Goal: Task Accomplishment & Management: Manage account settings

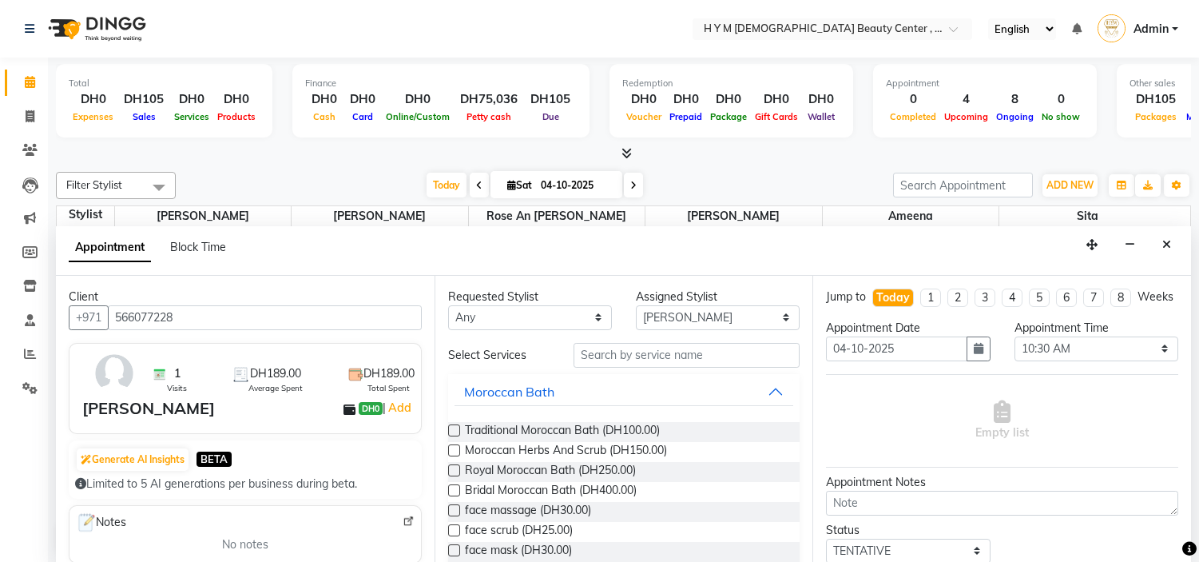
select select "66737"
select select "630"
select select "tentative"
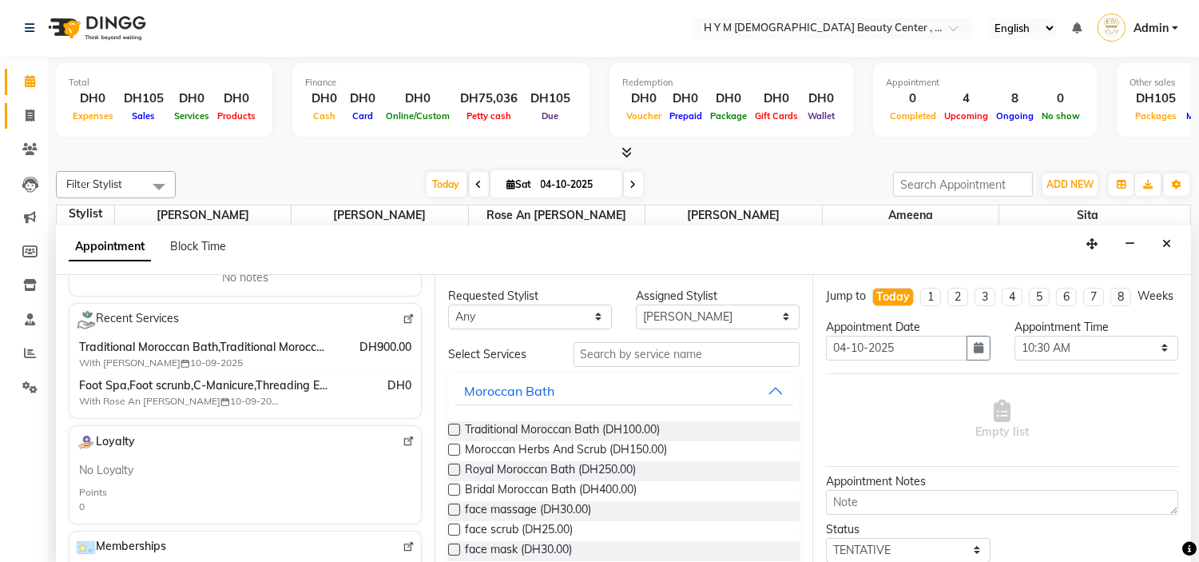
click at [34, 115] on icon at bounding box center [30, 115] width 9 height 12
select select "service"
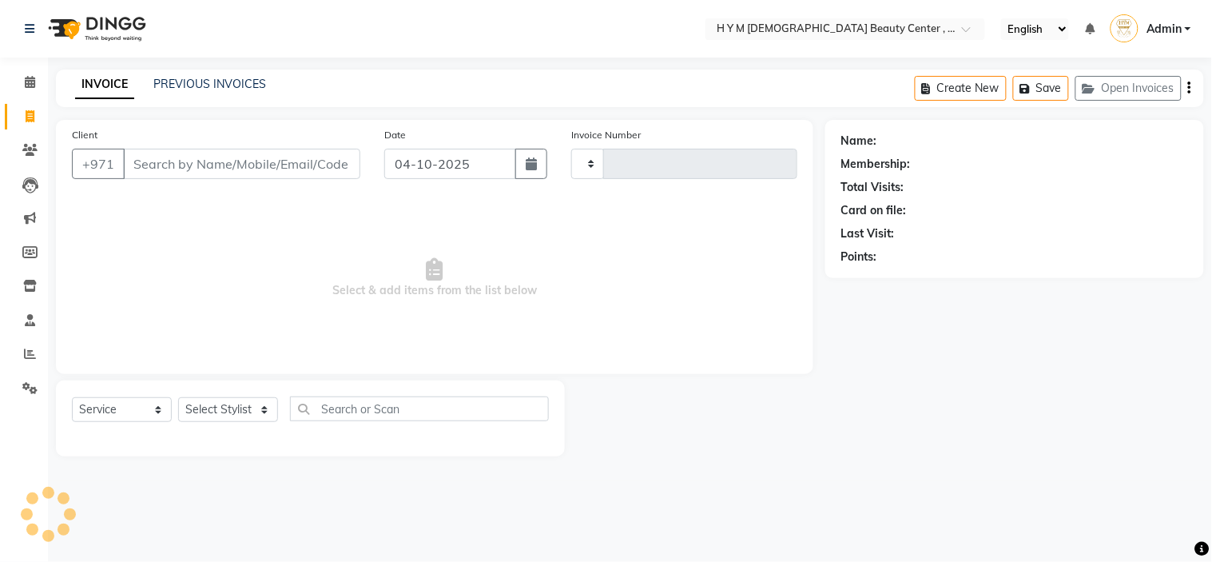
type input "2271"
select select "7248"
click at [208, 88] on link "PREVIOUS INVOICES" at bounding box center [209, 84] width 113 height 14
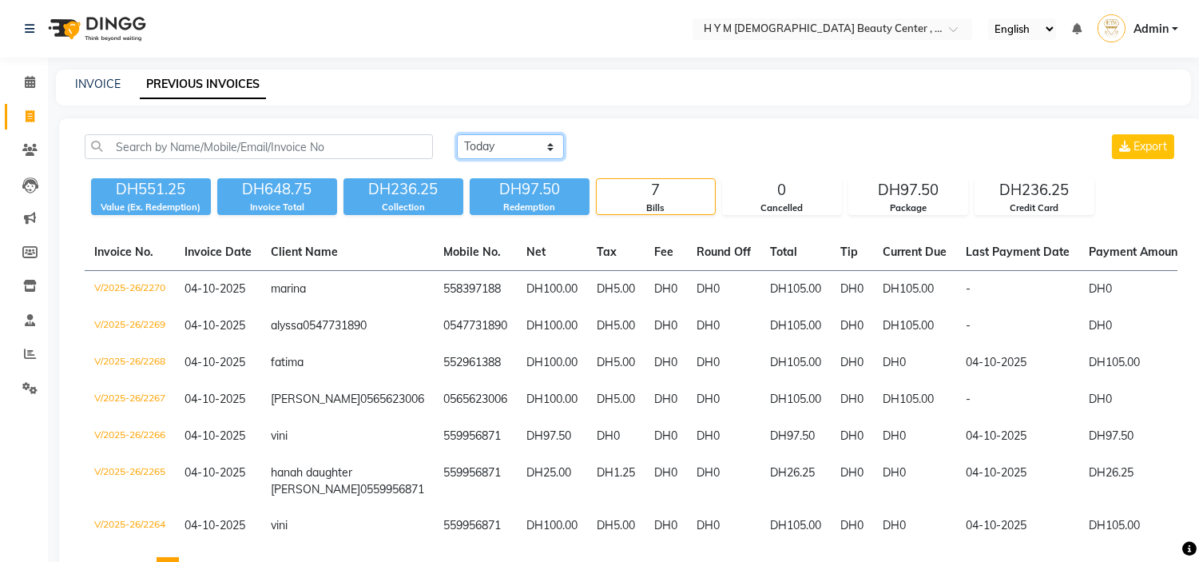
click at [506, 146] on select "Today Yesterday Custom Range" at bounding box center [510, 146] width 107 height 25
select select "yesterday"
click at [457, 134] on select "Today Yesterday Custom Range" at bounding box center [510, 146] width 107 height 25
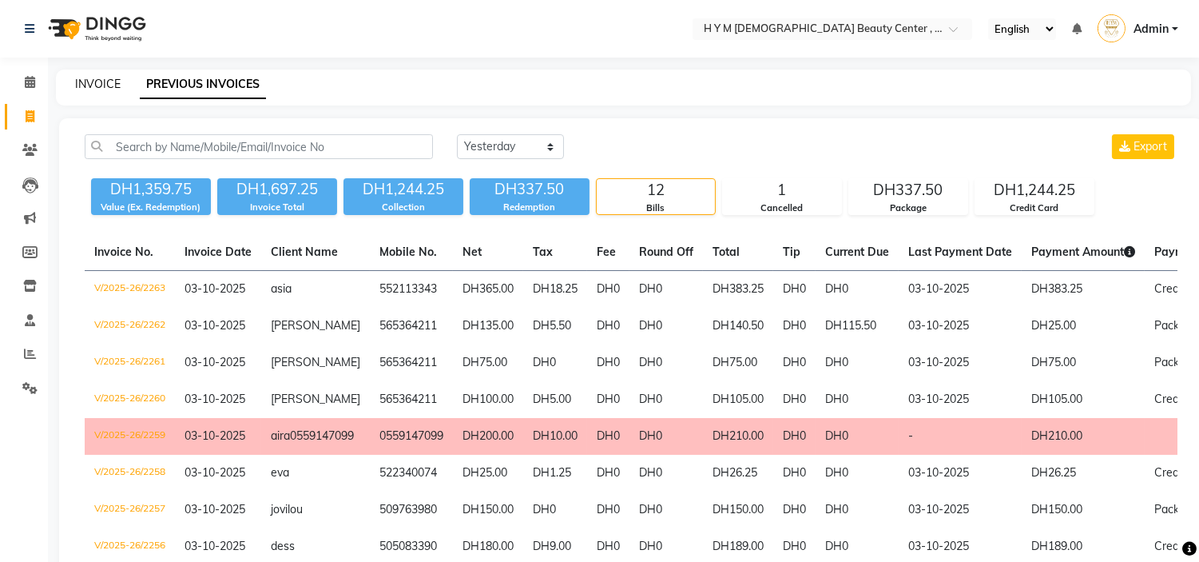
click at [114, 80] on link "INVOICE" at bounding box center [98, 84] width 46 height 14
select select "service"
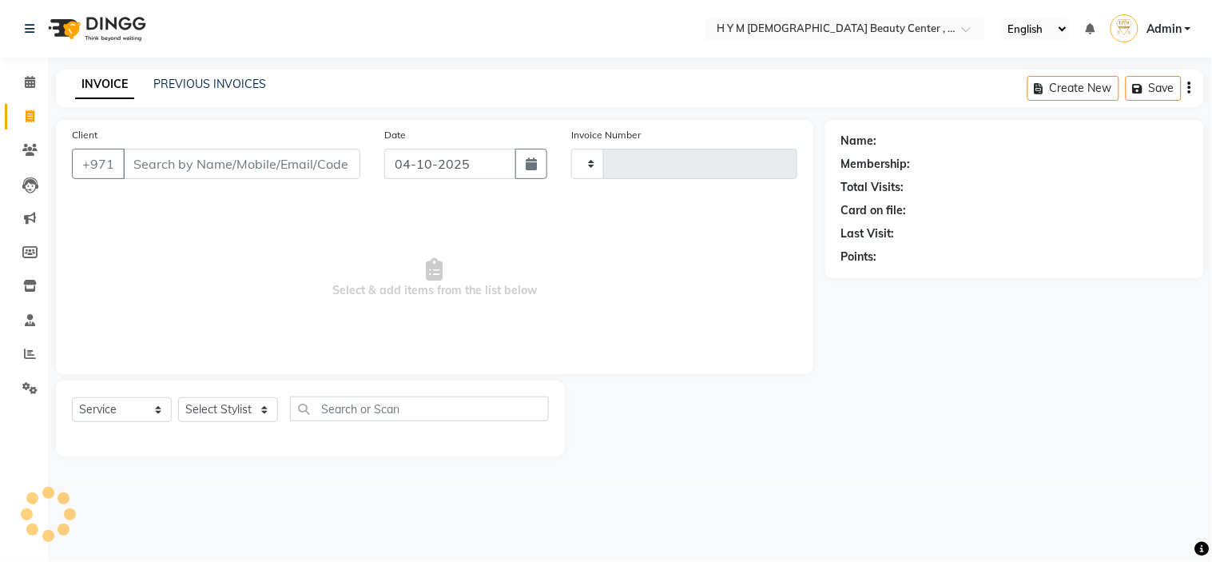
type input "2271"
select select "7248"
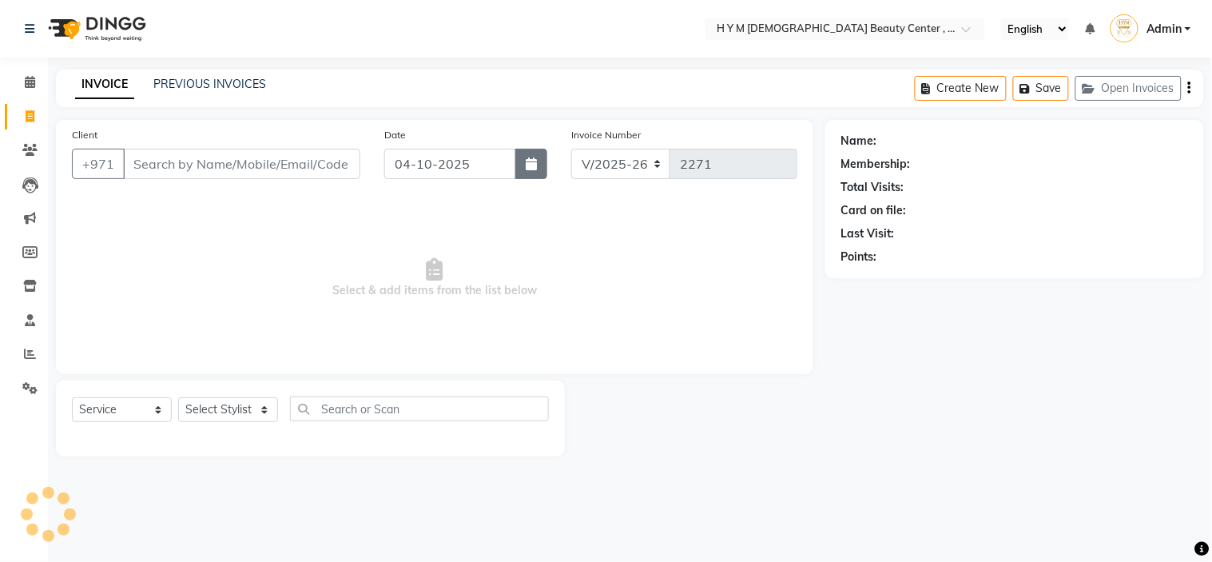
click at [526, 153] on button "button" at bounding box center [531, 164] width 32 height 30
select select "10"
select select "2025"
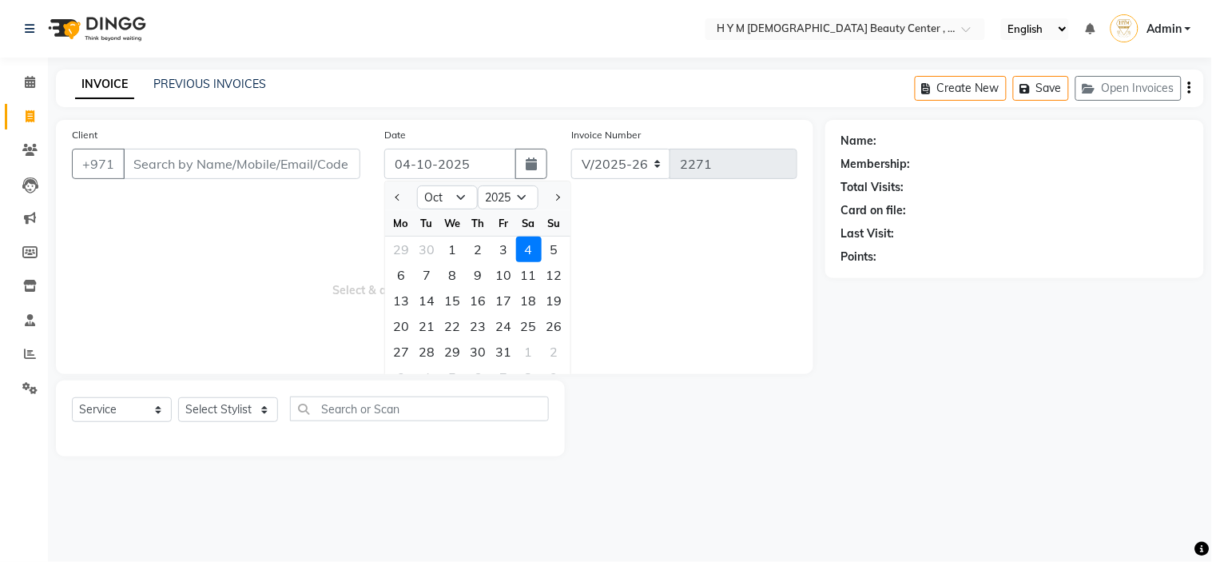
drag, startPoint x: 507, startPoint y: 245, endPoint x: 493, endPoint y: 241, distance: 14.9
click at [503, 245] on div "3" at bounding box center [503, 249] width 26 height 26
type input "03-10-2025"
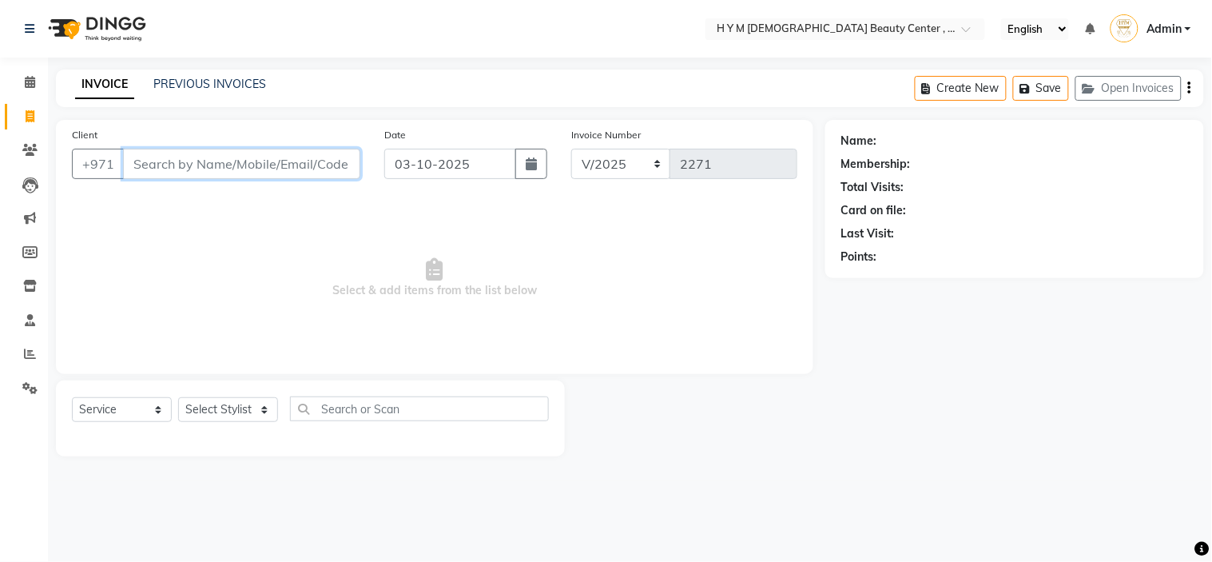
click at [225, 160] on input "Client" at bounding box center [241, 164] width 237 height 30
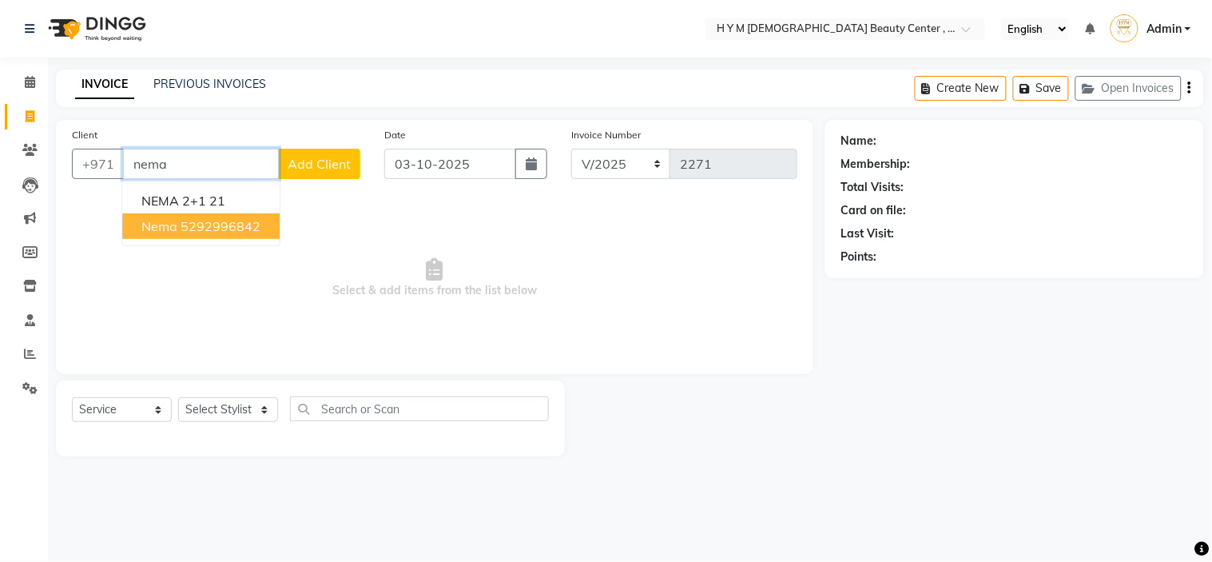
click at [221, 220] on ngb-highlight "5292996842" at bounding box center [221, 226] width 80 height 16
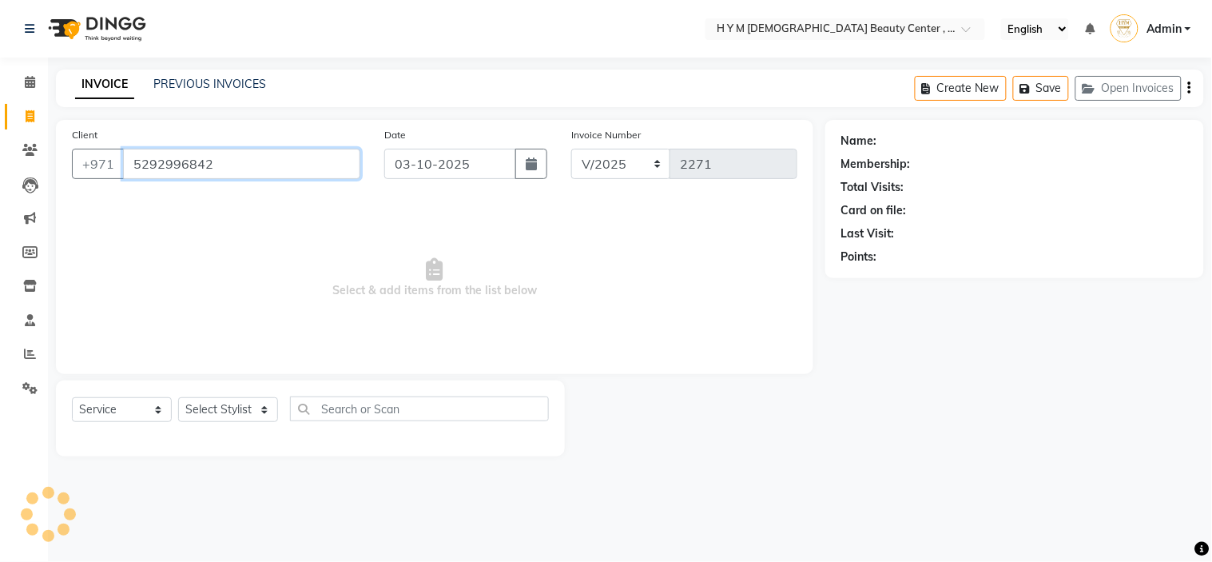
type input "5292996842"
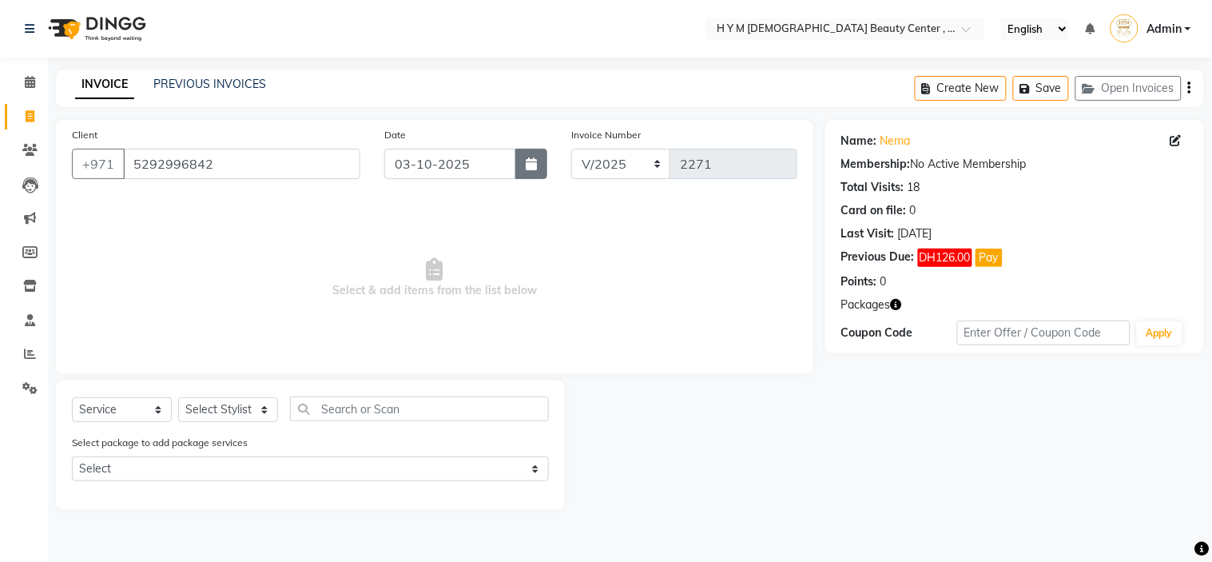
click at [542, 174] on button "button" at bounding box center [531, 164] width 32 height 30
select select "10"
select select "2025"
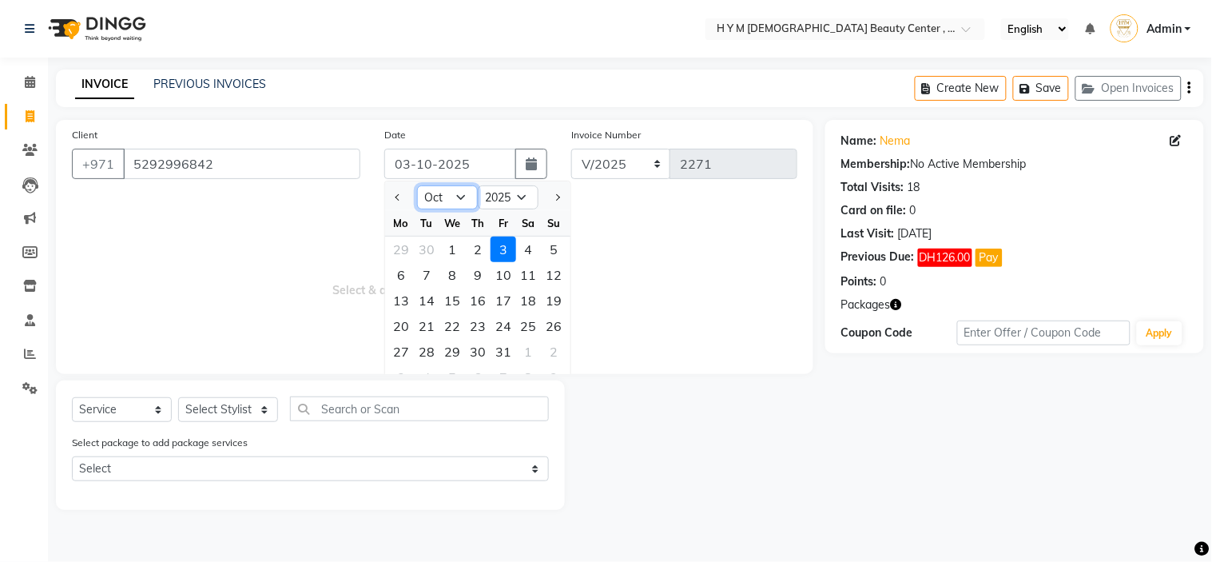
click at [452, 201] on select "Jan Feb Mar Apr May Jun Jul Aug Sep Oct Nov Dec" at bounding box center [447, 197] width 61 height 24
select select "9"
click at [417, 185] on select "Jan Feb Mar Apr May Jun Jul Aug Sep Oct Nov Dec" at bounding box center [447, 197] width 61 height 24
click at [549, 272] on div "14" at bounding box center [555, 275] width 26 height 26
type input "14-09-2025"
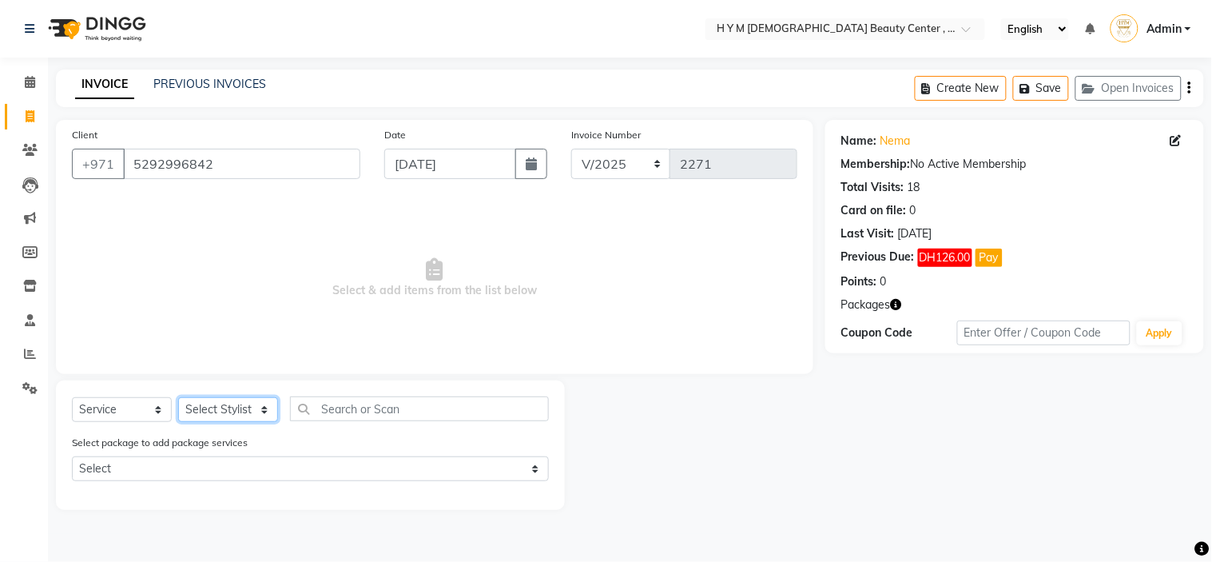
click at [220, 411] on select "Select Stylist ameena Jheza Dalangin Julie Corteza randa Rose An Galang sita" at bounding box center [228, 409] width 100 height 25
select select "76457"
click at [178, 398] on select "Select Stylist ameena Jheza Dalangin Julie Corteza randa Rose An Galang sita" at bounding box center [228, 409] width 100 height 25
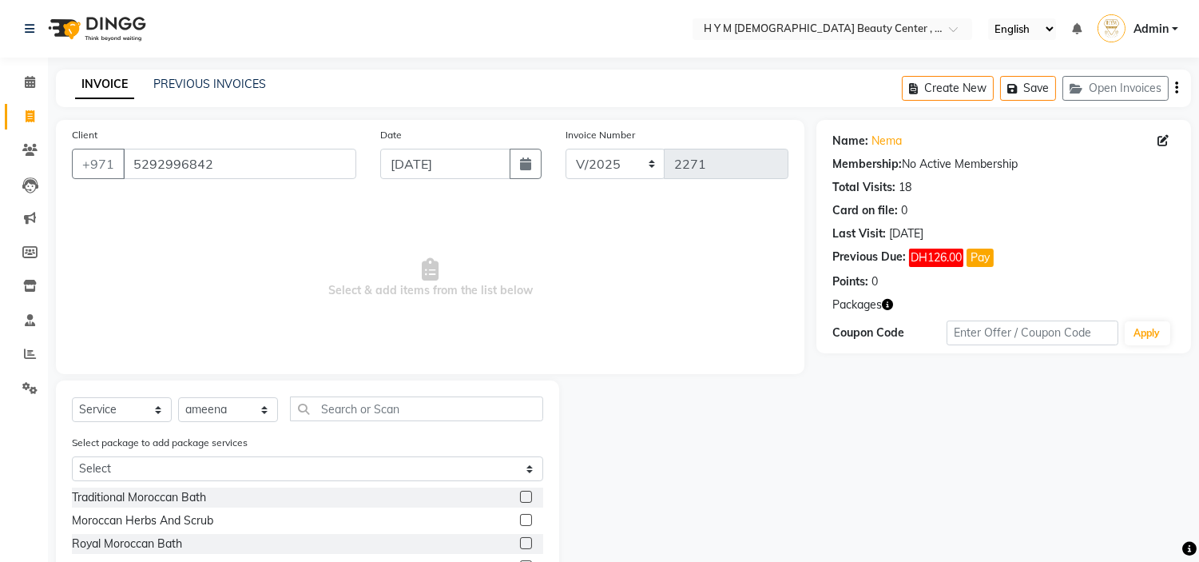
click at [126, 396] on div "Select Service Product Membership Package Voucher Prepaid Gift Card Select Styl…" at bounding box center [307, 415] width 471 height 38
click at [126, 421] on select "Select Service Product Membership Package Voucher Prepaid Gift Card" at bounding box center [122, 409] width 100 height 25
select select "package"
click at [72, 398] on select "Select Service Product Membership Package Voucher Prepaid Gift Card" at bounding box center [122, 409] width 100 height 25
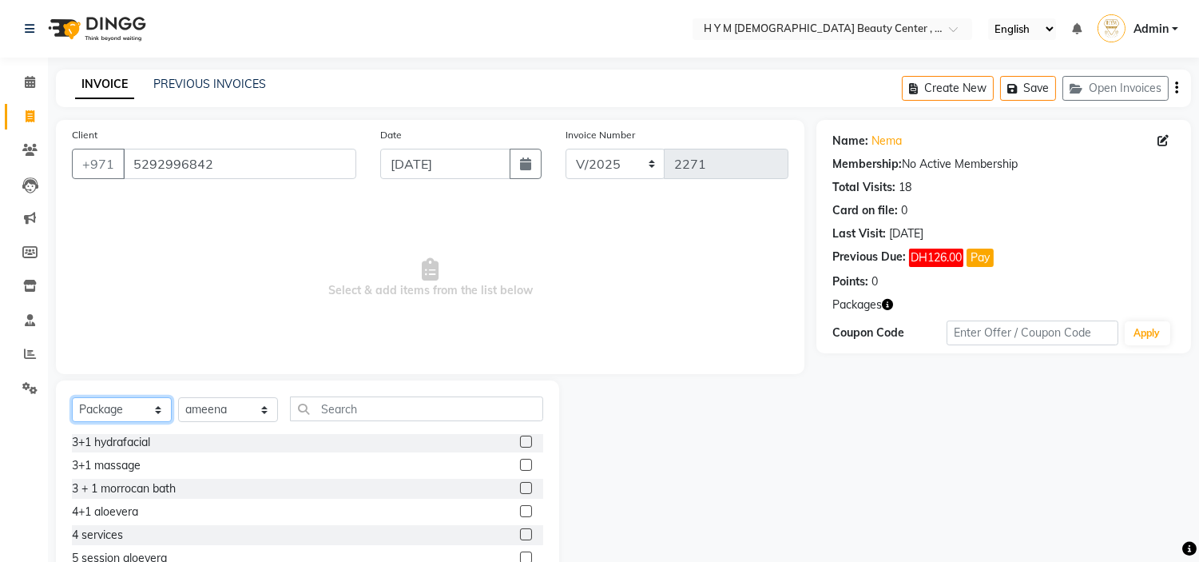
scroll to position [89, 0]
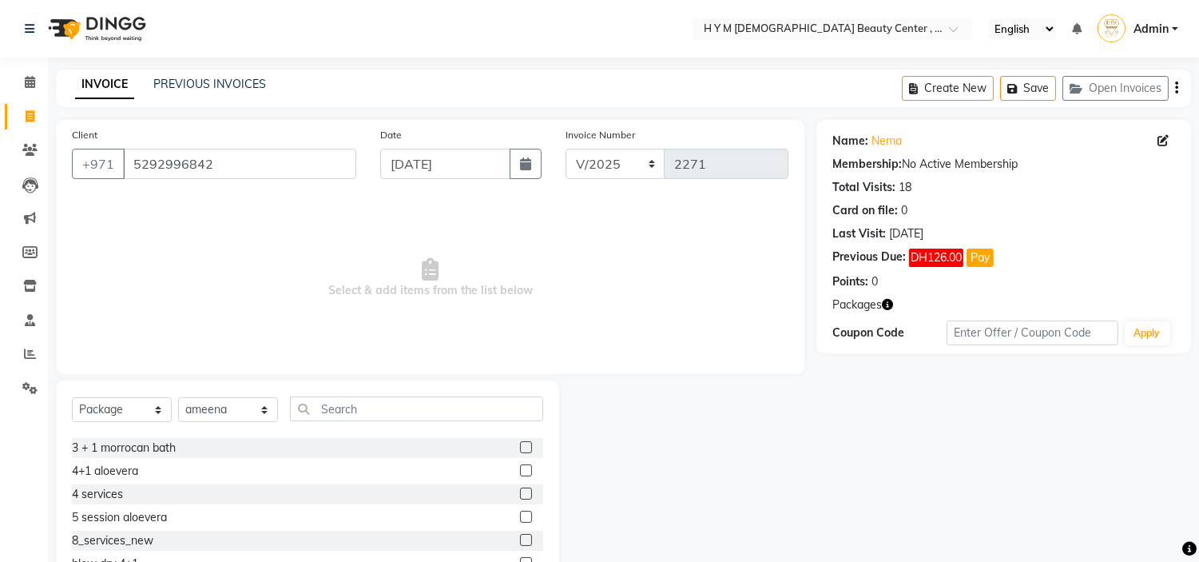
click at [520, 515] on label at bounding box center [526, 516] width 12 height 12
click at [520, 515] on input "checkbox" at bounding box center [525, 517] width 10 height 10
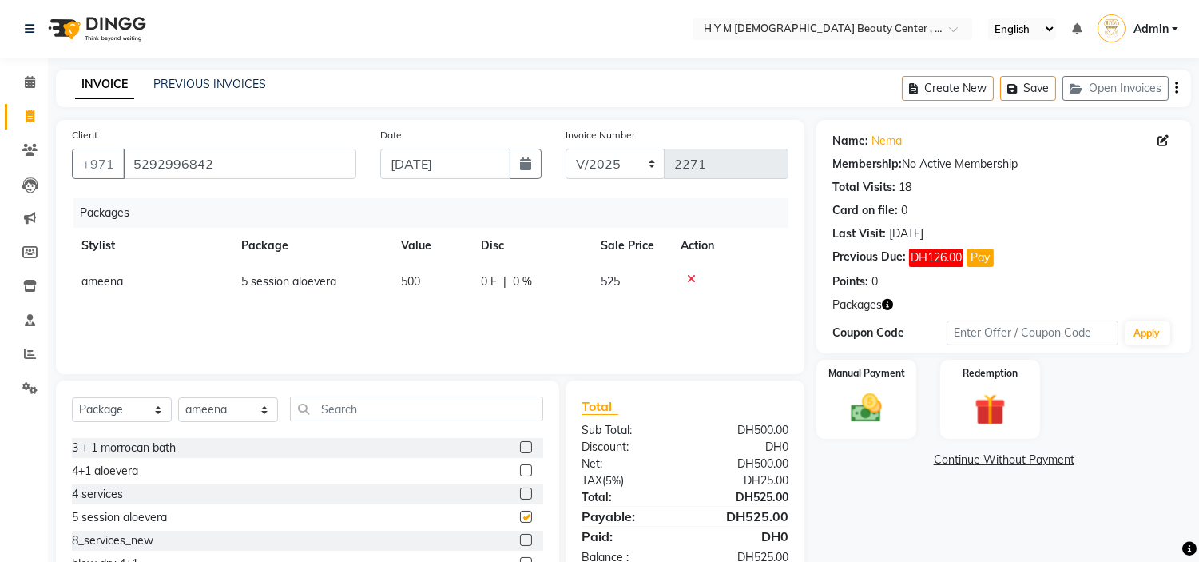
checkbox input "false"
drag, startPoint x: 691, startPoint y: 277, endPoint x: 538, endPoint y: 389, distance: 189.8
click at [690, 277] on icon at bounding box center [691, 278] width 9 height 11
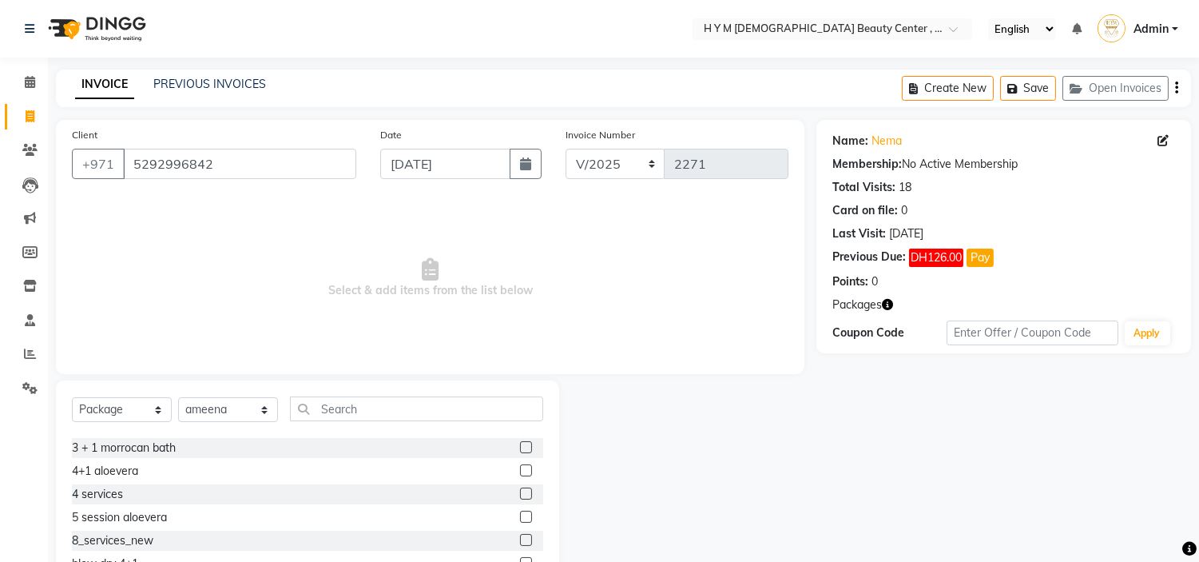
click at [520, 470] on label at bounding box center [526, 470] width 12 height 12
click at [520, 470] on input "checkbox" at bounding box center [525, 471] width 10 height 10
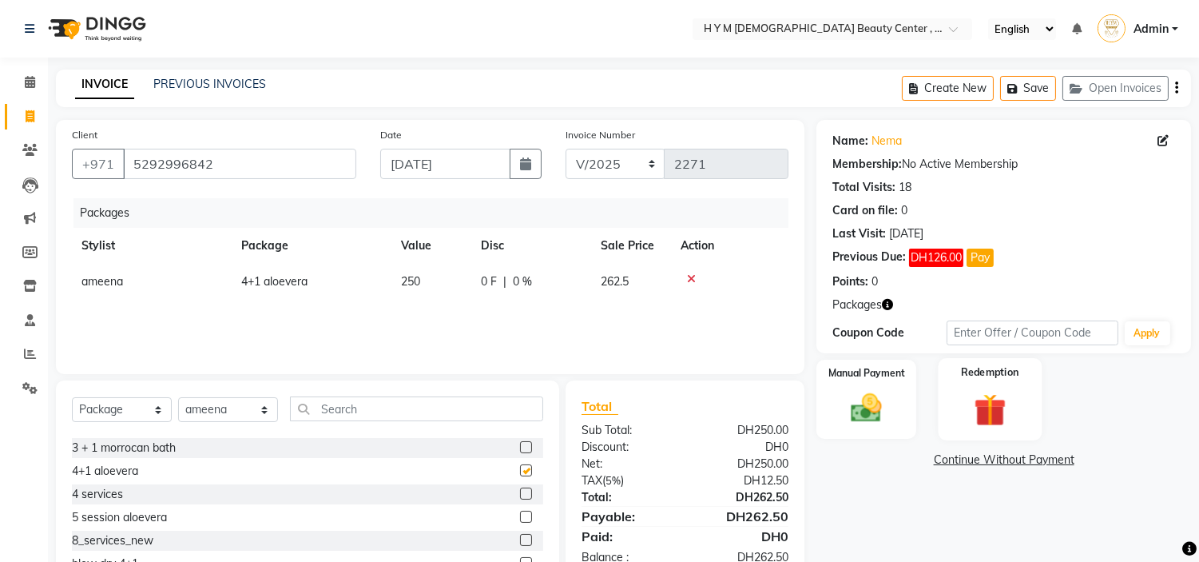
checkbox input "false"
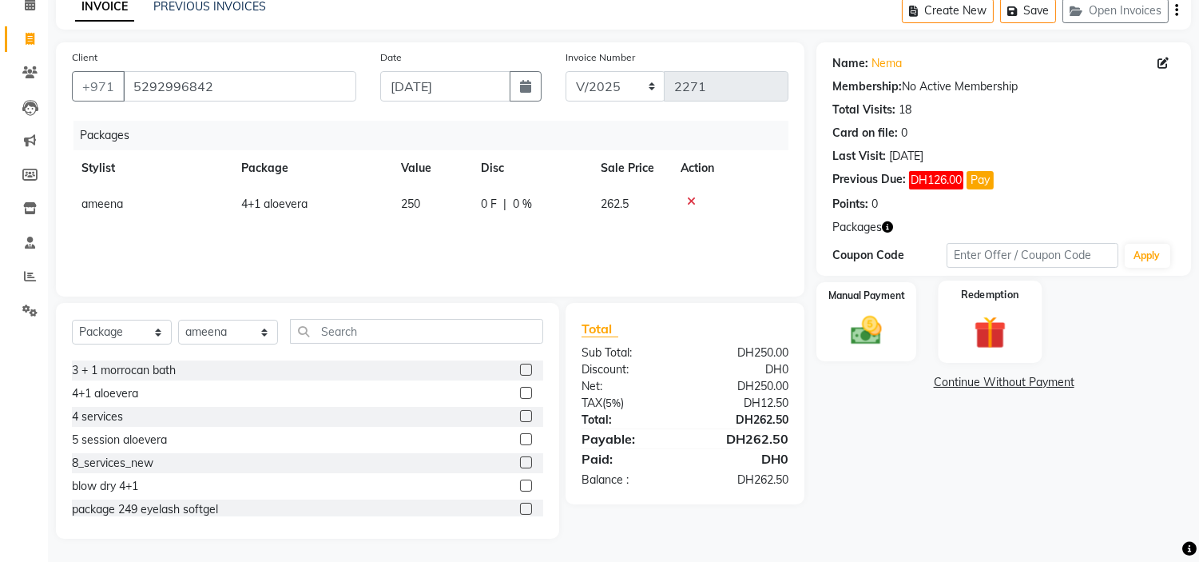
click at [994, 326] on img at bounding box center [989, 332] width 53 height 40
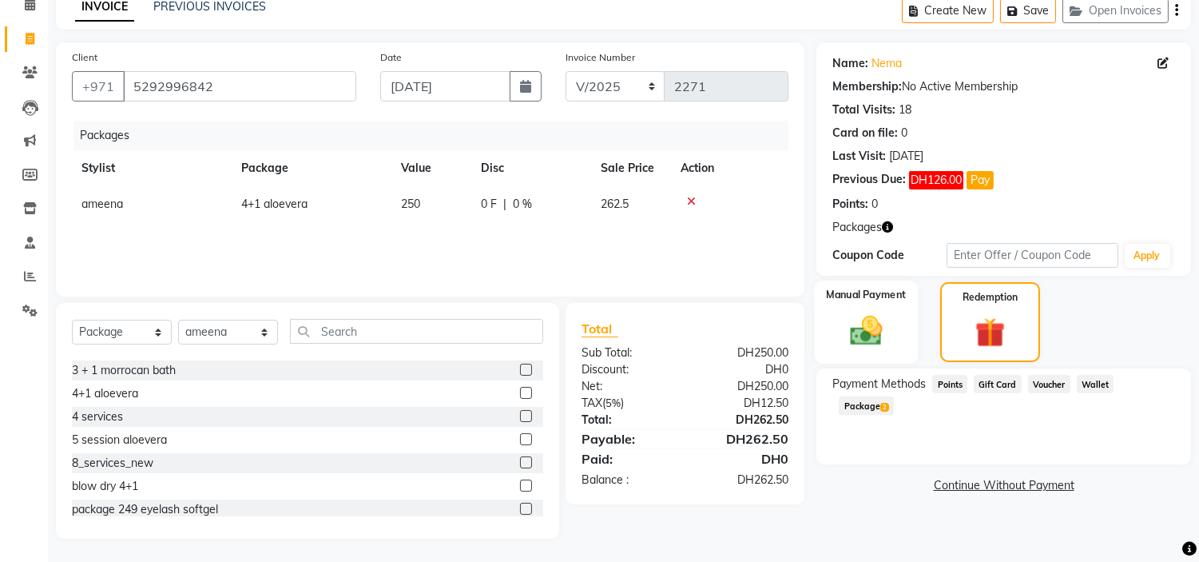
click at [871, 323] on img at bounding box center [866, 331] width 53 height 38
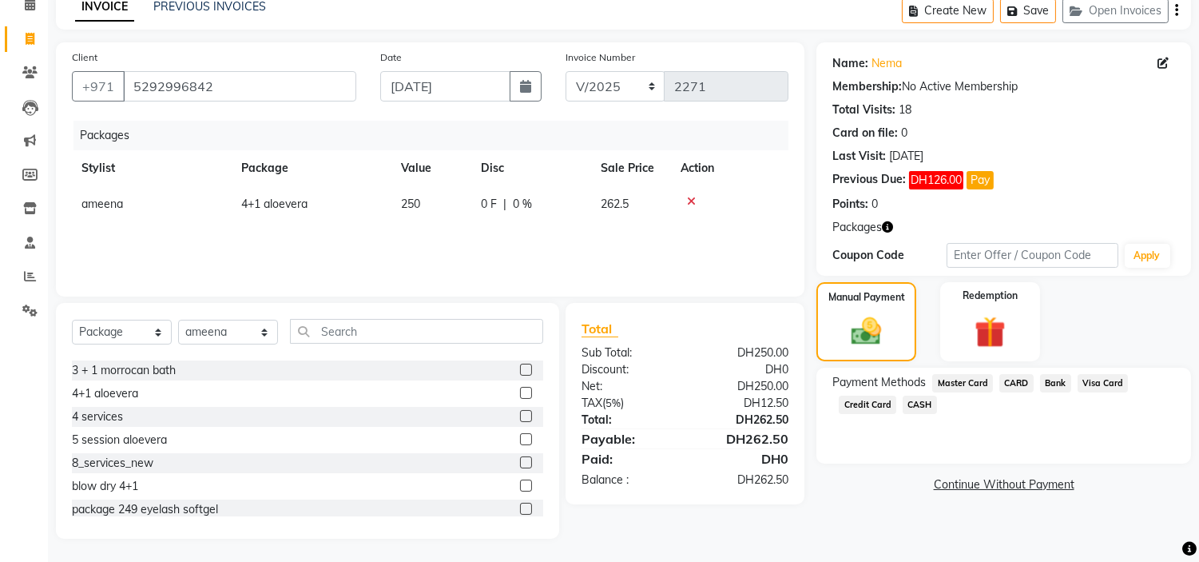
click at [864, 403] on span "Credit Card" at bounding box center [868, 404] width 58 height 18
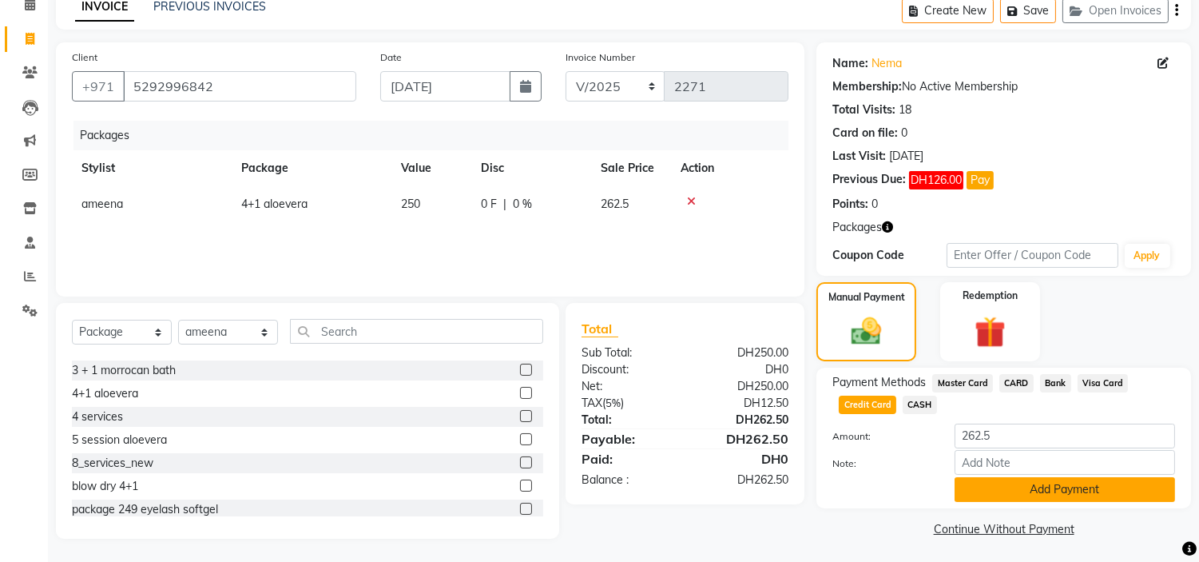
click at [1008, 488] on button "Add Payment" at bounding box center [1065, 489] width 220 height 25
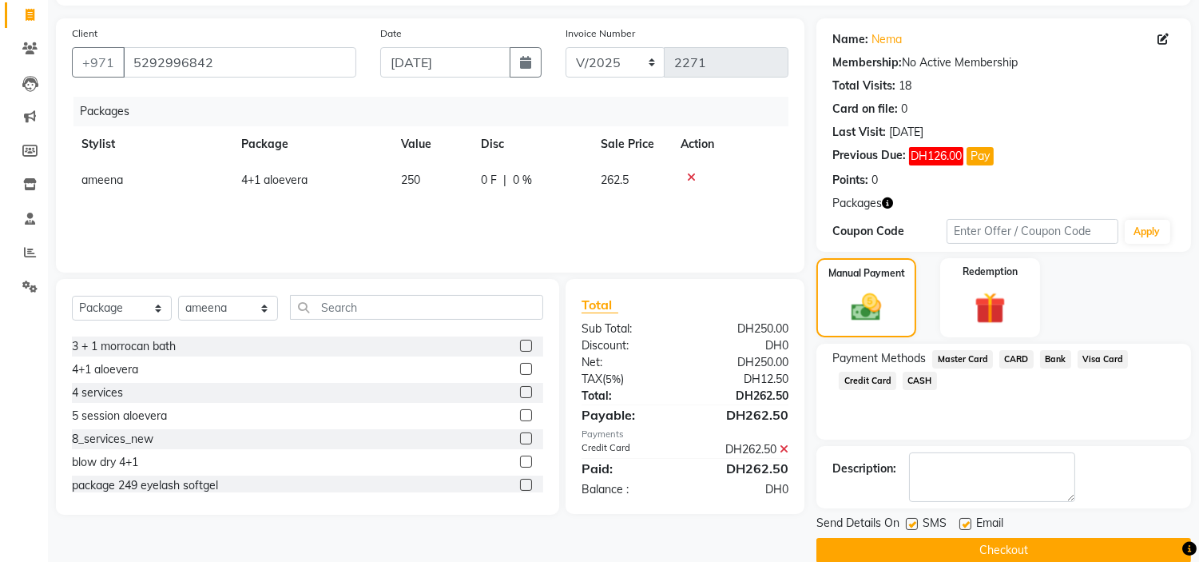
scroll to position [125, 0]
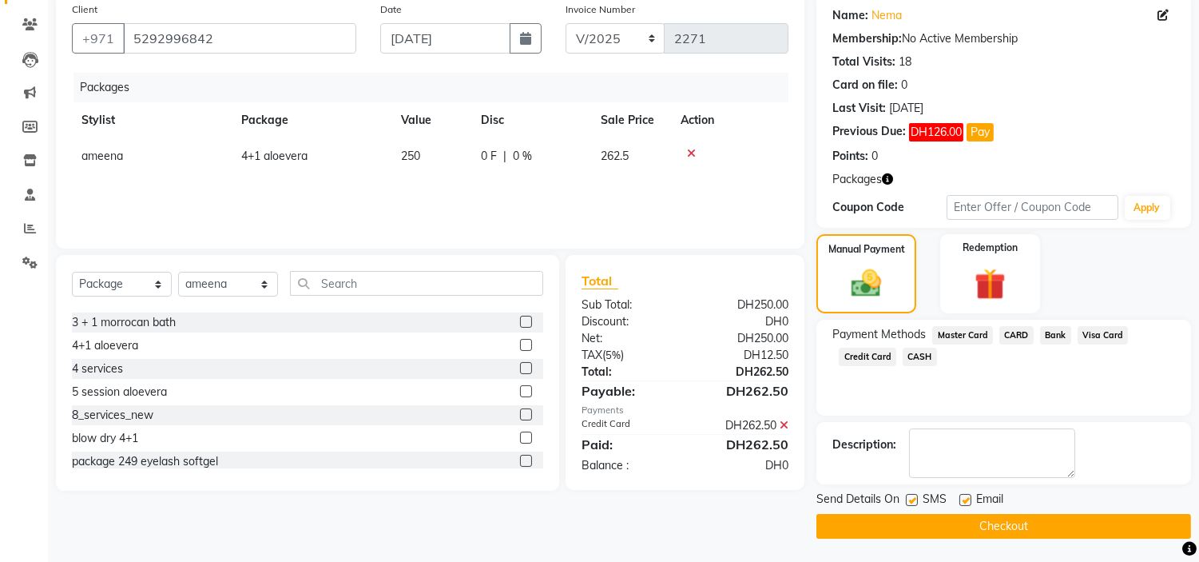
click at [905, 495] on div "Send Details On SMS Email" at bounding box center [1003, 500] width 375 height 20
click at [915, 497] on label at bounding box center [912, 500] width 12 height 12
click at [915, 497] on input "checkbox" at bounding box center [911, 500] width 10 height 10
checkbox input "false"
click at [969, 499] on label at bounding box center [965, 500] width 12 height 12
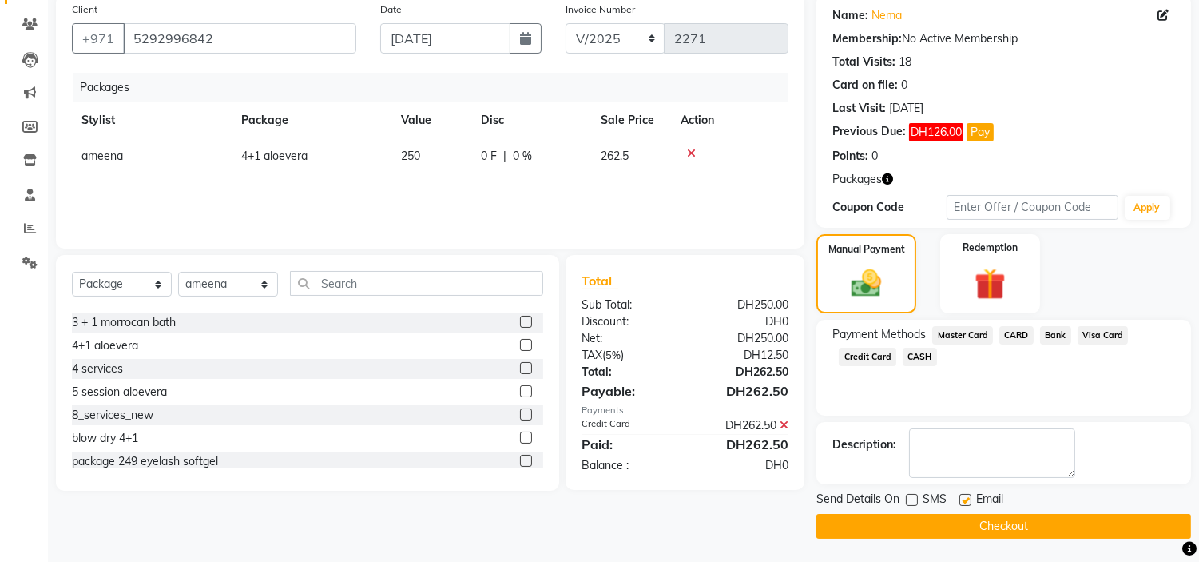
click at [969, 499] on input "checkbox" at bounding box center [964, 500] width 10 height 10
checkbox input "false"
click at [132, 289] on select "Select Service Product Membership Package Voucher Prepaid Gift Card" at bounding box center [122, 284] width 100 height 25
select select "service"
click at [72, 272] on select "Select Service Product Membership Package Voucher Prepaid Gift Card" at bounding box center [122, 284] width 100 height 25
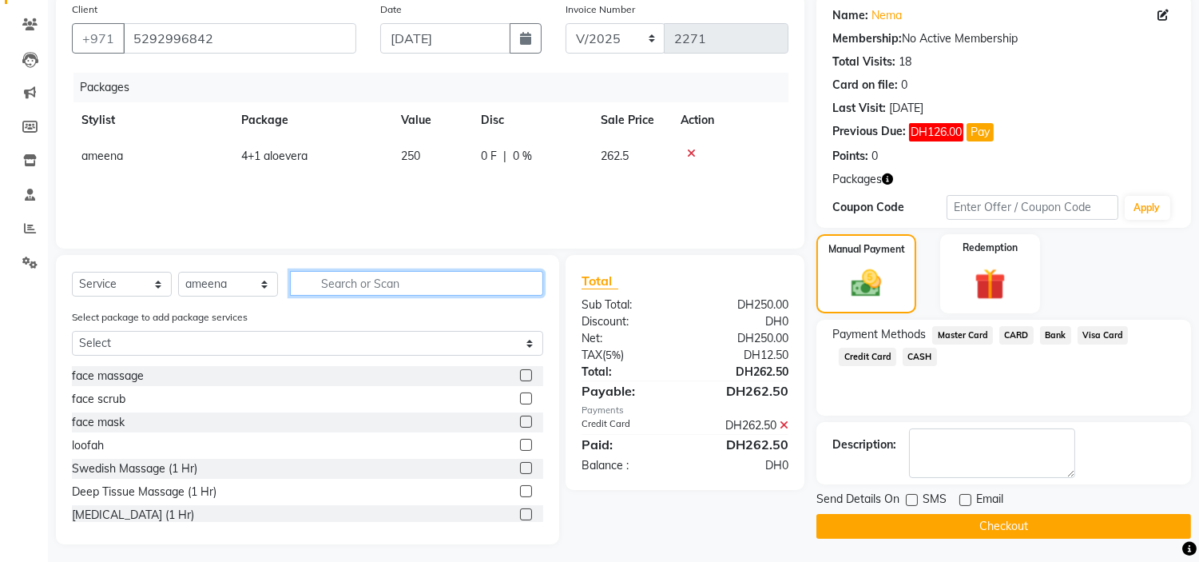
click at [394, 276] on input "text" at bounding box center [416, 283] width 253 height 25
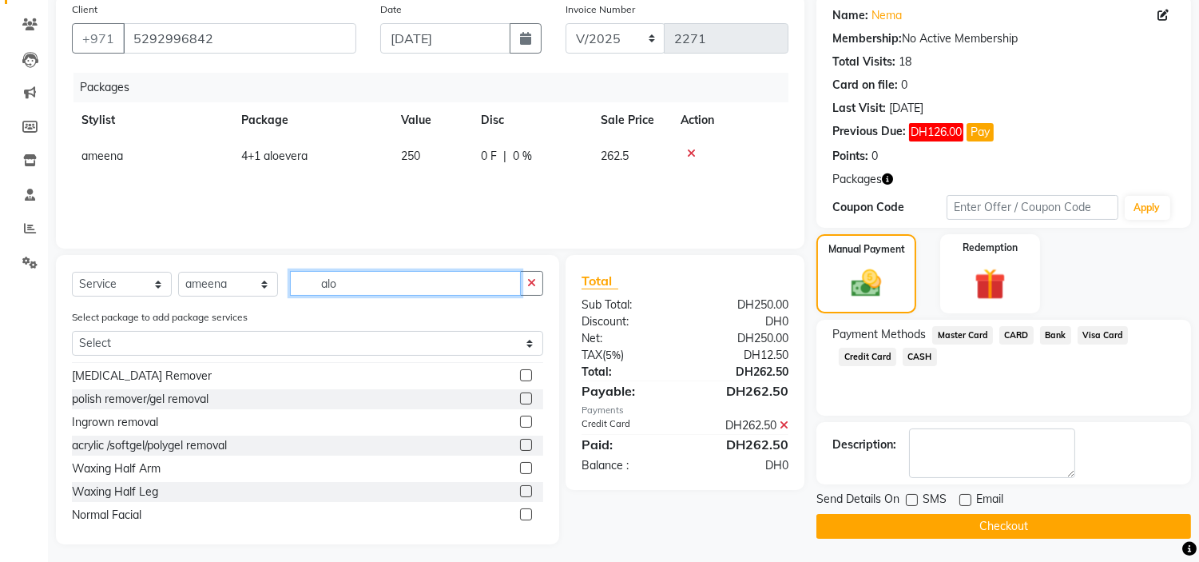
scroll to position [0, 0]
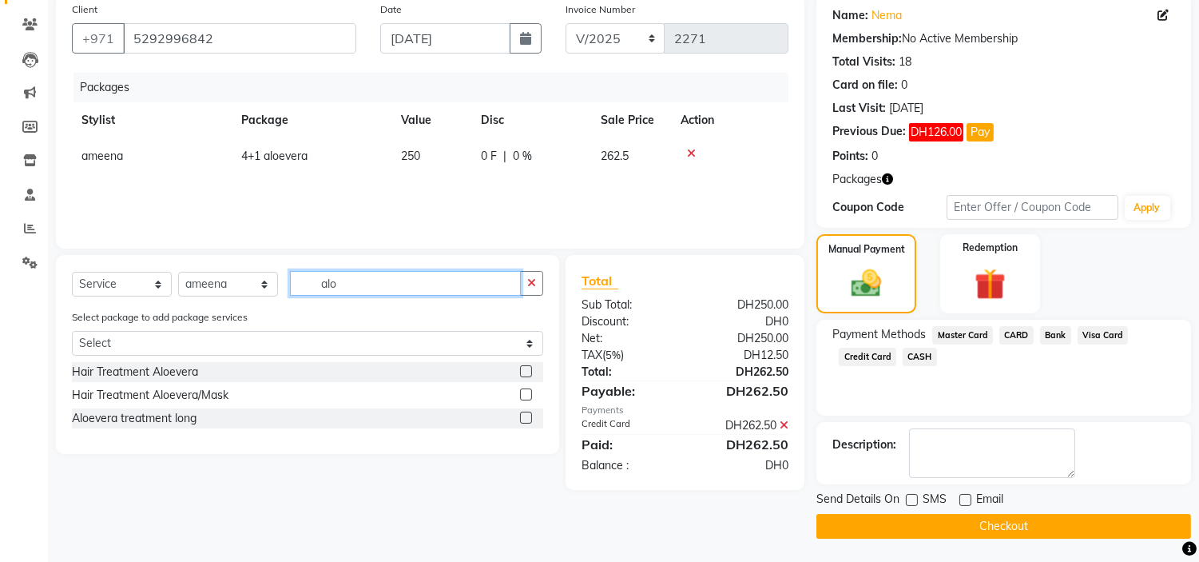
type input "alo"
click at [522, 371] on label at bounding box center [526, 371] width 12 height 12
click at [522, 371] on input "checkbox" at bounding box center [525, 372] width 10 height 10
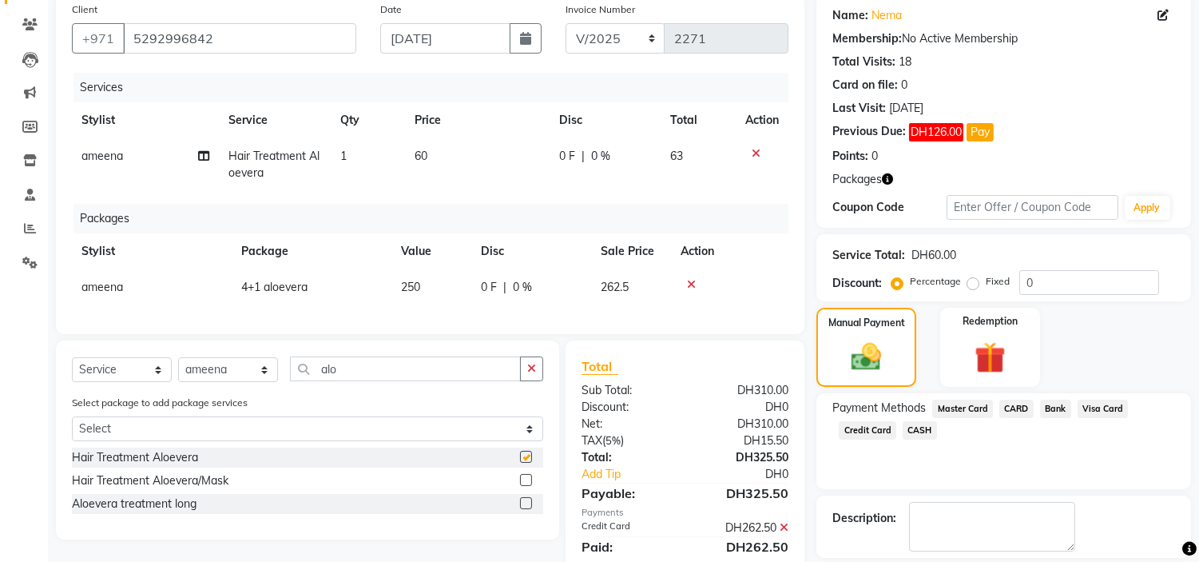
checkbox input "false"
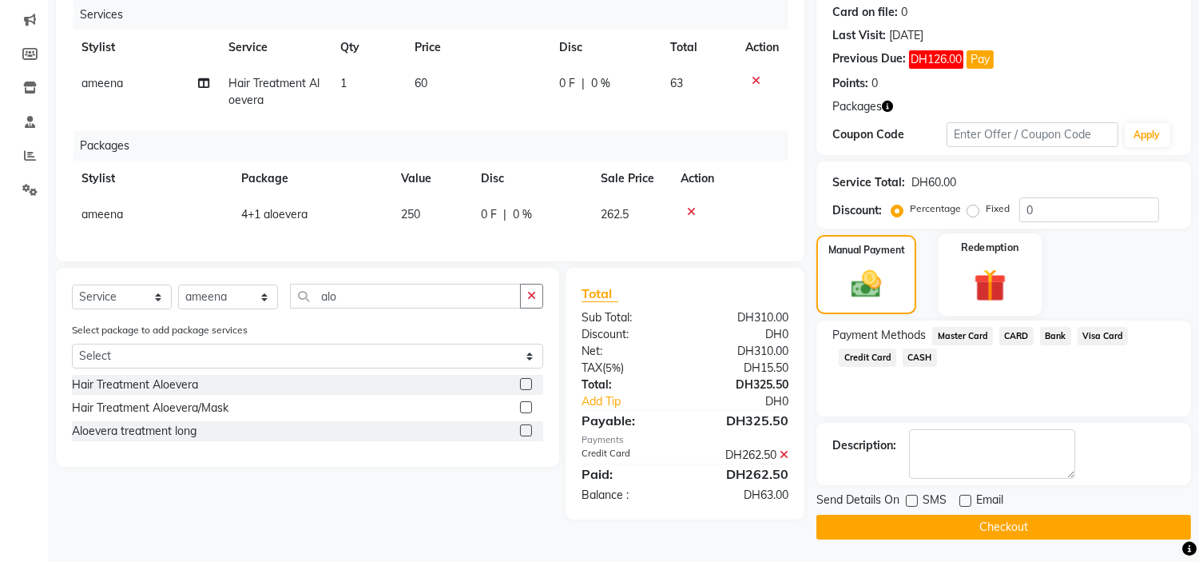
click at [986, 275] on img at bounding box center [989, 285] width 53 height 40
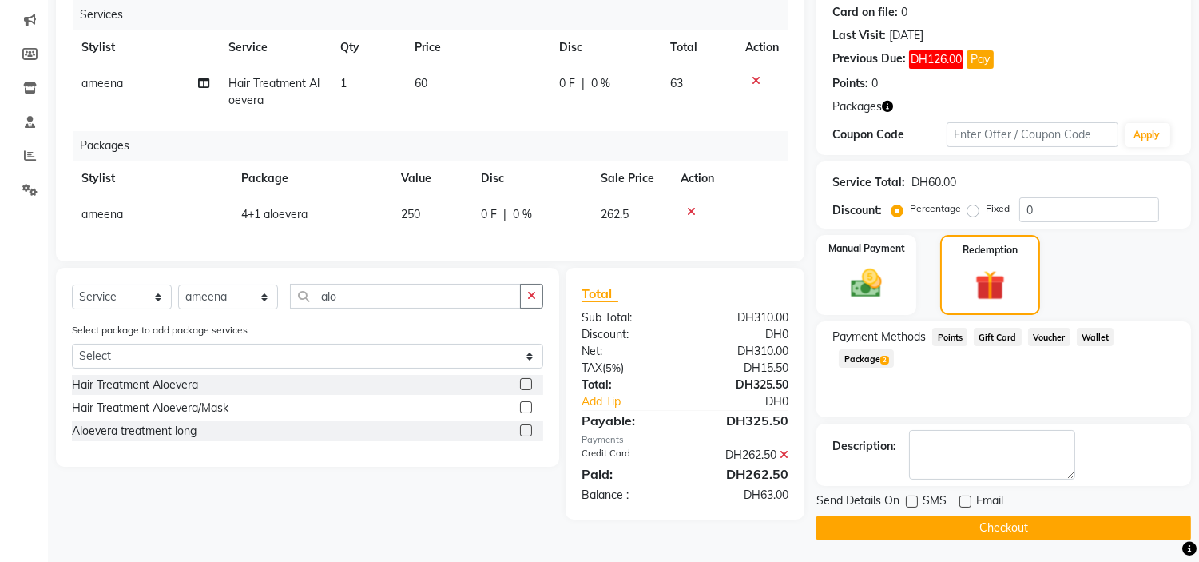
click at [894, 349] on span "Package 2" at bounding box center [866, 358] width 55 height 18
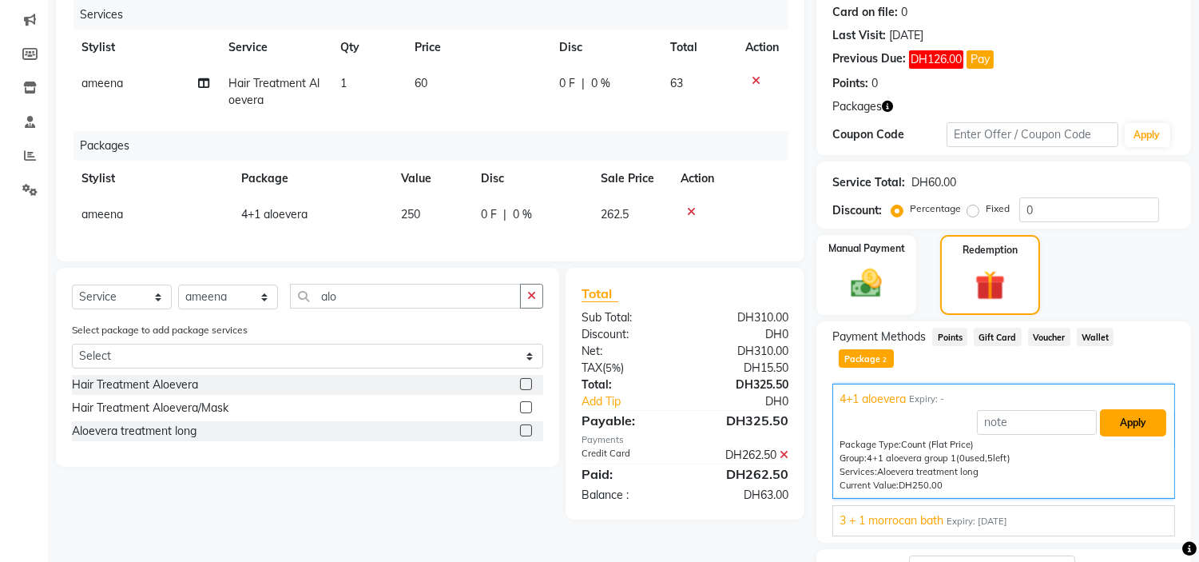
click at [1131, 409] on button "Apply" at bounding box center [1133, 422] width 66 height 27
type input "4+1 aloevera"
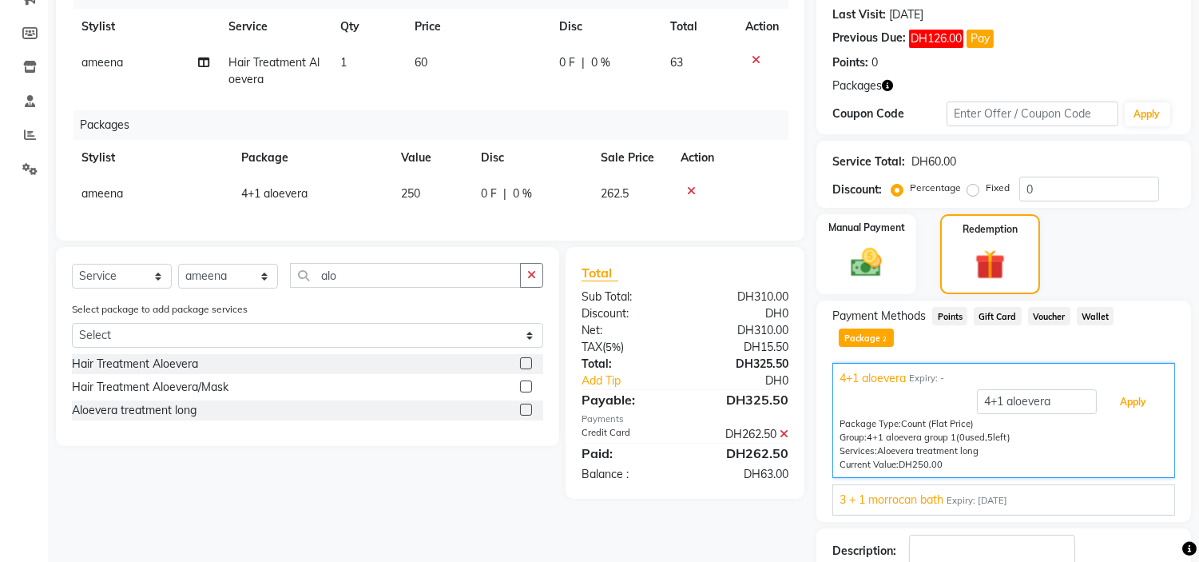
scroll to position [288, 0]
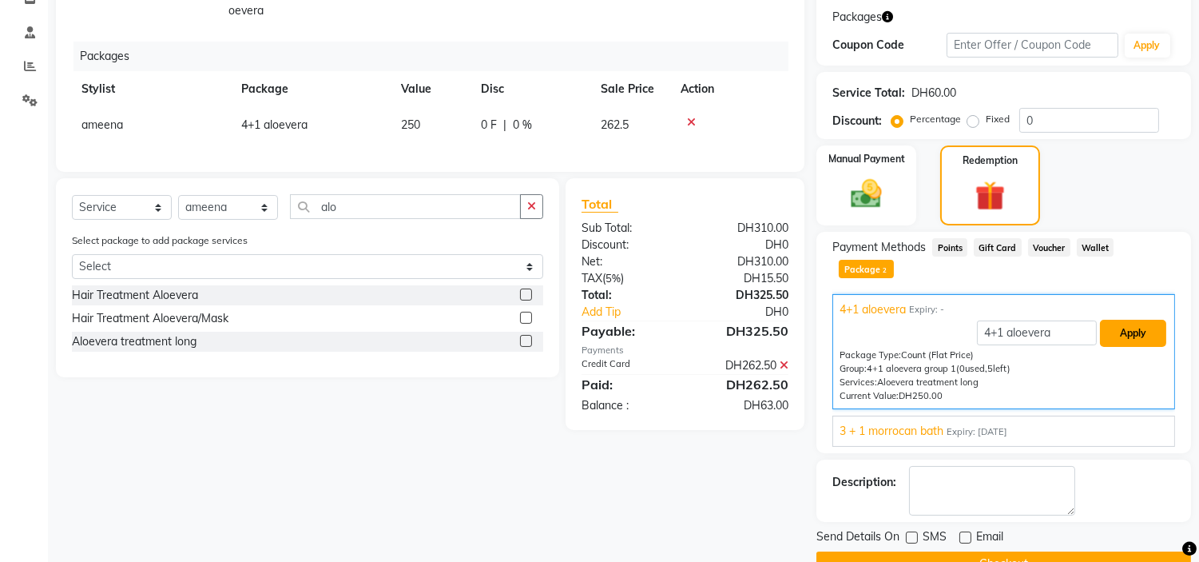
click at [1128, 320] on button "Apply" at bounding box center [1133, 333] width 66 height 27
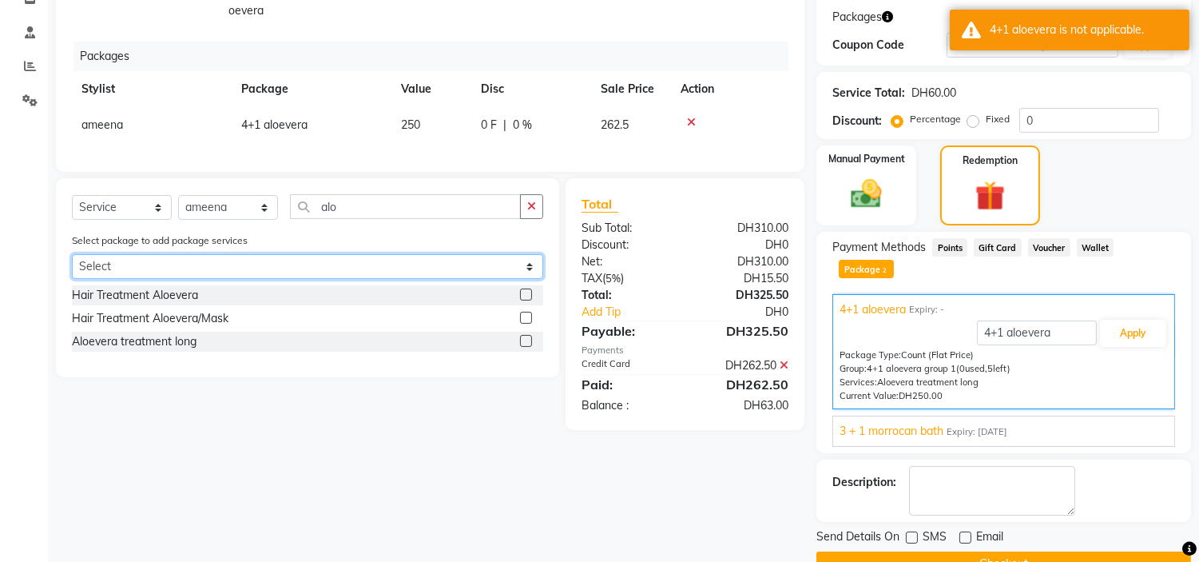
click at [234, 279] on select "Select 4+1 aloevera 3 + 1 morrocan bath" at bounding box center [307, 266] width 471 height 25
select select "1: Object"
click at [72, 268] on select "Select 4+1 aloevera 3 + 1 morrocan bath" at bounding box center [307, 266] width 471 height 25
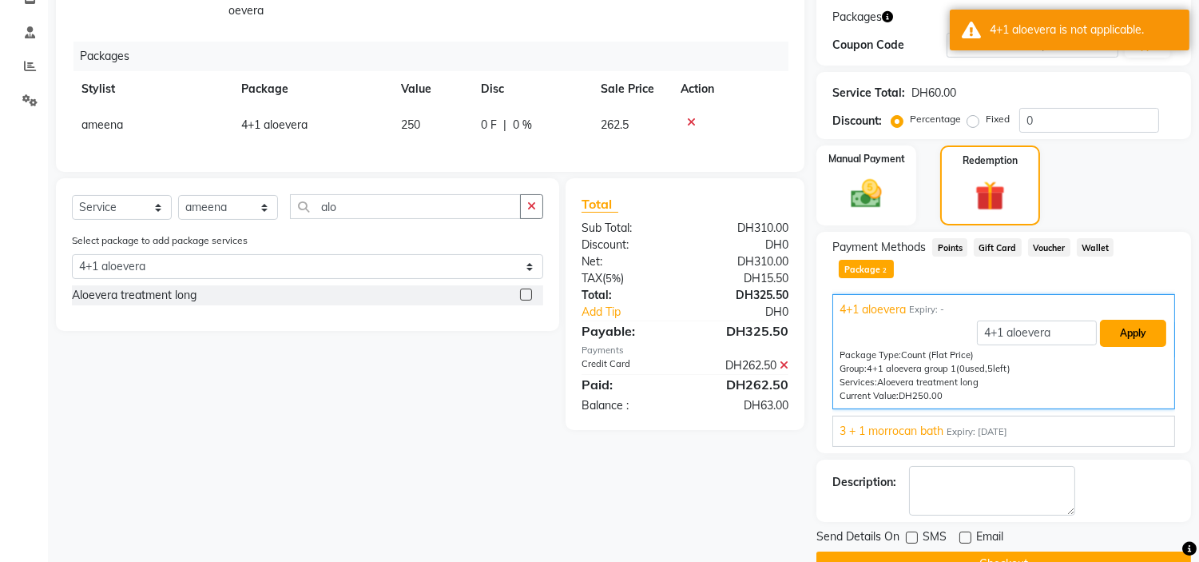
click at [1123, 320] on button "Apply" at bounding box center [1133, 333] width 66 height 27
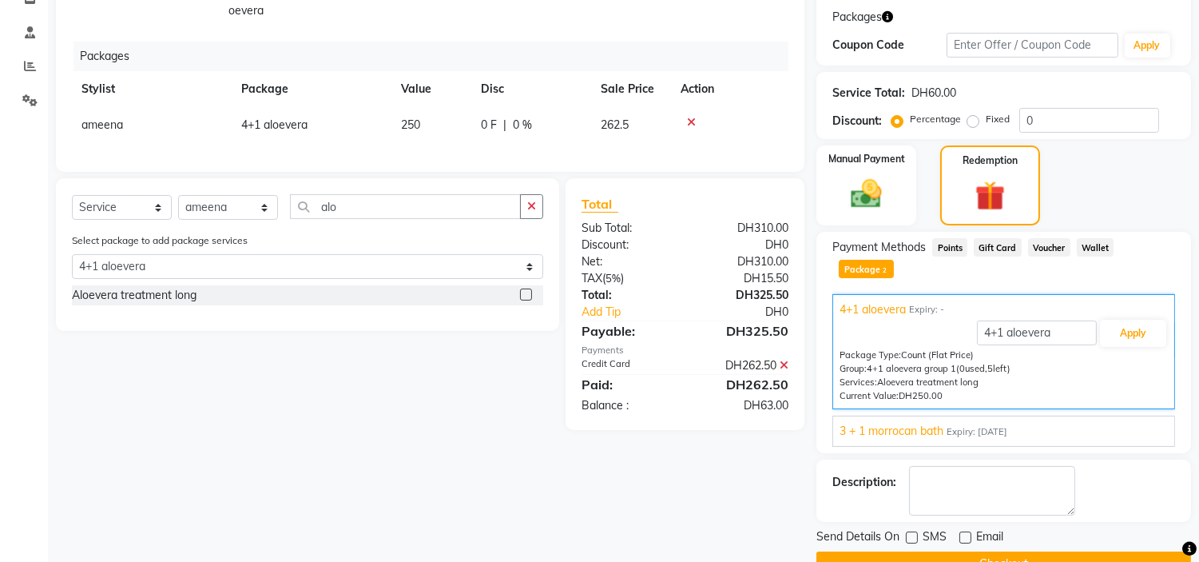
click at [529, 300] on label at bounding box center [526, 294] width 12 height 12
click at [529, 300] on input "checkbox" at bounding box center [525, 295] width 10 height 10
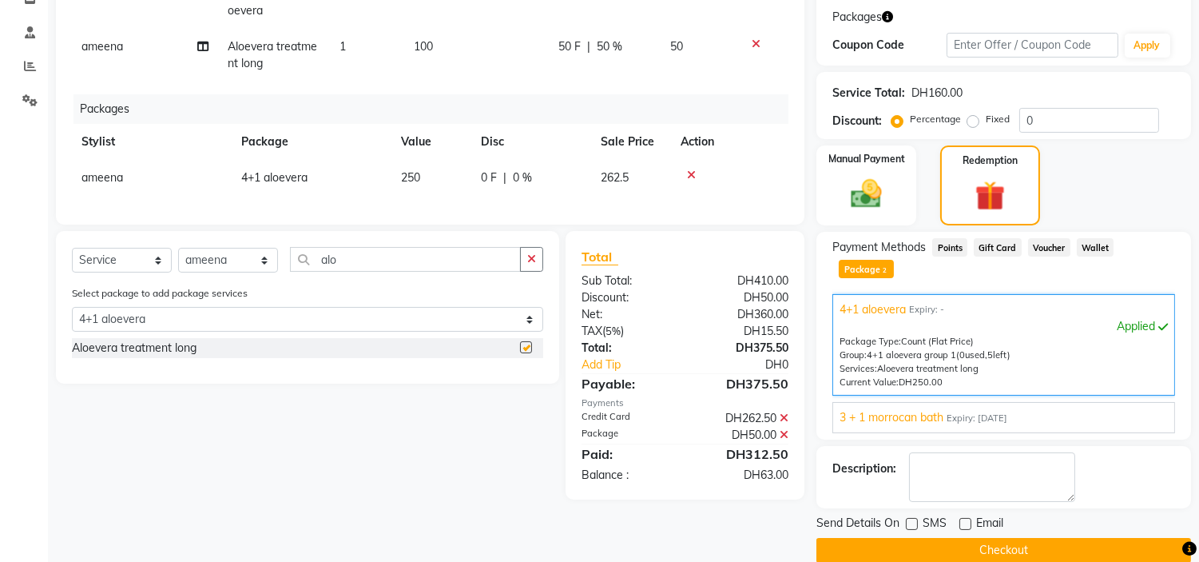
checkbox input "false"
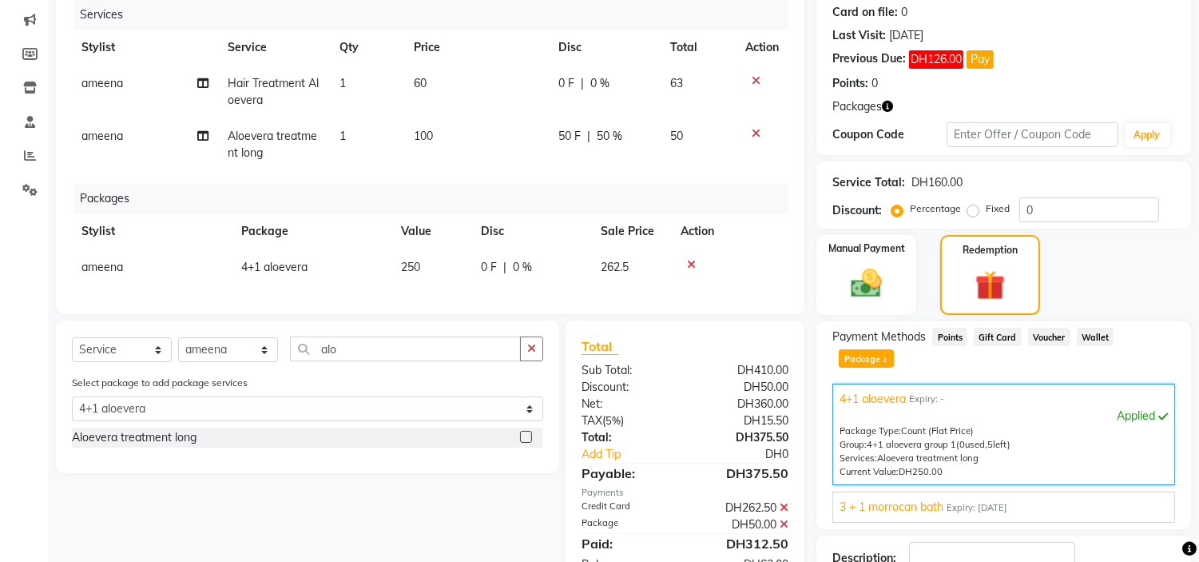
click at [754, 75] on icon at bounding box center [756, 80] width 9 height 11
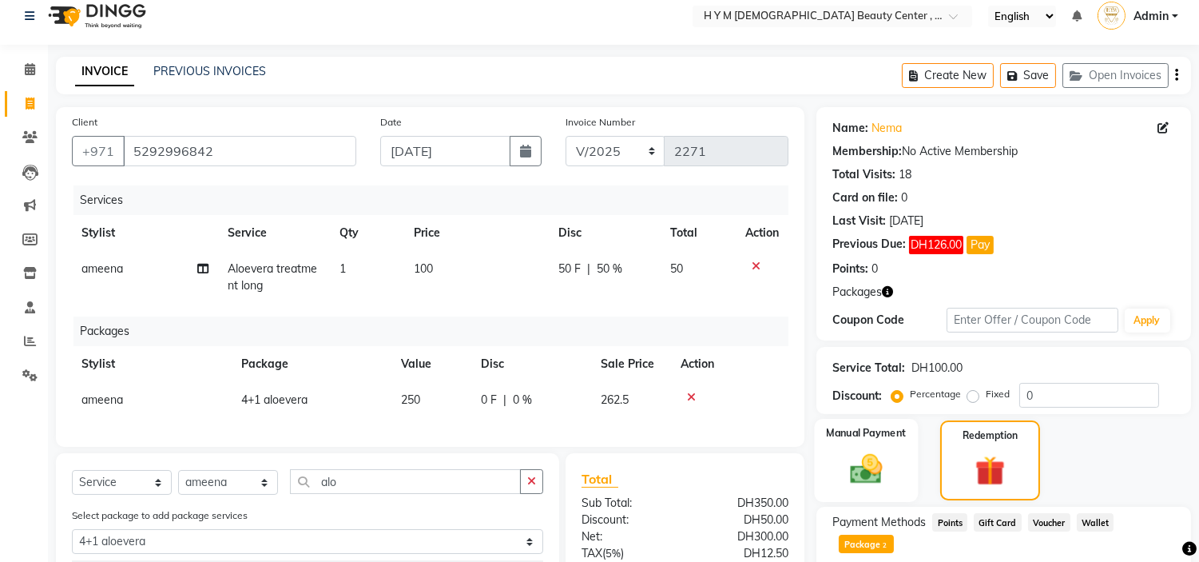
scroll to position [0, 0]
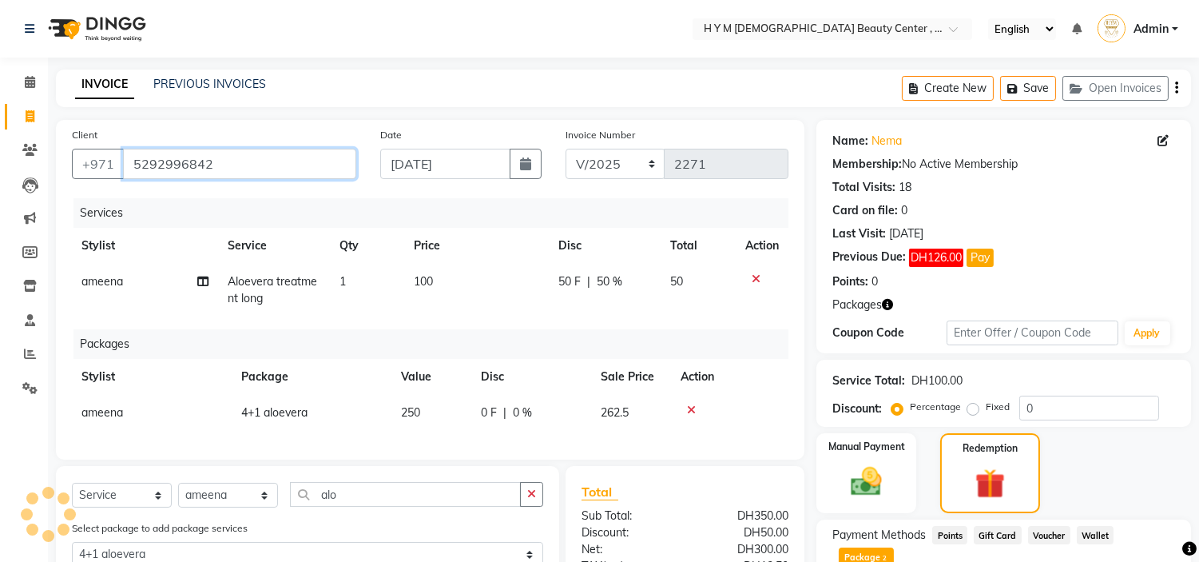
click at [155, 153] on input "5292996842" at bounding box center [239, 164] width 233 height 30
click at [156, 153] on input "5292996842" at bounding box center [239, 164] width 233 height 30
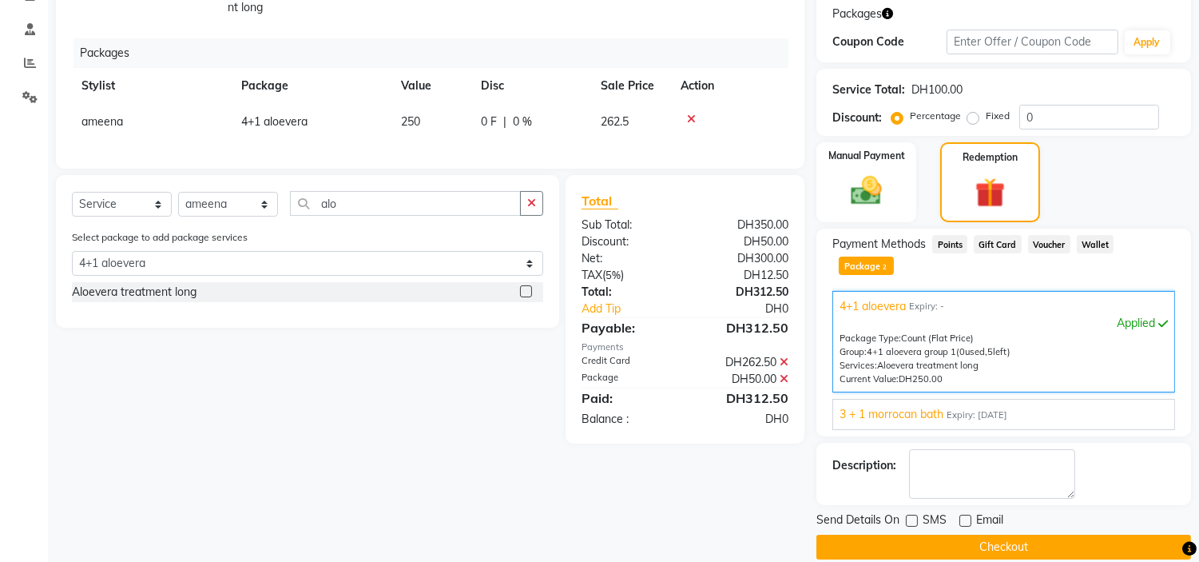
click at [1061, 534] on button "Checkout" at bounding box center [1003, 546] width 375 height 25
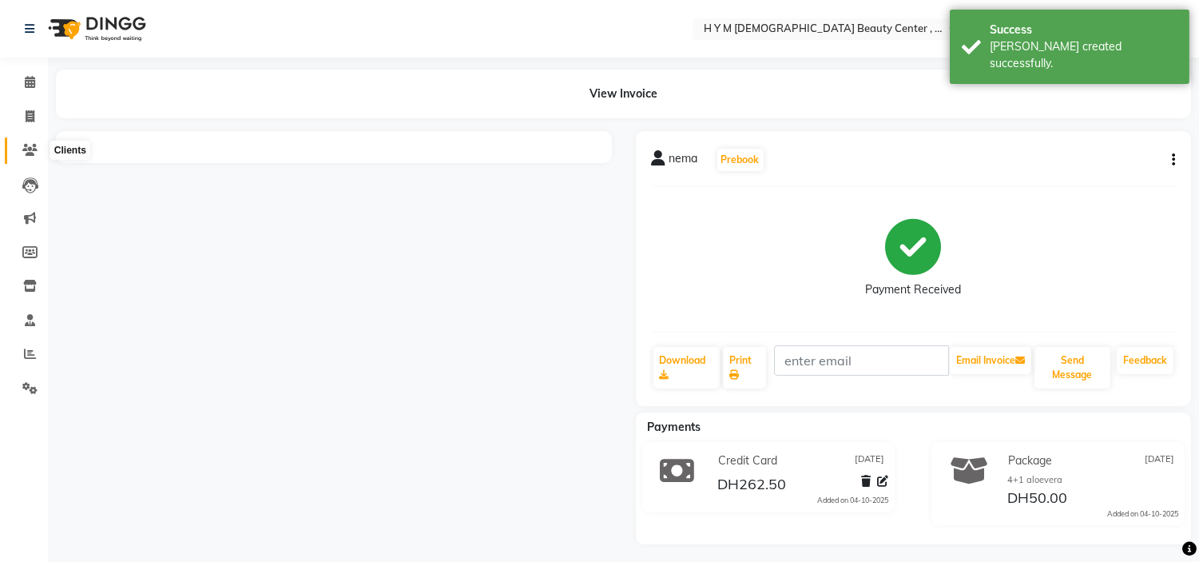
drag, startPoint x: 25, startPoint y: 157, endPoint x: 36, endPoint y: 163, distance: 12.9
click at [25, 157] on span at bounding box center [30, 150] width 28 height 18
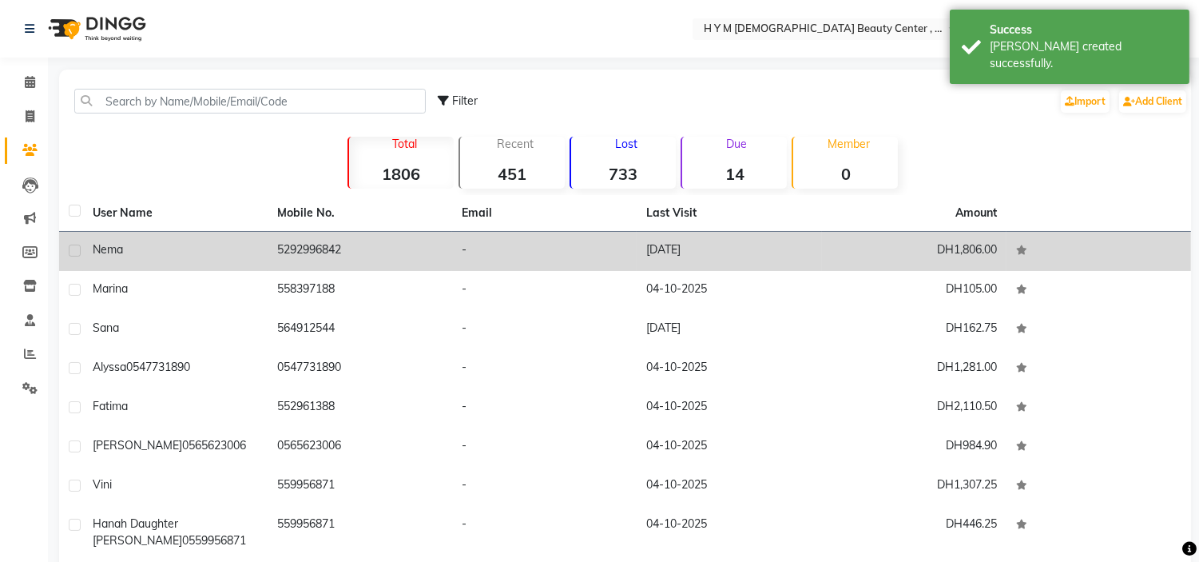
click at [269, 259] on td "5292996842" at bounding box center [360, 251] width 185 height 39
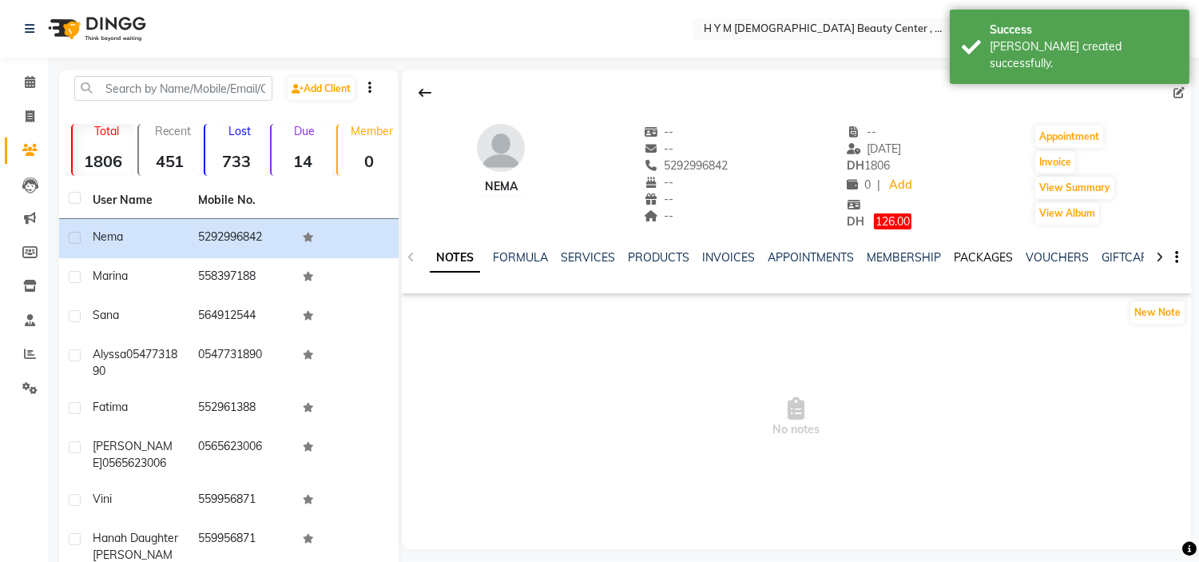
click at [983, 262] on link "PACKAGES" at bounding box center [983, 257] width 59 height 14
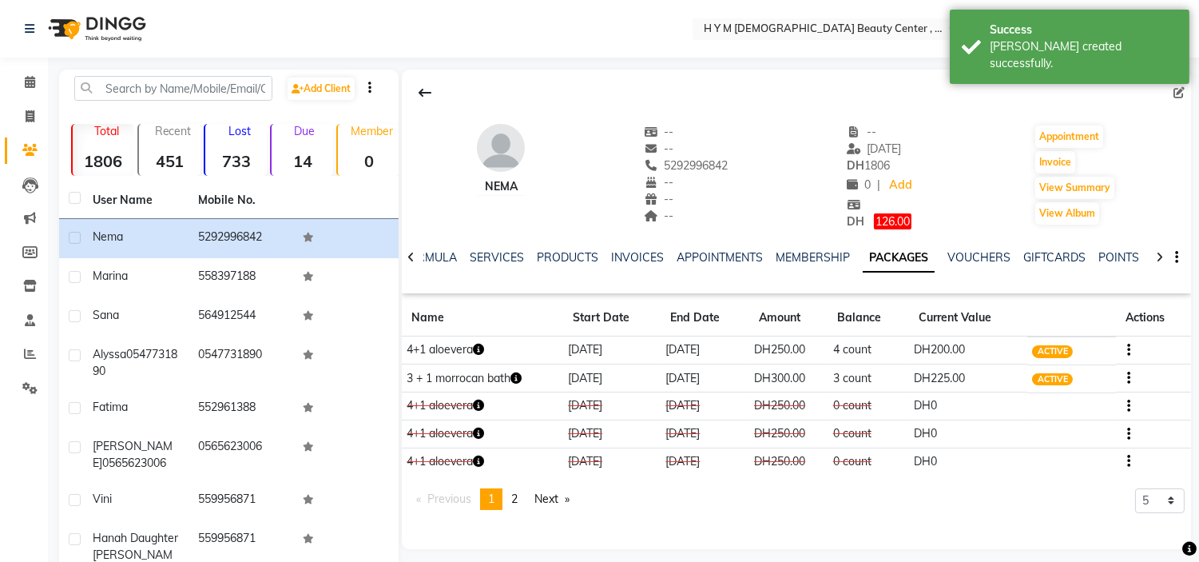
click at [1127, 350] on icon "button" at bounding box center [1128, 350] width 3 height 1
click at [1054, 320] on div "Redemption History" at bounding box center [1052, 320] width 105 height 20
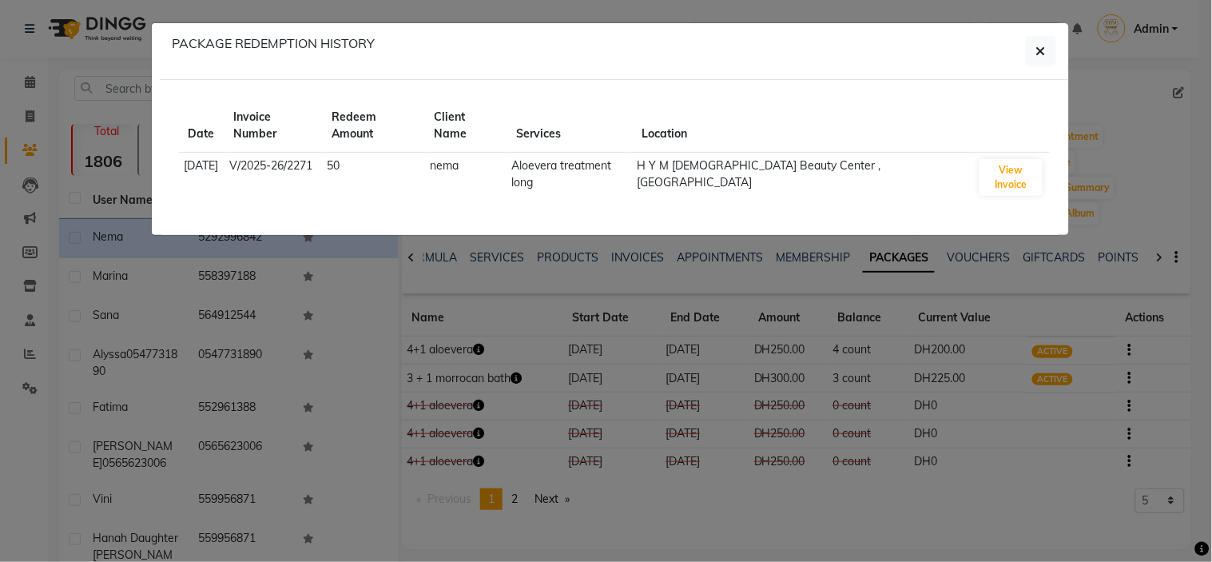
click at [1113, 160] on ngb-modal-window "PACKAGE REDEMPTION HISTORY Date Invoice Number Redeem Amount Client Name Servic…" at bounding box center [606, 281] width 1212 height 562
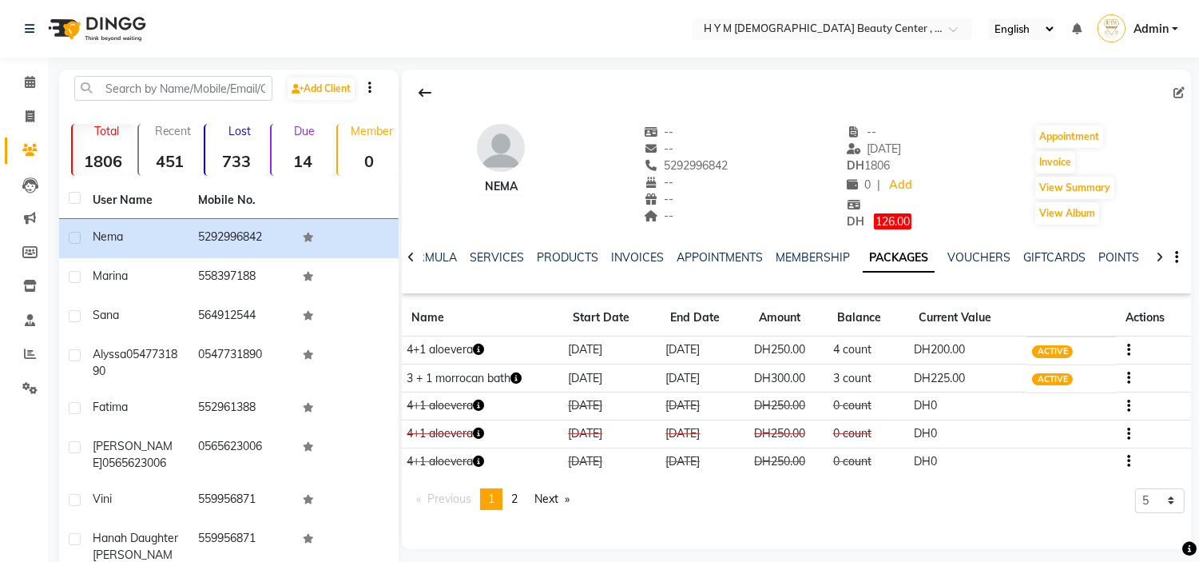
click at [29, 134] on li "Clients" at bounding box center [24, 150] width 48 height 34
click at [29, 116] on icon at bounding box center [30, 116] width 9 height 12
select select "service"
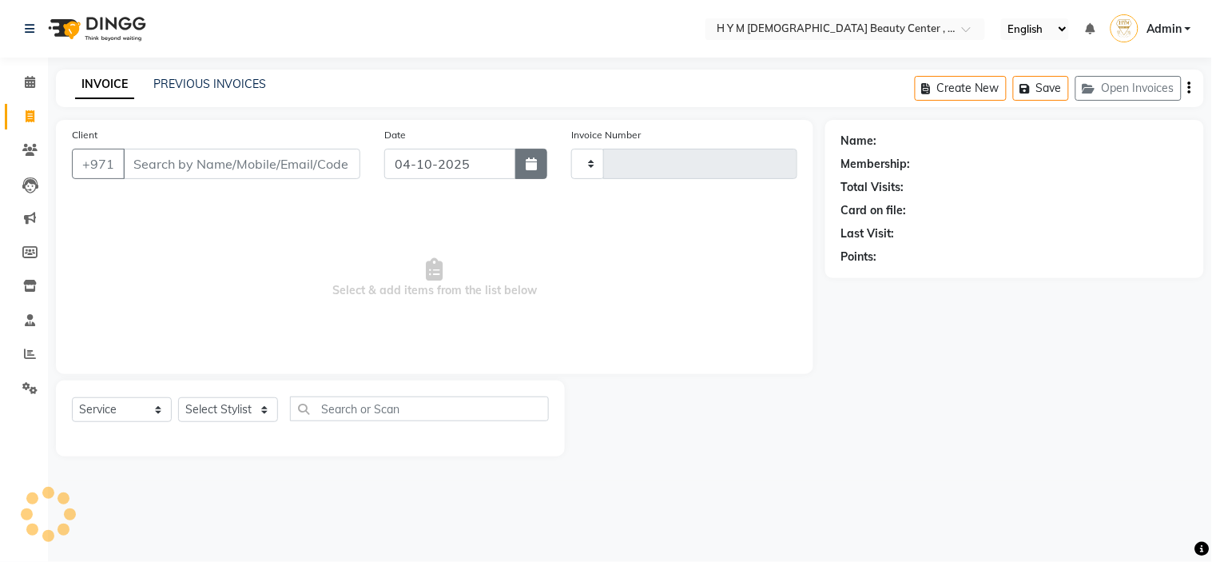
type input "2272"
select select "7248"
click at [540, 157] on button "button" at bounding box center [531, 164] width 32 height 30
select select "10"
select select "2025"
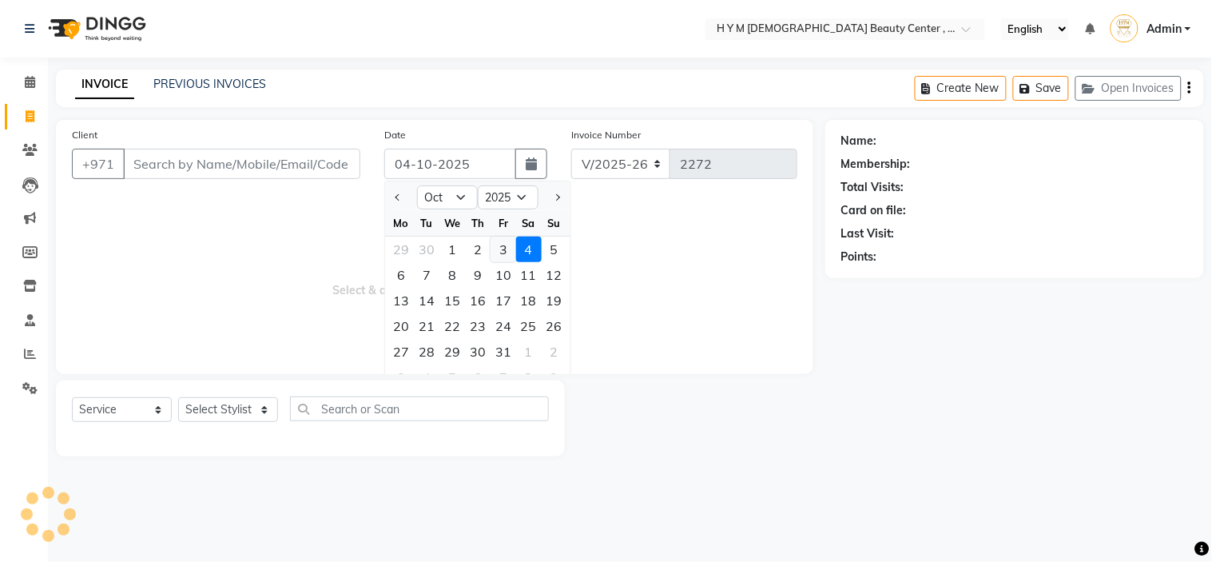
click at [493, 253] on div "3" at bounding box center [503, 249] width 26 height 26
type input "03-10-2025"
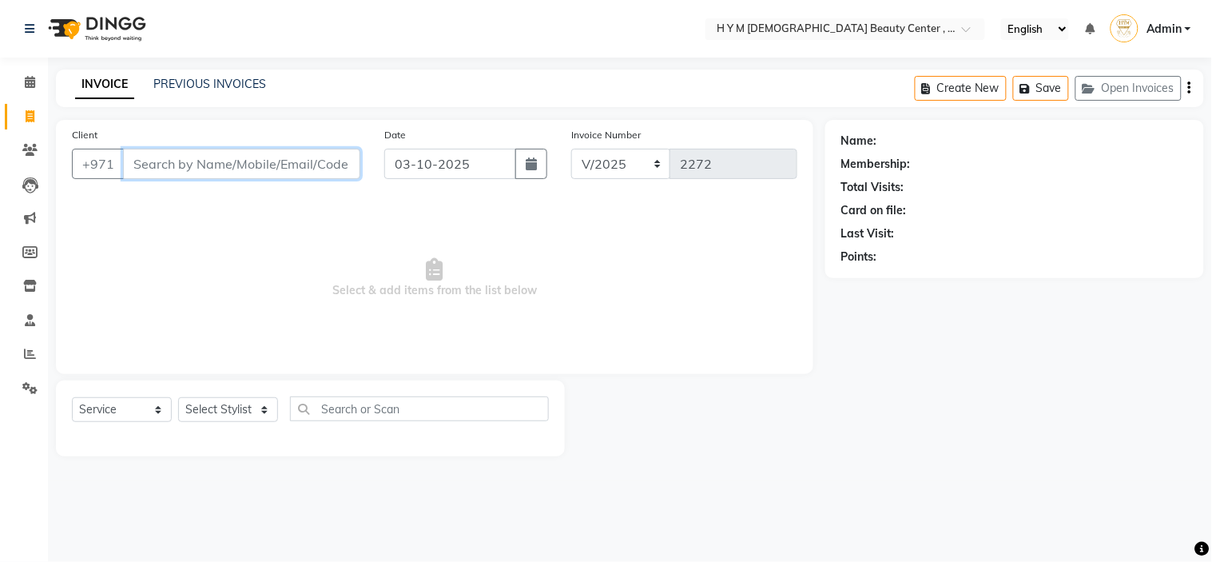
paste input "5292996842"
type input "5292996842"
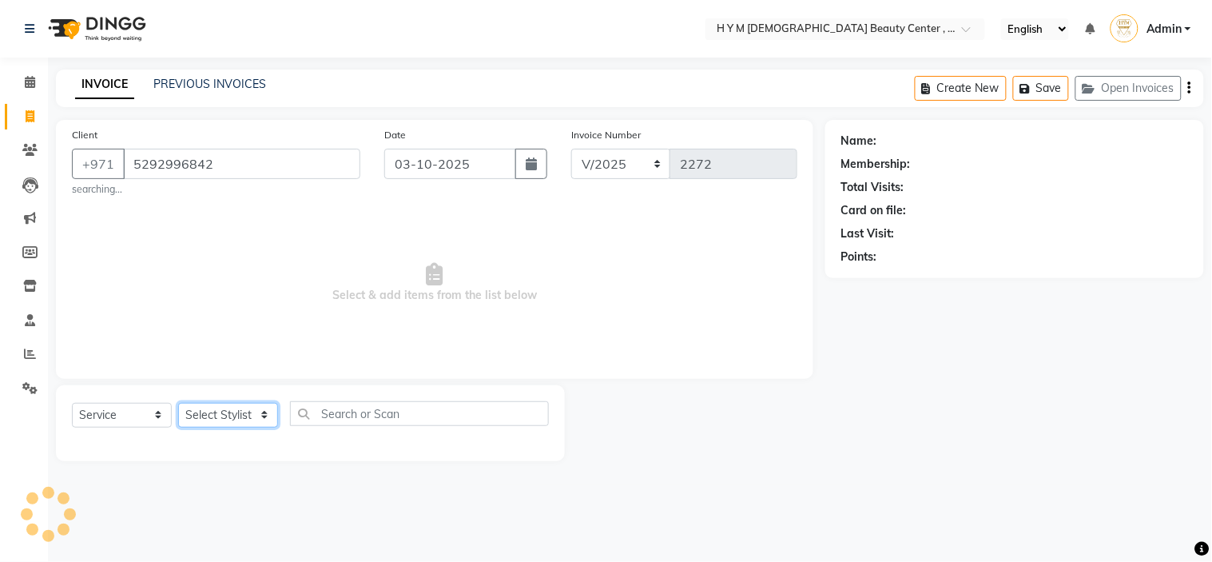
click at [220, 410] on select "Select Stylist ameena Jheza Dalangin Julie Corteza randa Rose An Galang sita" at bounding box center [228, 415] width 100 height 25
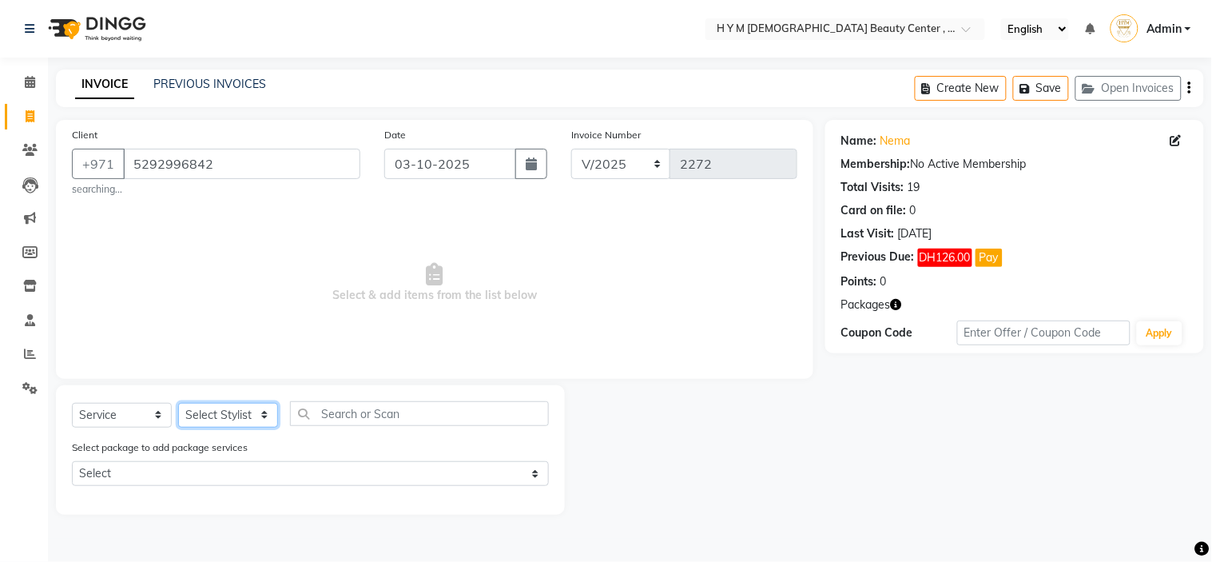
select select "61770"
click at [178, 403] on select "Select Stylist ameena Jheza Dalangin Julie Corteza randa Rose An Galang sita" at bounding box center [228, 415] width 100 height 25
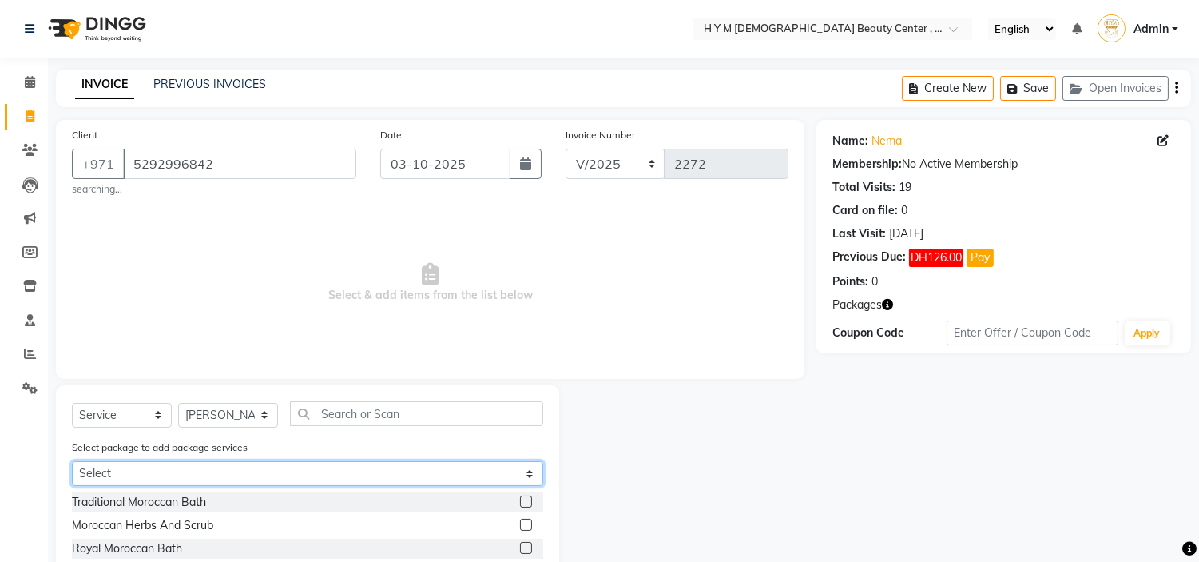
click at [274, 462] on select "Select 4+1 aloevera 3 + 1 morrocan bath" at bounding box center [307, 473] width 471 height 25
select select "1: Object"
click at [72, 462] on select "Select 4+1 aloevera 3 + 1 morrocan bath" at bounding box center [307, 473] width 471 height 25
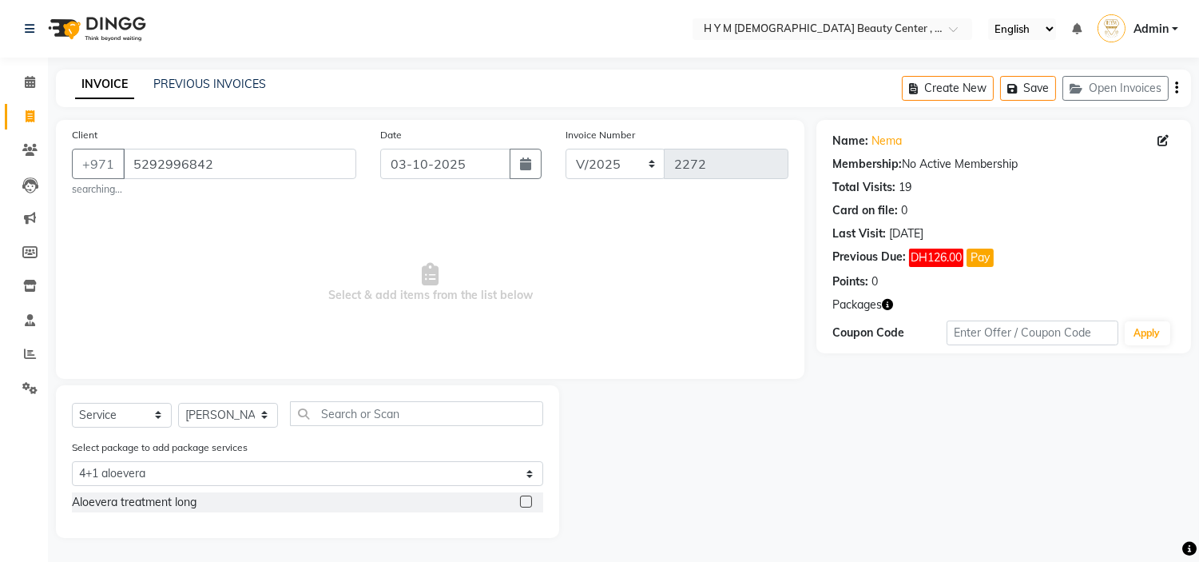
click at [518, 506] on div "Aloevera treatment long" at bounding box center [307, 502] width 471 height 20
click at [530, 506] on label at bounding box center [526, 501] width 12 height 12
click at [530, 506] on input "checkbox" at bounding box center [525, 502] width 10 height 10
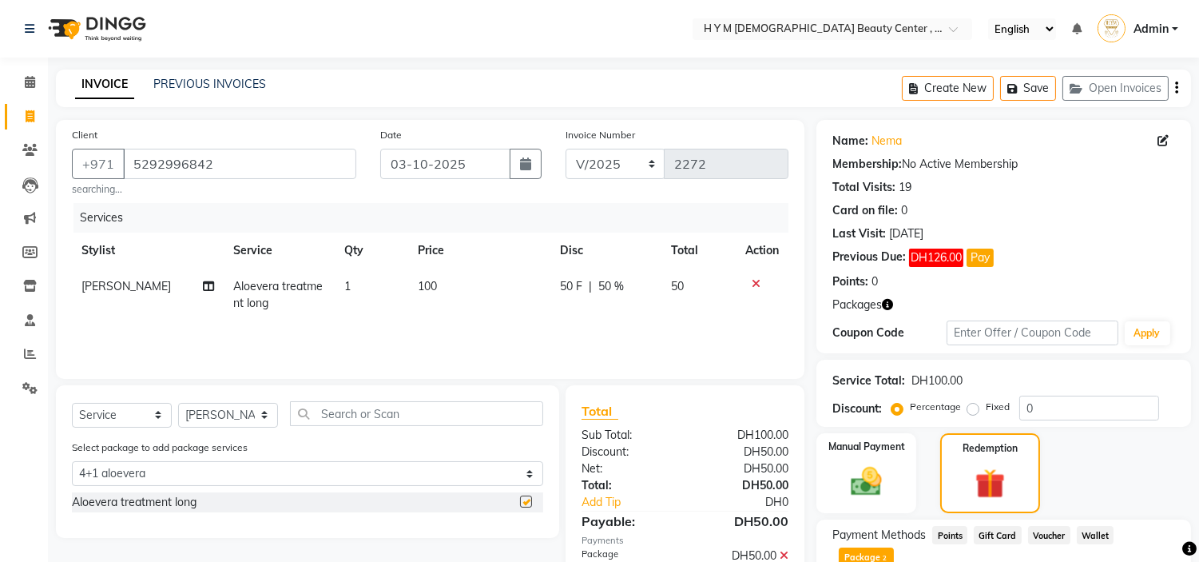
checkbox input "false"
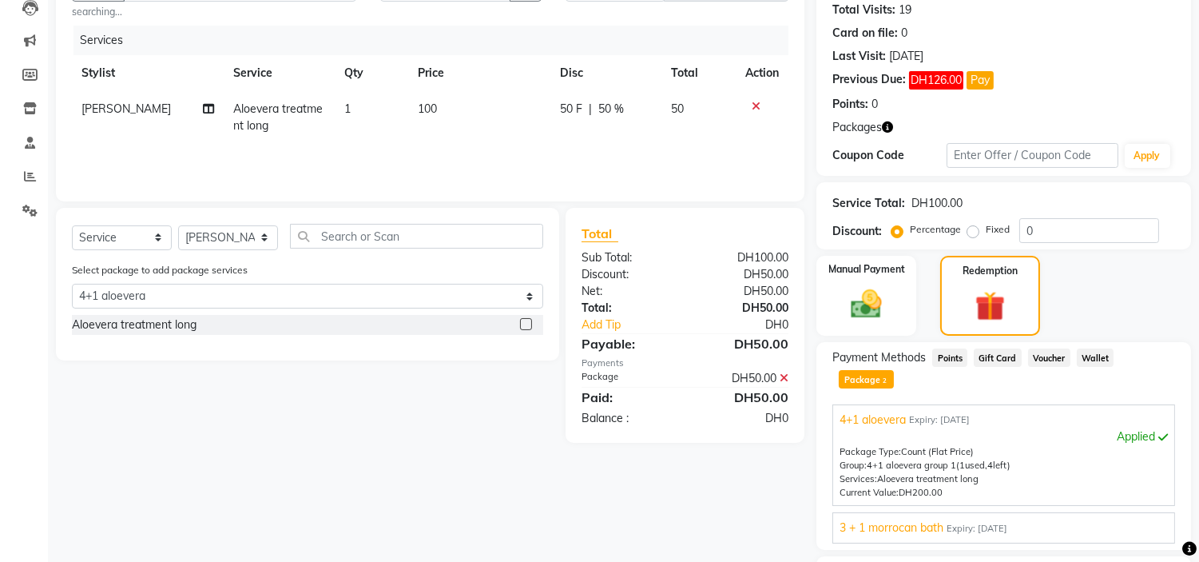
scroll to position [291, 0]
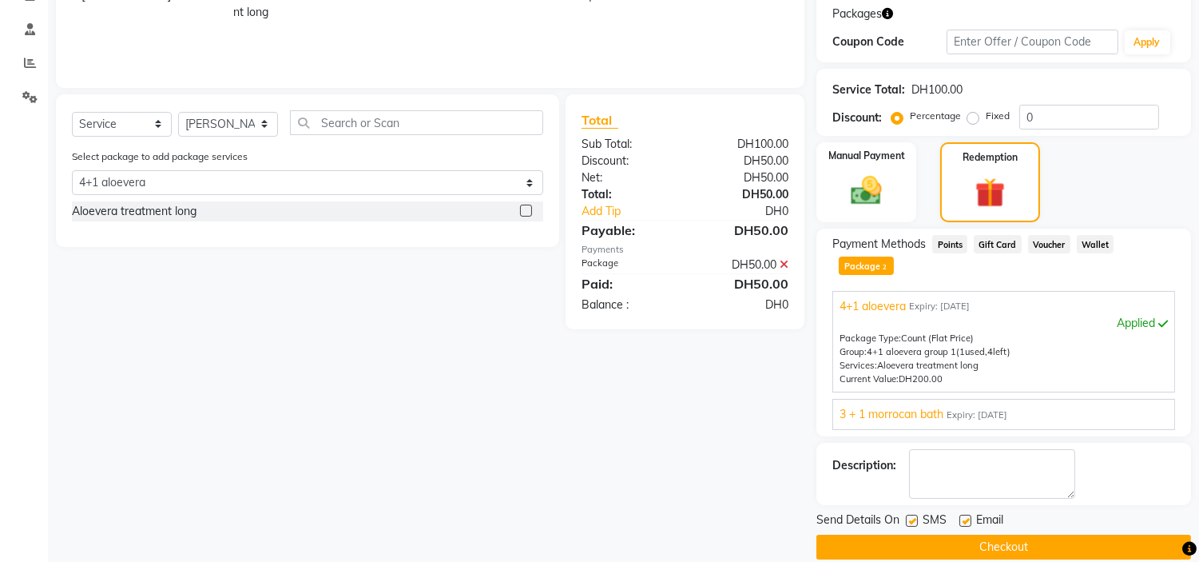
click at [907, 514] on label at bounding box center [912, 520] width 12 height 12
click at [907, 516] on input "checkbox" at bounding box center [911, 521] width 10 height 10
checkbox input "false"
click at [971, 514] on label at bounding box center [965, 520] width 12 height 12
click at [970, 516] on input "checkbox" at bounding box center [964, 521] width 10 height 10
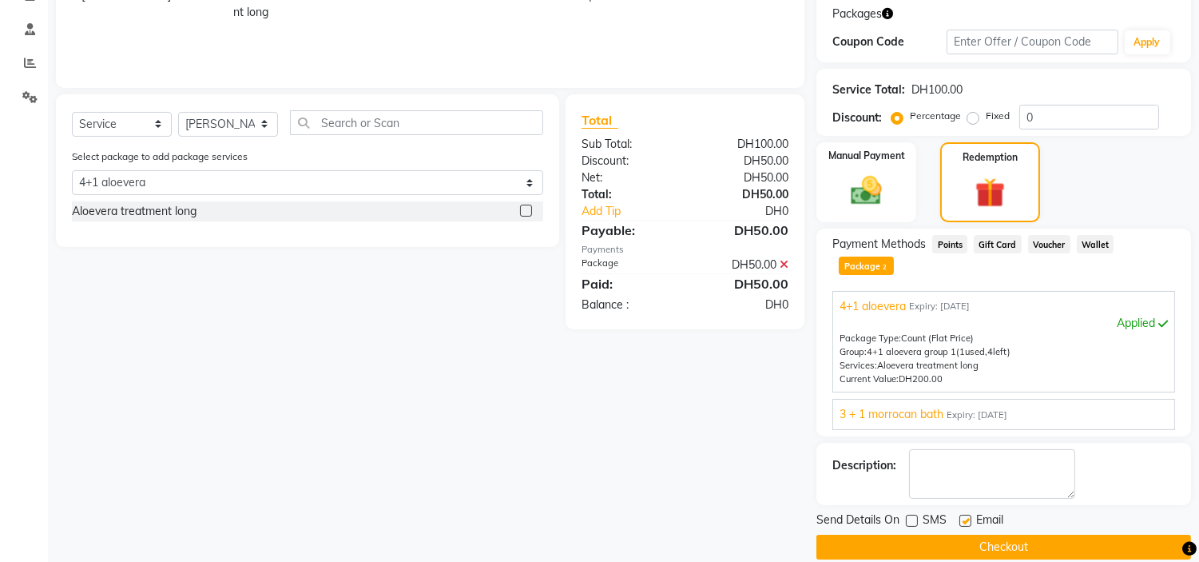
checkbox input "false"
click at [943, 534] on button "Checkout" at bounding box center [1003, 546] width 375 height 25
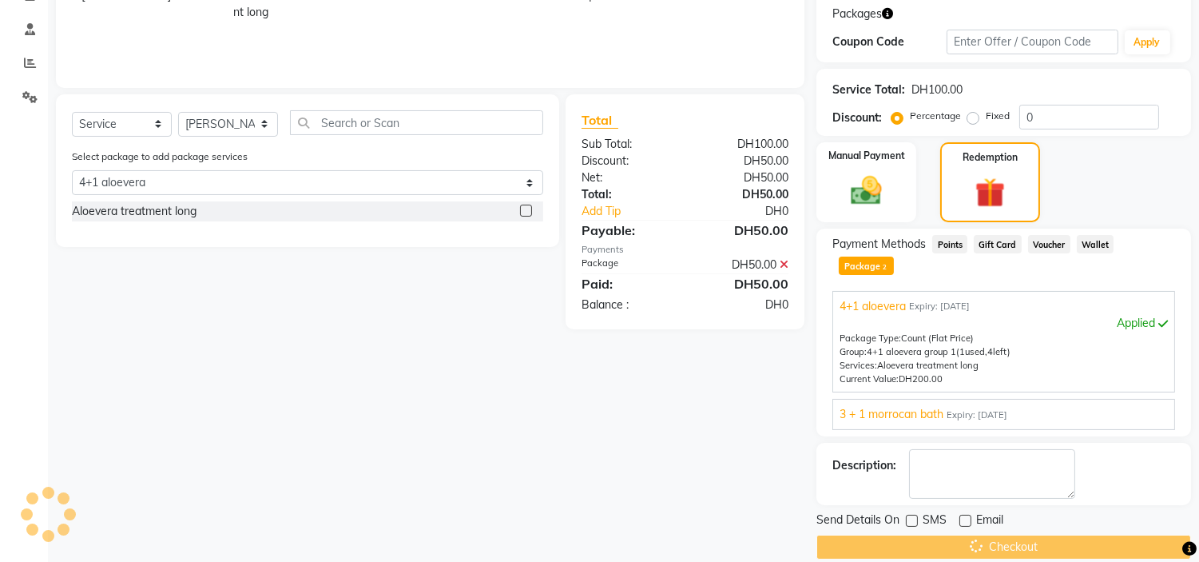
scroll to position [0, 0]
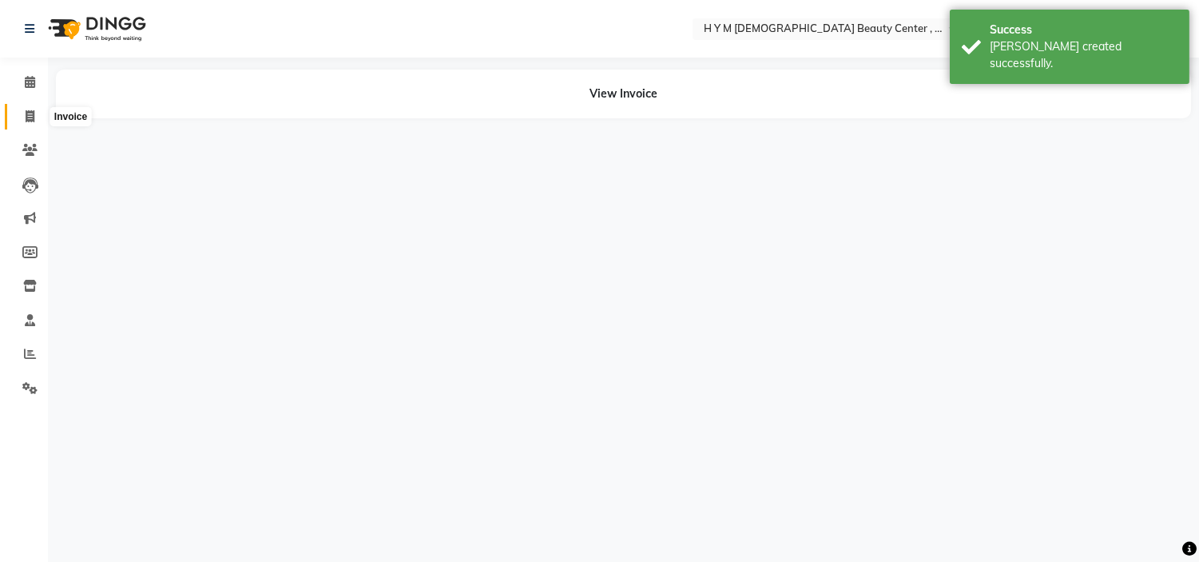
click at [22, 116] on span at bounding box center [30, 117] width 28 height 18
select select "service"
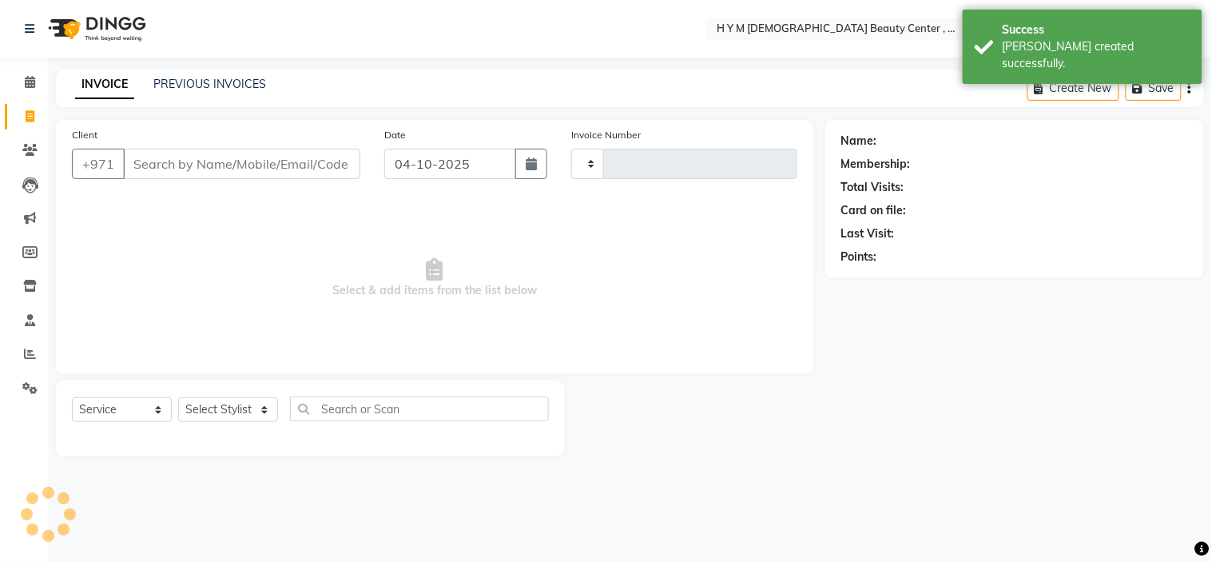
type input "2273"
select select "7248"
click at [30, 137] on link "Clients" at bounding box center [24, 150] width 38 height 26
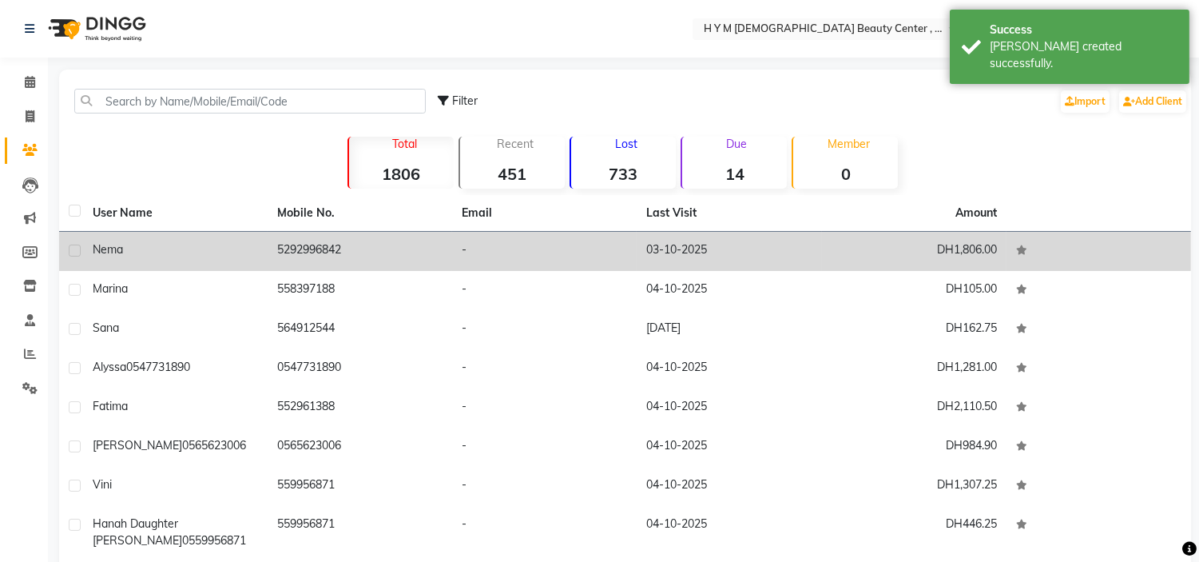
click at [236, 237] on td "nema" at bounding box center [175, 251] width 185 height 39
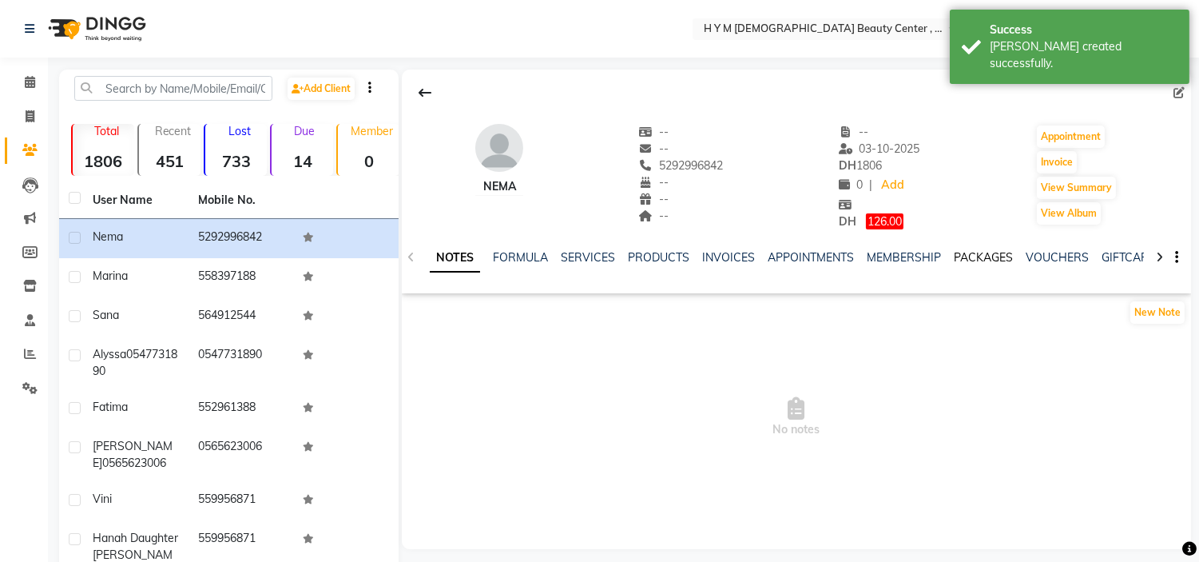
click at [990, 257] on link "PACKAGES" at bounding box center [983, 257] width 59 height 14
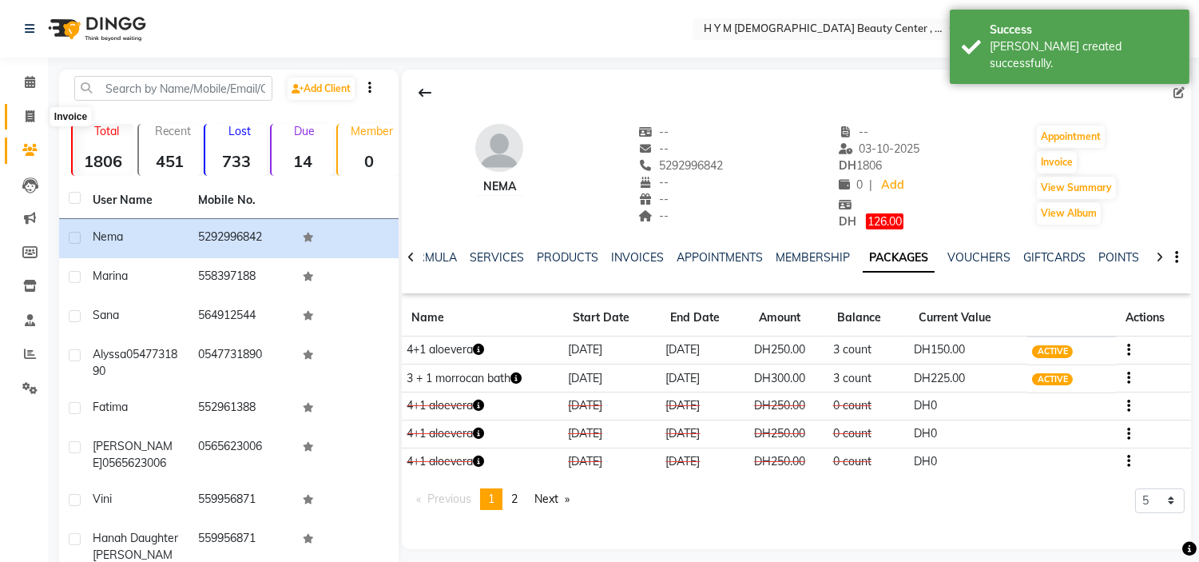
click at [30, 114] on icon at bounding box center [30, 116] width 9 height 12
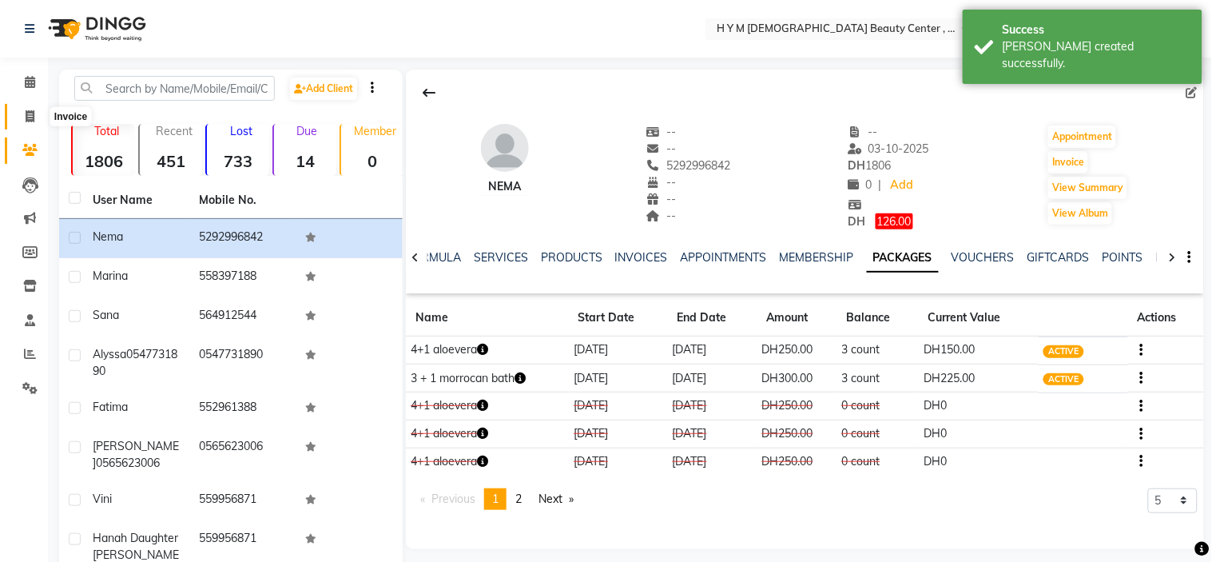
select select "service"
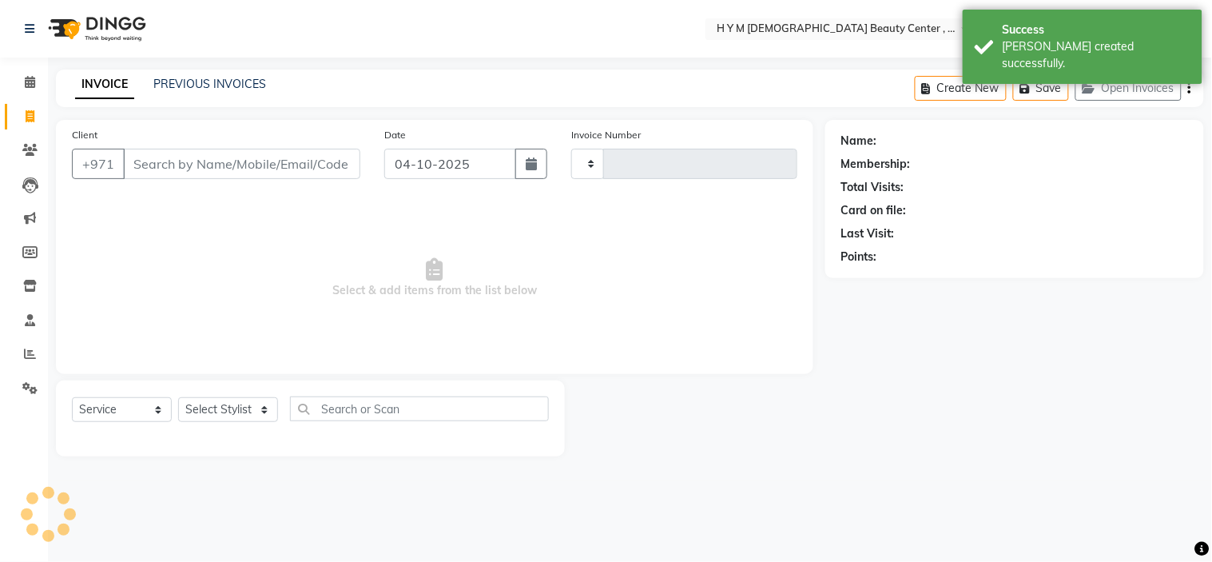
type input "2273"
select select "7248"
click at [196, 91] on div "INVOICE PREVIOUS INVOICES" at bounding box center [170, 85] width 229 height 18
click at [202, 85] on link "PREVIOUS INVOICES" at bounding box center [209, 84] width 113 height 14
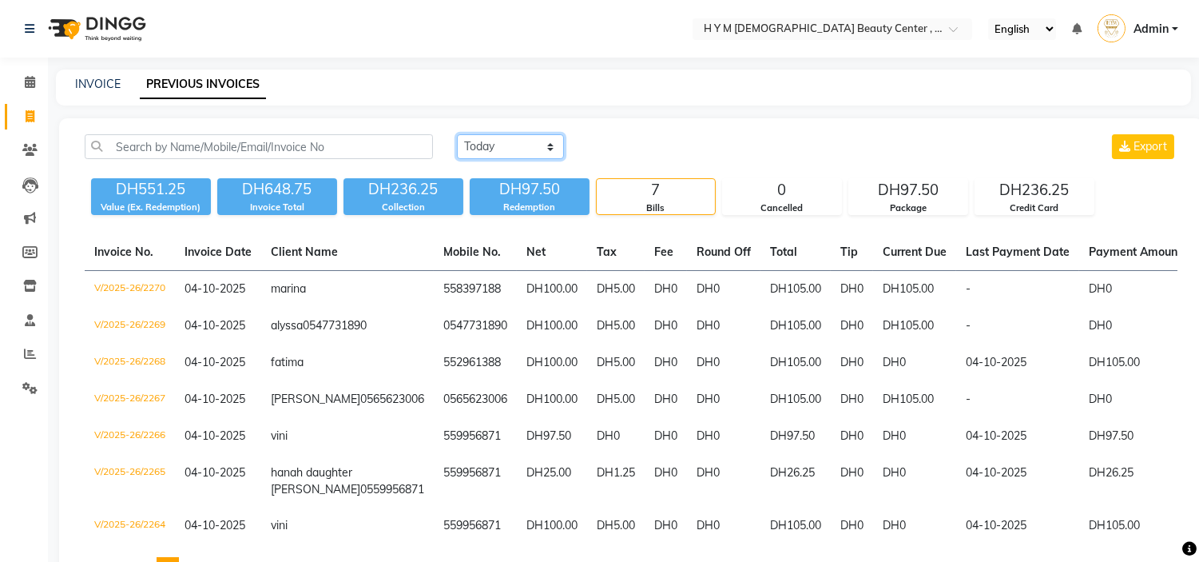
click at [512, 141] on select "Today Yesterday Custom Range" at bounding box center [510, 146] width 107 height 25
select select "yesterday"
click at [457, 134] on select "Today Yesterday Custom Range" at bounding box center [510, 146] width 107 height 25
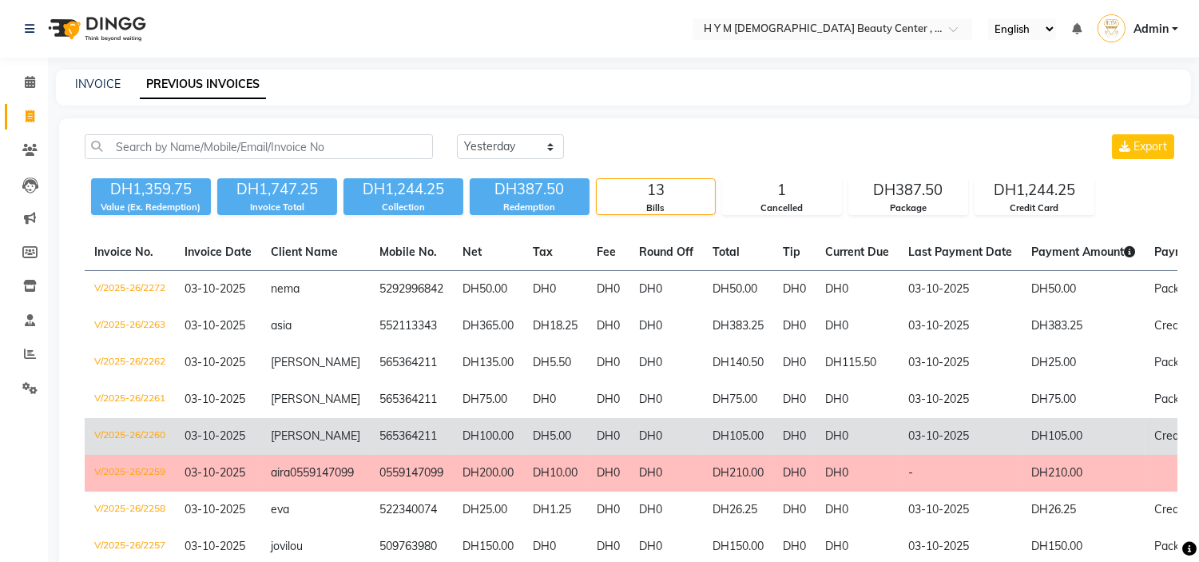
drag, startPoint x: 355, startPoint y: 427, endPoint x: 347, endPoint y: 449, distance: 23.5
click at [347, 449] on tr "V/2025-26/2260 03-10-2025 carla 565364211 DH100.00 DH5.00 DH0 DH0 DH105.00 DH0 …" at bounding box center [769, 436] width 1368 height 37
click at [370, 437] on td "565364211" at bounding box center [411, 436] width 83 height 37
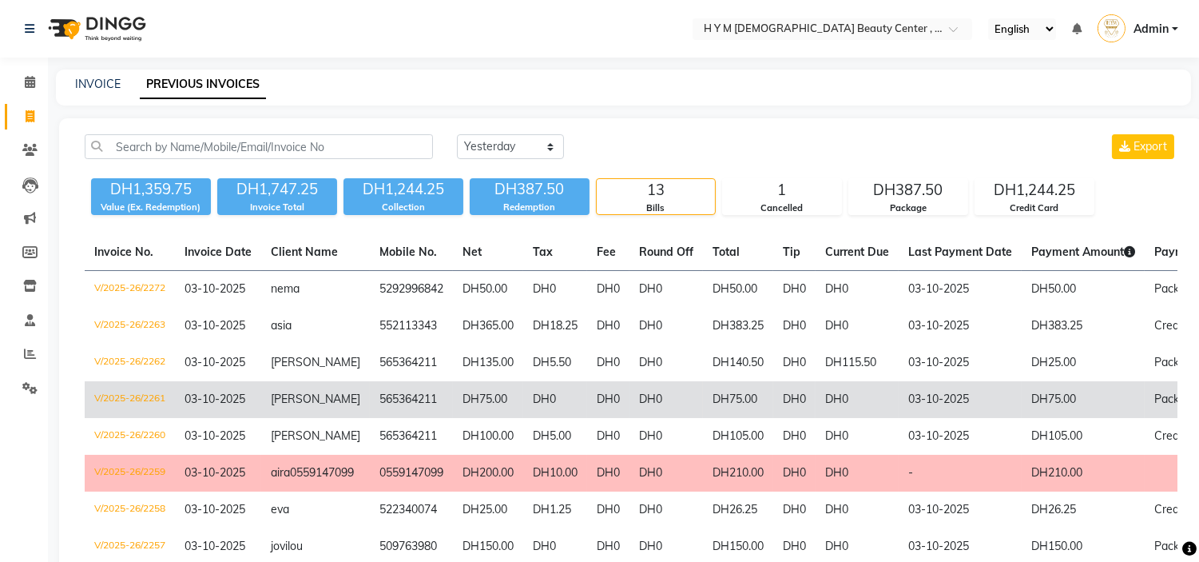
click at [650, 405] on td "DH0" at bounding box center [665, 399] width 73 height 37
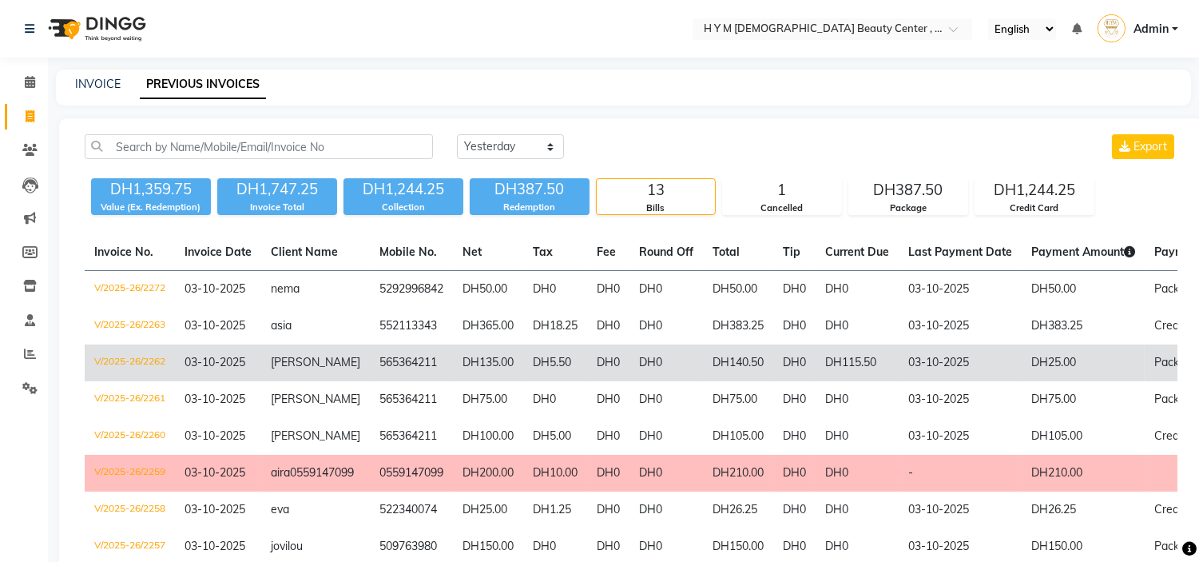
click at [629, 363] on td "DH0" at bounding box center [665, 362] width 73 height 37
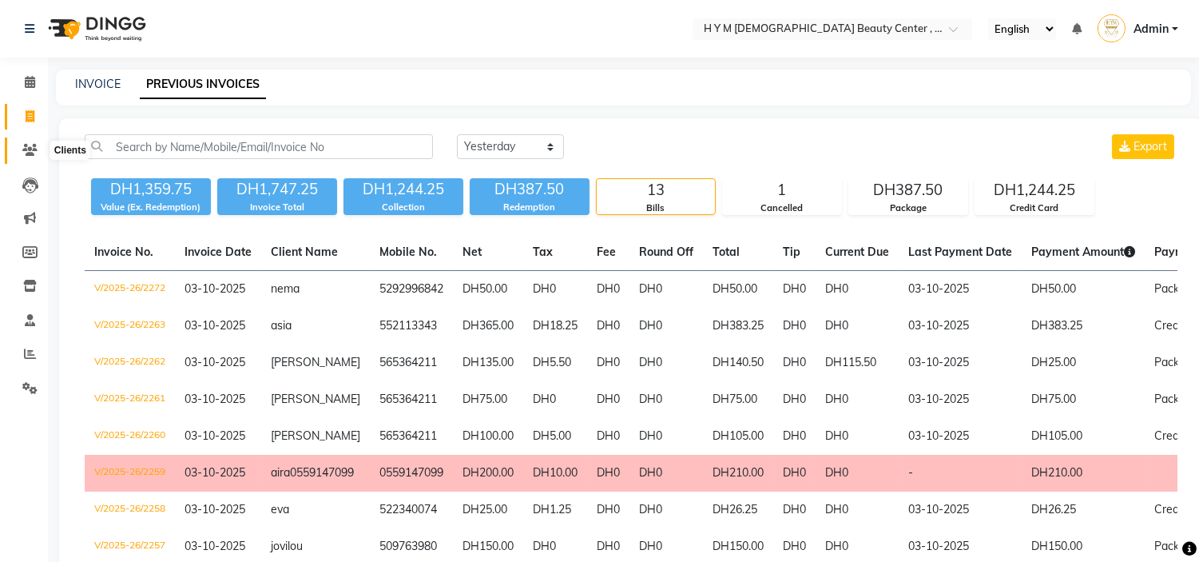
drag, startPoint x: 27, startPoint y: 147, endPoint x: 28, endPoint y: 136, distance: 11.2
click at [27, 147] on icon at bounding box center [29, 150] width 15 height 12
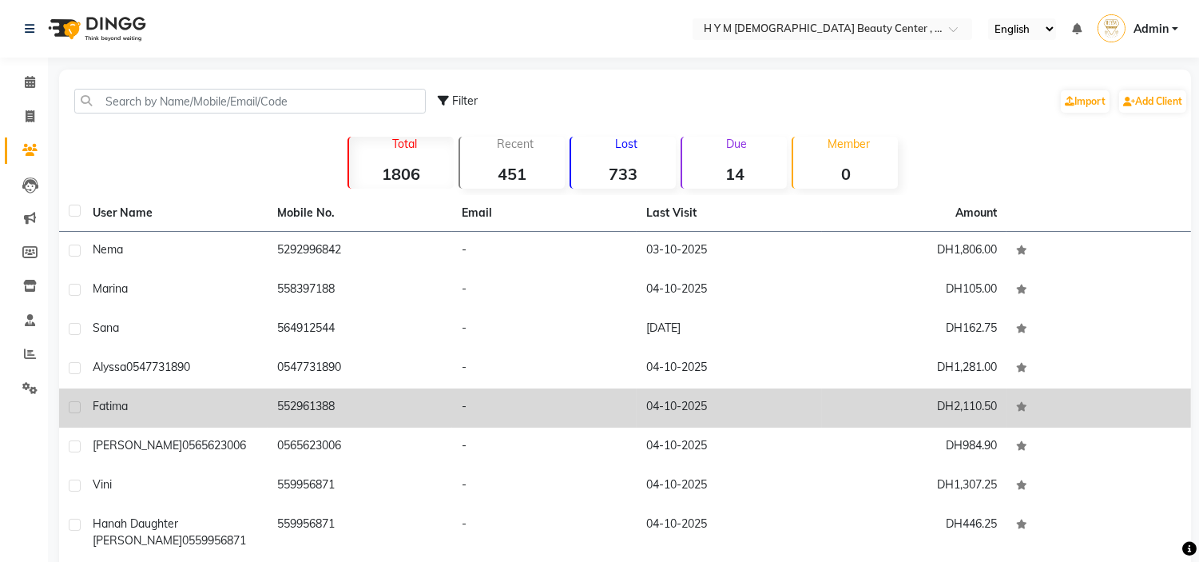
scroll to position [142, 0]
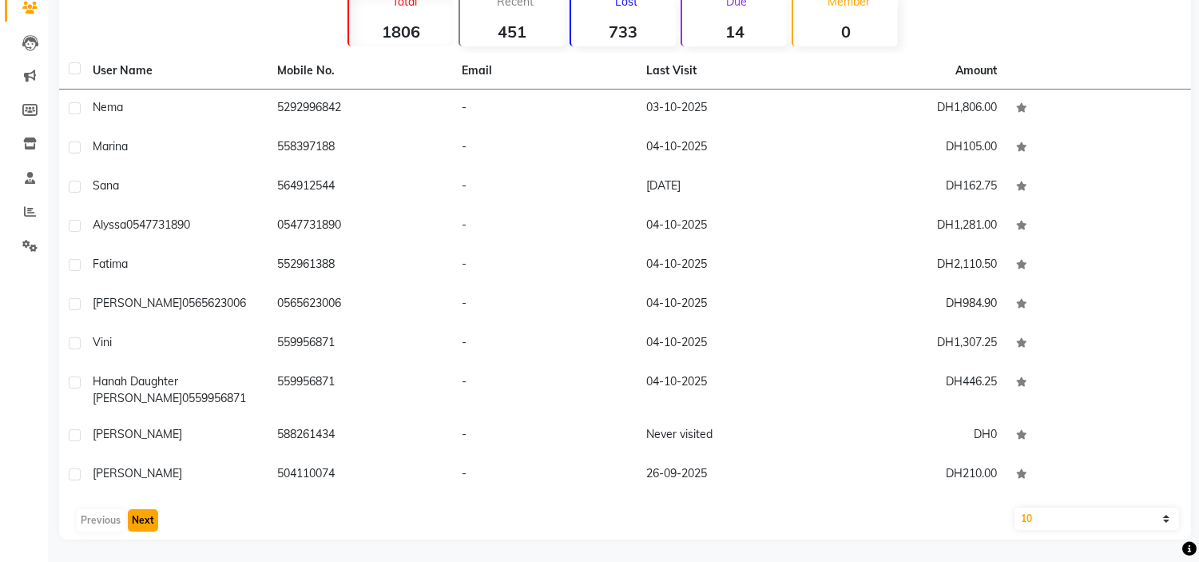
click at [136, 526] on button "Next" at bounding box center [143, 520] width 30 height 22
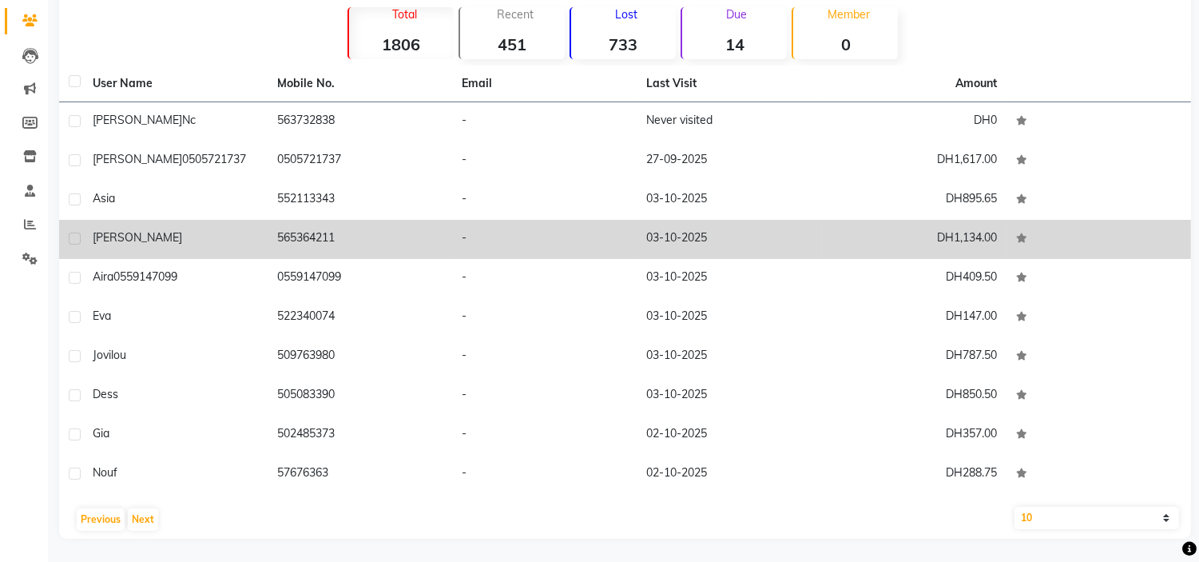
click at [125, 224] on td "carla" at bounding box center [175, 239] width 185 height 39
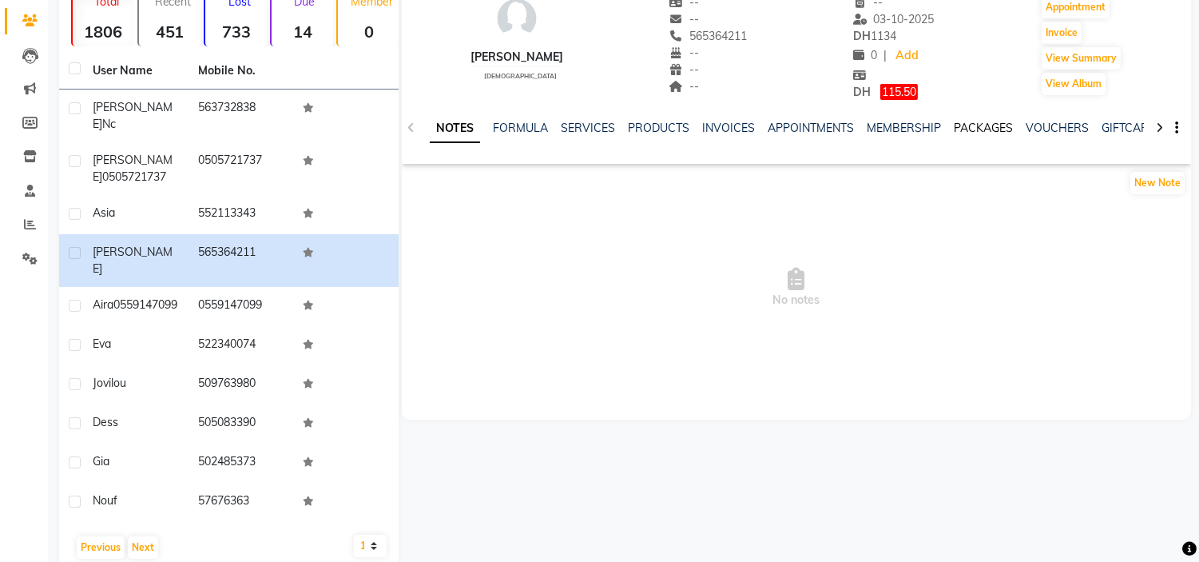
click at [963, 125] on link "PACKAGES" at bounding box center [983, 128] width 59 height 14
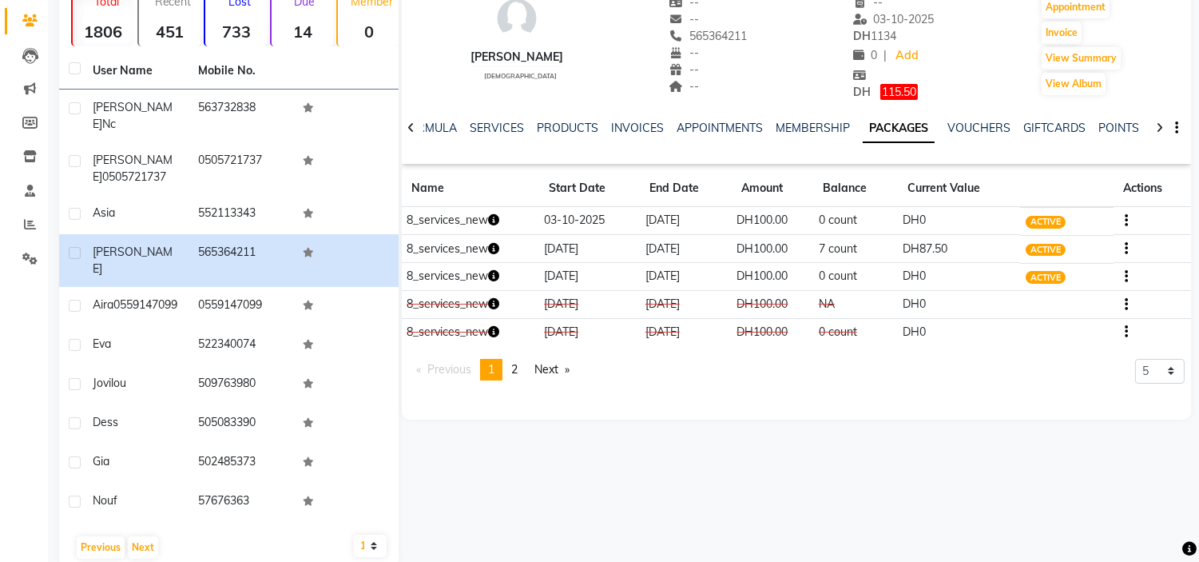
click at [1122, 251] on button "button" at bounding box center [1123, 248] width 10 height 17
click at [648, 254] on td "07-11-2025" at bounding box center [686, 249] width 92 height 28
click at [665, 251] on td "07-11-2025" at bounding box center [686, 249] width 92 height 28
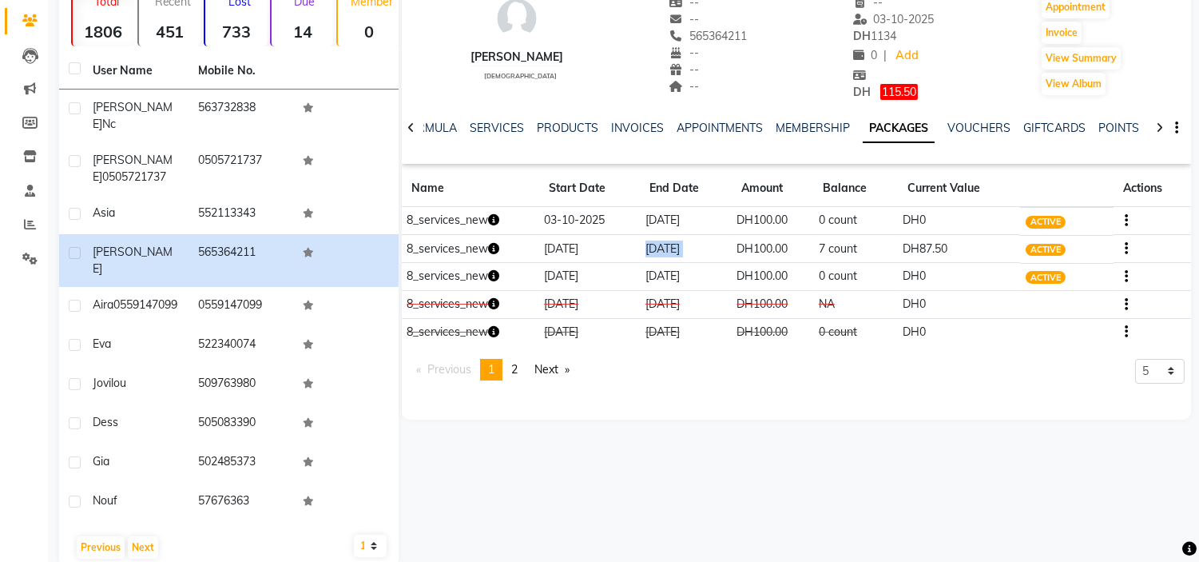
click at [665, 251] on td "07-11-2025" at bounding box center [686, 249] width 92 height 28
click at [895, 97] on span "115.50" at bounding box center [899, 92] width 38 height 16
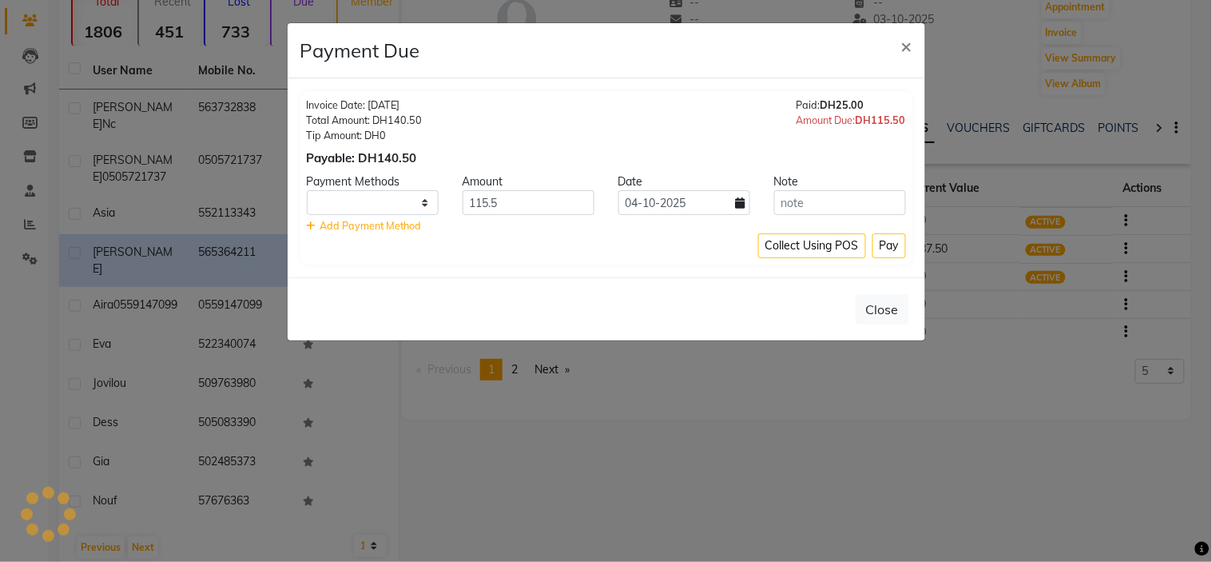
select select "1"
click at [901, 49] on span "×" at bounding box center [906, 46] width 11 height 24
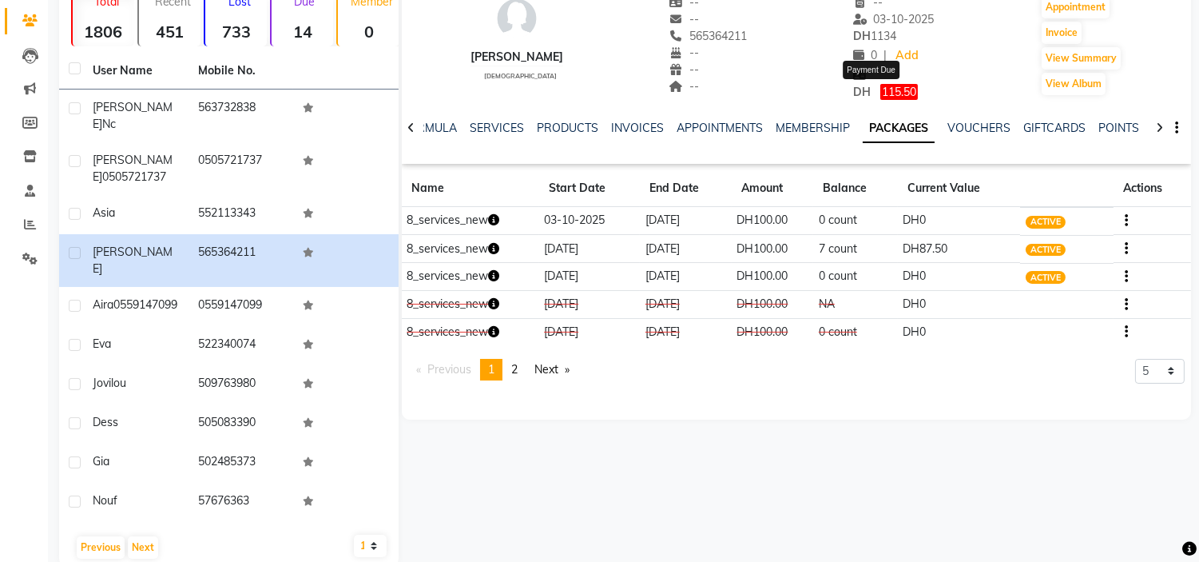
click at [885, 89] on span "115.50" at bounding box center [899, 92] width 38 height 16
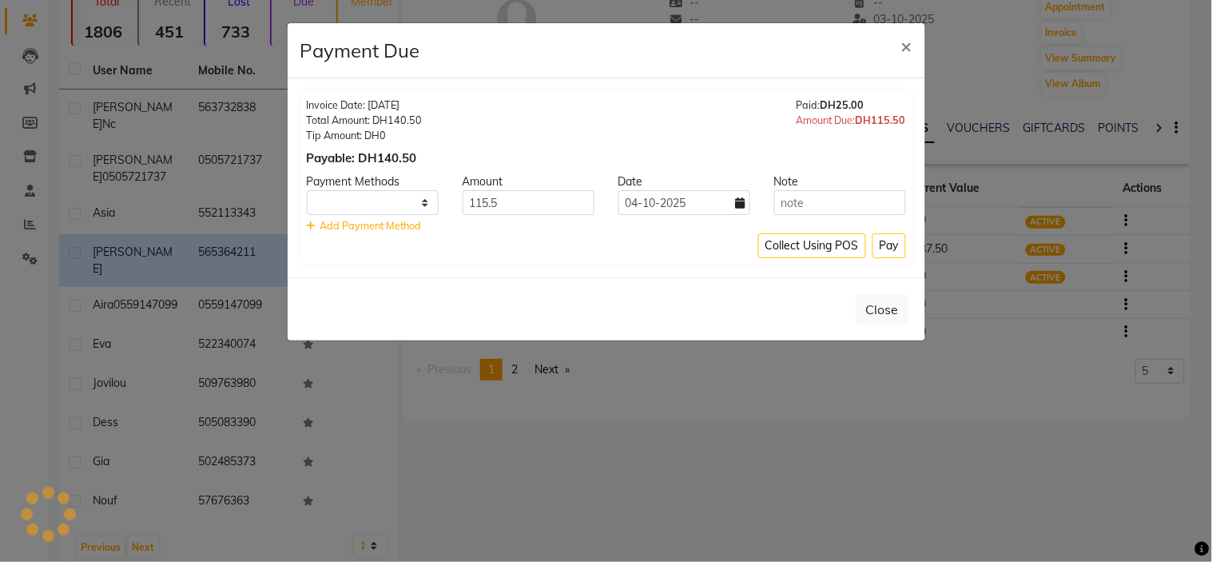
select select "1"
click at [906, 45] on span "×" at bounding box center [906, 46] width 11 height 24
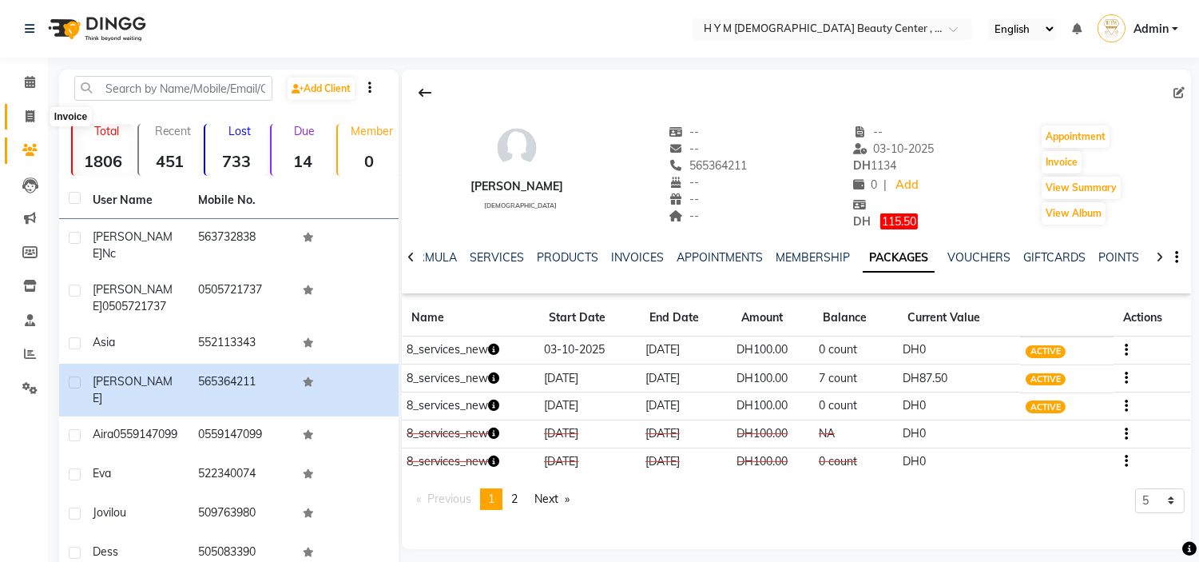
click at [26, 113] on icon at bounding box center [30, 116] width 9 height 12
select select "service"
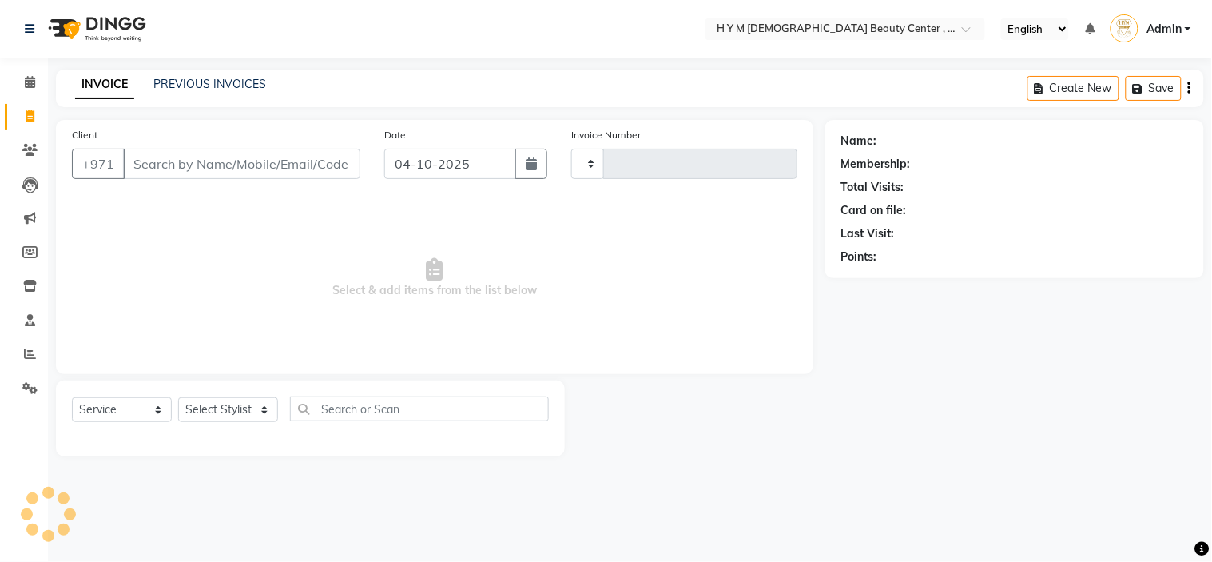
type input "2273"
select select "7248"
click at [224, 88] on link "PREVIOUS INVOICES" at bounding box center [209, 84] width 113 height 14
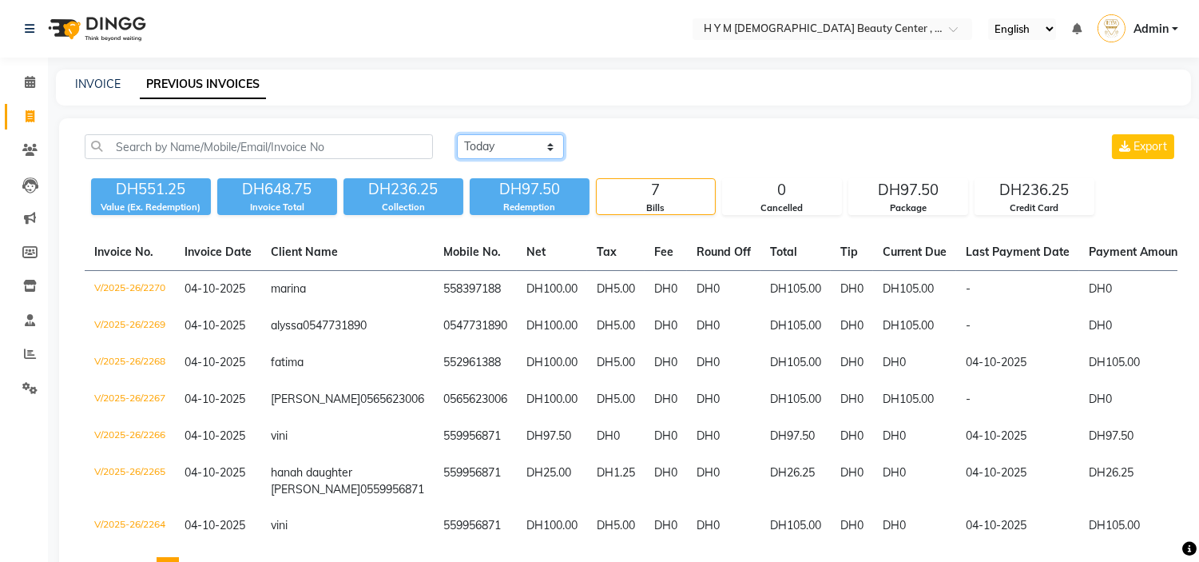
click at [516, 149] on select "Today Yesterday Custom Range" at bounding box center [510, 146] width 107 height 25
select select "yesterday"
click at [457, 134] on select "Today Yesterday Custom Range" at bounding box center [510, 146] width 107 height 25
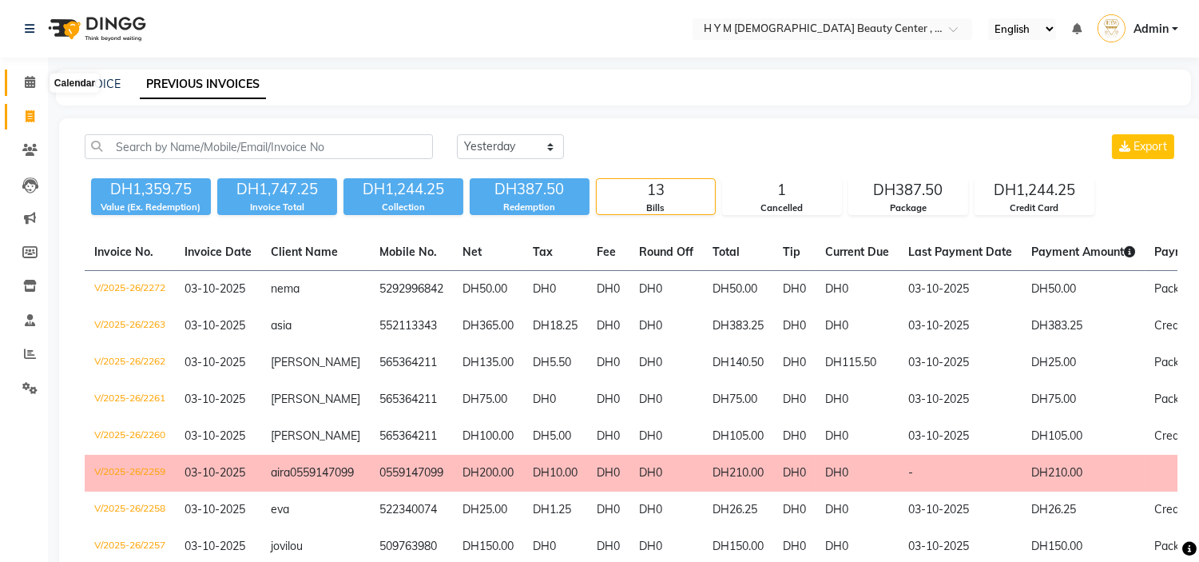
click at [25, 80] on icon at bounding box center [30, 82] width 10 height 12
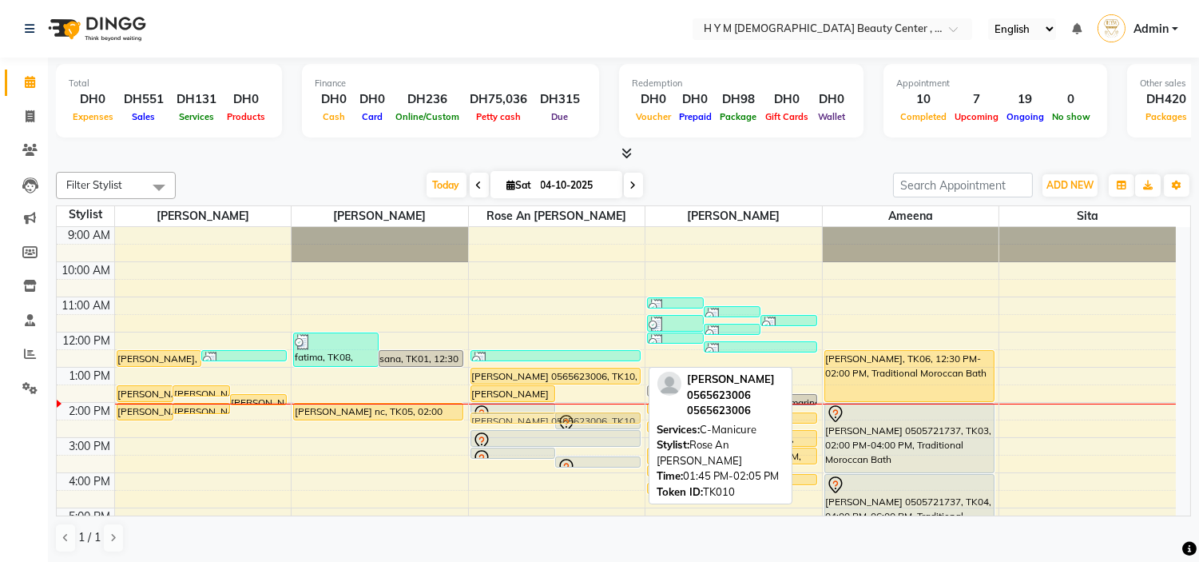
drag, startPoint x: 600, startPoint y: 398, endPoint x: 602, endPoint y: 409, distance: 11.4
click at [602, 409] on div "9:00 AM 10:00 AM 11:00 AM 12:00 PM 1:00 PM 2:00 PM 3:00 PM 4:00 PM 5:00 PM 6:00…" at bounding box center [616, 472] width 1119 height 491
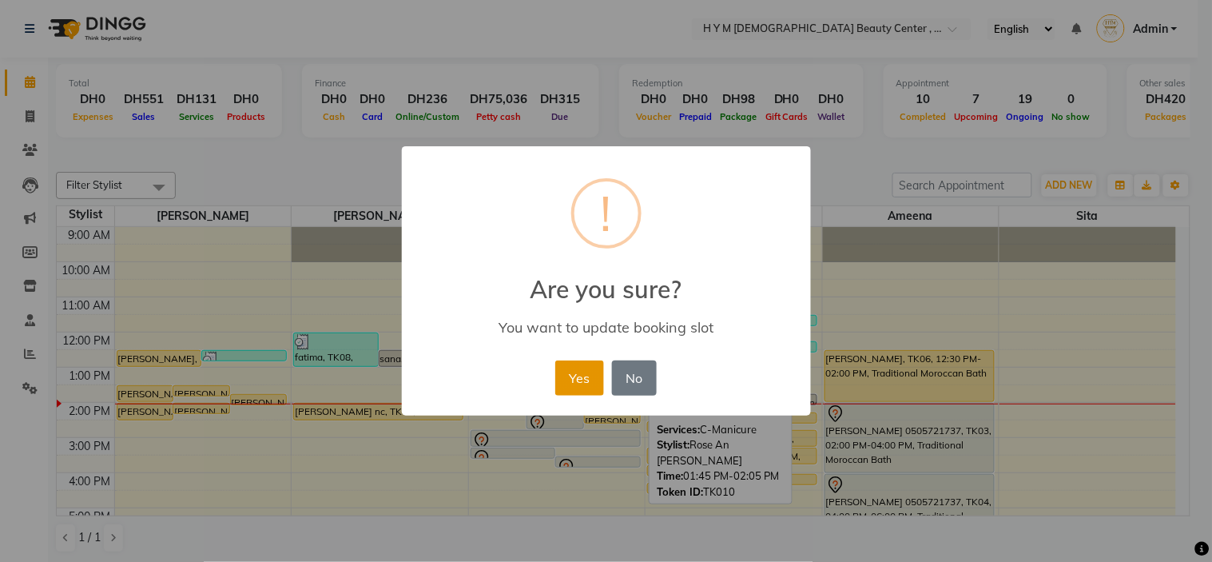
click at [582, 382] on button "Yes" at bounding box center [579, 377] width 49 height 35
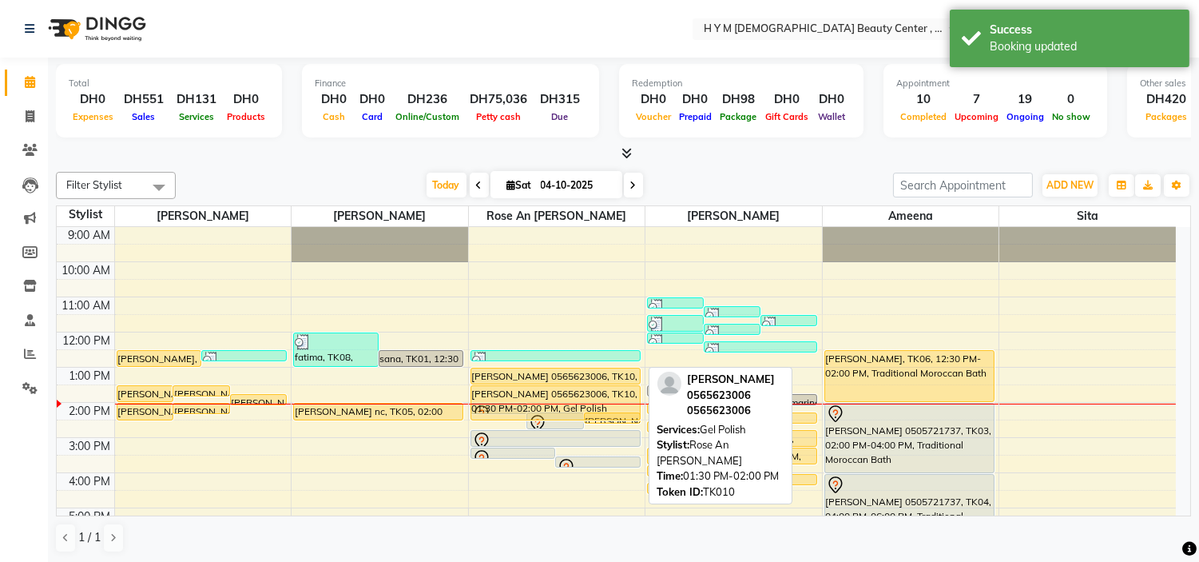
click at [569, 404] on div "alyssa 0547731890, TK11, 02:00 PM-02:20 PM, C-Manicure alyssa 0547731890, TK11,…" at bounding box center [557, 472] width 177 height 491
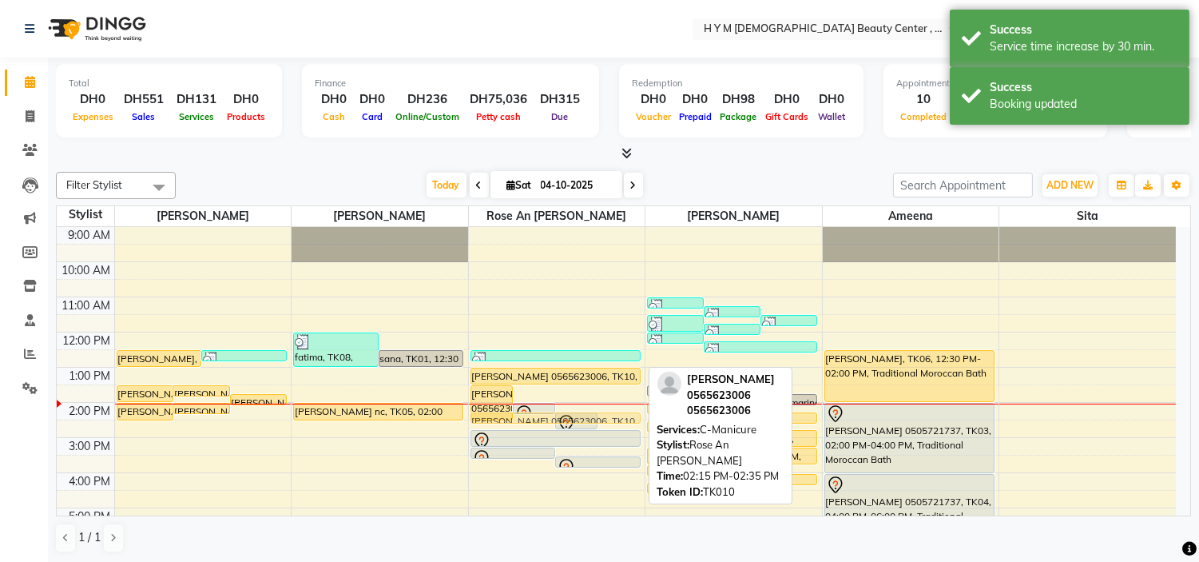
click at [627, 420] on div "TERESA 0565623006, TK10, 01:30 PM-02:30 PM, Gel Polish alyssa 0547731890, TK11,…" at bounding box center [557, 472] width 177 height 491
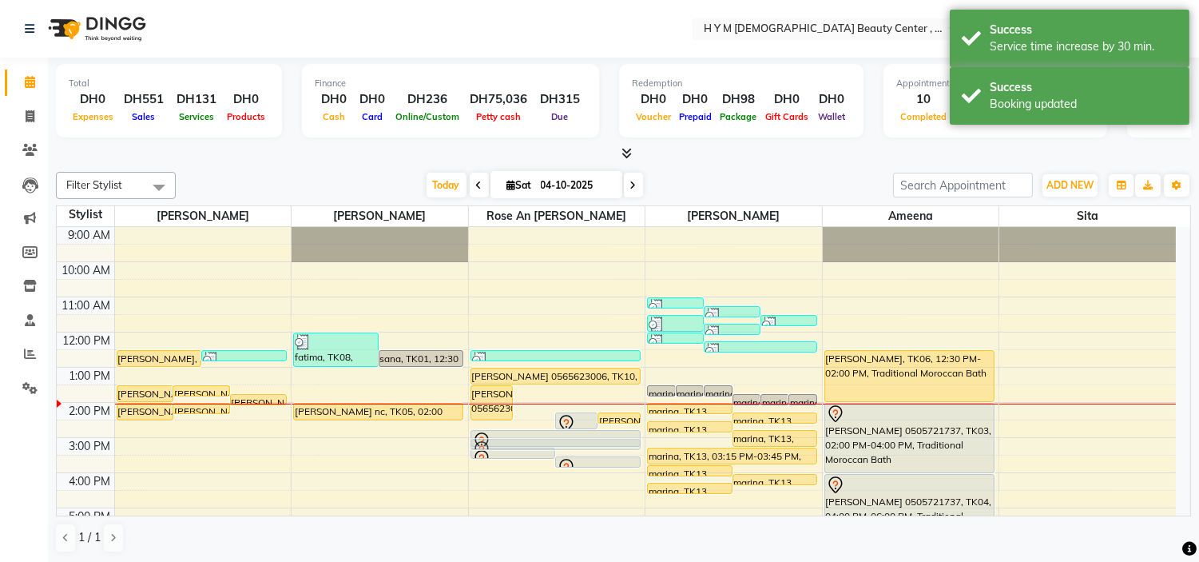
drag, startPoint x: 551, startPoint y: 408, endPoint x: 555, endPoint y: 440, distance: 32.2
click at [555, 440] on div "TERESA 0565623006, TK10, 01:30 PM-02:30 PM, Gel Polish alyssa 0547731890, TK11,…" at bounding box center [557, 472] width 177 height 491
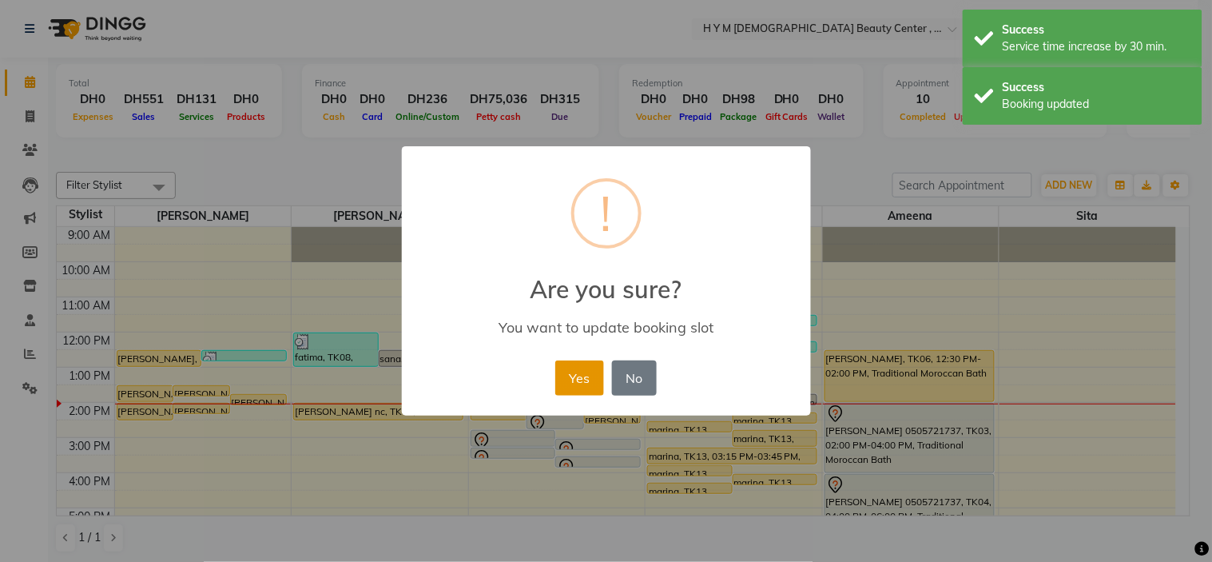
click at [575, 386] on button "Yes" at bounding box center [579, 377] width 49 height 35
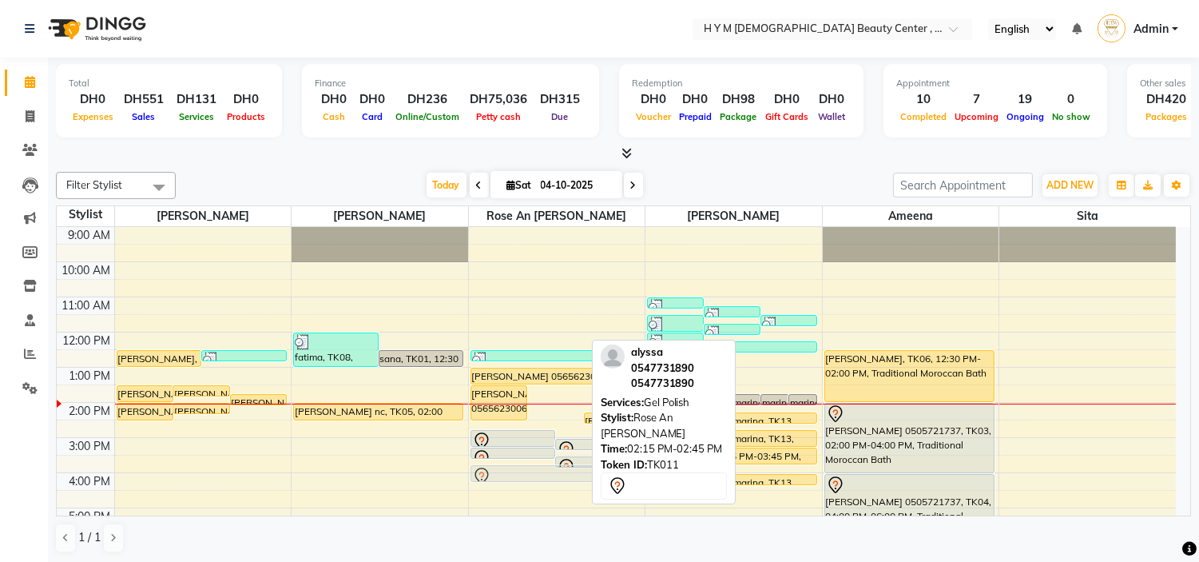
drag, startPoint x: 566, startPoint y: 417, endPoint x: 566, endPoint y: 466, distance: 48.7
click at [566, 466] on div "TERESA 0565623006, TK10, 01:30 PM-02:30 PM, Gel Polish alyssa 0547731890, TK11,…" at bounding box center [557, 472] width 177 height 491
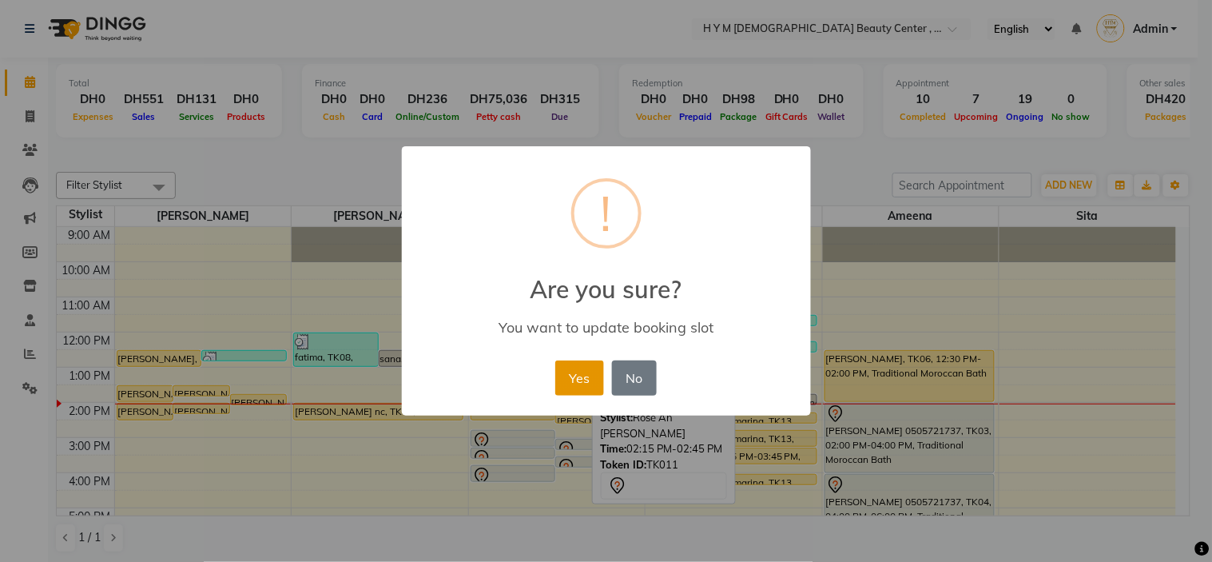
click at [589, 372] on button "Yes" at bounding box center [579, 377] width 49 height 35
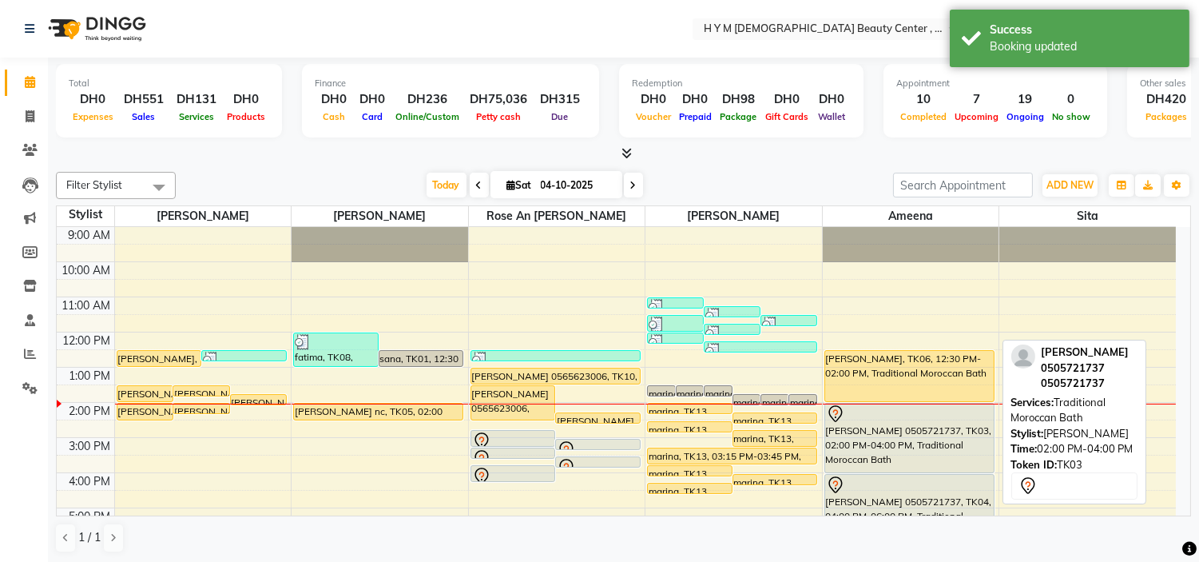
click at [893, 424] on div "[PERSON_NAME] 0505721737, TK03, 02:00 PM-04:00 PM, Traditional Moroccan Bath" at bounding box center [909, 437] width 169 height 69
click at [887, 441] on div "[PERSON_NAME] 0505721737, TK03, 02:00 PM-04:00 PM, Traditional Moroccan Bath" at bounding box center [909, 437] width 169 height 69
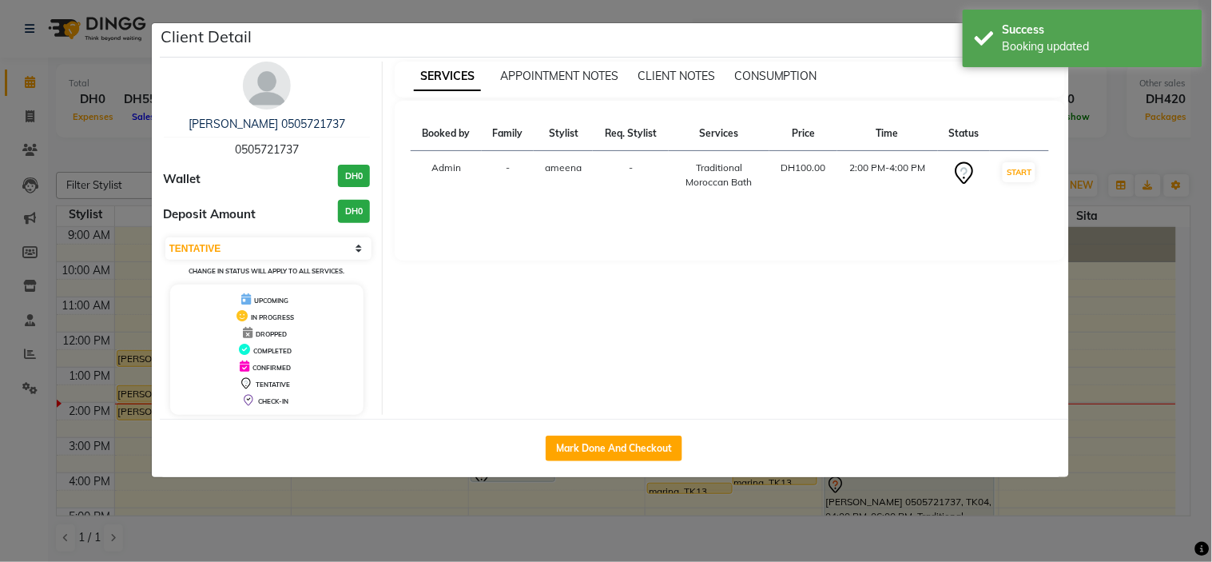
click at [1018, 173] on button "START" at bounding box center [1018, 172] width 33 height 20
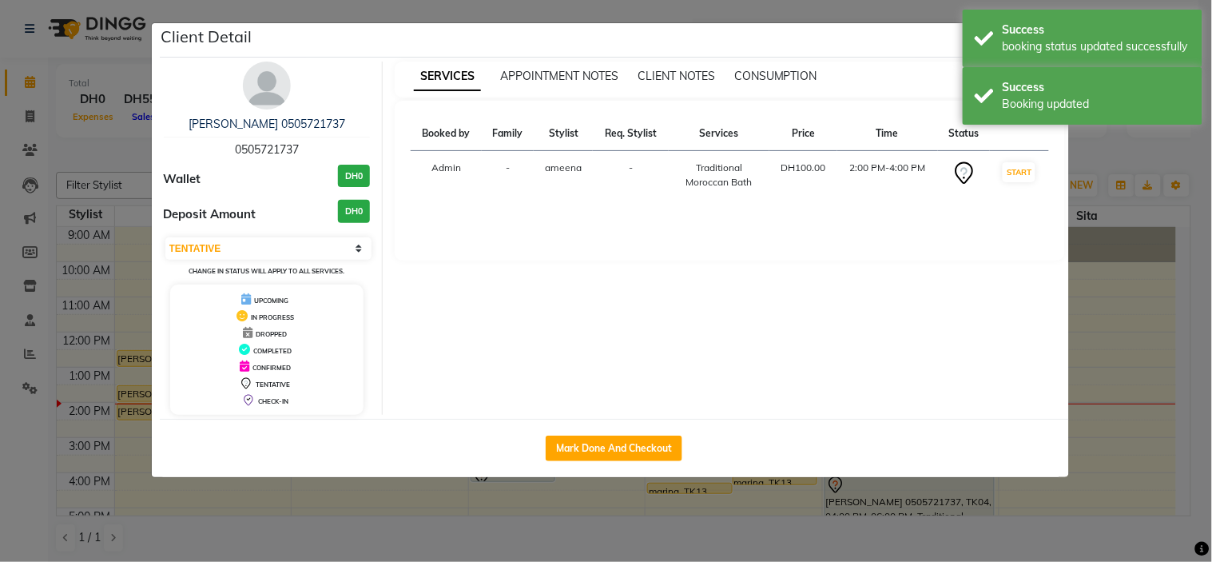
select select "1"
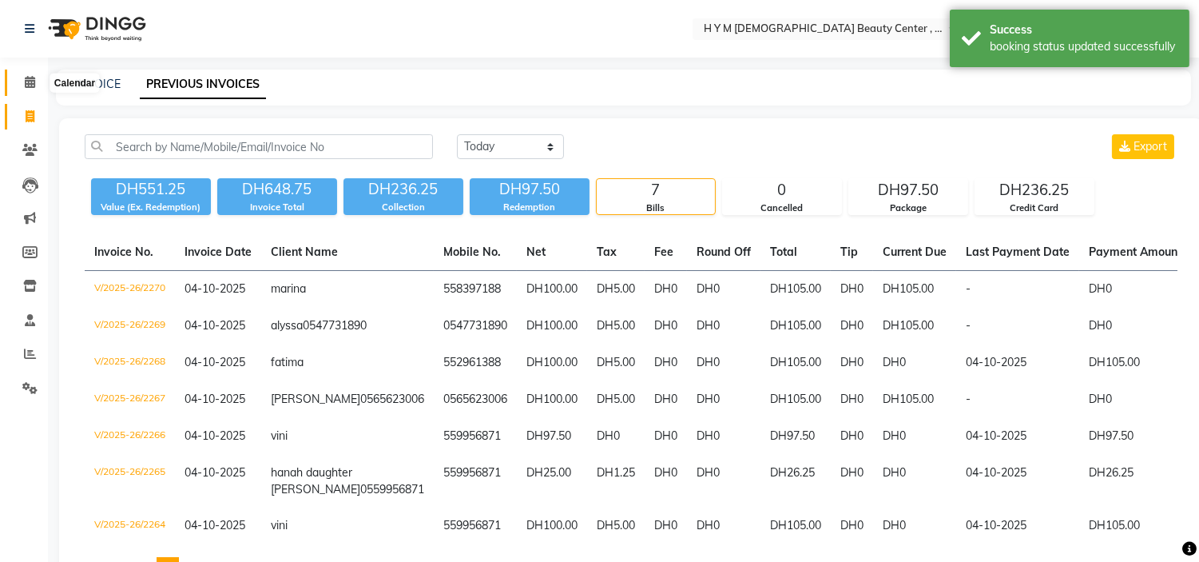
click at [27, 81] on icon at bounding box center [30, 82] width 10 height 12
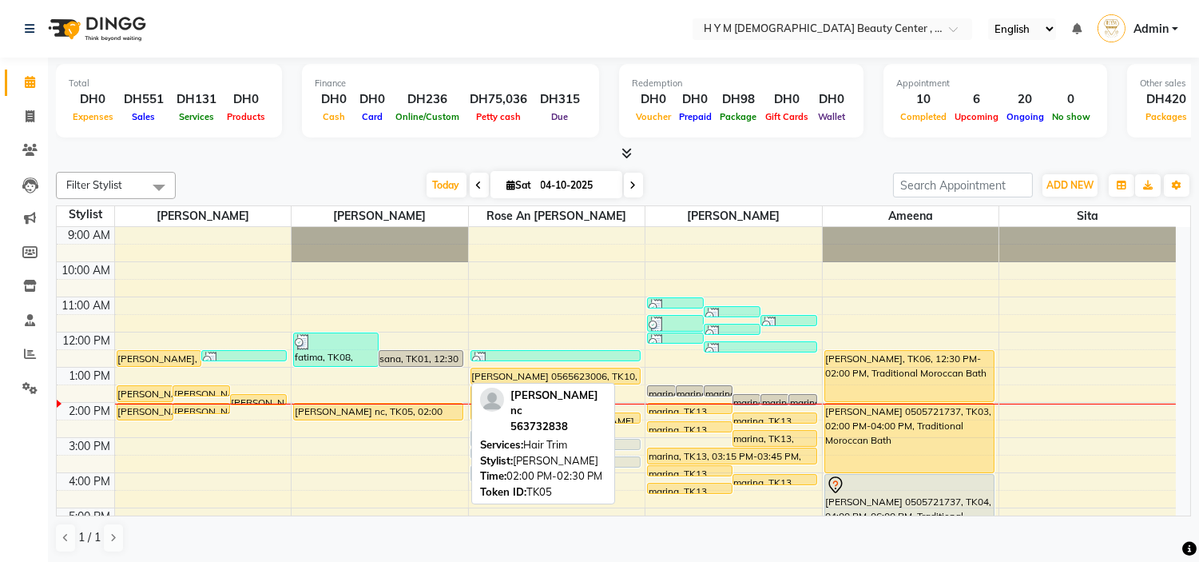
click at [415, 419] on div "fatima, TK08, 12:00 PM-01:00 PM, Blowdry Long sana, TK01, 12:30 PM-01:00 PM, Ha…" at bounding box center [380, 472] width 177 height 491
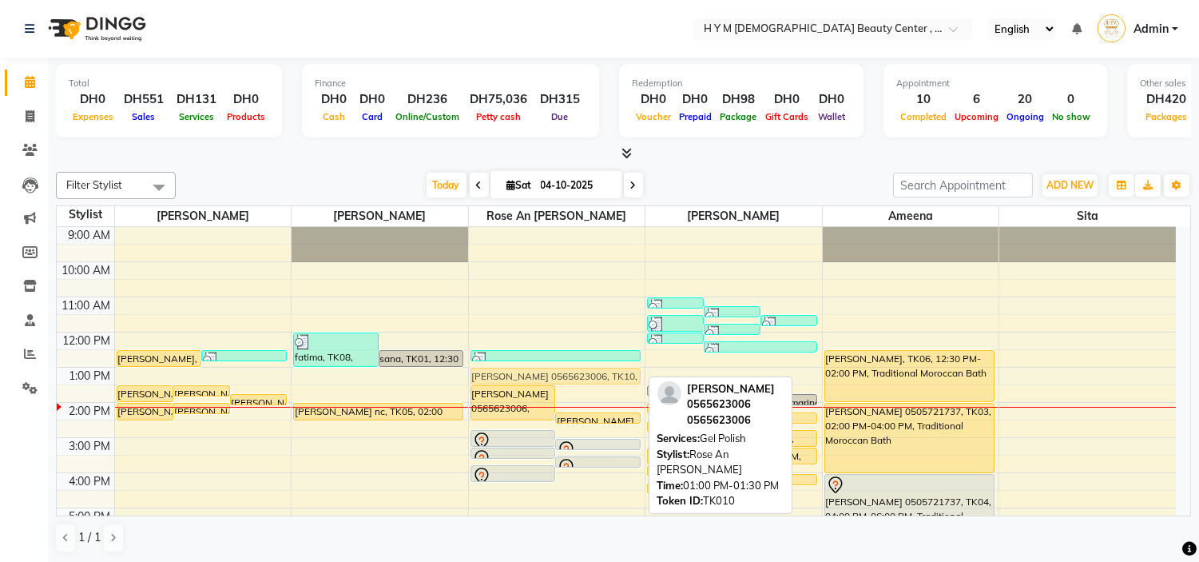
drag, startPoint x: 585, startPoint y: 371, endPoint x: 594, endPoint y: 364, distance: 11.5
click at [594, 364] on div "9:00 AM 10:00 AM 11:00 AM 12:00 PM 1:00 PM 2:00 PM 3:00 PM 4:00 PM 5:00 PM 6:00…" at bounding box center [616, 472] width 1119 height 491
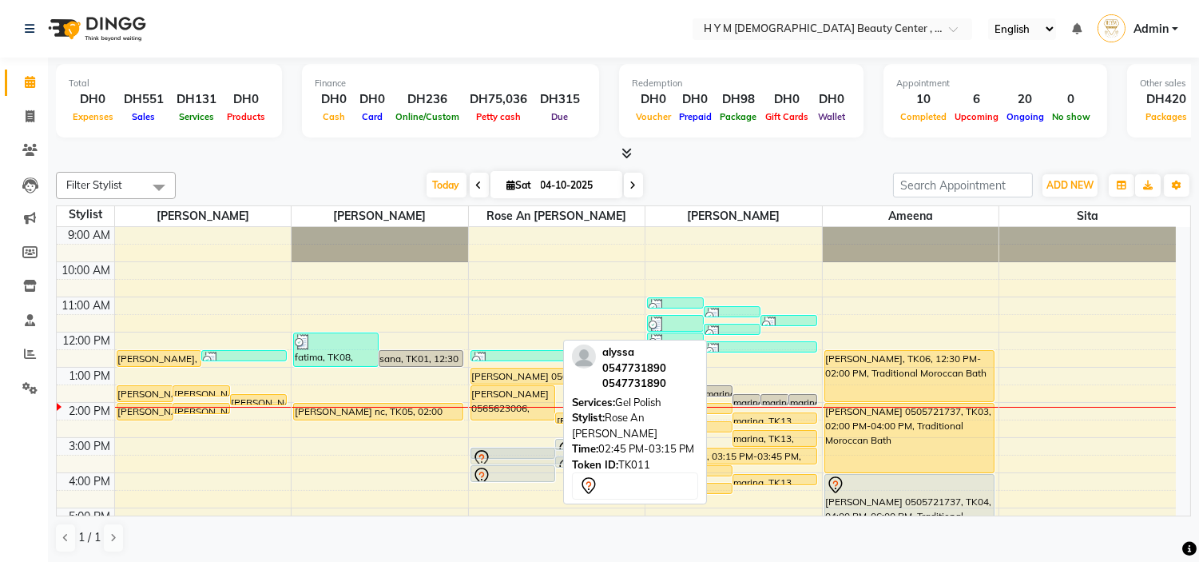
drag, startPoint x: 532, startPoint y: 435, endPoint x: 532, endPoint y: 445, distance: 10.4
click at [532, 445] on div "9:00 AM 10:00 AM 11:00 AM 12:00 PM 1:00 PM 2:00 PM 3:00 PM 4:00 PM 5:00 PM 6:00…" at bounding box center [616, 472] width 1119 height 491
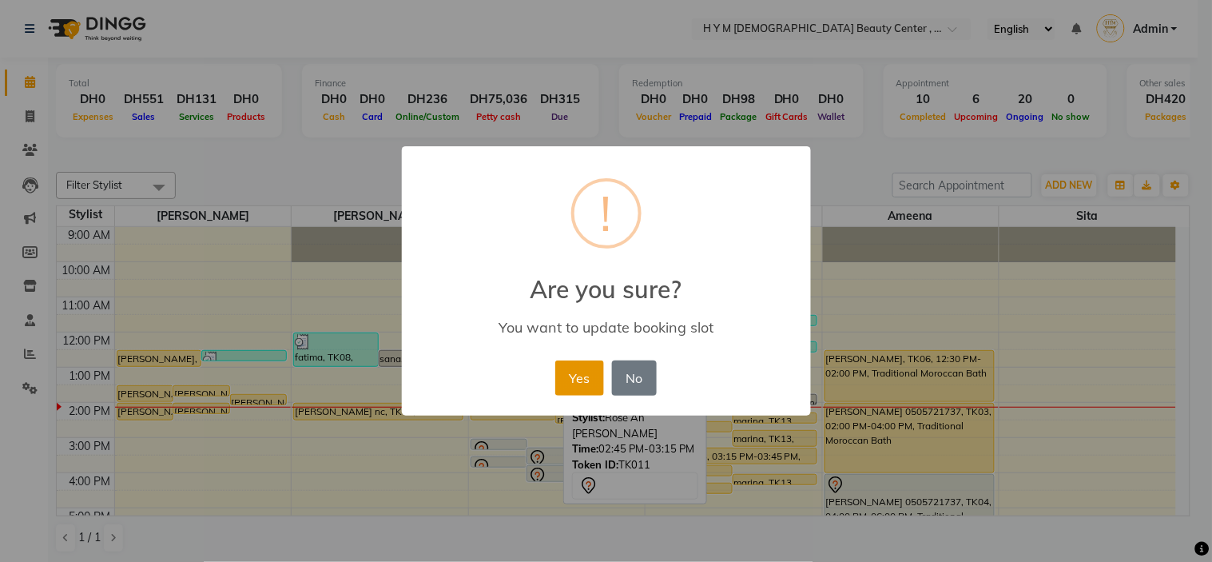
click at [581, 385] on button "Yes" at bounding box center [579, 377] width 49 height 35
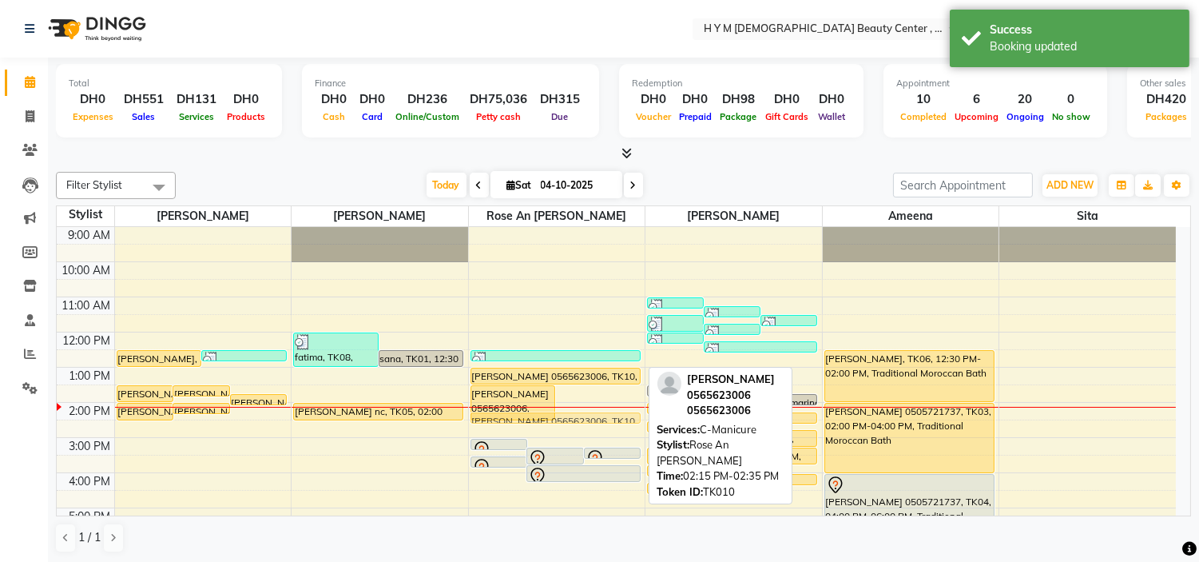
click at [620, 421] on div "alyssa 0547731890, TK11, 03:00 PM-03:20 PM, C-Manicure alyssa 0547731890, TK11,…" at bounding box center [557, 472] width 177 height 491
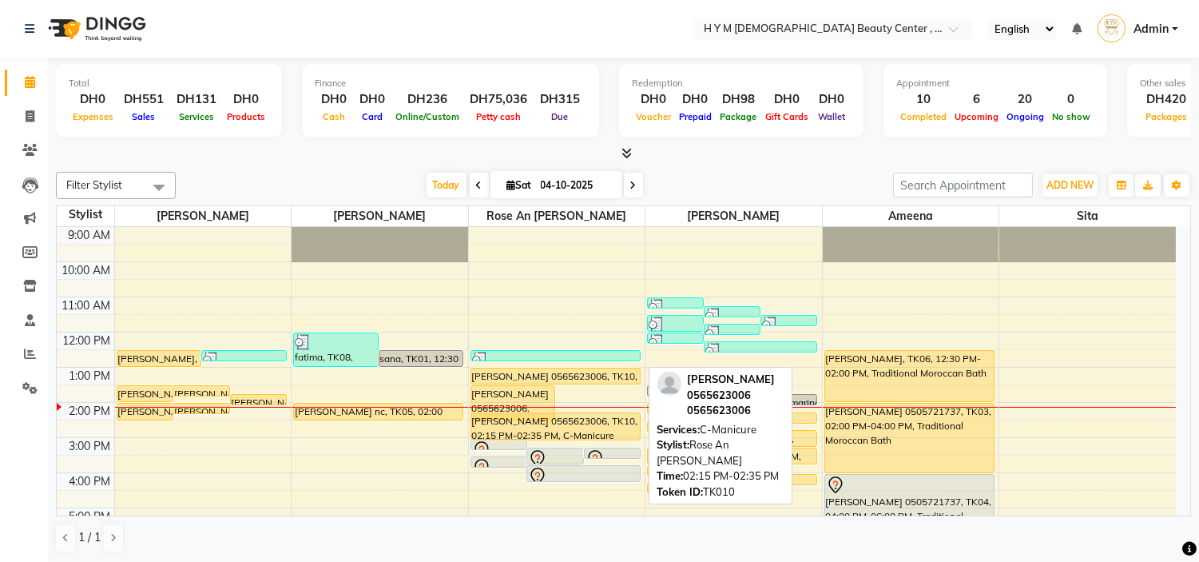
click at [605, 424] on div "alyssa 0547731890, TK11, 03:00 PM-03:20 PM, C-Manicure alyssa 0547731890, TK11,…" at bounding box center [557, 472] width 177 height 491
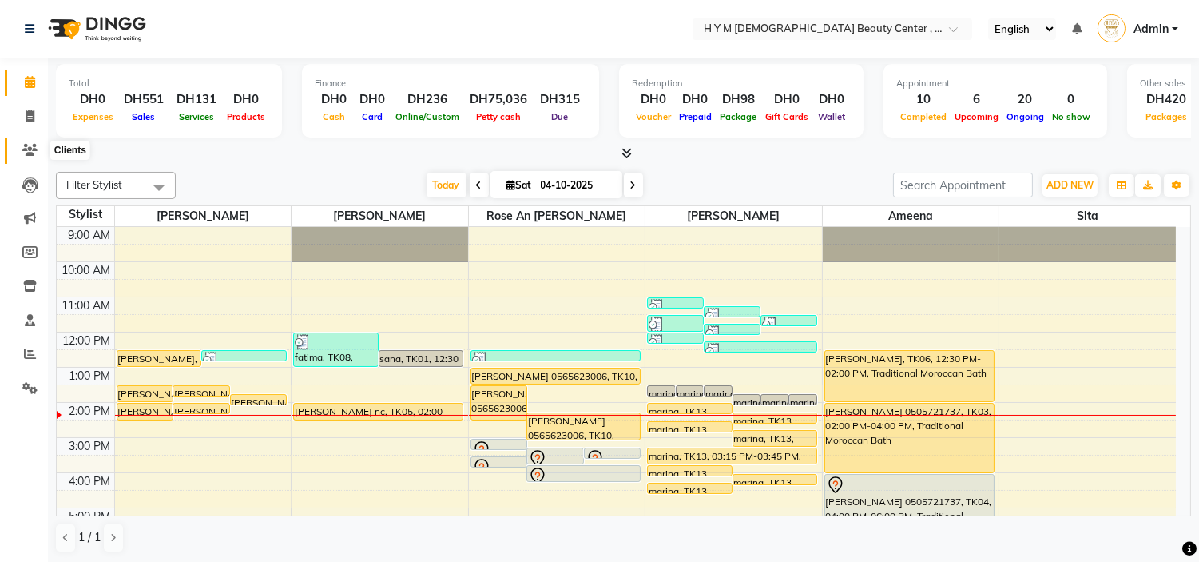
click at [24, 149] on icon at bounding box center [29, 150] width 15 height 12
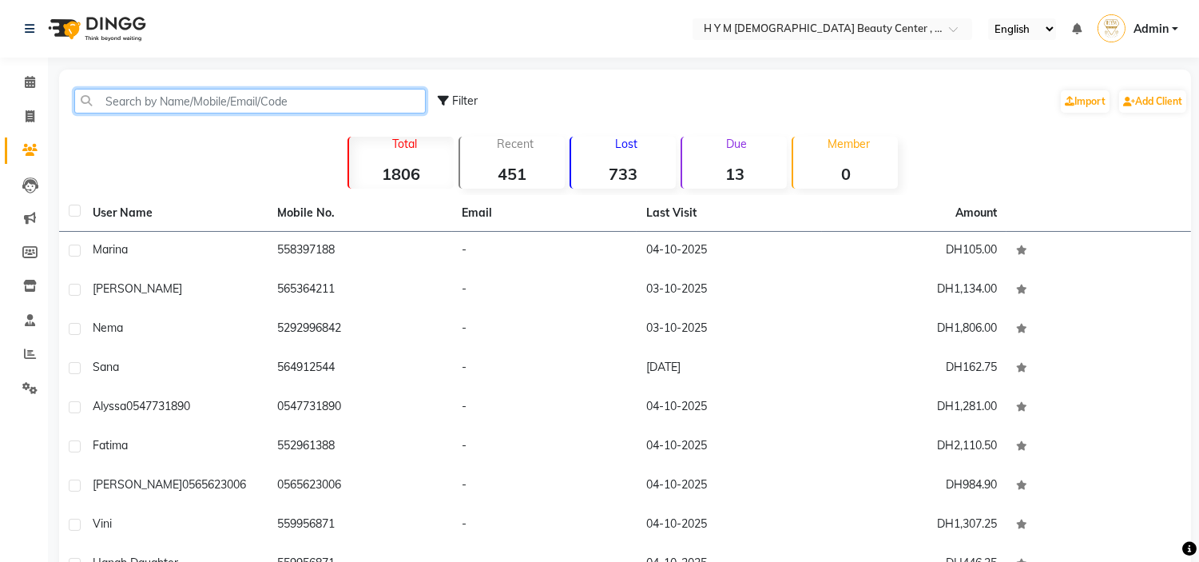
click at [288, 89] on input "text" at bounding box center [249, 101] width 351 height 25
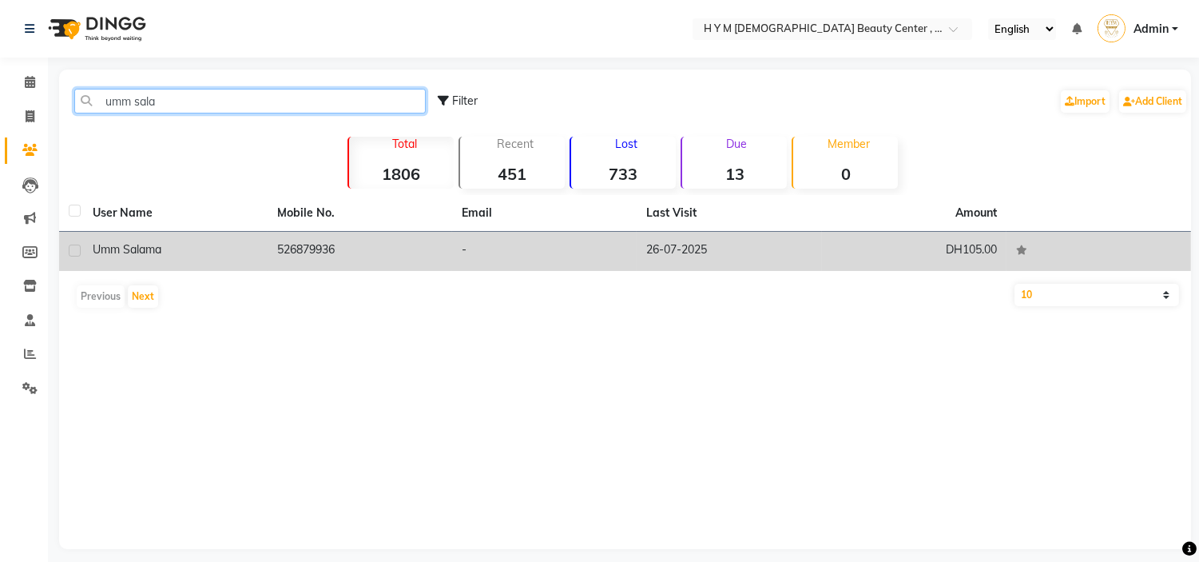
type input "umm sala"
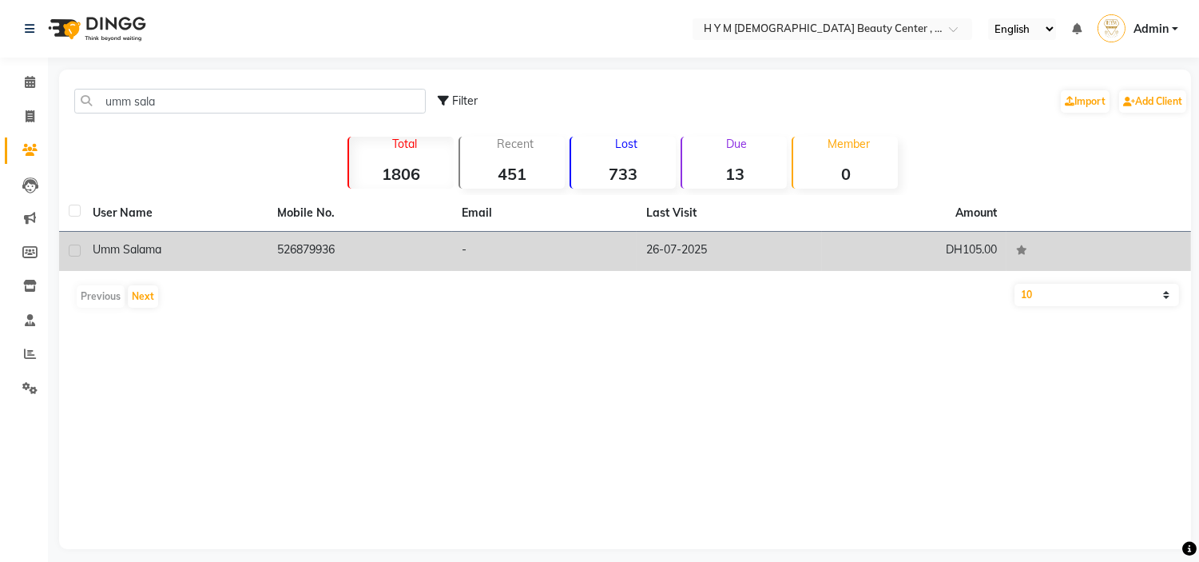
click at [824, 246] on td "DH105.00" at bounding box center [914, 251] width 185 height 39
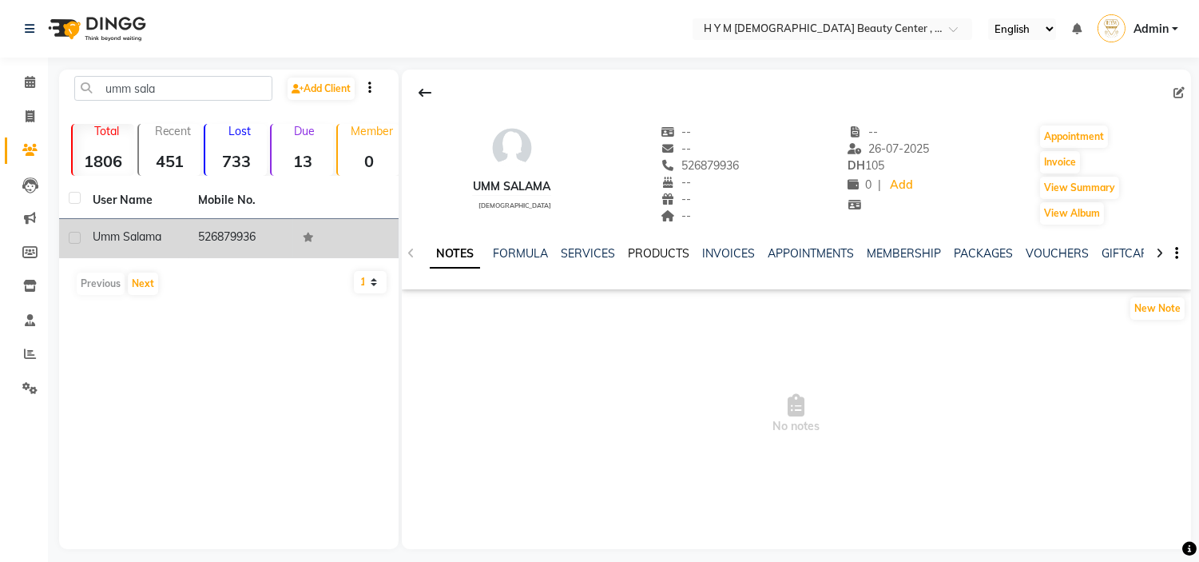
click at [641, 257] on link "PRODUCTS" at bounding box center [659, 253] width 62 height 14
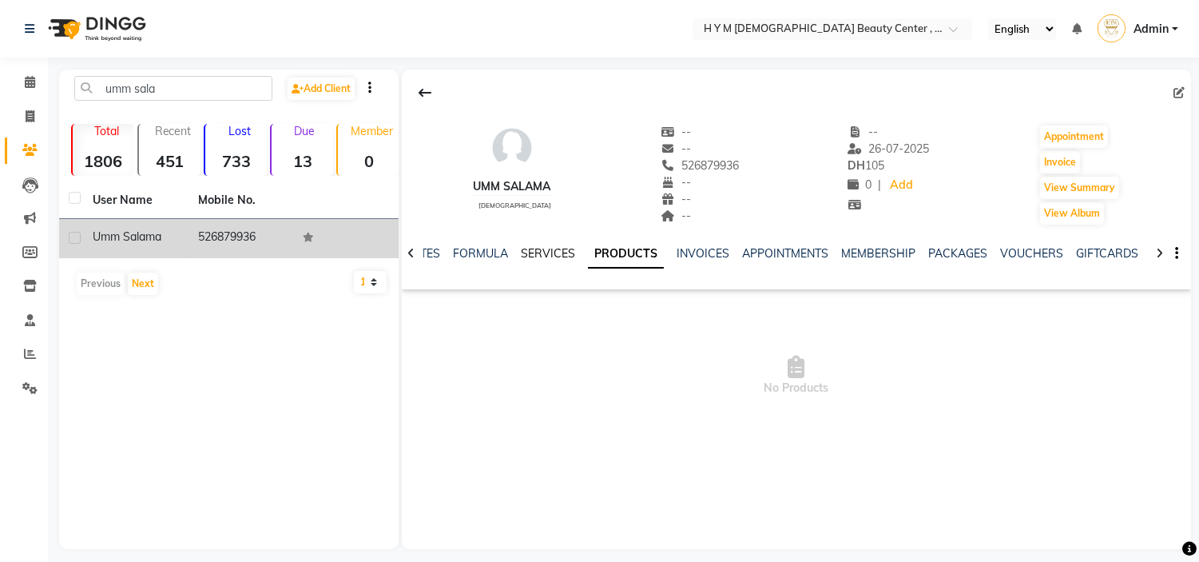
click at [530, 256] on link "SERVICES" at bounding box center [548, 253] width 54 height 14
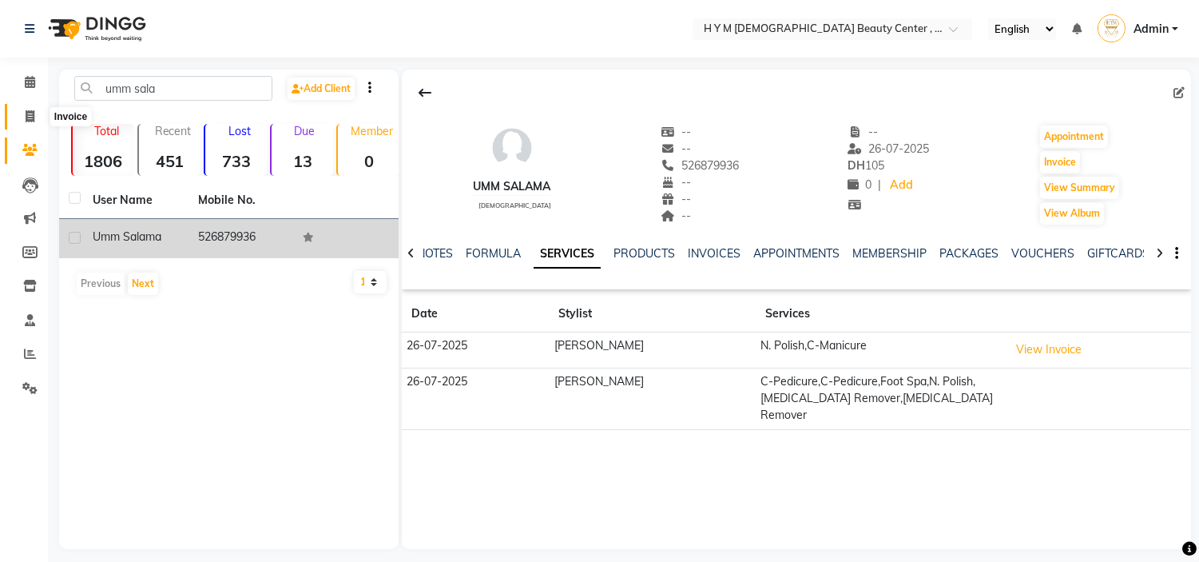
click at [27, 114] on icon at bounding box center [30, 116] width 9 height 12
select select "service"
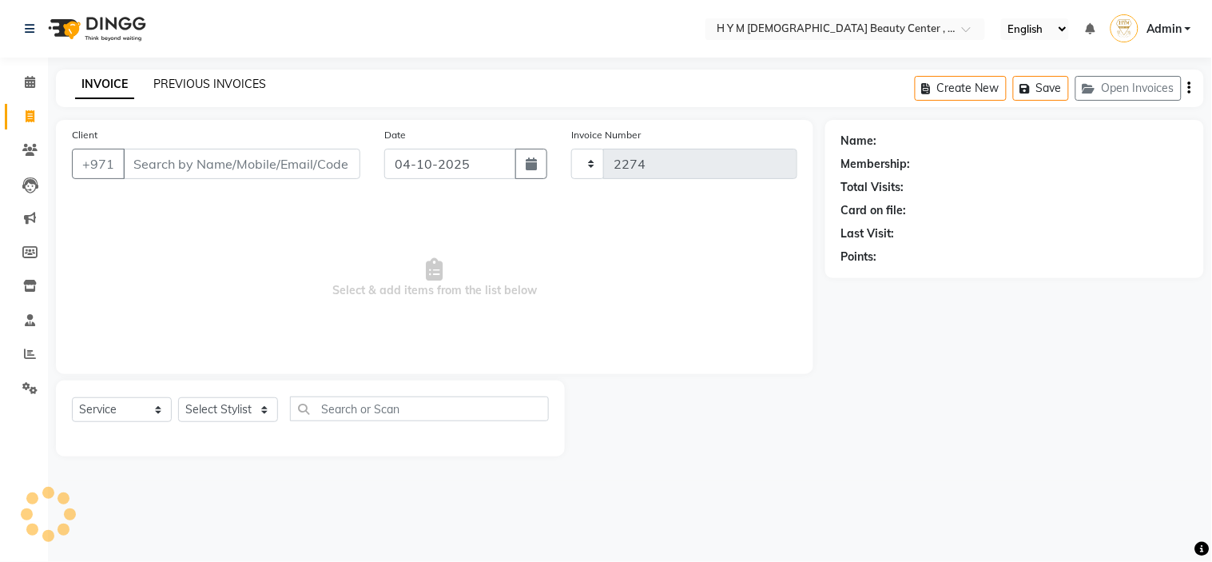
click at [240, 77] on link "PREVIOUS INVOICES" at bounding box center [209, 84] width 113 height 14
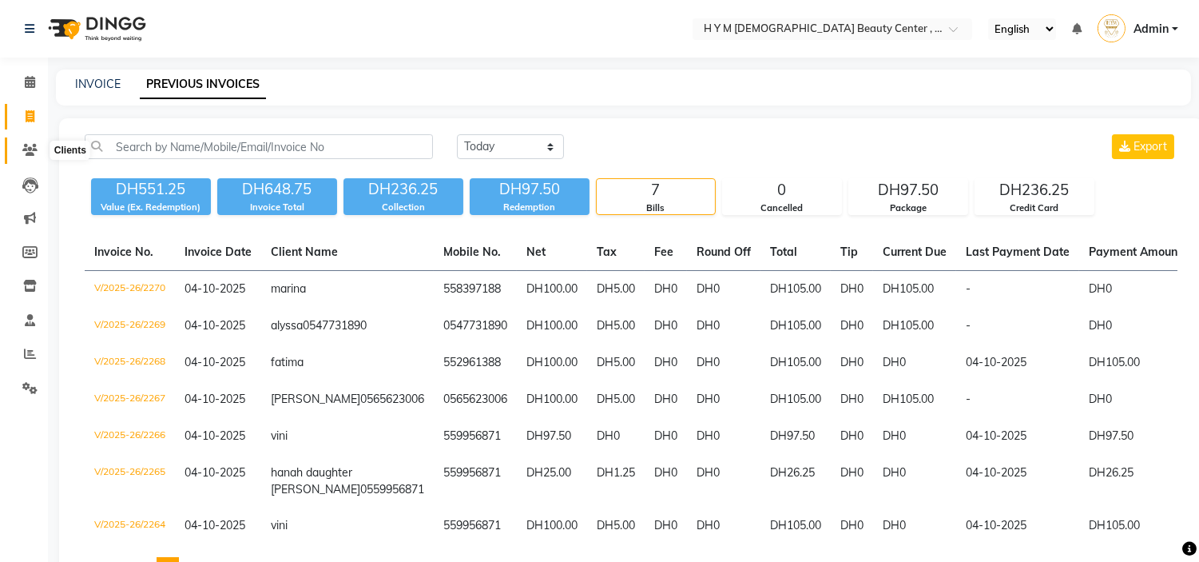
click at [34, 149] on icon at bounding box center [29, 150] width 15 height 12
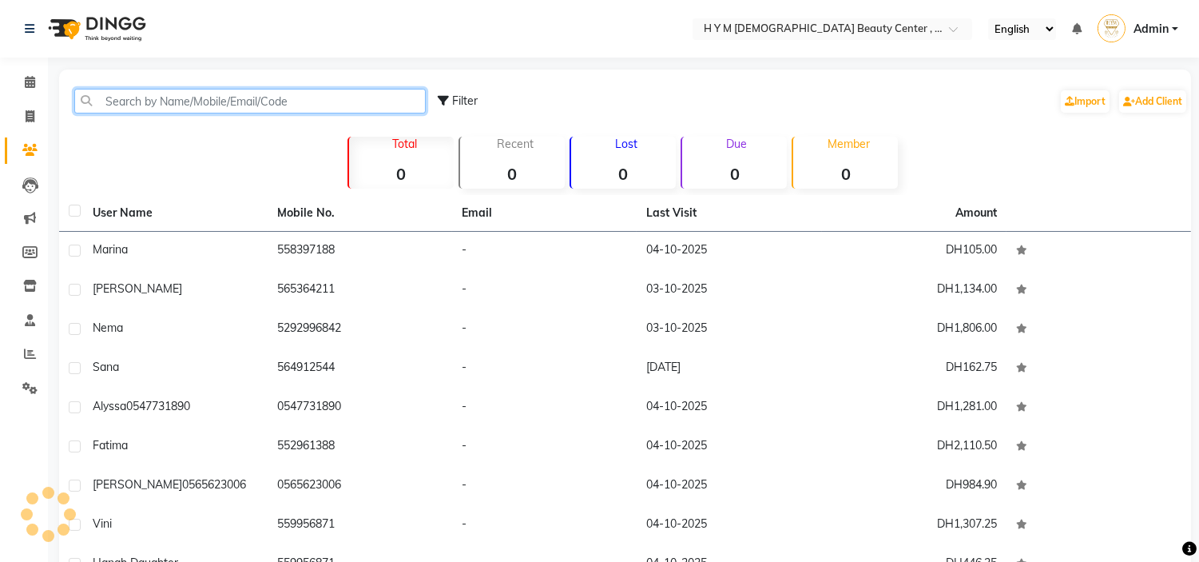
click at [274, 100] on input "text" at bounding box center [249, 101] width 351 height 25
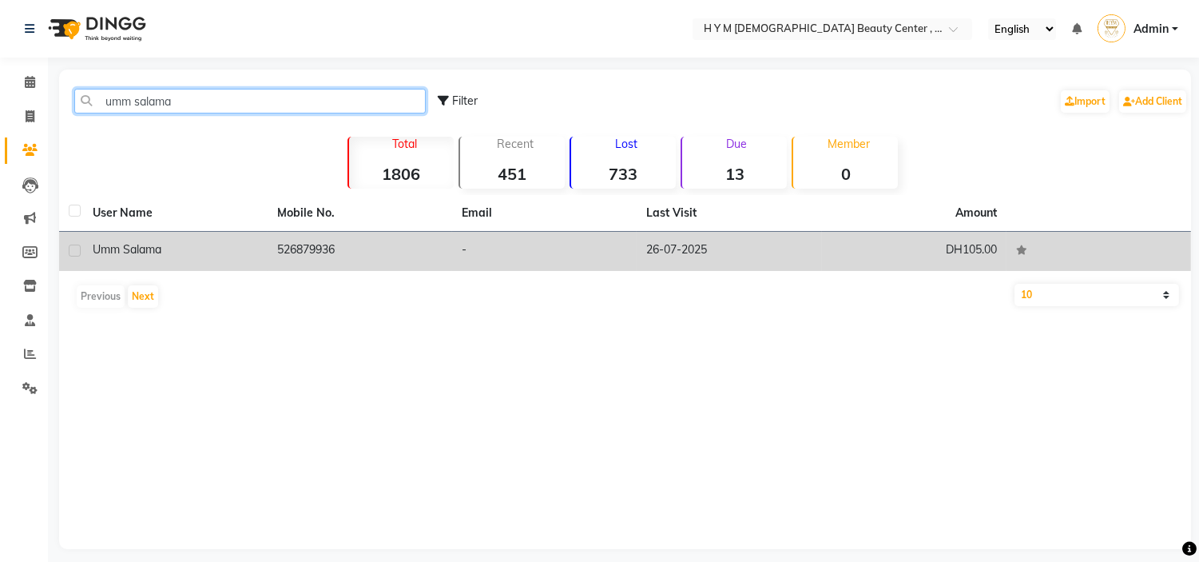
type input "umm salama"
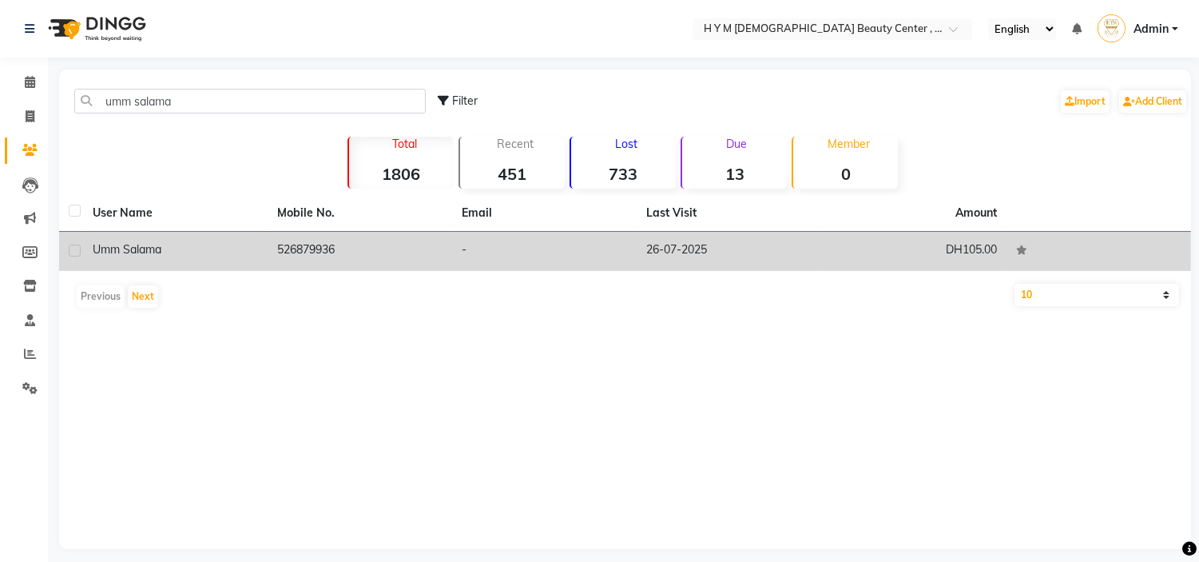
click at [893, 259] on td "DH105.00" at bounding box center [914, 251] width 185 height 39
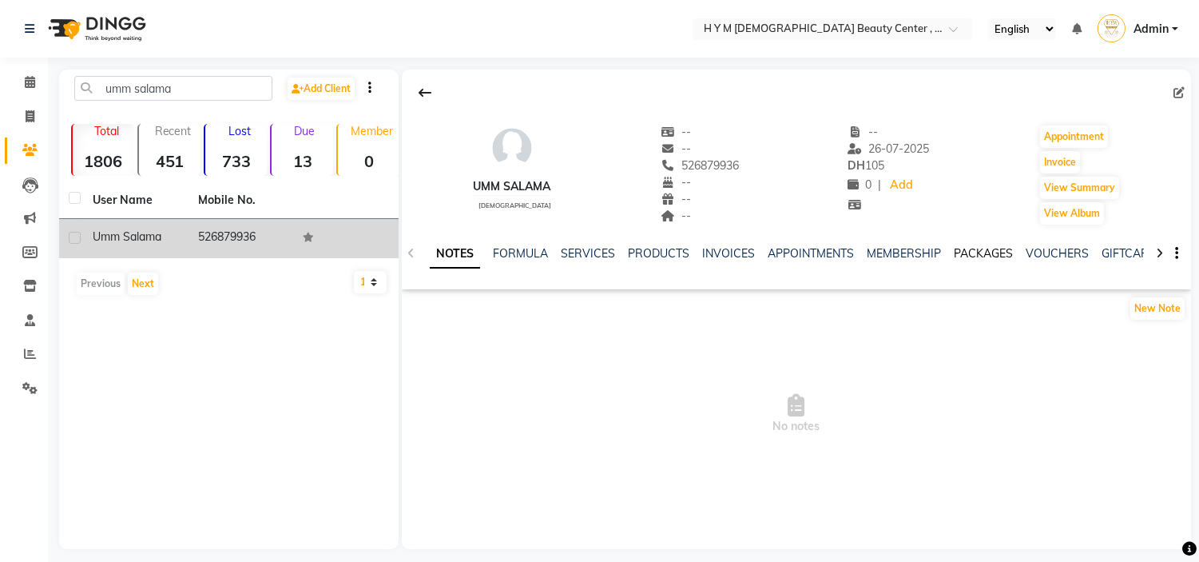
click at [1008, 252] on link "PACKAGES" at bounding box center [983, 253] width 59 height 14
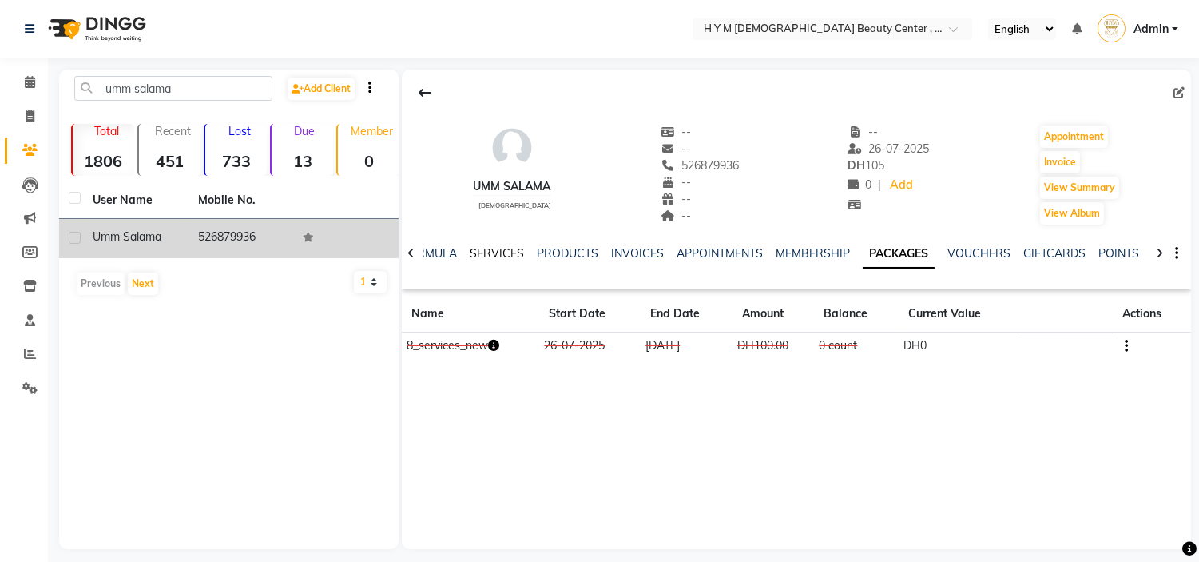
click at [494, 248] on link "SERVICES" at bounding box center [497, 253] width 54 height 14
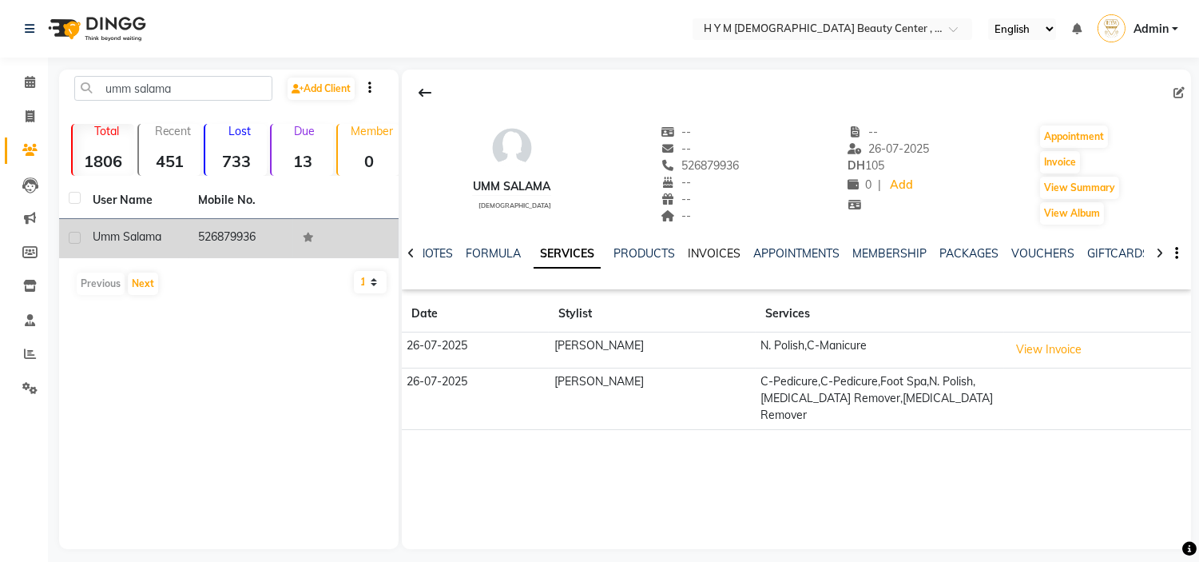
click at [700, 259] on link "INVOICES" at bounding box center [714, 253] width 53 height 14
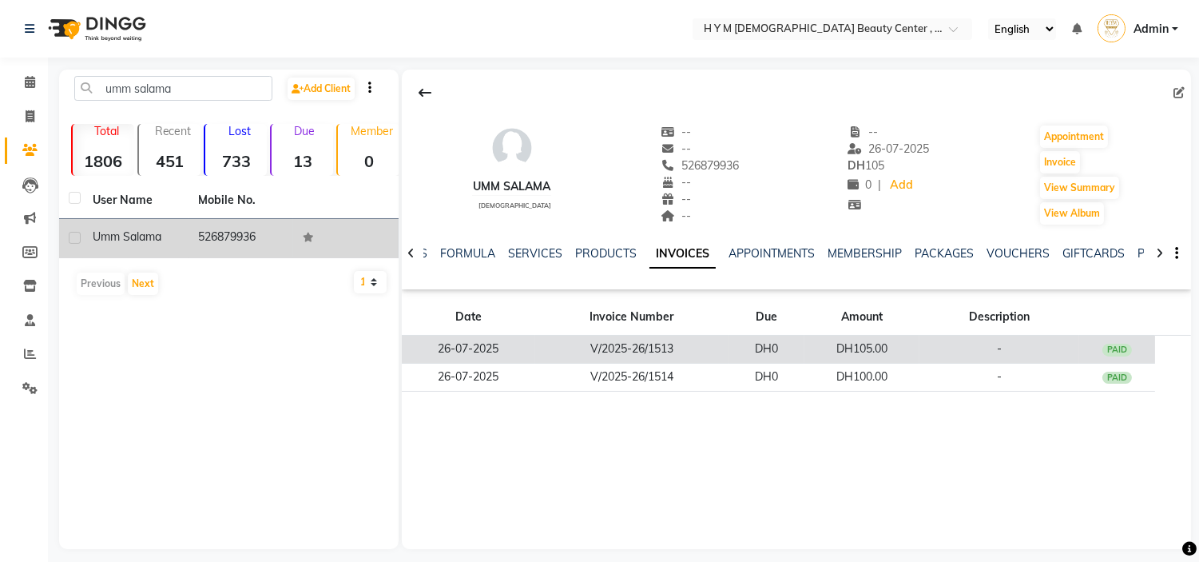
click at [1129, 350] on div "PAID" at bounding box center [1117, 349] width 30 height 13
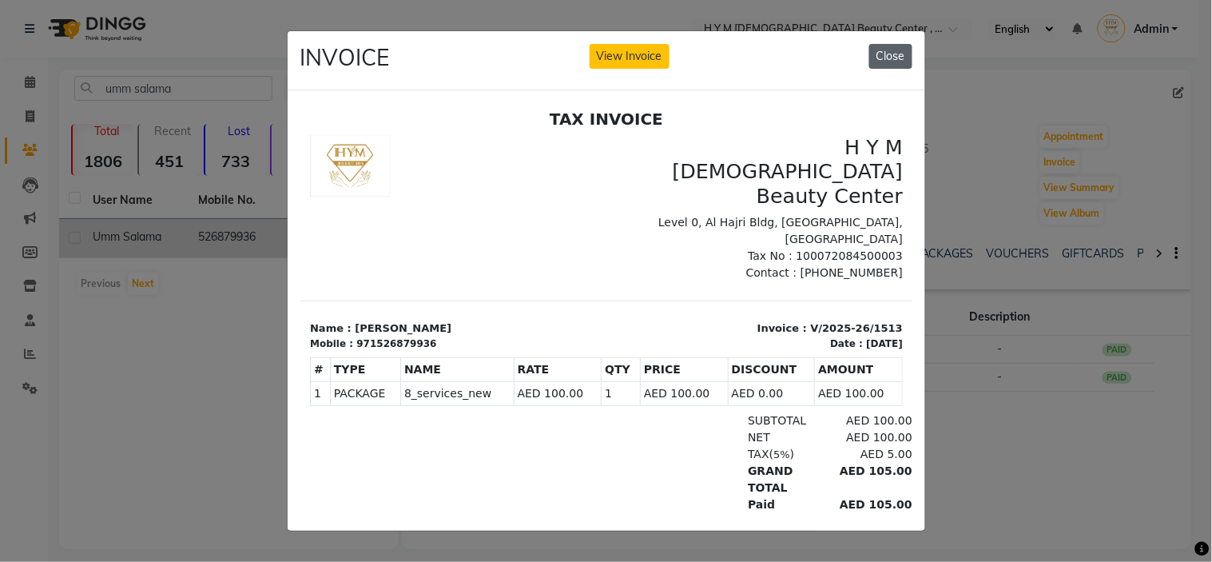
click at [893, 59] on button "Close" at bounding box center [890, 56] width 43 height 25
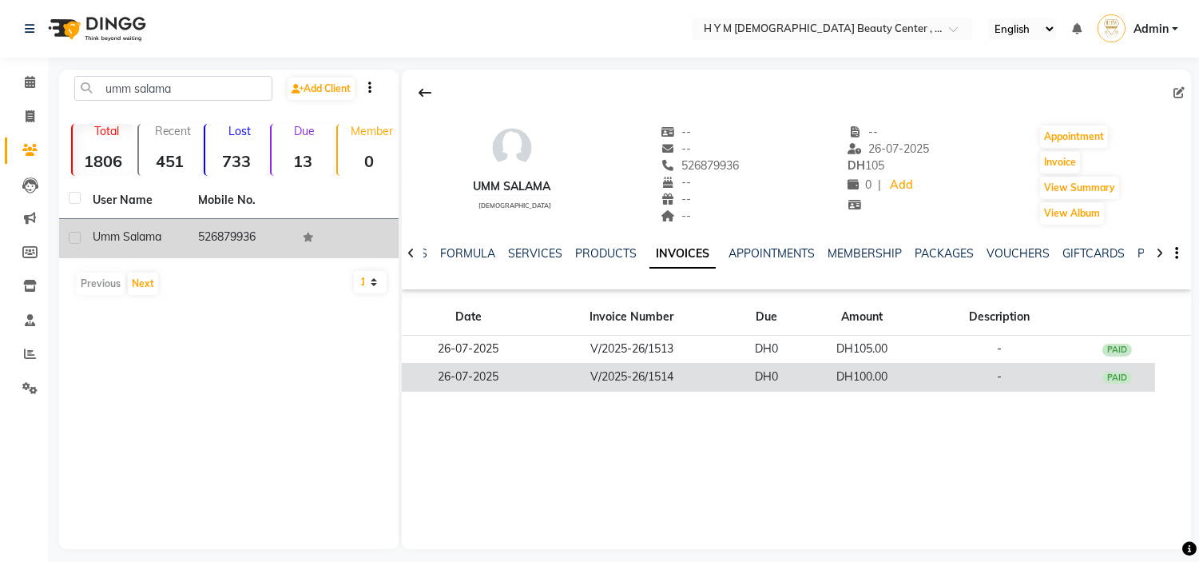
click at [1114, 376] on div "PAID" at bounding box center [1117, 377] width 30 height 13
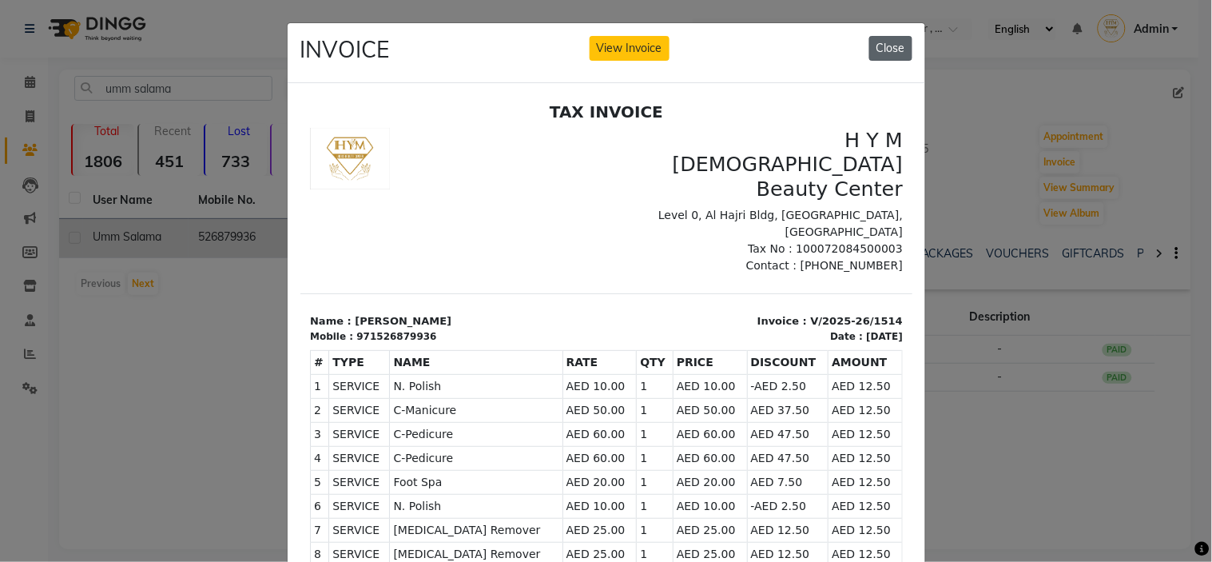
click at [881, 54] on button "Close" at bounding box center [890, 48] width 43 height 25
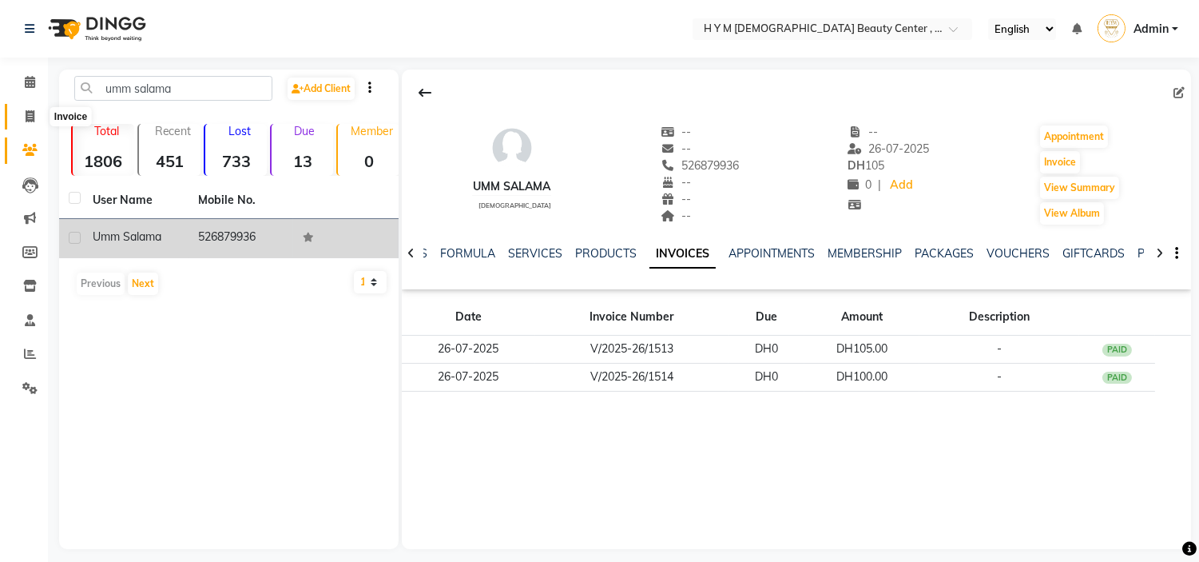
click at [33, 109] on span at bounding box center [30, 117] width 28 height 18
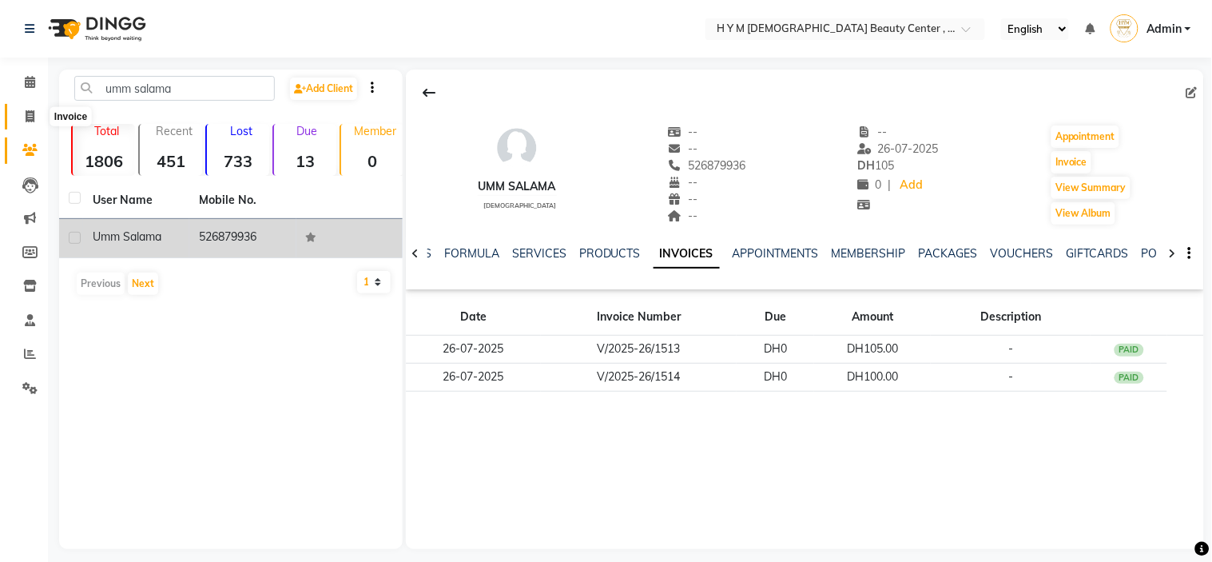
select select "service"
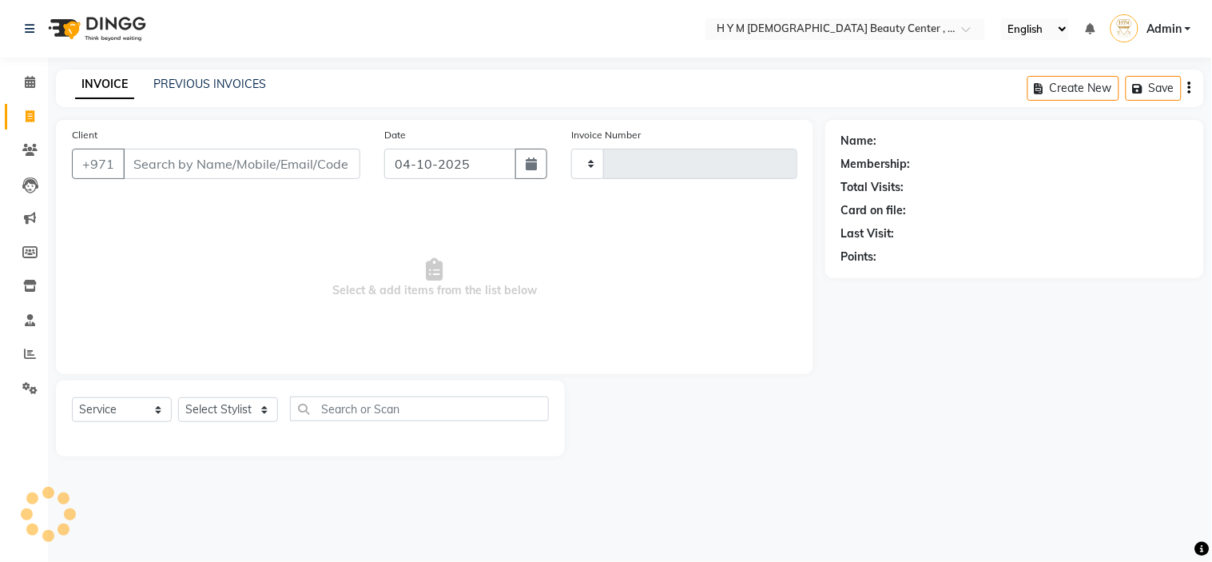
type input "2274"
select select "7248"
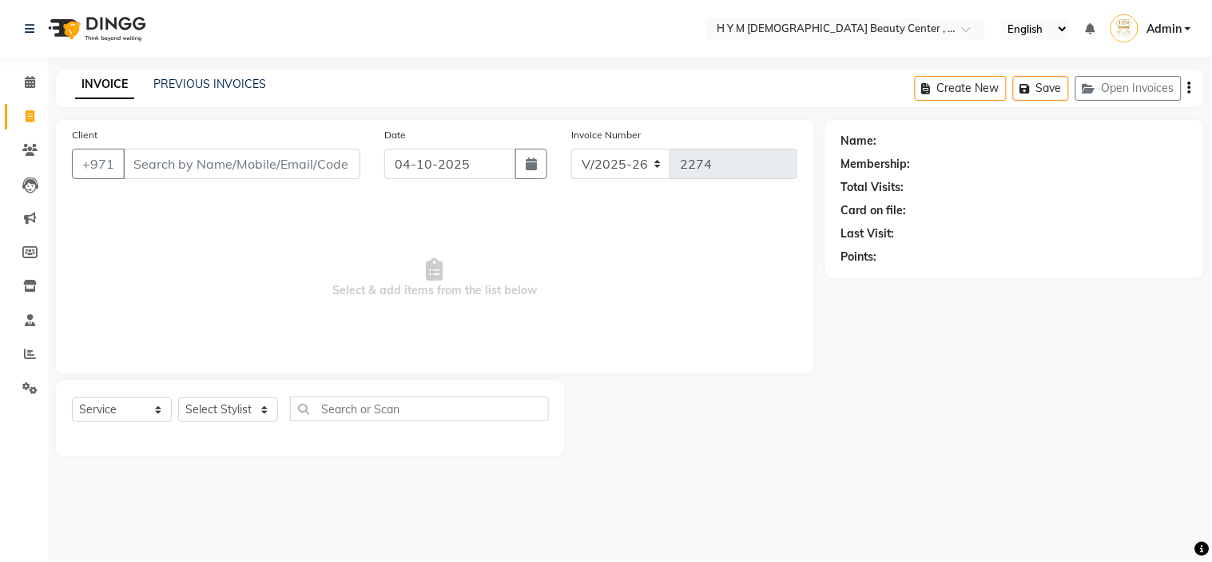
click at [34, 100] on li "Invoice" at bounding box center [24, 117] width 48 height 34
click at [34, 118] on icon at bounding box center [30, 116] width 9 height 12
select select "7248"
select select "service"
type input "+"
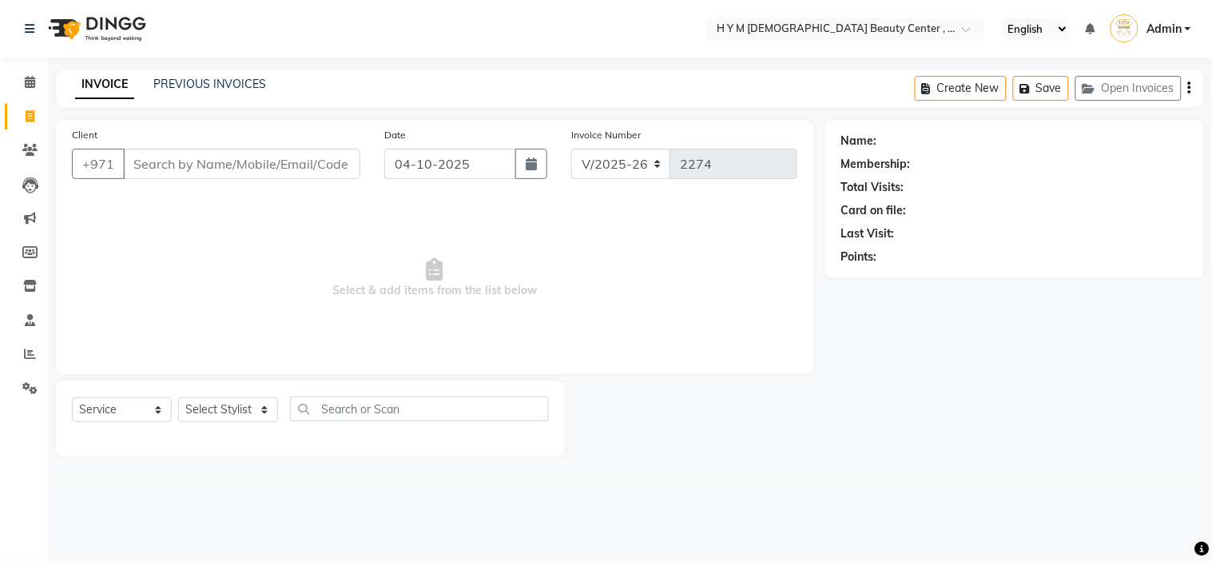
click at [545, 24] on nav "Select Location × H Y M Ladies Beauty Center , Abu Dhabi English ENGLISH Españo…" at bounding box center [606, 29] width 1212 height 58
click at [14, 85] on link "Calendar" at bounding box center [24, 82] width 38 height 26
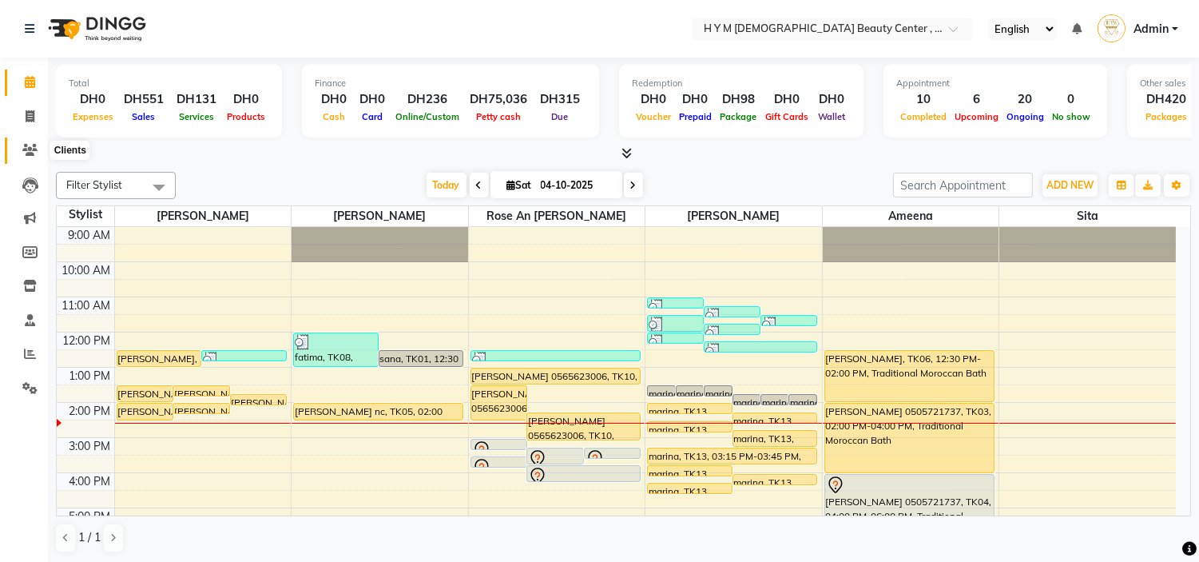
click at [22, 153] on icon at bounding box center [29, 150] width 15 height 12
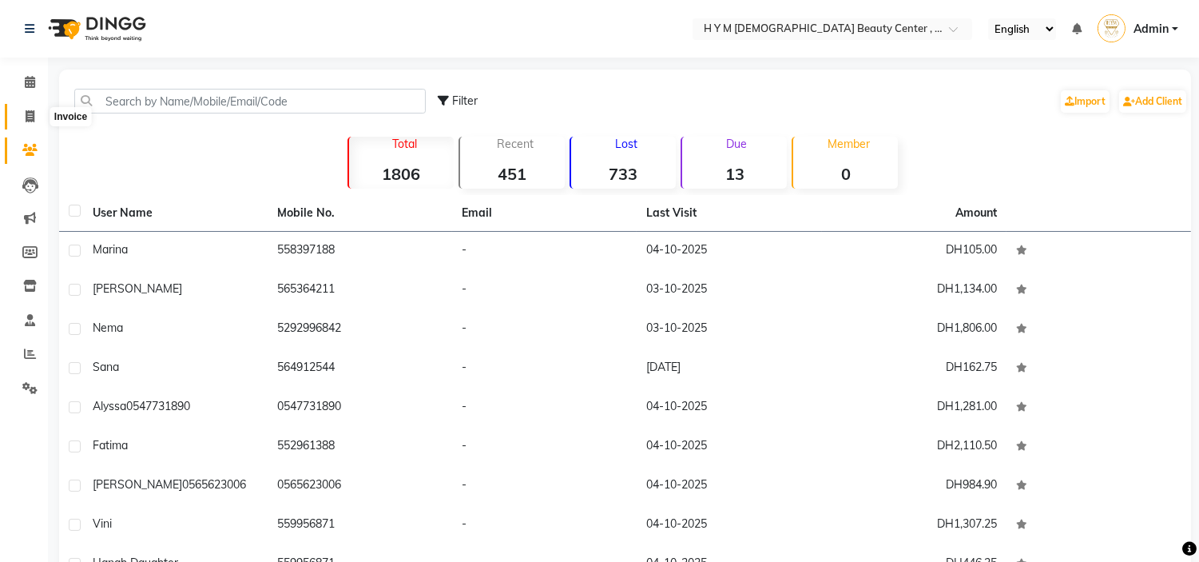
click at [38, 122] on span at bounding box center [30, 117] width 28 height 18
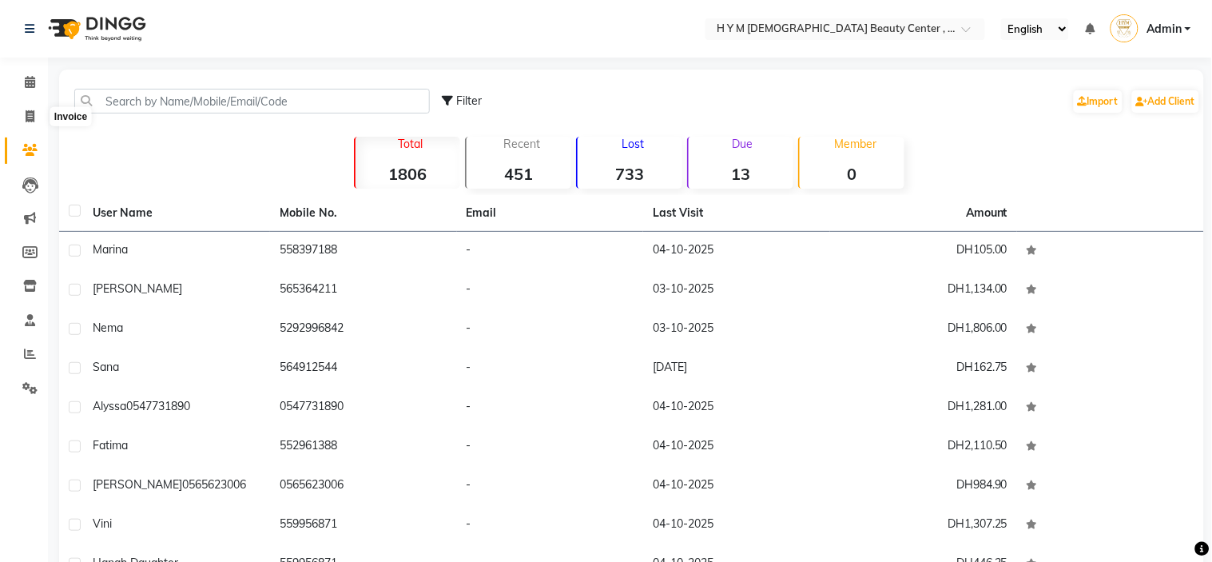
select select "7248"
select select "service"
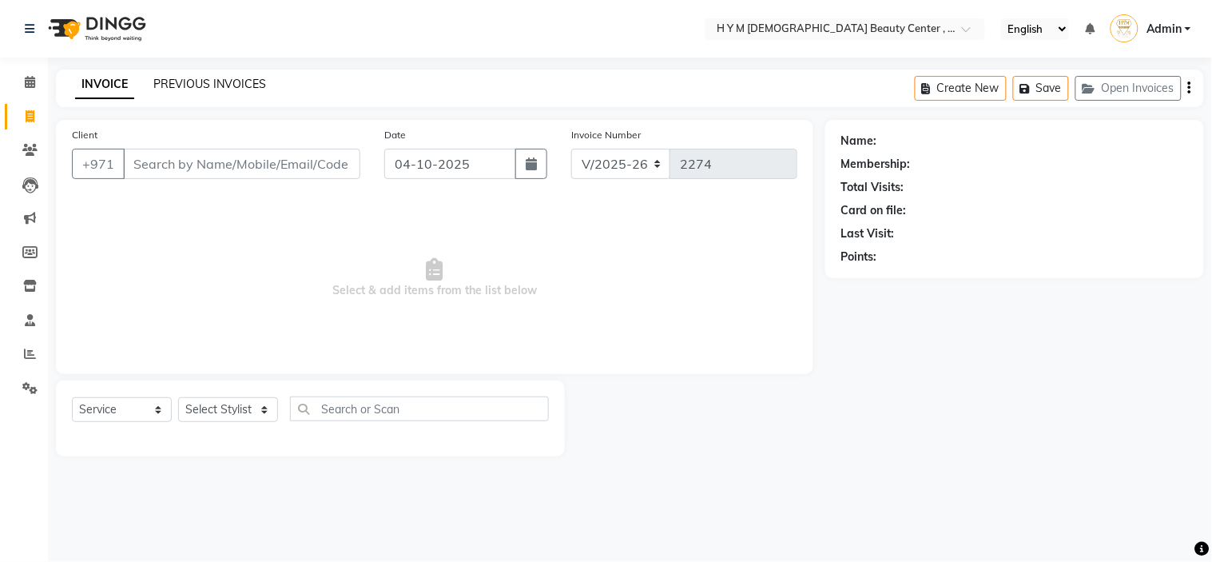
click at [180, 81] on link "PREVIOUS INVOICES" at bounding box center [209, 84] width 113 height 14
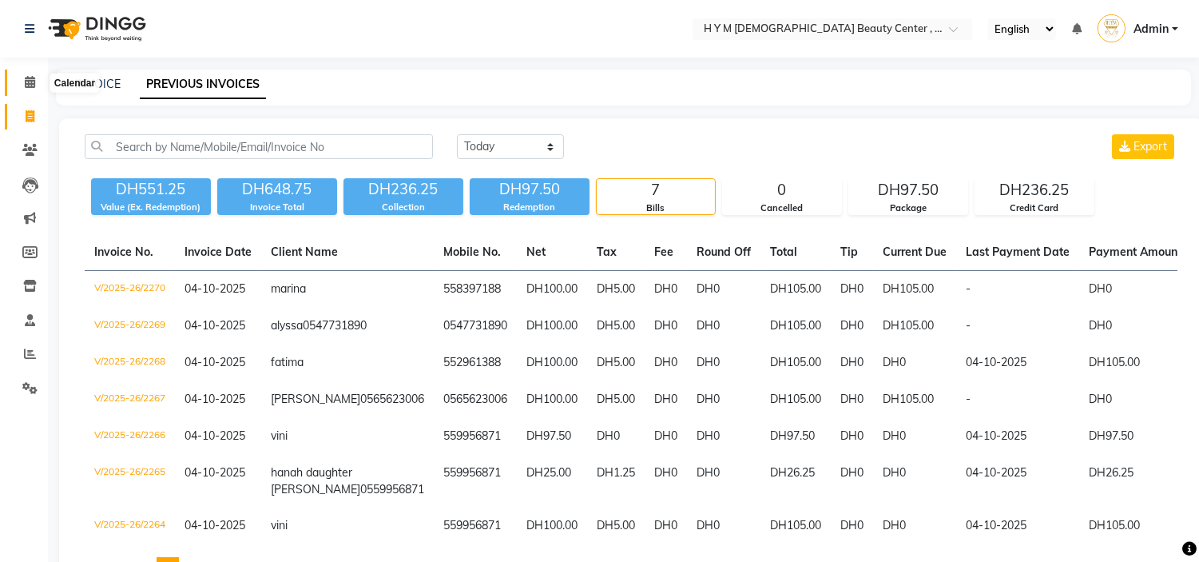
click at [34, 80] on icon at bounding box center [30, 82] width 10 height 12
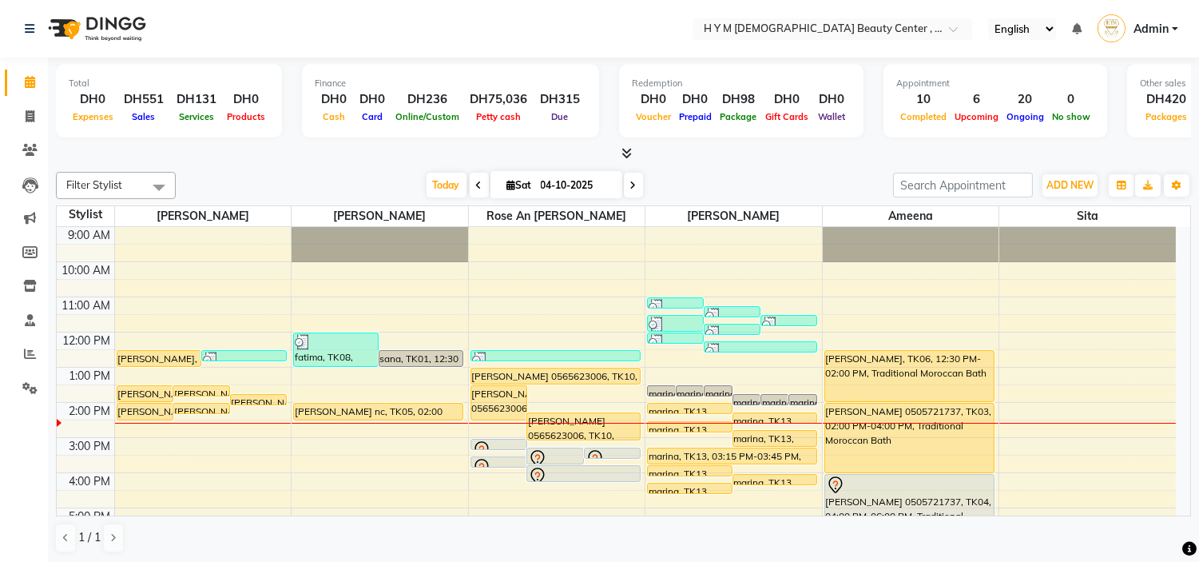
click at [439, 145] on div at bounding box center [623, 153] width 1135 height 17
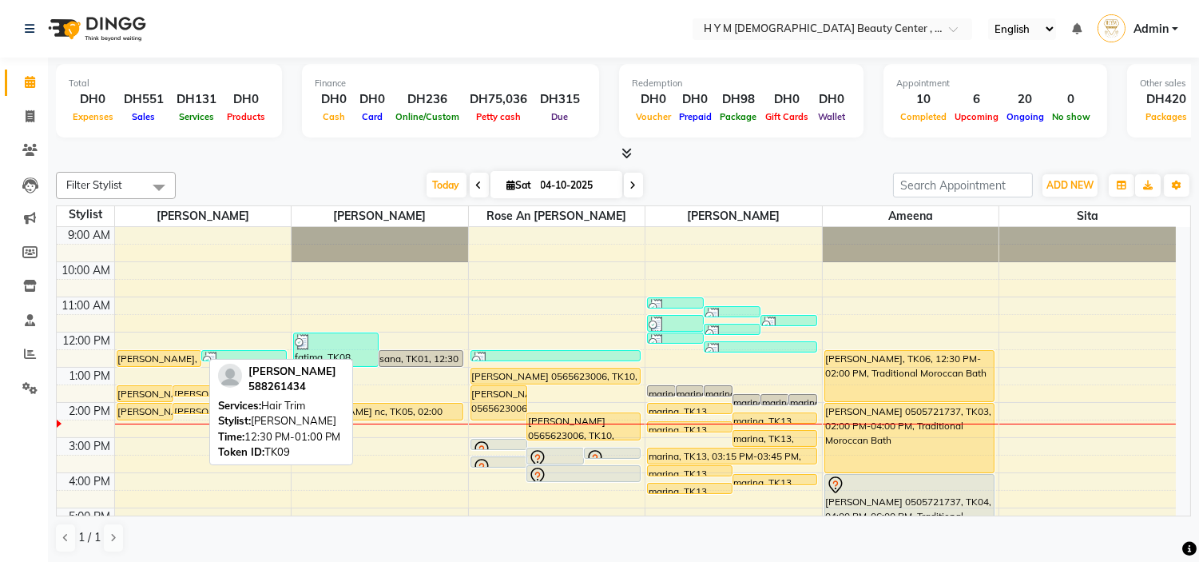
click at [163, 354] on div "Joan, TK09, 12:30 PM-01:00 PM, Hair Trim" at bounding box center [159, 358] width 84 height 15
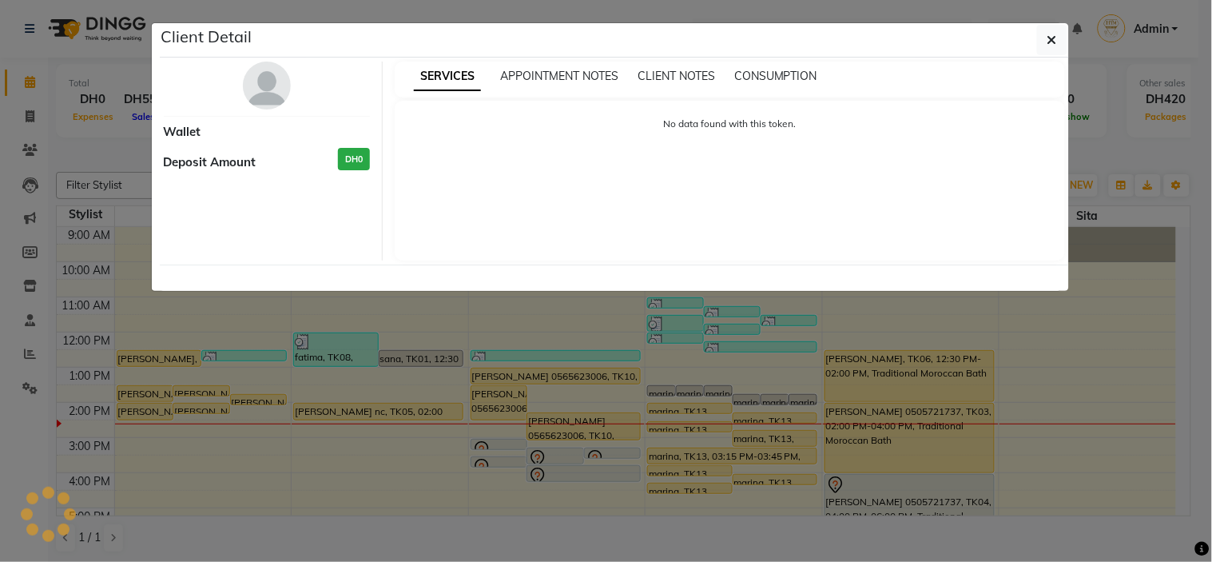
select select "1"
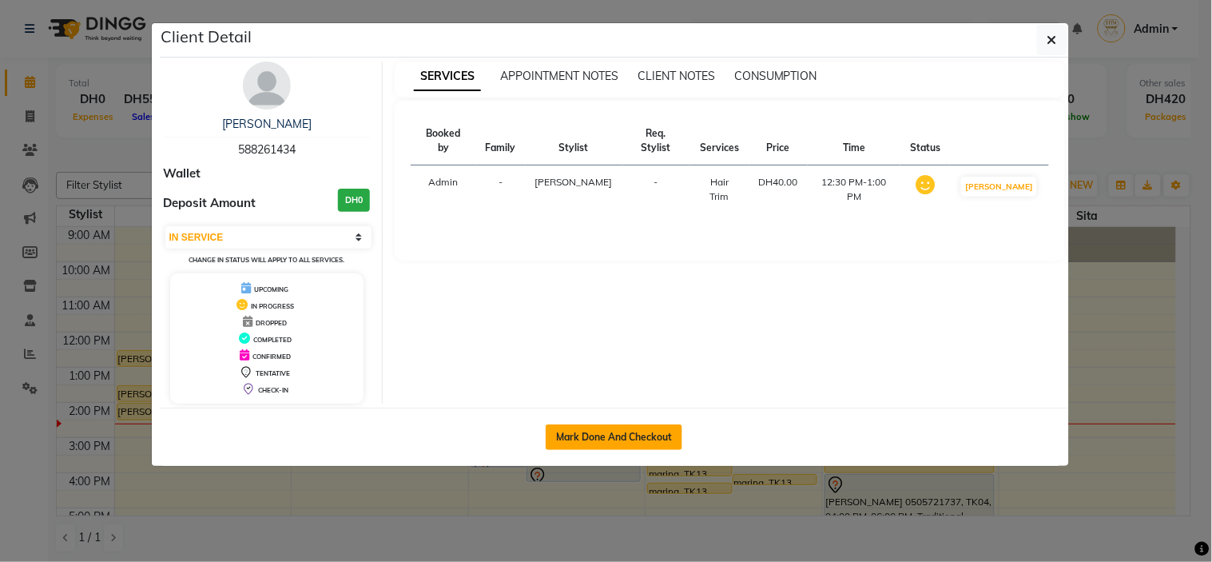
click at [621, 439] on button "Mark Done And Checkout" at bounding box center [614, 437] width 137 height 26
select select "service"
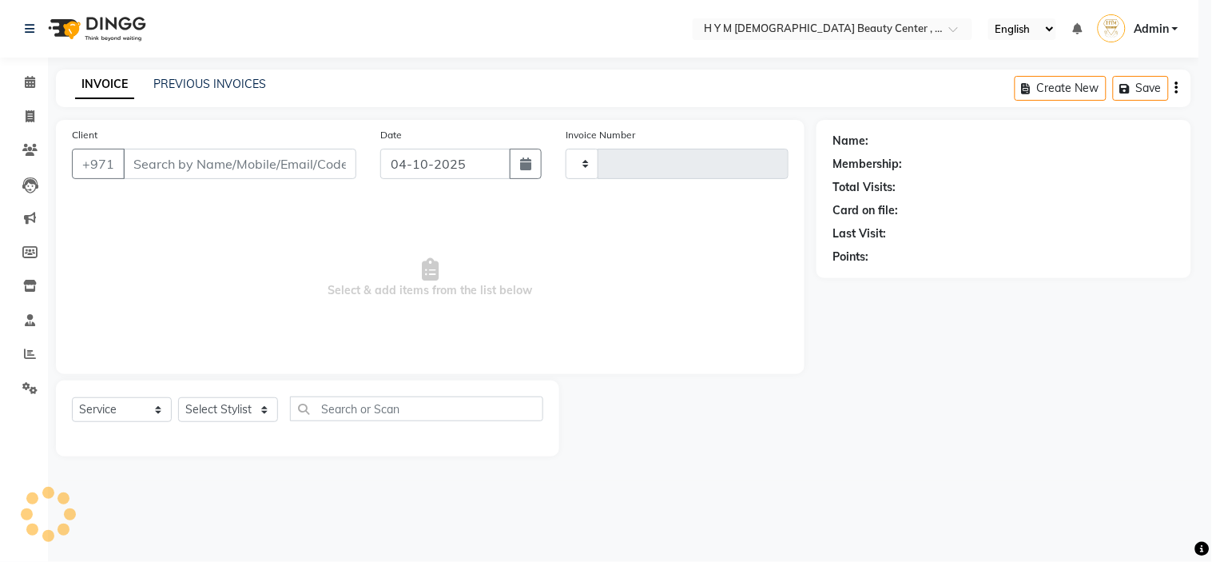
type input "2274"
select select "7248"
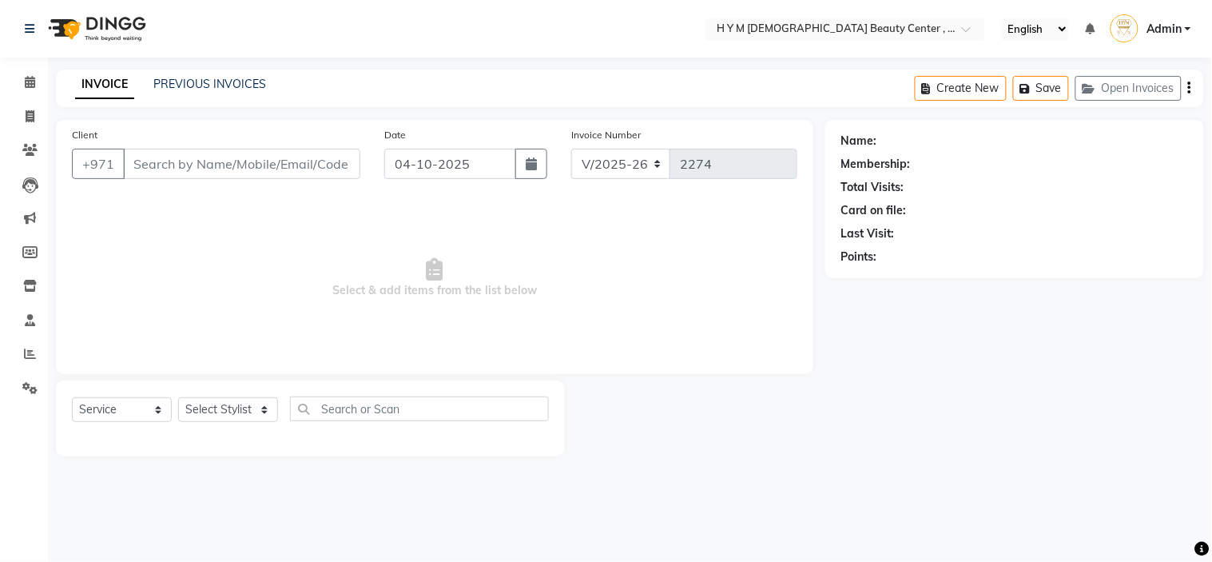
type input "588261434"
select select "61770"
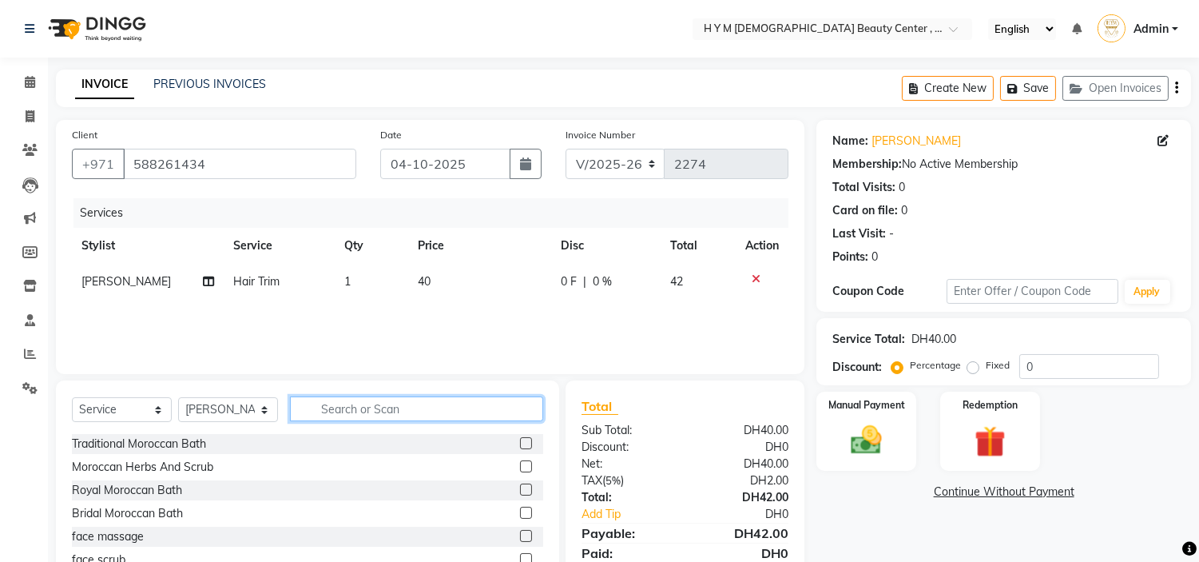
click at [343, 407] on input "text" at bounding box center [416, 408] width 253 height 25
type input "hair col"
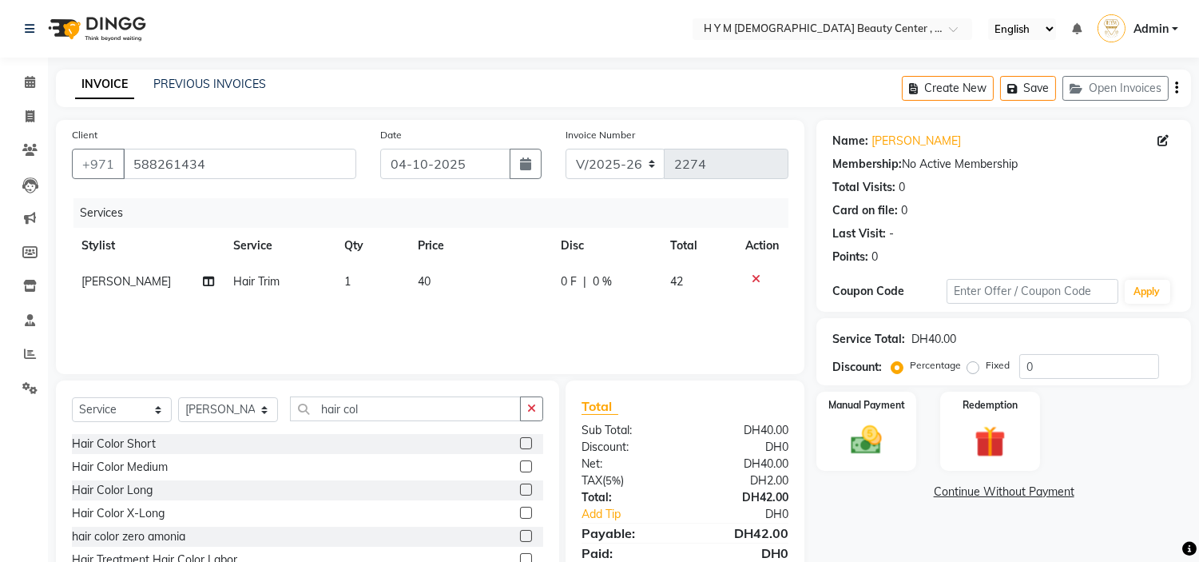
click at [530, 466] on label at bounding box center [526, 466] width 12 height 12
click at [530, 466] on input "checkbox" at bounding box center [525, 467] width 10 height 10
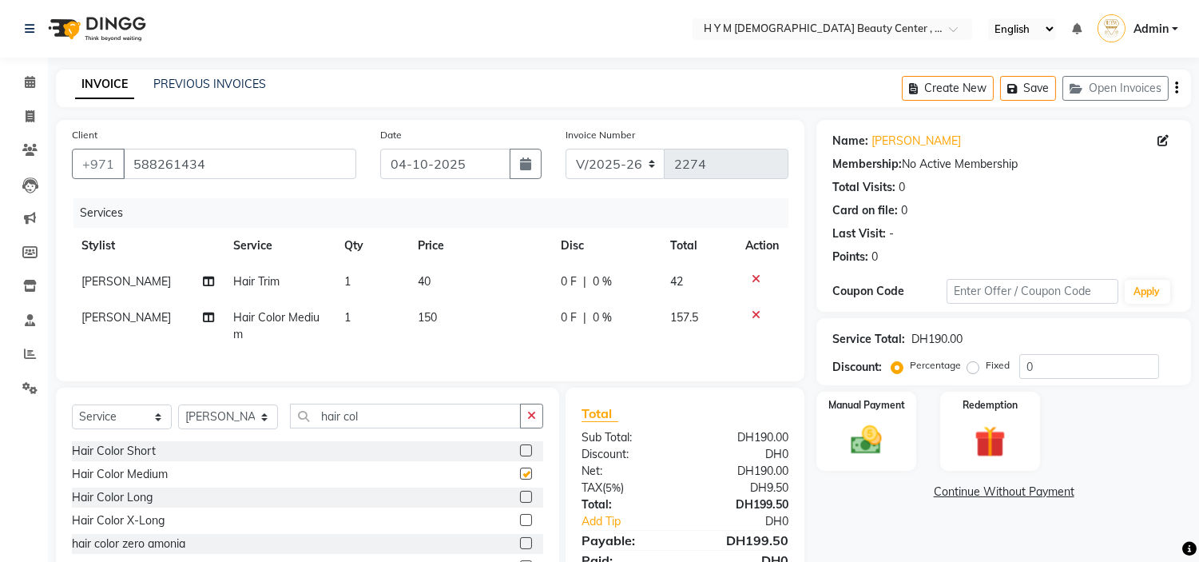
checkbox input "false"
click at [444, 316] on td "150" at bounding box center [479, 326] width 143 height 53
select select "61770"
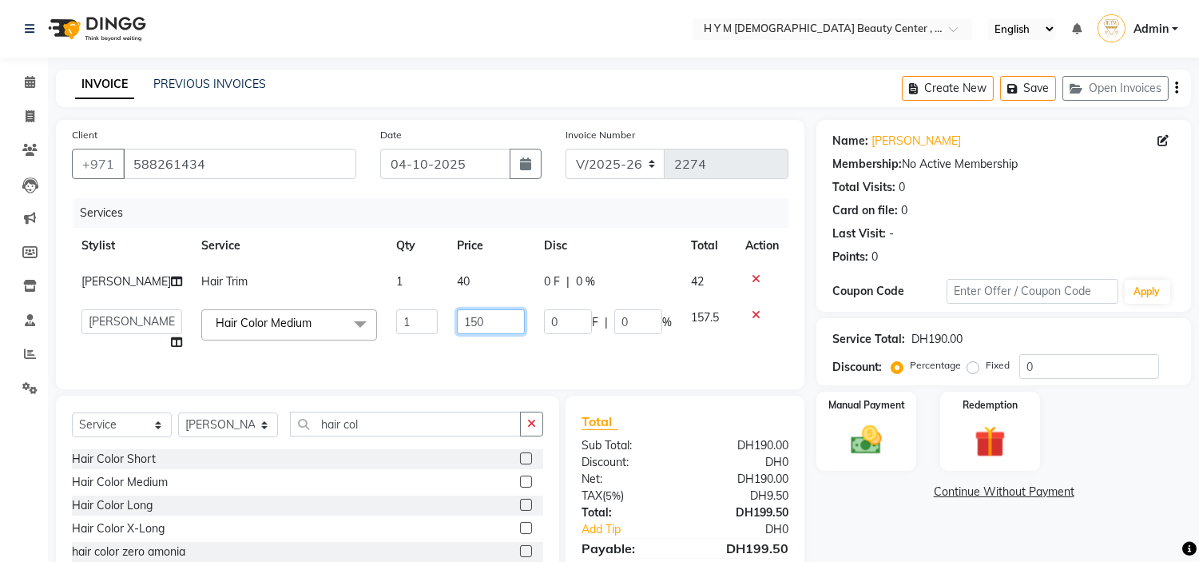
click at [484, 315] on input "150" at bounding box center [491, 321] width 68 height 25
type input "120"
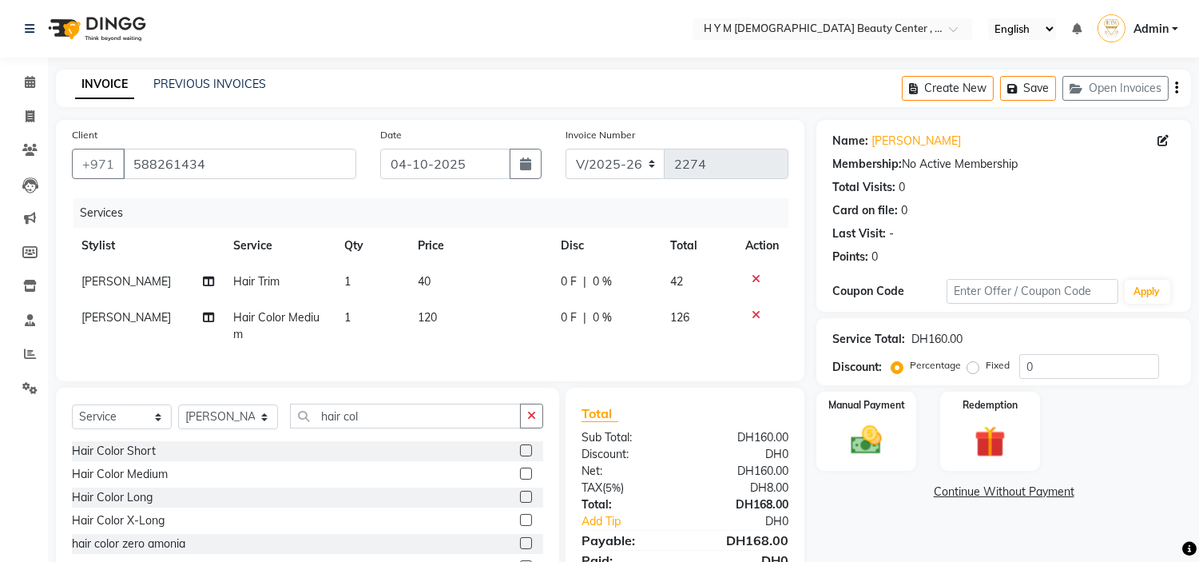
click at [855, 520] on div "Name: Joan Membership: No Active Membership Total Visits: 0 Card on file: 0 Las…" at bounding box center [1009, 363] width 387 height 486
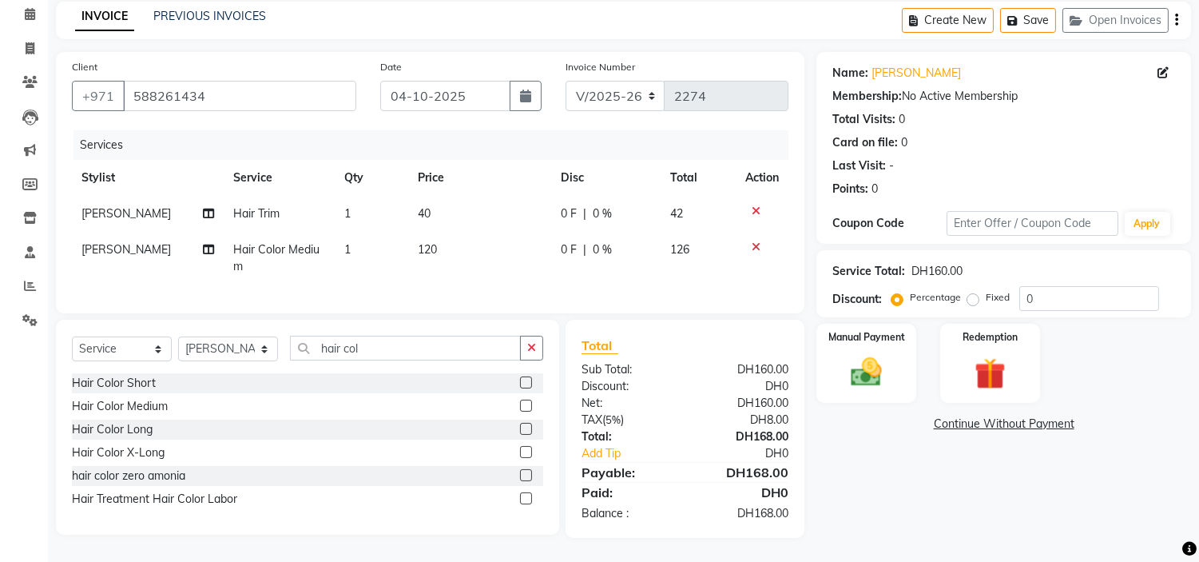
click at [444, 196] on td "40" at bounding box center [479, 214] width 143 height 36
select select "61770"
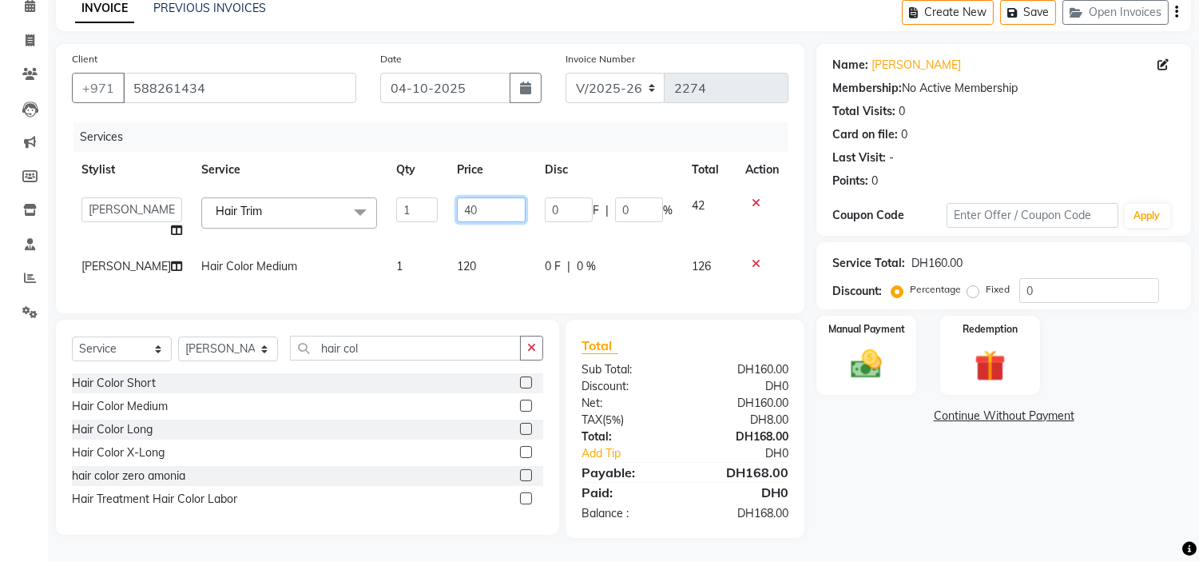
click at [463, 203] on input "40" at bounding box center [491, 209] width 69 height 25
type input "4"
type input "50"
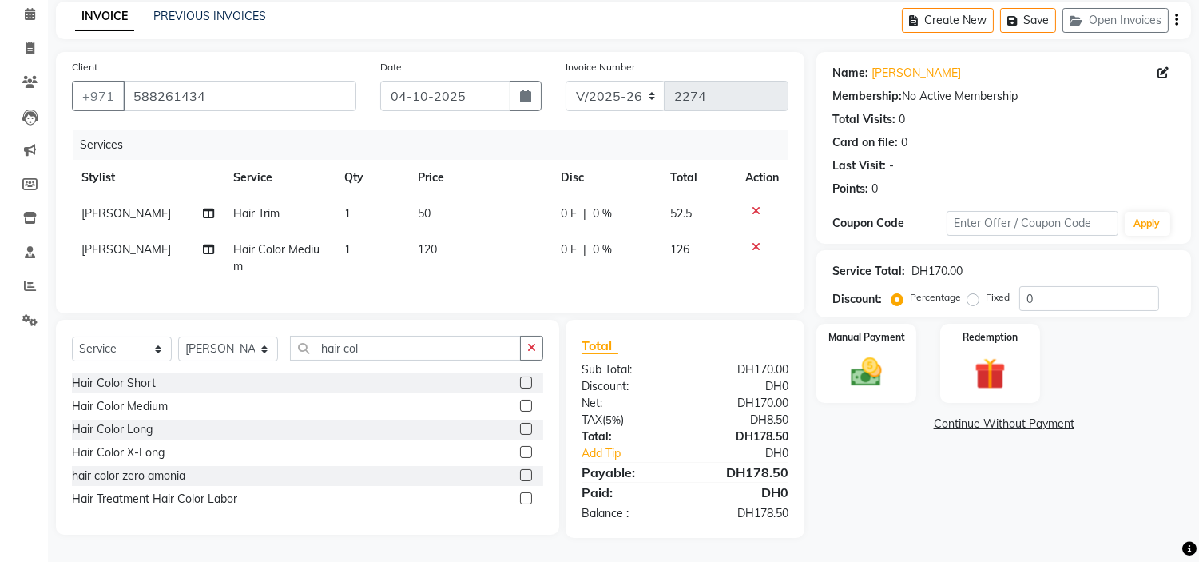
click at [1039, 521] on div "Name: Joan Membership: No Active Membership Total Visits: 0 Card on file: 0 Las…" at bounding box center [1009, 295] width 387 height 486
click at [852, 328] on label "Manual Payment" at bounding box center [867, 335] width 80 height 15
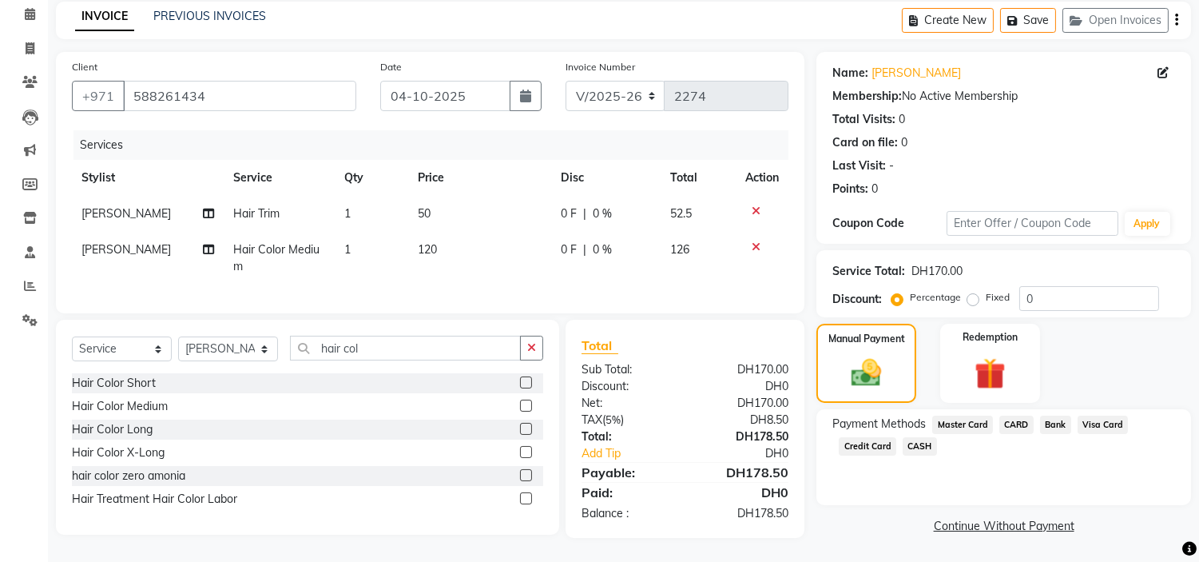
click at [915, 437] on span "CASH" at bounding box center [920, 446] width 34 height 18
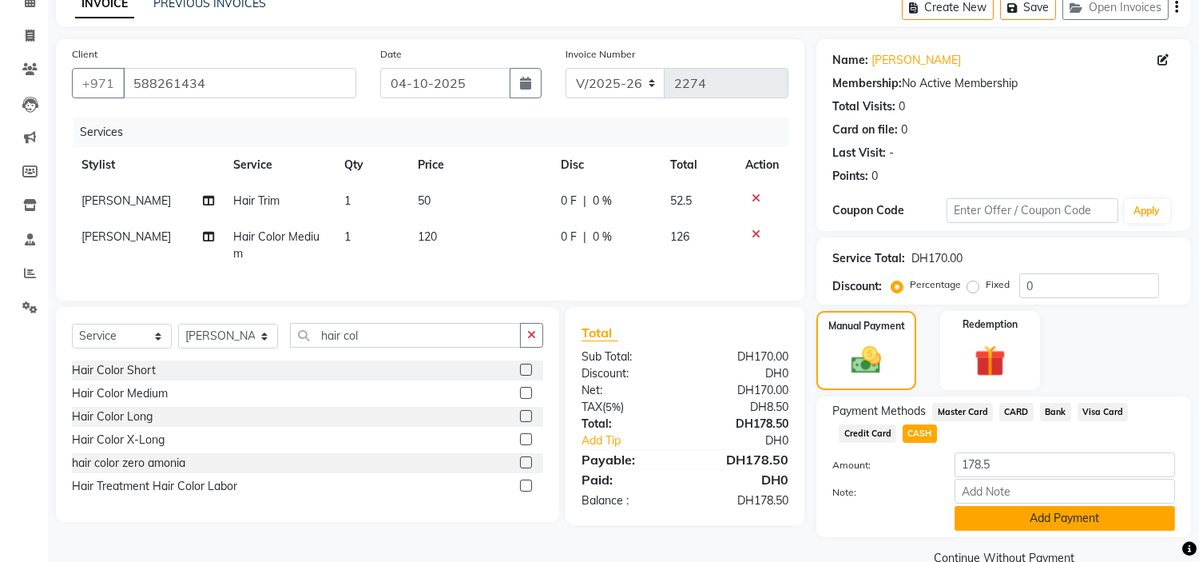
click at [1068, 518] on button "Add Payment" at bounding box center [1065, 518] width 220 height 25
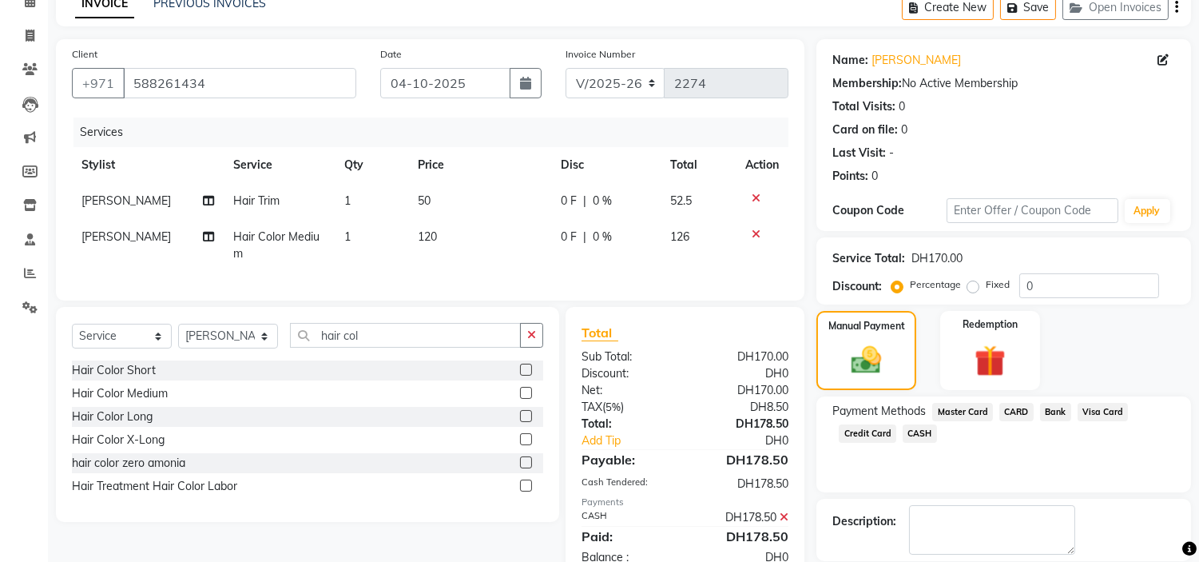
scroll to position [157, 0]
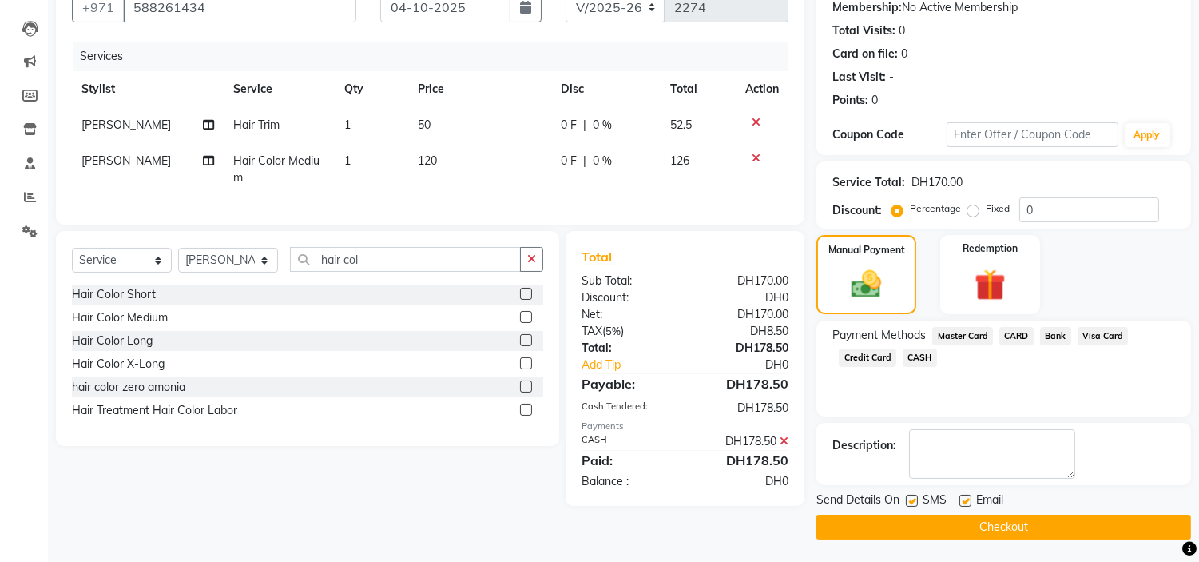
click at [916, 499] on label at bounding box center [912, 500] width 12 height 12
click at [916, 499] on input "checkbox" at bounding box center [911, 501] width 10 height 10
checkbox input "false"
click at [963, 500] on label at bounding box center [965, 500] width 12 height 12
click at [963, 500] on input "checkbox" at bounding box center [964, 501] width 10 height 10
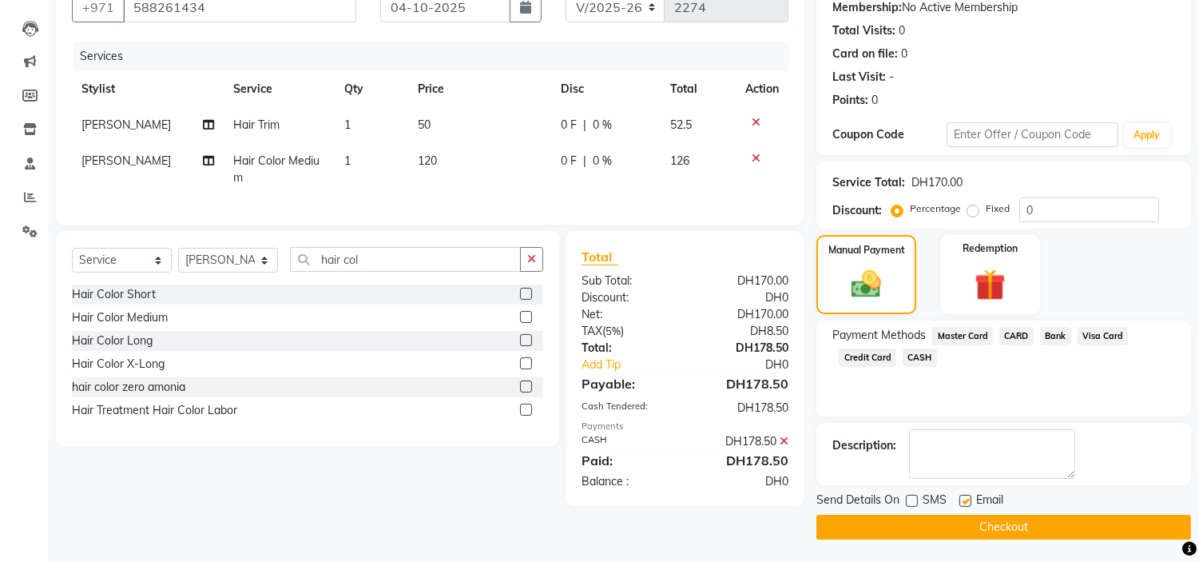
checkbox input "false"
click at [967, 524] on button "Checkout" at bounding box center [1003, 526] width 375 height 25
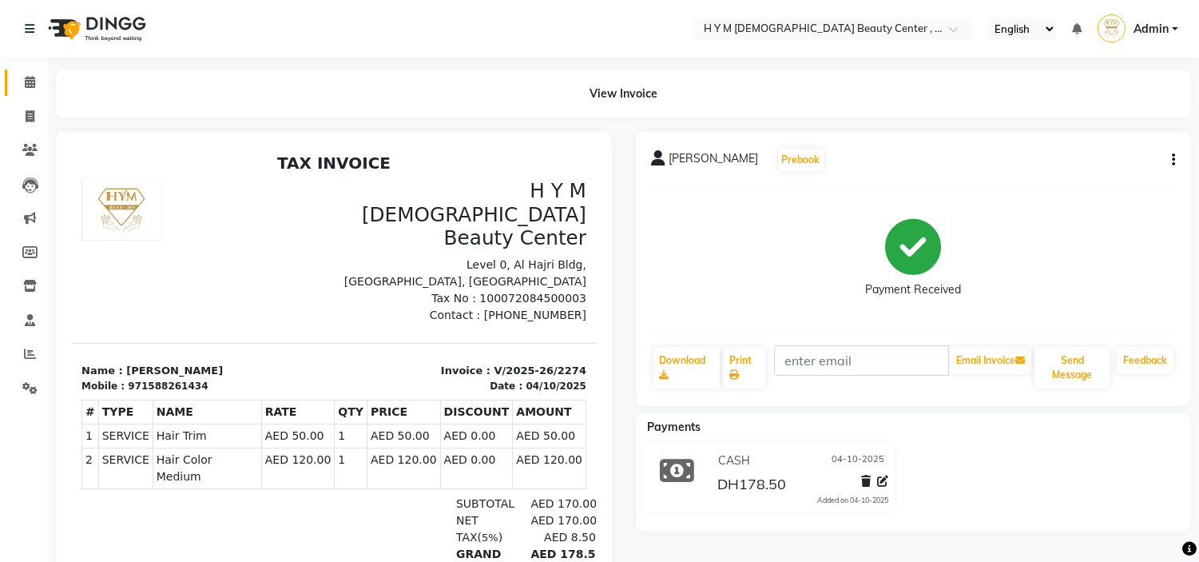
click at [32, 92] on link "Calendar" at bounding box center [24, 82] width 38 height 26
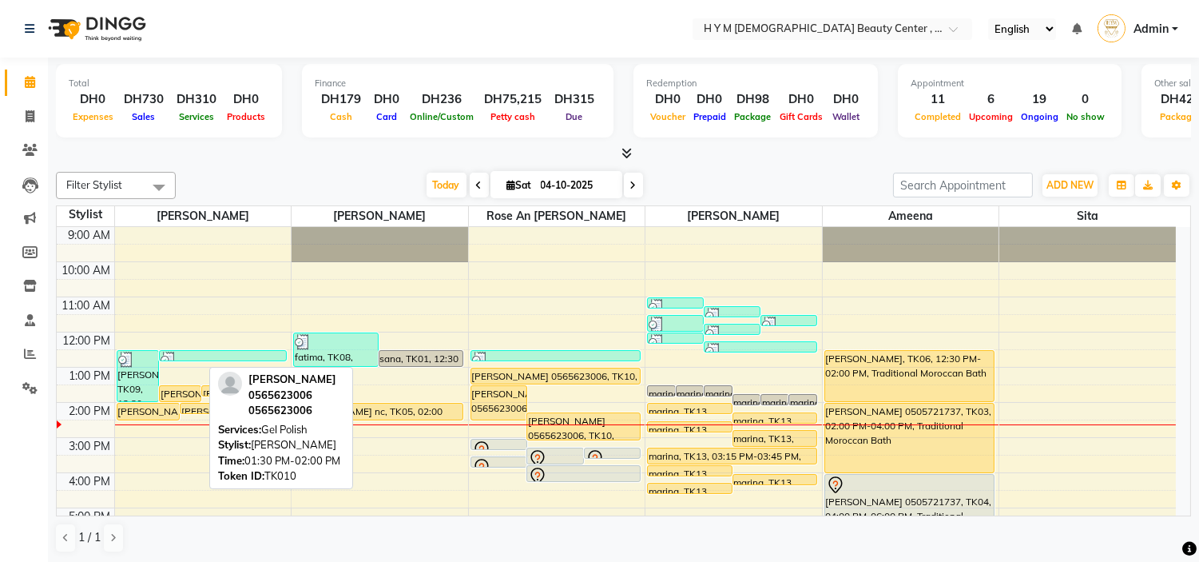
click at [188, 394] on div "[PERSON_NAME] 0565623006, TK10, 01:30 PM-02:00 PM, Gel Polish" at bounding box center [180, 393] width 41 height 15
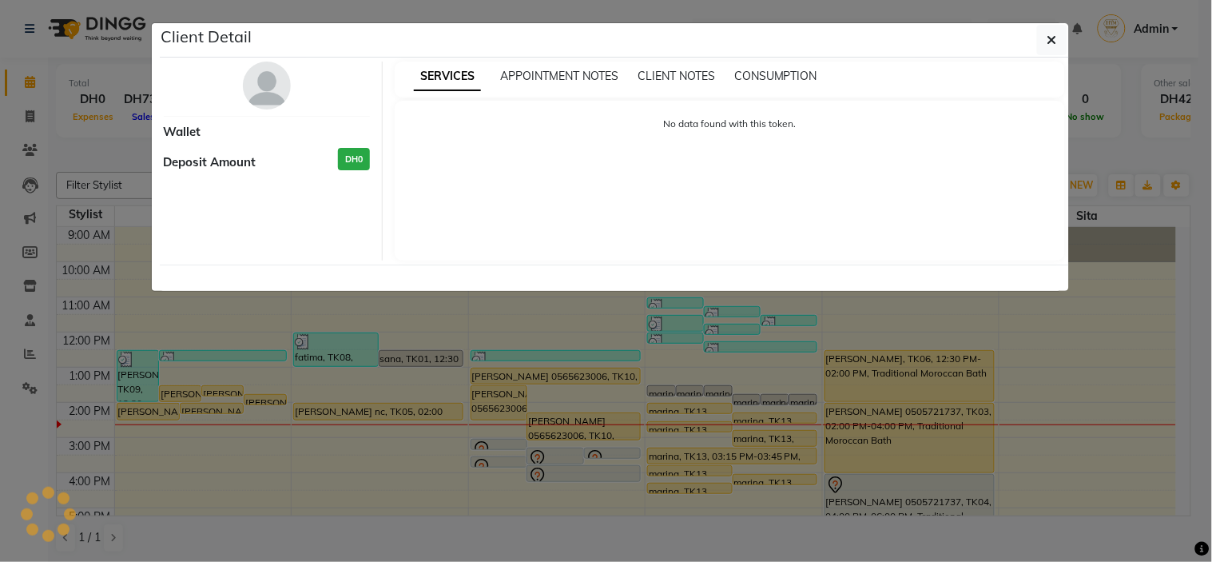
select select "1"
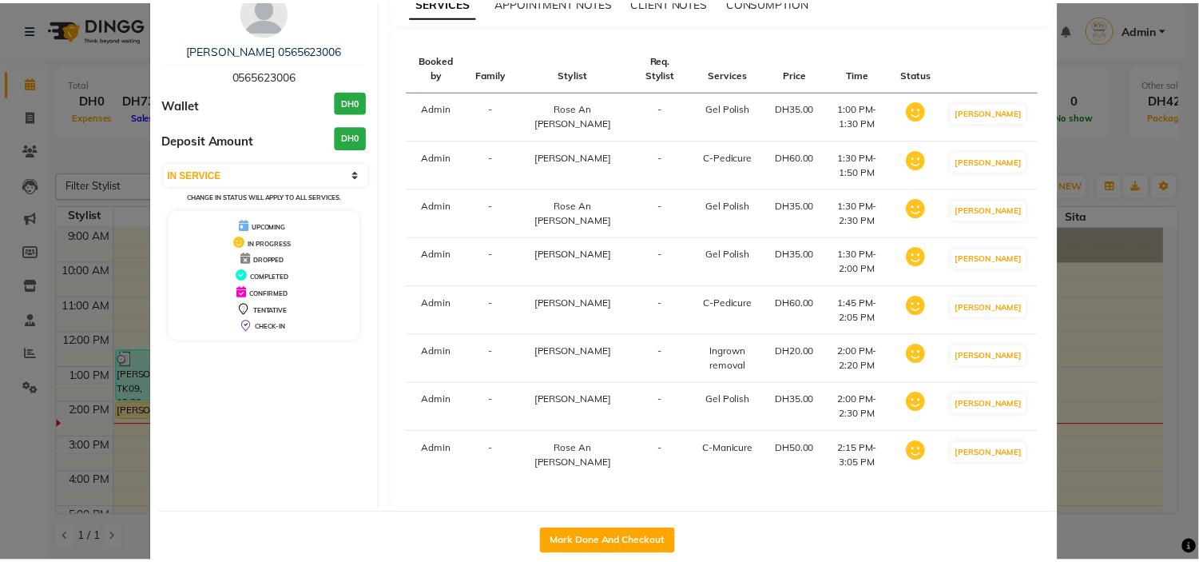
scroll to position [158, 0]
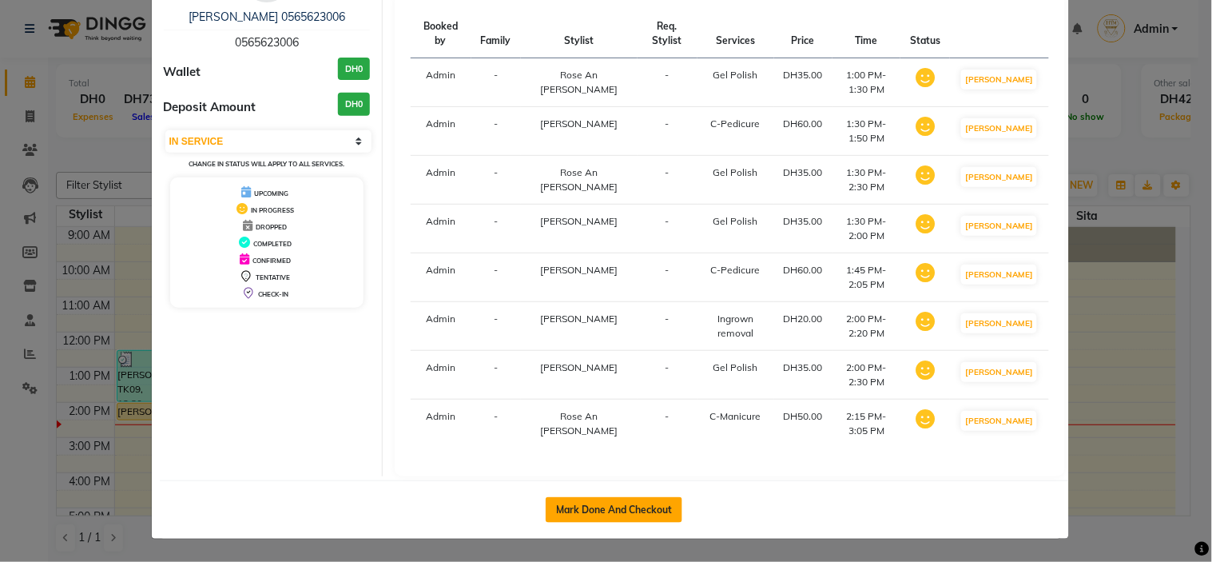
click at [596, 511] on button "Mark Done And Checkout" at bounding box center [614, 510] width 137 height 26
select select "service"
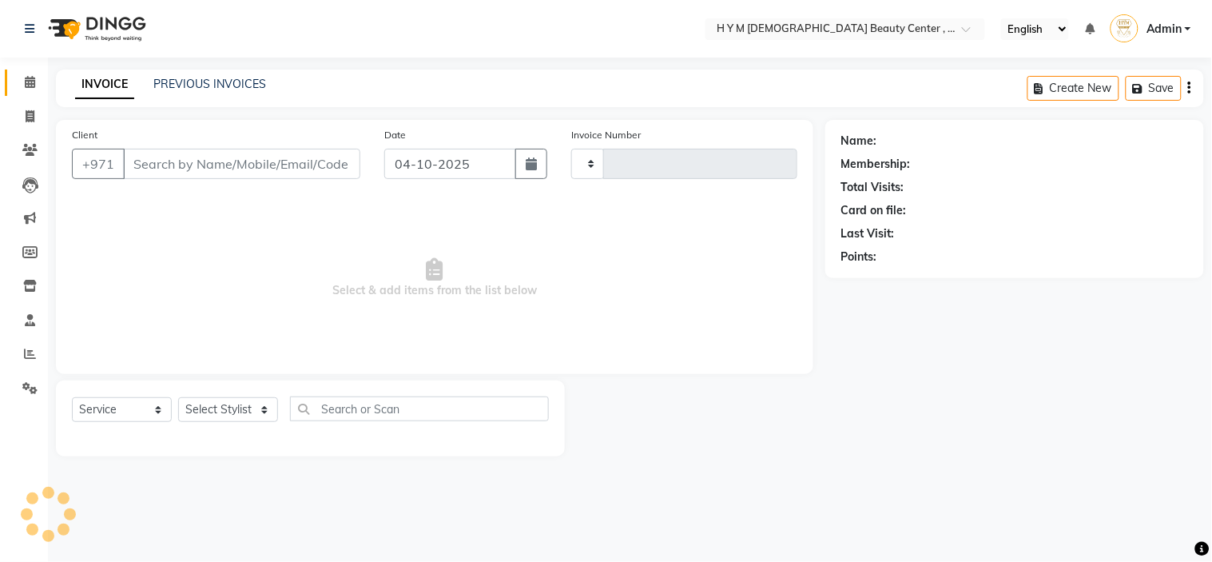
type input "2275"
select select "7248"
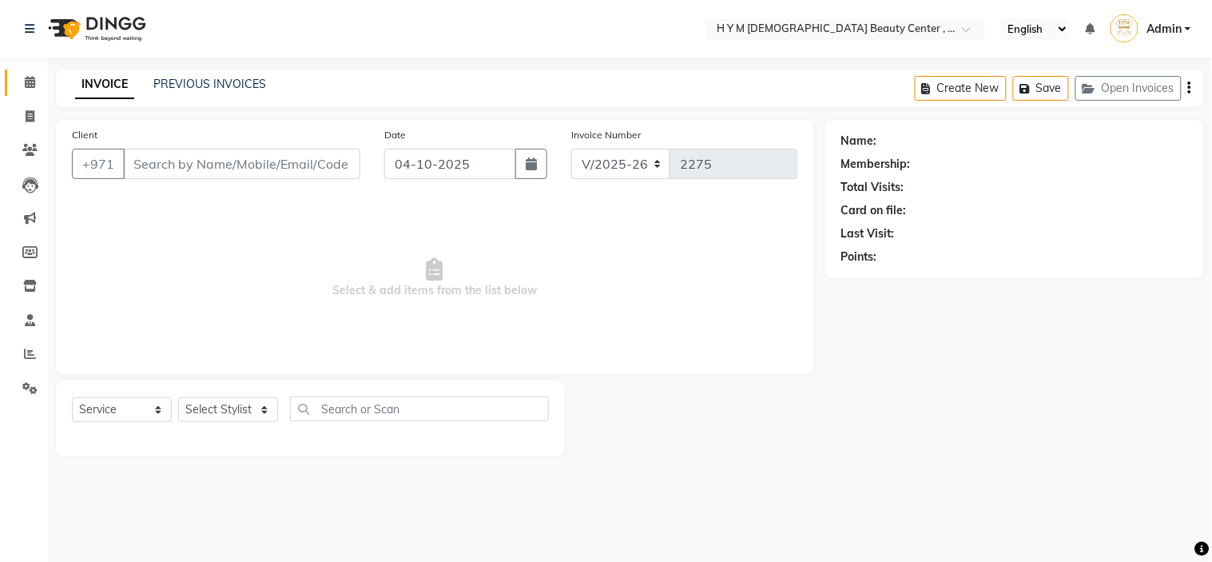
type input "0565623006"
select select "61767"
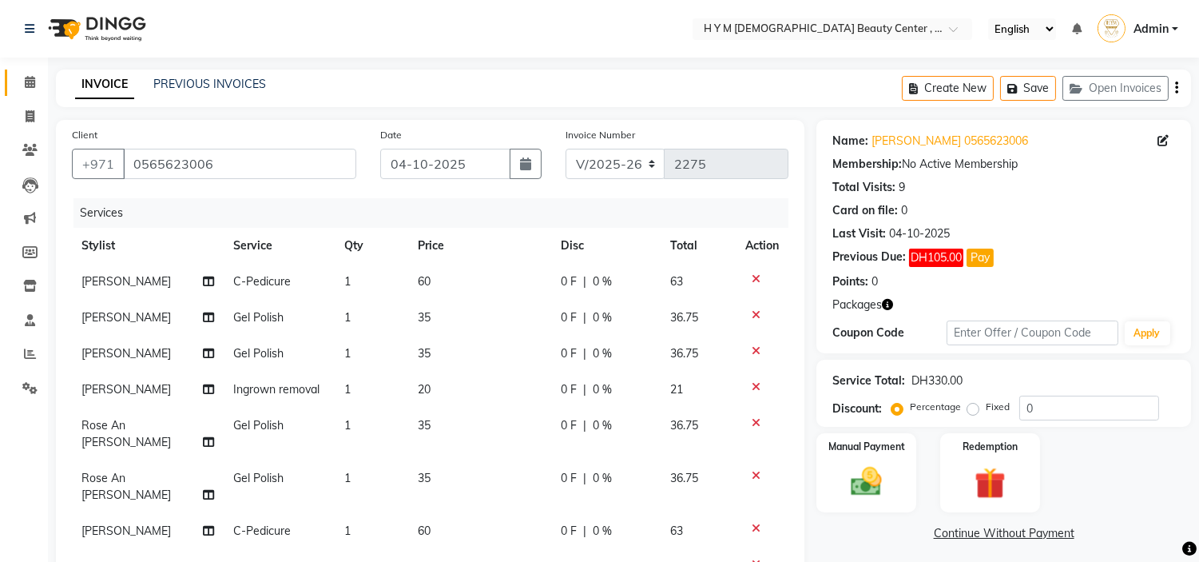
scroll to position [177, 0]
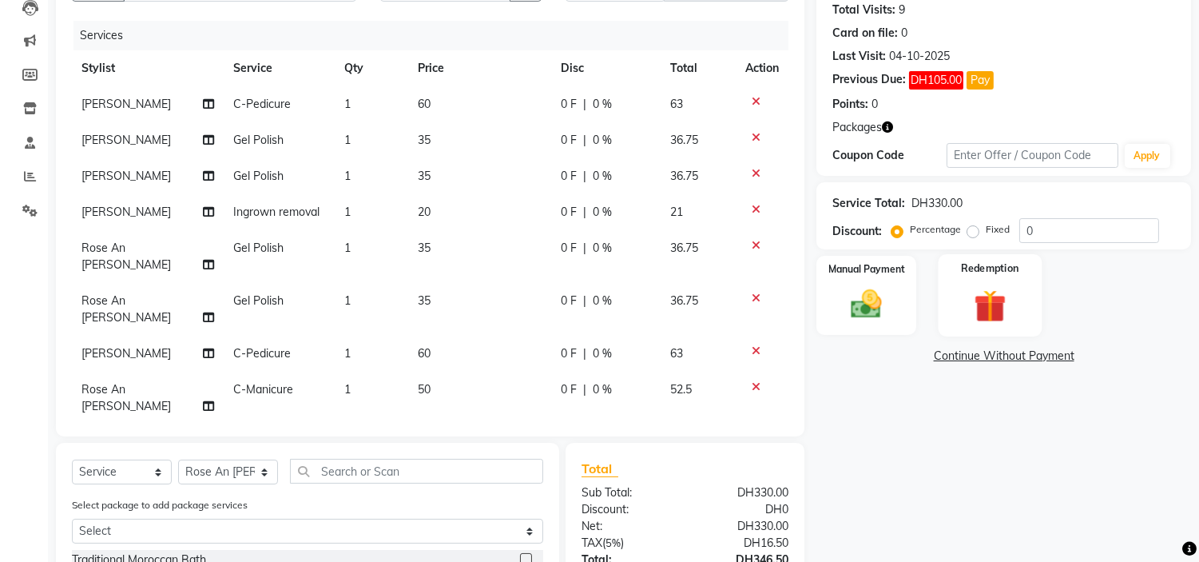
click at [980, 280] on div "Redemption" at bounding box center [990, 294] width 104 height 81
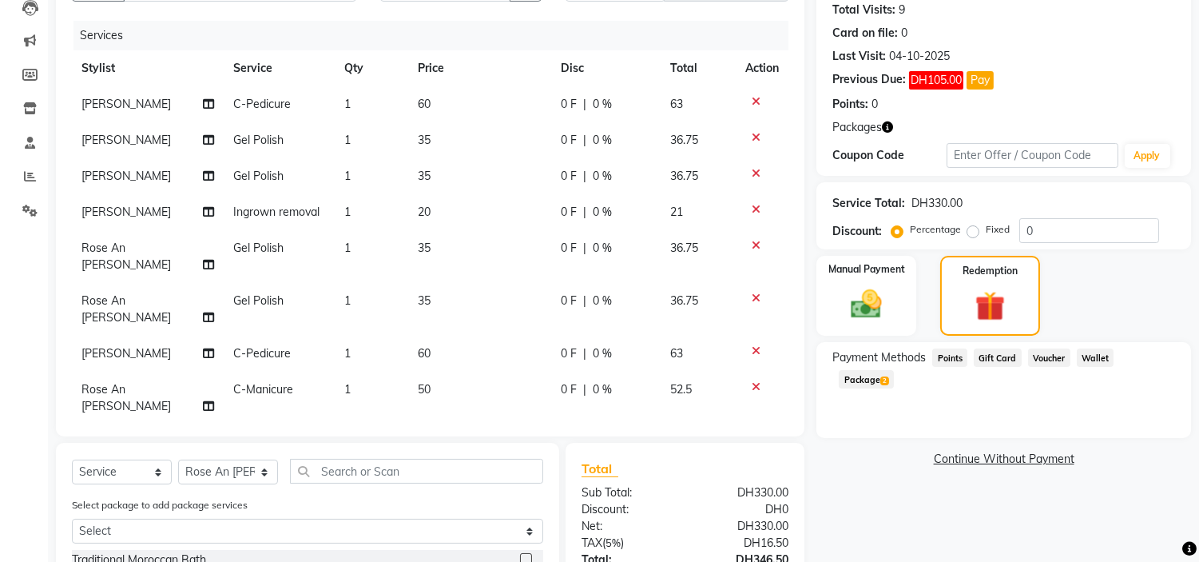
click at [894, 370] on span "Package 2" at bounding box center [866, 379] width 55 height 18
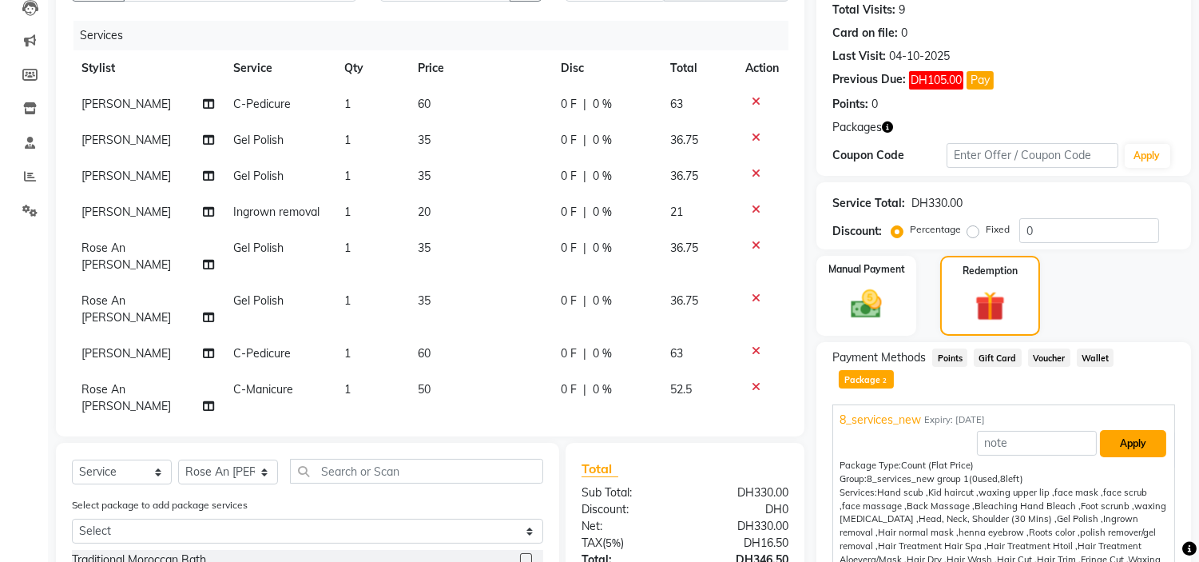
click at [1111, 430] on button "Apply" at bounding box center [1133, 443] width 66 height 27
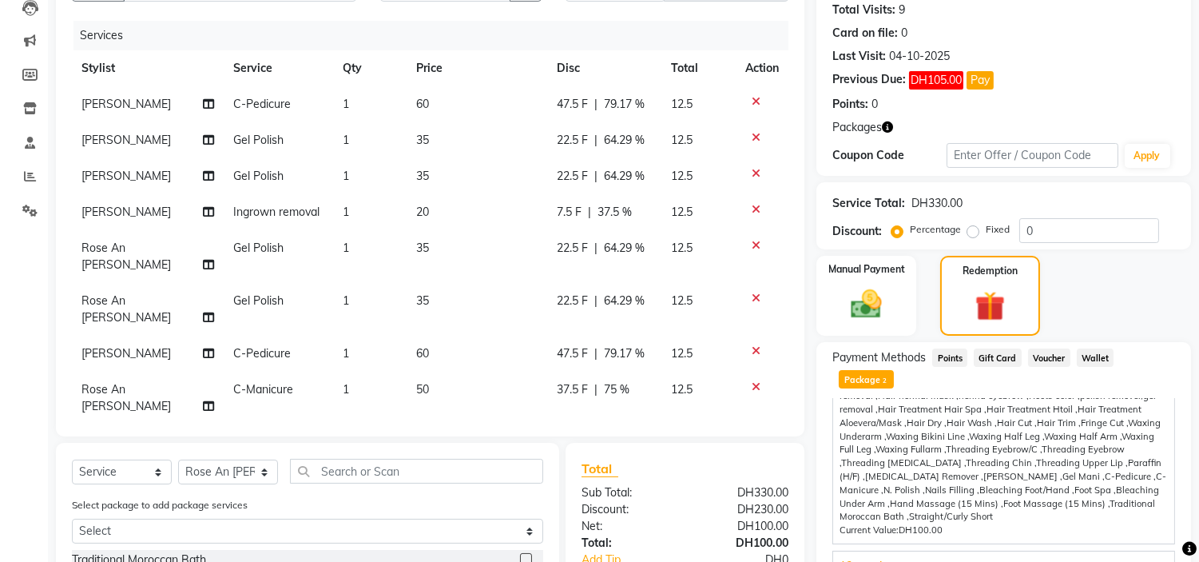
scroll to position [351, 0]
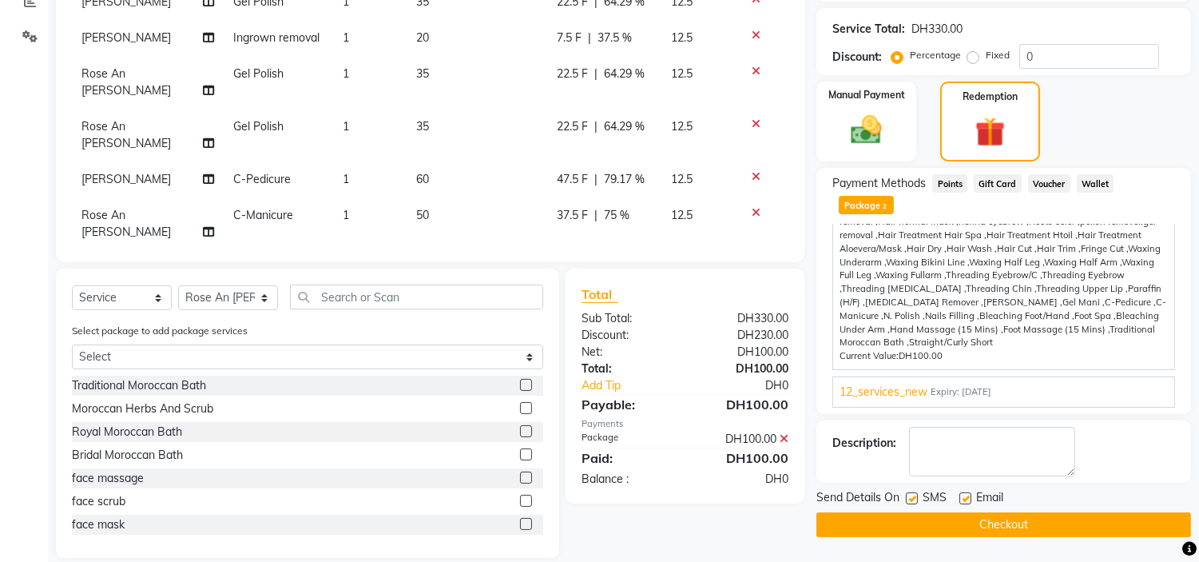
click at [911, 492] on label at bounding box center [912, 498] width 12 height 12
click at [911, 494] on input "checkbox" at bounding box center [911, 499] width 10 height 10
checkbox input "false"
click at [967, 492] on label at bounding box center [965, 498] width 12 height 12
click at [967, 494] on input "checkbox" at bounding box center [964, 499] width 10 height 10
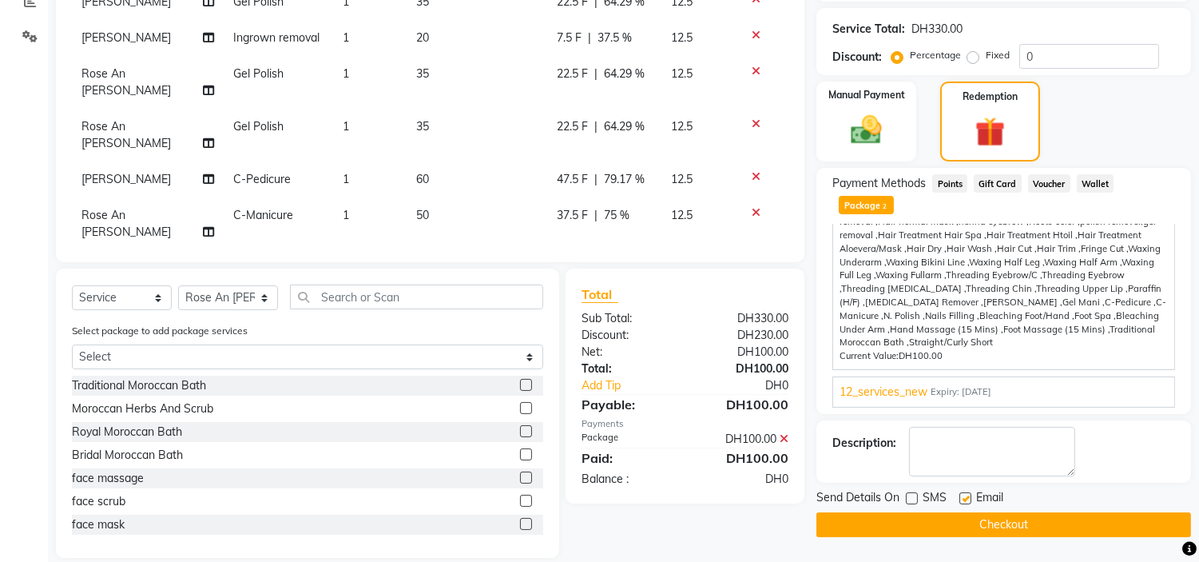
checkbox input "false"
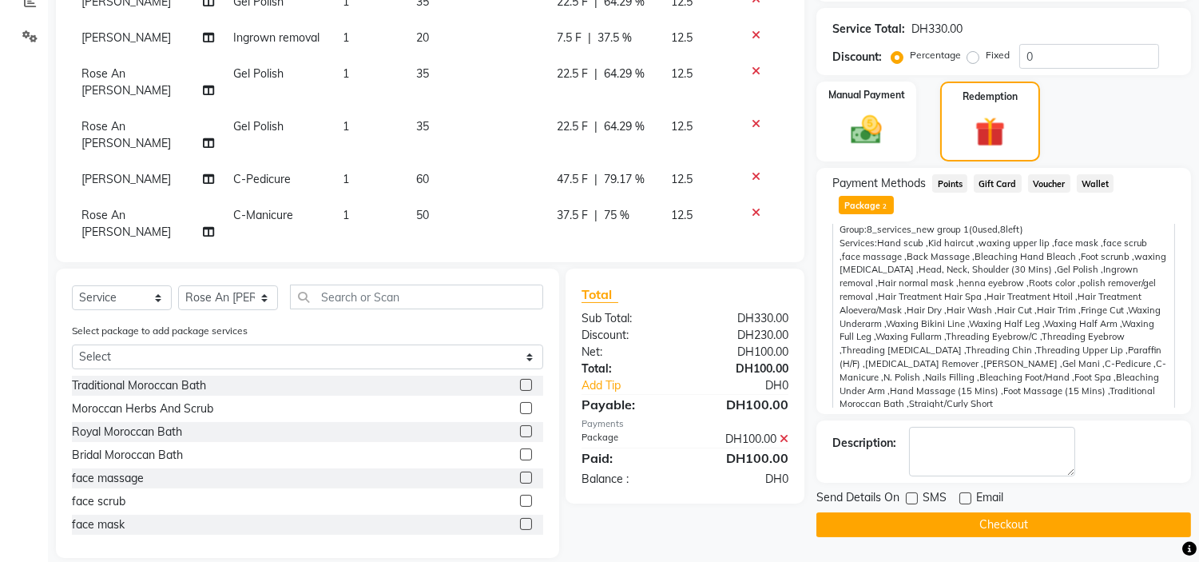
scroll to position [0, 0]
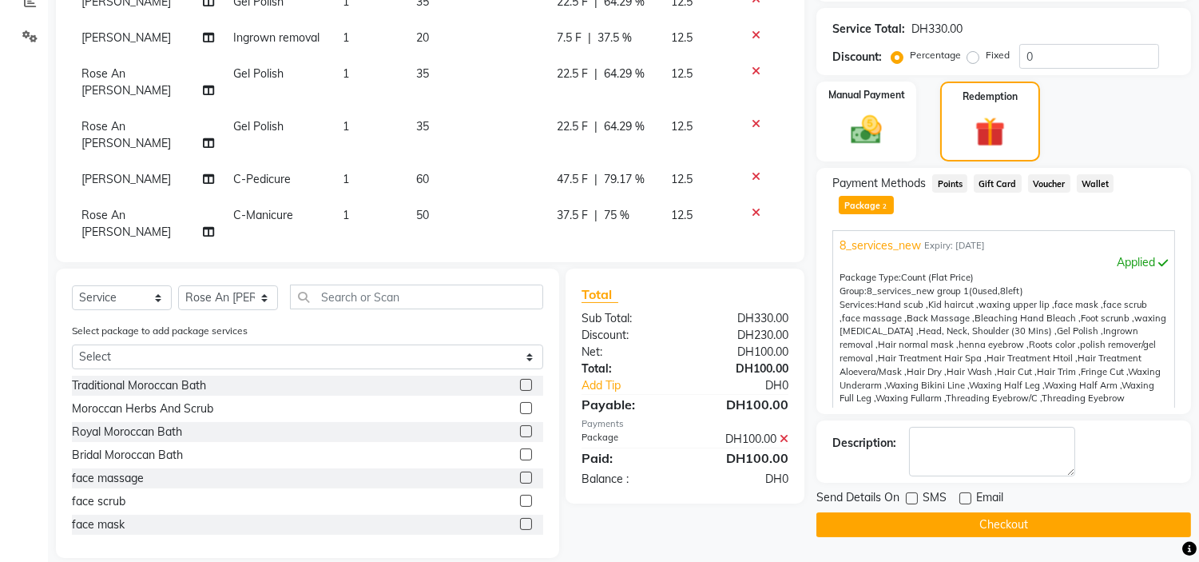
click at [881, 237] on span "8_services_new" at bounding box center [880, 245] width 81 height 17
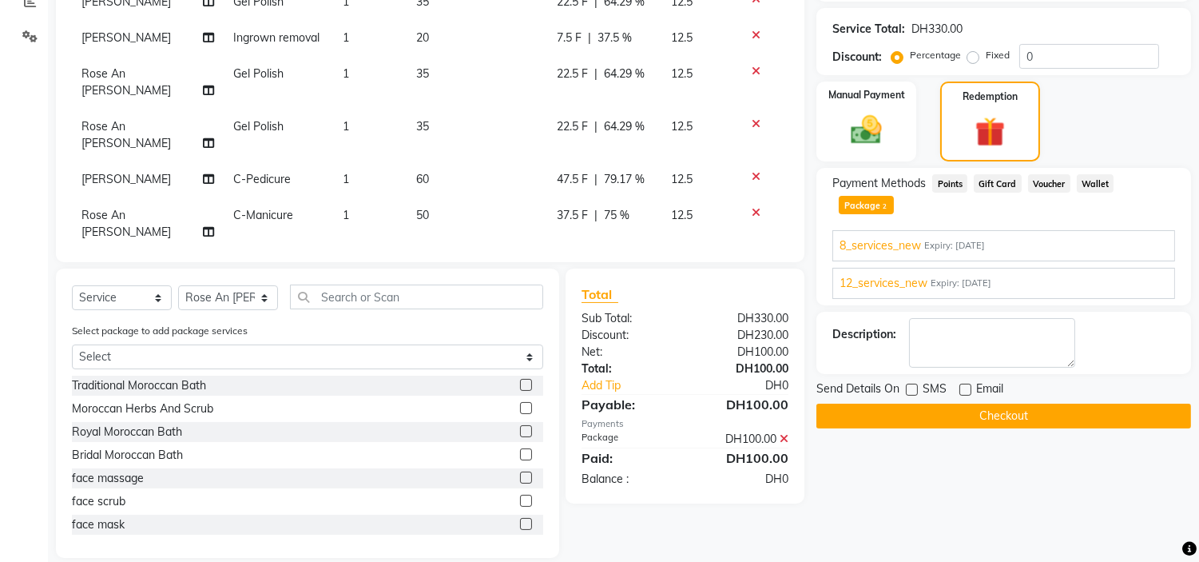
click at [1004, 403] on button "Checkout" at bounding box center [1003, 415] width 375 height 25
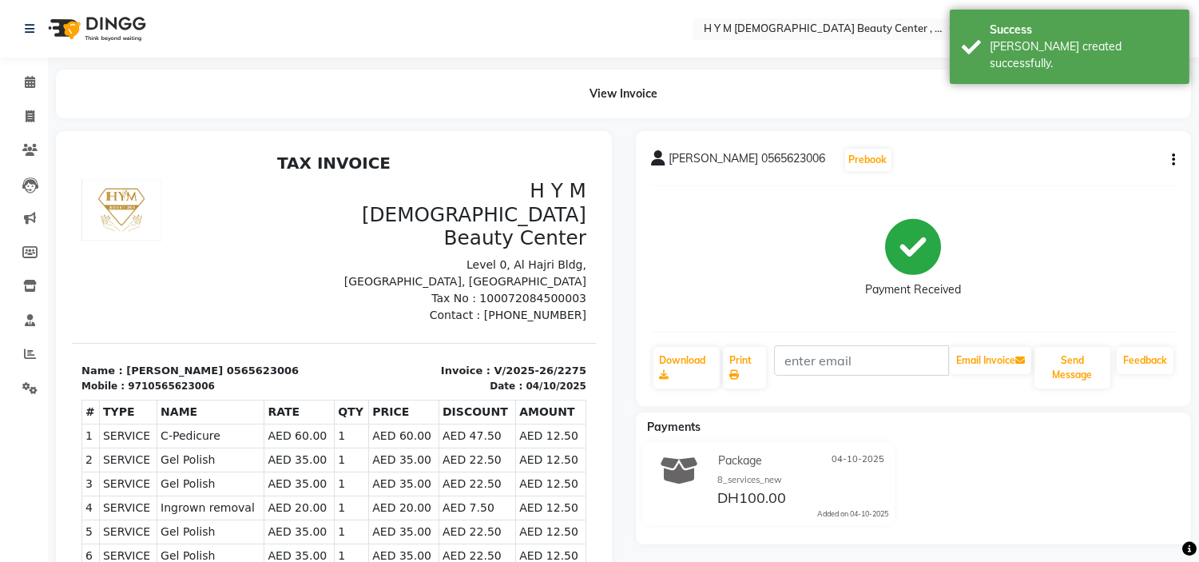
select select "service"
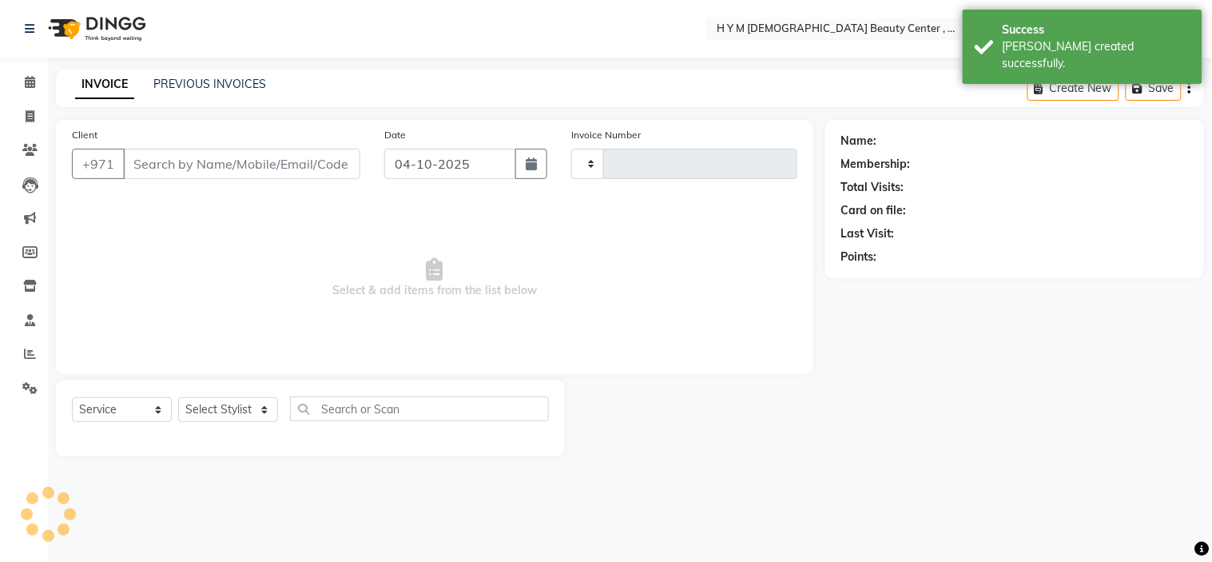
type input "2276"
select select "7248"
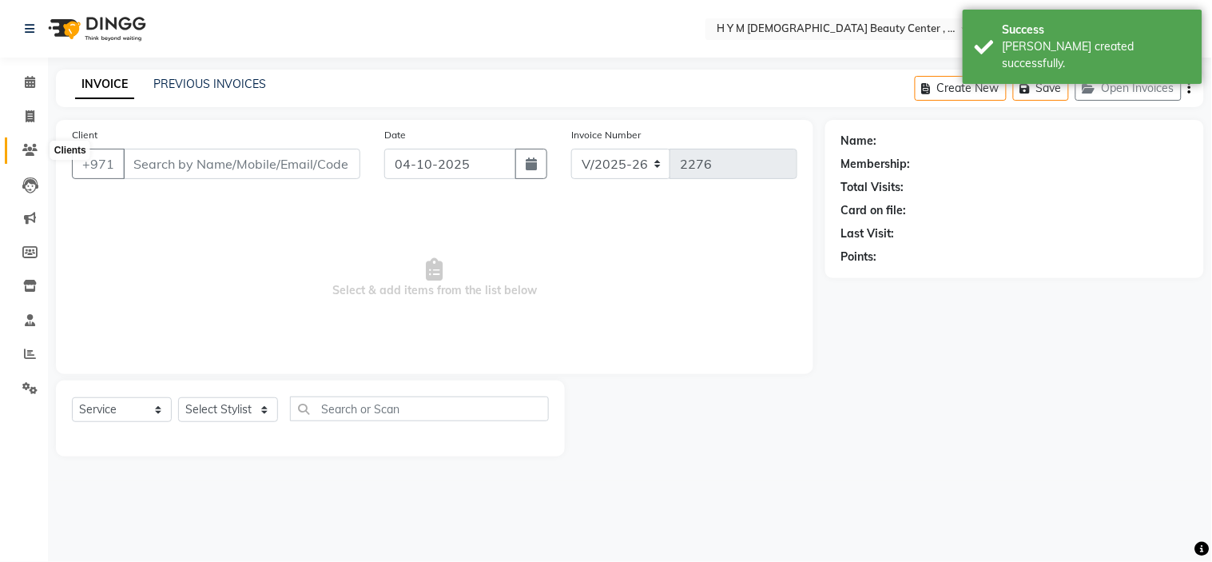
click at [30, 153] on icon at bounding box center [29, 150] width 15 height 12
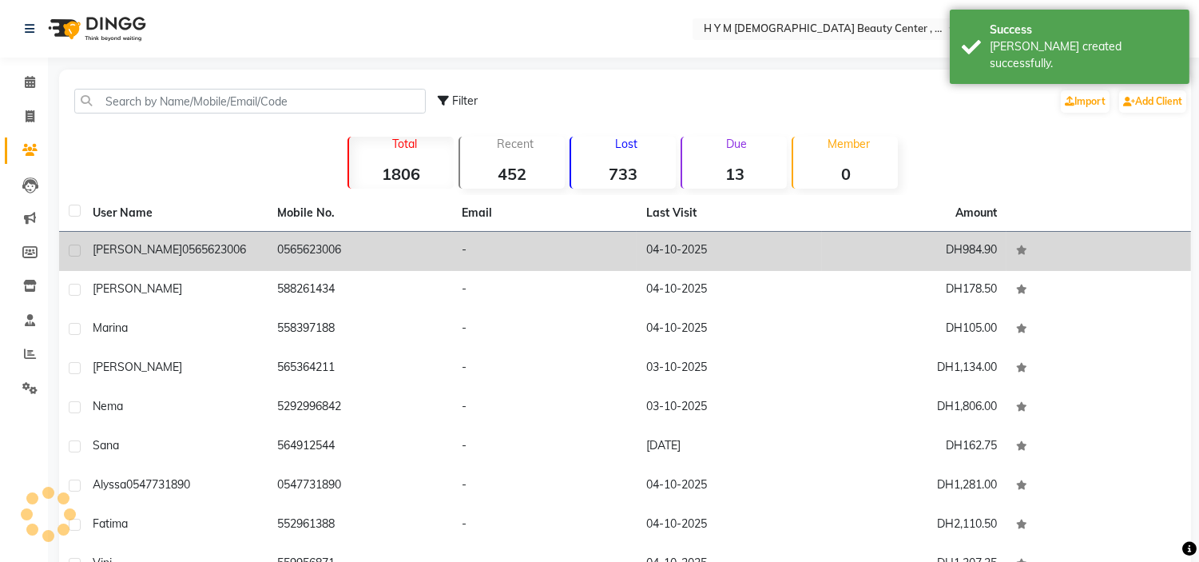
click at [182, 256] on span "0565623006" at bounding box center [214, 249] width 64 height 14
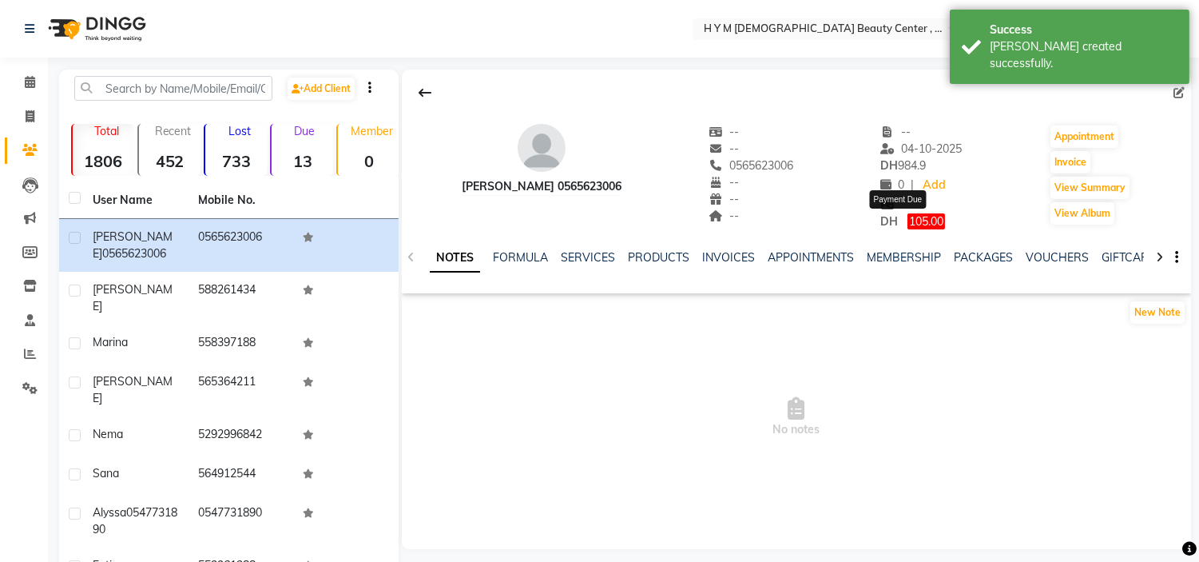
click at [907, 222] on span "105.00" at bounding box center [926, 221] width 38 height 16
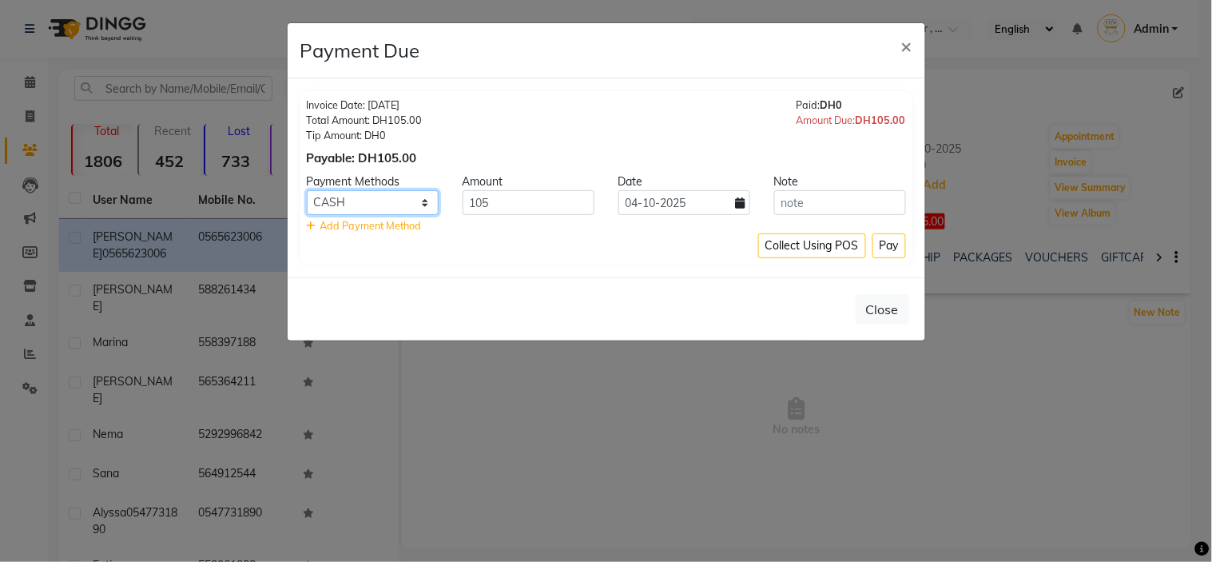
click at [403, 204] on select "Master Card CARD Bank Visa Card Credit Card CASH" at bounding box center [373, 202] width 132 height 25
select select "72"
click at [307, 190] on select "Master Card CARD Bank Visa Card Credit Card CASH" at bounding box center [373, 202] width 132 height 25
click at [880, 248] on button "Pay" at bounding box center [889, 245] width 34 height 25
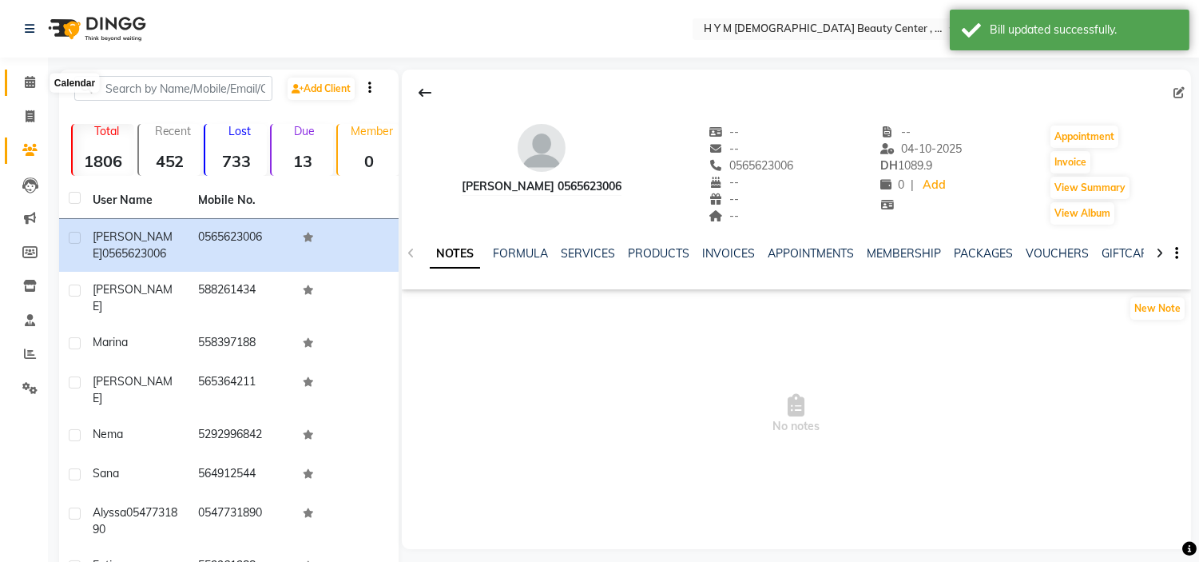
click at [30, 84] on icon at bounding box center [30, 82] width 10 height 12
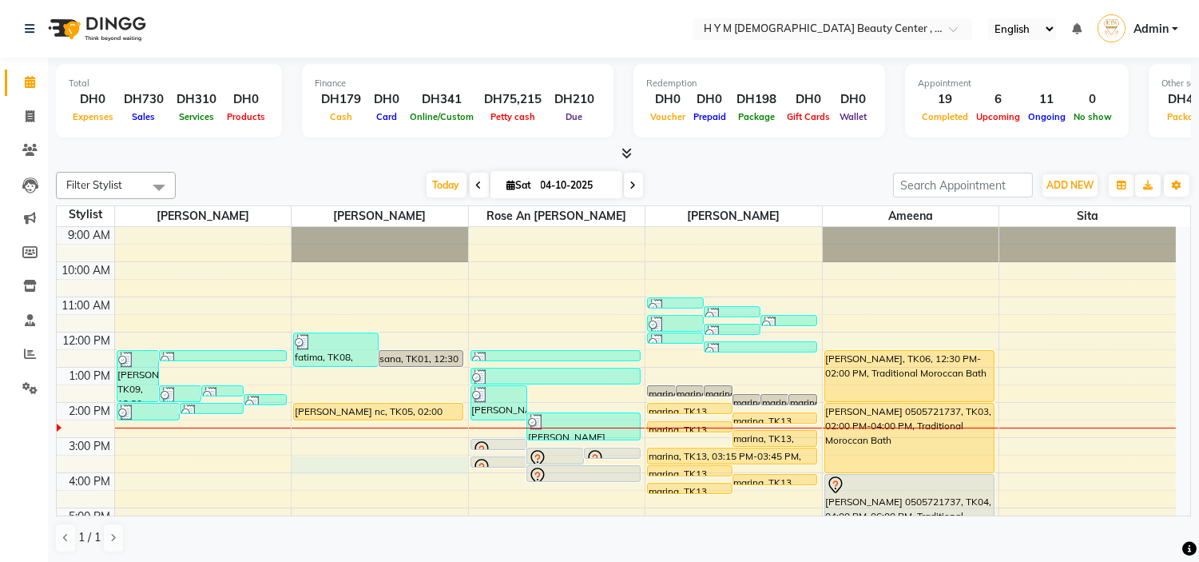
click at [390, 456] on div "9:00 AM 10:00 AM 11:00 AM 12:00 PM 1:00 PM 2:00 PM 3:00 PM 4:00 PM 5:00 PM 6:00…" at bounding box center [616, 472] width 1119 height 491
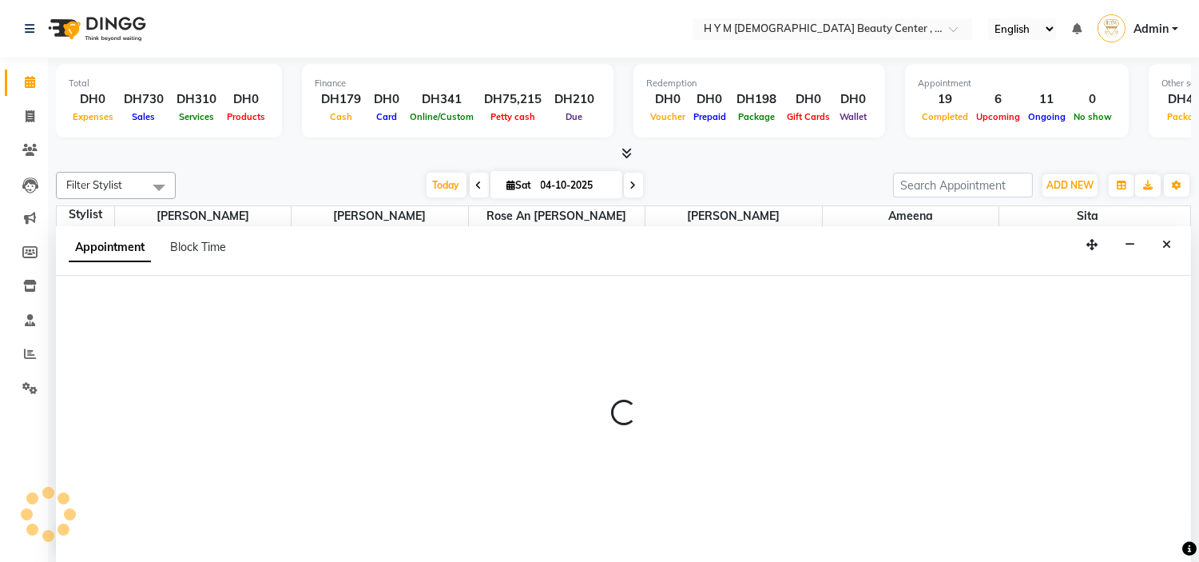
scroll to position [1, 0]
select select "66737"
select select "930"
select select "tentative"
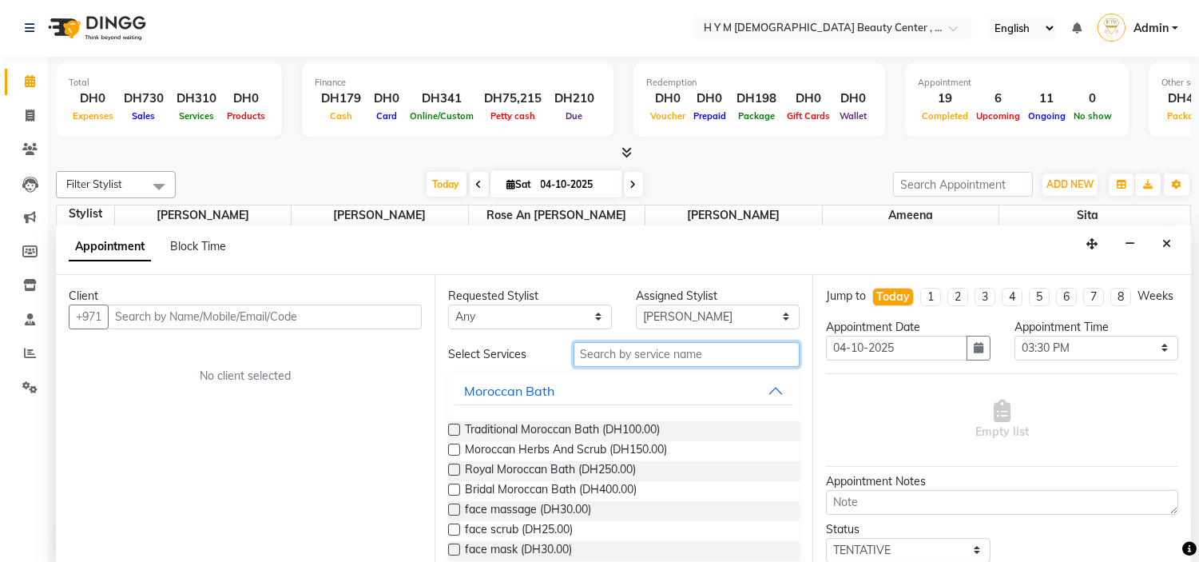
click at [669, 354] on input "text" at bounding box center [687, 354] width 227 height 25
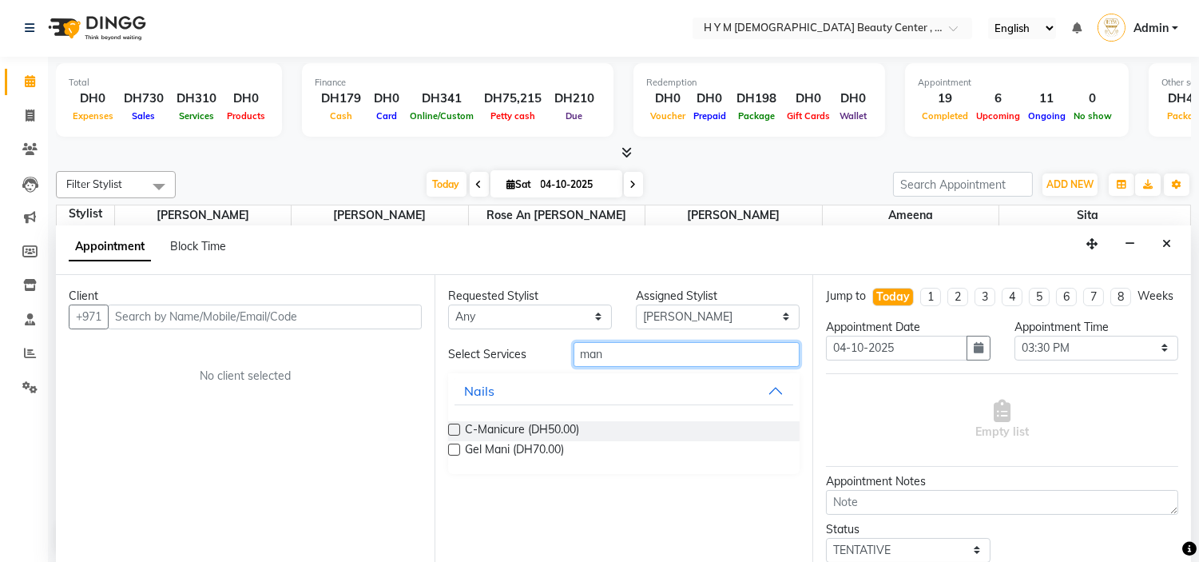
type input "mani"
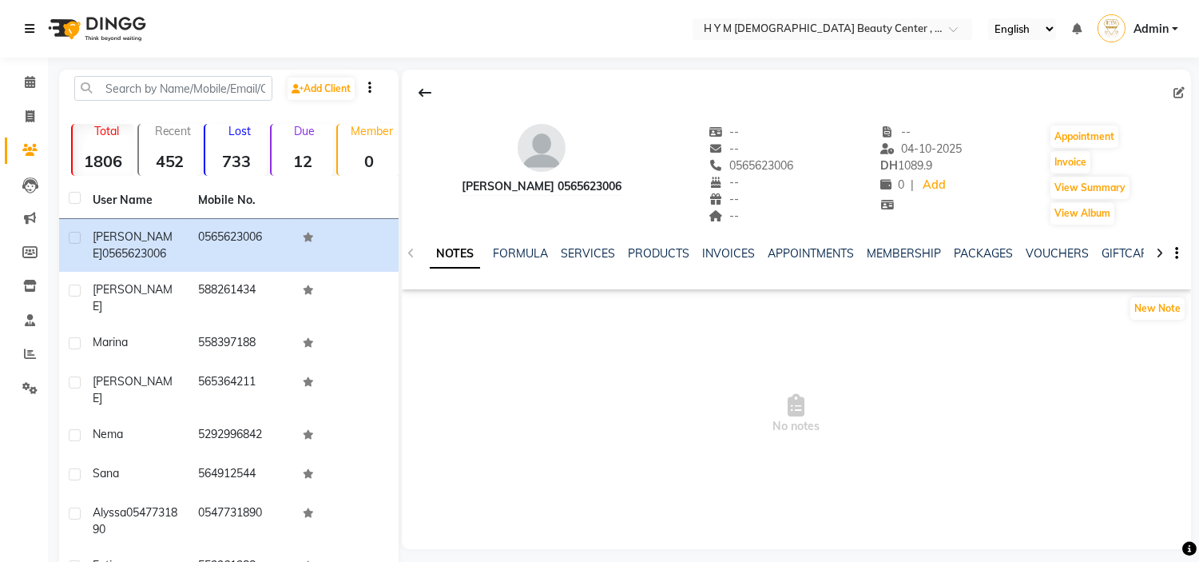
click at [30, 21] on link at bounding box center [33, 28] width 16 height 45
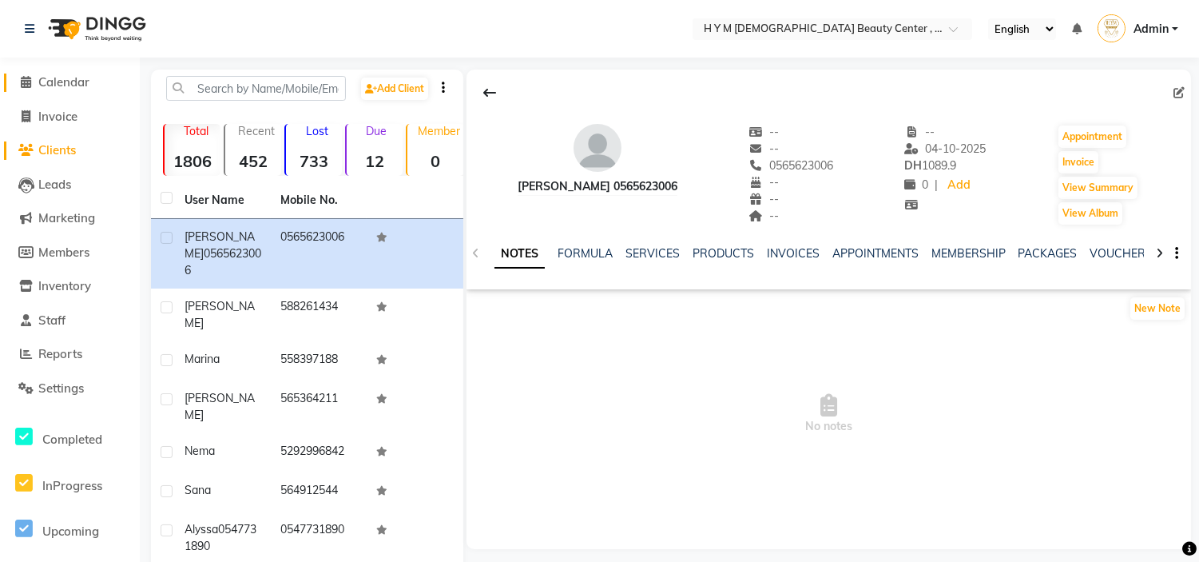
click at [26, 82] on icon at bounding box center [27, 82] width 10 height 12
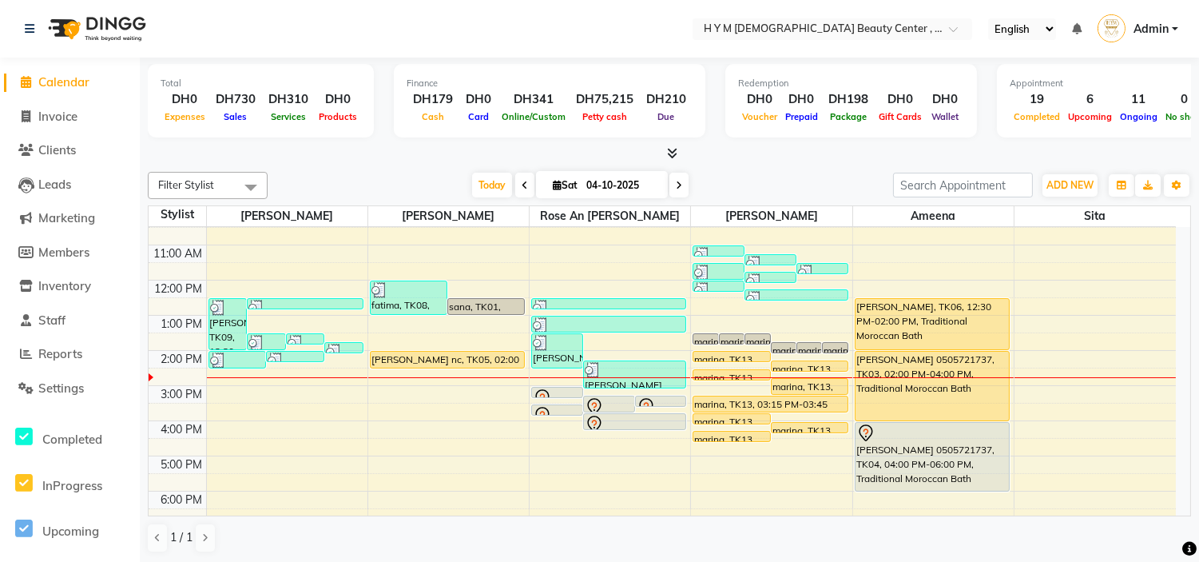
scroll to position [62, 0]
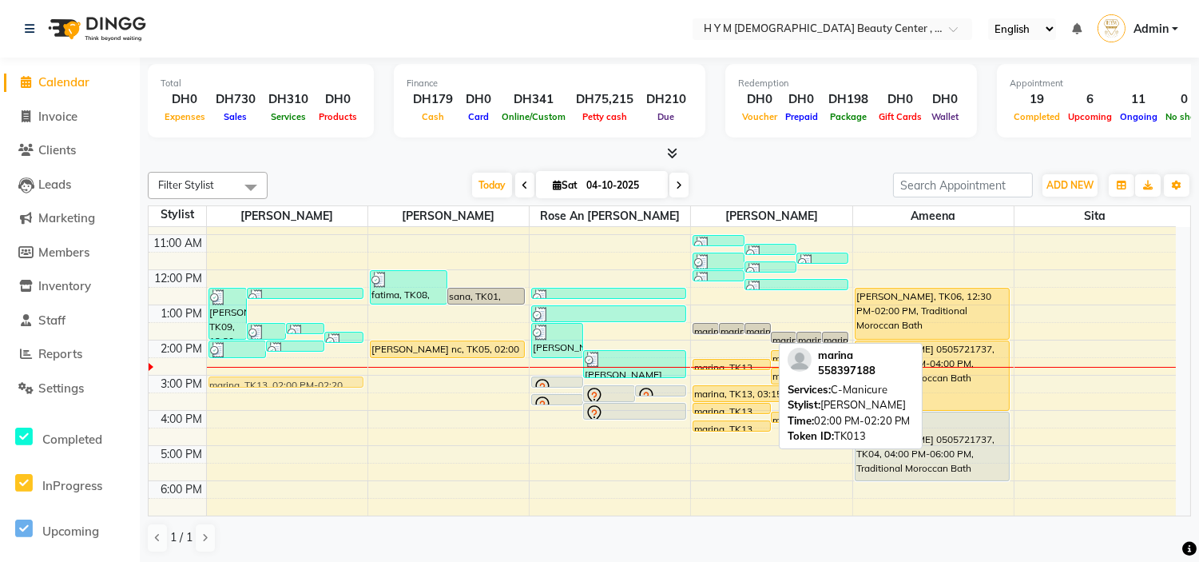
drag, startPoint x: 737, startPoint y: 345, endPoint x: 331, endPoint y: 377, distance: 407.0
click at [331, 376] on tr "Joan, TK09, 12:30 PM-02:00 PM, Hair Trim,Hair Color Medium TERESA 0565623006, T…" at bounding box center [662, 410] width 1027 height 491
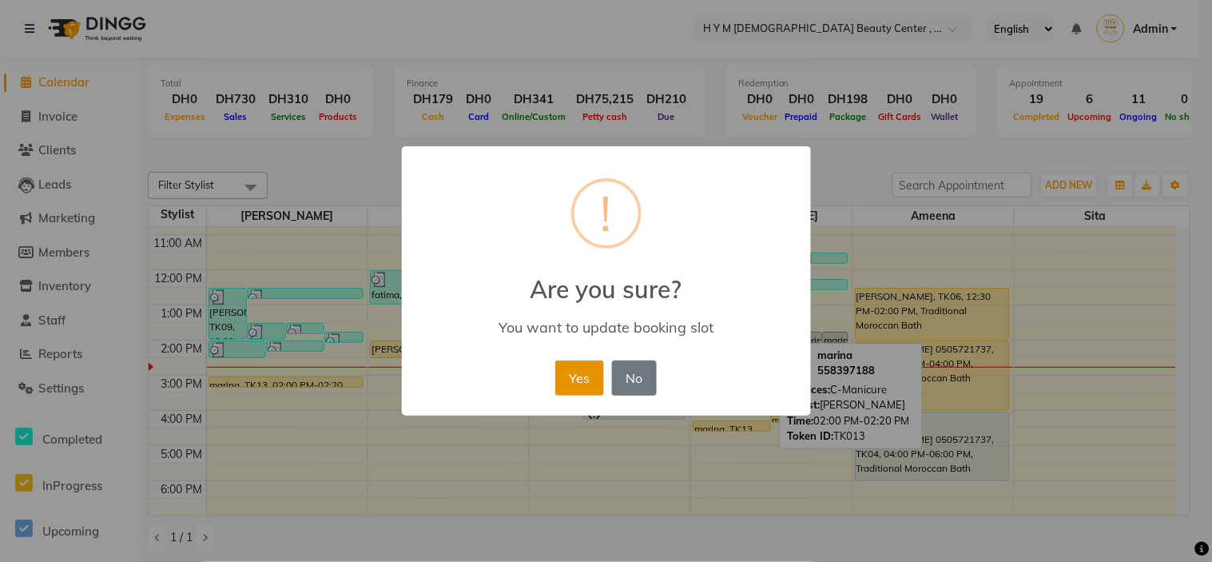
click at [580, 376] on button "Yes" at bounding box center [579, 377] width 49 height 35
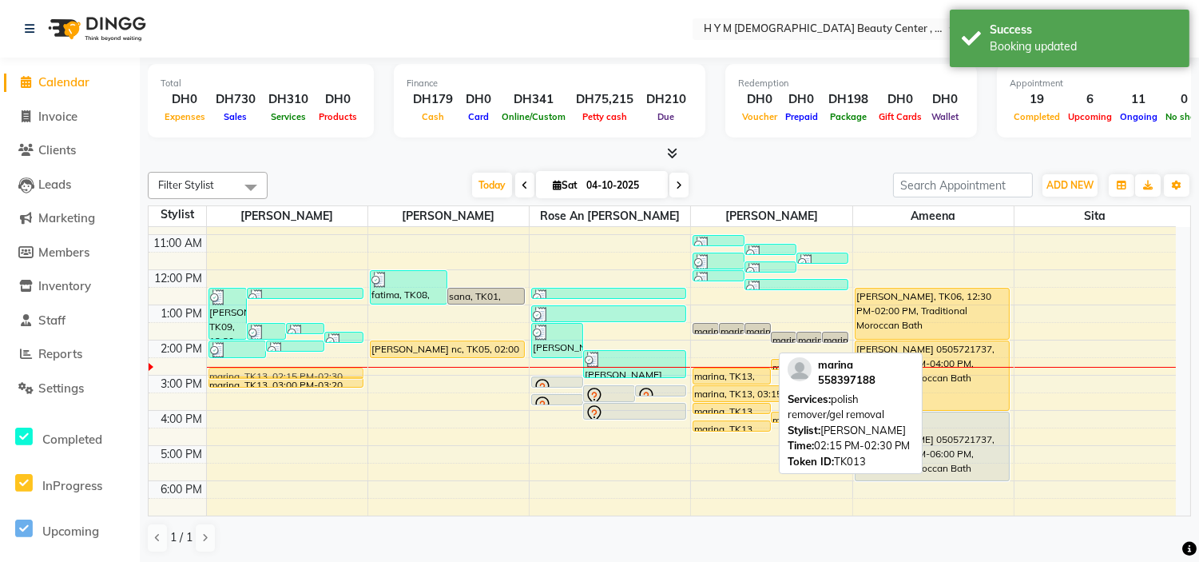
drag, startPoint x: 715, startPoint y: 354, endPoint x: 342, endPoint y: 363, distance: 373.1
click at [342, 363] on div "9:00 AM 10:00 AM 11:00 AM 12:00 PM 1:00 PM 2:00 PM 3:00 PM 4:00 PM 5:00 PM 6:00…" at bounding box center [662, 410] width 1027 height 491
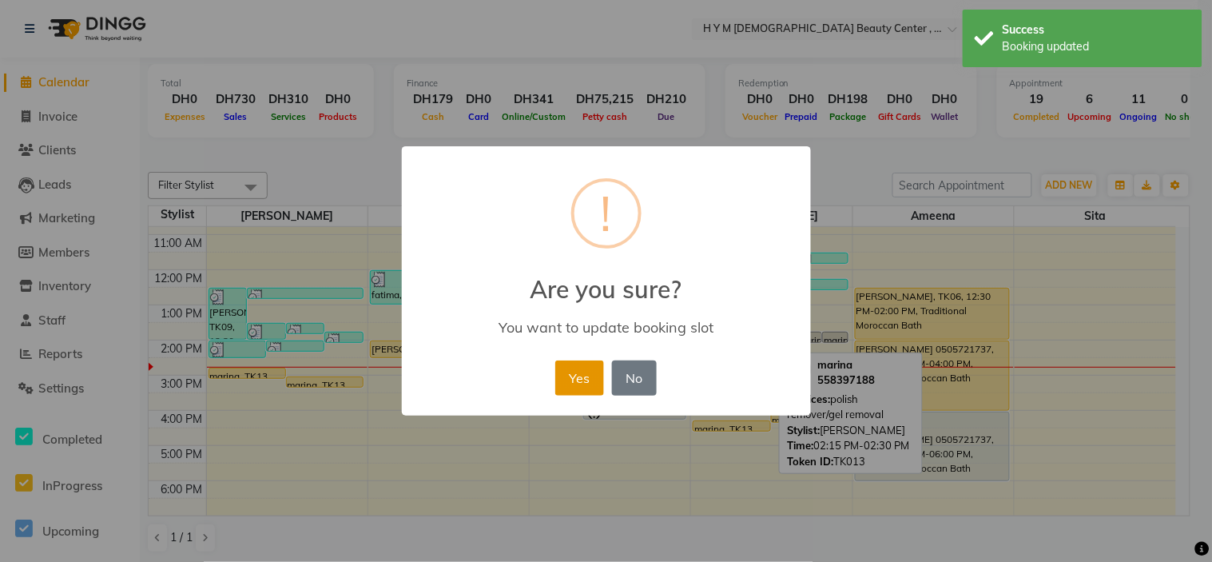
click at [575, 371] on button "Yes" at bounding box center [579, 377] width 49 height 35
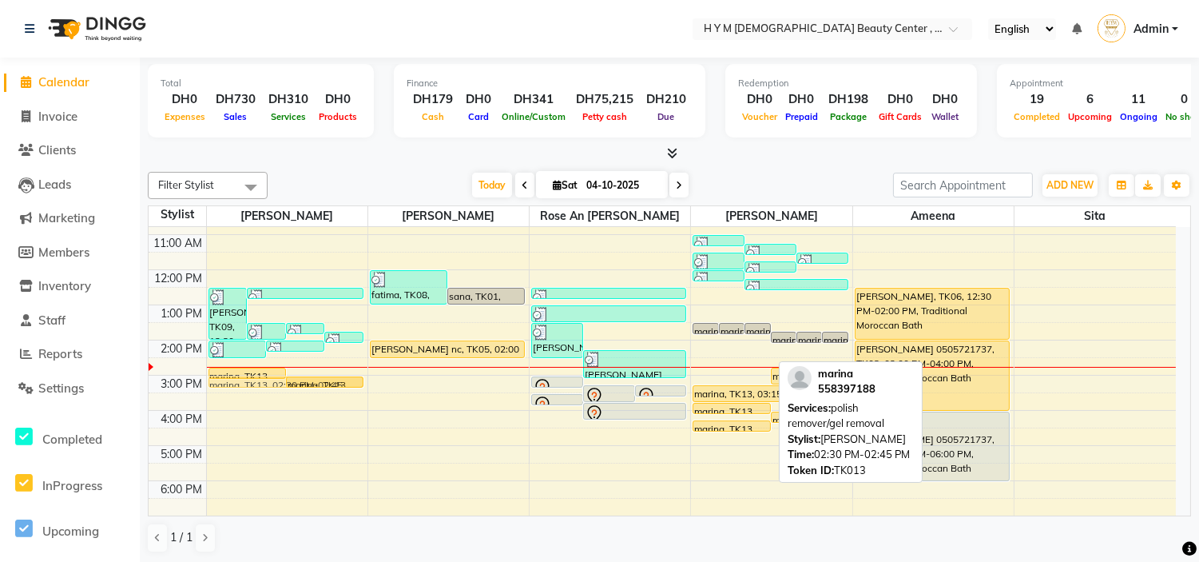
drag, startPoint x: 756, startPoint y: 360, endPoint x: 361, endPoint y: 372, distance: 394.8
click at [361, 372] on div "9:00 AM 10:00 AM 11:00 AM 12:00 PM 1:00 PM 2:00 PM 3:00 PM 4:00 PM 5:00 PM 6:00…" at bounding box center [662, 410] width 1027 height 491
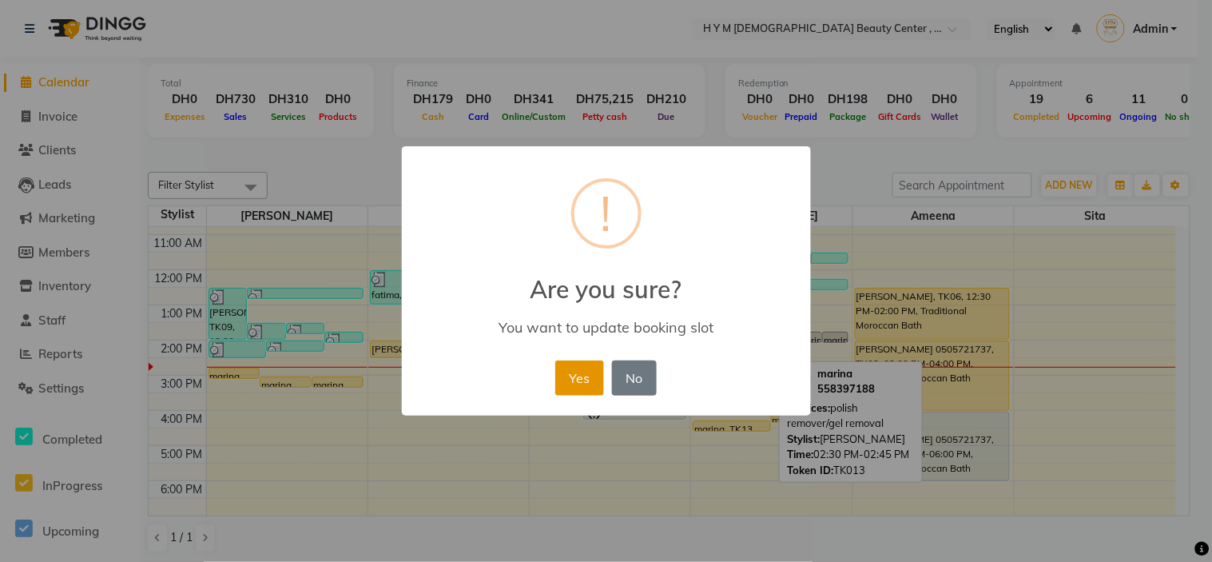
click at [582, 377] on button "Yes" at bounding box center [579, 377] width 49 height 35
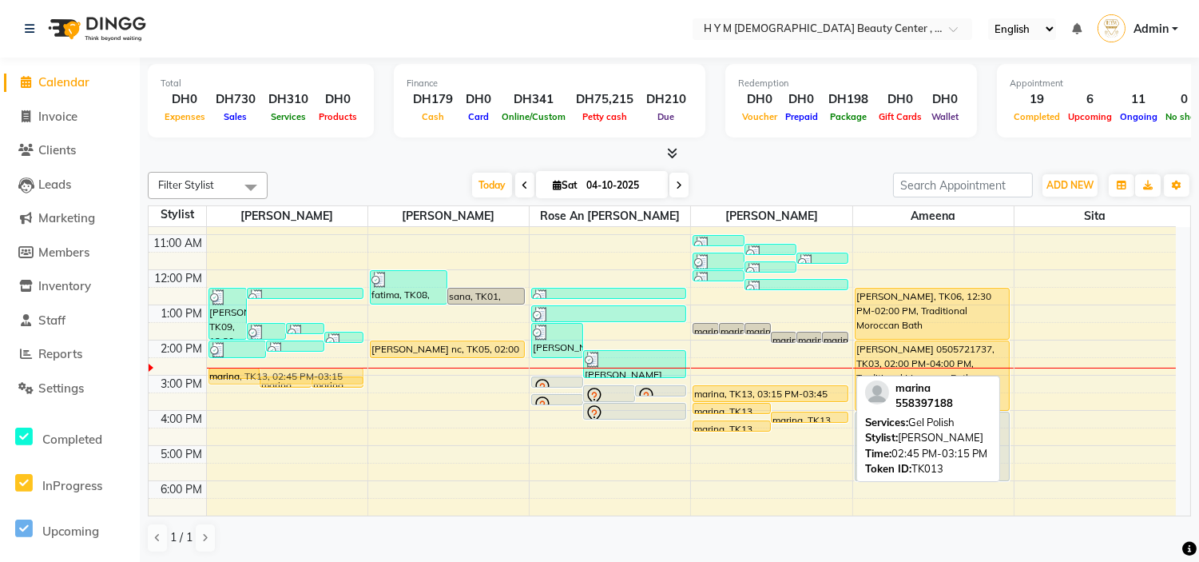
drag, startPoint x: 739, startPoint y: 375, endPoint x: 317, endPoint y: 375, distance: 421.8
click at [317, 375] on tr "Joan, TK09, 12:30 PM-02:00 PM, Hair Trim,Hair Color Medium TERESA 0565623006, T…" at bounding box center [662, 410] width 1027 height 491
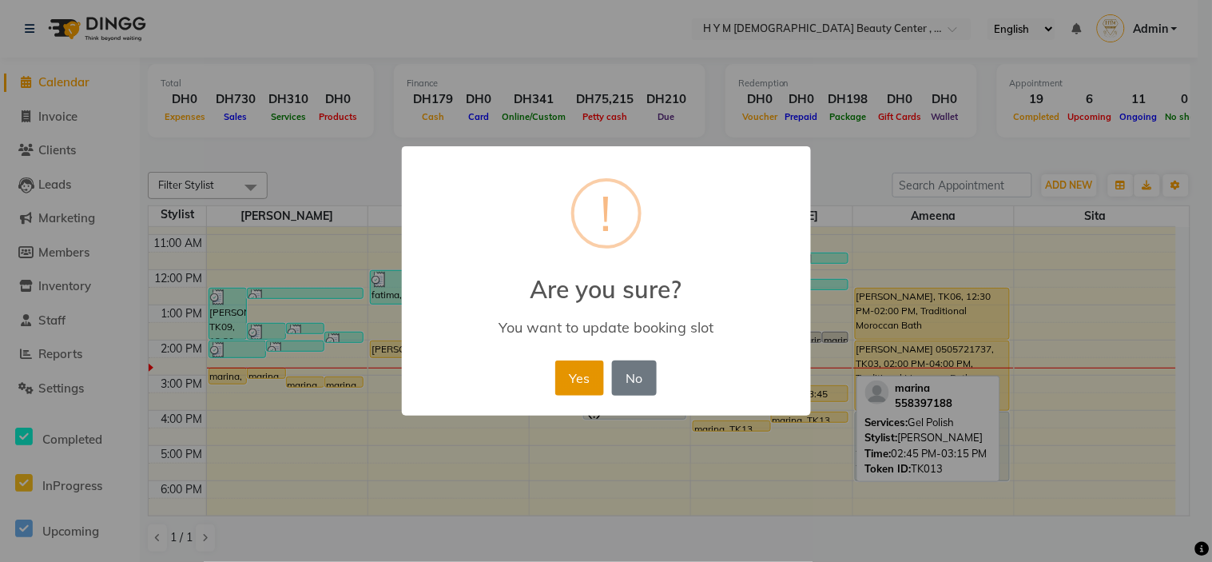
click at [563, 368] on button "Yes" at bounding box center [579, 377] width 49 height 35
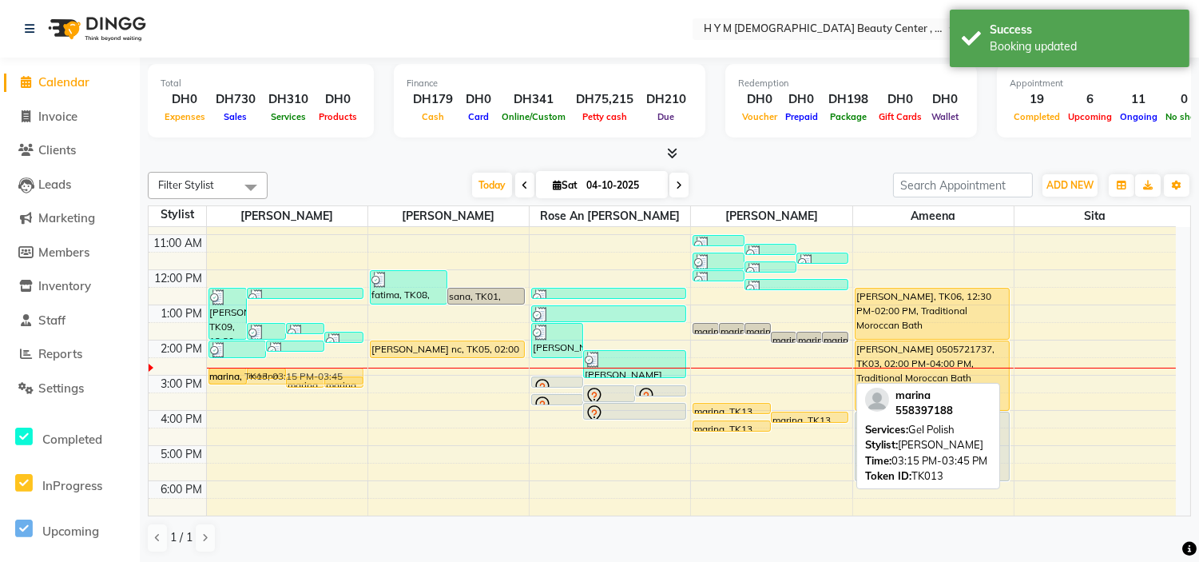
drag, startPoint x: 788, startPoint y: 393, endPoint x: 373, endPoint y: 378, distance: 415.6
click at [373, 378] on div "9:00 AM 10:00 AM 11:00 AM 12:00 PM 1:00 PM 2:00 PM 3:00 PM 4:00 PM 5:00 PM 6:00…" at bounding box center [662, 410] width 1027 height 491
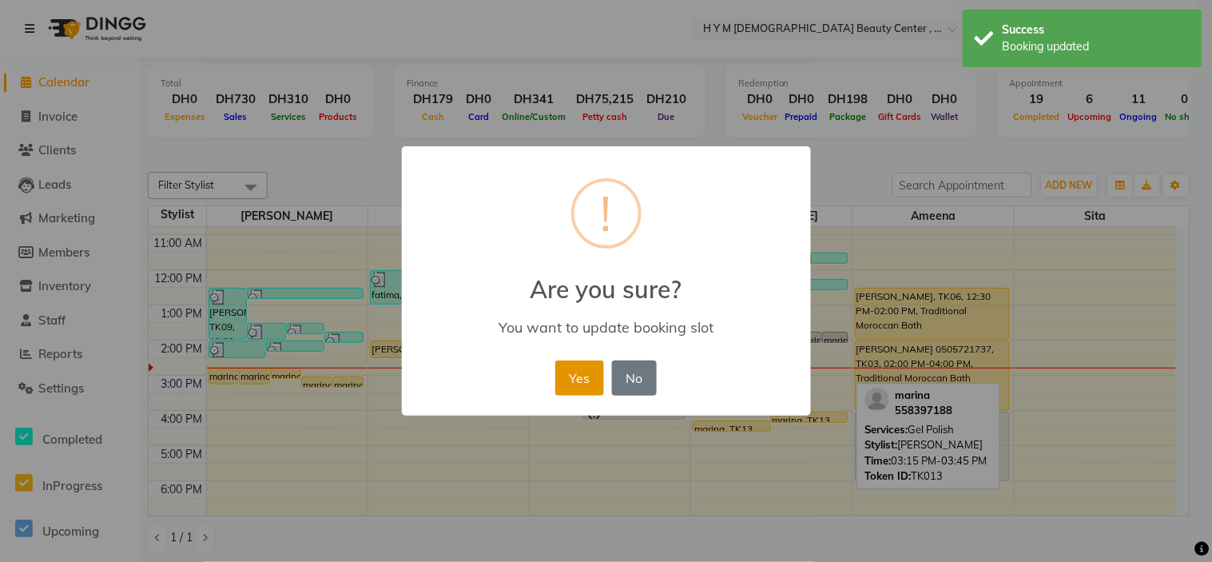
click at [588, 370] on button "Yes" at bounding box center [579, 377] width 49 height 35
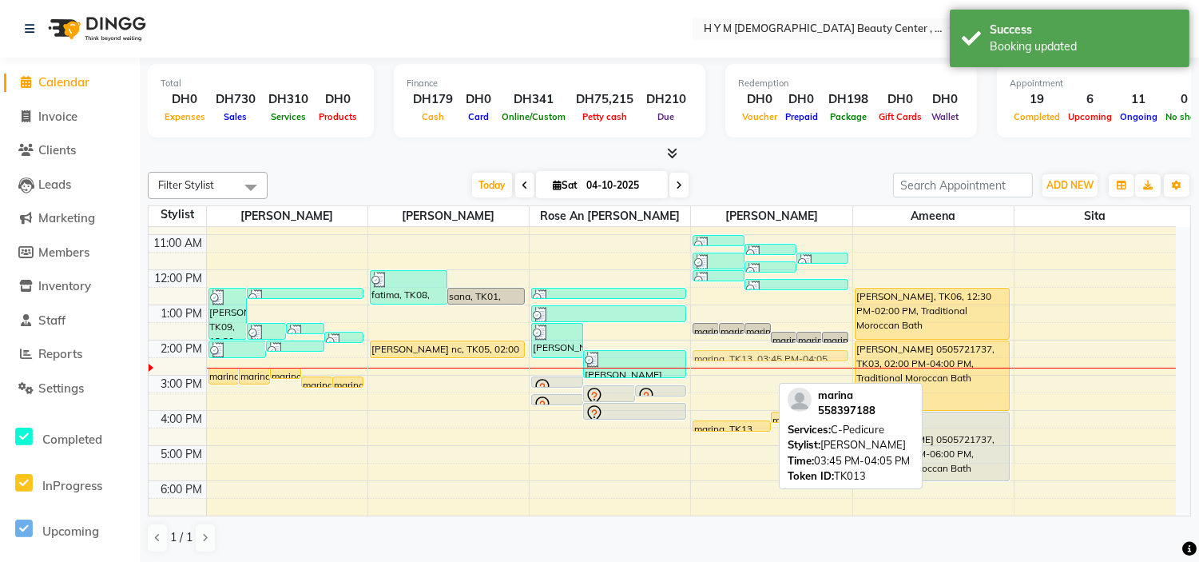
drag, startPoint x: 735, startPoint y: 407, endPoint x: 731, endPoint y: 358, distance: 49.7
click at [731, 358] on div "marina, TK12, 01:30 PM-01:50 PM, C-Manicure marina, TK12, 01:30 PM-01:50 PM, C-…" at bounding box center [771, 410] width 161 height 491
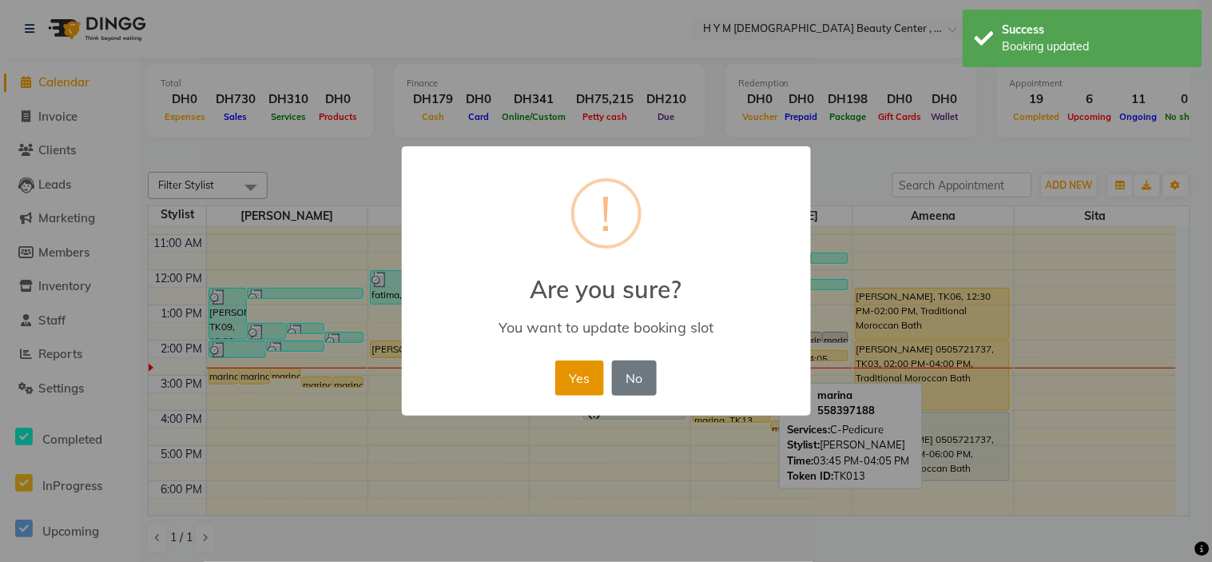
click at [572, 383] on button "Yes" at bounding box center [579, 377] width 49 height 35
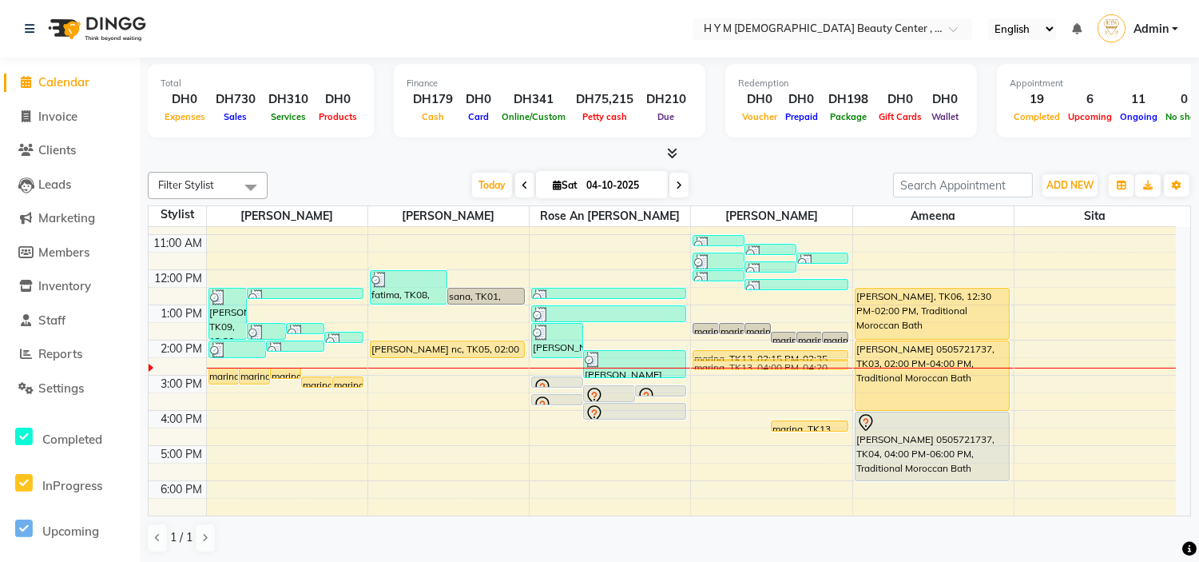
drag, startPoint x: 745, startPoint y: 411, endPoint x: 745, endPoint y: 361, distance: 49.5
click at [745, 361] on div "marina, TK12, 01:30 PM-01:50 PM, C-Manicure marina, TK12, 01:30 PM-01:50 PM, C-…" at bounding box center [771, 410] width 161 height 491
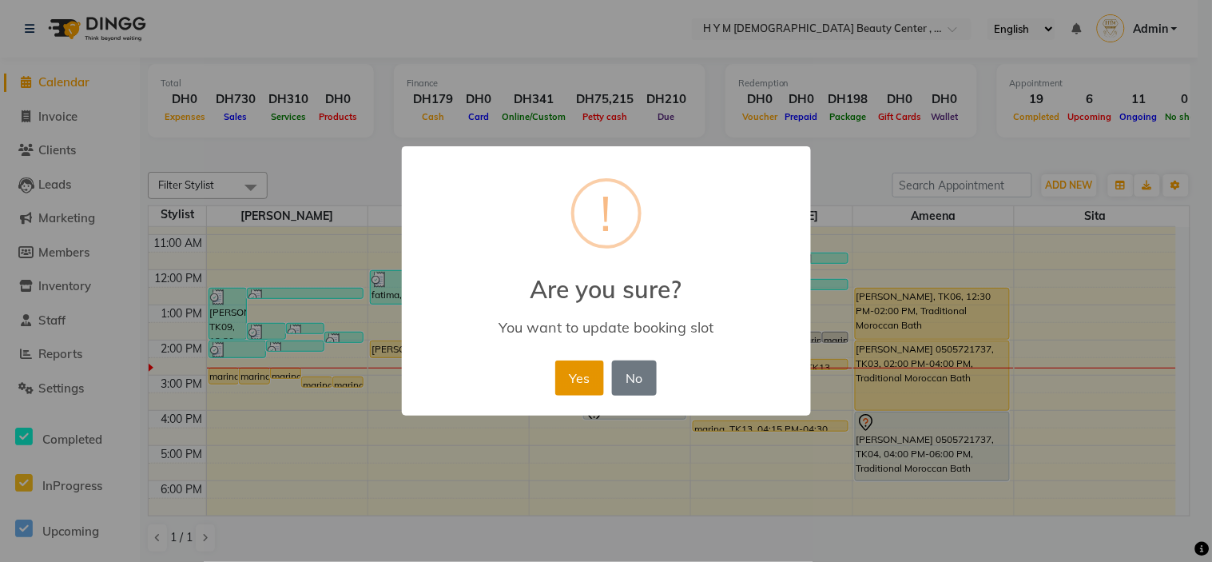
click at [580, 379] on button "Yes" at bounding box center [579, 377] width 49 height 35
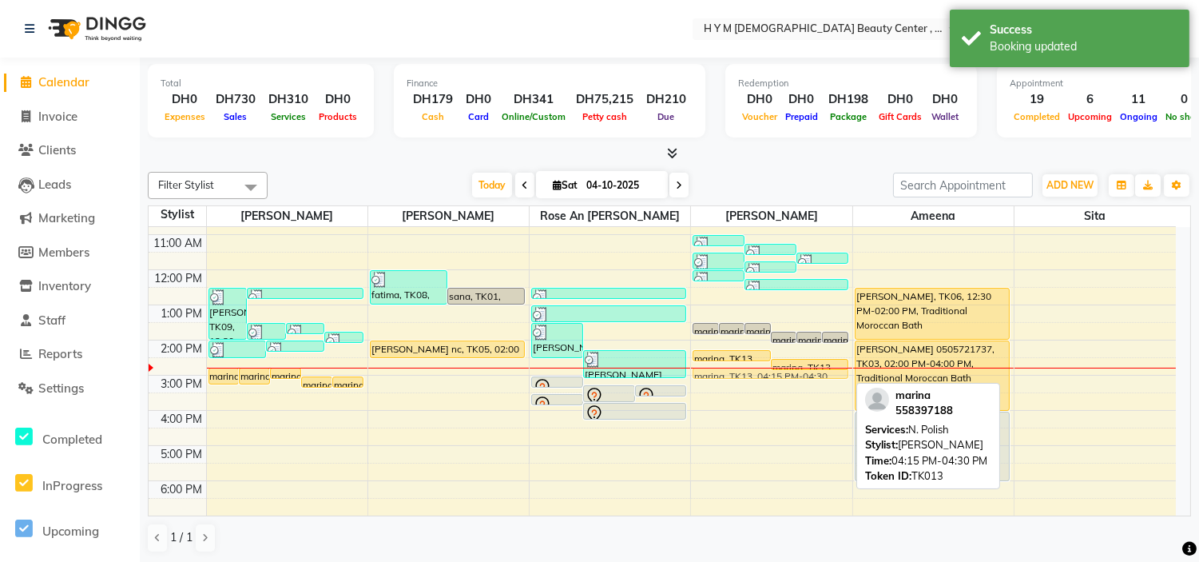
drag, startPoint x: 771, startPoint y: 425, endPoint x: 765, endPoint y: 373, distance: 52.2
click at [765, 373] on div "marina, TK12, 01:30 PM-01:50 PM, C-Manicure marina, TK12, 01:30 PM-01:50 PM, C-…" at bounding box center [771, 410] width 161 height 491
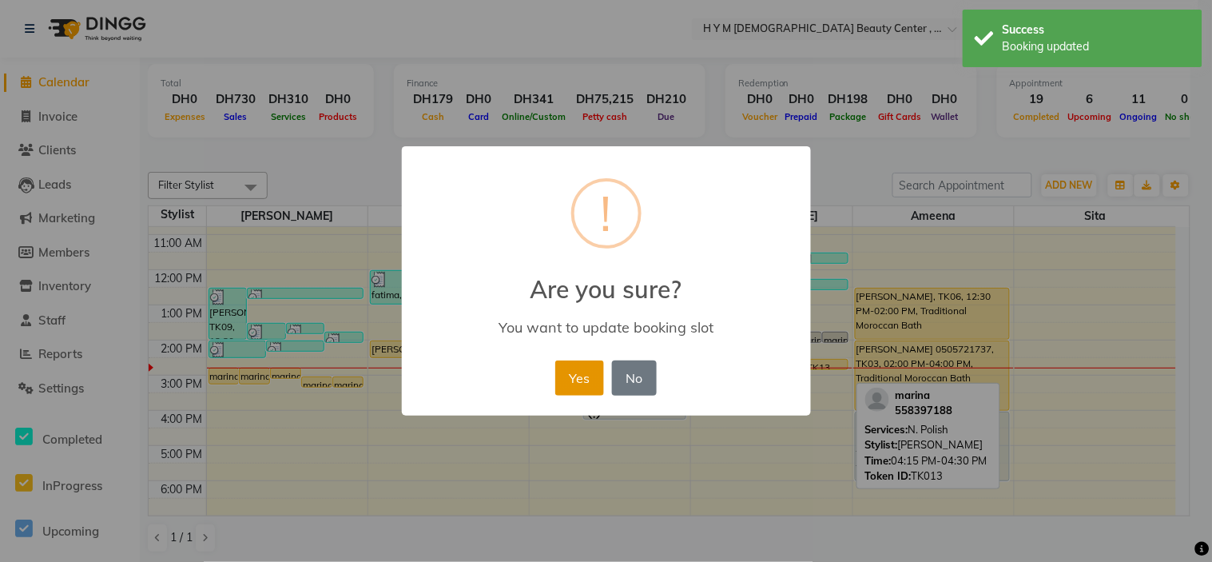
click at [572, 379] on button "Yes" at bounding box center [579, 377] width 49 height 35
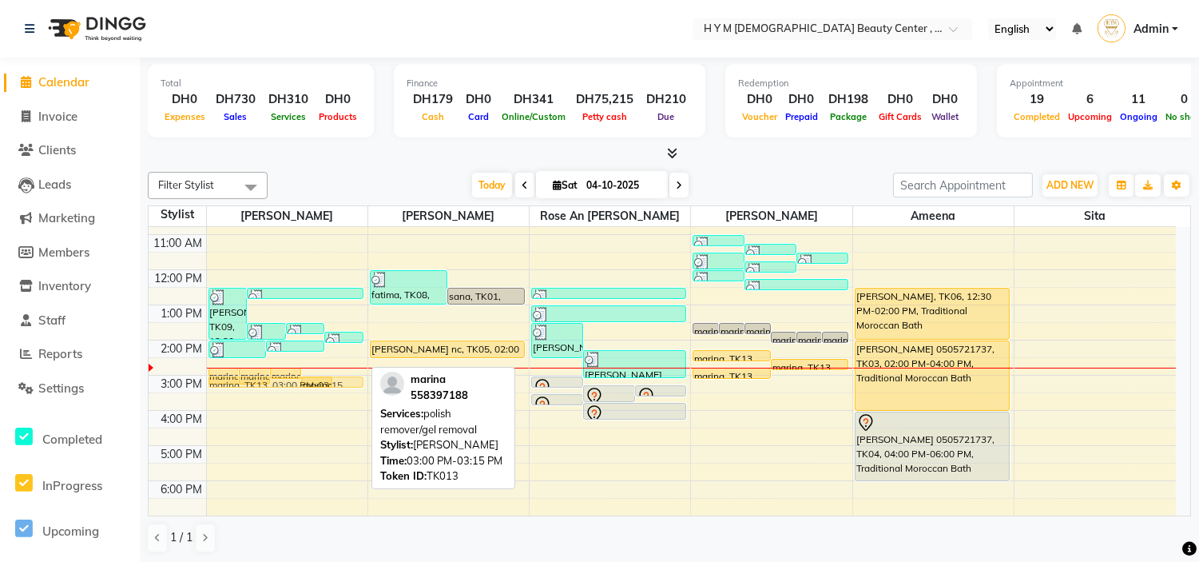
drag, startPoint x: 355, startPoint y: 378, endPoint x: 356, endPoint y: 389, distance: 11.2
click at [356, 389] on div "9:00 AM 10:00 AM 11:00 AM 12:00 PM 1:00 PM 2:00 PM 3:00 PM 4:00 PM 5:00 PM 6:00…" at bounding box center [662, 410] width 1027 height 491
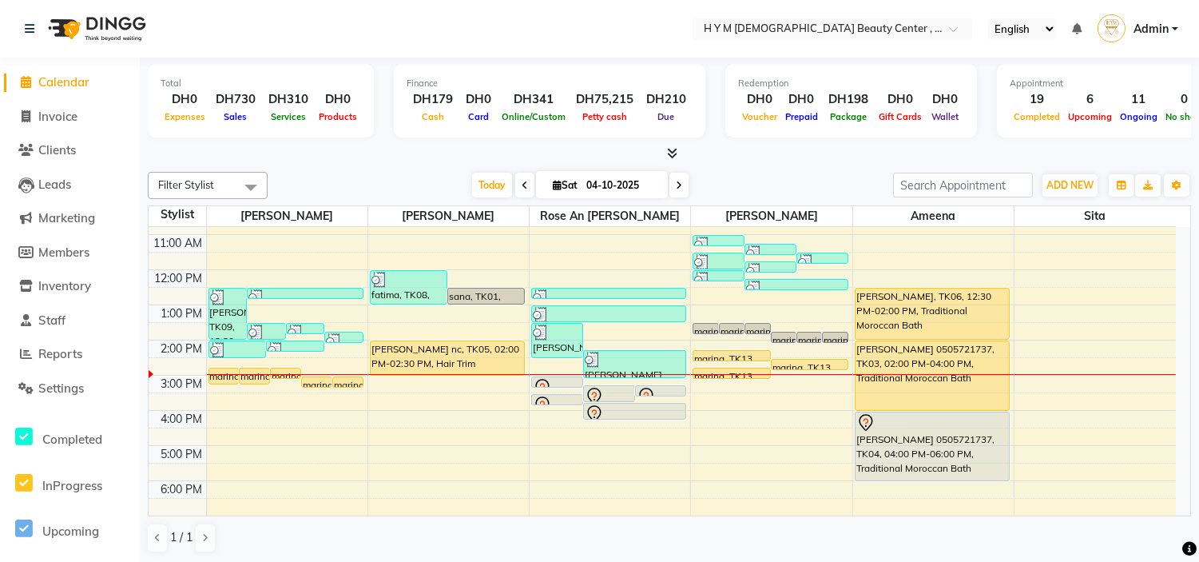
drag, startPoint x: 442, startPoint y: 355, endPoint x: 448, endPoint y: 363, distance: 10.2
click at [448, 363] on div "fatima, TK08, 12:00 PM-01:00 PM, Blowdry Long sana, TK01, 12:30 PM-01:00 PM, Ha…" at bounding box center [448, 410] width 161 height 491
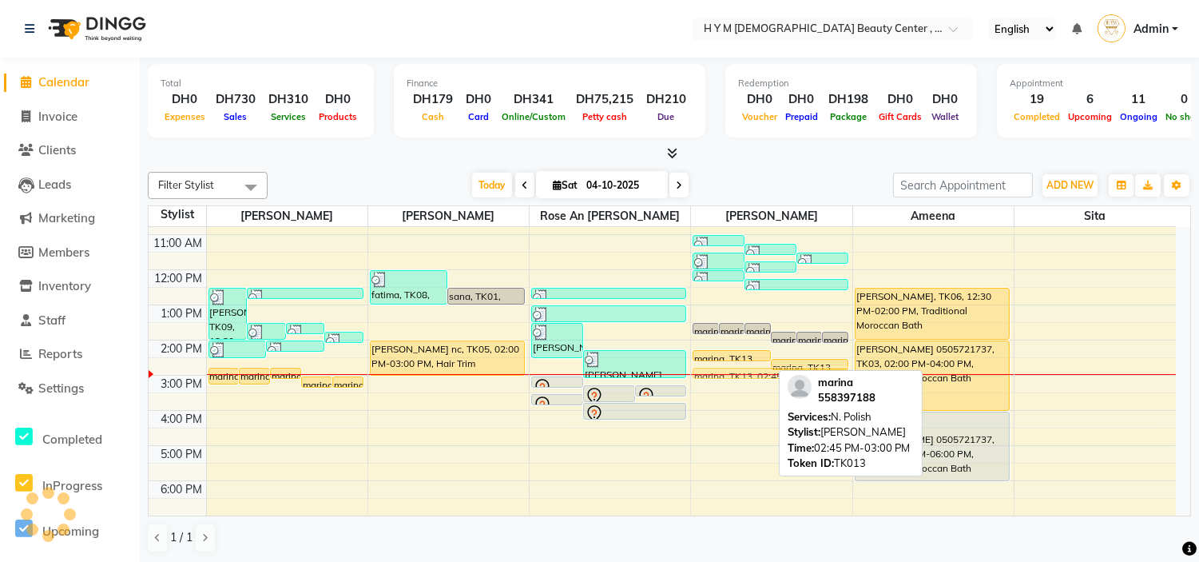
drag, startPoint x: 761, startPoint y: 370, endPoint x: 762, endPoint y: 361, distance: 8.8
click at [762, 361] on div "9:00 AM 10:00 AM 11:00 AM 12:00 PM 1:00 PM 2:00 PM 3:00 PM 4:00 PM 5:00 PM 6:00…" at bounding box center [662, 410] width 1027 height 491
drag, startPoint x: 741, startPoint y: 370, endPoint x: 748, endPoint y: 356, distance: 15.0
click at [748, 356] on div "marina, TK12, 01:30 PM-01:50 PM, C-Manicure marina, TK12, 01:30 PM-01:50 PM, C-…" at bounding box center [771, 410] width 161 height 491
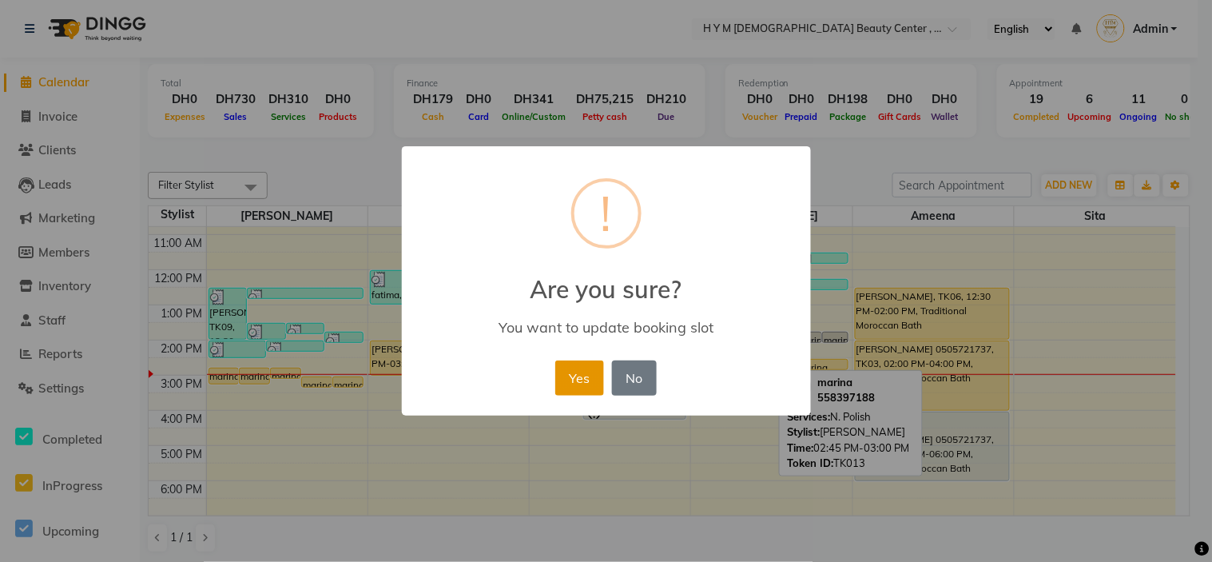
click at [592, 371] on button "Yes" at bounding box center [579, 377] width 49 height 35
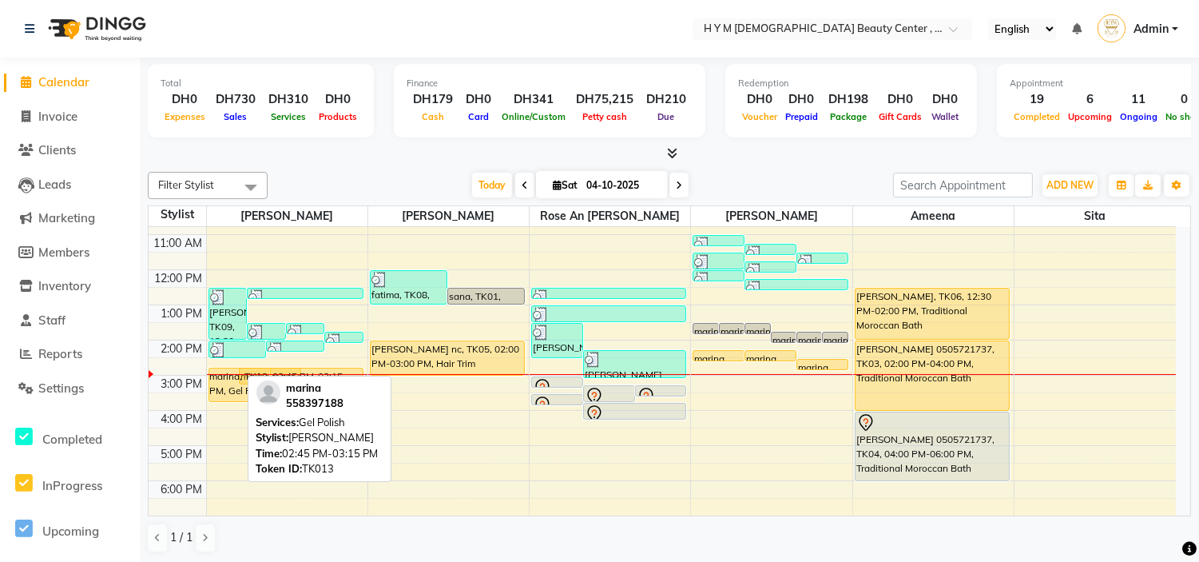
drag, startPoint x: 230, startPoint y: 381, endPoint x: 232, endPoint y: 395, distance: 14.6
click at [232, 395] on div "marina, TK13, 02:45 PM-03:15 PM, Gel Polish marina, TK13, 02:45 PM-03:15 PM, Ge…" at bounding box center [287, 410] width 161 height 491
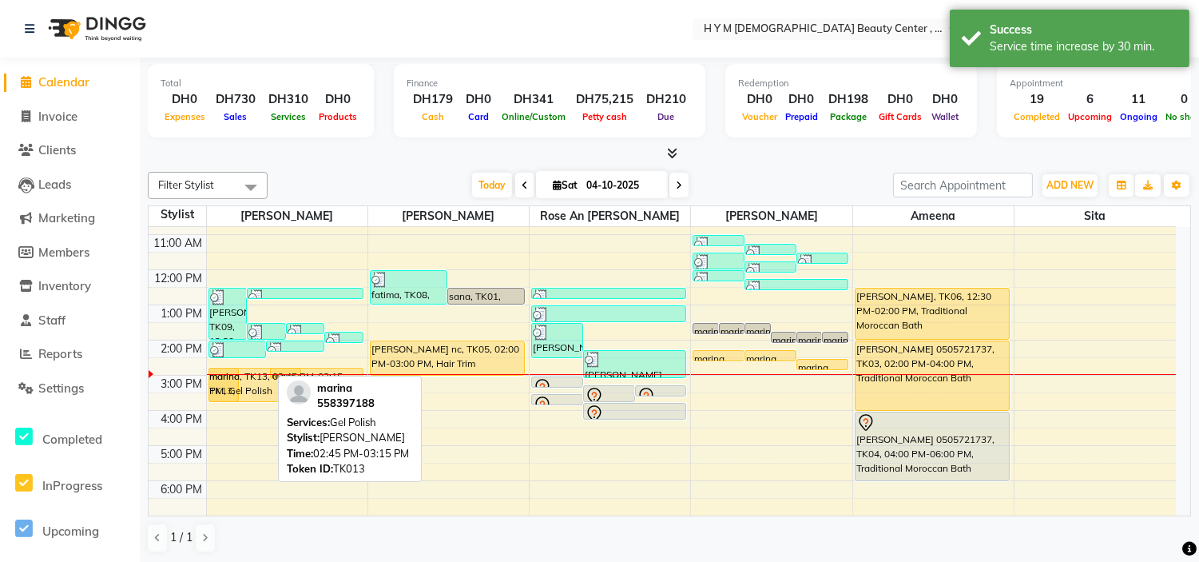
drag, startPoint x: 248, startPoint y: 379, endPoint x: 249, endPoint y: 394, distance: 14.4
click at [249, 394] on div "marina, TK13, 02:45 PM-03:45 PM, Gel Polish marina, TK13, 02:45 PM-03:15 PM, Ge…" at bounding box center [287, 410] width 161 height 491
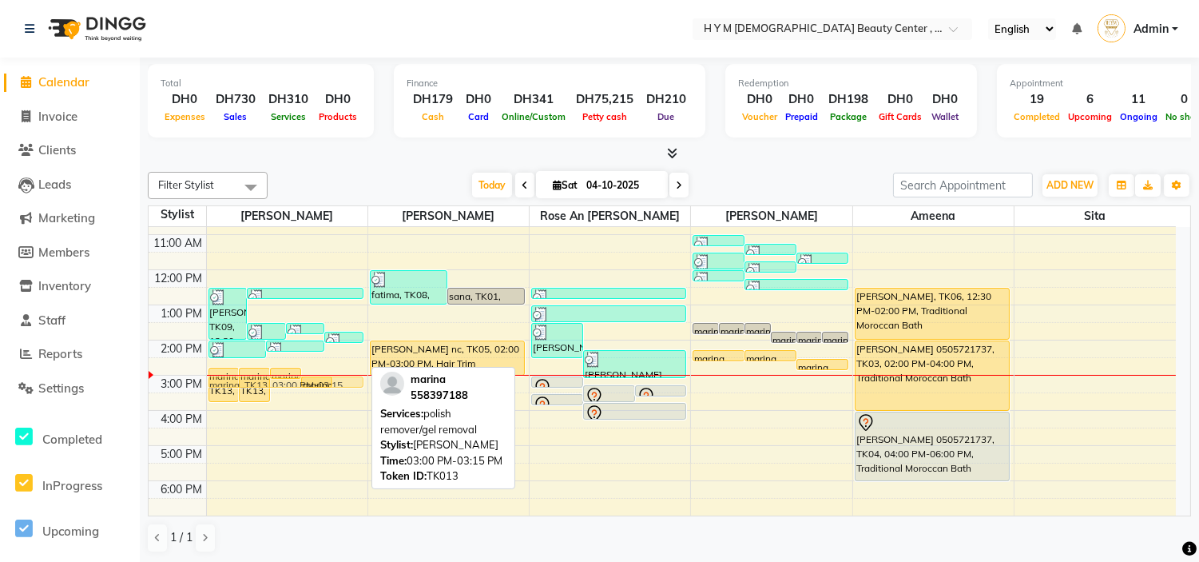
click at [358, 375] on div "marina, TK13, 02:45 PM-03:45 PM, Gel Polish marina, TK13, 02:45 PM-03:45 PM, Ge…" at bounding box center [287, 410] width 161 height 491
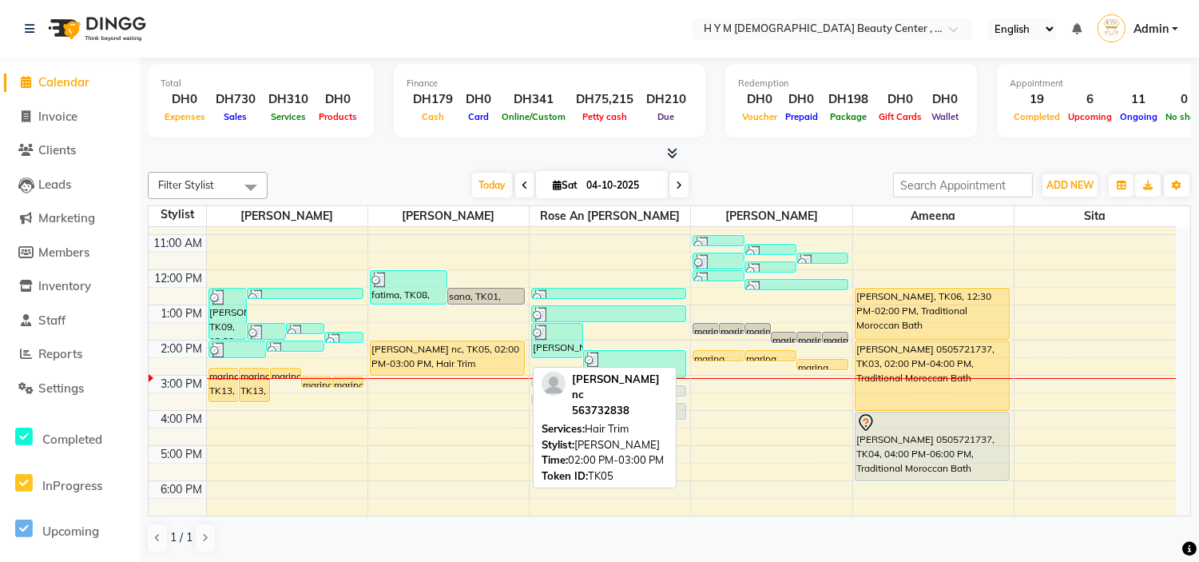
click at [410, 358] on div "[PERSON_NAME] nc, TK05, 02:00 PM-03:00 PM, Hair Trim" at bounding box center [447, 358] width 153 height 34
click at [404, 369] on div "[PERSON_NAME] nc, TK05, 02:00 PM-03:00 PM, Hair Trim" at bounding box center [447, 358] width 153 height 34
select select "1"
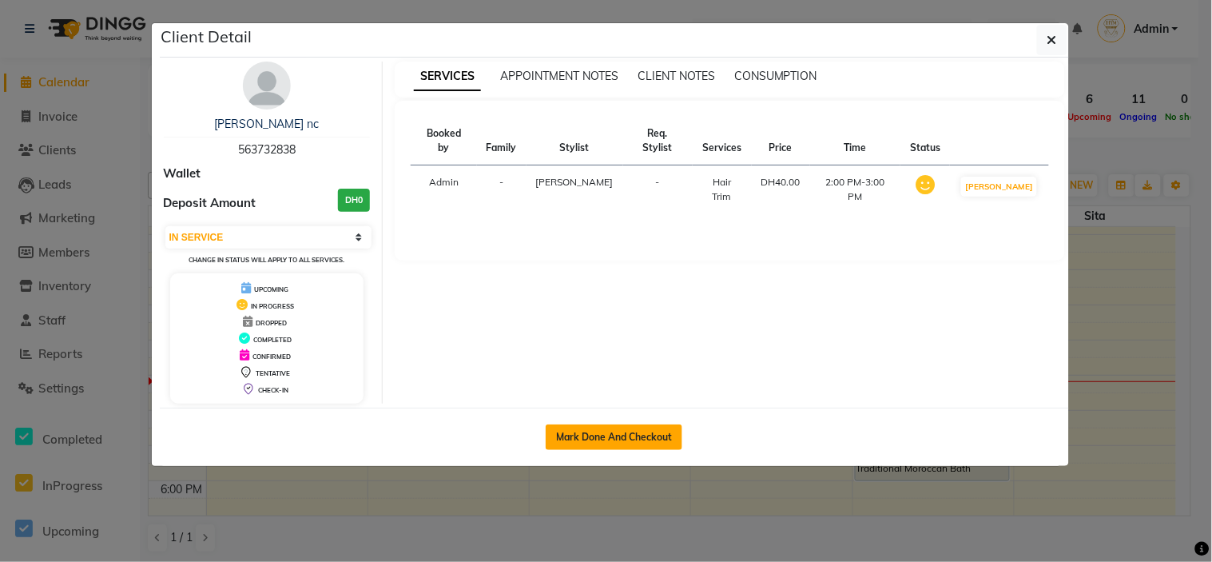
click at [604, 438] on button "Mark Done And Checkout" at bounding box center [614, 437] width 137 height 26
select select "7248"
select select "service"
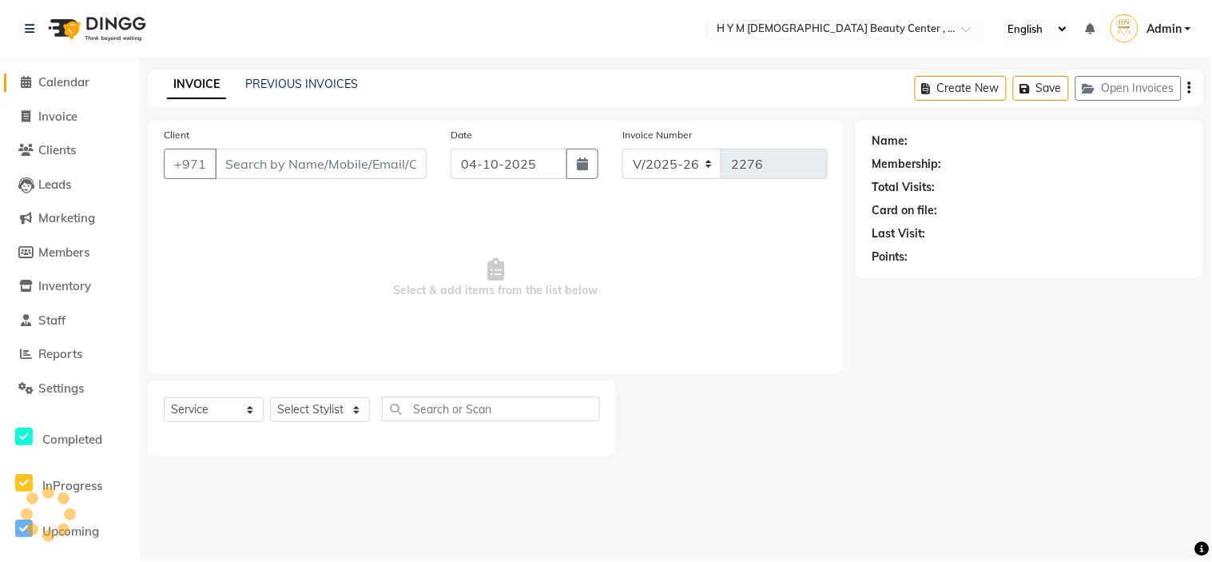
type input "563732838"
select select "66737"
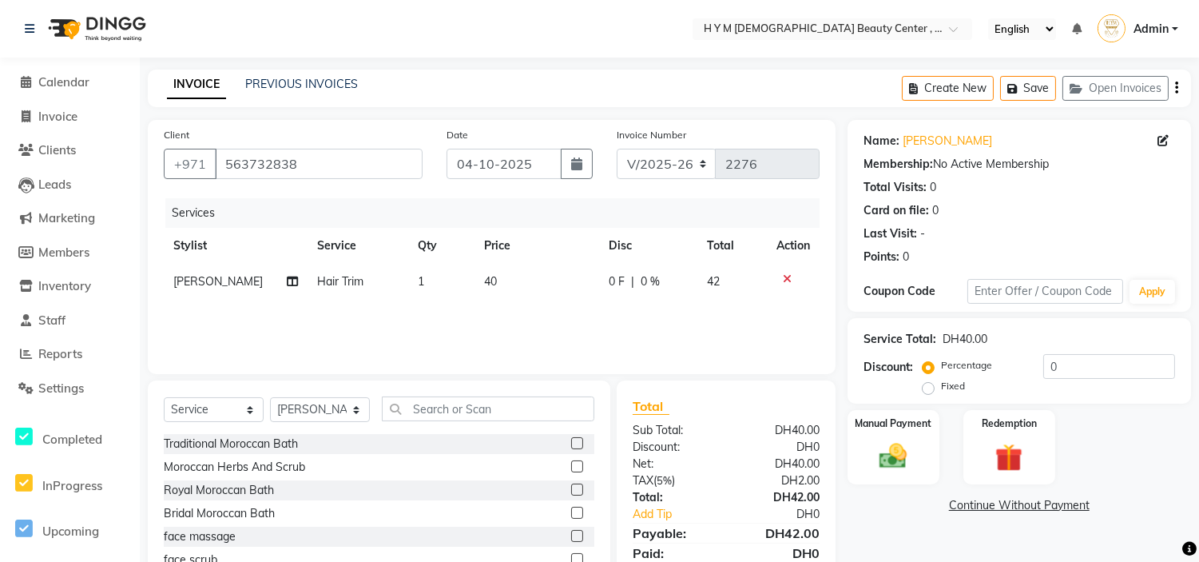
click at [500, 277] on td "40" at bounding box center [537, 282] width 124 height 36
select select "66737"
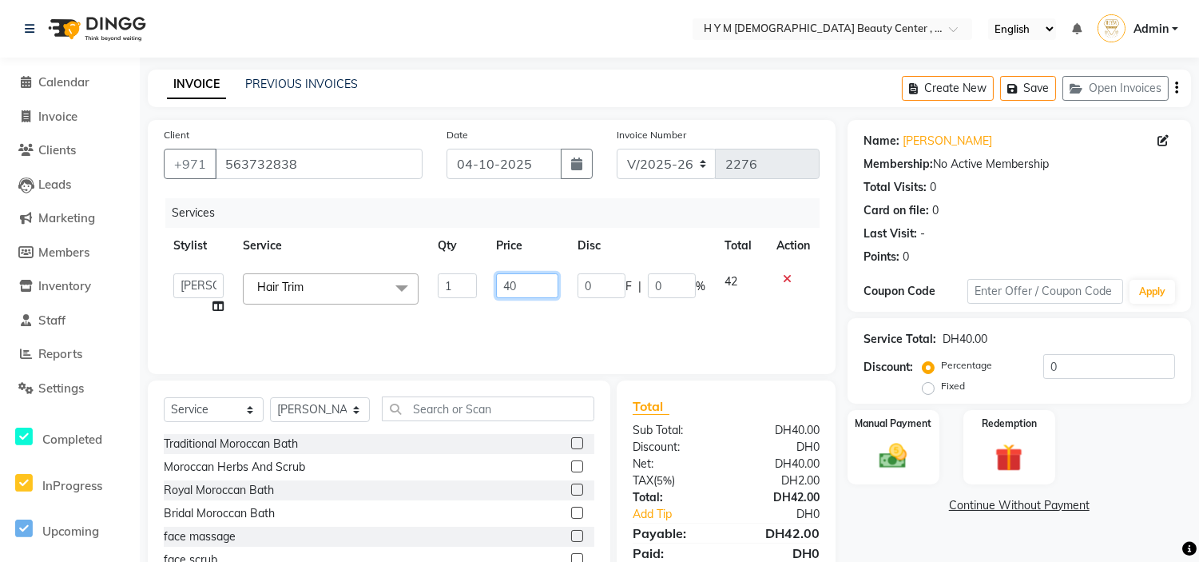
click at [521, 280] on input "40" at bounding box center [527, 285] width 62 height 25
type input "4"
type input "70"
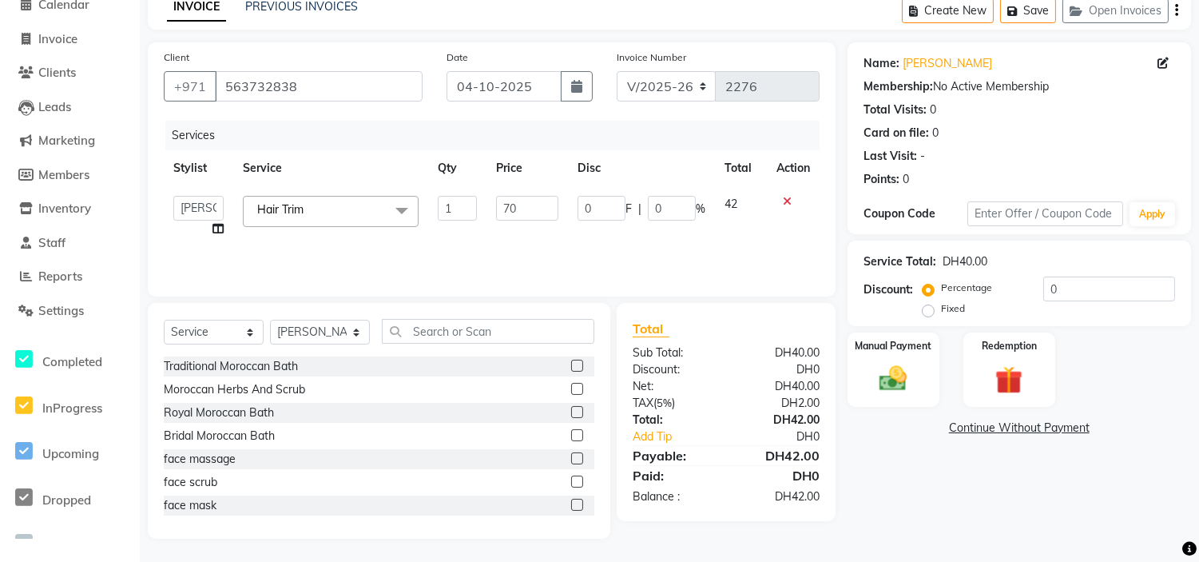
click at [943, 495] on div "Name: Liliya Nc Membership: No Active Membership Total Visits: 0 Card on file: …" at bounding box center [1025, 290] width 355 height 496
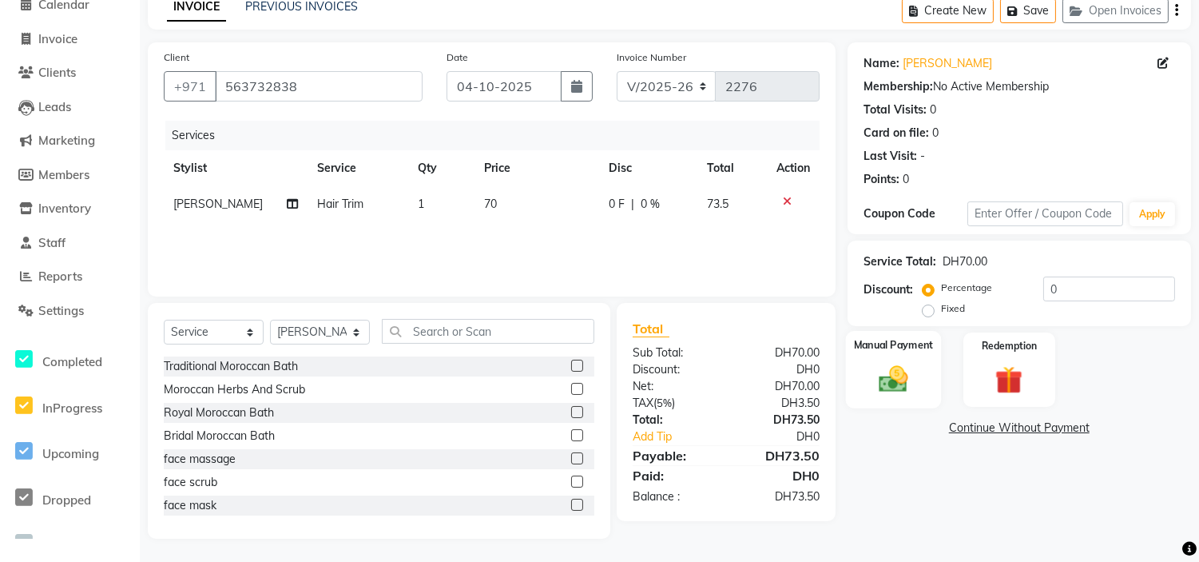
click at [900, 372] on img at bounding box center [893, 379] width 47 height 34
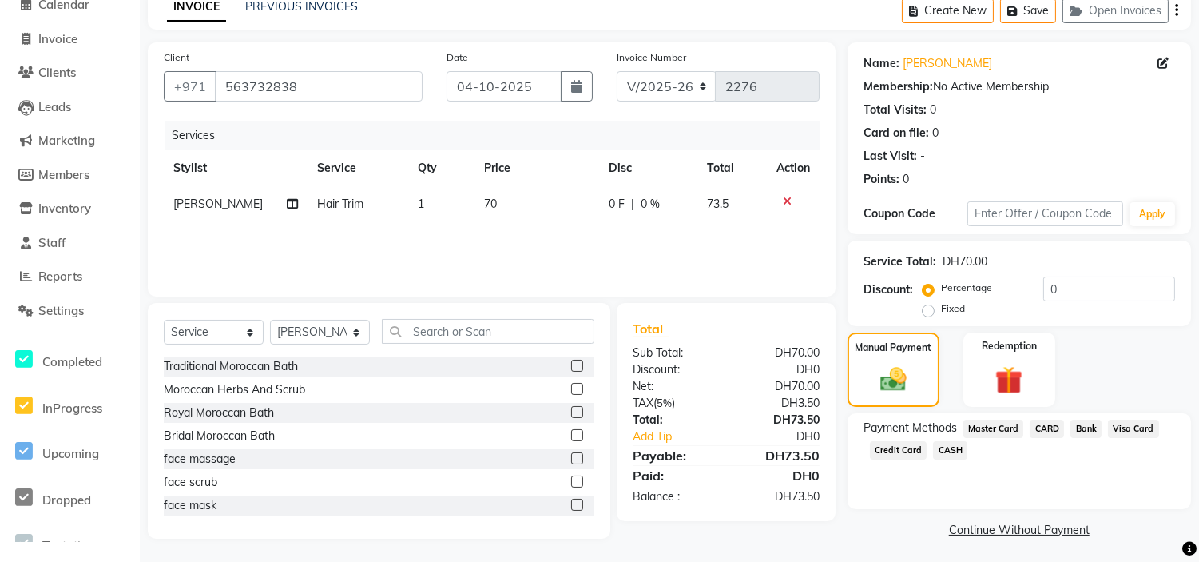
click at [901, 451] on span "Credit Card" at bounding box center [899, 450] width 58 height 18
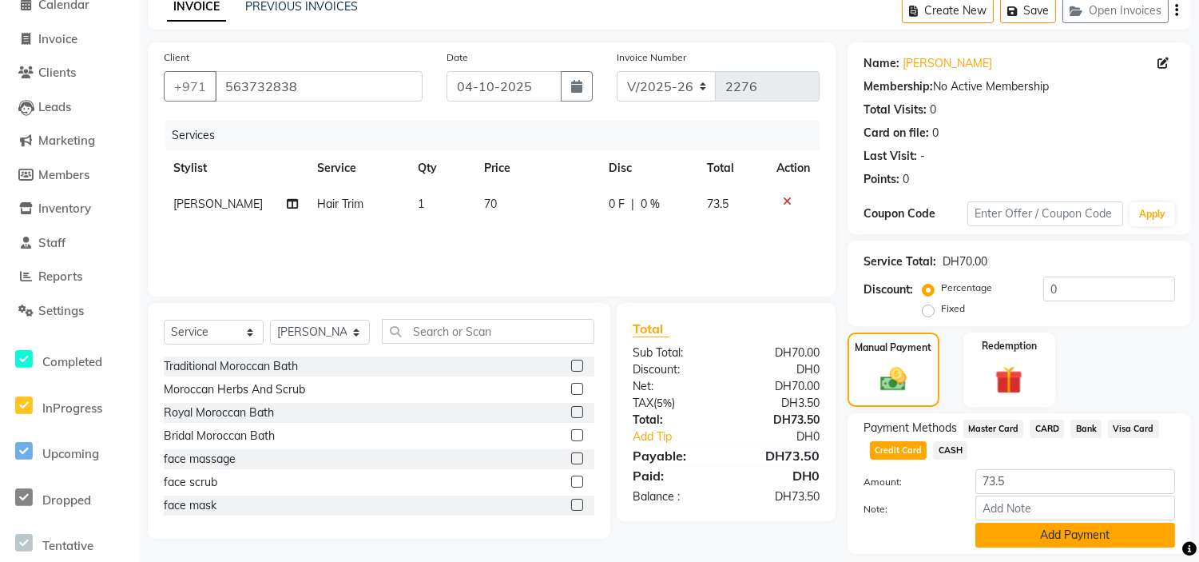
click at [1002, 532] on button "Add Payment" at bounding box center [1075, 534] width 200 height 25
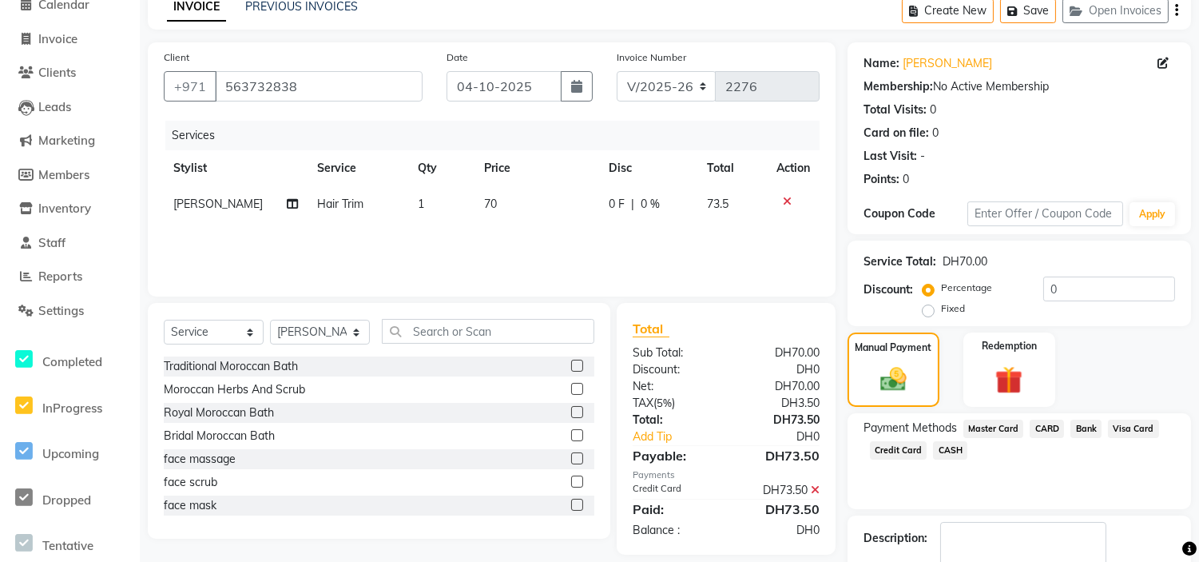
scroll to position [171, 0]
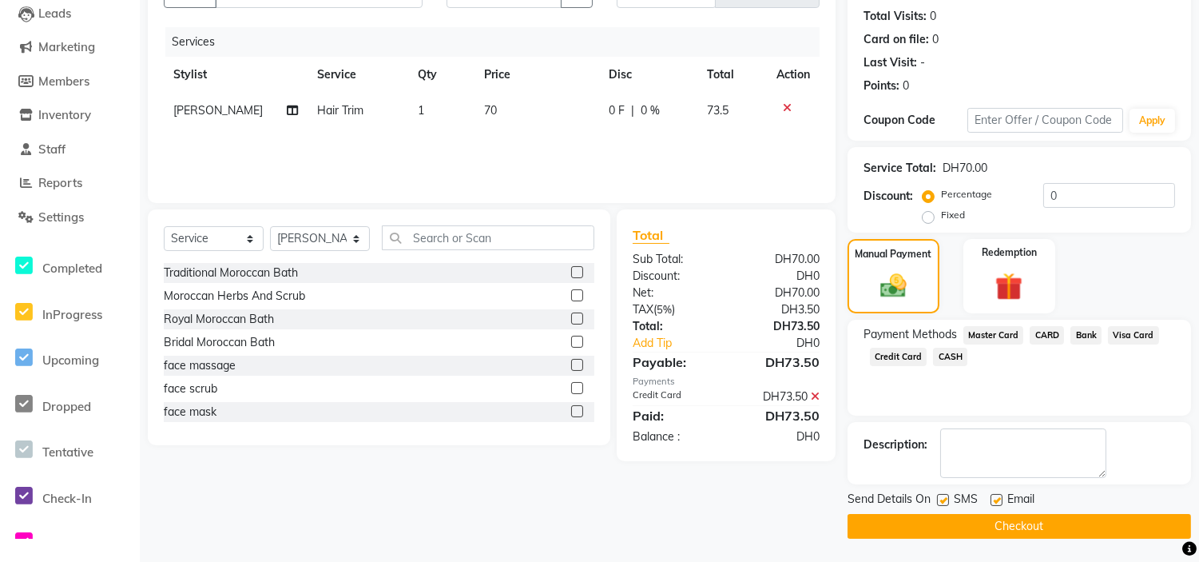
click at [947, 504] on label at bounding box center [943, 500] width 12 height 12
click at [947, 504] on input "checkbox" at bounding box center [942, 500] width 10 height 10
checkbox input "false"
click at [995, 501] on label at bounding box center [996, 500] width 12 height 12
click at [995, 501] on input "checkbox" at bounding box center [995, 500] width 10 height 10
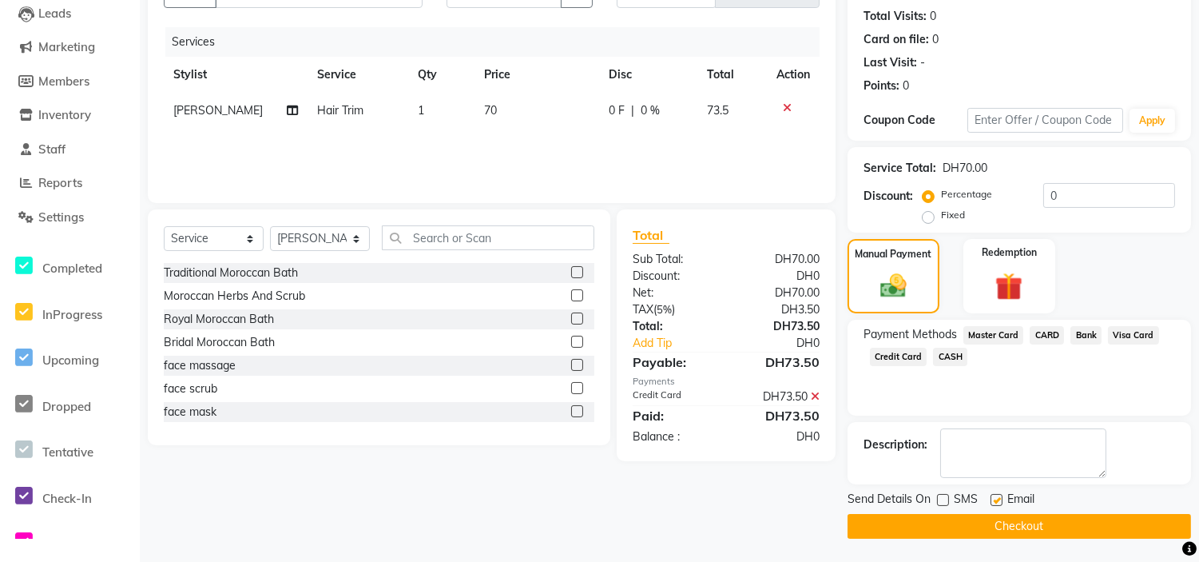
checkbox input "false"
click at [989, 525] on button "Checkout" at bounding box center [1019, 526] width 343 height 25
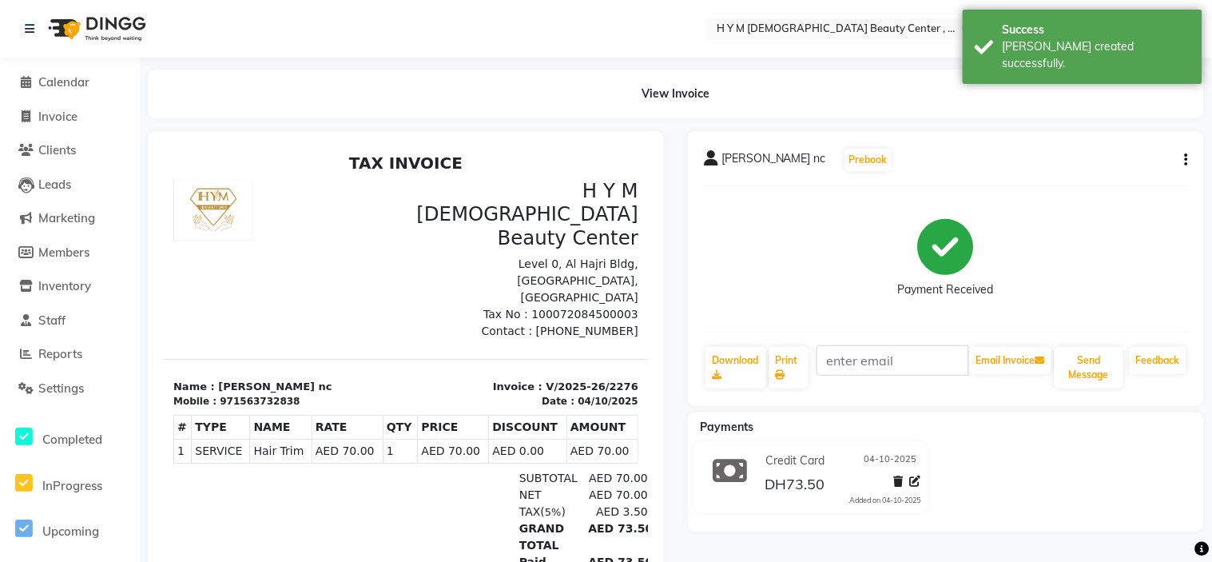
select select "service"
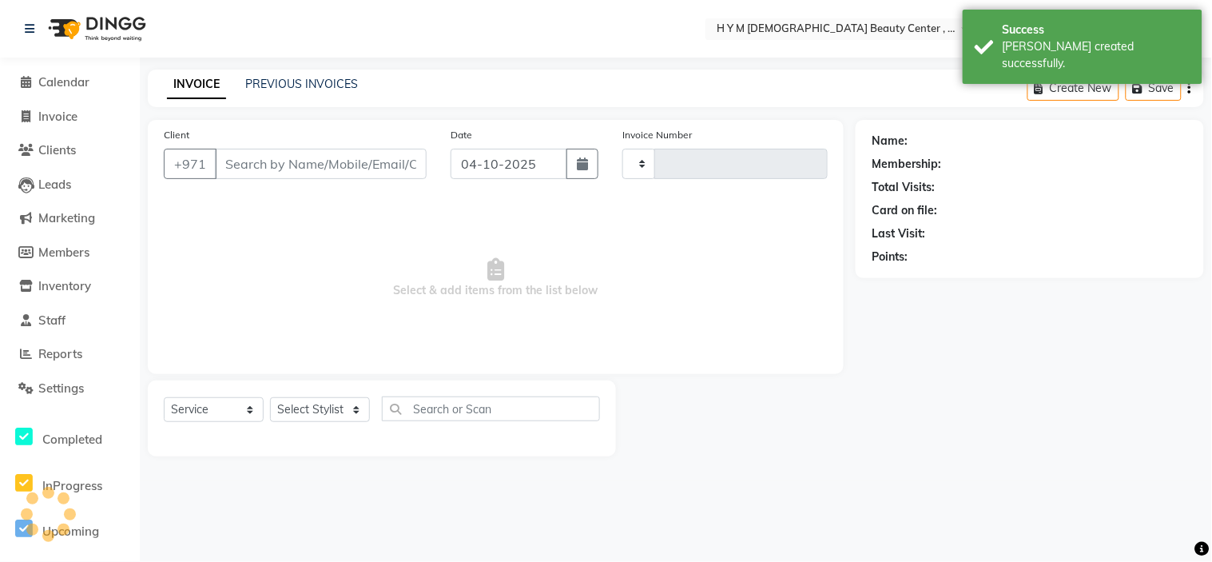
type input "2277"
select select "7248"
type input "563732838"
select select "66737"
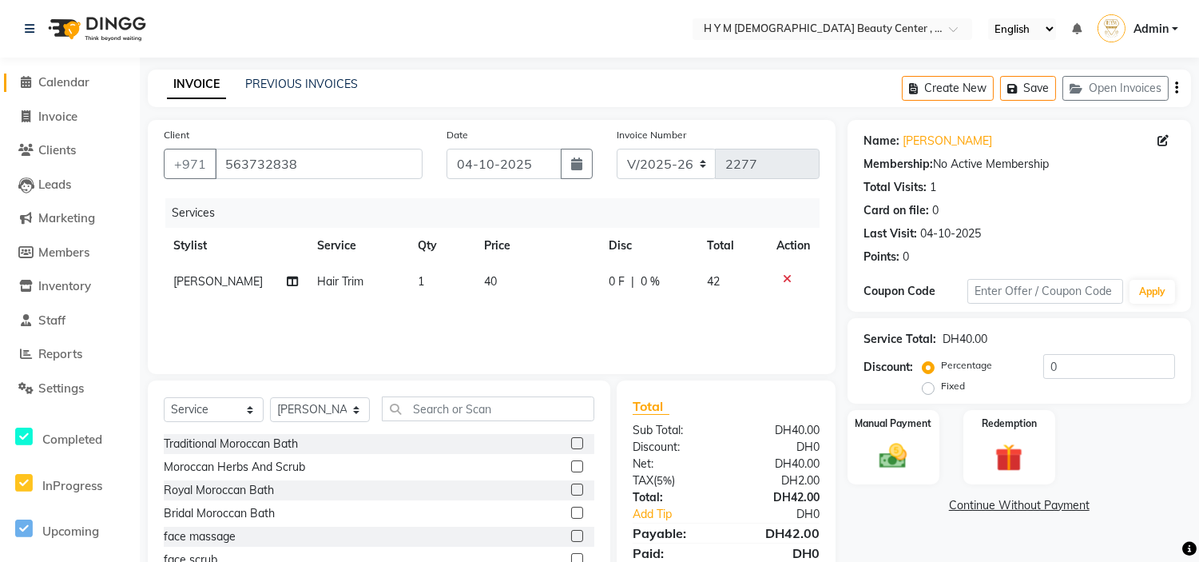
click at [22, 82] on icon at bounding box center [27, 82] width 10 height 12
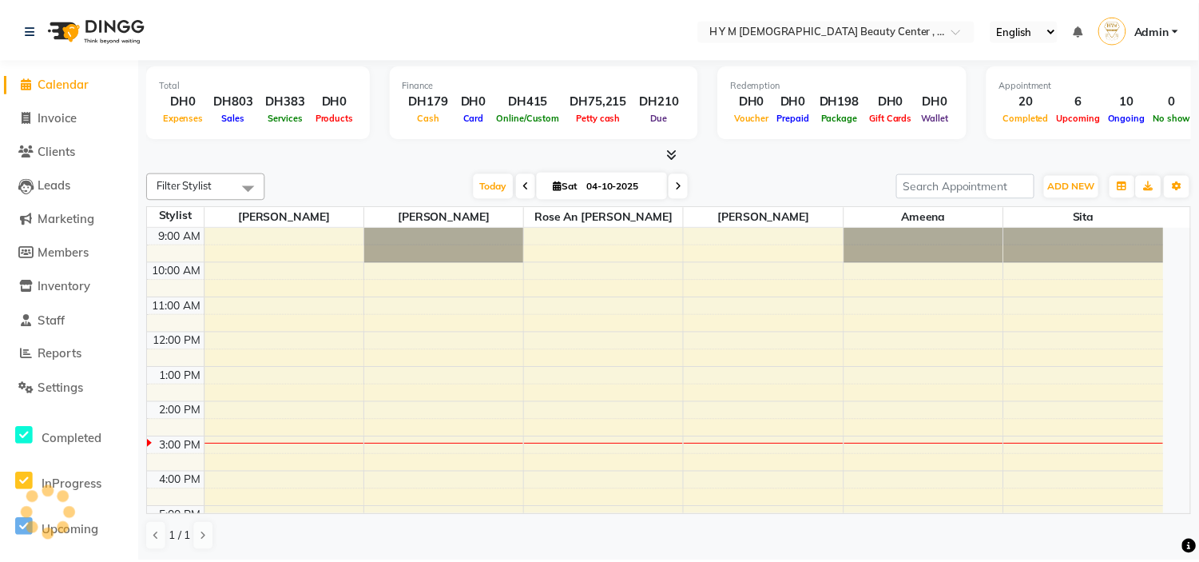
scroll to position [176, 0]
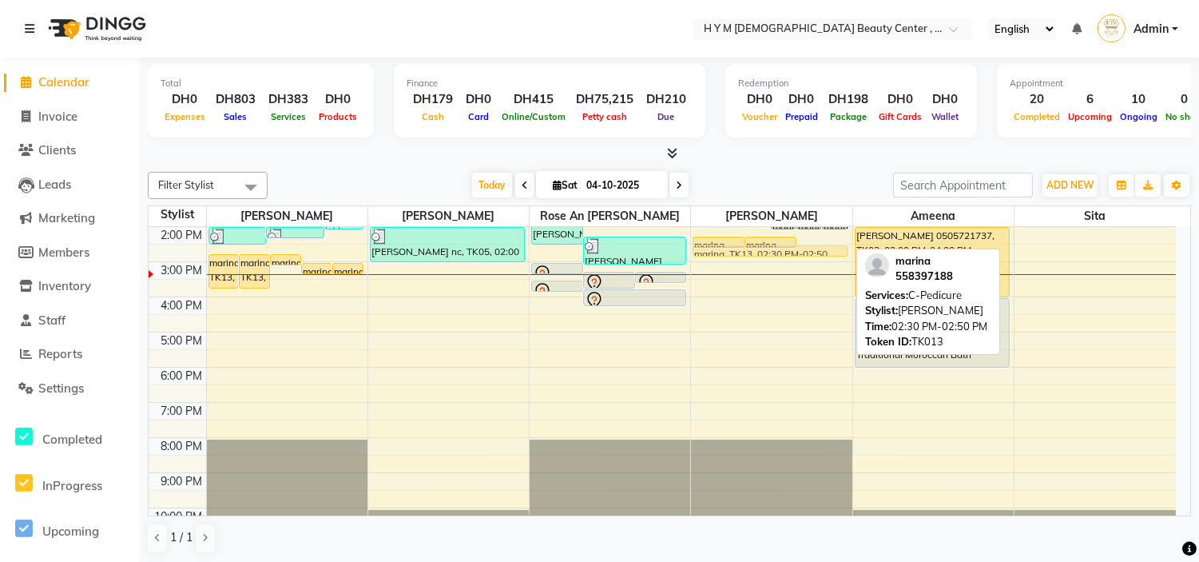
click at [835, 252] on div "marina, TK12, 01:30 PM-01:50 PM, C-Manicure marina, TK12, 01:30 PM-01:50 PM, C-…" at bounding box center [771, 296] width 161 height 491
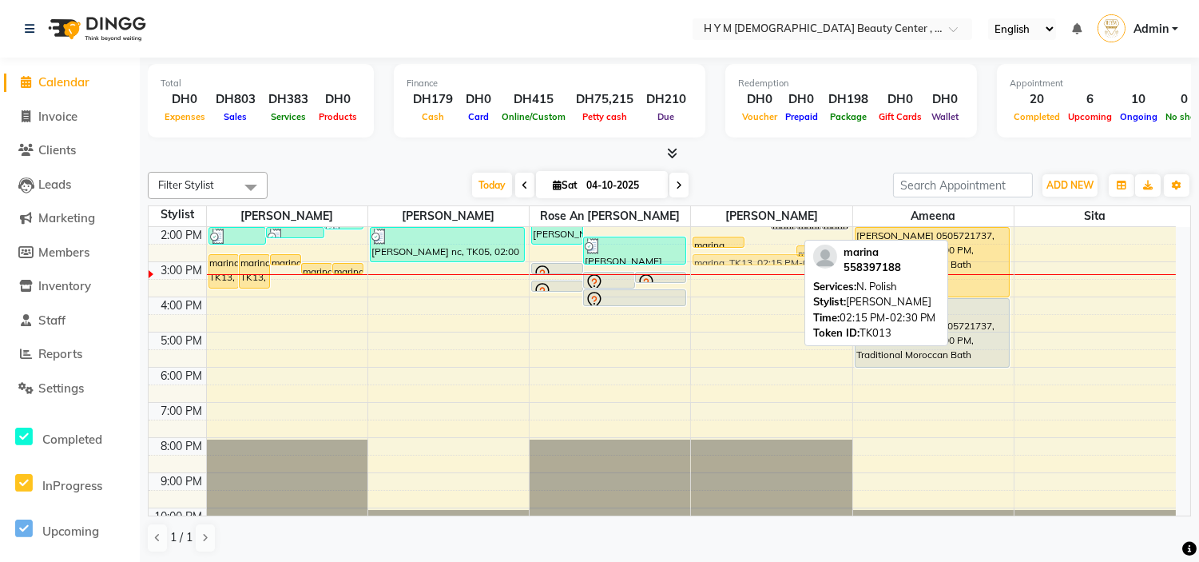
drag, startPoint x: 783, startPoint y: 240, endPoint x: 788, endPoint y: 252, distance: 12.9
click at [788, 252] on div "9:00 AM 10:00 AM 11:00 AM 12:00 PM 1:00 PM 2:00 PM 3:00 PM 4:00 PM 5:00 PM 6:00…" at bounding box center [662, 296] width 1027 height 491
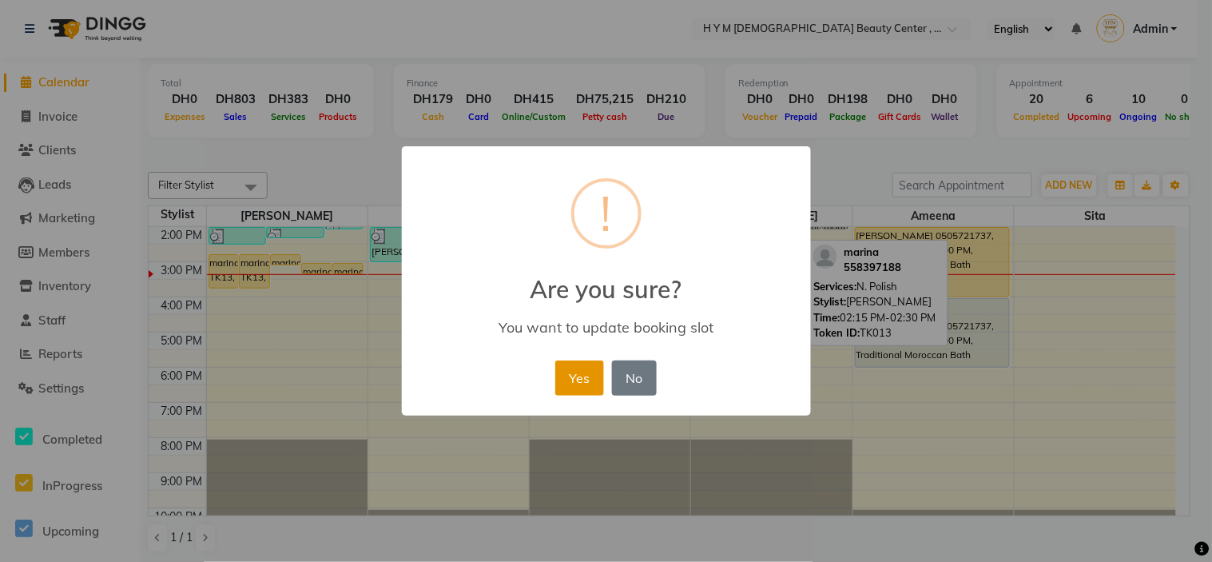
click at [568, 380] on button "Yes" at bounding box center [579, 377] width 49 height 35
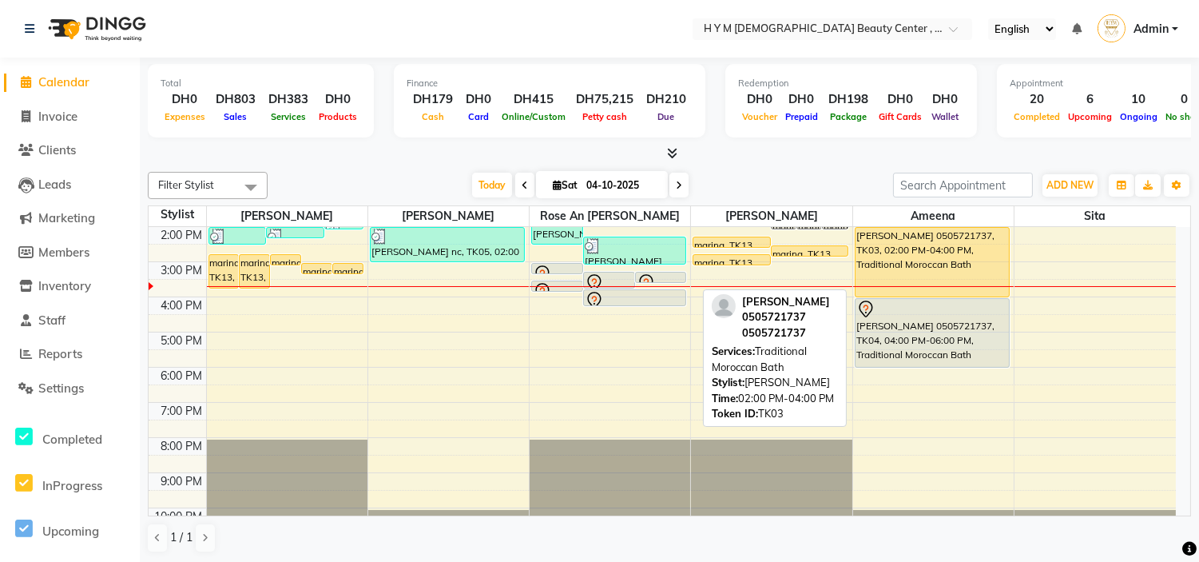
click at [907, 237] on div "[PERSON_NAME] 0505721737, TK03, 02:00 PM-04:00 PM, Traditional Moroccan Bath" at bounding box center [931, 262] width 153 height 69
click at [908, 258] on div "[PERSON_NAME] 0505721737, TK03, 02:00 PM-04:00 PM, Traditional Moroccan Bath" at bounding box center [931, 262] width 153 height 69
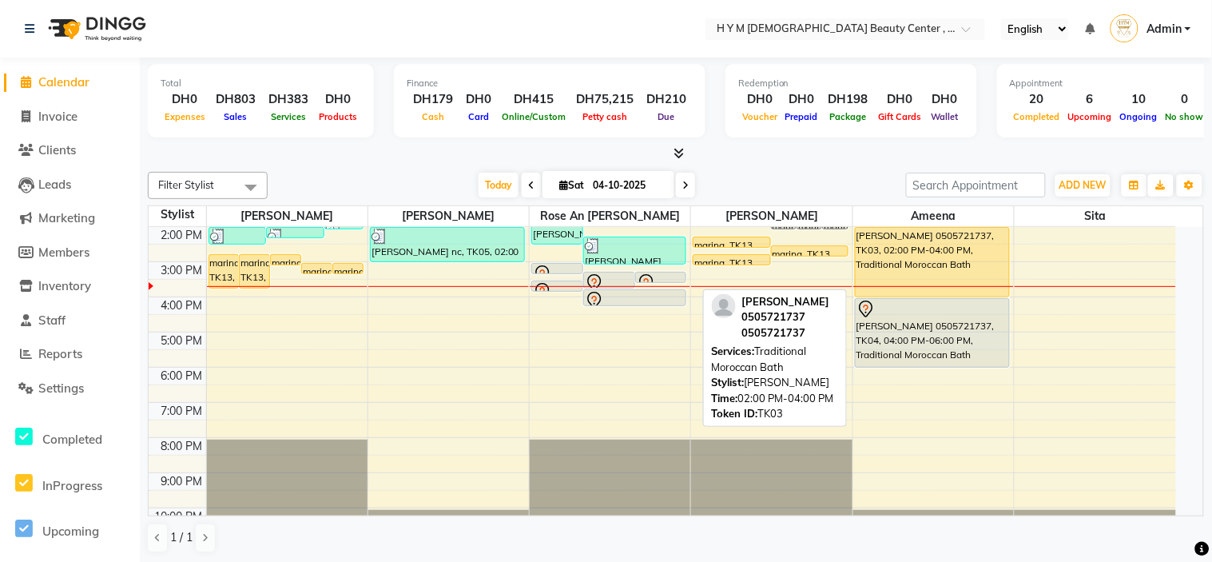
select select "1"
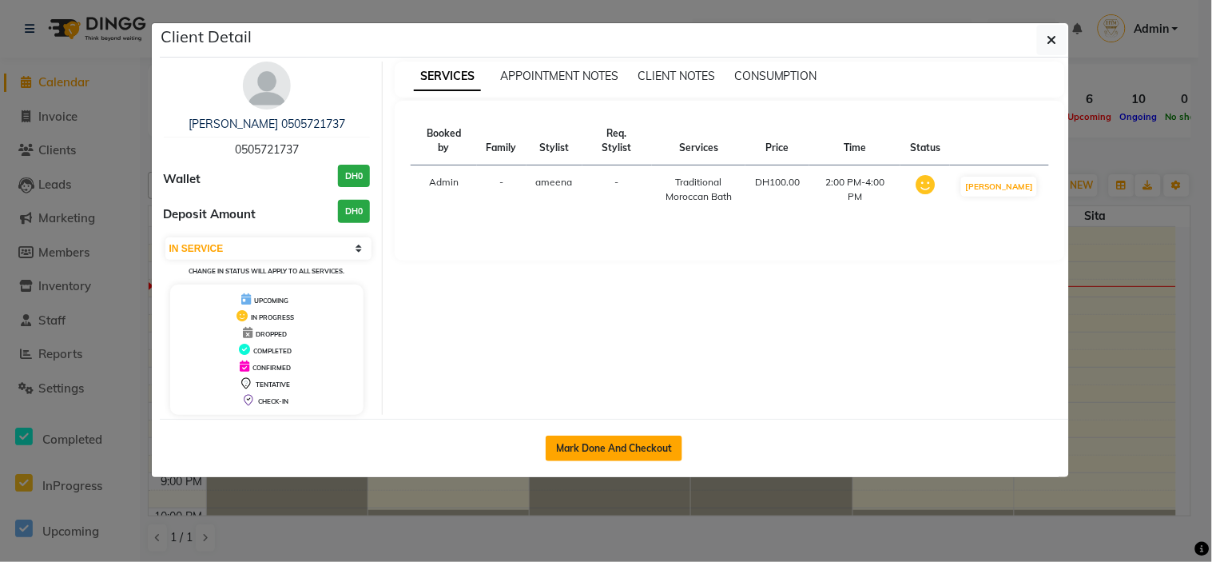
click at [593, 453] on button "Mark Done And Checkout" at bounding box center [614, 448] width 137 height 26
select select "service"
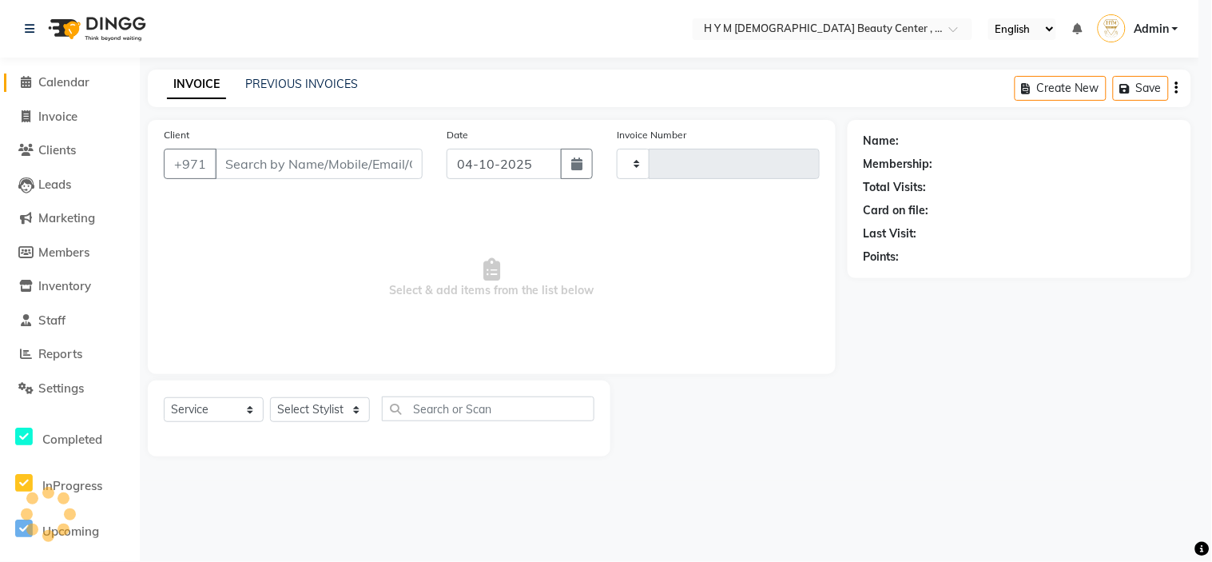
type input "2277"
select select "7248"
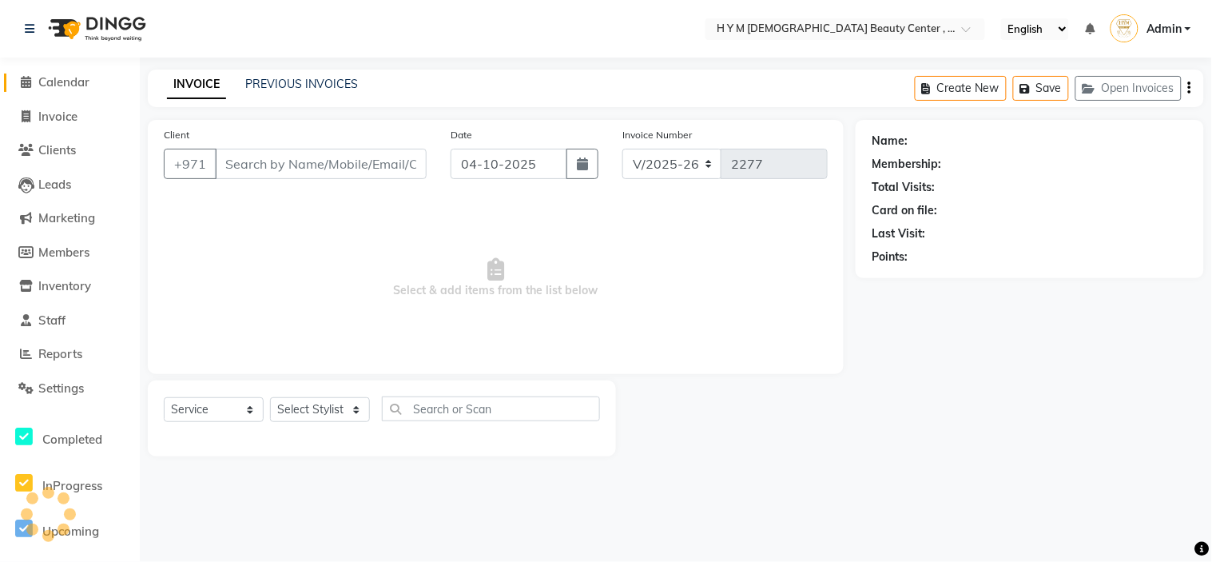
type input "0505721737"
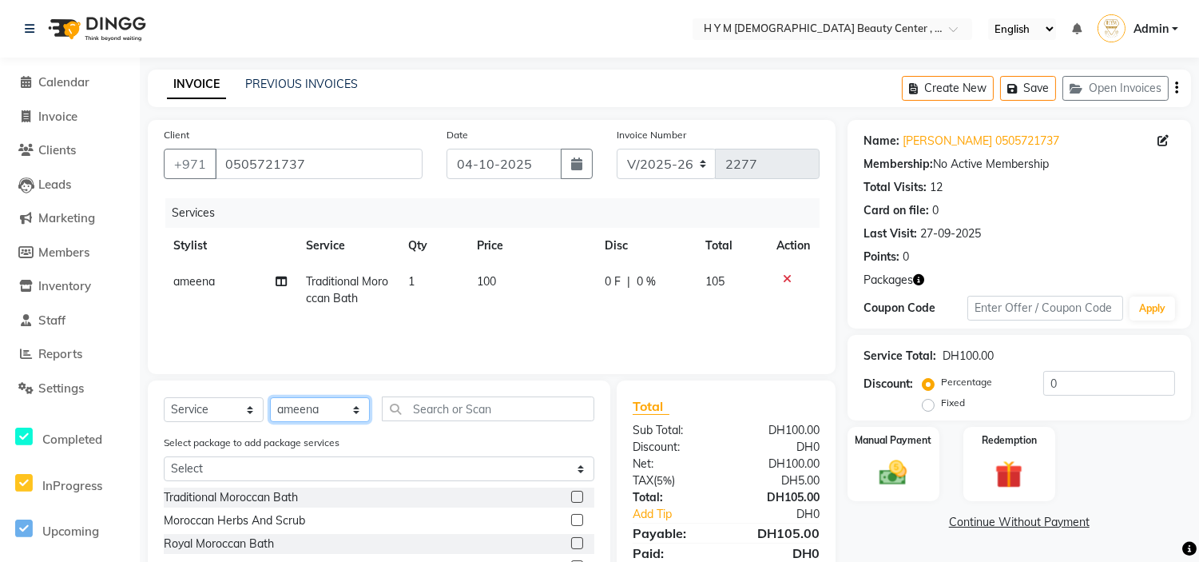
click at [360, 408] on select "Select Stylist [PERSON_NAME] Jheza [PERSON_NAME] [PERSON_NAME] [PERSON_NAME] An…" at bounding box center [320, 409] width 100 height 25
click at [270, 398] on select "Select Stylist [PERSON_NAME] Jheza [PERSON_NAME] [PERSON_NAME] [PERSON_NAME] An…" at bounding box center [320, 409] width 100 height 25
click at [336, 298] on span "Traditional Moroccan Bath" at bounding box center [347, 289] width 82 height 31
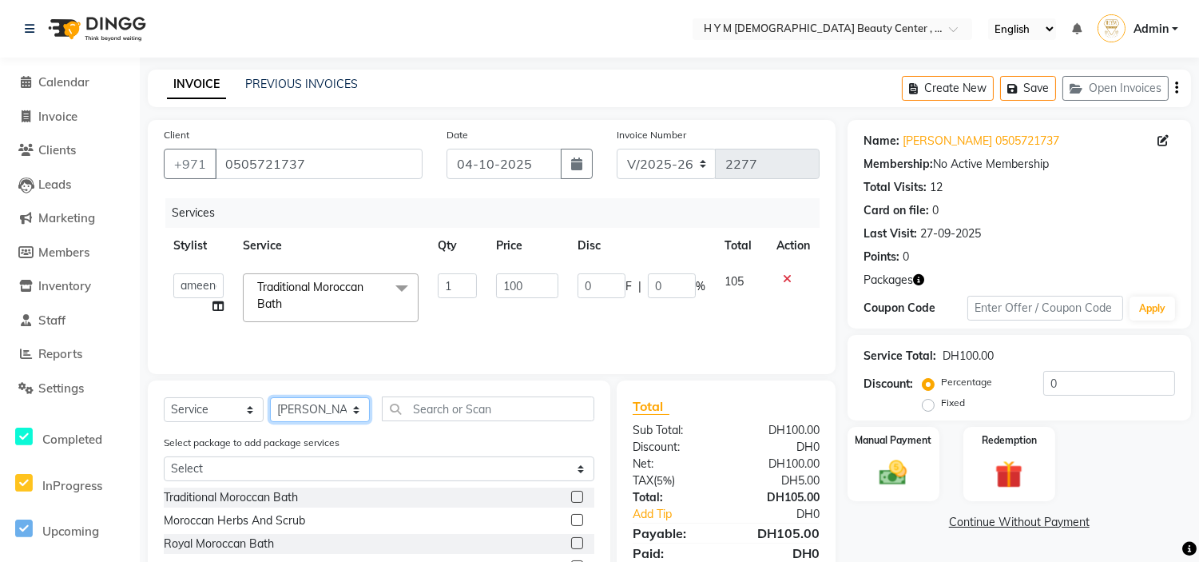
click at [353, 414] on select "Select Stylist [PERSON_NAME] Jheza [PERSON_NAME] [PERSON_NAME] [PERSON_NAME] An…" at bounding box center [320, 409] width 100 height 25
select select "61767"
click at [270, 398] on select "Select Stylist [PERSON_NAME] Jheza [PERSON_NAME] [PERSON_NAME] [PERSON_NAME] An…" at bounding box center [320, 409] width 100 height 25
click at [420, 405] on input "text" at bounding box center [488, 408] width 212 height 25
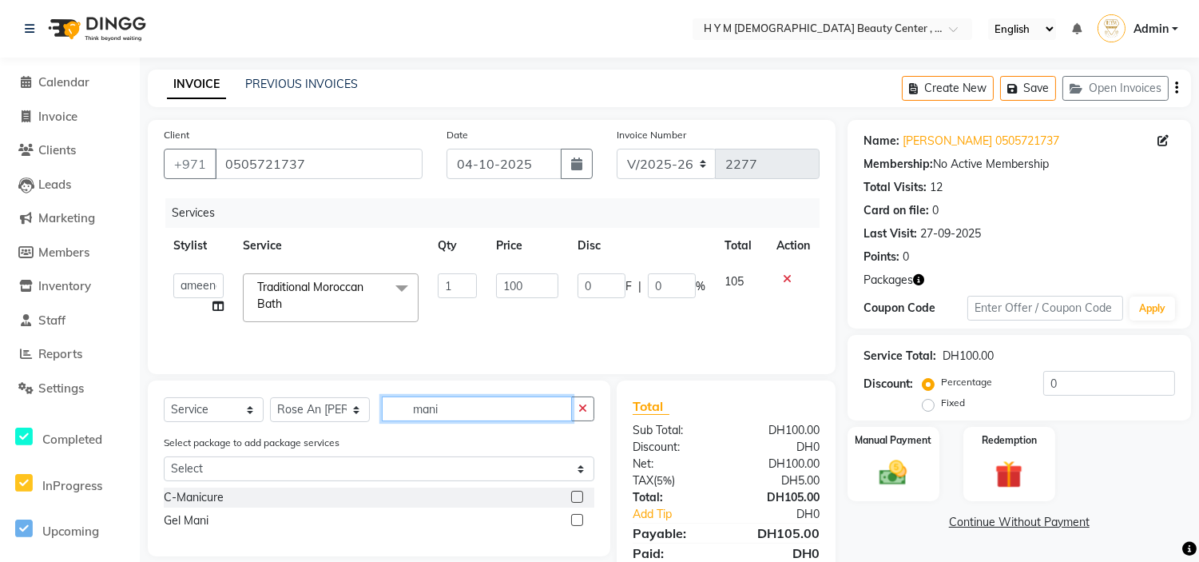
type input "mani"
click at [573, 521] on label at bounding box center [577, 520] width 12 height 12
click at [573, 521] on input "checkbox" at bounding box center [576, 520] width 10 height 10
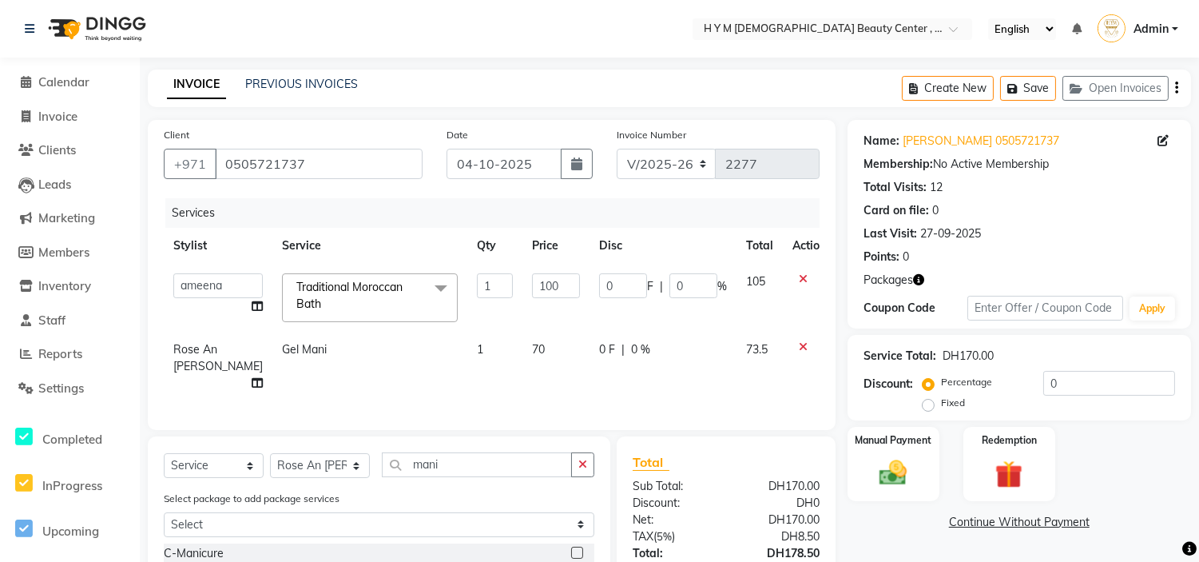
checkbox input "false"
click at [353, 459] on select "Select Stylist [PERSON_NAME] Jheza [PERSON_NAME] [PERSON_NAME] [PERSON_NAME] An…" at bounding box center [320, 465] width 100 height 25
select select "61768"
click at [270, 453] on select "Select Stylist [PERSON_NAME] Jheza [PERSON_NAME] [PERSON_NAME] [PERSON_NAME] An…" at bounding box center [320, 465] width 100 height 25
click at [472, 462] on input "mani" at bounding box center [477, 464] width 190 height 25
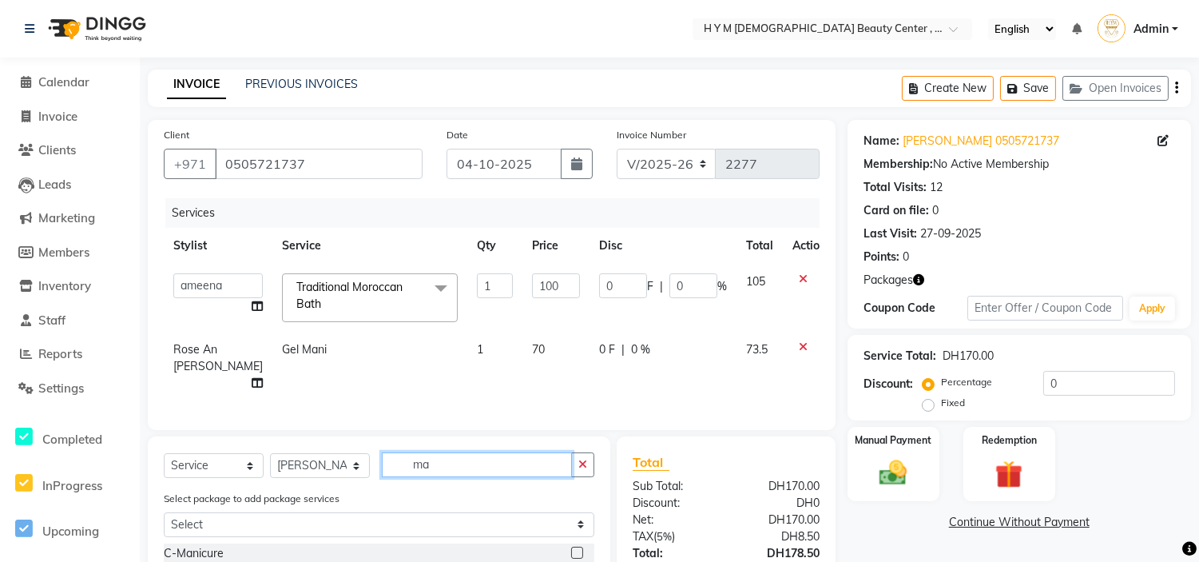
type input "m"
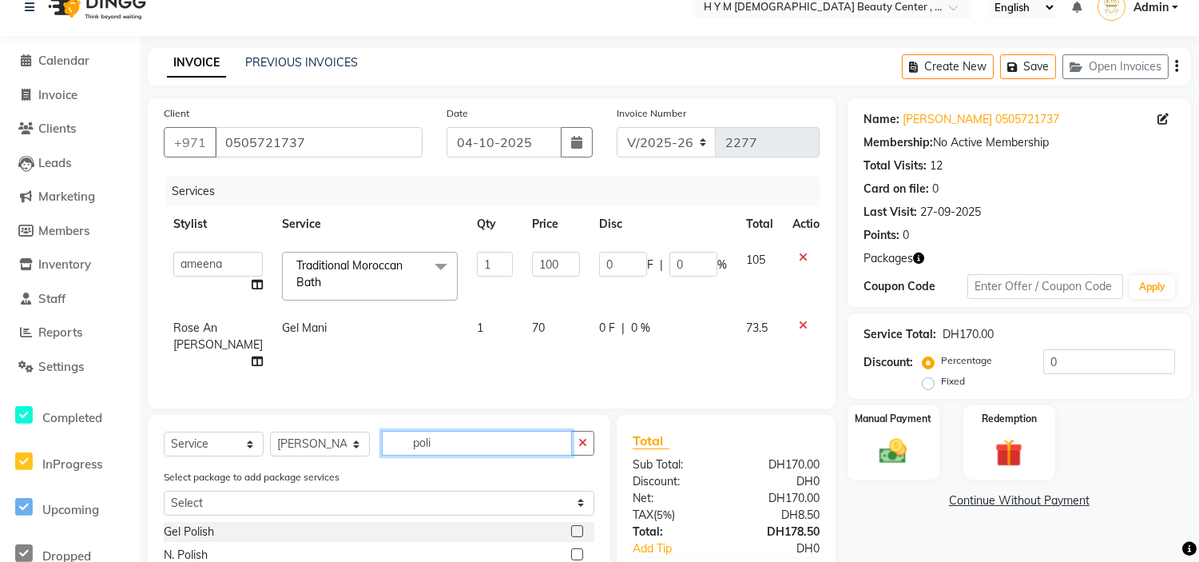
scroll to position [89, 0]
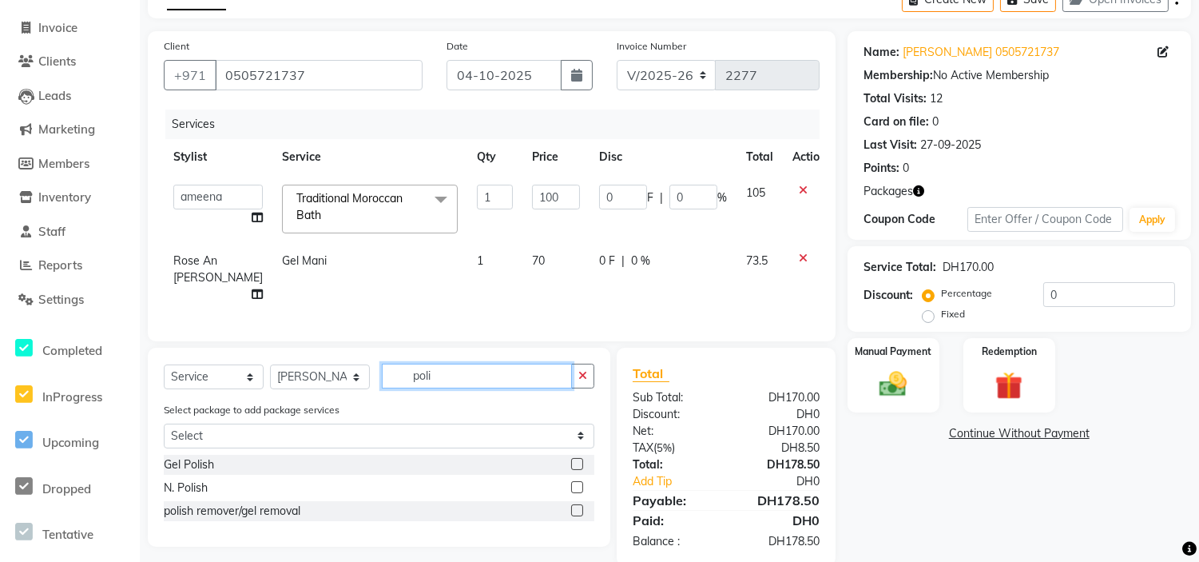
type input "poli"
click at [580, 482] on label at bounding box center [577, 487] width 12 height 12
click at [580, 482] on input "checkbox" at bounding box center [576, 487] width 10 height 10
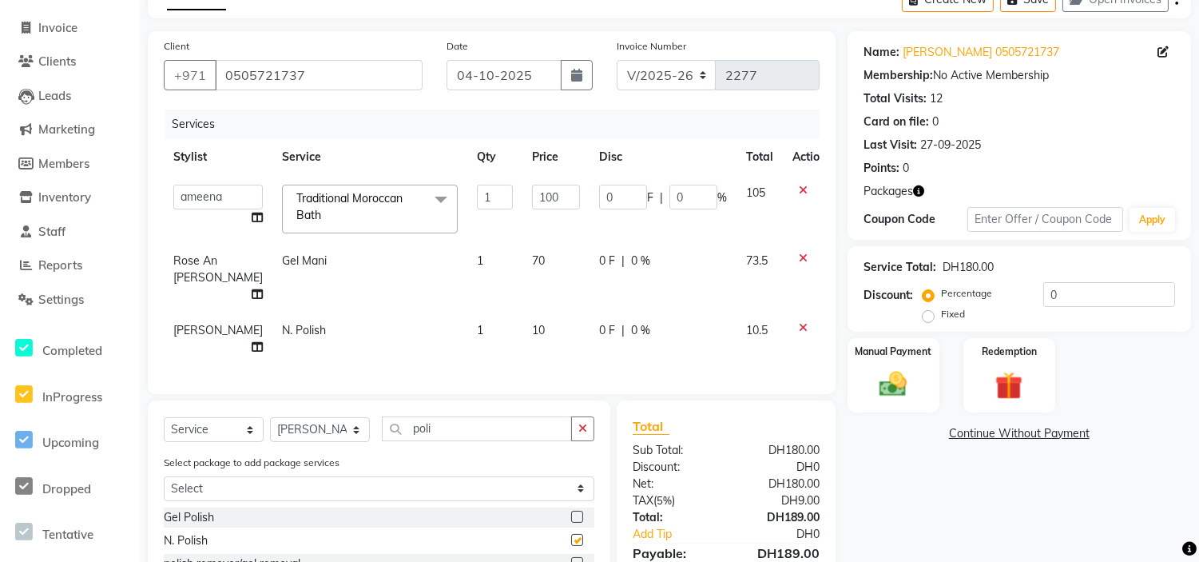
checkbox input "false"
click at [356, 442] on select "Select Stylist [PERSON_NAME] Jheza [PERSON_NAME] [PERSON_NAME] [PERSON_NAME] An…" at bounding box center [320, 429] width 100 height 25
select select "61770"
click at [270, 431] on select "Select Stylist [PERSON_NAME] Jheza [PERSON_NAME] [PERSON_NAME] [PERSON_NAME] An…" at bounding box center [320, 429] width 100 height 25
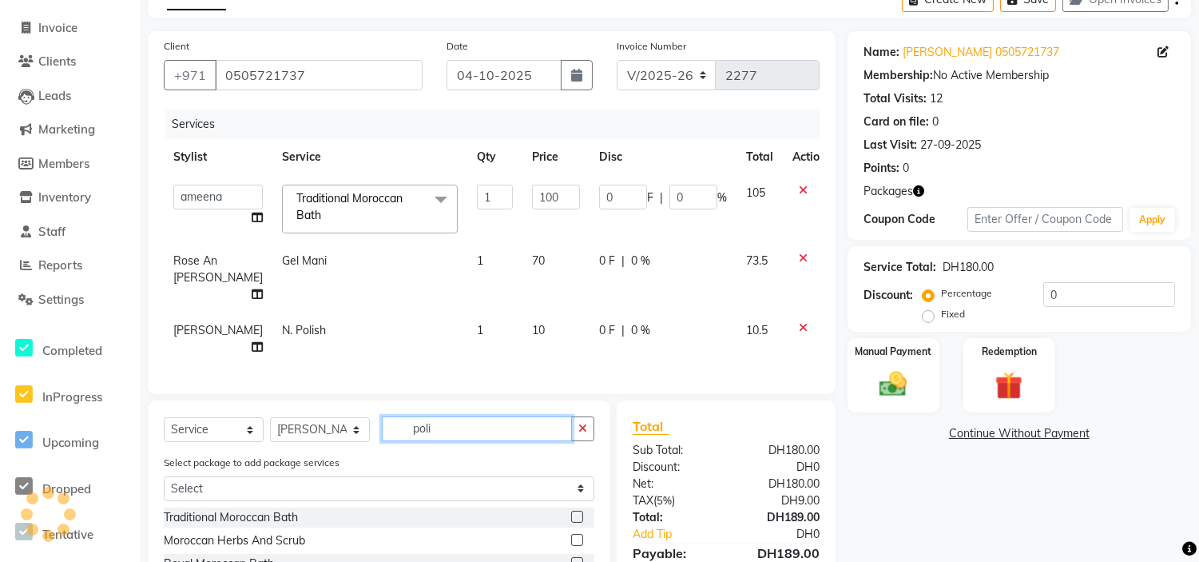
click at [452, 441] on input "poli" at bounding box center [477, 428] width 190 height 25
type input "p"
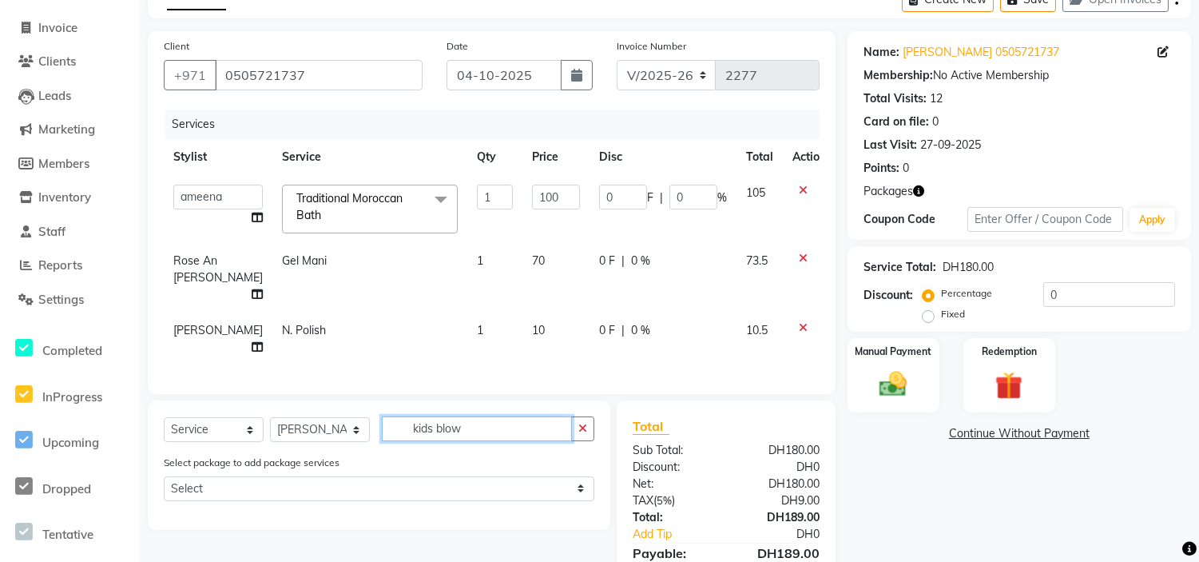
scroll to position [182, 0]
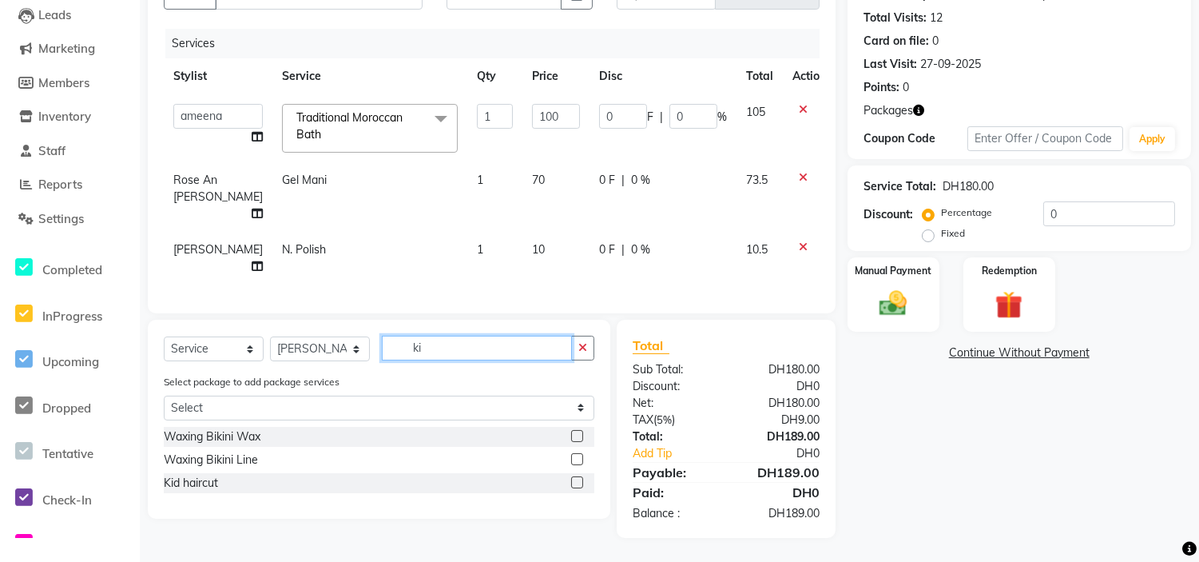
type input "k"
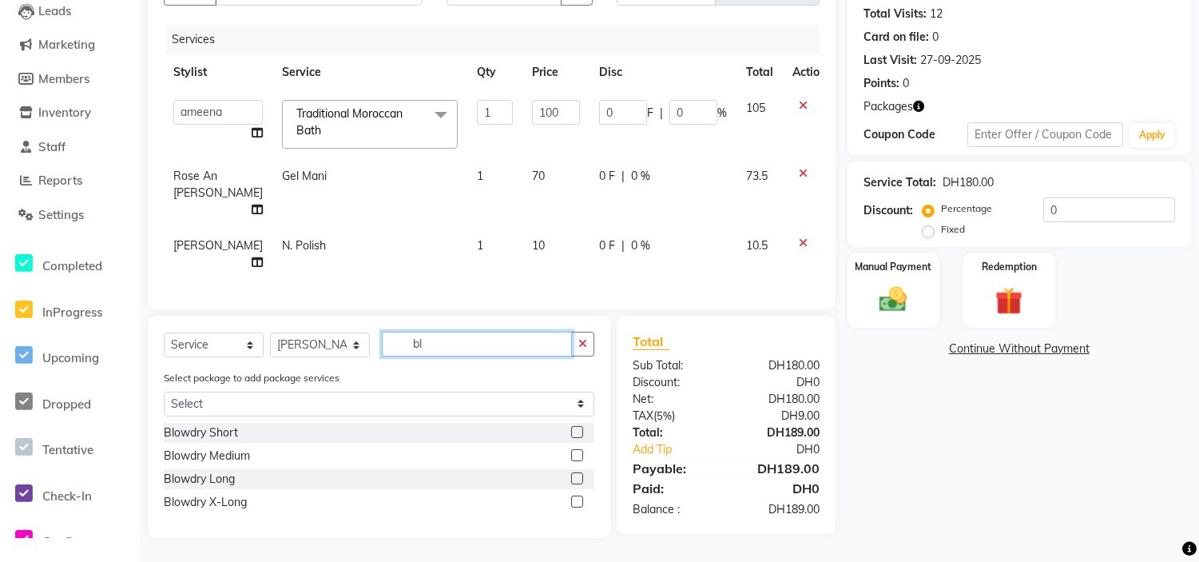
type input "b"
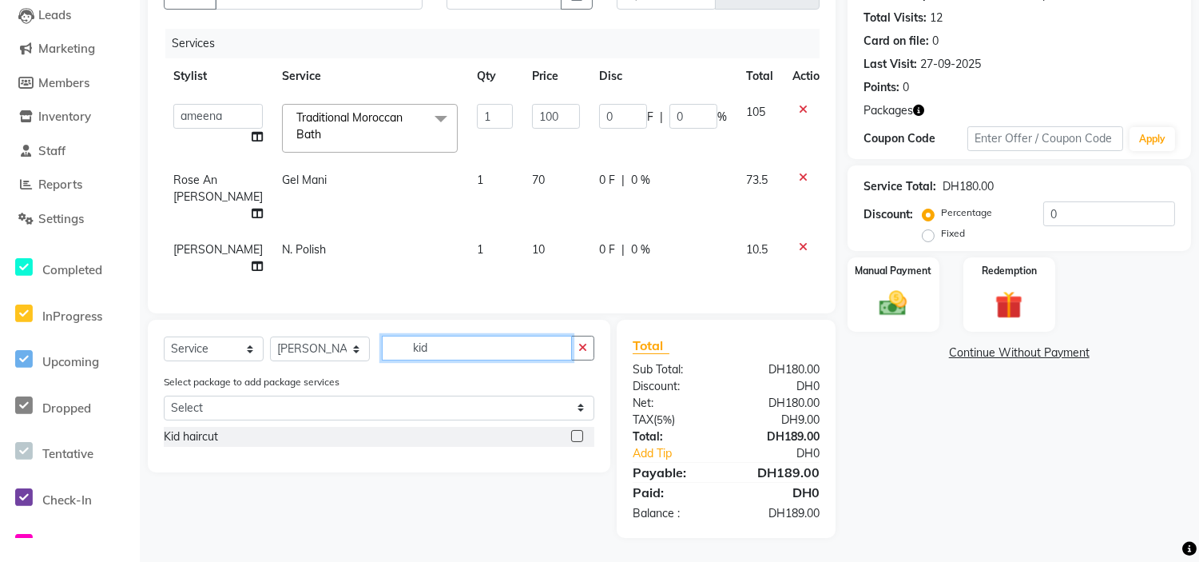
type input "kid"
click at [370, 436] on div "Kid haircut" at bounding box center [379, 437] width 431 height 20
click at [580, 438] on label at bounding box center [577, 436] width 12 height 12
click at [580, 438] on input "checkbox" at bounding box center [576, 436] width 10 height 10
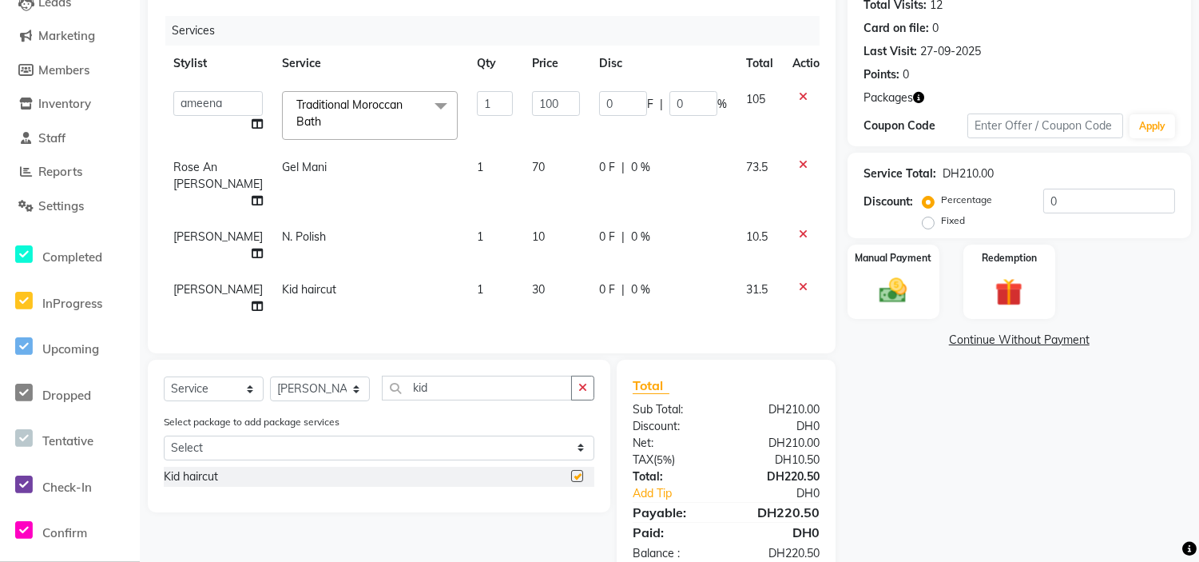
checkbox input "false"
click at [529, 285] on td "30" at bounding box center [555, 298] width 67 height 53
select select "61770"
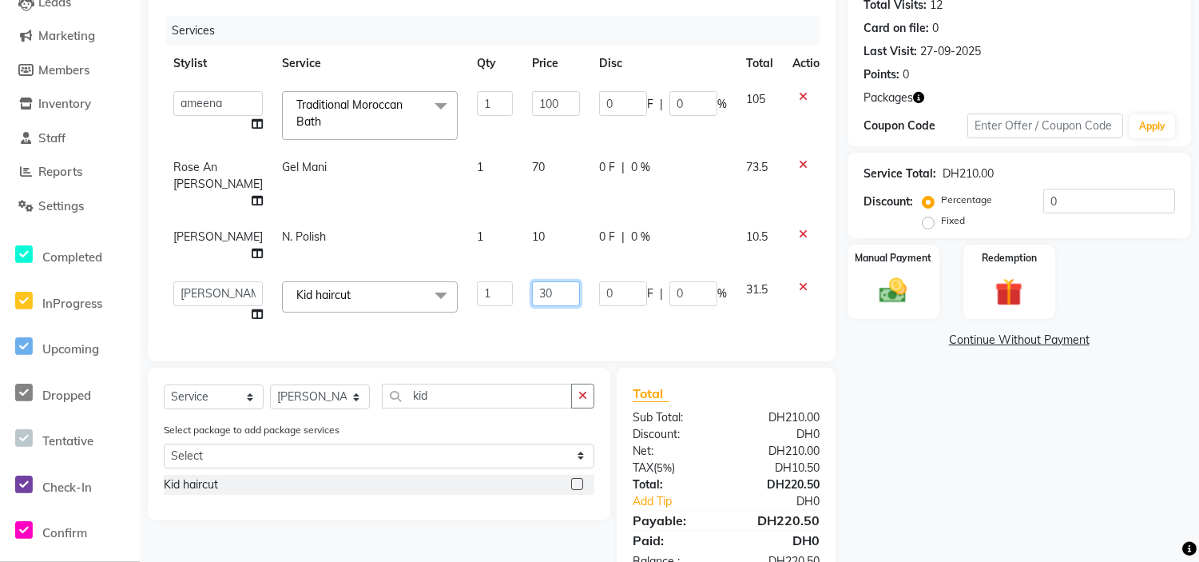
click at [532, 292] on input "30" at bounding box center [556, 293] width 48 height 25
type input "3"
type input "20"
click at [920, 468] on div "Name: Agnes 0505721737 Membership: No Active Membership Total Visits: 12 Card o…" at bounding box center [1025, 262] width 355 height 648
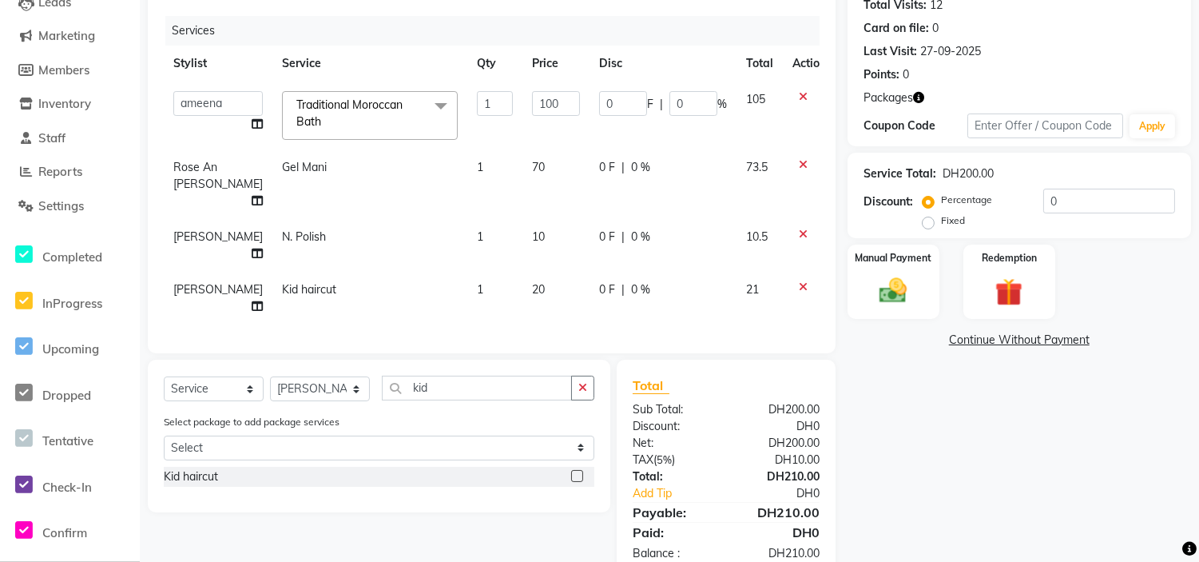
scroll to position [93, 0]
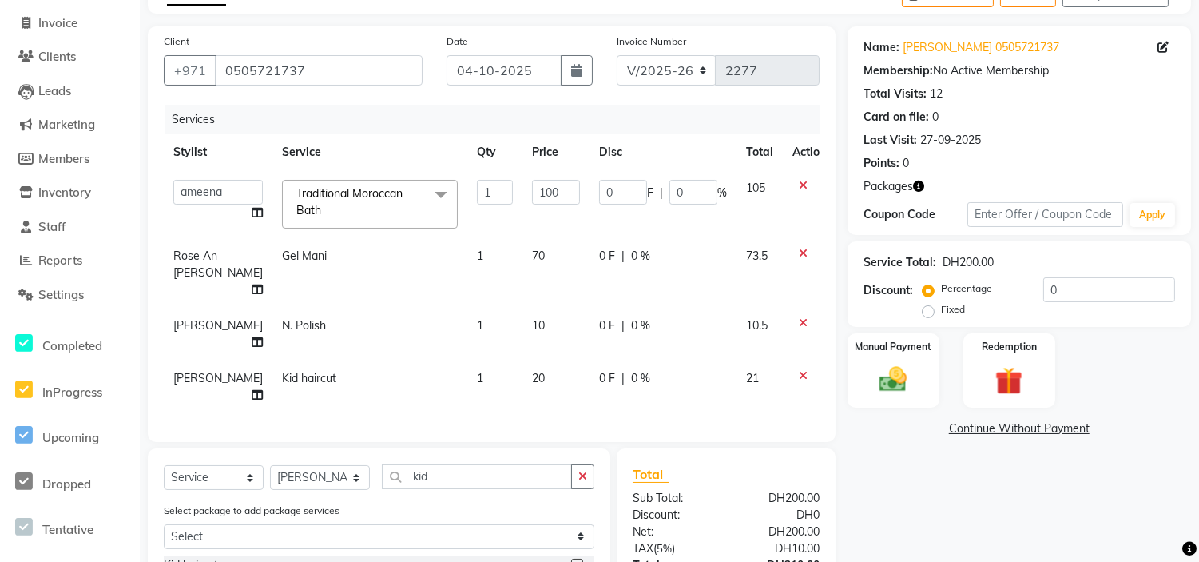
click at [526, 254] on td "70" at bounding box center [555, 272] width 67 height 69
select select "61767"
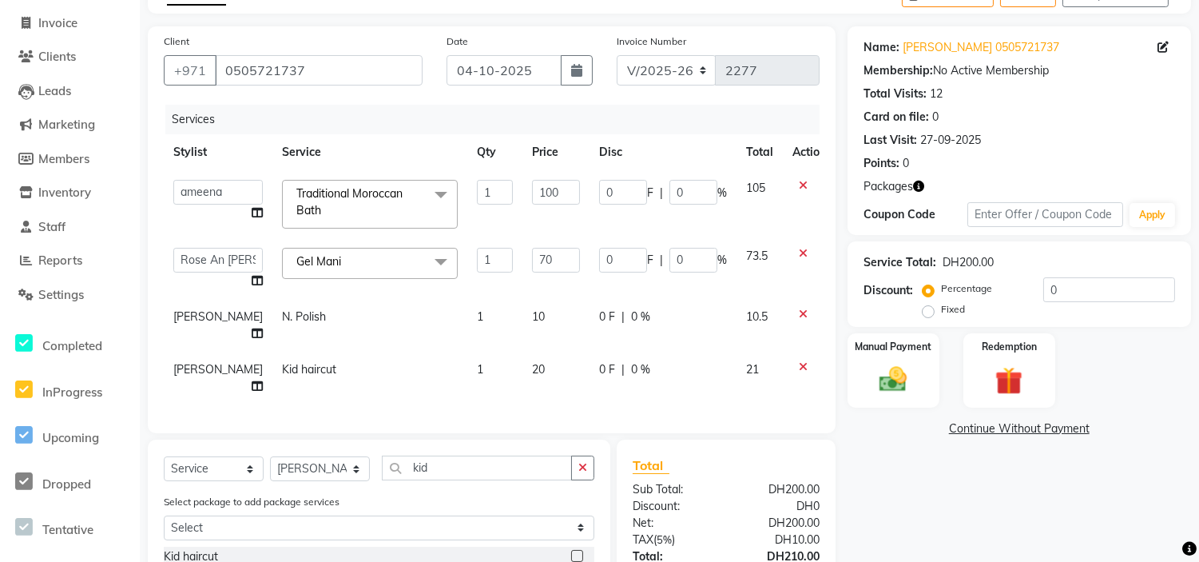
click at [799, 251] on icon at bounding box center [803, 253] width 9 height 11
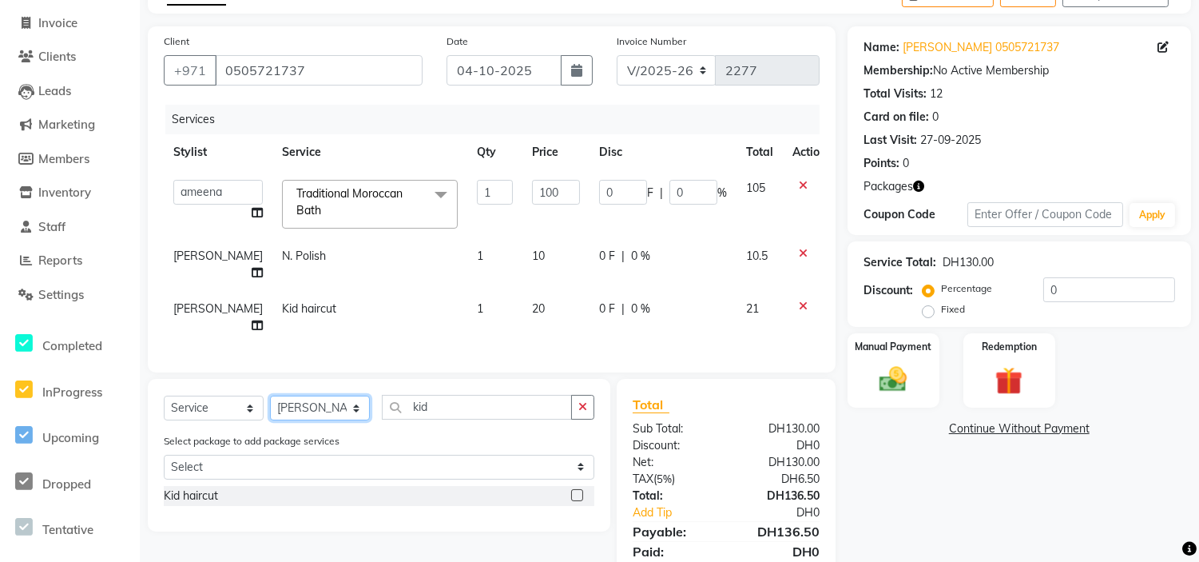
click at [360, 420] on select "Select Stylist [PERSON_NAME] Jheza [PERSON_NAME] [PERSON_NAME] [PERSON_NAME] An…" at bounding box center [320, 407] width 100 height 25
select select "61767"
click at [270, 420] on select "Select Stylist [PERSON_NAME] Jheza [PERSON_NAME] [PERSON_NAME] [PERSON_NAME] An…" at bounding box center [320, 407] width 100 height 25
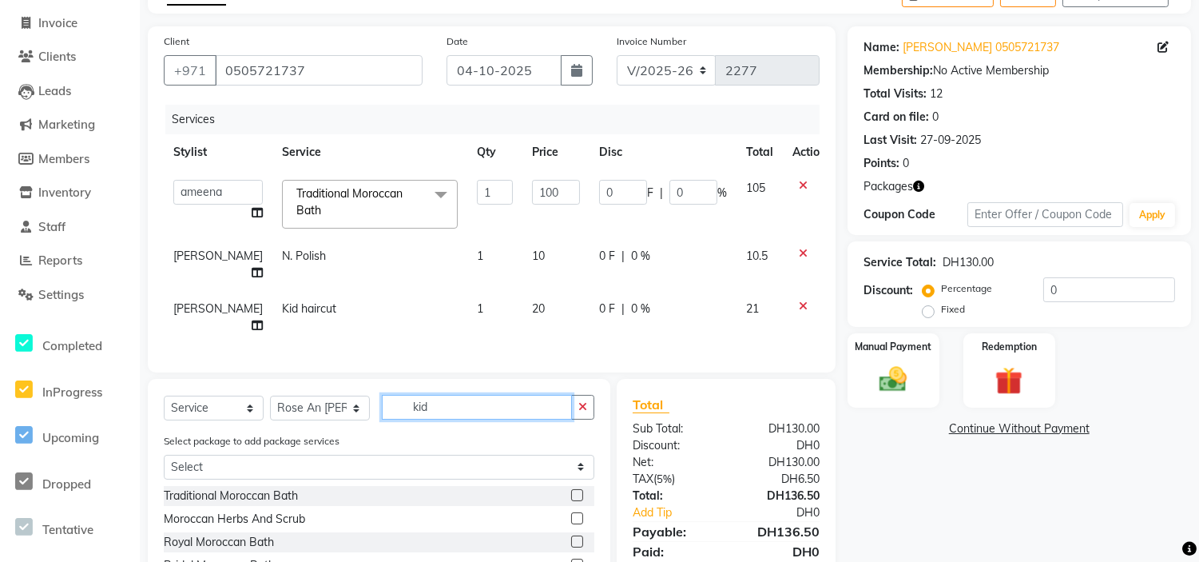
click at [448, 419] on input "kid" at bounding box center [477, 407] width 190 height 25
type input "k"
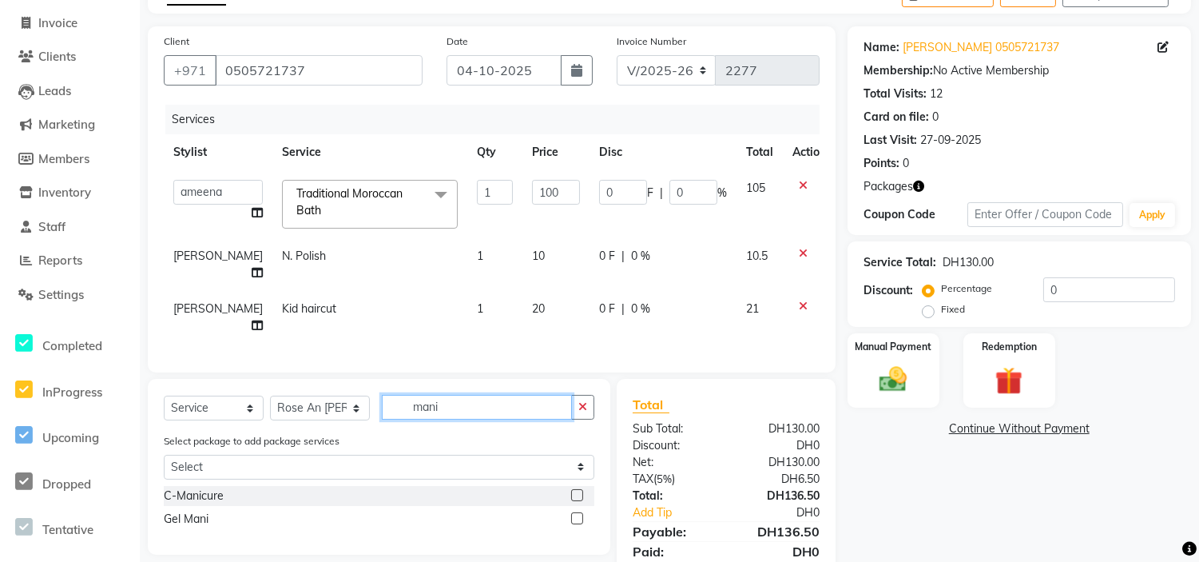
type input "mani"
click at [578, 501] on label at bounding box center [577, 495] width 12 height 12
click at [578, 501] on input "checkbox" at bounding box center [576, 495] width 10 height 10
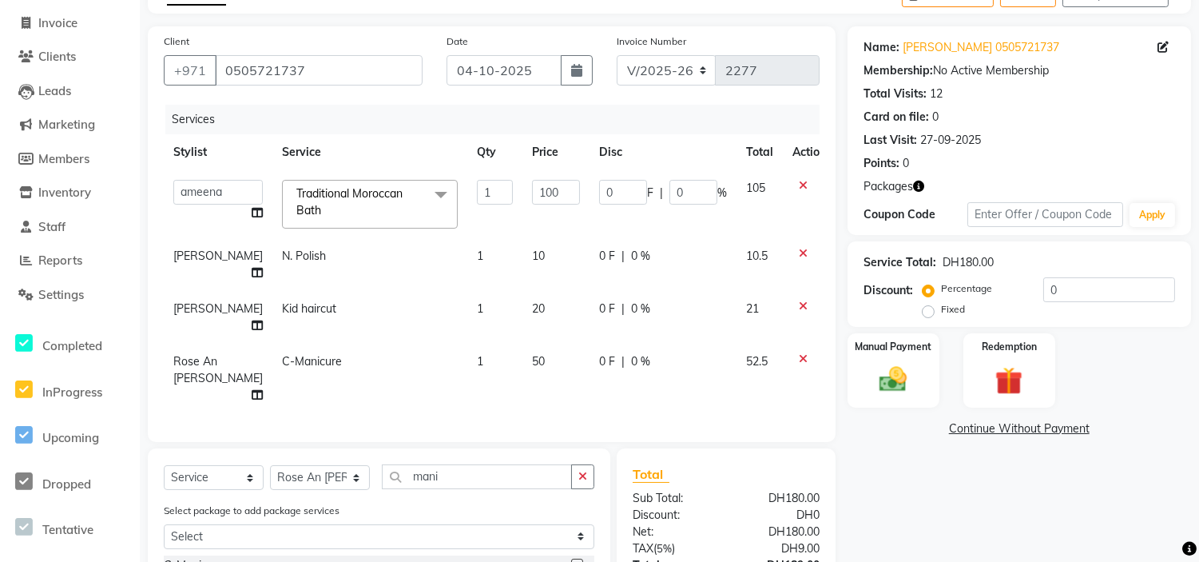
checkbox input "false"
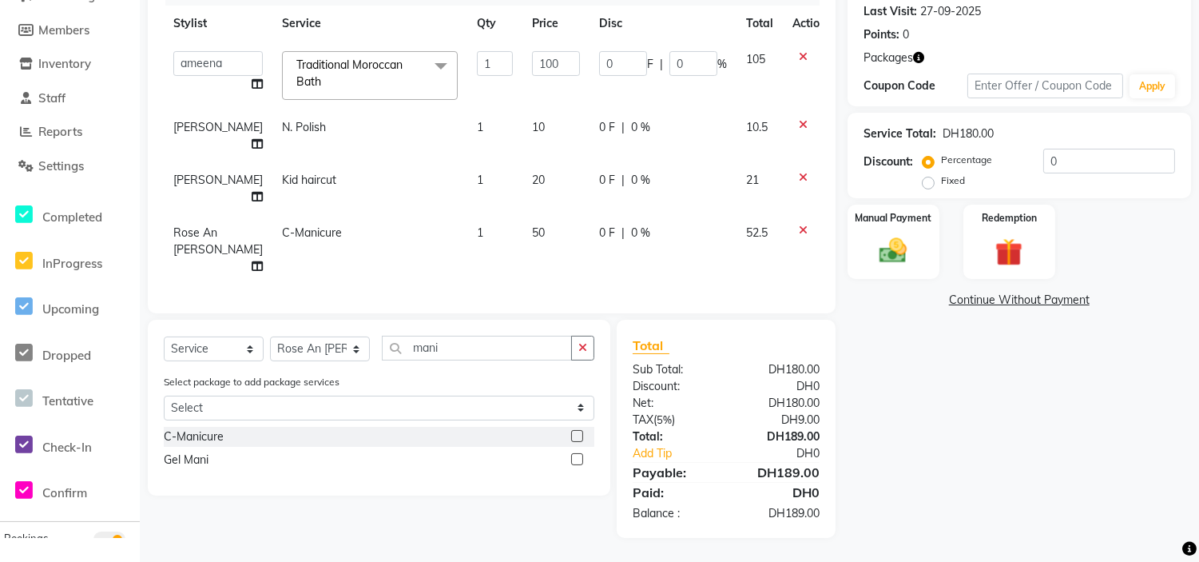
click at [911, 411] on div "Name: Agnes 0505721737 Membership: No Active Membership Total Visits: 12 Card o…" at bounding box center [1025, 218] width 355 height 640
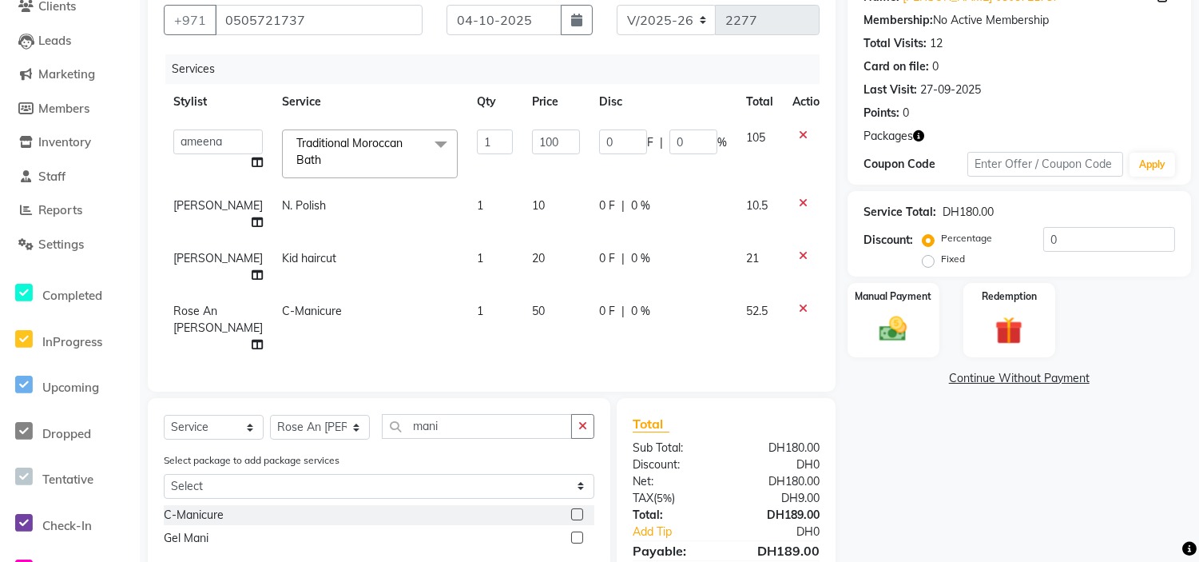
scroll to position [58, 0]
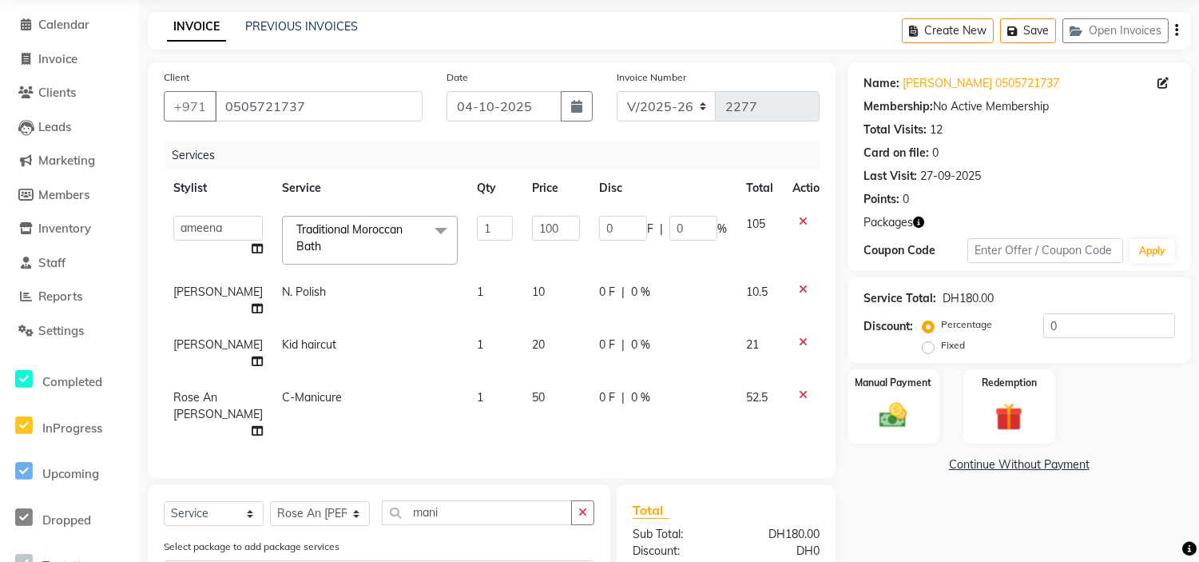
click at [316, 290] on td "N. Polish" at bounding box center [369, 300] width 195 height 53
select select "61768"
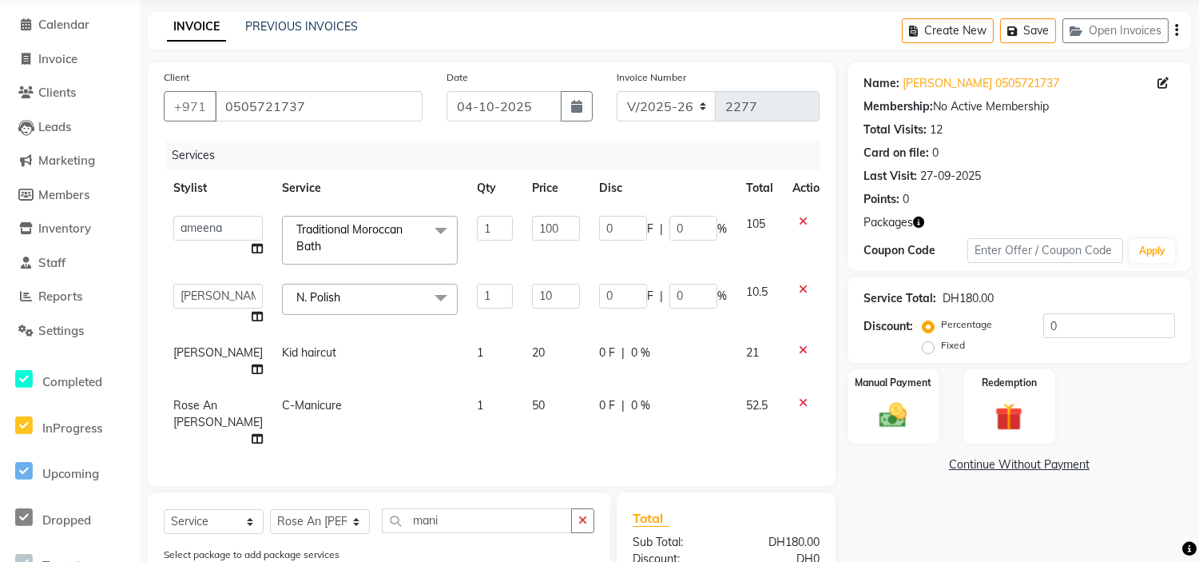
click at [425, 300] on span at bounding box center [441, 299] width 32 height 30
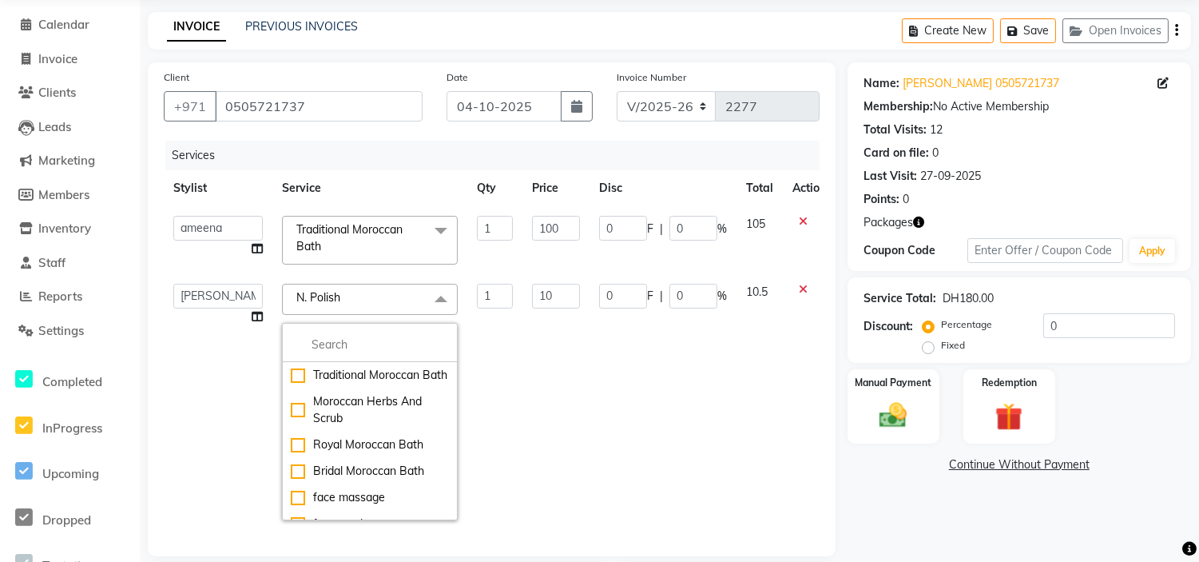
click at [522, 365] on td "10" at bounding box center [555, 402] width 67 height 256
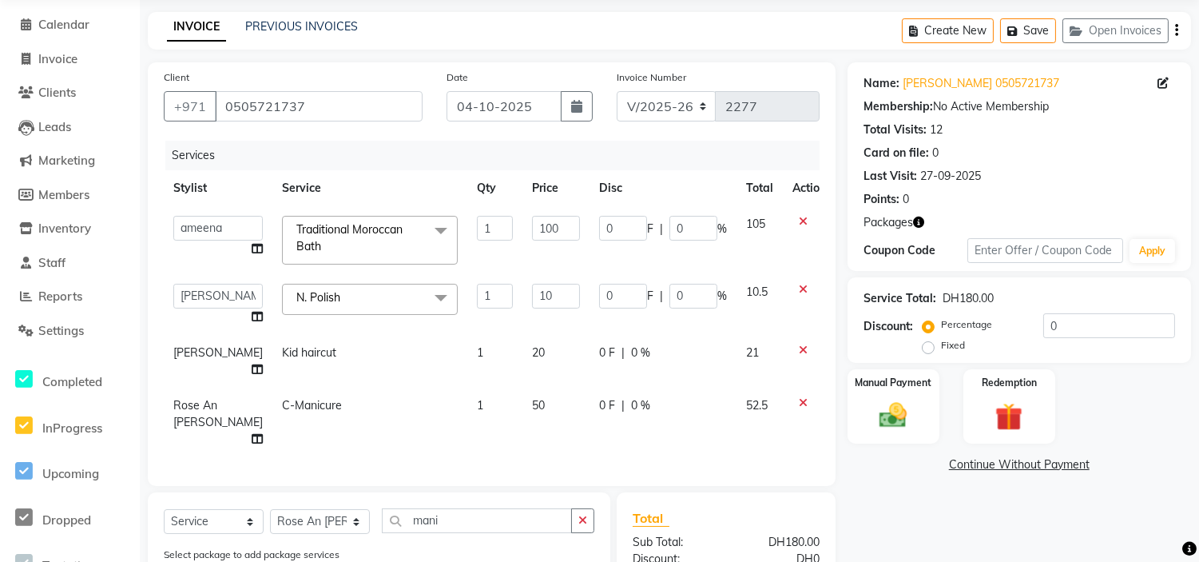
scroll to position [226, 0]
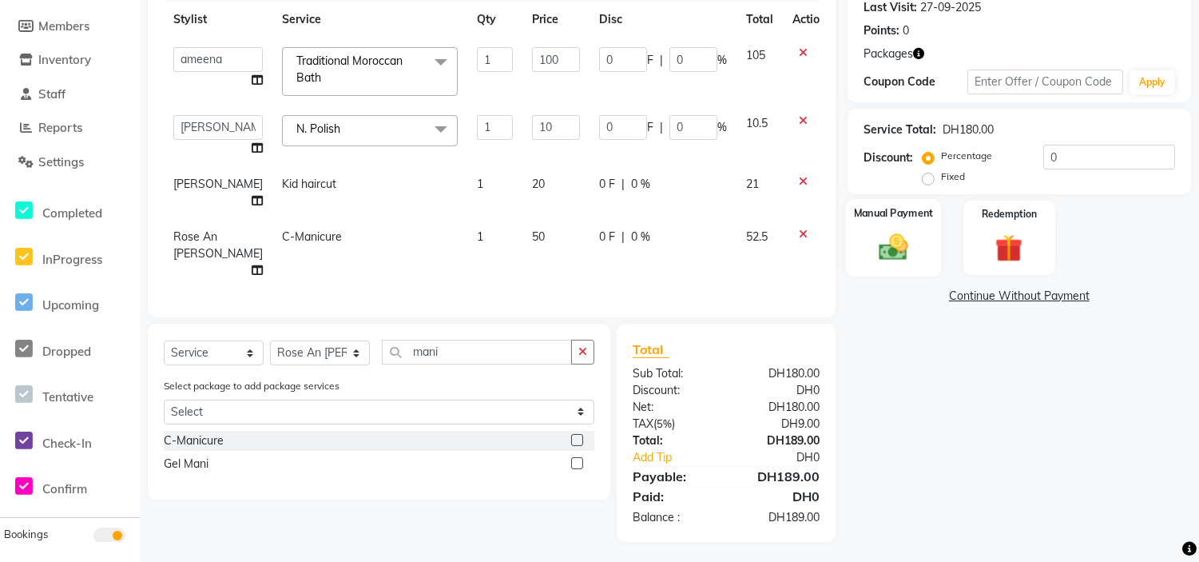
click at [887, 244] on img at bounding box center [893, 247] width 47 height 34
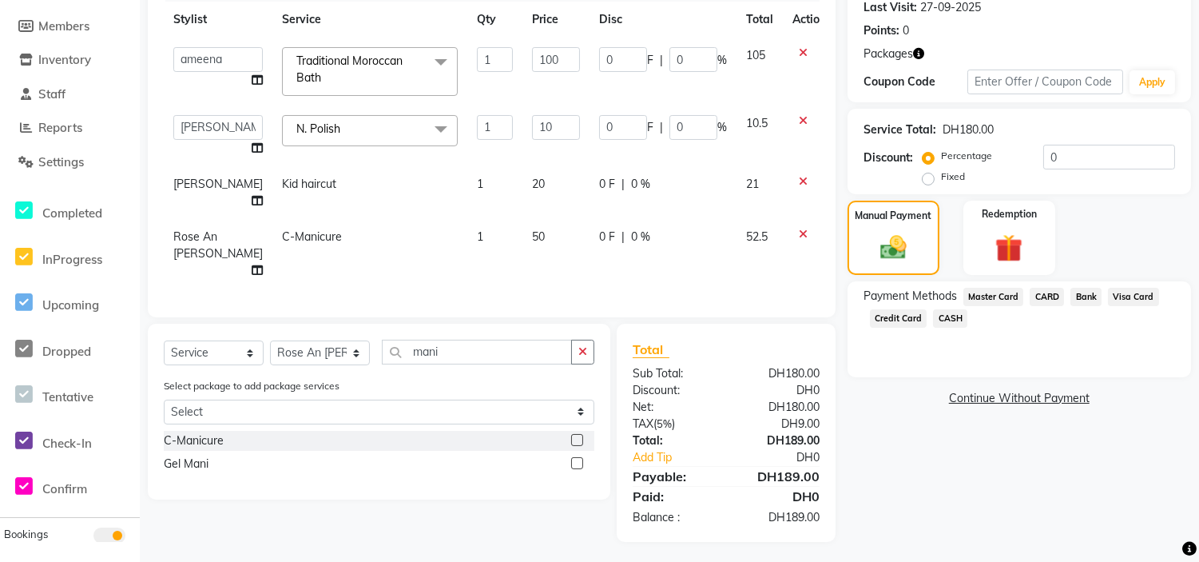
click at [949, 317] on span "CASH" at bounding box center [950, 318] width 34 height 18
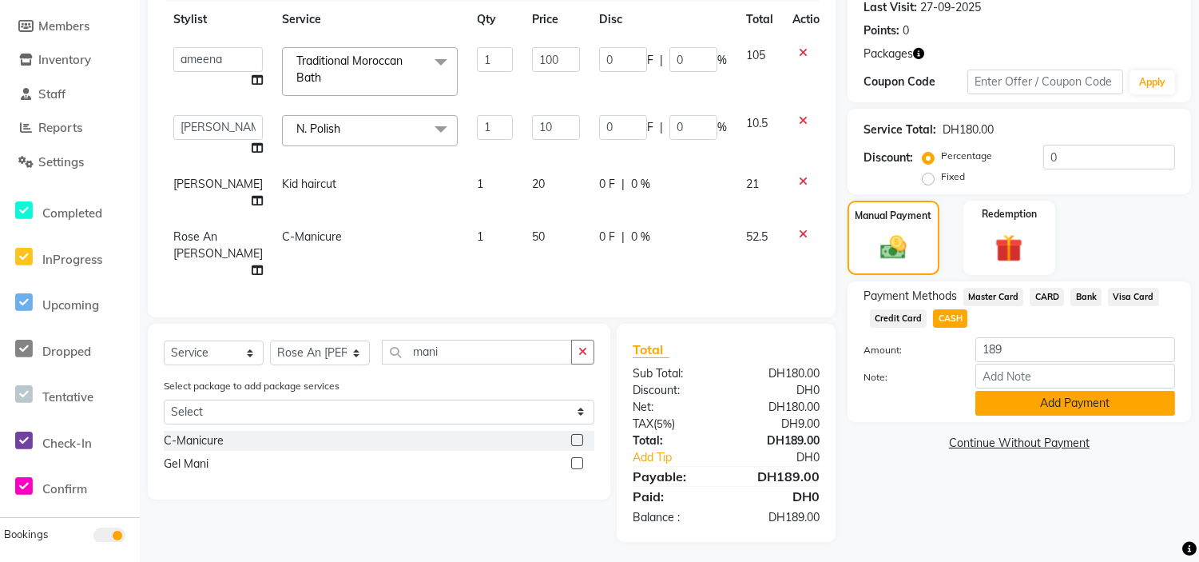
click at [1039, 402] on button "Add Payment" at bounding box center [1075, 403] width 200 height 25
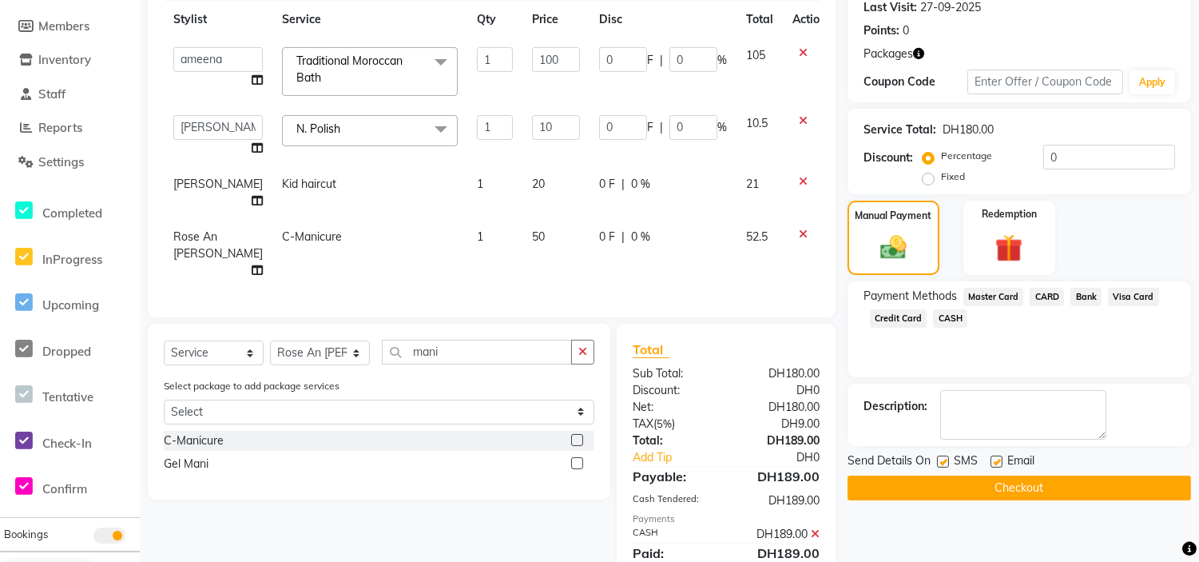
click at [939, 460] on label at bounding box center [943, 461] width 12 height 12
click at [939, 460] on input "checkbox" at bounding box center [942, 462] width 10 height 10
checkbox input "false"
click at [1001, 460] on label at bounding box center [996, 461] width 12 height 12
click at [1001, 460] on input "checkbox" at bounding box center [995, 462] width 10 height 10
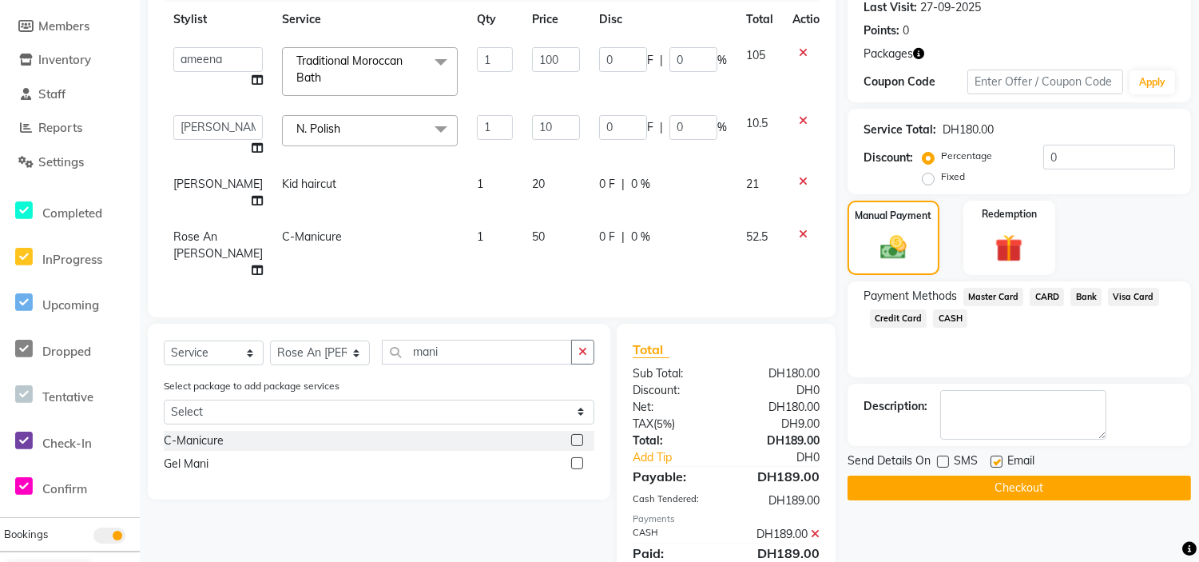
checkbox input "false"
click at [1002, 485] on button "Checkout" at bounding box center [1019, 487] width 343 height 25
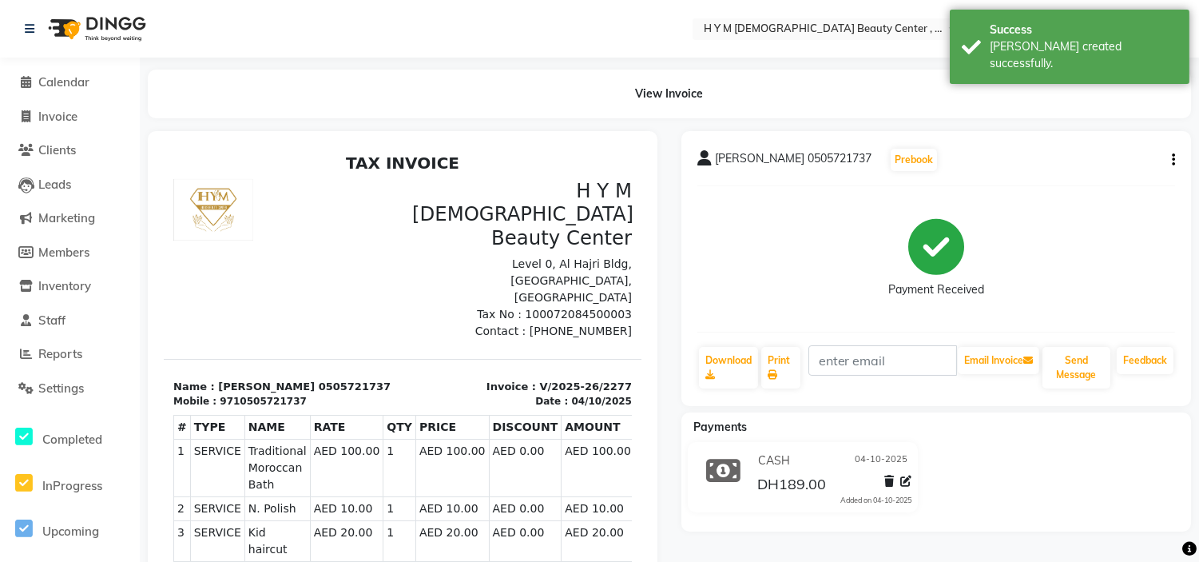
select select "service"
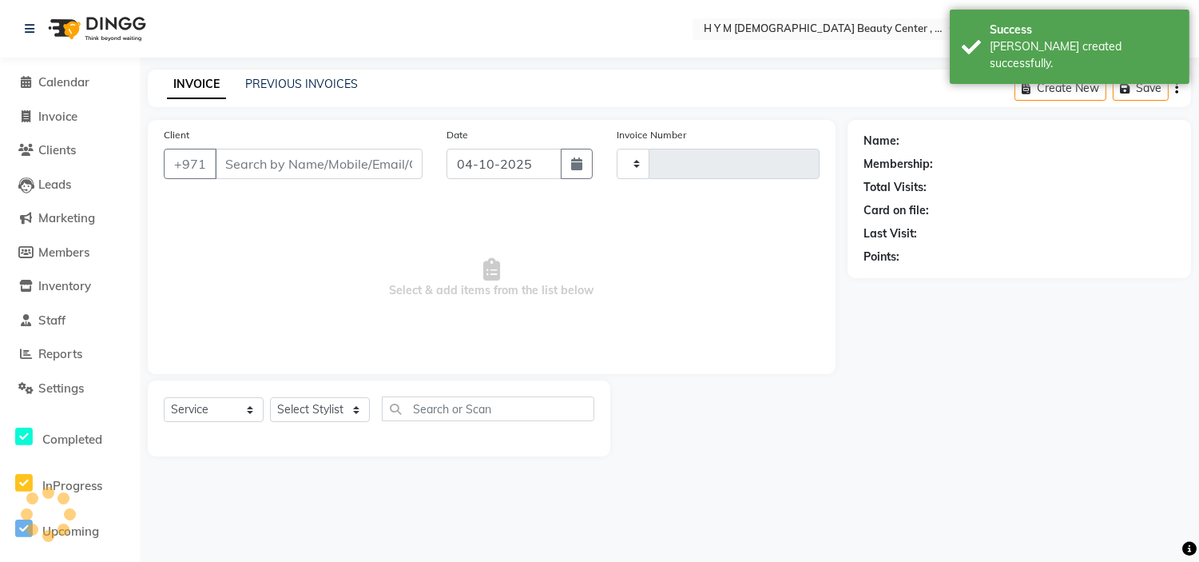
type input "2278"
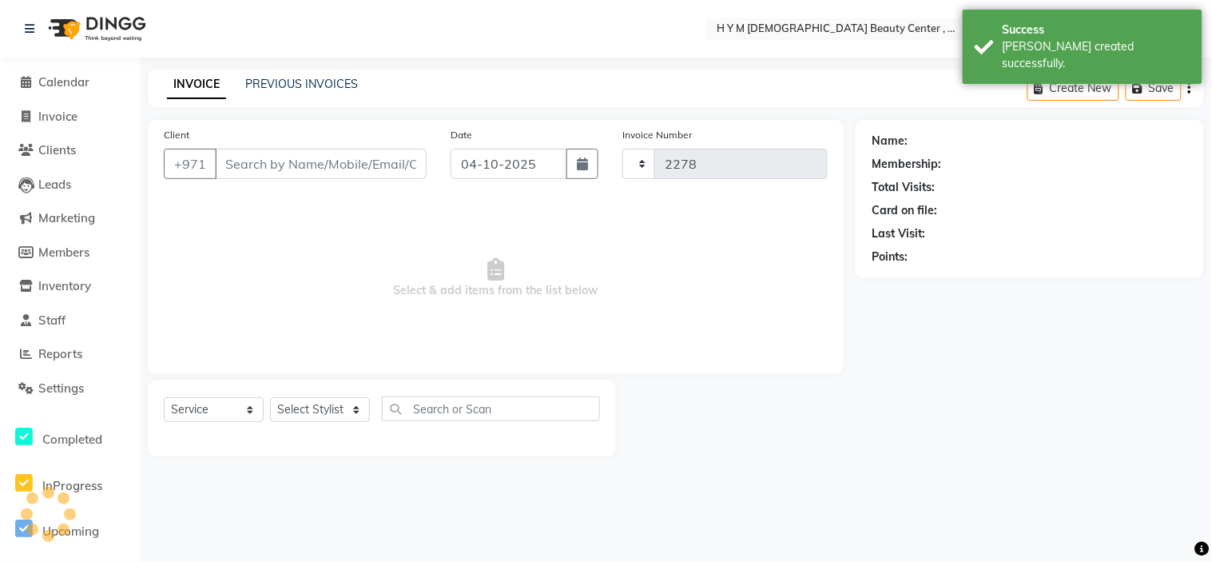
select select "7248"
type input "0505721737"
select select "61767"
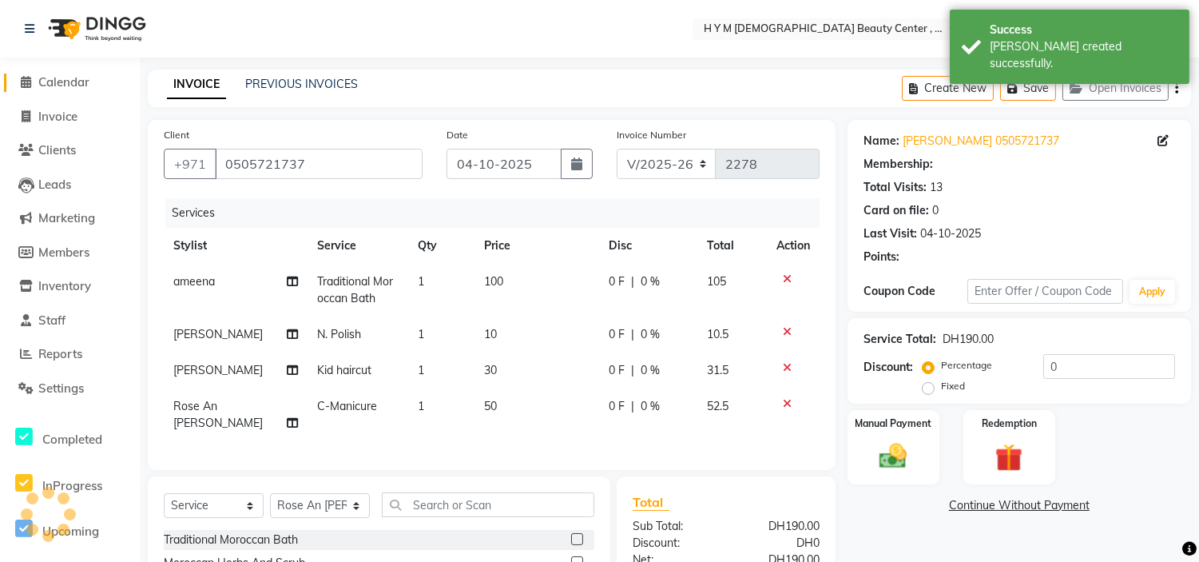
click at [22, 80] on icon at bounding box center [27, 82] width 10 height 12
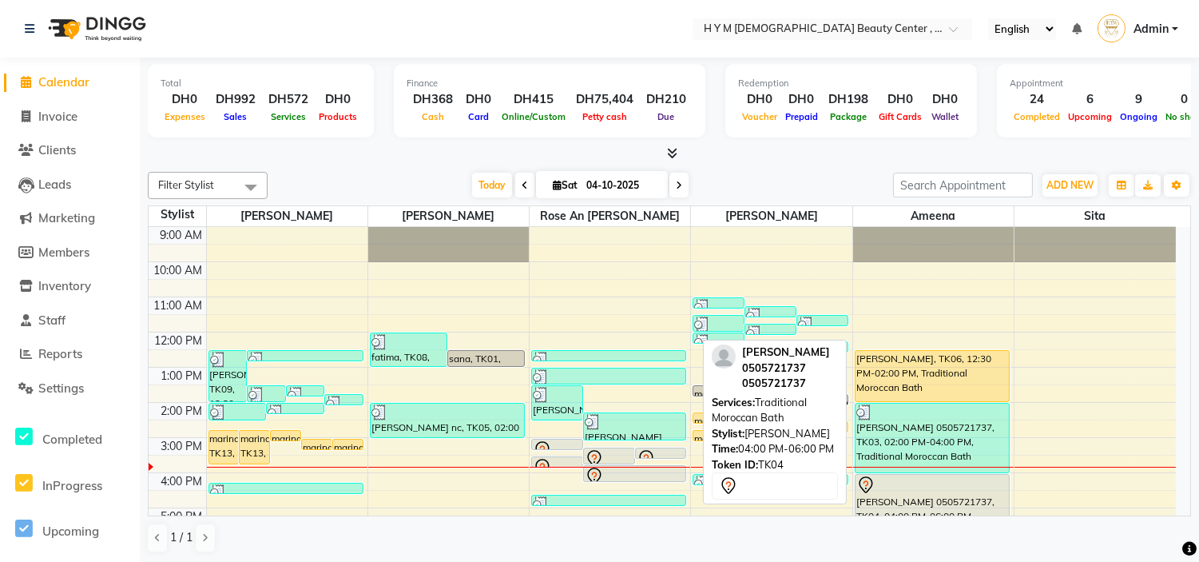
click at [933, 491] on div at bounding box center [932, 484] width 152 height 19
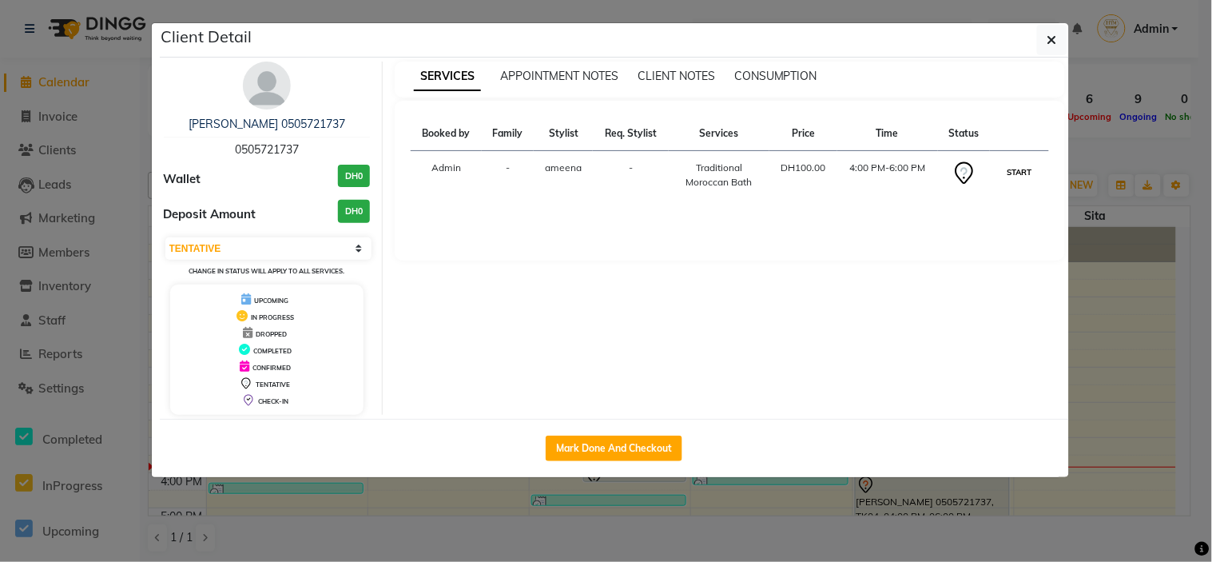
click at [1020, 173] on button "START" at bounding box center [1018, 172] width 33 height 20
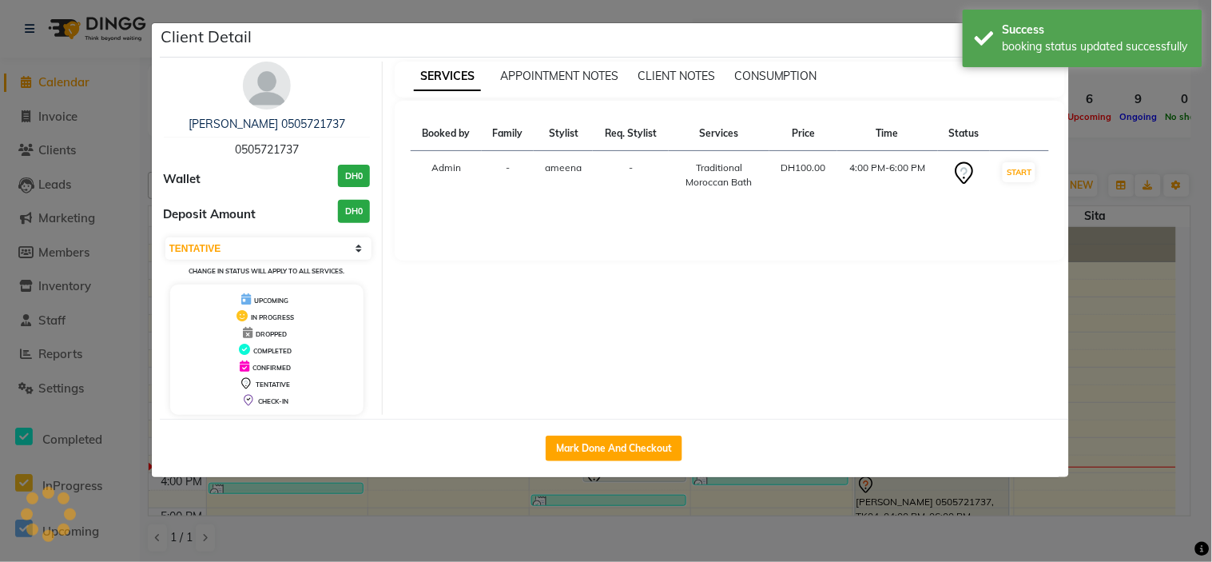
select select "1"
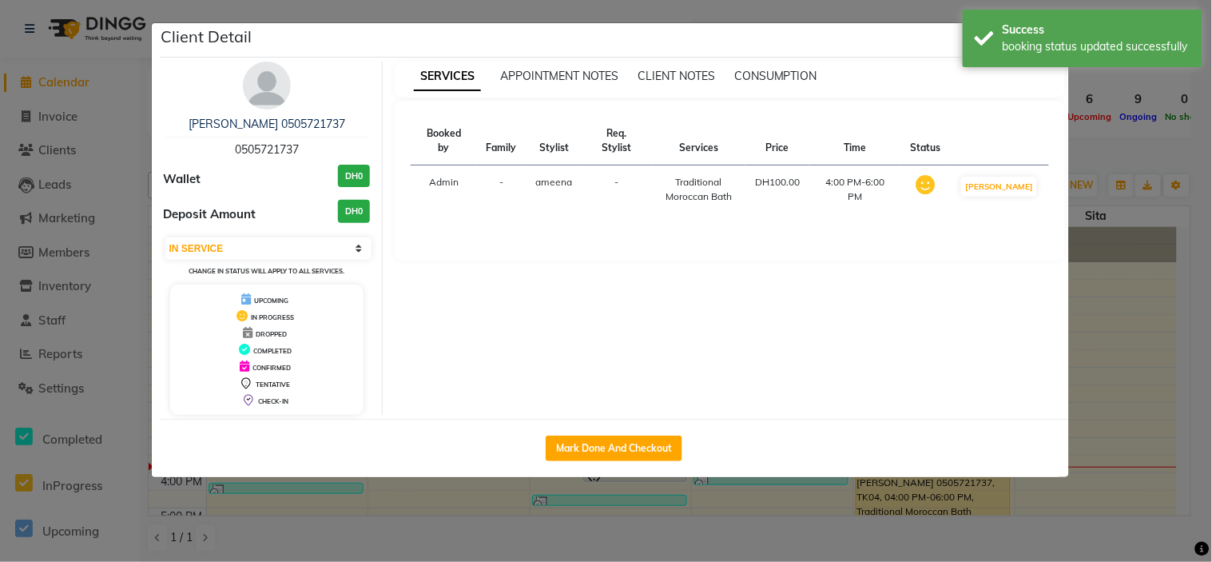
select select "service"
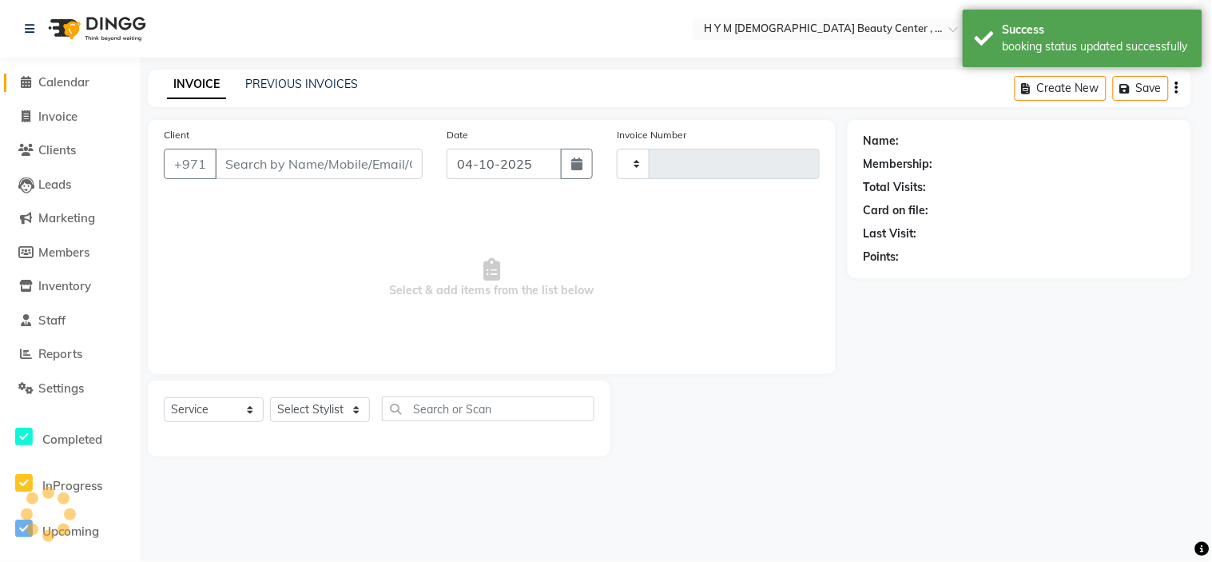
type input "2278"
select select "7248"
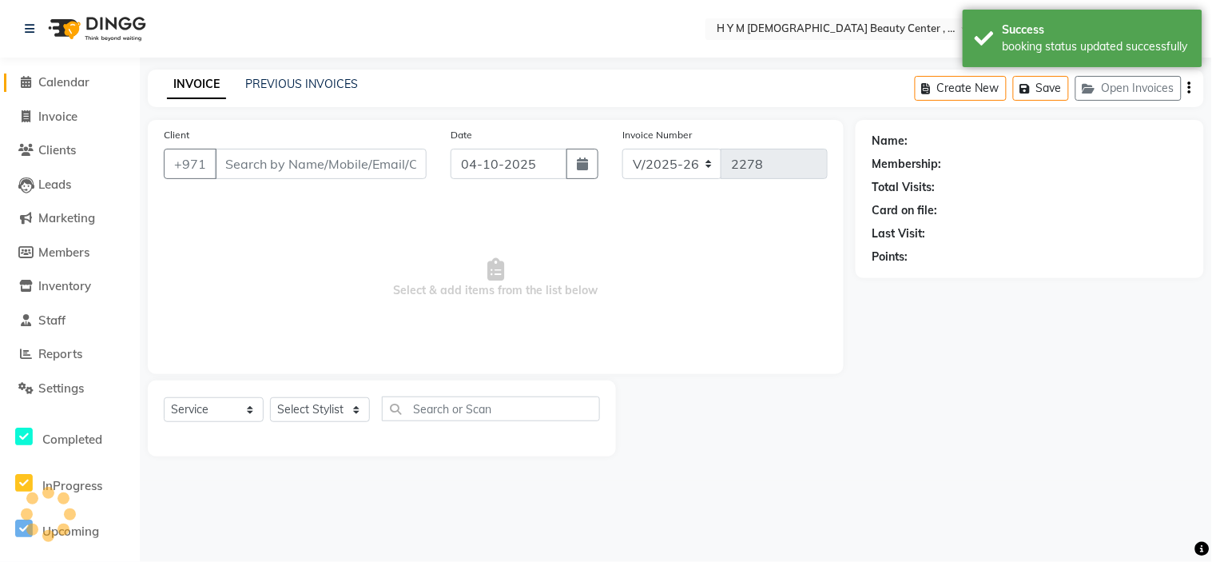
type input "0505721737"
select select "61767"
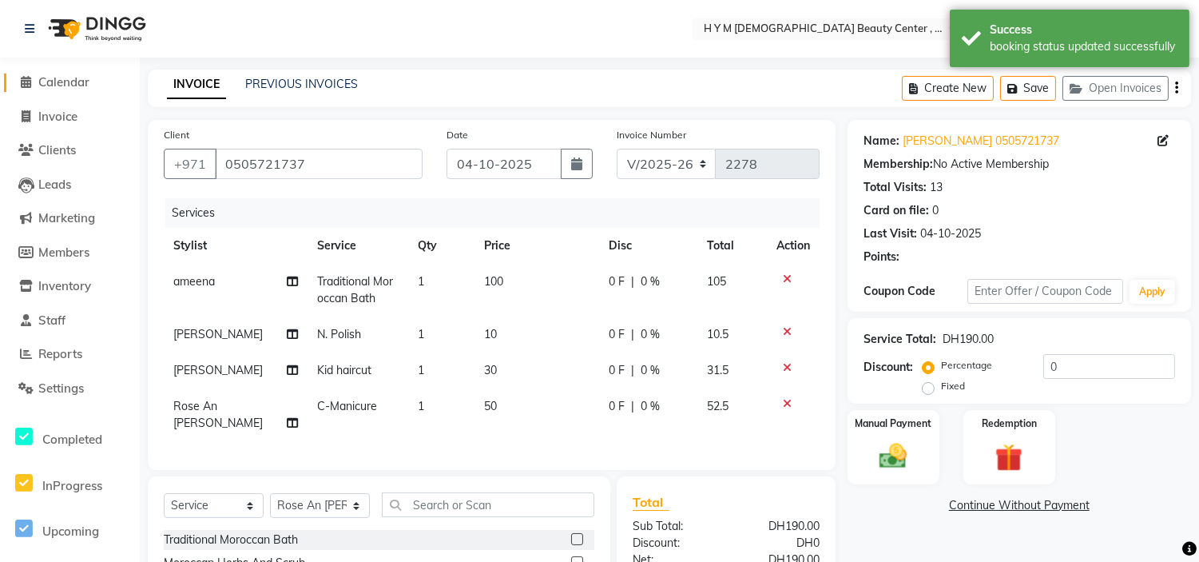
click at [26, 88] on icon at bounding box center [27, 82] width 10 height 12
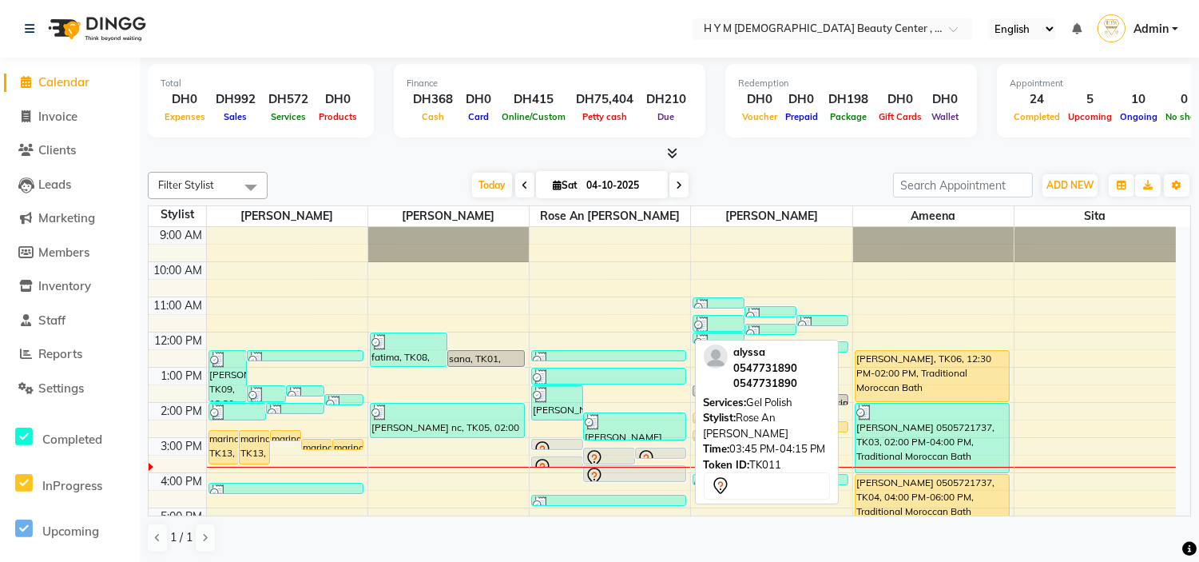
drag, startPoint x: 657, startPoint y: 504, endPoint x: 669, endPoint y: 468, distance: 37.9
click at [669, 227] on div "alyssa 0547731890, TK11, 03:00 PM-03:20 PM, C-Manicure alyssa 0547731890, TK11,…" at bounding box center [608, 227] width 155 height 0
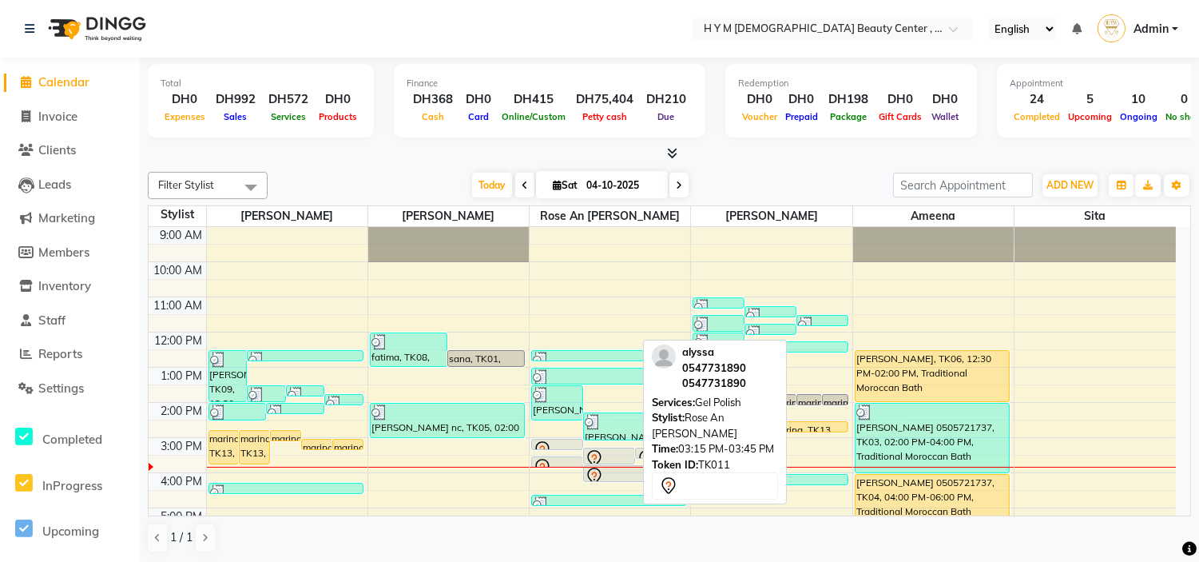
click at [601, 452] on icon at bounding box center [594, 458] width 19 height 19
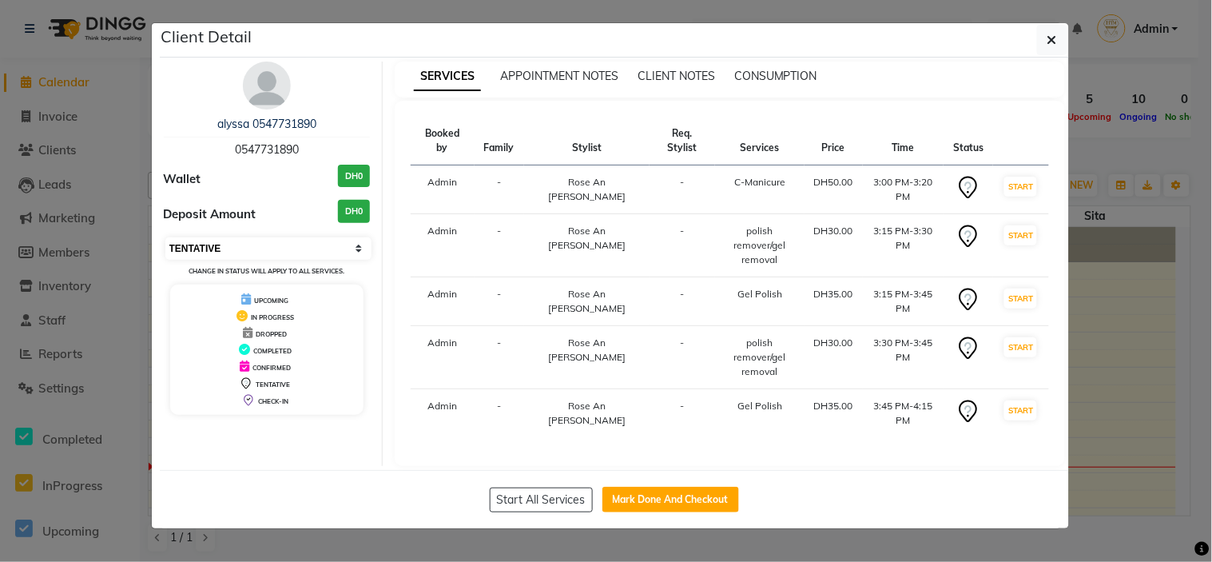
click at [225, 248] on select "Select IN SERVICE CONFIRMED TENTATIVE CHECK IN MARK DONE DROPPED UPCOMING" at bounding box center [268, 248] width 207 height 22
select select "2"
click at [165, 237] on select "Select IN SERVICE CONFIRMED TENTATIVE CHECK IN MARK DONE DROPPED UPCOMING" at bounding box center [268, 248] width 207 height 22
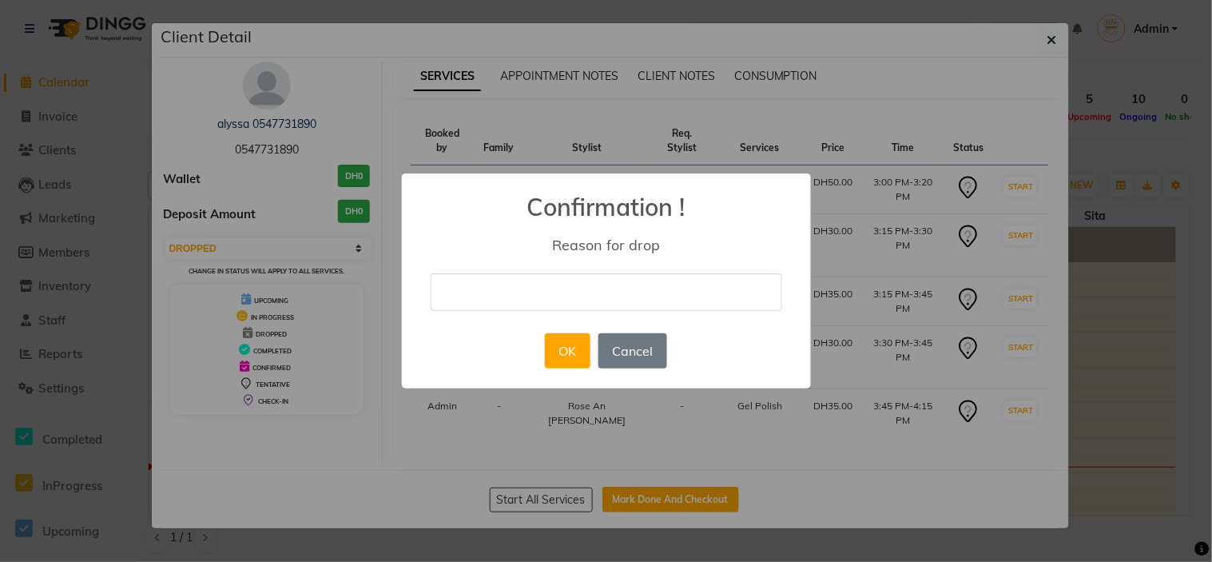
click at [459, 284] on input "text" at bounding box center [606, 292] width 351 height 38
type input "no comeback"
click at [553, 352] on button "OK" at bounding box center [568, 350] width 46 height 35
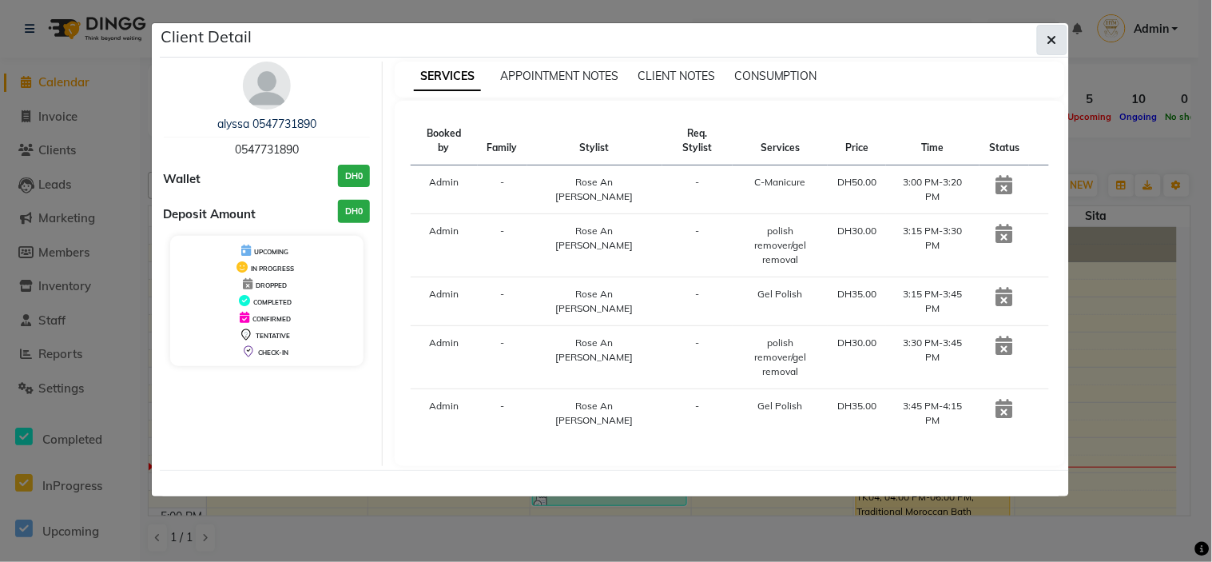
click at [1049, 40] on icon "button" at bounding box center [1052, 40] width 10 height 13
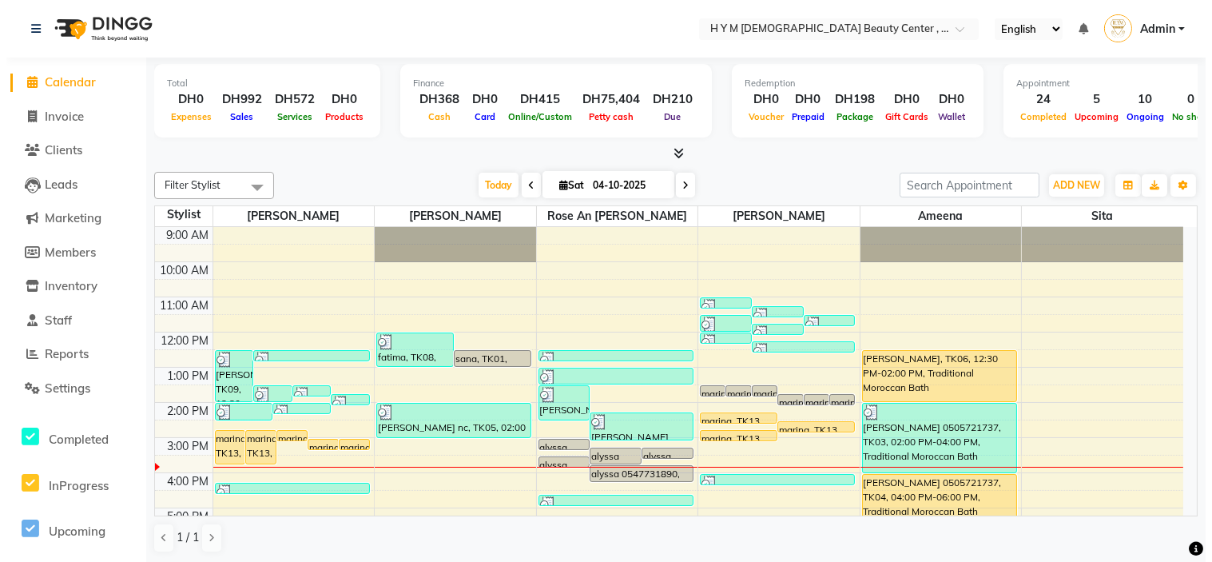
scroll to position [1, 0]
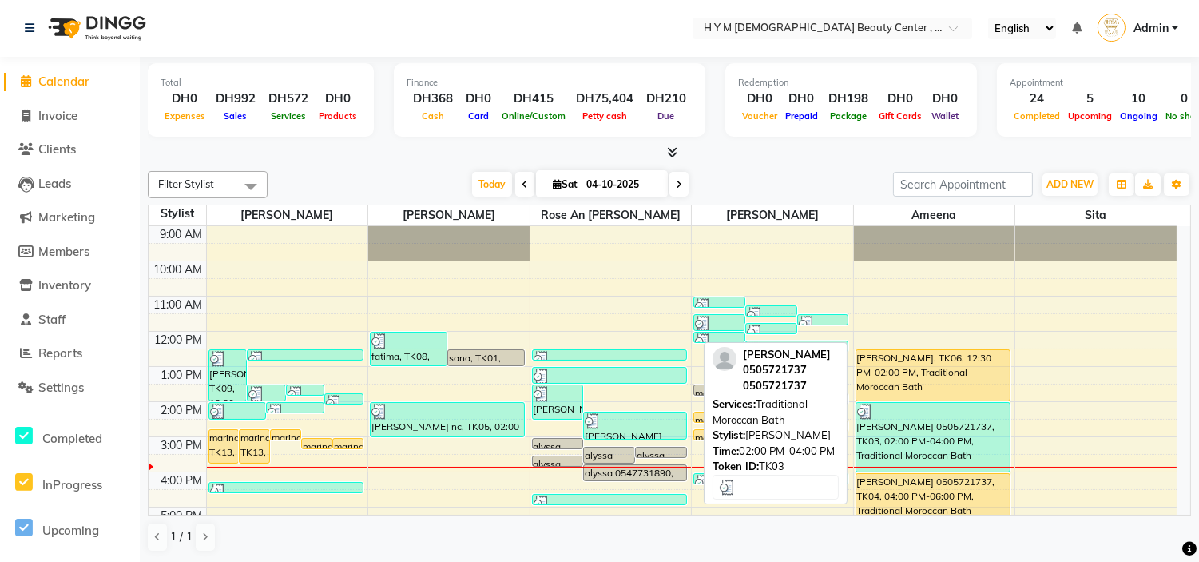
click at [899, 429] on div "[PERSON_NAME] 0505721737, TK03, 02:00 PM-04:00 PM, Traditional Moroccan Bath" at bounding box center [932, 437] width 153 height 69
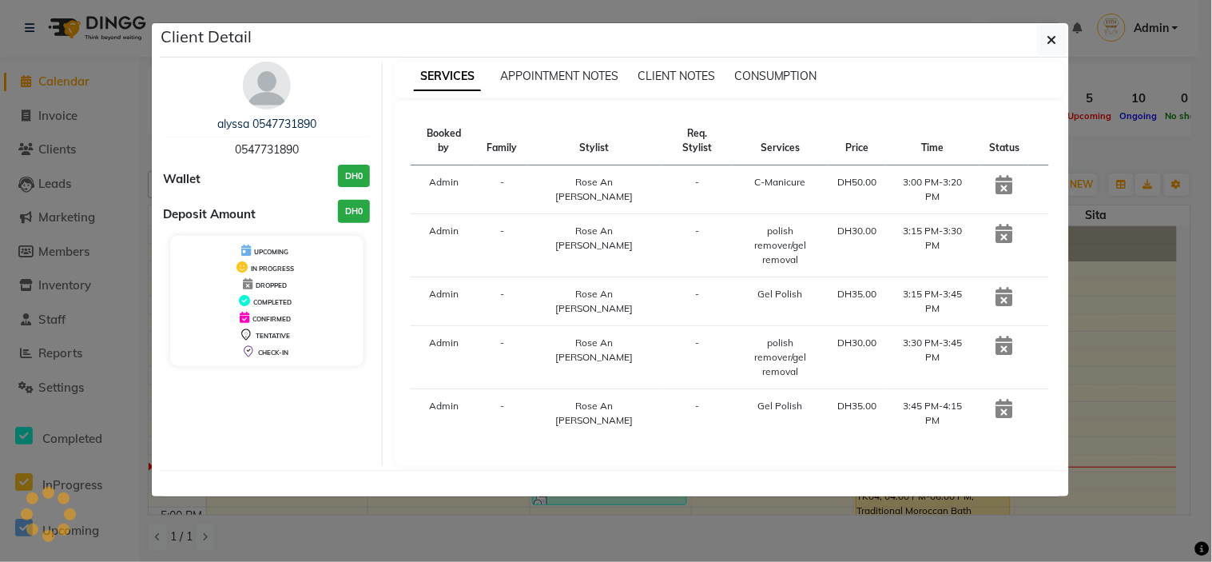
select select "3"
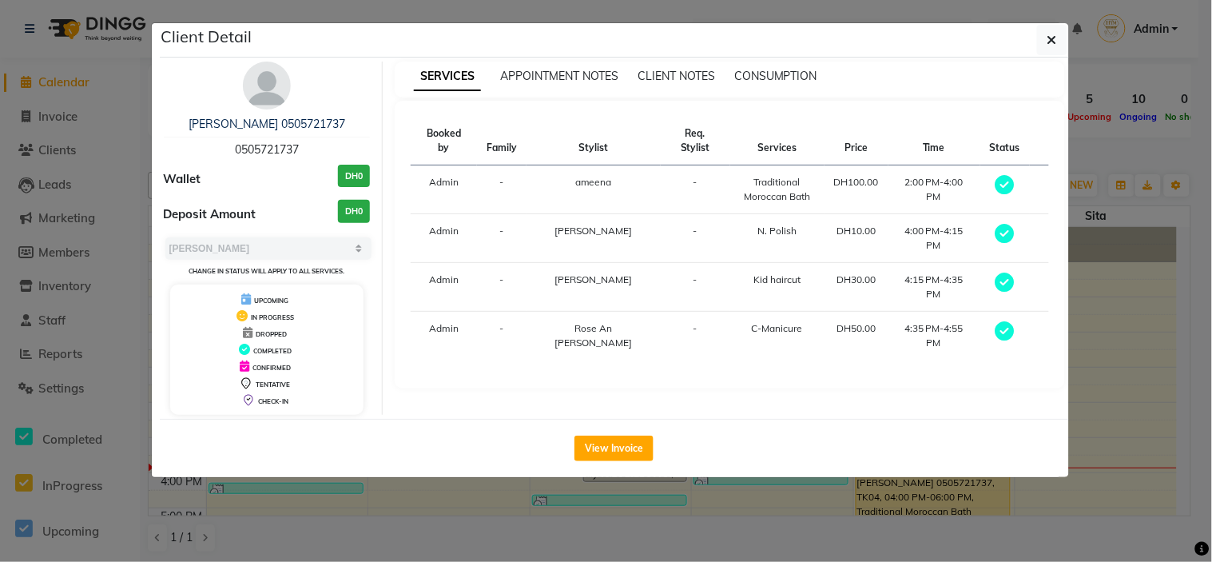
select select "service"
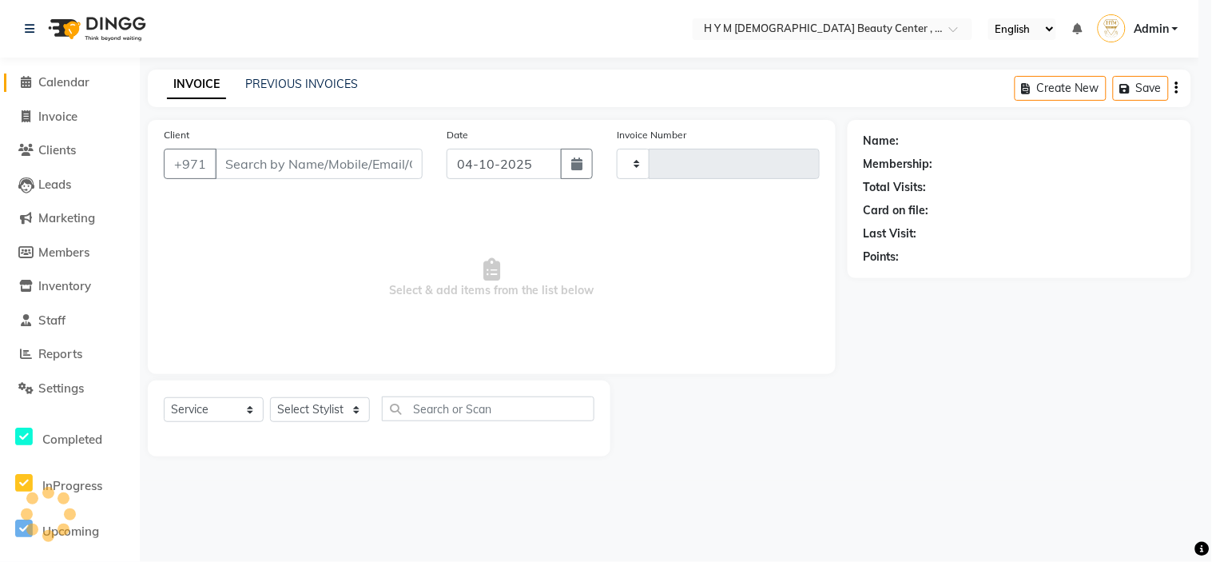
type input "2278"
select select "7248"
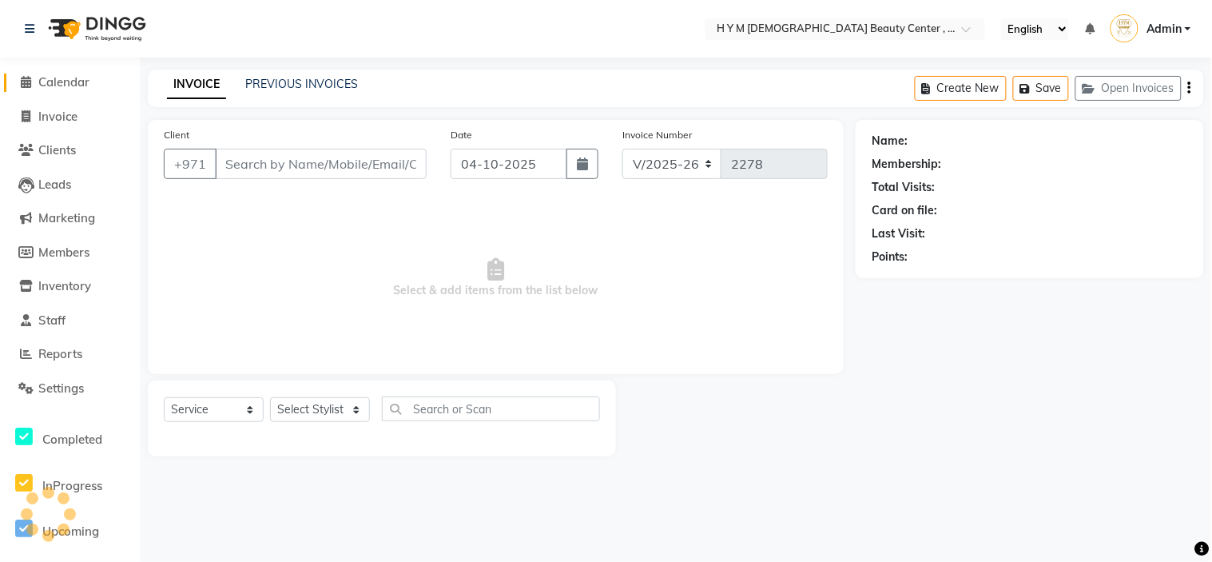
type input "0505721737"
select select "61767"
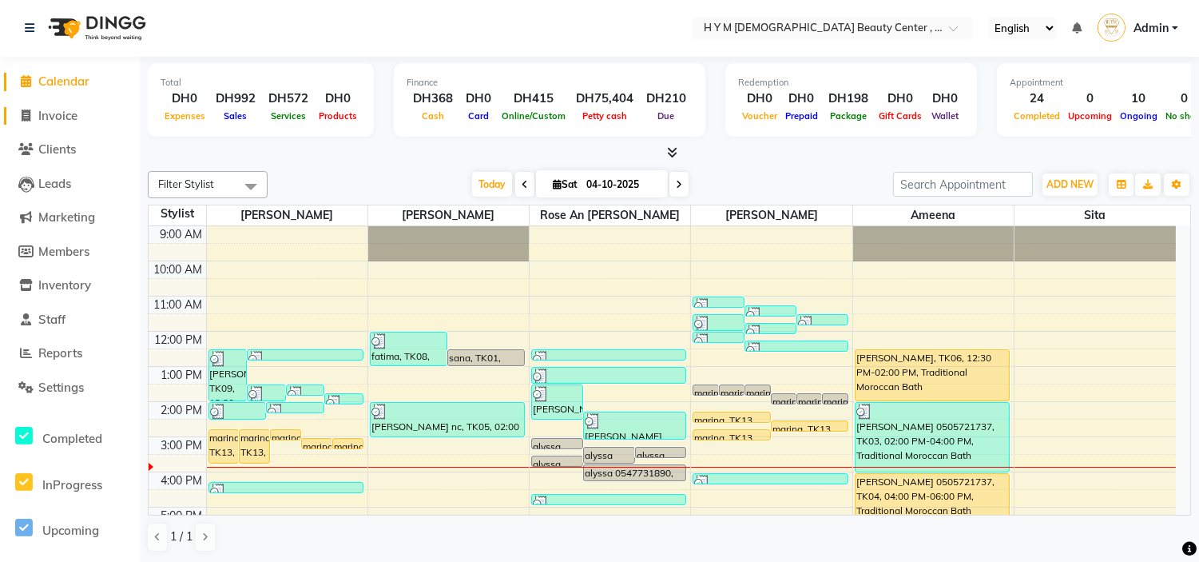
click at [24, 121] on icon at bounding box center [26, 115] width 9 height 12
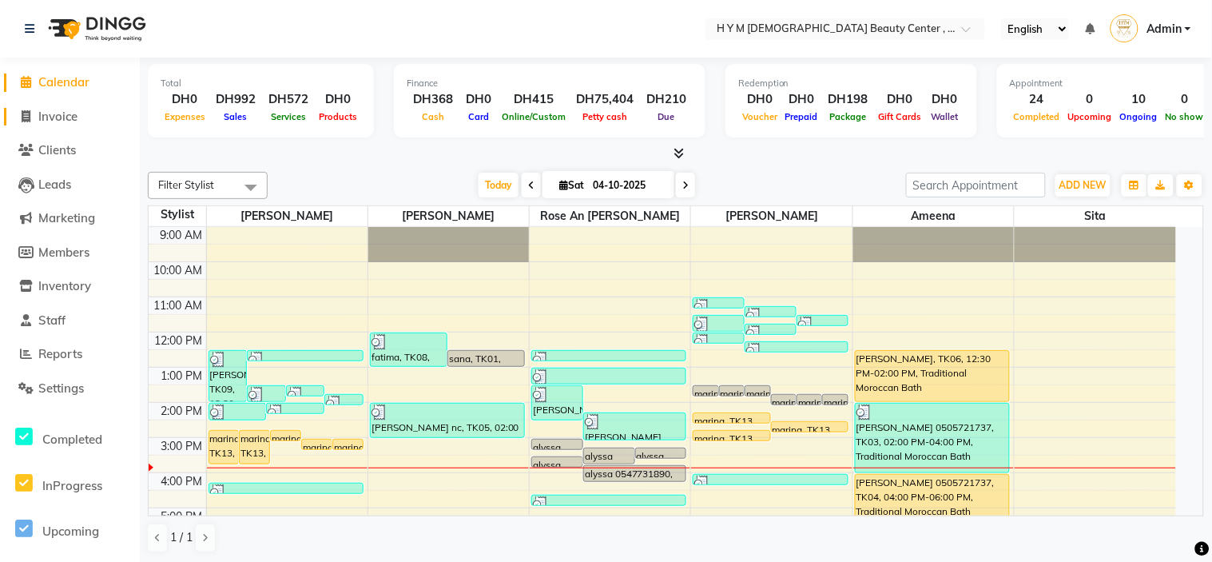
select select "7248"
select select "service"
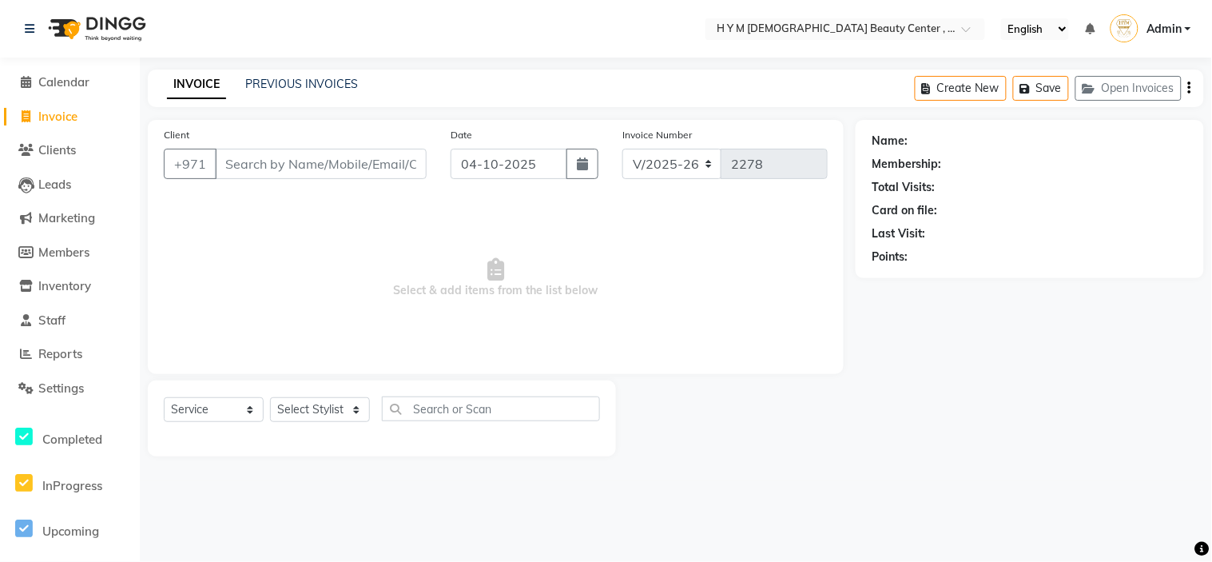
click at [61, 122] on span "Invoice" at bounding box center [57, 116] width 39 height 15
select select "service"
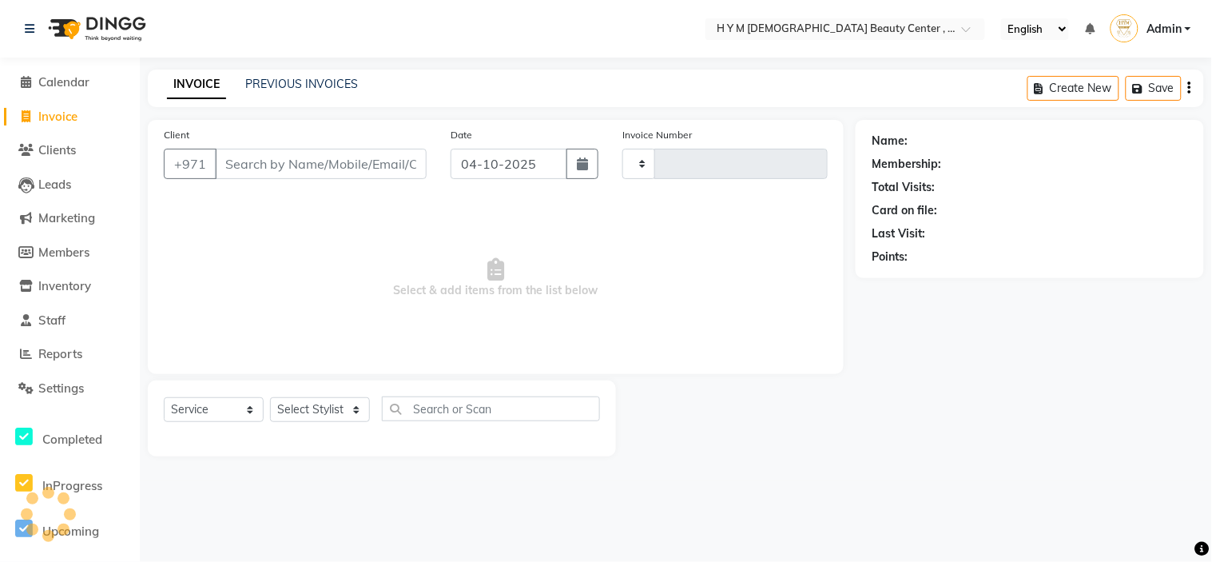
type input "2278"
select select "7248"
click at [254, 86] on link "PREVIOUS INVOICES" at bounding box center [301, 84] width 113 height 14
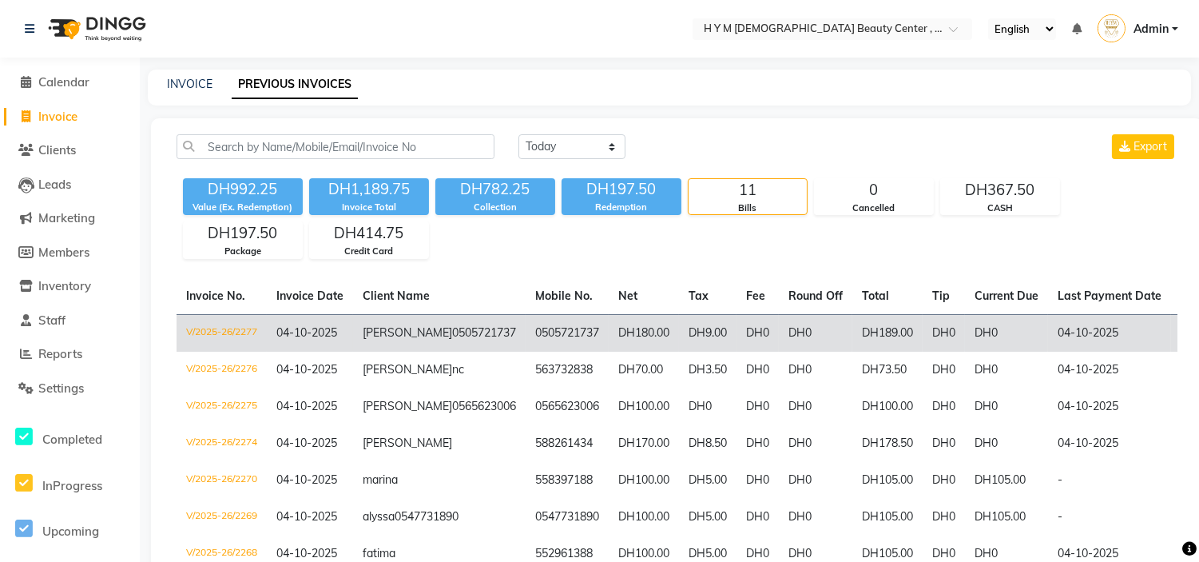
click at [679, 336] on td "DH9.00" at bounding box center [708, 333] width 58 height 38
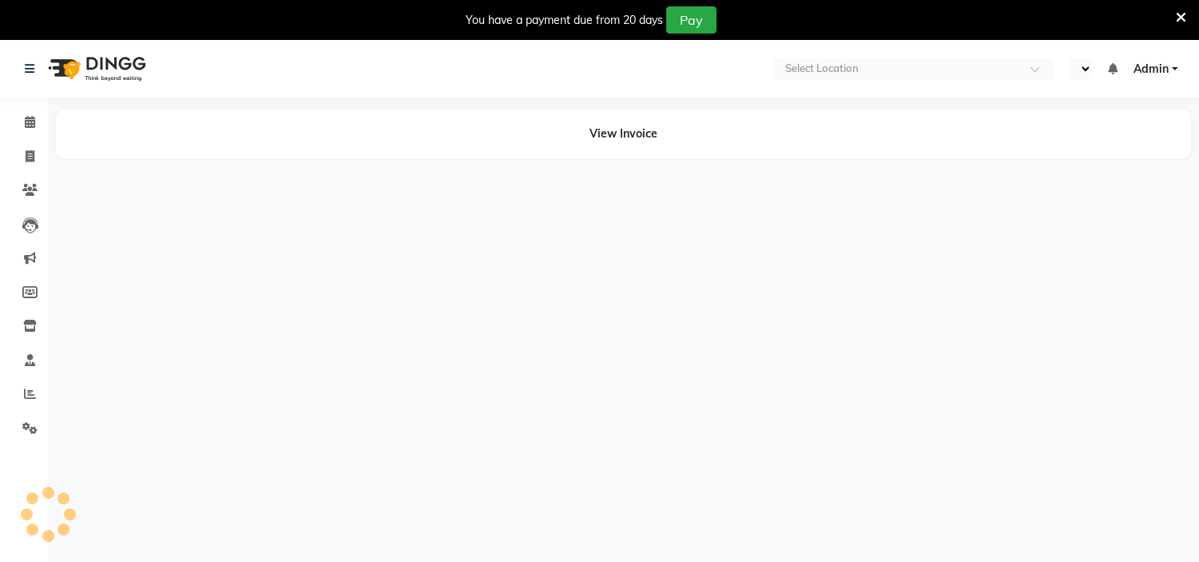
select select "en"
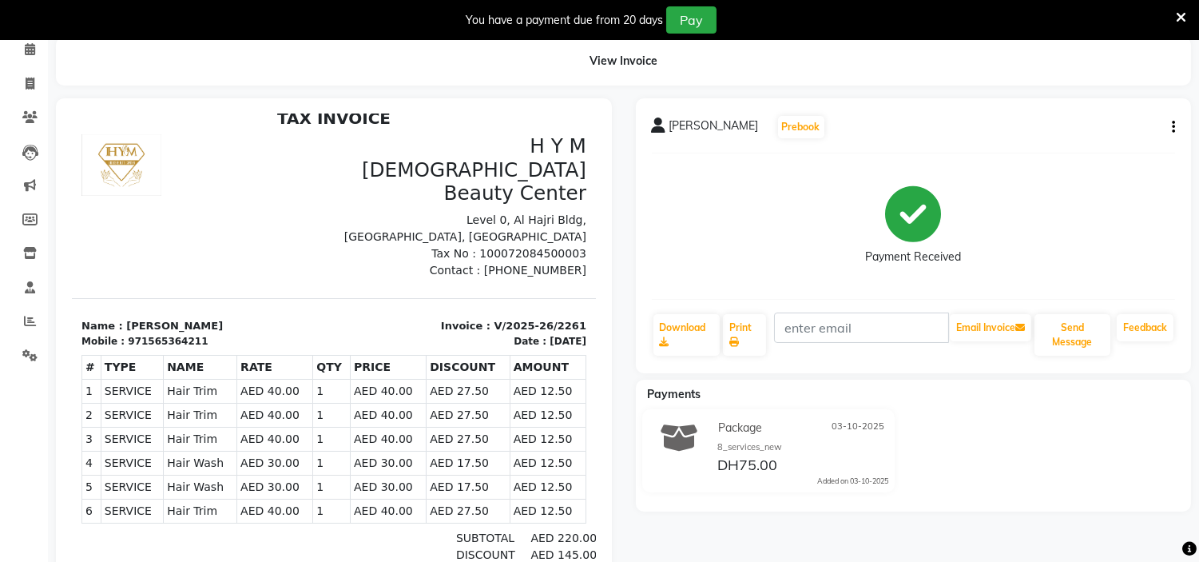
scroll to position [177, 0]
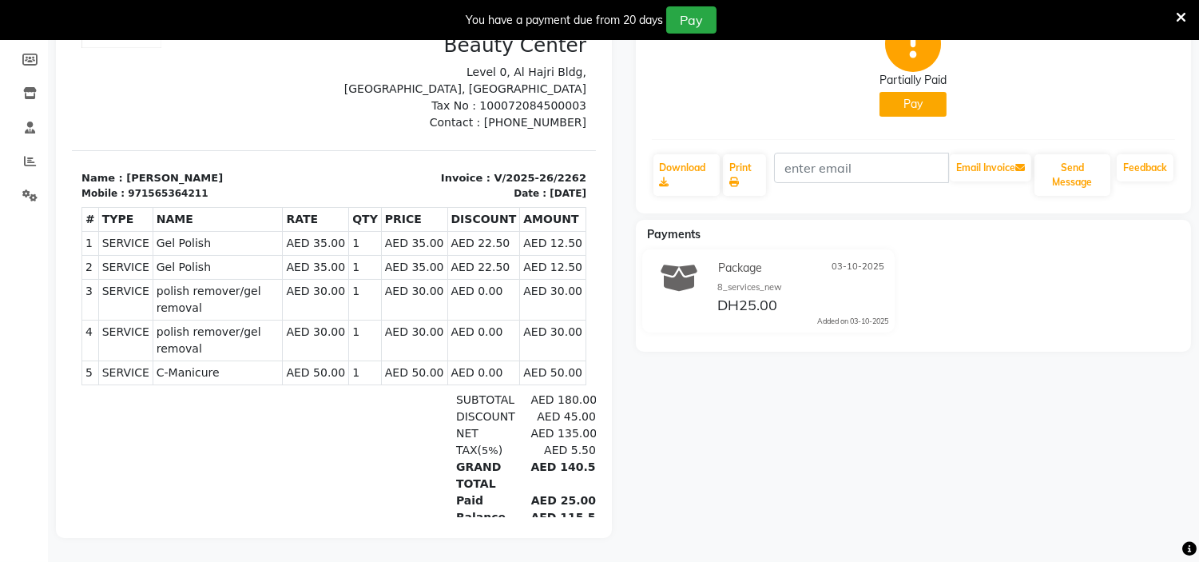
scroll to position [67, 0]
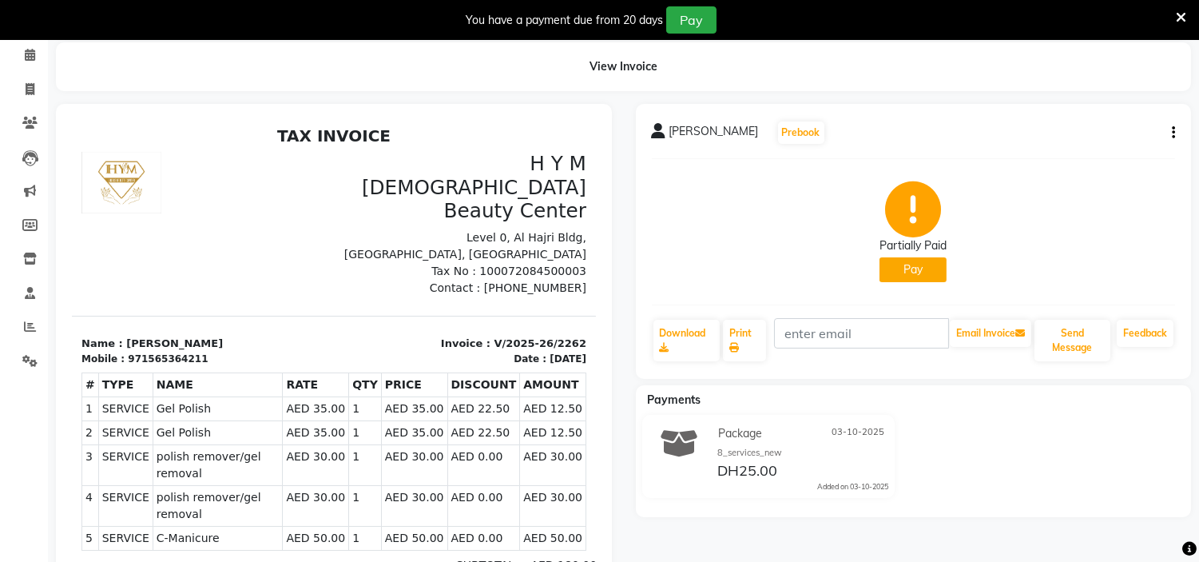
click at [1178, 133] on div "carla Prebook Partially Paid Pay Download Print Email Invoice Send Message Feed…" at bounding box center [914, 241] width 556 height 275
click at [1175, 131] on div "carla Prebook Partially Paid Pay Download Print Email Invoice Send Message Feed…" at bounding box center [914, 241] width 556 height 275
click at [1174, 133] on icon "button" at bounding box center [1173, 133] width 3 height 1
click at [1121, 96] on div "Cancel Invoice" at bounding box center [1093, 103] width 109 height 20
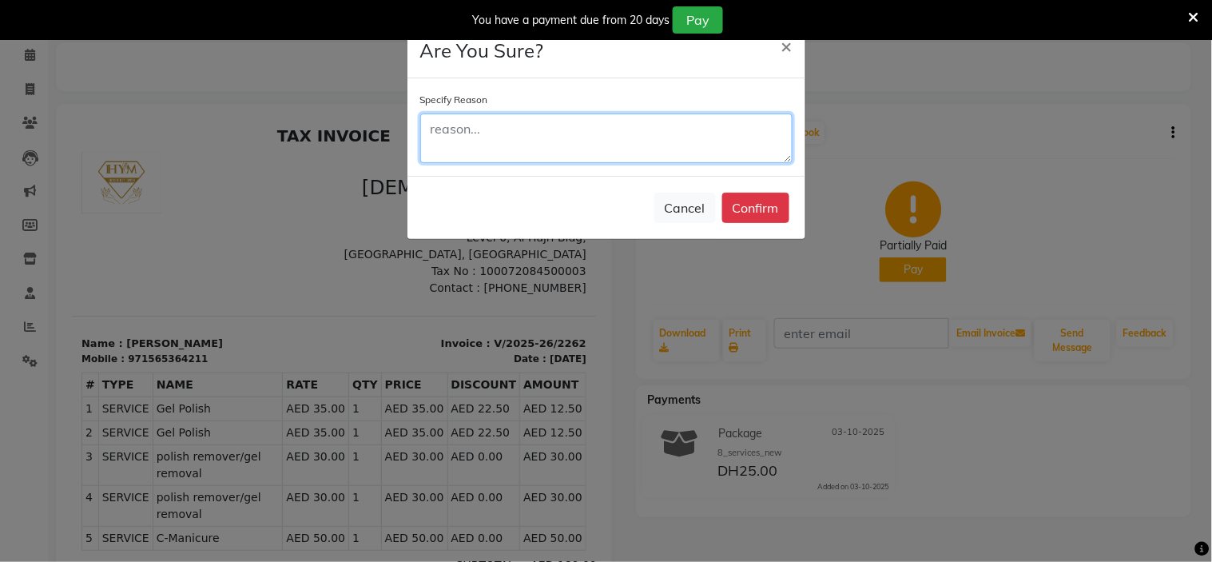
click at [513, 123] on textarea at bounding box center [606, 138] width 372 height 50
type textarea "wrong entry"
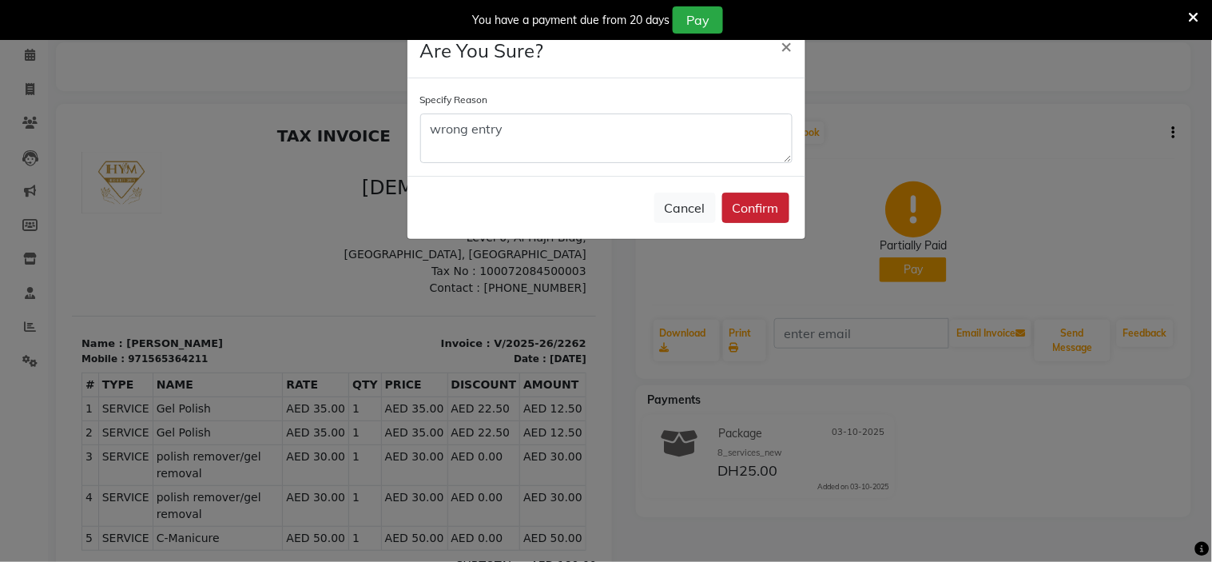
click at [759, 202] on button "Confirm" at bounding box center [755, 208] width 67 height 30
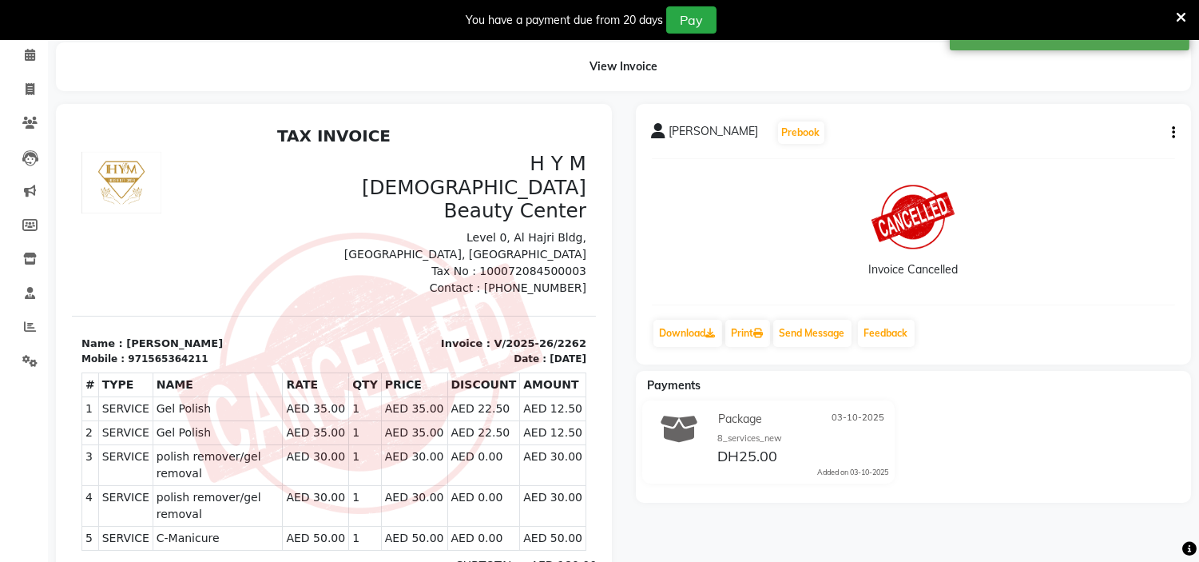
click at [177, 328] on img at bounding box center [360, 372] width 367 height 281
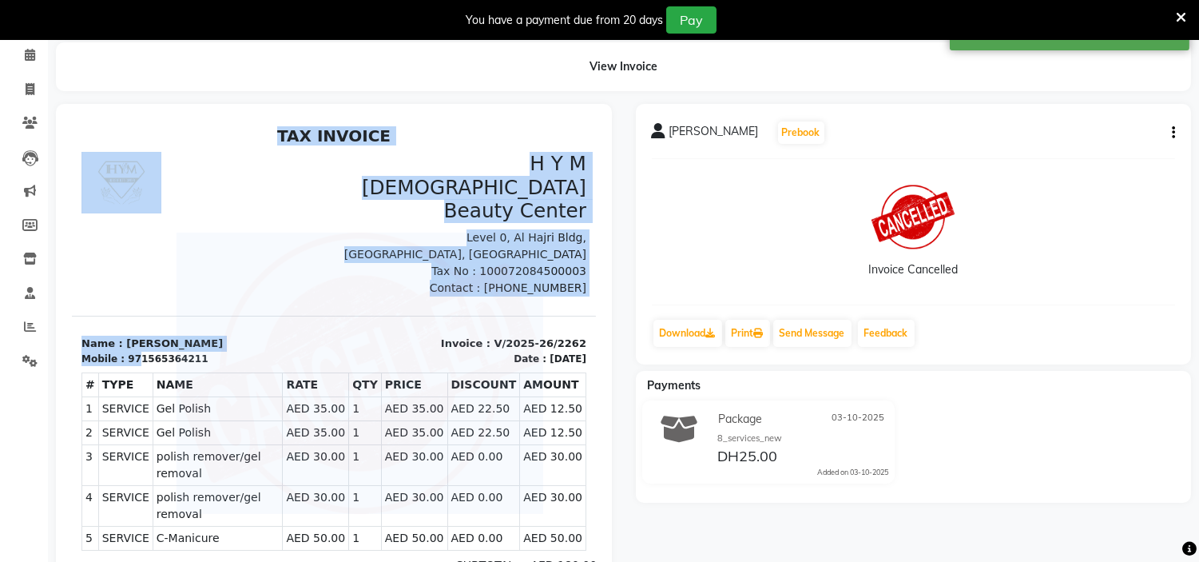
drag, startPoint x: 133, startPoint y: 328, endPoint x: 208, endPoint y: 329, distance: 74.3
click at [208, 329] on div "TAX INVOICE H Y M Ladies Beauty Center Level 0, Al Hajri Bldg, Palengke Superma…" at bounding box center [334, 434] width 524 height 619
click at [237, 308] on img at bounding box center [360, 372] width 367 height 281
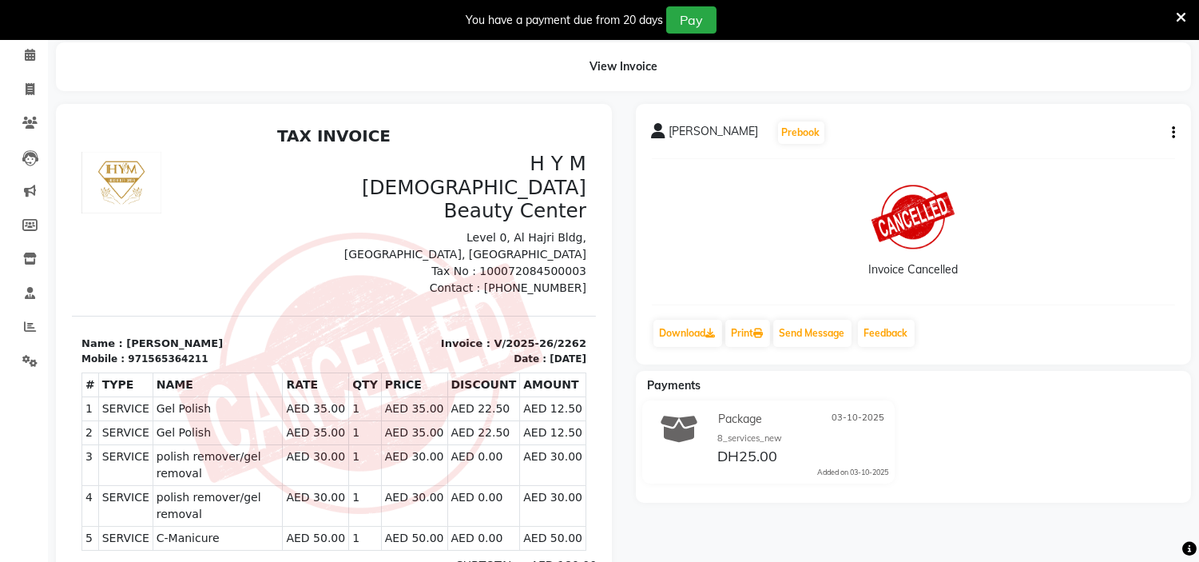
click at [140, 351] on div "971565364211" at bounding box center [168, 358] width 80 height 14
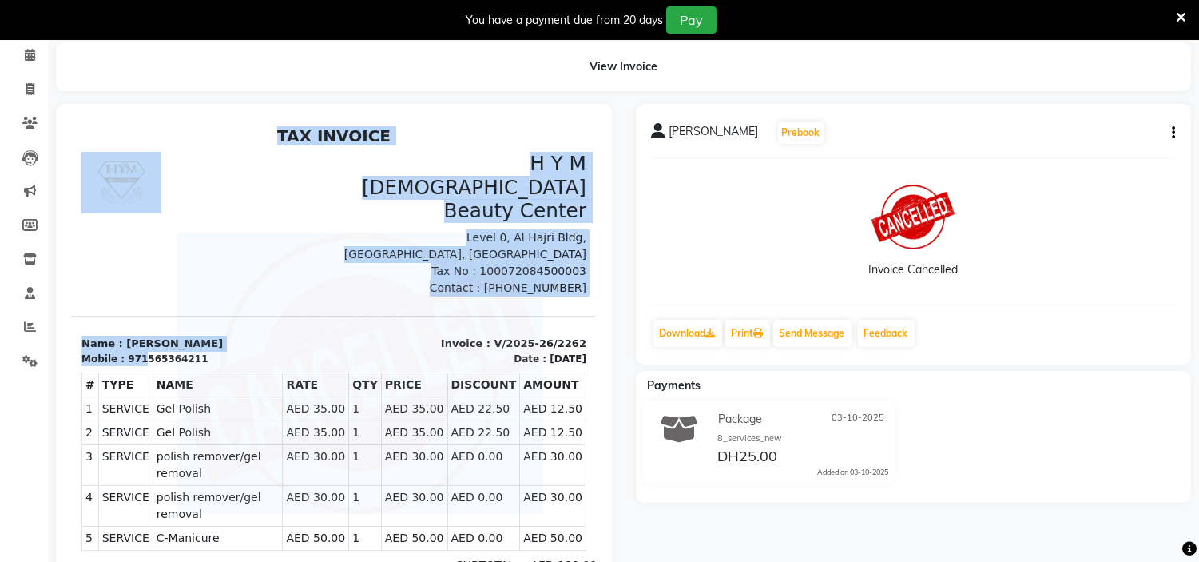
drag, startPoint x: 139, startPoint y: 334, endPoint x: 186, endPoint y: 329, distance: 47.4
click at [186, 329] on div "TAX INVOICE H Y M Ladies Beauty Center Level 0, Al Hajri Bldg, Palengke Superma…" at bounding box center [334, 434] width 524 height 619
click at [187, 329] on img at bounding box center [360, 372] width 367 height 281
click at [133, 351] on div "971565364211" at bounding box center [168, 358] width 80 height 14
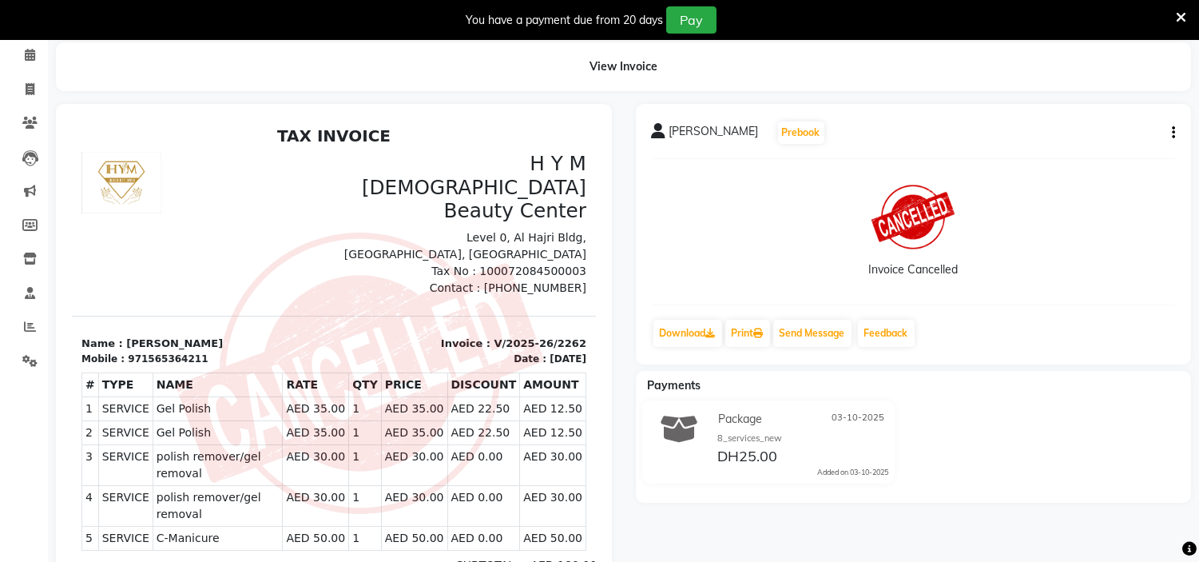
click at [260, 309] on img at bounding box center [360, 372] width 367 height 281
drag, startPoint x: 133, startPoint y: 333, endPoint x: 197, endPoint y: 326, distance: 64.3
click at [173, 330] on div "TAX INVOICE H Y M Ladies Beauty Center Level 0, Al Hajri Bldg, Palengke Superma…" at bounding box center [334, 434] width 524 height 619
click at [165, 351] on div "971565364211" at bounding box center [168, 358] width 80 height 14
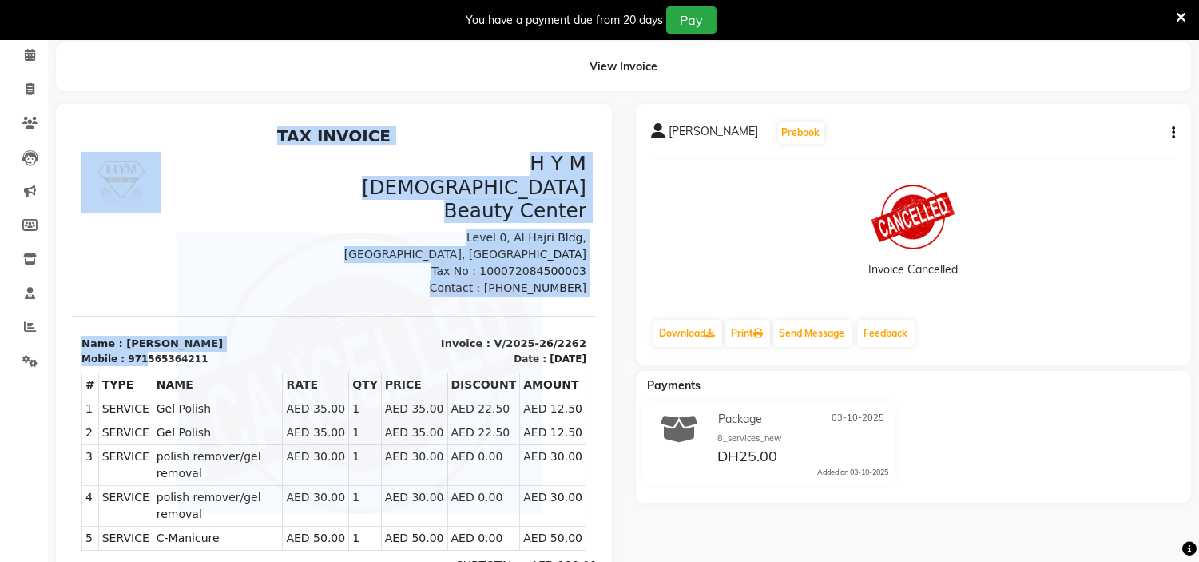
drag, startPoint x: 138, startPoint y: 329, endPoint x: 178, endPoint y: 328, distance: 40.0
click at [178, 328] on div "TAX INVOICE H Y M Ladies Beauty Center Level 0, Al Hajri Bldg, Palengke Superma…" at bounding box center [334, 434] width 524 height 619
click at [203, 328] on img at bounding box center [360, 372] width 367 height 281
click at [157, 335] on p "Name : carla" at bounding box center [202, 343] width 243 height 16
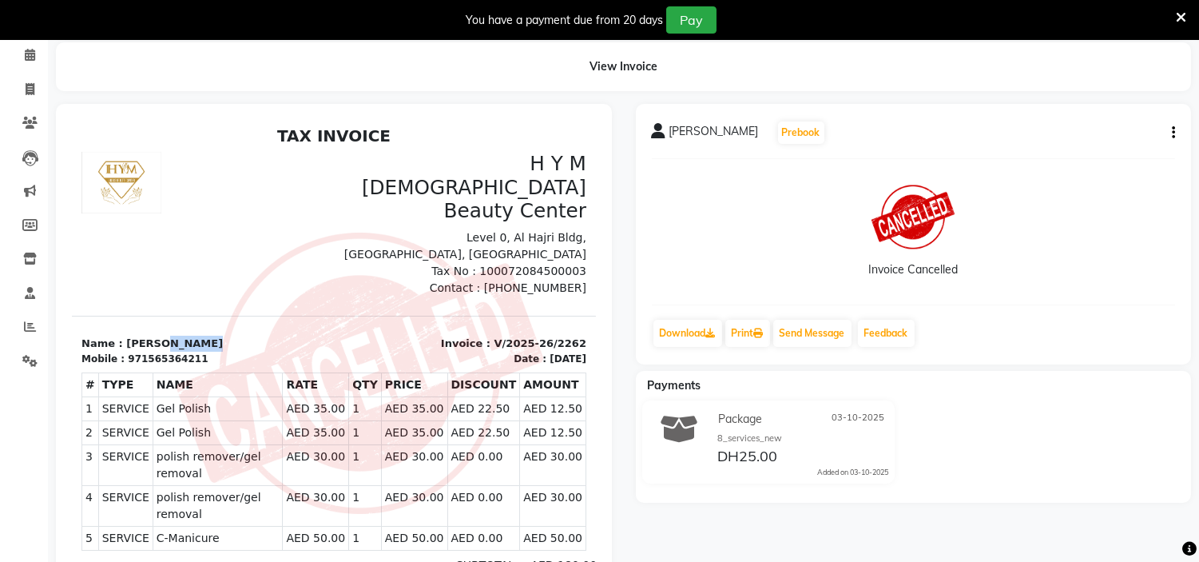
click at [157, 335] on div "Name : carla Mobile : 971565364211" at bounding box center [203, 350] width 262 height 30
drag, startPoint x: 157, startPoint y: 327, endPoint x: 296, endPoint y: 264, distance: 152.6
click at [329, 250] on img at bounding box center [360, 372] width 367 height 281
click at [134, 315] on section "Name : carla Mobile : 971565364211 Invoice : V/2025-26/2262 Date : 03/10/2025" at bounding box center [334, 340] width 524 height 50
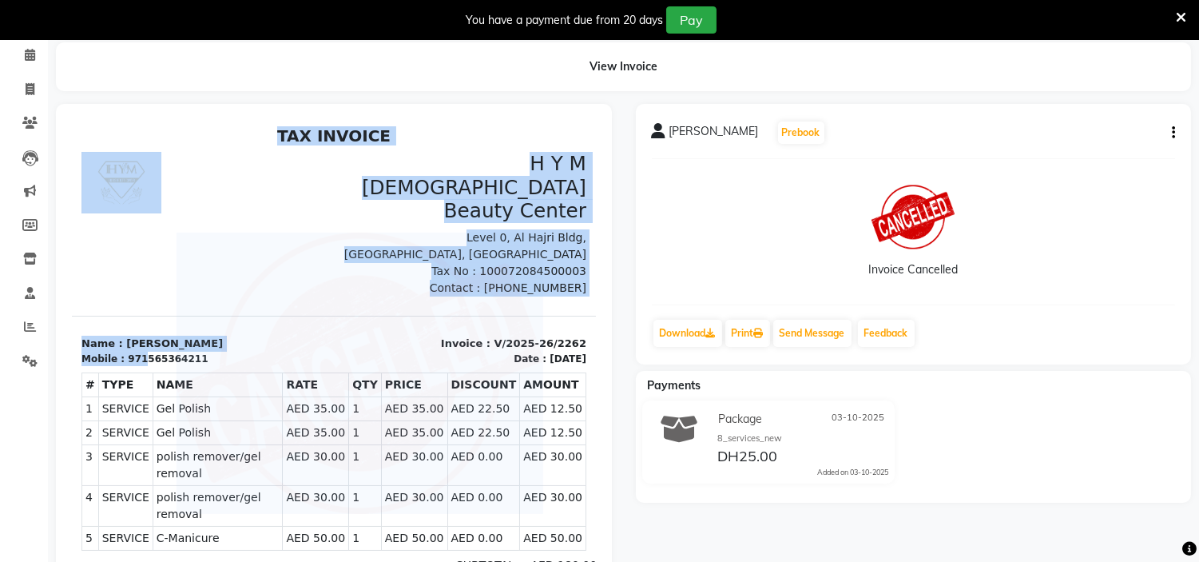
drag, startPoint x: 139, startPoint y: 330, endPoint x: 173, endPoint y: 328, distance: 34.4
click at [173, 328] on div "TAX INVOICE H Y M Ladies Beauty Center Level 0, Al Hajri Bldg, Palengke Superma…" at bounding box center [334, 434] width 524 height 619
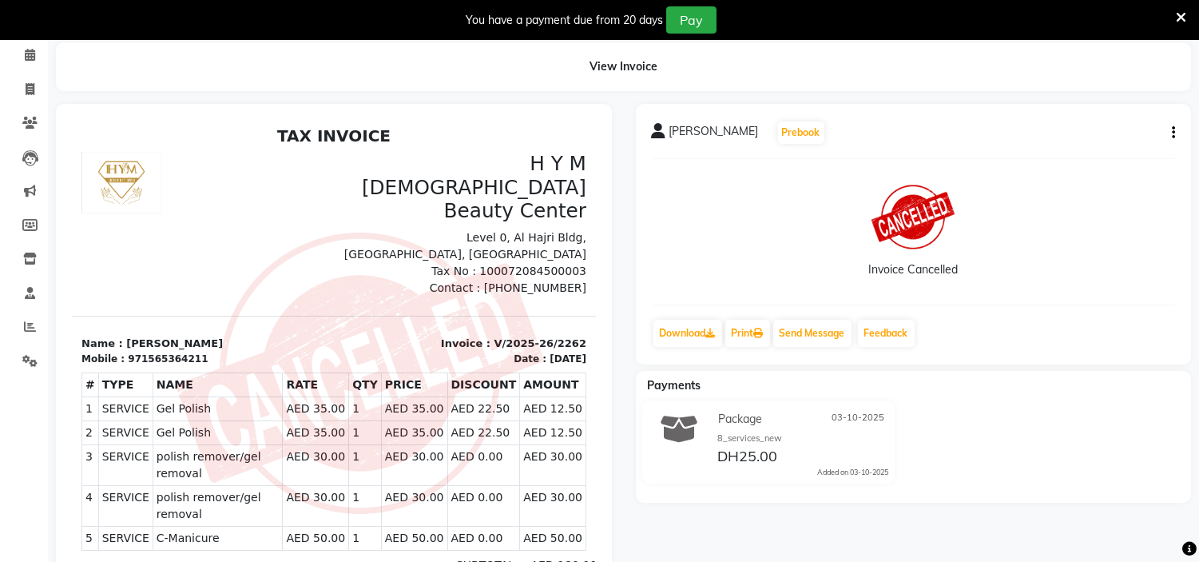
click at [165, 351] on div "971565364211" at bounding box center [168, 358] width 80 height 14
copy div "971565364211"
click at [28, 98] on link "Invoice" at bounding box center [24, 90] width 38 height 26
select select "service"
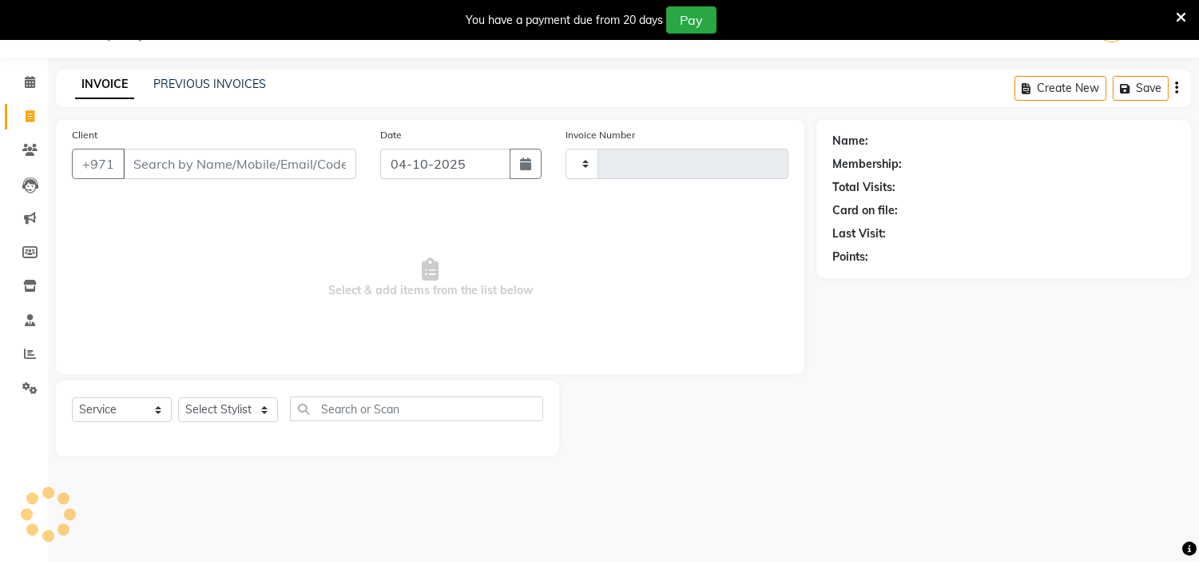
scroll to position [40, 0]
type input "2273"
select select "7248"
click at [526, 153] on button "button" at bounding box center [526, 164] width 32 height 30
select select "10"
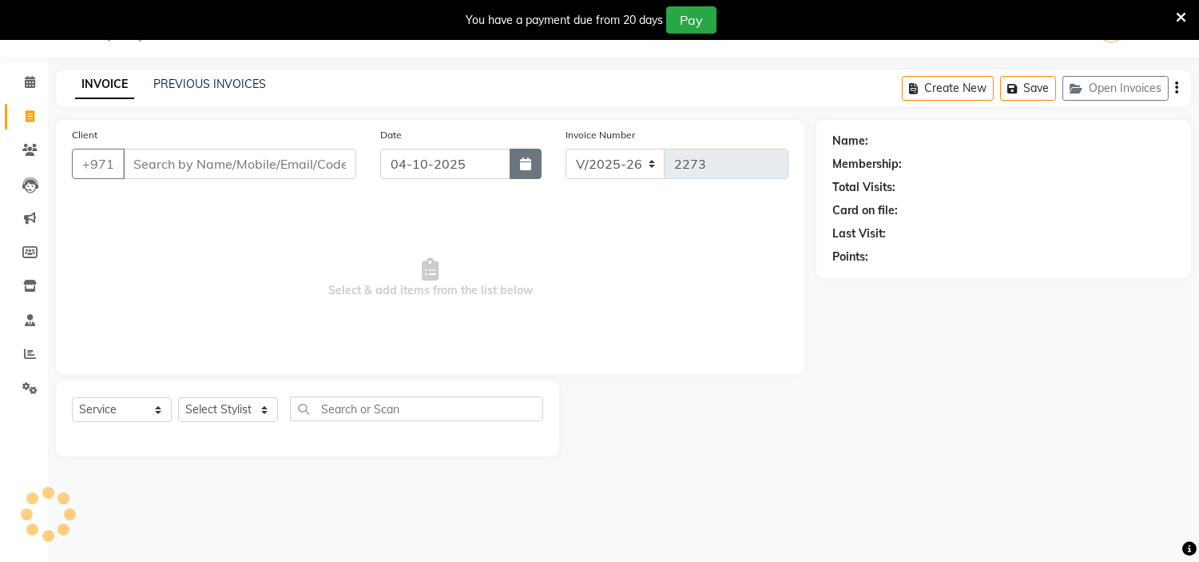
select select "2025"
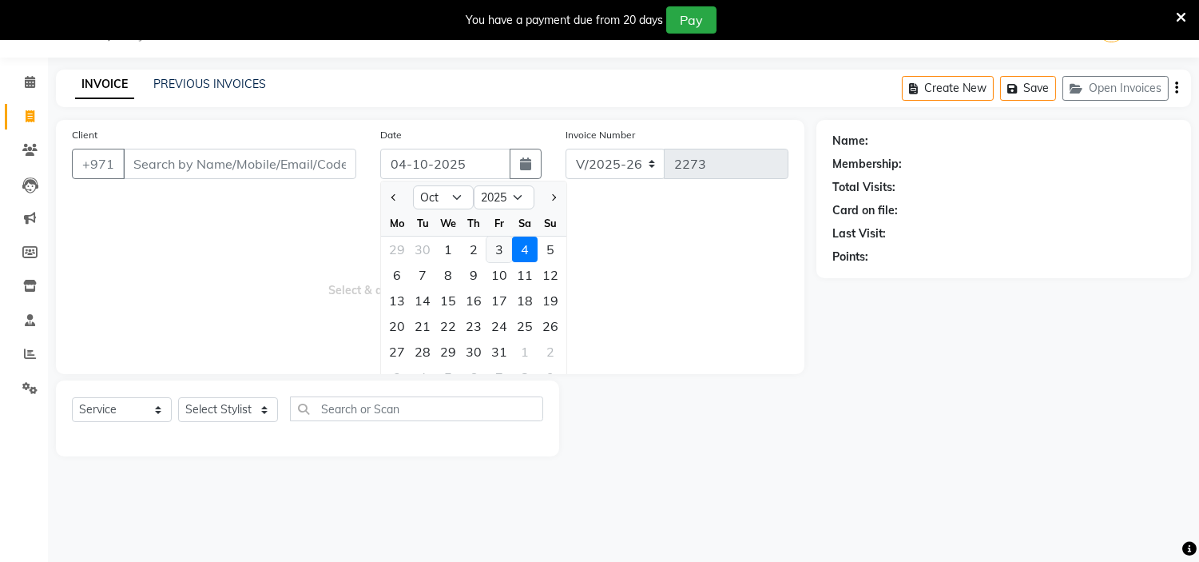
click at [494, 251] on div "3" at bounding box center [499, 249] width 26 height 26
type input "03-10-2025"
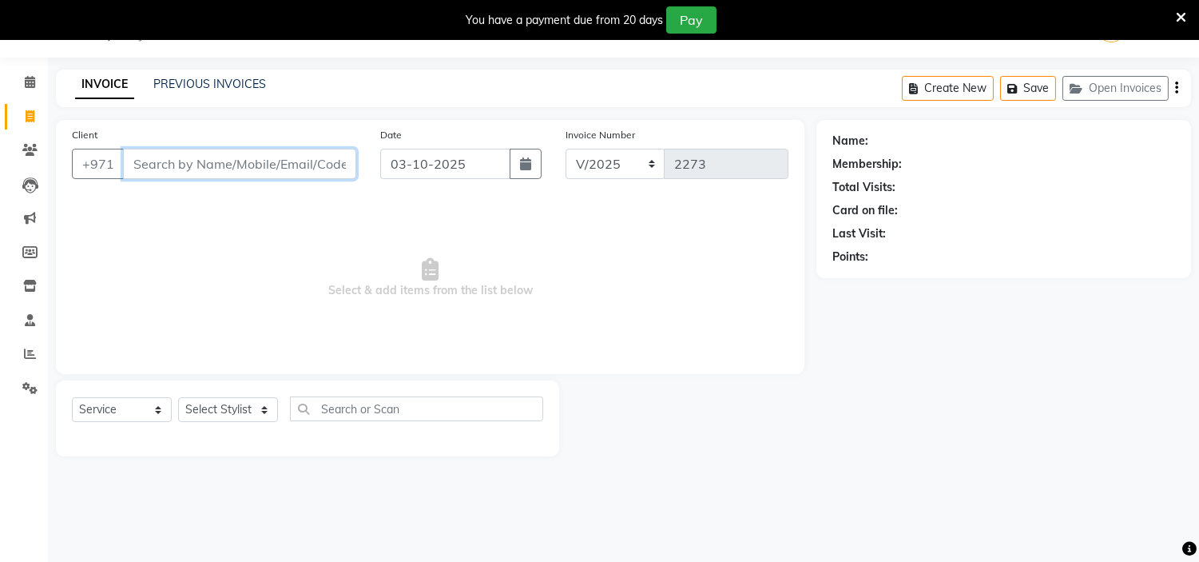
click at [165, 157] on input "Client" at bounding box center [239, 164] width 233 height 30
paste input "971565364211"
type input "971565364211"
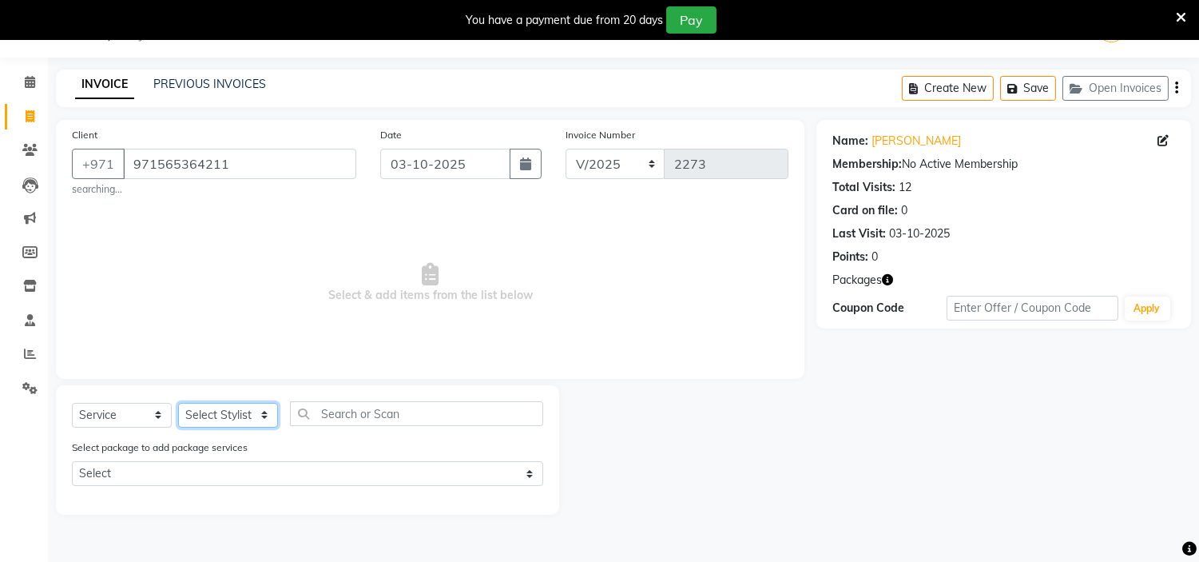
click at [236, 416] on select "Select Stylist ameena Jheza Dalangin Julie Corteza randa Rose An Galang sita" at bounding box center [228, 415] width 100 height 25
select select "61770"
click at [178, 403] on select "Select Stylist ameena Jheza Dalangin Julie Corteza randa Rose An Galang sita" at bounding box center [228, 415] width 100 height 25
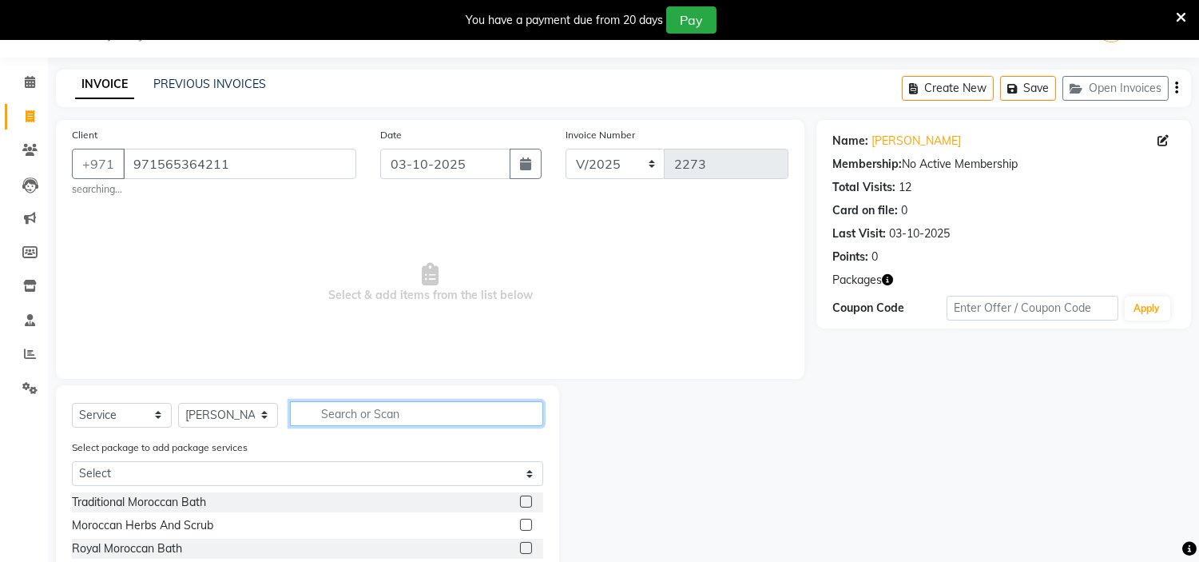
click at [336, 414] on input "text" at bounding box center [416, 413] width 253 height 25
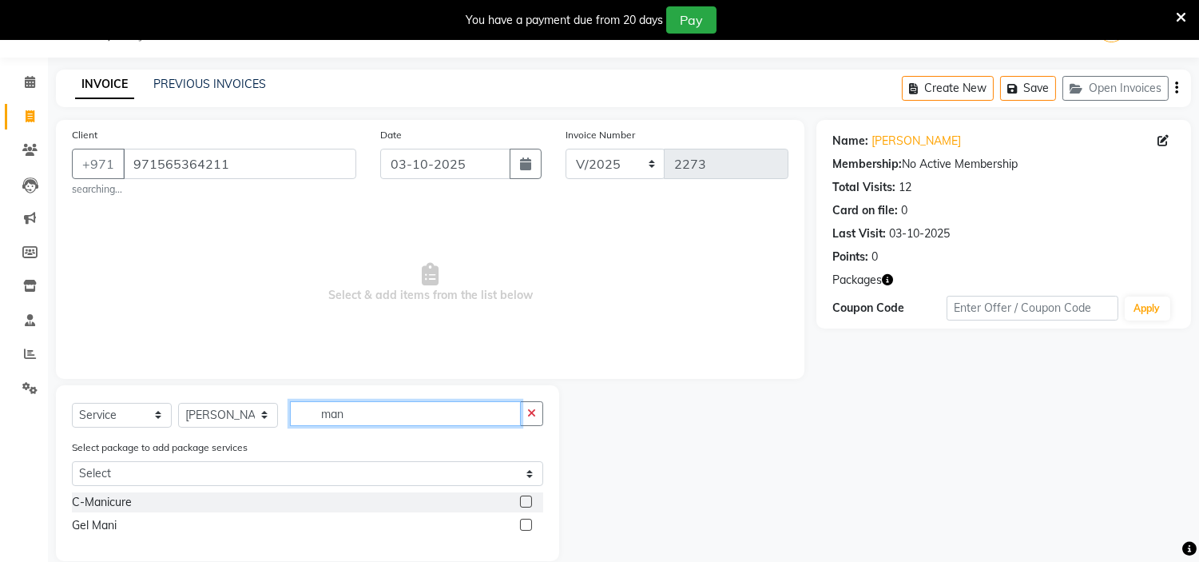
type input "man"
click at [531, 506] on div at bounding box center [531, 502] width 23 height 20
click at [524, 506] on label at bounding box center [526, 501] width 12 height 12
click at [524, 506] on input "checkbox" at bounding box center [525, 502] width 10 height 10
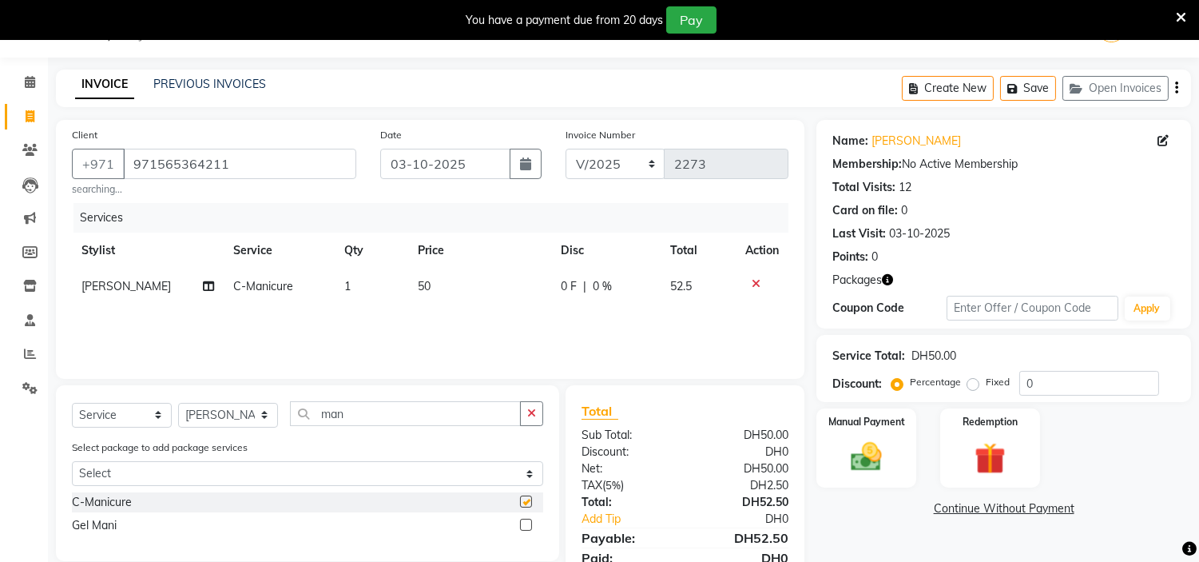
checkbox input "false"
drag, startPoint x: 432, startPoint y: 410, endPoint x: 0, endPoint y: 409, distance: 432.1
click at [0, 409] on app-home "Select Location × H Y M Ladies Beauty Center , Abu Dhabi English ENGLISH Españo…" at bounding box center [599, 313] width 1199 height 627
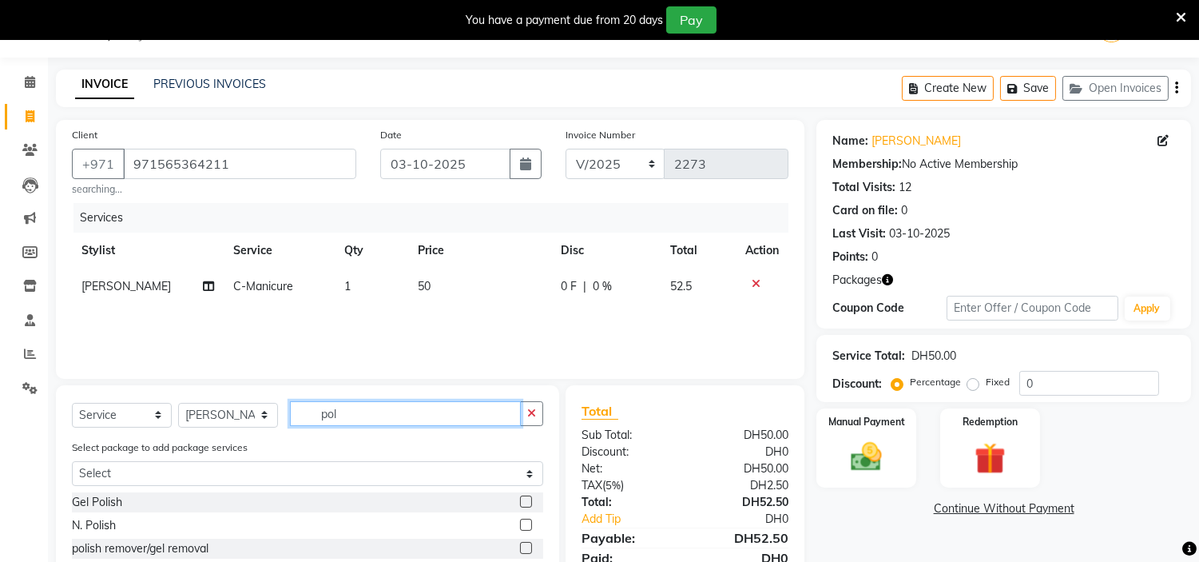
type input "pol"
click at [527, 498] on label at bounding box center [526, 501] width 12 height 12
click at [527, 498] on input "checkbox" at bounding box center [525, 502] width 10 height 10
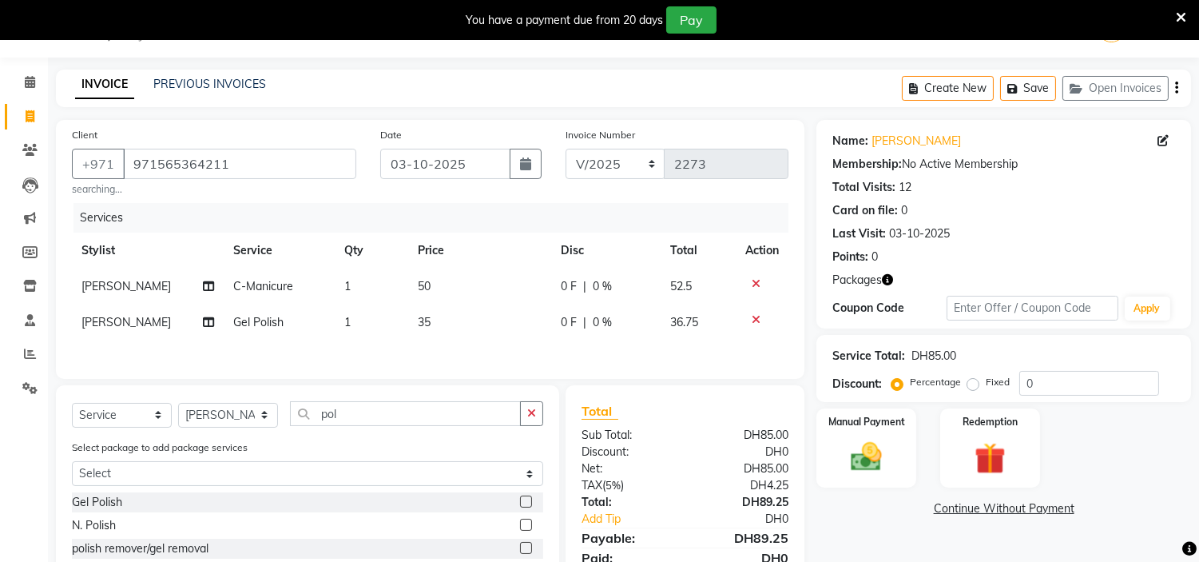
click at [525, 507] on label at bounding box center [526, 501] width 12 height 12
click at [525, 507] on input "checkbox" at bounding box center [525, 502] width 10 height 10
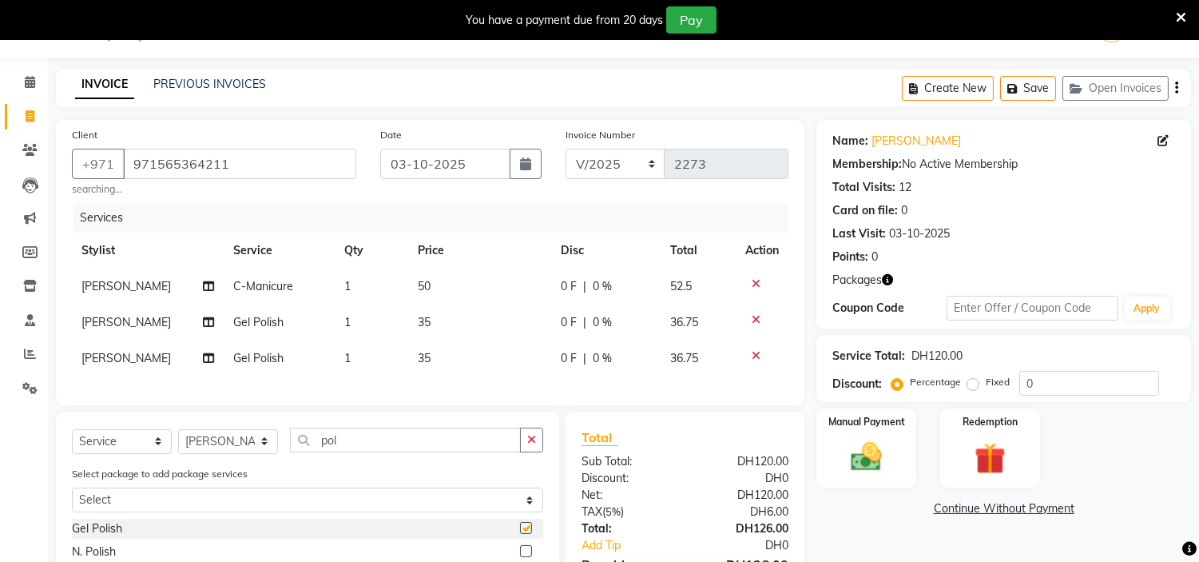
checkbox input "false"
drag, startPoint x: 377, startPoint y: 444, endPoint x: 0, endPoint y: 435, distance: 377.1
click at [0, 435] on app-home "Select Location × H Y M Ladies Beauty Center , Abu Dhabi English ENGLISH Españo…" at bounding box center [599, 328] width 1199 height 657
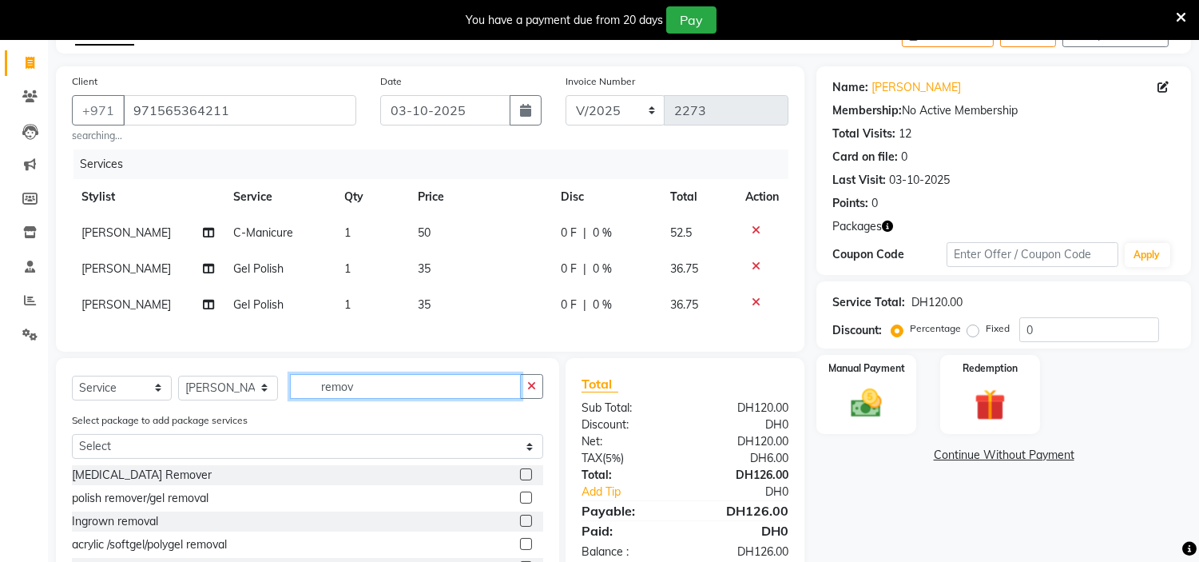
scroll to position [173, 0]
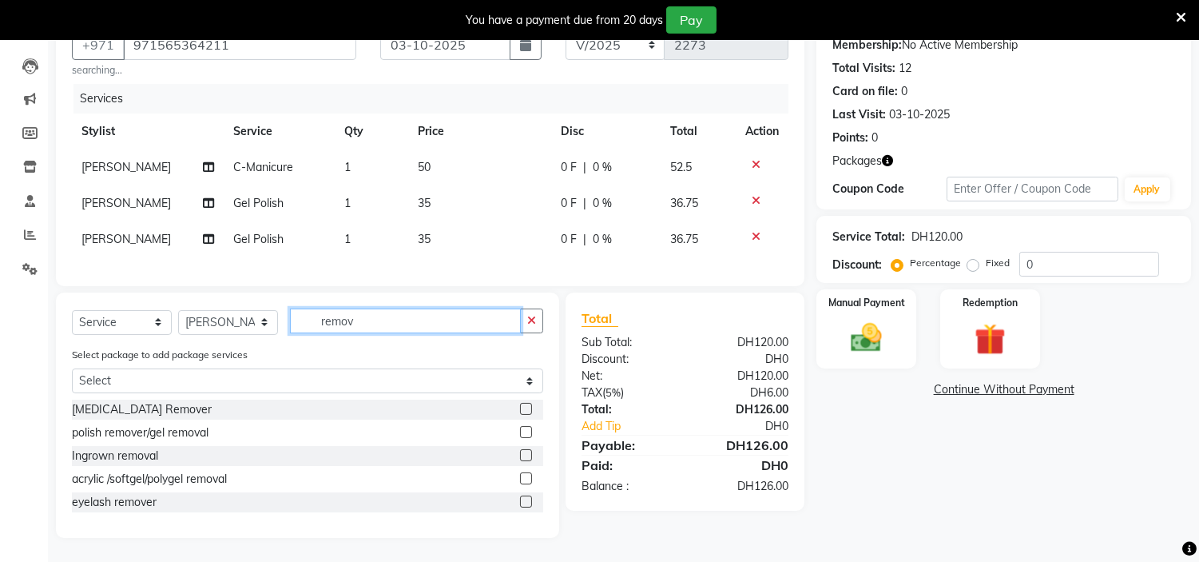
type input "remov"
click at [532, 431] on div at bounding box center [531, 433] width 23 height 20
click at [530, 431] on label at bounding box center [526, 432] width 12 height 12
click at [530, 431] on input "checkbox" at bounding box center [525, 432] width 10 height 10
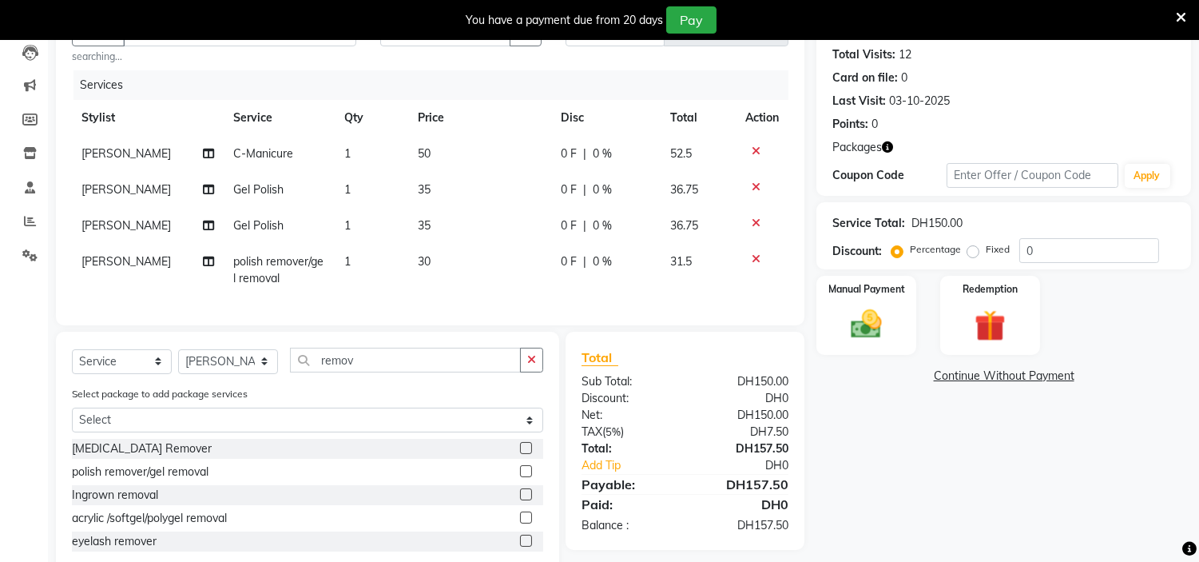
drag, startPoint x: 527, startPoint y: 485, endPoint x: 841, endPoint y: 411, distance: 322.6
click at [528, 477] on label at bounding box center [526, 471] width 12 height 12
click at [528, 477] on input "checkbox" at bounding box center [525, 471] width 10 height 10
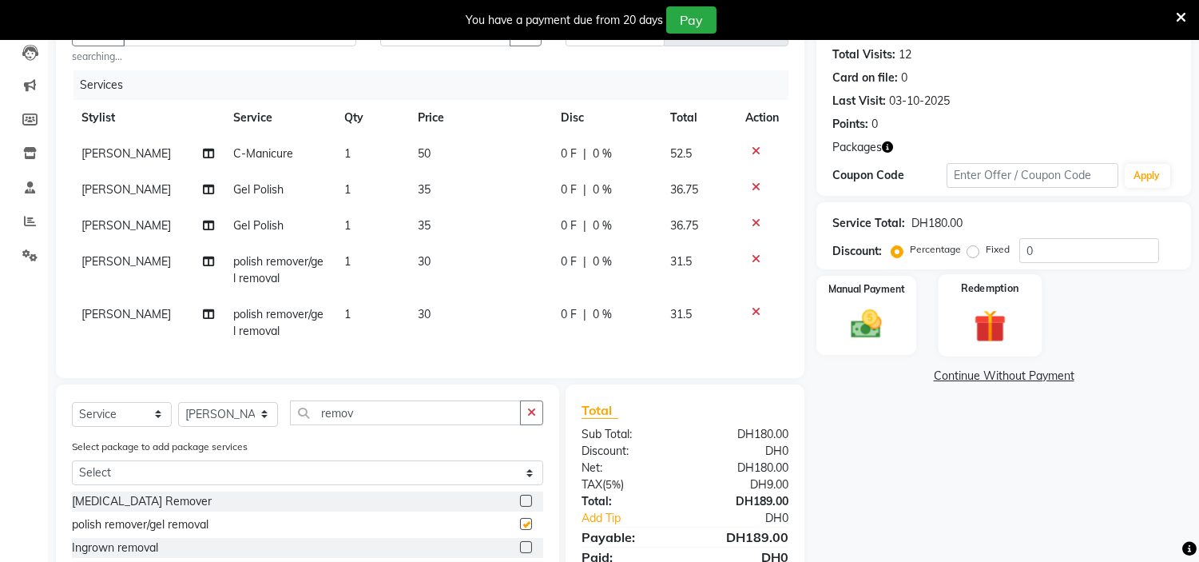
checkbox input "false"
click at [993, 296] on div "Redemption" at bounding box center [990, 314] width 104 height 81
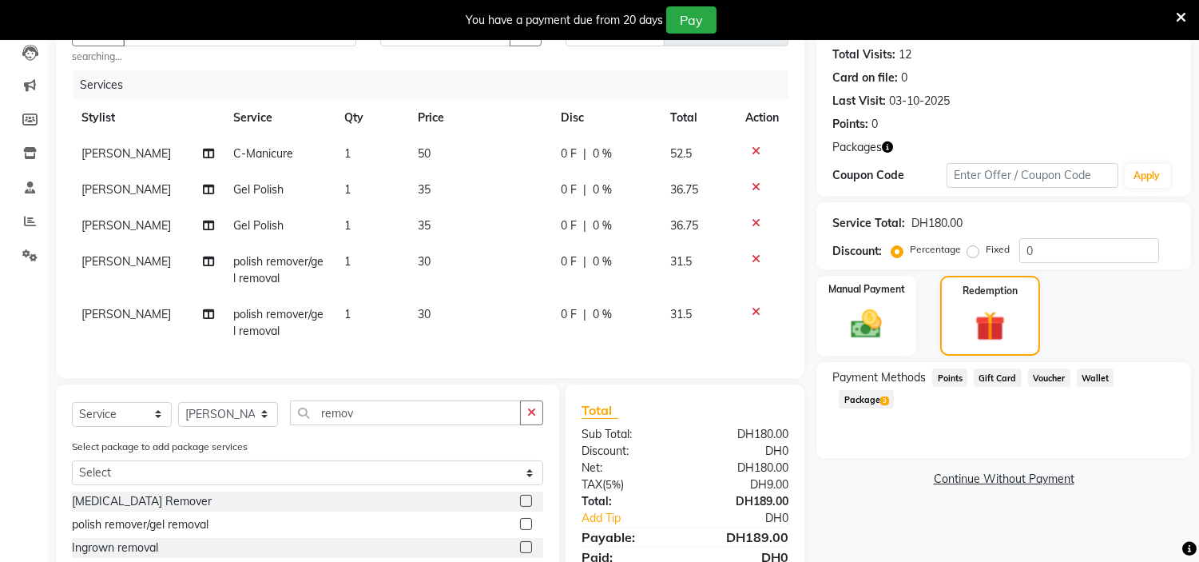
click at [894, 390] on span "Package 3" at bounding box center [866, 399] width 55 height 18
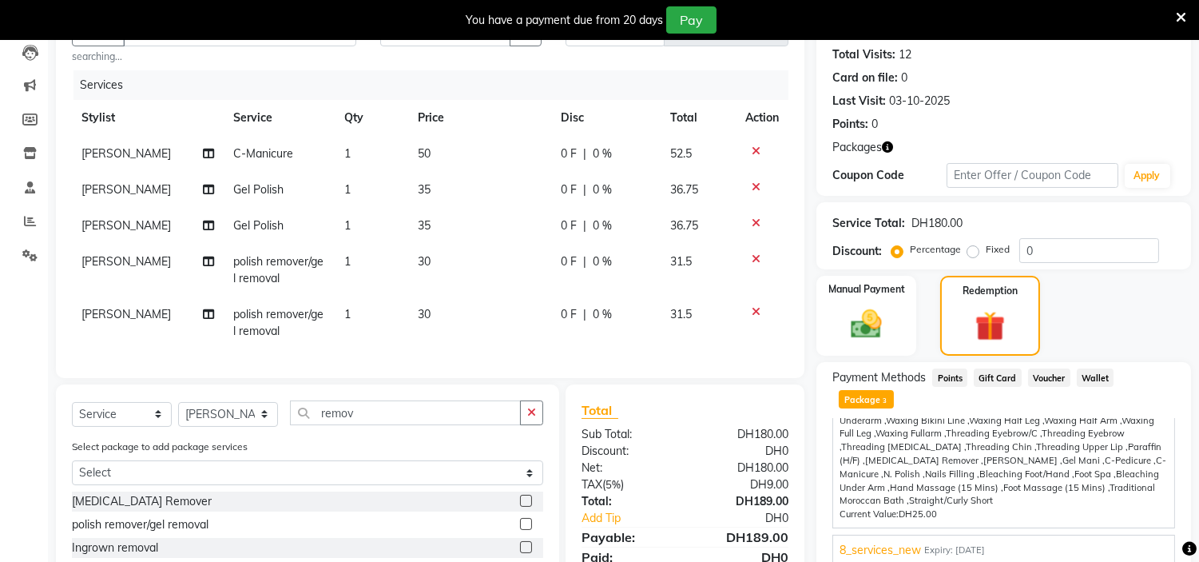
scroll to position [173, 0]
click at [1055, 541] on div "8_services_new Expiry: 07-11-2025" at bounding box center [1004, 549] width 328 height 17
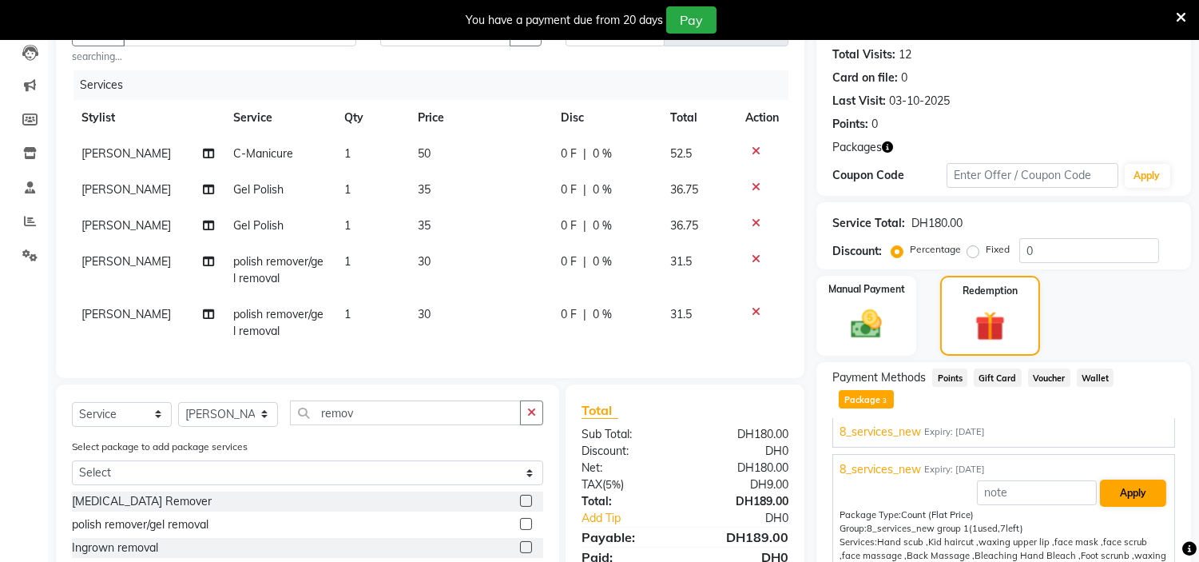
scroll to position [0, 0]
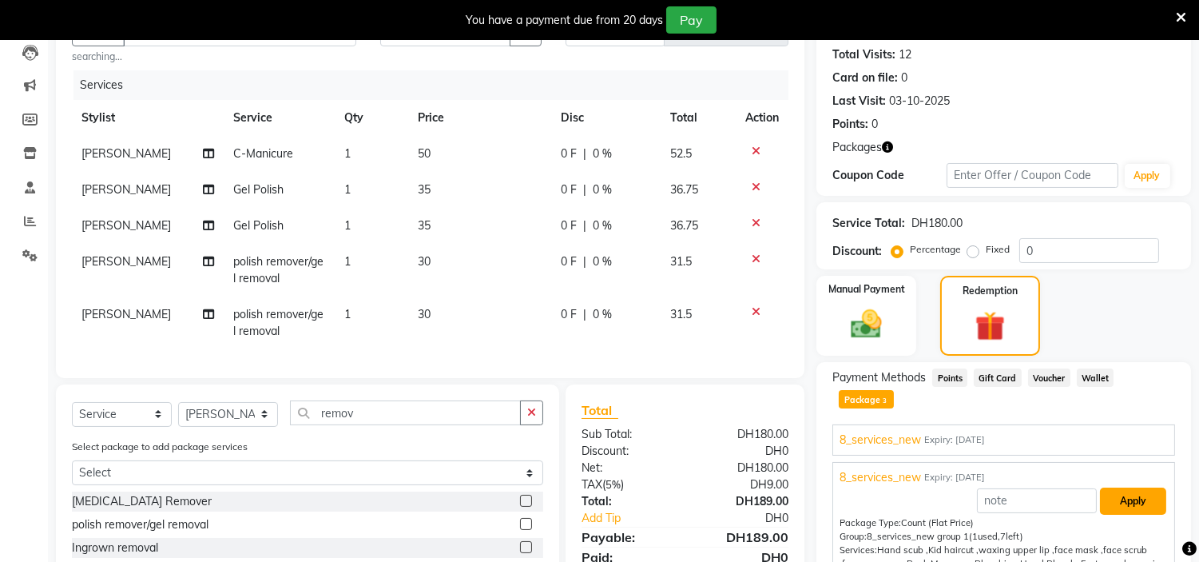
click at [1119, 487] on button "Apply" at bounding box center [1133, 500] width 66 height 27
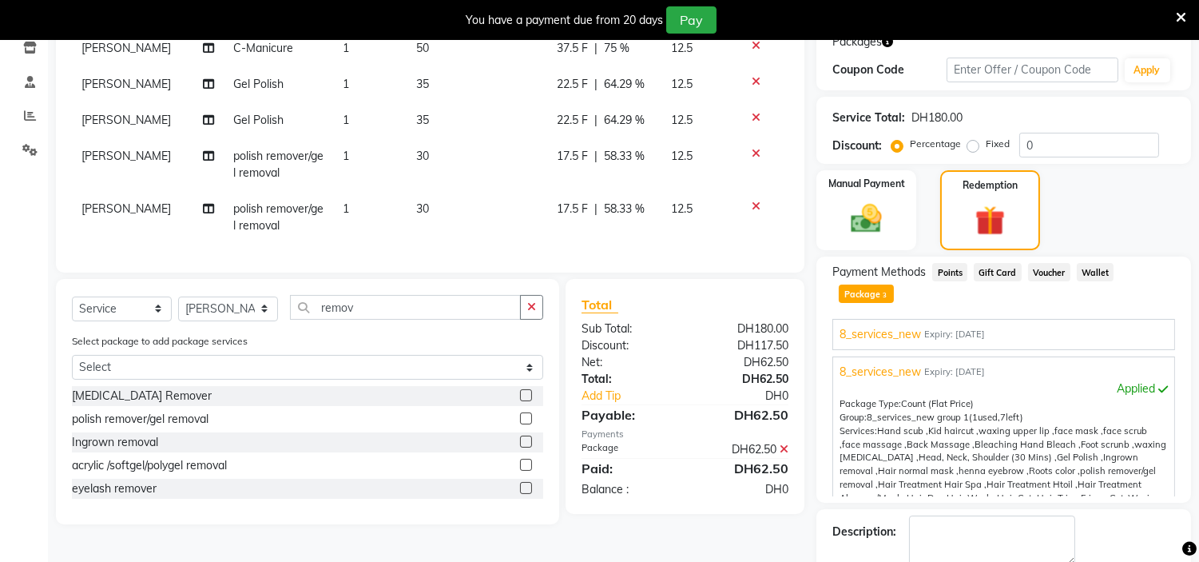
scroll to position [343, 0]
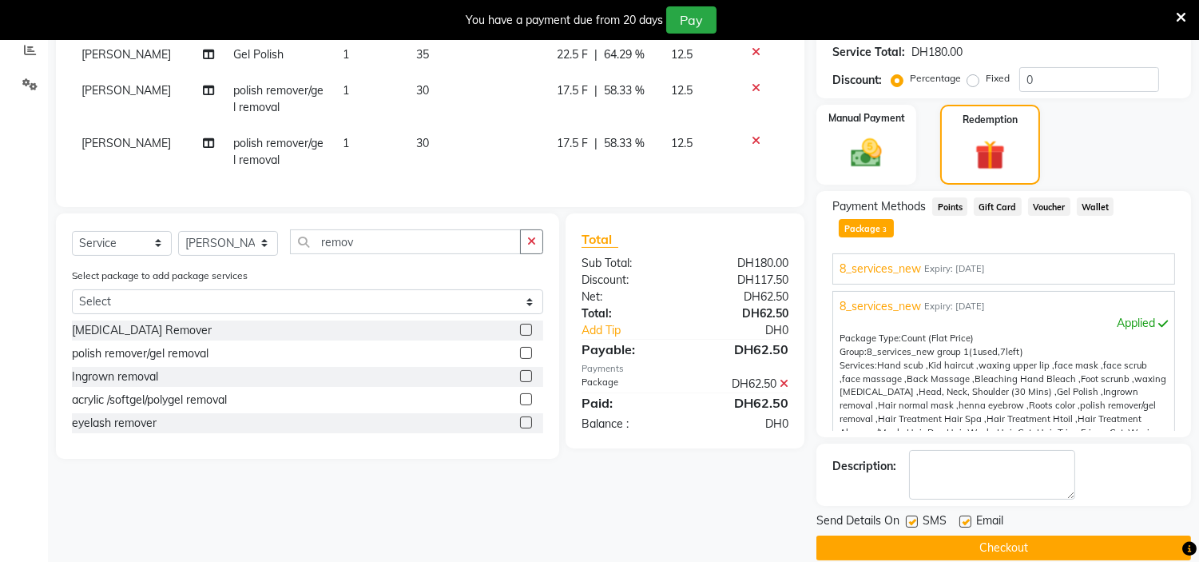
click at [907, 515] on label at bounding box center [912, 521] width 12 height 12
click at [907, 517] on input "checkbox" at bounding box center [911, 522] width 10 height 10
checkbox input "false"
click at [963, 515] on label at bounding box center [965, 521] width 12 height 12
click at [963, 517] on input "checkbox" at bounding box center [964, 522] width 10 height 10
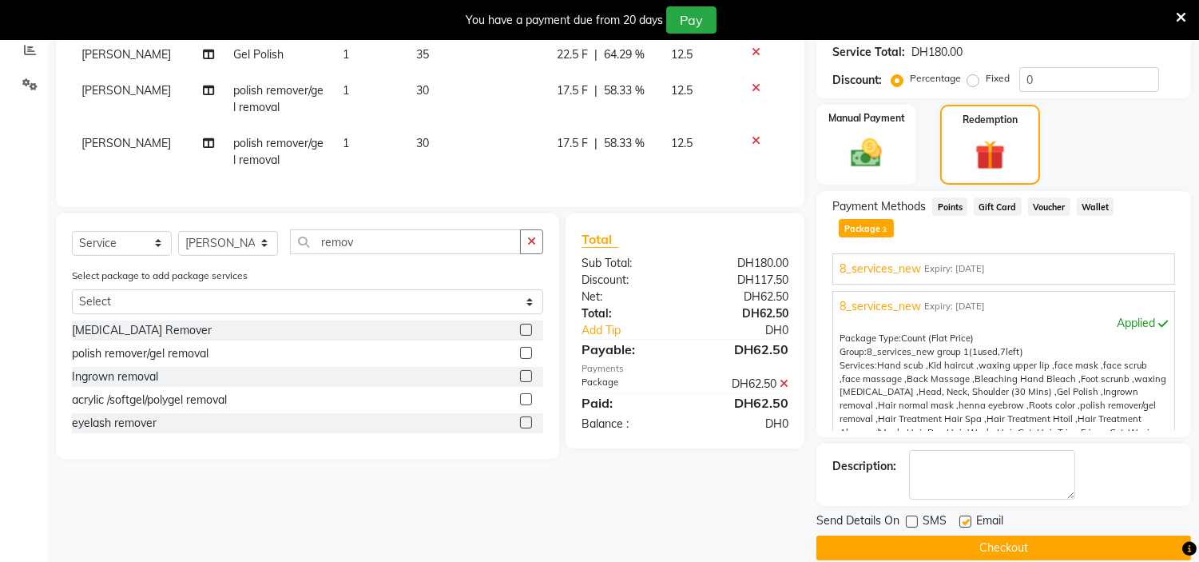
checkbox input "false"
click at [989, 535] on button "Checkout" at bounding box center [1003, 547] width 375 height 25
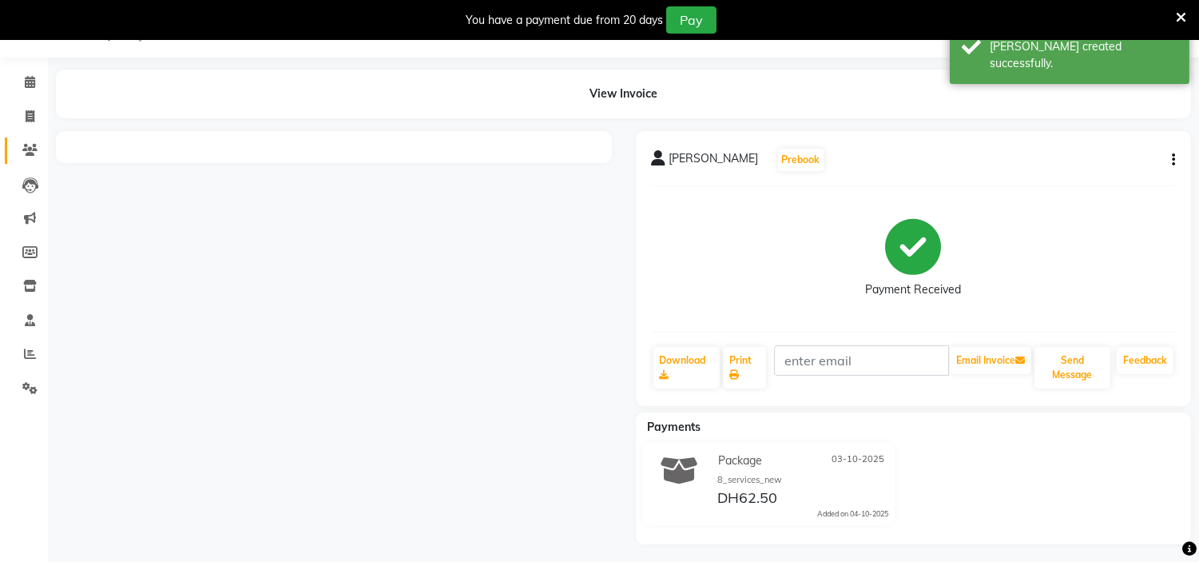
scroll to position [46, 0]
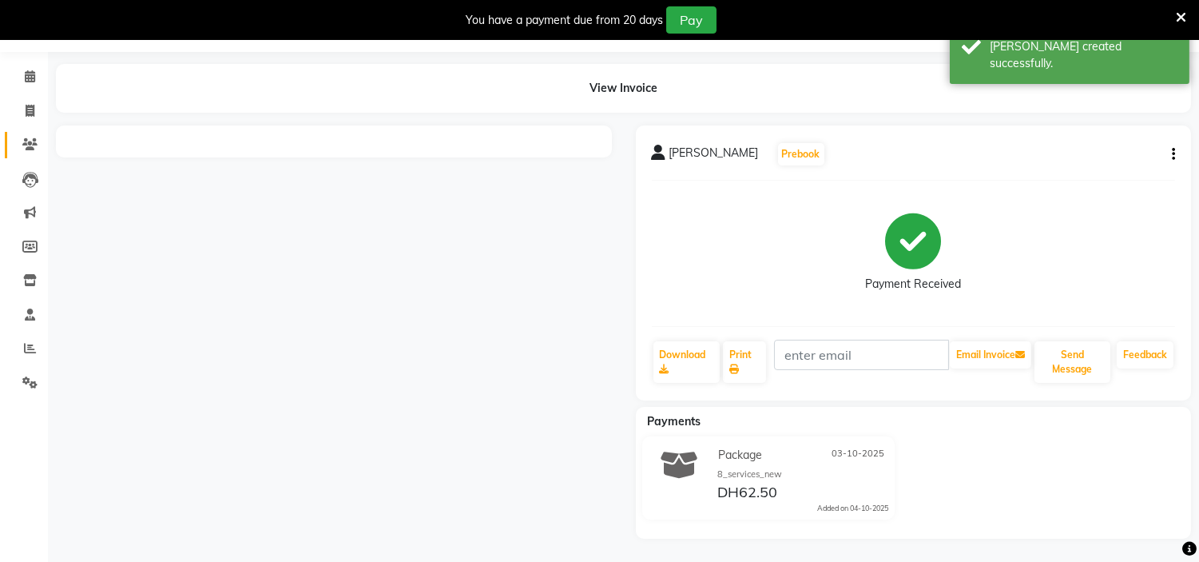
click at [27, 138] on icon at bounding box center [29, 144] width 15 height 12
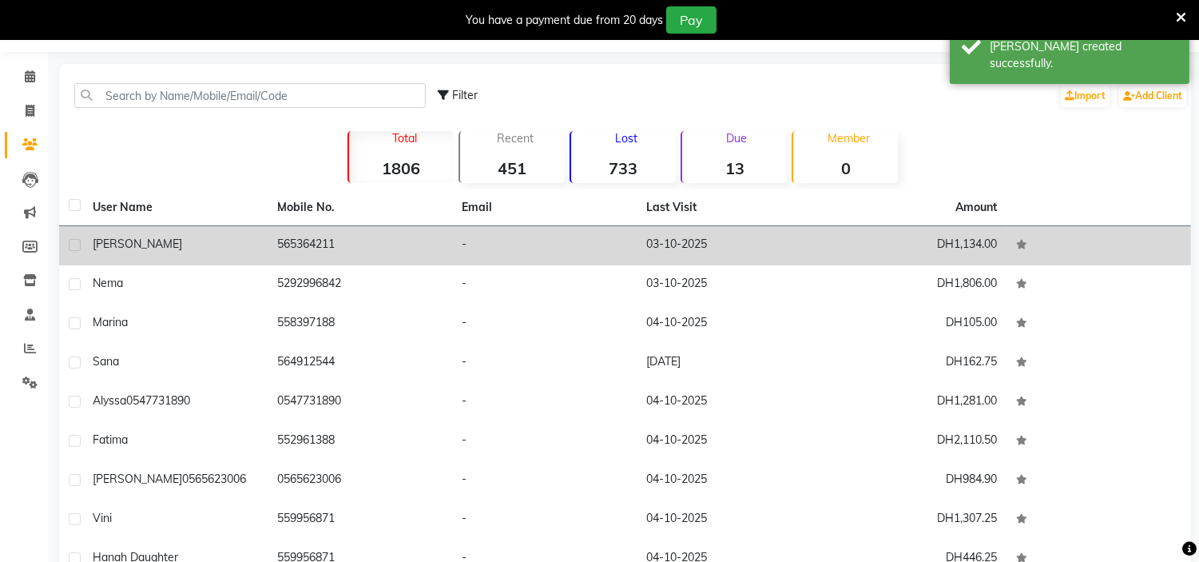
click at [254, 248] on div "carla" at bounding box center [175, 244] width 165 height 17
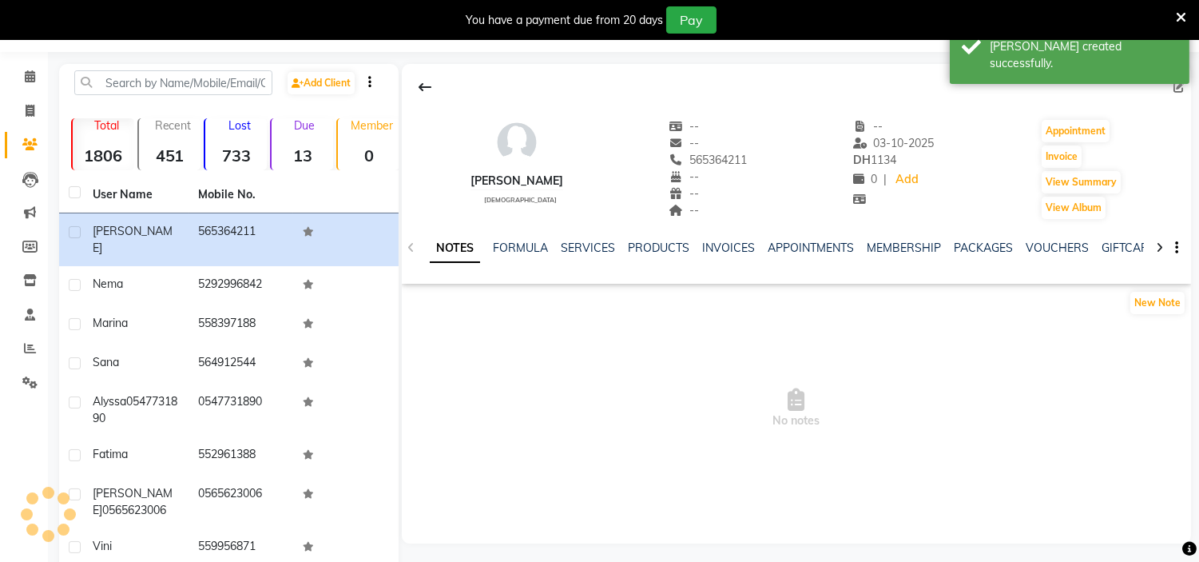
click at [1010, 243] on ul "NOTES FORMULA SERVICES PRODUCTS INVOICES APPOINTMENTS MEMBERSHIP PACKAGES VOUCH…" at bounding box center [937, 248] width 1014 height 17
click at [986, 248] on link "PACKAGES" at bounding box center [983, 247] width 59 height 14
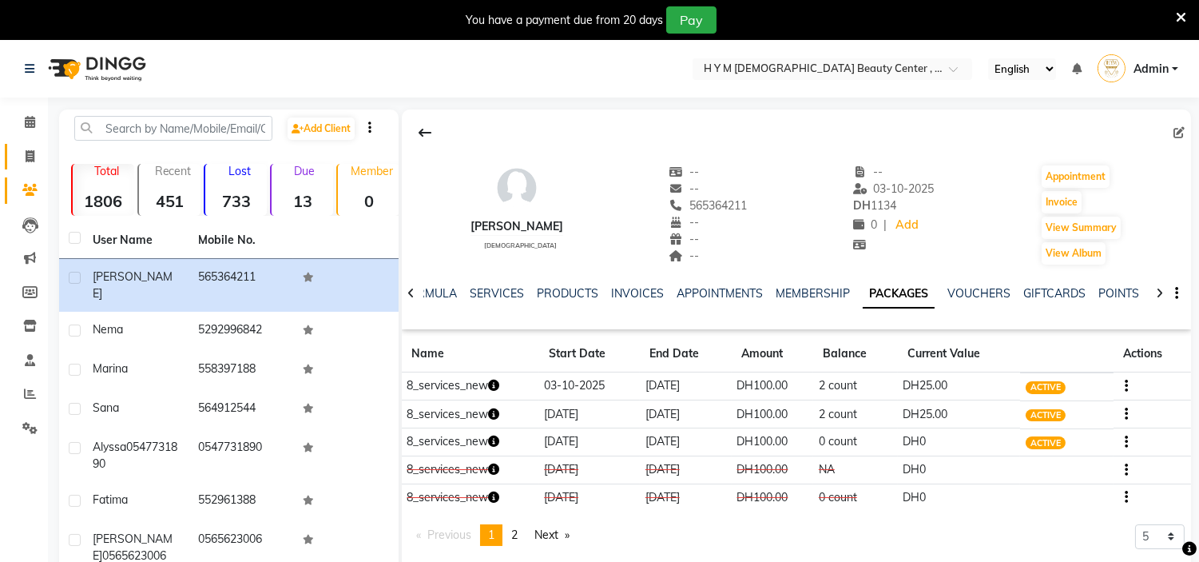
click at [34, 161] on icon at bounding box center [30, 156] width 9 height 12
select select "service"
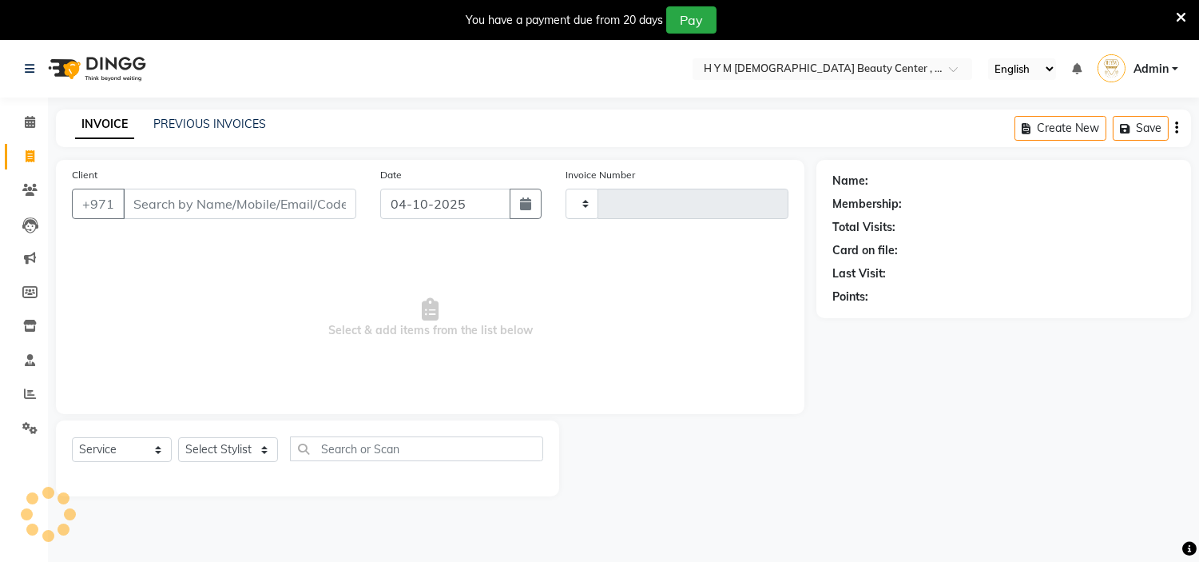
scroll to position [40, 0]
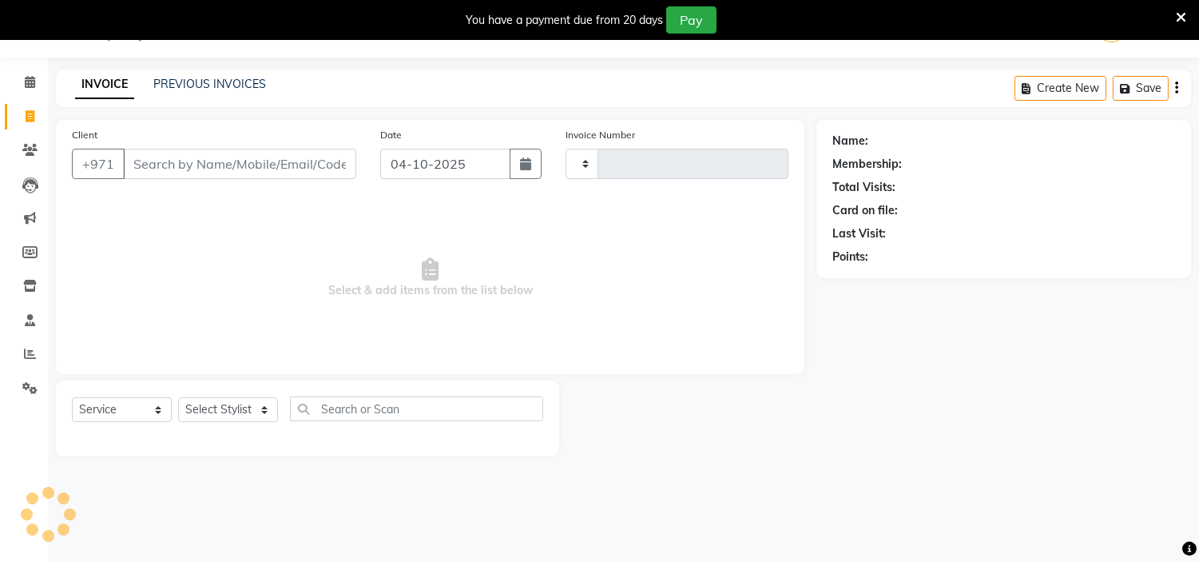
type input "2274"
select select "7248"
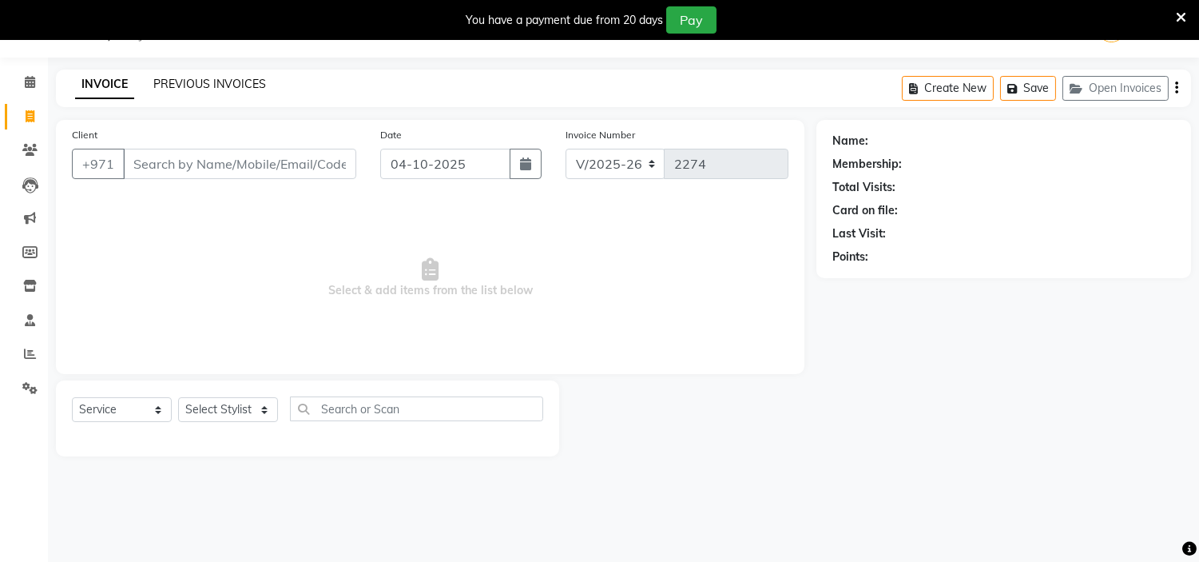
click at [260, 77] on link "PREVIOUS INVOICES" at bounding box center [209, 84] width 113 height 14
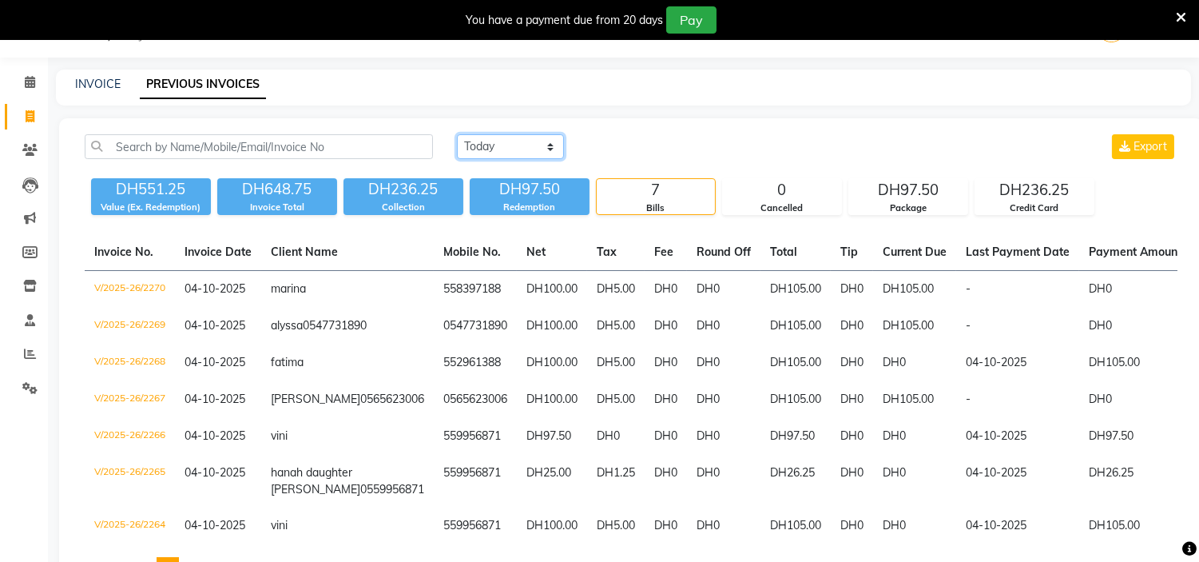
click at [552, 144] on select "Today Yesterday Custom Range" at bounding box center [510, 146] width 107 height 25
select select "yesterday"
click at [457, 134] on select "Today Yesterday Custom Range" at bounding box center [510, 146] width 107 height 25
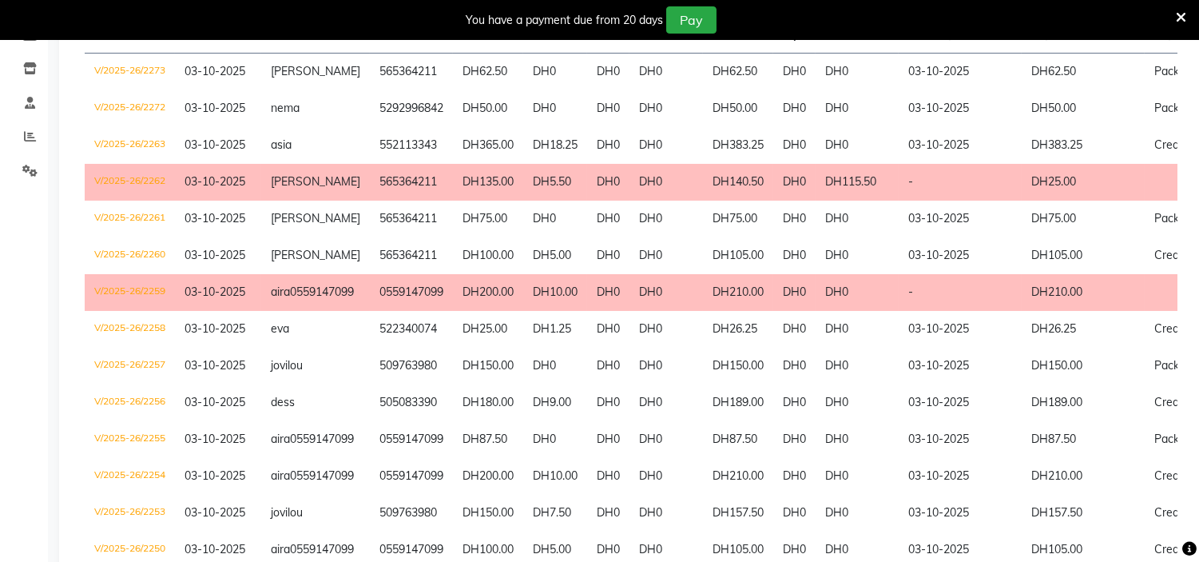
scroll to position [266, 0]
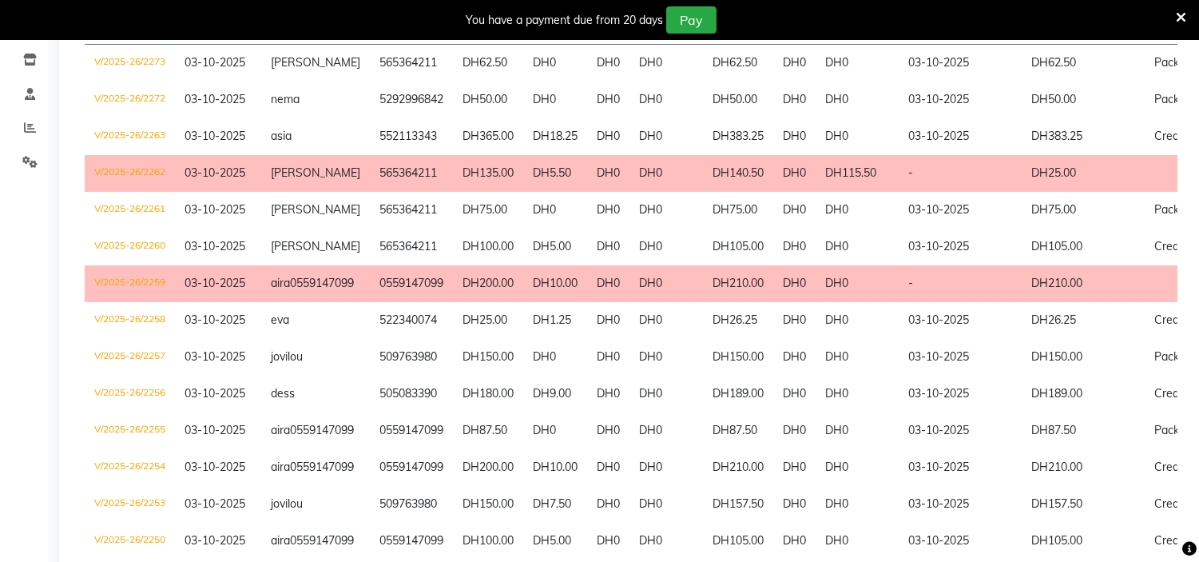
click at [1179, 10] on icon at bounding box center [1181, 17] width 10 height 14
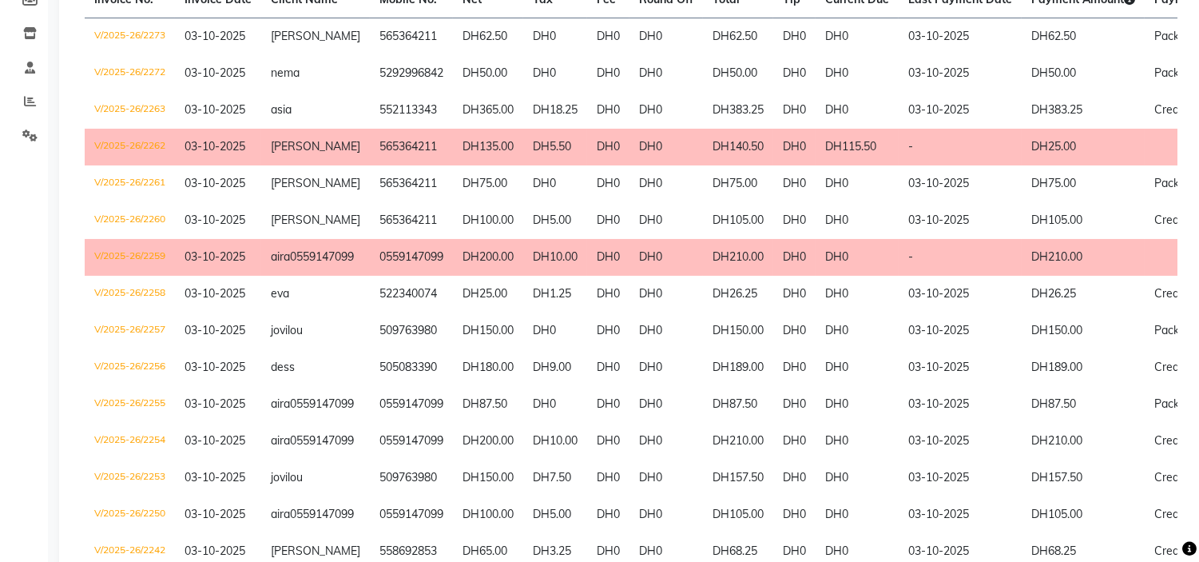
scroll to position [0, 0]
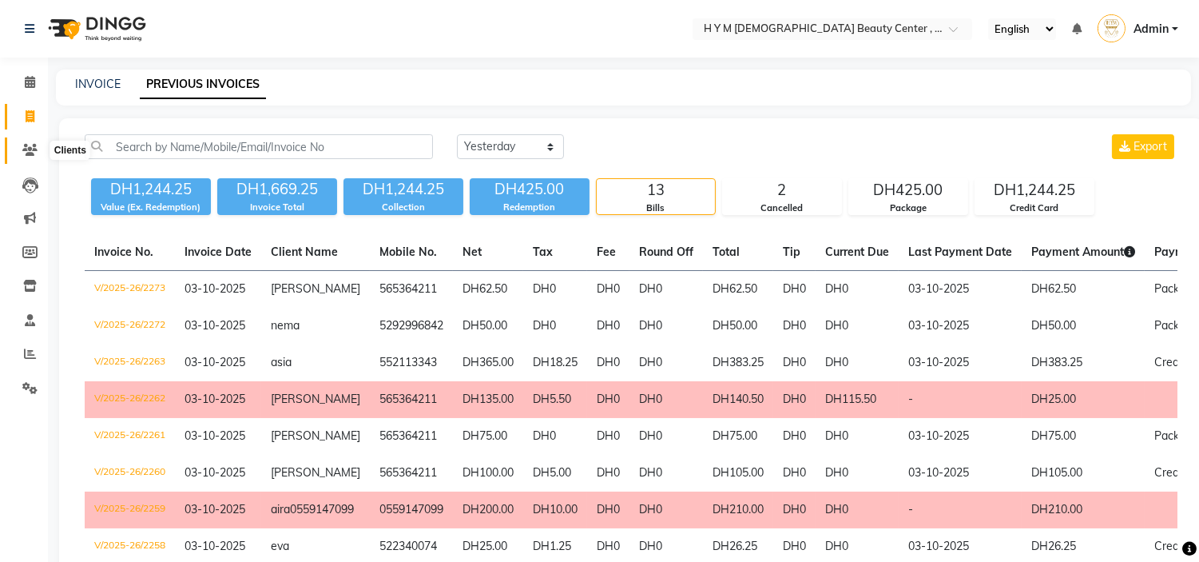
click at [34, 148] on icon at bounding box center [29, 150] width 15 height 12
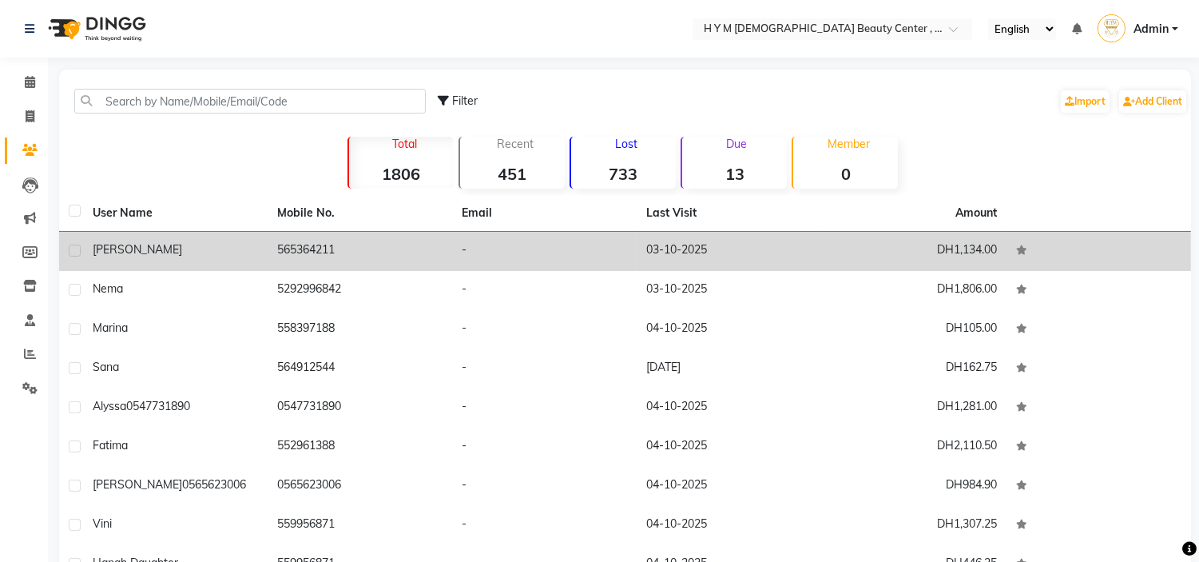
click at [216, 264] on td "carla" at bounding box center [175, 251] width 185 height 39
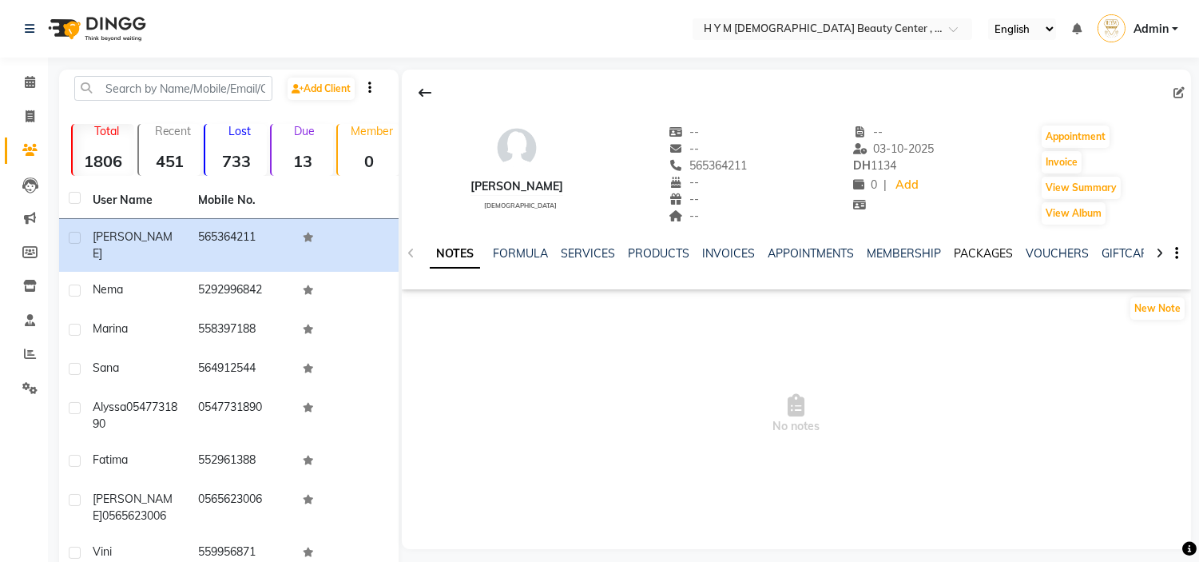
click at [973, 246] on link "PACKAGES" at bounding box center [983, 253] width 59 height 14
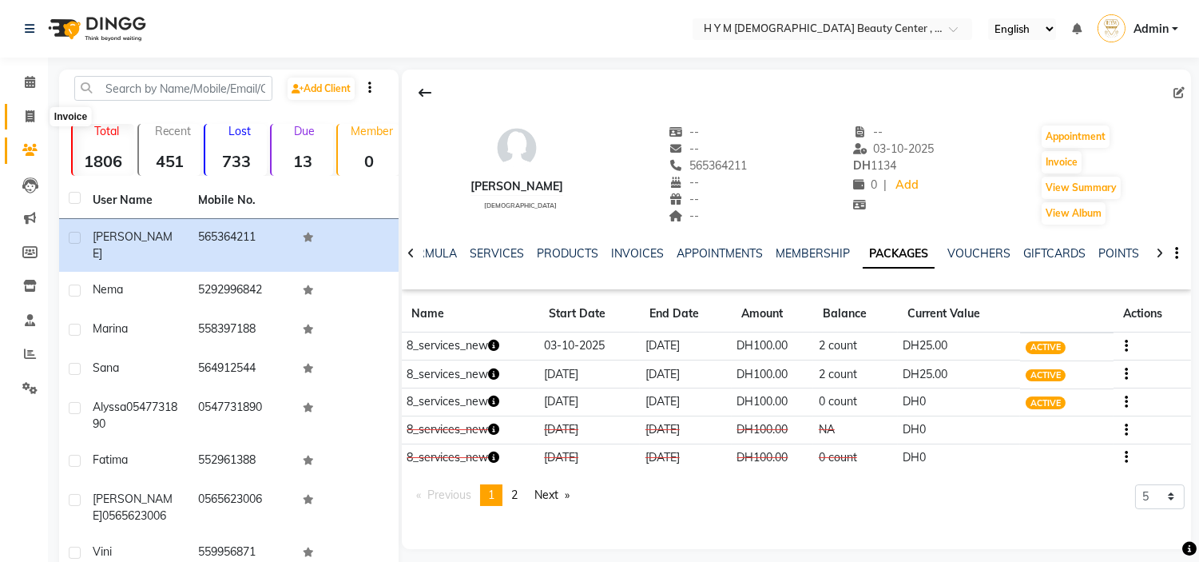
click at [38, 121] on span at bounding box center [30, 117] width 28 height 18
select select "service"
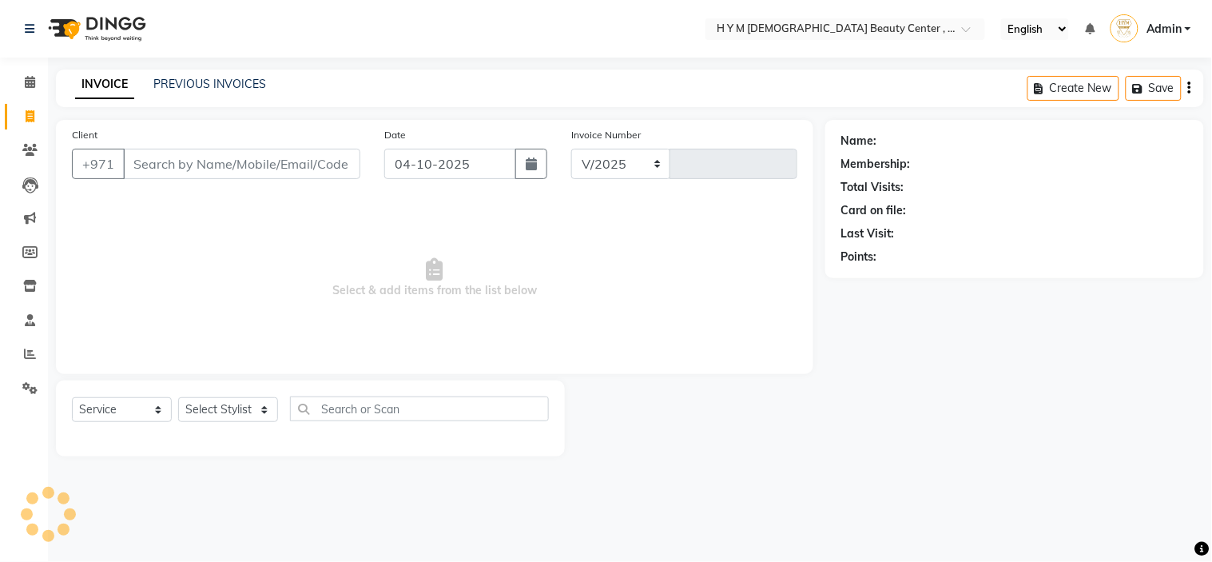
select select "7248"
type input "2274"
click at [24, 144] on icon at bounding box center [29, 150] width 15 height 12
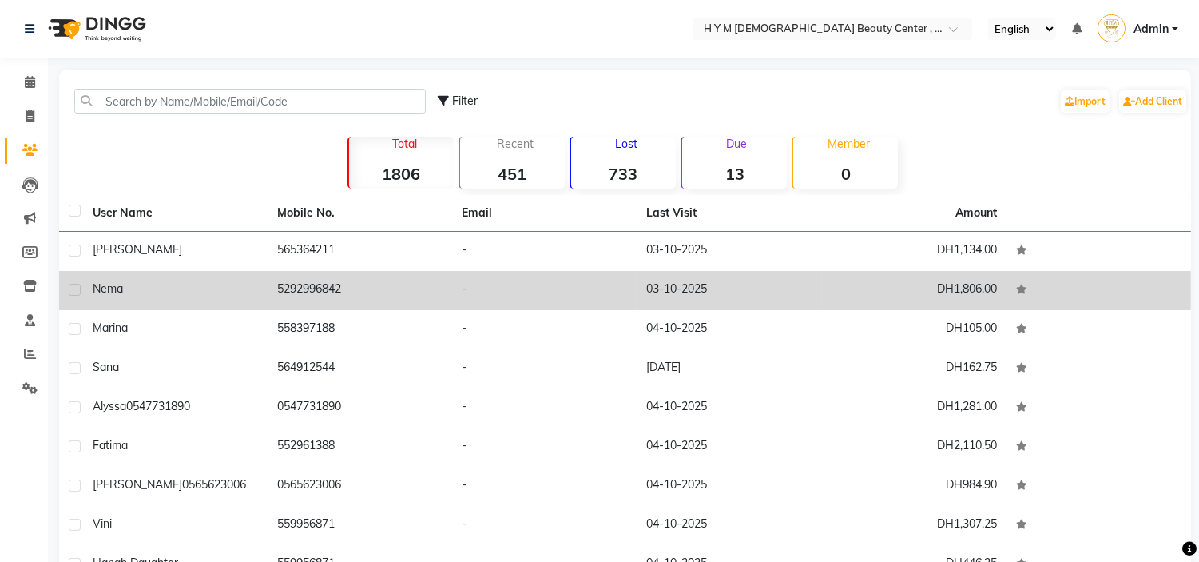
click at [432, 293] on td "5292996842" at bounding box center [360, 290] width 185 height 39
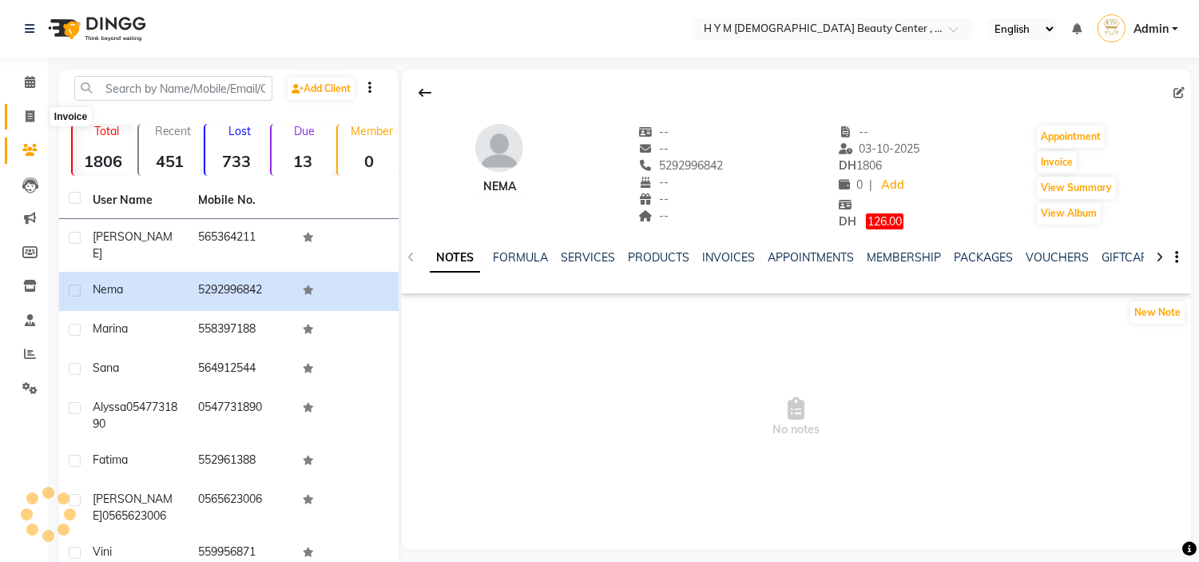
click at [16, 116] on span at bounding box center [30, 117] width 28 height 18
select select "service"
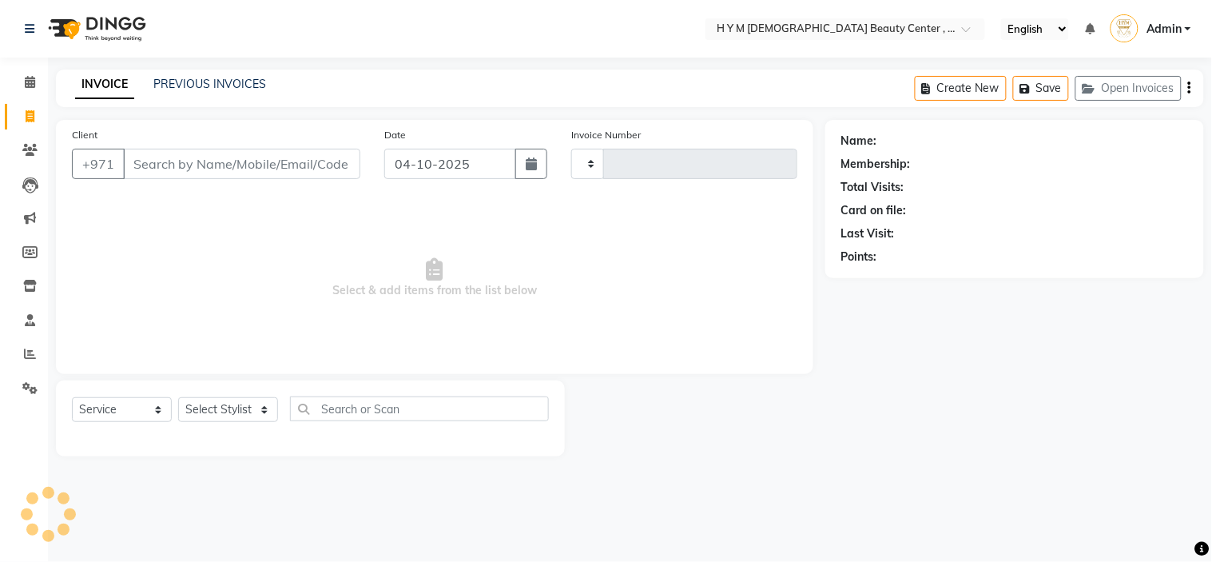
type input "2274"
select select "7248"
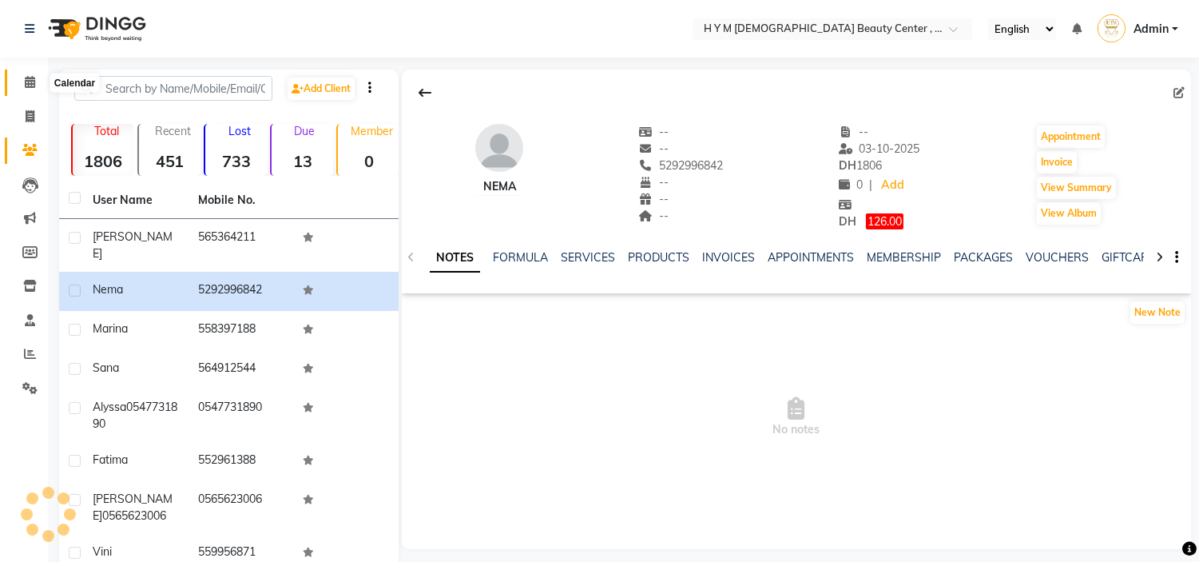
click at [32, 88] on icon at bounding box center [30, 82] width 10 height 12
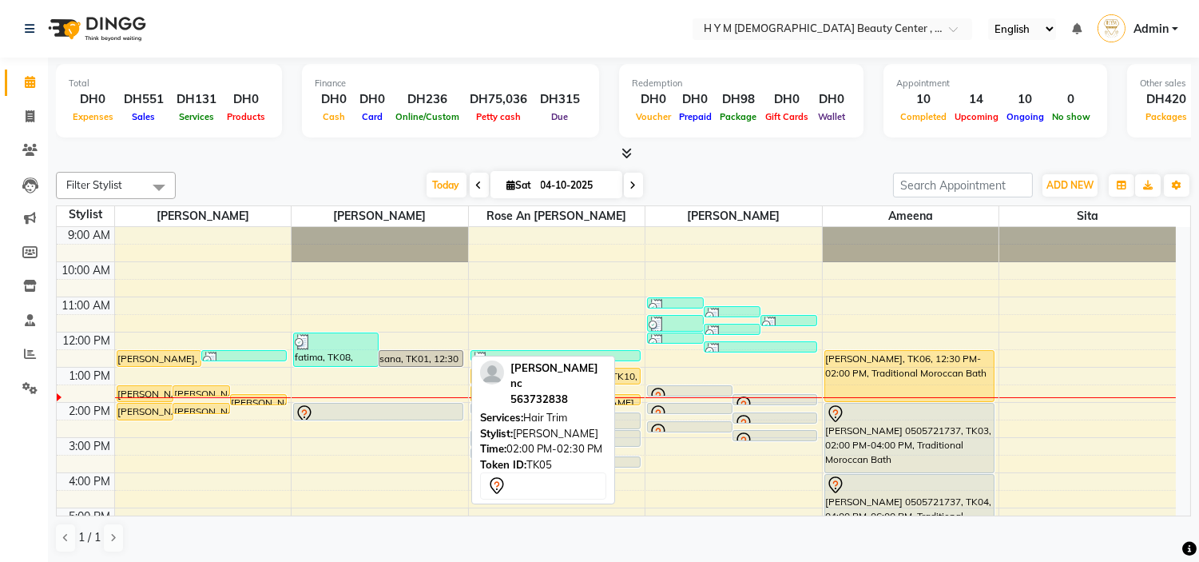
click at [376, 412] on div at bounding box center [378, 413] width 167 height 19
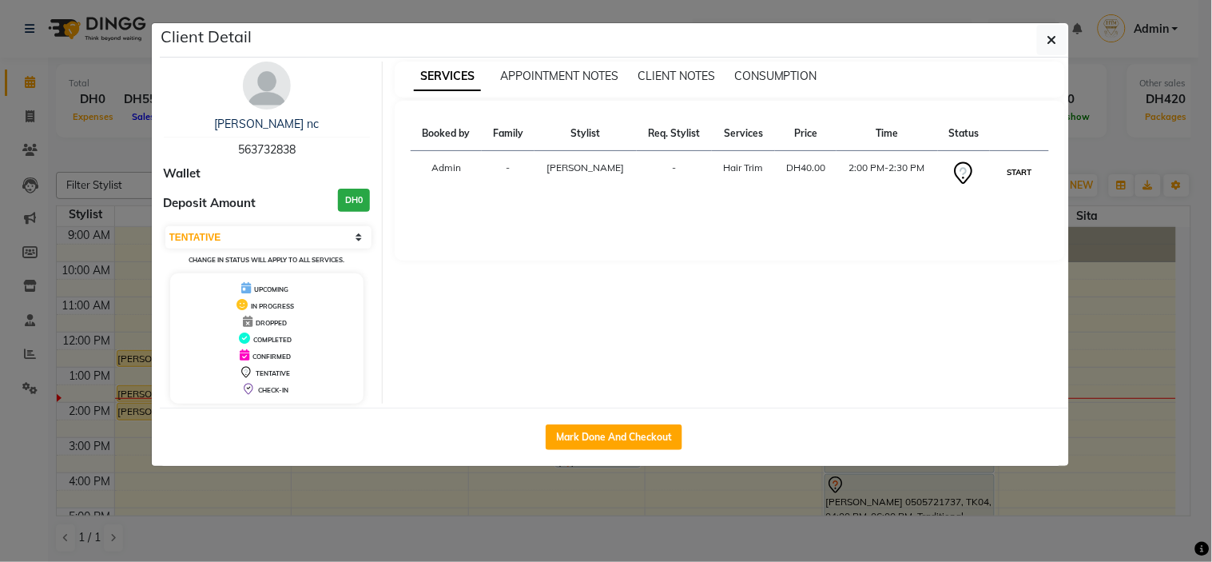
click at [1020, 166] on button "START" at bounding box center [1018, 172] width 33 height 20
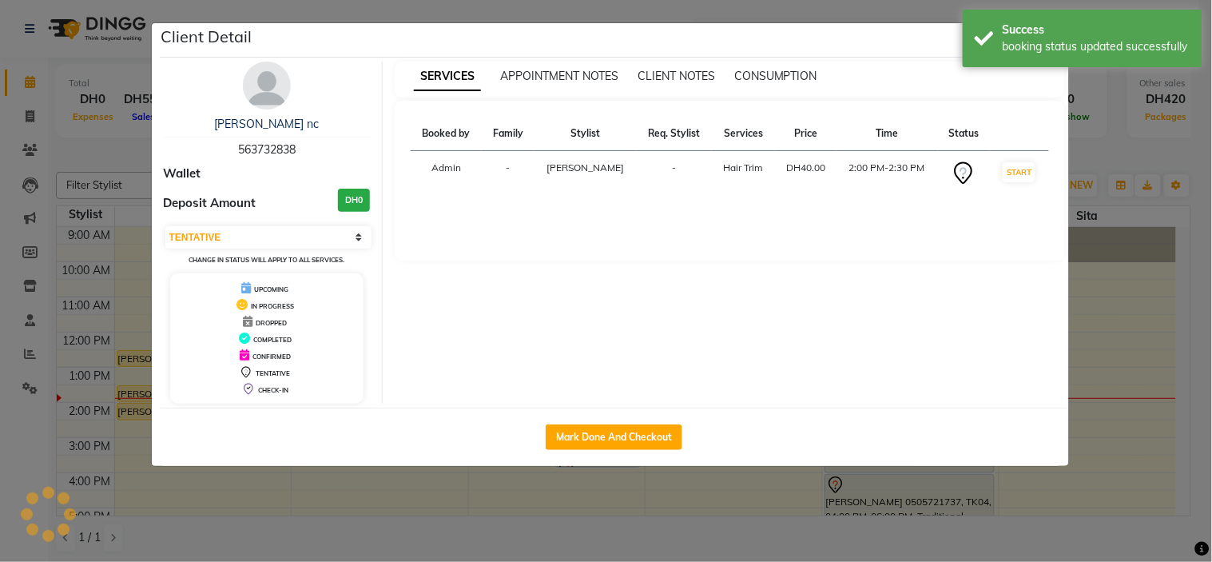
select select "1"
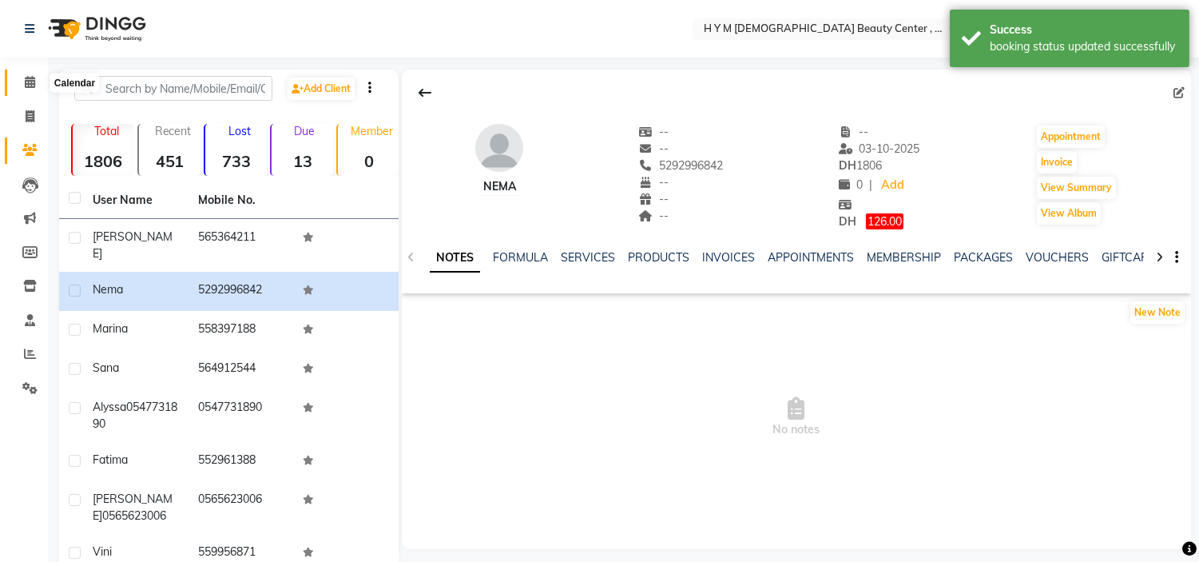
click at [28, 75] on span at bounding box center [30, 82] width 28 height 18
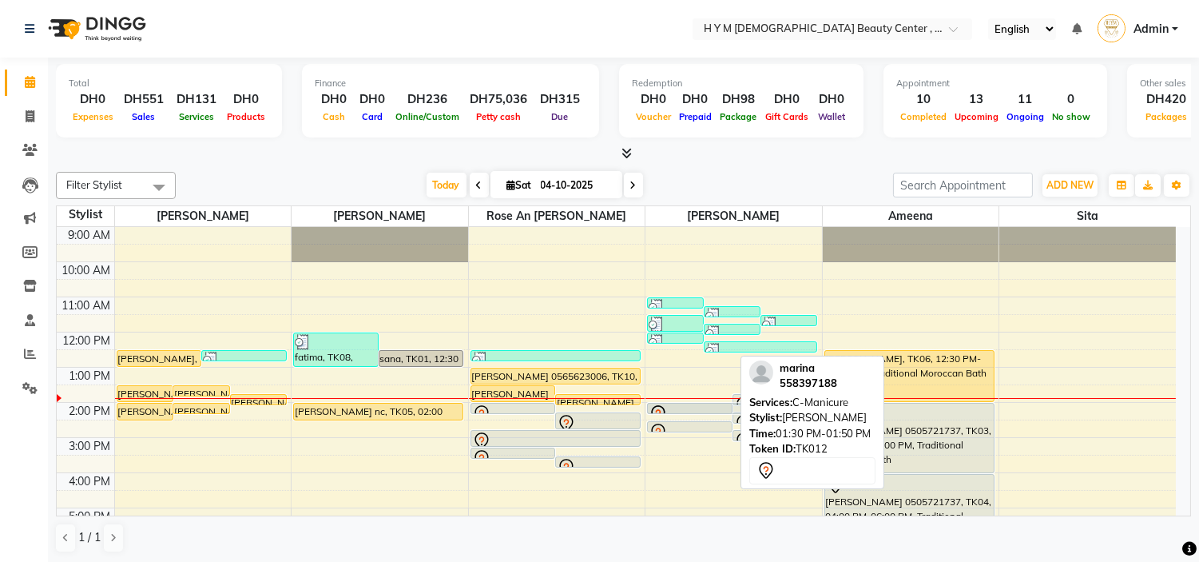
drag, startPoint x: 699, startPoint y: 389, endPoint x: 705, endPoint y: 403, distance: 14.7
click at [705, 403] on div "vini, TK02, 11:00 AM-11:20 AM, C-Pedicure vini, TK02, 11:15 AM-11:35 AM, C-Pedi…" at bounding box center [733, 472] width 177 height 491
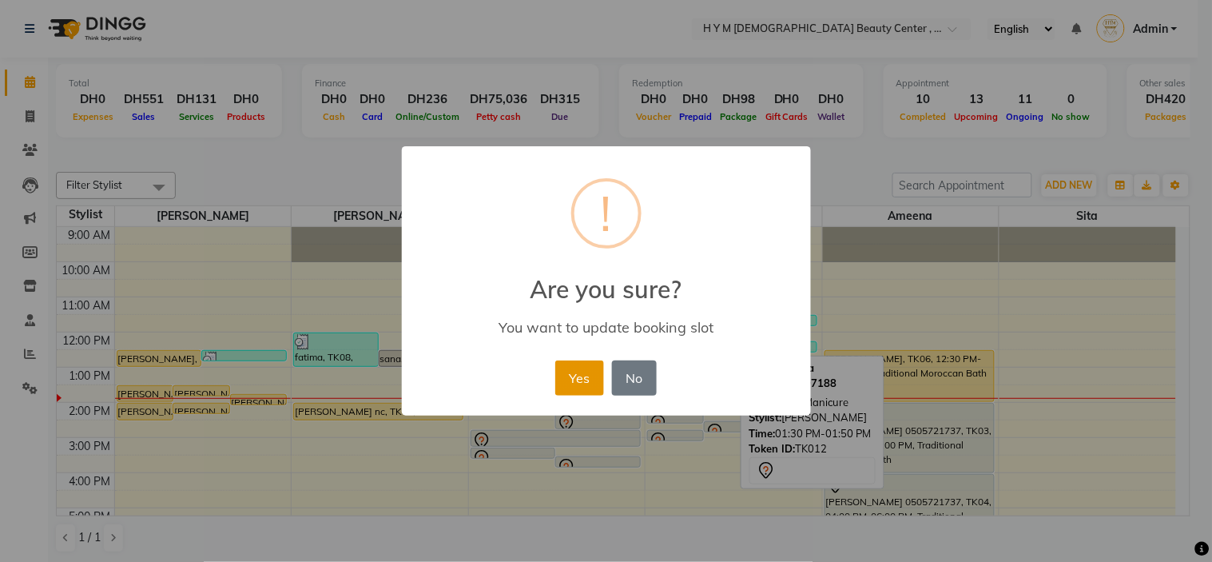
click at [574, 376] on button "Yes" at bounding box center [579, 377] width 49 height 35
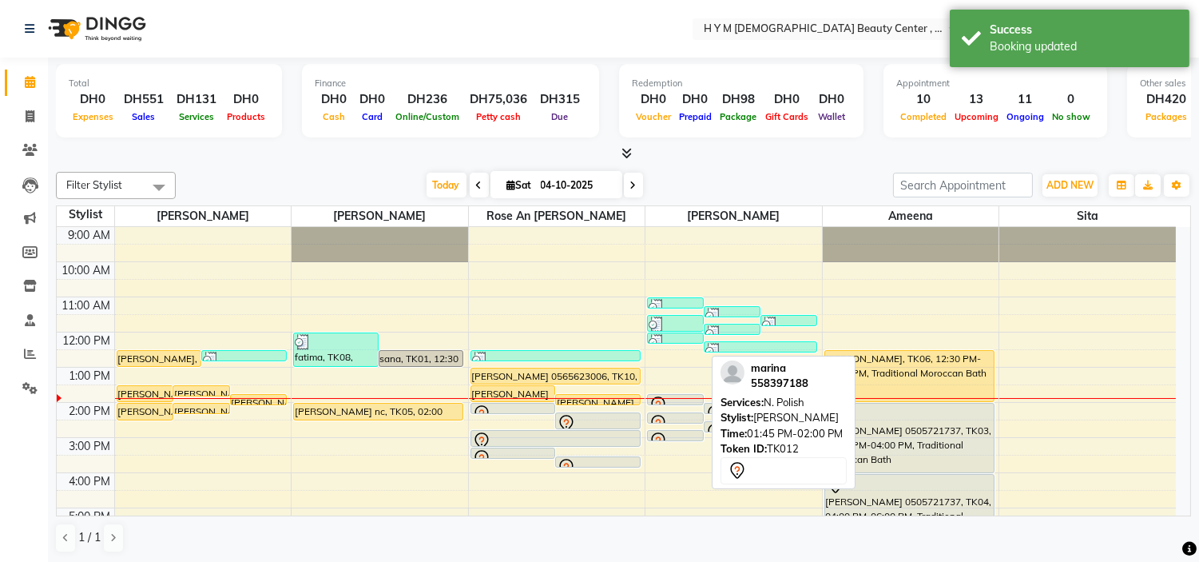
click at [693, 402] on div at bounding box center [675, 404] width 55 height 6
click at [689, 419] on div at bounding box center [675, 422] width 55 height 6
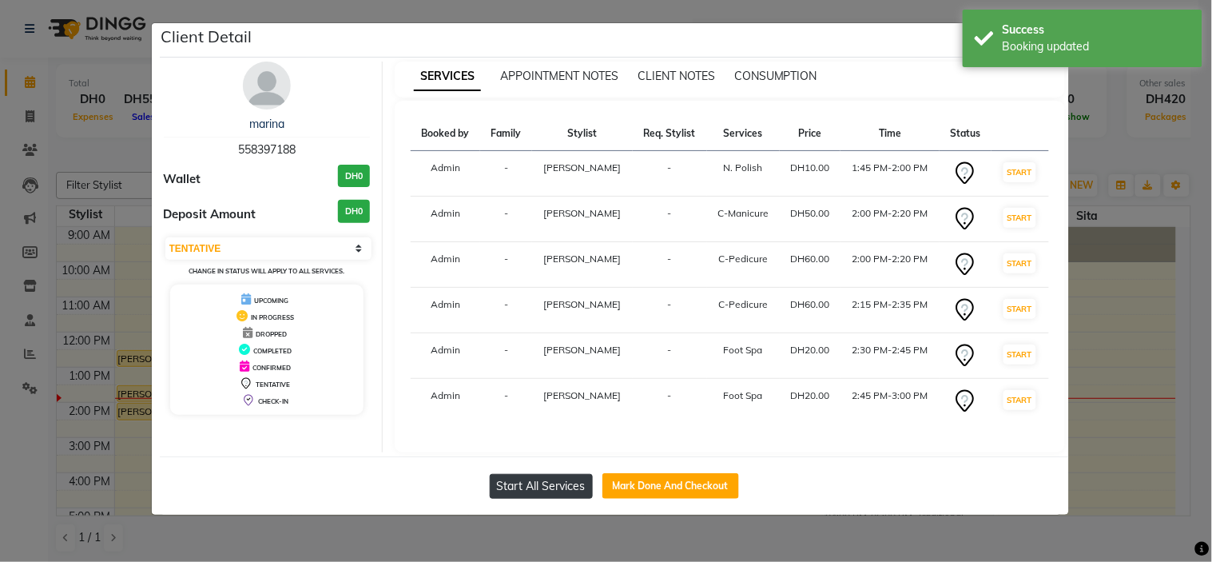
click at [522, 493] on button "Start All Services" at bounding box center [541, 486] width 103 height 25
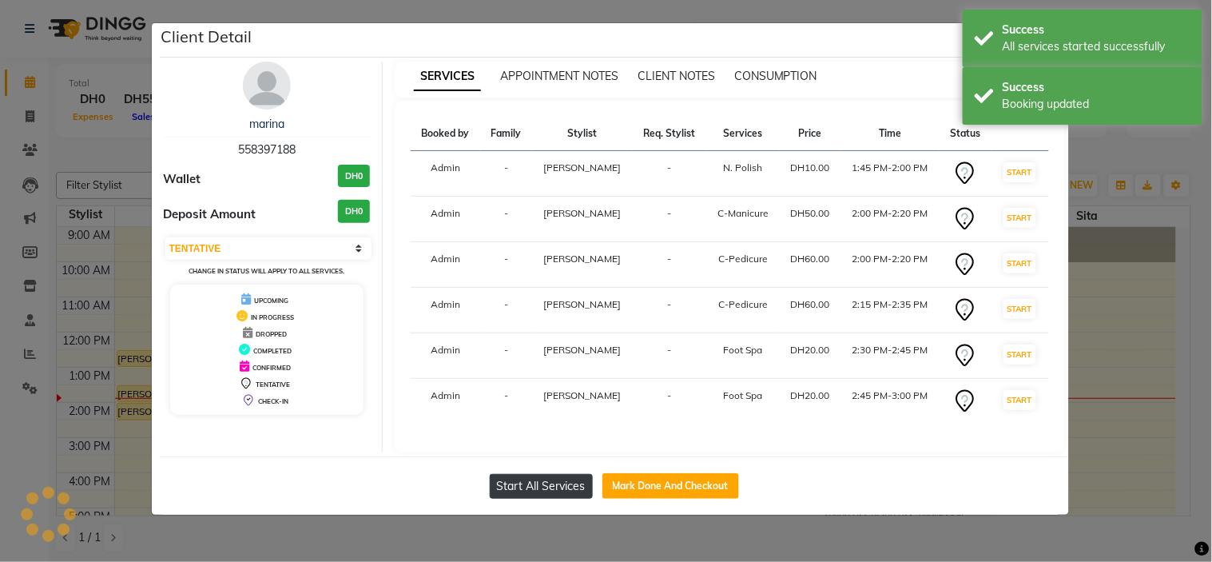
select select "1"
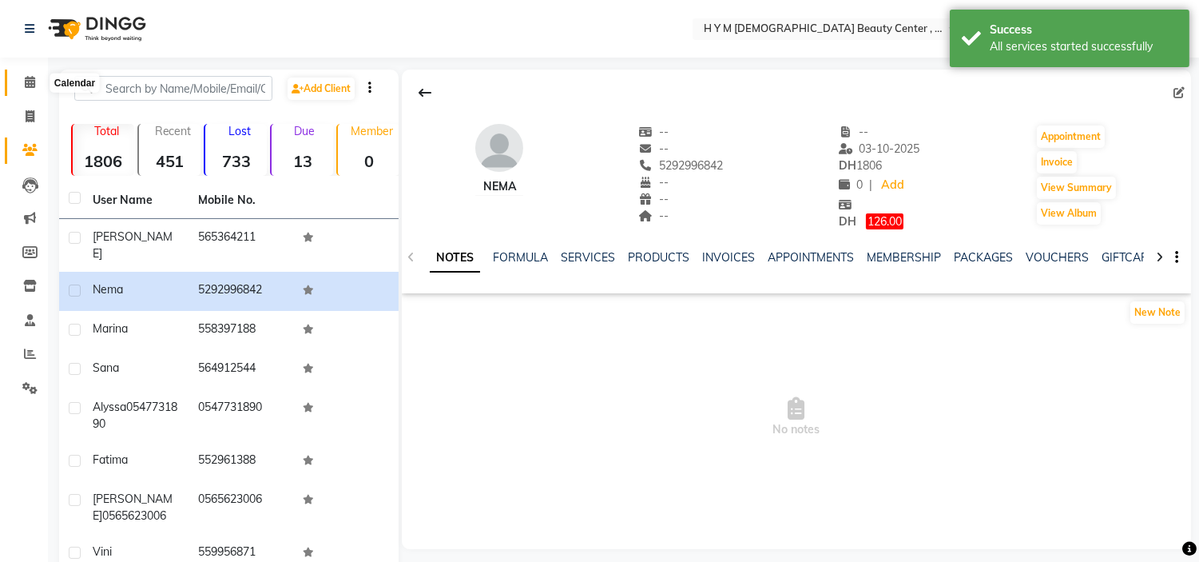
click at [33, 88] on icon at bounding box center [30, 82] width 10 height 12
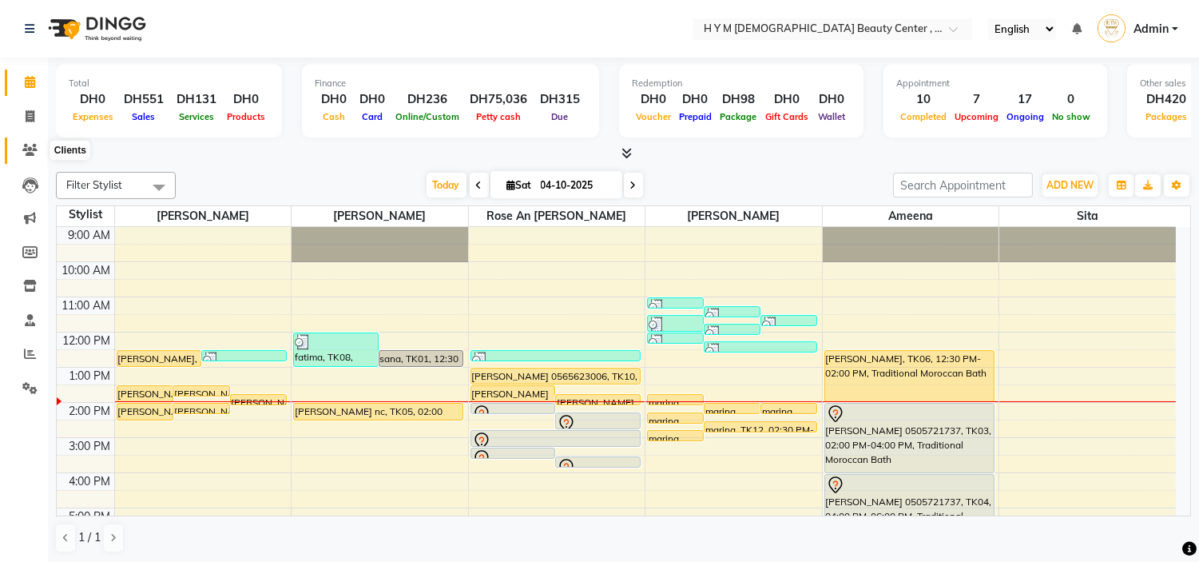
click at [30, 145] on icon at bounding box center [29, 150] width 15 height 12
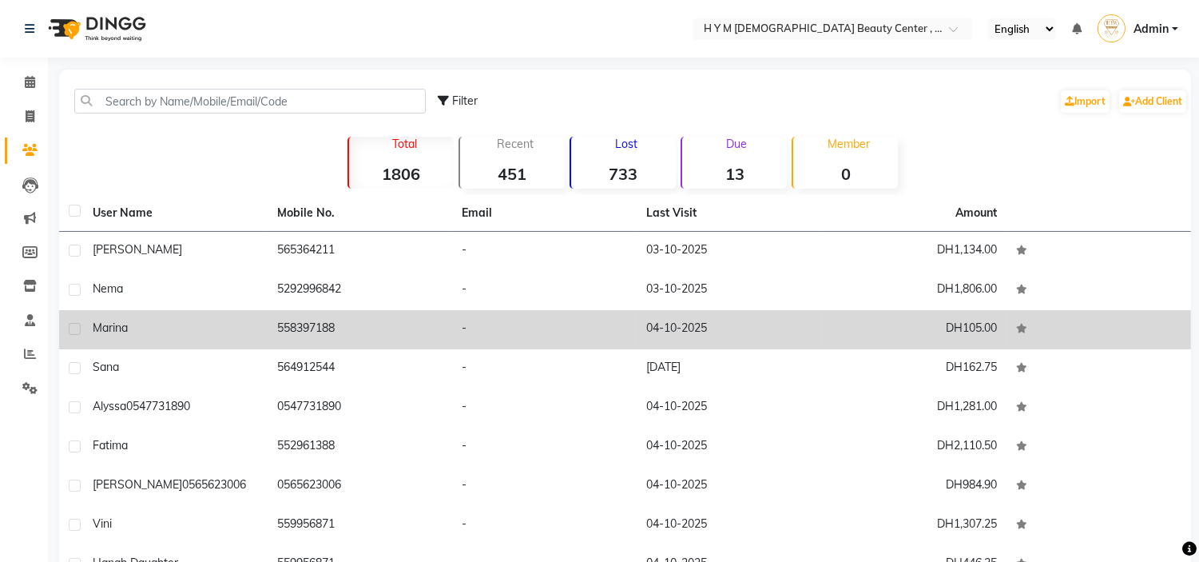
click at [385, 329] on td "558397188" at bounding box center [360, 329] width 185 height 39
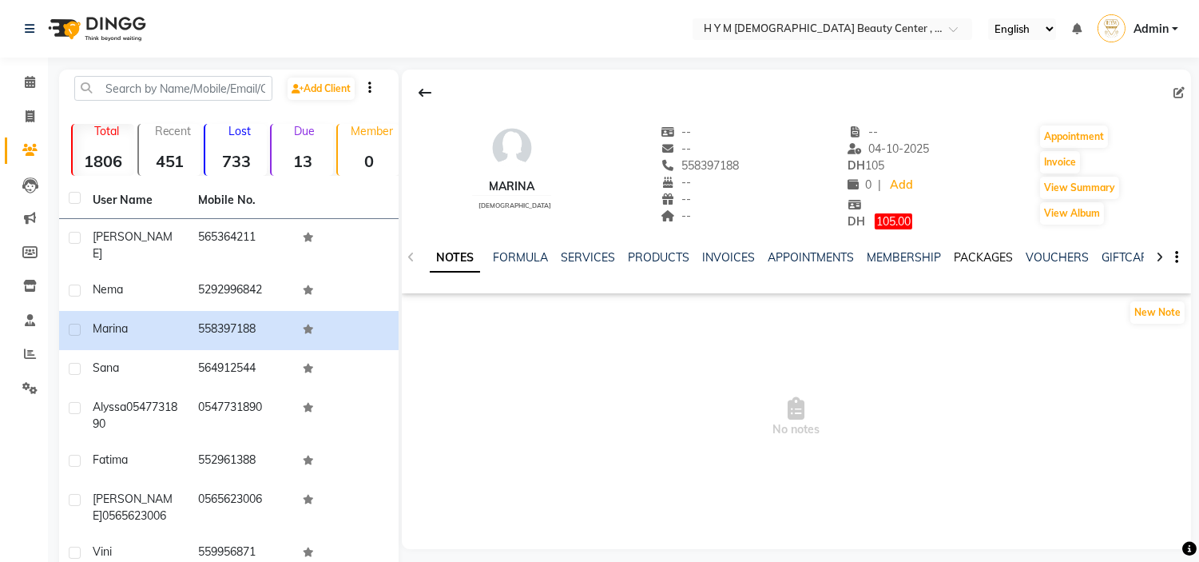
click at [979, 257] on link "PACKAGES" at bounding box center [983, 257] width 59 height 14
click at [25, 84] on icon at bounding box center [30, 82] width 10 height 12
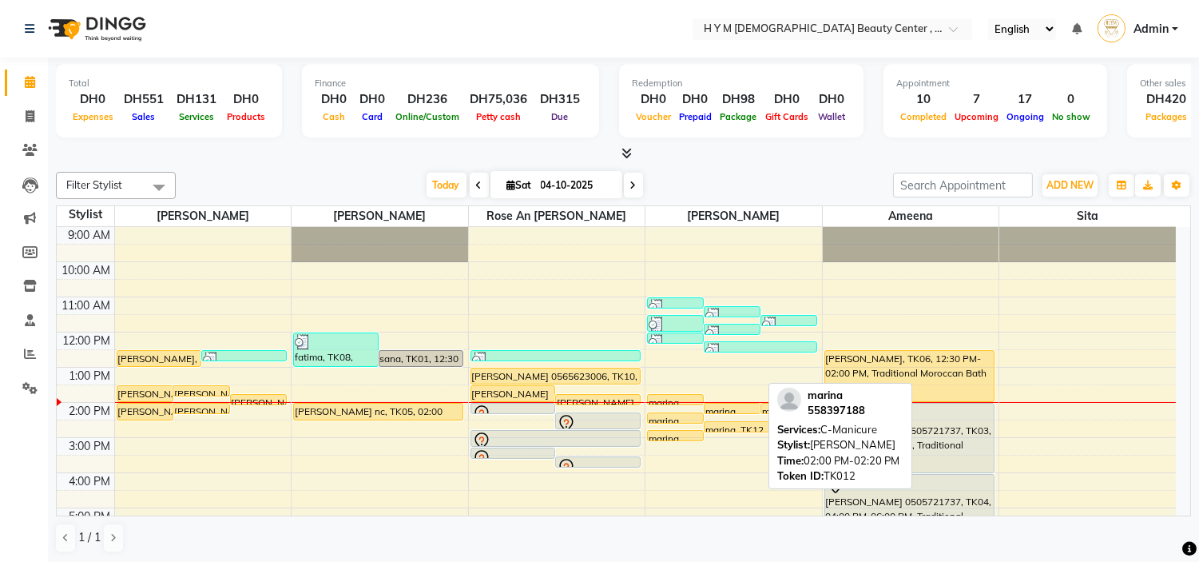
click at [721, 404] on div "marina, TK12, 02:00 PM-02:20 PM, C-Manicure" at bounding box center [732, 408] width 55 height 10
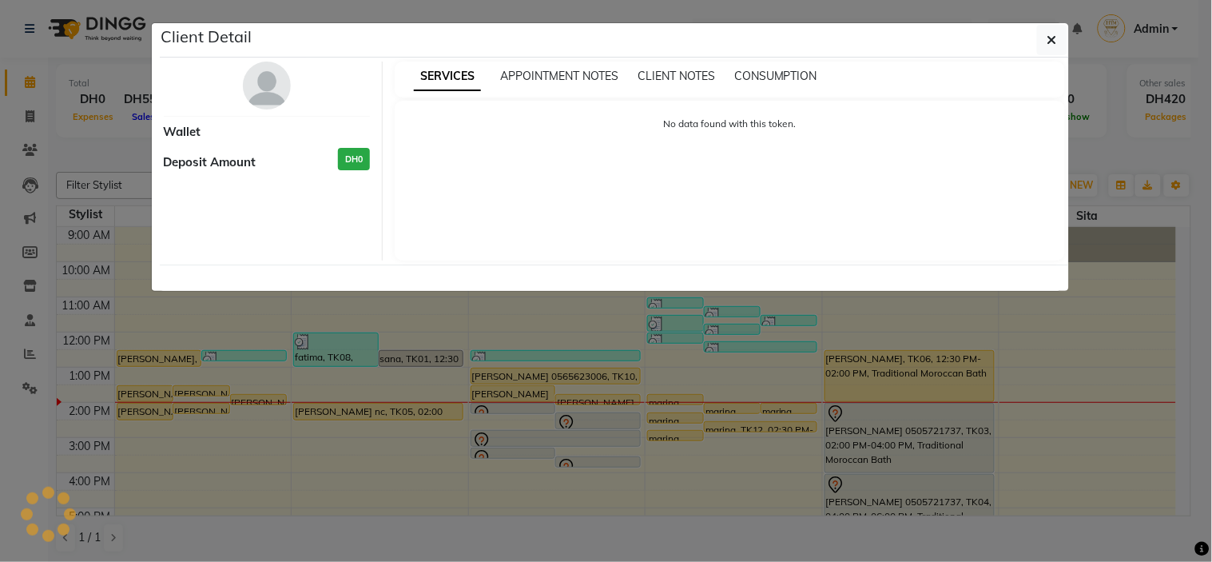
select select "1"
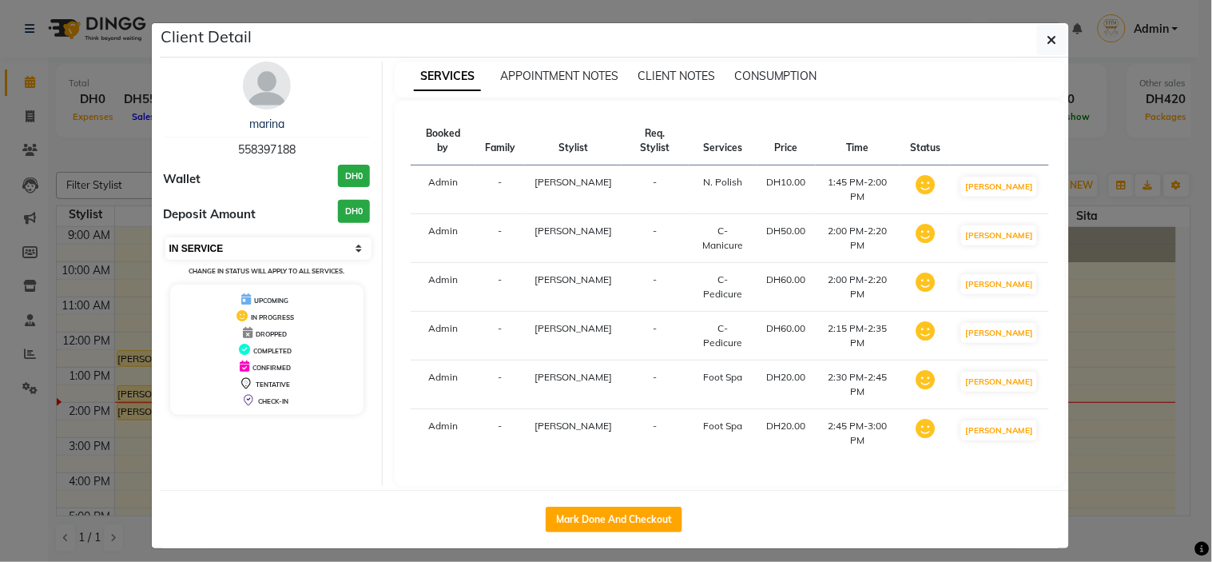
click at [241, 248] on select "Select IN SERVICE CONFIRMED TENTATIVE CHECK IN MARK DONE DROPPED UPCOMING" at bounding box center [268, 248] width 207 height 22
click at [1049, 40] on icon "button" at bounding box center [1052, 40] width 10 height 13
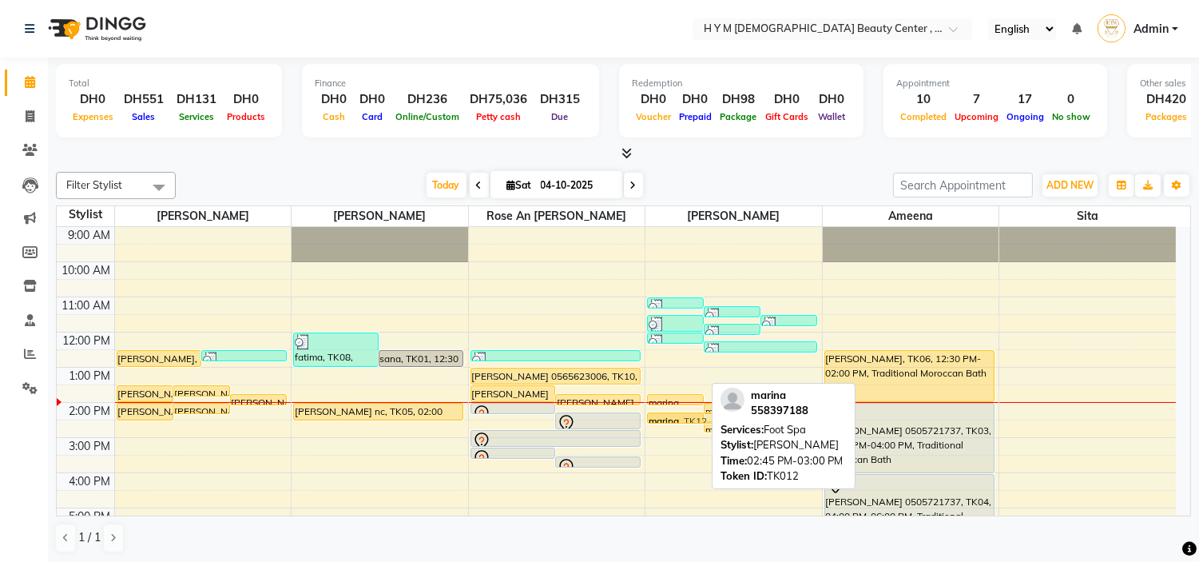
drag, startPoint x: 684, startPoint y: 432, endPoint x: 696, endPoint y: 403, distance: 31.9
click at [696, 227] on div "vini, TK02, 11:00 AM-11:20 AM, C-Pedicure vini, TK02, 11:15 AM-11:35 AM, C-Pedi…" at bounding box center [732, 227] width 170 height 0
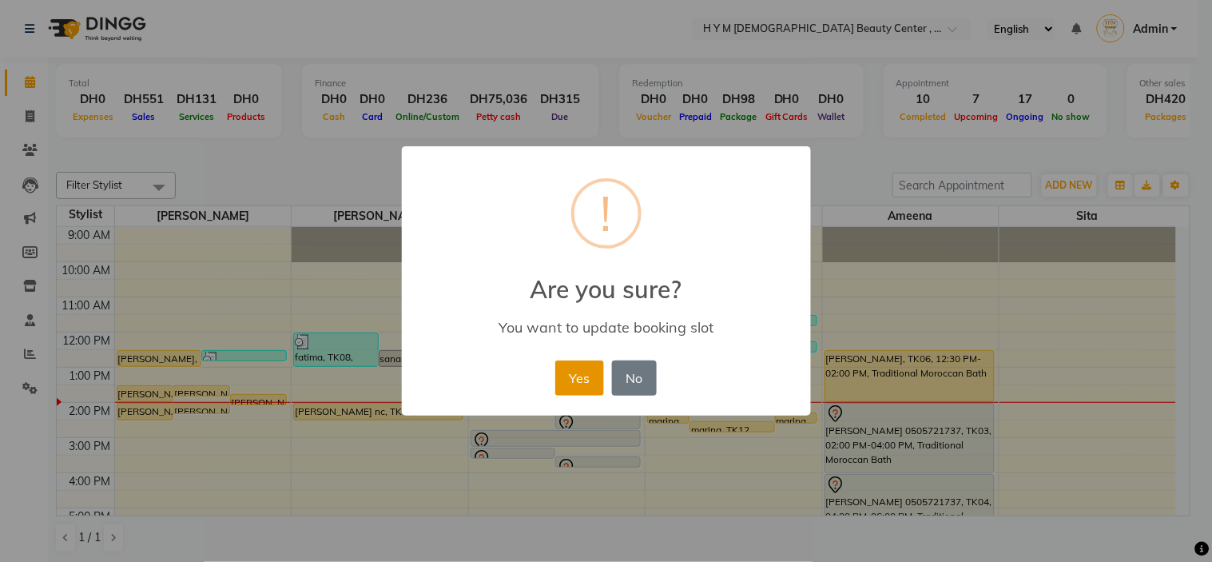
click at [588, 371] on button "Yes" at bounding box center [579, 377] width 49 height 35
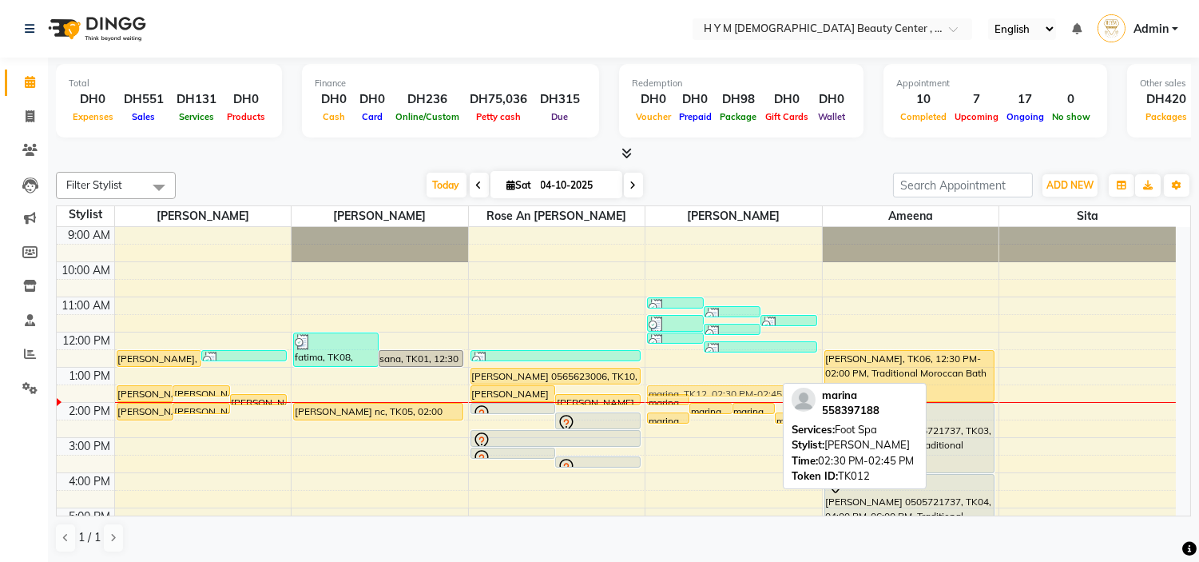
drag, startPoint x: 743, startPoint y: 425, endPoint x: 744, endPoint y: 400, distance: 24.8
click at [744, 400] on div "9:00 AM 10:00 AM 11:00 AM 12:00 PM 1:00 PM 2:00 PM 3:00 PM 4:00 PM 5:00 PM 6:00…" at bounding box center [616, 472] width 1119 height 491
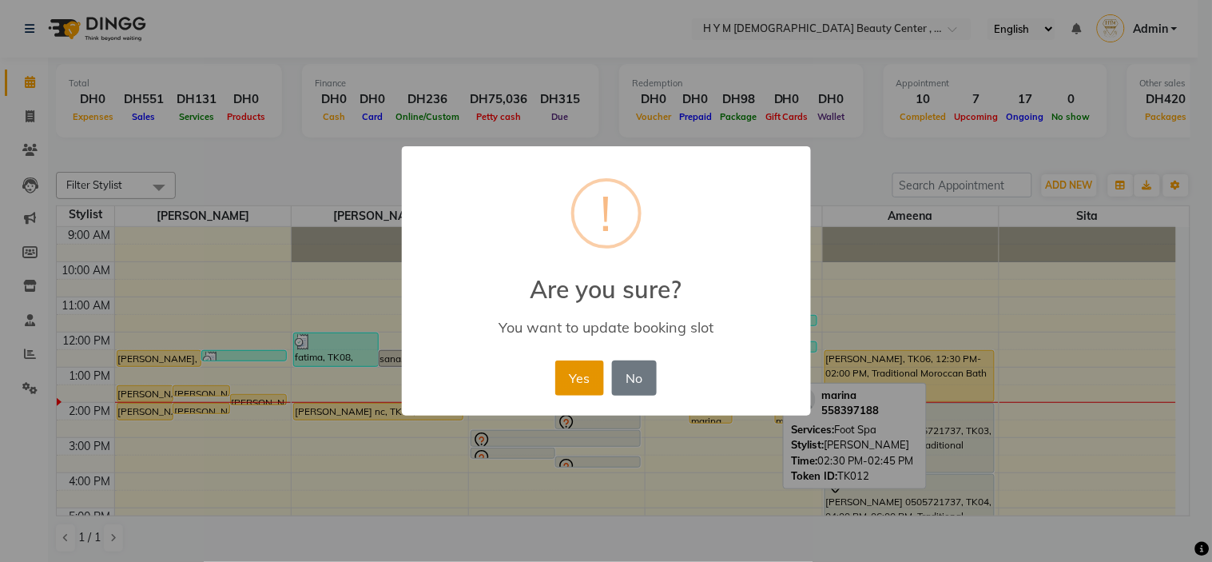
drag, startPoint x: 570, startPoint y: 384, endPoint x: 682, endPoint y: 411, distance: 114.9
click at [571, 384] on button "Yes" at bounding box center [579, 377] width 49 height 35
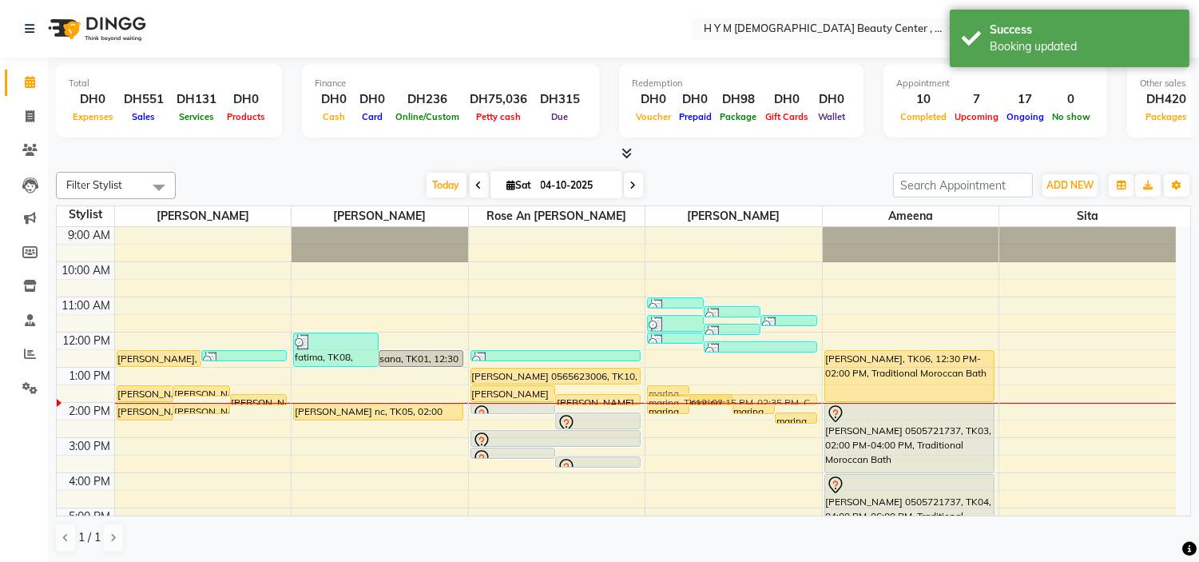
drag, startPoint x: 719, startPoint y: 414, endPoint x: 720, endPoint y: 397, distance: 16.8
click at [720, 397] on div "marina, TK12, 01:30 PM-01:45 PM, Foot Spa marina, TK12, 01:45 PM-02:00 PM, N. P…" at bounding box center [733, 472] width 177 height 491
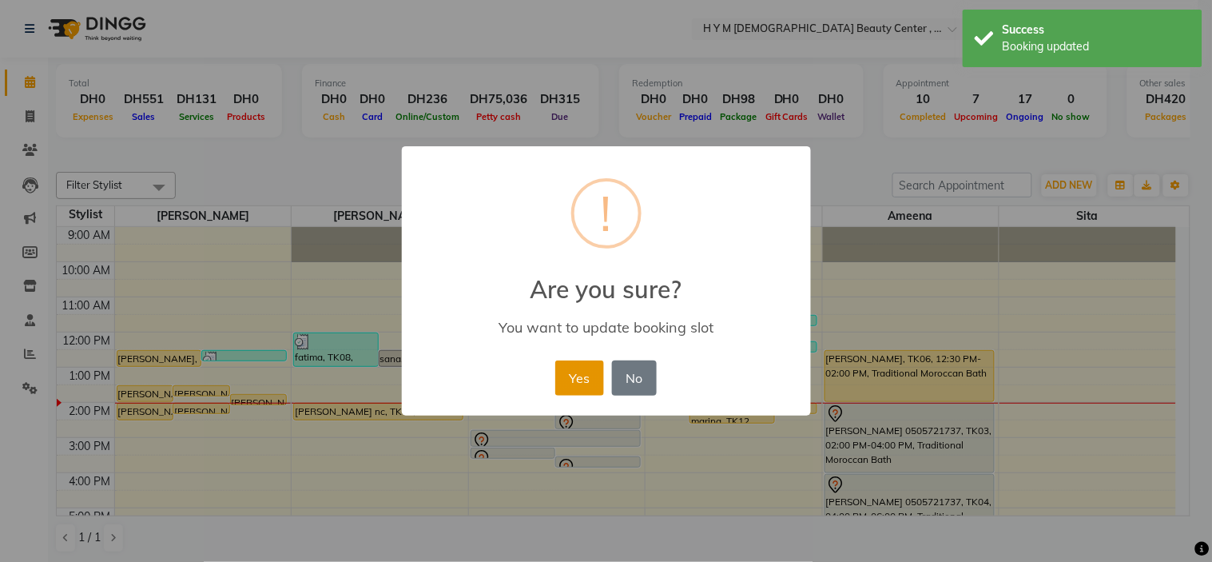
click at [579, 377] on button "Yes" at bounding box center [579, 377] width 49 height 35
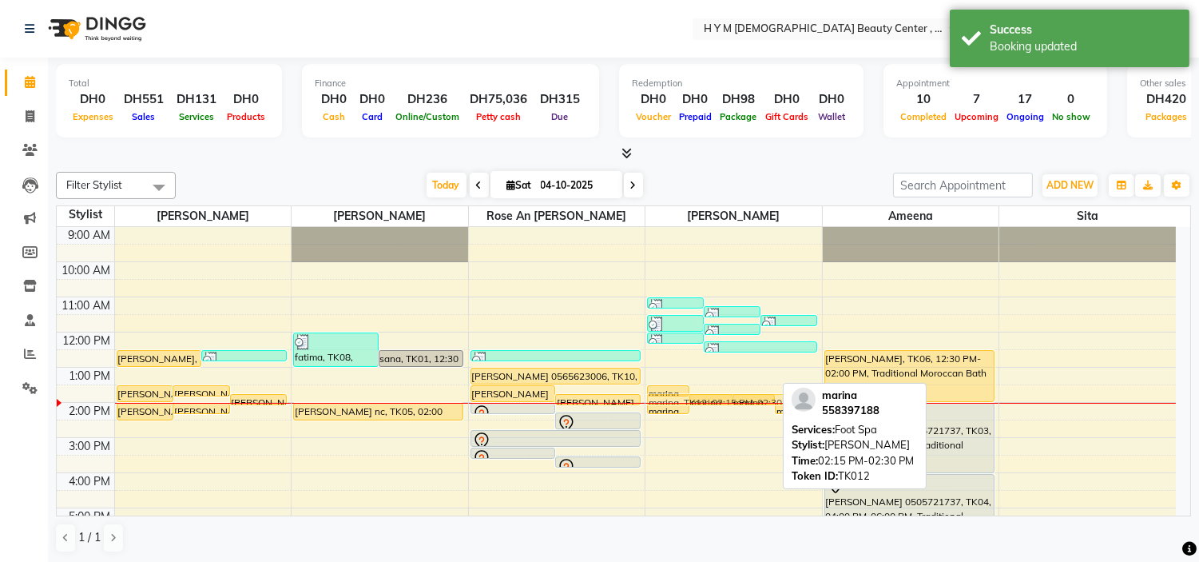
drag, startPoint x: 728, startPoint y: 417, endPoint x: 732, endPoint y: 398, distance: 19.4
click at [732, 398] on div "marina, TK12, 01:30 PM-01:45 PM, Foot Spa marina, TK12, 01:45 PM-02:05 PM, C-Pe…" at bounding box center [733, 472] width 177 height 491
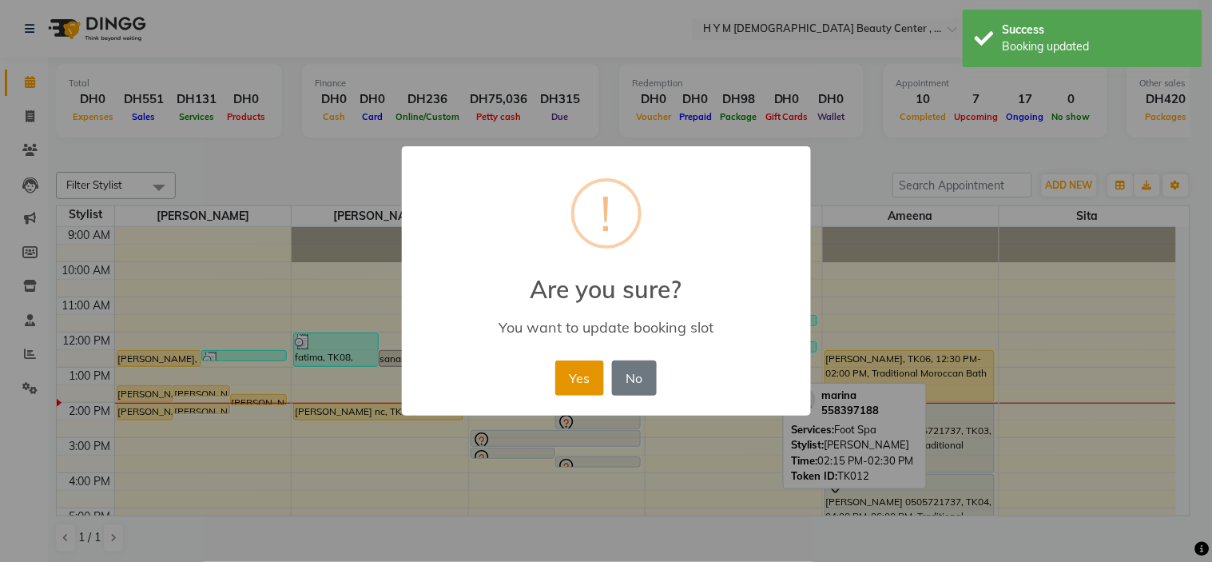
click at [580, 375] on button "Yes" at bounding box center [579, 377] width 49 height 35
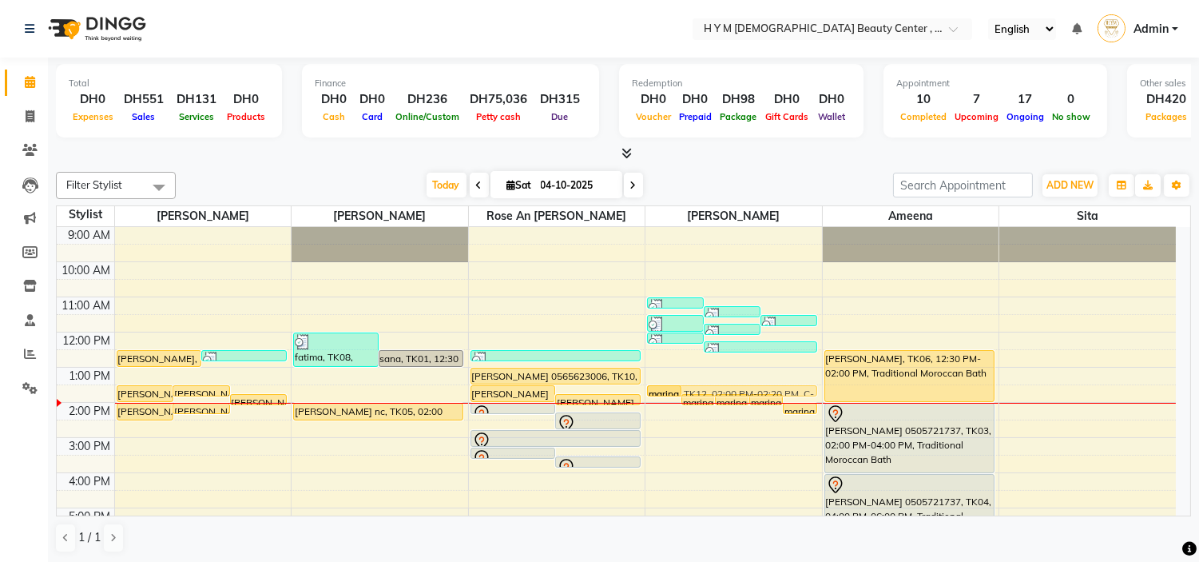
drag, startPoint x: 661, startPoint y: 406, endPoint x: 665, endPoint y: 398, distance: 8.6
click at [665, 398] on div "9:00 AM 10:00 AM 11:00 AM 12:00 PM 1:00 PM 2:00 PM 3:00 PM 4:00 PM 5:00 PM 6:00…" at bounding box center [616, 472] width 1119 height 491
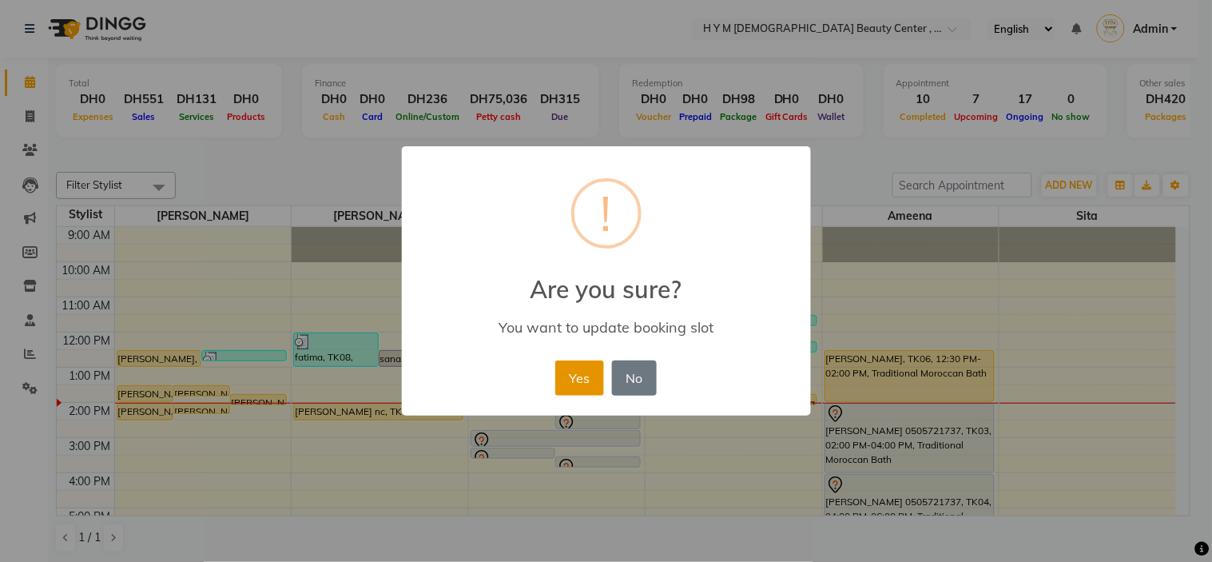
click at [588, 380] on button "Yes" at bounding box center [579, 377] width 49 height 35
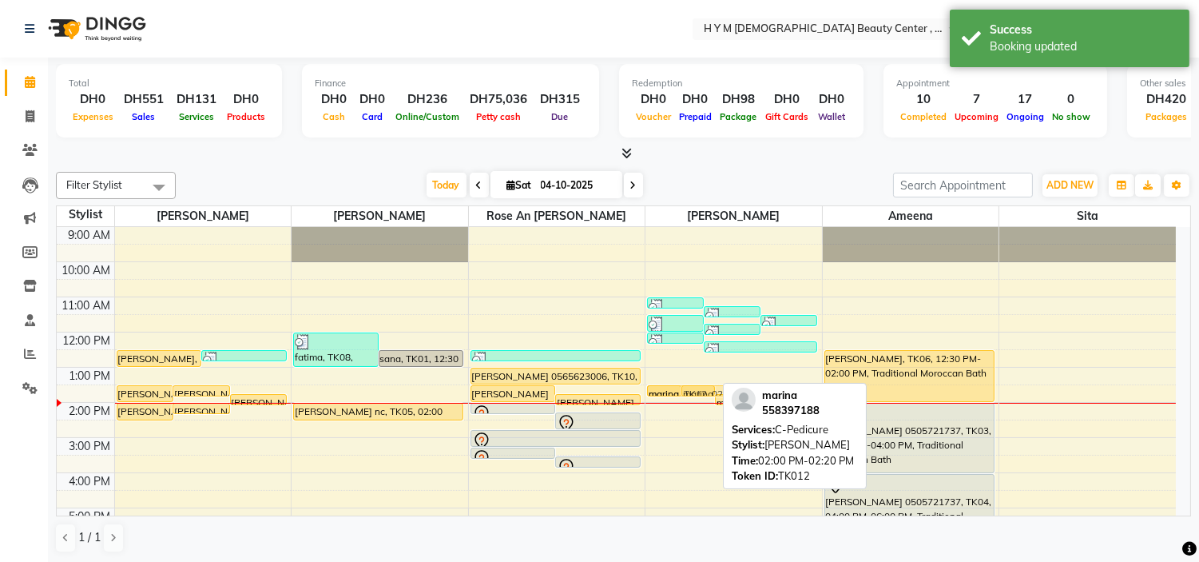
drag, startPoint x: 703, startPoint y: 405, endPoint x: 708, endPoint y: 396, distance: 10.0
click at [708, 396] on div "9:00 AM 10:00 AM 11:00 AM 12:00 PM 1:00 PM 2:00 PM 3:00 PM 4:00 PM 5:00 PM 6:00…" at bounding box center [616, 472] width 1119 height 491
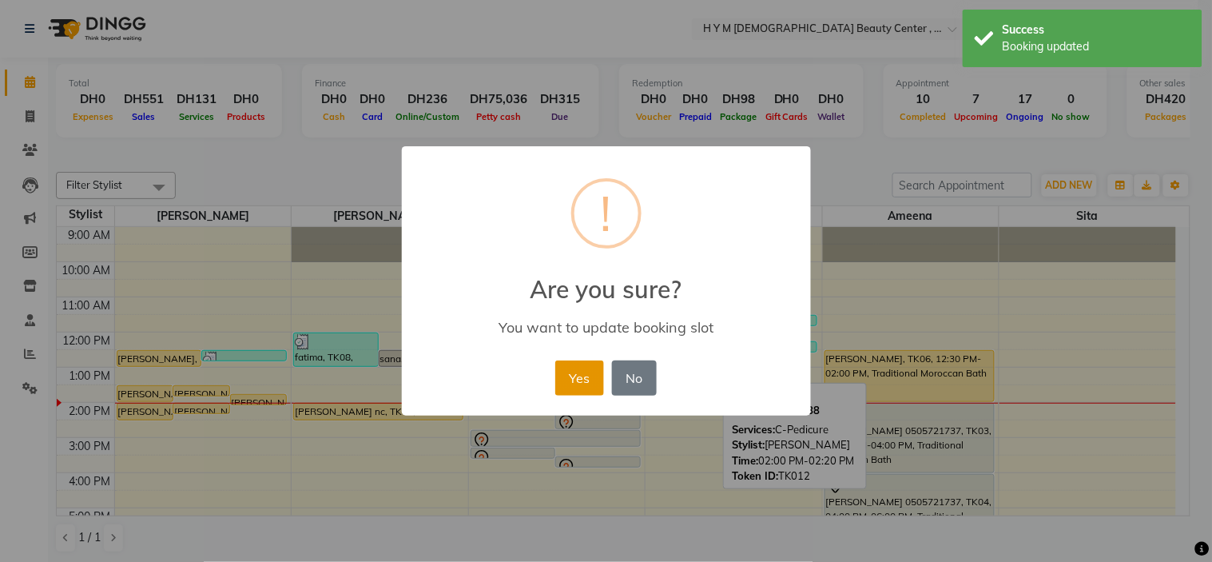
click at [570, 370] on button "Yes" at bounding box center [579, 377] width 49 height 35
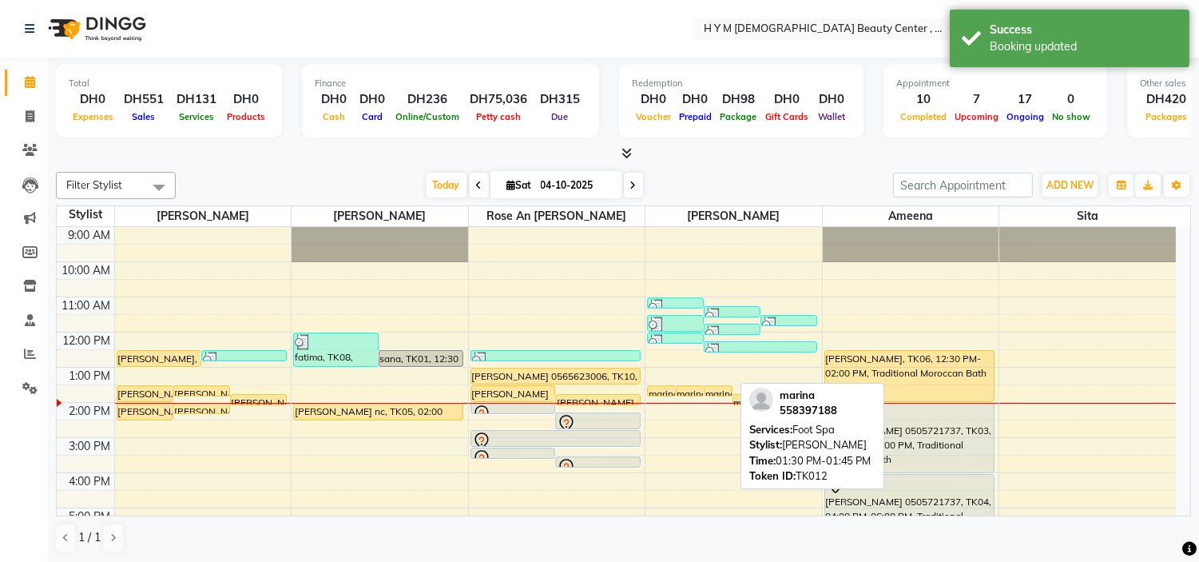
click at [722, 393] on div at bounding box center [718, 395] width 27 height 6
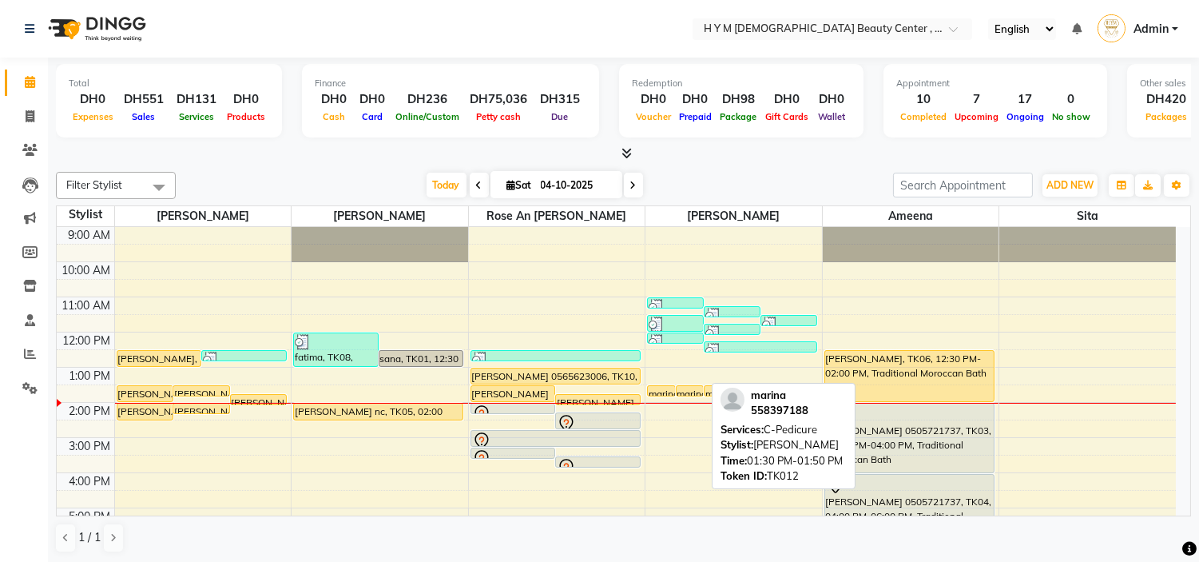
click at [688, 388] on div "marina, TK12, 01:30 PM-01:50 PM, C-Pedicure" at bounding box center [690, 391] width 27 height 10
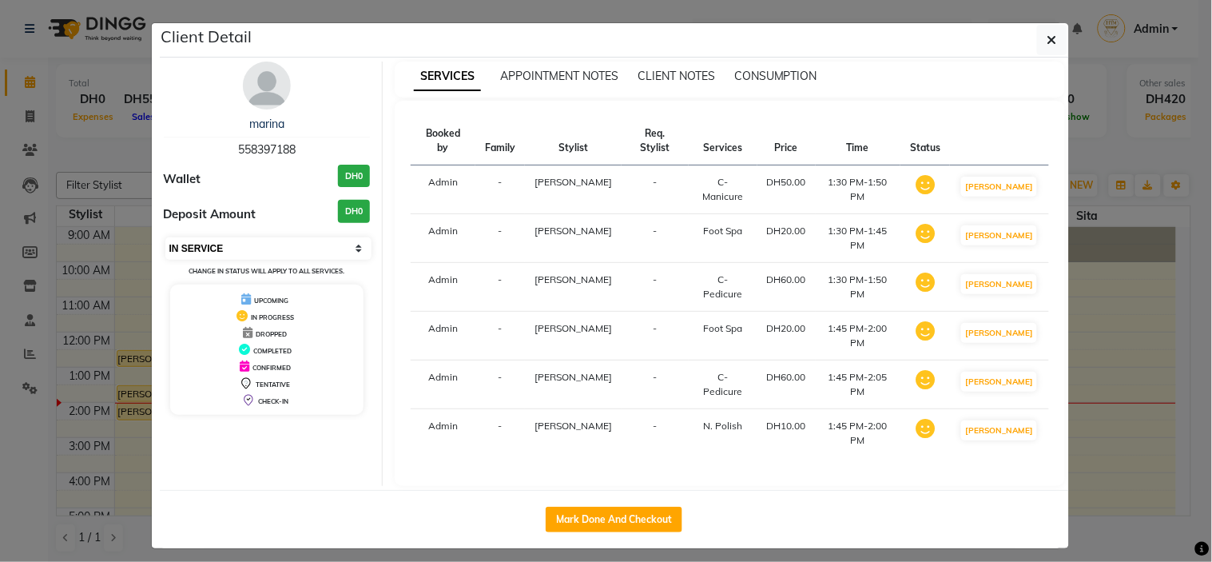
click at [204, 244] on select "Select IN SERVICE CONFIRMED TENTATIVE CHECK IN MARK DONE DROPPED UPCOMING" at bounding box center [268, 248] width 207 height 22
select select "2"
click at [165, 237] on select "Select IN SERVICE CONFIRMED TENTATIVE CHECK IN MARK DONE DROPPED UPCOMING" at bounding box center [268, 248] width 207 height 22
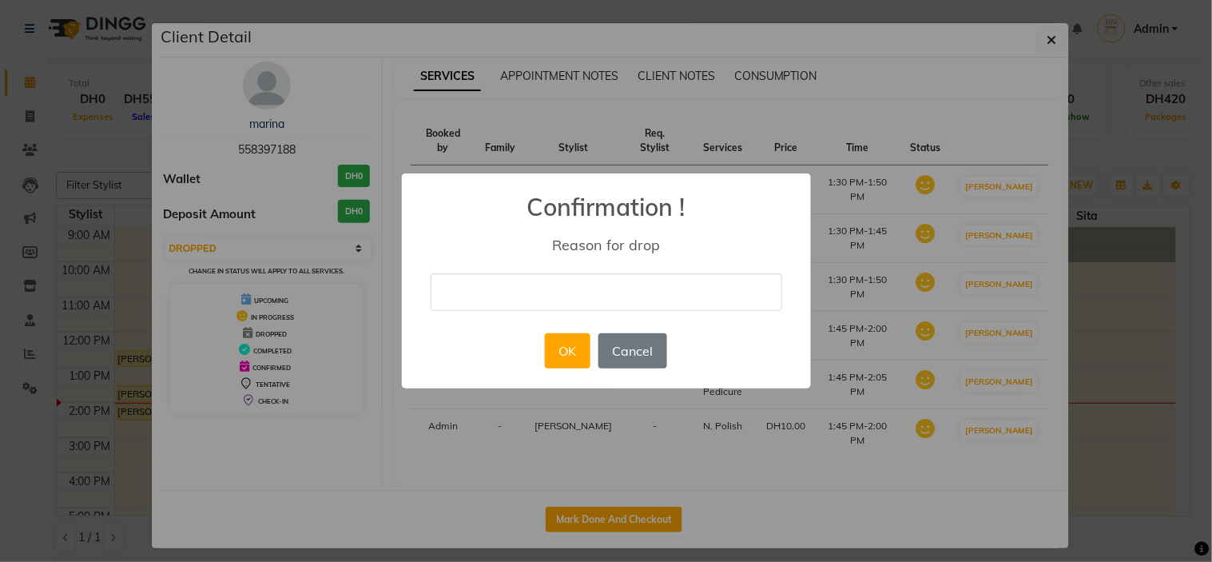
click at [493, 276] on input "text" at bounding box center [606, 292] width 351 height 38
type input "change package"
click at [556, 353] on button "OK" at bounding box center [568, 350] width 46 height 35
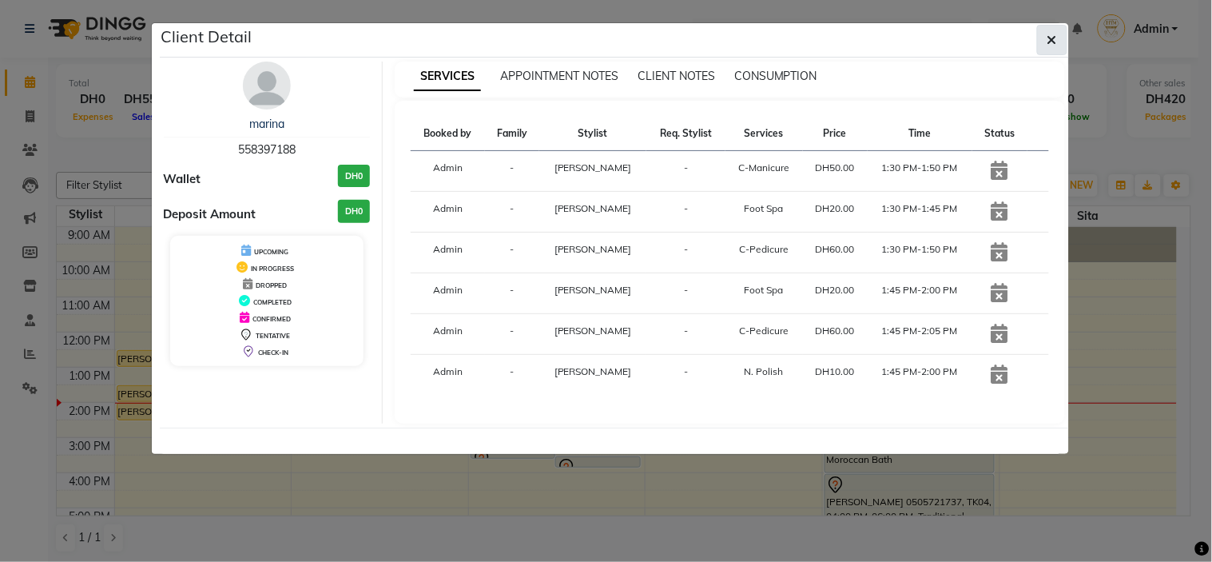
click at [1045, 35] on button "button" at bounding box center [1052, 40] width 30 height 30
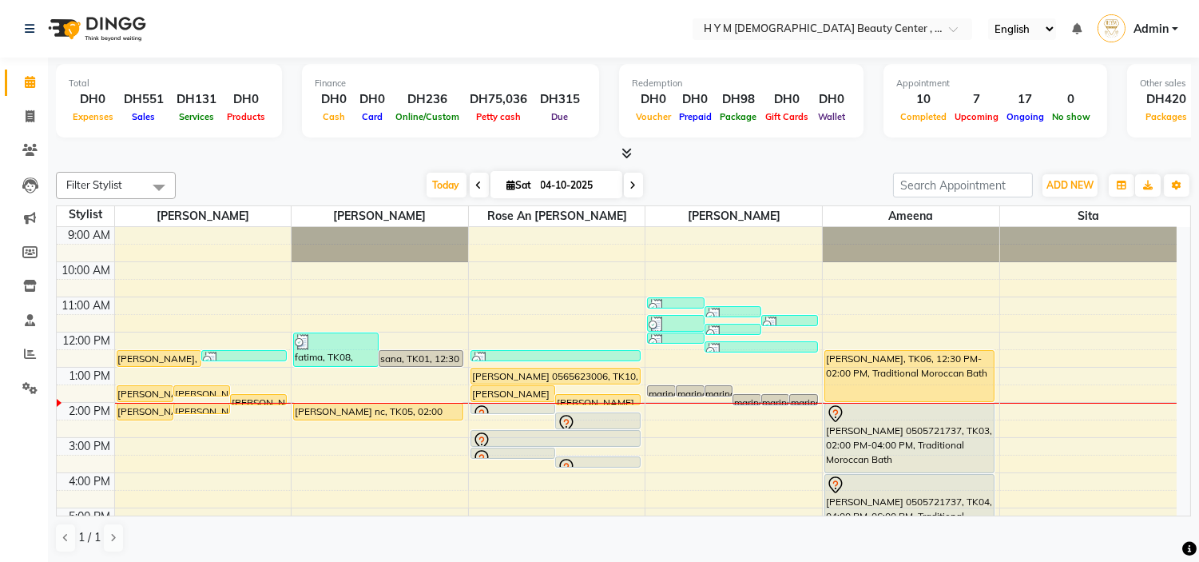
click at [677, 405] on div "9:00 AM 10:00 AM 11:00 AM 12:00 PM 1:00 PM 2:00 PM 3:00 PM 4:00 PM 5:00 PM 6:00…" at bounding box center [617, 472] width 1120 height 491
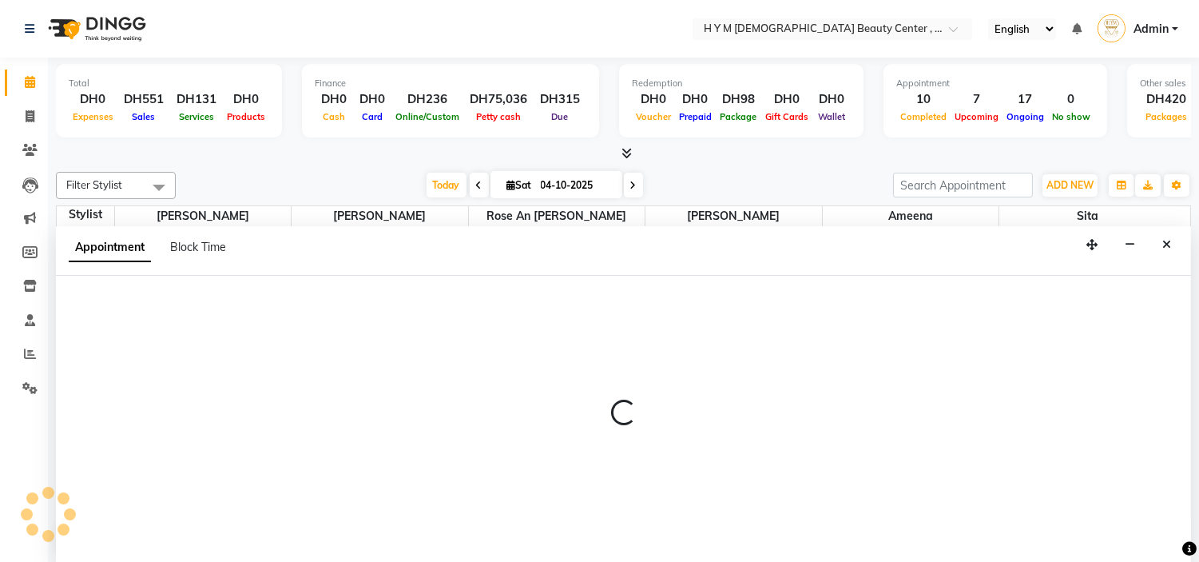
scroll to position [1, 0]
select select "61768"
select select "840"
select select "tentative"
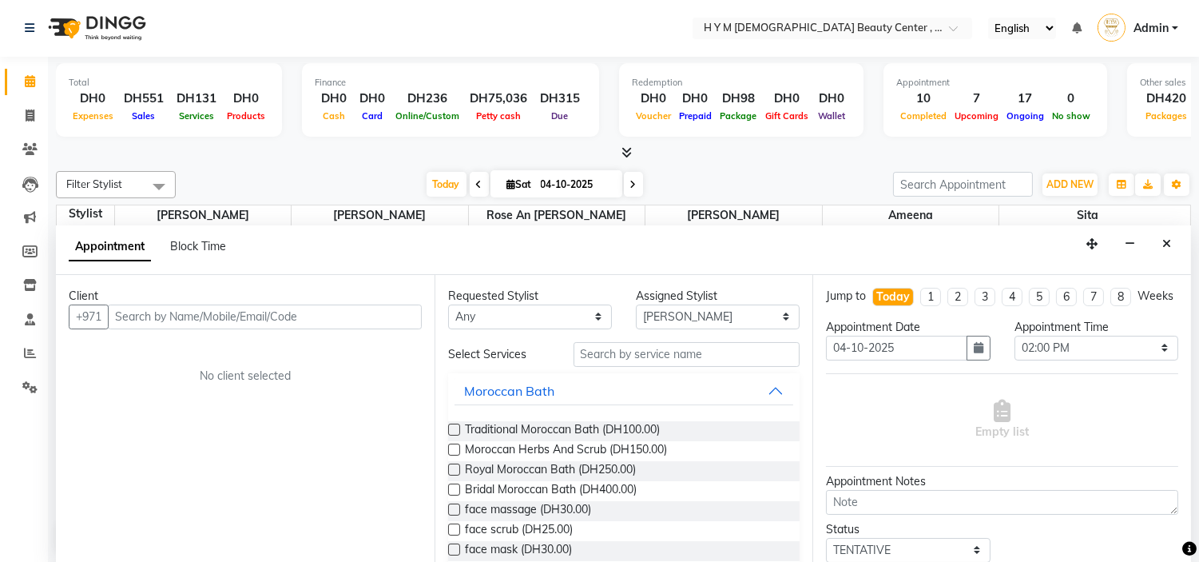
click at [150, 308] on input "text" at bounding box center [265, 316] width 314 height 25
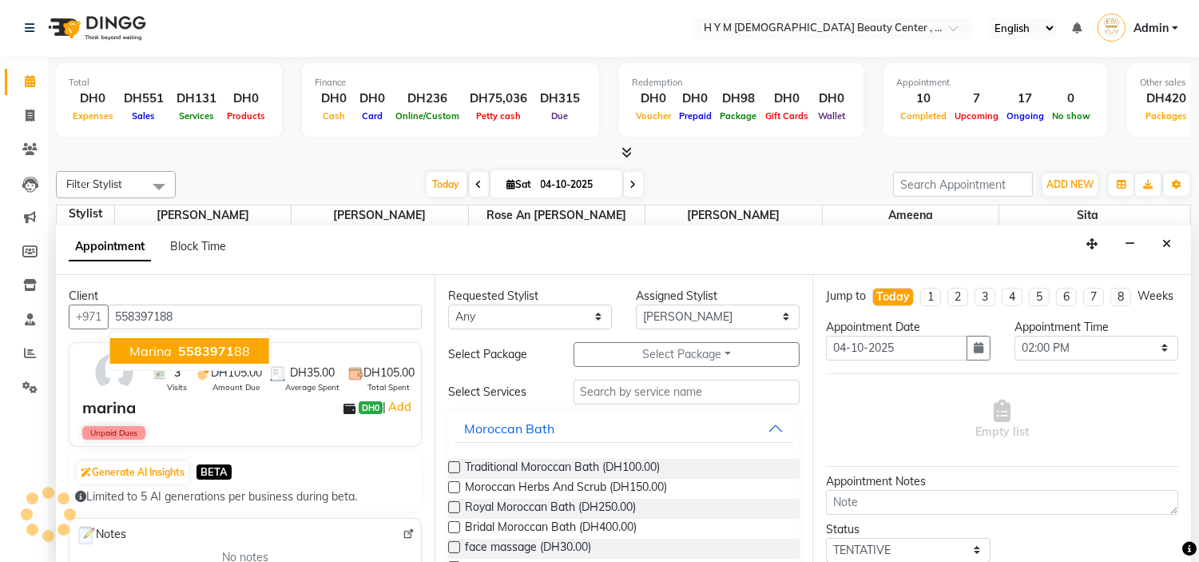
click at [139, 346] on span "marina" at bounding box center [150, 351] width 42 height 16
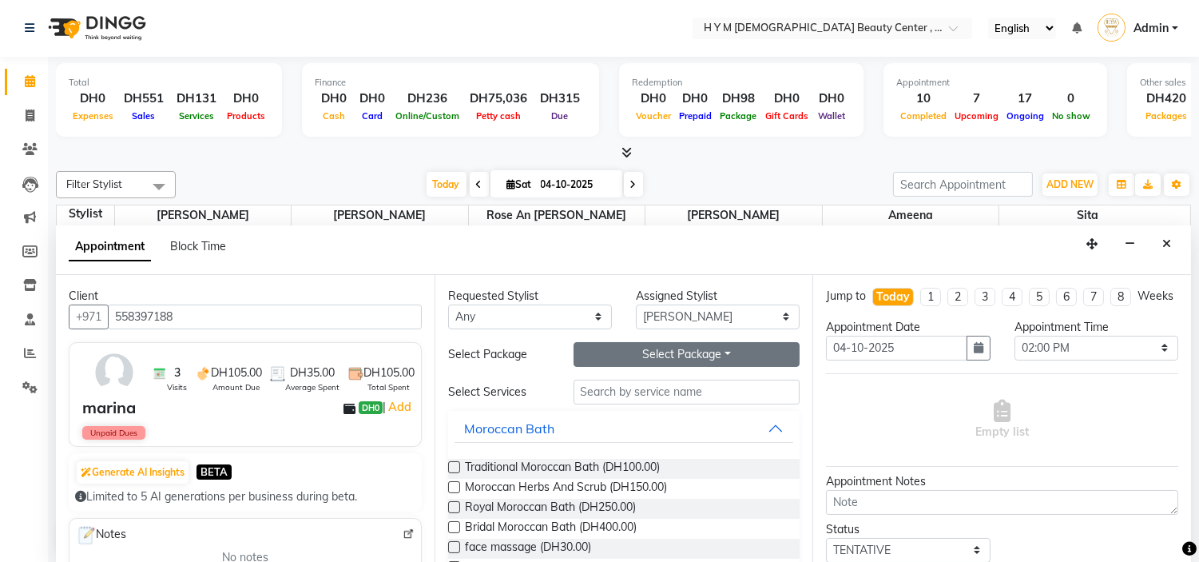
type input "558397188"
click at [639, 351] on button "Select Package Toggle Dropdown" at bounding box center [687, 354] width 227 height 25
click at [627, 388] on li "8_services_new" at bounding box center [637, 386] width 126 height 23
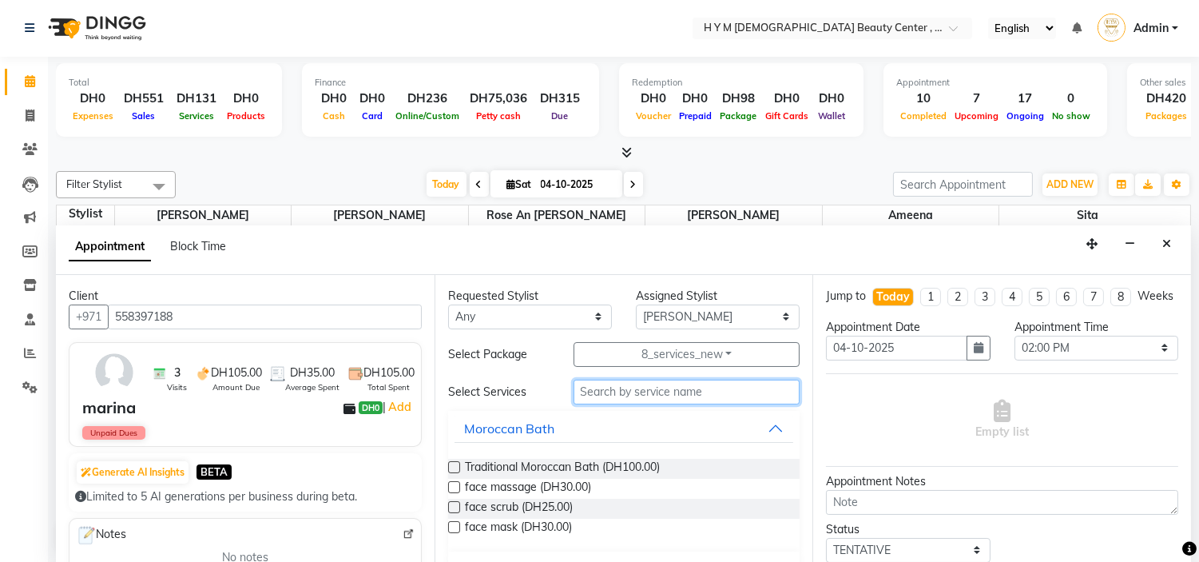
click at [624, 392] on input "text" at bounding box center [687, 391] width 227 height 25
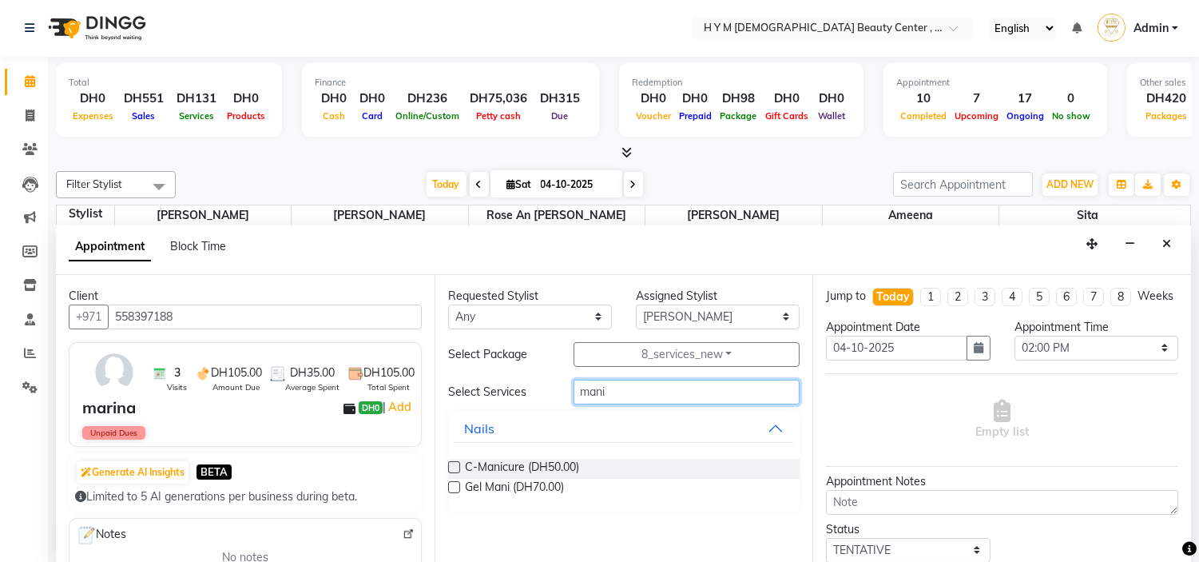
type input "mani"
click at [456, 467] on label at bounding box center [454, 467] width 12 height 12
click at [456, 467] on input "checkbox" at bounding box center [453, 468] width 10 height 10
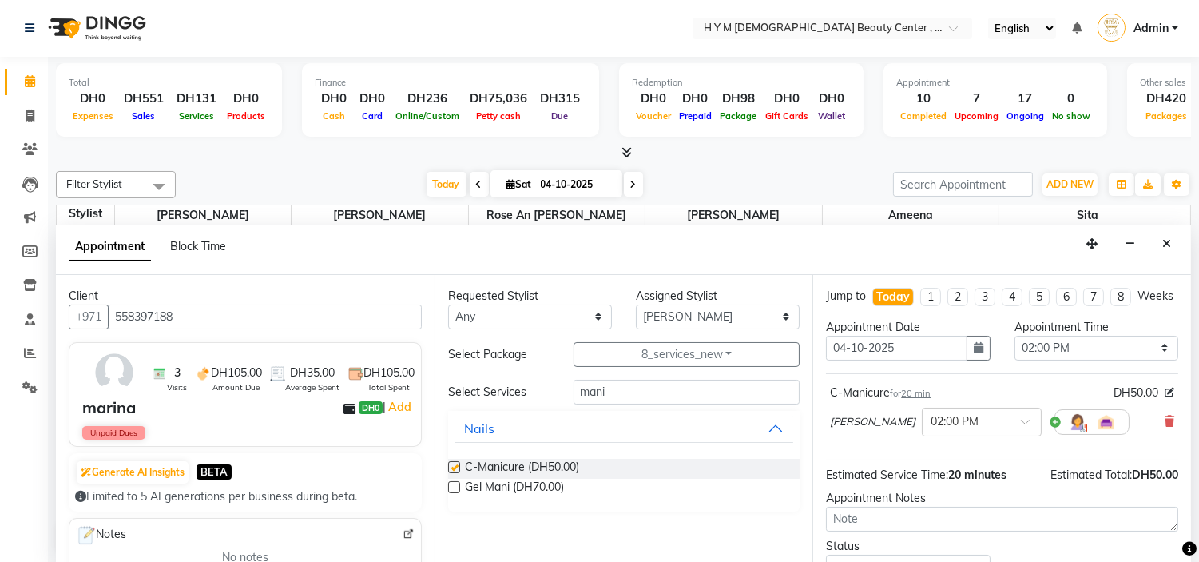
checkbox input "false"
click at [631, 397] on input "mani" at bounding box center [687, 391] width 227 height 25
type input "m"
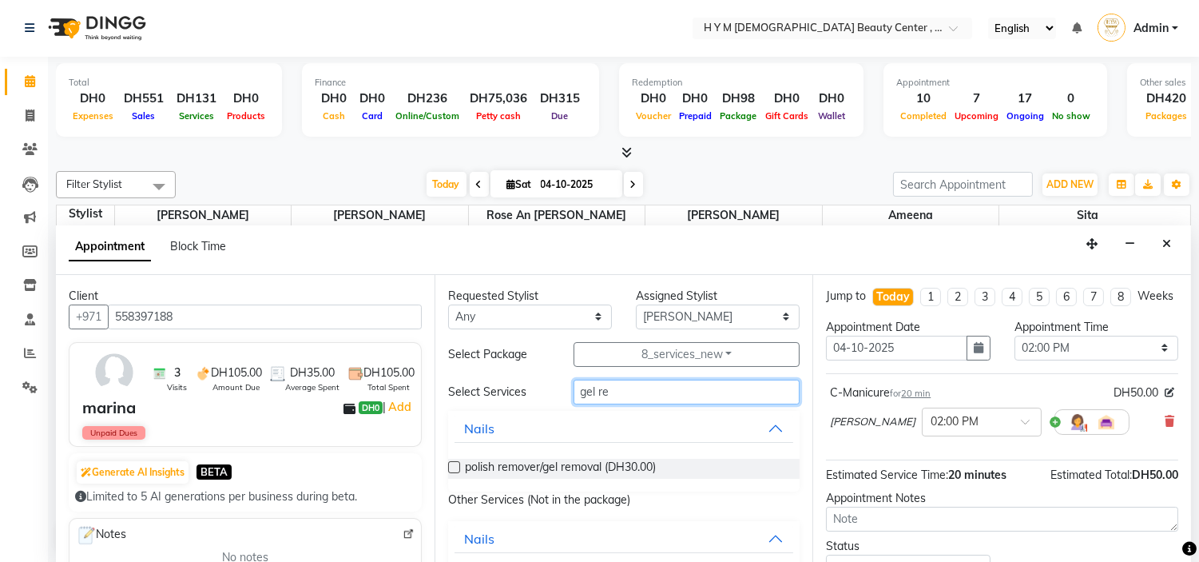
type input "gel re"
click at [457, 467] on label at bounding box center [454, 467] width 12 height 12
click at [457, 467] on input "checkbox" at bounding box center [453, 468] width 10 height 10
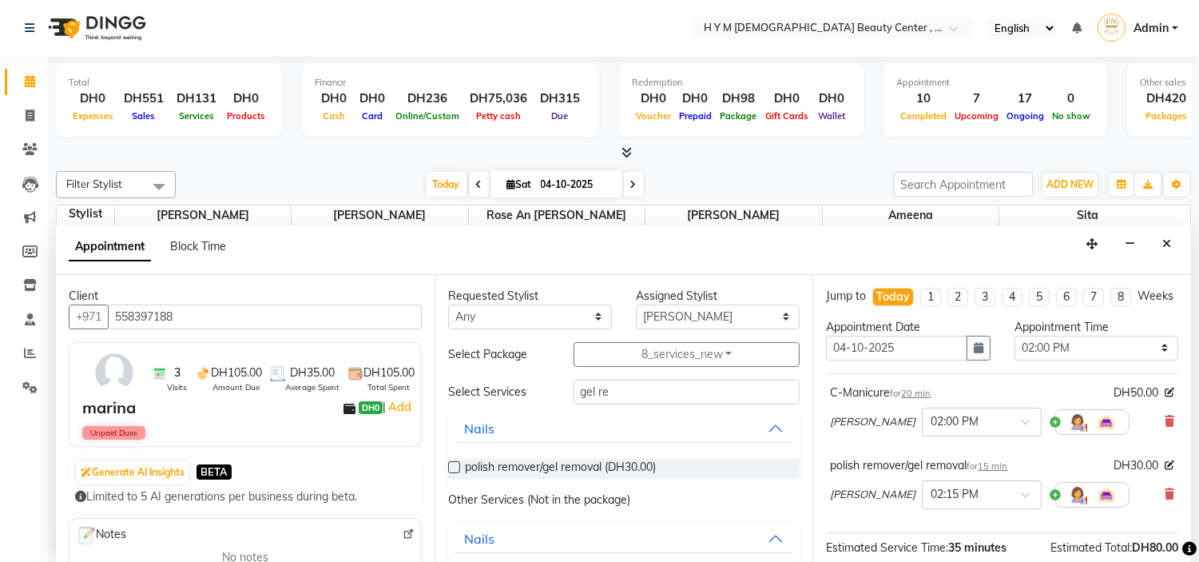
click at [457, 467] on label at bounding box center [454, 467] width 12 height 12
click at [457, 467] on input "checkbox" at bounding box center [453, 468] width 10 height 10
checkbox input "false"
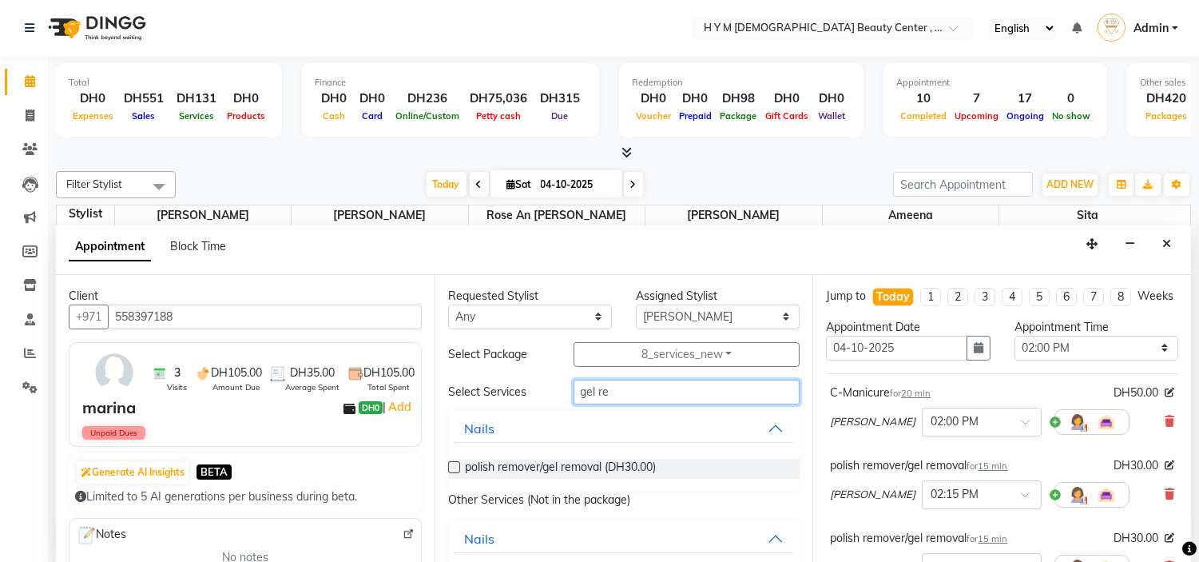
click at [619, 395] on input "gel re" at bounding box center [687, 391] width 227 height 25
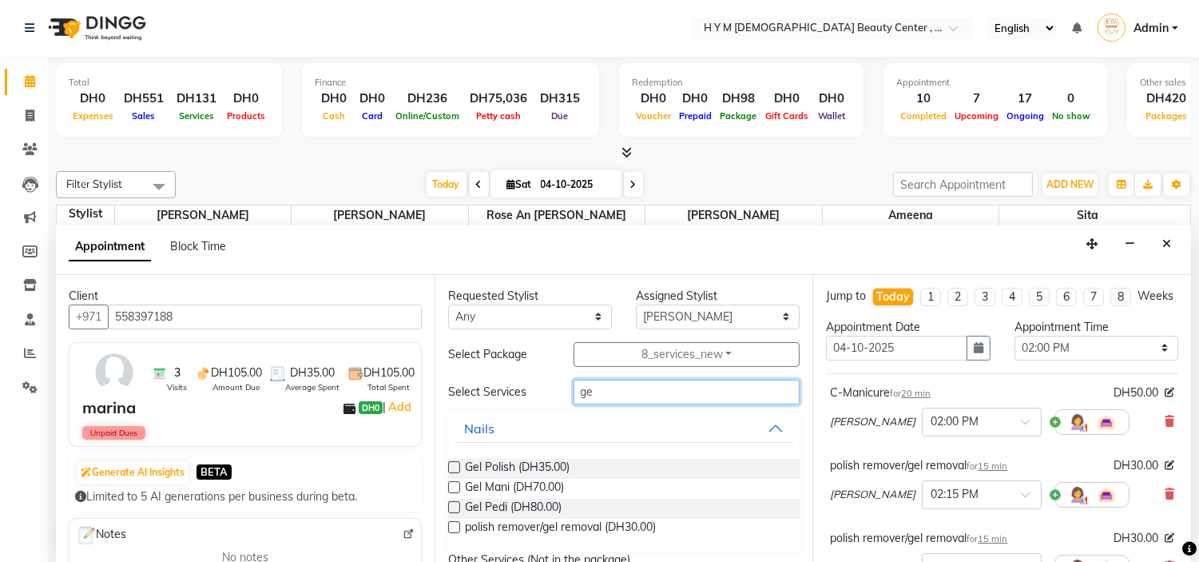
type input "g"
type input "polish"
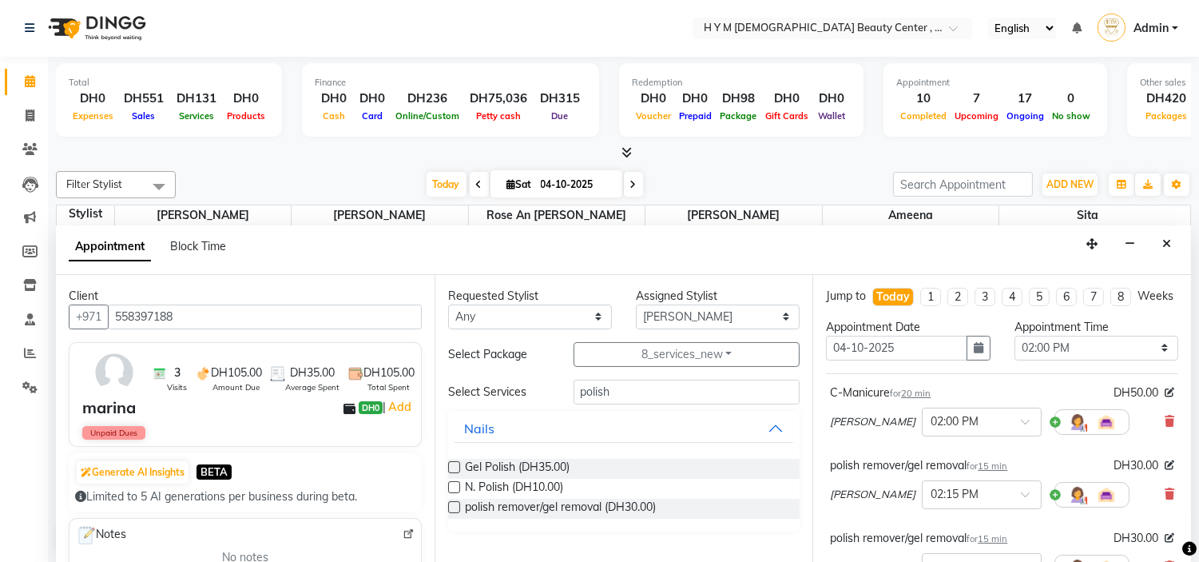
click at [452, 468] on label at bounding box center [454, 467] width 12 height 12
click at [452, 468] on input "checkbox" at bounding box center [453, 468] width 10 height 10
click at [452, 468] on label at bounding box center [454, 467] width 12 height 12
click at [452, 468] on input "checkbox" at bounding box center [453, 468] width 10 height 10
checkbox input "false"
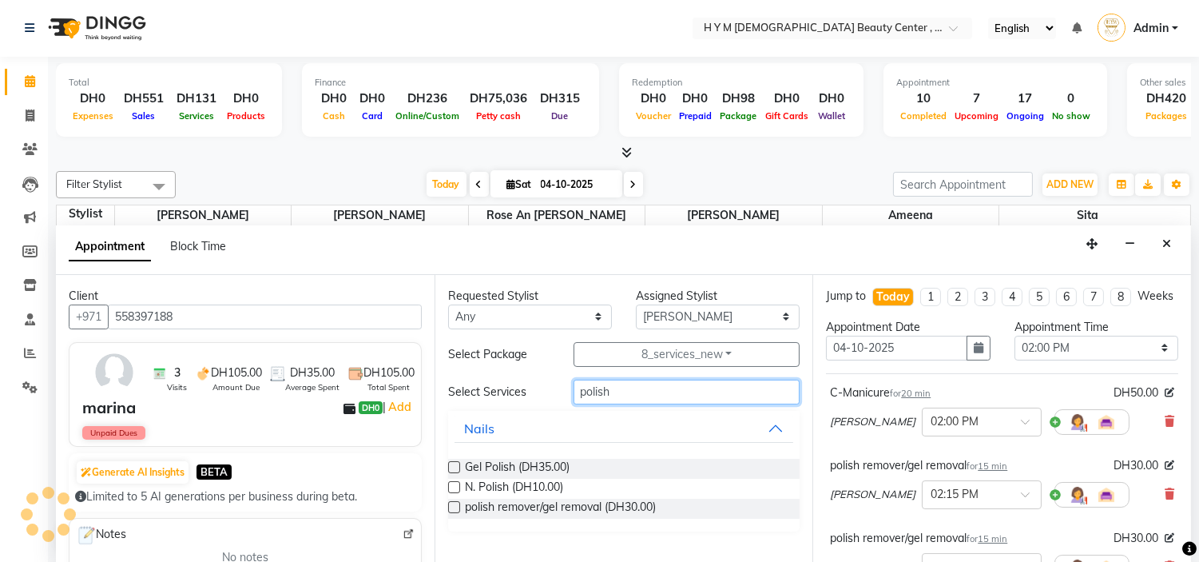
click at [619, 385] on input "polish" at bounding box center [687, 391] width 227 height 25
type input "p"
type input "pedi"
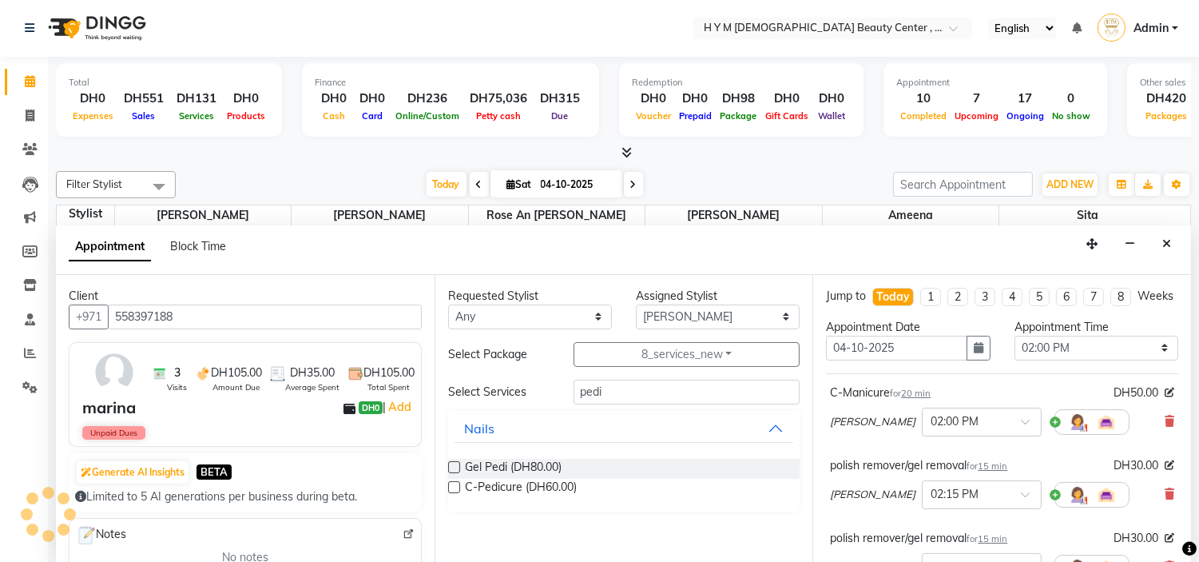
click at [450, 485] on label at bounding box center [454, 487] width 12 height 12
click at [450, 485] on input "checkbox" at bounding box center [453, 488] width 10 height 10
click at [450, 485] on label at bounding box center [454, 487] width 12 height 12
click at [450, 485] on input "checkbox" at bounding box center [453, 488] width 10 height 10
checkbox input "false"
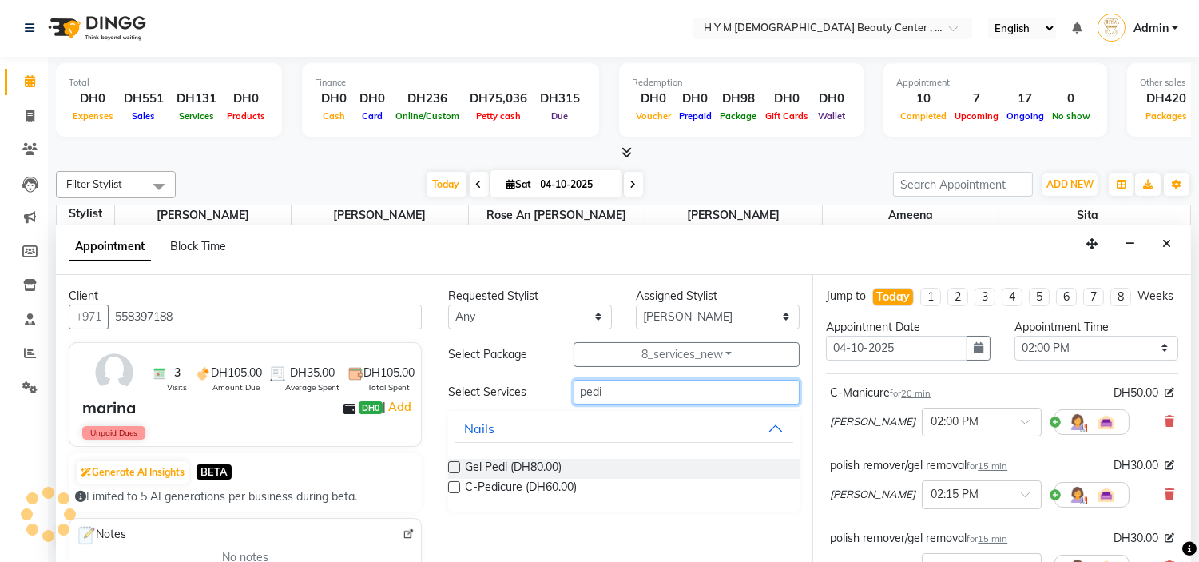
click at [612, 384] on input "pedi" at bounding box center [687, 391] width 227 height 25
type input "p"
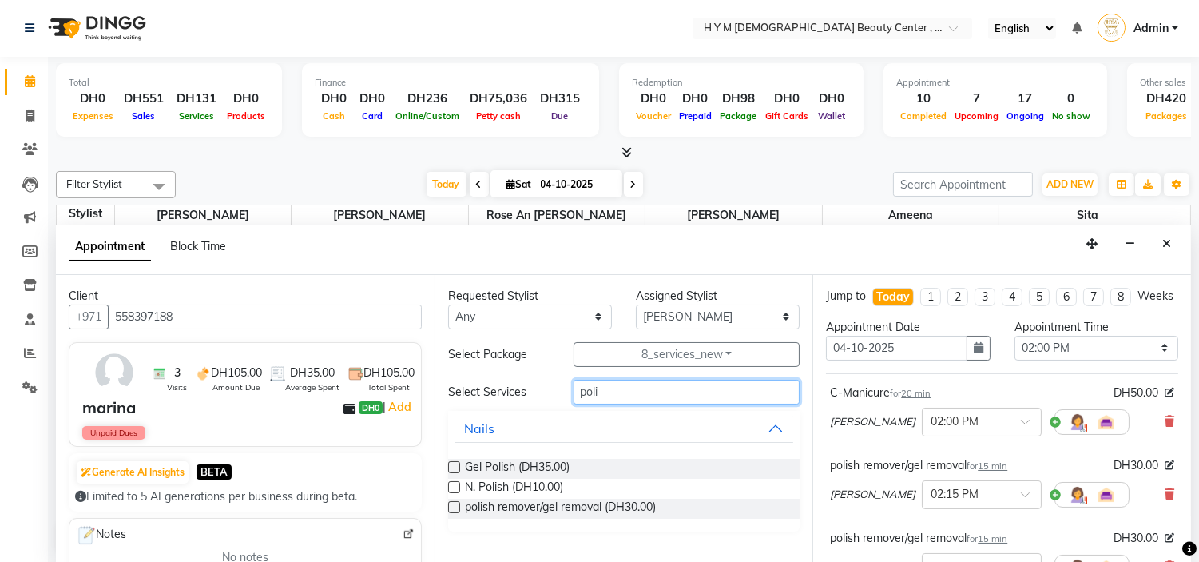
type input "poli"
click at [451, 485] on label at bounding box center [454, 487] width 12 height 12
click at [451, 485] on input "checkbox" at bounding box center [453, 488] width 10 height 10
checkbox input "false"
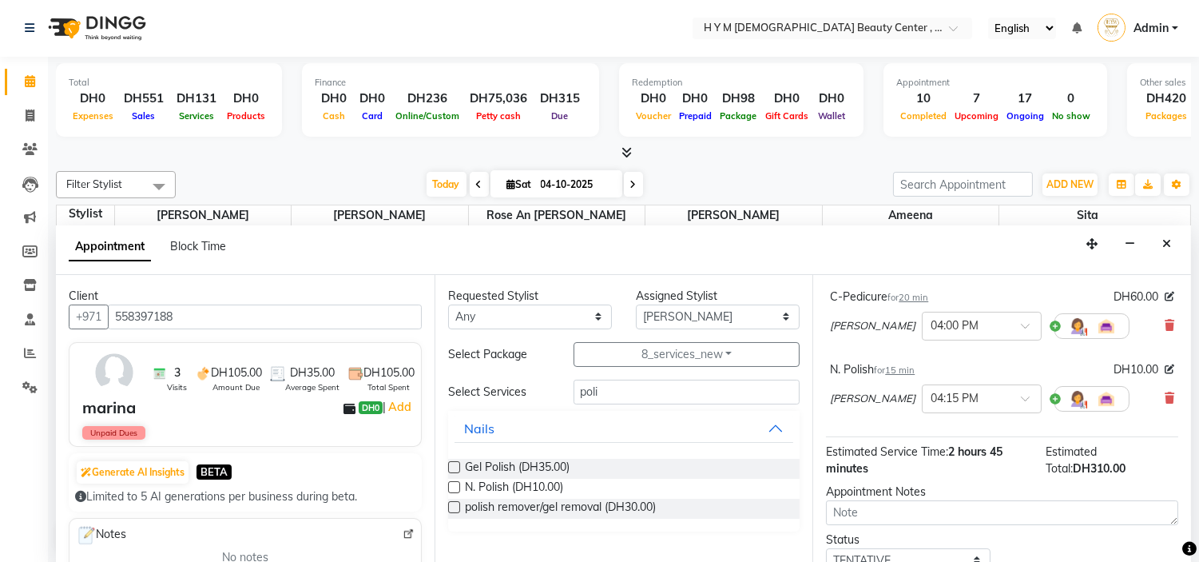
scroll to position [657, 0]
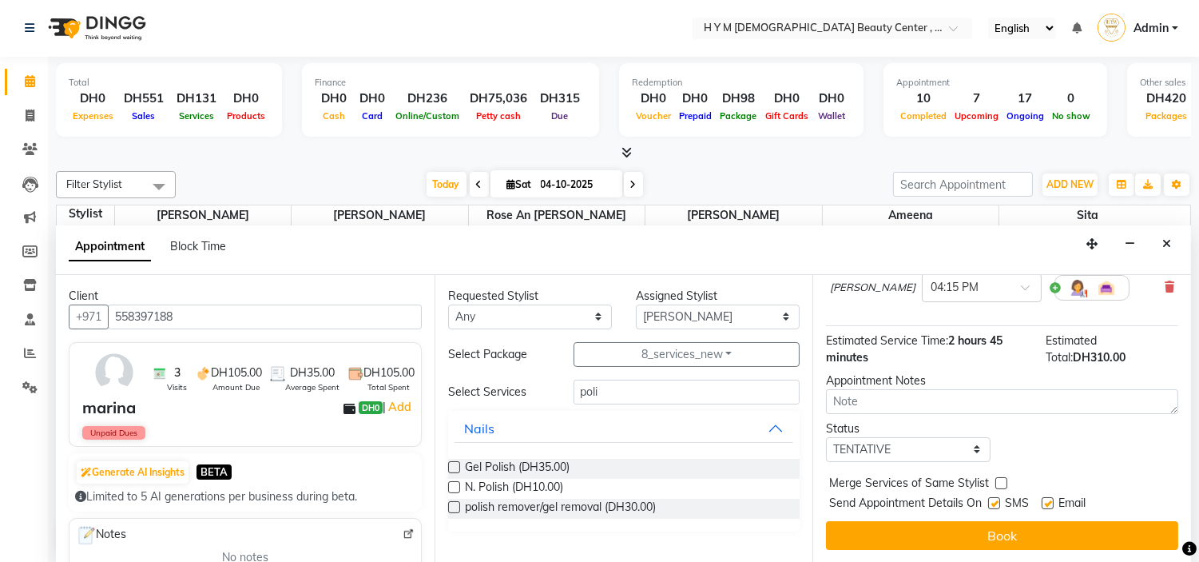
click at [994, 504] on label at bounding box center [994, 503] width 12 height 12
click at [994, 504] on input "checkbox" at bounding box center [993, 504] width 10 height 10
checkbox input "false"
click at [1051, 498] on label at bounding box center [1048, 503] width 12 height 12
click at [1051, 499] on input "checkbox" at bounding box center [1047, 504] width 10 height 10
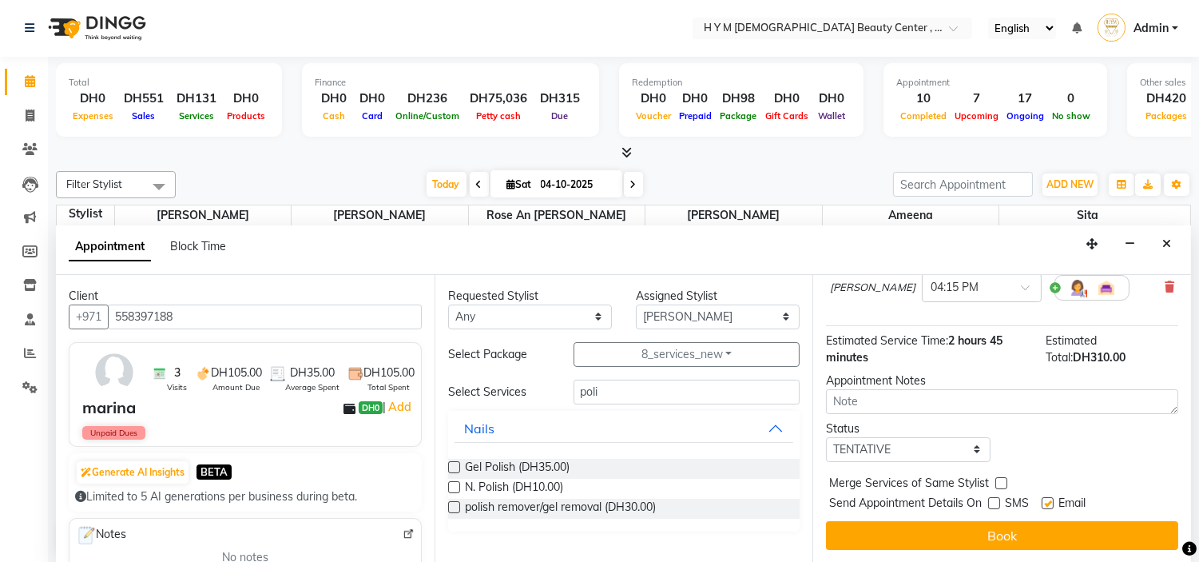
checkbox input "false"
click at [1022, 533] on button "Book" at bounding box center [1002, 535] width 352 height 29
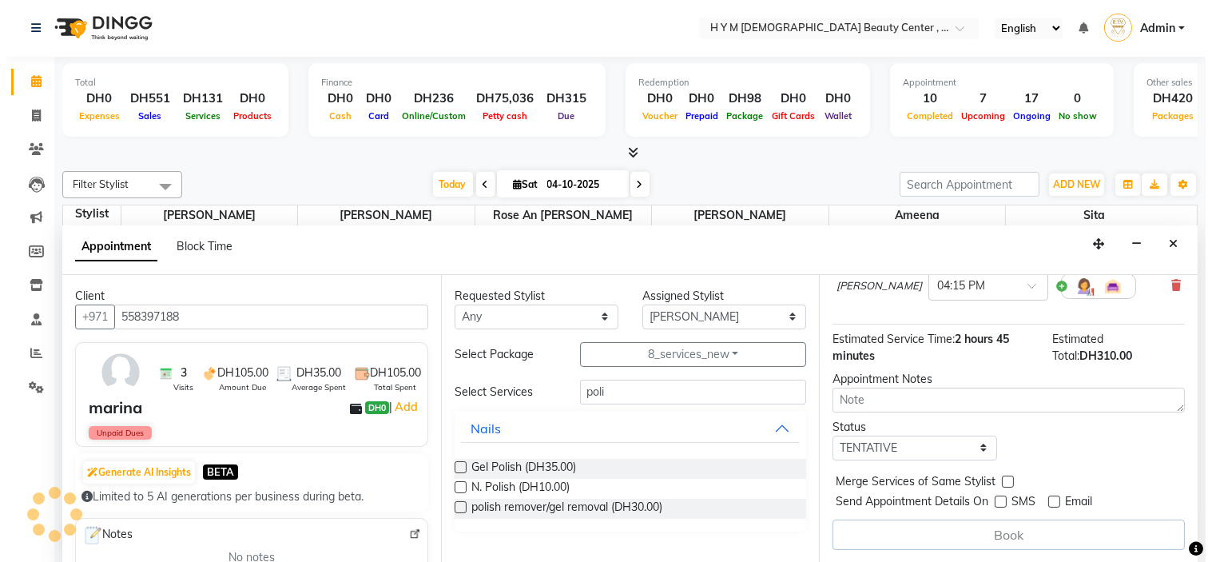
scroll to position [0, 0]
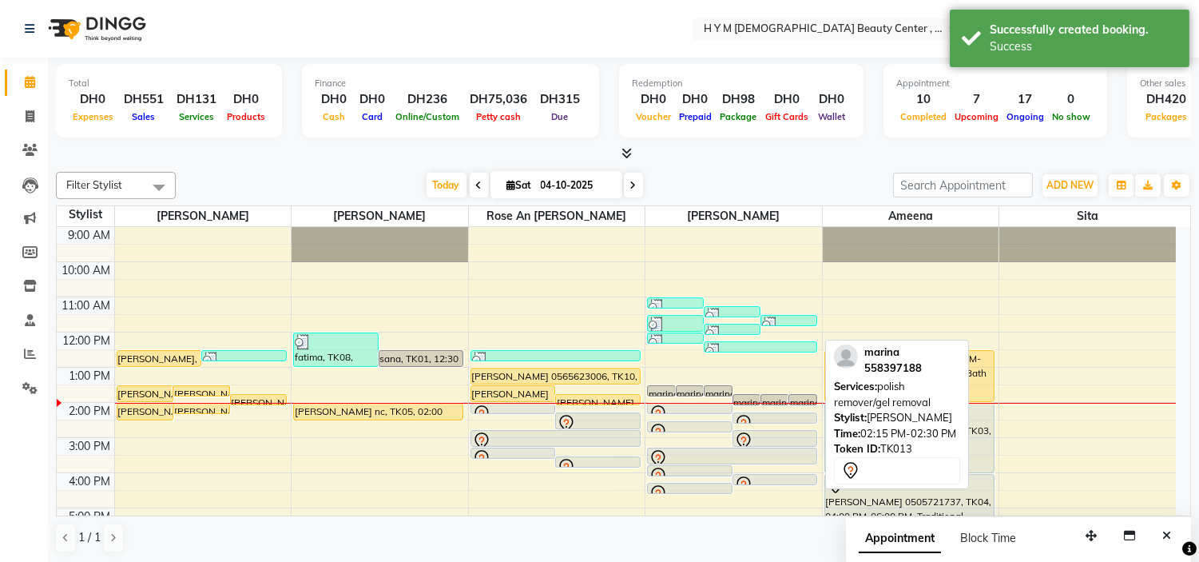
click at [744, 415] on icon at bounding box center [743, 423] width 14 height 17
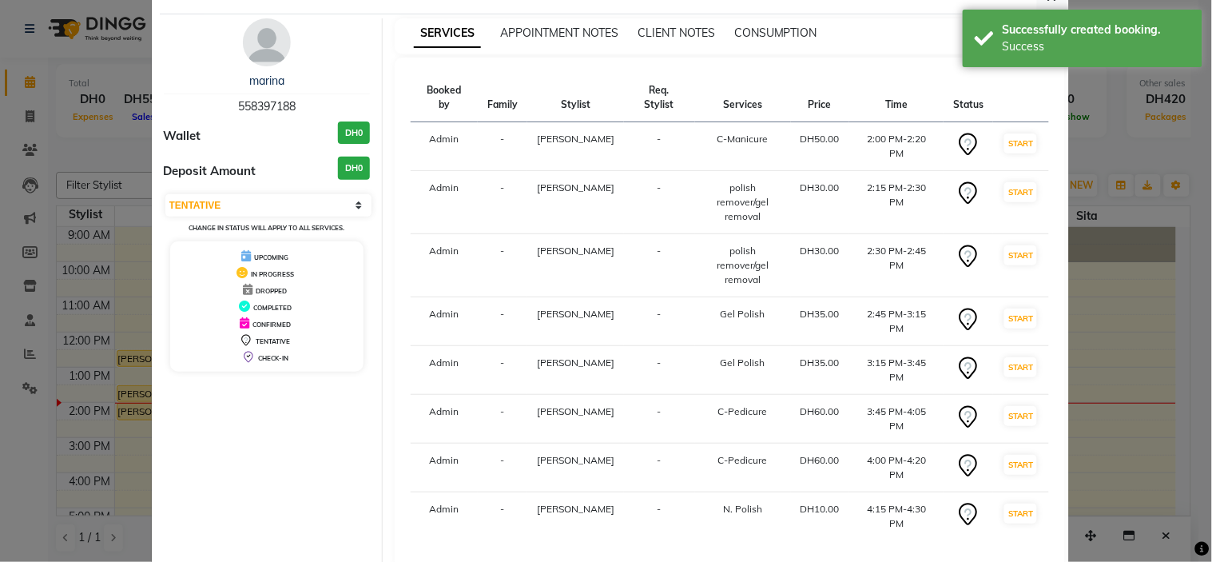
scroll to position [102, 0]
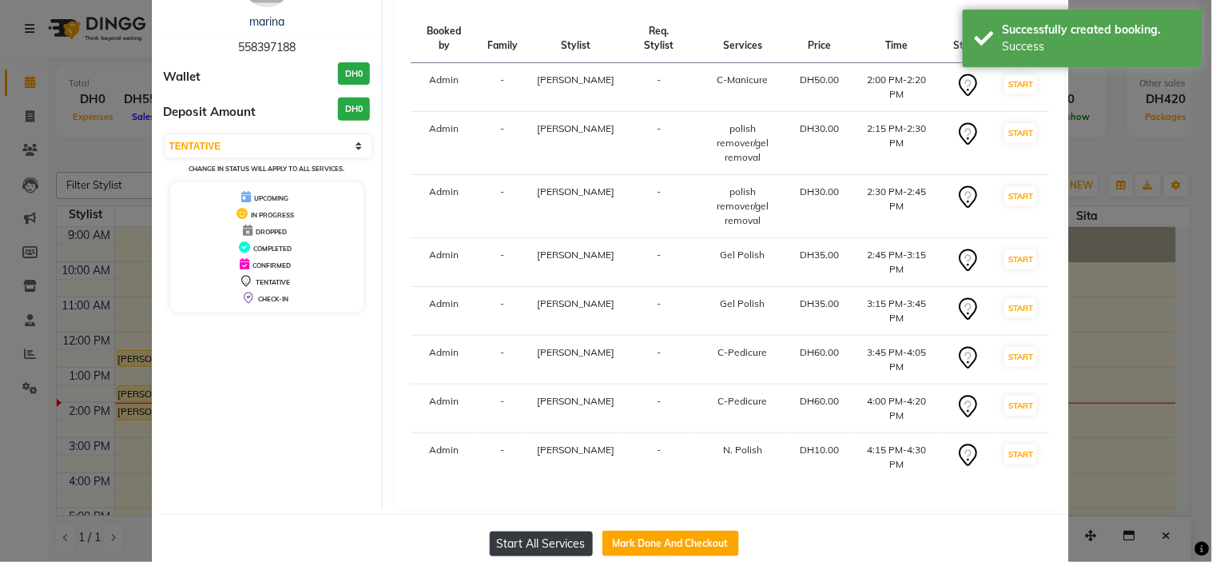
click at [495, 531] on button "Start All Services" at bounding box center [541, 543] width 103 height 25
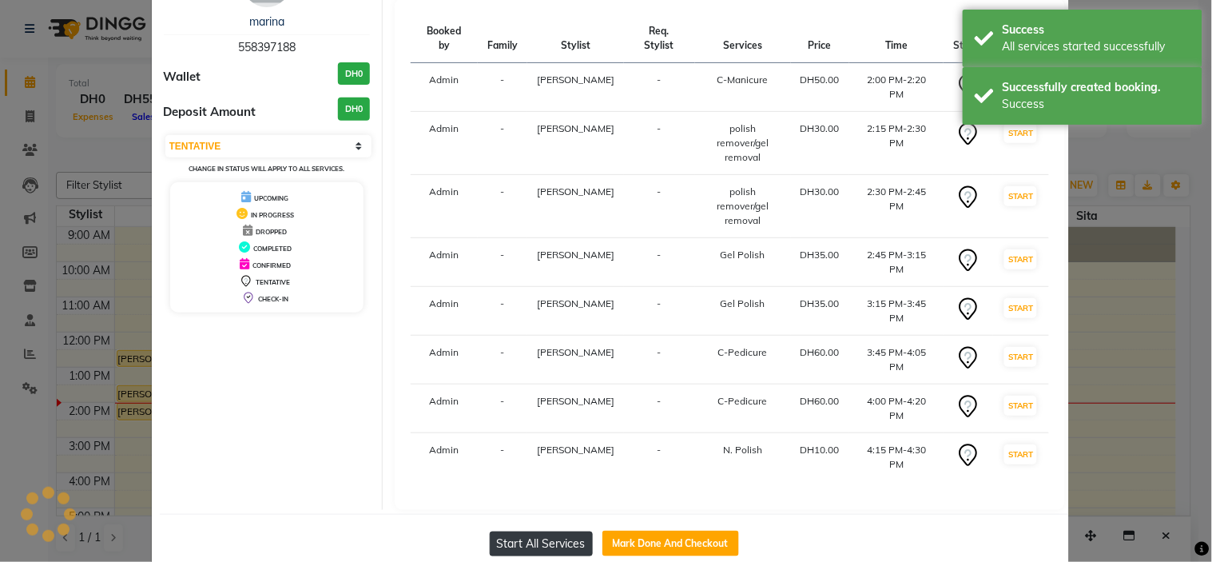
select select "1"
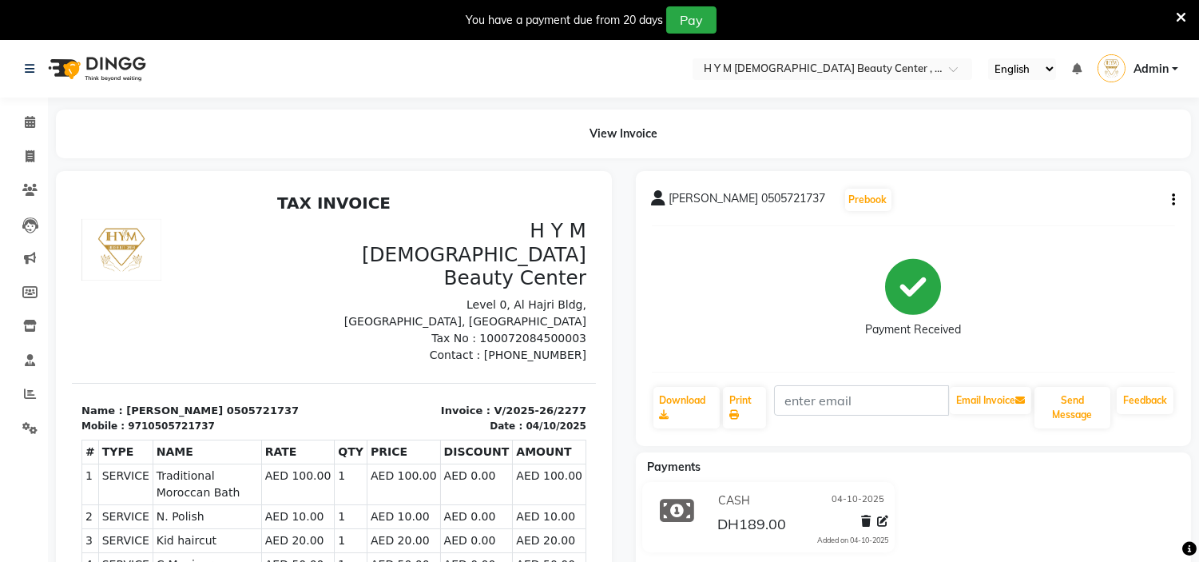
click at [1173, 200] on icon "button" at bounding box center [1173, 200] width 3 height 1
click at [1093, 164] on div "Cancel Invoice" at bounding box center [1093, 160] width 109 height 20
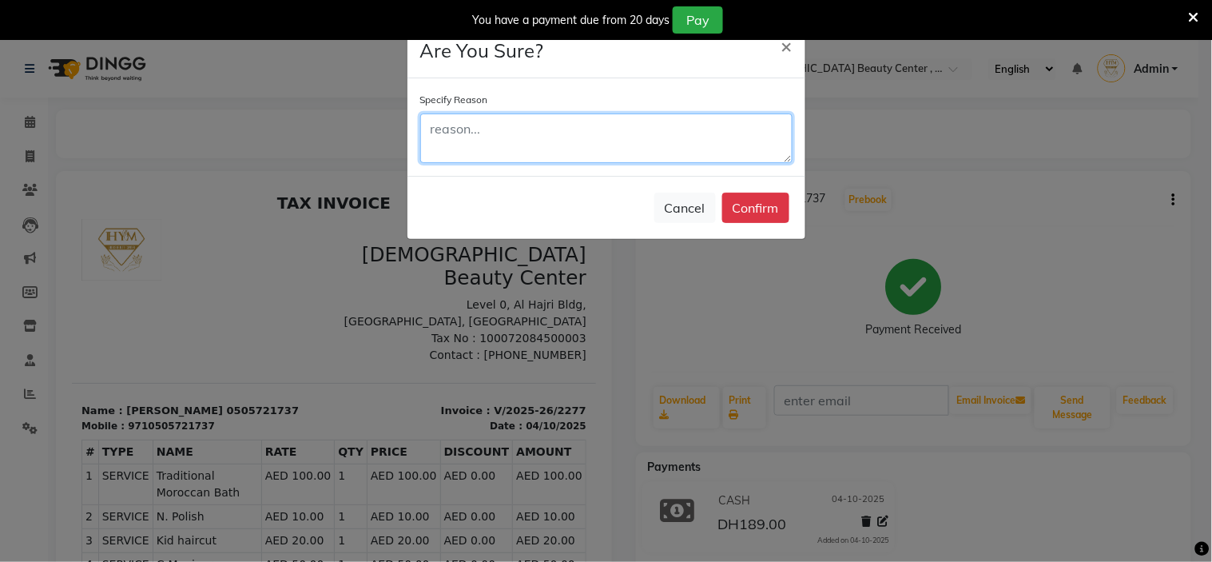
click at [468, 136] on textarea at bounding box center [606, 138] width 372 height 50
type textarea "wrong check out"
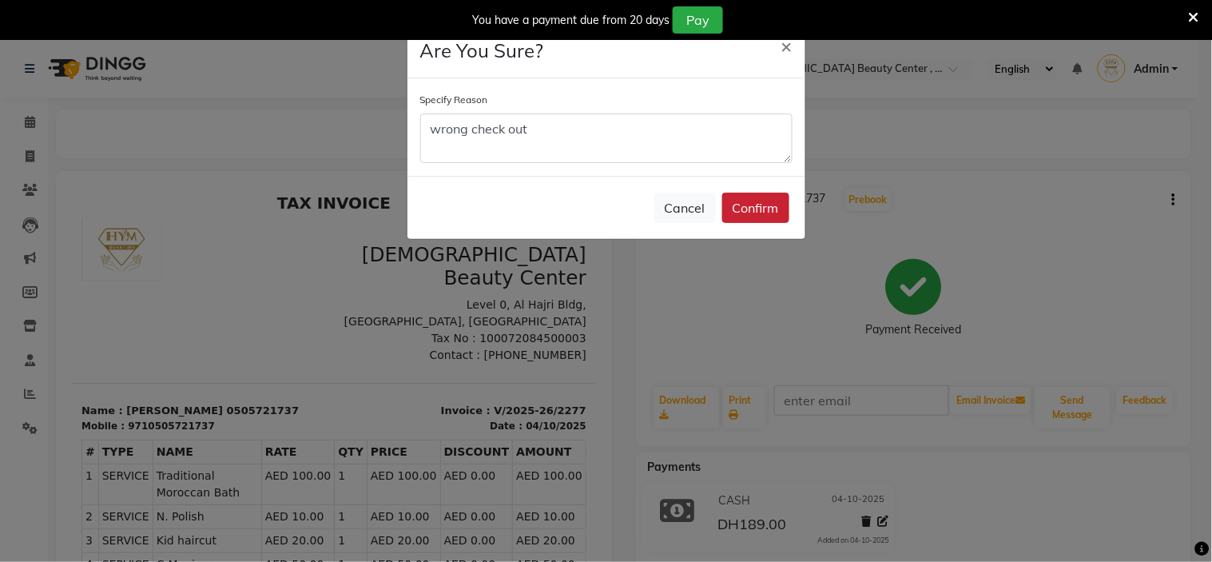
click at [749, 213] on button "Confirm" at bounding box center [755, 208] width 67 height 30
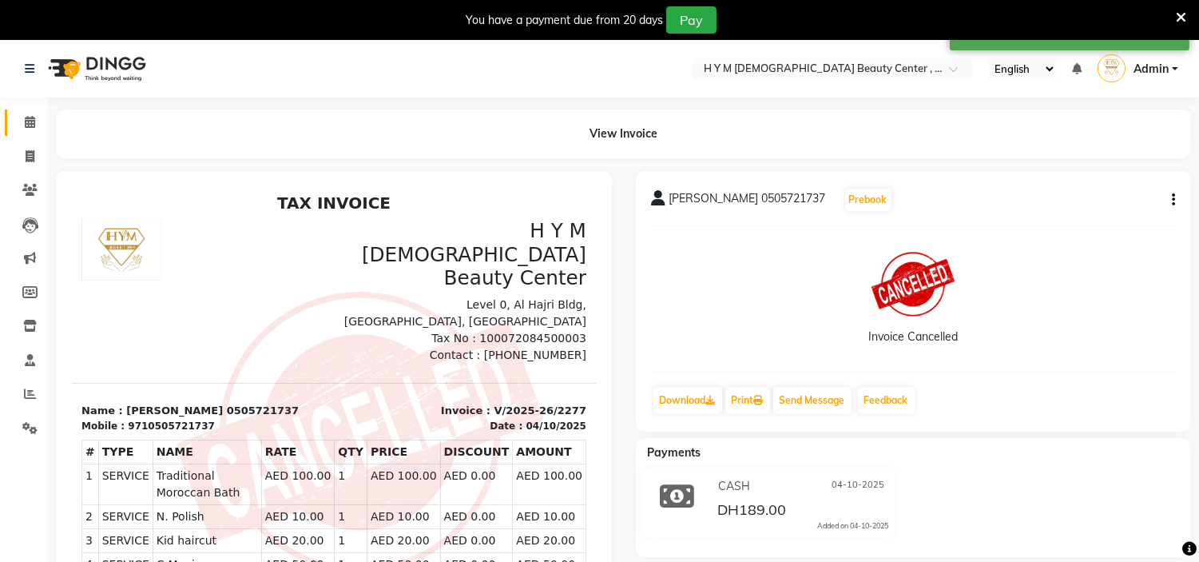
click at [27, 117] on icon at bounding box center [30, 122] width 10 height 12
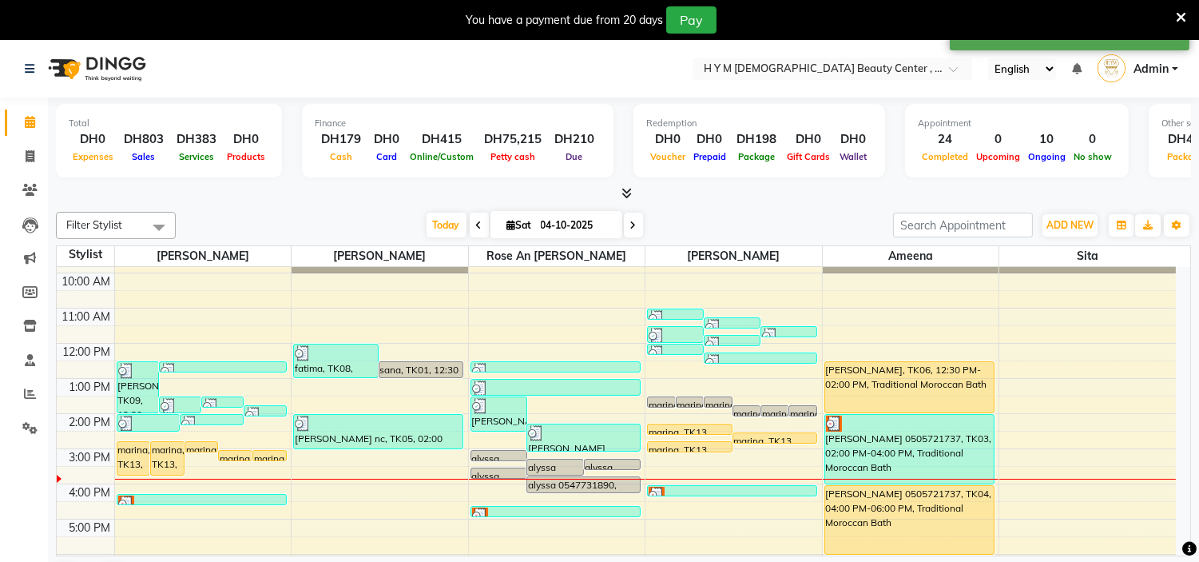
scroll to position [27, 0]
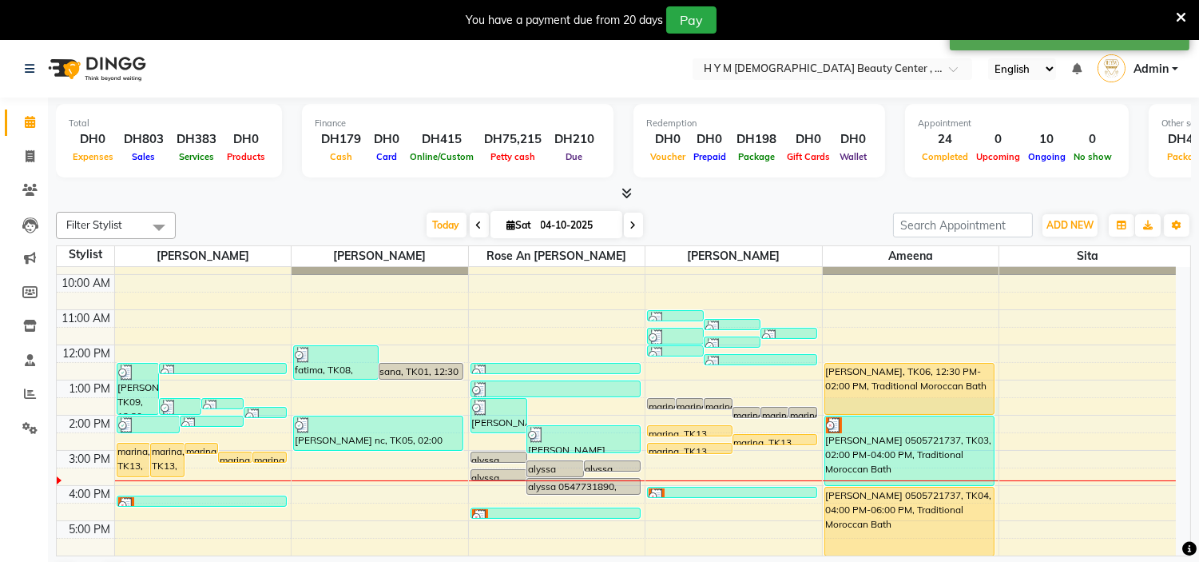
click at [996, 413] on div "9:00 AM 10:00 AM 11:00 AM 12:00 PM 1:00 PM 2:00 PM 3:00 PM 4:00 PM 5:00 PM 6:00…" at bounding box center [616, 485] width 1119 height 491
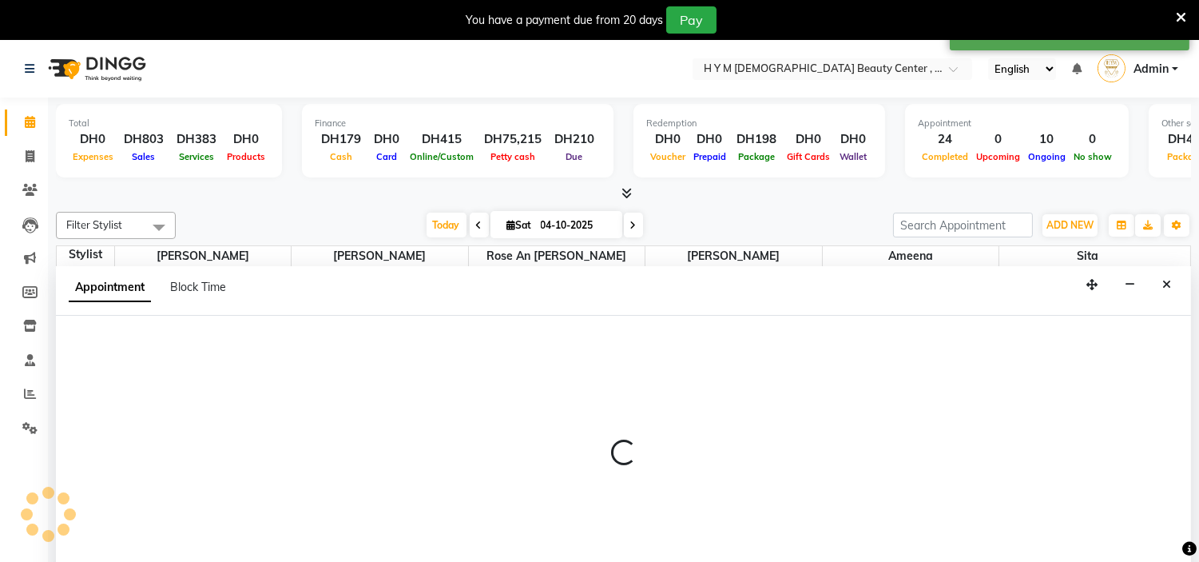
scroll to position [41, 0]
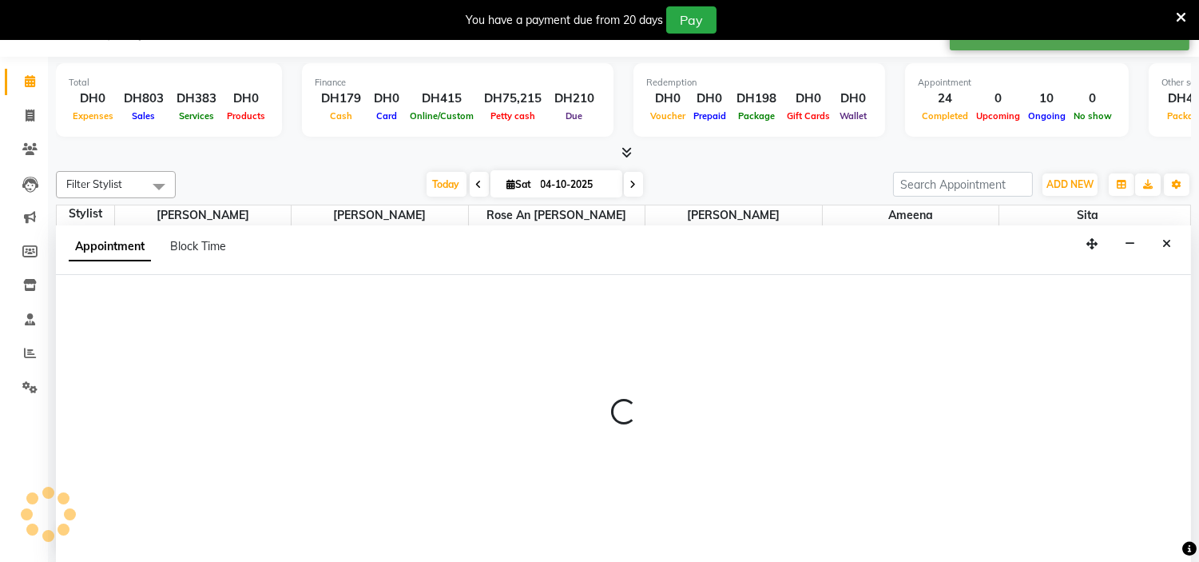
select select "76457"
select select "810"
select select "tentative"
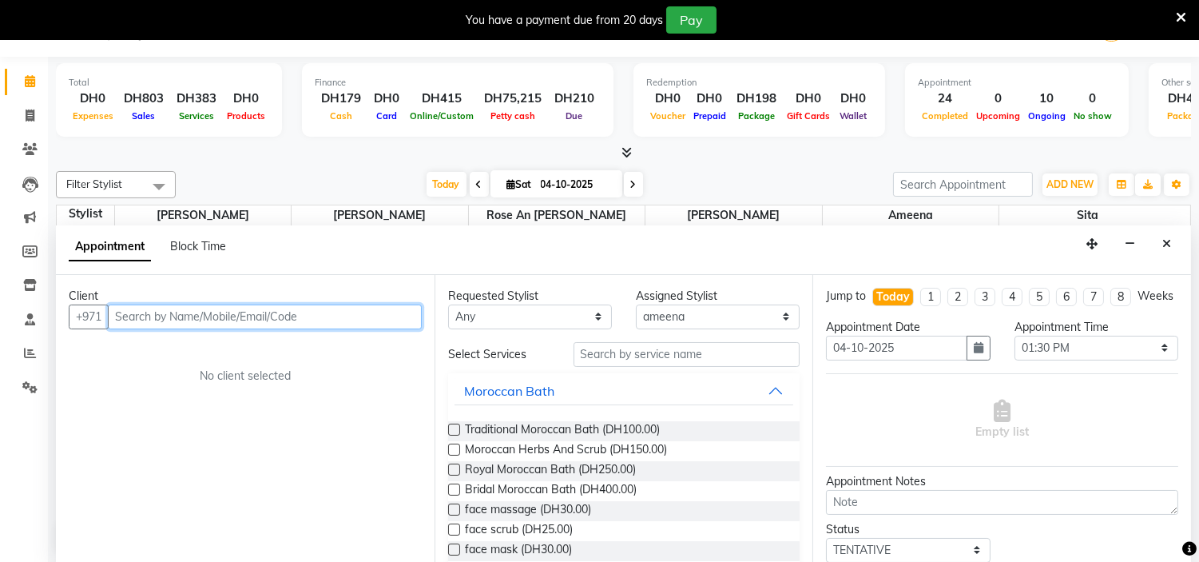
click at [131, 309] on input "text" at bounding box center [265, 316] width 314 height 25
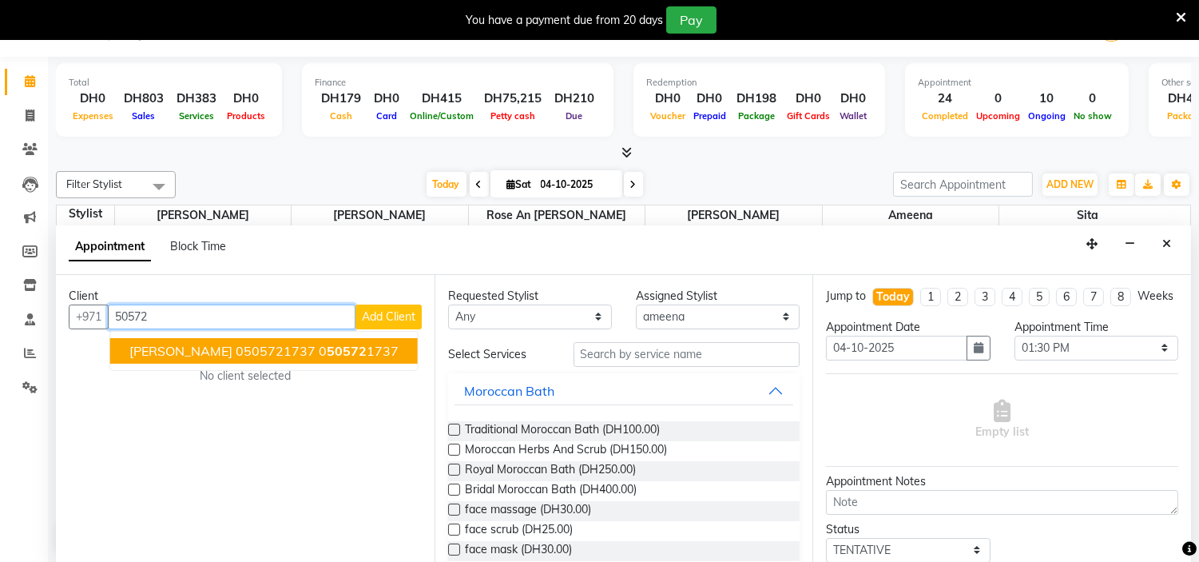
click at [172, 346] on span "[PERSON_NAME] 0505721737" at bounding box center [222, 351] width 186 height 16
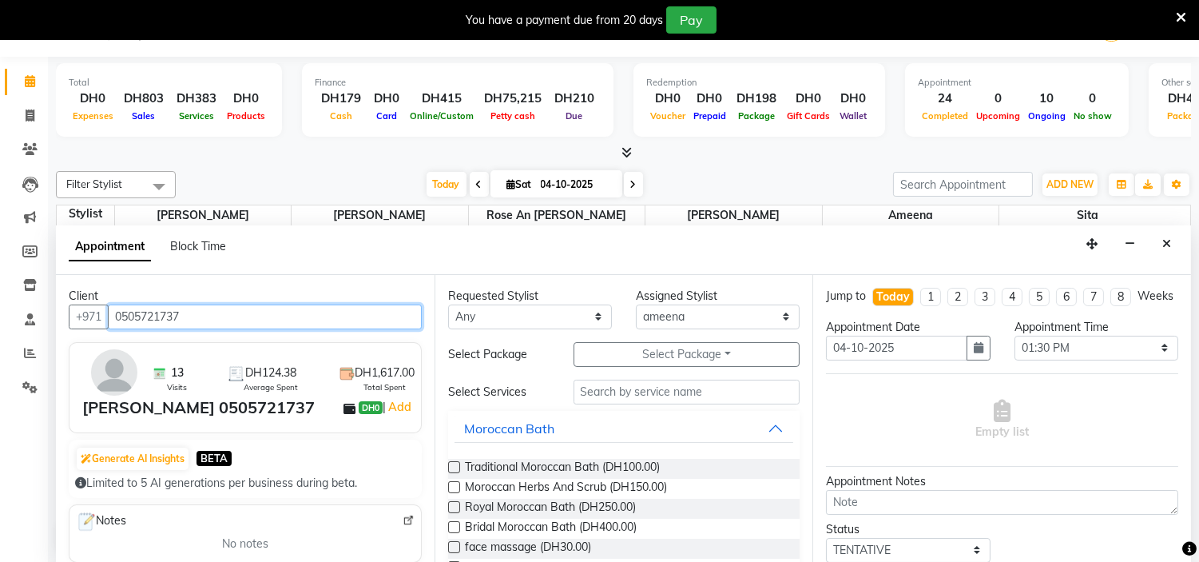
type input "0505721737"
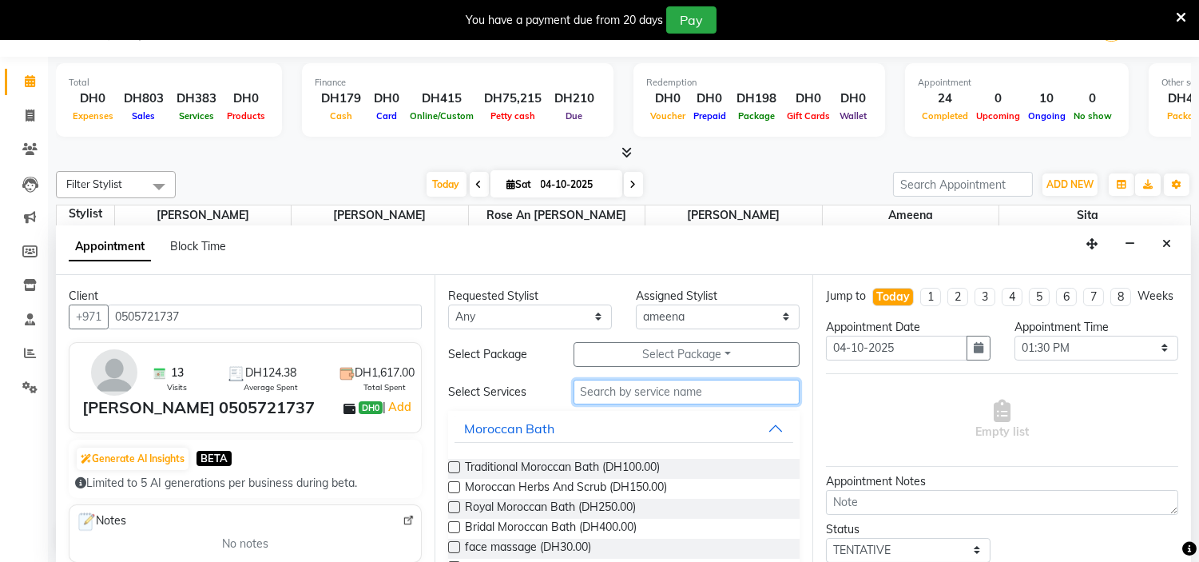
click at [663, 395] on input "text" at bounding box center [687, 391] width 227 height 25
type input "mo"
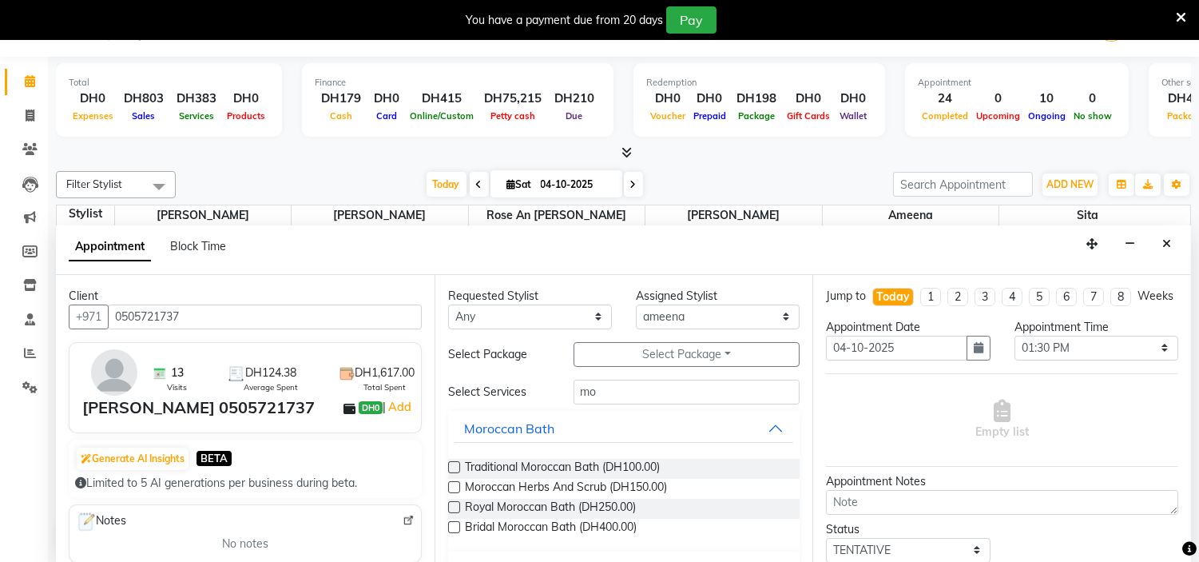
click at [451, 468] on label at bounding box center [454, 467] width 12 height 12
click at [451, 468] on input "checkbox" at bounding box center [453, 468] width 10 height 10
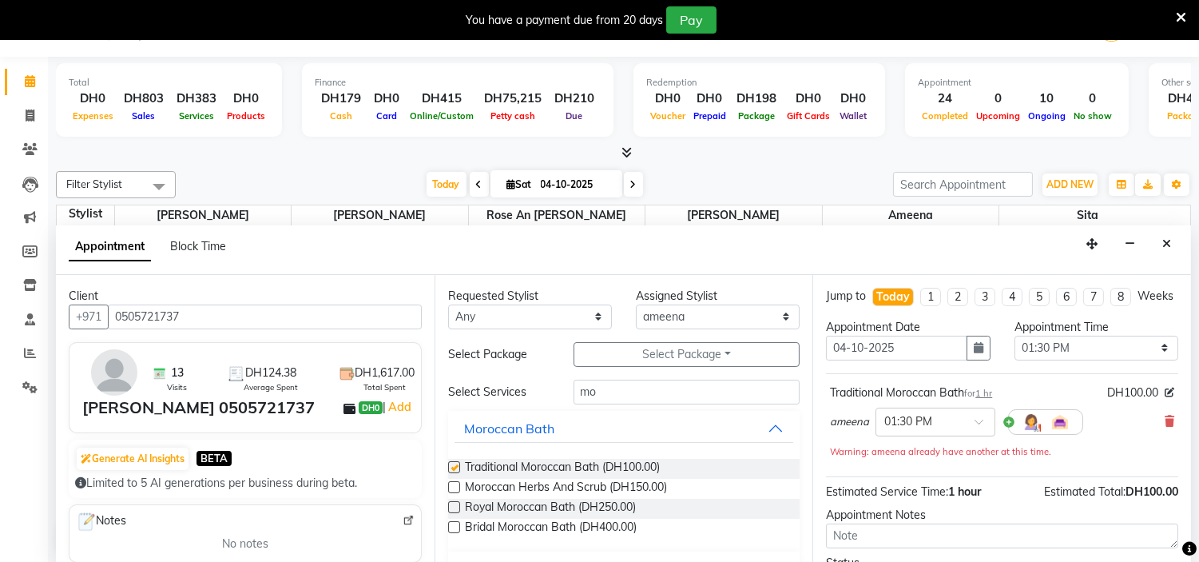
checkbox input "false"
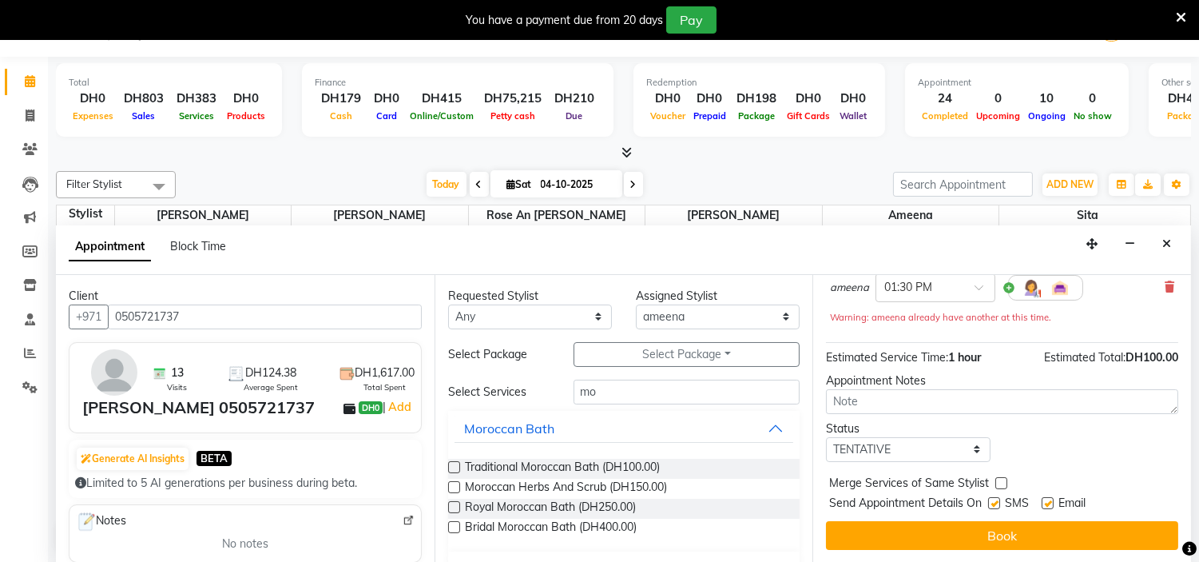
scroll to position [149, 0]
click at [991, 505] on label at bounding box center [994, 503] width 12 height 12
click at [991, 505] on input "checkbox" at bounding box center [993, 504] width 10 height 10
checkbox input "false"
click at [1048, 502] on label at bounding box center [1048, 503] width 12 height 12
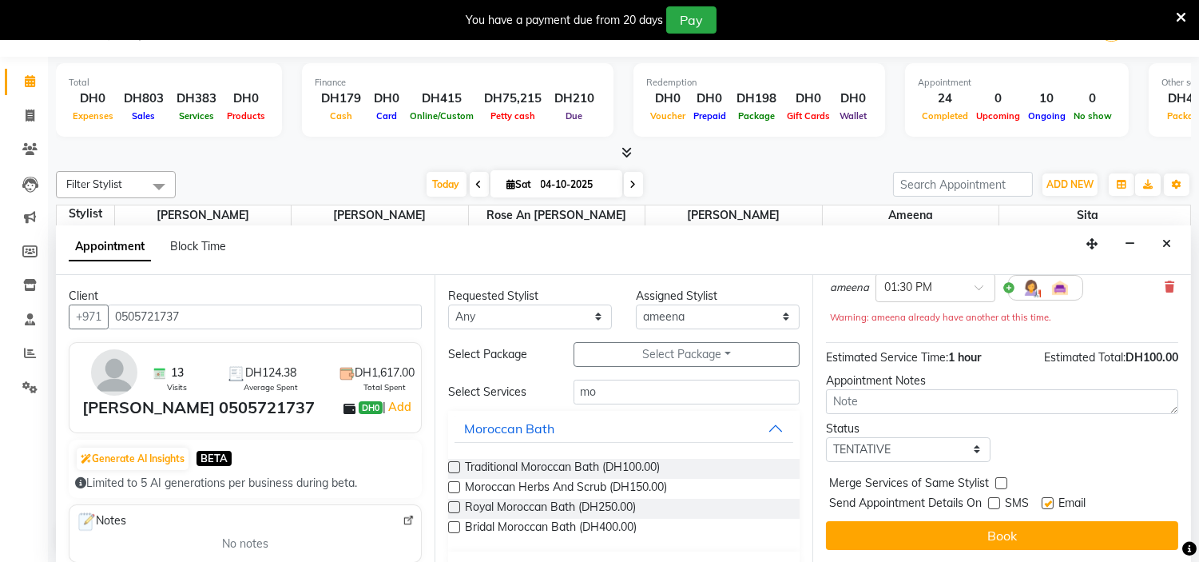
click at [1048, 502] on input "checkbox" at bounding box center [1047, 504] width 10 height 10
checkbox input "false"
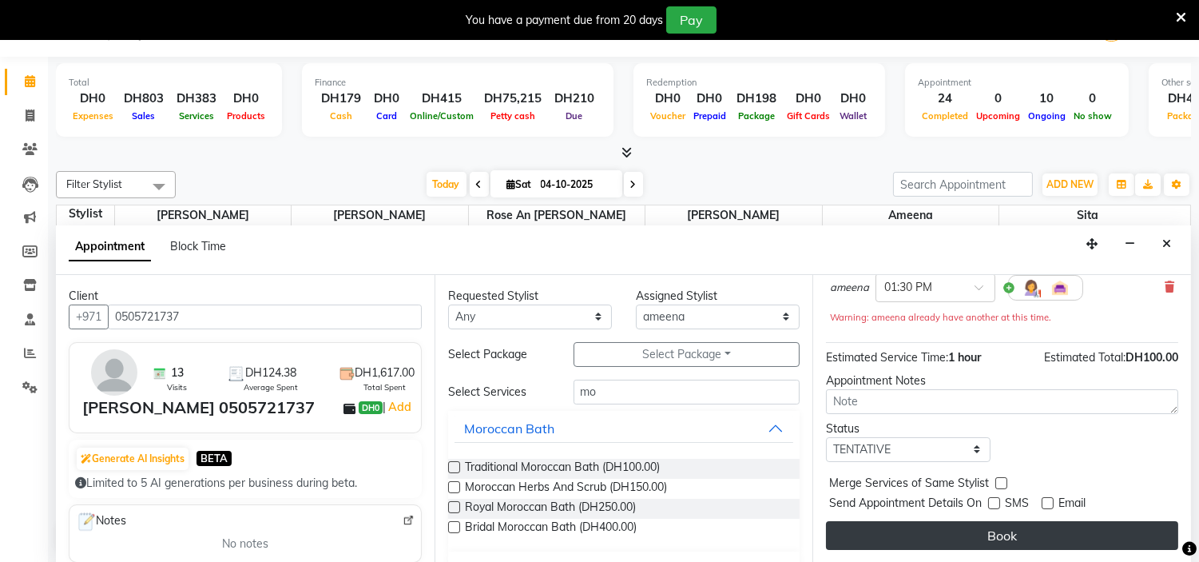
click at [1018, 536] on button "Book" at bounding box center [1002, 535] width 352 height 29
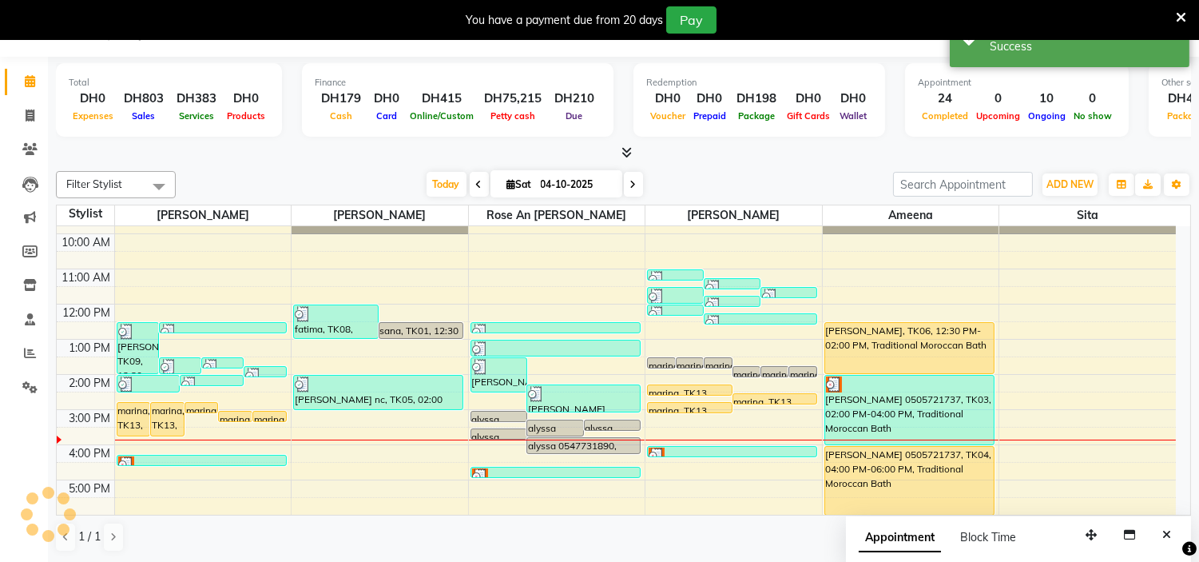
scroll to position [0, 0]
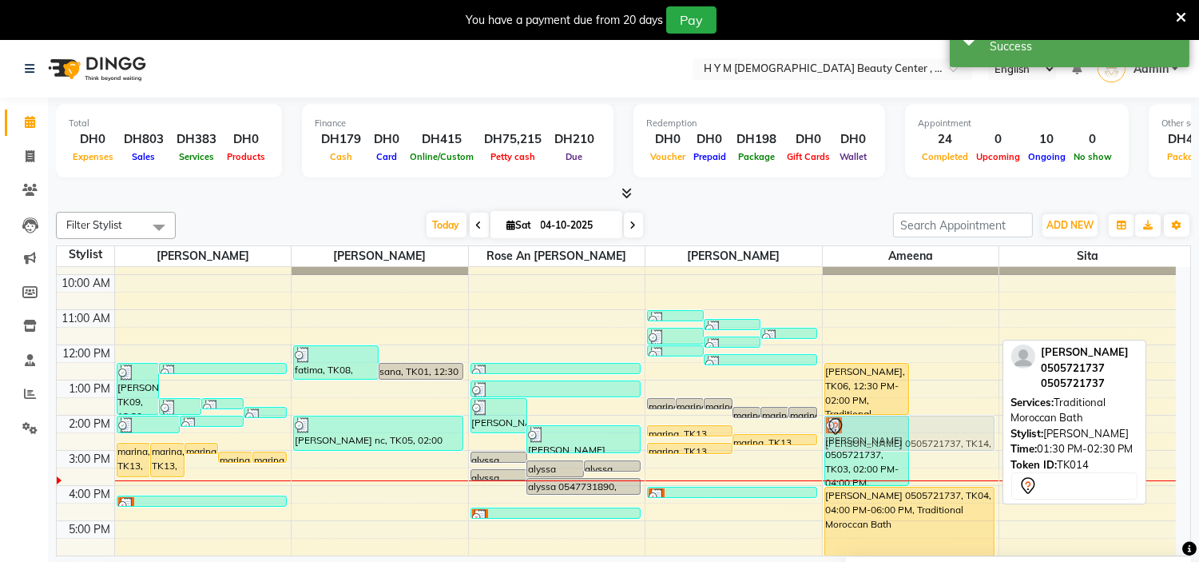
drag, startPoint x: 956, startPoint y: 411, endPoint x: 957, endPoint y: 422, distance: 10.4
click at [957, 422] on div "Um Muhamad, TK06, 12:30 PM-02:00 PM, Traditional Moroccan Bath [PERSON_NAME] 05…" at bounding box center [911, 485] width 177 height 491
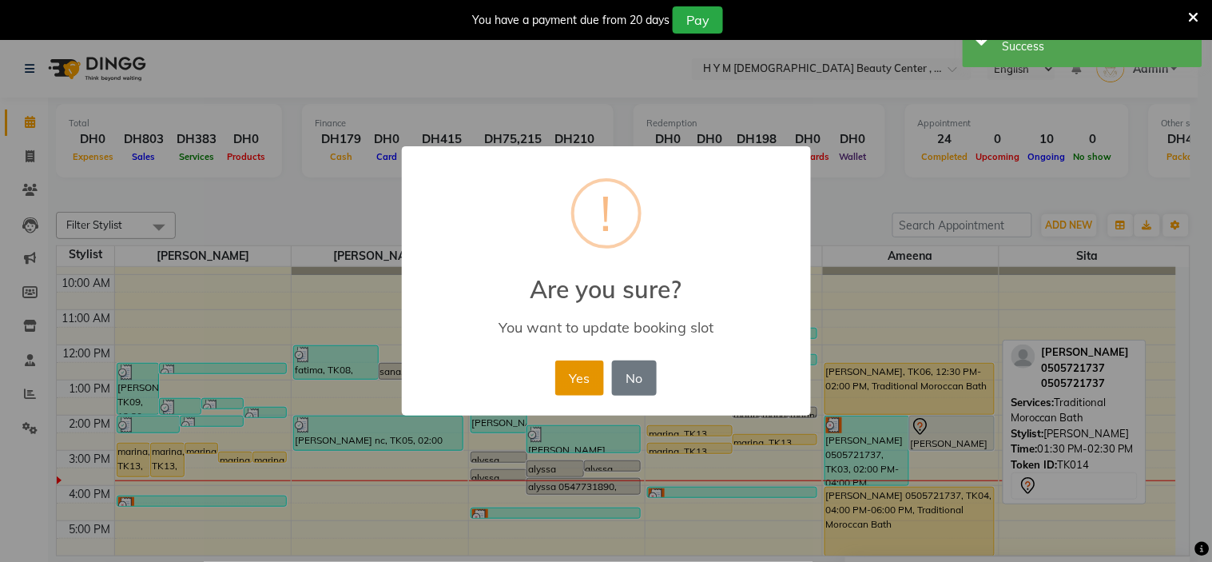
click at [566, 371] on button "Yes" at bounding box center [579, 377] width 49 height 35
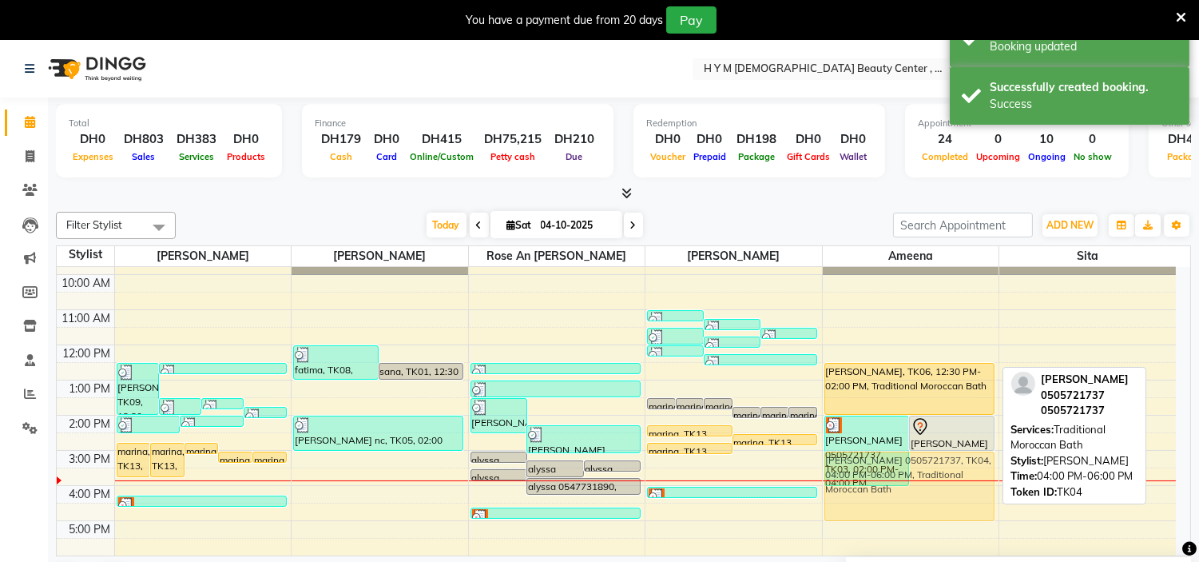
drag, startPoint x: 939, startPoint y: 513, endPoint x: 941, endPoint y: 485, distance: 28.0
click at [941, 485] on div "[PERSON_NAME] 0505721737, TK03, 02:00 PM-04:00 PM, Traditional Moroccan Bath [P…" at bounding box center [911, 485] width 177 height 491
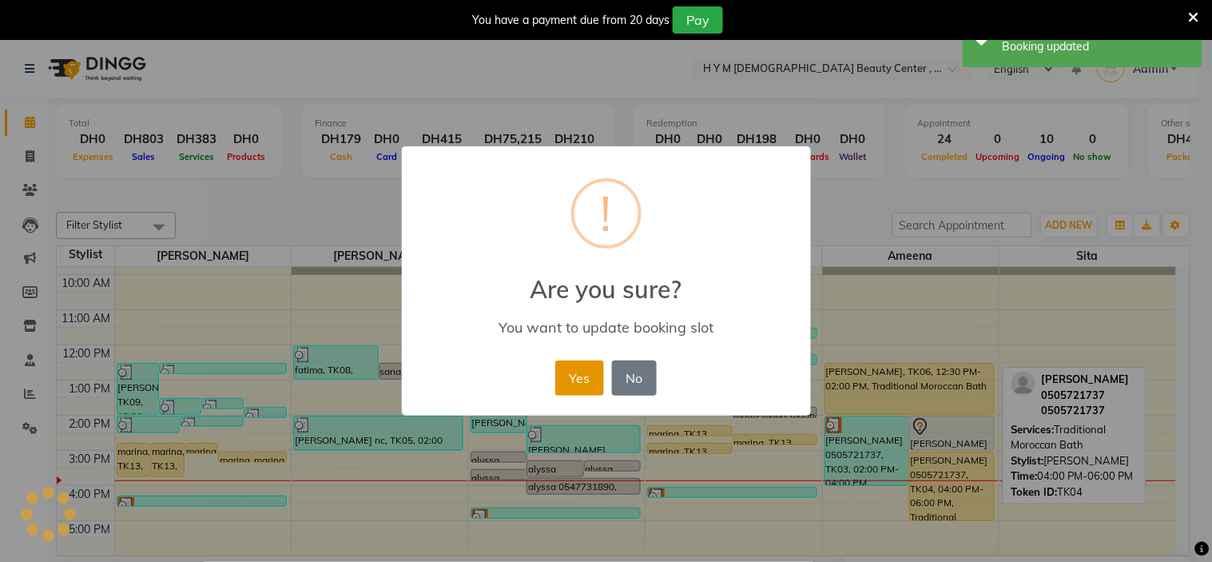
click at [573, 373] on button "Yes" at bounding box center [579, 377] width 49 height 35
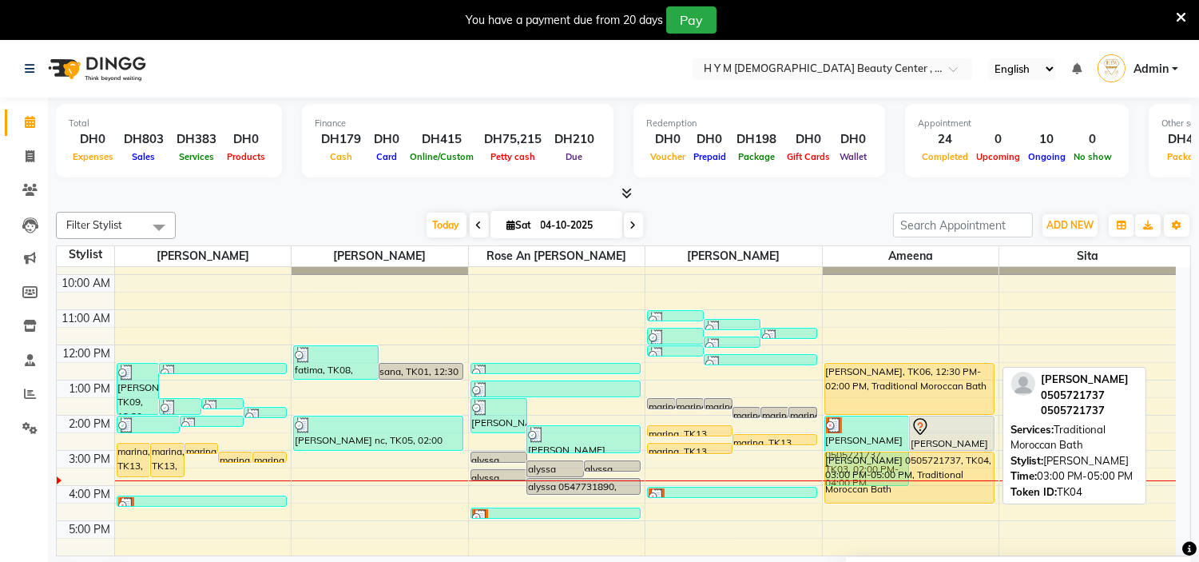
drag, startPoint x: 933, startPoint y: 519, endPoint x: 940, endPoint y: 486, distance: 34.3
click at [940, 486] on div "[PERSON_NAME] 0505721737, TK03, 02:00 PM-04:00 PM, Traditional Moroccan Bath [P…" at bounding box center [911, 485] width 177 height 491
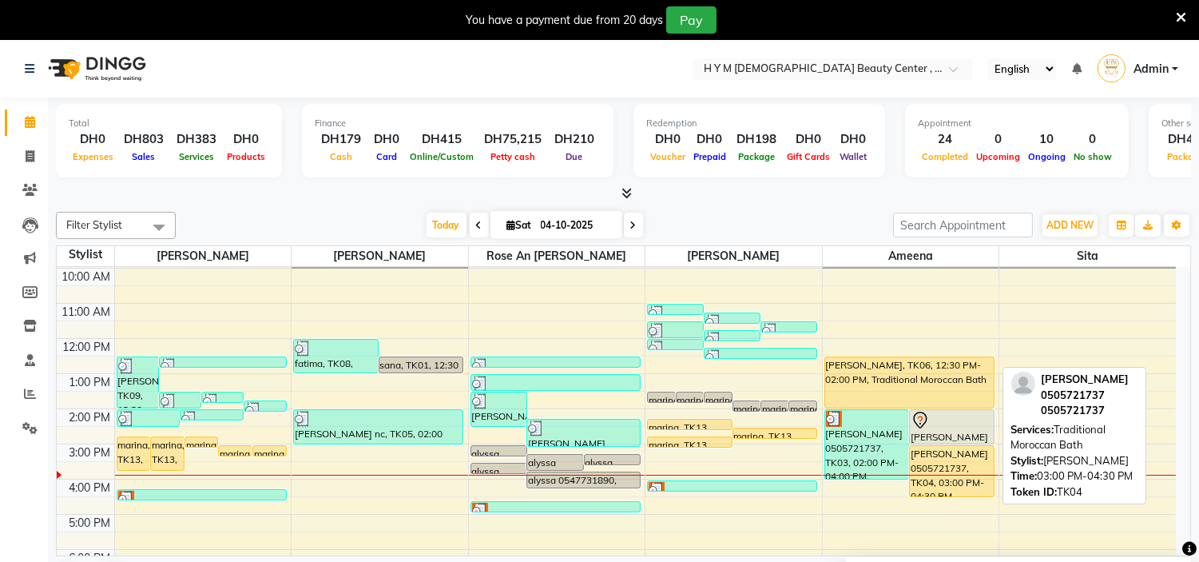
scroll to position [35, 0]
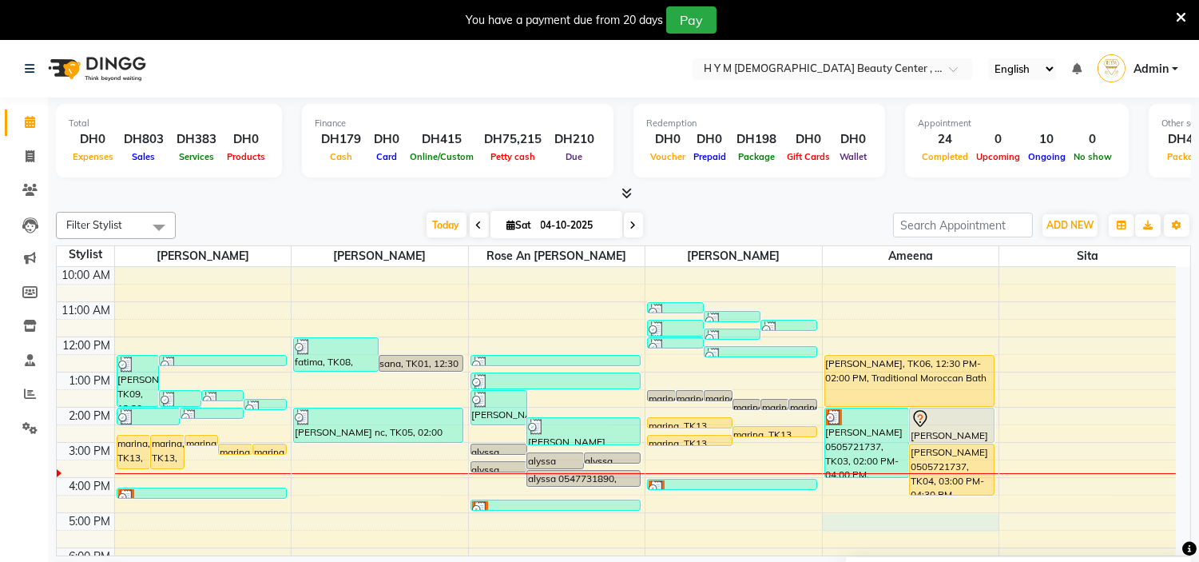
click at [943, 516] on div "9:00 AM 10:00 AM 11:00 AM 12:00 PM 1:00 PM 2:00 PM 3:00 PM 4:00 PM 5:00 PM 6:00…" at bounding box center [616, 477] width 1119 height 491
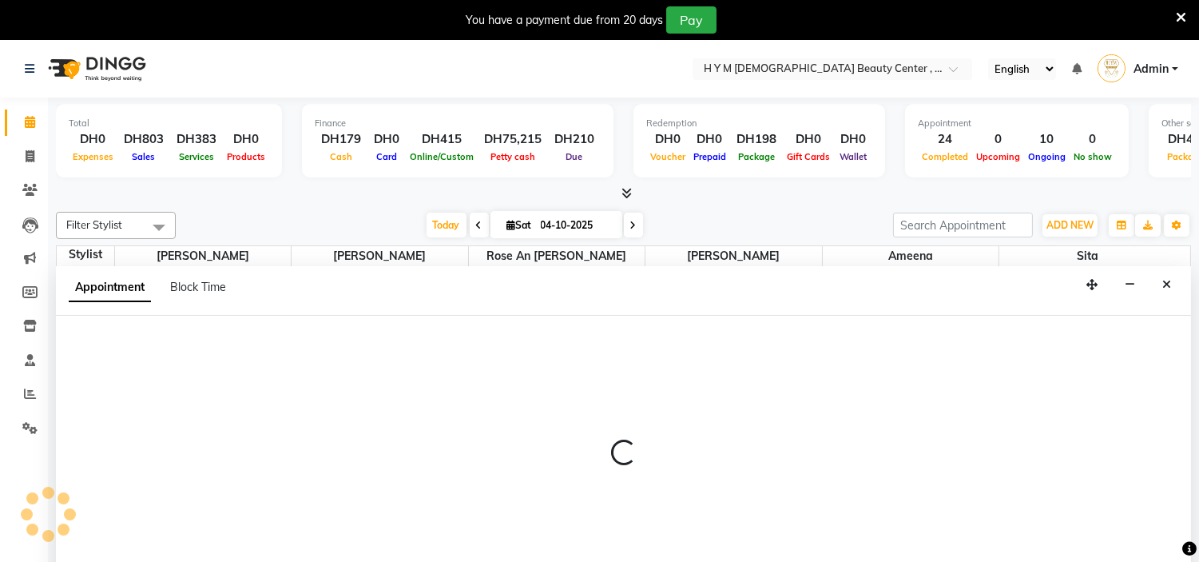
scroll to position [41, 0]
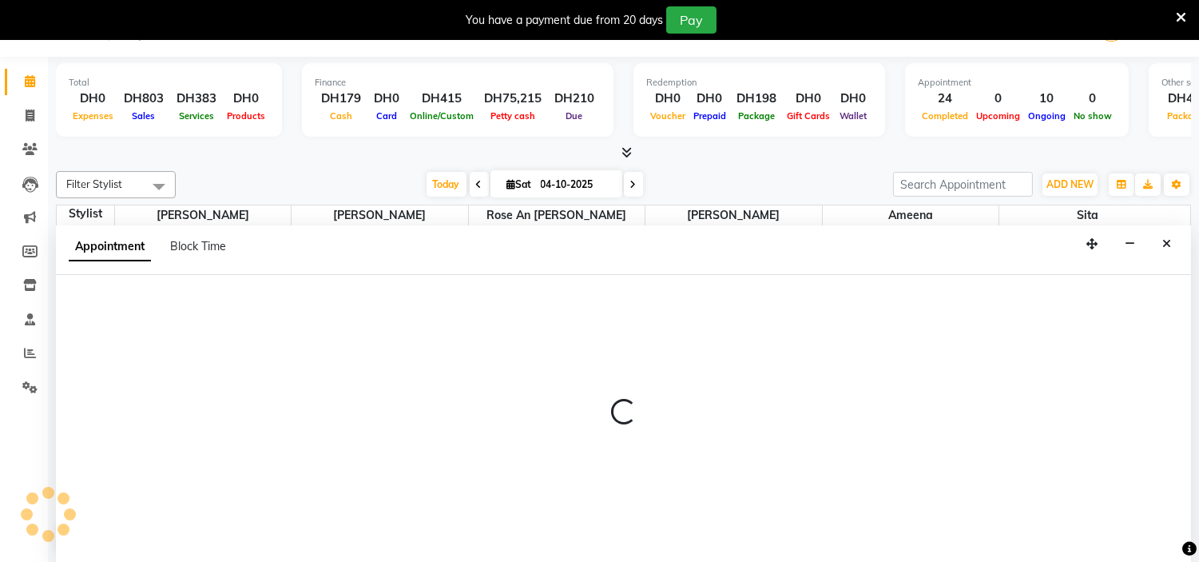
select select "76457"
select select "tentative"
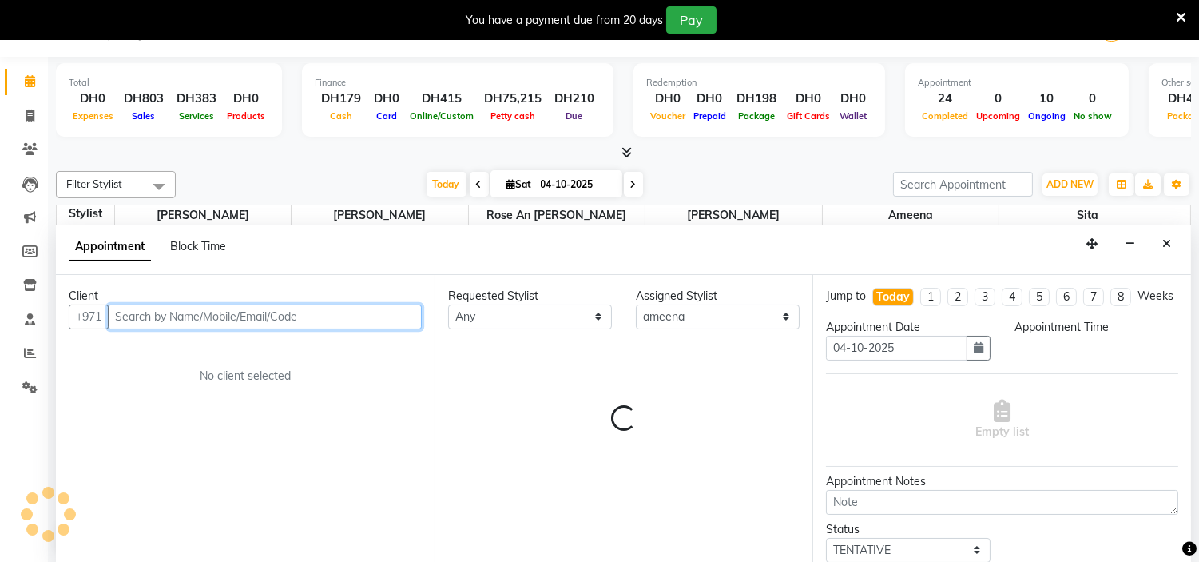
select select "1020"
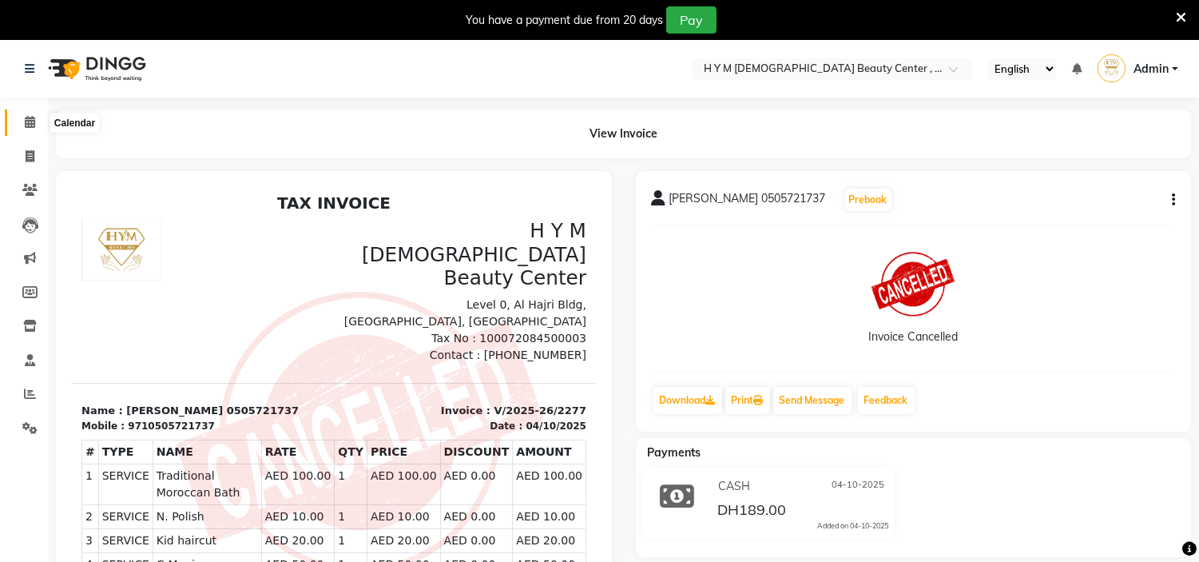
click at [30, 128] on icon at bounding box center [30, 122] width 10 height 12
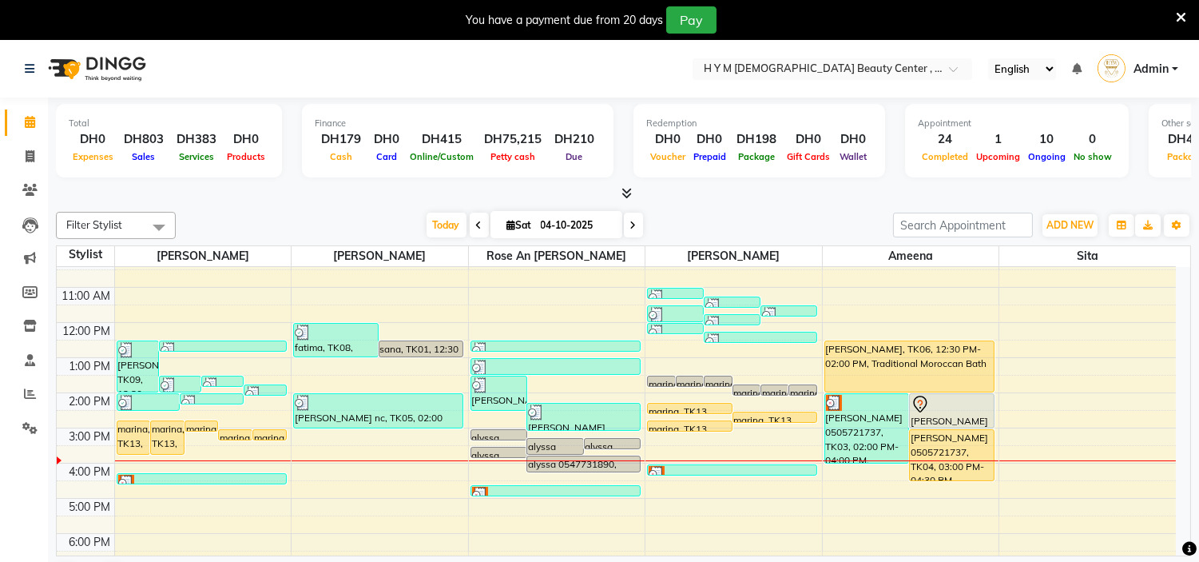
scroll to position [89, 0]
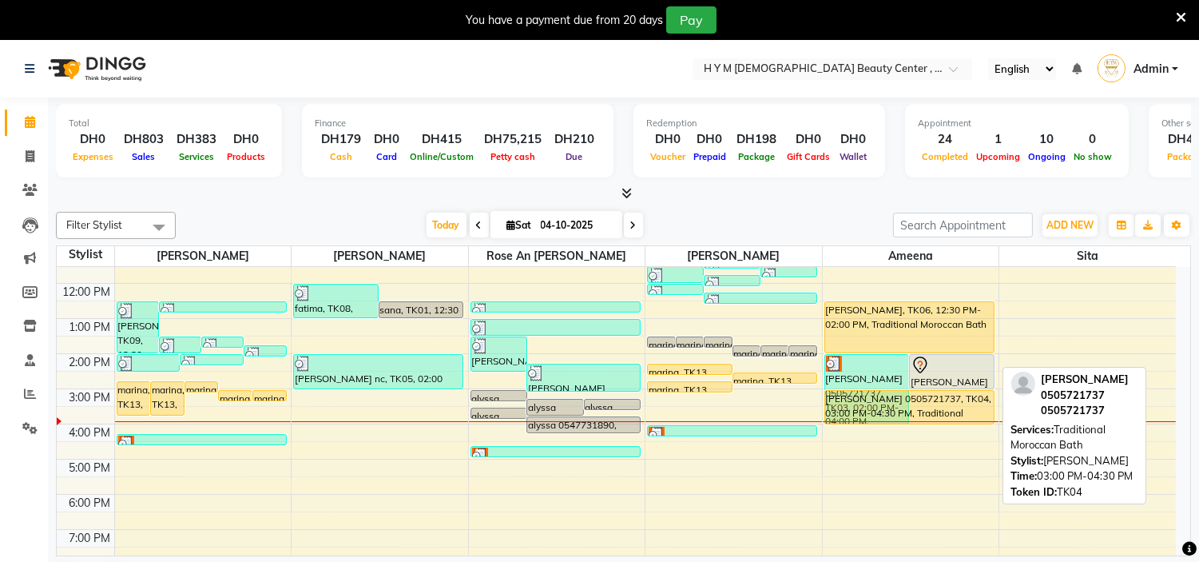
drag, startPoint x: 925, startPoint y: 437, endPoint x: 938, endPoint y: 423, distance: 18.6
click at [938, 423] on div "agnes 0505721737, TK03, 02:00 PM-04:00 PM, Traditional Moroccan Bath agnes 0505…" at bounding box center [911, 423] width 177 height 491
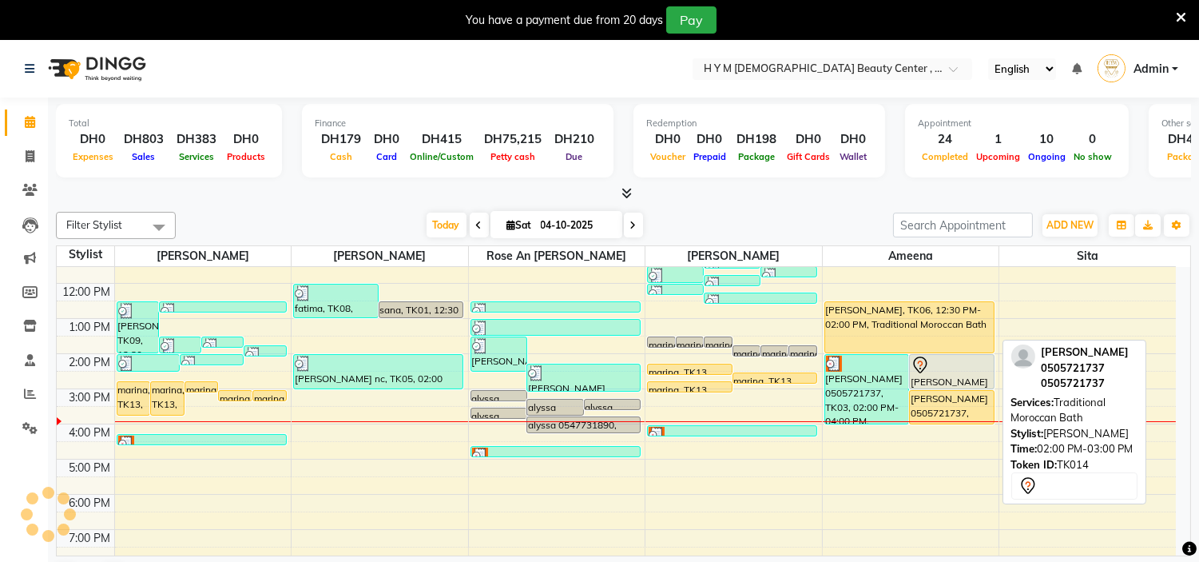
click at [951, 374] on div "[PERSON_NAME] 0505721737, TK14, 02:00 PM-03:00 PM, Traditional Moroccan Bath" at bounding box center [952, 372] width 84 height 34
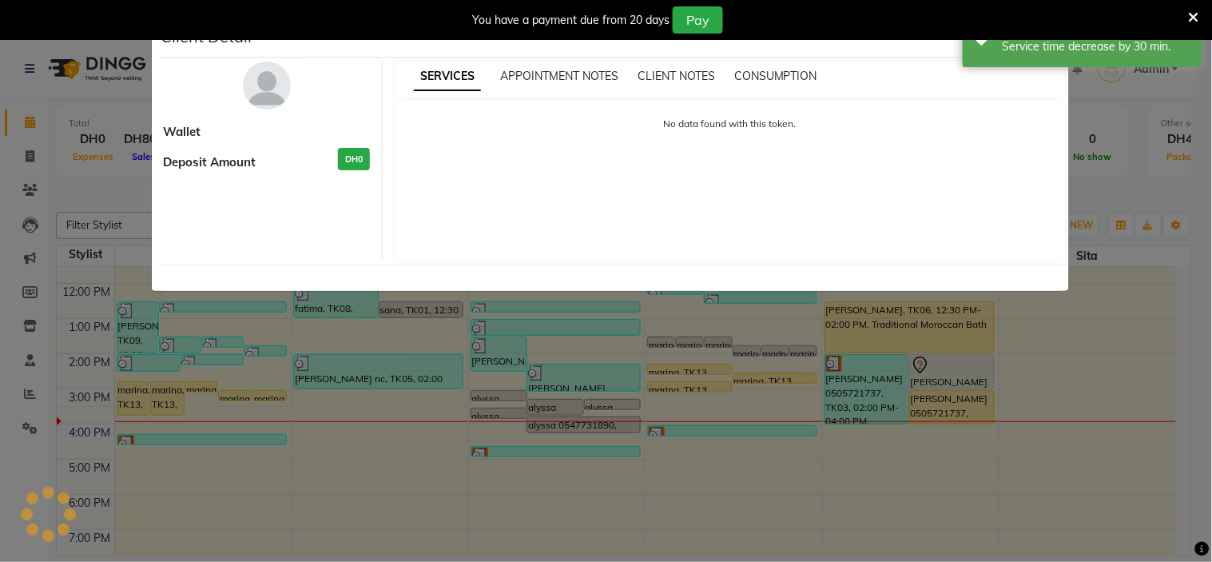
select select "7"
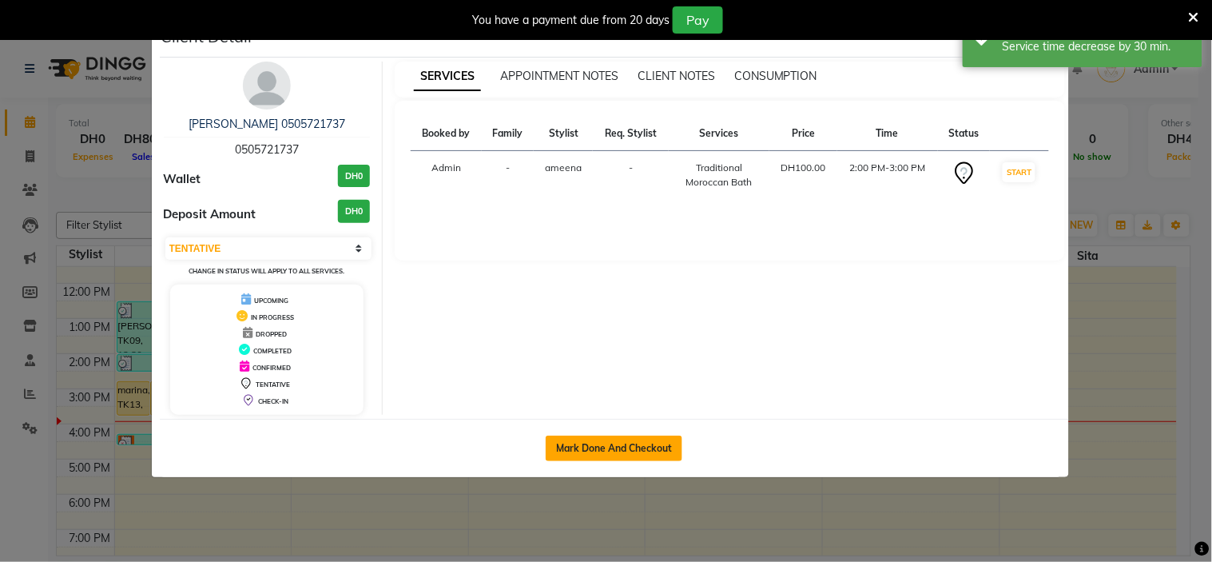
click at [587, 443] on button "Mark Done And Checkout" at bounding box center [614, 448] width 137 height 26
select select "service"
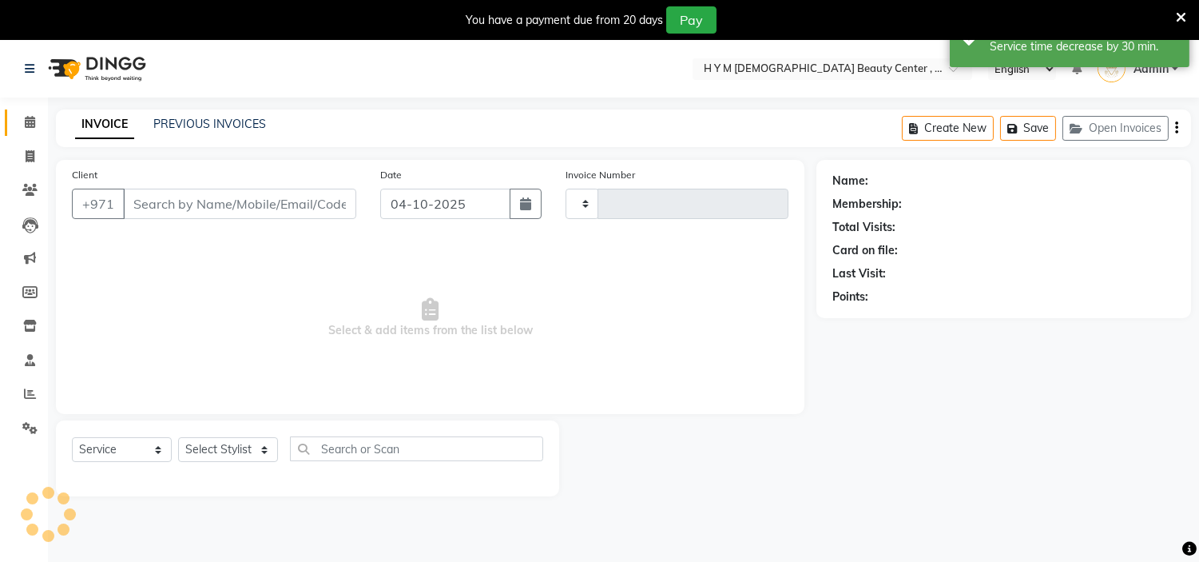
type input "2278"
select select "7248"
type input "0505721737"
select select "76457"
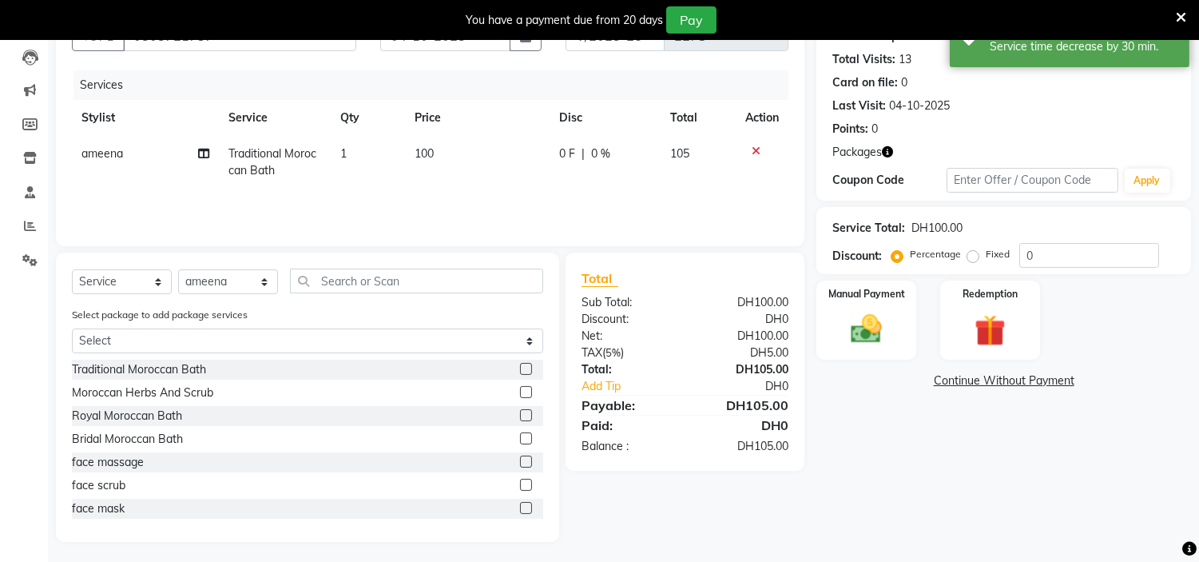
scroll to position [172, 0]
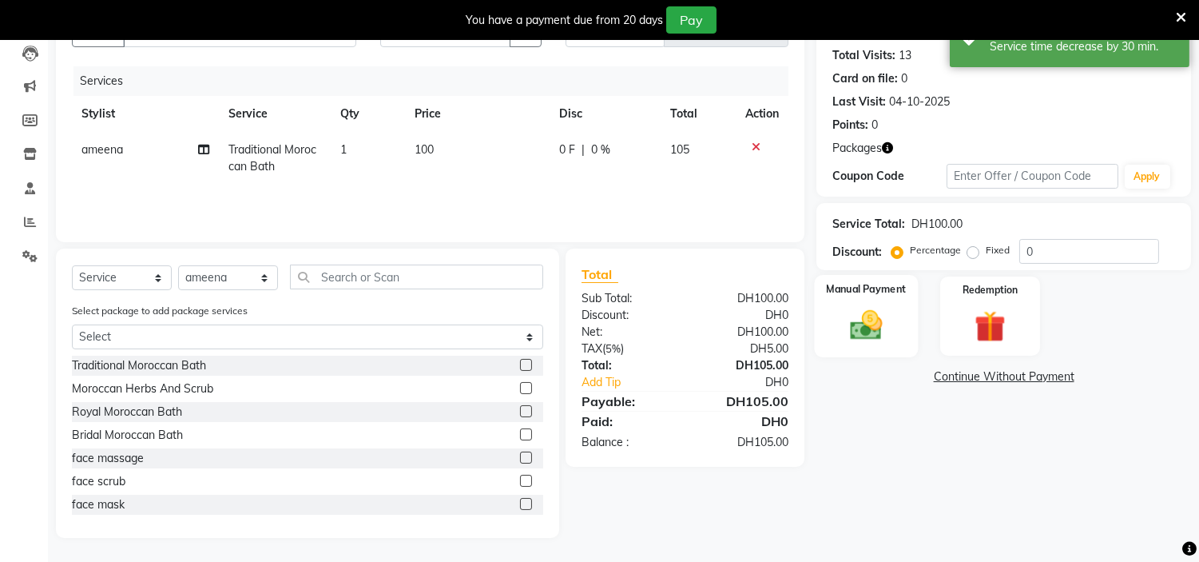
click at [853, 307] on img at bounding box center [866, 326] width 53 height 38
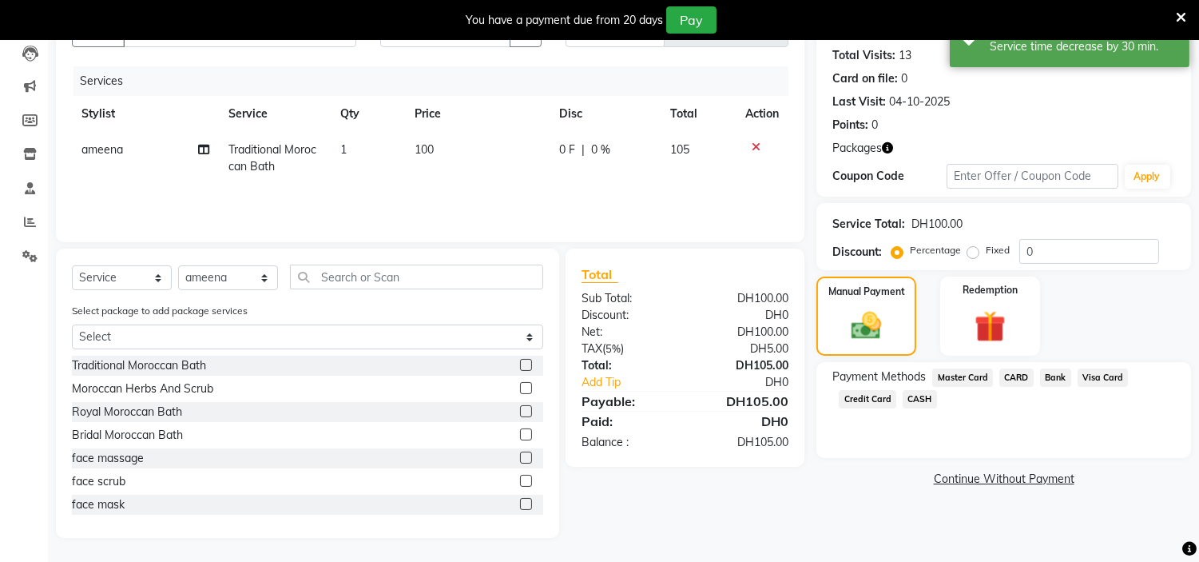
click at [916, 397] on span "CASH" at bounding box center [920, 399] width 34 height 18
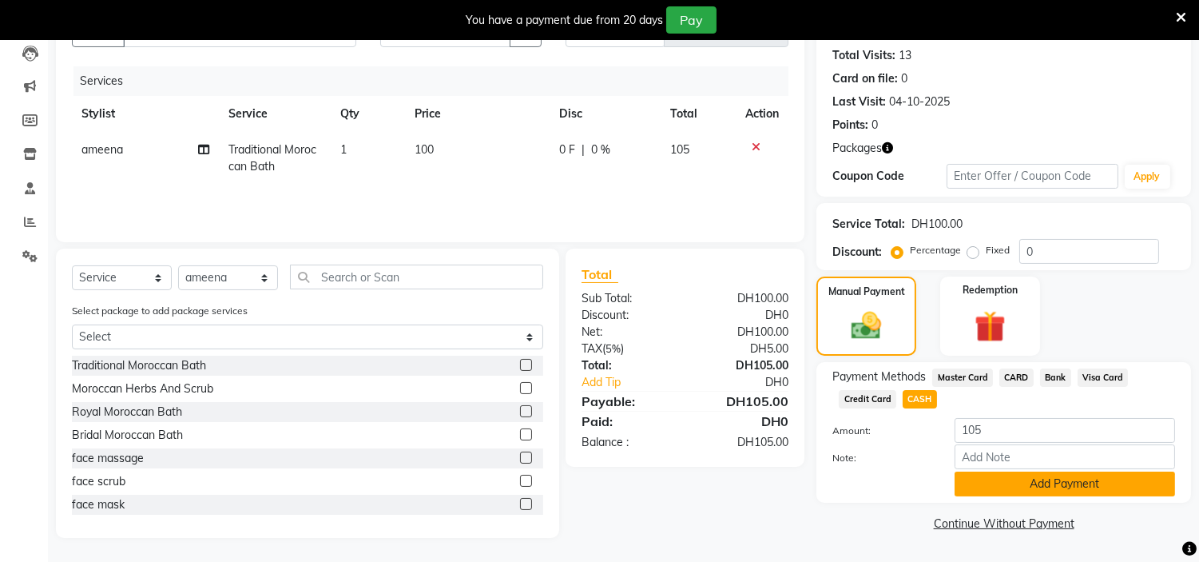
click at [983, 482] on button "Add Payment" at bounding box center [1065, 483] width 220 height 25
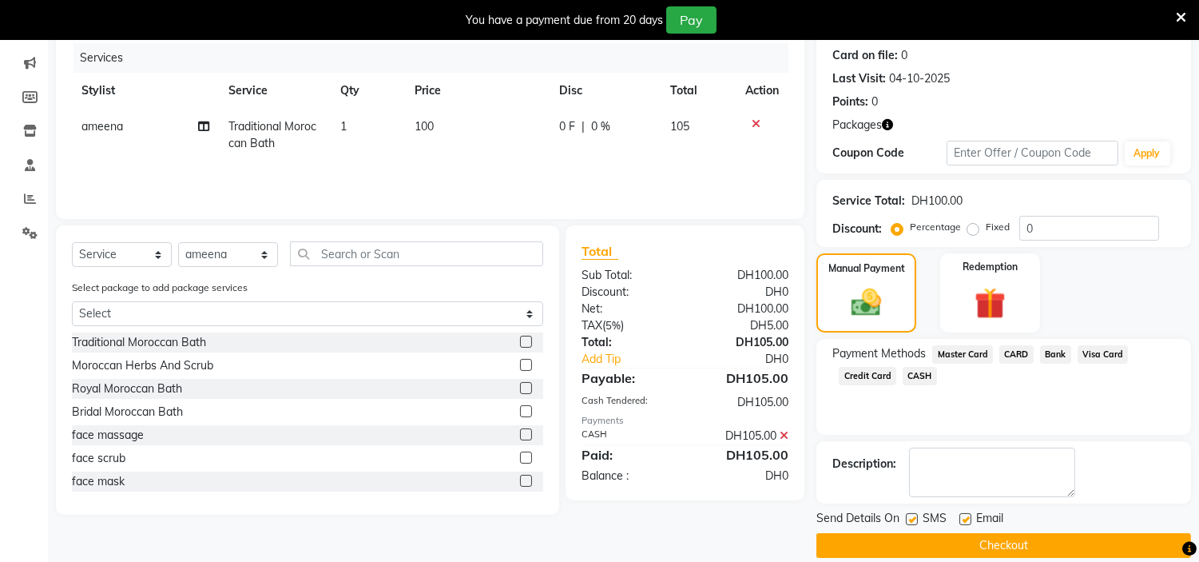
scroll to position [213, 0]
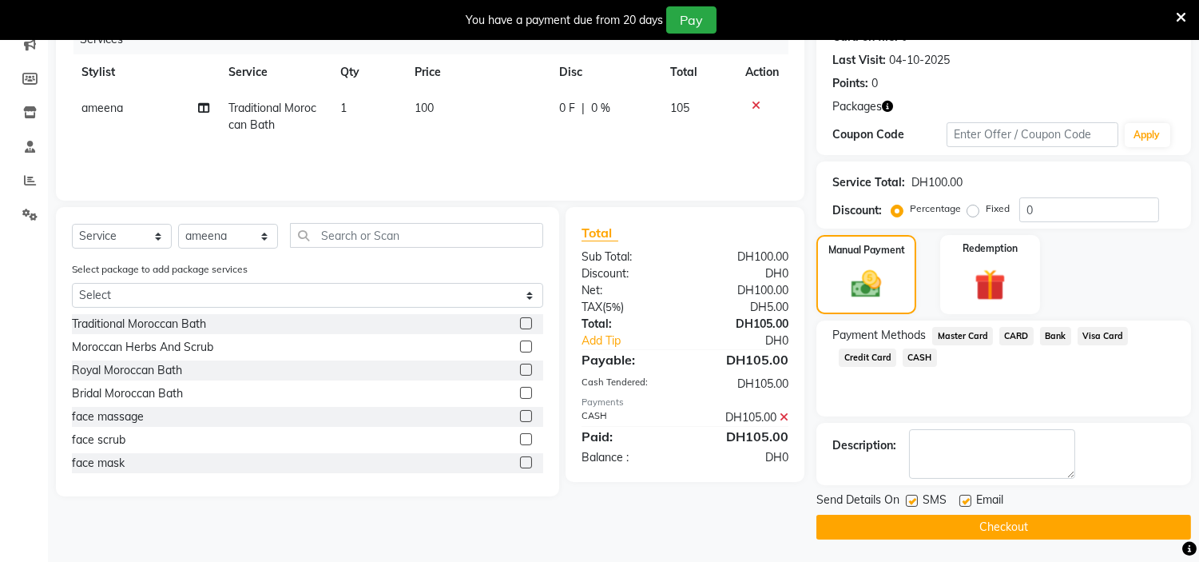
click at [907, 499] on label at bounding box center [912, 500] width 12 height 12
click at [907, 499] on input "checkbox" at bounding box center [911, 501] width 10 height 10
checkbox input "false"
click at [964, 499] on label at bounding box center [965, 500] width 12 height 12
click at [964, 499] on input "checkbox" at bounding box center [964, 501] width 10 height 10
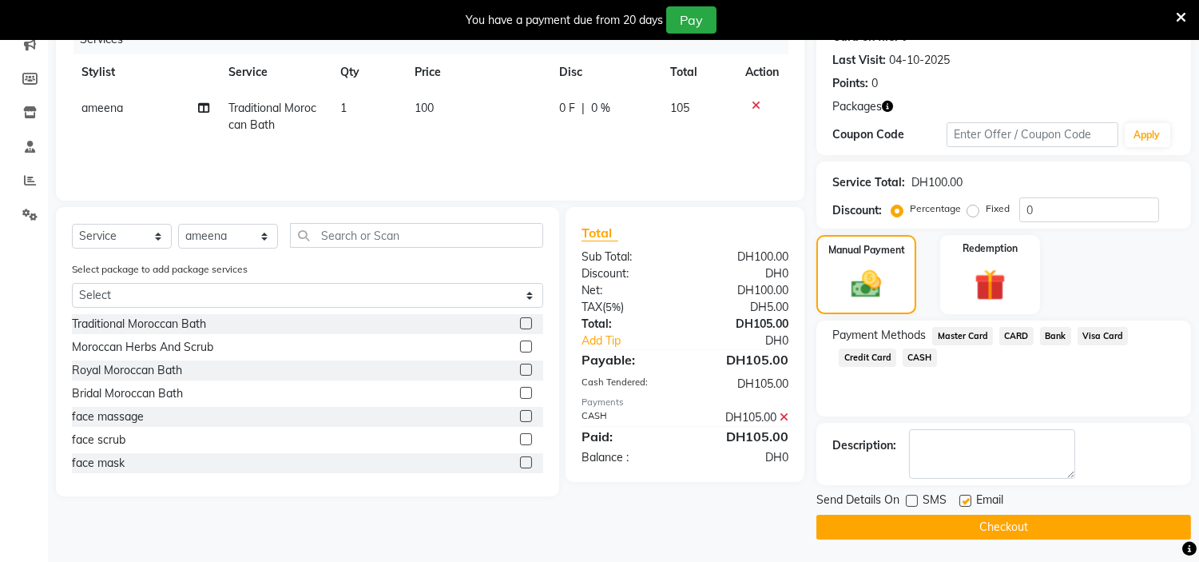
checkbox input "false"
click at [973, 526] on button "Checkout" at bounding box center [1003, 526] width 375 height 25
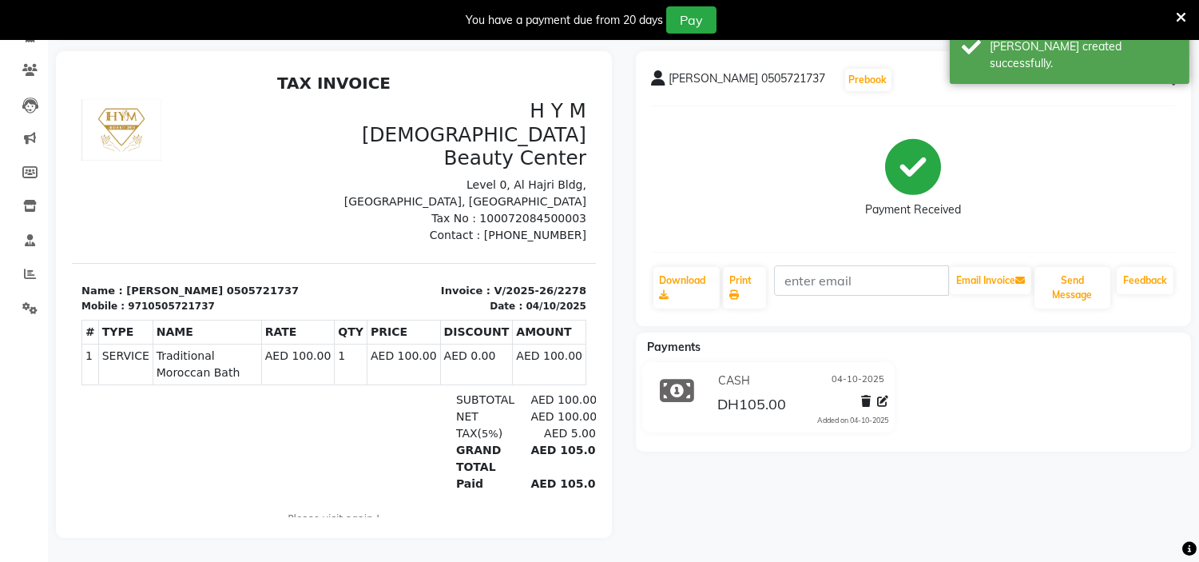
select select "service"
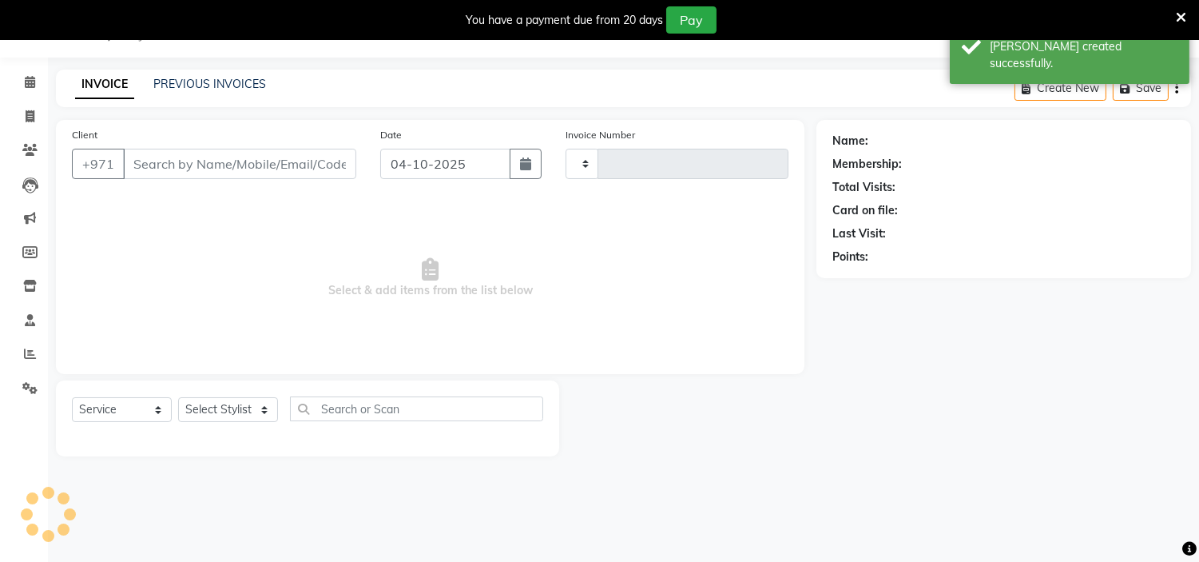
scroll to position [40, 0]
type input "2279"
select select "7248"
type input "0505721737"
select select "76457"
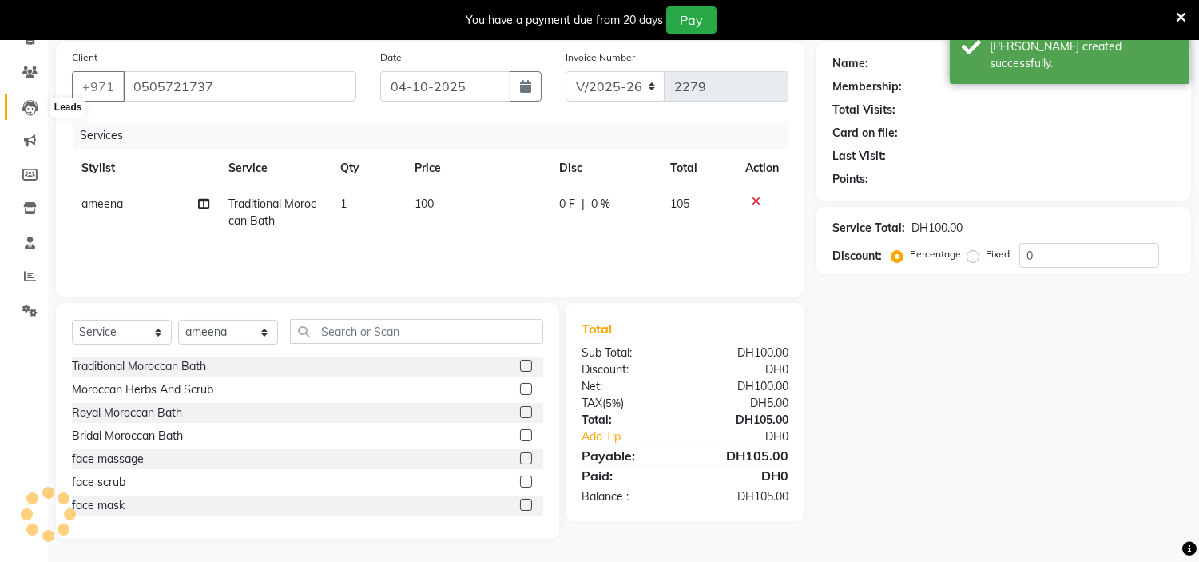
click at [24, 113] on icon at bounding box center [30, 108] width 16 height 16
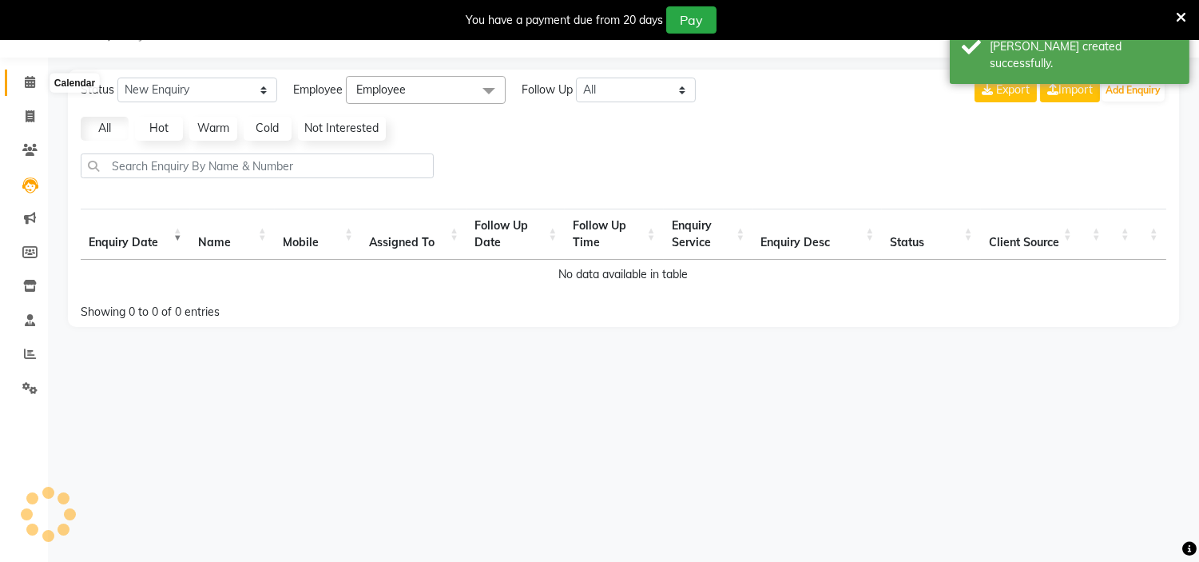
click at [28, 83] on icon at bounding box center [30, 82] width 10 height 12
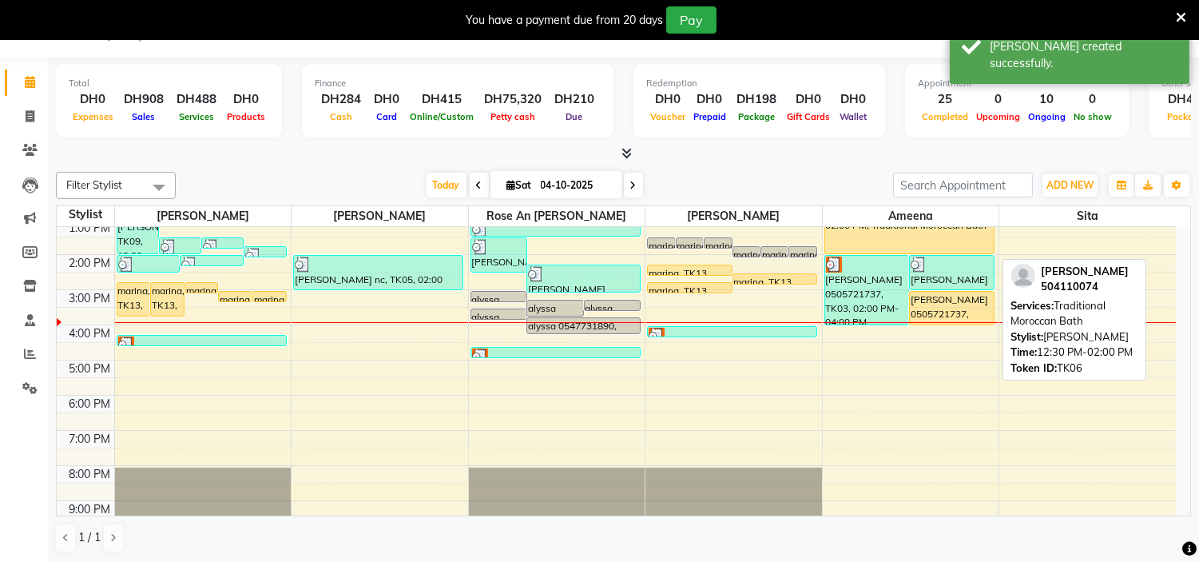
scroll to position [117, 0]
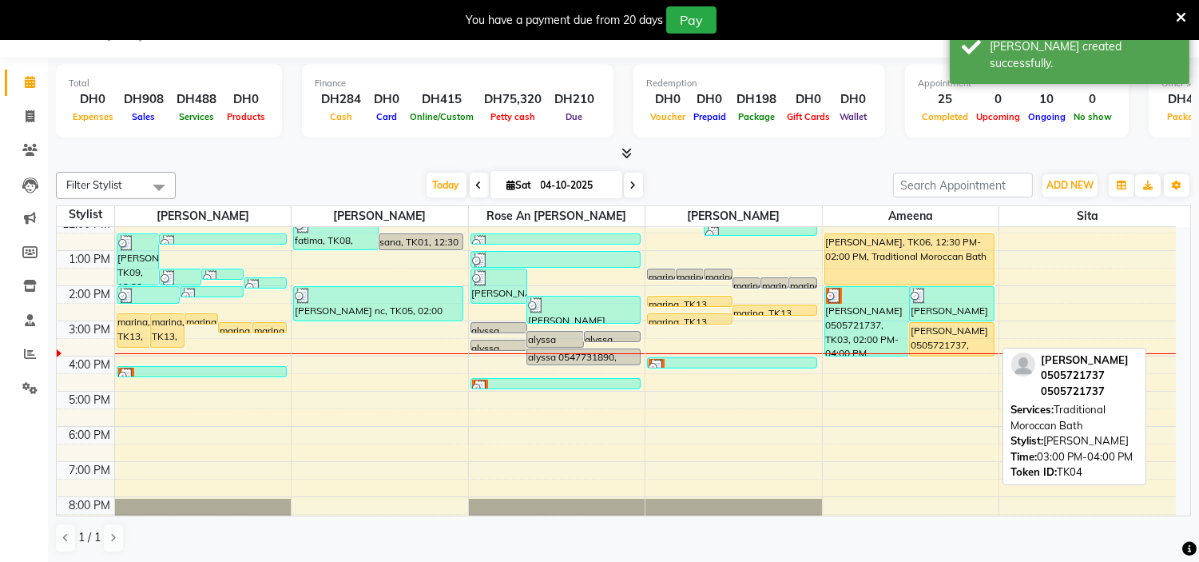
click at [936, 338] on div "[PERSON_NAME] 0505721737, TK04, 03:00 PM-04:00 PM, Traditional Moroccan Bath" at bounding box center [952, 339] width 84 height 33
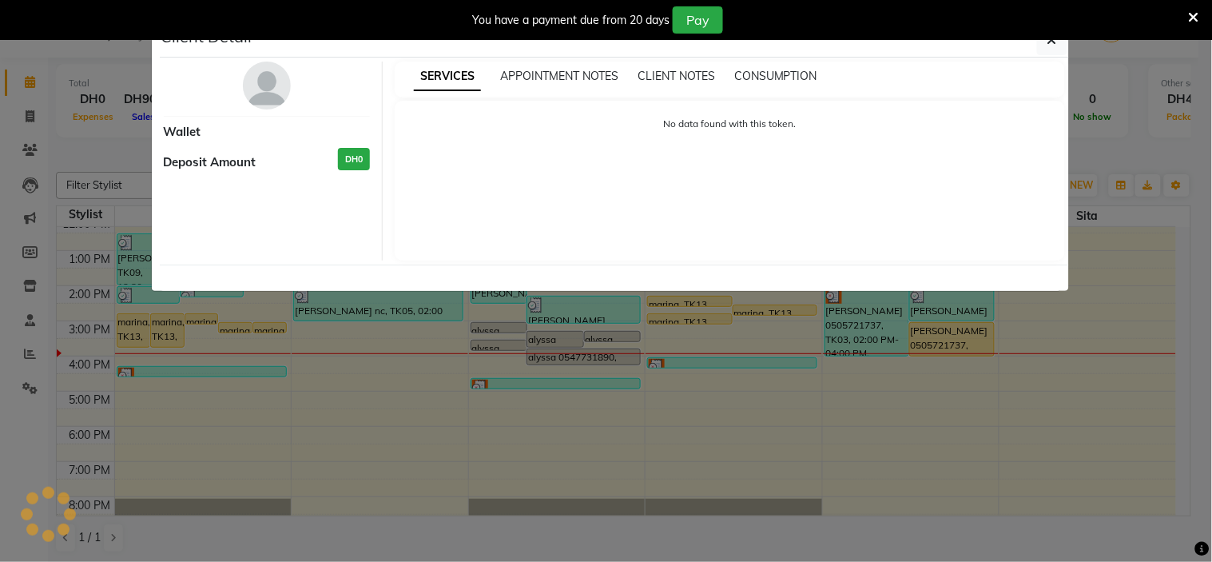
select select "1"
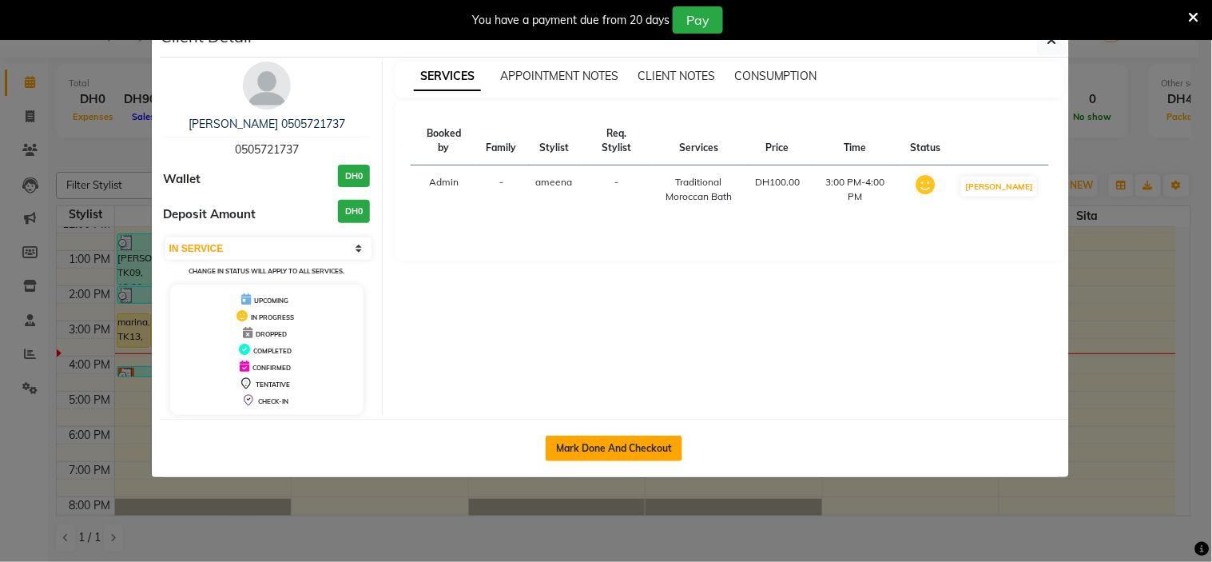
click at [583, 452] on button "Mark Done And Checkout" at bounding box center [614, 448] width 137 height 26
select select "service"
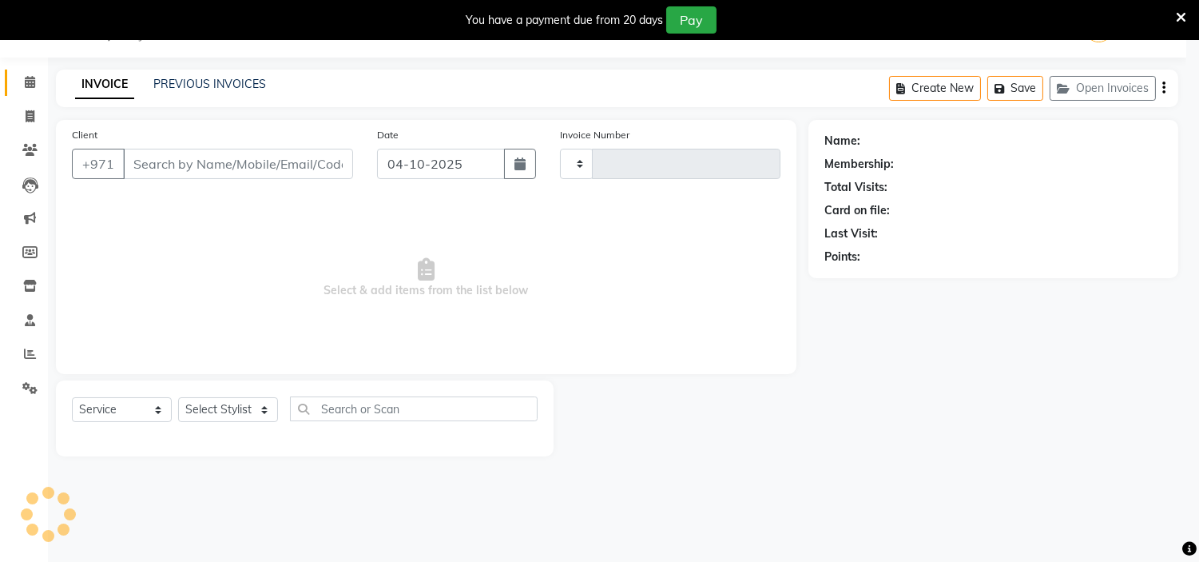
type input "2279"
select select "7248"
type input "0505721737"
select select "76457"
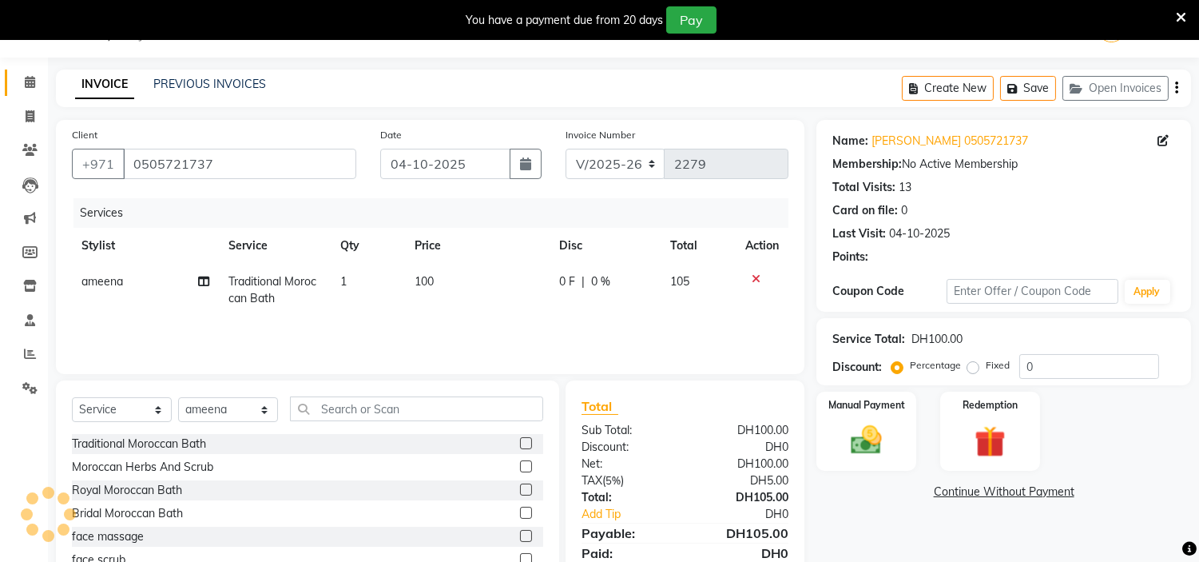
scroll to position [117, 0]
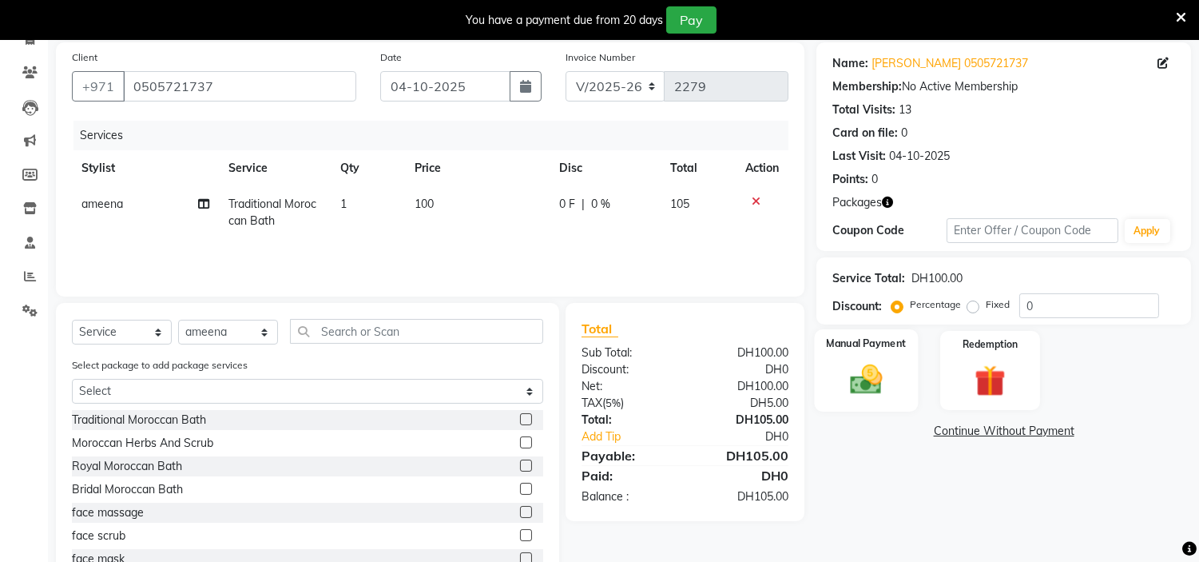
click at [855, 355] on div "Manual Payment" at bounding box center [867, 369] width 104 height 81
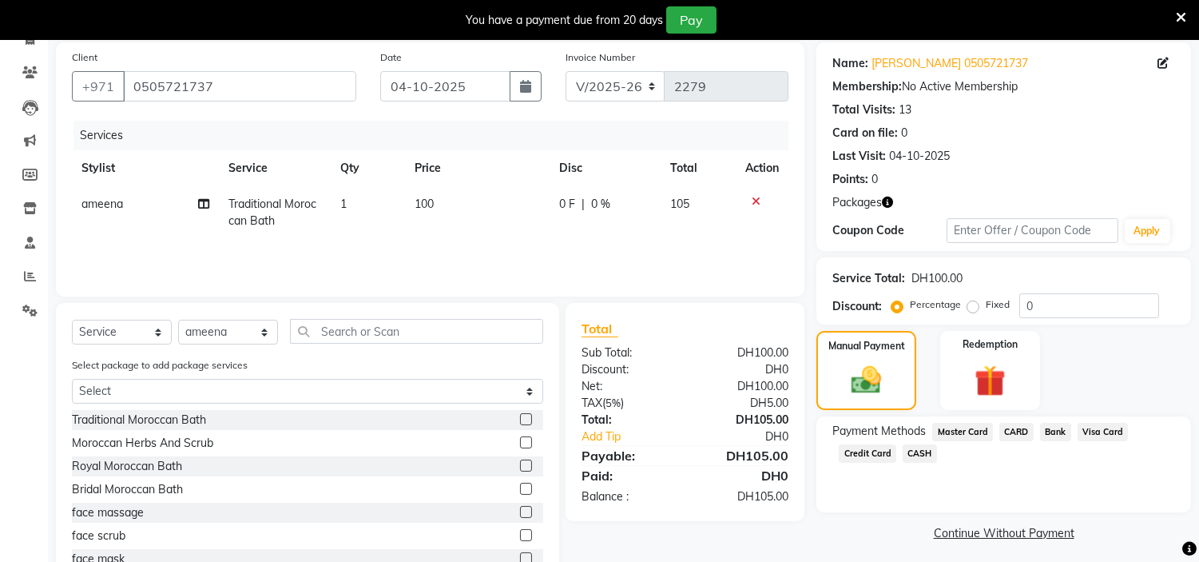
click at [923, 454] on span "CASH" at bounding box center [920, 453] width 34 height 18
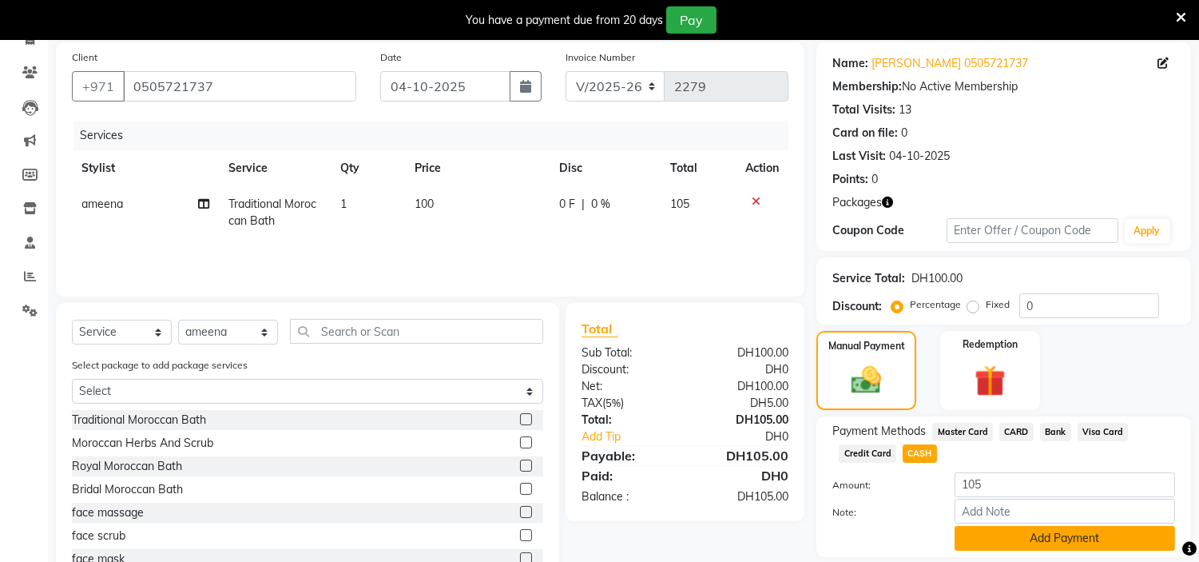
click at [1033, 543] on button "Add Payment" at bounding box center [1065, 538] width 220 height 25
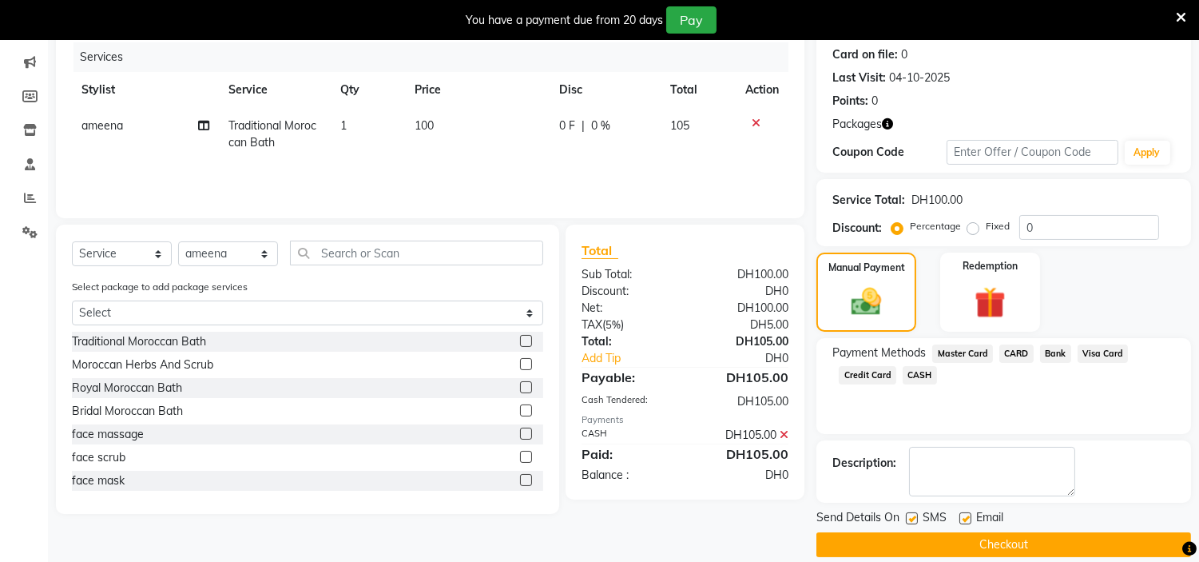
scroll to position [213, 0]
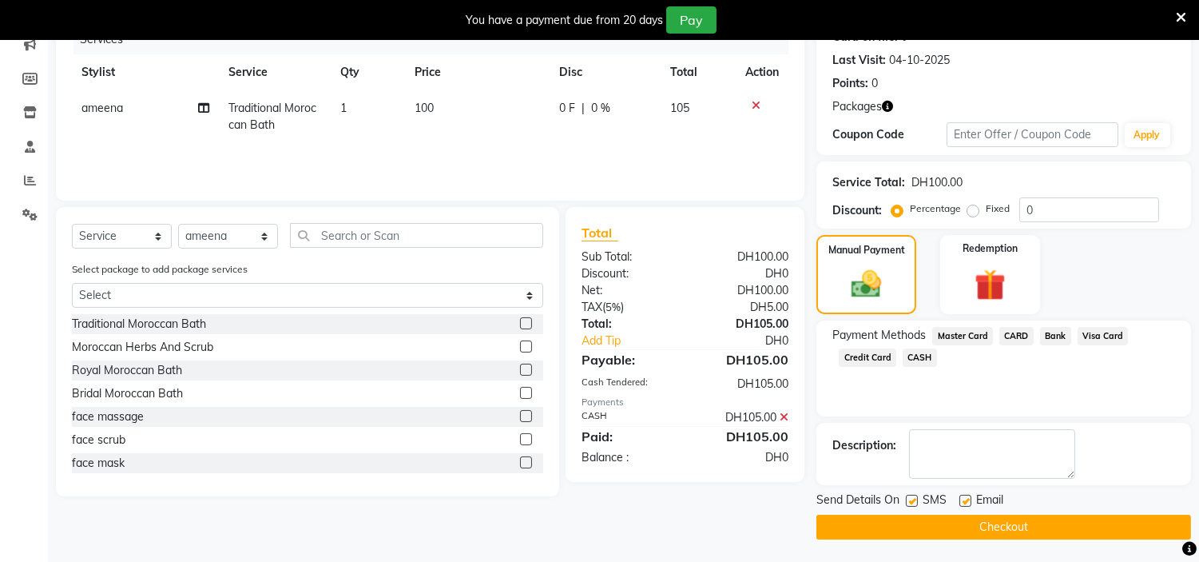
click at [912, 497] on label at bounding box center [912, 500] width 12 height 12
click at [912, 497] on input "checkbox" at bounding box center [911, 501] width 10 height 10
checkbox input "false"
click at [963, 500] on label at bounding box center [965, 500] width 12 height 12
click at [963, 500] on input "checkbox" at bounding box center [964, 501] width 10 height 10
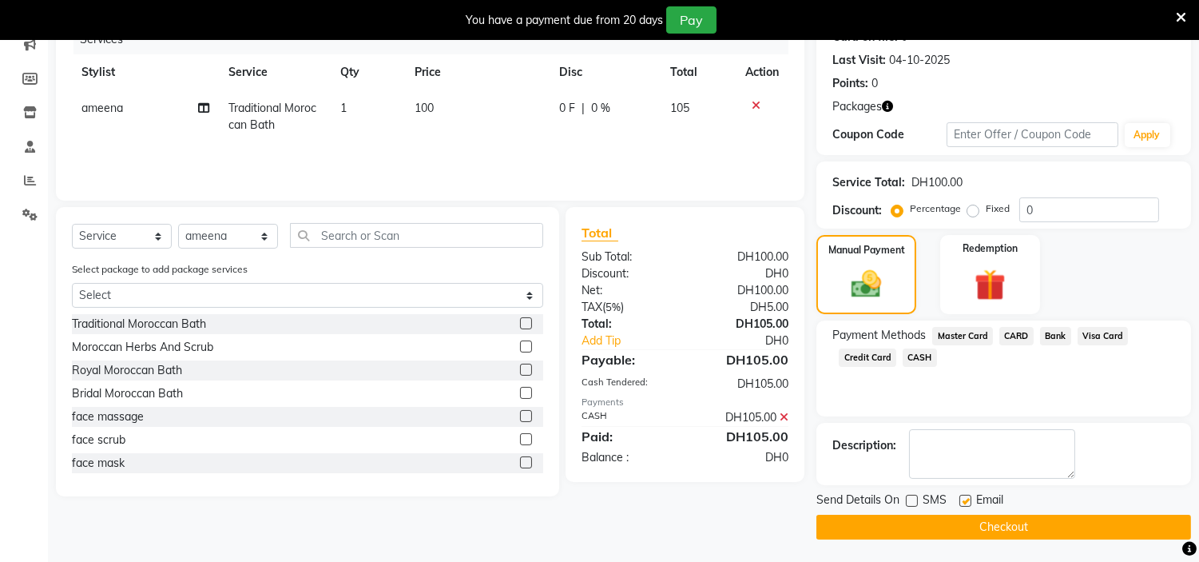
checkbox input "false"
click at [963, 521] on button "Checkout" at bounding box center [1003, 526] width 375 height 25
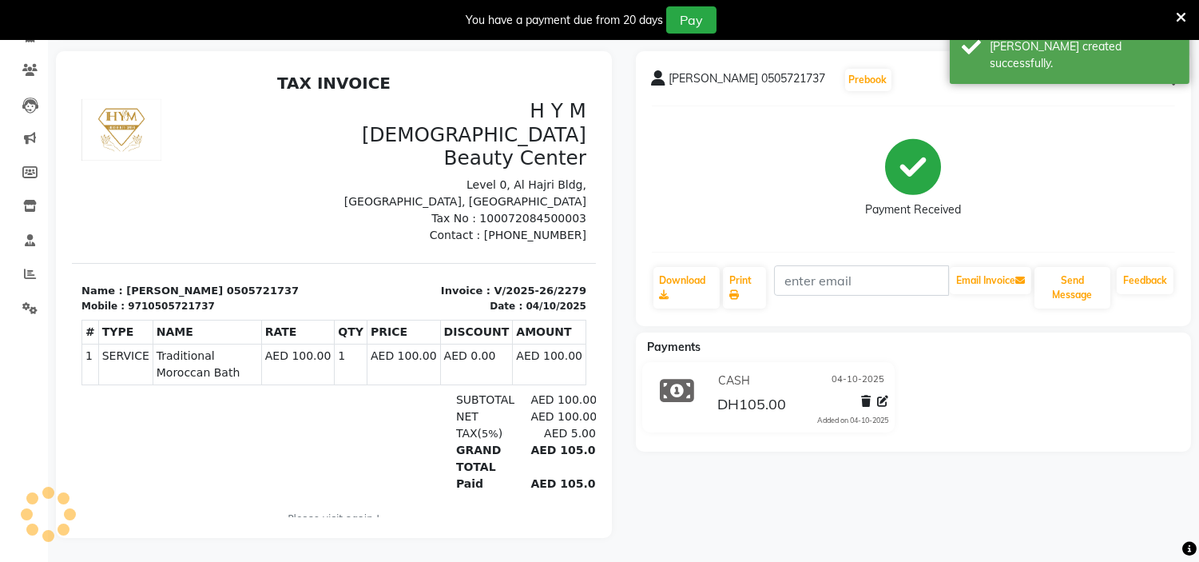
select select "service"
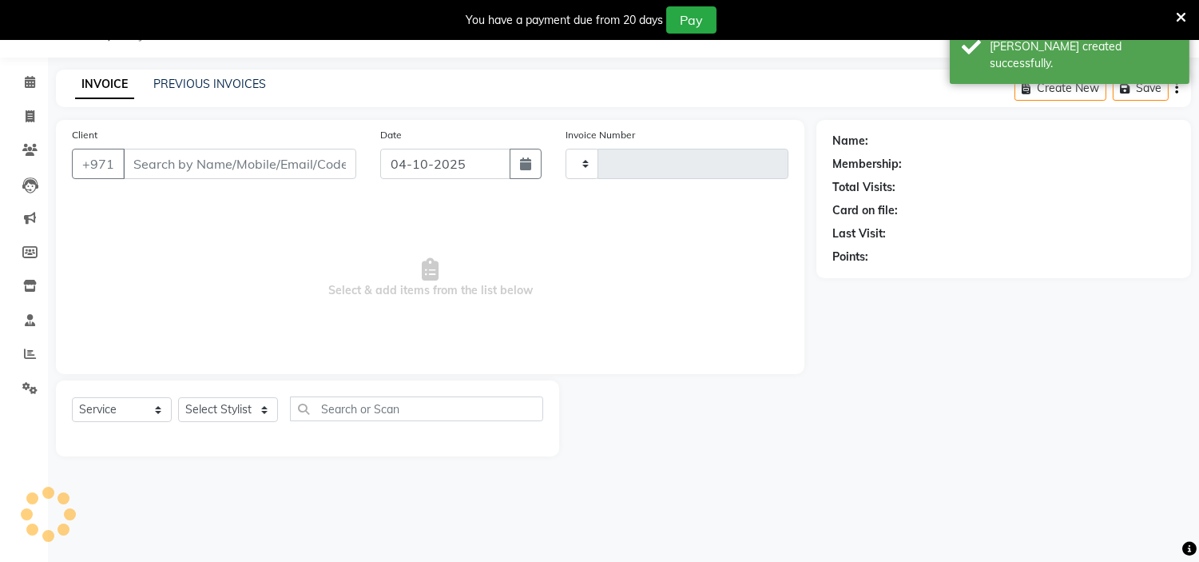
type input "2280"
select select "7248"
type input "0505721737"
select select "76457"
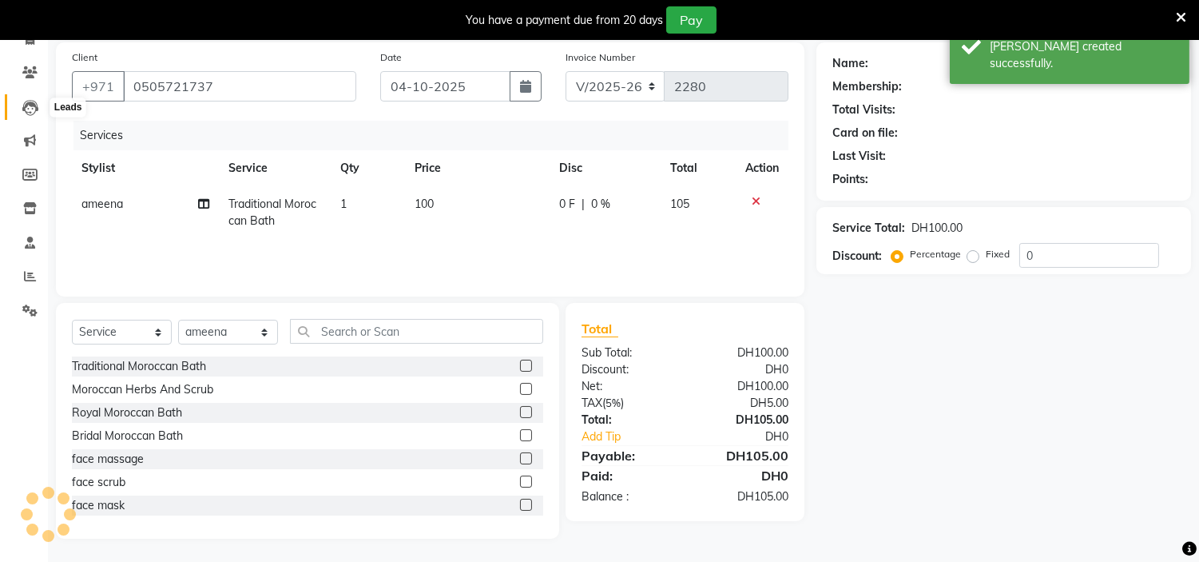
click at [30, 115] on icon at bounding box center [30, 108] width 16 height 16
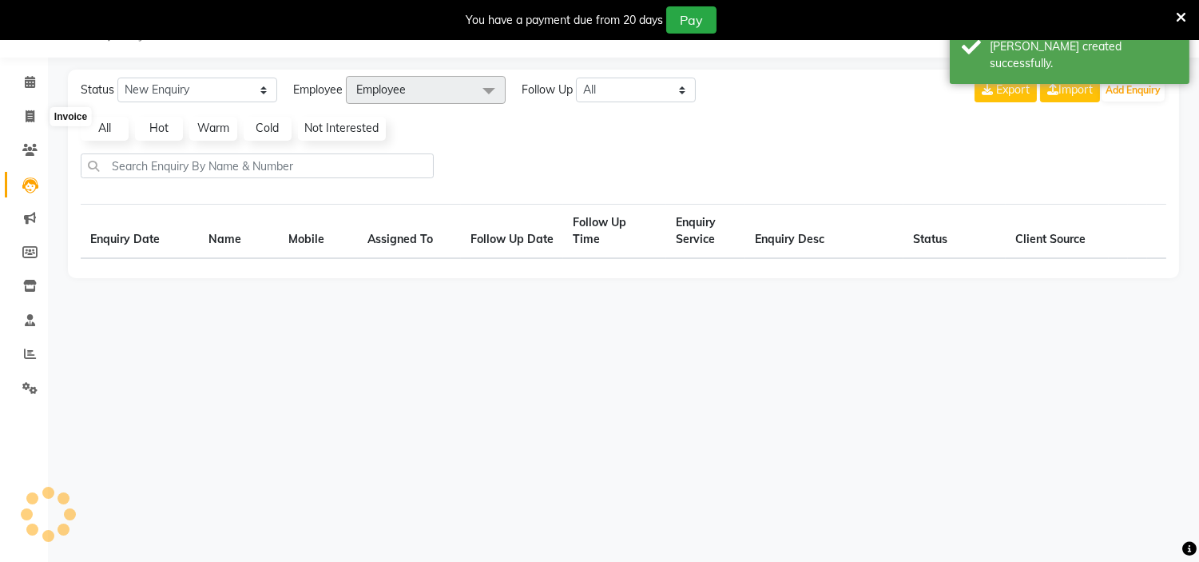
scroll to position [40, 0]
click at [30, 115] on icon at bounding box center [30, 116] width 9 height 12
select select "7248"
select select "service"
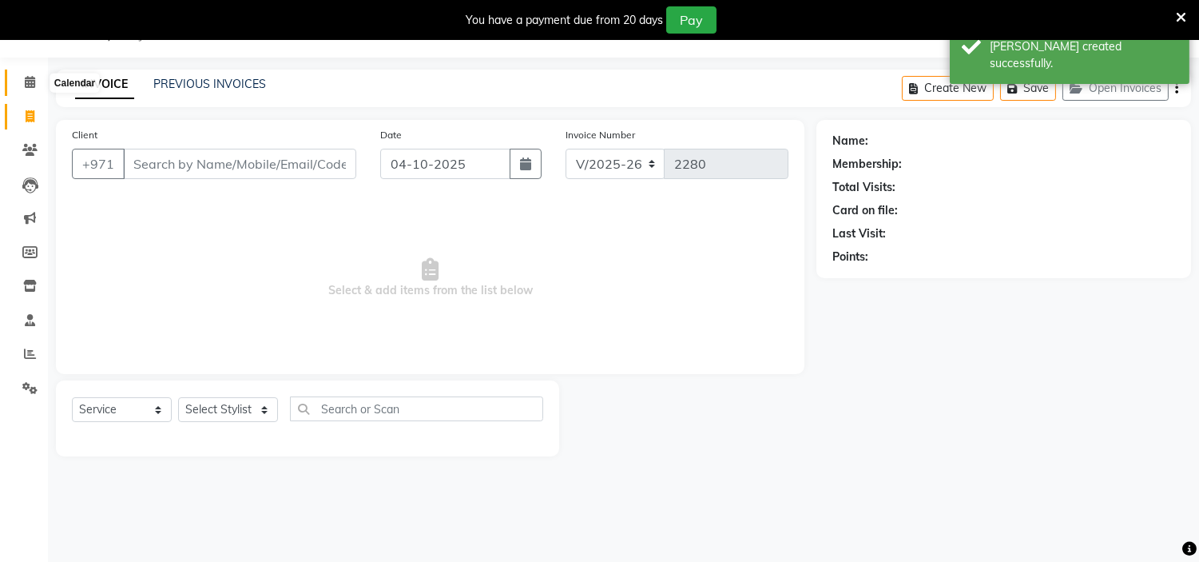
click at [36, 85] on span at bounding box center [30, 82] width 28 height 18
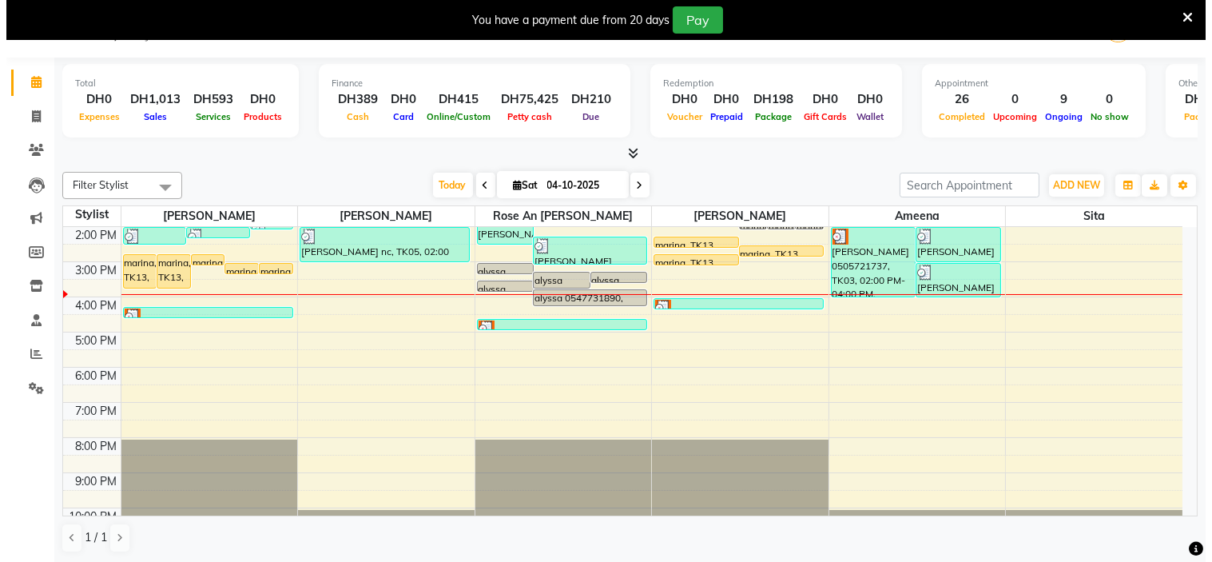
scroll to position [86, 0]
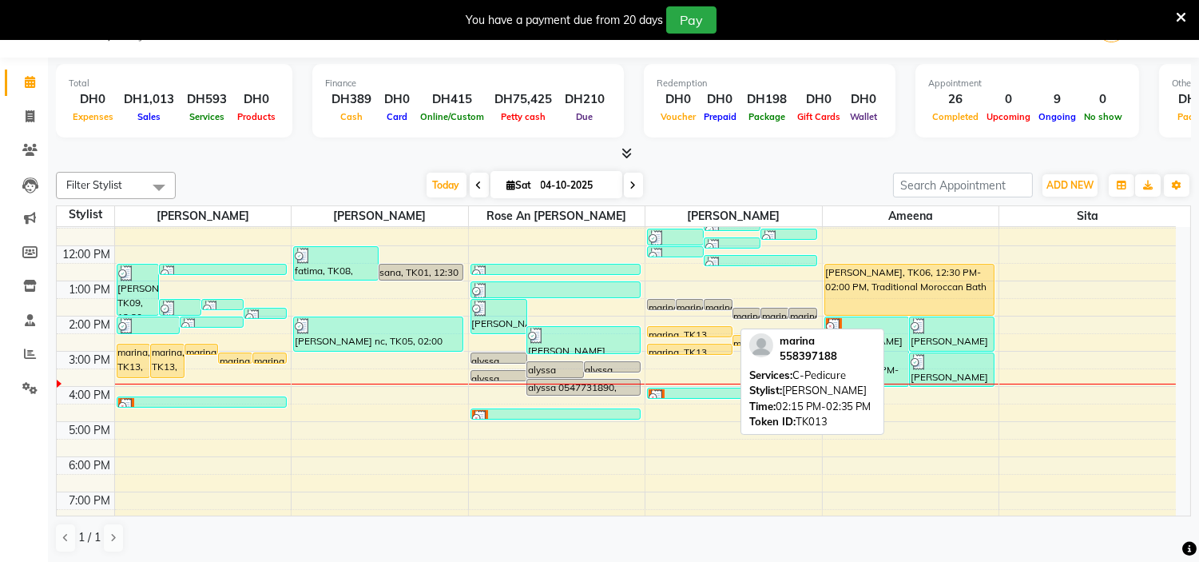
click at [676, 334] on div at bounding box center [690, 336] width 84 height 6
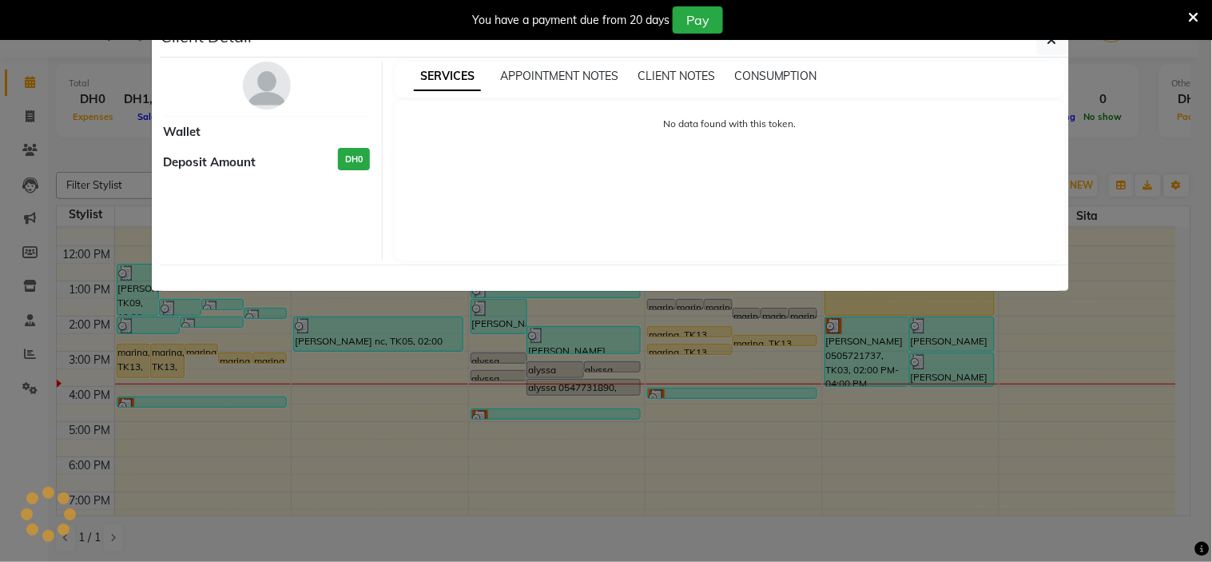
select select "1"
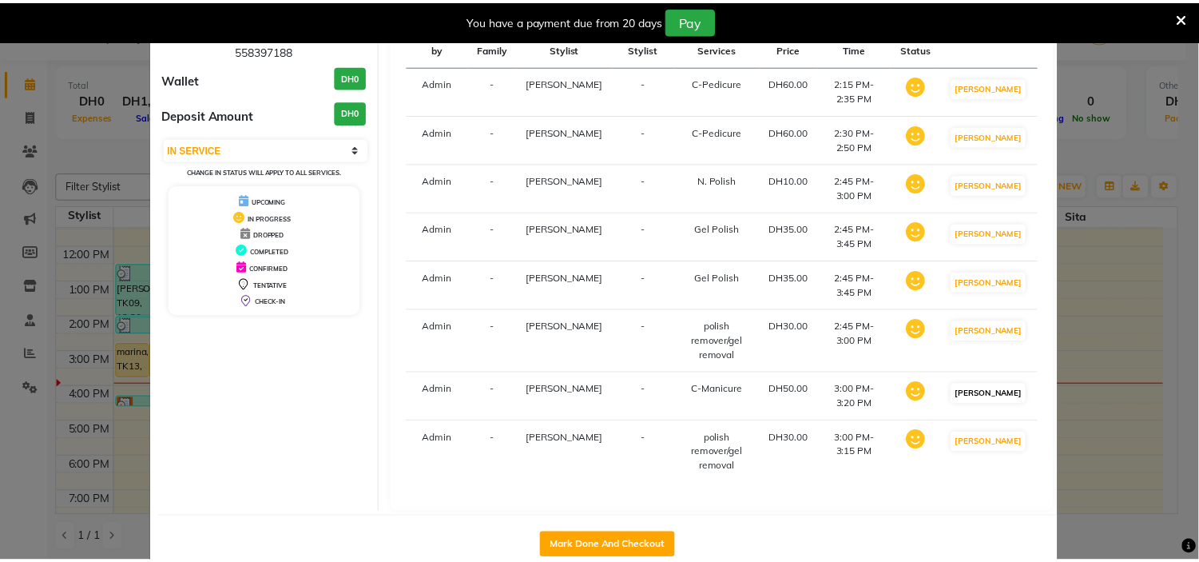
scroll to position [174, 0]
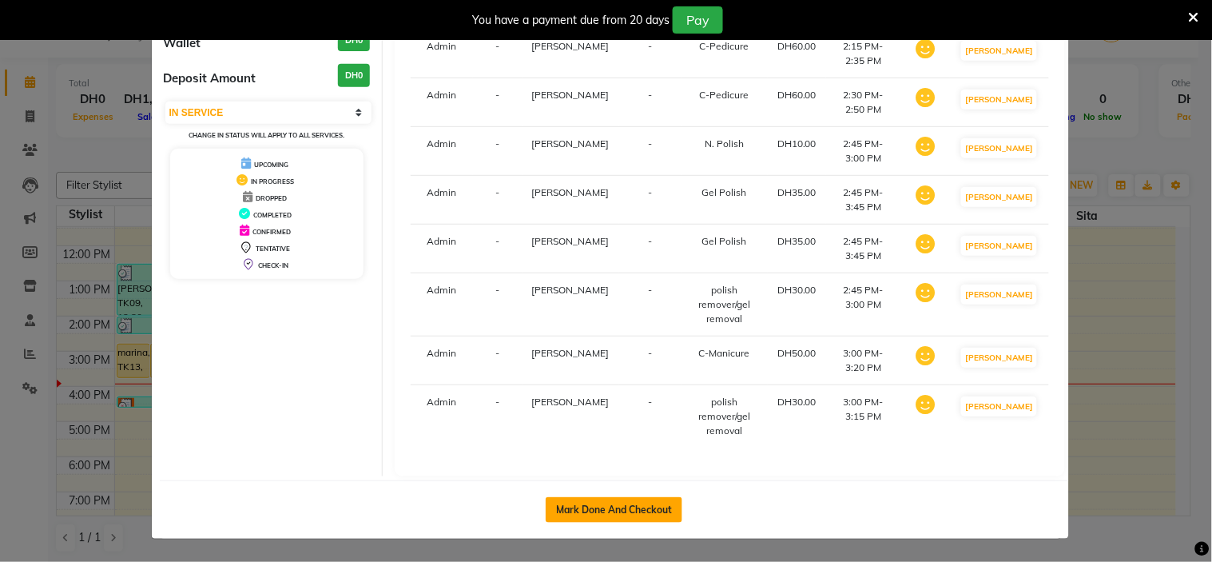
click at [653, 510] on button "Mark Done And Checkout" at bounding box center [614, 510] width 137 height 26
select select "7248"
select select "service"
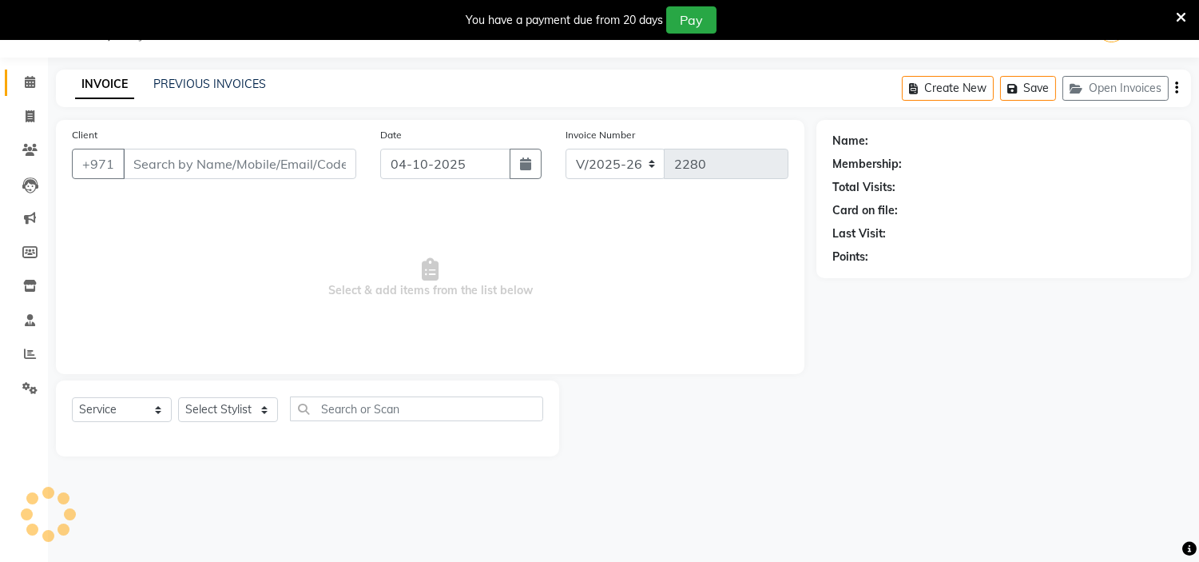
type input "558397188"
select select "61770"
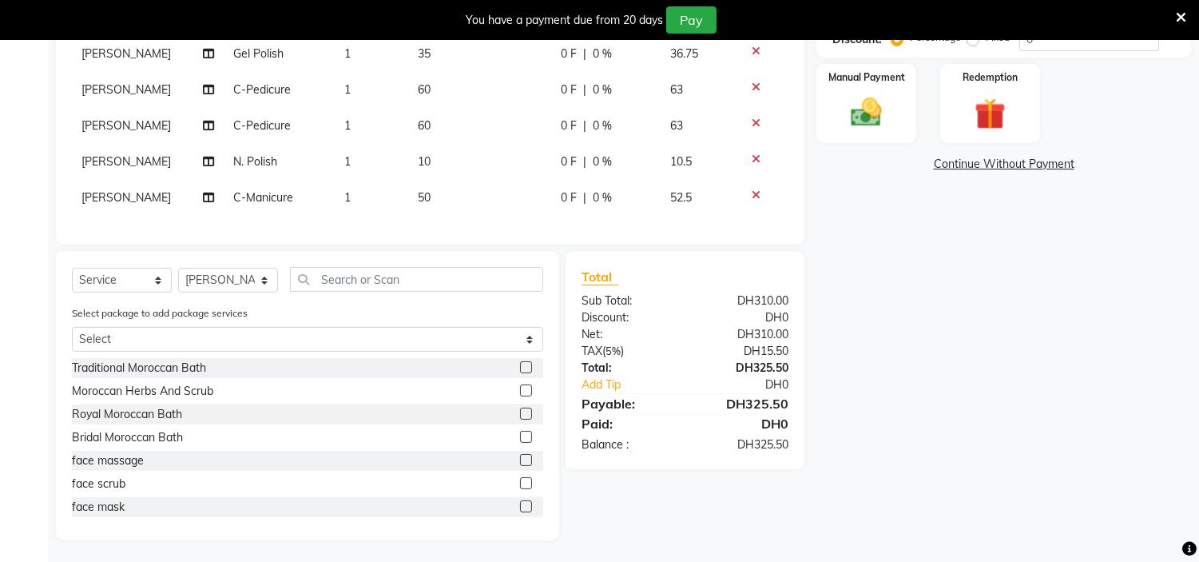
scroll to position [411, 0]
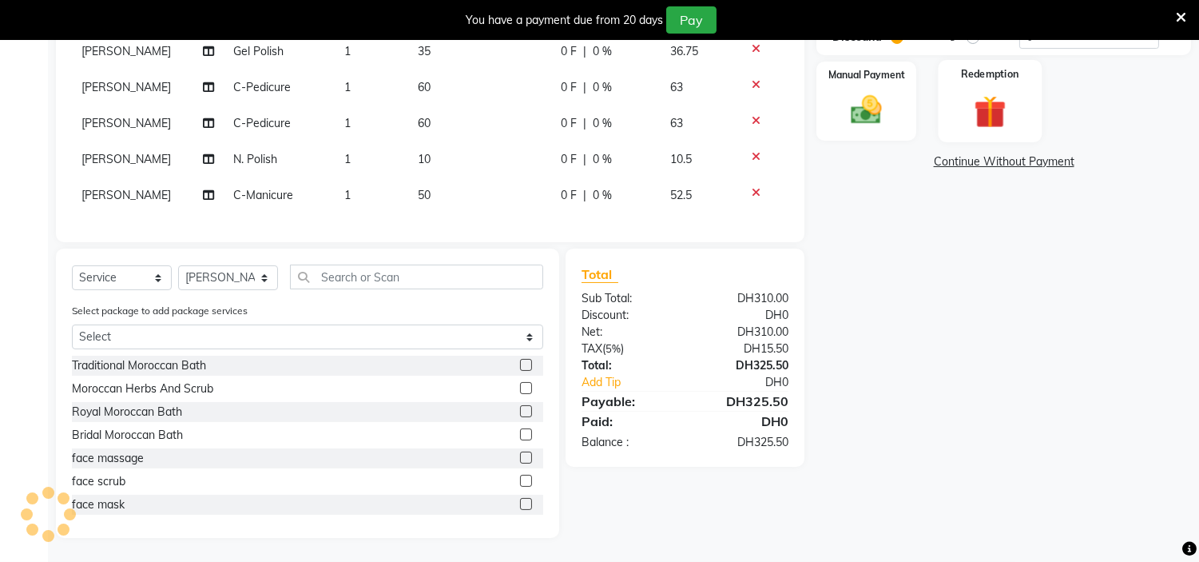
click at [979, 74] on label "Redemption" at bounding box center [990, 73] width 58 height 15
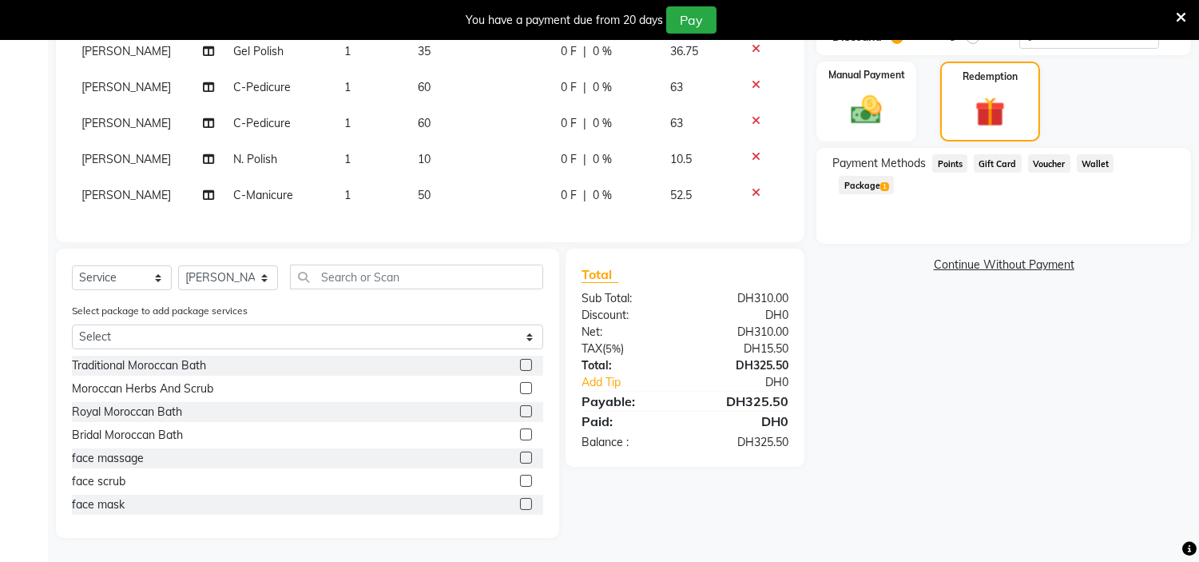
click at [894, 176] on span "Package 1" at bounding box center [866, 185] width 55 height 18
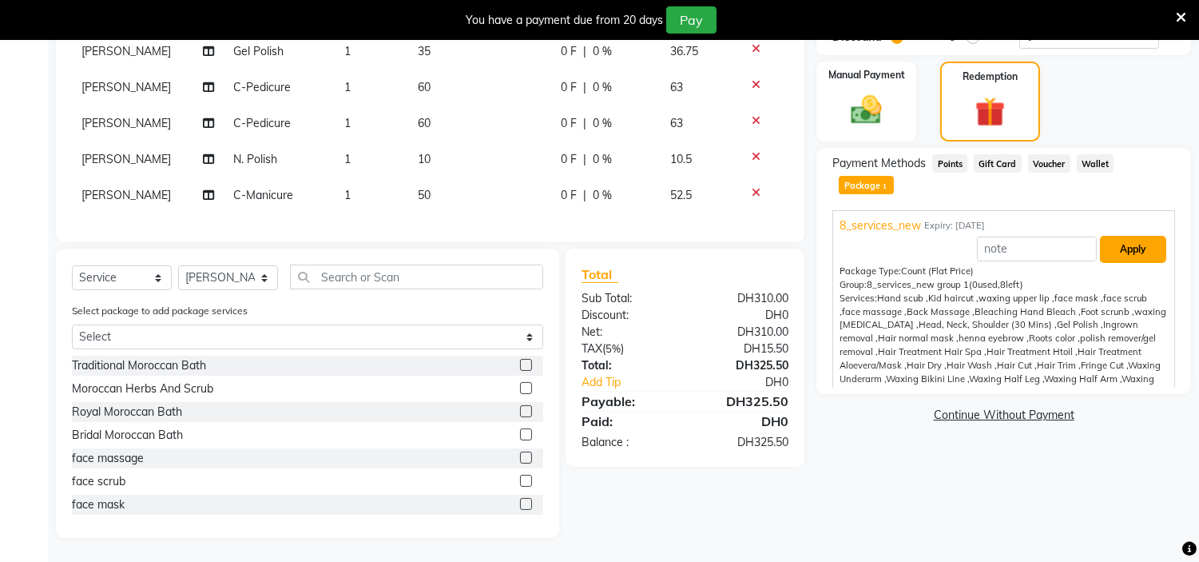
click at [1108, 236] on button "Apply" at bounding box center [1133, 249] width 66 height 27
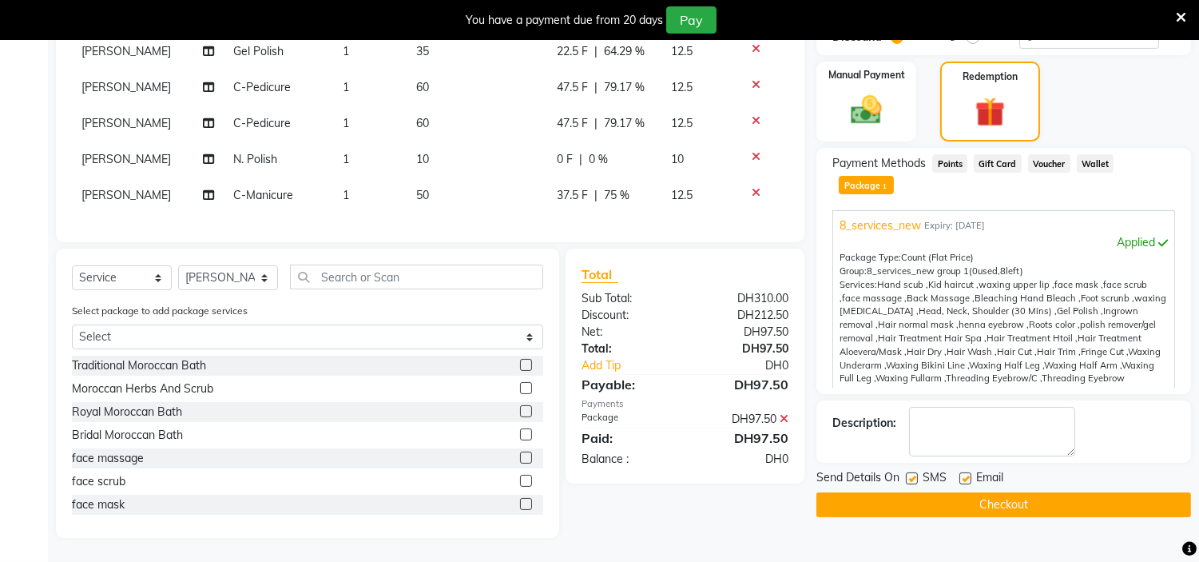
click at [913, 472] on label at bounding box center [912, 478] width 12 height 12
click at [913, 474] on input "checkbox" at bounding box center [911, 479] width 10 height 10
checkbox input "false"
click at [963, 472] on label at bounding box center [965, 478] width 12 height 12
click at [963, 474] on input "checkbox" at bounding box center [964, 479] width 10 height 10
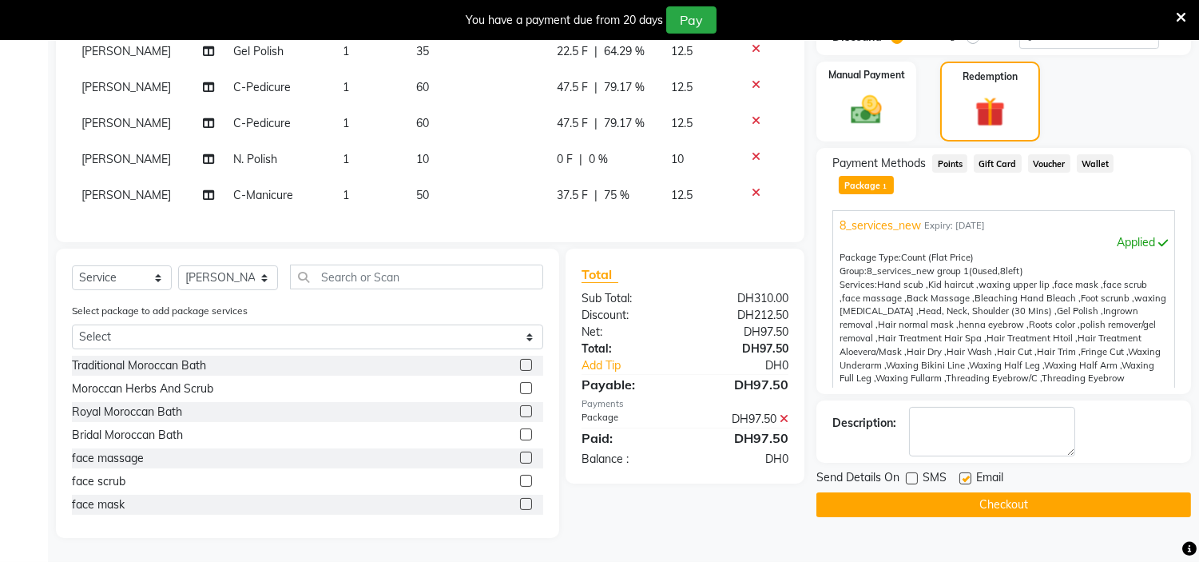
checkbox input "false"
click at [962, 492] on button "Checkout" at bounding box center [1003, 504] width 375 height 25
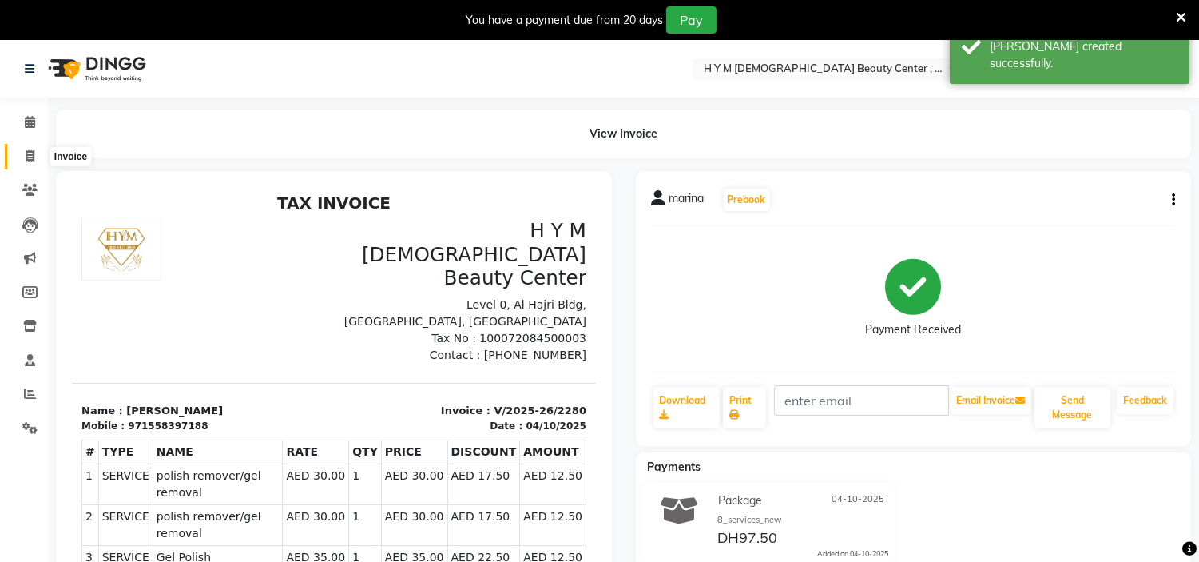
click at [26, 155] on icon at bounding box center [30, 156] width 9 height 12
select select "service"
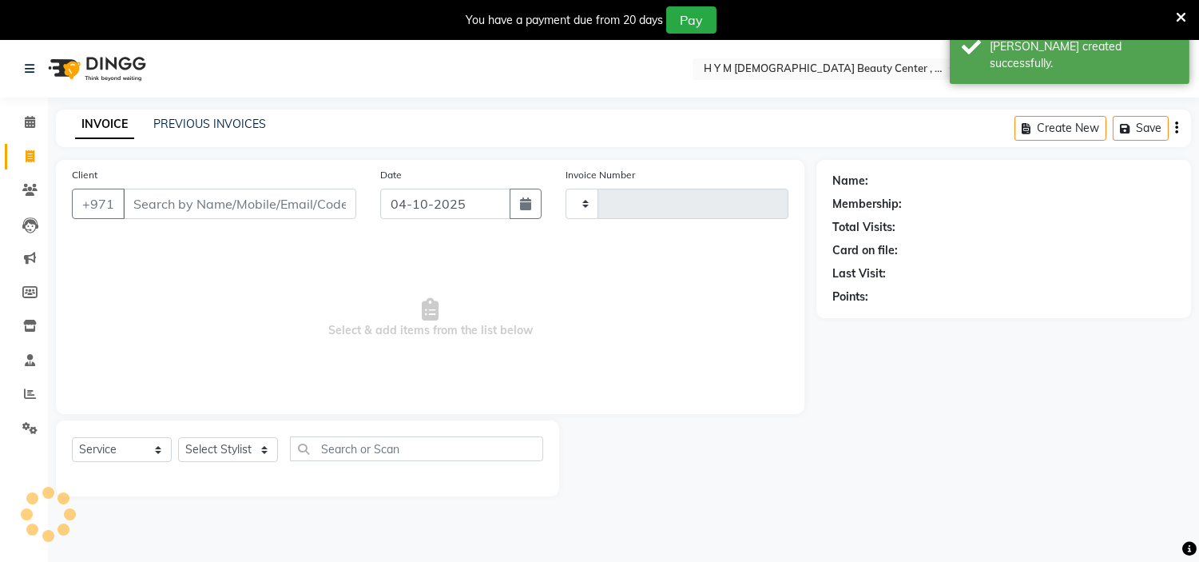
scroll to position [40, 0]
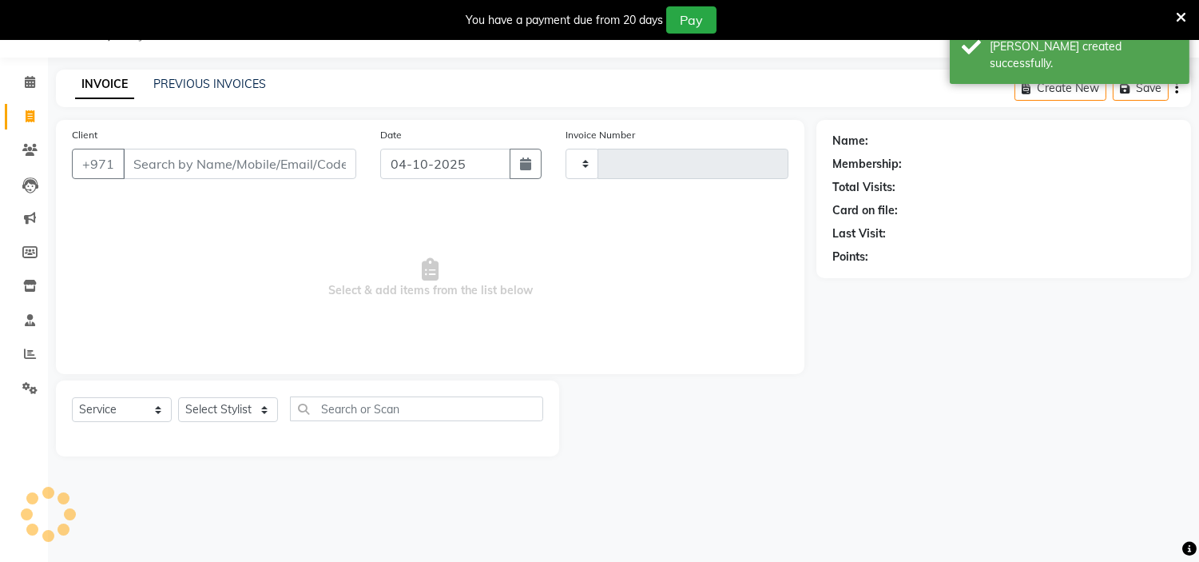
type input "2281"
select select "7248"
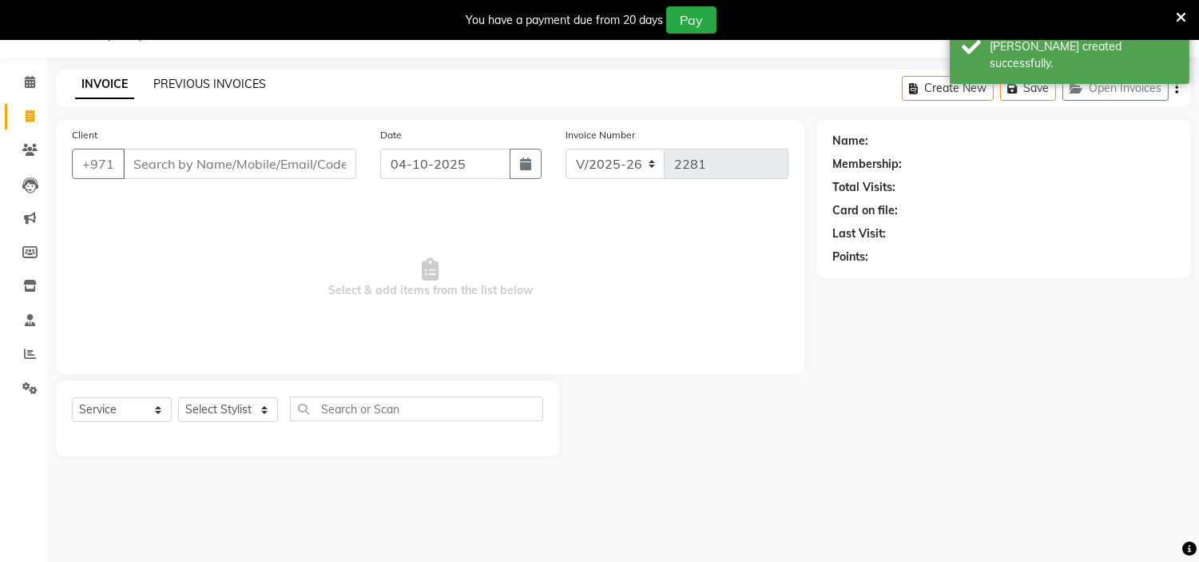
click at [205, 82] on link "PREVIOUS INVOICES" at bounding box center [209, 84] width 113 height 14
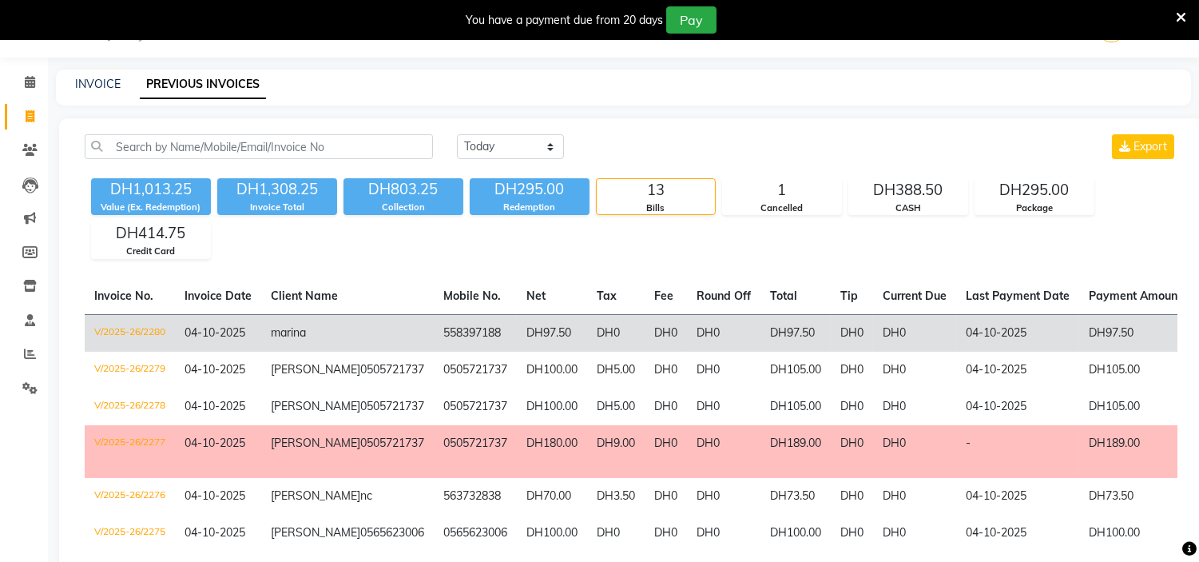
click at [434, 339] on td "558397188" at bounding box center [475, 333] width 83 height 38
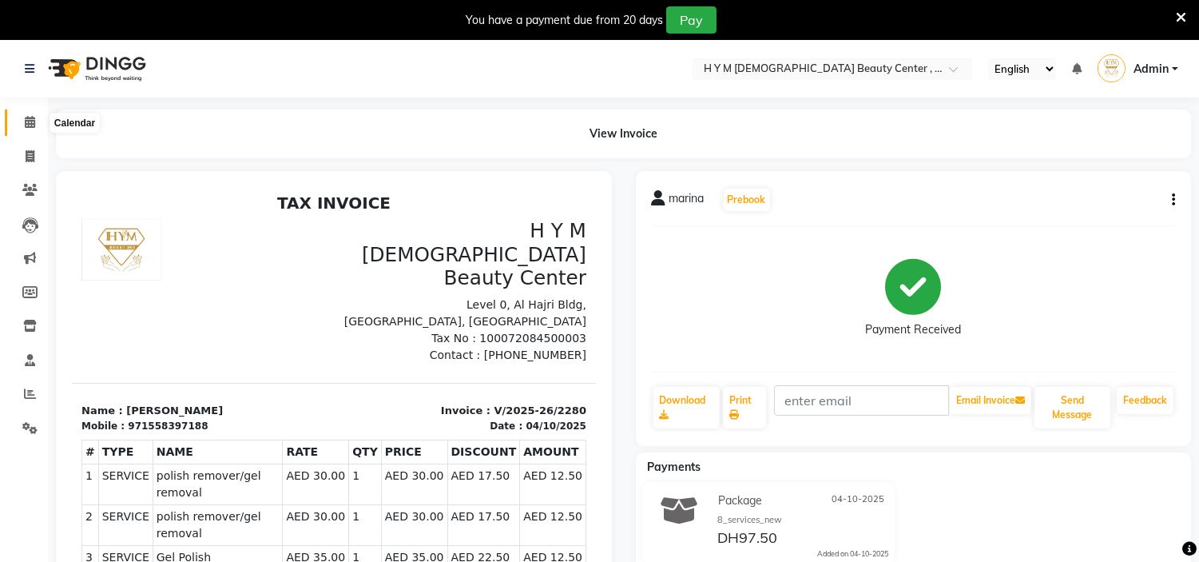
click at [28, 123] on icon at bounding box center [30, 122] width 10 height 12
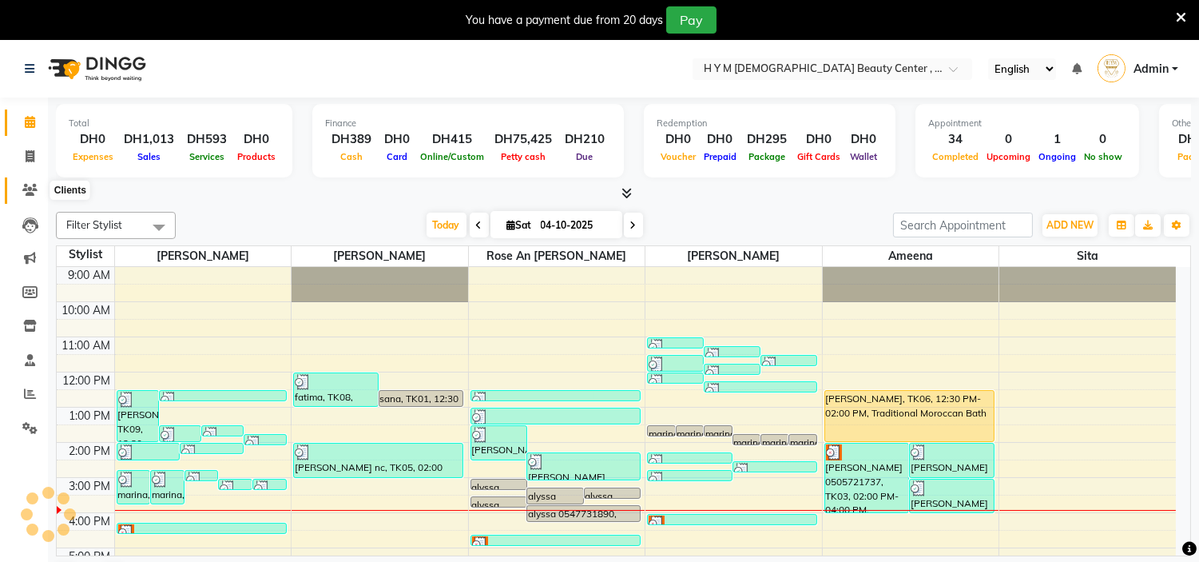
click at [25, 193] on icon at bounding box center [29, 190] width 15 height 12
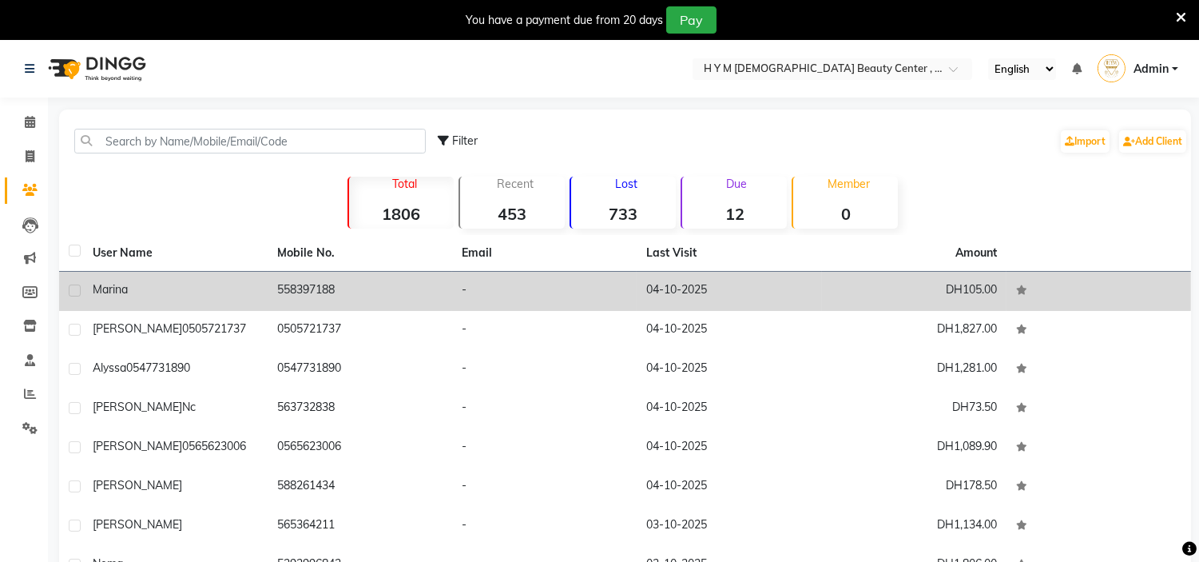
click at [578, 296] on td "-" at bounding box center [544, 291] width 185 height 39
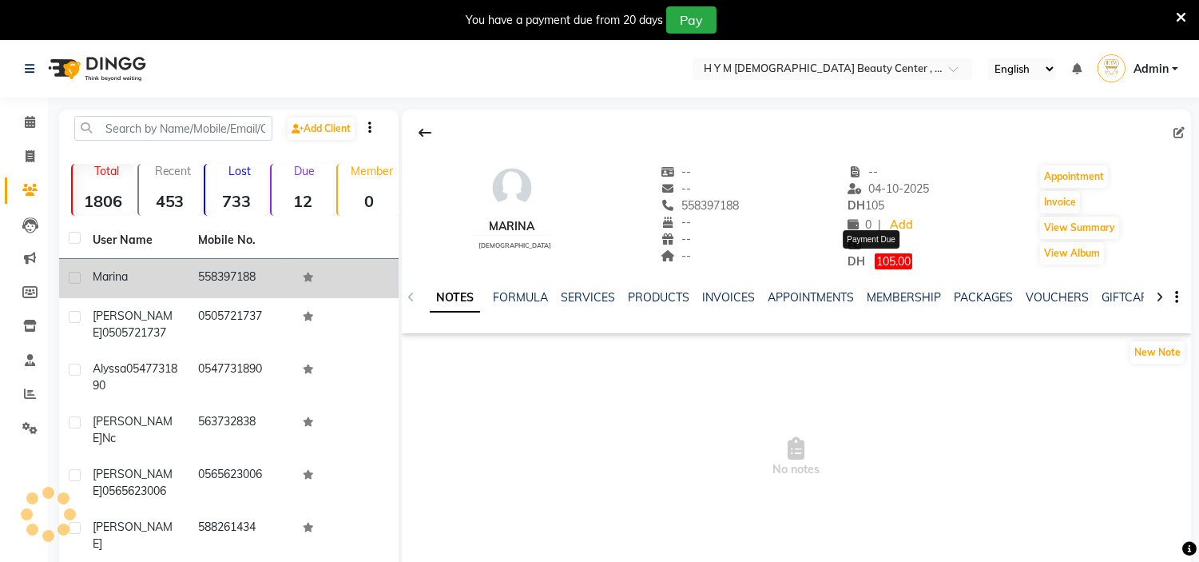
click at [891, 262] on span "105.00" at bounding box center [894, 261] width 38 height 16
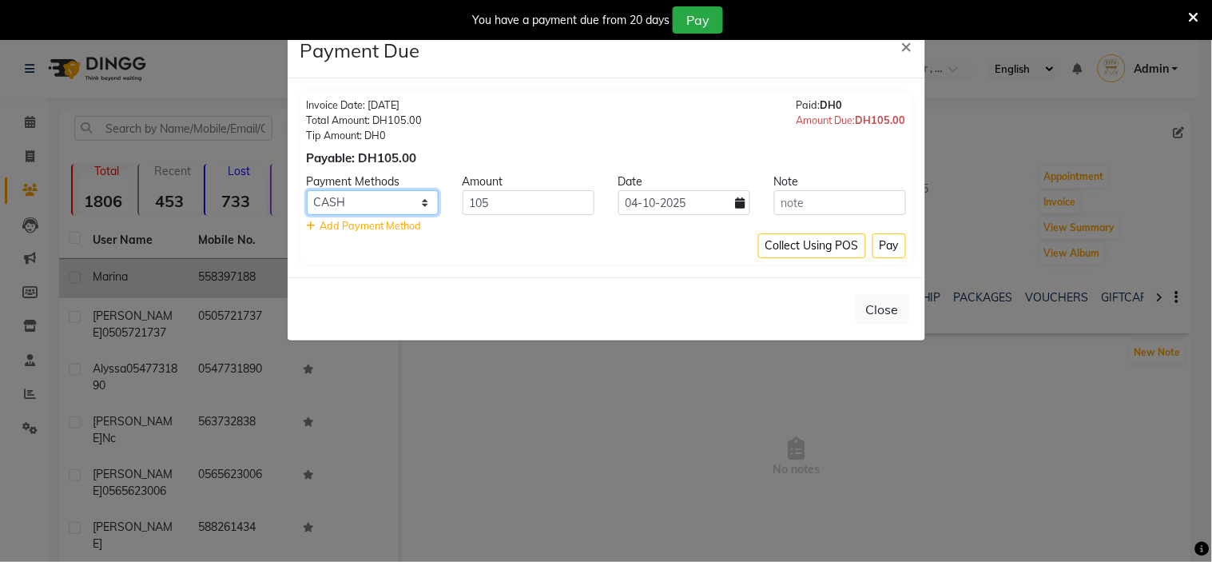
click at [426, 204] on select "Master Card CARD Bank Visa Card Credit Card CASH" at bounding box center [373, 202] width 132 height 25
select select "72"
click at [307, 190] on select "Master Card CARD Bank Visa Card Credit Card CASH" at bounding box center [373, 202] width 132 height 25
click at [887, 249] on button "Pay" at bounding box center [889, 245] width 34 height 25
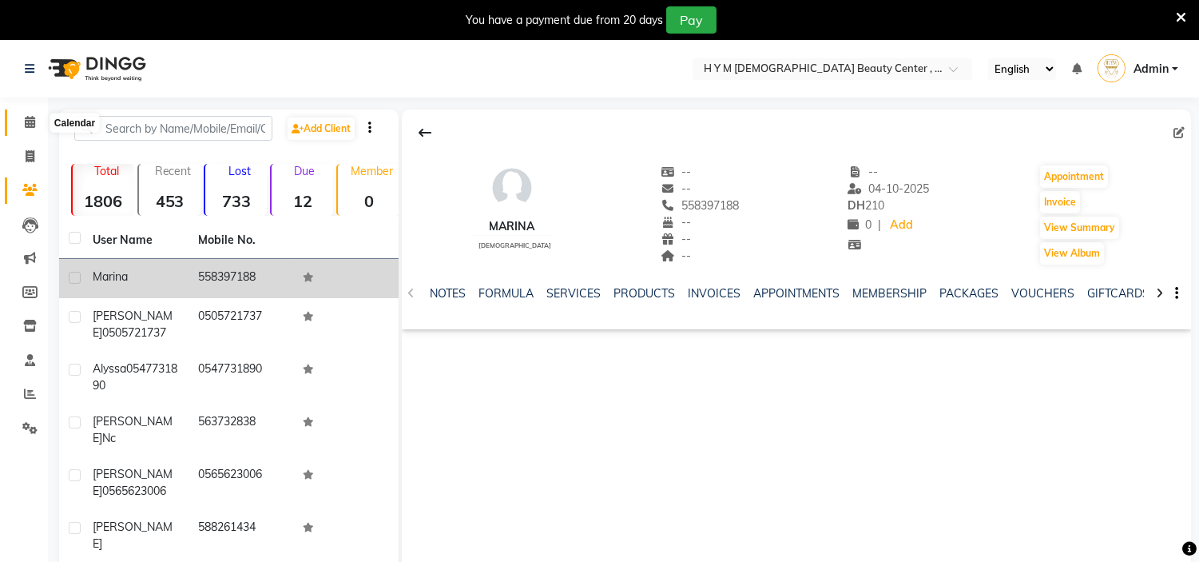
click at [26, 125] on icon at bounding box center [30, 122] width 10 height 12
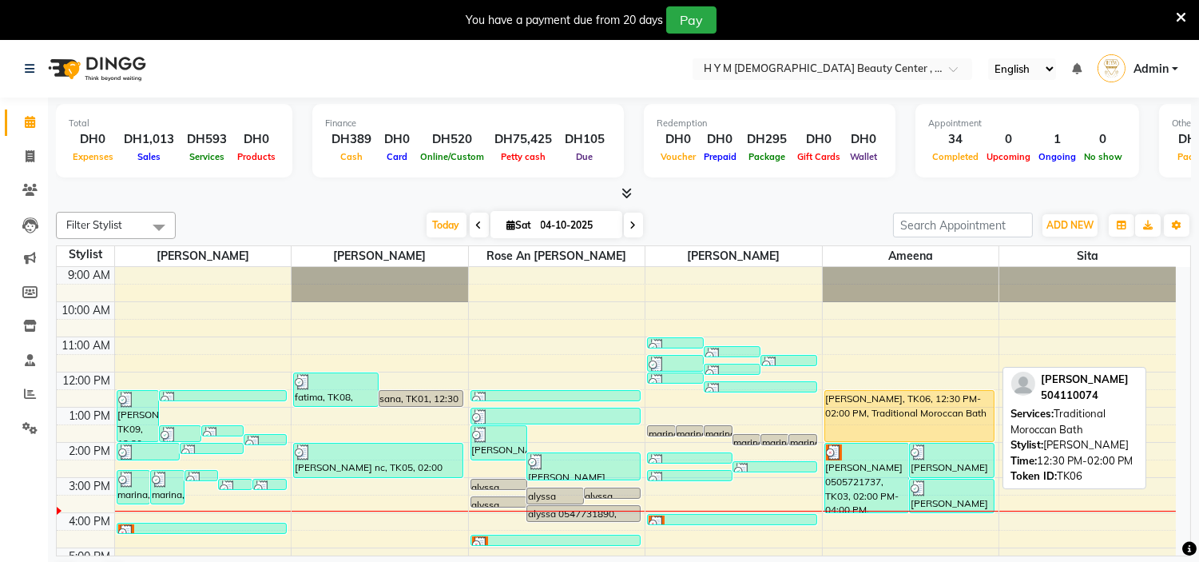
click at [859, 406] on div "[PERSON_NAME], TK06, 12:30 PM-02:00 PM, Traditional Moroccan Bath" at bounding box center [909, 416] width 169 height 50
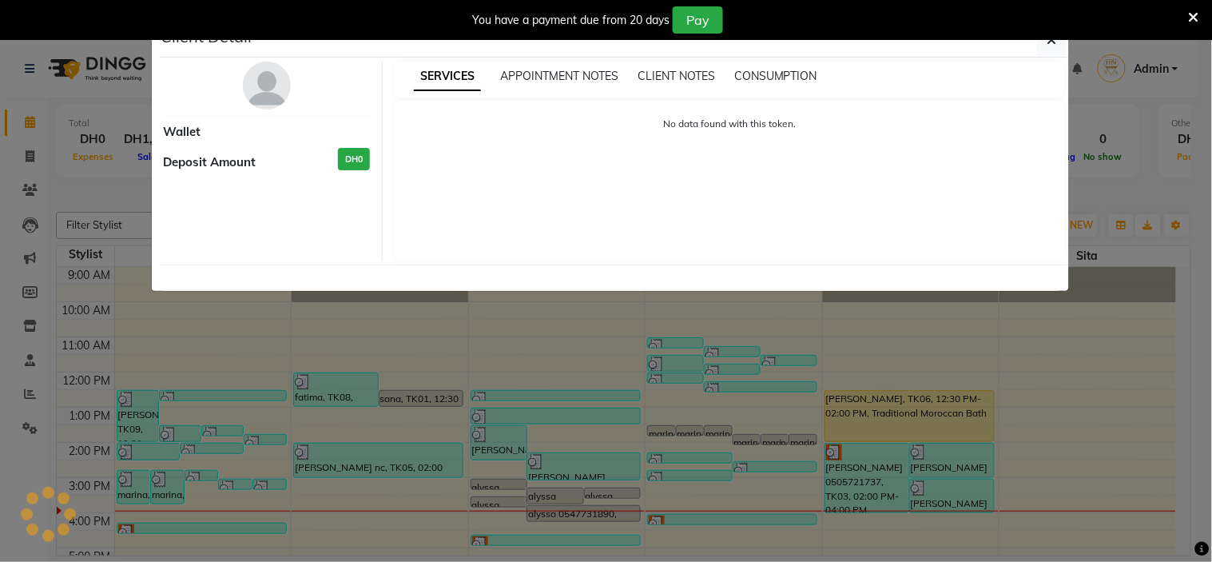
select select "1"
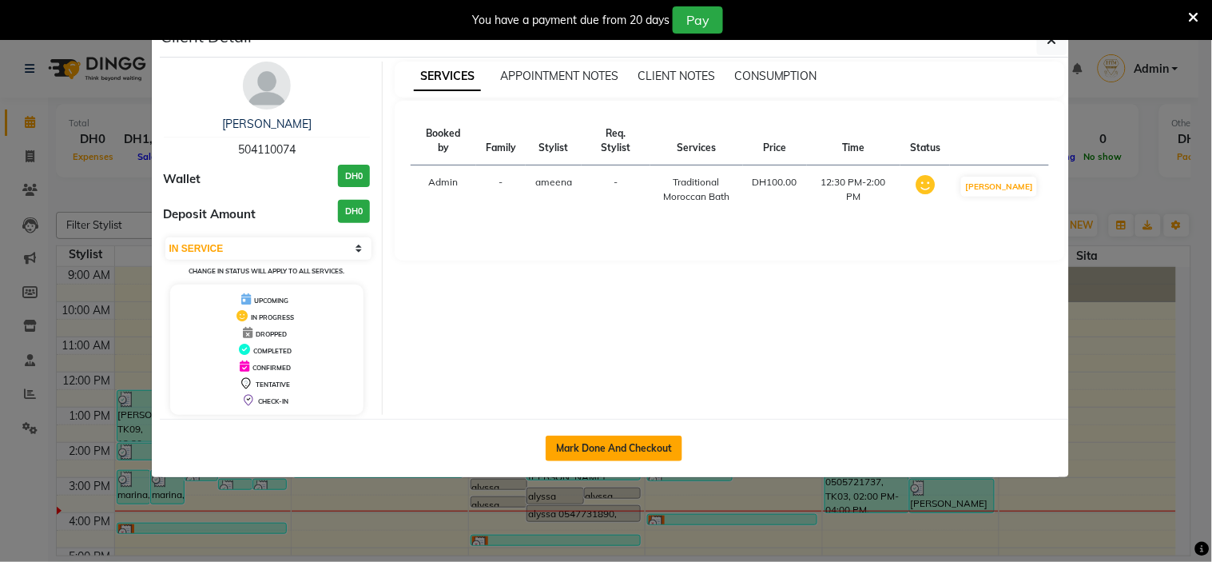
click at [597, 449] on button "Mark Done And Checkout" at bounding box center [614, 448] width 137 height 26
select select "service"
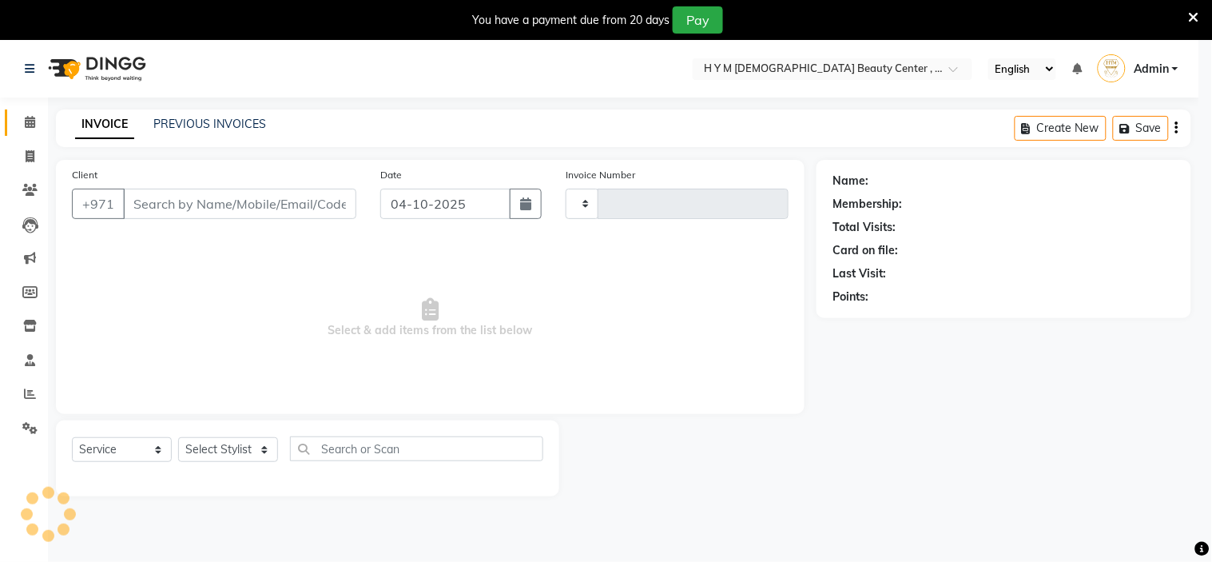
type input "2281"
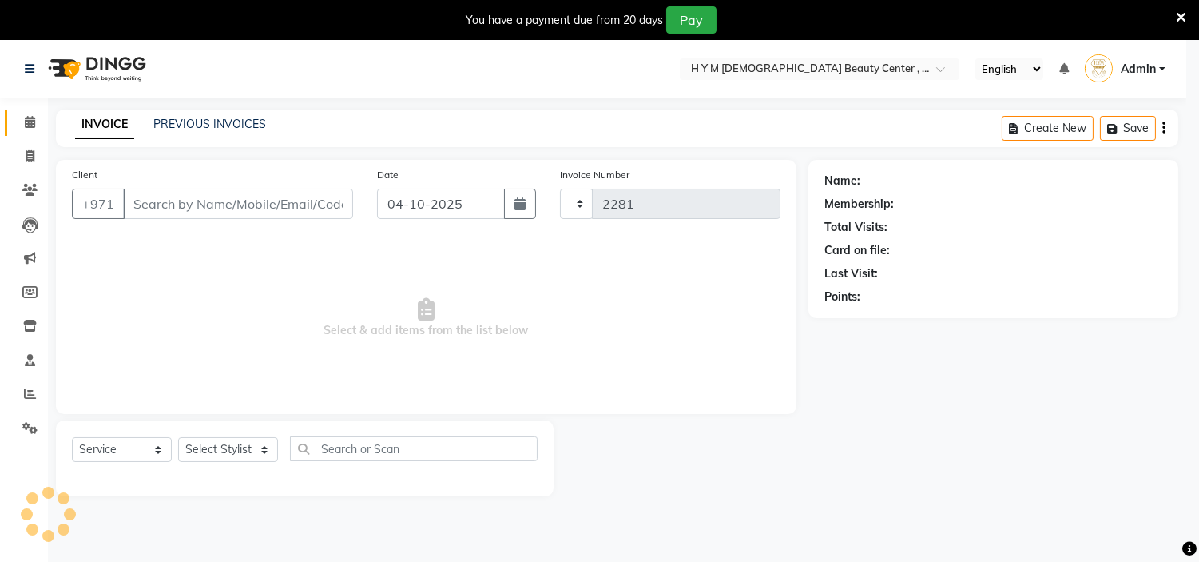
select select "7248"
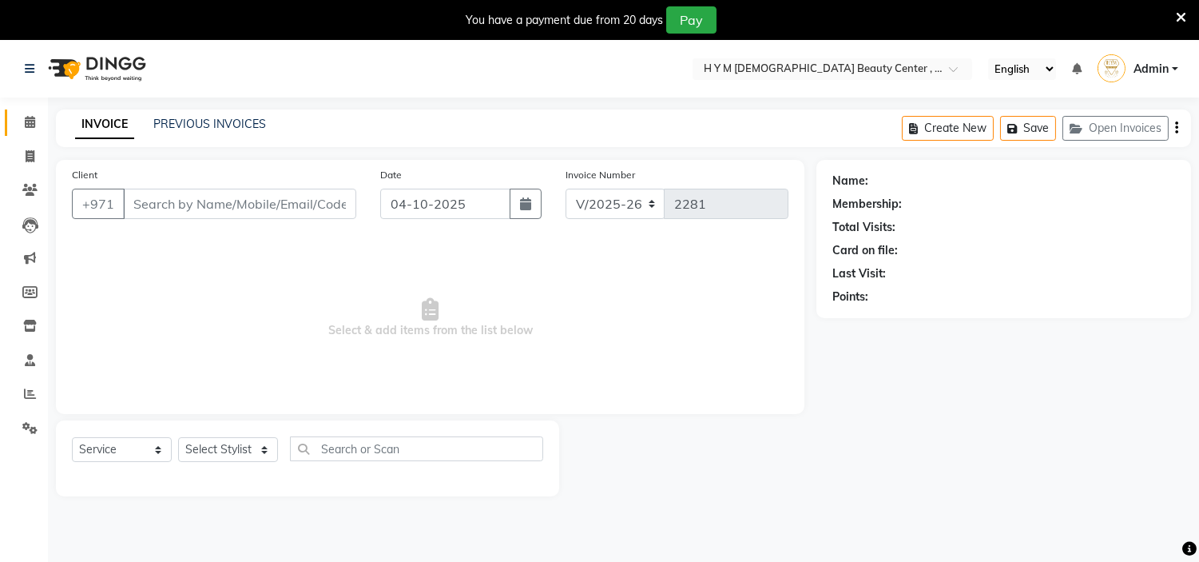
type input "504110074"
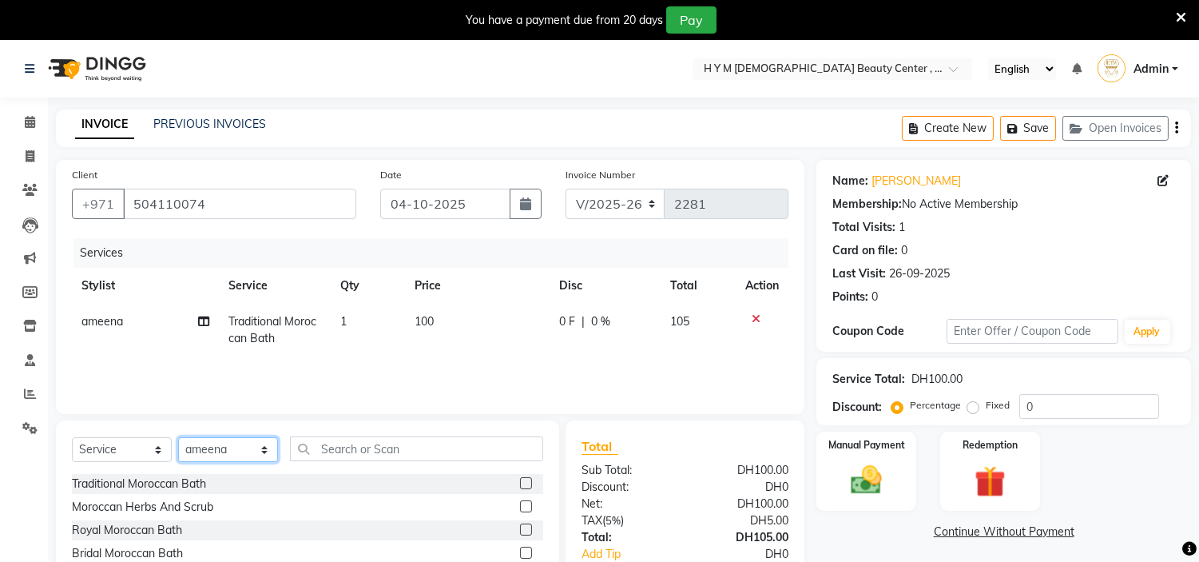
click at [267, 451] on select "Select Stylist ameena Jheza Dalangin Julie Corteza randa Rose An Galang sita" at bounding box center [228, 449] width 100 height 25
select select "61767"
click at [178, 438] on select "Select Stylist ameena Jheza Dalangin Julie Corteza randa Rose An Galang sita" at bounding box center [228, 449] width 100 height 25
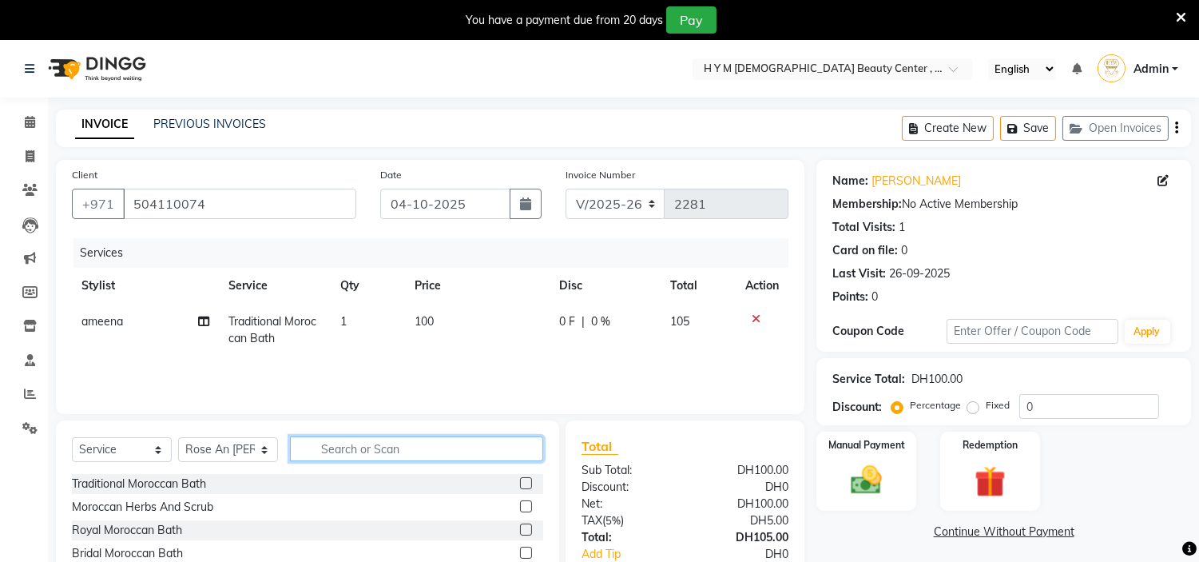
click at [332, 443] on input "text" at bounding box center [416, 448] width 253 height 25
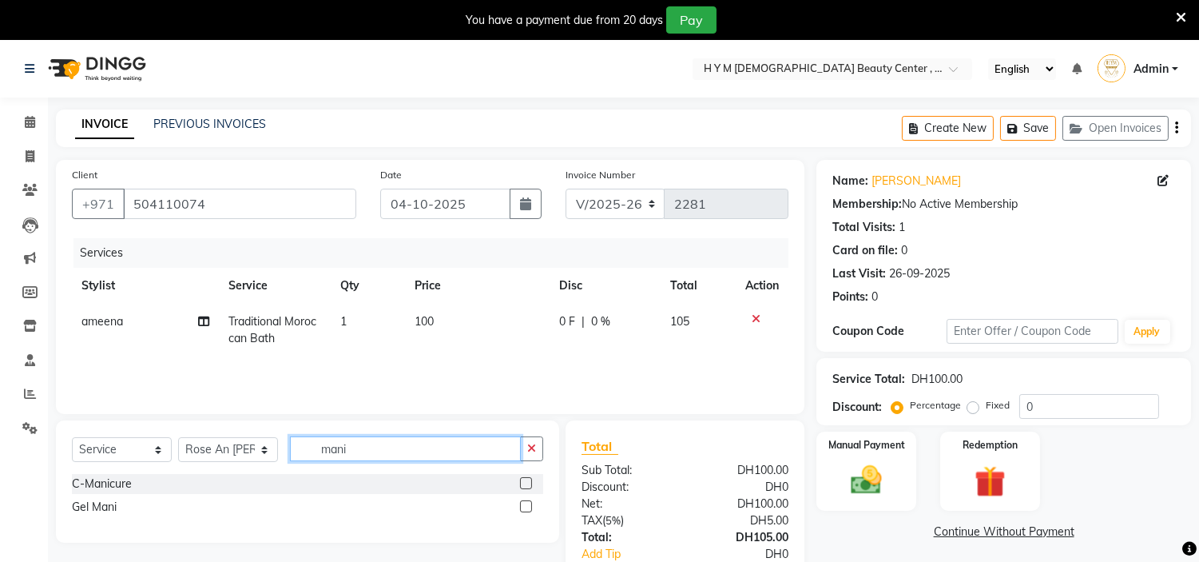
type input "mani"
click at [524, 482] on label at bounding box center [526, 483] width 12 height 12
click at [524, 482] on input "checkbox" at bounding box center [525, 483] width 10 height 10
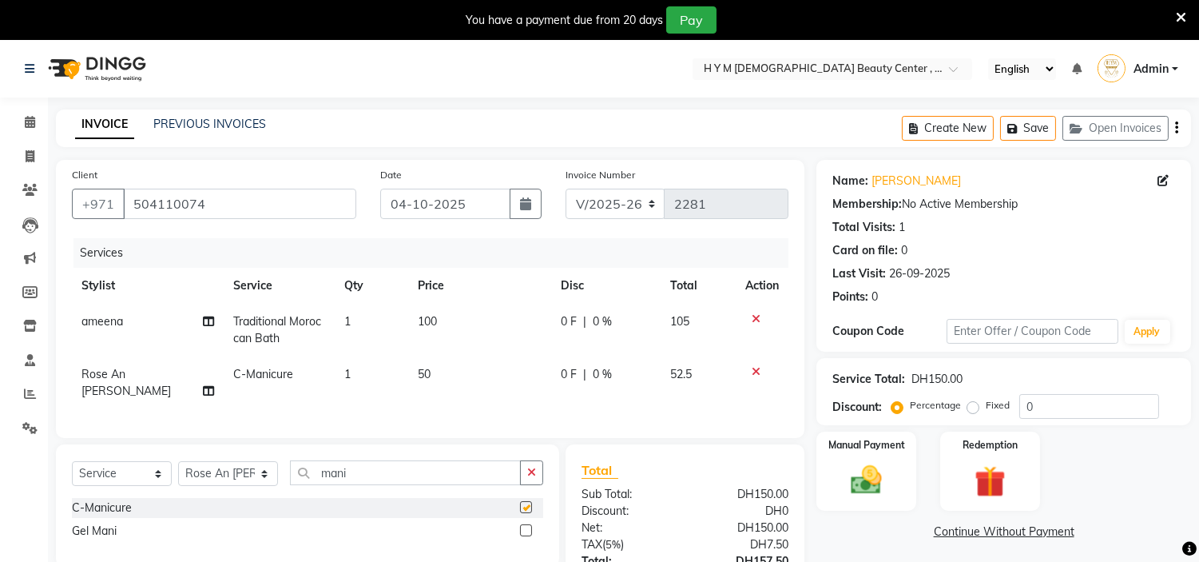
checkbox input "false"
click at [260, 473] on select "Select Stylist ameena Jheza Dalangin Julie Corteza randa Rose An Galang sita" at bounding box center [228, 473] width 100 height 25
select select "61768"
click at [178, 461] on select "Select Stylist ameena Jheza Dalangin Julie Corteza randa Rose An Galang sita" at bounding box center [228, 473] width 100 height 25
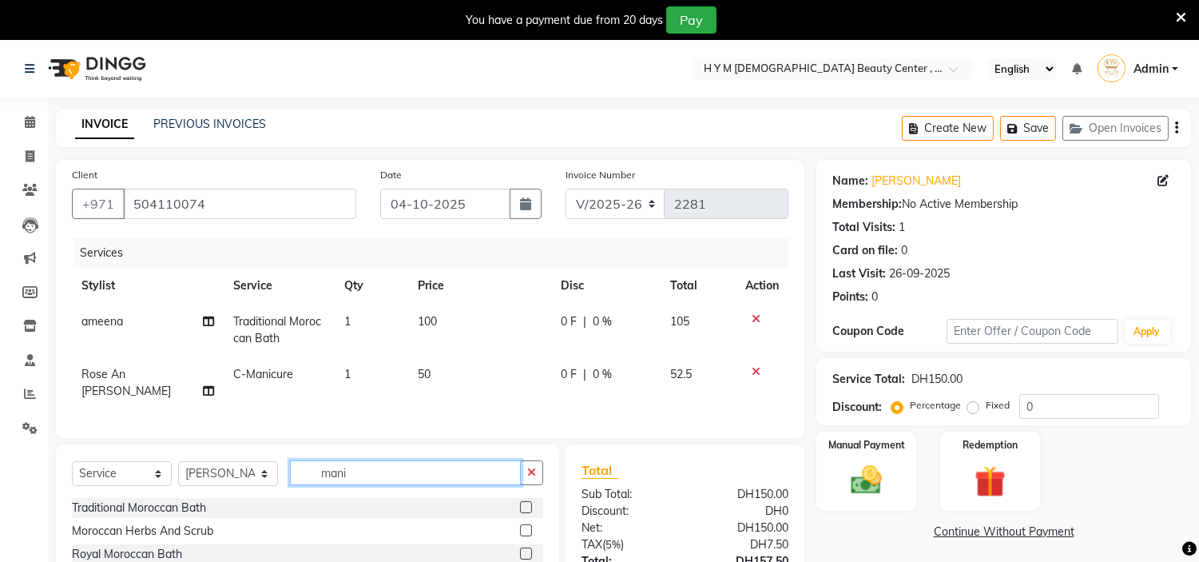
click at [349, 465] on input "mani" at bounding box center [405, 472] width 231 height 25
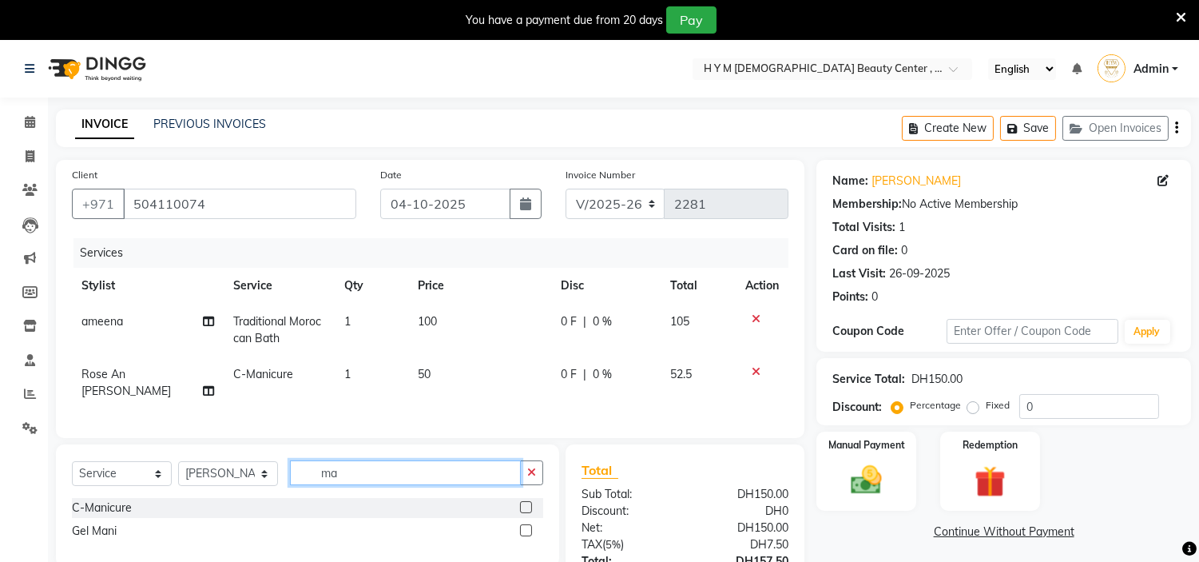
type input "m"
type input "poli"
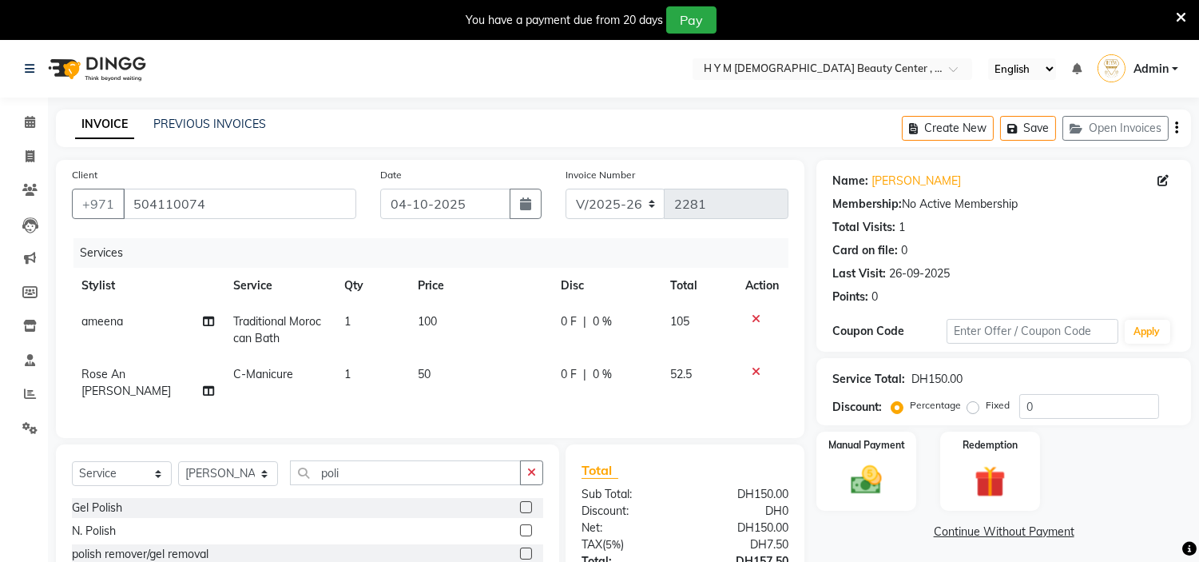
click at [528, 527] on label at bounding box center [526, 530] width 12 height 12
click at [528, 527] on input "checkbox" at bounding box center [525, 531] width 10 height 10
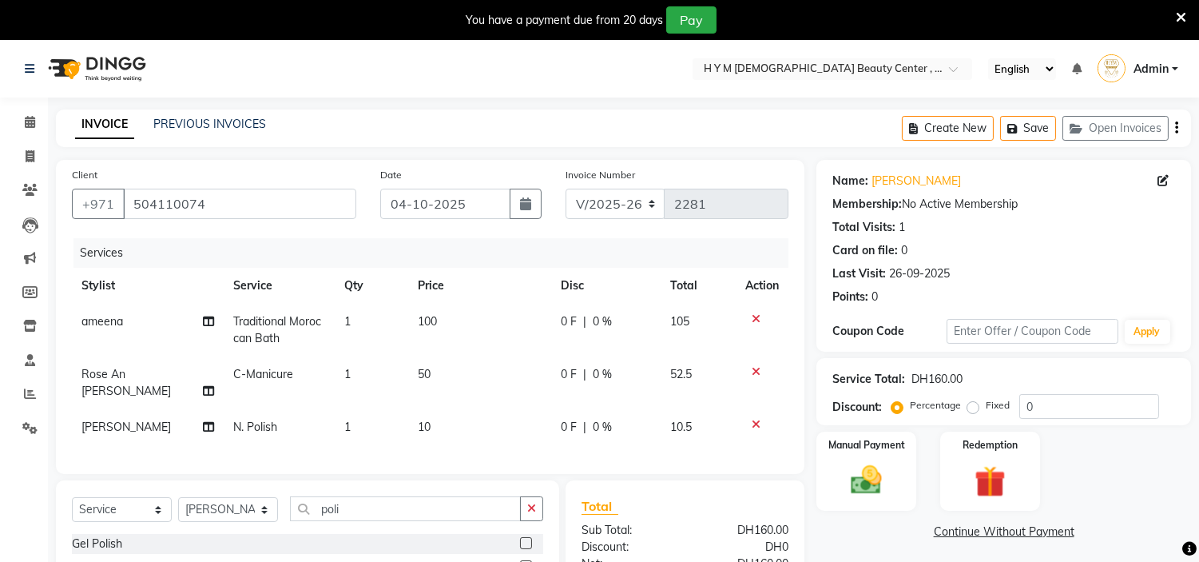
checkbox input "false"
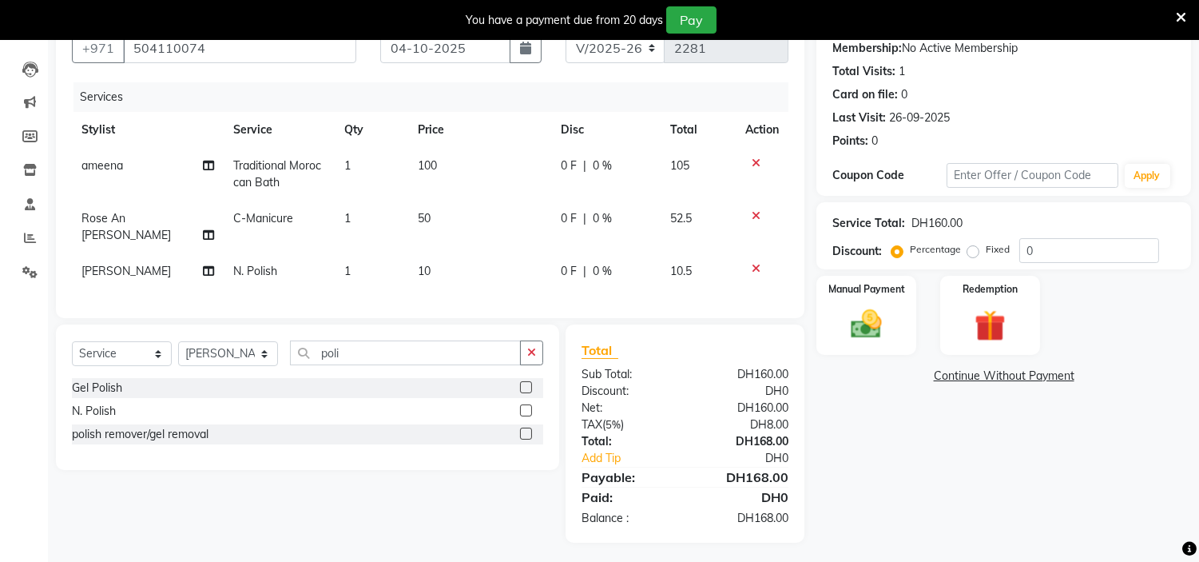
scroll to position [157, 0]
click at [264, 349] on select "Select Stylist ameena Jheza Dalangin Julie Corteza randa Rose An Galang sita" at bounding box center [228, 352] width 100 height 25
select select "61770"
click at [178, 340] on select "Select Stylist ameena Jheza Dalangin Julie Corteza randa Rose An Galang sita" at bounding box center [228, 352] width 100 height 25
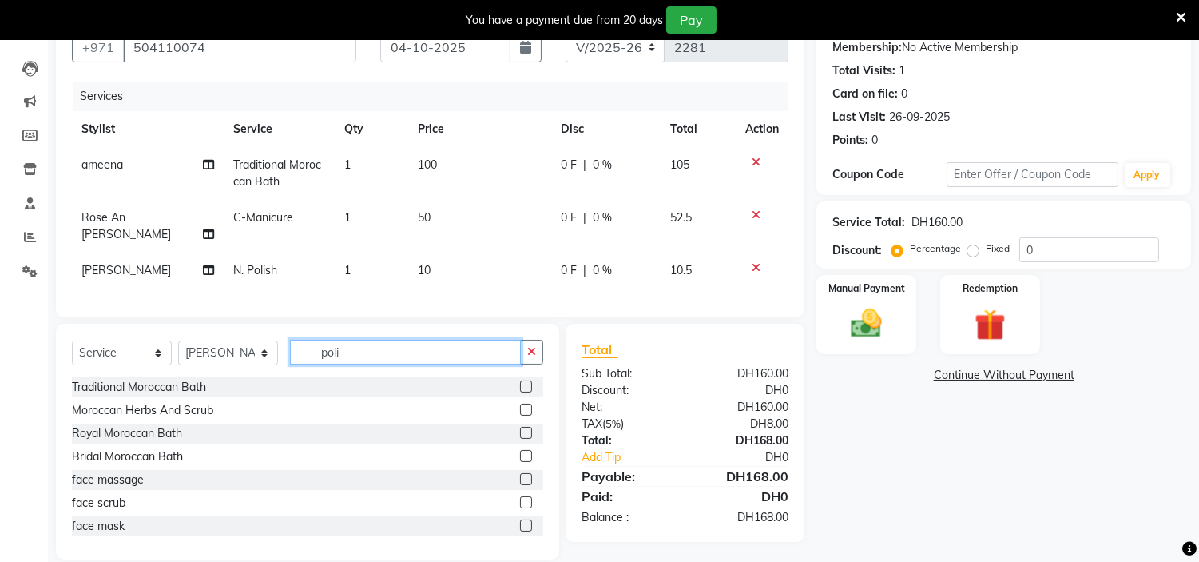
click at [369, 347] on input "poli" at bounding box center [405, 351] width 231 height 25
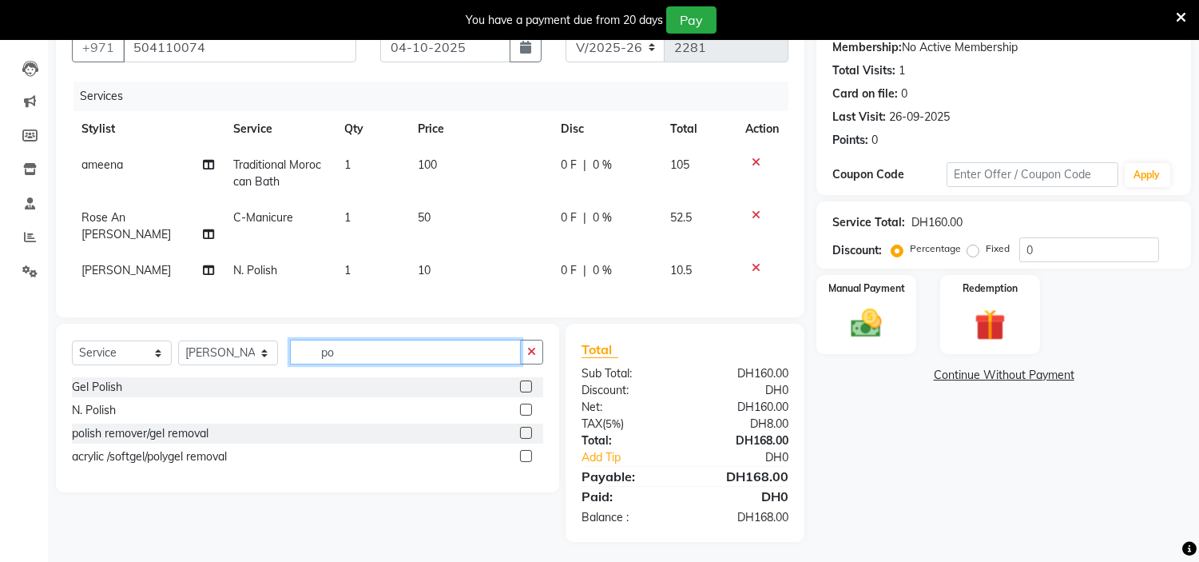
type input "p"
type input "ki"
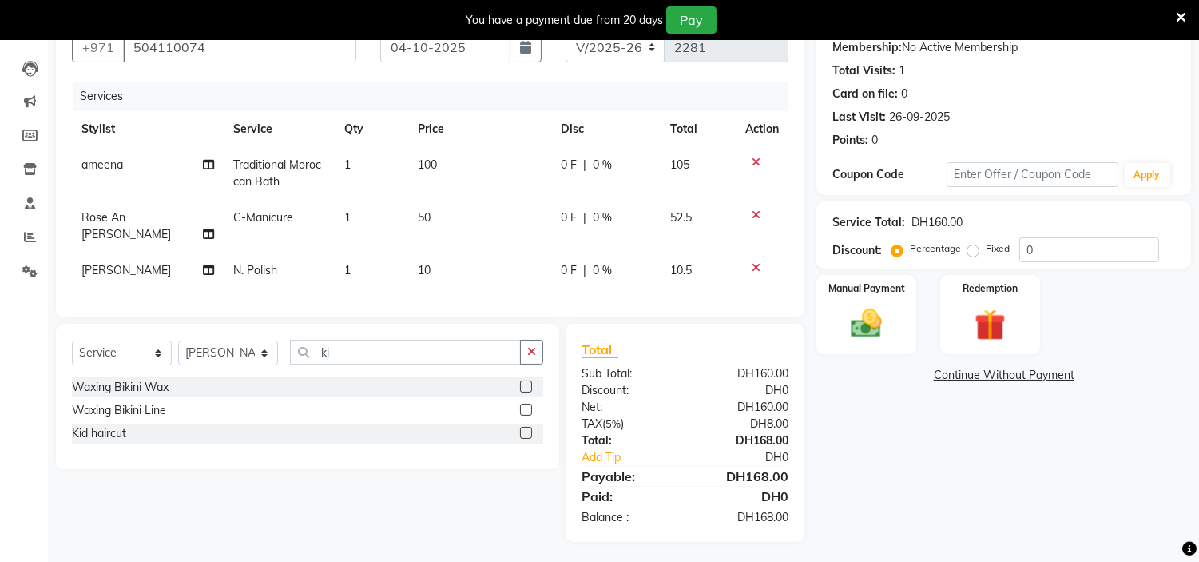
click at [525, 428] on label at bounding box center [526, 433] width 12 height 12
click at [525, 428] on input "checkbox" at bounding box center [525, 433] width 10 height 10
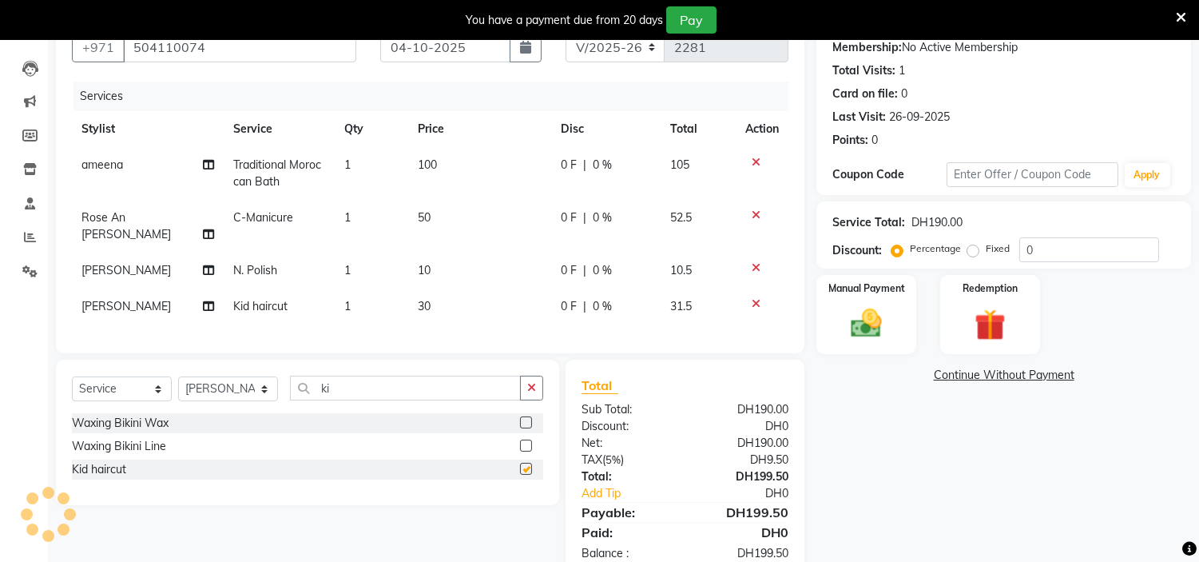
checkbox input "false"
click at [434, 288] on td "30" at bounding box center [479, 306] width 143 height 36
select select "61770"
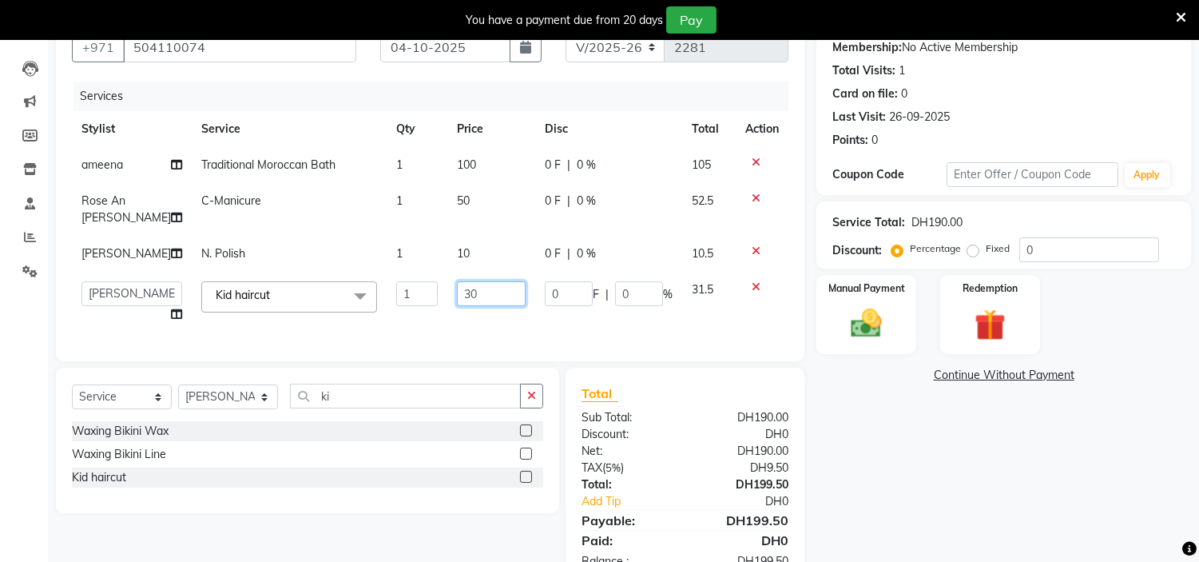
click at [459, 306] on input "30" at bounding box center [491, 293] width 69 height 25
type input "3"
type input "20"
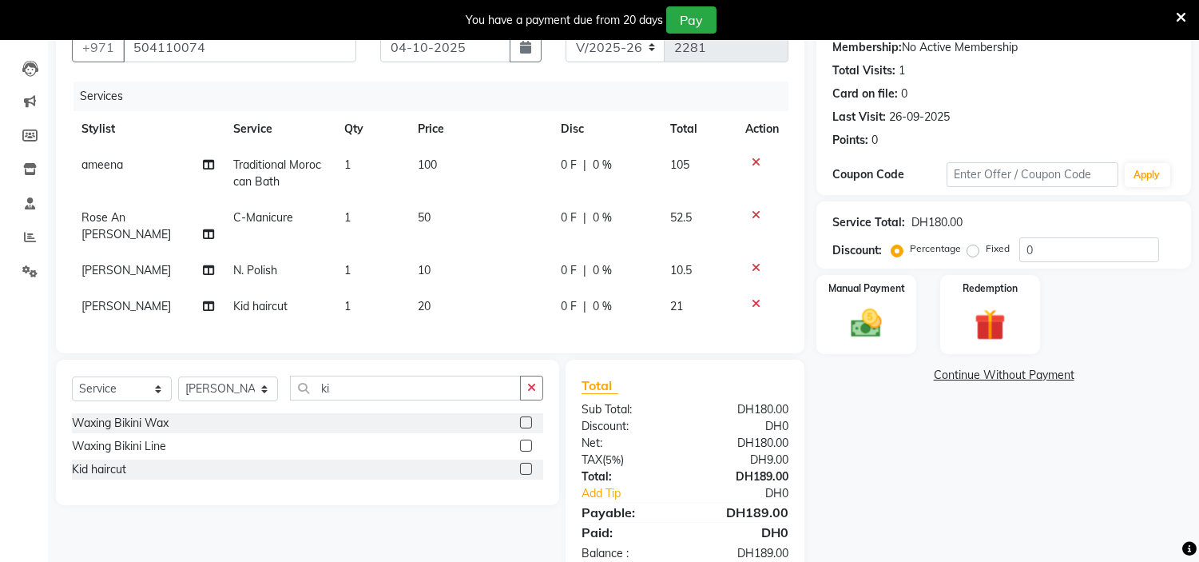
click at [875, 438] on div "Name: Um Muhamad Membership: No Active Membership Total Visits: 1 Card on file:…" at bounding box center [1009, 290] width 387 height 574
click at [861, 307] on img at bounding box center [866, 324] width 53 height 38
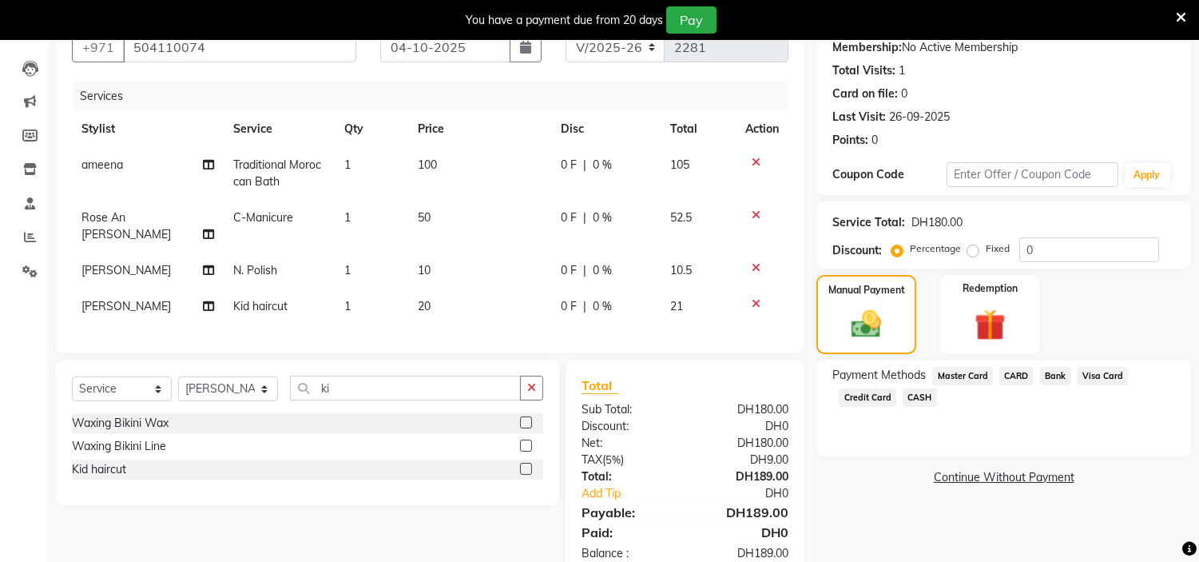
click at [916, 396] on span "CASH" at bounding box center [920, 397] width 34 height 18
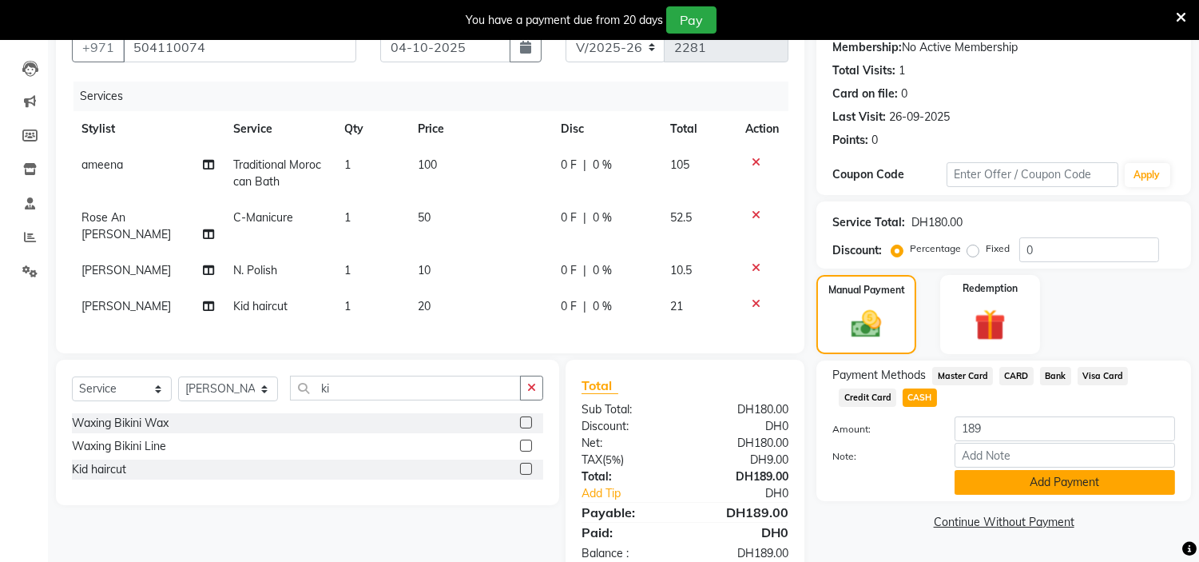
click at [1014, 487] on button "Add Payment" at bounding box center [1065, 482] width 220 height 25
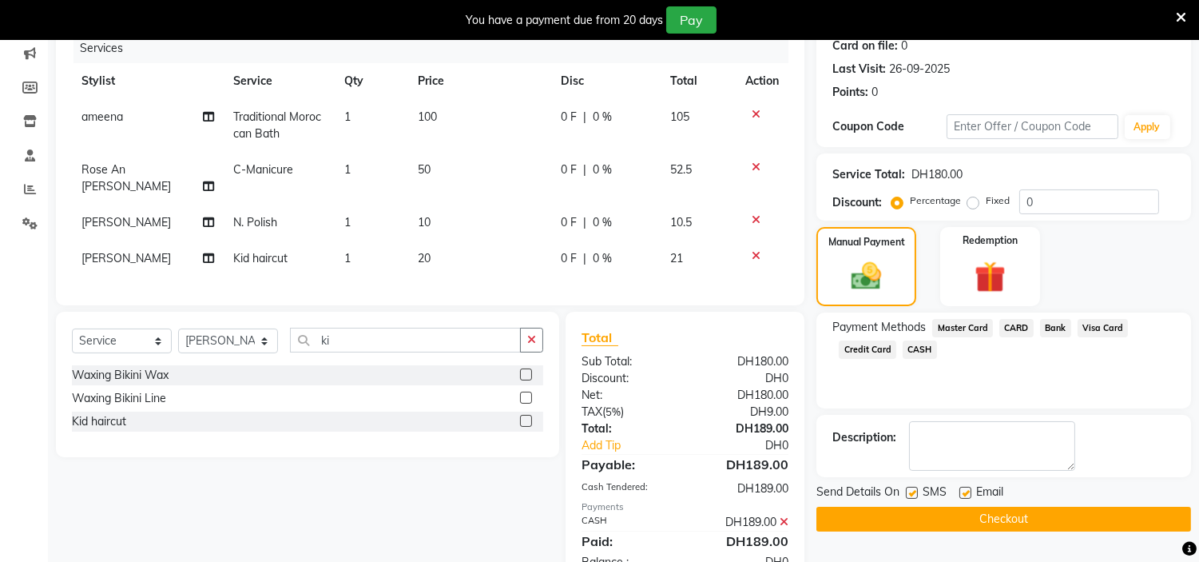
scroll to position [249, 0]
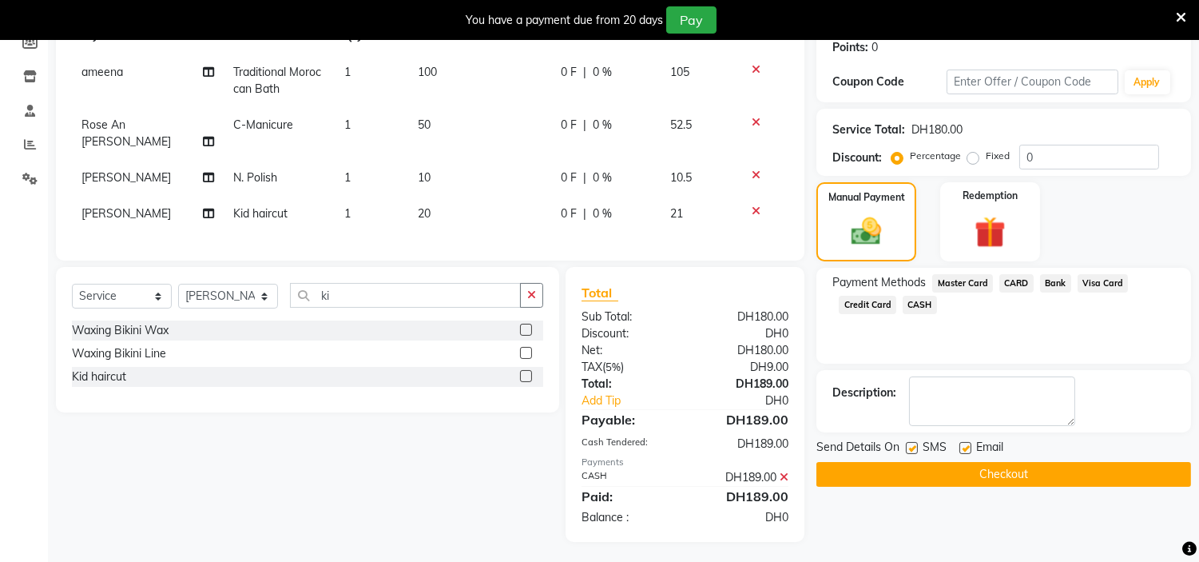
click at [917, 448] on label at bounding box center [912, 448] width 12 height 12
click at [916, 448] on input "checkbox" at bounding box center [911, 448] width 10 height 10
checkbox input "false"
click at [963, 445] on label at bounding box center [965, 448] width 12 height 12
click at [963, 445] on input "checkbox" at bounding box center [964, 448] width 10 height 10
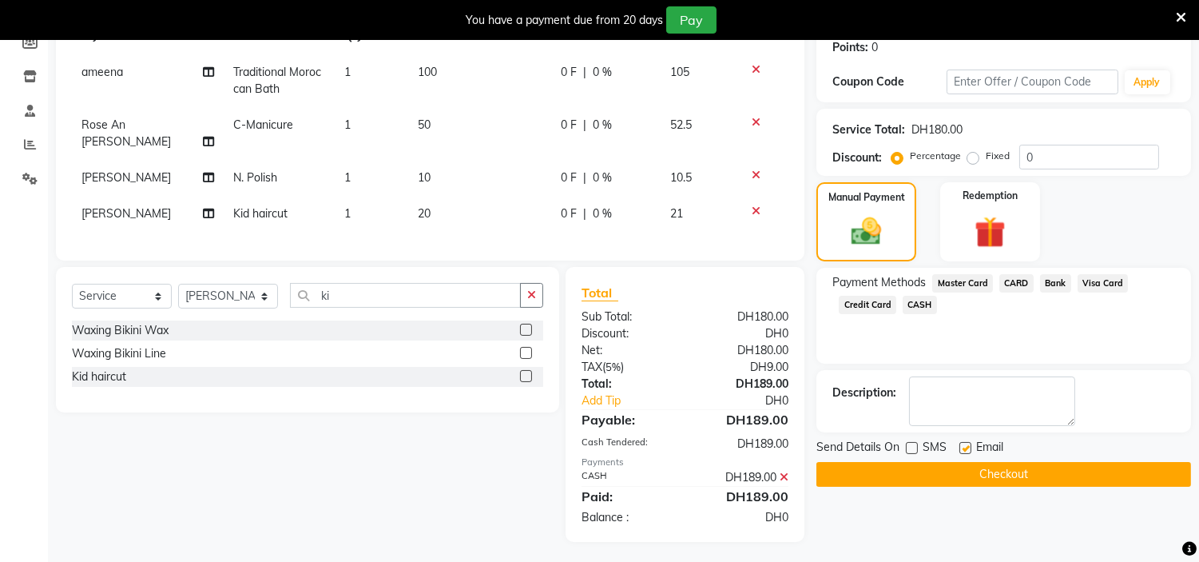
checkbox input "false"
drag, startPoint x: 967, startPoint y: 474, endPoint x: 961, endPoint y: 467, distance: 9.0
click at [967, 474] on button "Checkout" at bounding box center [1003, 474] width 375 height 25
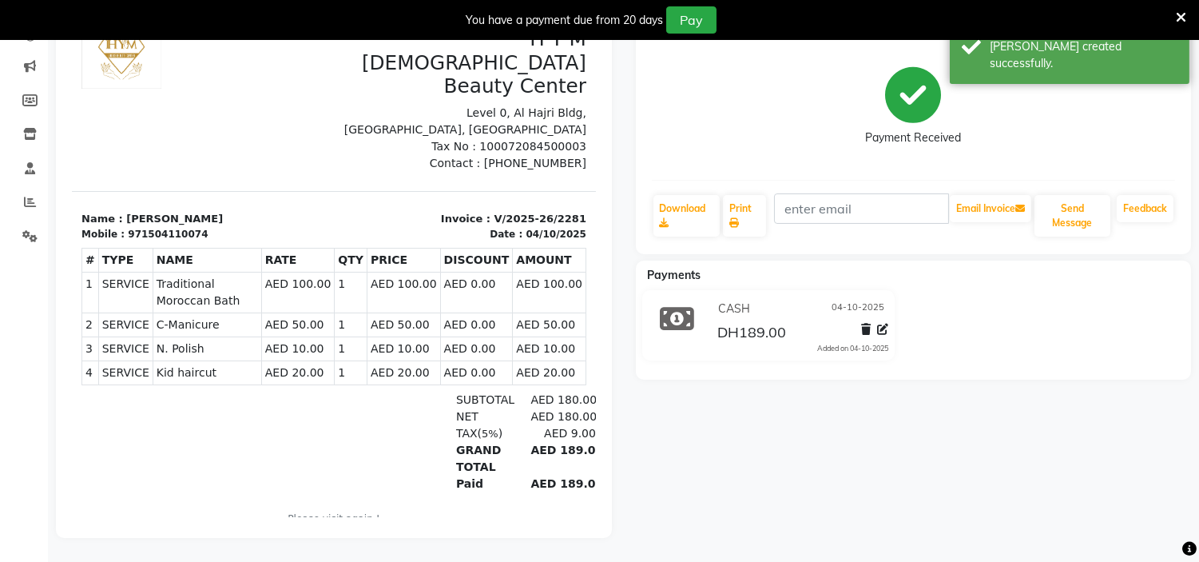
select select "service"
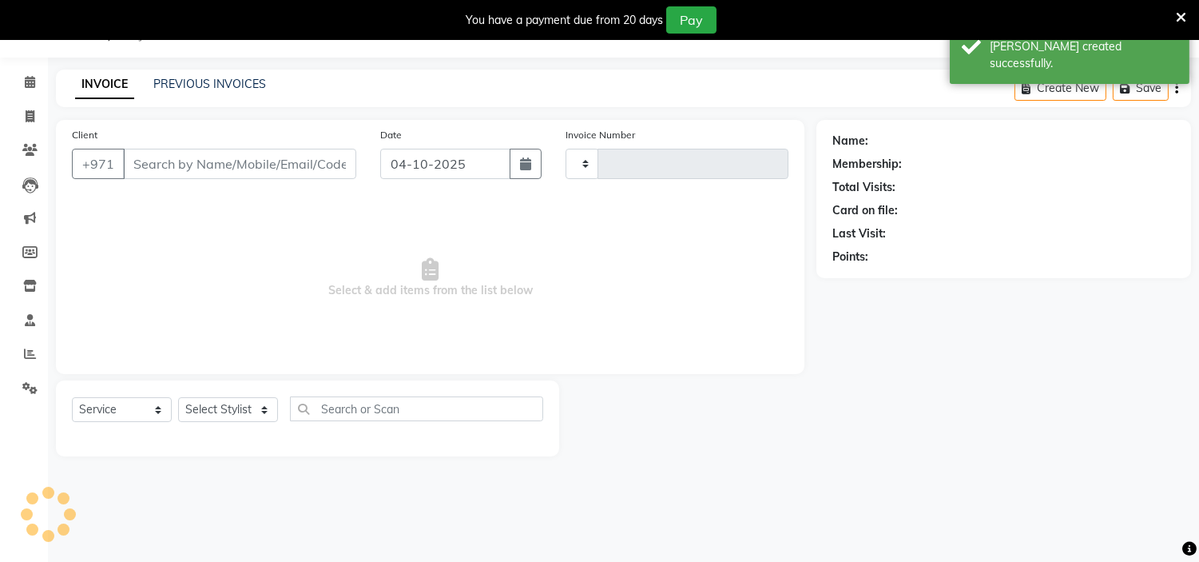
scroll to position [40, 0]
type input "2282"
select select "7248"
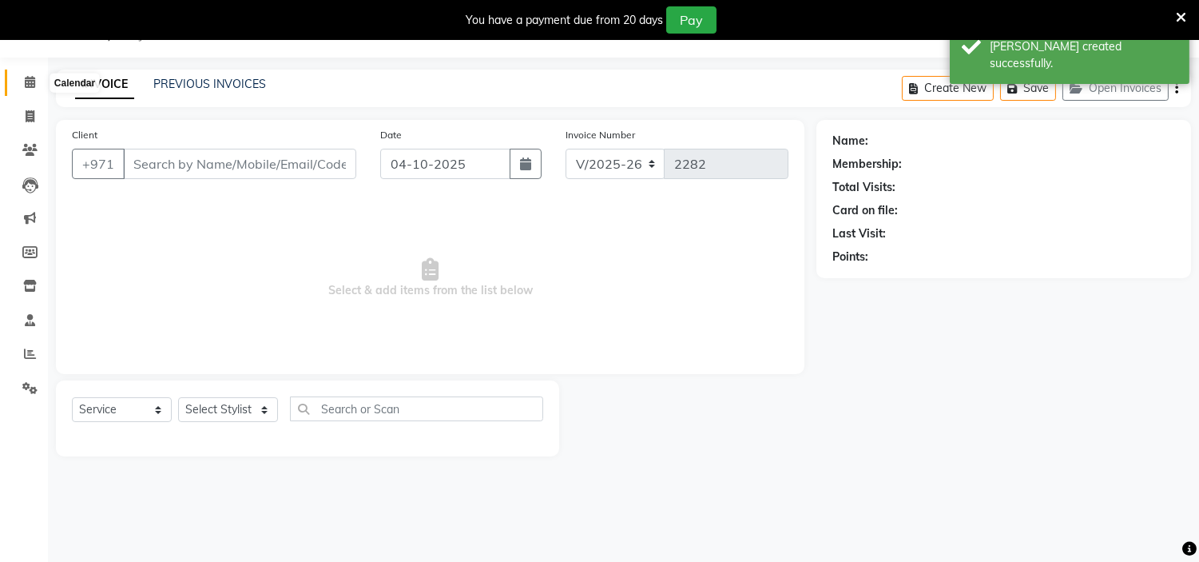
click at [30, 85] on icon at bounding box center [30, 82] width 10 height 12
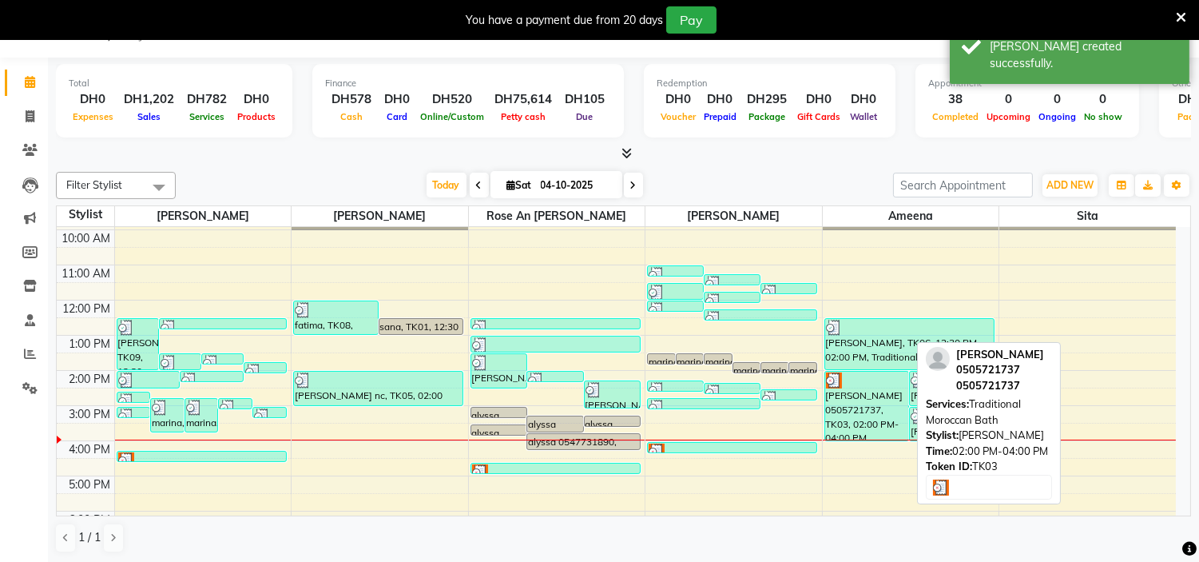
scroll to position [89, 0]
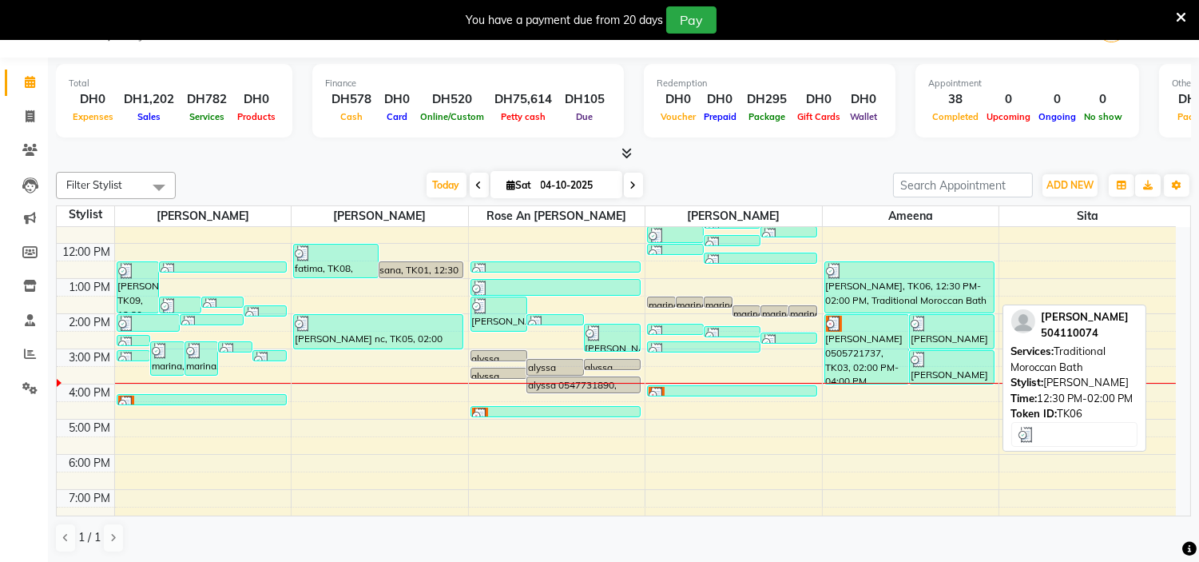
click at [898, 276] on div at bounding box center [909, 271] width 167 height 16
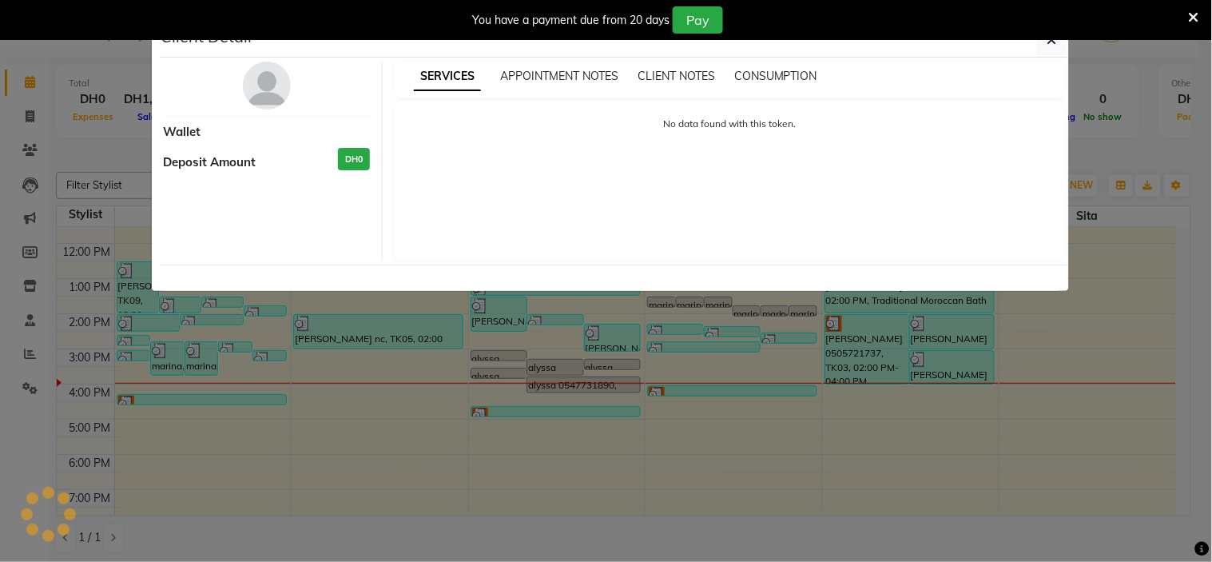
select select "3"
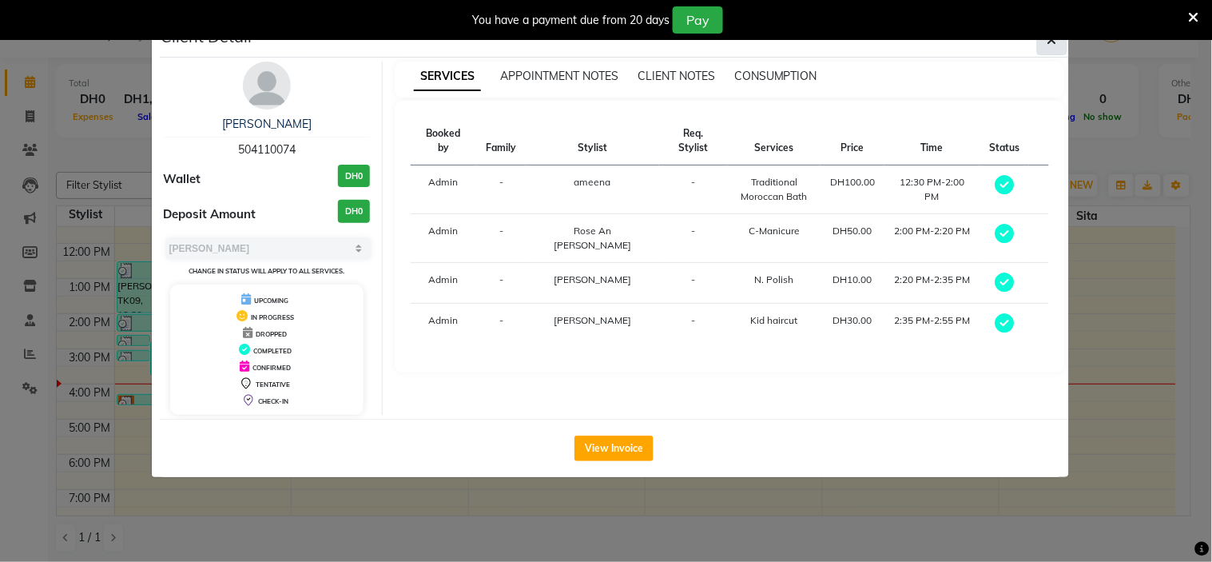
click at [1058, 45] on button "button" at bounding box center [1052, 40] width 30 height 30
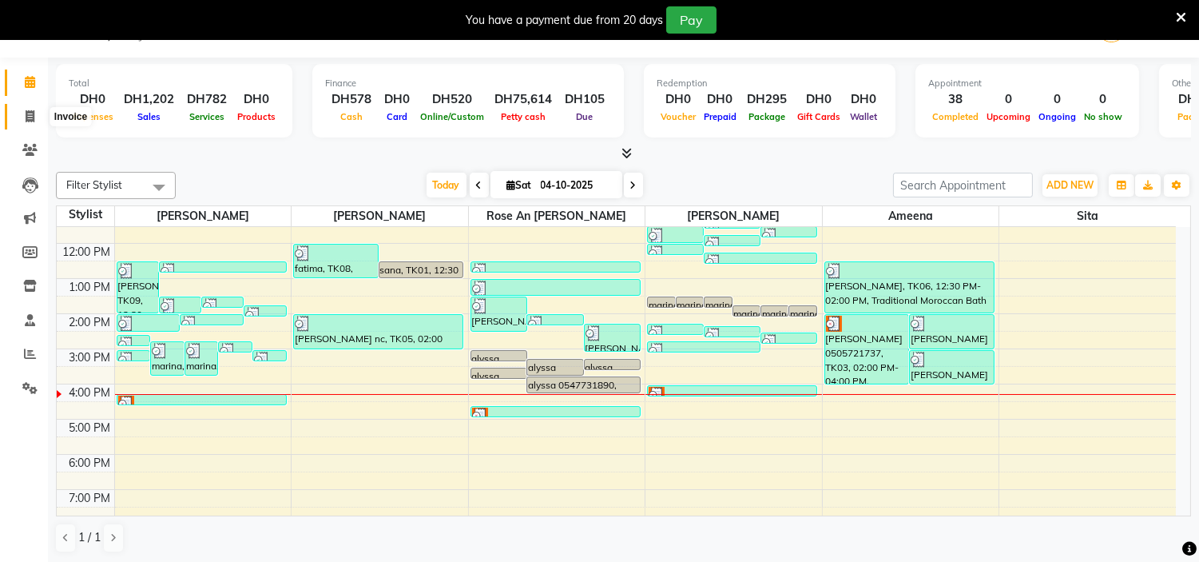
click at [21, 118] on span at bounding box center [30, 117] width 28 height 18
select select "service"
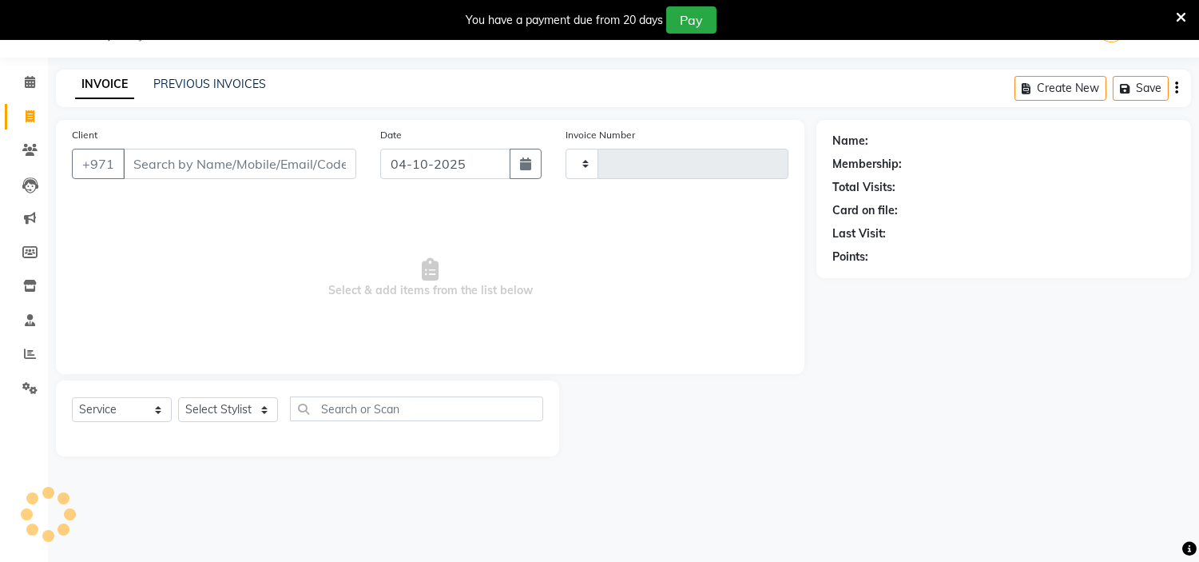
type input "2282"
select select "7248"
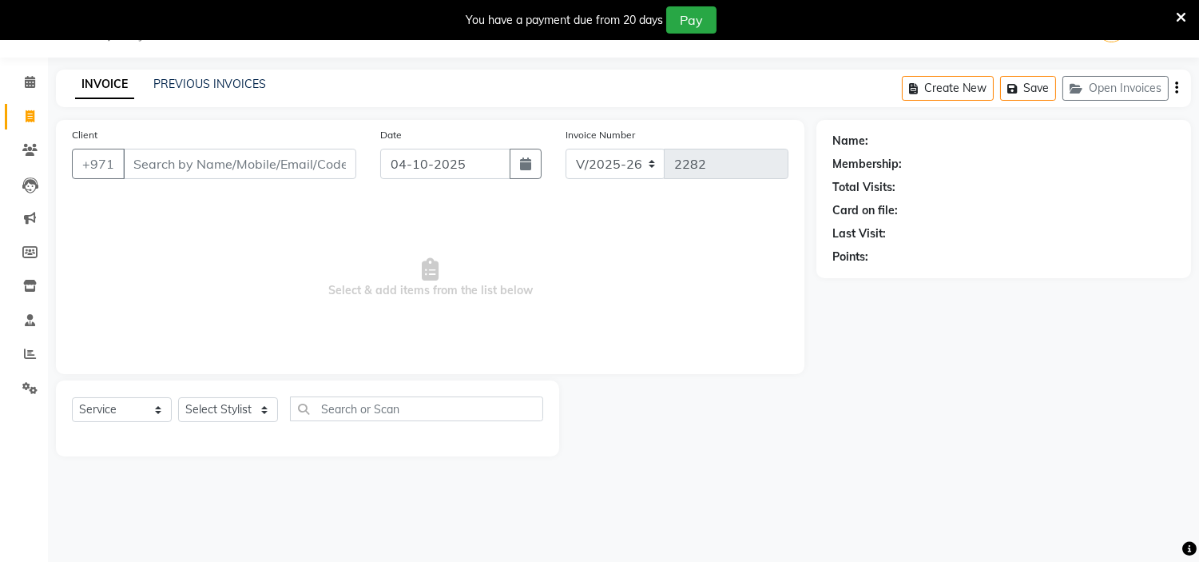
click at [156, 165] on input "Client" at bounding box center [239, 164] width 233 height 30
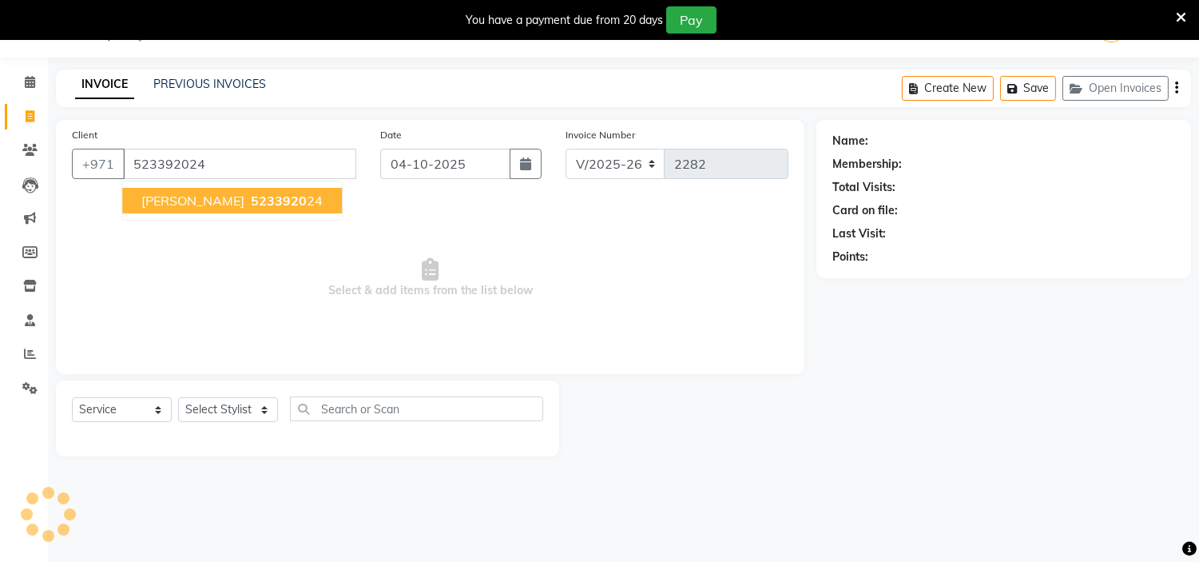
type input "523392024"
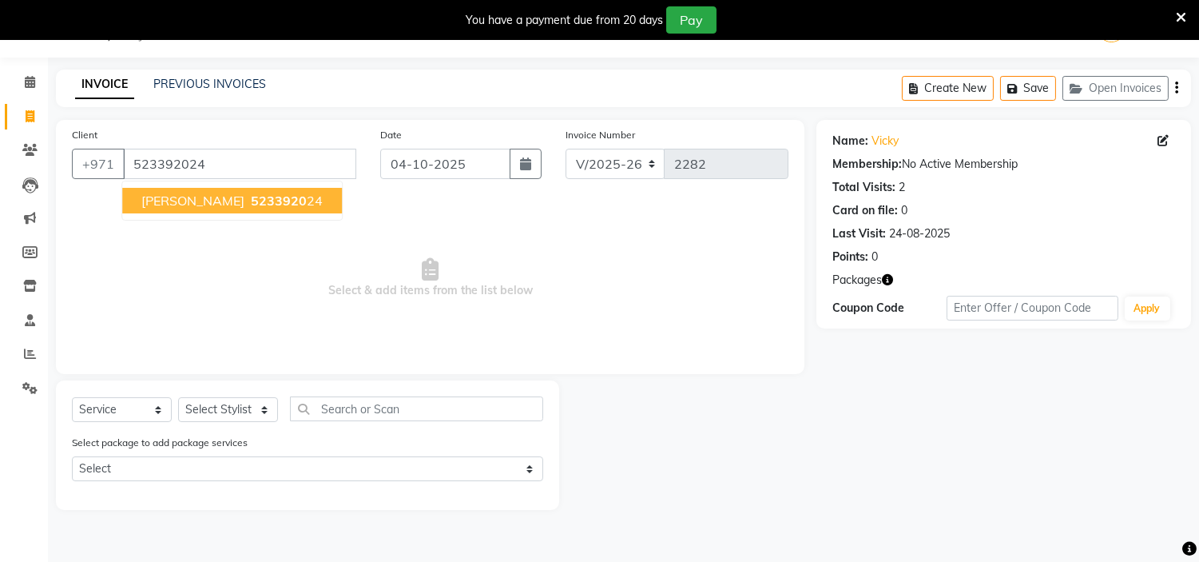
click at [168, 205] on span "vicky" at bounding box center [192, 201] width 103 height 16
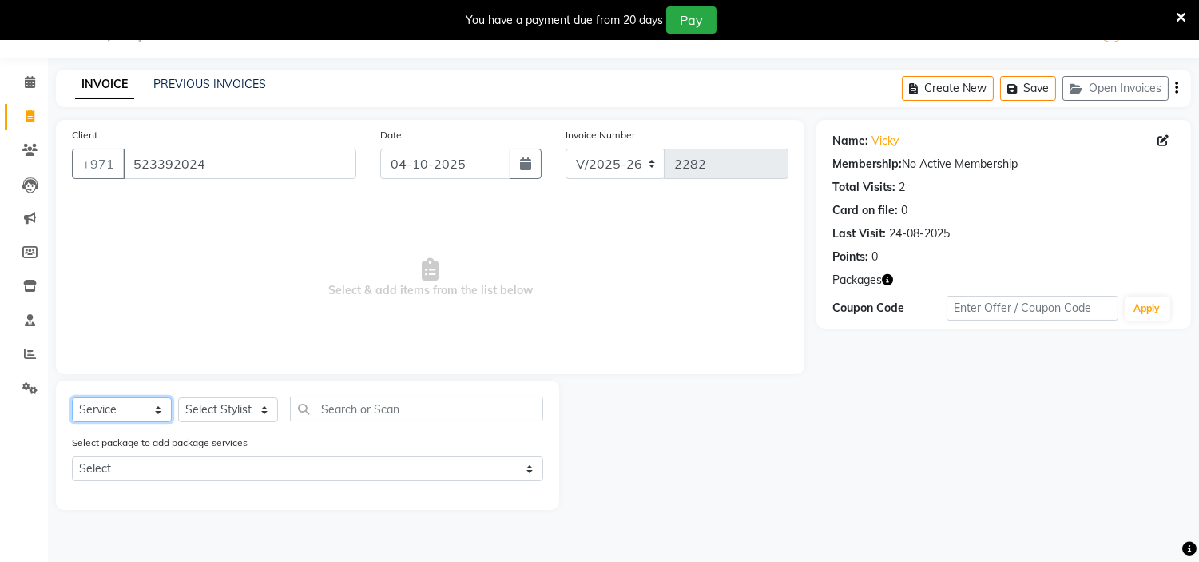
click at [160, 411] on select "Select Service Product Membership Package Voucher Prepaid Gift Card" at bounding box center [122, 409] width 100 height 25
select select "package"
click at [72, 398] on select "Select Service Product Membership Package Voucher Prepaid Gift Card" at bounding box center [122, 409] width 100 height 25
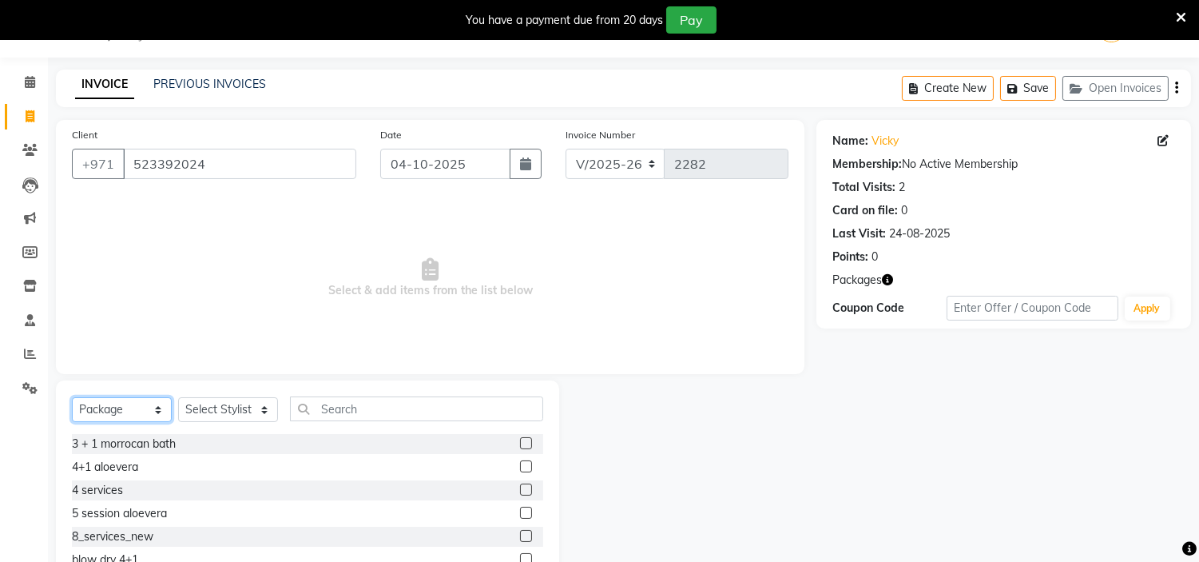
scroll to position [94, 0]
click at [256, 412] on select "Select Stylist ameena Jheza Dalangin Julie Corteza randa Rose An Galang sita" at bounding box center [228, 409] width 100 height 25
select select "61770"
click at [178, 398] on select "Select Stylist ameena Jheza Dalangin Julie Corteza randa Rose An Galang sita" at bounding box center [228, 409] width 100 height 25
click at [520, 533] on label at bounding box center [526, 534] width 12 height 12
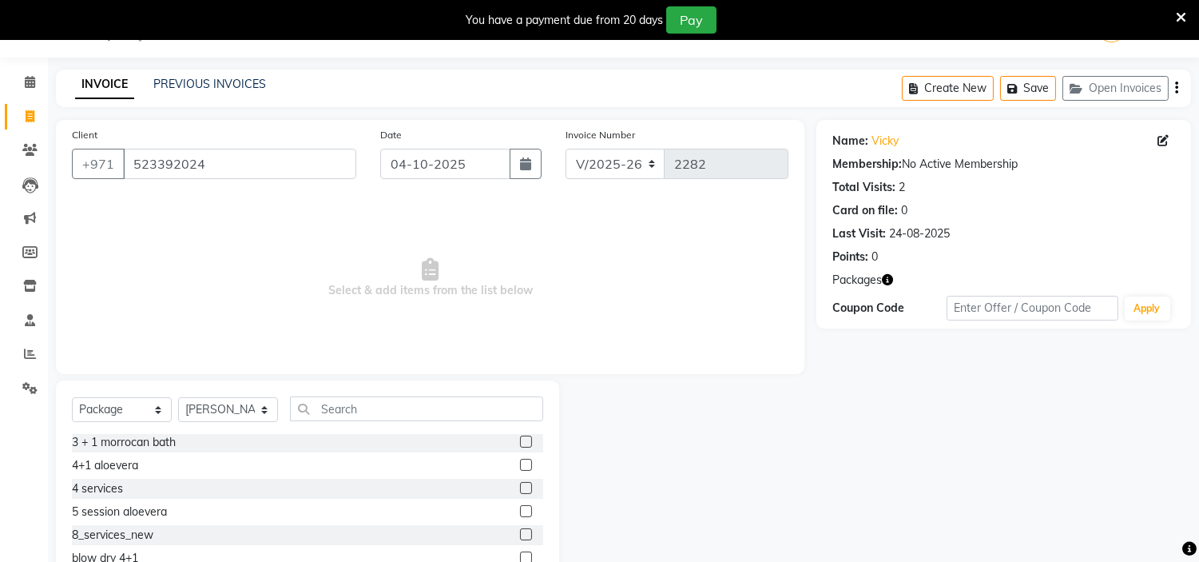
click at [520, 533] on input "checkbox" at bounding box center [525, 535] width 10 height 10
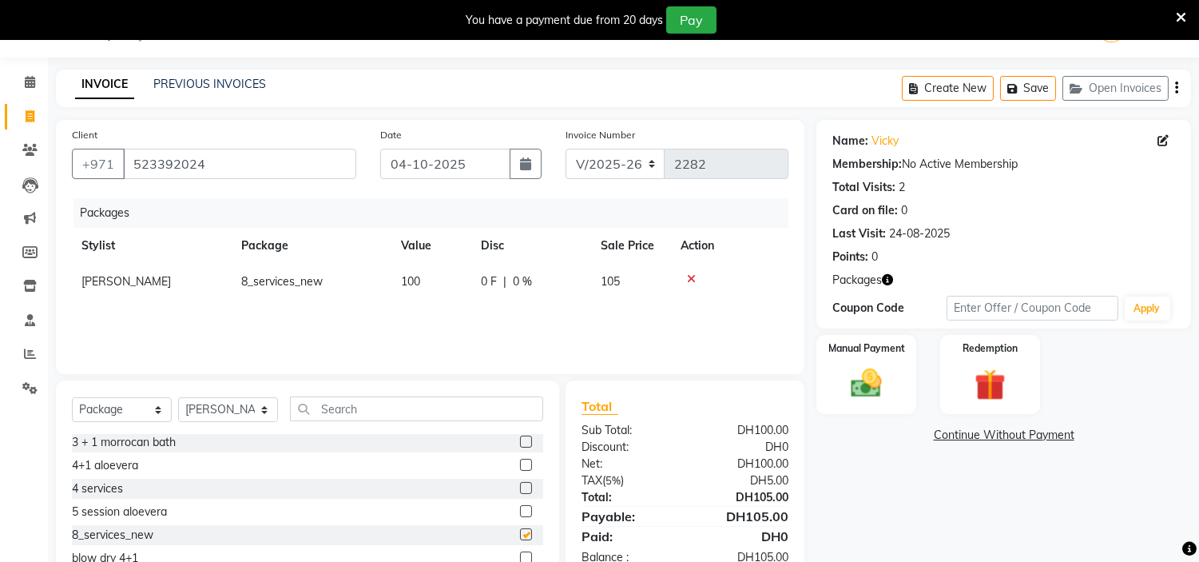
checkbox input "false"
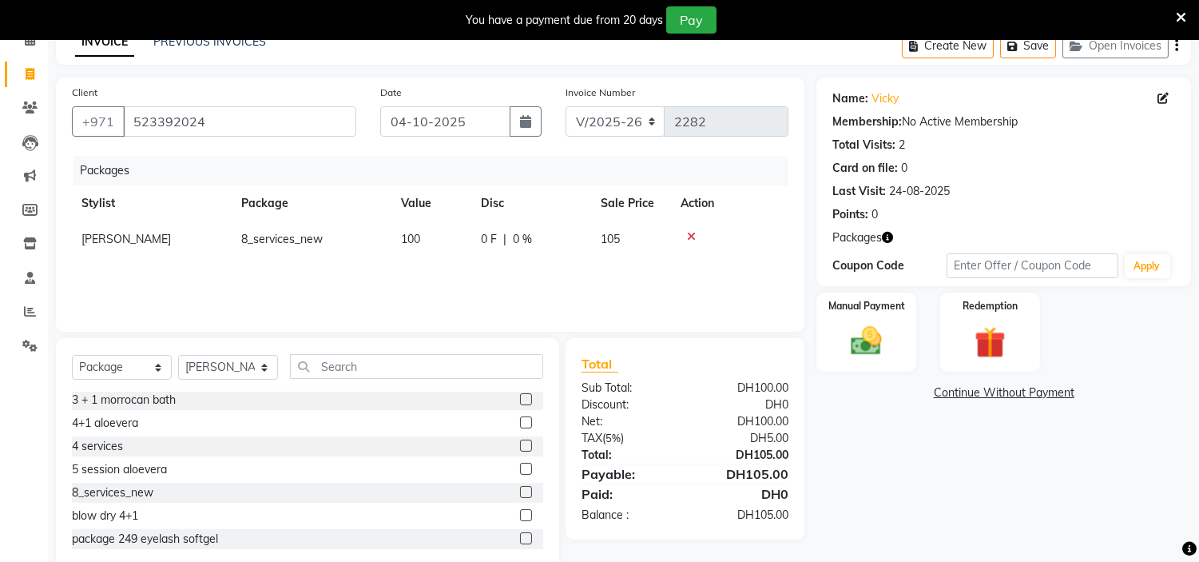
scroll to position [117, 0]
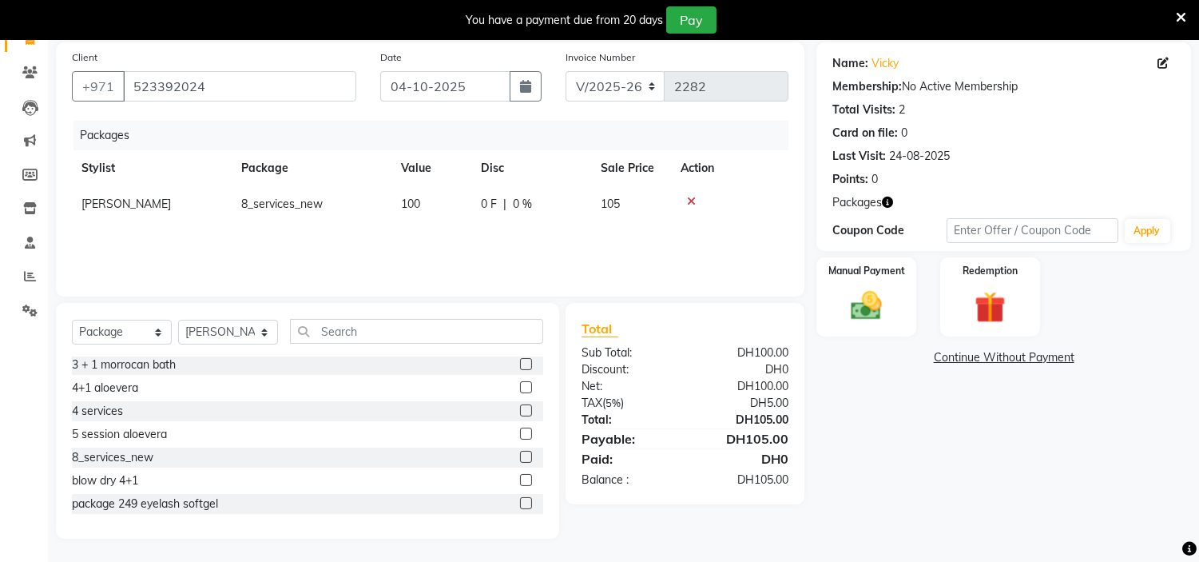
click at [975, 352] on link "Continue Without Payment" at bounding box center [1004, 357] width 368 height 17
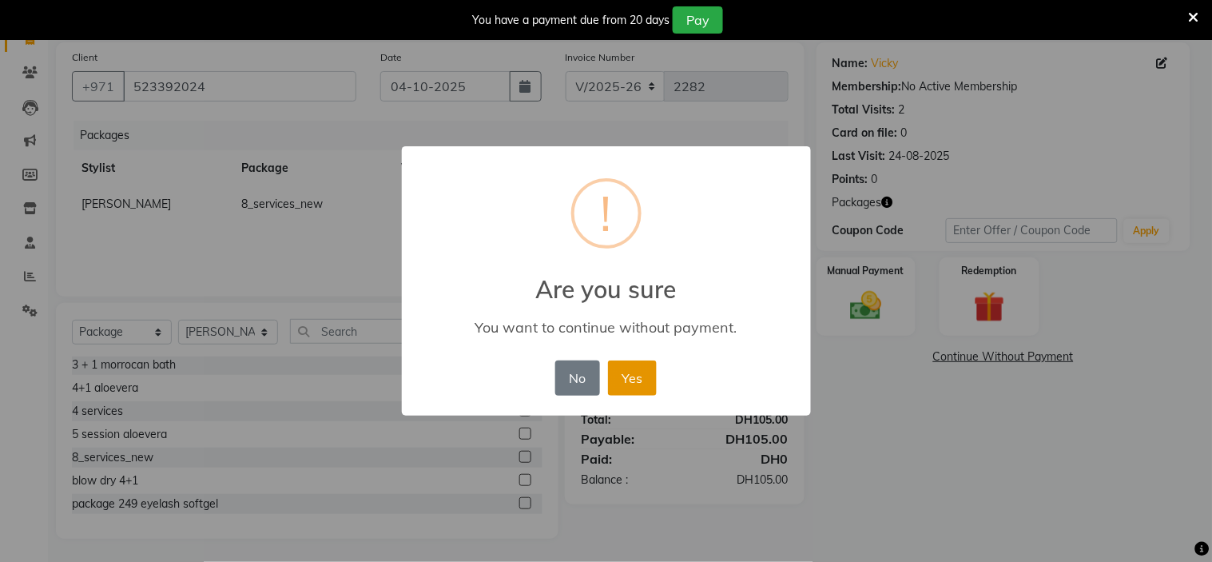
click at [639, 369] on button "Yes" at bounding box center [632, 377] width 49 height 35
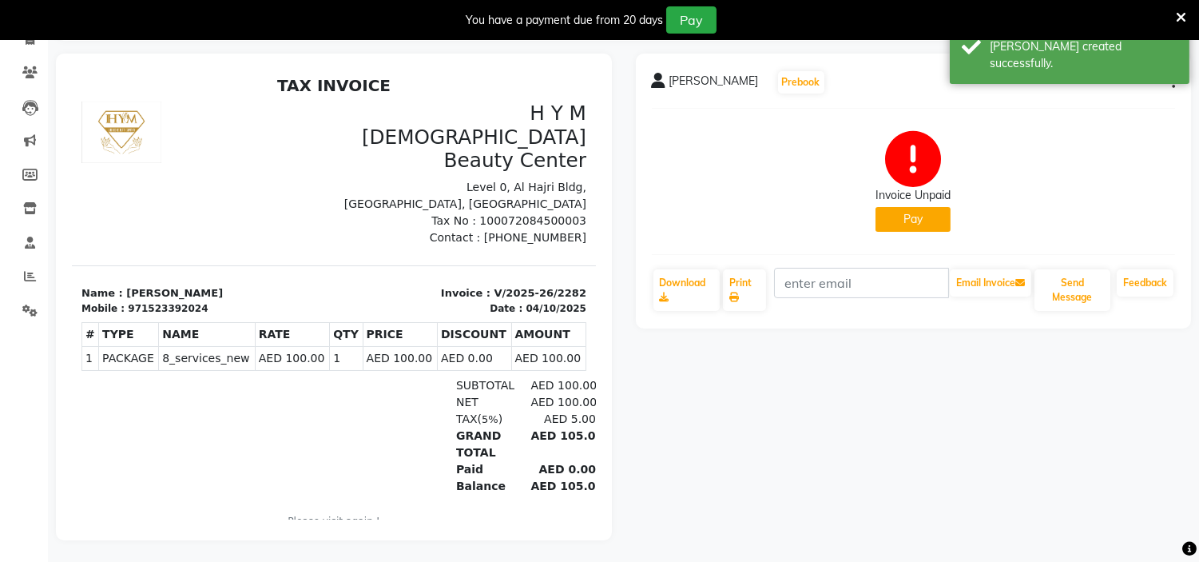
select select "service"
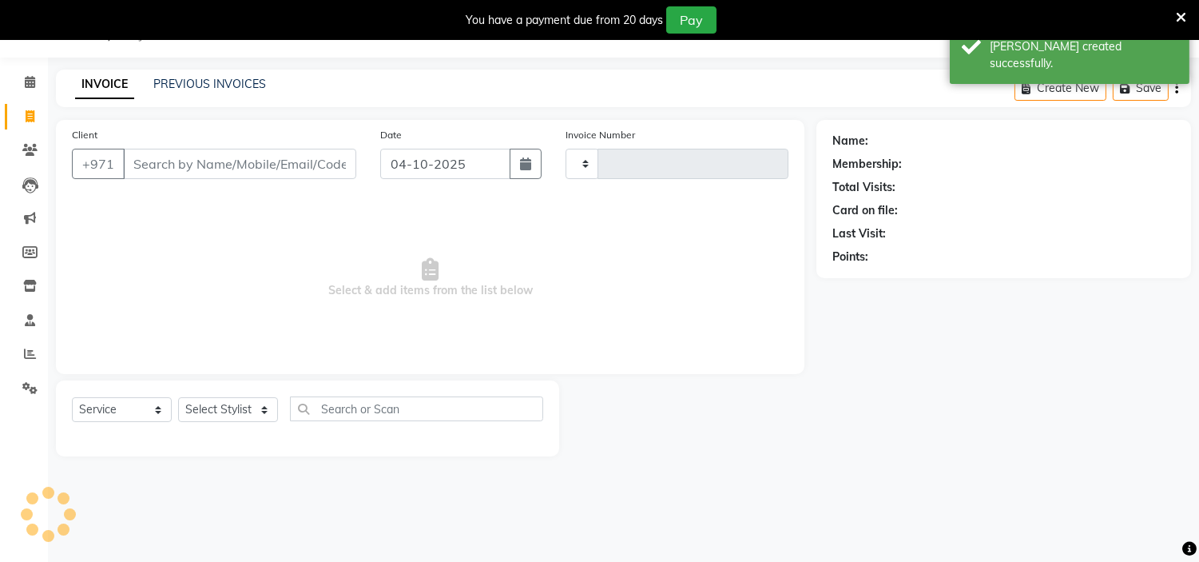
scroll to position [40, 0]
type input "2283"
select select "7248"
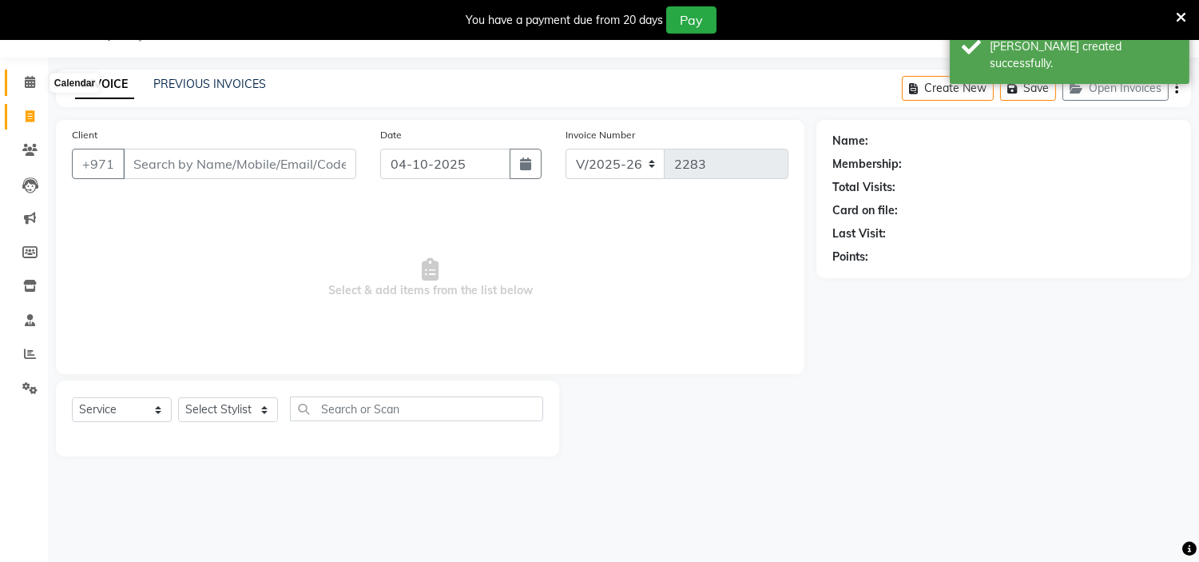
click at [26, 82] on icon at bounding box center [30, 82] width 10 height 12
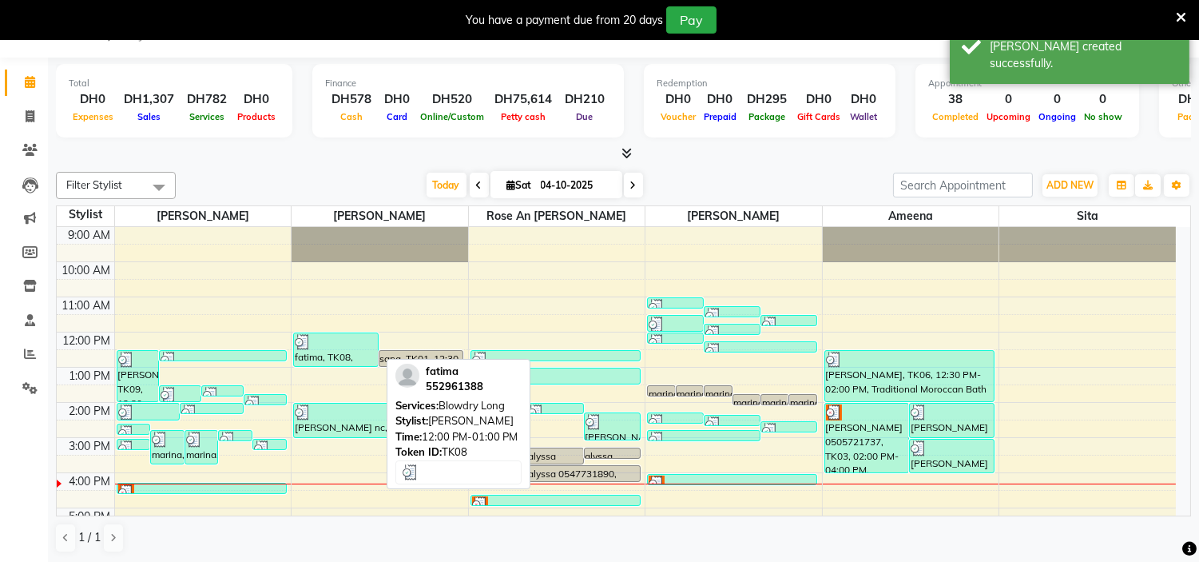
scroll to position [89, 0]
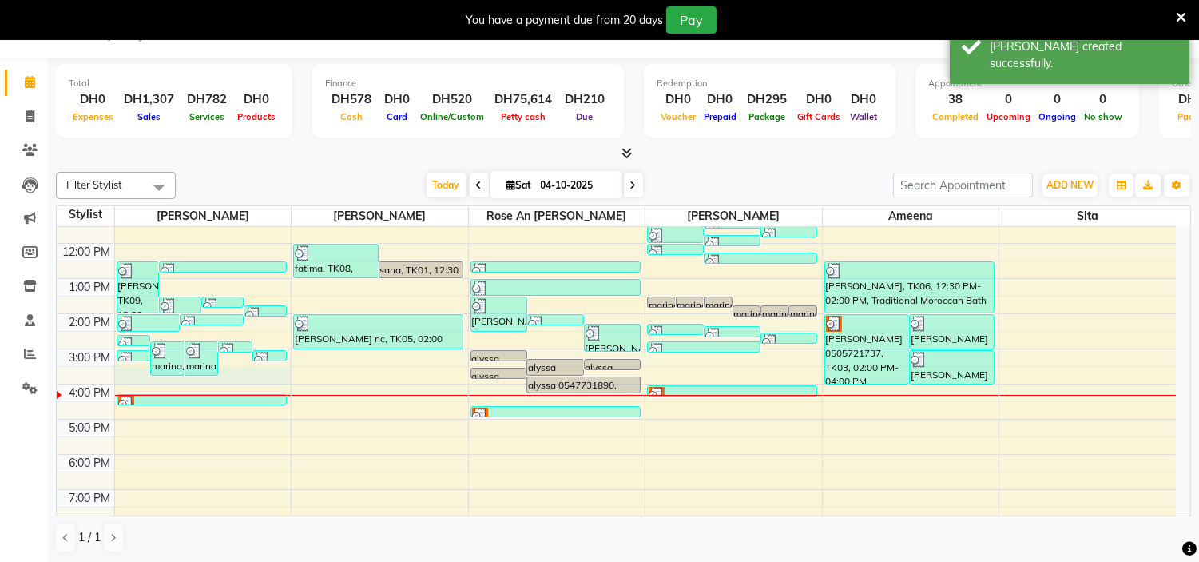
click at [244, 381] on div "9:00 AM 10:00 AM 11:00 AM 12:00 PM 1:00 PM 2:00 PM 3:00 PM 4:00 PM 5:00 PM 6:00…" at bounding box center [616, 383] width 1119 height 491
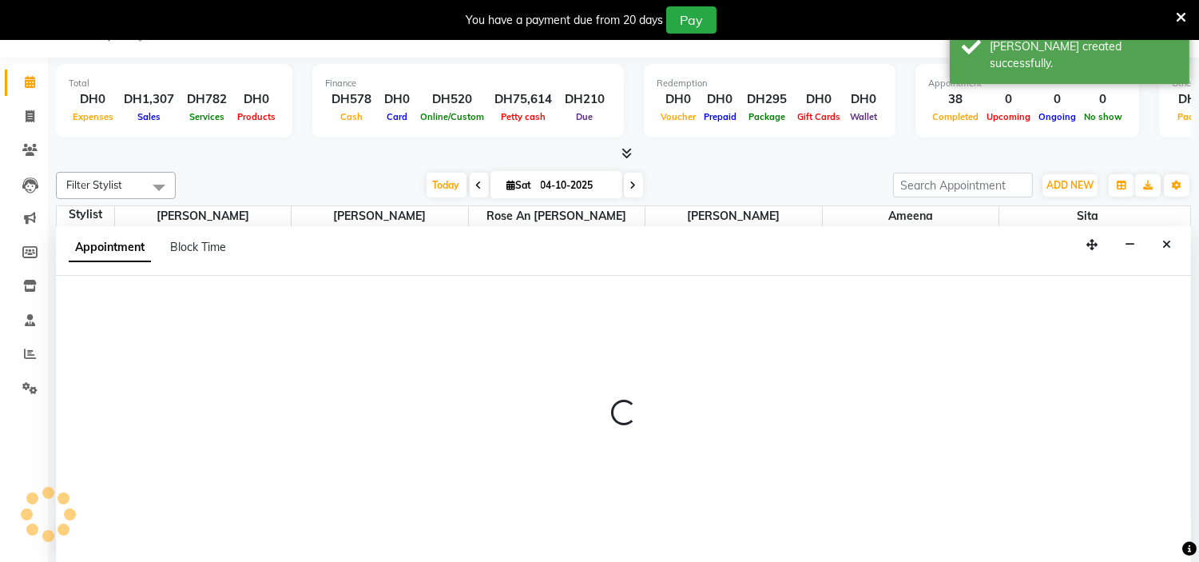
scroll to position [41, 0]
select select "61770"
select select "930"
select select "tentative"
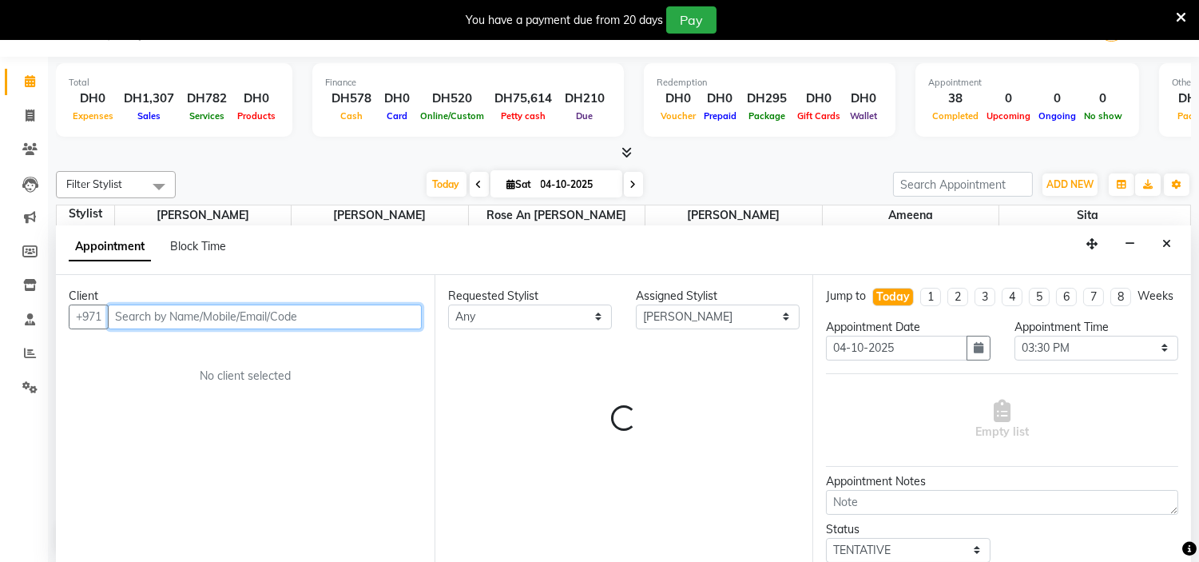
click at [188, 315] on input "text" at bounding box center [265, 316] width 314 height 25
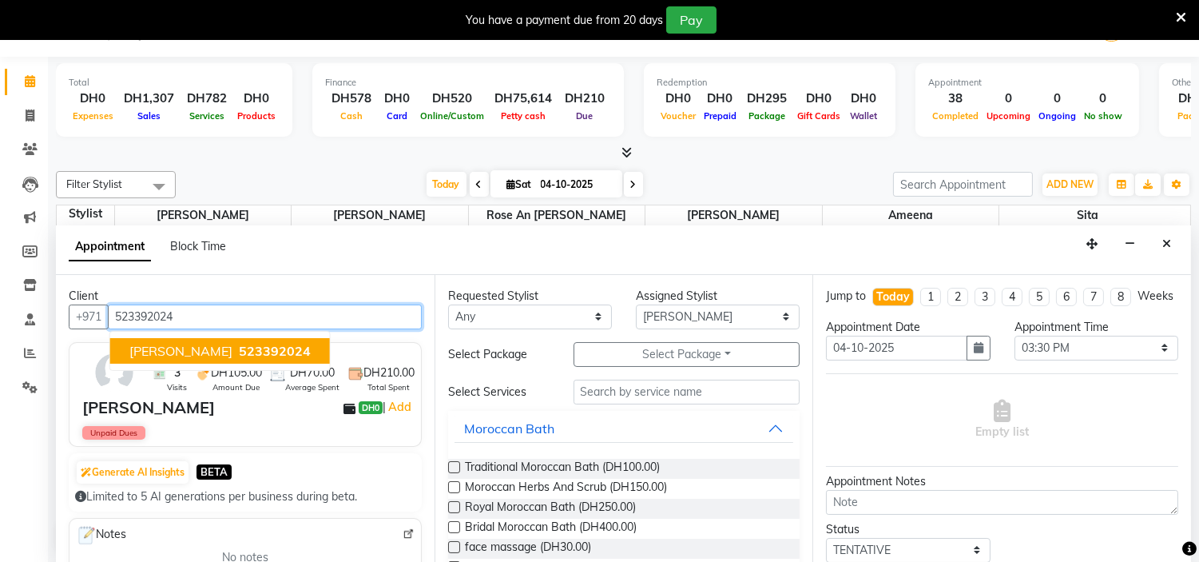
click at [239, 352] on span "523392024" at bounding box center [275, 351] width 72 height 16
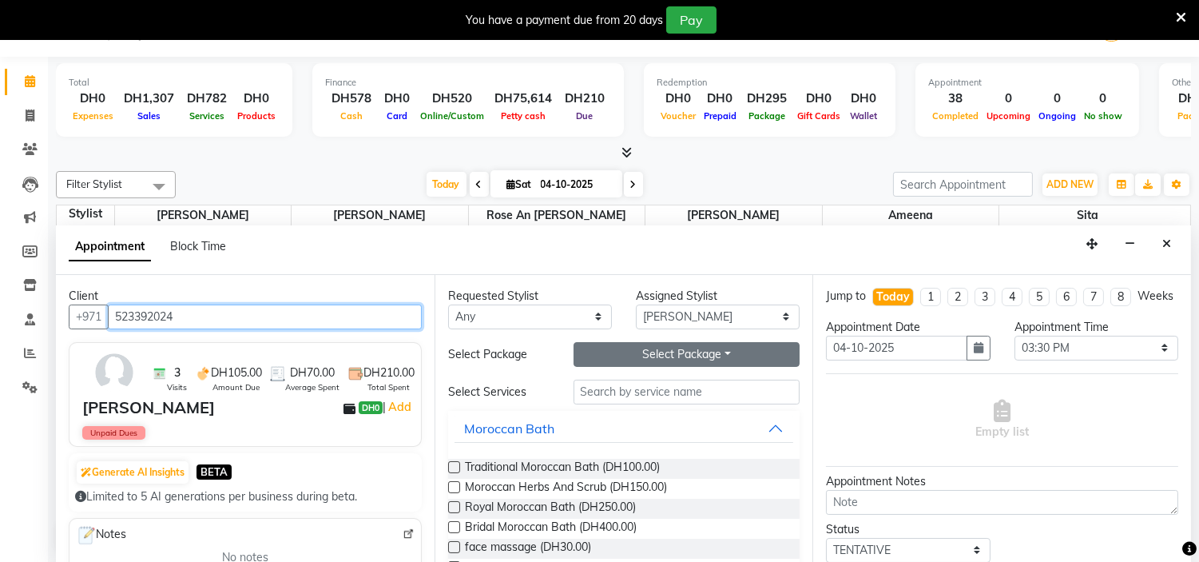
type input "523392024"
click at [658, 344] on button "Select Package Toggle Dropdown" at bounding box center [687, 354] width 227 height 25
click at [632, 389] on li "8_services_new" at bounding box center [637, 386] width 126 height 23
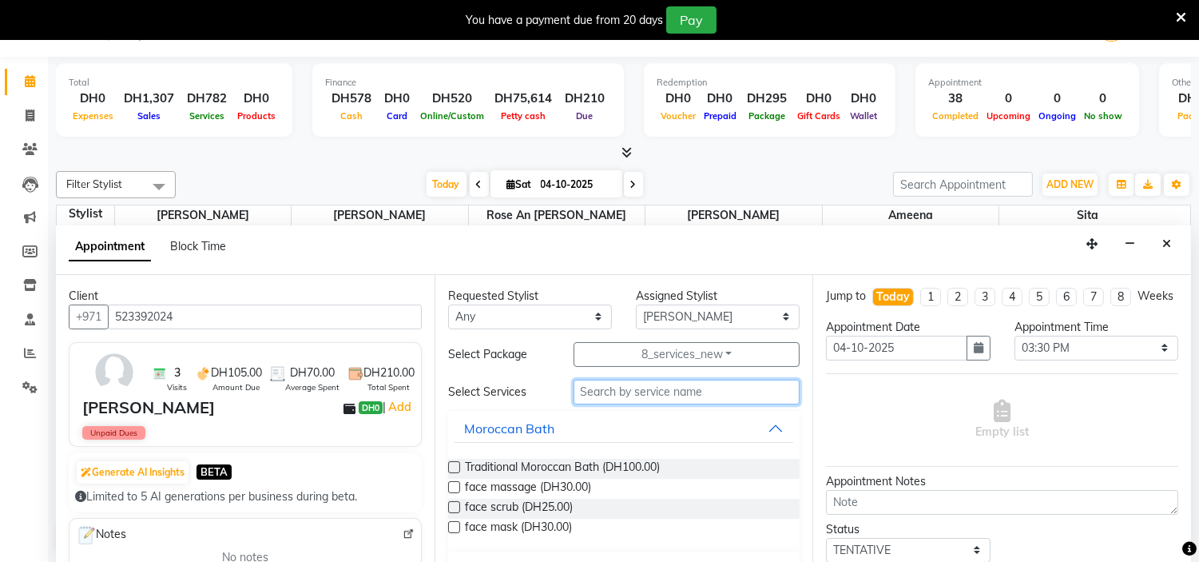
click at [612, 391] on input "text" at bounding box center [687, 391] width 227 height 25
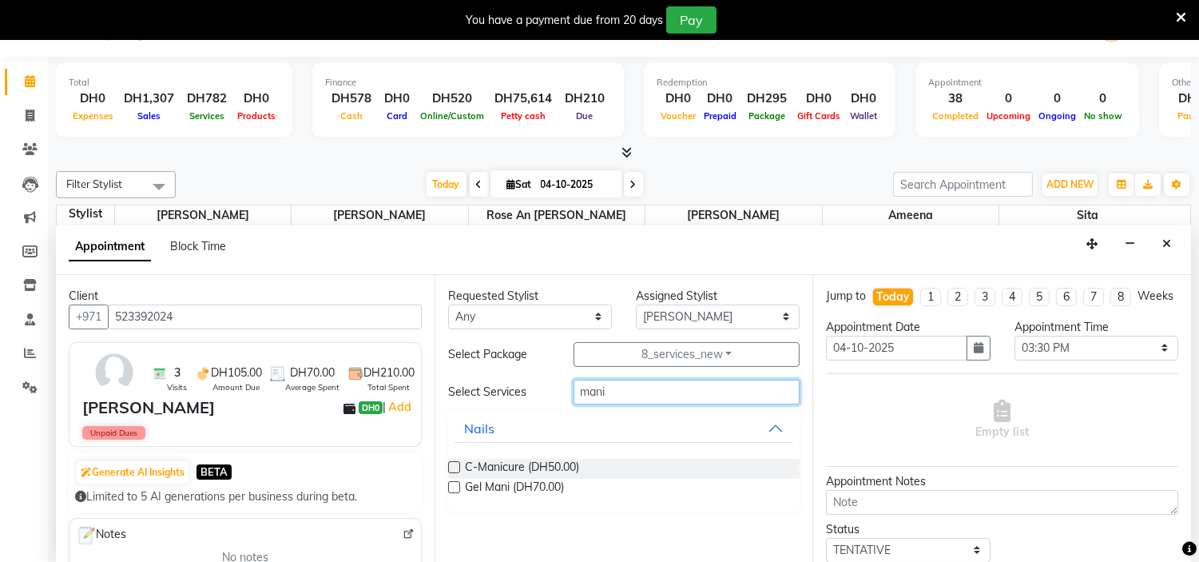
type input "mani"
click at [454, 466] on label at bounding box center [454, 467] width 12 height 12
click at [454, 466] on input "checkbox" at bounding box center [453, 468] width 10 height 10
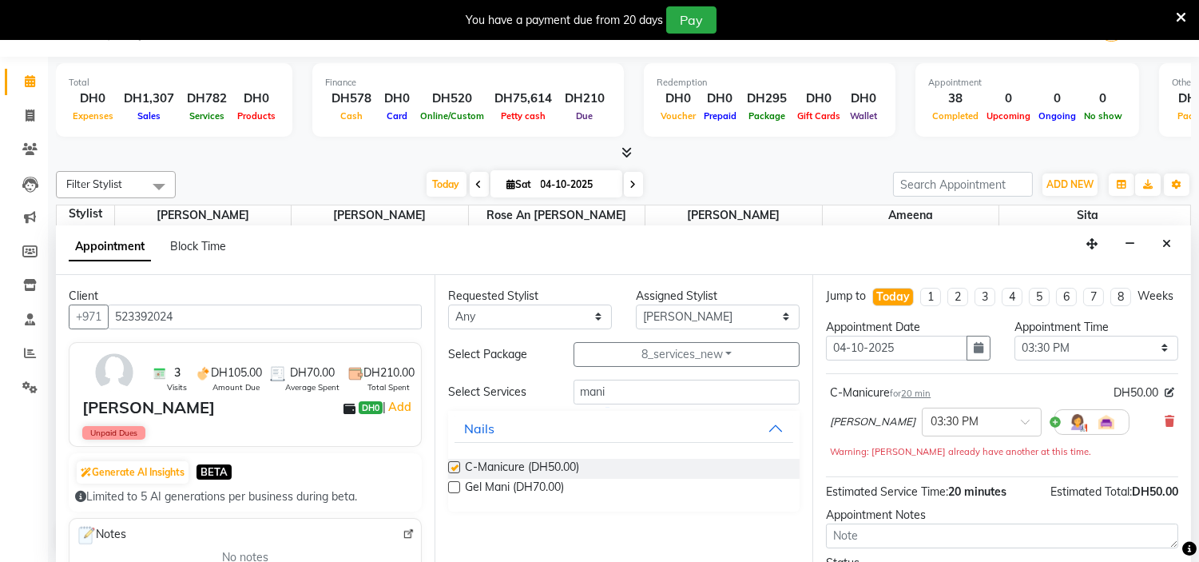
checkbox input "false"
click at [620, 380] on input "mani" at bounding box center [687, 391] width 227 height 25
type input "m"
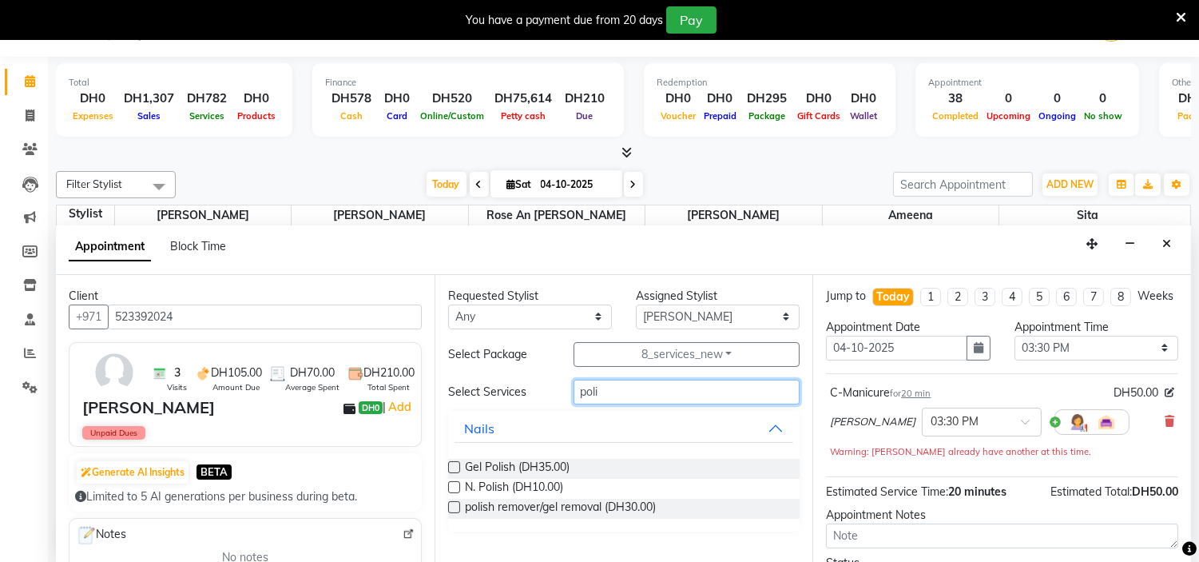
type input "poli"
click at [450, 485] on label at bounding box center [454, 487] width 12 height 12
click at [450, 485] on input "checkbox" at bounding box center [453, 488] width 10 height 10
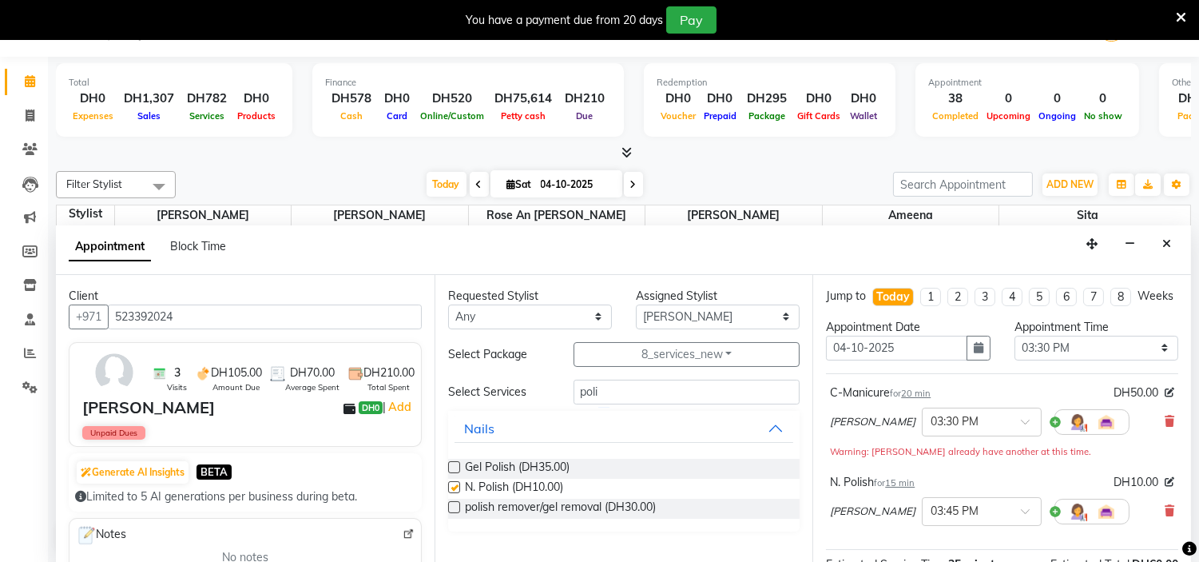
checkbox input "false"
click at [617, 392] on input "poli" at bounding box center [687, 391] width 227 height 25
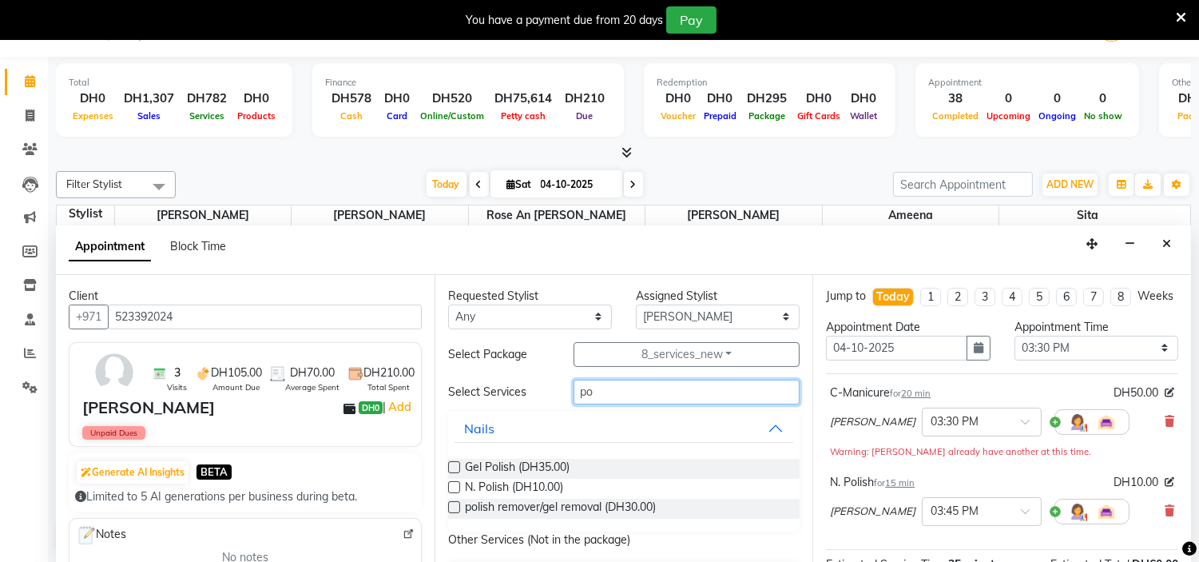
type input "p"
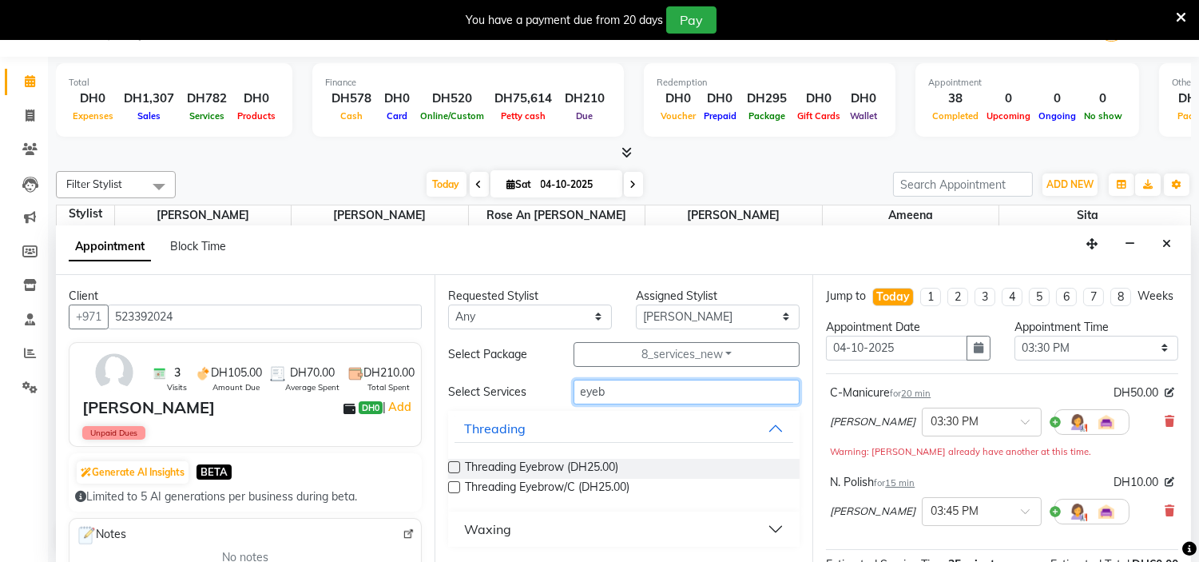
type input "eyeb"
click at [456, 466] on label at bounding box center [454, 467] width 12 height 12
click at [456, 466] on input "checkbox" at bounding box center [453, 468] width 10 height 10
checkbox input "false"
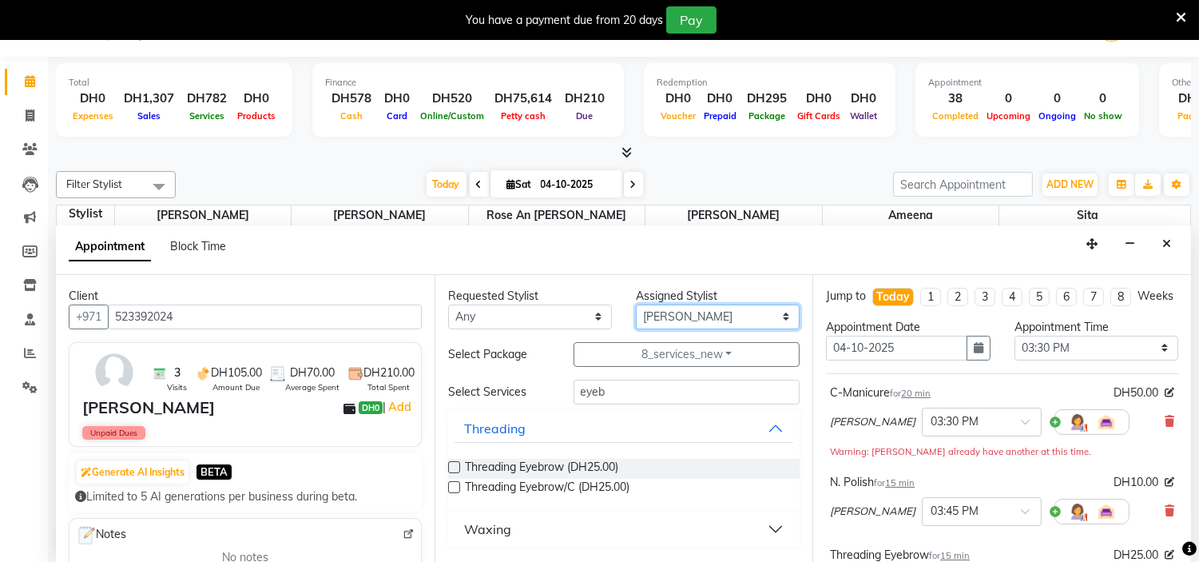
click at [735, 316] on select "Select ameena Jheza Dalangin Julie Corteza randa Rose An Galang sita" at bounding box center [718, 316] width 164 height 25
select select "61768"
click at [636, 304] on select "Select ameena Jheza Dalangin Julie Corteza randa Rose An Galang sita" at bounding box center [718, 316] width 164 height 25
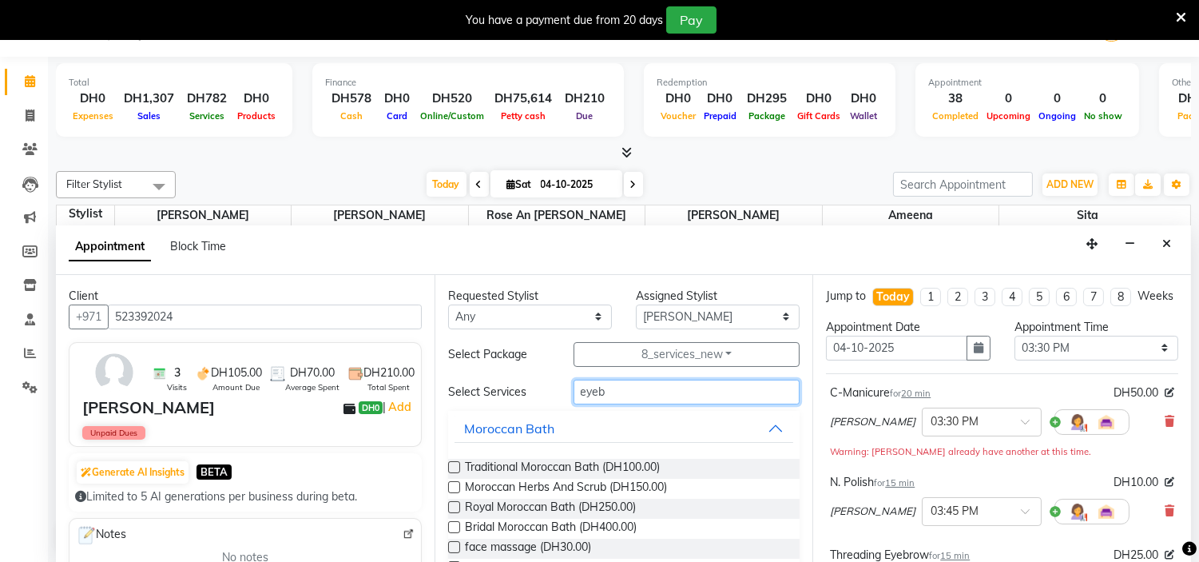
click at [617, 391] on input "eyeb" at bounding box center [687, 391] width 227 height 25
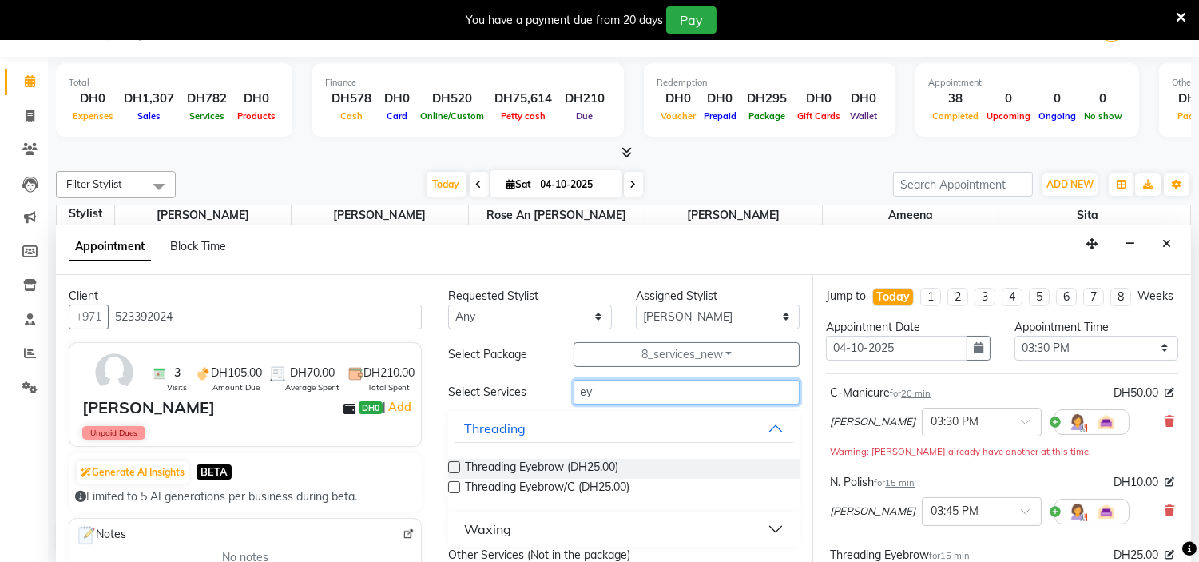
type input "e"
type input "pedi"
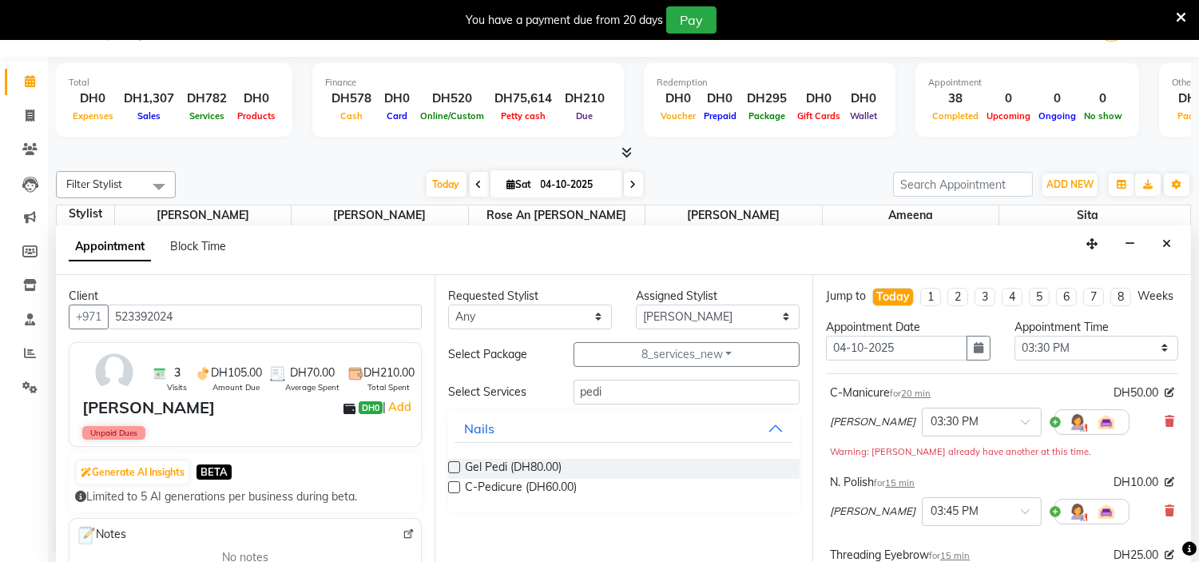
click at [453, 487] on label at bounding box center [454, 487] width 12 height 12
click at [453, 487] on input "checkbox" at bounding box center [453, 488] width 10 height 10
click at [453, 487] on label at bounding box center [454, 487] width 12 height 12
click at [453, 487] on input "checkbox" at bounding box center [453, 488] width 10 height 10
checkbox input "false"
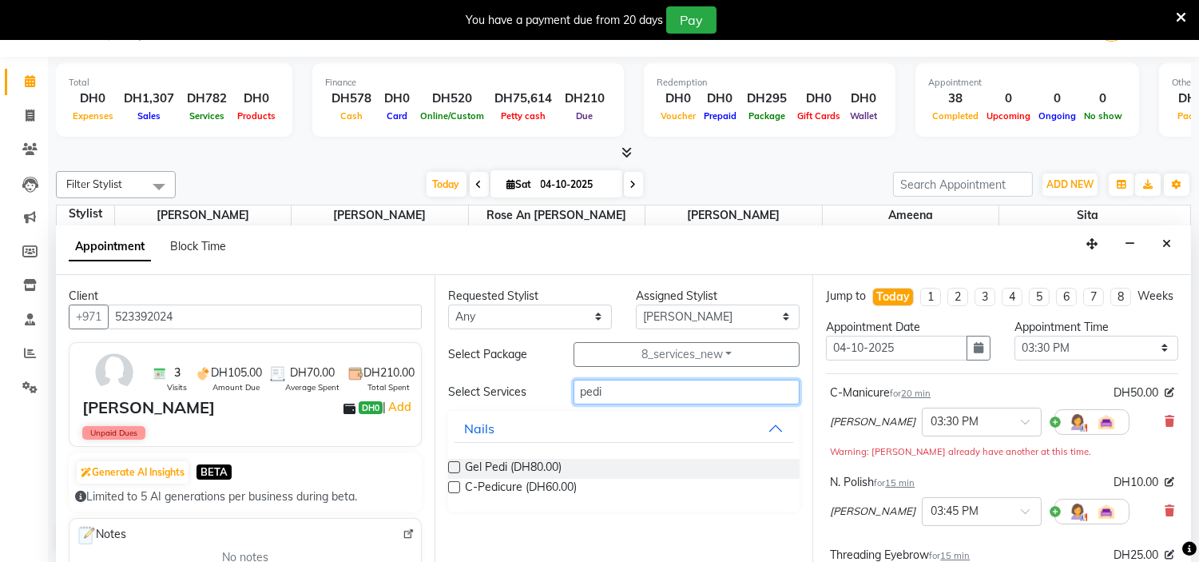
click at [616, 393] on input "pedi" at bounding box center [687, 391] width 227 height 25
type input "p"
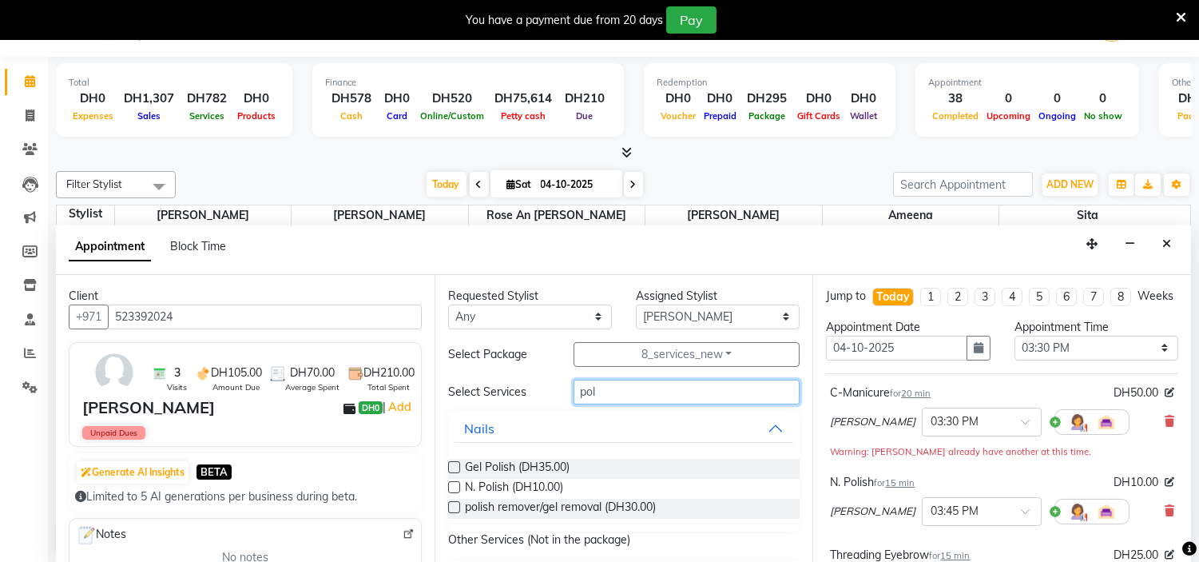
type input "pol"
click at [452, 485] on label at bounding box center [454, 487] width 12 height 12
click at [452, 485] on input "checkbox" at bounding box center [453, 488] width 10 height 10
checkbox input "false"
click at [599, 395] on input "pol" at bounding box center [687, 391] width 227 height 25
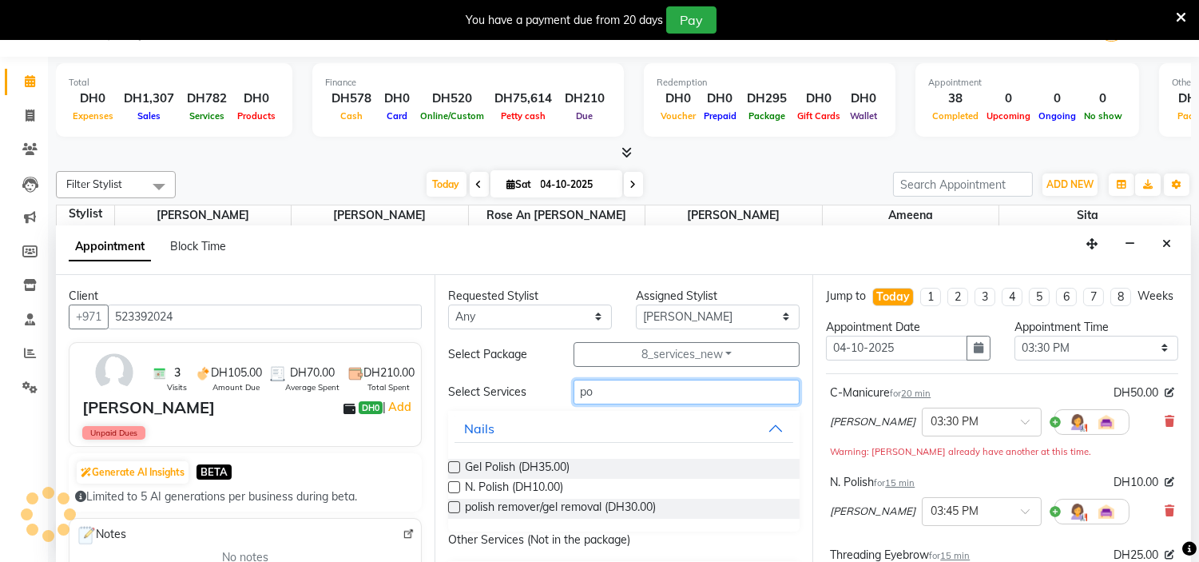
type input "p"
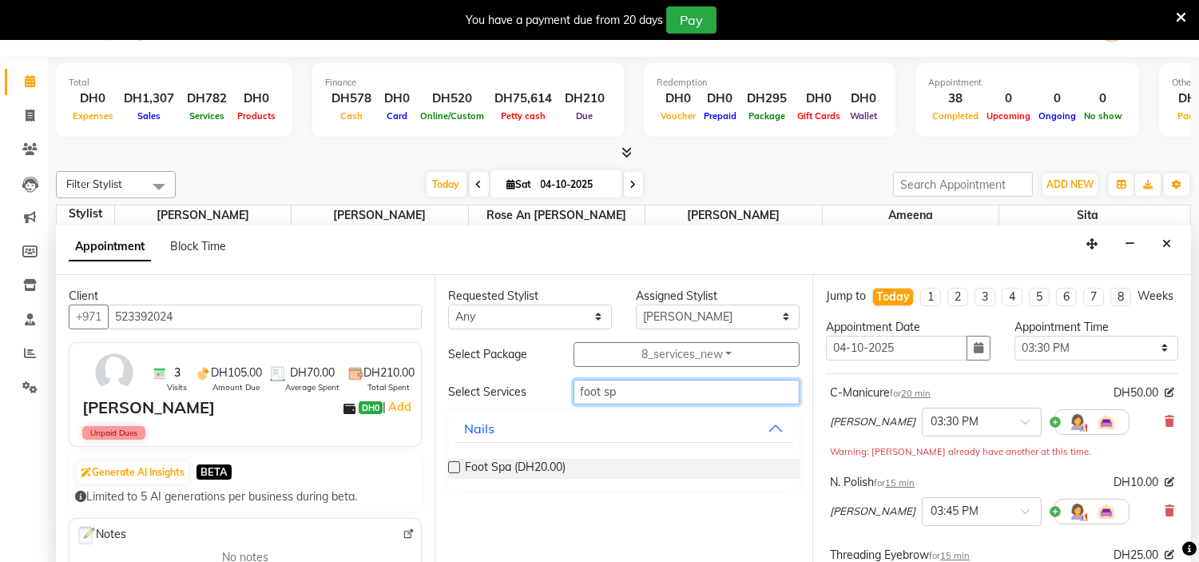
type input "foot sp"
click at [455, 465] on label at bounding box center [454, 467] width 12 height 12
click at [455, 465] on input "checkbox" at bounding box center [453, 468] width 10 height 10
click at [455, 465] on label at bounding box center [454, 467] width 12 height 12
click at [455, 465] on input "checkbox" at bounding box center [453, 468] width 10 height 10
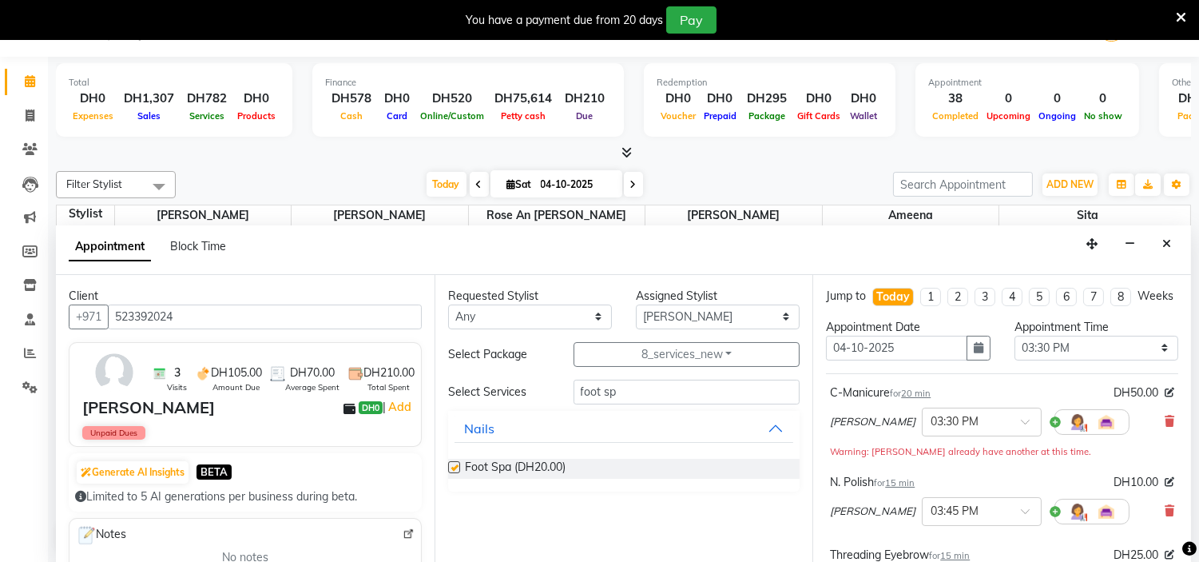
checkbox input "false"
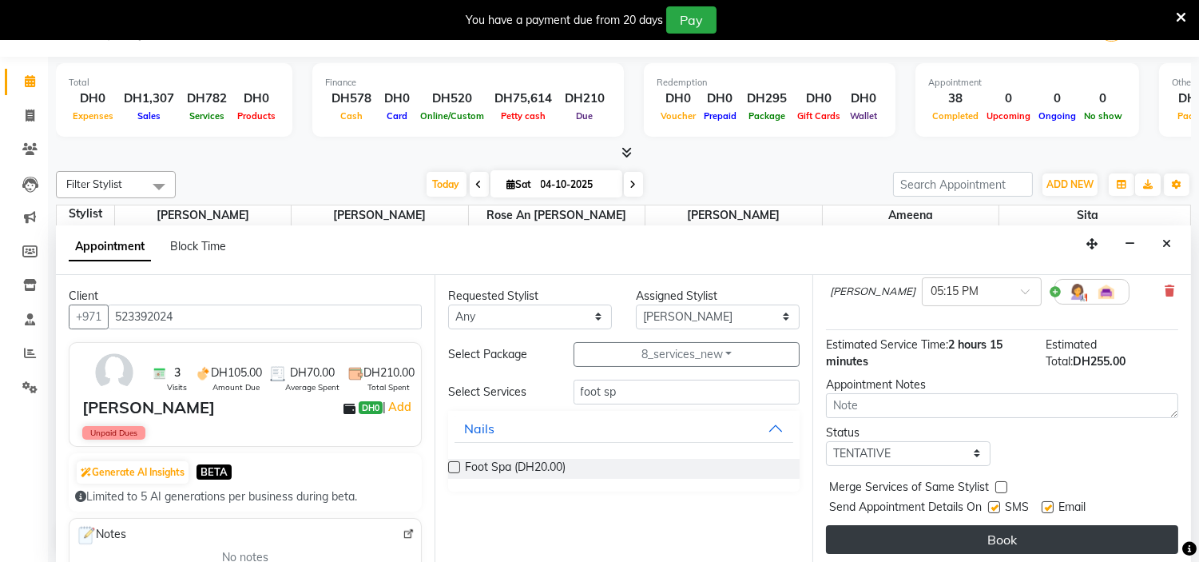
scroll to position [674, 0]
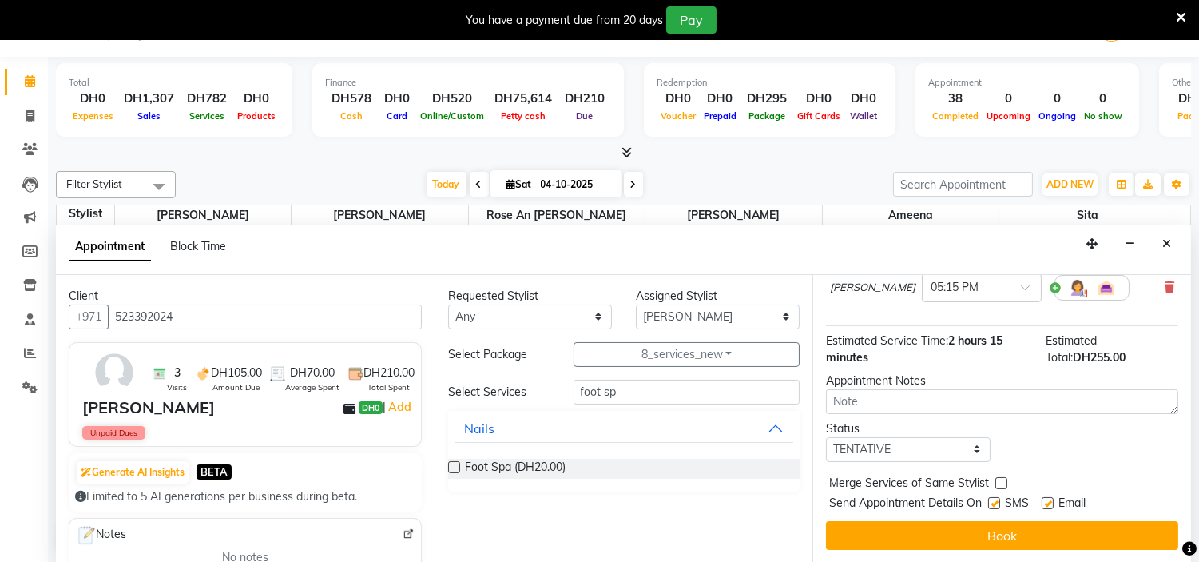
click at [994, 501] on label at bounding box center [994, 503] width 12 height 12
click at [994, 501] on input "checkbox" at bounding box center [993, 504] width 10 height 10
checkbox input "false"
click at [1054, 501] on label at bounding box center [1048, 503] width 12 height 12
click at [1052, 501] on input "checkbox" at bounding box center [1047, 504] width 10 height 10
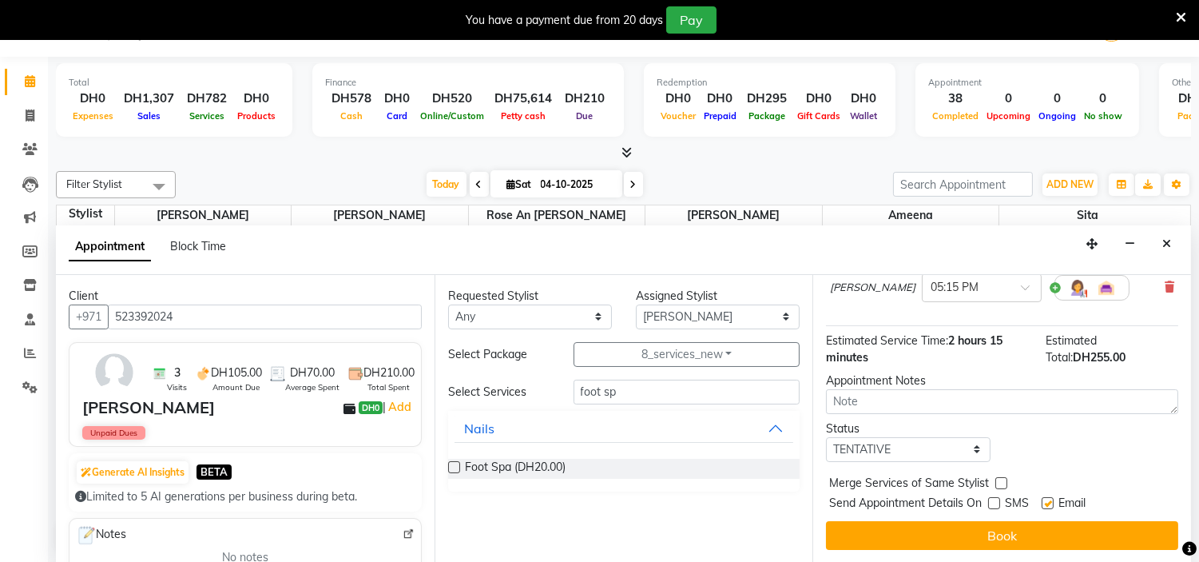
checkbox input "false"
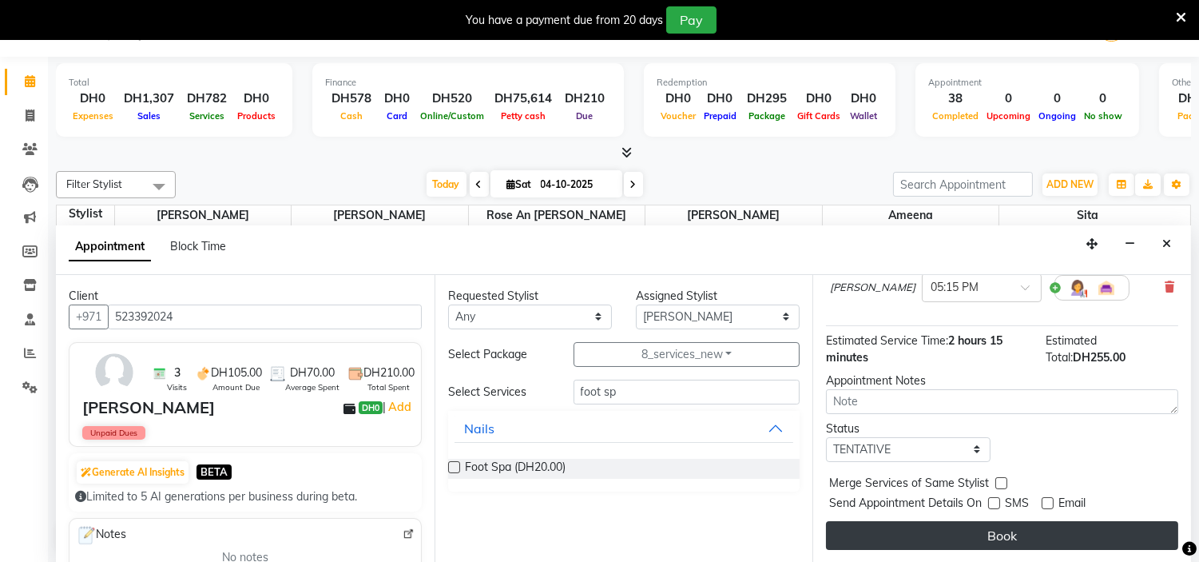
click at [999, 534] on button "Book" at bounding box center [1002, 535] width 352 height 29
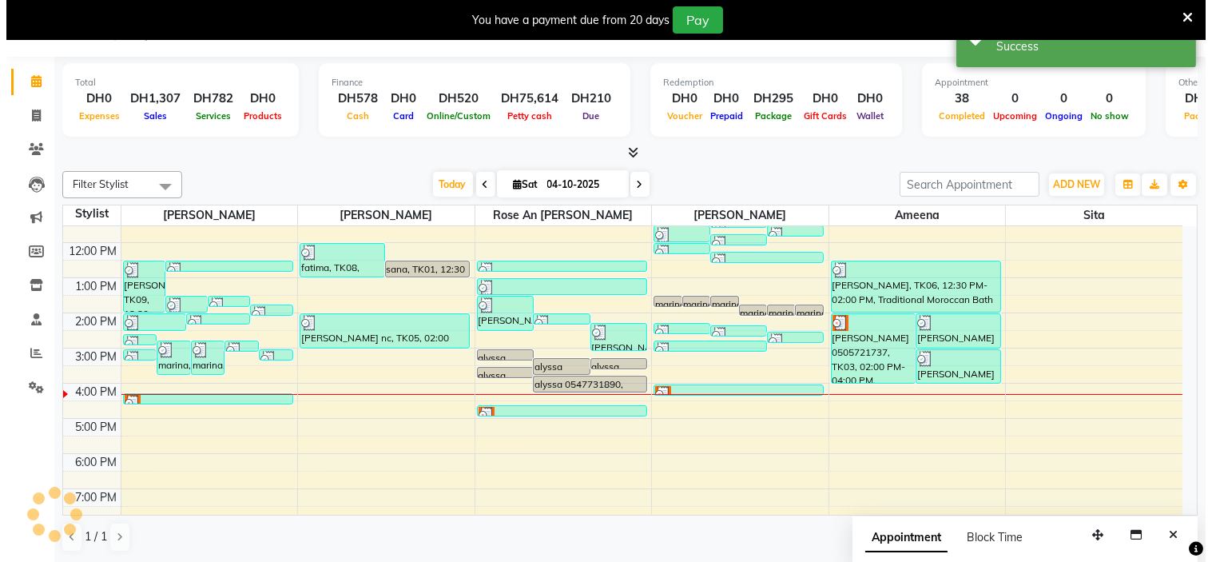
scroll to position [0, 0]
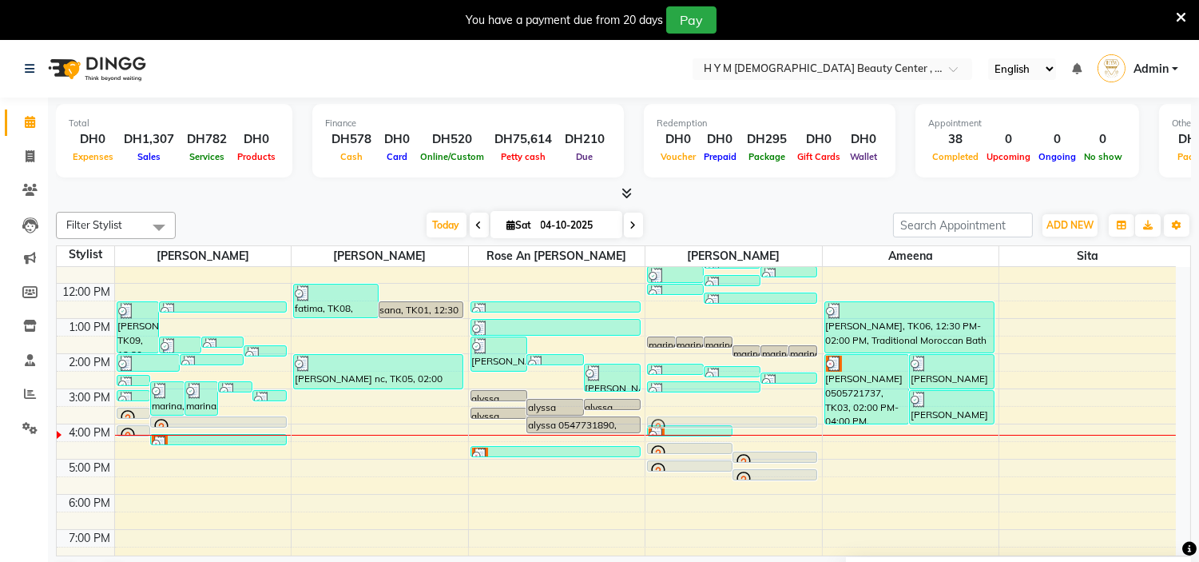
drag, startPoint x: 773, startPoint y: 435, endPoint x: 773, endPoint y: 414, distance: 21.6
click at [773, 414] on div "9:00 AM 10:00 AM 11:00 AM 12:00 PM 1:00 PM 2:00 PM 3:00 PM 4:00 PM 5:00 PM 6:00…" at bounding box center [616, 423] width 1119 height 491
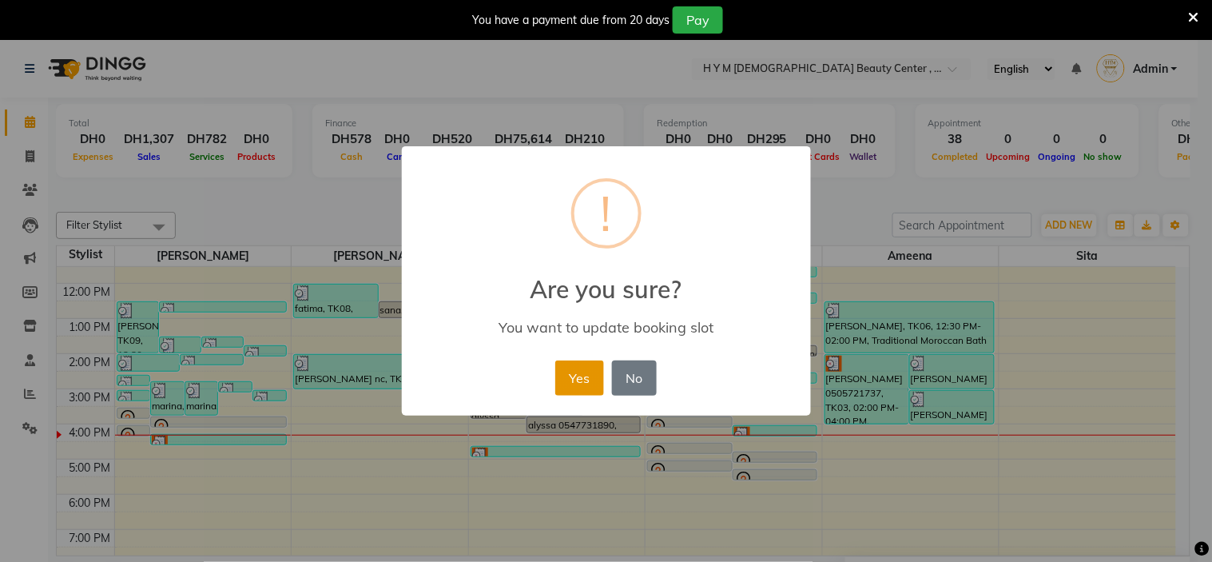
click at [589, 372] on button "Yes" at bounding box center [579, 377] width 49 height 35
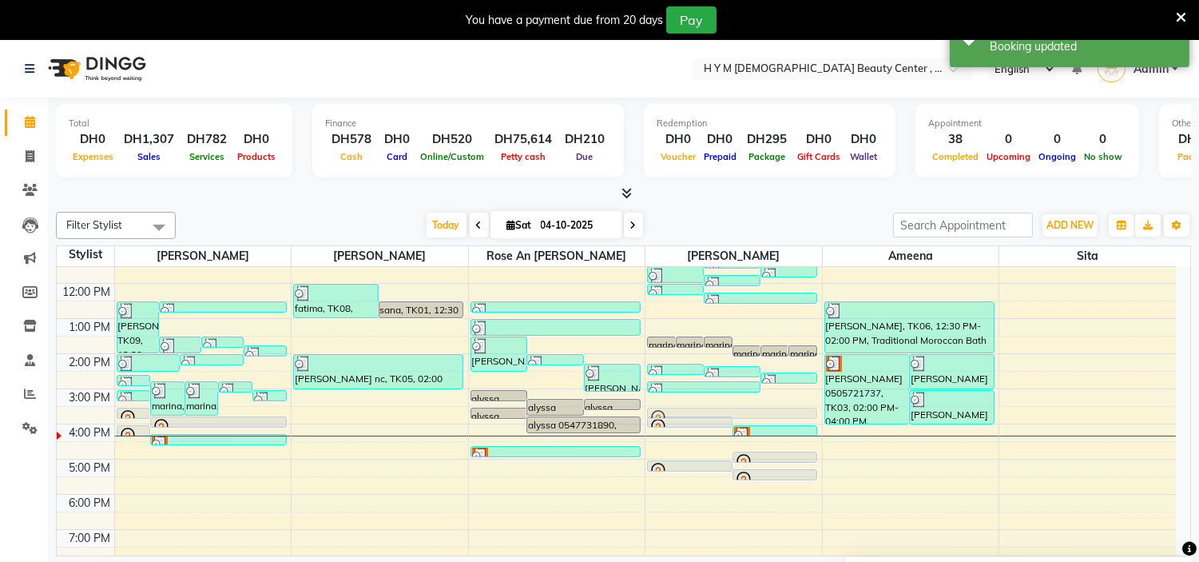
drag, startPoint x: 700, startPoint y: 445, endPoint x: 707, endPoint y: 420, distance: 25.8
click at [707, 178] on div "marina, TK12, 01:30 PM-01:50 PM, C-Manicure marina, TK12, 01:30 PM-01:50 PM, C-…" at bounding box center [732, 178] width 170 height 0
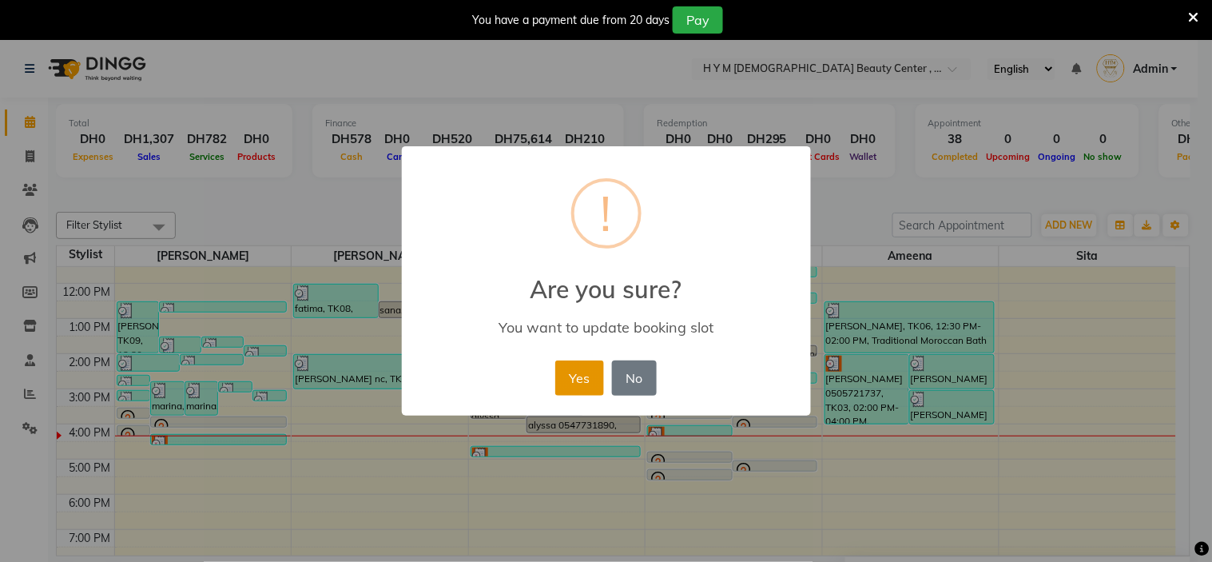
click at [575, 377] on button "Yes" at bounding box center [579, 377] width 49 height 35
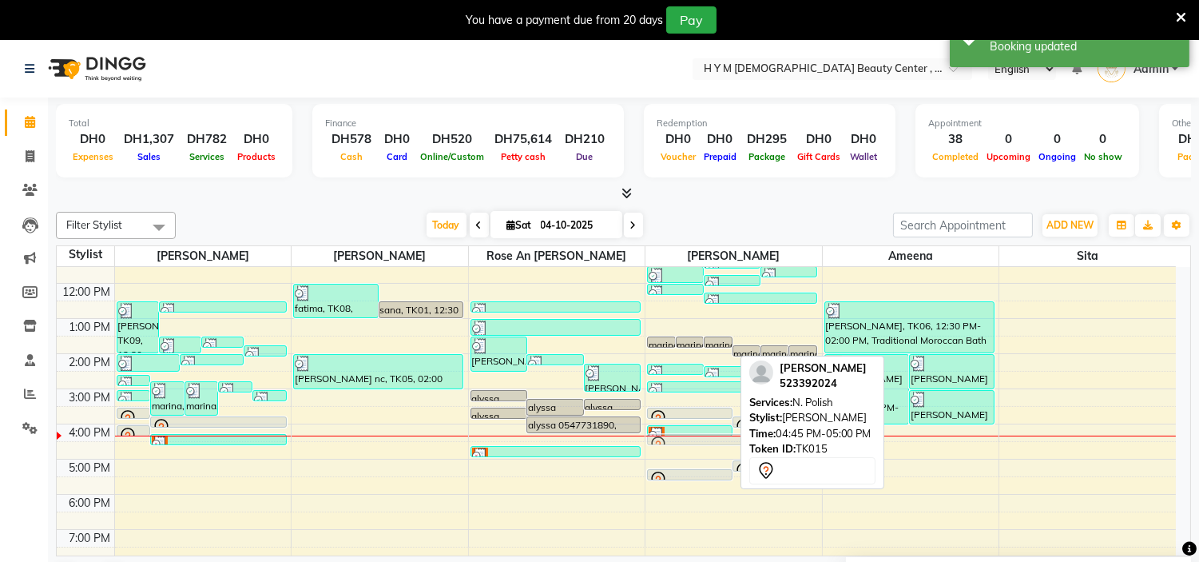
drag, startPoint x: 720, startPoint y: 456, endPoint x: 723, endPoint y: 432, distance: 24.2
click at [723, 178] on div "marina, TK12, 01:30 PM-01:50 PM, C-Manicure marina, TK12, 01:30 PM-01:50 PM, C-…" at bounding box center [732, 178] width 170 height 0
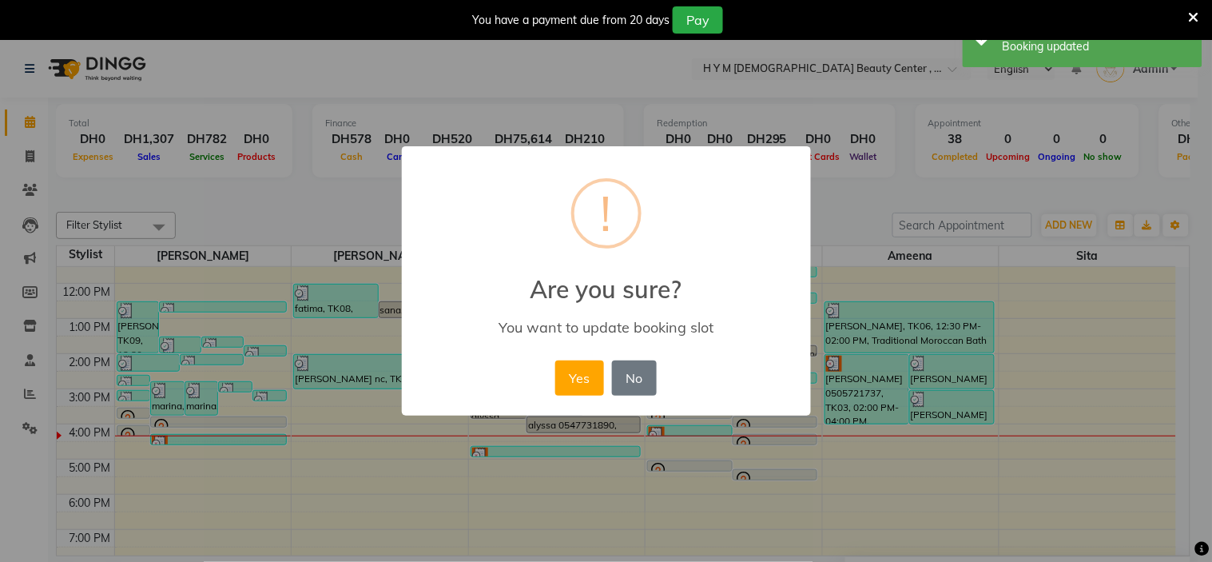
drag, startPoint x: 578, startPoint y: 371, endPoint x: 592, endPoint y: 381, distance: 16.6
click at [578, 371] on button "Yes" at bounding box center [579, 377] width 49 height 35
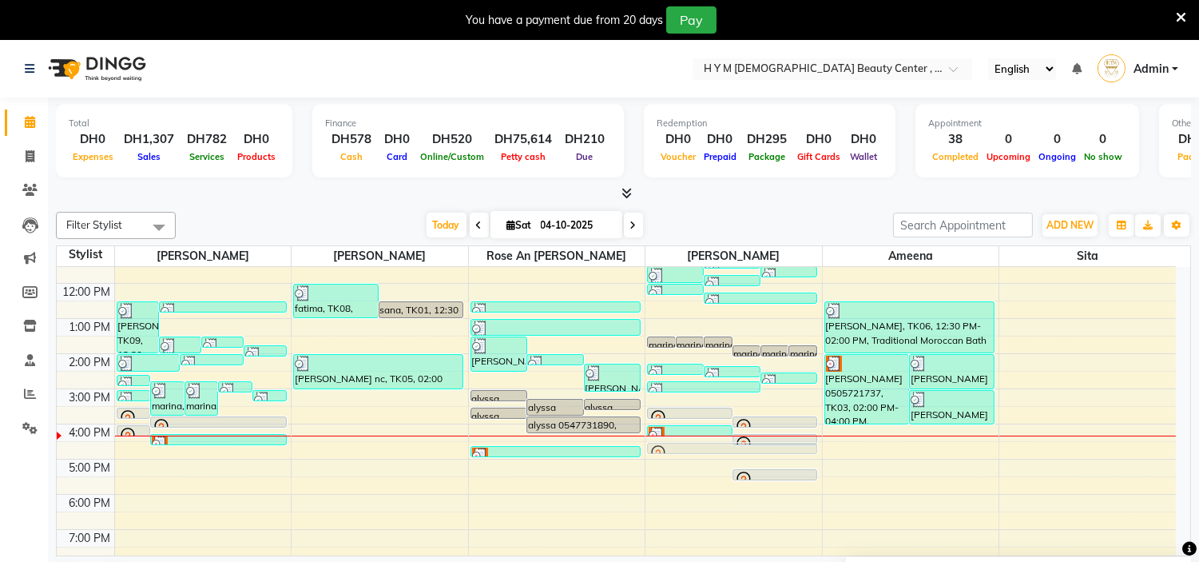
drag, startPoint x: 715, startPoint y: 461, endPoint x: 720, endPoint y: 444, distance: 17.4
click at [720, 444] on div "marina, TK12, 01:30 PM-01:50 PM, C-Manicure marina, TK12, 01:30 PM-01:50 PM, C-…" at bounding box center [733, 423] width 177 height 491
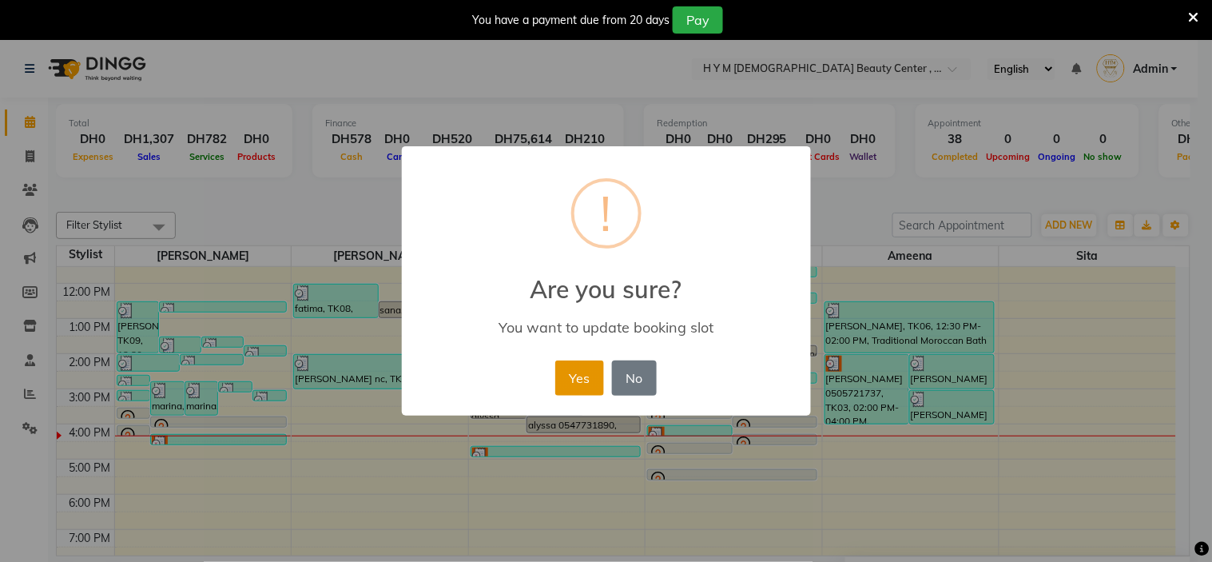
click at [592, 375] on button "Yes" at bounding box center [579, 377] width 49 height 35
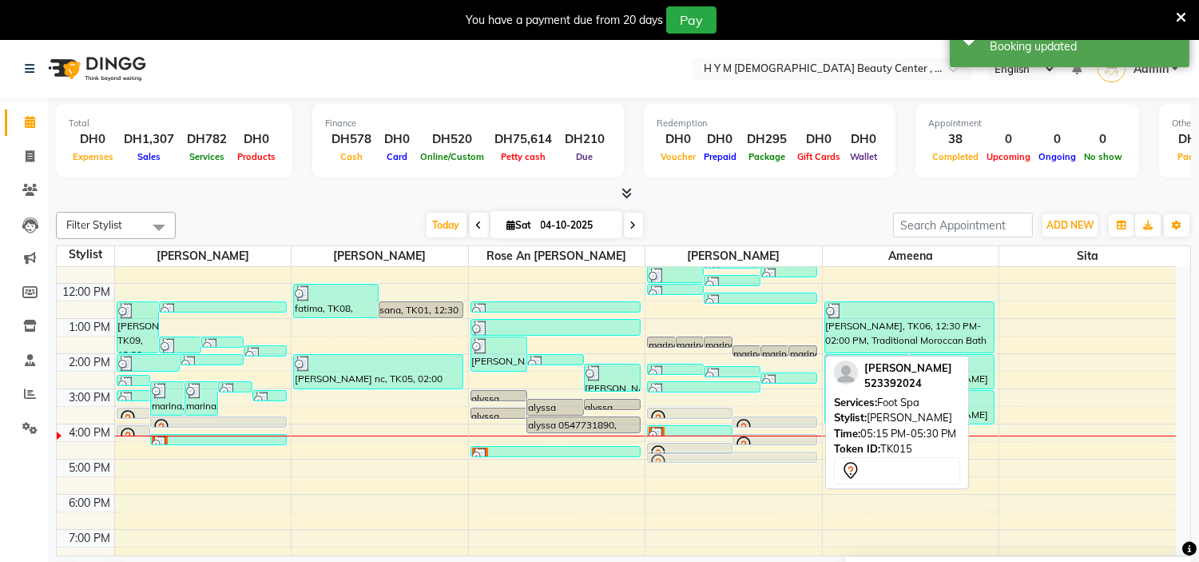
drag, startPoint x: 780, startPoint y: 472, endPoint x: 776, endPoint y: 446, distance: 26.6
click at [776, 446] on div "9:00 AM 10:00 AM 11:00 AM 12:00 PM 1:00 PM 2:00 PM 3:00 PM 4:00 PM 5:00 PM 6:00…" at bounding box center [616, 423] width 1119 height 491
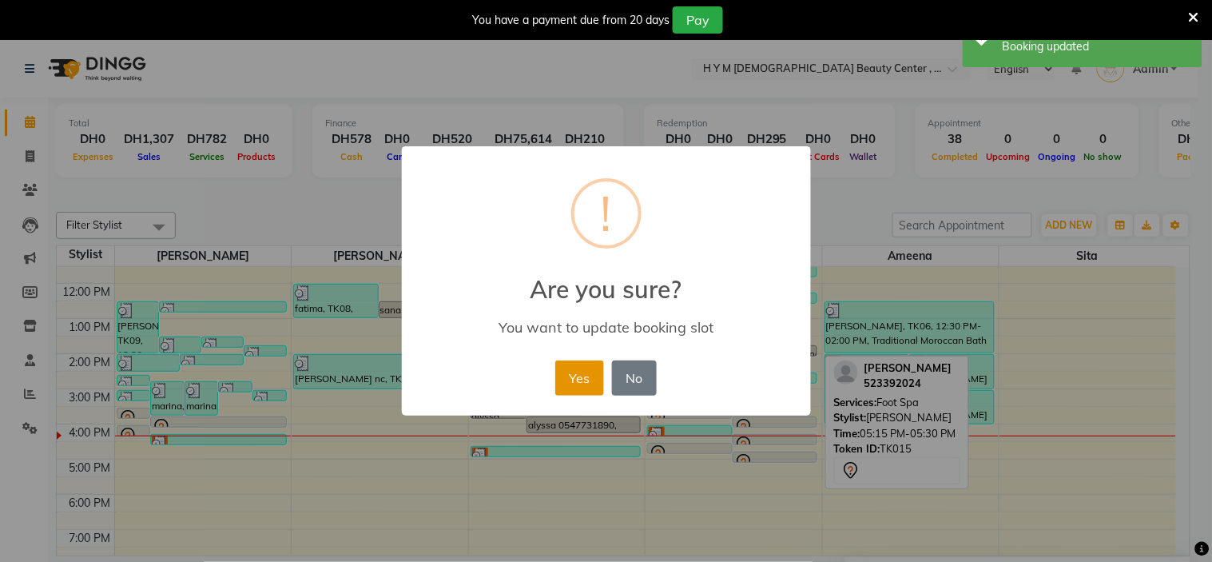
click at [576, 385] on button "Yes" at bounding box center [579, 377] width 49 height 35
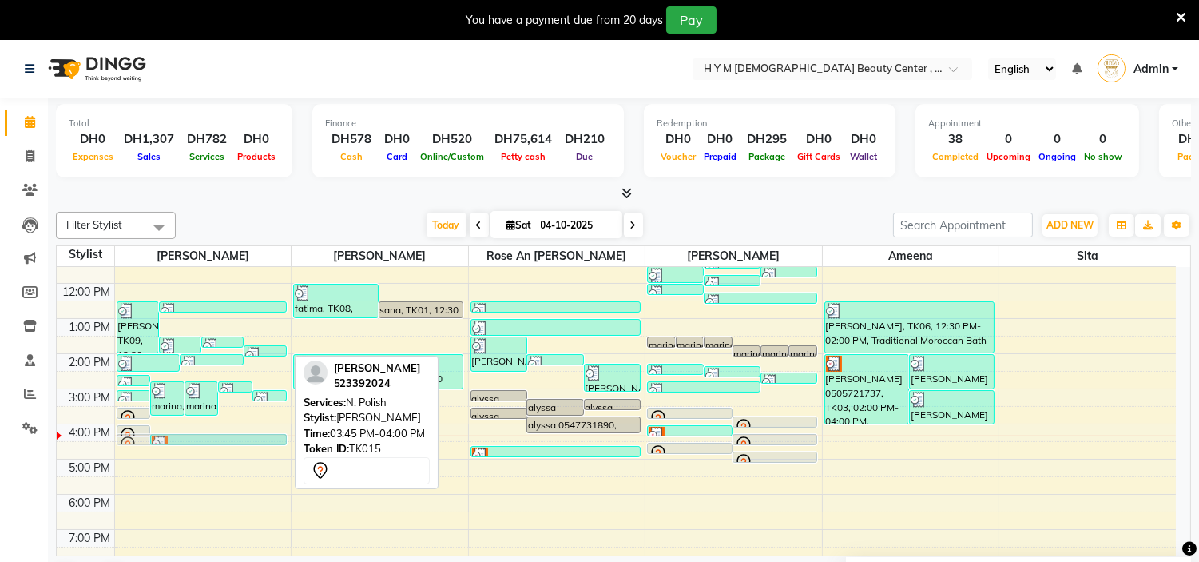
drag, startPoint x: 260, startPoint y: 419, endPoint x: 259, endPoint y: 429, distance: 10.4
click at [259, 429] on div "9:00 AM 10:00 AM 11:00 AM 12:00 PM 1:00 PM 2:00 PM 3:00 PM 4:00 PM 5:00 PM 6:00…" at bounding box center [616, 423] width 1119 height 491
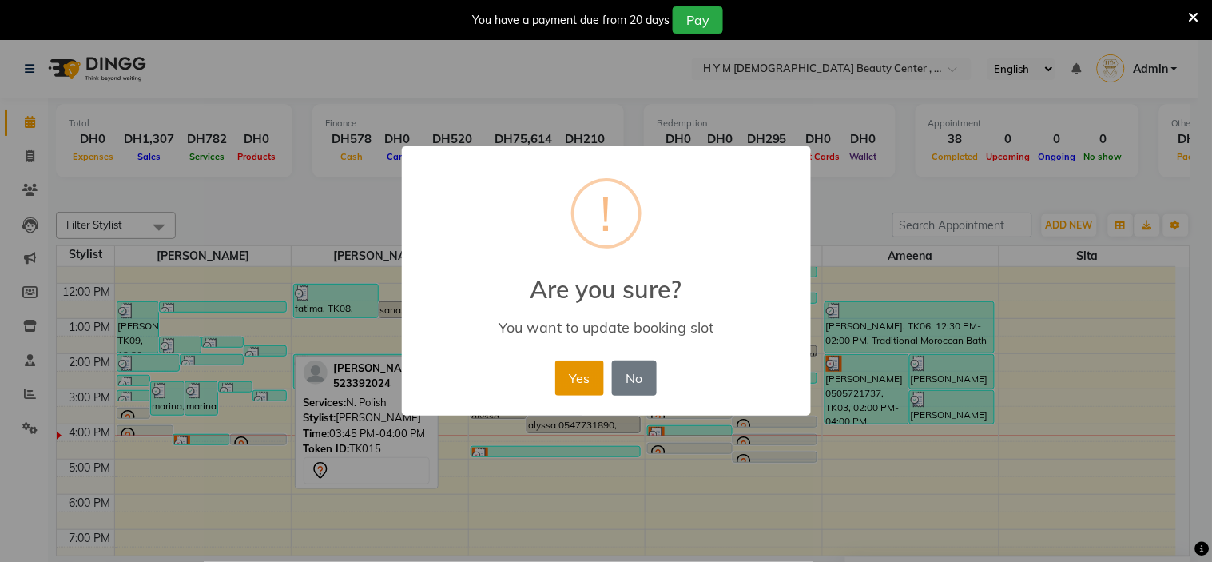
click at [571, 380] on button "Yes" at bounding box center [579, 377] width 49 height 35
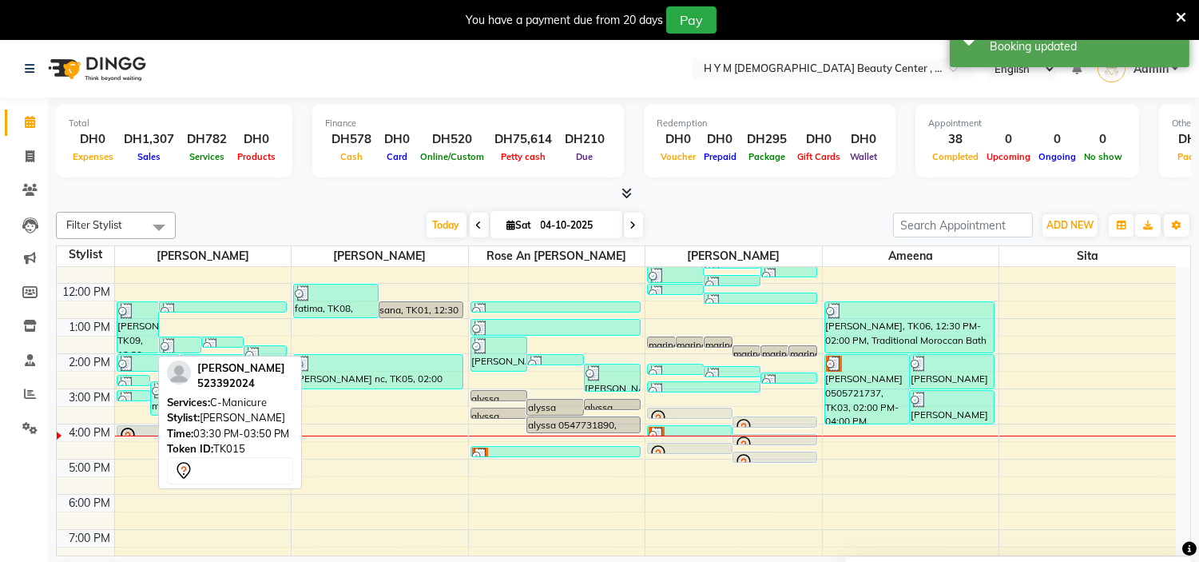
drag, startPoint x: 142, startPoint y: 411, endPoint x: 185, endPoint y: 426, distance: 45.5
click at [185, 426] on div "Filter Stylist Select All Julie Corteza randa Rose An Galang Jheza Dalangin ame…" at bounding box center [623, 402] width 1135 height 394
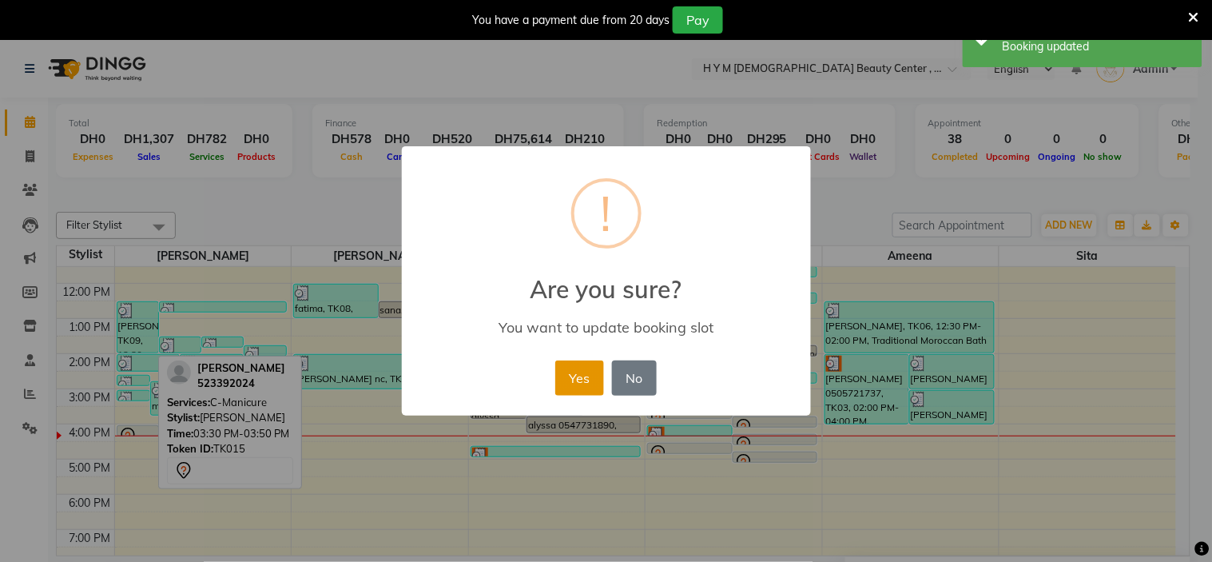
click at [595, 383] on button "Yes" at bounding box center [579, 377] width 49 height 35
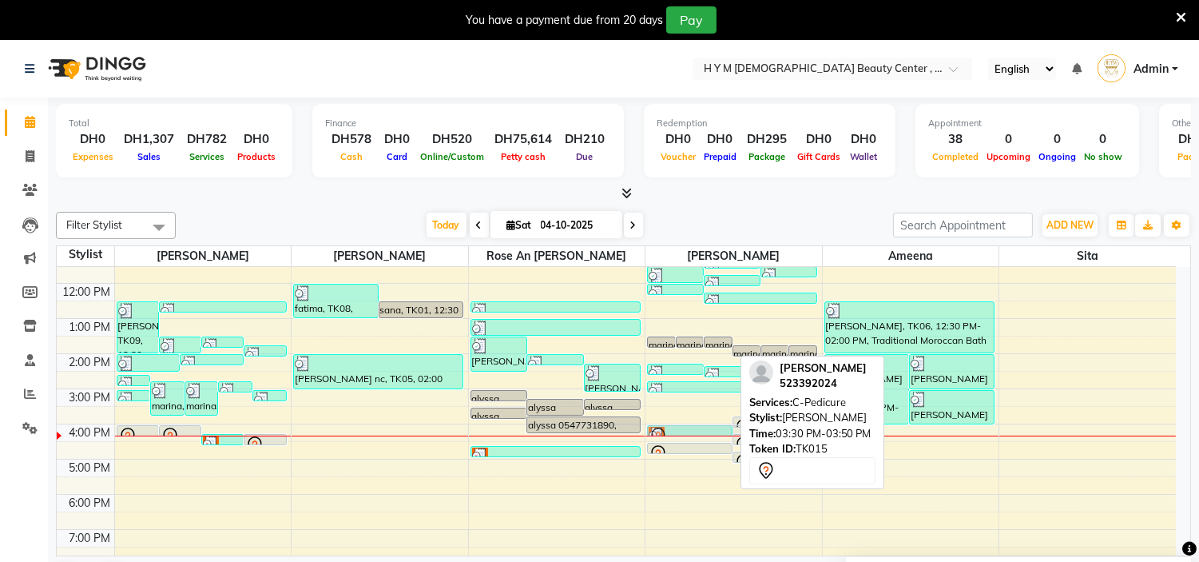
drag, startPoint x: 700, startPoint y: 411, endPoint x: 708, endPoint y: 426, distance: 16.4
click at [708, 426] on div "marina, TK12, 01:30 PM-01:50 PM, C-Manicure marina, TK12, 01:30 PM-01:50 PM, C-…" at bounding box center [733, 423] width 177 height 491
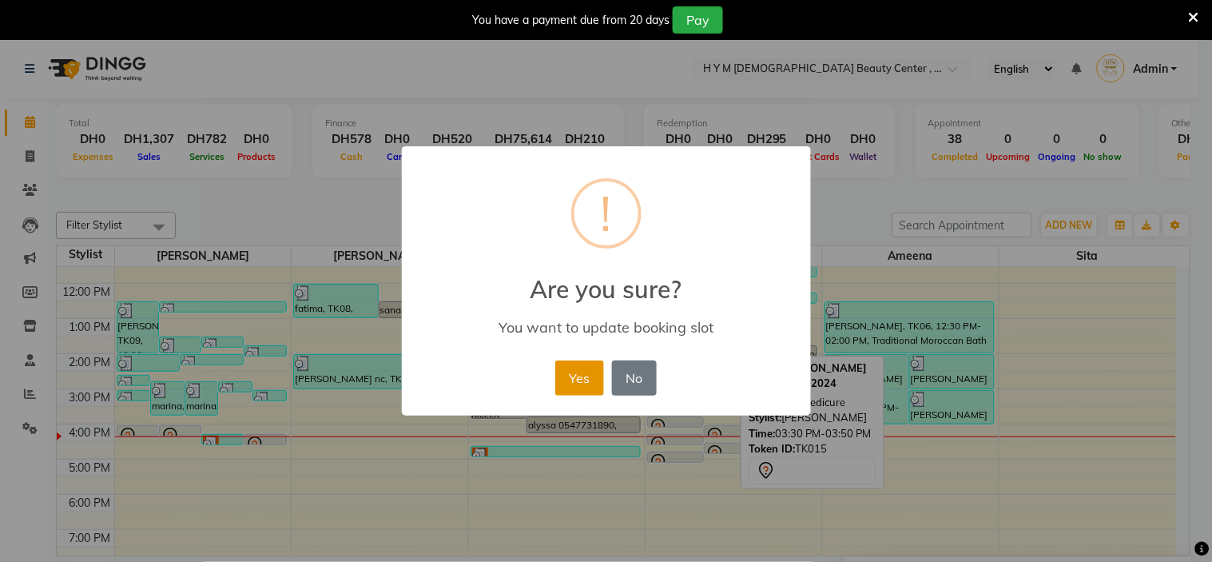
click at [578, 376] on button "Yes" at bounding box center [579, 377] width 49 height 35
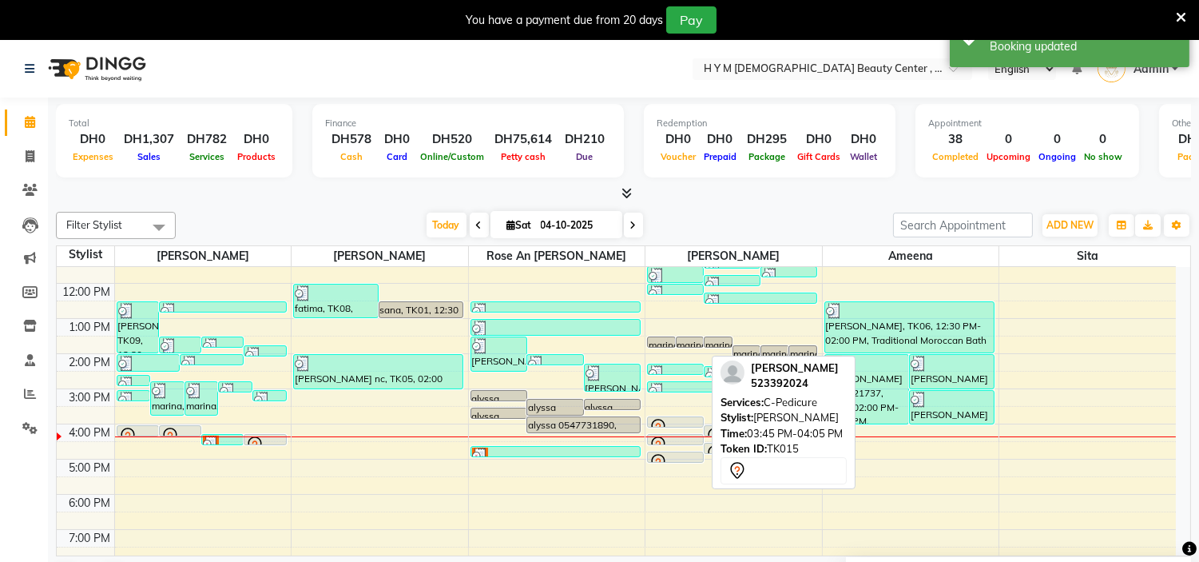
click at [683, 426] on div at bounding box center [675, 426] width 55 height 6
click at [689, 417] on div "[PERSON_NAME], TK15, 03:45 PM-04:05 PM, C-Pedicure" at bounding box center [675, 422] width 55 height 10
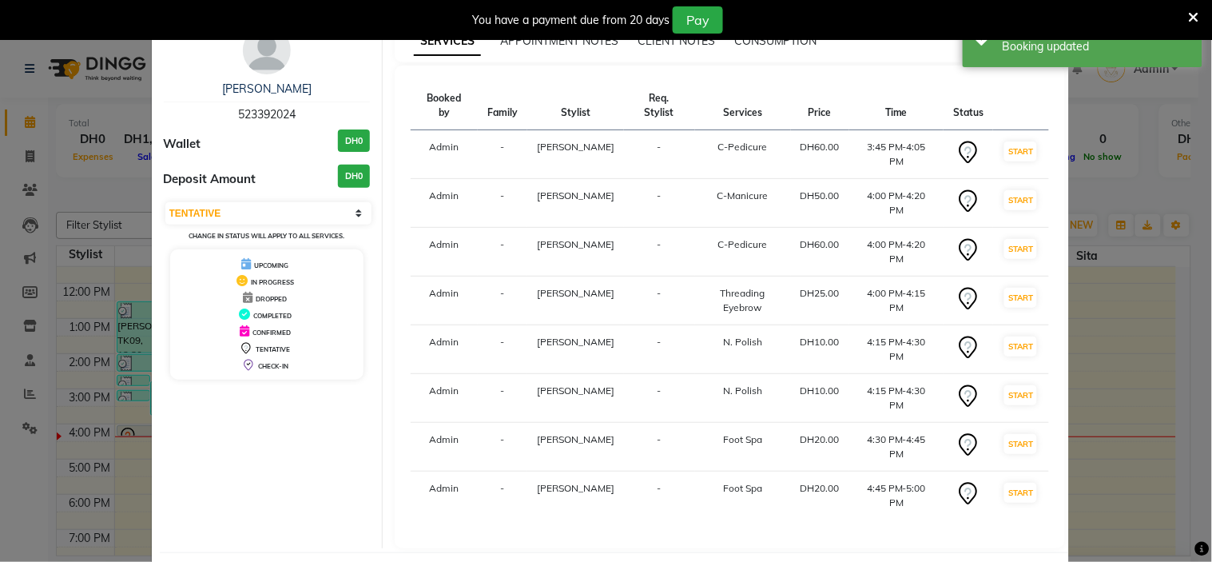
scroll to position [70, 0]
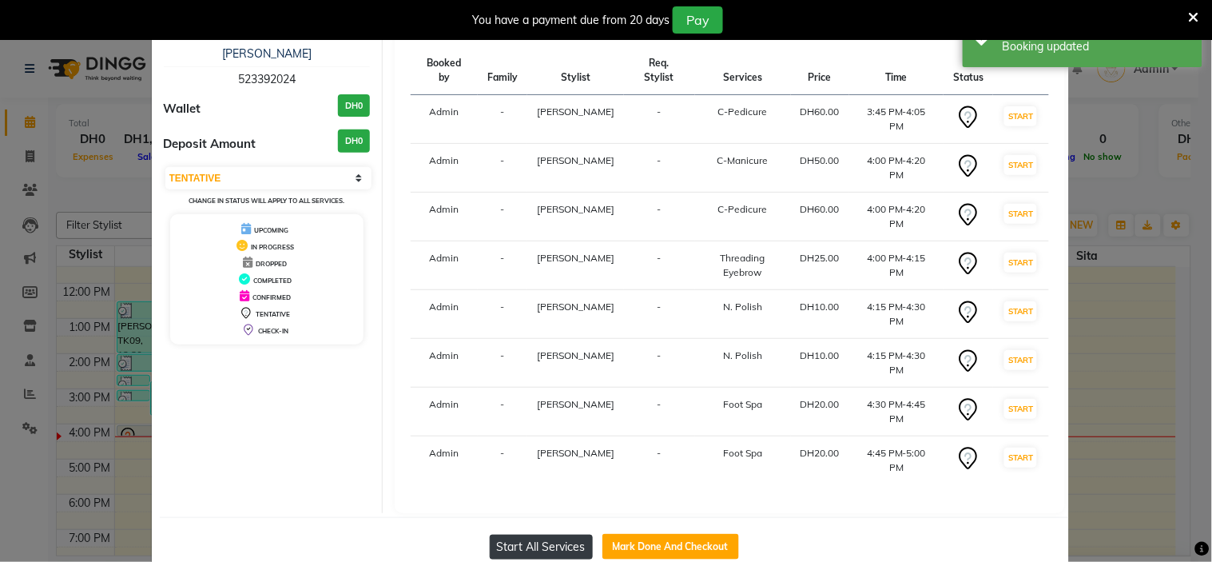
click at [525, 534] on button "Start All Services" at bounding box center [541, 546] width 103 height 25
select select "1"
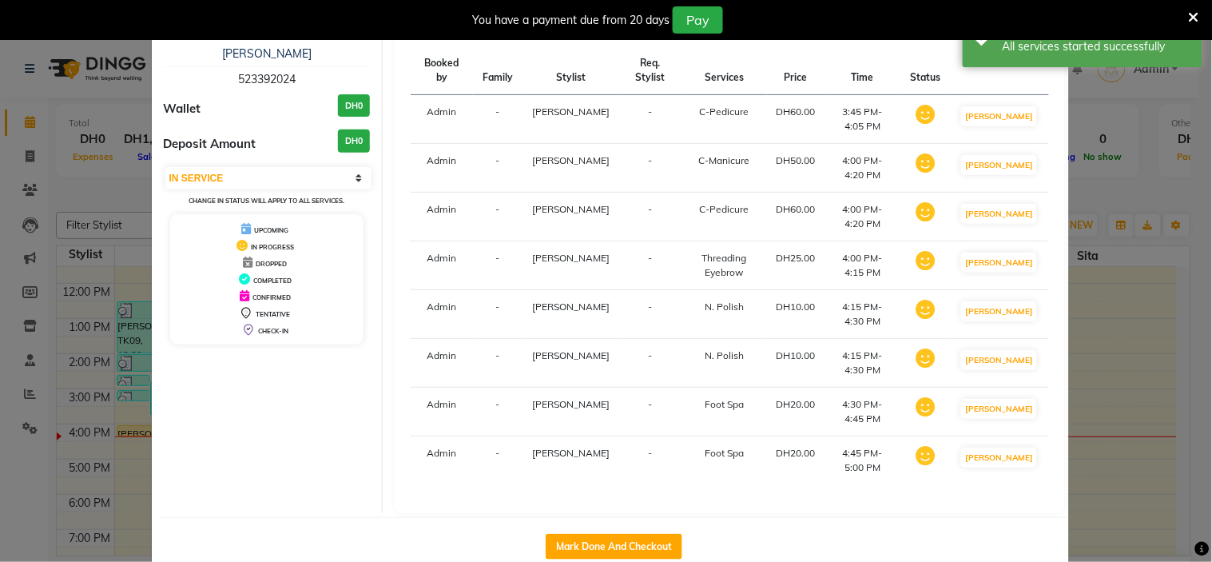
select select "service"
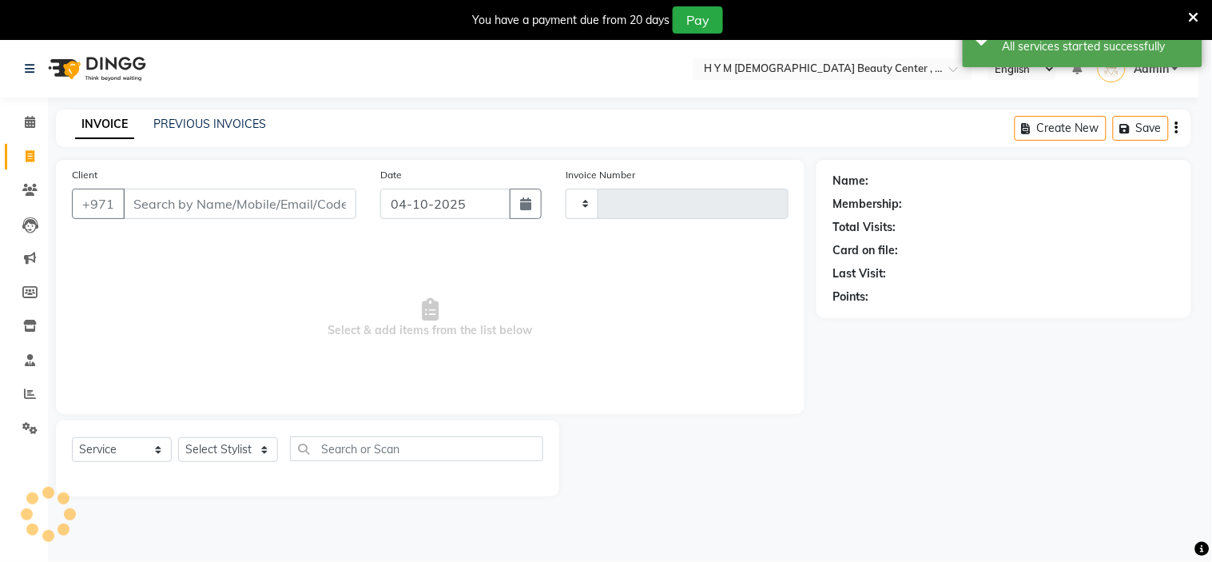
scroll to position [33, 0]
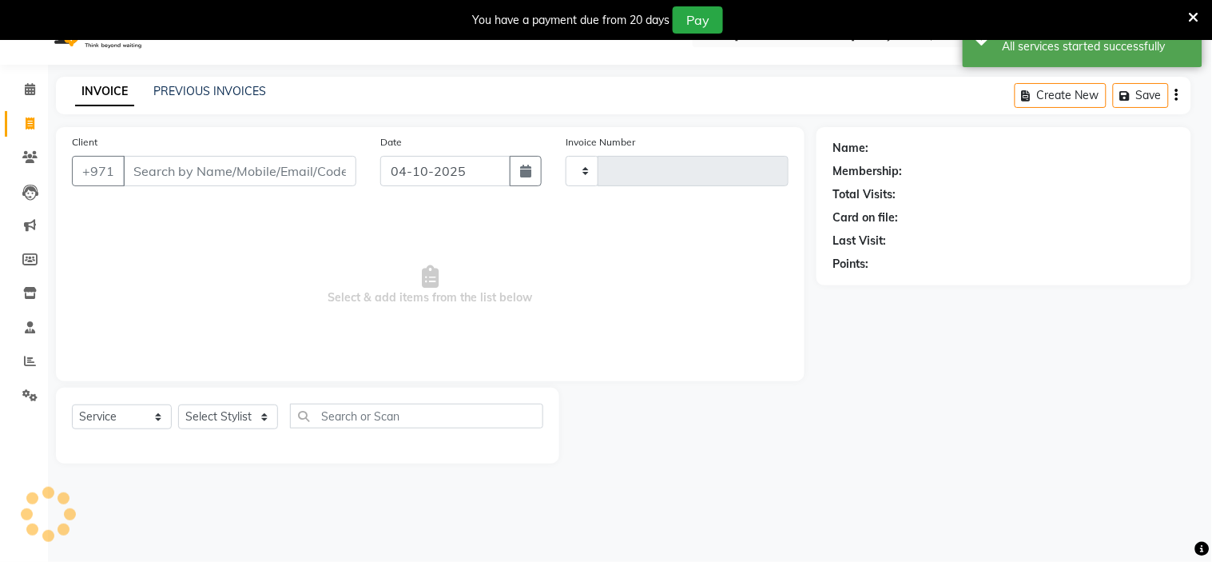
type input "2283"
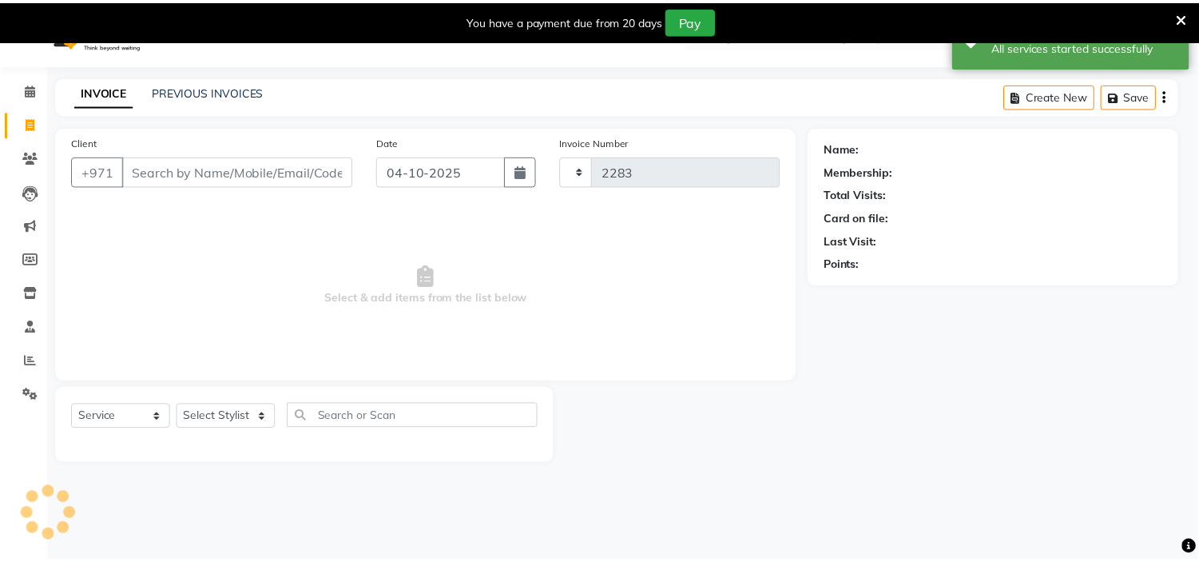
scroll to position [0, 0]
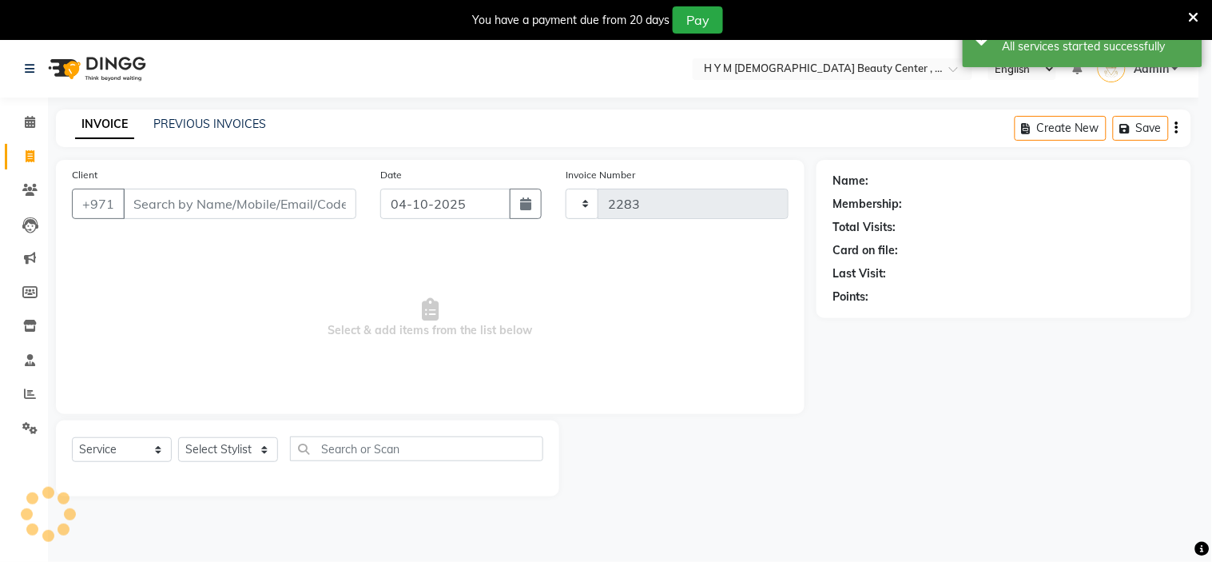
select select "7248"
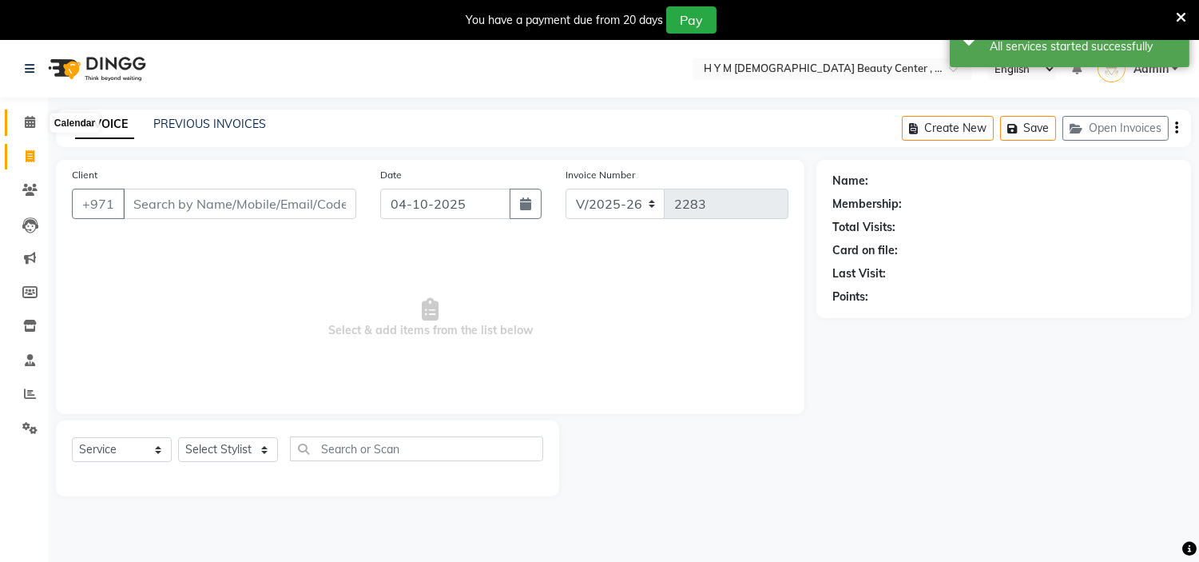
click at [26, 124] on icon at bounding box center [30, 122] width 10 height 12
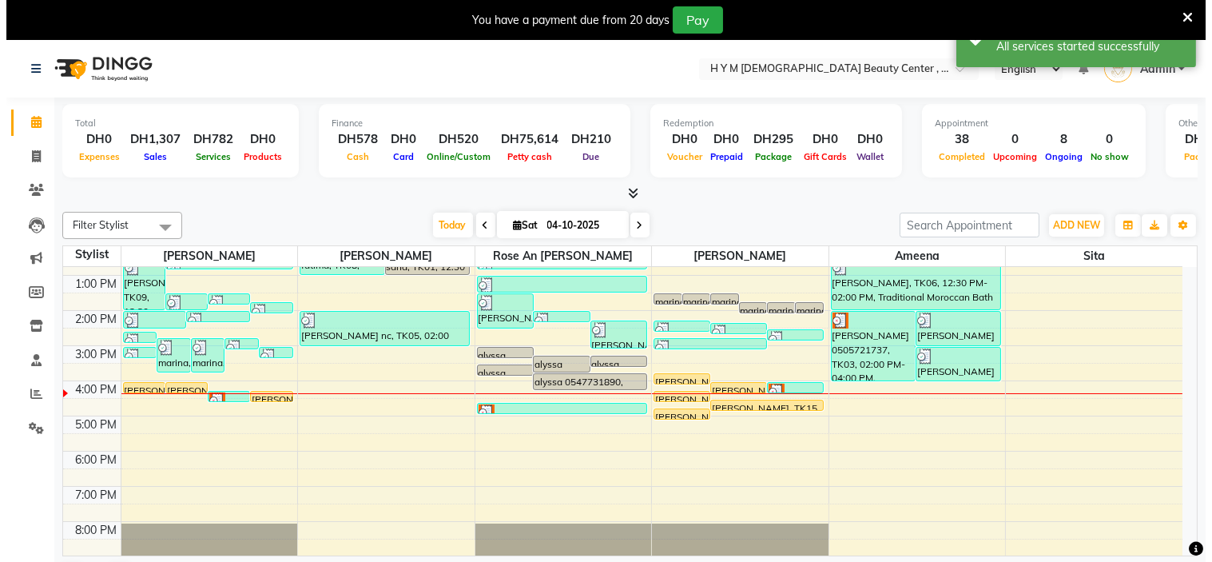
scroll to position [177, 0]
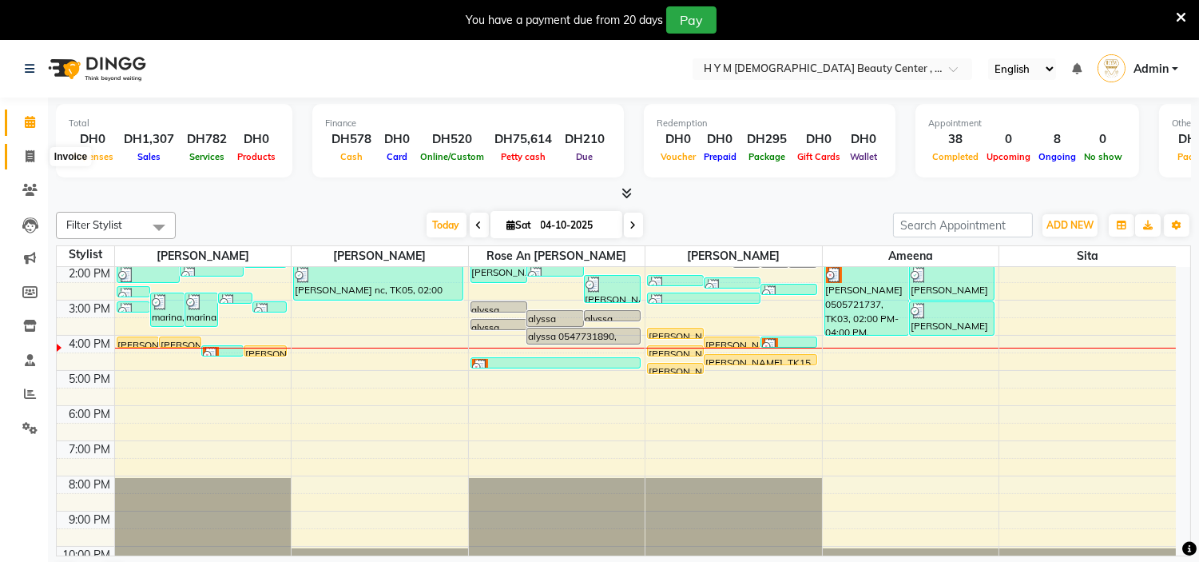
click at [28, 158] on icon at bounding box center [30, 156] width 9 height 12
select select "service"
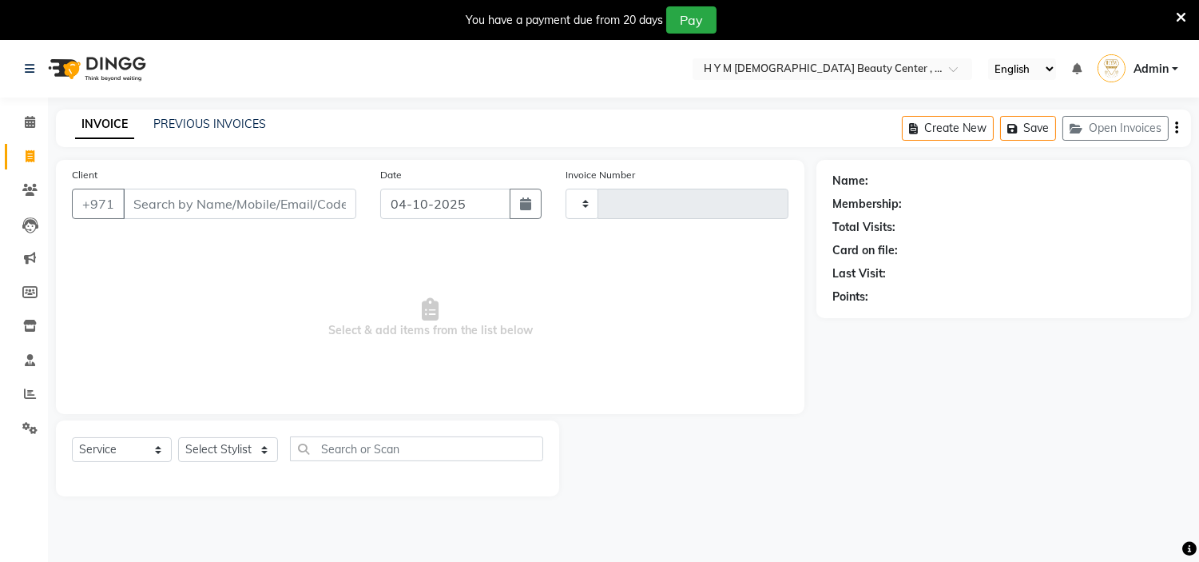
type input "2283"
select select "7248"
click at [169, 198] on input "Client" at bounding box center [239, 204] width 233 height 30
type input "585745533"
click at [323, 201] on span "Add Client" at bounding box center [315, 204] width 63 height 16
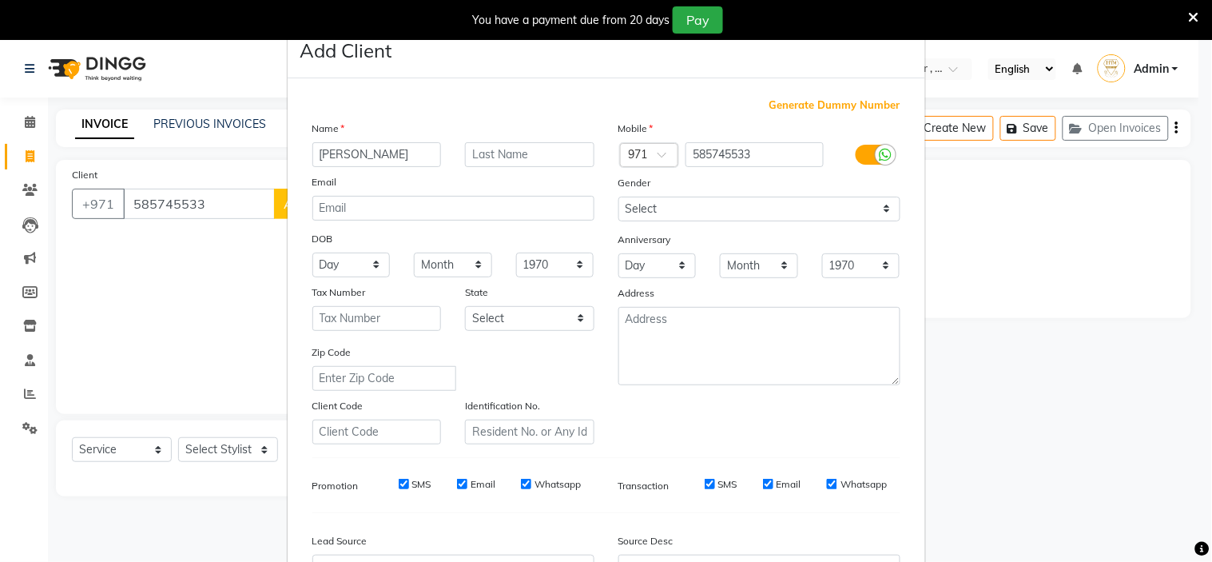
type input "[PERSON_NAME]"
click at [637, 208] on select "Select [DEMOGRAPHIC_DATA] [DEMOGRAPHIC_DATA] Other Prefer Not To Say" at bounding box center [759, 209] width 282 height 25
select select "[DEMOGRAPHIC_DATA]"
click at [618, 197] on select "Select [DEMOGRAPHIC_DATA] [DEMOGRAPHIC_DATA] Other Prefer Not To Say" at bounding box center [759, 209] width 282 height 25
click at [399, 487] on input "SMS" at bounding box center [404, 483] width 10 height 10
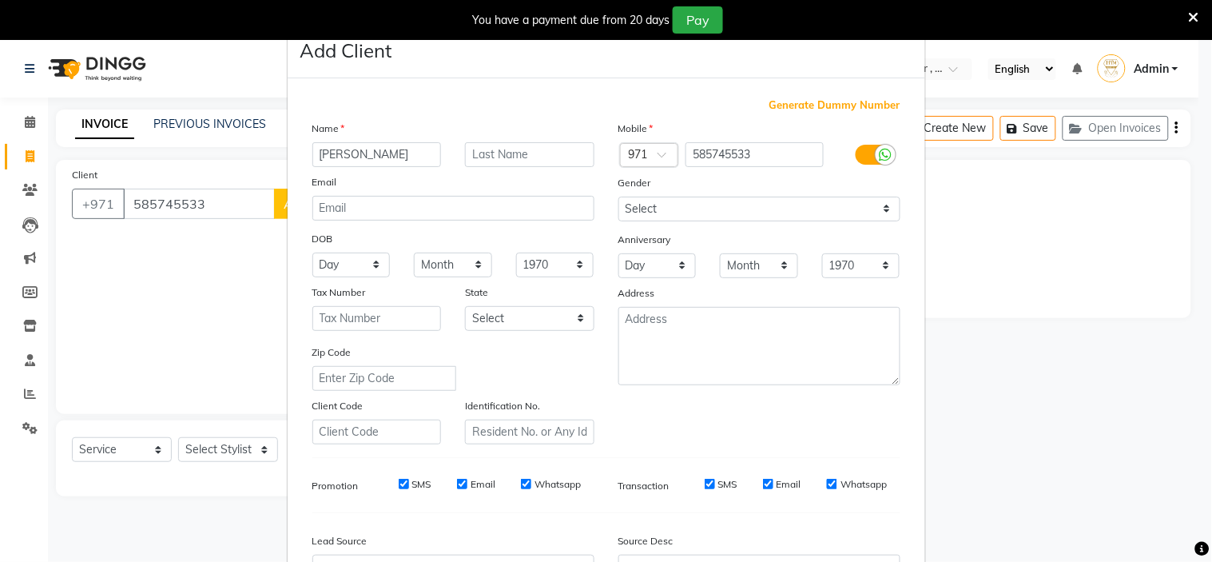
checkbox input "false"
click at [457, 490] on div "Email" at bounding box center [476, 484] width 38 height 14
click at [459, 485] on input "Email" at bounding box center [462, 483] width 10 height 10
checkbox input "false"
click at [521, 481] on input "Whatsapp" at bounding box center [526, 483] width 10 height 10
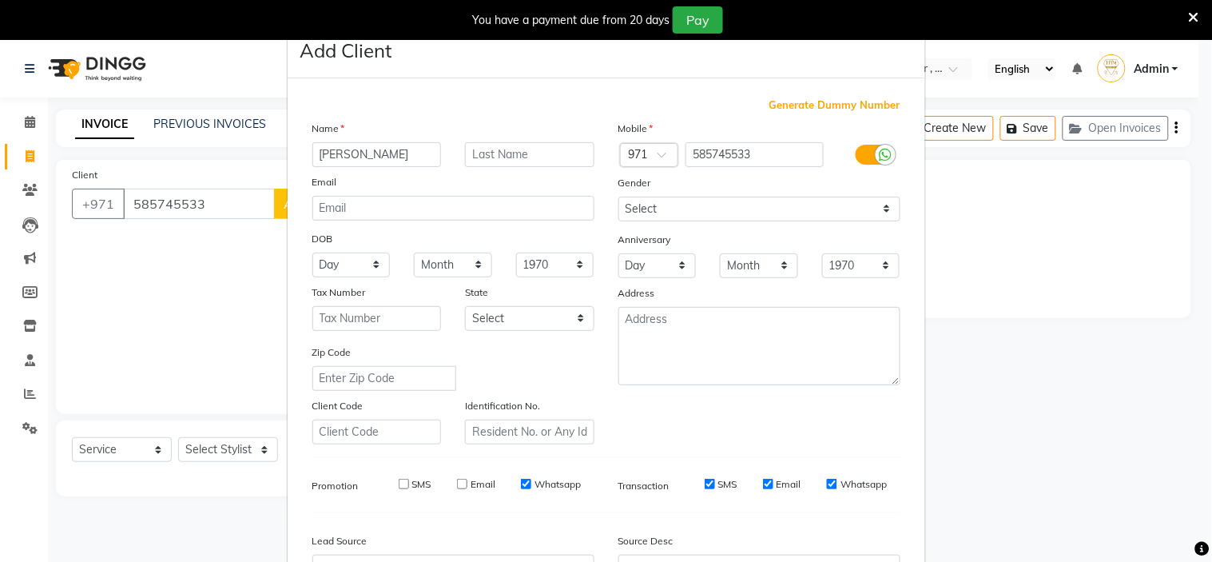
checkbox input "false"
click at [705, 483] on input "SMS" at bounding box center [710, 483] width 10 height 10
checkbox input "false"
click at [754, 482] on div "SMS Email Whatsapp" at bounding box center [784, 484] width 231 height 14
click at [763, 482] on input "Email" at bounding box center [768, 483] width 10 height 10
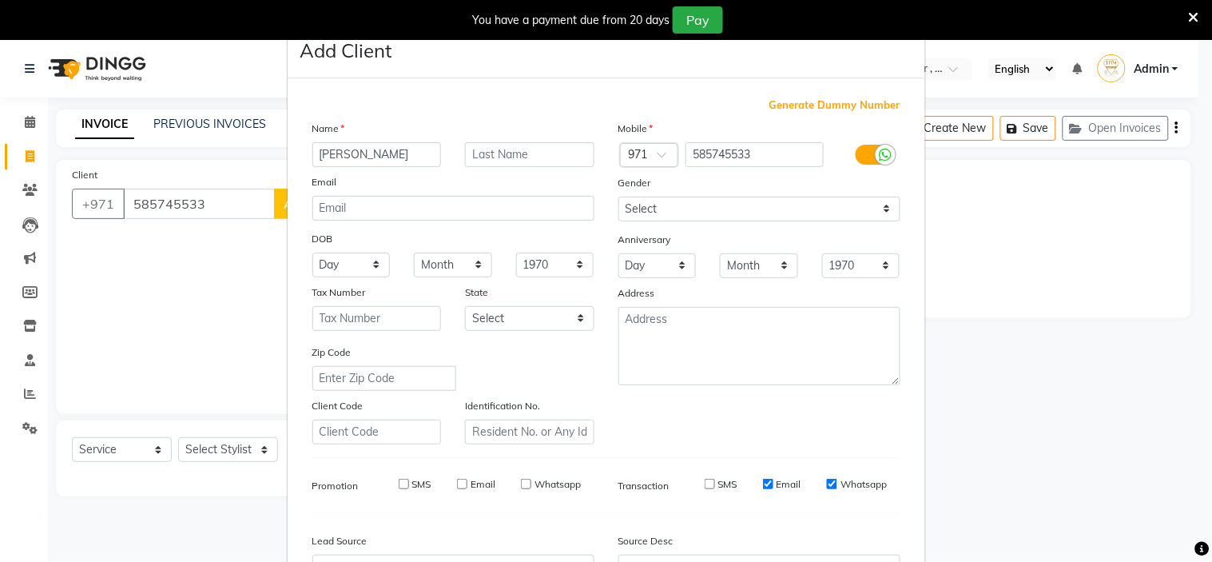
checkbox input "false"
click at [827, 482] on input "Whatsapp" at bounding box center [832, 483] width 10 height 10
checkbox input "false"
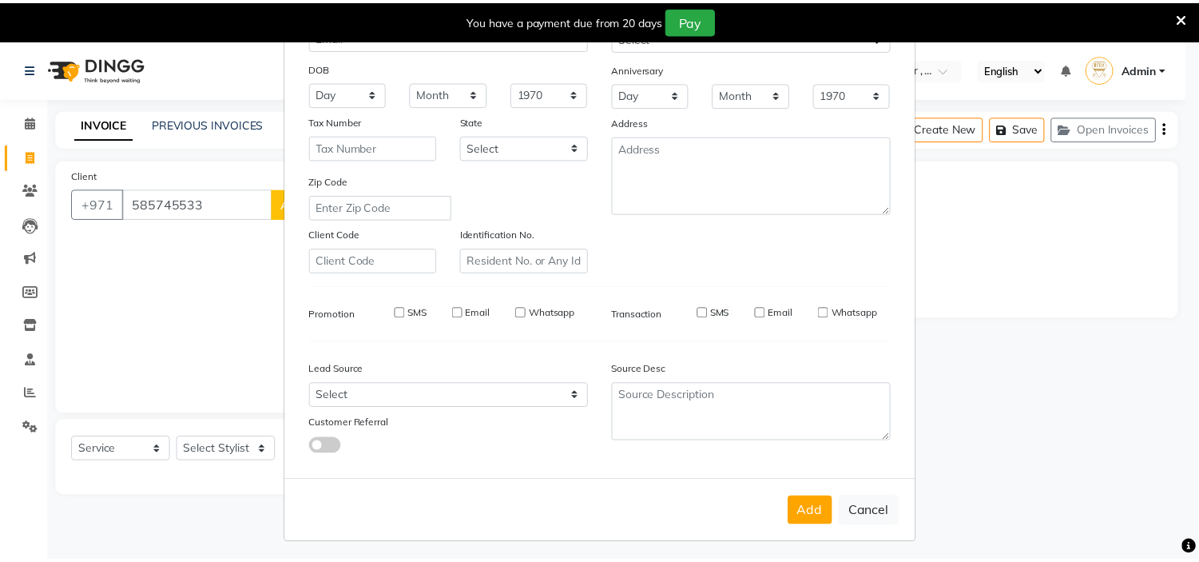
scroll to position [177, 0]
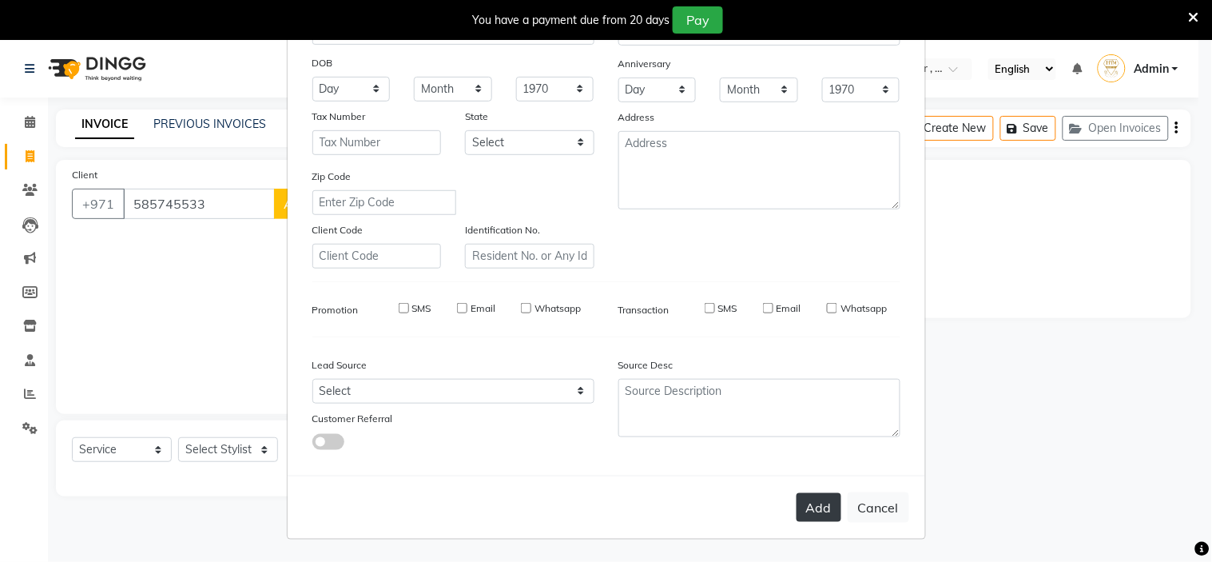
click at [803, 508] on button "Add" at bounding box center [818, 507] width 45 height 29
select select
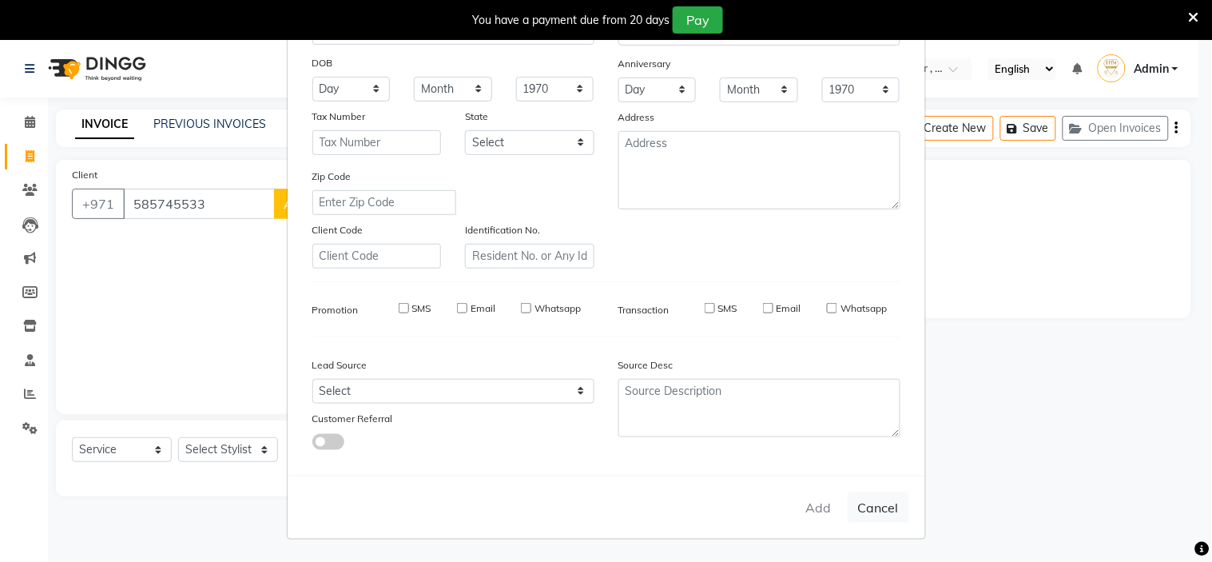
select select
checkbox input "false"
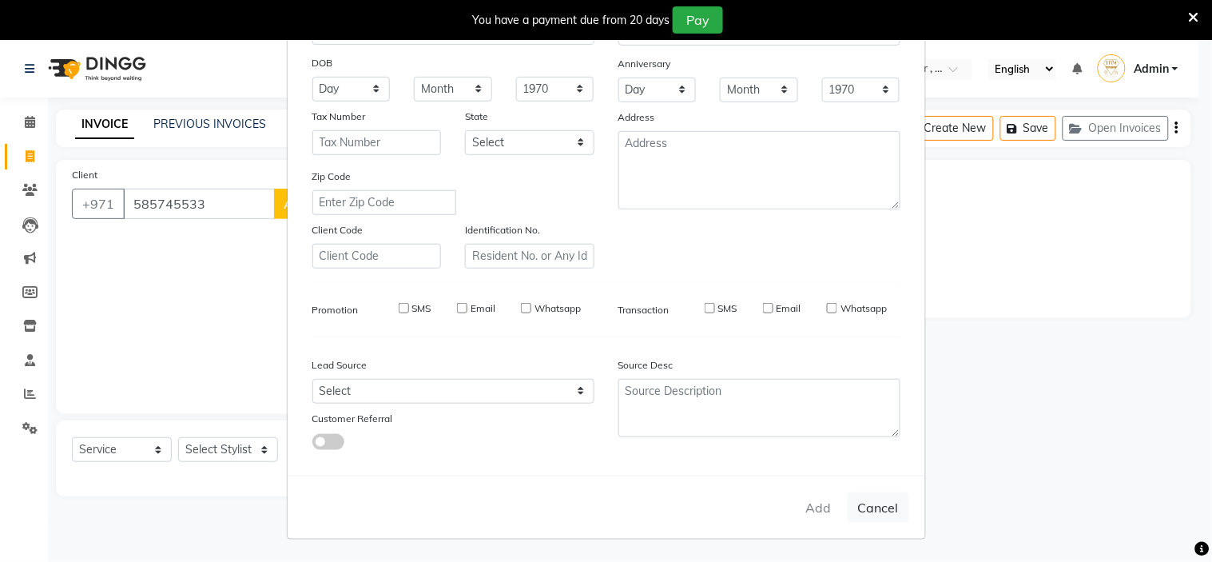
checkbox input "false"
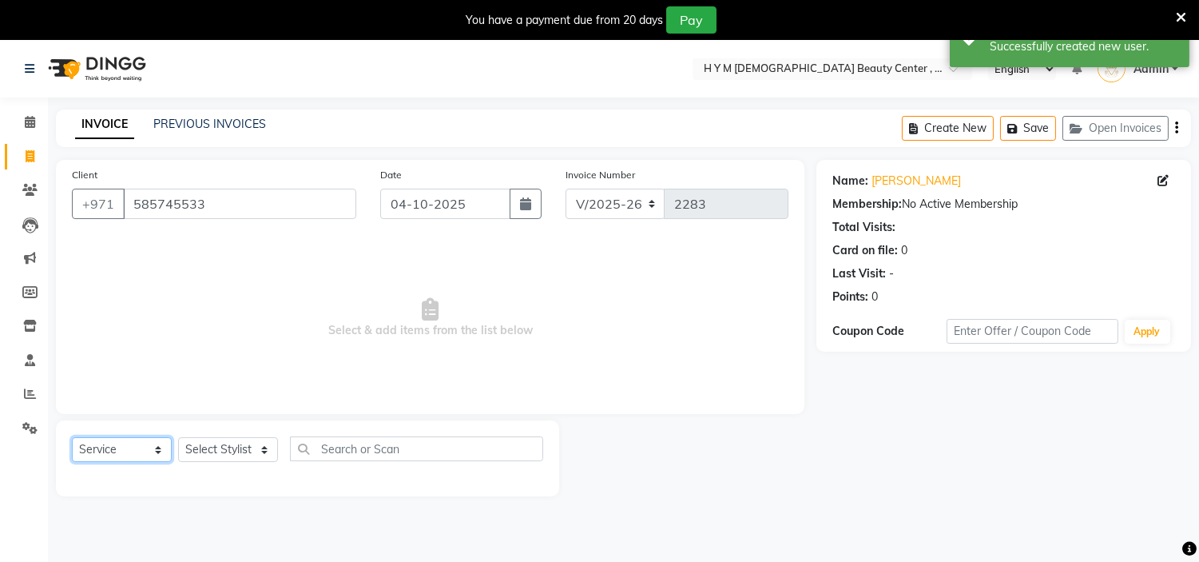
click at [149, 441] on select "Select Service Product Membership Package Voucher Prepaid Gift Card" at bounding box center [122, 449] width 100 height 25
select select "package"
click at [72, 438] on select "Select Service Product Membership Package Voucher Prepaid Gift Card" at bounding box center [122, 449] width 100 height 25
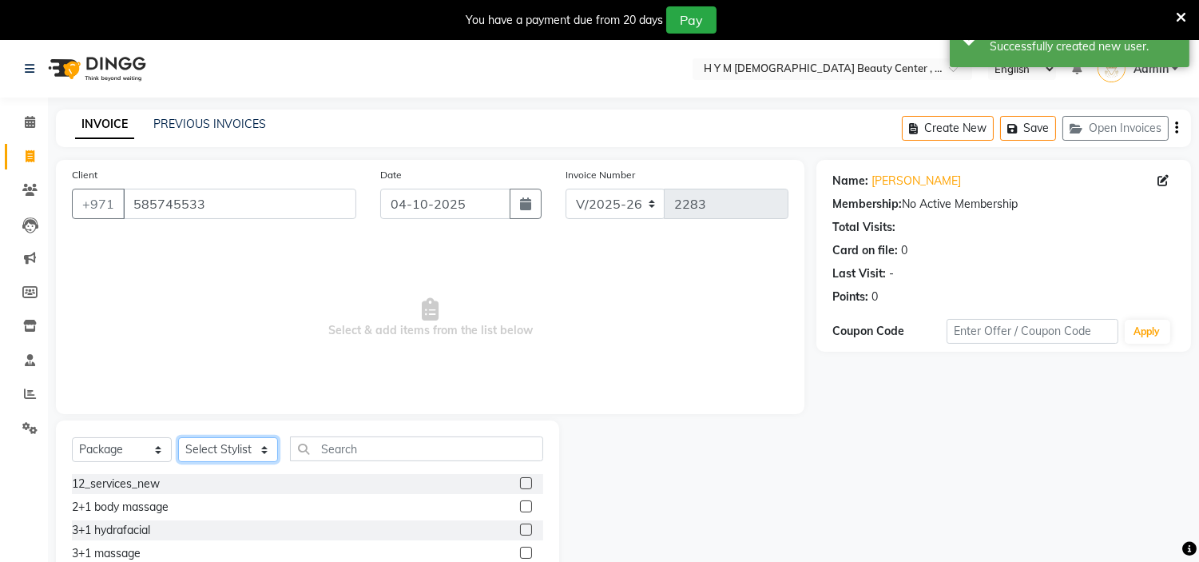
click at [251, 449] on select "Select Stylist [PERSON_NAME] Jheza [PERSON_NAME] [PERSON_NAME] [PERSON_NAME] An…" at bounding box center [228, 449] width 100 height 25
select select "61767"
click at [178, 438] on select "Select Stylist [PERSON_NAME] Jheza [PERSON_NAME] [PERSON_NAME] [PERSON_NAME] An…" at bounding box center [228, 449] width 100 height 25
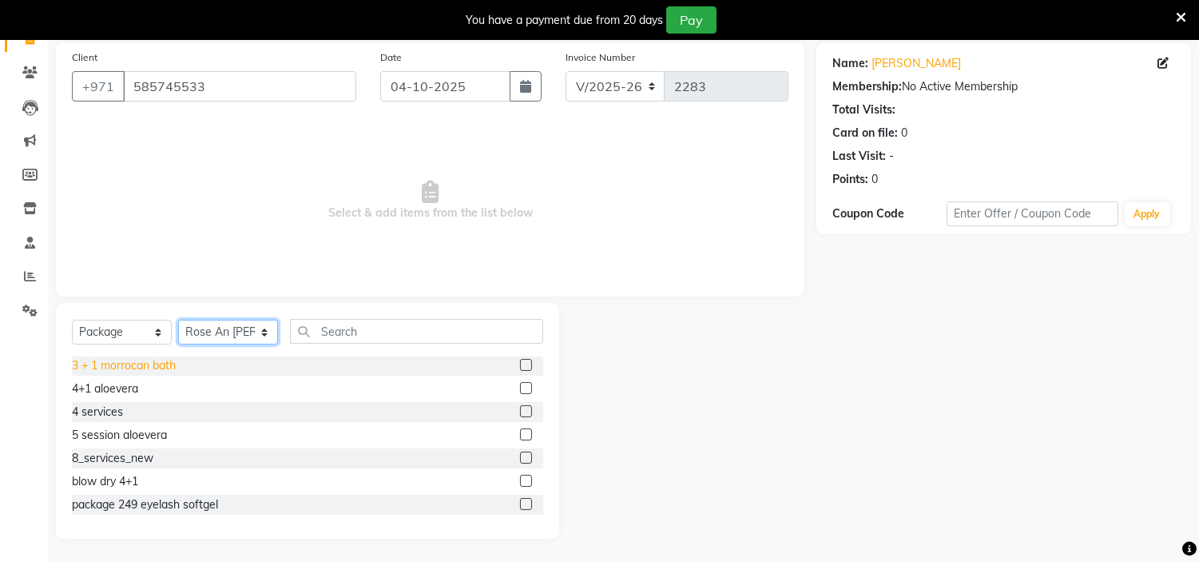
scroll to position [94, 0]
click at [520, 455] on label at bounding box center [526, 457] width 12 height 12
click at [520, 455] on input "checkbox" at bounding box center [525, 457] width 10 height 10
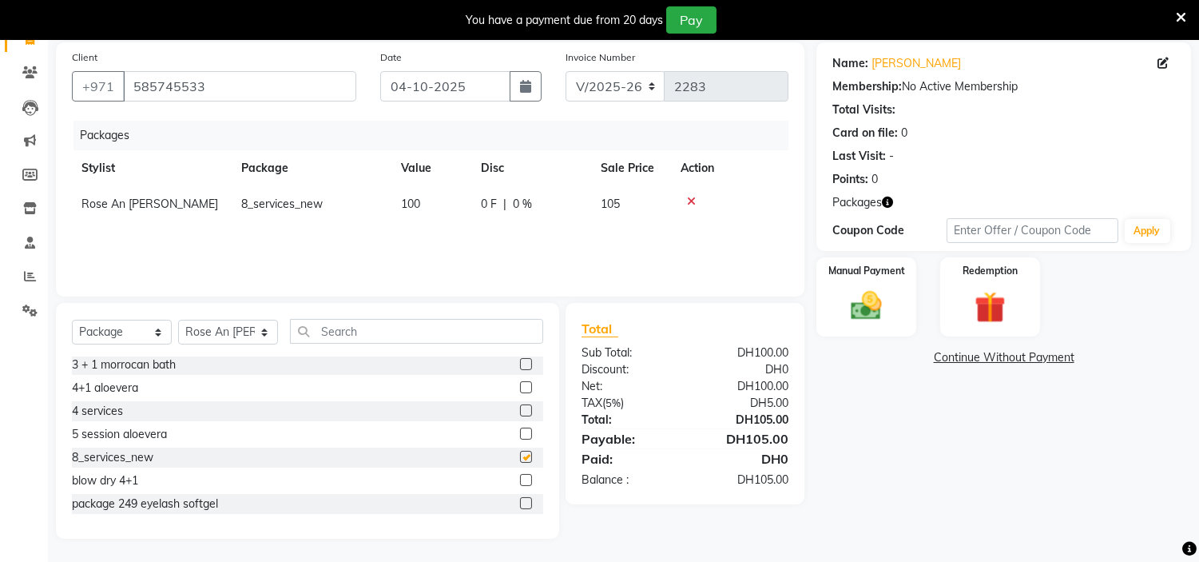
checkbox input "false"
click at [971, 354] on link "Continue Without Payment" at bounding box center [1004, 357] width 368 height 17
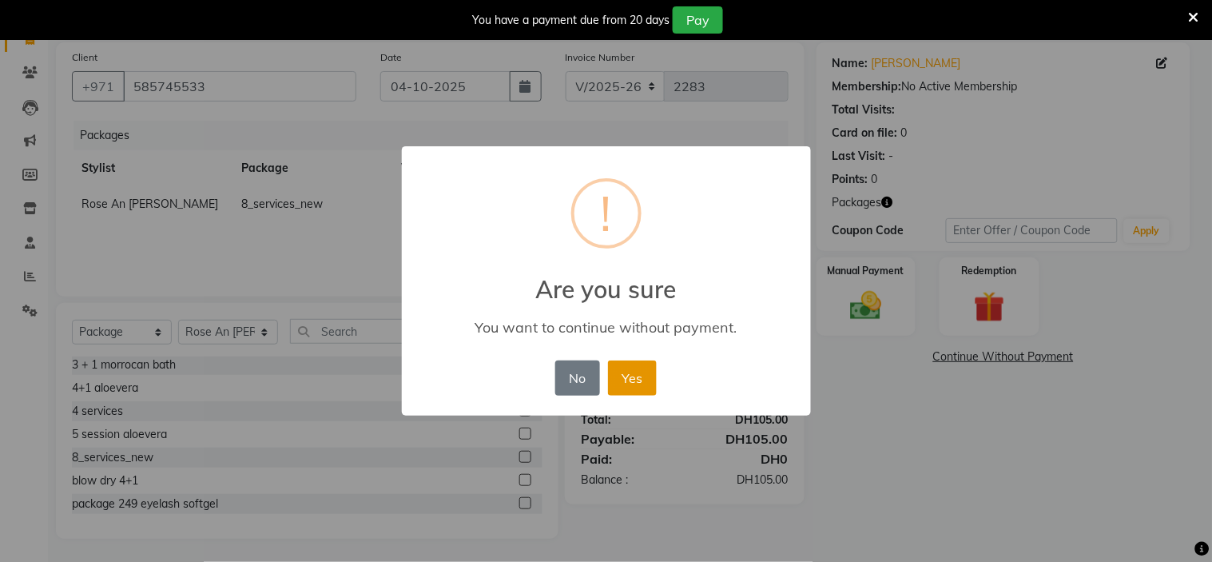
click at [616, 387] on button "Yes" at bounding box center [632, 377] width 49 height 35
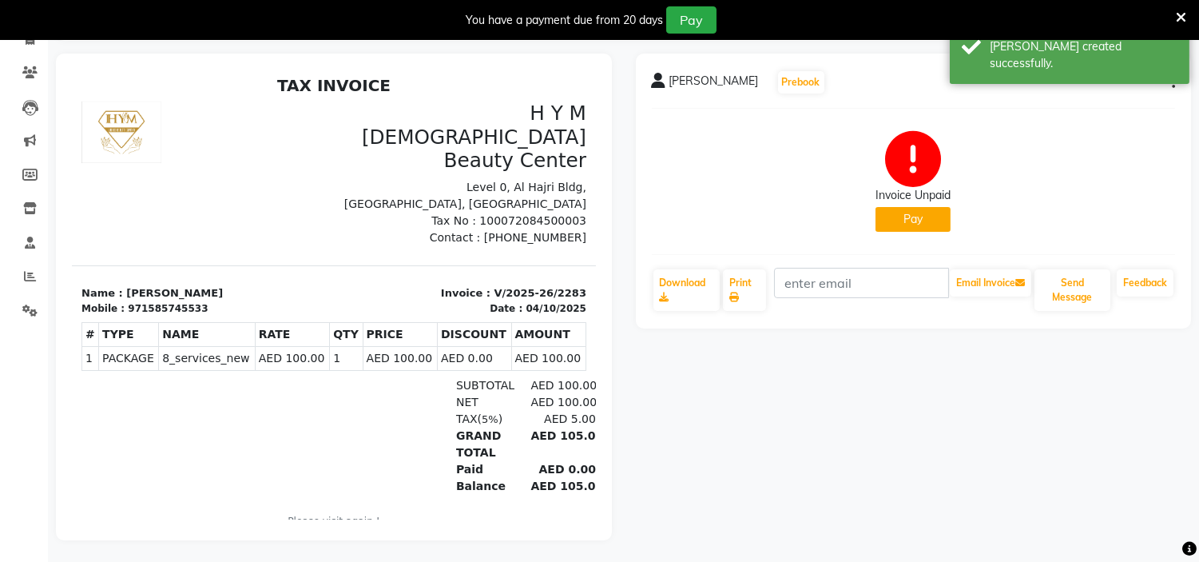
scroll to position [40, 0]
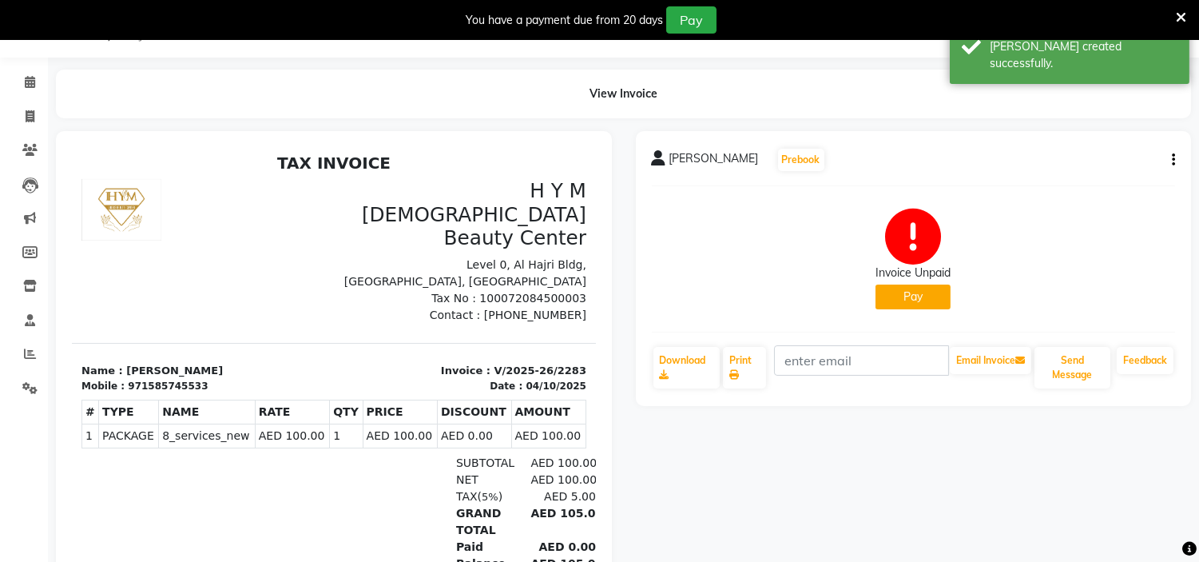
select select "service"
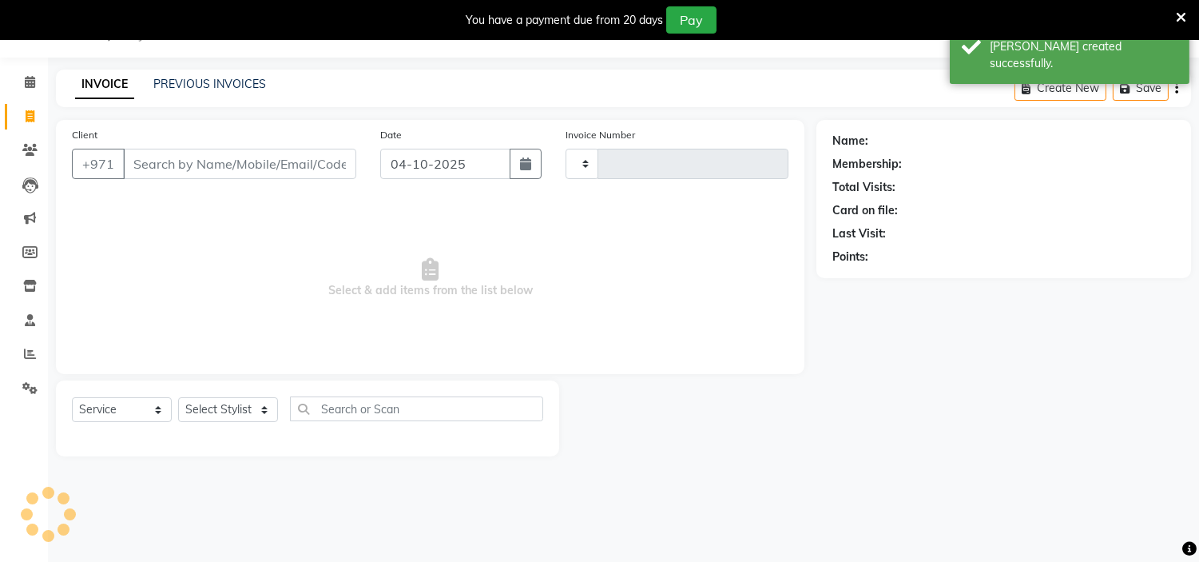
type input "2284"
select select "7248"
click at [30, 80] on icon at bounding box center [30, 82] width 10 height 12
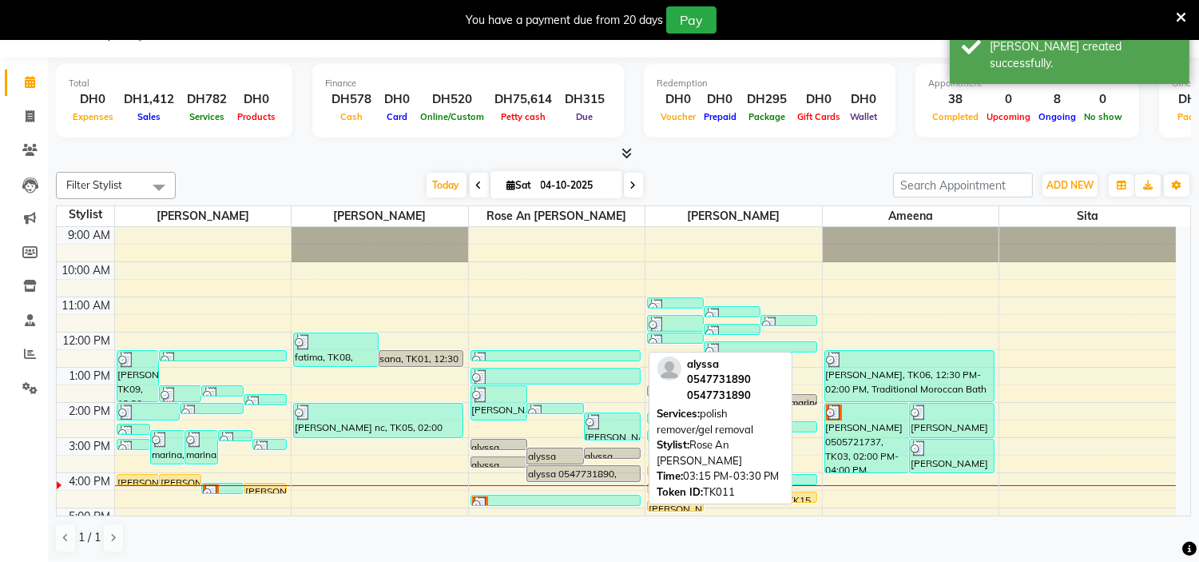
scroll to position [89, 0]
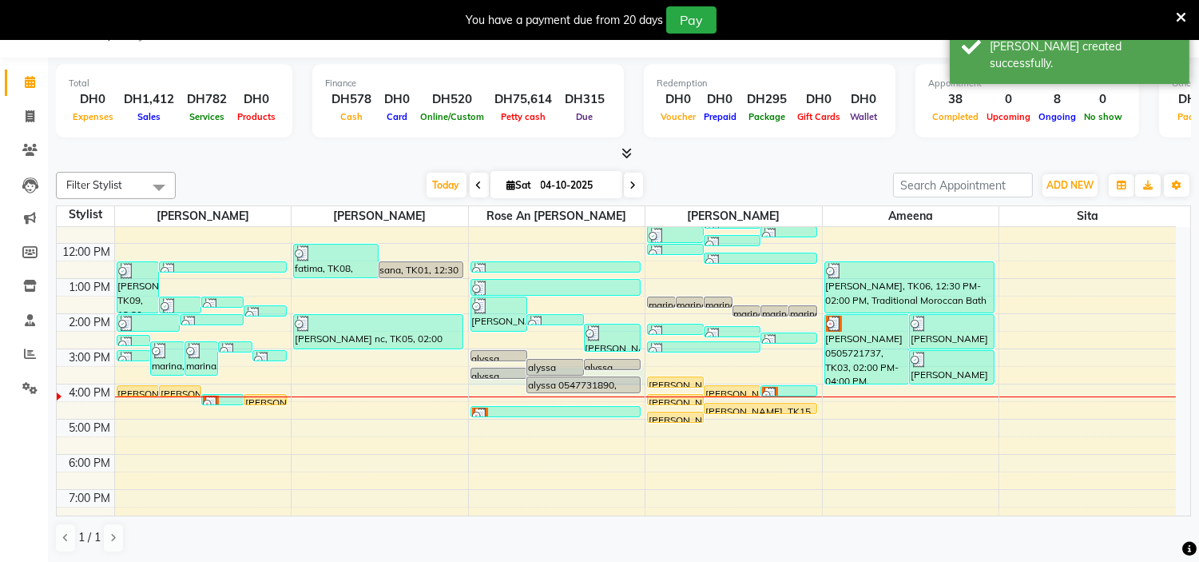
click at [498, 384] on div "9:00 AM 10:00 AM 11:00 AM 12:00 PM 1:00 PM 2:00 PM 3:00 PM 4:00 PM 5:00 PM 6:00…" at bounding box center [616, 383] width 1119 height 491
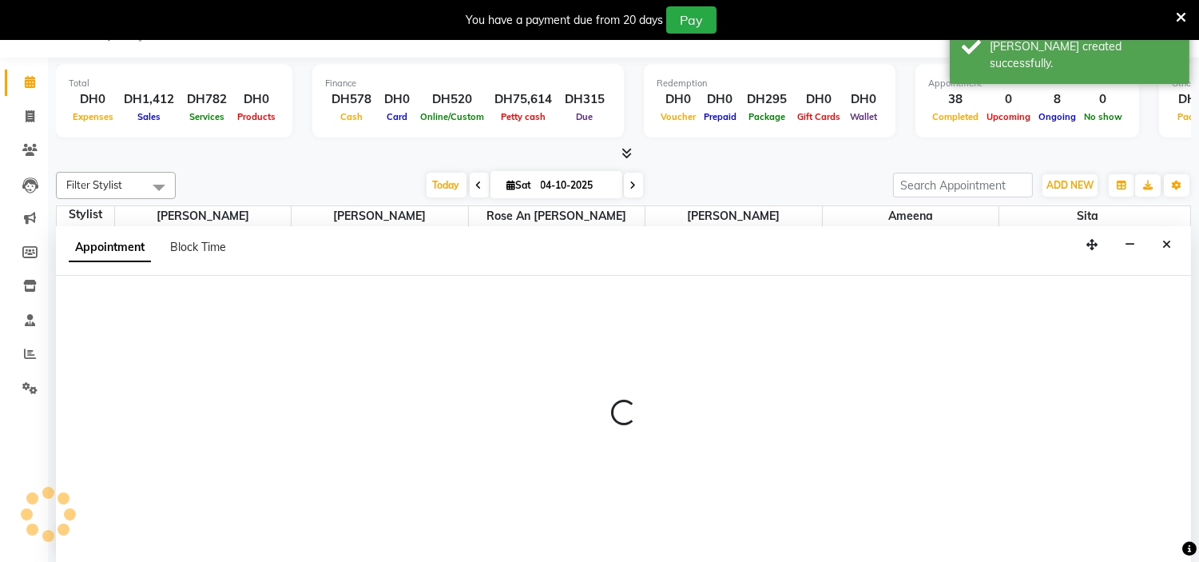
scroll to position [41, 0]
select select "61767"
select select "930"
select select "tentative"
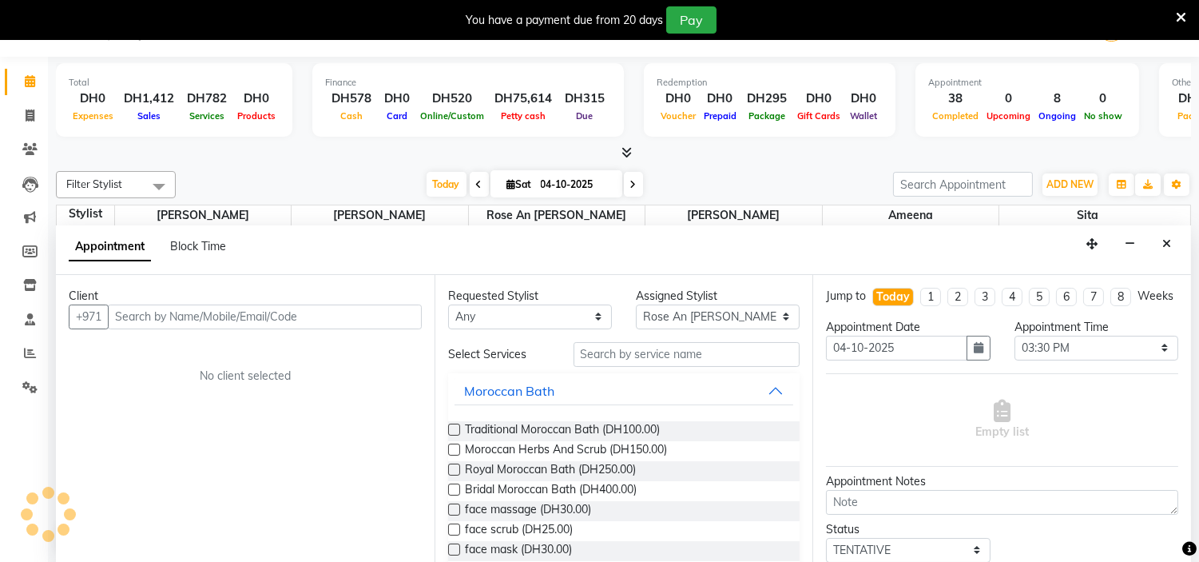
click at [177, 309] on input "text" at bounding box center [265, 316] width 314 height 25
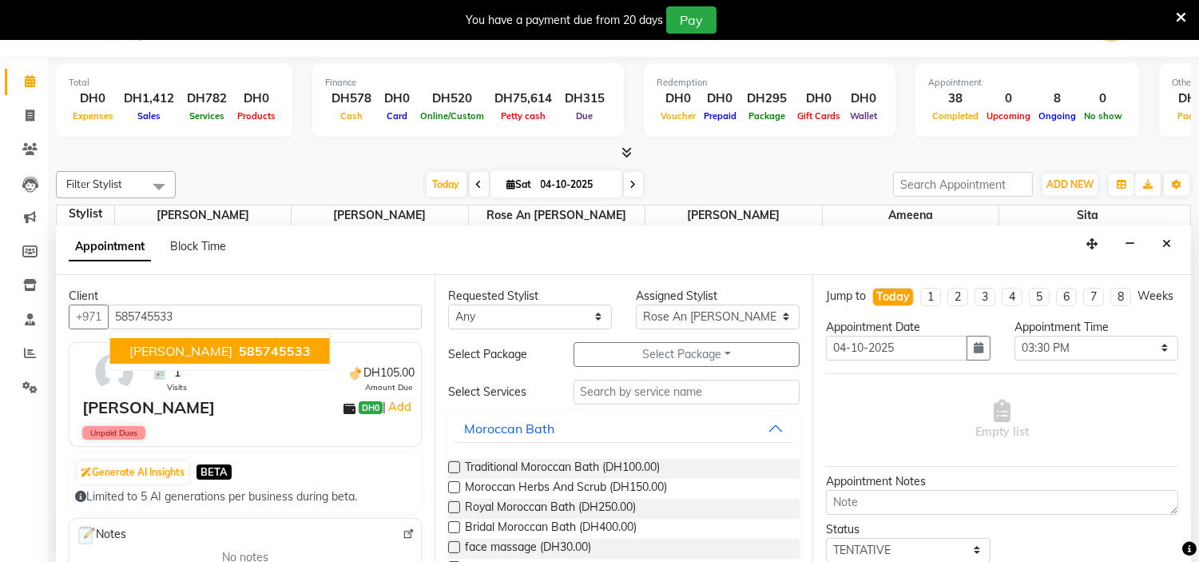
click at [239, 347] on span "585745533" at bounding box center [275, 351] width 72 height 16
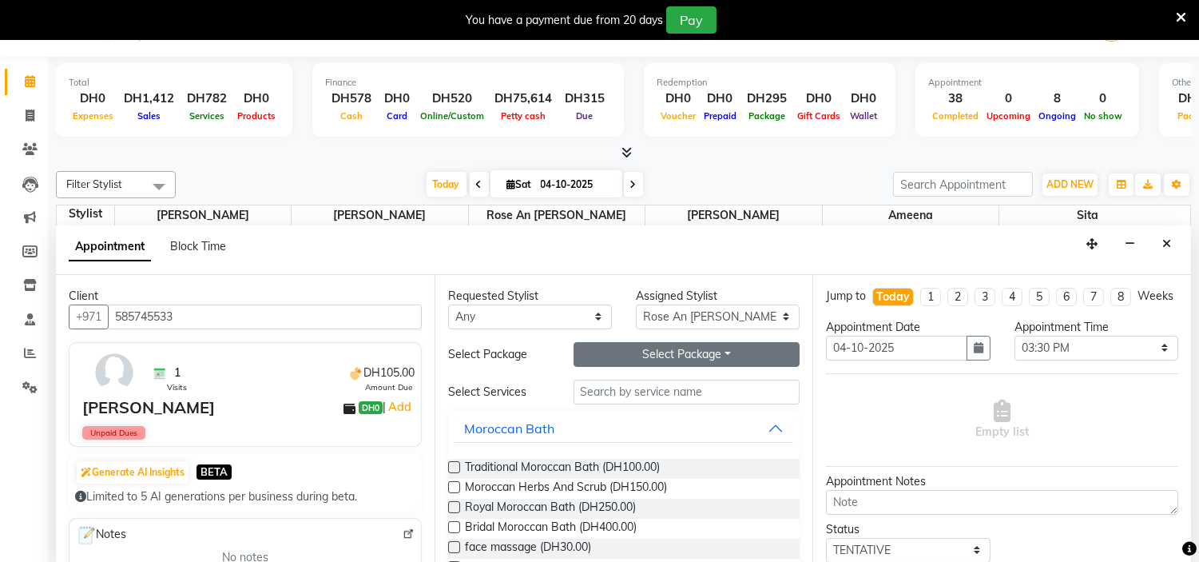
type input "585745533"
click at [635, 346] on button "Select Package Toggle Dropdown" at bounding box center [687, 354] width 227 height 25
click at [636, 392] on li "8_services_new" at bounding box center [637, 386] width 126 height 23
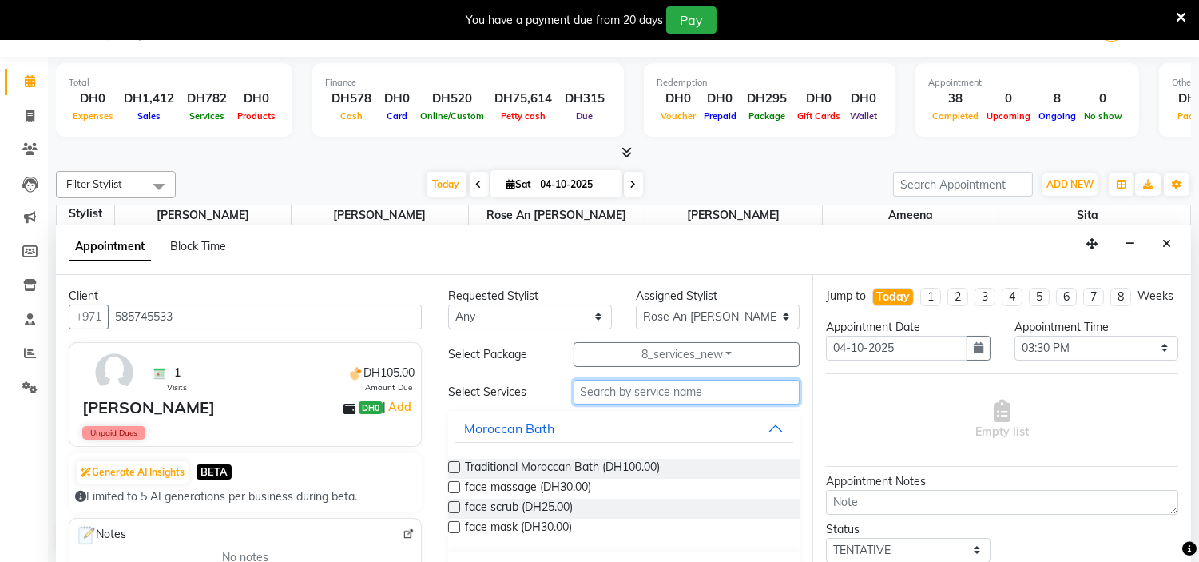
click at [692, 383] on input "text" at bounding box center [687, 391] width 227 height 25
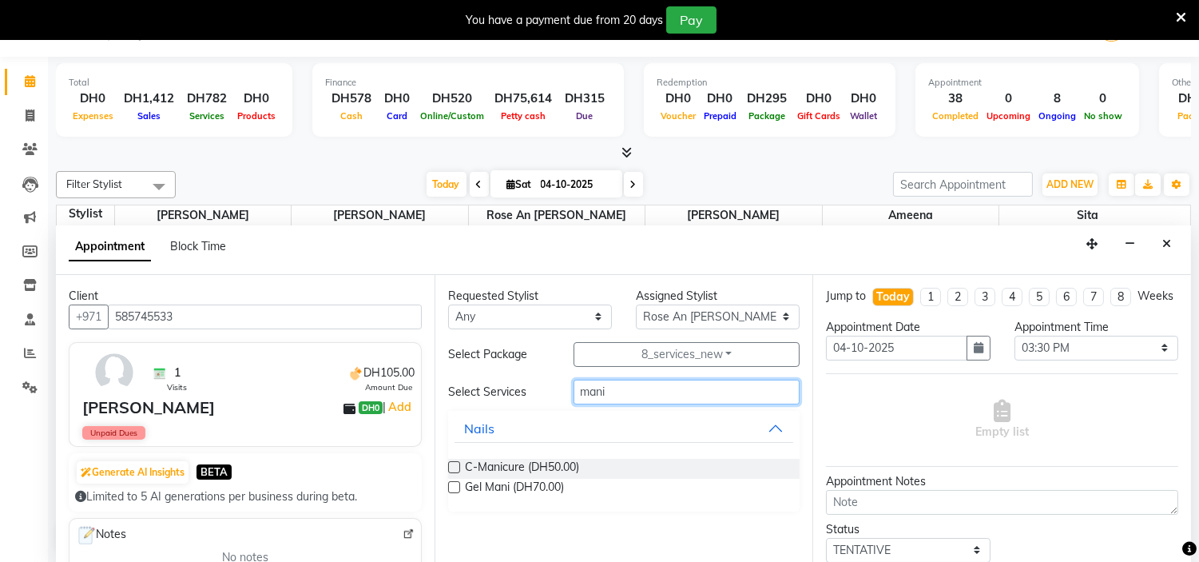
type input "mani"
click at [454, 462] on label at bounding box center [454, 467] width 12 height 12
click at [454, 463] on input "checkbox" at bounding box center [453, 468] width 10 height 10
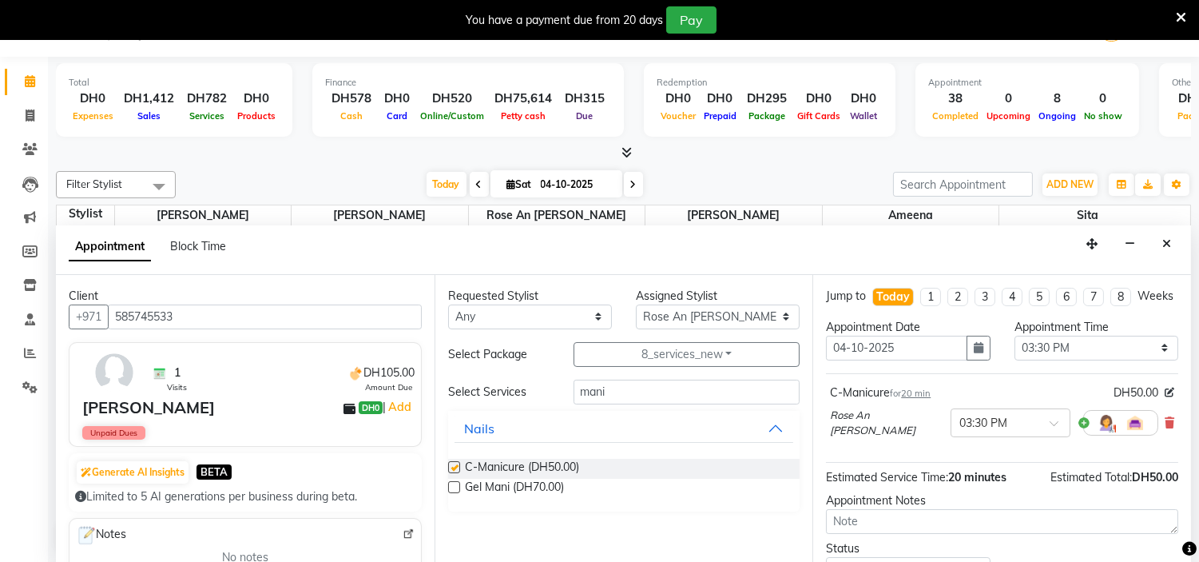
checkbox input "false"
click at [641, 390] on input "mani" at bounding box center [687, 391] width 227 height 25
type input "m"
type input "pedi"
click at [451, 485] on label at bounding box center [454, 487] width 12 height 12
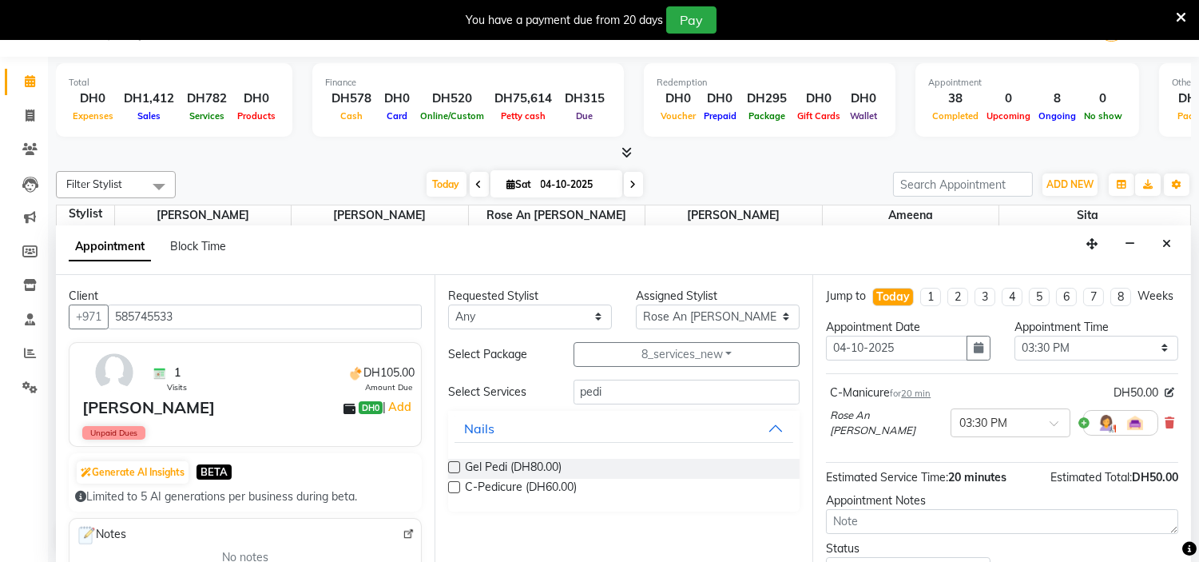
click at [451, 485] on input "checkbox" at bounding box center [453, 488] width 10 height 10
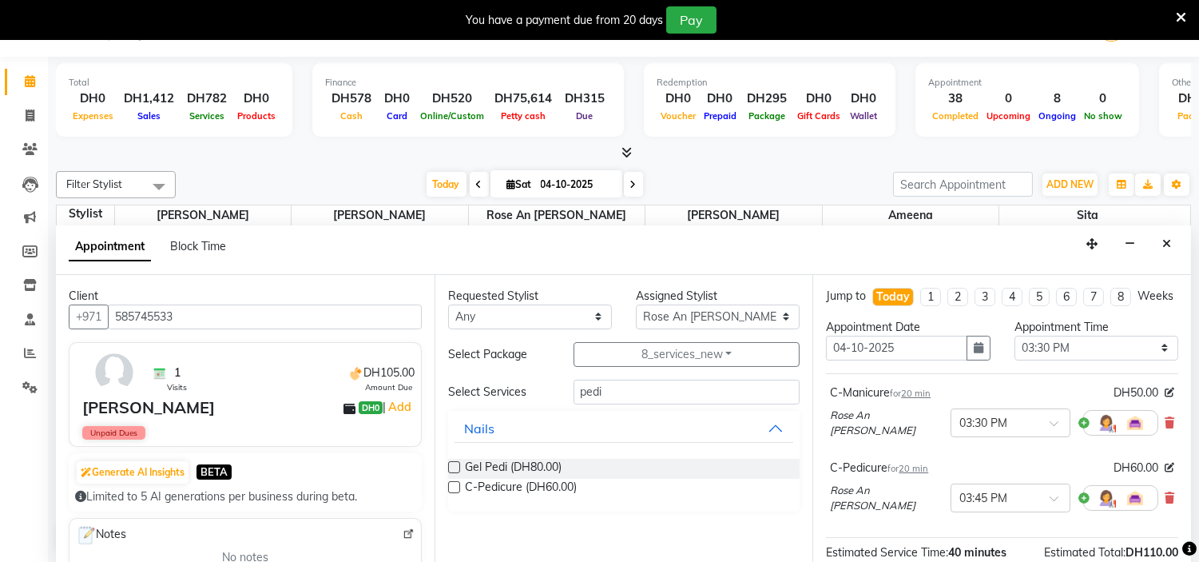
click at [451, 485] on label at bounding box center [454, 487] width 12 height 12
click at [451, 485] on input "checkbox" at bounding box center [453, 488] width 10 height 10
checkbox input "false"
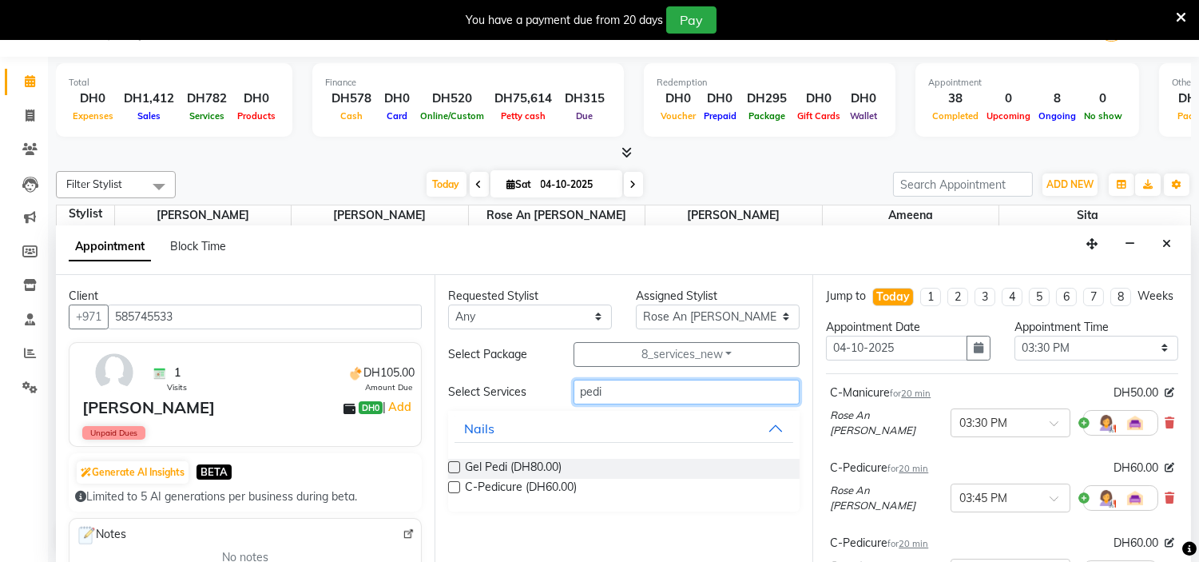
click at [609, 395] on input "pedi" at bounding box center [687, 391] width 227 height 25
type input "p"
type input "foot spa"
click at [452, 465] on label at bounding box center [454, 467] width 12 height 12
click at [452, 465] on input "checkbox" at bounding box center [453, 468] width 10 height 10
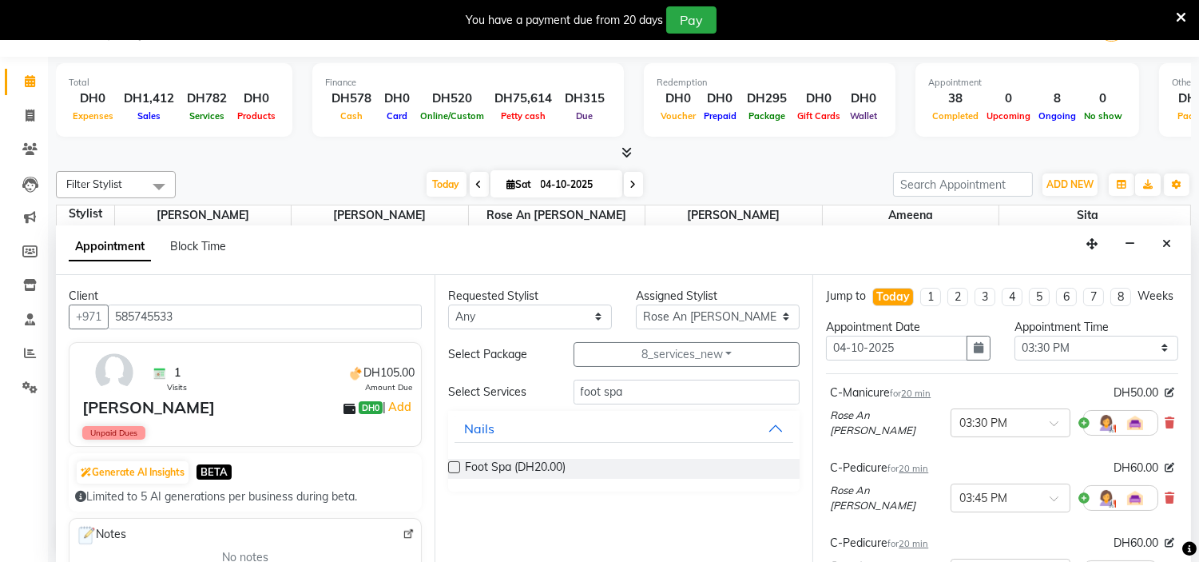
click at [452, 465] on label at bounding box center [454, 467] width 12 height 12
click at [452, 465] on input "checkbox" at bounding box center [453, 468] width 10 height 10
checkbox input "false"
click at [626, 390] on input "foot spa" at bounding box center [687, 391] width 227 height 25
type input "foot massag"
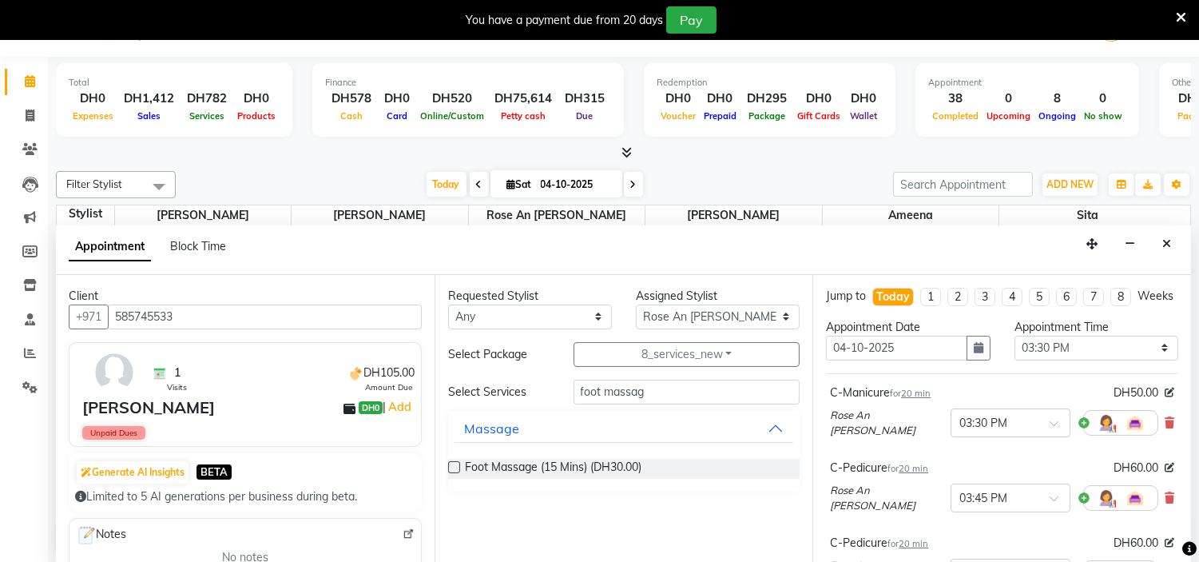
click at [451, 466] on label at bounding box center [454, 467] width 12 height 12
click at [451, 466] on input "checkbox" at bounding box center [453, 468] width 10 height 10
checkbox input "false"
click at [649, 393] on input "foot massag" at bounding box center [687, 391] width 227 height 25
type input "f"
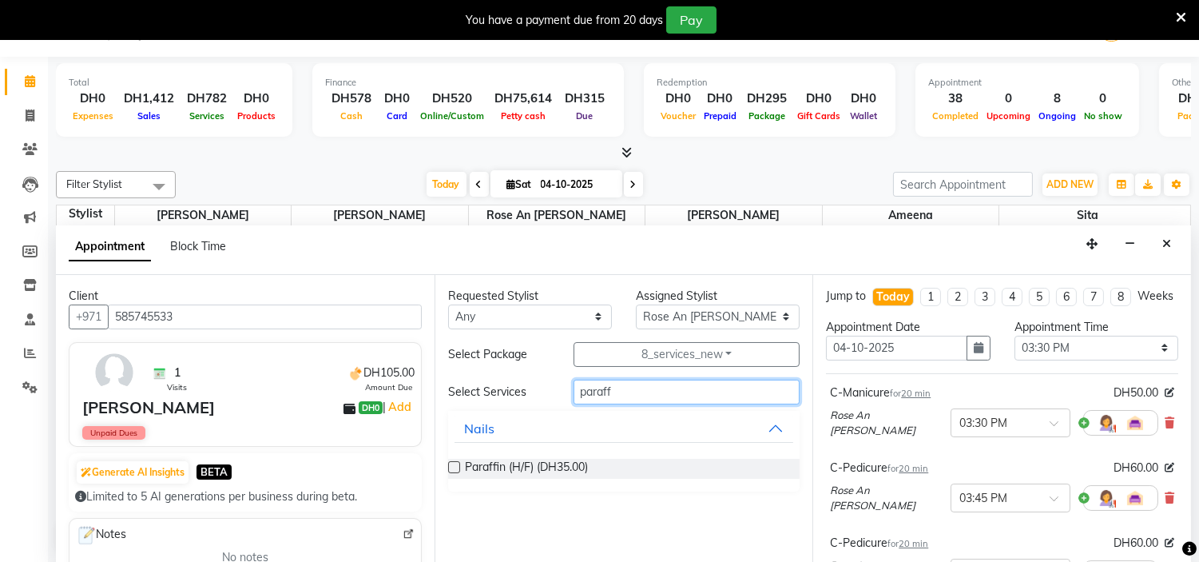
type input "paraff"
click at [456, 464] on label at bounding box center [454, 467] width 12 height 12
click at [456, 464] on input "checkbox" at bounding box center [453, 468] width 10 height 10
checkbox input "false"
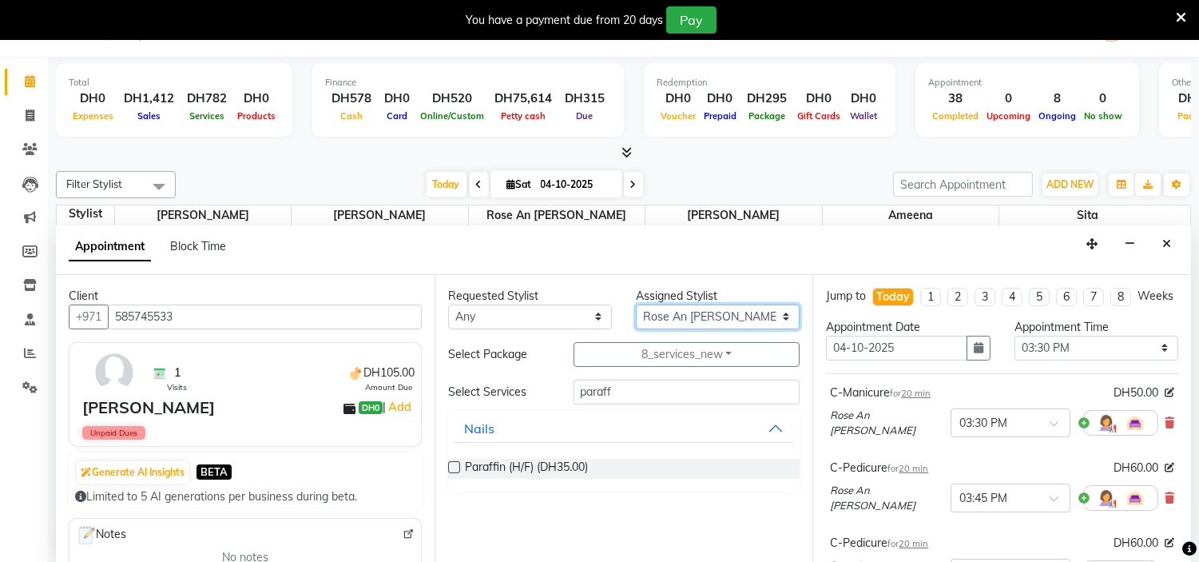
click at [741, 320] on select "Select [PERSON_NAME] Jheza [PERSON_NAME] [PERSON_NAME] [PERSON_NAME] An [PERSON…" at bounding box center [718, 316] width 164 height 25
select select "66737"
click at [636, 304] on select "Select [PERSON_NAME] Jheza [PERSON_NAME] [PERSON_NAME] [PERSON_NAME] An [PERSON…" at bounding box center [718, 316] width 164 height 25
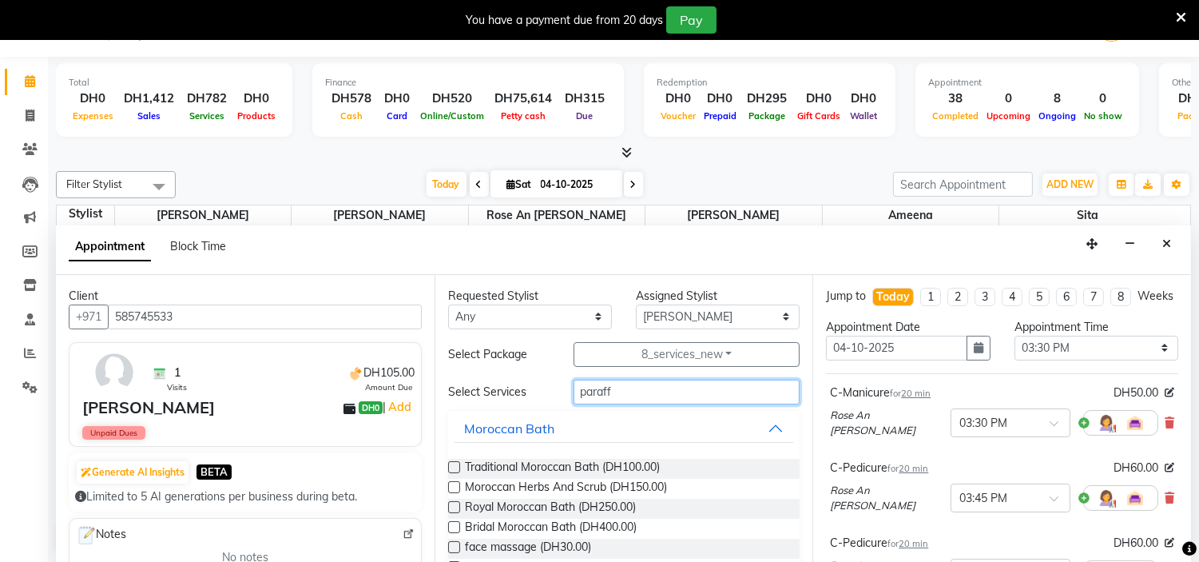
click at [616, 394] on input "paraff" at bounding box center [687, 391] width 227 height 25
type input "p"
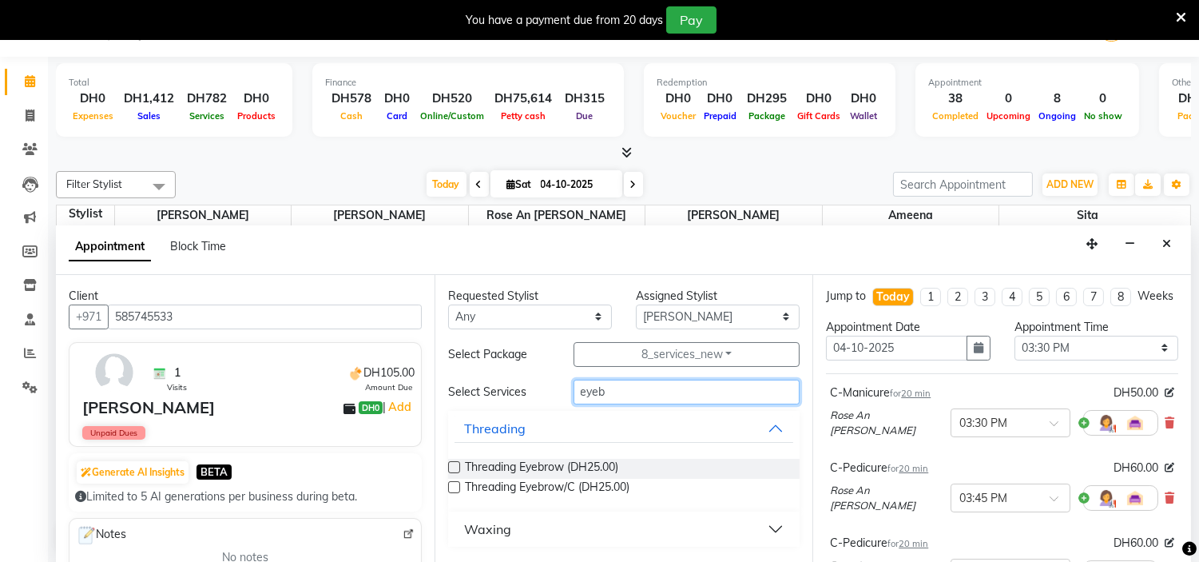
type input "eyeb"
click at [455, 462] on label at bounding box center [454, 467] width 12 height 12
click at [455, 463] on input "checkbox" at bounding box center [453, 468] width 10 height 10
checkbox input "false"
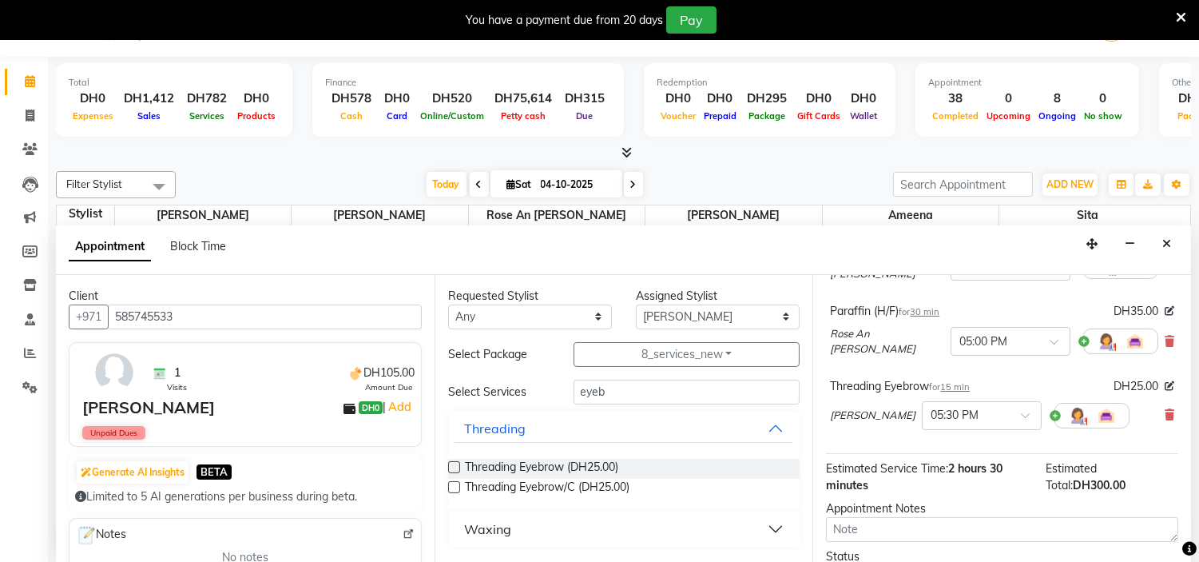
scroll to position [657, 0]
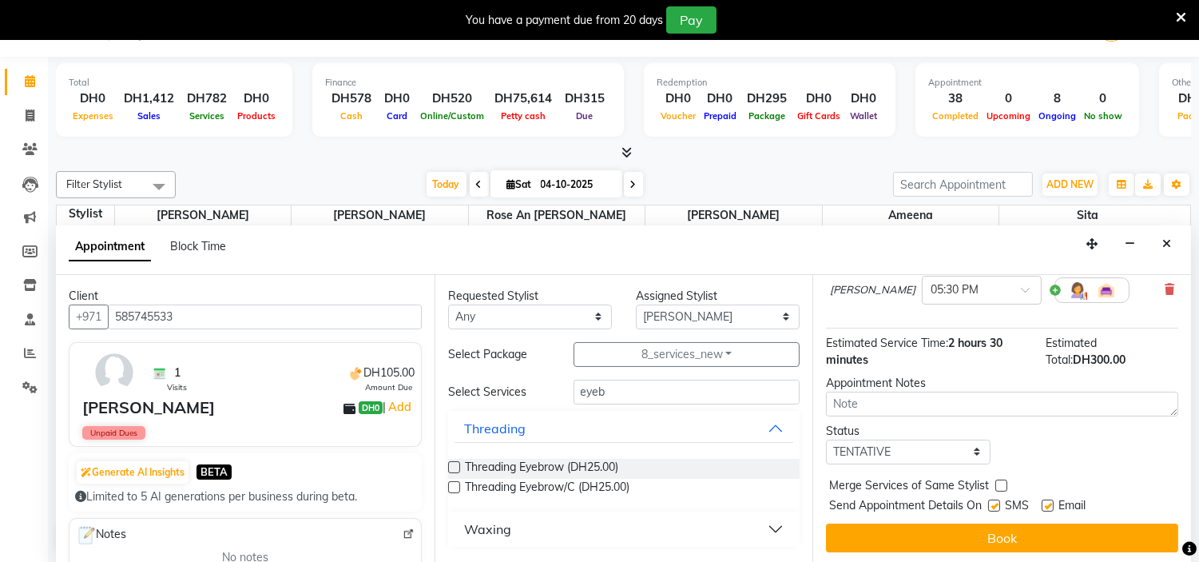
click at [989, 503] on label at bounding box center [994, 505] width 12 height 12
click at [989, 503] on input "checkbox" at bounding box center [993, 507] width 10 height 10
checkbox input "false"
click at [1048, 502] on label at bounding box center [1048, 505] width 12 height 12
click at [1048, 502] on input "checkbox" at bounding box center [1047, 507] width 10 height 10
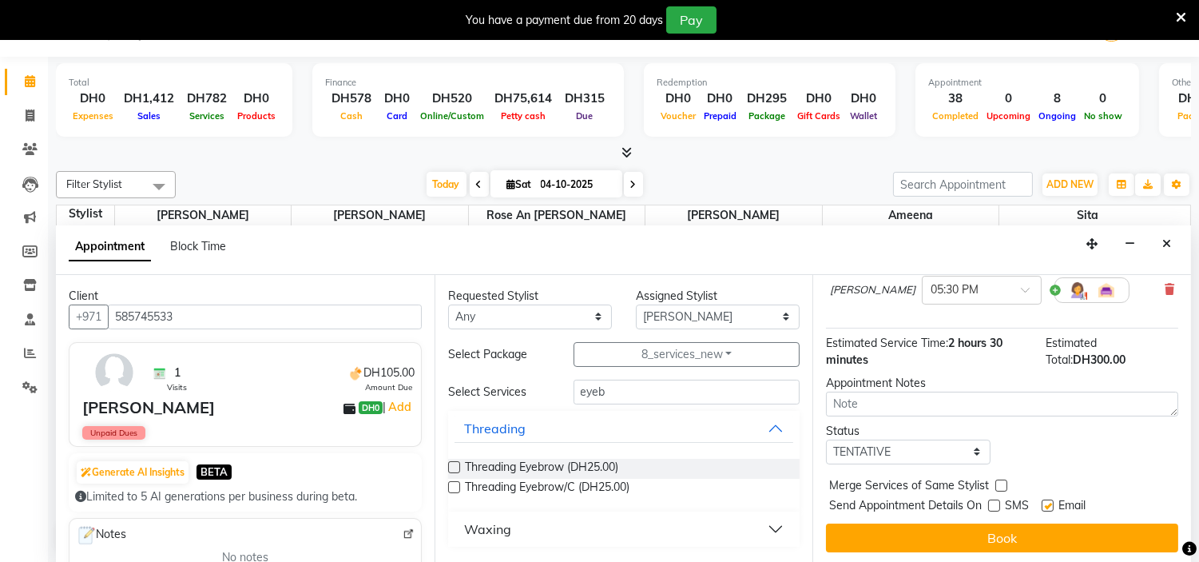
checkbox input "false"
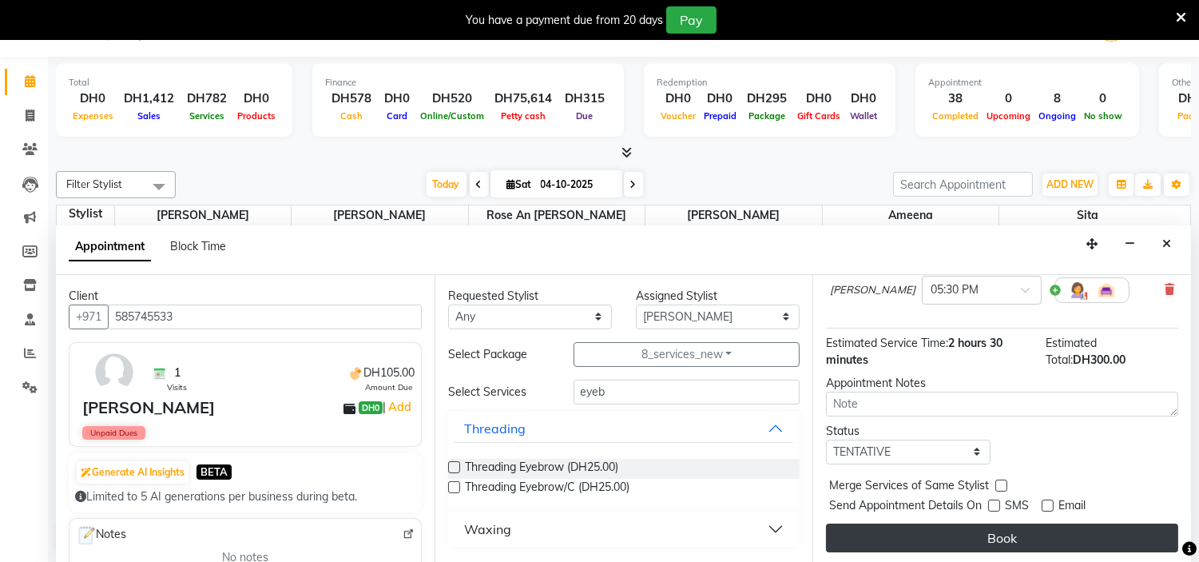
click at [1035, 533] on button "Book" at bounding box center [1002, 537] width 352 height 29
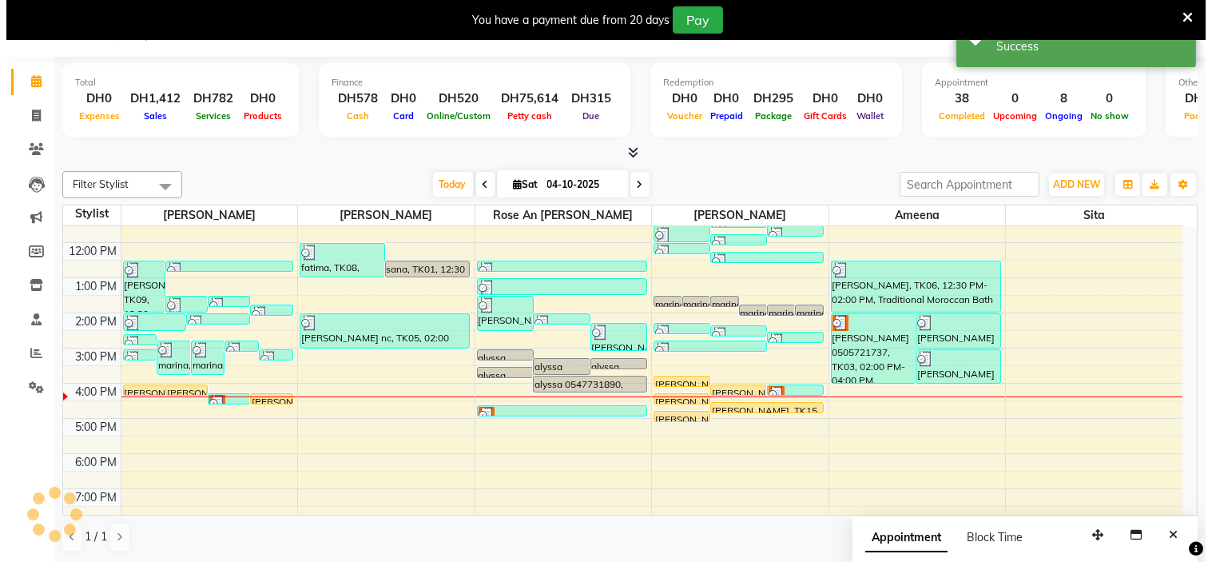
scroll to position [0, 0]
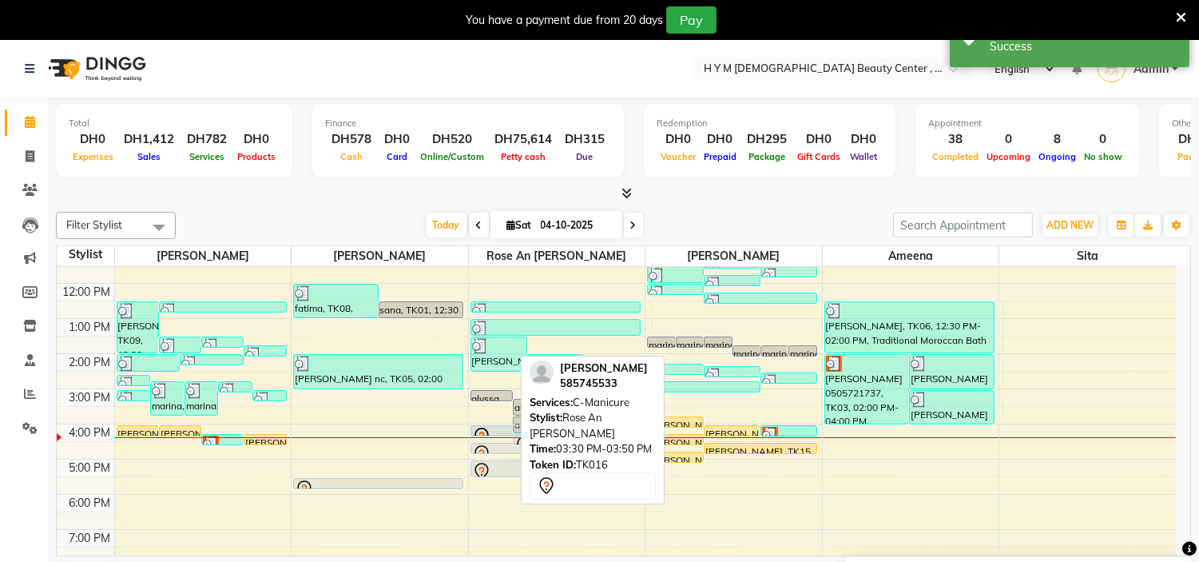
drag, startPoint x: 496, startPoint y: 409, endPoint x: 502, endPoint y: 422, distance: 14.0
click at [502, 422] on div "9:00 AM 10:00 AM 11:00 AM 12:00 PM 1:00 PM 2:00 PM 3:00 PM 4:00 PM 5:00 PM 6:00…" at bounding box center [616, 423] width 1119 height 491
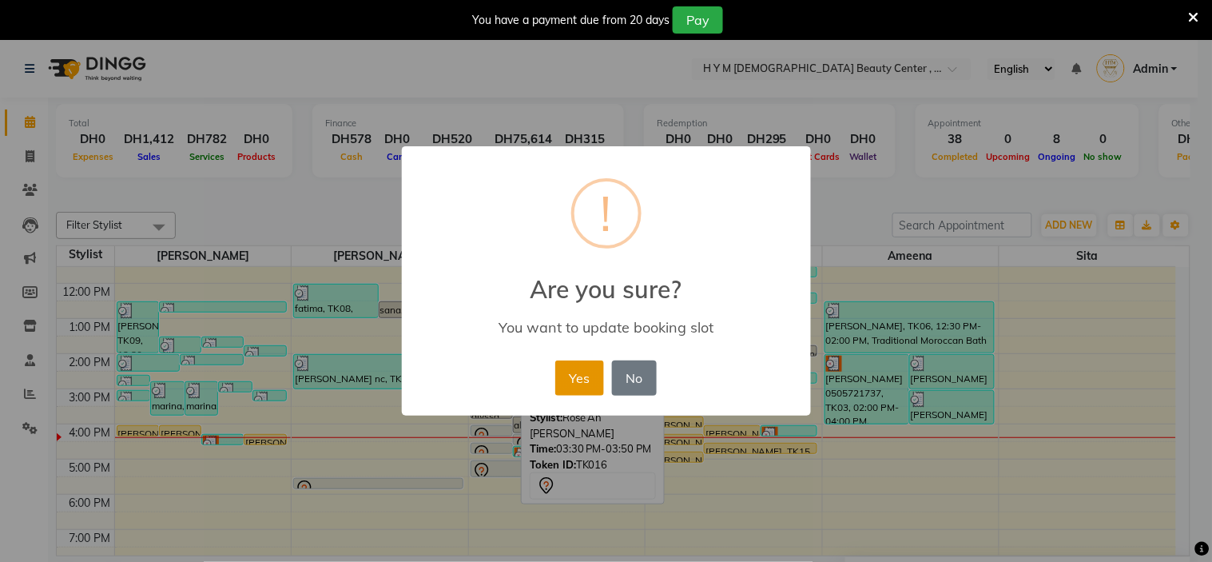
click at [582, 385] on button "Yes" at bounding box center [579, 377] width 49 height 35
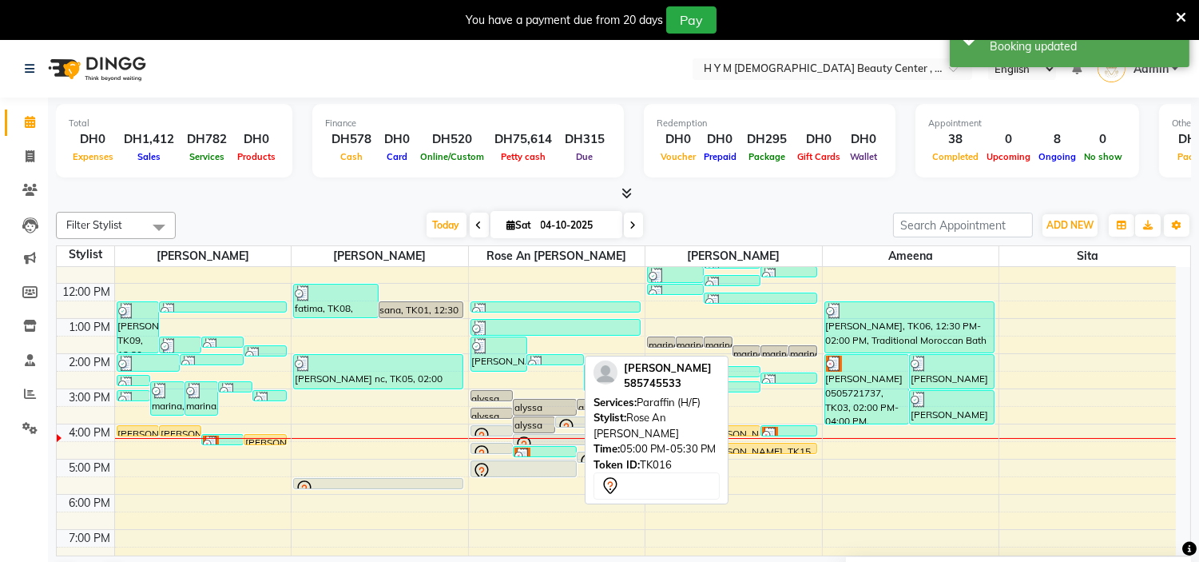
click at [483, 466] on icon at bounding box center [481, 471] width 19 height 19
click at [539, 467] on div at bounding box center [523, 471] width 103 height 19
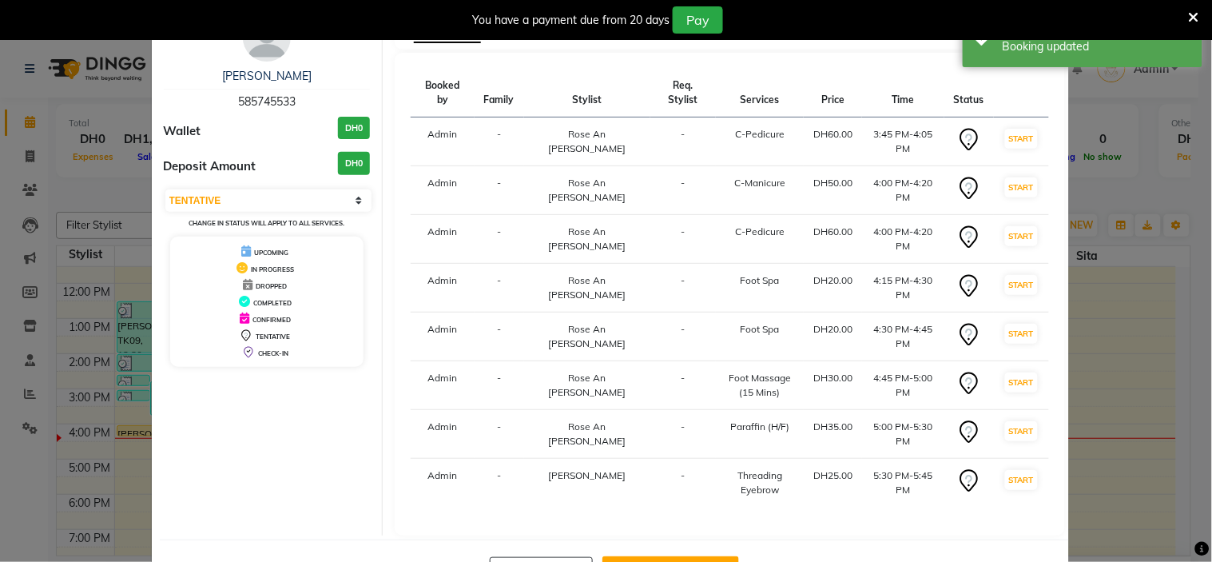
scroll to position [74, 0]
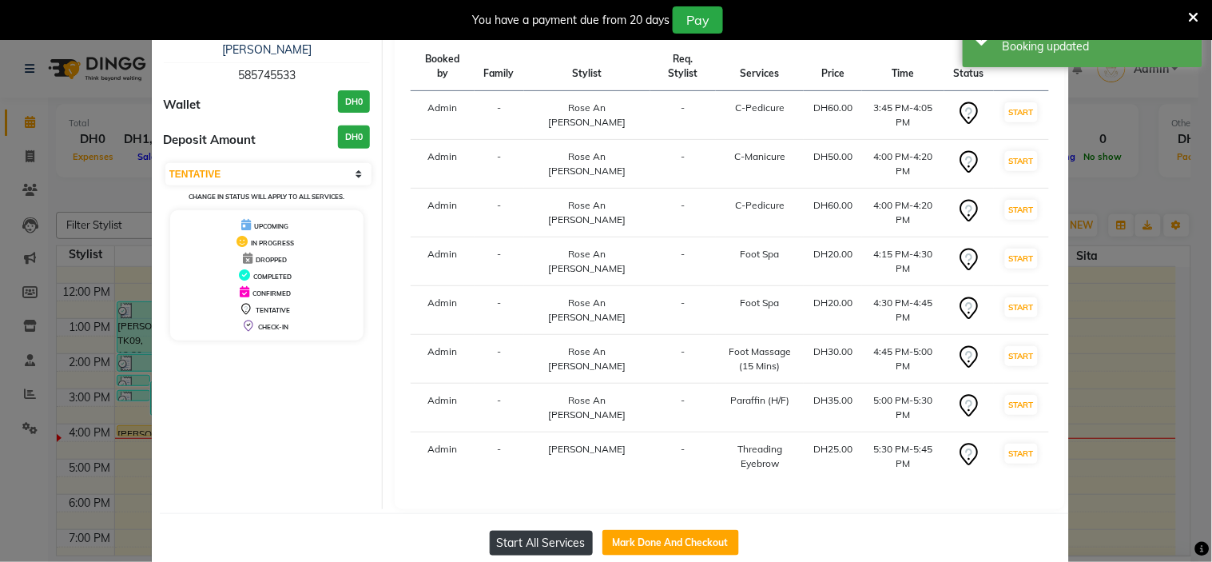
click at [534, 530] on button "Start All Services" at bounding box center [541, 542] width 103 height 25
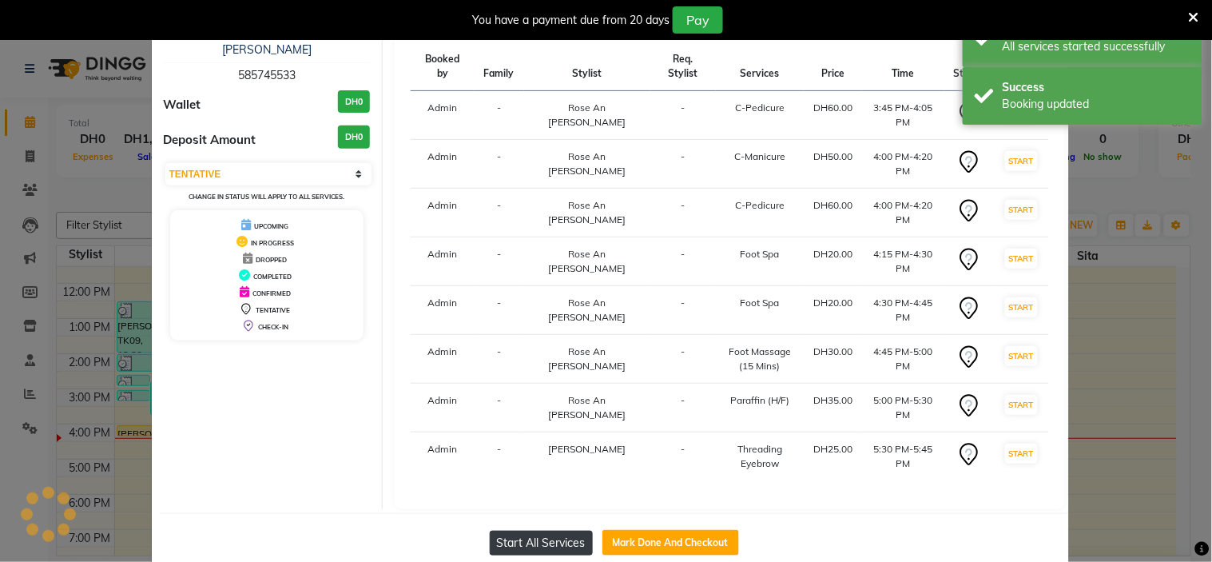
select select "1"
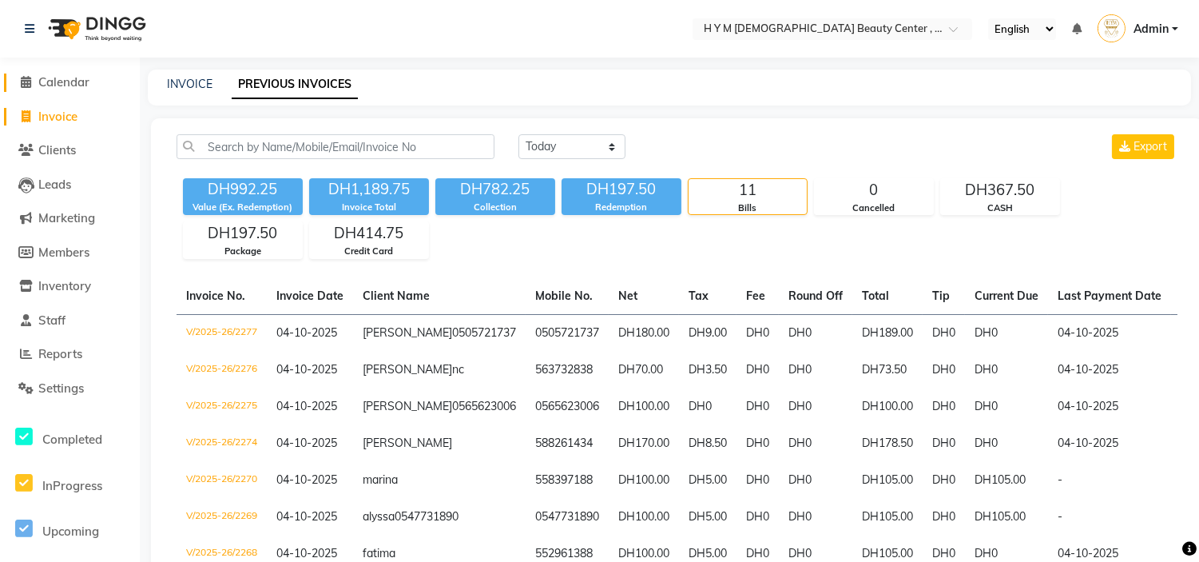
click at [22, 80] on icon at bounding box center [27, 82] width 10 height 12
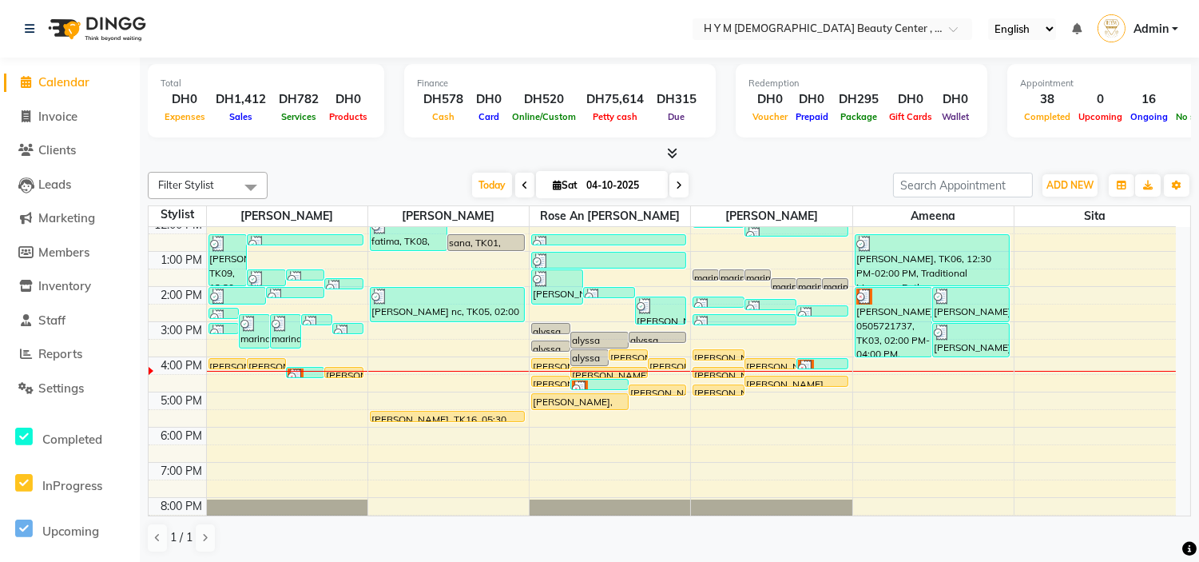
scroll to position [27, 0]
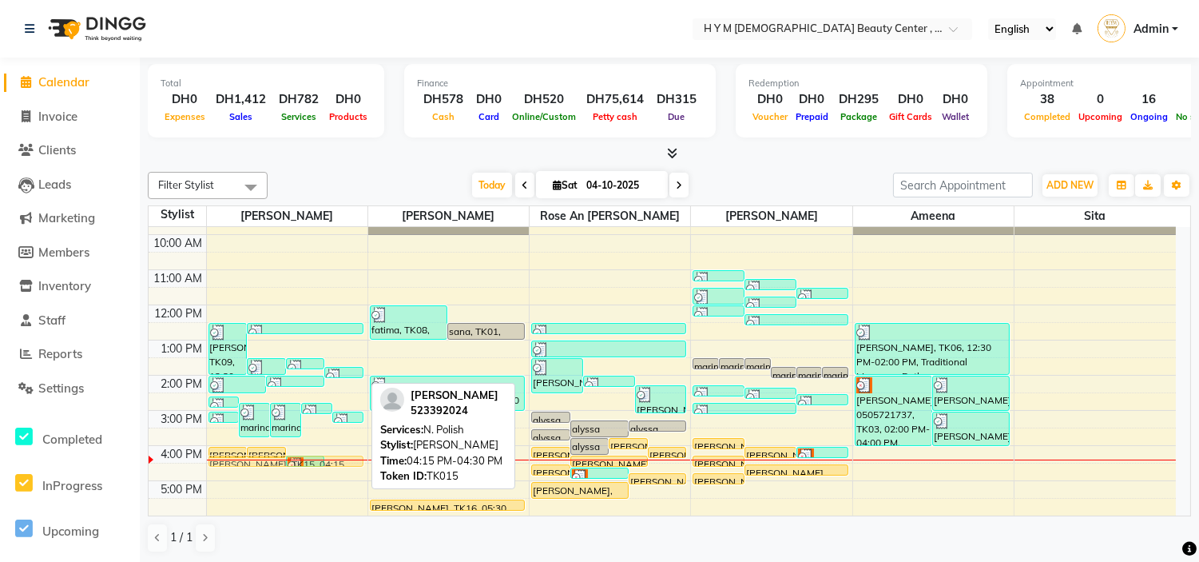
click at [348, 460] on div "[PERSON_NAME], TK06, 02:35 PM-02:55 PM, Kid haircut marina, TK13, 02:45 PM-03:4…" at bounding box center [287, 445] width 161 height 491
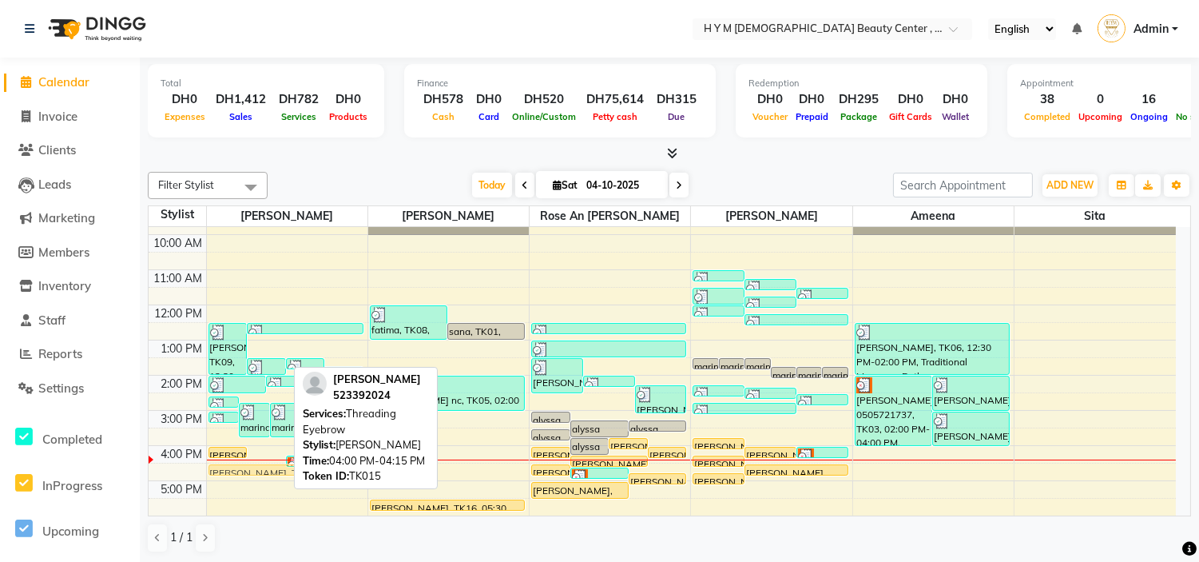
drag, startPoint x: 272, startPoint y: 450, endPoint x: 276, endPoint y: 466, distance: 16.3
click at [276, 466] on div "[PERSON_NAME], TK06, 02:35 PM-02:55 PM, Kid haircut marina, TK13, 02:45 PM-03:4…" at bounding box center [287, 445] width 161 height 491
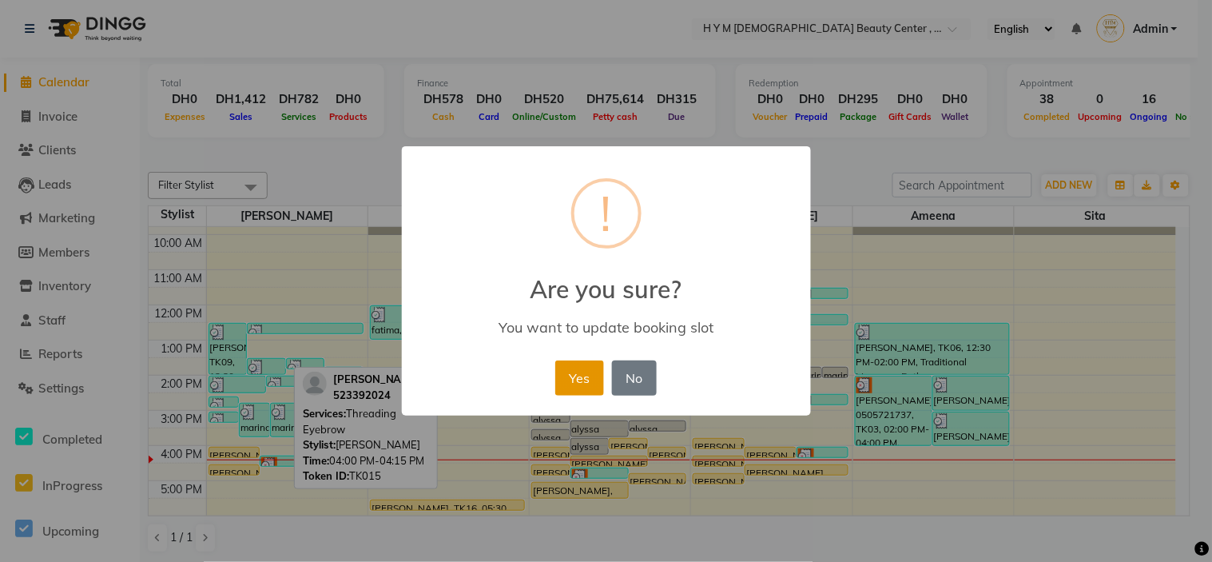
click at [569, 381] on button "Yes" at bounding box center [579, 377] width 49 height 35
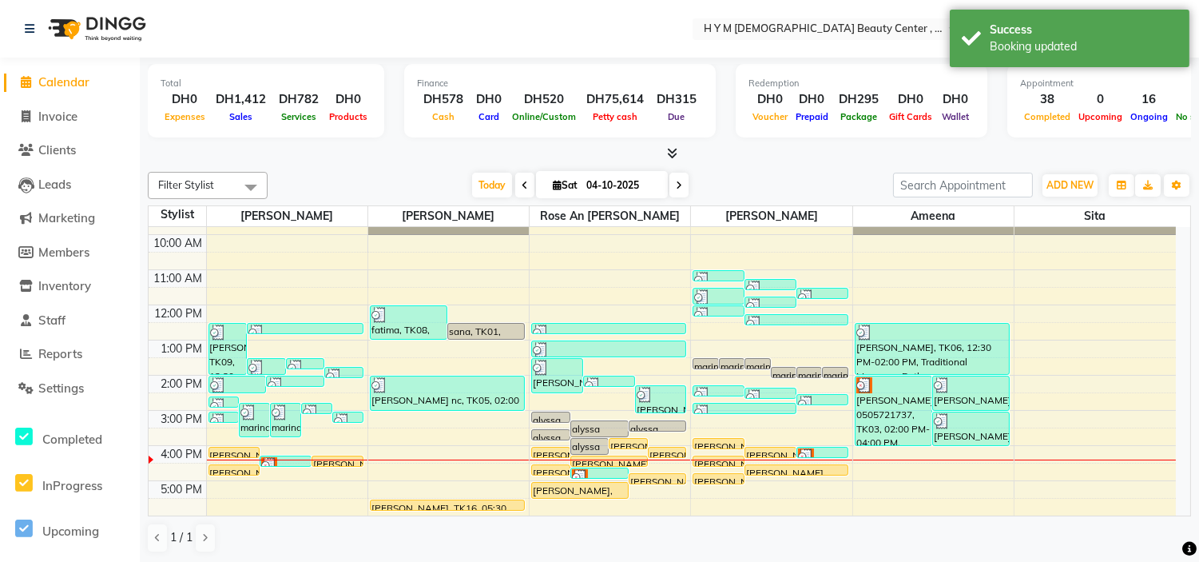
scroll to position [116, 0]
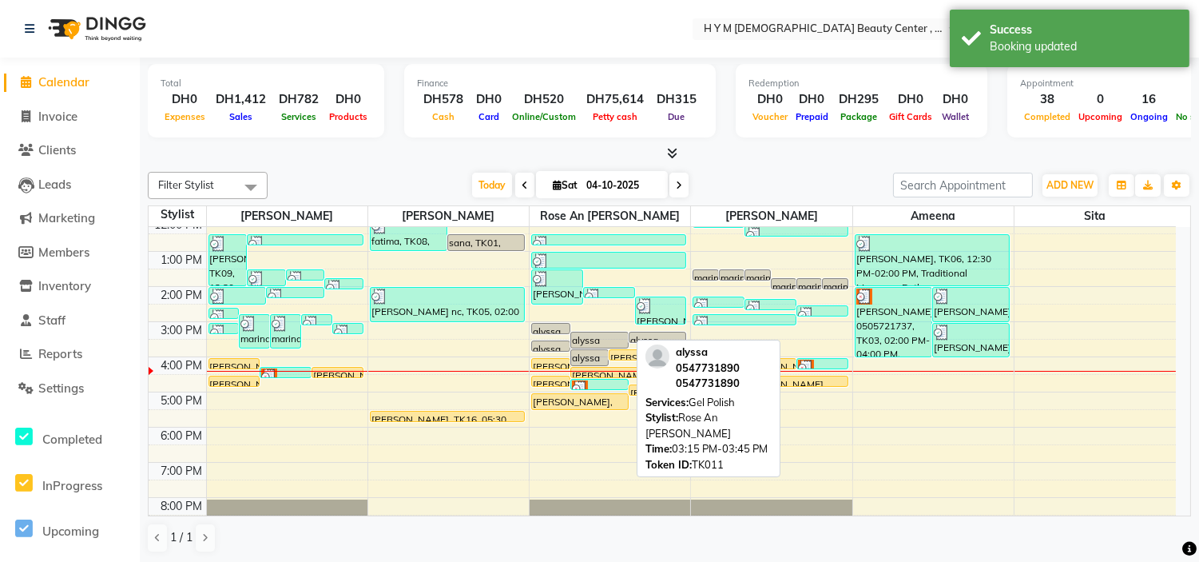
click at [595, 339] on div "alyssa 0547731890, TK11, 03:15 PM-03:45 PM, Gel Polish" at bounding box center [599, 339] width 57 height 15
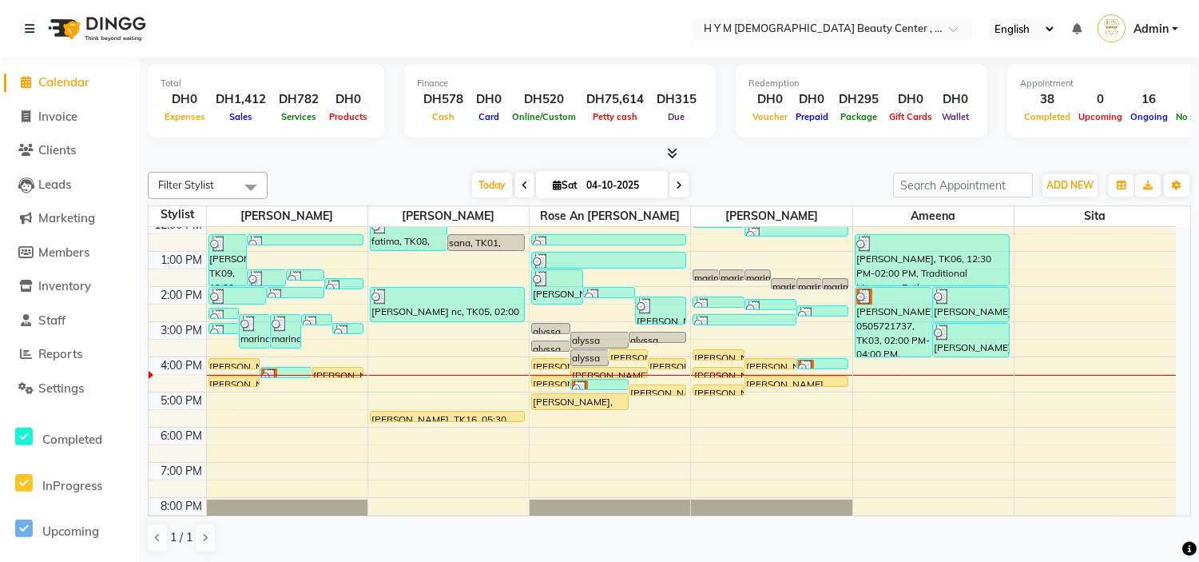
scroll to position [204, 0]
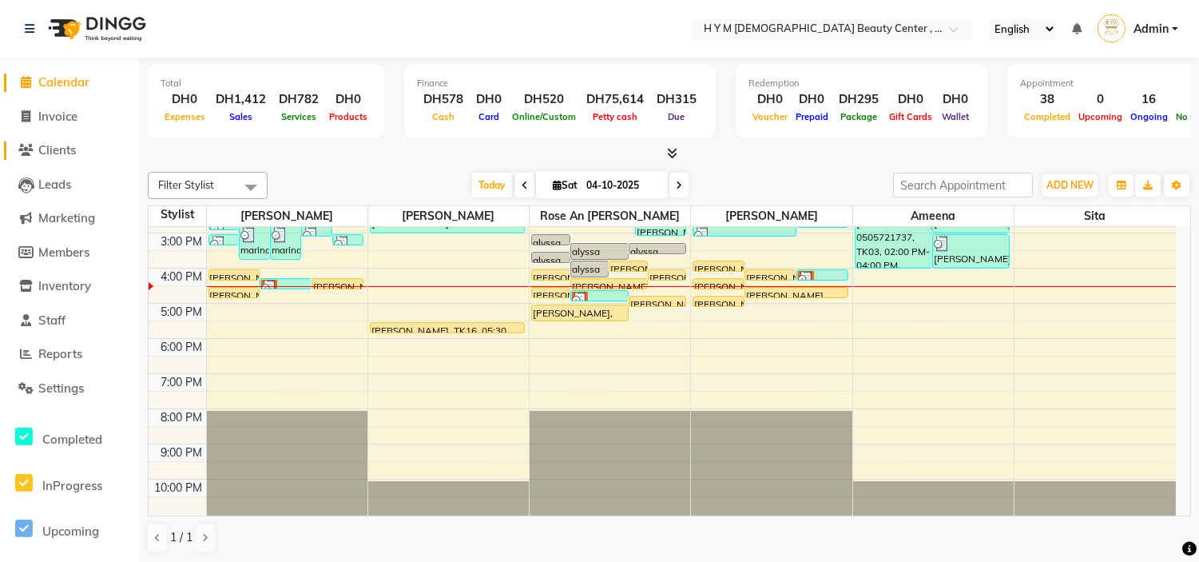
click at [53, 154] on span "Clients" at bounding box center [57, 149] width 38 height 15
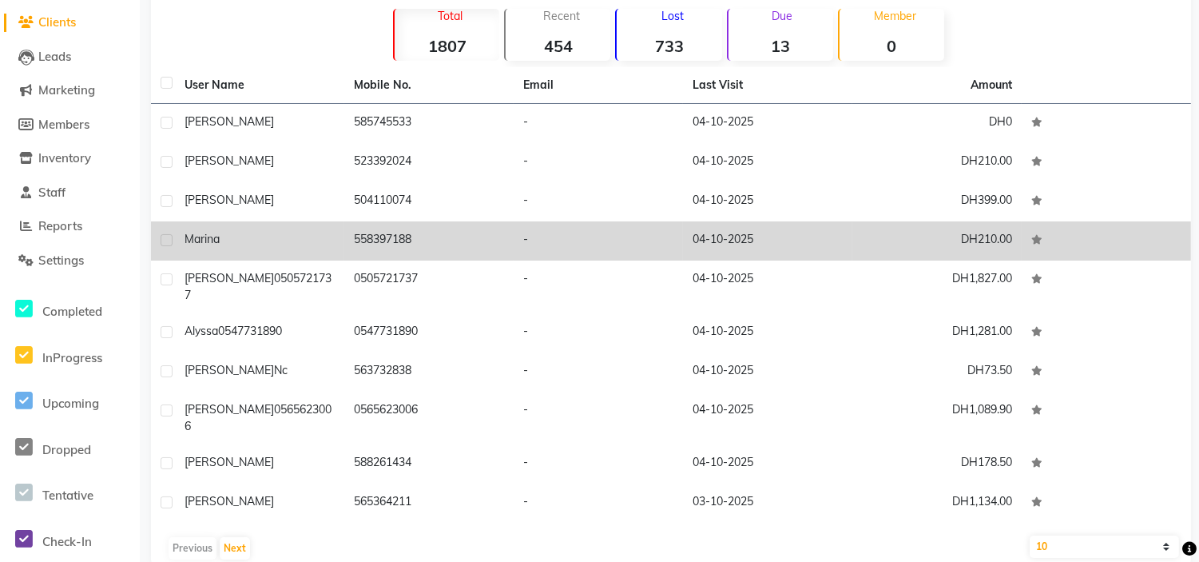
scroll to position [129, 0]
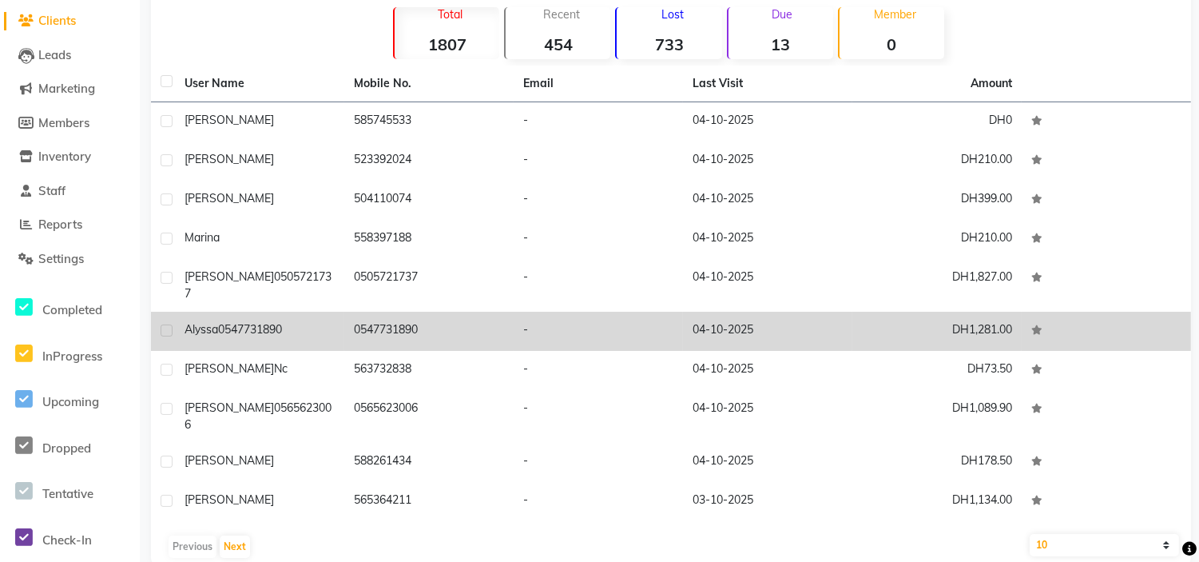
click at [478, 320] on td "0547731890" at bounding box center [428, 331] width 169 height 39
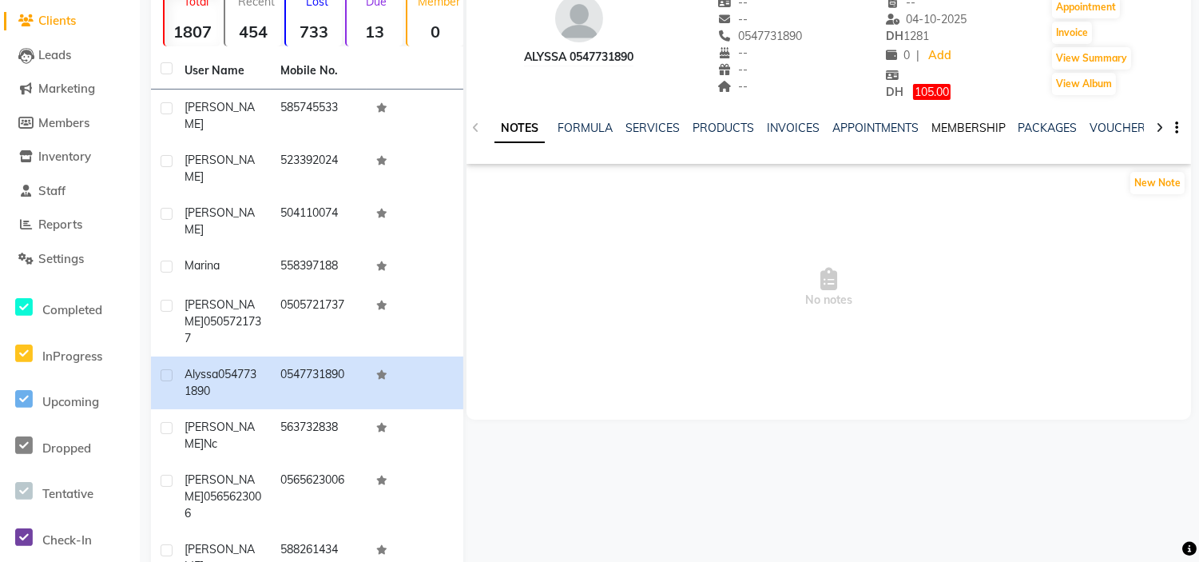
click at [956, 129] on link "MEMBERSHIP" at bounding box center [968, 128] width 74 height 14
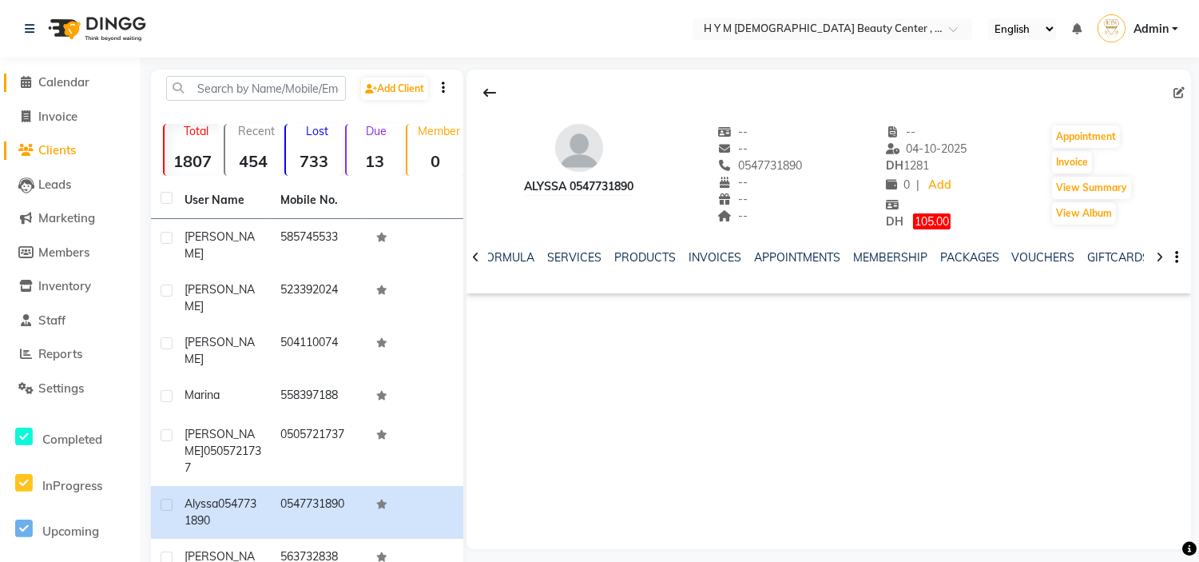
click at [27, 84] on icon at bounding box center [27, 82] width 10 height 12
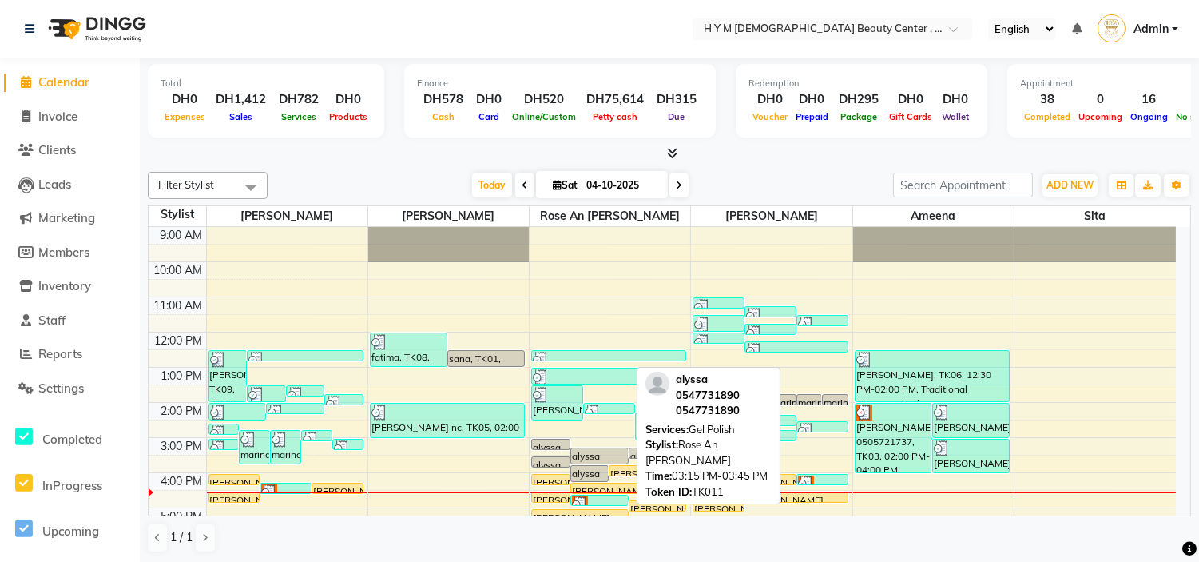
click at [590, 460] on div "alyssa 0547731890, TK11, 03:15 PM-03:45 PM, Gel Polish" at bounding box center [599, 455] width 57 height 15
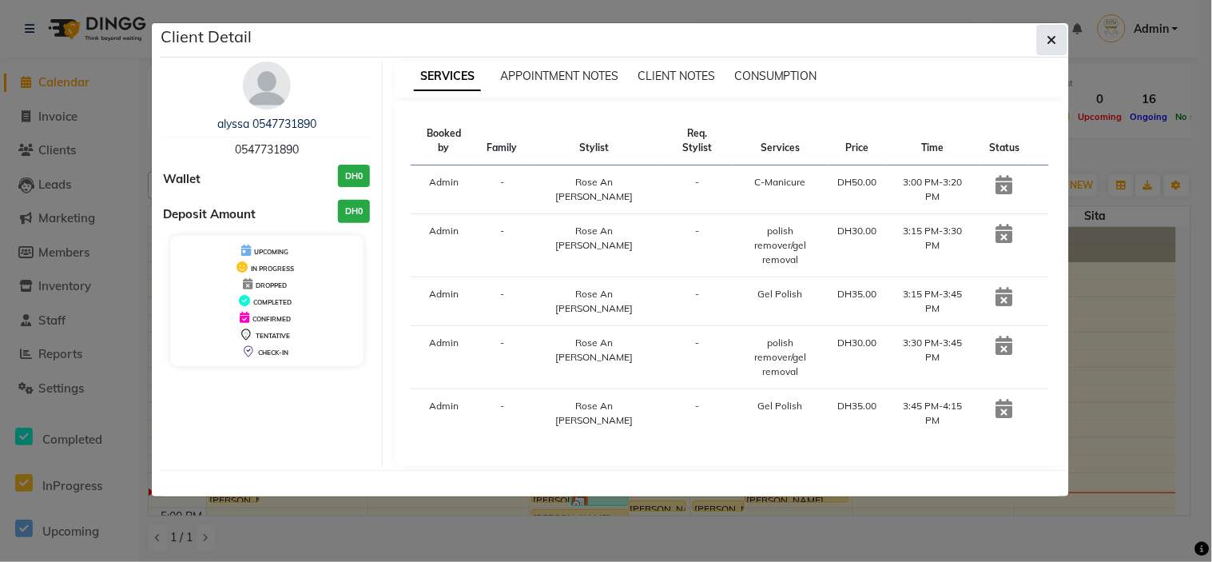
click at [1056, 36] on icon "button" at bounding box center [1052, 40] width 10 height 13
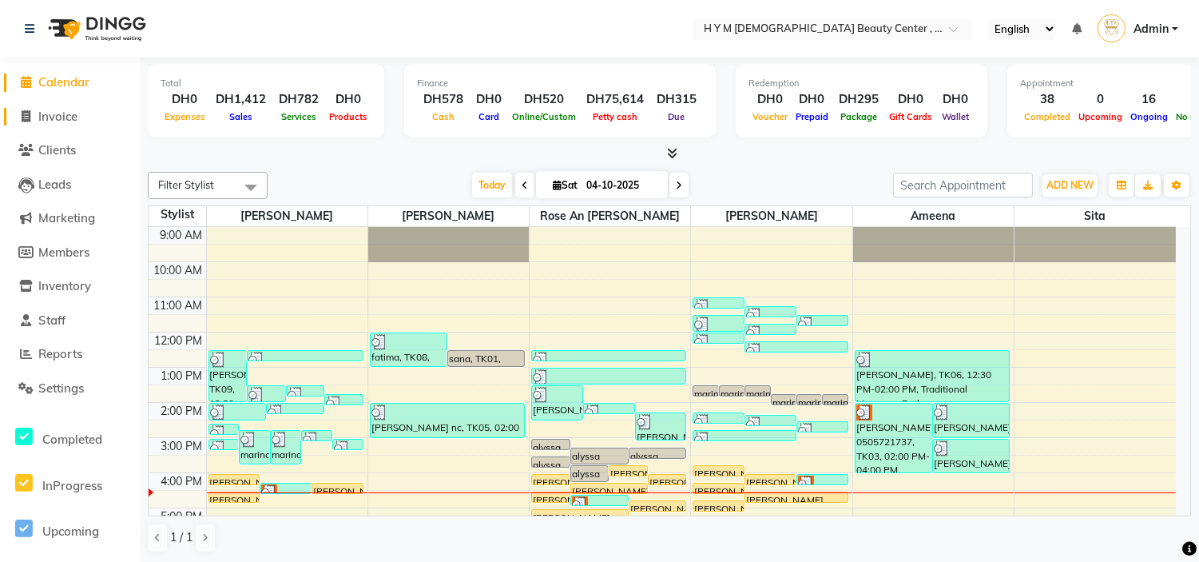
click at [52, 109] on span "Invoice" at bounding box center [57, 116] width 39 height 15
select select "service"
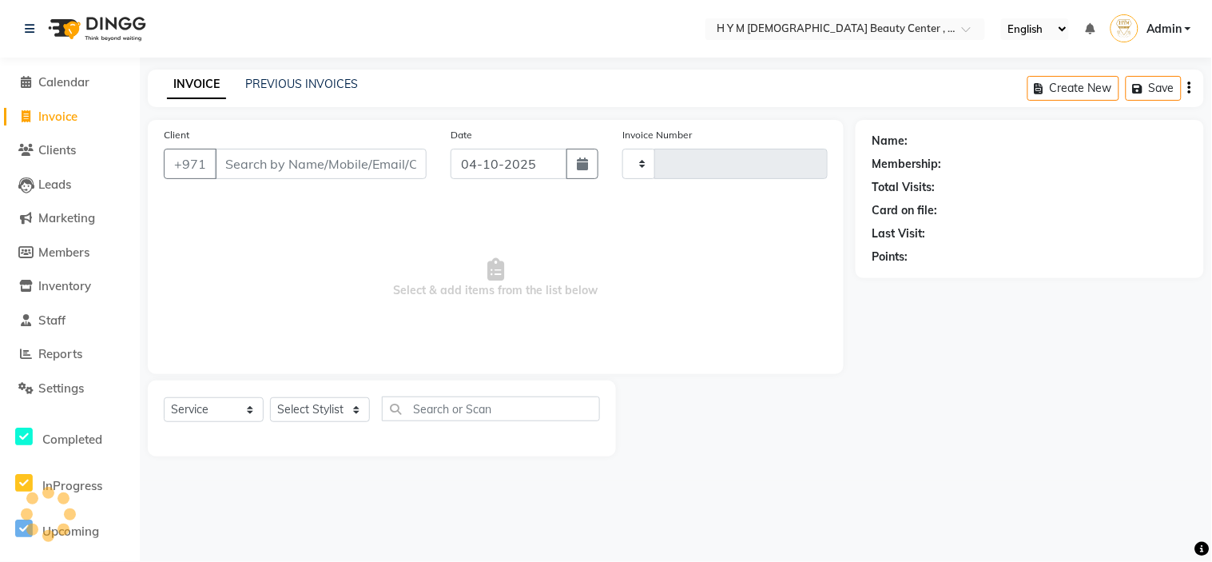
type input "2284"
select select "7248"
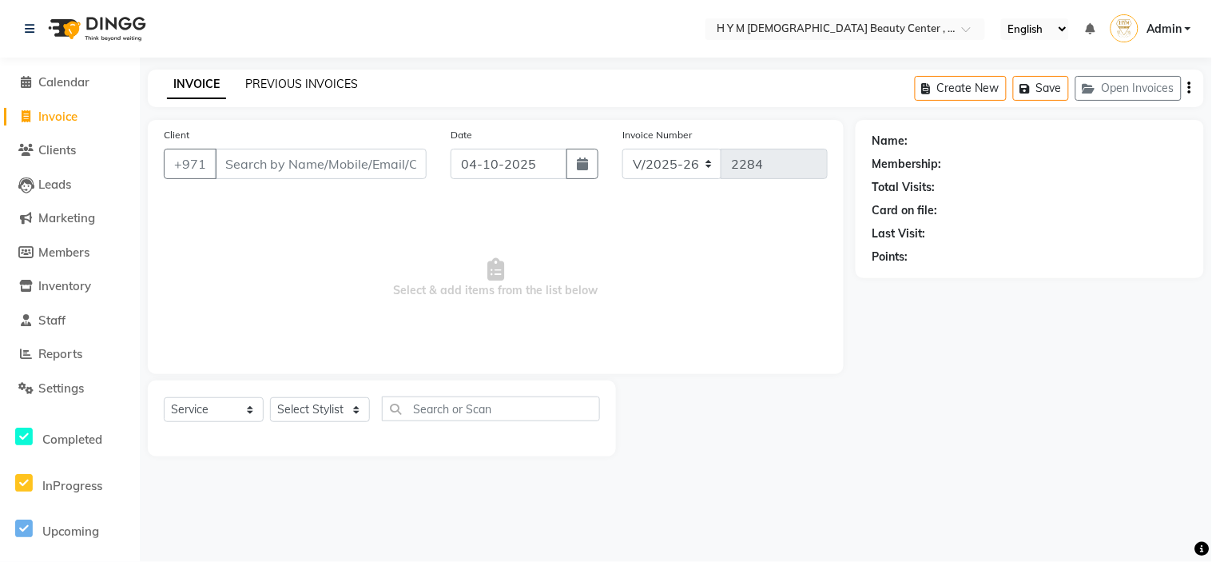
click at [300, 84] on link "PREVIOUS INVOICES" at bounding box center [301, 84] width 113 height 14
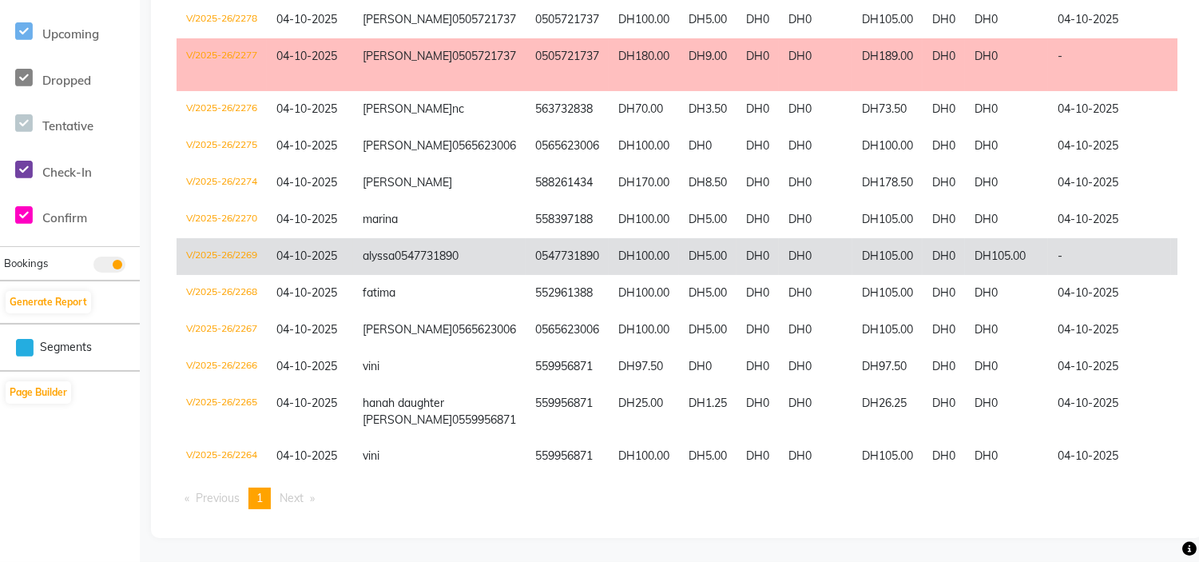
scroll to position [355, 0]
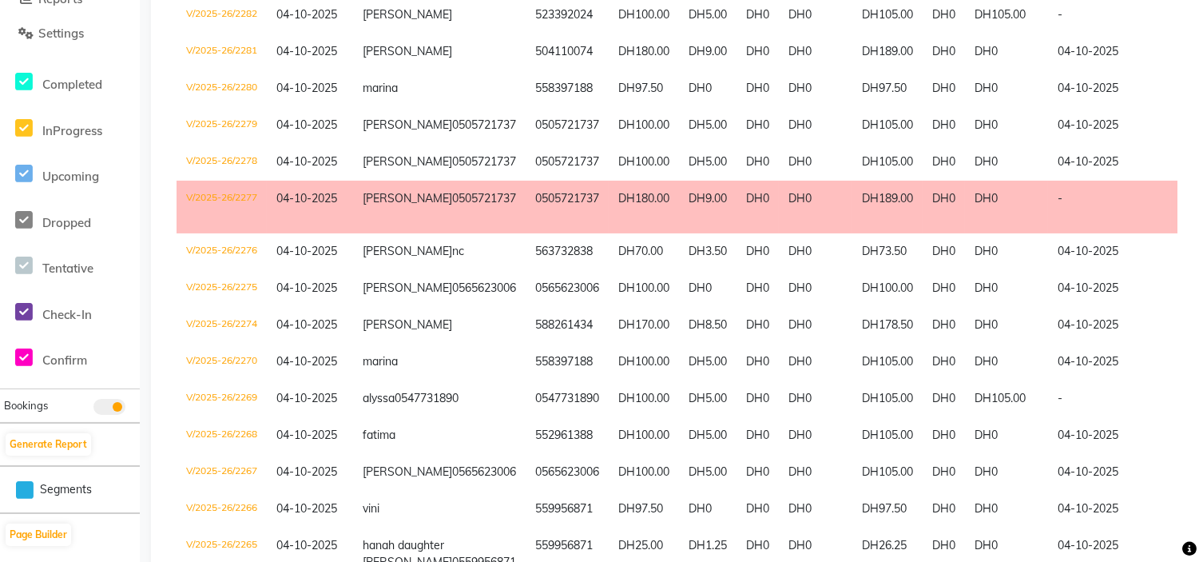
select select "service"
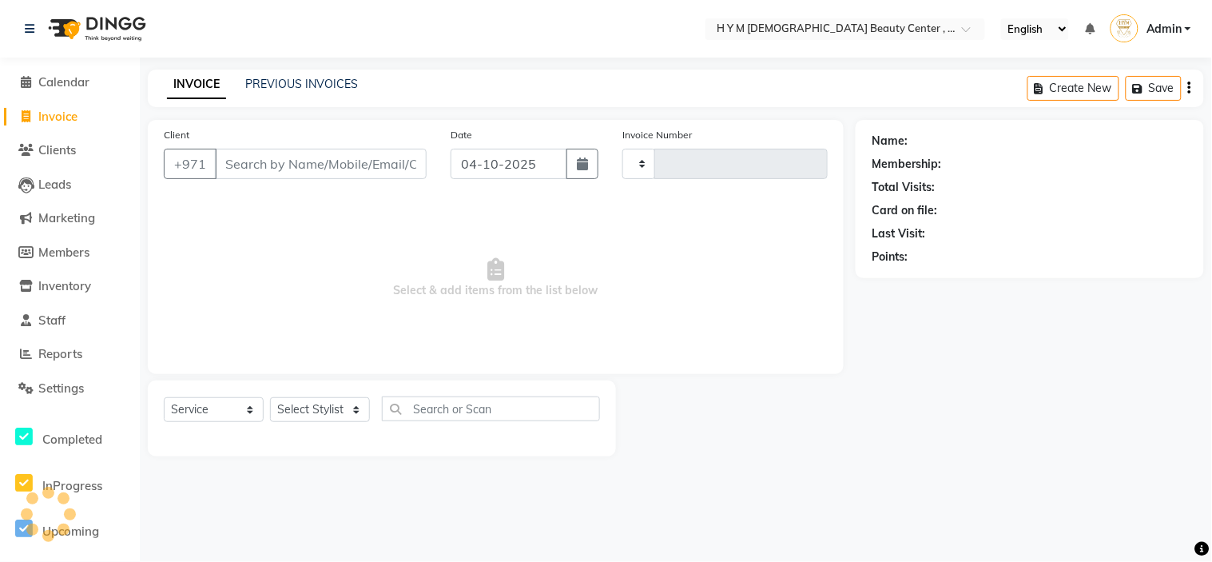
type input "2284"
select select "7248"
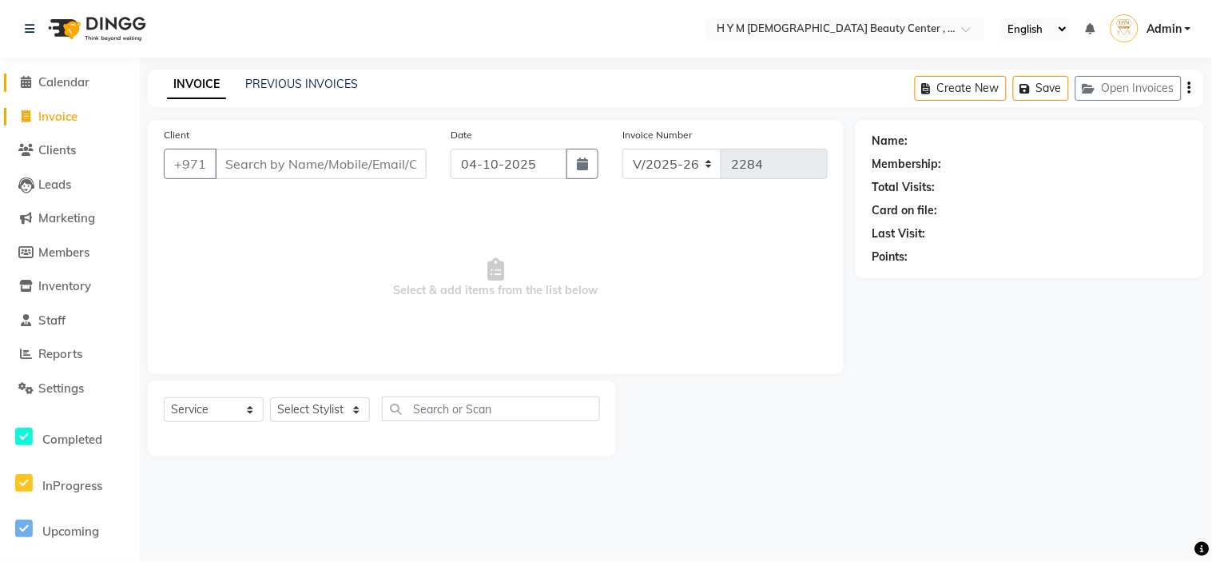
click at [22, 88] on icon at bounding box center [27, 82] width 10 height 12
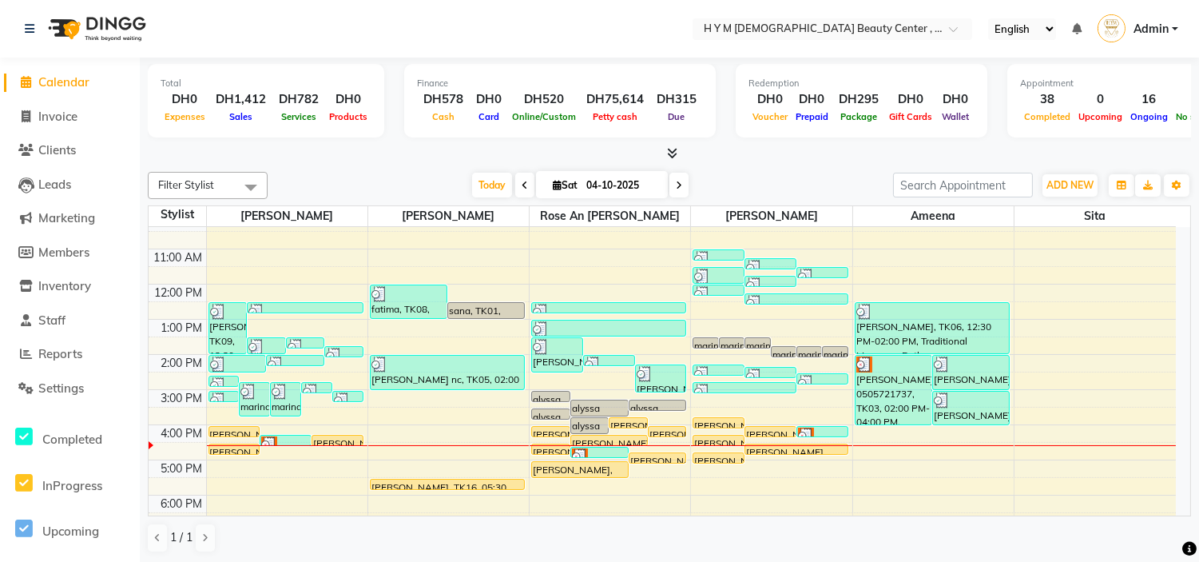
scroll to position [177, 0]
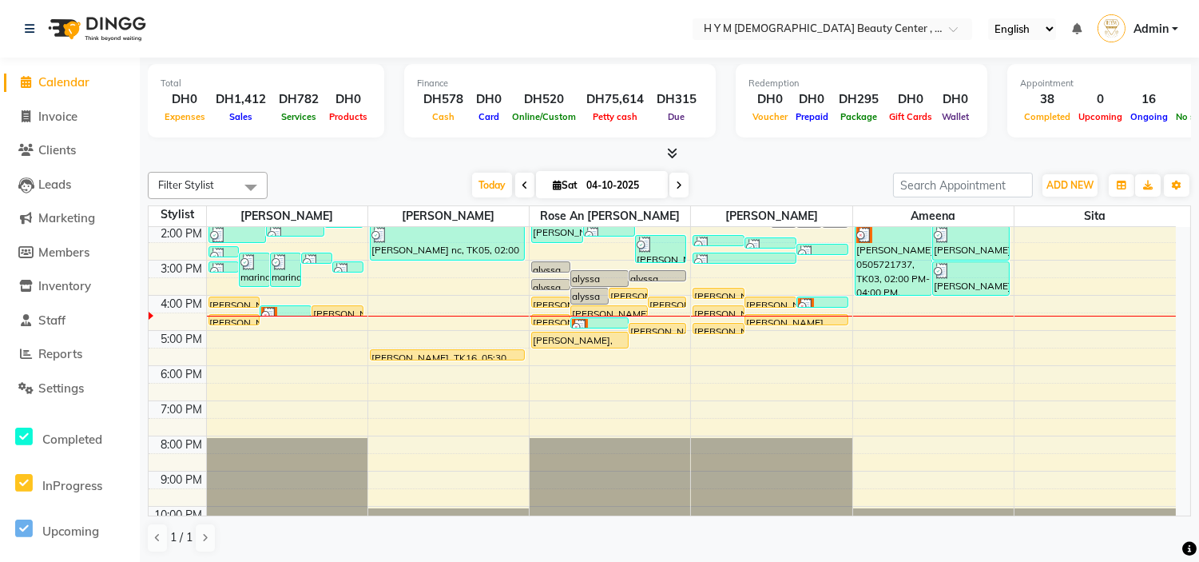
click at [582, 355] on div "9:00 AM 10:00 AM 11:00 AM 12:00 PM 1:00 PM 2:00 PM 3:00 PM 4:00 PM 5:00 PM 6:00…" at bounding box center [662, 295] width 1027 height 491
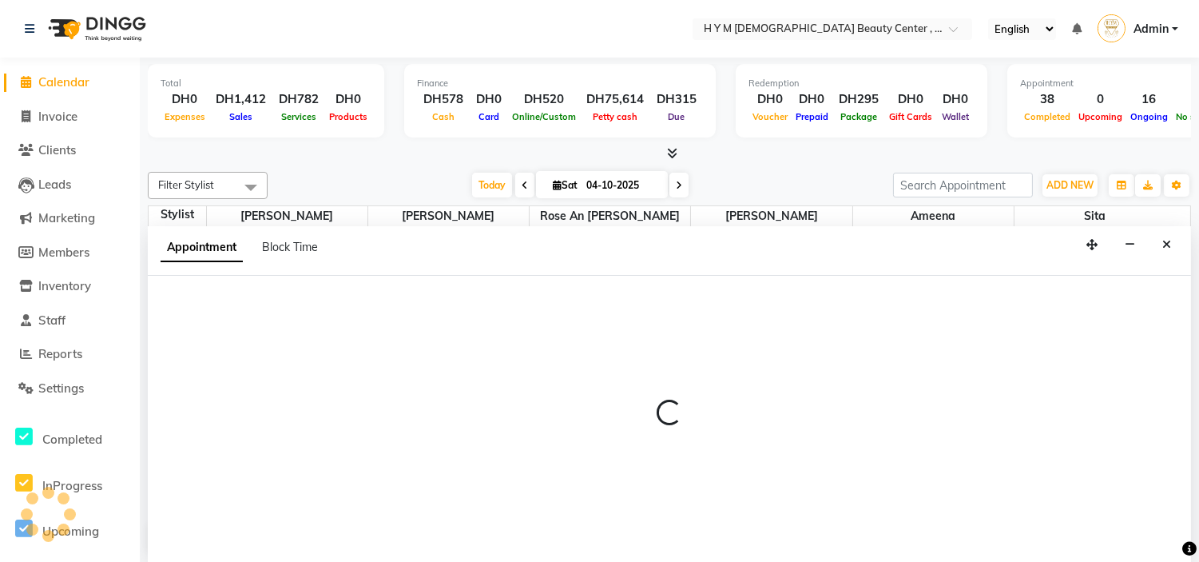
scroll to position [1, 0]
select select "61767"
select select "1050"
select select "tentative"
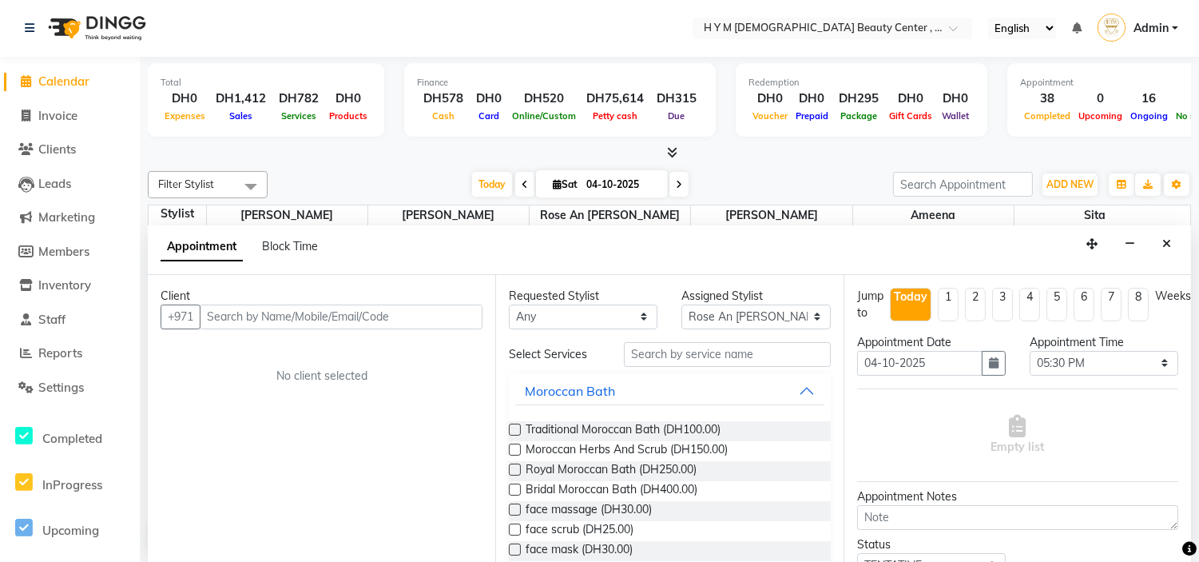
click at [229, 312] on input "text" at bounding box center [341, 316] width 283 height 25
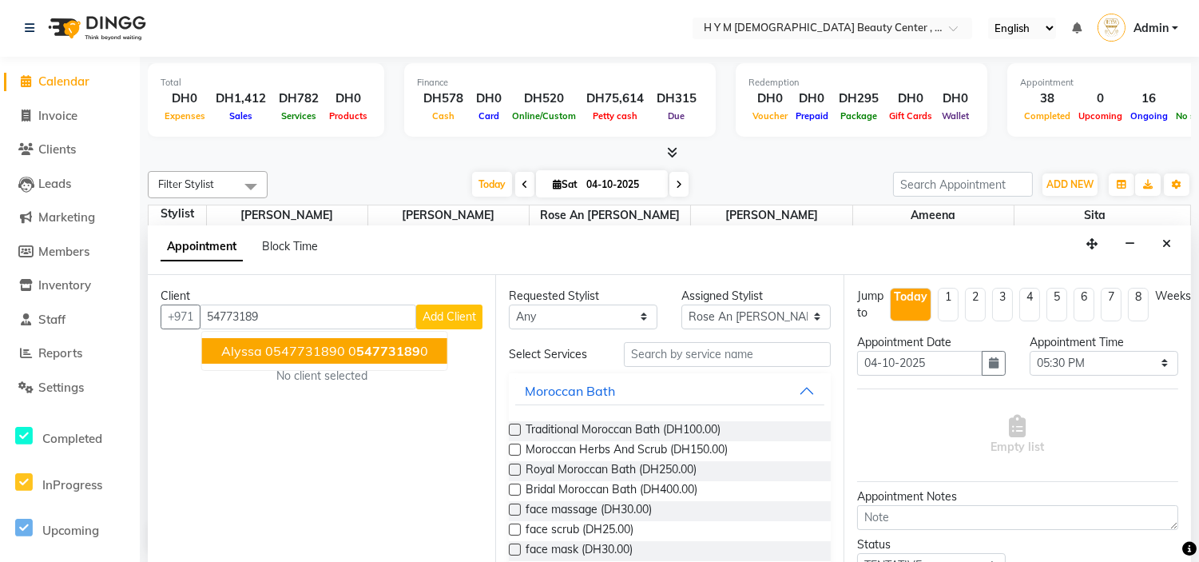
click at [334, 351] on span "alyssa 0547731890" at bounding box center [283, 351] width 124 height 16
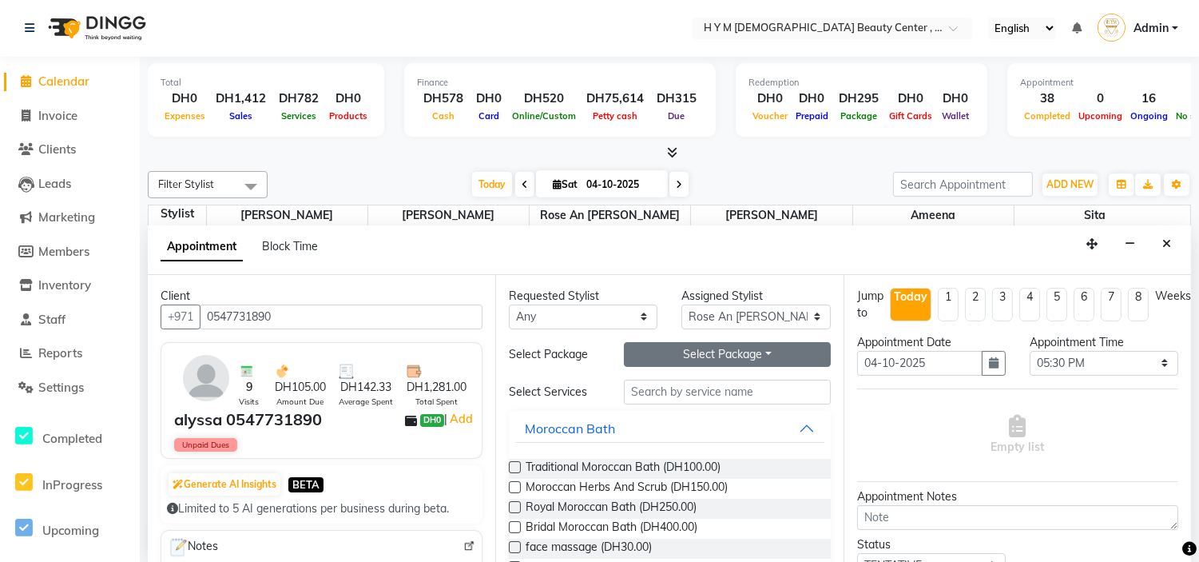
type input "0547731890"
click at [701, 352] on button "Select Package Toggle Dropdown" at bounding box center [727, 354] width 206 height 25
click at [681, 389] on li "8_services_new" at bounding box center [688, 386] width 126 height 23
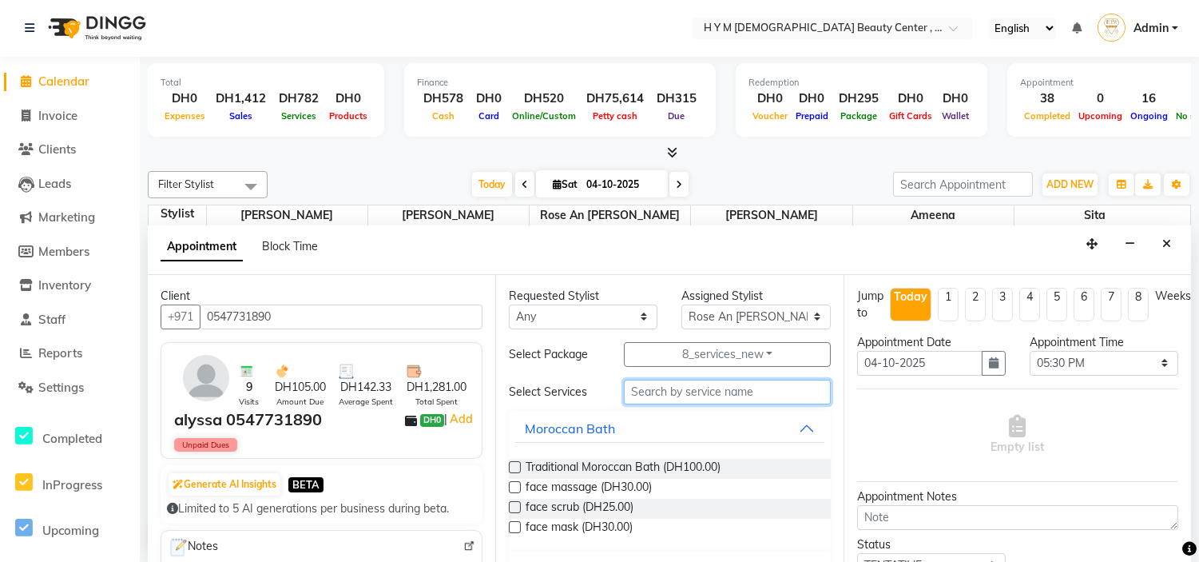
click at [679, 390] on input "text" at bounding box center [727, 391] width 206 height 25
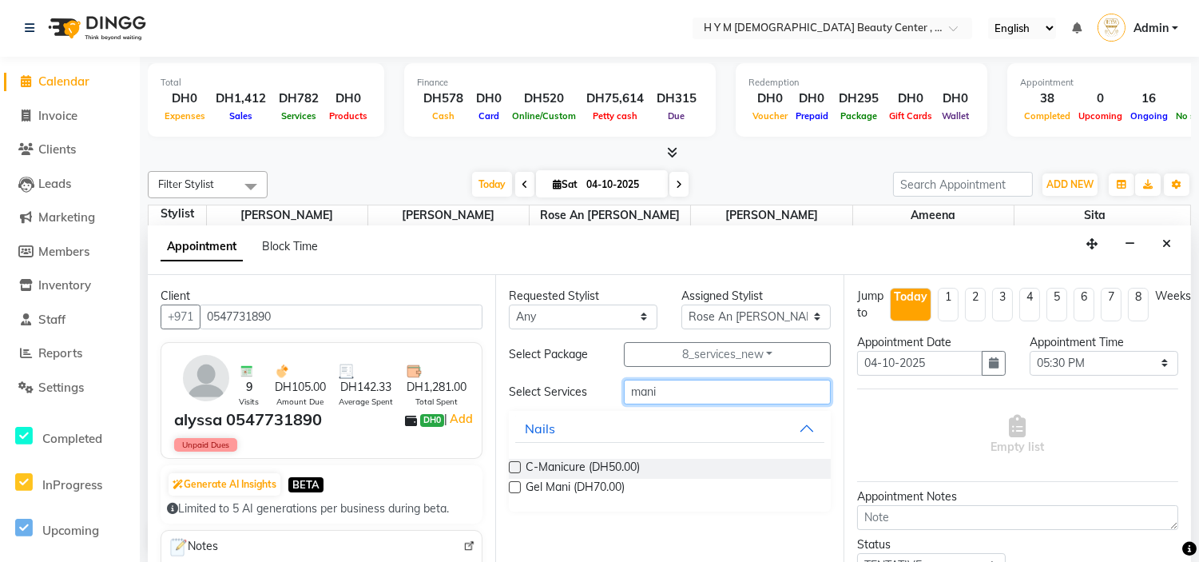
type input "mani"
click at [511, 464] on label at bounding box center [515, 467] width 12 height 12
click at [511, 464] on input "checkbox" at bounding box center [514, 468] width 10 height 10
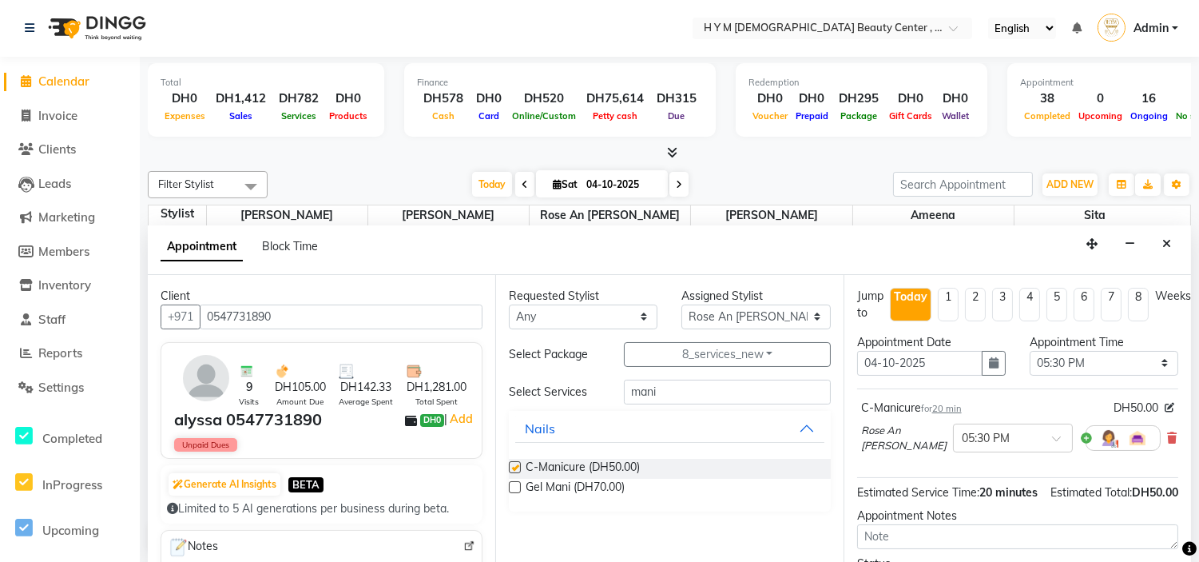
checkbox input "false"
click at [677, 389] on input "mani" at bounding box center [727, 391] width 206 height 25
type input "m"
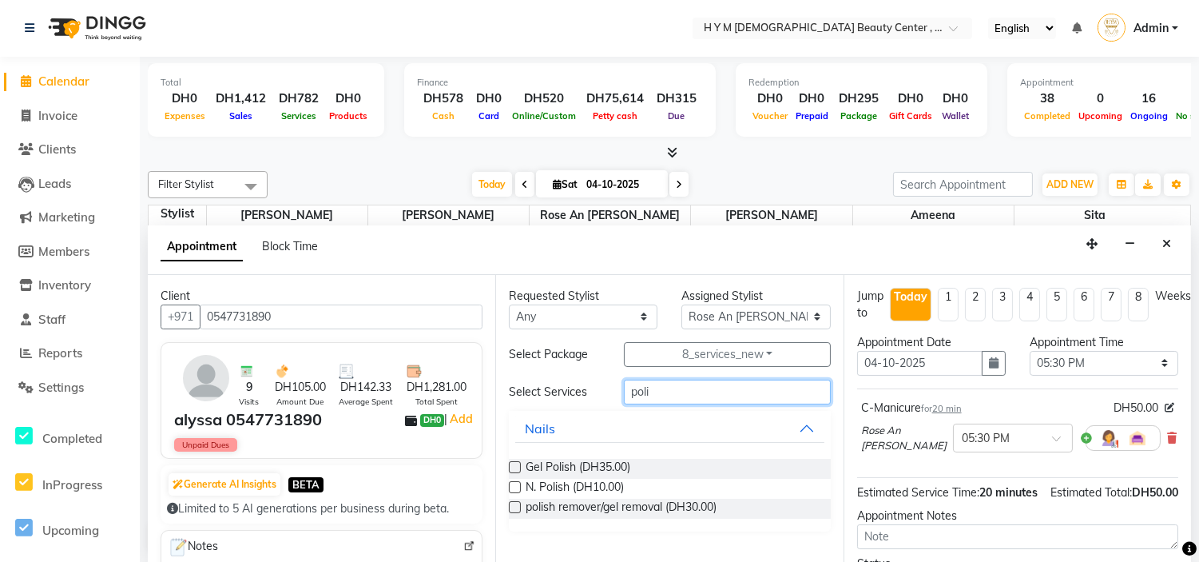
type input "poli"
click at [514, 466] on label at bounding box center [515, 467] width 12 height 12
click at [514, 466] on input "checkbox" at bounding box center [514, 468] width 10 height 10
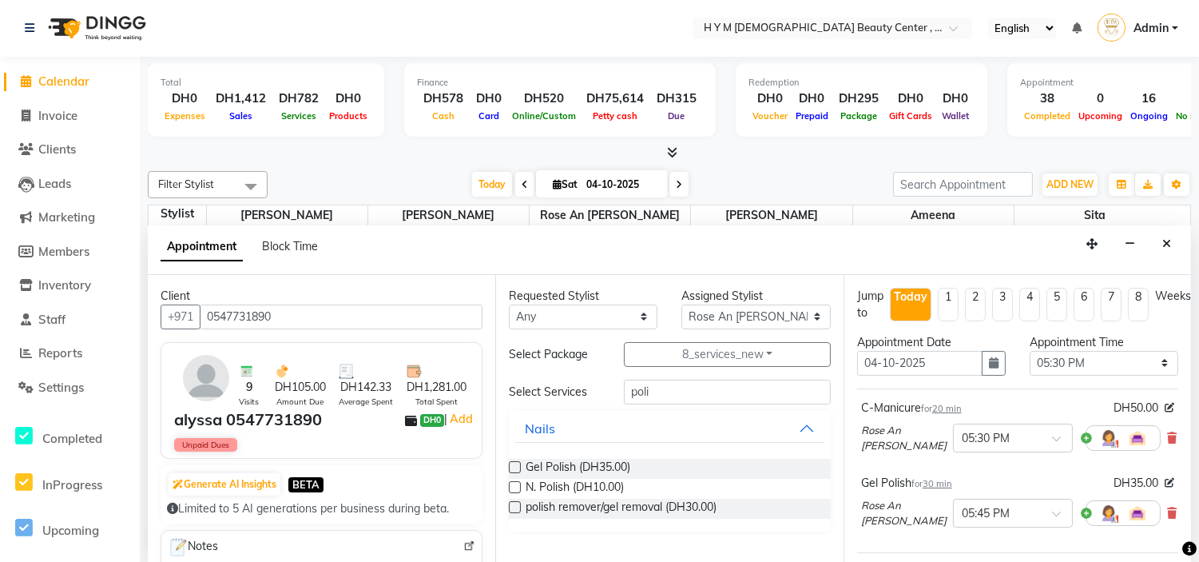
click at [514, 466] on label at bounding box center [515, 467] width 12 height 12
click at [514, 466] on input "checkbox" at bounding box center [514, 468] width 10 height 10
checkbox input "false"
click at [668, 394] on input "poli" at bounding box center [727, 391] width 206 height 25
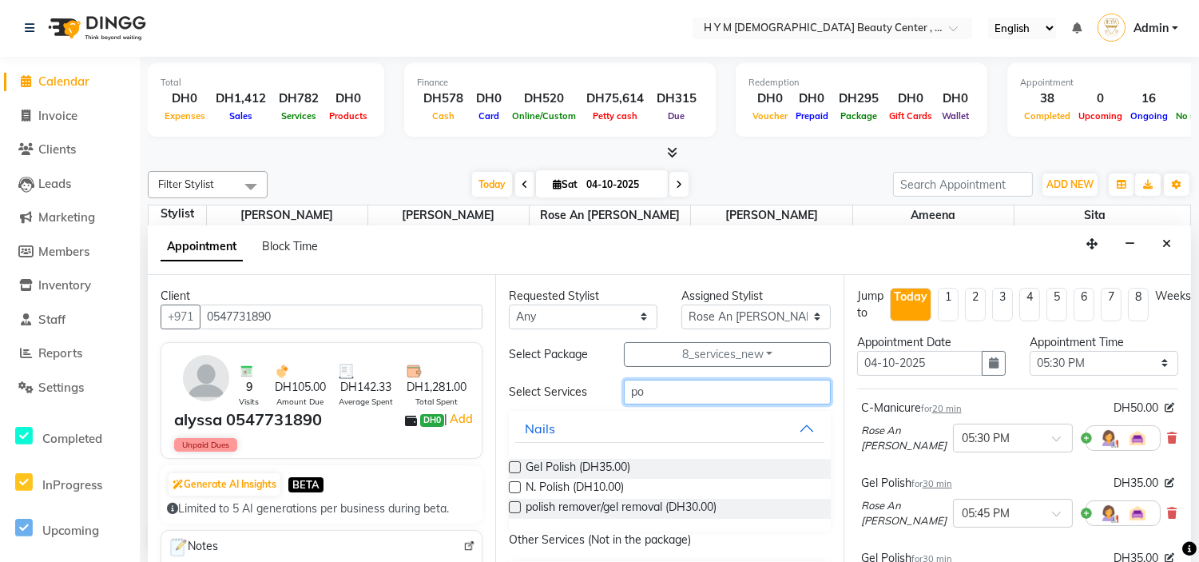
type input "p"
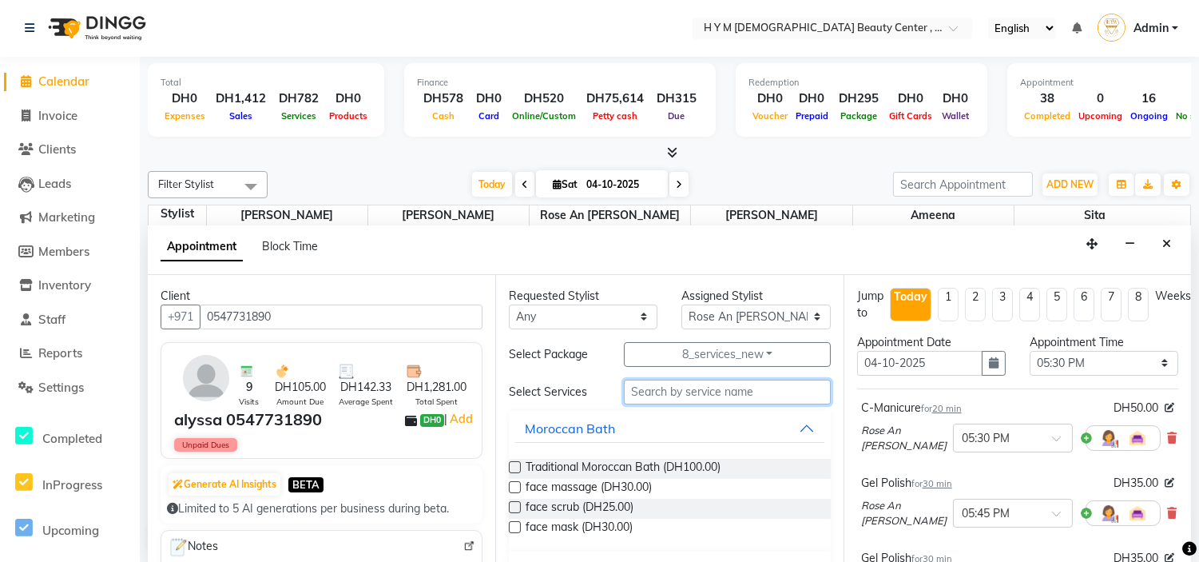
type input "h"
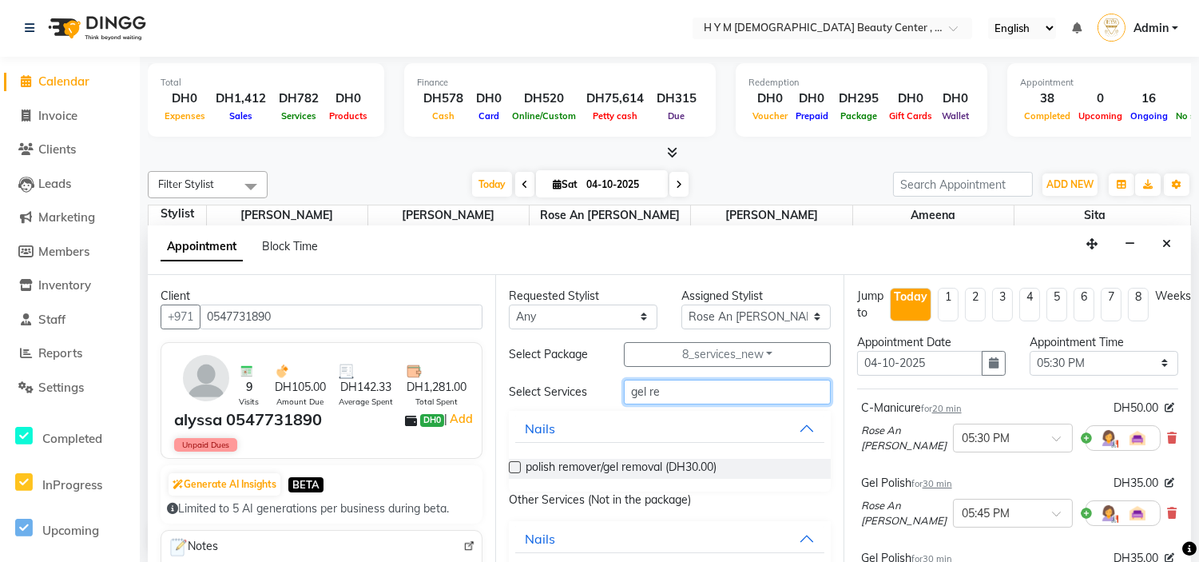
type input "gel re"
click at [514, 463] on label at bounding box center [515, 467] width 12 height 12
click at [514, 463] on input "checkbox" at bounding box center [514, 468] width 10 height 10
click at [514, 463] on label at bounding box center [515, 467] width 12 height 12
click at [514, 463] on input "checkbox" at bounding box center [514, 468] width 10 height 10
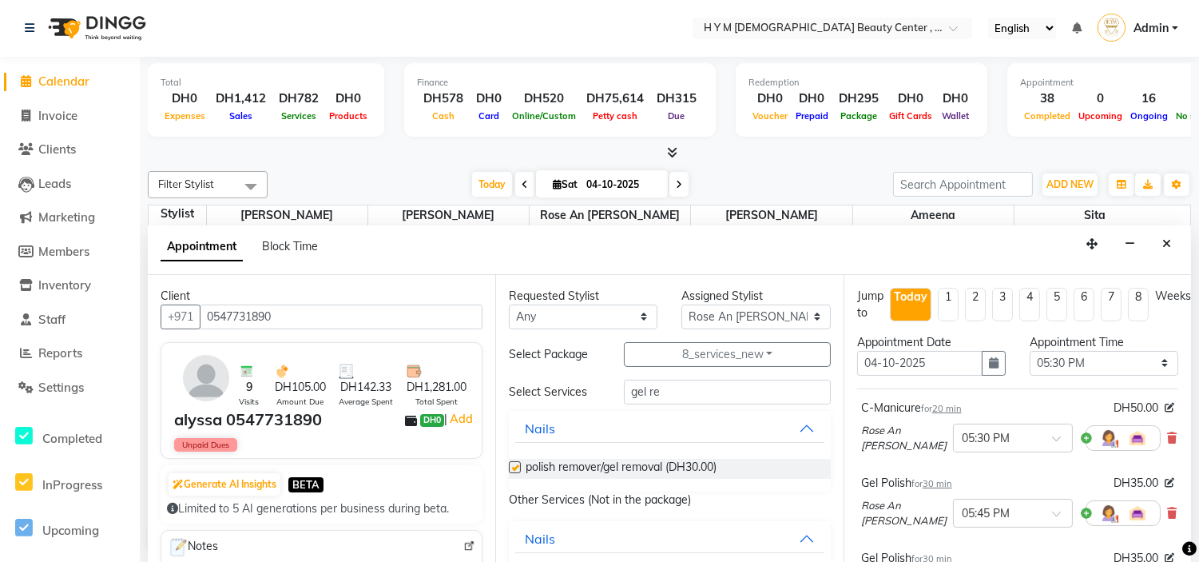
checkbox input "false"
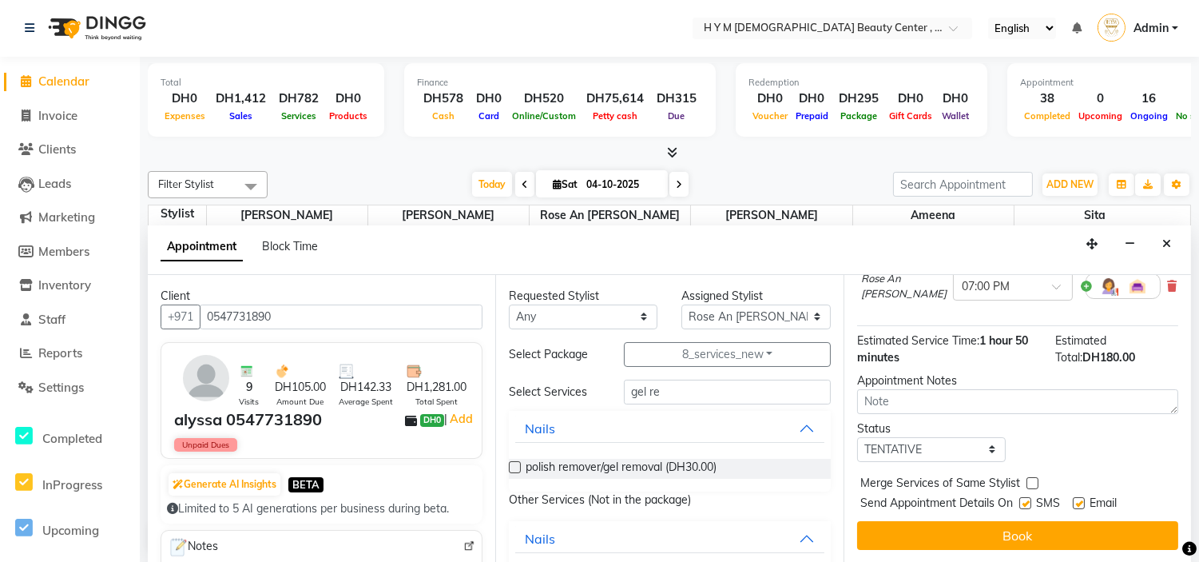
click at [1020, 497] on label at bounding box center [1025, 503] width 12 height 12
click at [1020, 499] on input "checkbox" at bounding box center [1024, 504] width 10 height 10
checkbox input "false"
click at [1080, 497] on label at bounding box center [1079, 503] width 12 height 12
click at [1080, 499] on input "checkbox" at bounding box center [1078, 504] width 10 height 10
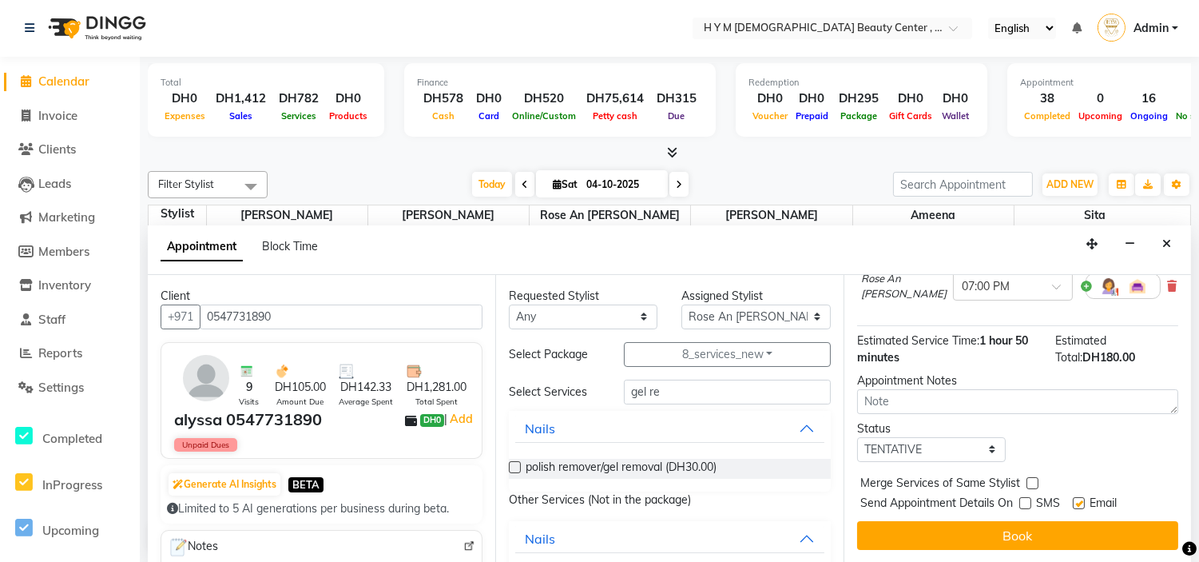
checkbox input "false"
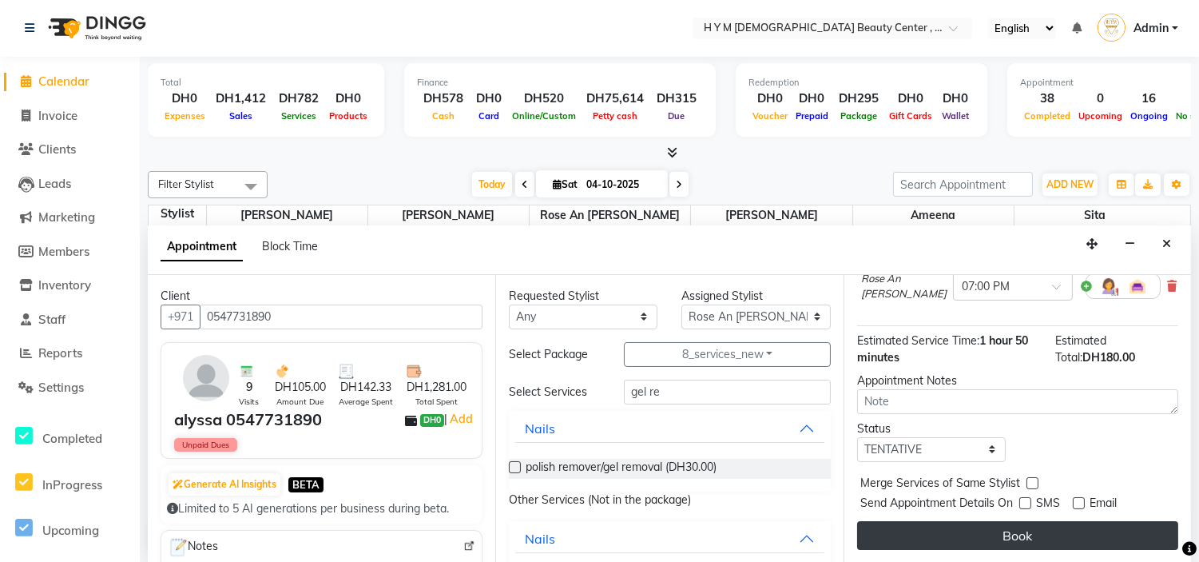
click at [1036, 522] on button "Book" at bounding box center [1017, 535] width 321 height 29
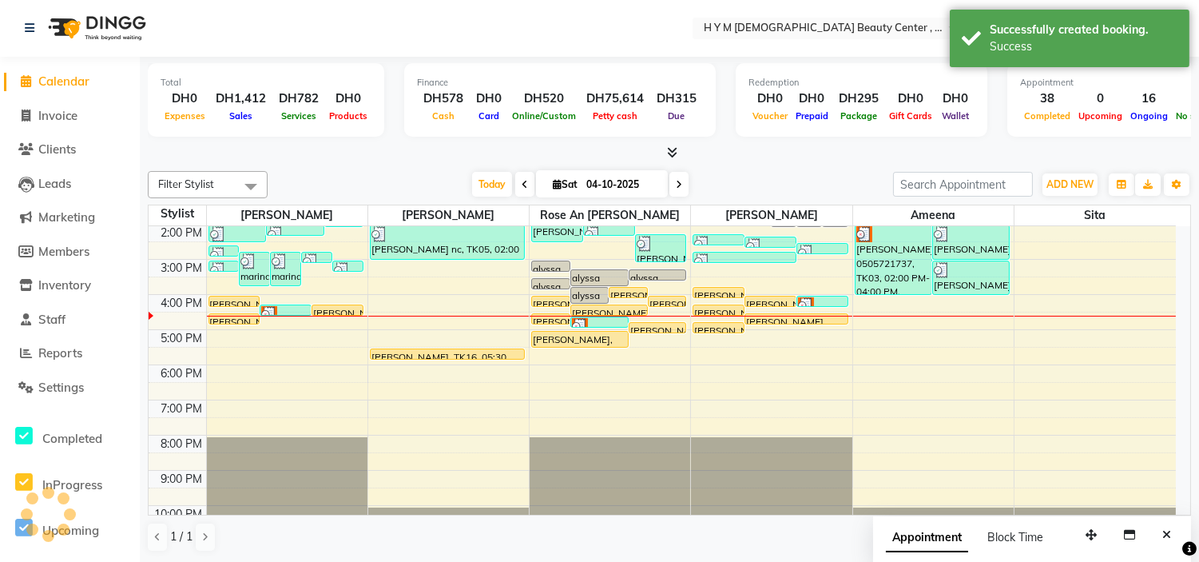
scroll to position [0, 0]
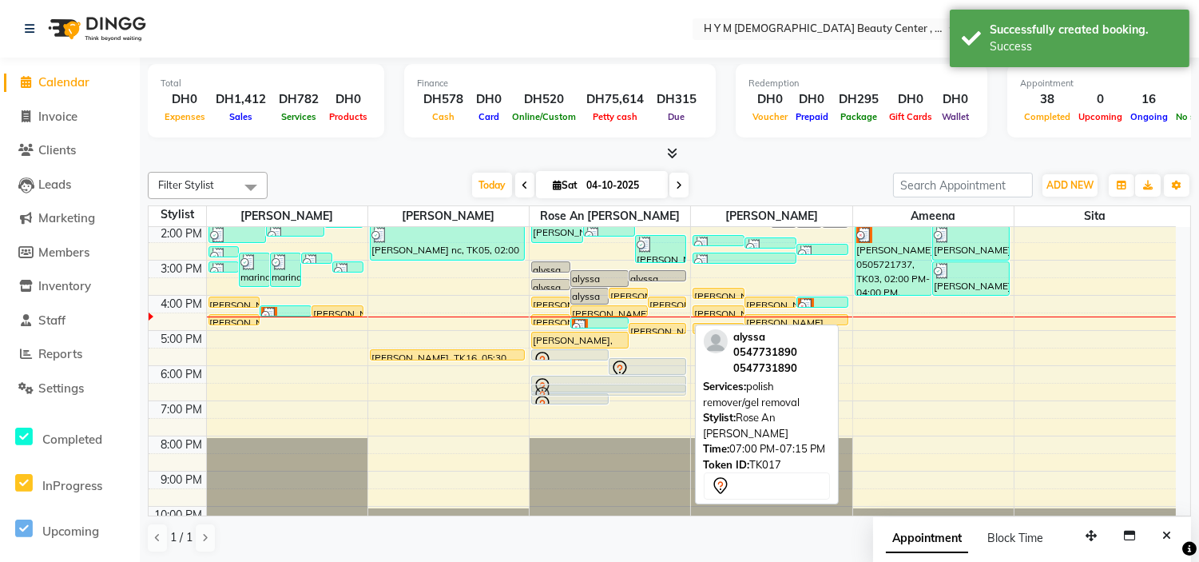
drag, startPoint x: 652, startPoint y: 407, endPoint x: 651, endPoint y: 398, distance: 9.6
click at [651, 398] on div "9:00 AM 10:00 AM 11:00 AM 12:00 PM 1:00 PM 2:00 PM 3:00 PM 4:00 PM 5:00 PM 6:00…" at bounding box center [662, 295] width 1027 height 491
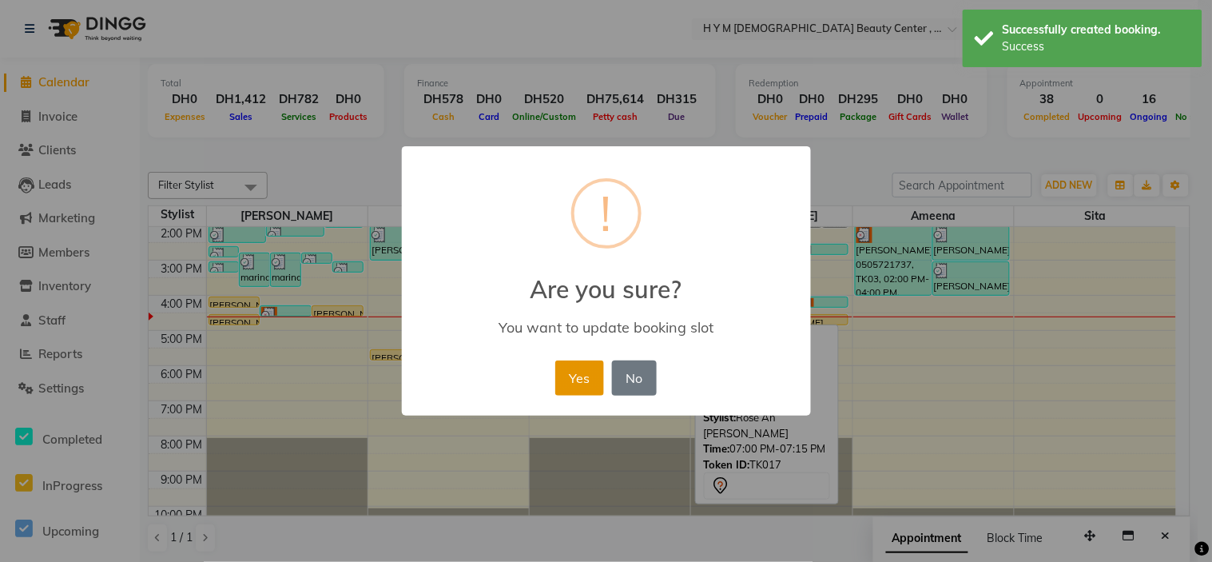
click at [579, 377] on button "Yes" at bounding box center [579, 377] width 49 height 35
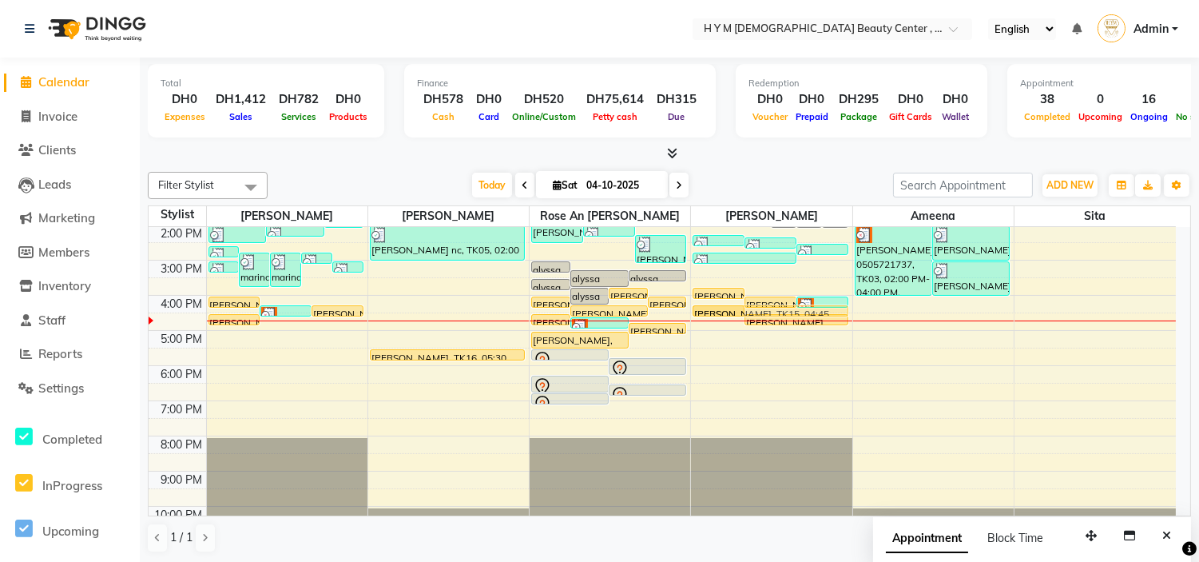
drag, startPoint x: 738, startPoint y: 325, endPoint x: 745, endPoint y: 312, distance: 15.4
click at [745, 312] on div "marina, TK12, 01:30 PM-01:50 PM, C-Manicure marina, TK12, 01:30 PM-01:50 PM, C-…" at bounding box center [771, 295] width 161 height 491
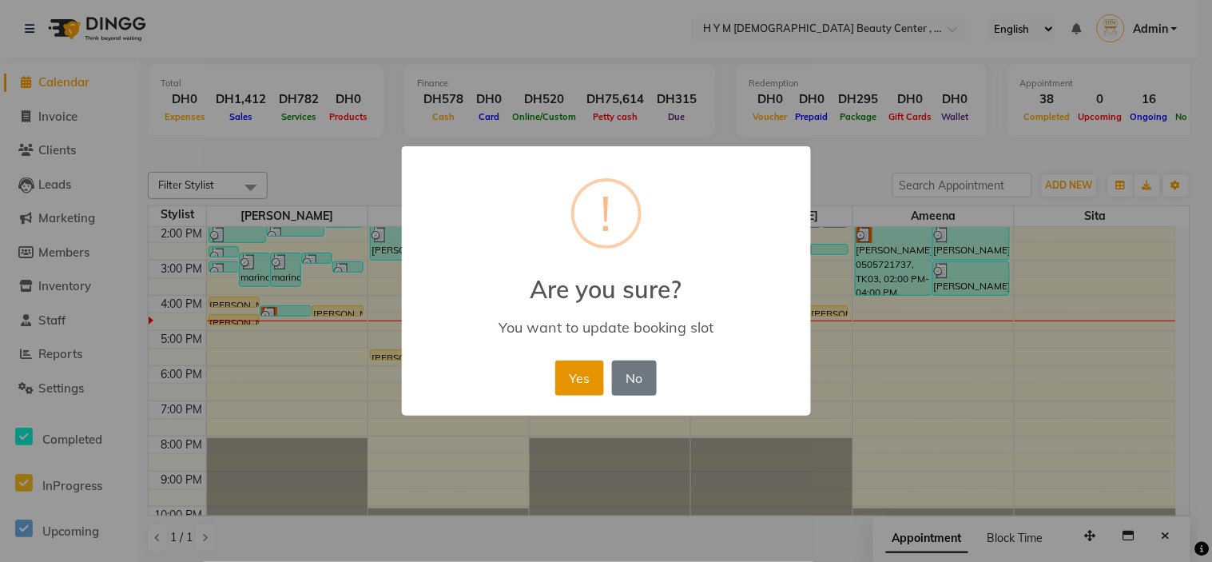
click at [584, 377] on button "Yes" at bounding box center [579, 377] width 49 height 35
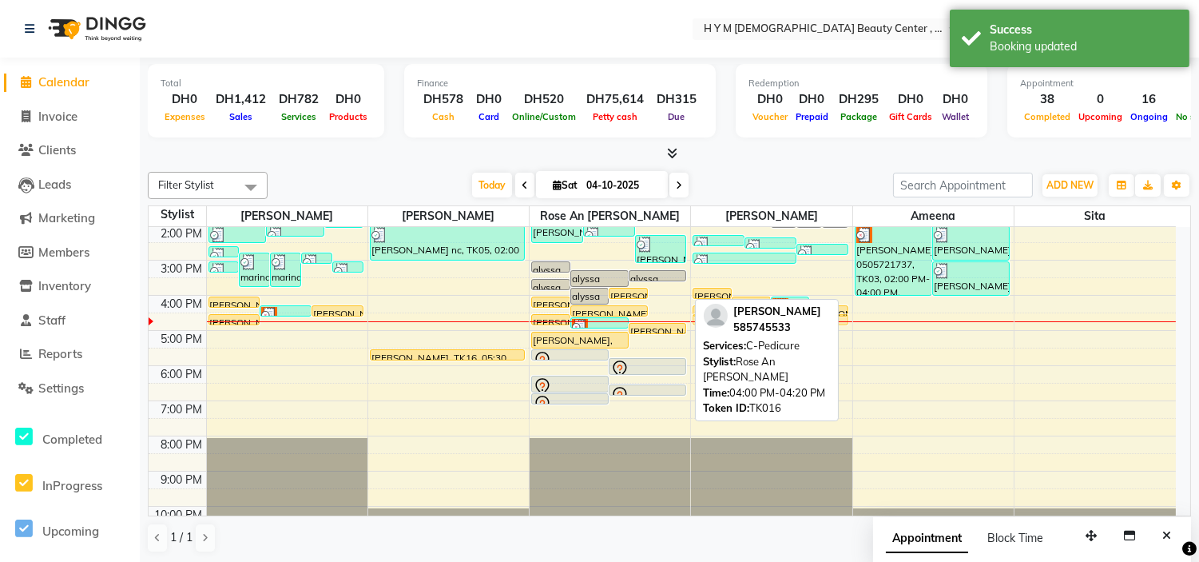
drag, startPoint x: 679, startPoint y: 301, endPoint x: 717, endPoint y: 328, distance: 46.3
click at [717, 328] on div "Filter Stylist Select All [PERSON_NAME] [PERSON_NAME] An [PERSON_NAME] Jheza [P…" at bounding box center [669, 362] width 1043 height 394
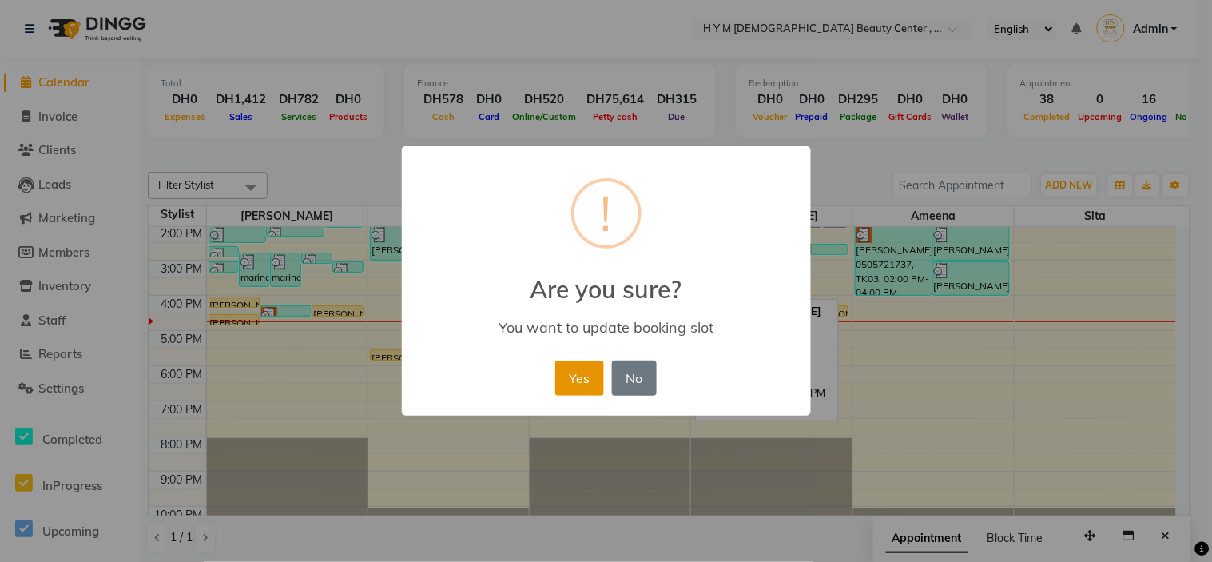
click at [590, 379] on button "Yes" at bounding box center [579, 377] width 49 height 35
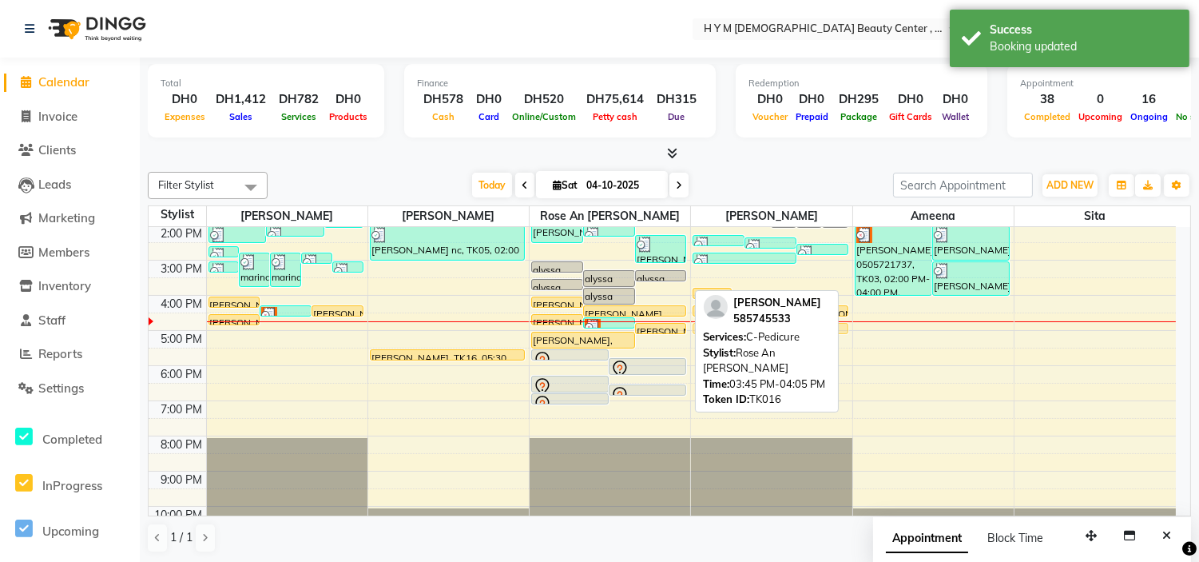
drag, startPoint x: 673, startPoint y: 291, endPoint x: 730, endPoint y: 315, distance: 62.3
click at [730, 315] on div "Filter Stylist Select All [PERSON_NAME] [PERSON_NAME] An [PERSON_NAME] Jheza [P…" at bounding box center [669, 362] width 1043 height 394
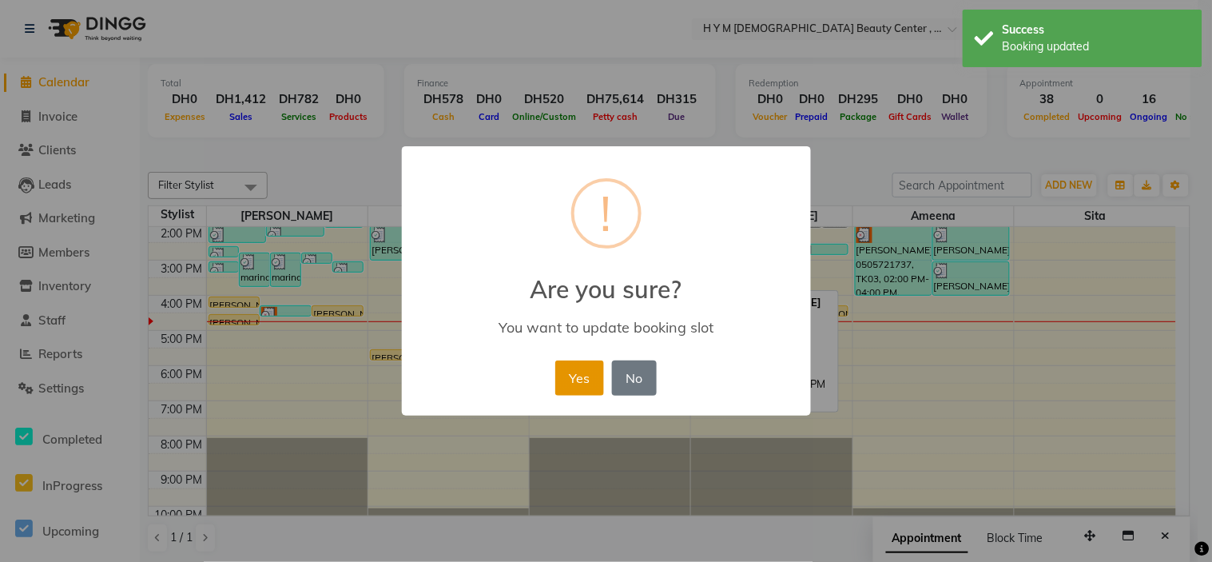
click at [572, 369] on button "Yes" at bounding box center [579, 377] width 49 height 35
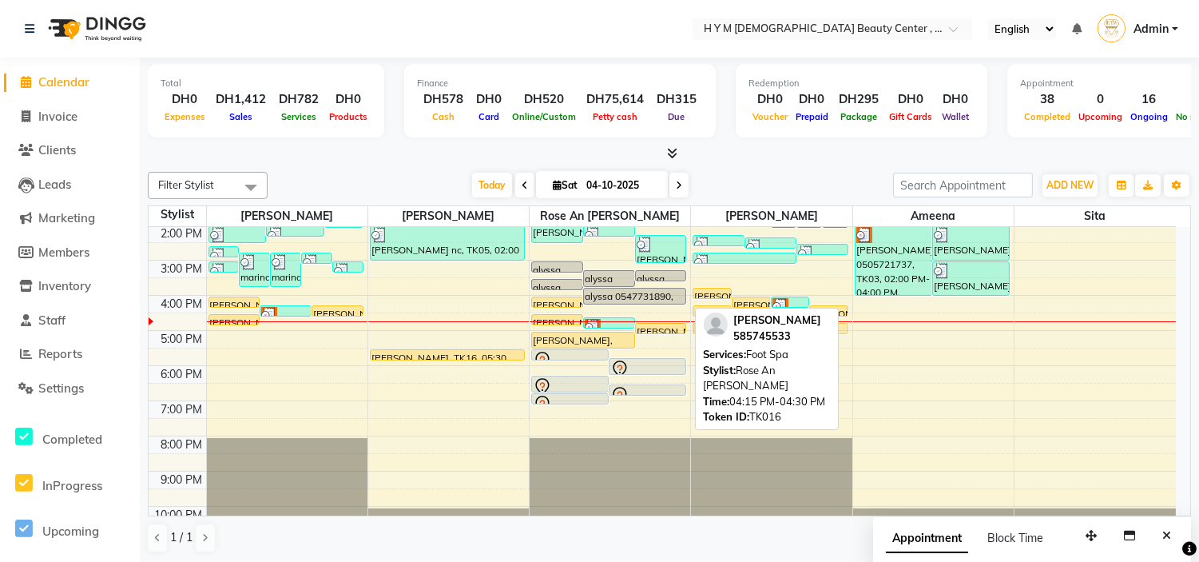
drag, startPoint x: 675, startPoint y: 308, endPoint x: 740, endPoint y: 329, distance: 68.7
click at [740, 329] on div "Filter Stylist Select All [PERSON_NAME] [PERSON_NAME] An [PERSON_NAME] Jheza [P…" at bounding box center [669, 362] width 1043 height 394
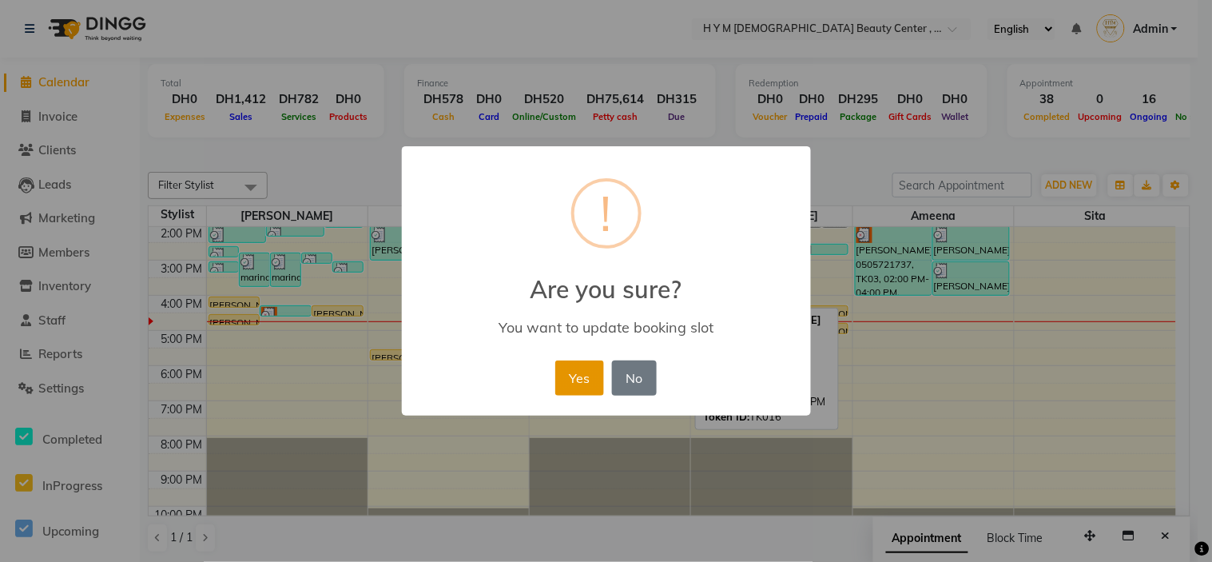
click at [572, 374] on button "Yes" at bounding box center [579, 377] width 49 height 35
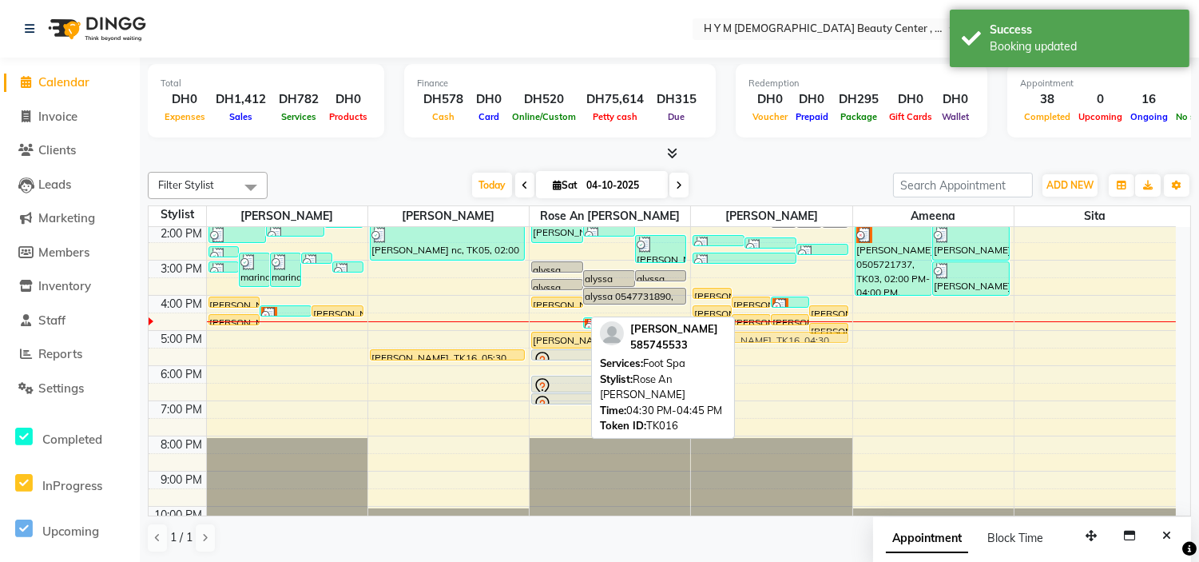
drag, startPoint x: 554, startPoint y: 320, endPoint x: 713, endPoint y: 341, distance: 160.4
click at [713, 341] on div "Filter Stylist Select All [PERSON_NAME] [PERSON_NAME] An [PERSON_NAME] Jheza [P…" at bounding box center [669, 362] width 1043 height 394
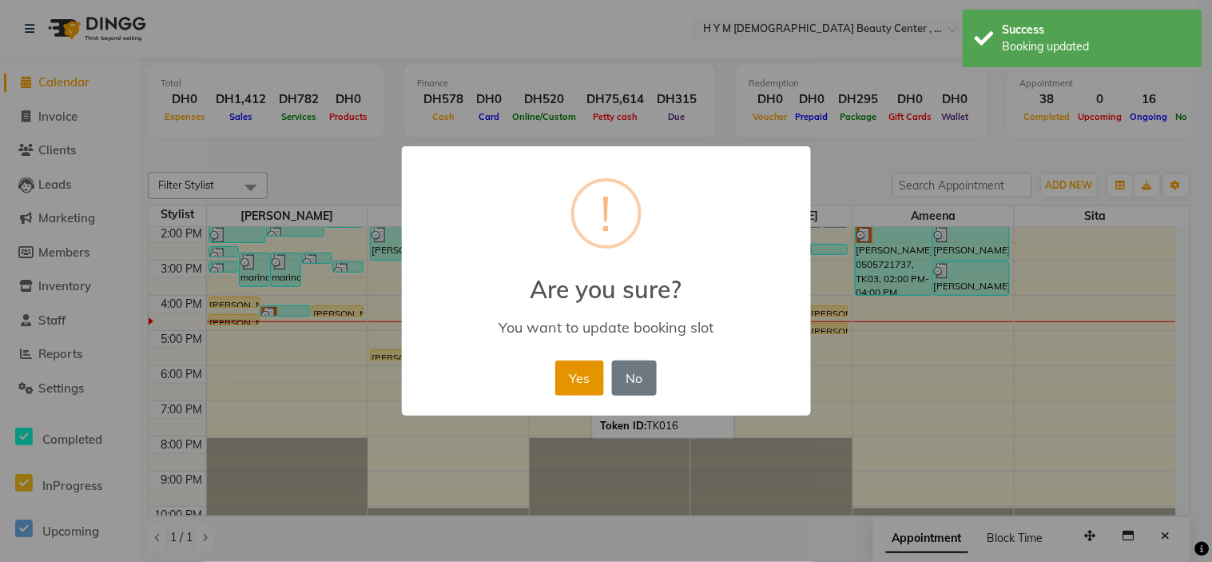
click at [576, 377] on button "Yes" at bounding box center [579, 377] width 49 height 35
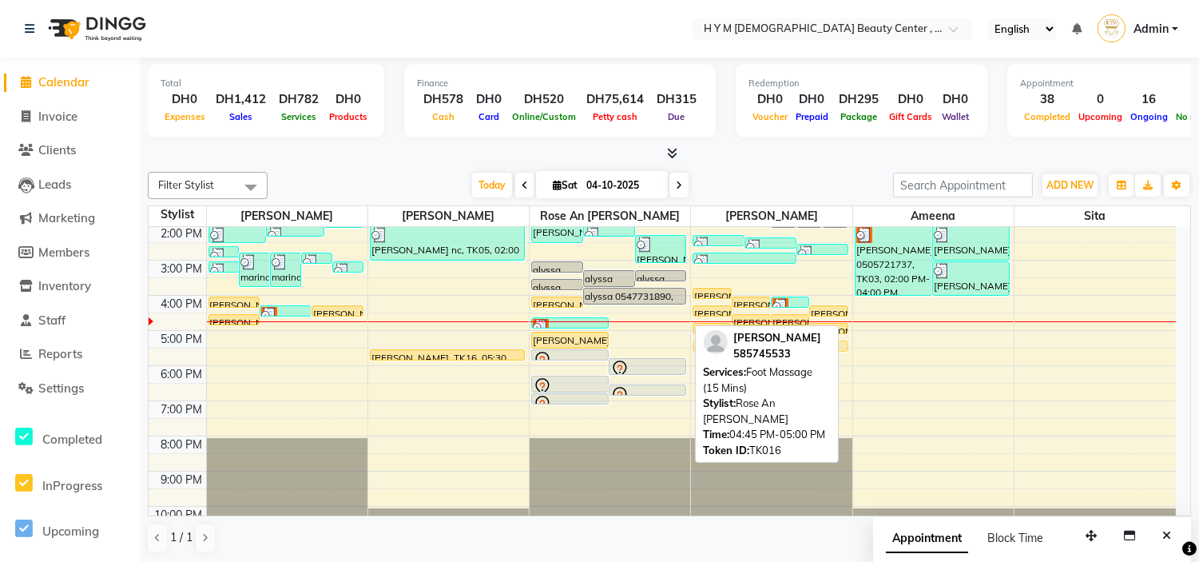
drag, startPoint x: 639, startPoint y: 326, endPoint x: 715, endPoint y: 332, distance: 76.2
click at [715, 332] on div "Filter Stylist Select All [PERSON_NAME] [PERSON_NAME] An [PERSON_NAME] Jheza [P…" at bounding box center [669, 362] width 1043 height 394
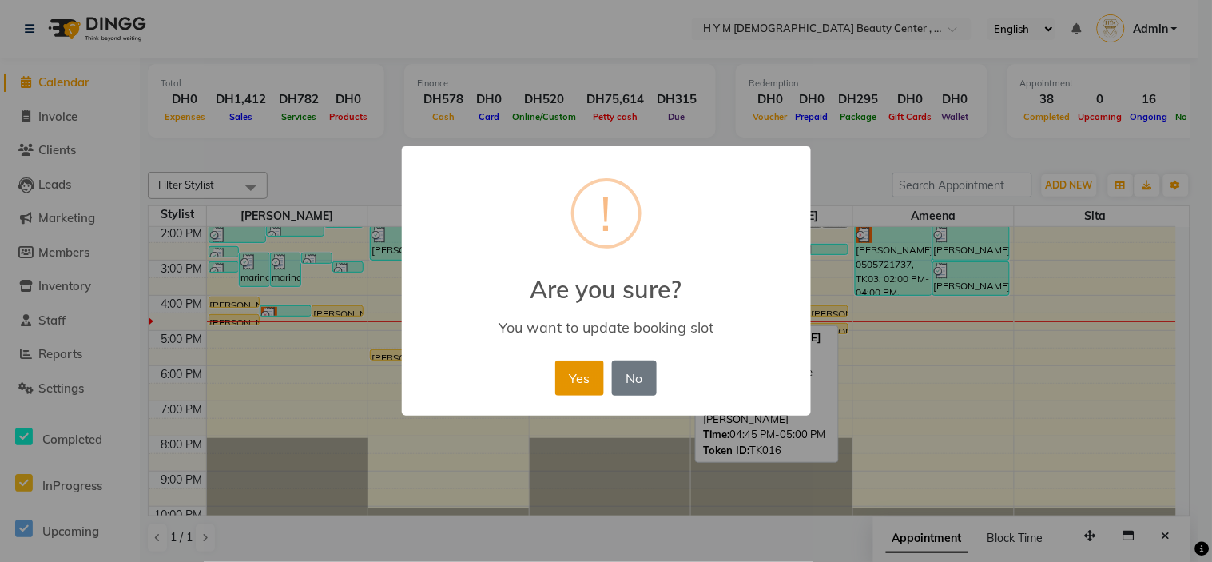
click at [570, 371] on button "Yes" at bounding box center [579, 377] width 49 height 35
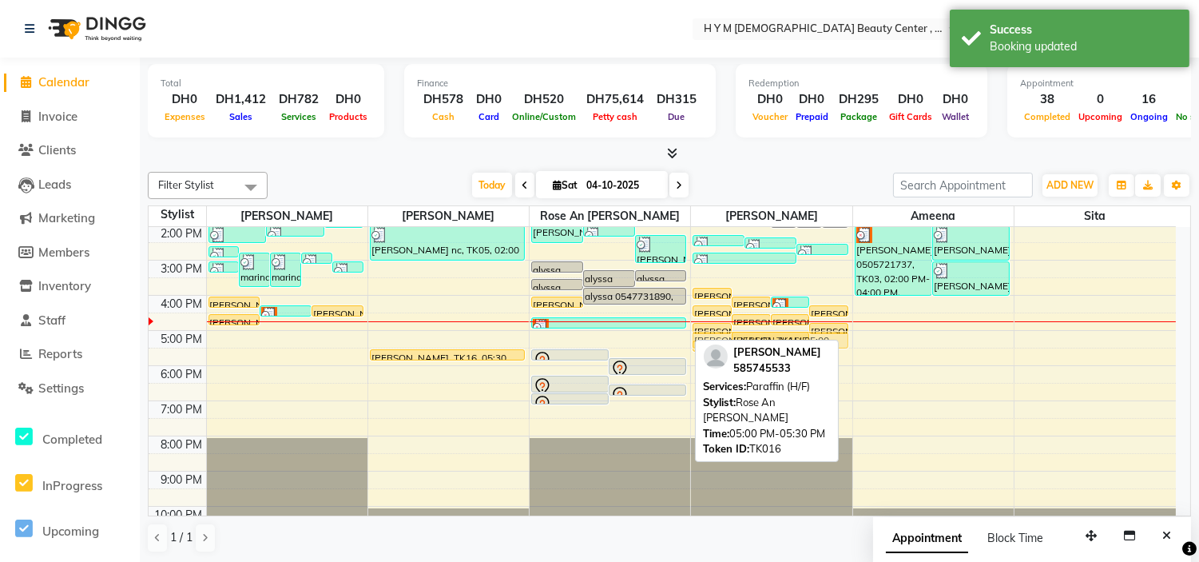
drag, startPoint x: 600, startPoint y: 339, endPoint x: 715, endPoint y: 344, distance: 115.2
click at [715, 344] on div "Filter Stylist Select All [PERSON_NAME] [PERSON_NAME] An [PERSON_NAME] Jheza [P…" at bounding box center [669, 362] width 1043 height 394
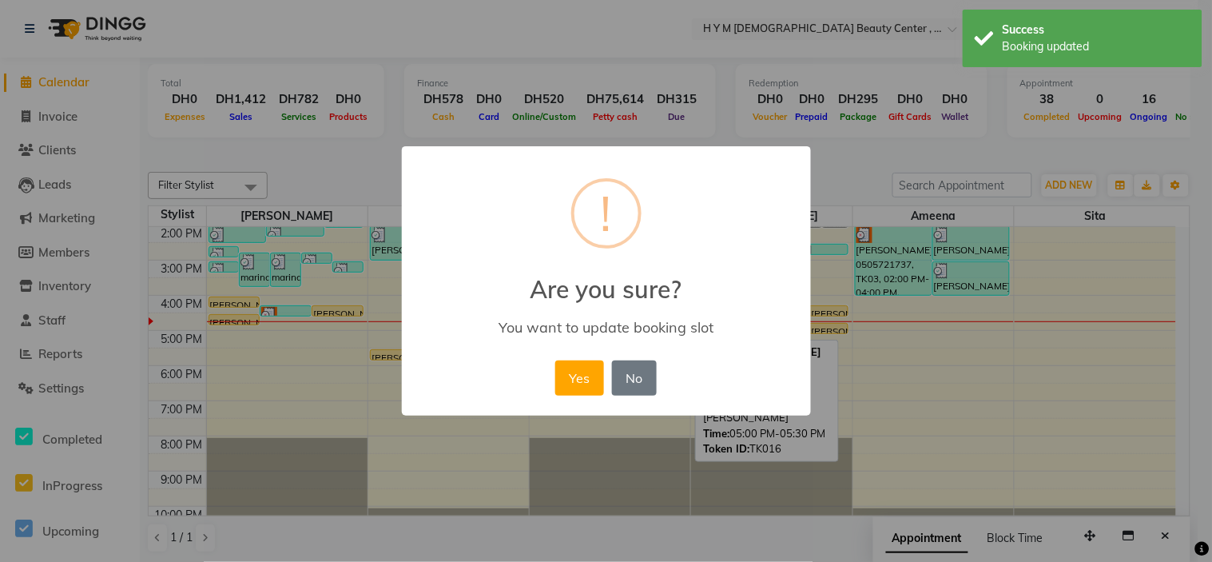
click at [567, 374] on button "Yes" at bounding box center [579, 377] width 49 height 35
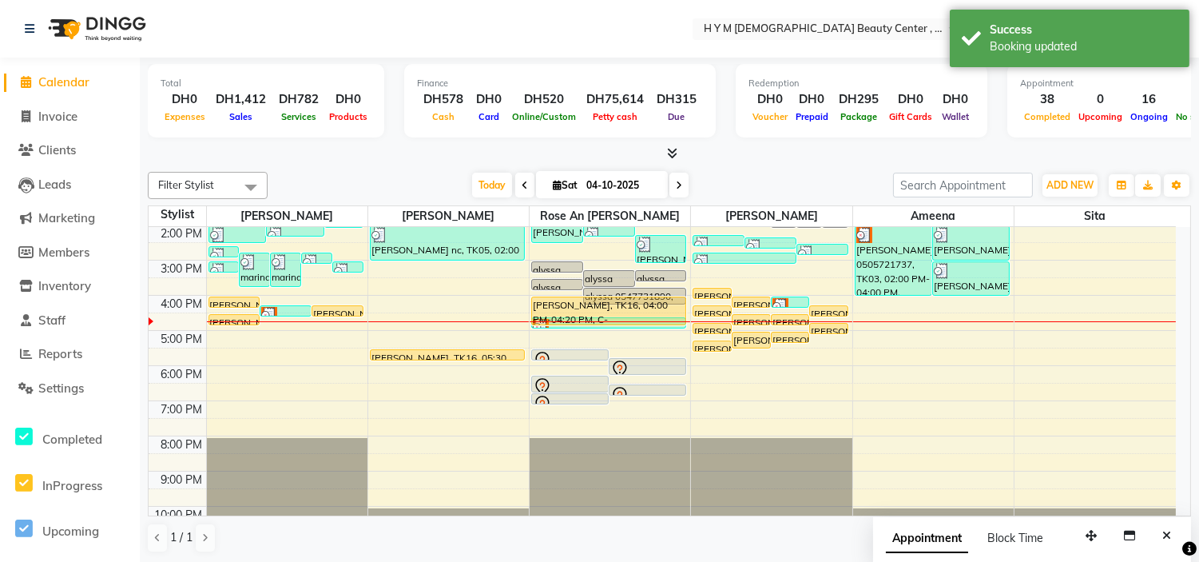
drag, startPoint x: 549, startPoint y: 304, endPoint x: 549, endPoint y: 314, distance: 9.6
click at [549, 316] on div "[PERSON_NAME] 0565623006, TK10, 01:30 PM-02:30 PM, Gel Polish Um Muhamad, TK06,…" at bounding box center [610, 295] width 161 height 491
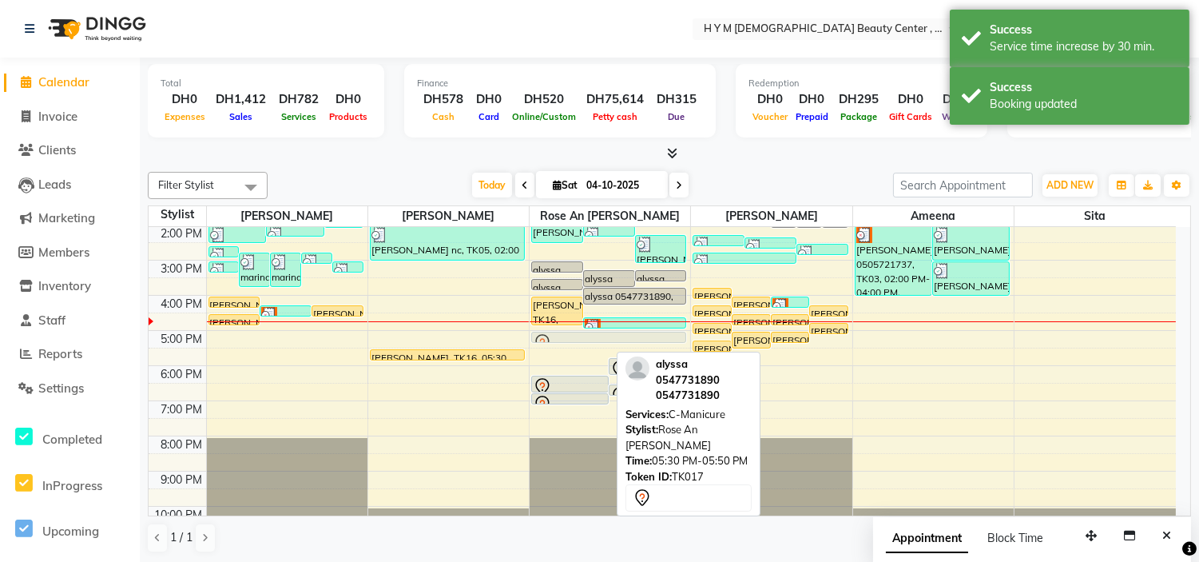
drag, startPoint x: 586, startPoint y: 352, endPoint x: 590, endPoint y: 339, distance: 14.0
click at [590, 339] on div "[PERSON_NAME] 0565623006, TK10, 01:30 PM-02:30 PM, Gel Polish Um Muhamad, TK06,…" at bounding box center [610, 295] width 161 height 491
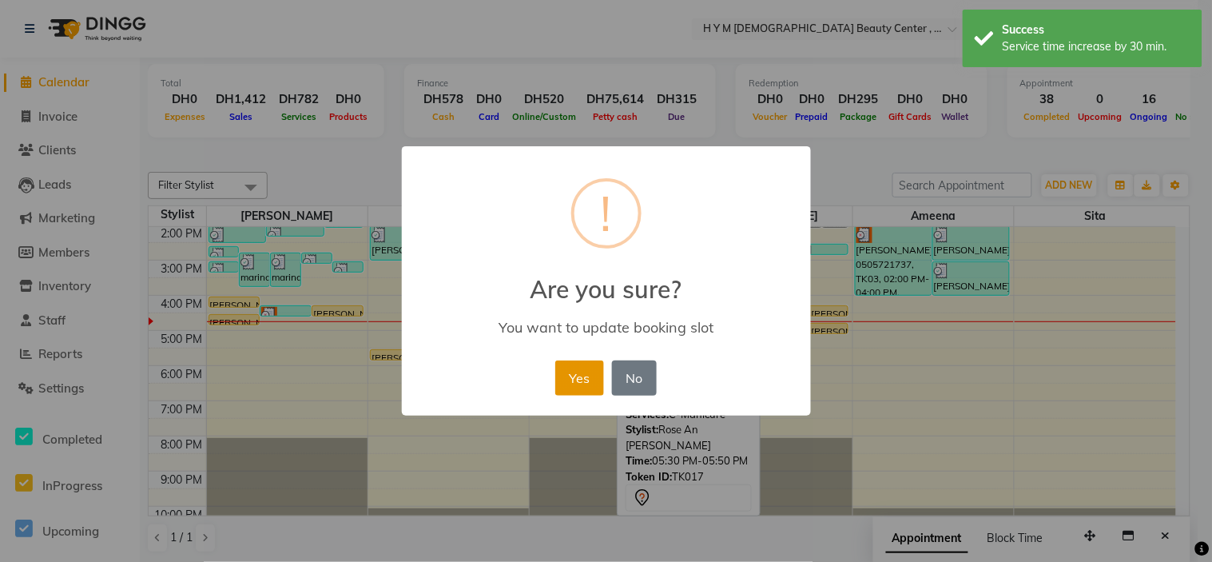
click at [578, 372] on button "Yes" at bounding box center [579, 377] width 49 height 35
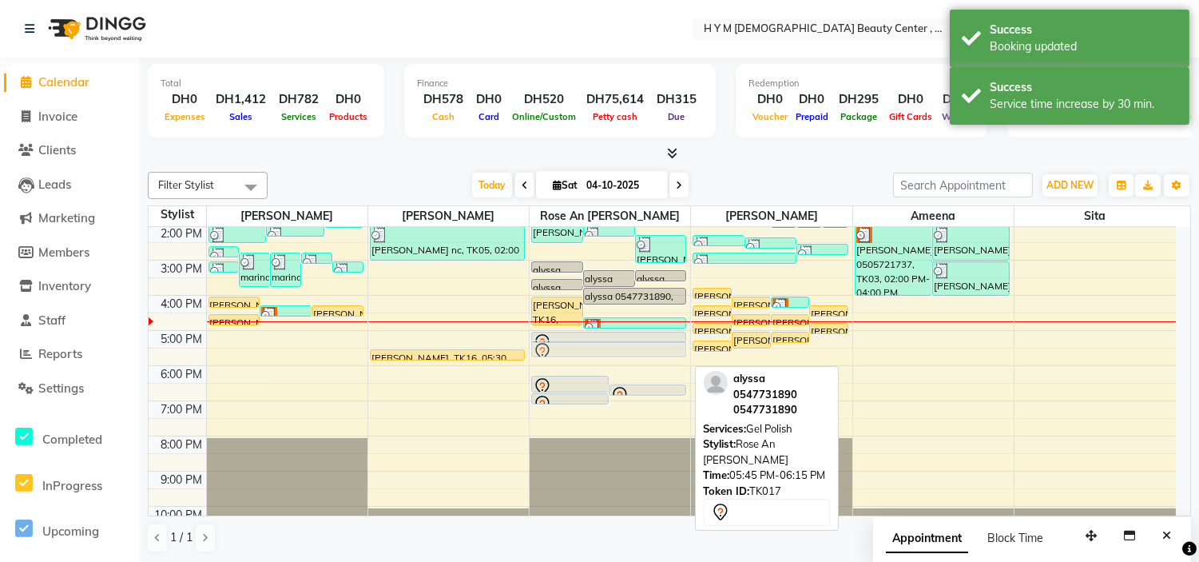
drag, startPoint x: 611, startPoint y: 365, endPoint x: 616, endPoint y: 350, distance: 15.9
click at [616, 350] on div "[PERSON_NAME] 0565623006, TK10, 01:30 PM-02:30 PM, Gel Polish Um Muhamad, TK06,…" at bounding box center [610, 295] width 161 height 491
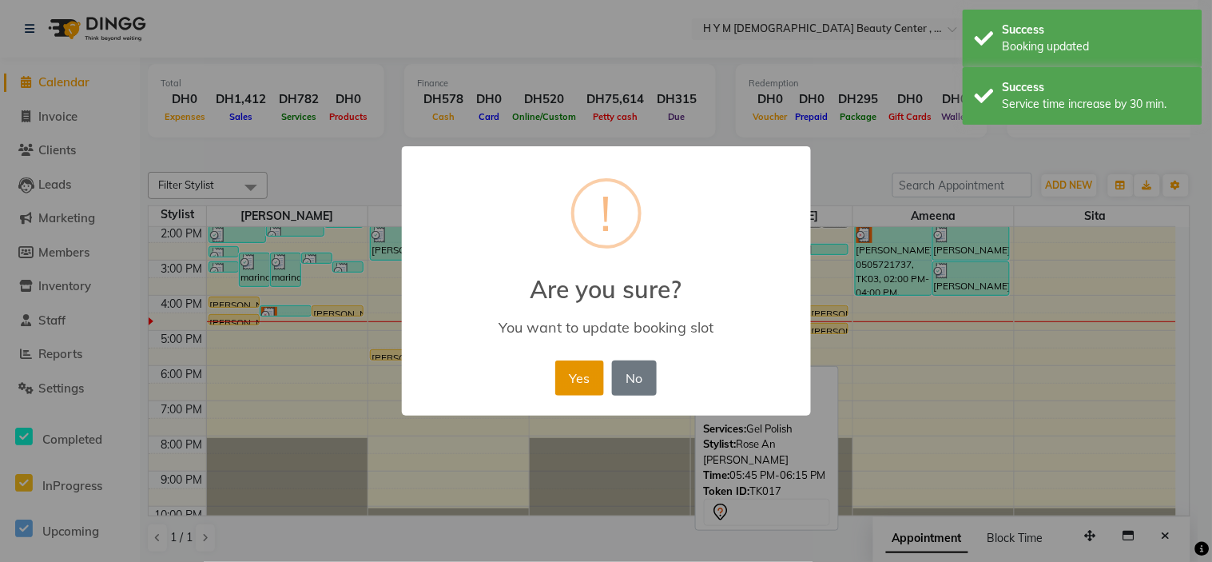
click at [570, 371] on button "Yes" at bounding box center [579, 377] width 49 height 35
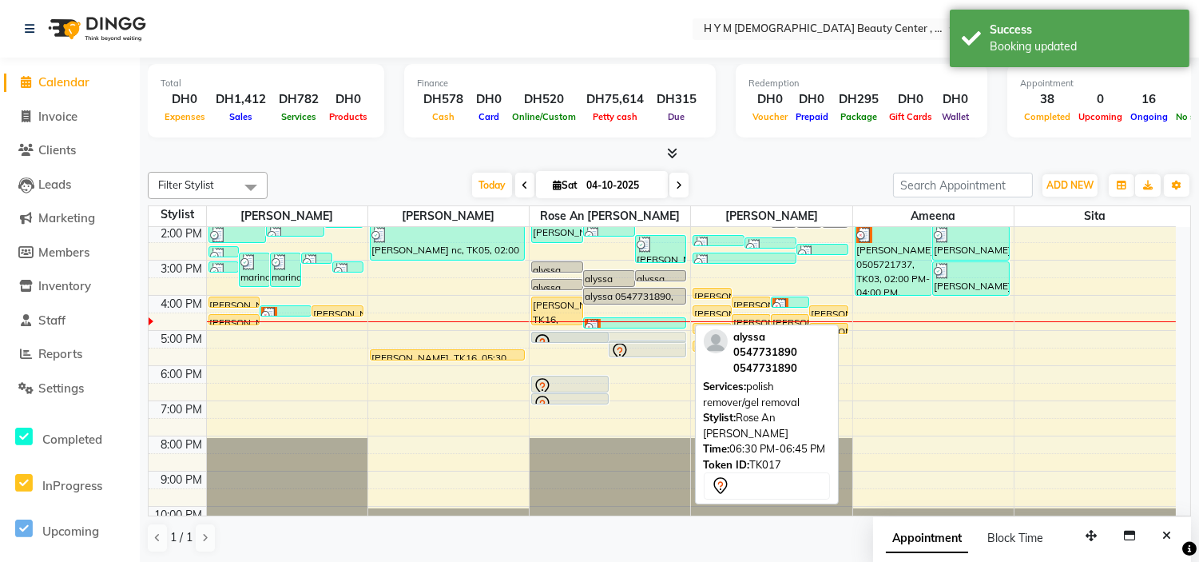
drag, startPoint x: 665, startPoint y: 389, endPoint x: 666, endPoint y: 346, distance: 43.2
click at [666, 50] on div "[PERSON_NAME] 0565623006, TK10, 01:30 PM-02:30 PM, Gel Polish Um Muhamad, TK06,…" at bounding box center [608, 50] width 155 height 0
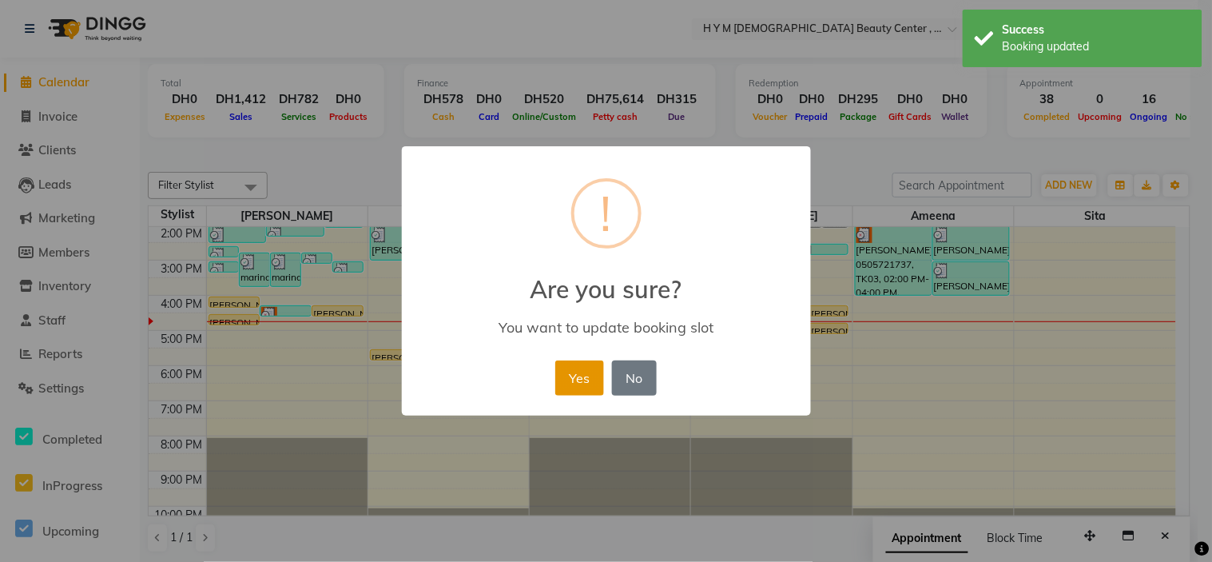
click at [576, 376] on button "Yes" at bounding box center [579, 377] width 49 height 35
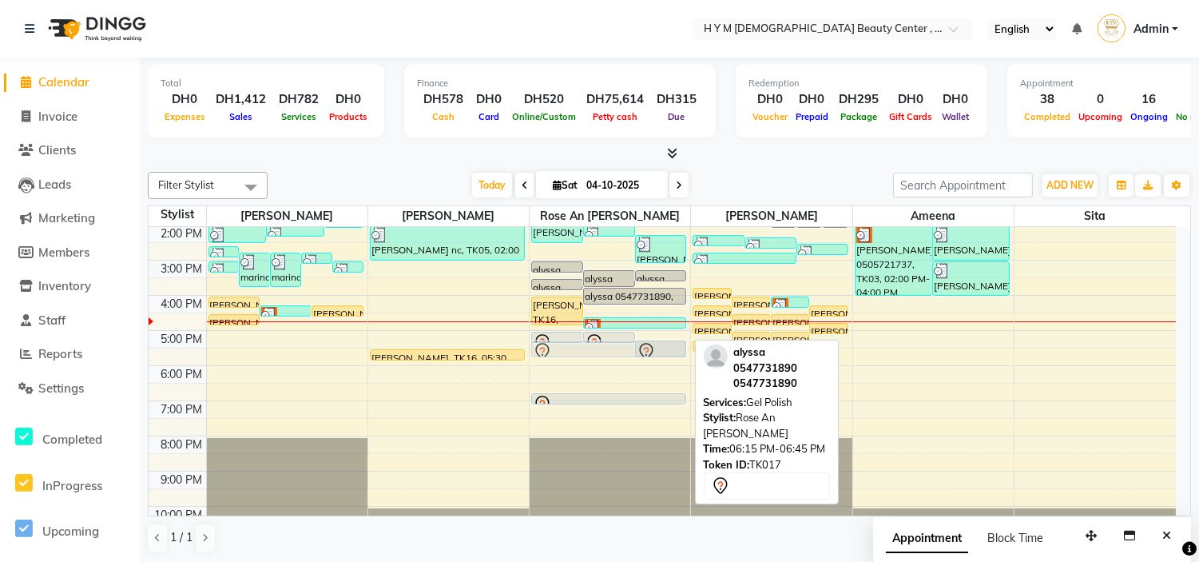
drag, startPoint x: 599, startPoint y: 381, endPoint x: 604, endPoint y: 348, distance: 33.1
click at [604, 348] on div "[PERSON_NAME] 0565623006, TK10, 01:30 PM-02:30 PM, Gel Polish Um Muhamad, TK06,…" at bounding box center [610, 295] width 161 height 491
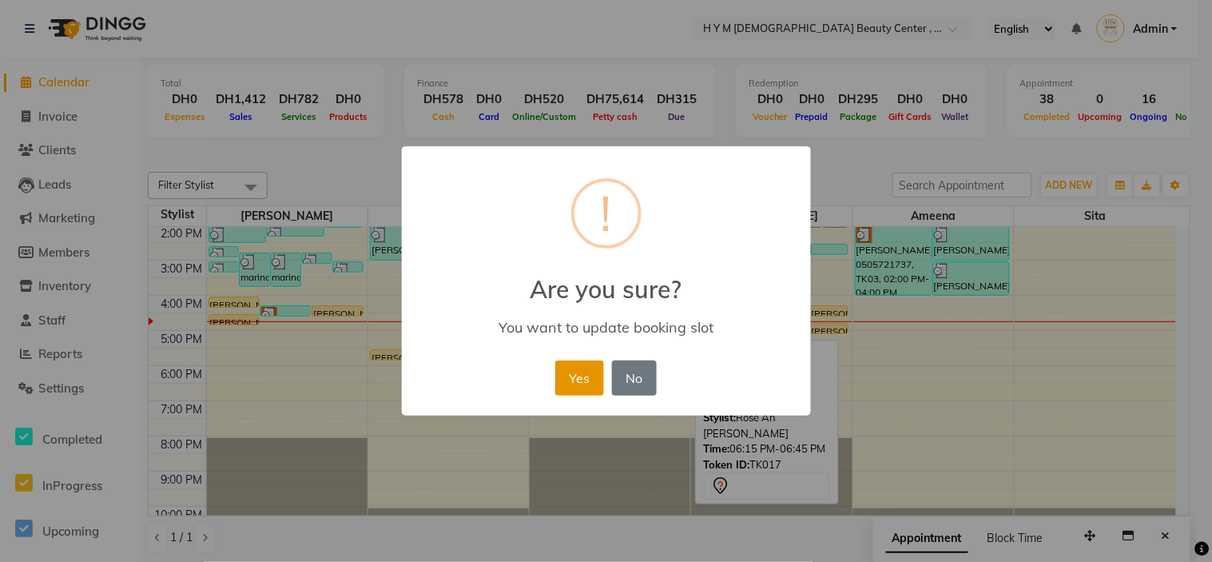
click at [569, 376] on button "Yes" at bounding box center [579, 377] width 49 height 35
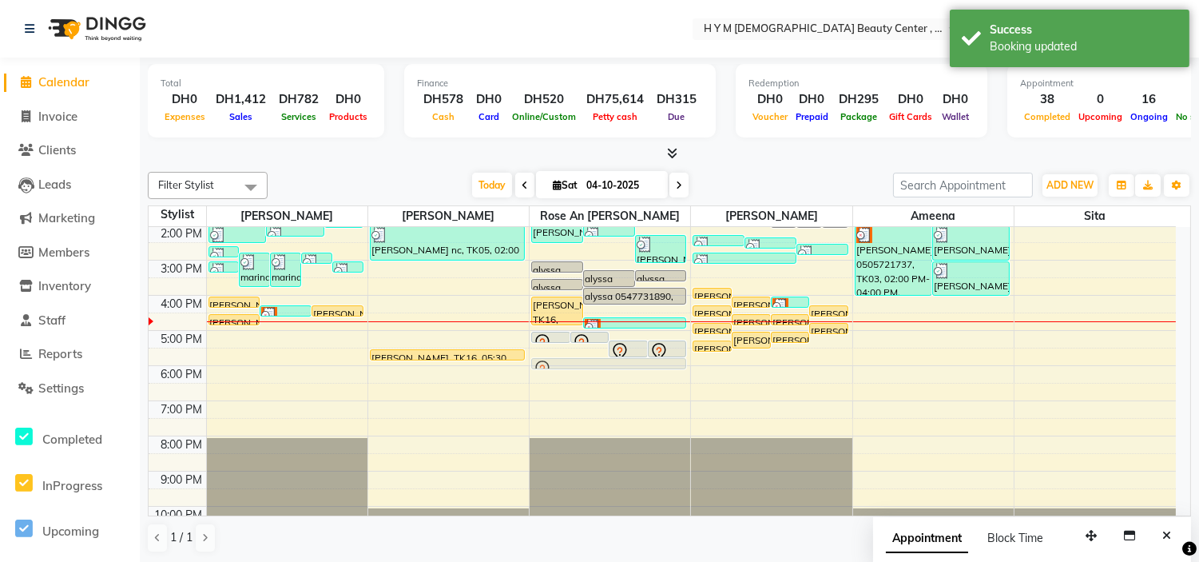
drag, startPoint x: 586, startPoint y: 395, endPoint x: 591, endPoint y: 349, distance: 46.7
click at [591, 349] on div "9:00 AM 10:00 AM 11:00 AM 12:00 PM 1:00 PM 2:00 PM 3:00 PM 4:00 PM 5:00 PM 6:00…" at bounding box center [662, 295] width 1027 height 491
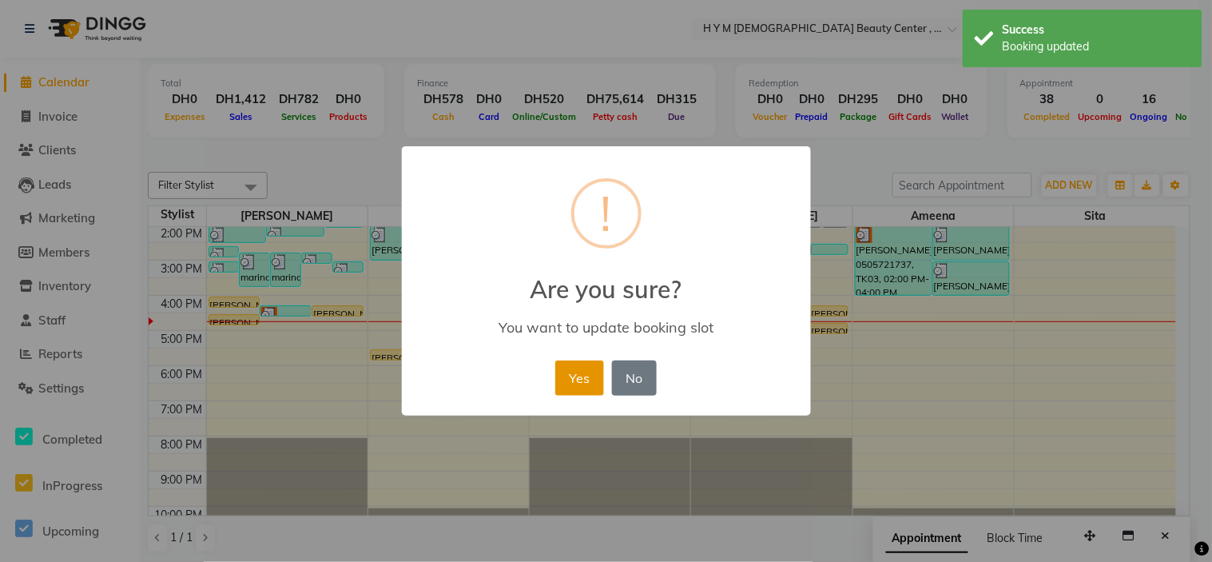
click at [573, 374] on button "Yes" at bounding box center [579, 377] width 49 height 35
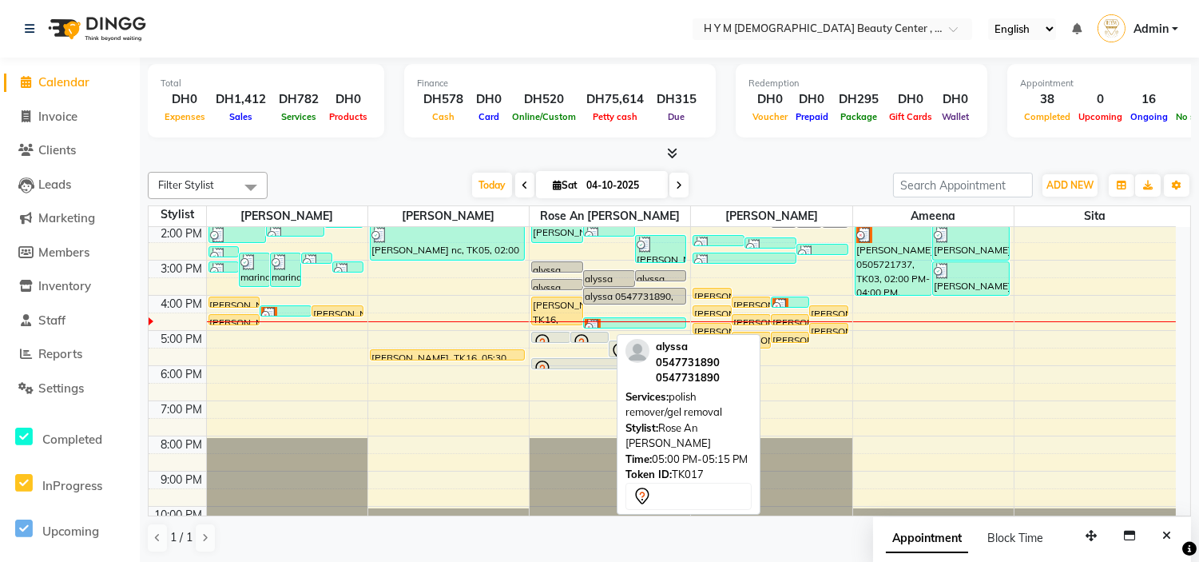
click at [586, 339] on div at bounding box center [590, 342] width 38 height 6
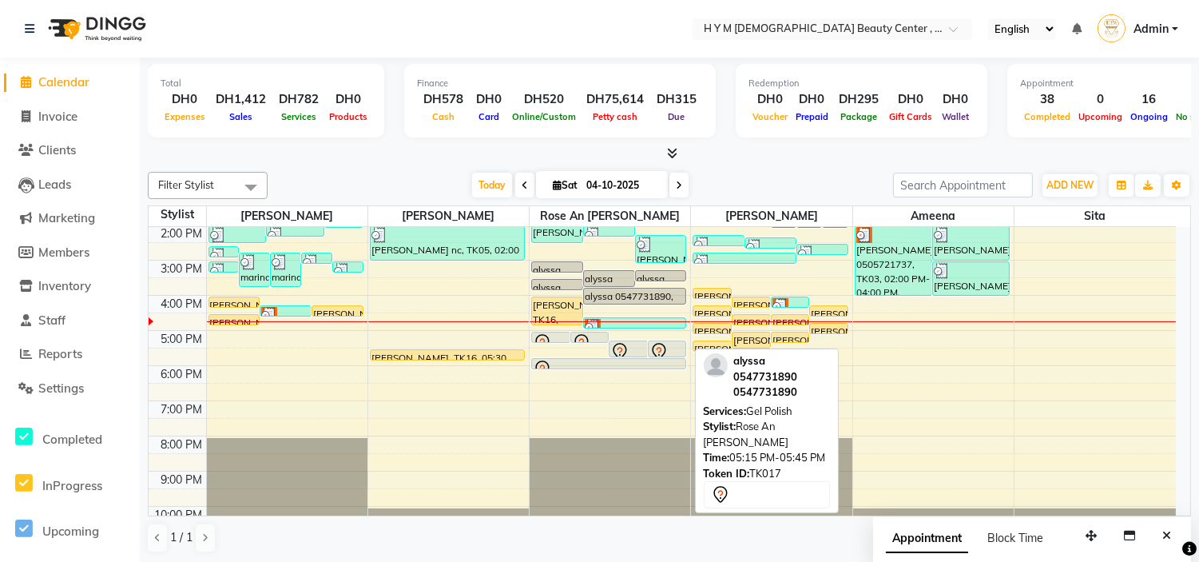
click at [665, 349] on icon at bounding box center [659, 351] width 14 height 17
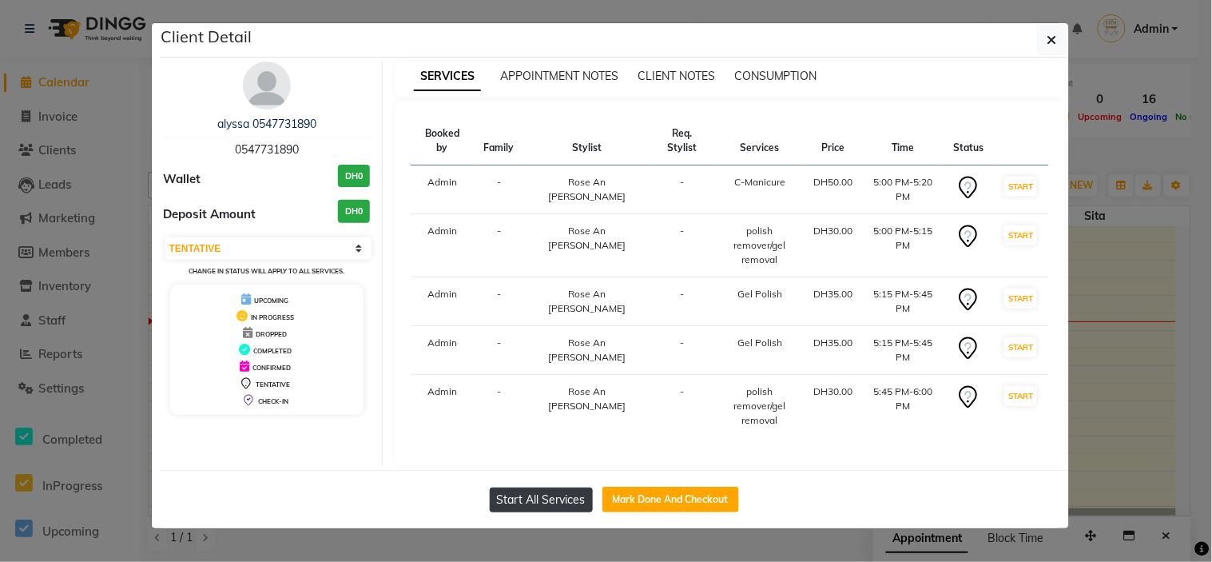
click at [530, 487] on button "Start All Services" at bounding box center [541, 499] width 103 height 25
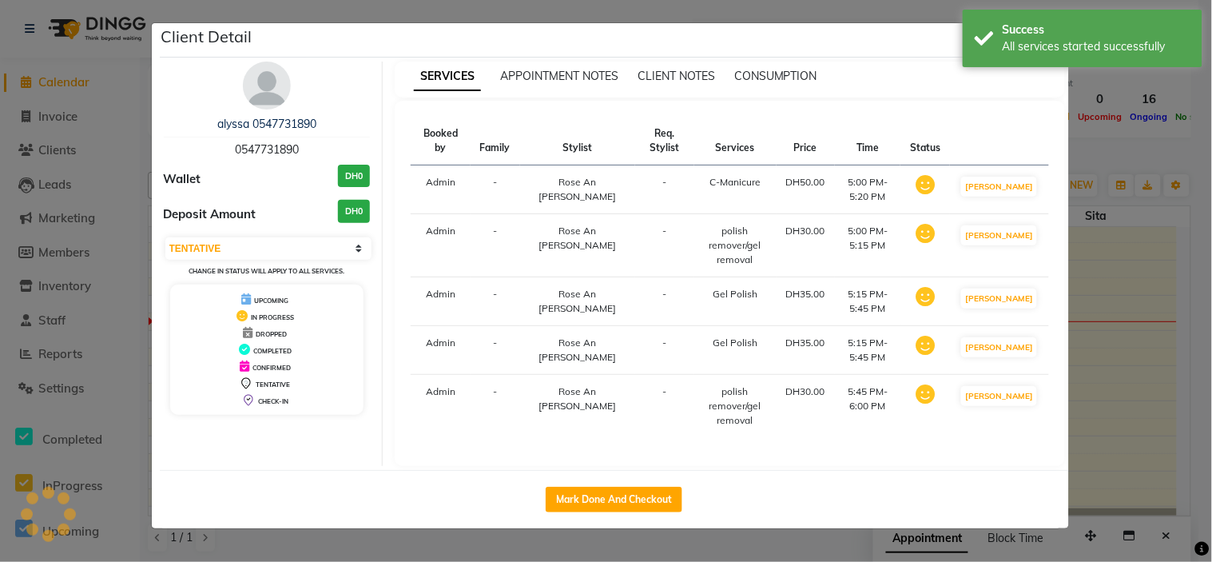
select select "1"
select select "service"
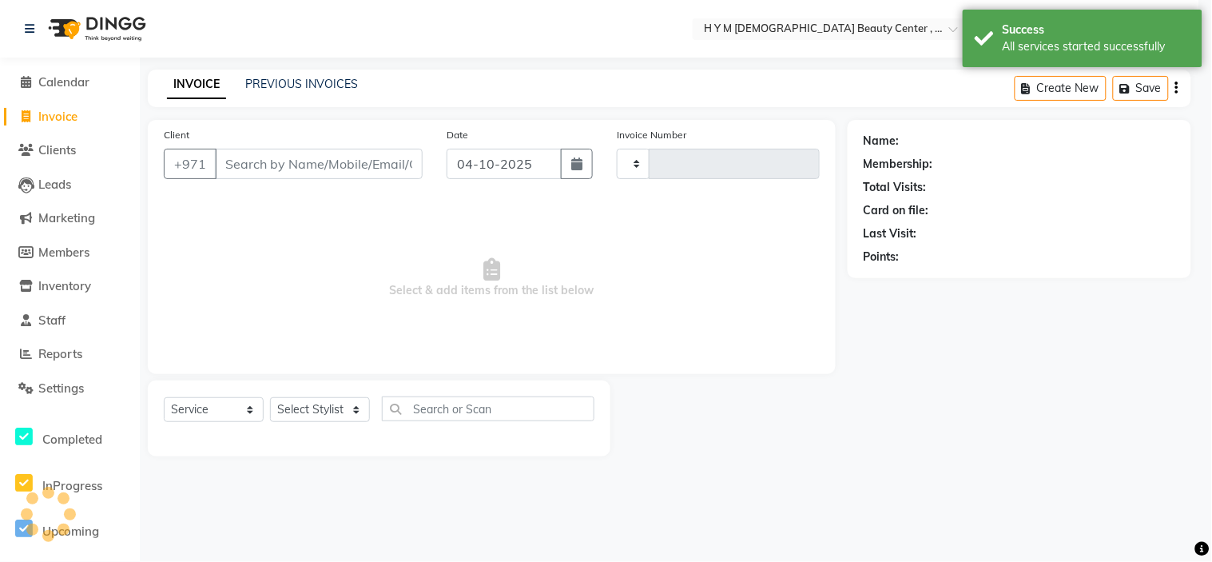
type input "2284"
select select "7248"
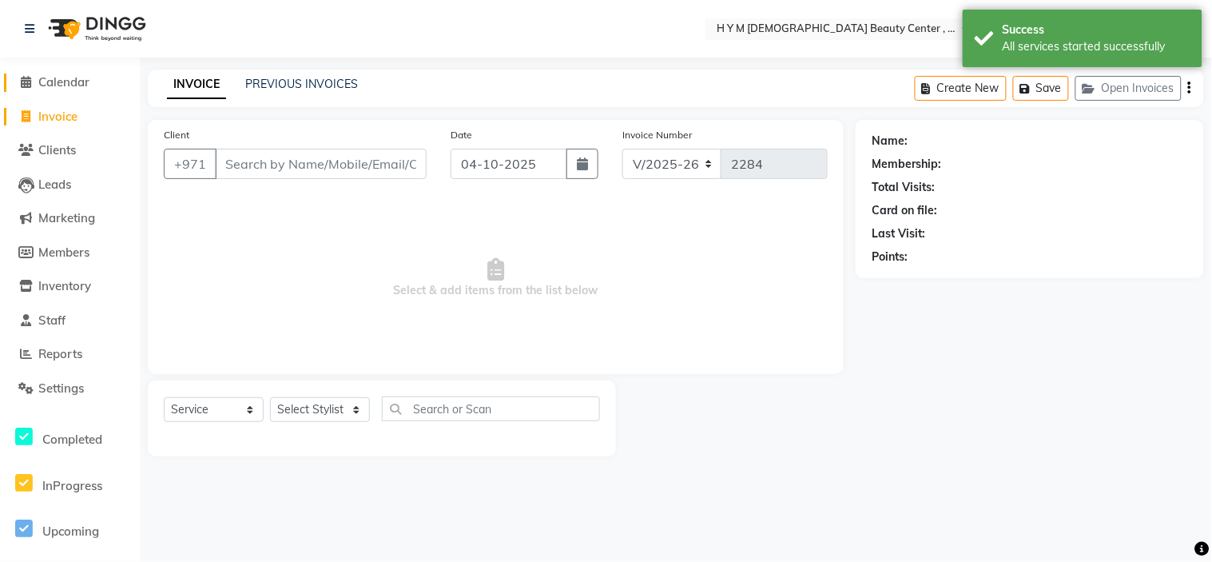
click at [26, 83] on icon at bounding box center [27, 82] width 10 height 12
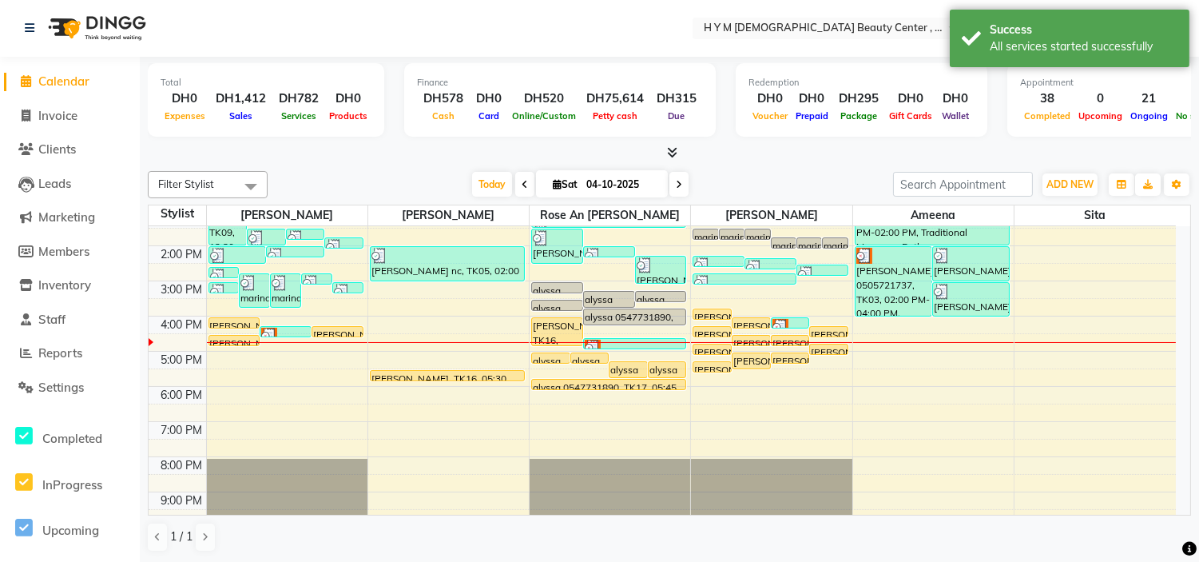
scroll to position [177, 0]
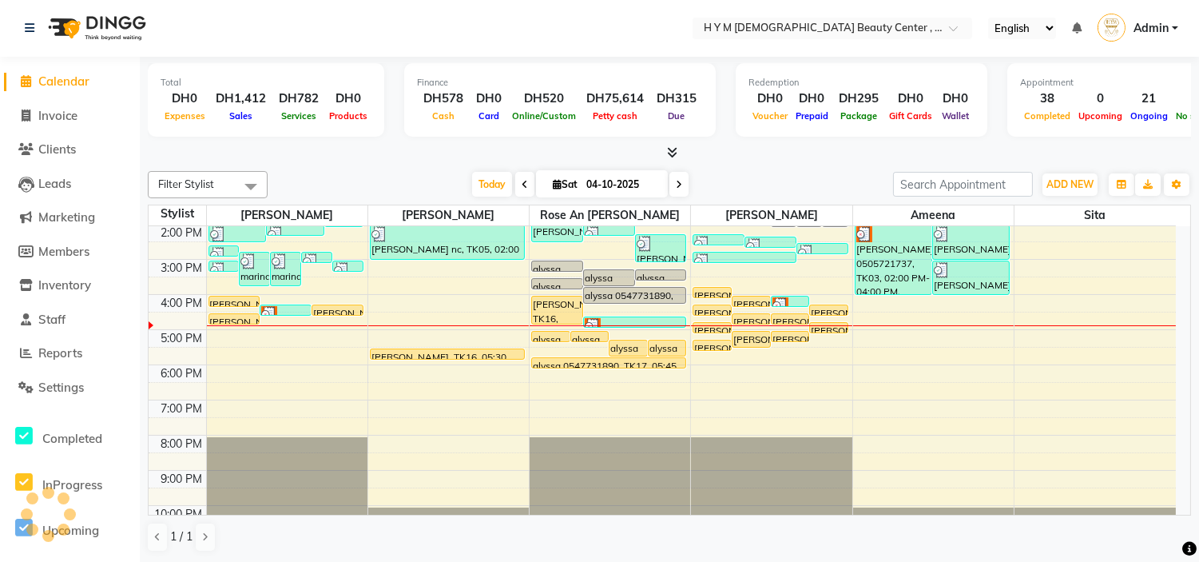
click at [441, 404] on div "9:00 AM 10:00 AM 11:00 AM 12:00 PM 1:00 PM 2:00 PM 3:00 PM 4:00 PM 5:00 PM 6:00…" at bounding box center [662, 294] width 1027 height 491
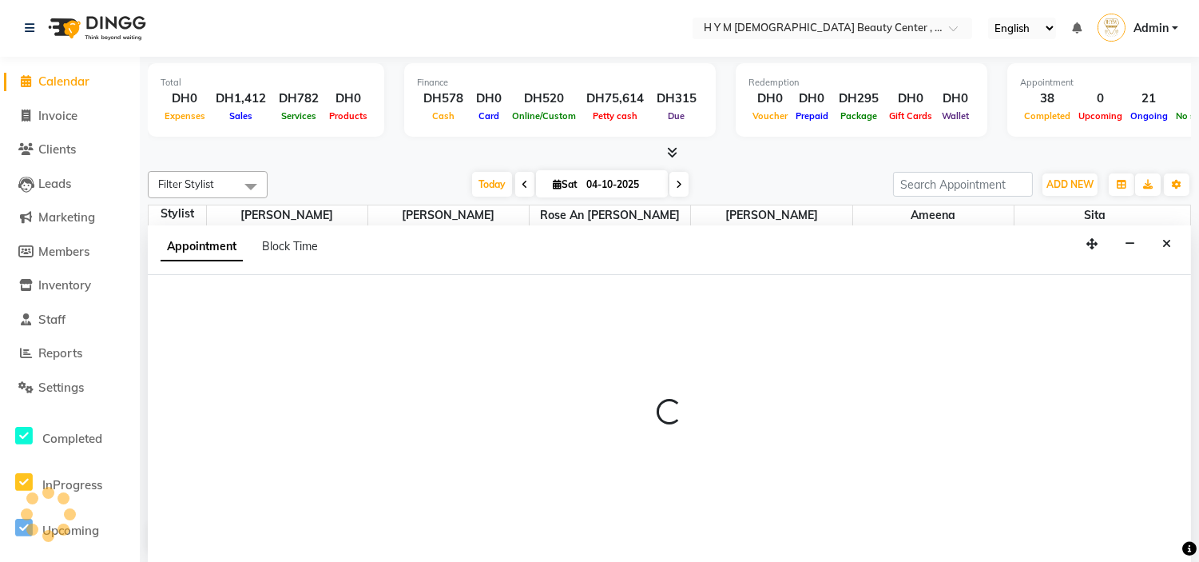
select select "66737"
select select "1140"
select select "tentative"
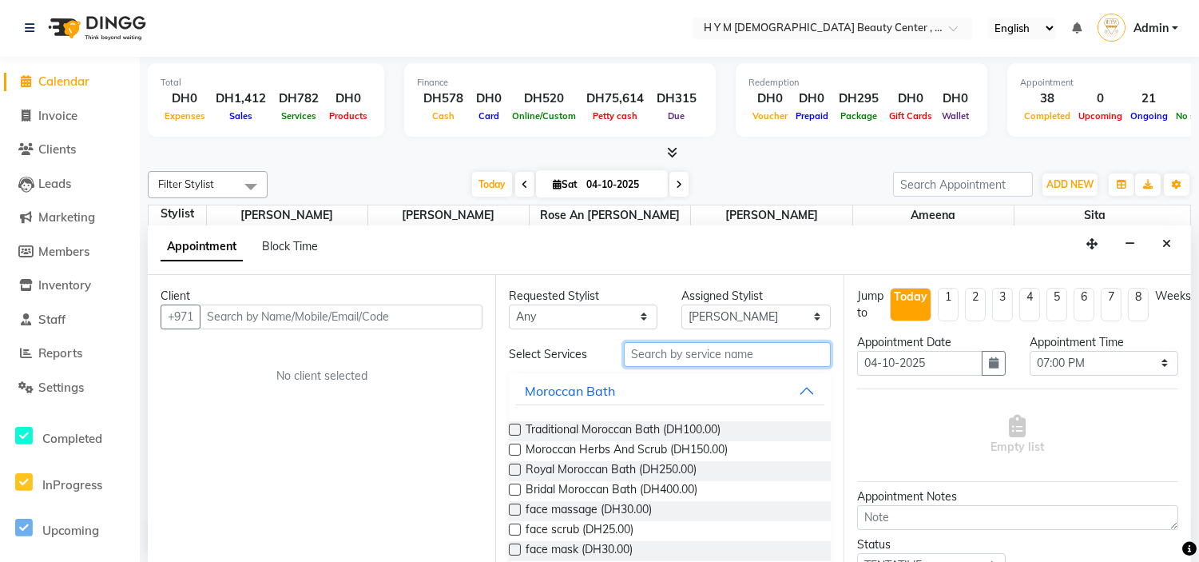
click at [762, 357] on input "text" at bounding box center [727, 354] width 206 height 25
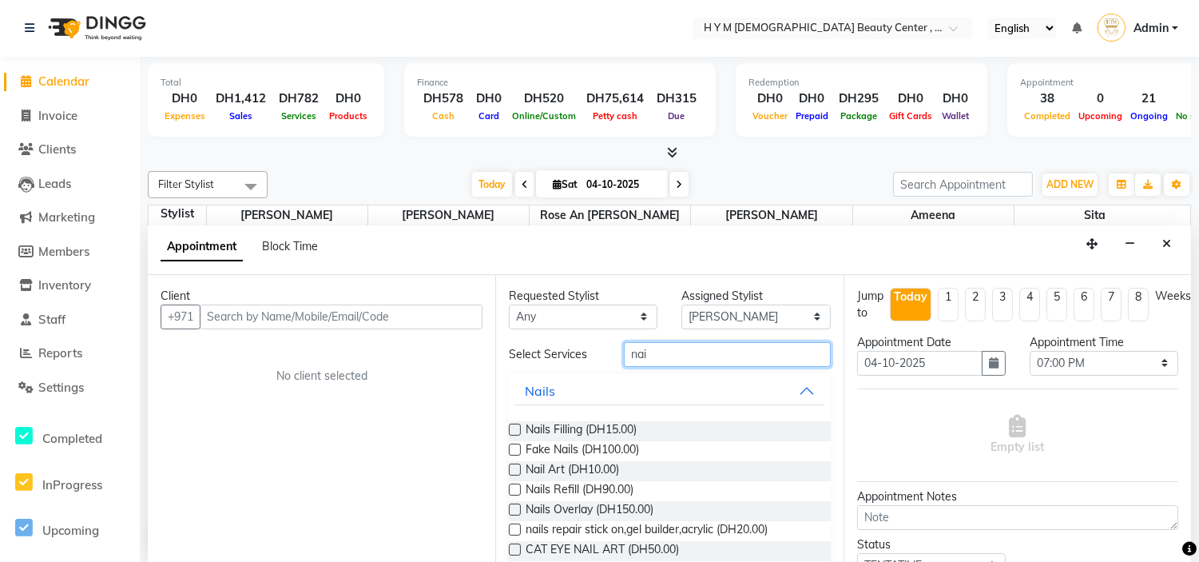
type input "nail"
select select "service"
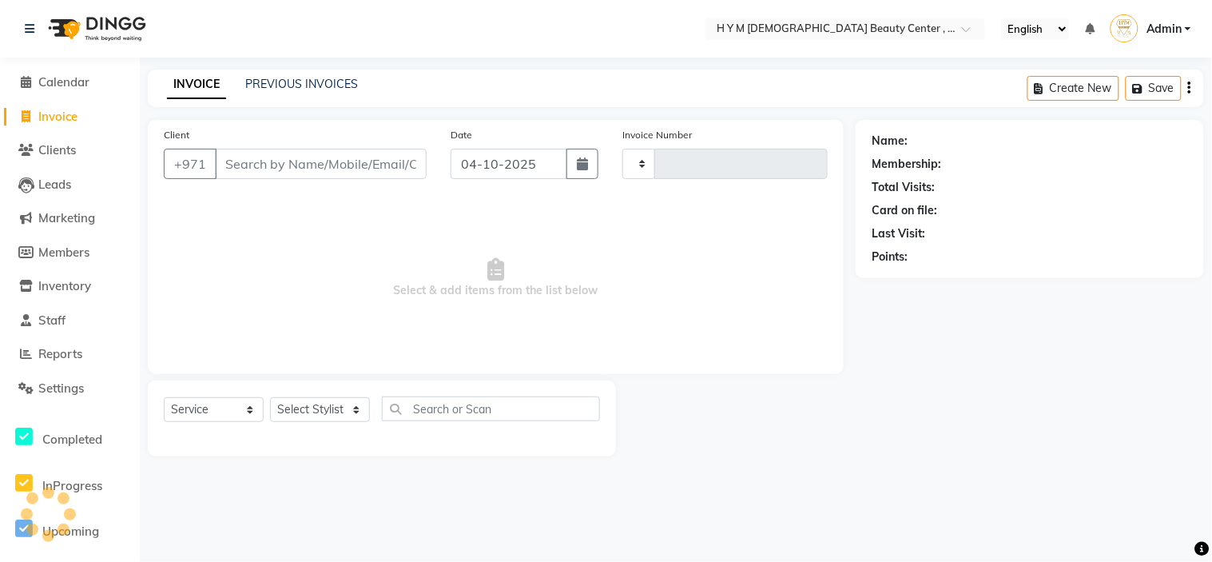
type input "2284"
select select "7248"
click at [24, 84] on icon at bounding box center [27, 82] width 10 height 12
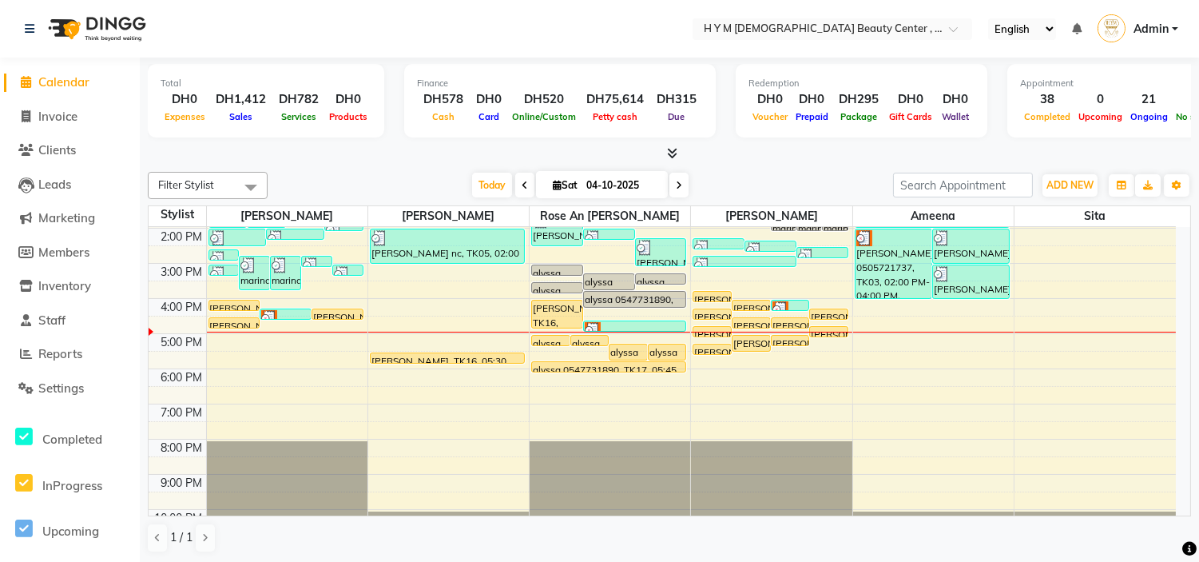
scroll to position [177, 0]
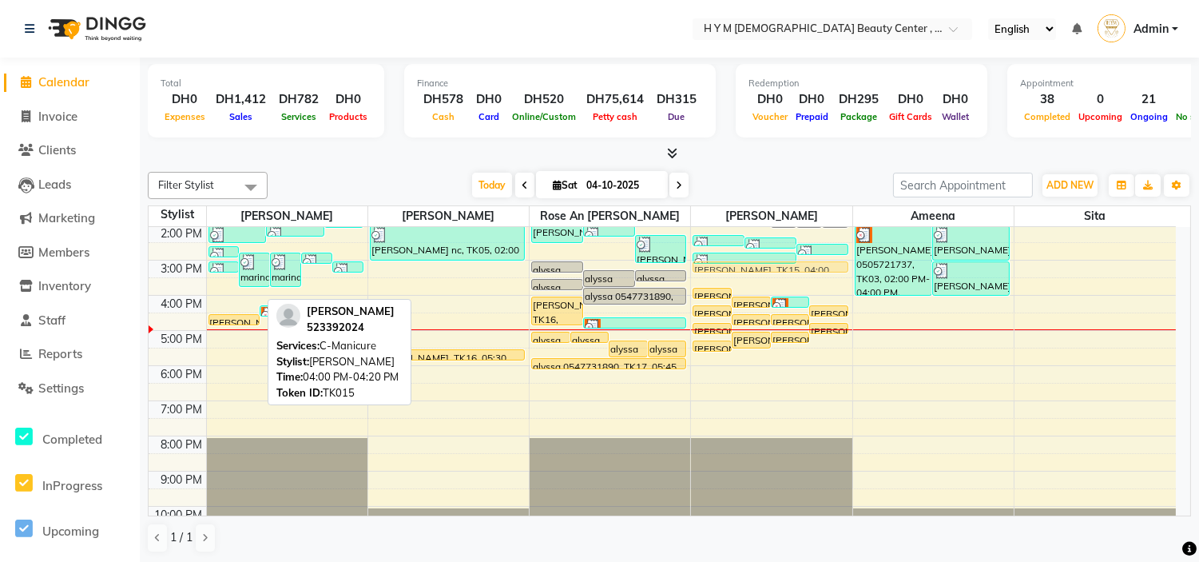
drag, startPoint x: 243, startPoint y: 300, endPoint x: 715, endPoint y: 268, distance: 473.1
click at [715, 268] on tr "[PERSON_NAME], TK06, 02:35 PM-02:55 PM, Kid haircut marina, TK13, 02:45 PM-03:4…" at bounding box center [662, 295] width 1027 height 491
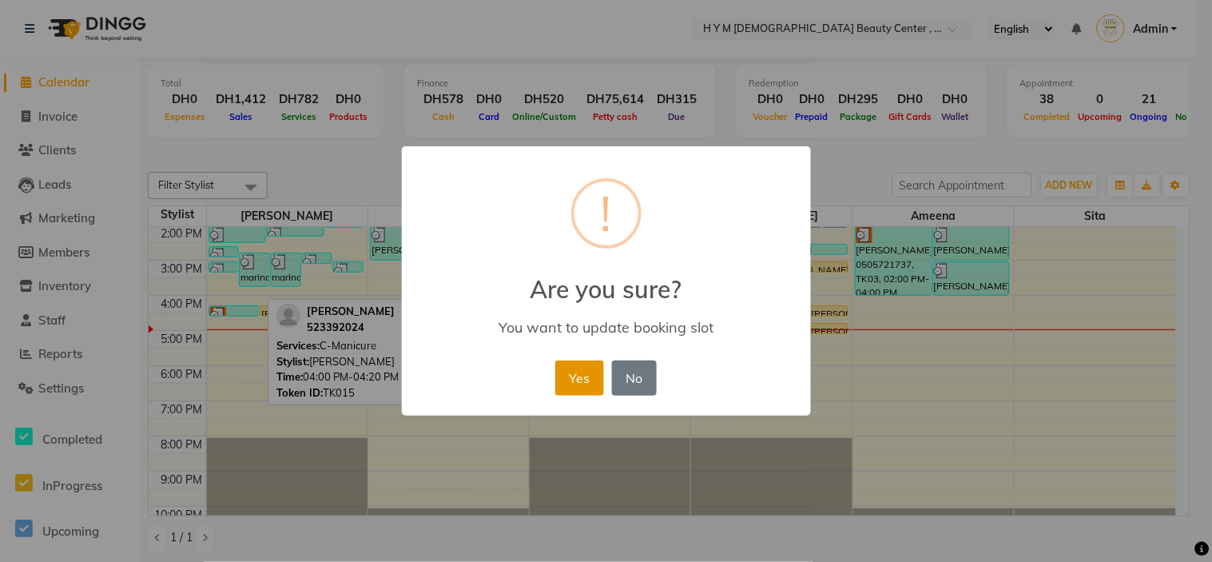
click at [580, 375] on button "Yes" at bounding box center [579, 377] width 49 height 35
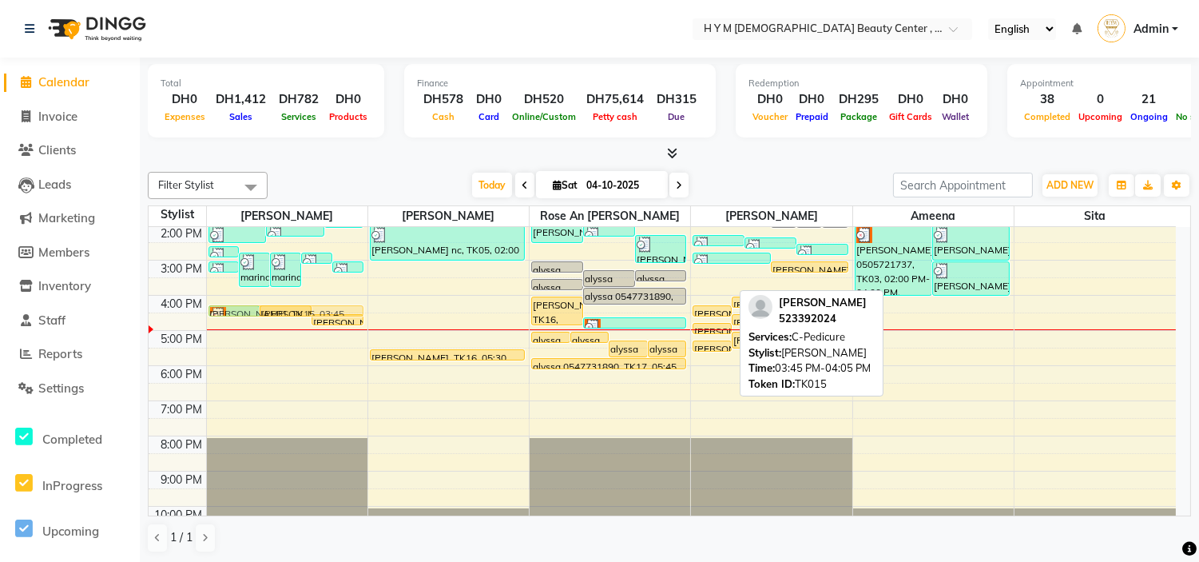
drag, startPoint x: 713, startPoint y: 292, endPoint x: 326, endPoint y: 313, distance: 387.2
click at [326, 313] on tr "[PERSON_NAME], TK06, 02:35 PM-02:55 PM, Kid haircut marina, TK13, 02:45 PM-03:4…" at bounding box center [662, 295] width 1027 height 491
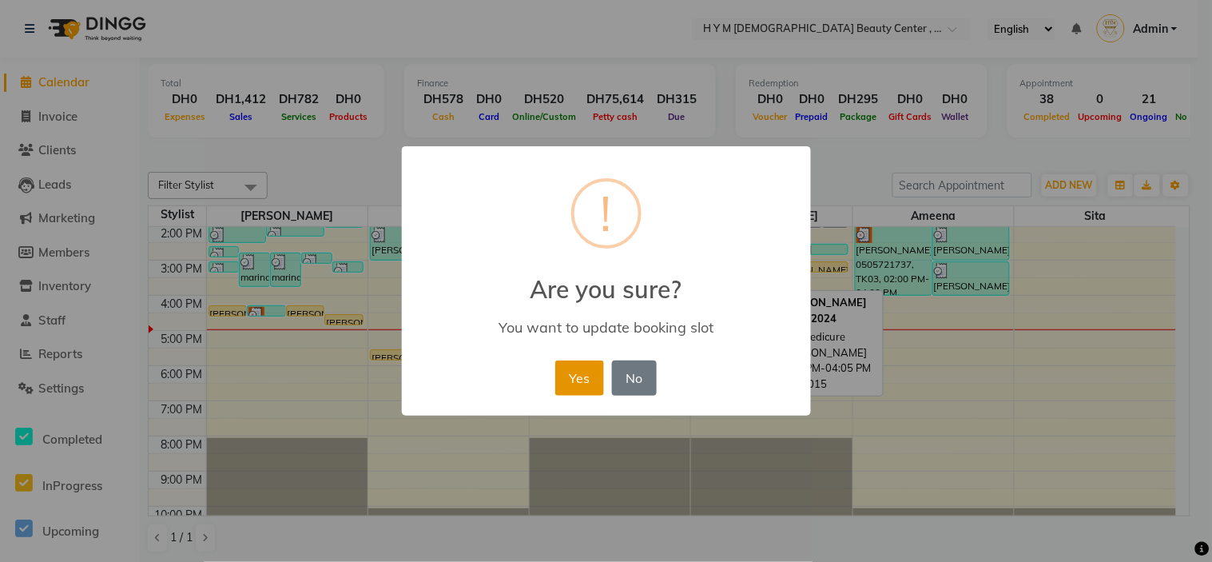
click at [589, 374] on button "Yes" at bounding box center [579, 377] width 49 height 35
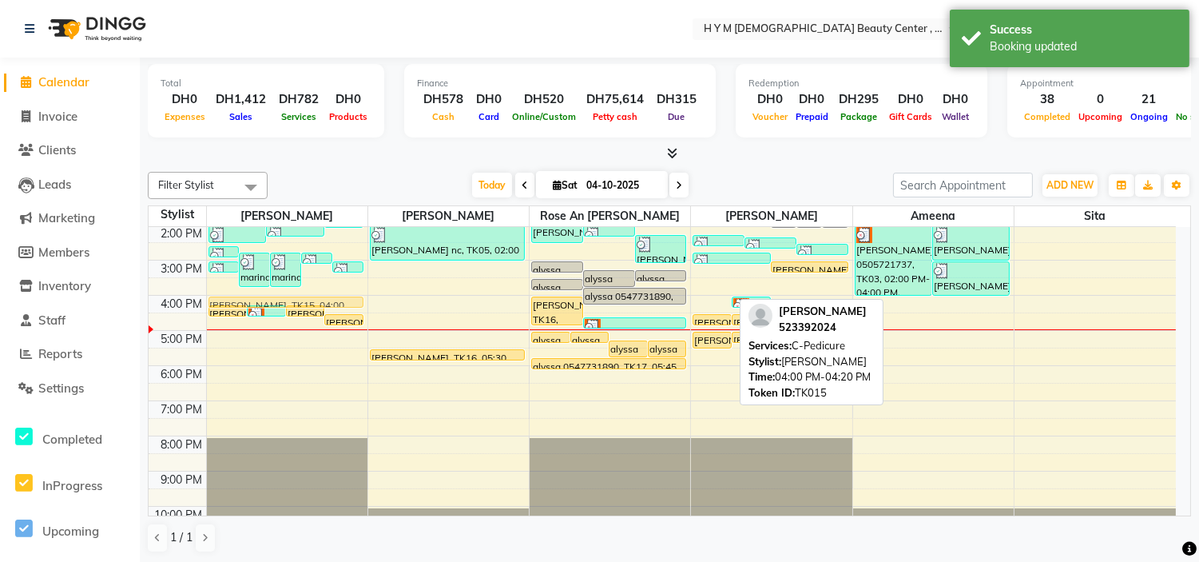
drag, startPoint x: 717, startPoint y: 300, endPoint x: 347, endPoint y: 312, distance: 370.8
click at [347, 312] on div "9:00 AM 10:00 AM 11:00 AM 12:00 PM 1:00 PM 2:00 PM 3:00 PM 4:00 PM 5:00 PM 6:00…" at bounding box center [662, 295] width 1027 height 491
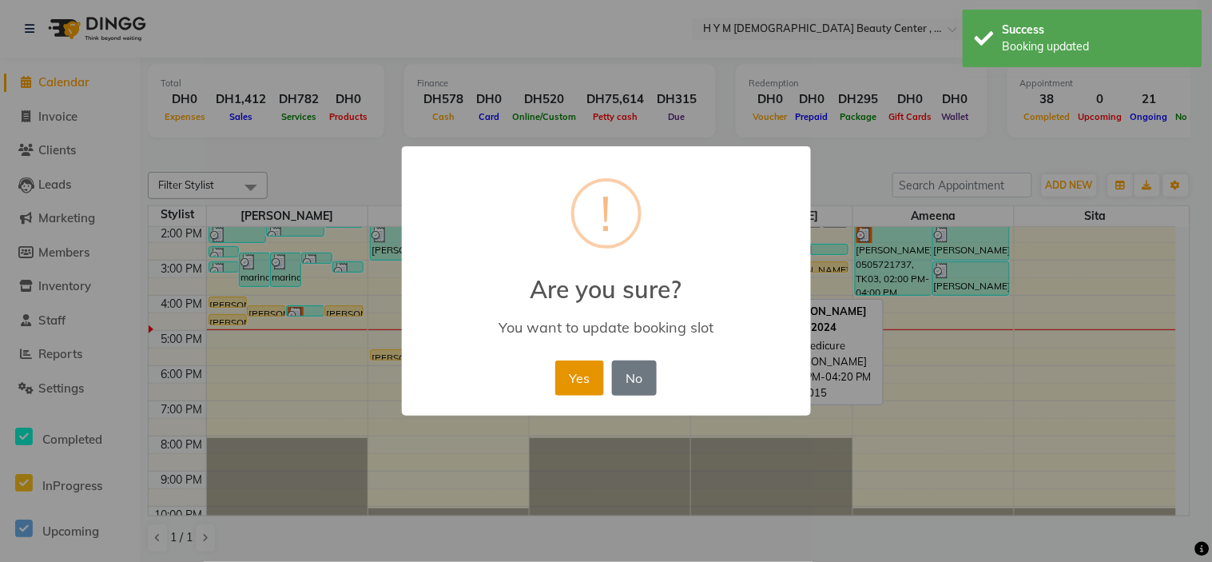
click at [581, 373] on button "Yes" at bounding box center [579, 377] width 49 height 35
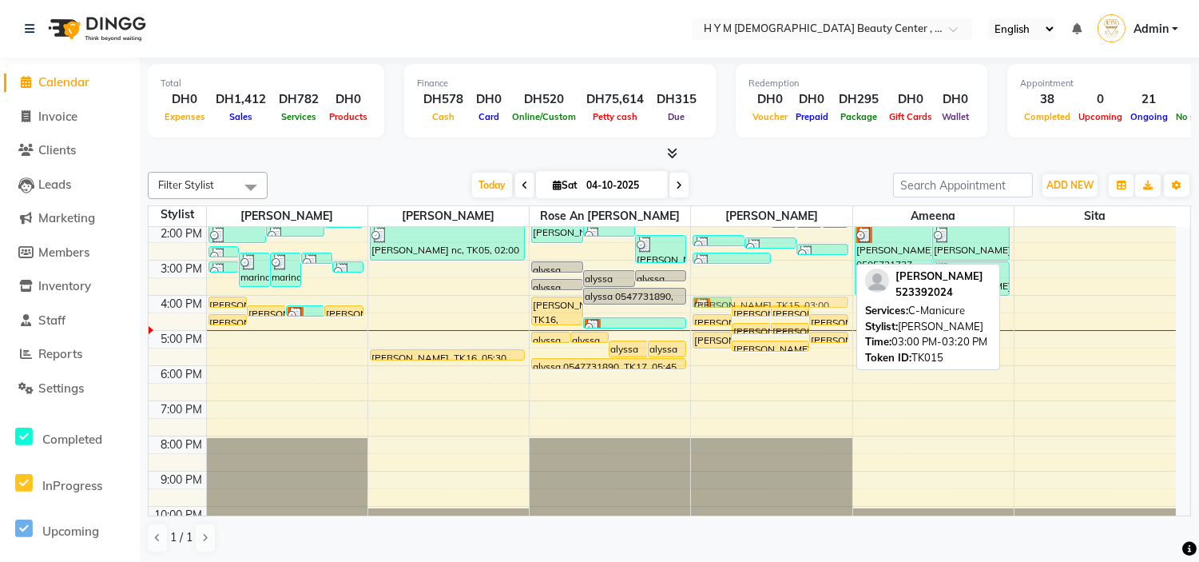
drag, startPoint x: 816, startPoint y: 265, endPoint x: 818, endPoint y: 297, distance: 32.0
click at [818, 297] on div "marina, TK12, 01:30 PM-01:50 PM, C-Manicure marina, TK12, 01:30 PM-01:50 PM, C-…" at bounding box center [771, 295] width 161 height 491
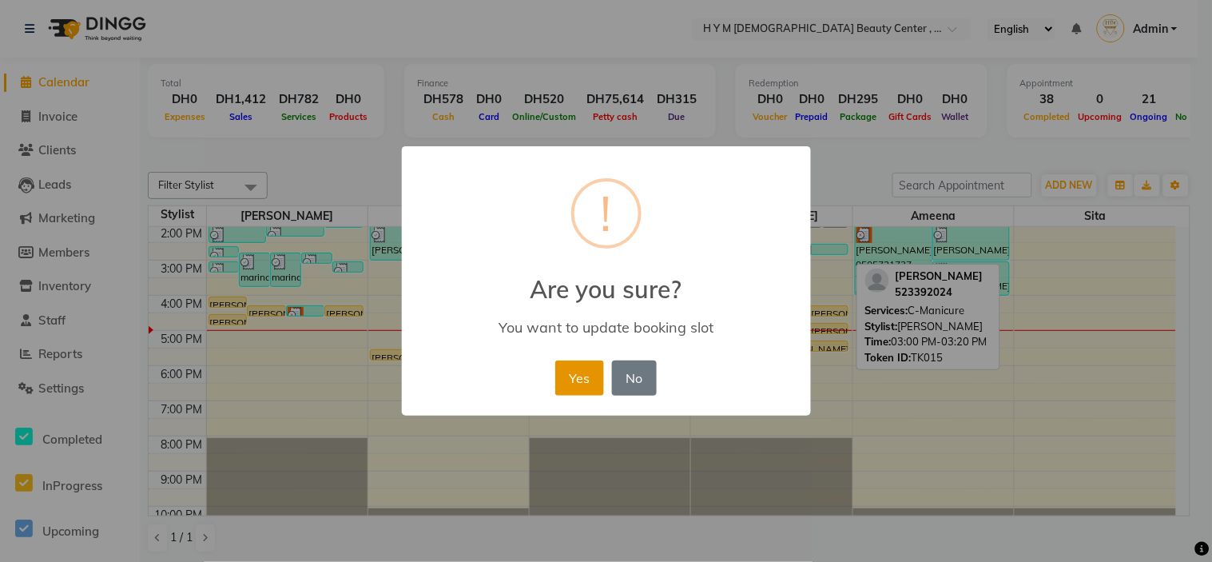
click at [578, 374] on button "Yes" at bounding box center [579, 377] width 49 height 35
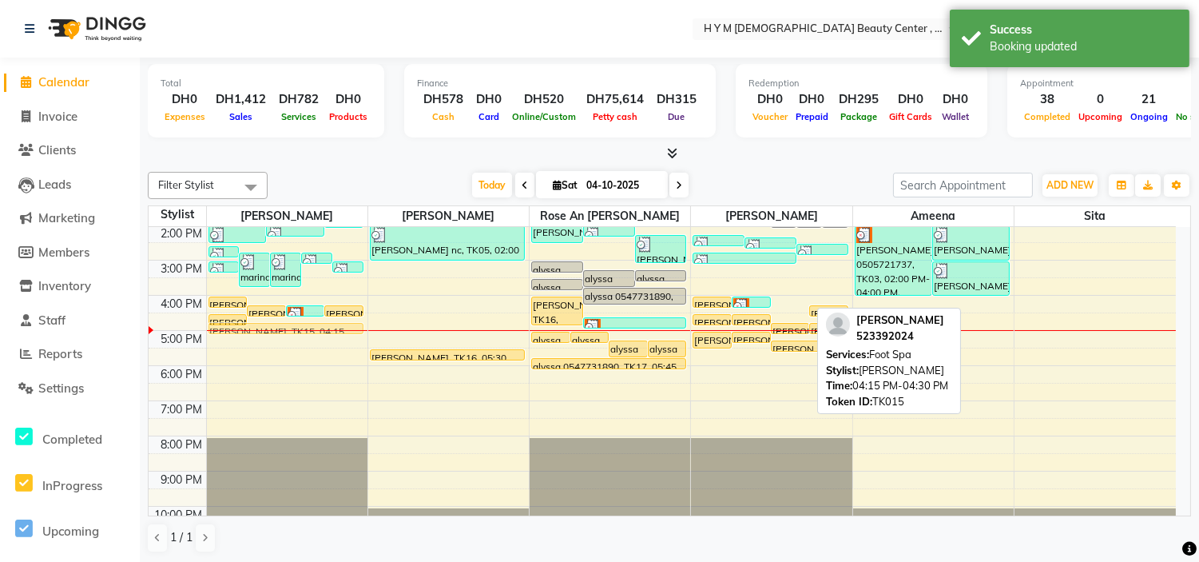
drag, startPoint x: 801, startPoint y: 309, endPoint x: 376, endPoint y: 316, distance: 425.0
click at [376, 316] on div "9:00 AM 10:00 AM 11:00 AM 12:00 PM 1:00 PM 2:00 PM 3:00 PM 4:00 PM 5:00 PM 6:00…" at bounding box center [662, 295] width 1027 height 491
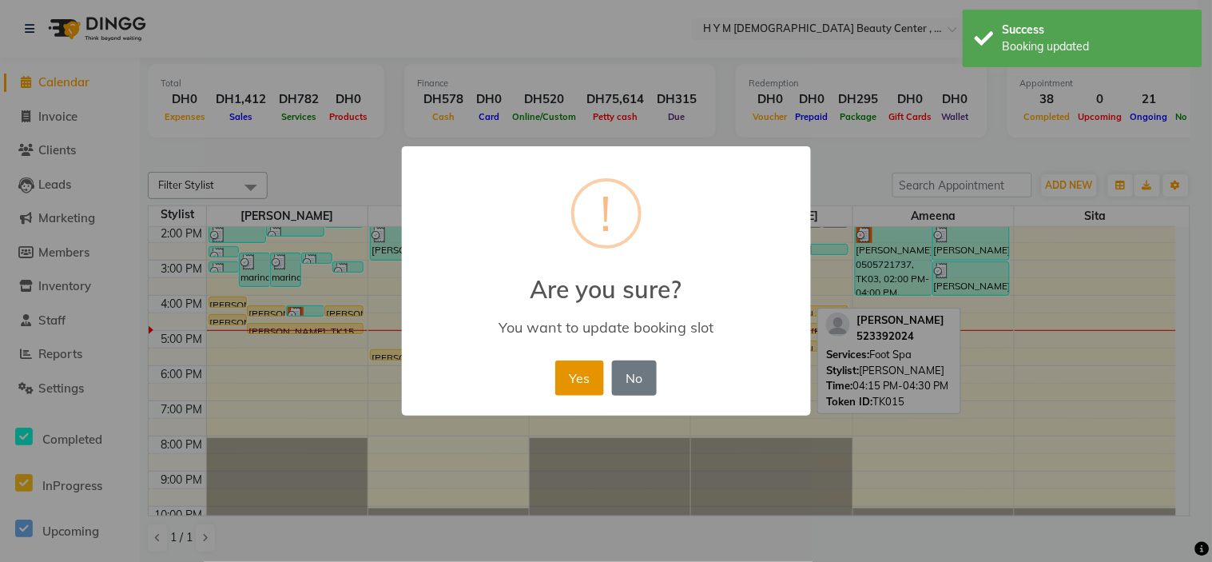
click at [578, 379] on button "Yes" at bounding box center [579, 377] width 49 height 35
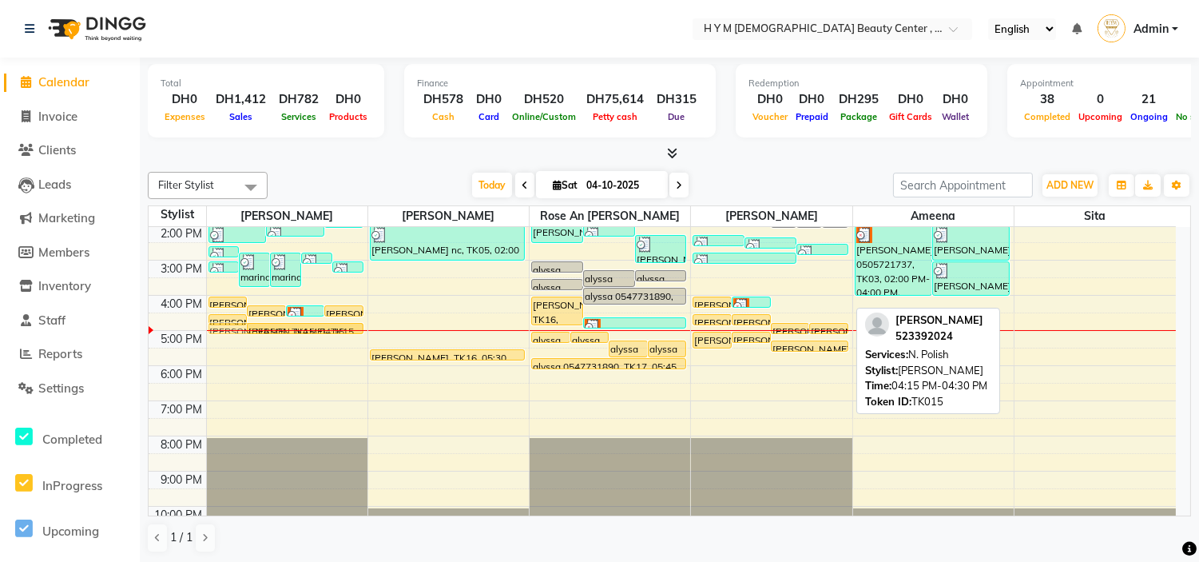
drag, startPoint x: 802, startPoint y: 308, endPoint x: 345, endPoint y: 324, distance: 457.2
click at [345, 324] on tr "[PERSON_NAME], TK06, 02:35 PM-02:55 PM, Kid haircut marina, TK13, 02:45 PM-03:4…" at bounding box center [662, 295] width 1027 height 491
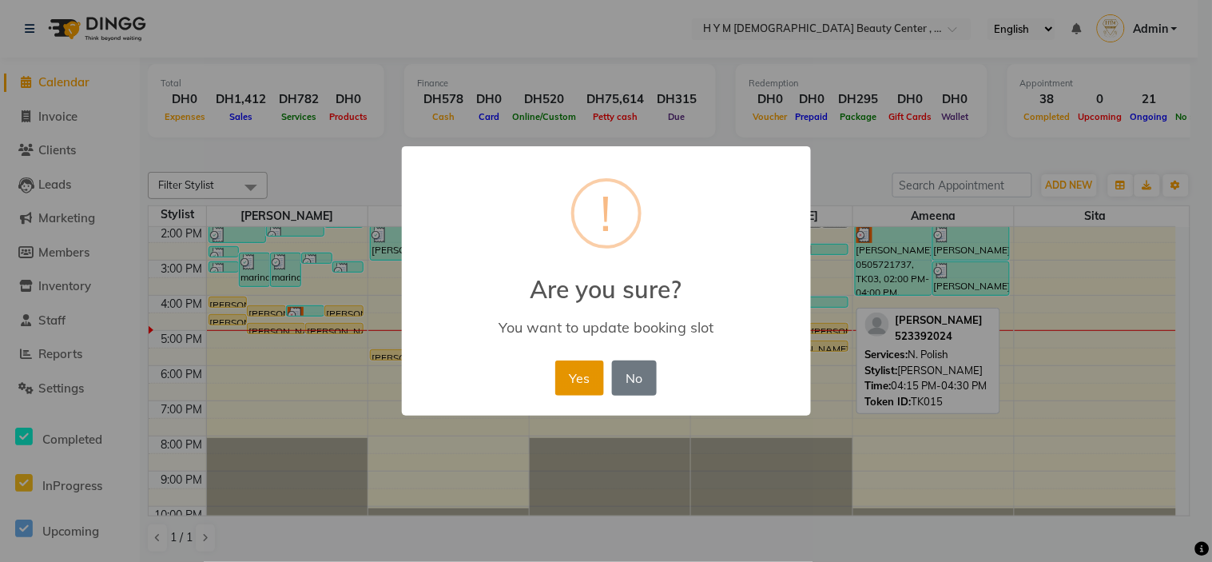
click at [562, 380] on button "Yes" at bounding box center [579, 377] width 49 height 35
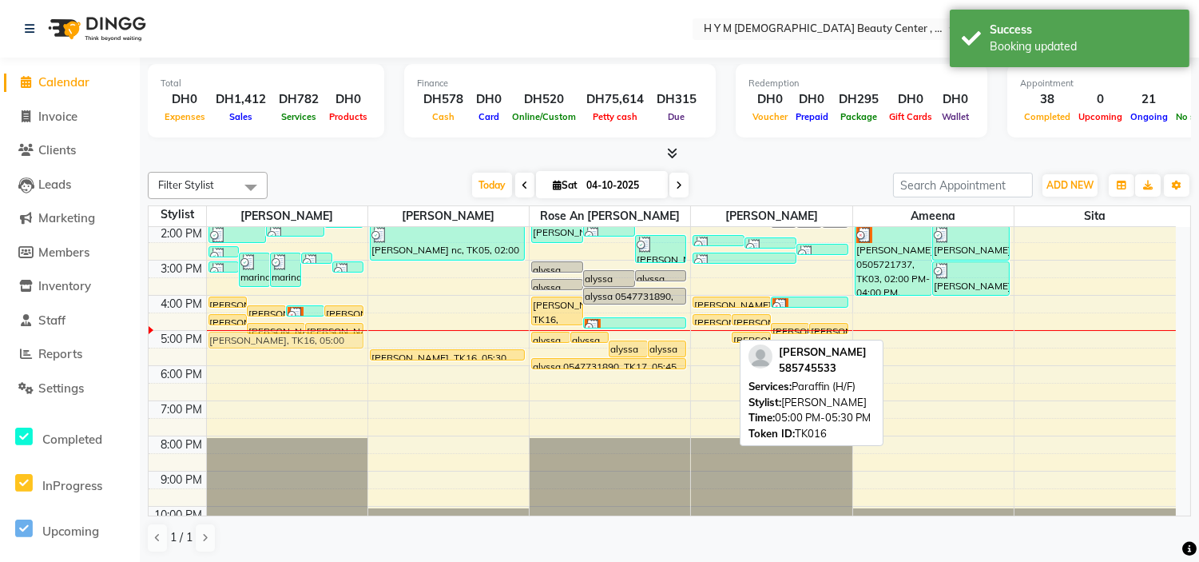
drag, startPoint x: 719, startPoint y: 339, endPoint x: 339, endPoint y: 331, distance: 380.3
click at [339, 331] on tr "[PERSON_NAME], TK06, 02:35 PM-02:55 PM, Kid haircut marina, TK13, 02:45 PM-03:4…" at bounding box center [662, 295] width 1027 height 491
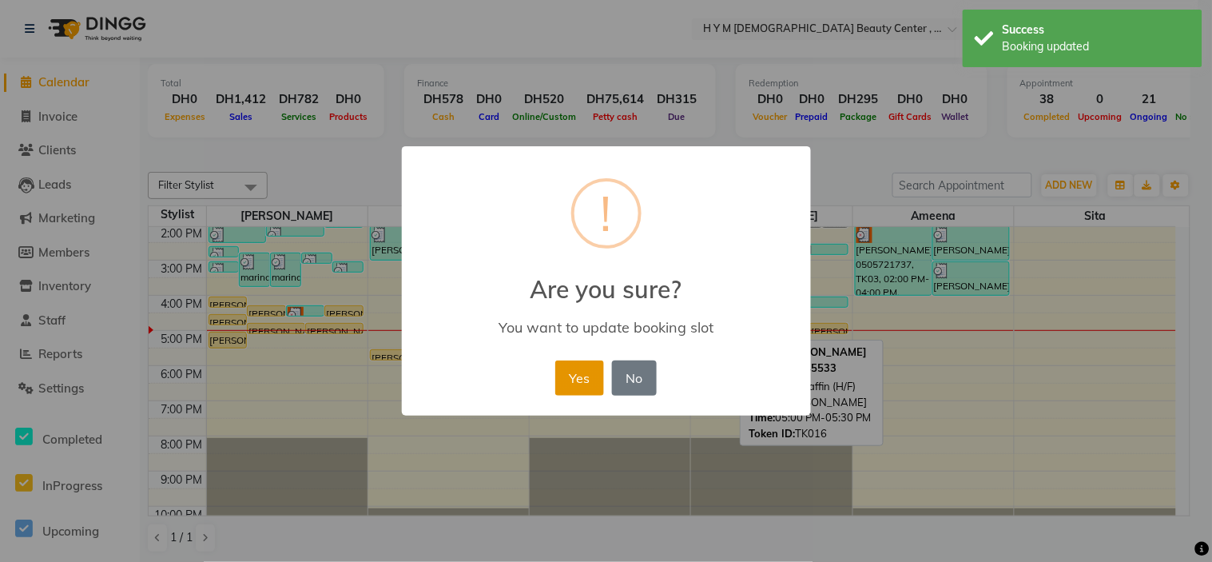
click at [590, 376] on button "Yes" at bounding box center [579, 377] width 49 height 35
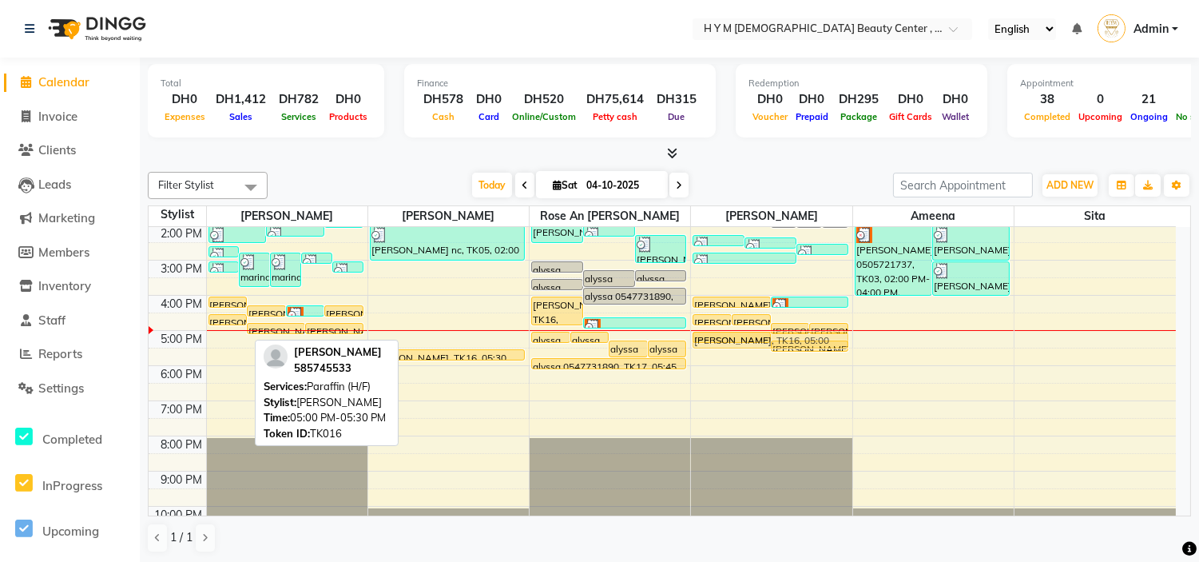
drag, startPoint x: 238, startPoint y: 337, endPoint x: 740, endPoint y: 345, distance: 501.7
click at [740, 345] on tr "[PERSON_NAME], TK06, 02:35 PM-02:55 PM, Kid haircut marina, TK13, 02:45 PM-03:4…" at bounding box center [662, 295] width 1027 height 491
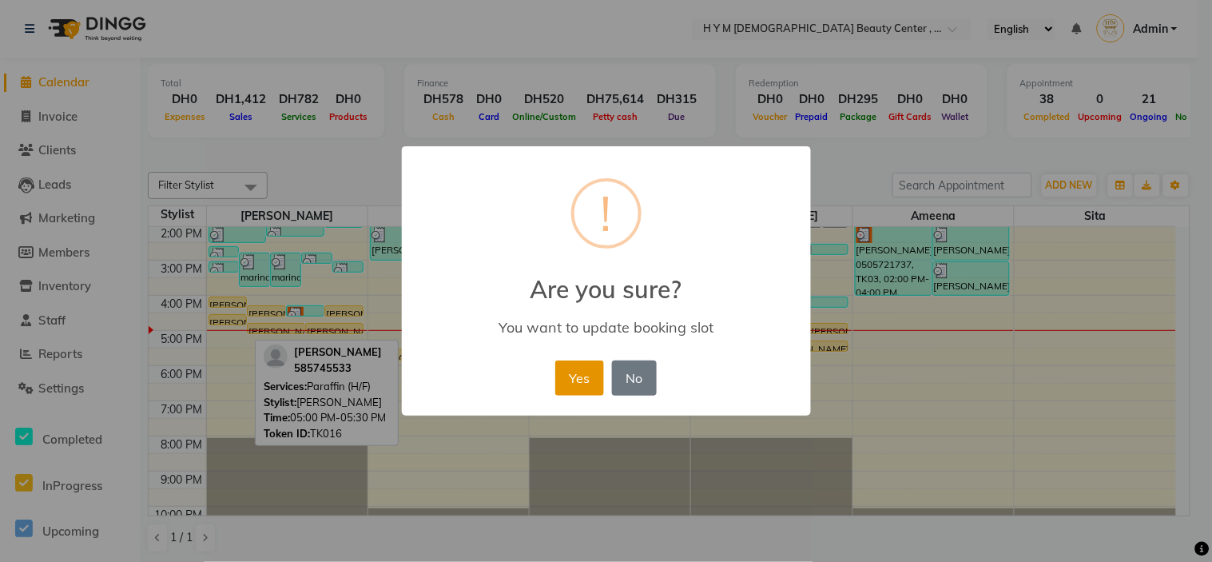
click at [586, 375] on button "Yes" at bounding box center [579, 377] width 49 height 35
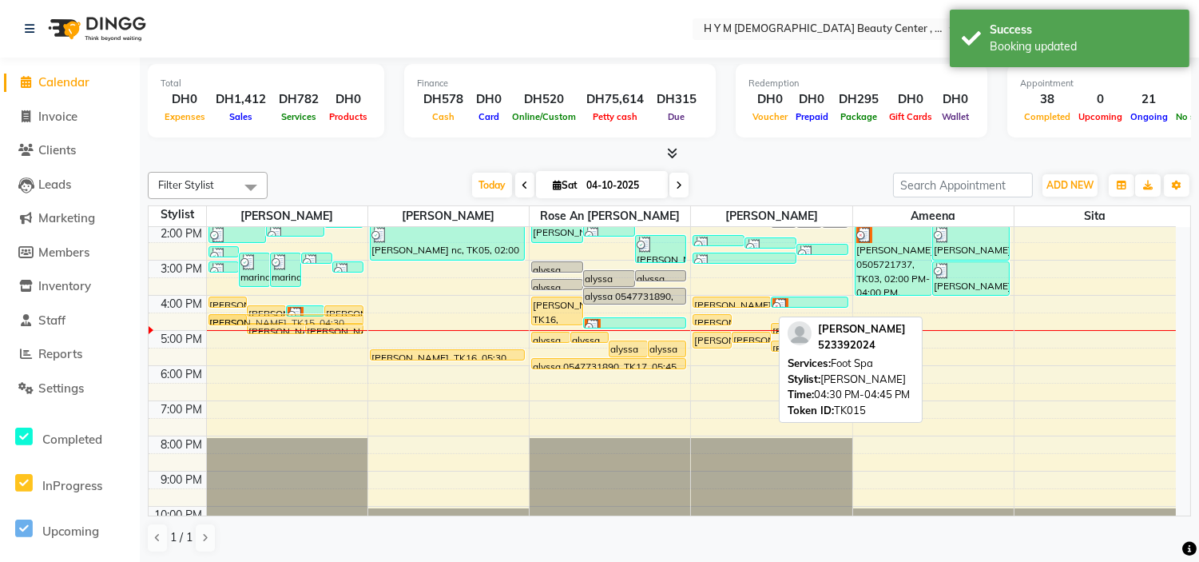
drag, startPoint x: 762, startPoint y: 316, endPoint x: 309, endPoint y: 326, distance: 453.0
click at [309, 326] on tr "[PERSON_NAME], TK06, 02:35 PM-02:55 PM, Kid haircut marina, TK13, 02:45 PM-03:4…" at bounding box center [662, 295] width 1027 height 491
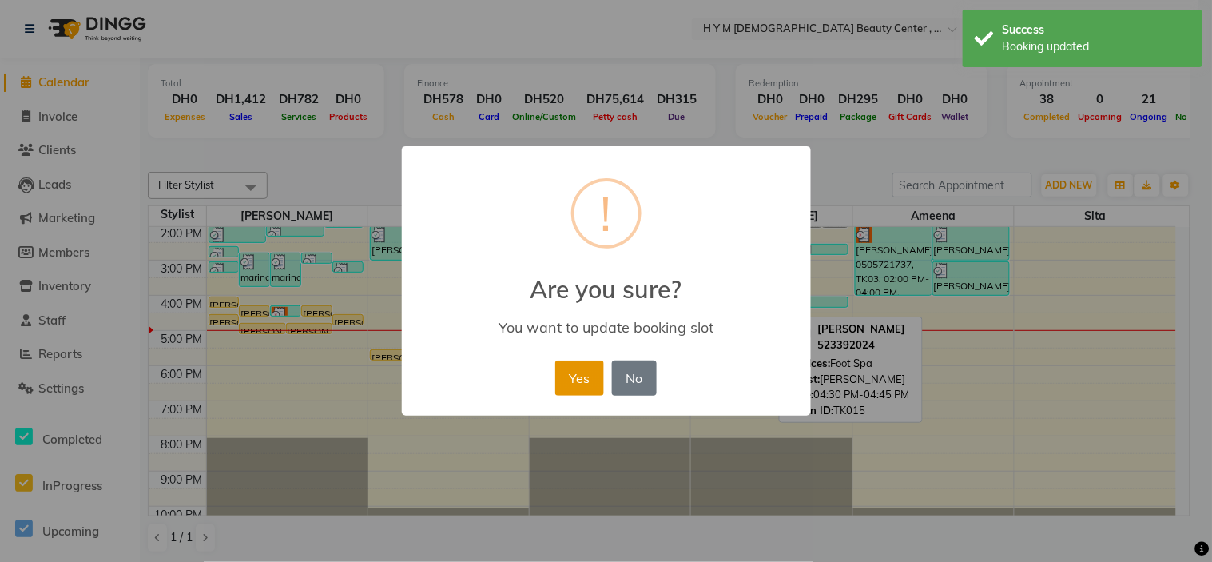
click at [589, 377] on button "Yes" at bounding box center [579, 377] width 49 height 35
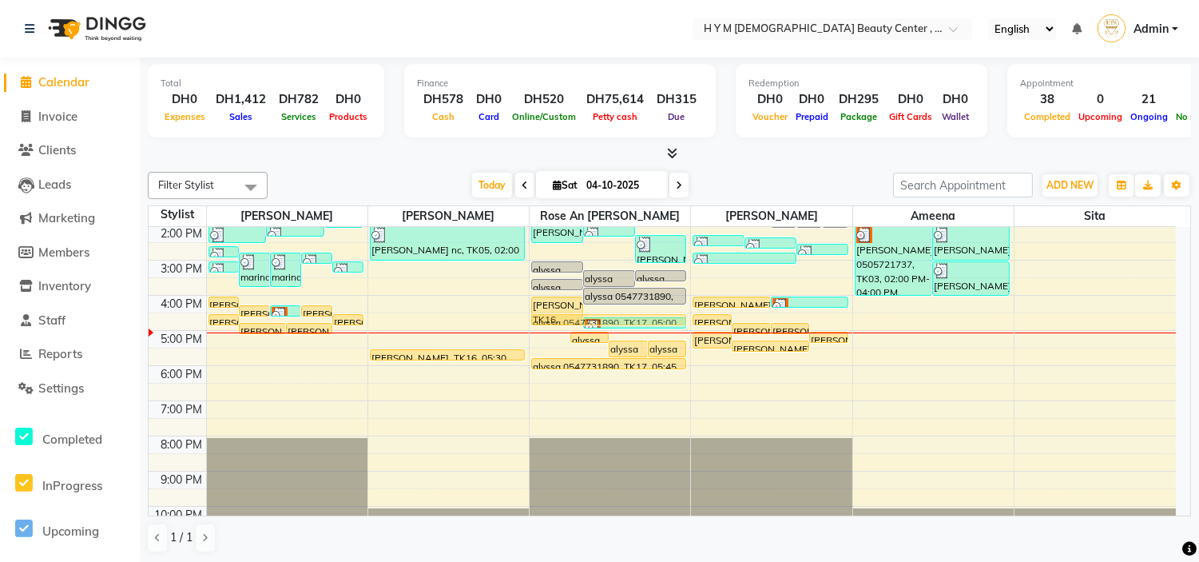
drag, startPoint x: 552, startPoint y: 333, endPoint x: 554, endPoint y: 325, distance: 8.1
click at [554, 325] on div "9:00 AM 10:00 AM 11:00 AM 12:00 PM 1:00 PM 2:00 PM 3:00 PM 4:00 PM 5:00 PM 6:00…" at bounding box center [662, 295] width 1027 height 491
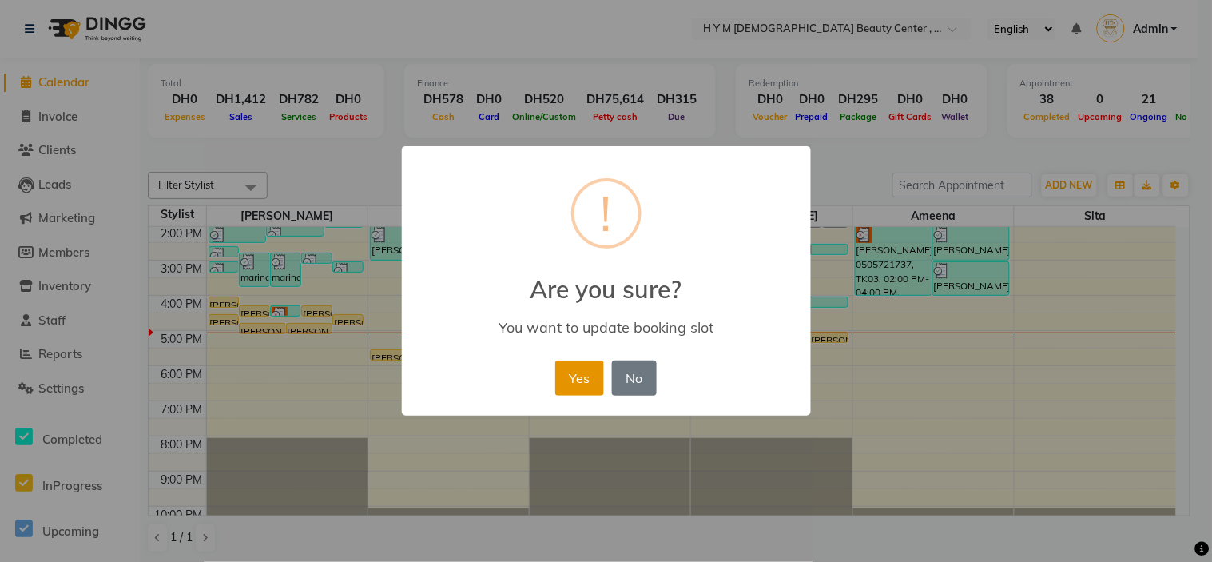
click at [577, 376] on button "Yes" at bounding box center [579, 377] width 49 height 35
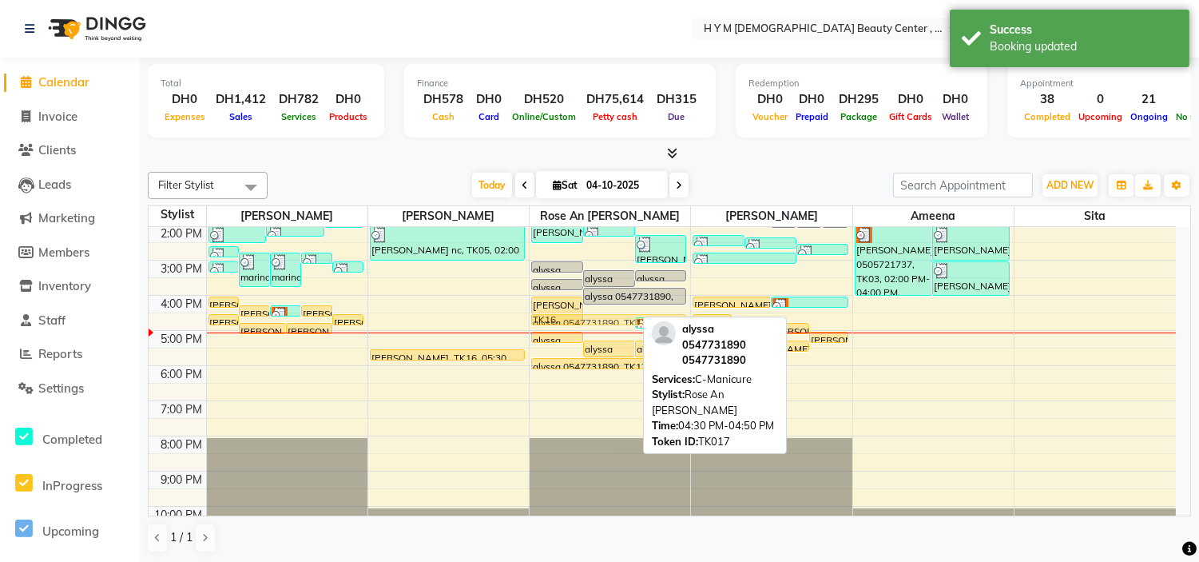
drag, startPoint x: 625, startPoint y: 320, endPoint x: 631, endPoint y: 331, distance: 13.2
click at [631, 331] on div "[PERSON_NAME] 0565623006, TK10, 01:30 PM-02:30 PM, Gel Polish Um Muhamad, TK06,…" at bounding box center [610, 295] width 161 height 491
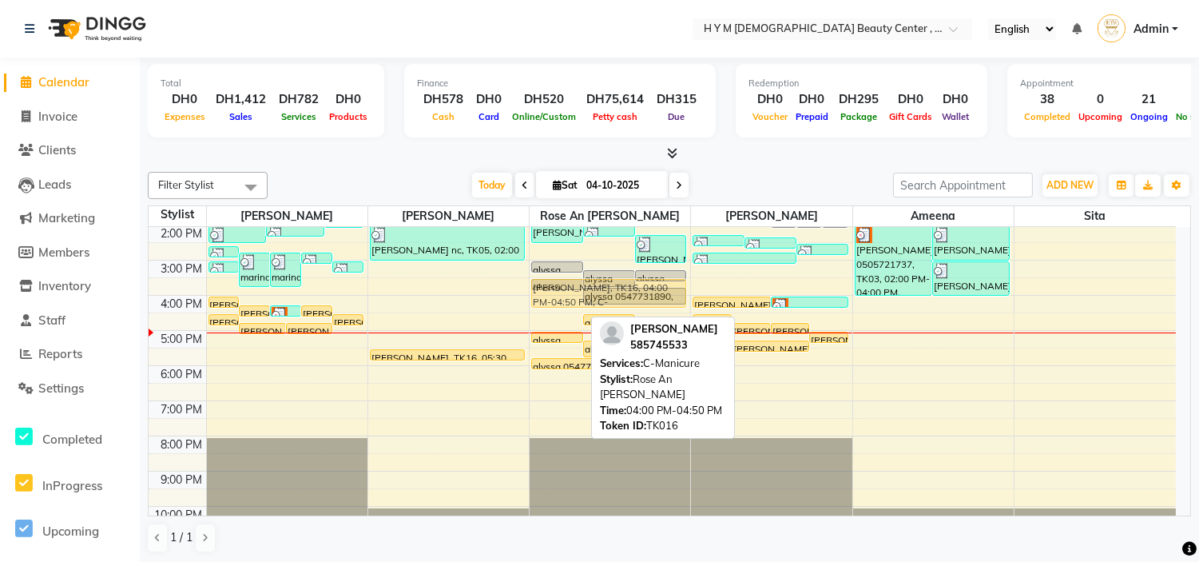
drag, startPoint x: 543, startPoint y: 312, endPoint x: 558, endPoint y: 300, distance: 19.2
click at [558, 300] on div "[PERSON_NAME] 0565623006, TK10, 01:30 PM-02:30 PM, Gel Polish Um Muhamad, TK06,…" at bounding box center [610, 295] width 161 height 491
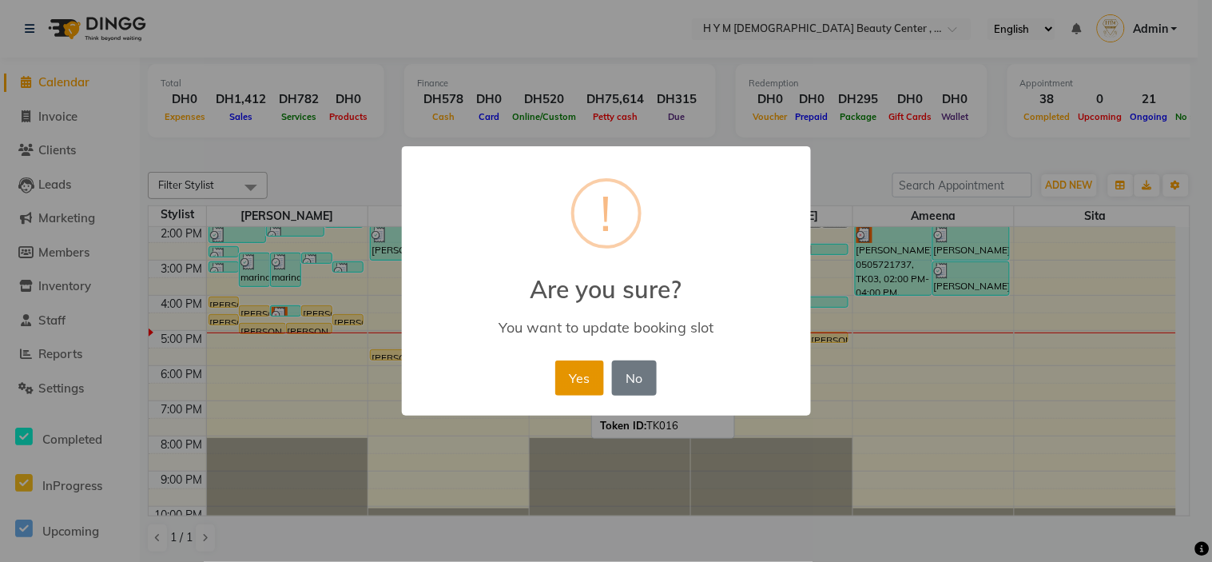
click at [578, 371] on button "Yes" at bounding box center [579, 377] width 49 height 35
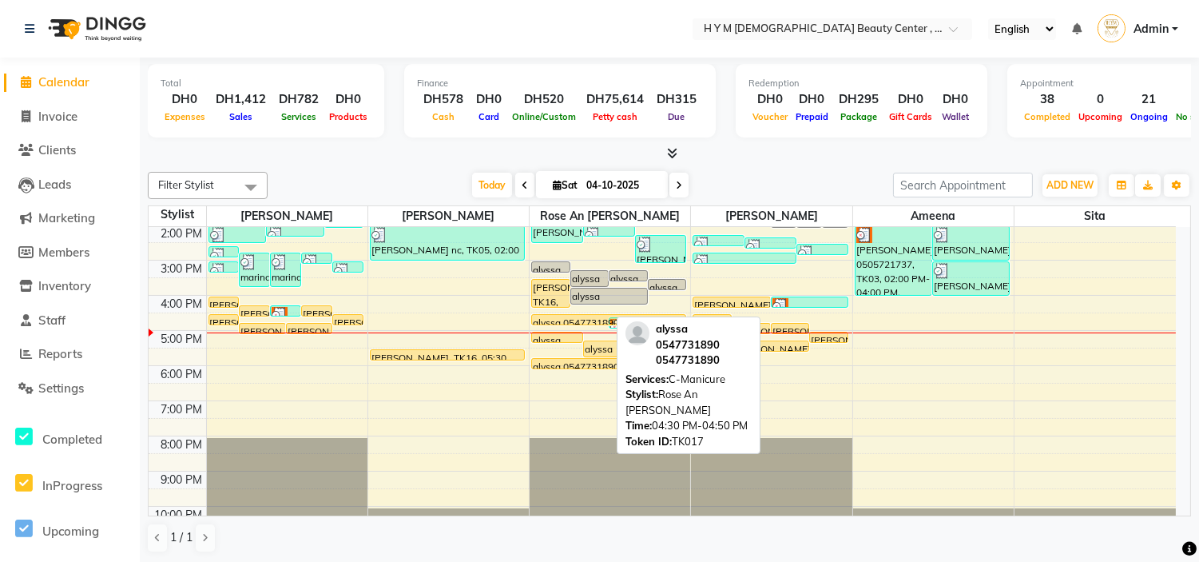
drag, startPoint x: 572, startPoint y: 324, endPoint x: 582, endPoint y: 330, distance: 11.1
click at [582, 50] on div "alyssa 0547731890, TK11, 03:00 PM-03:20 PM, C-Manicure alyssa 0547731890, TK11,…" at bounding box center [608, 50] width 155 height 0
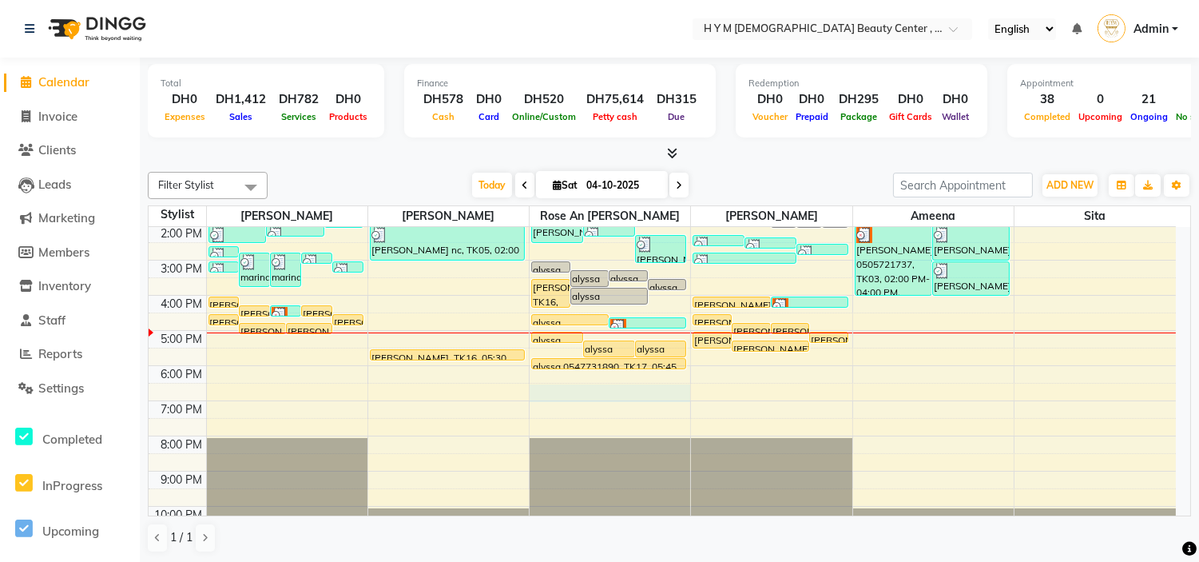
click at [553, 384] on div "9:00 AM 10:00 AM 11:00 AM 12:00 PM 1:00 PM 2:00 PM 3:00 PM 4:00 PM 5:00 PM 6:00…" at bounding box center [662, 295] width 1027 height 491
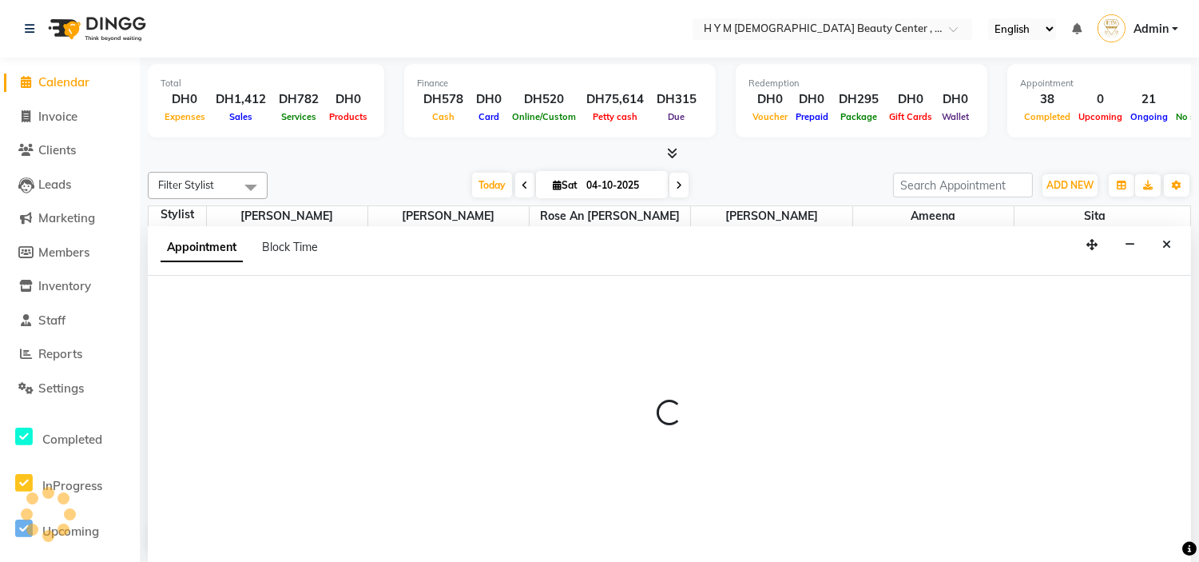
scroll to position [1, 0]
select select "61767"
select select "tentative"
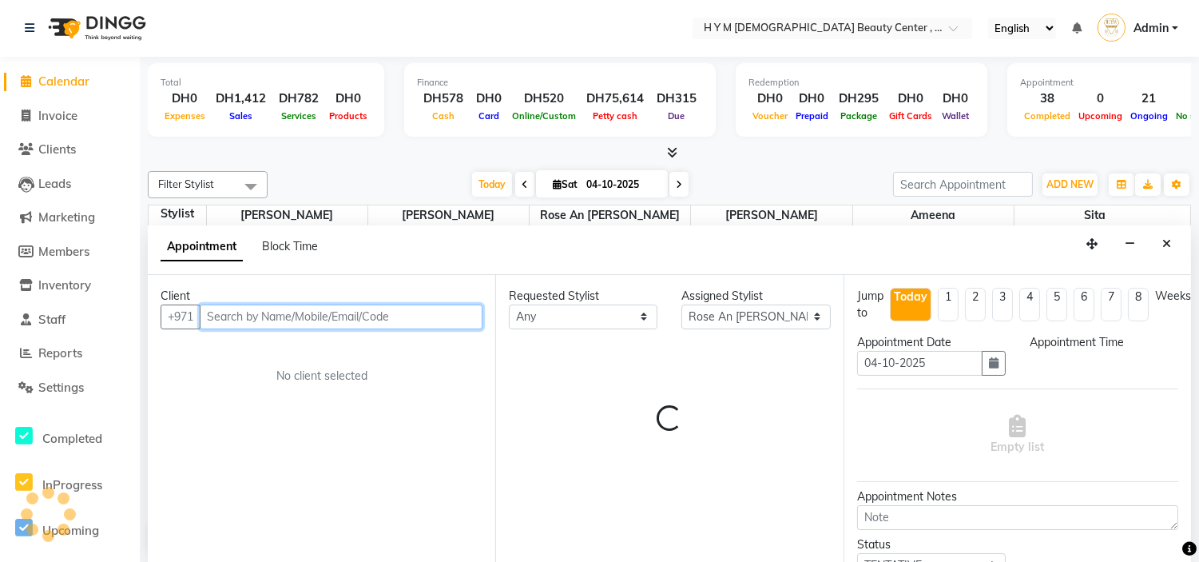
select select "1110"
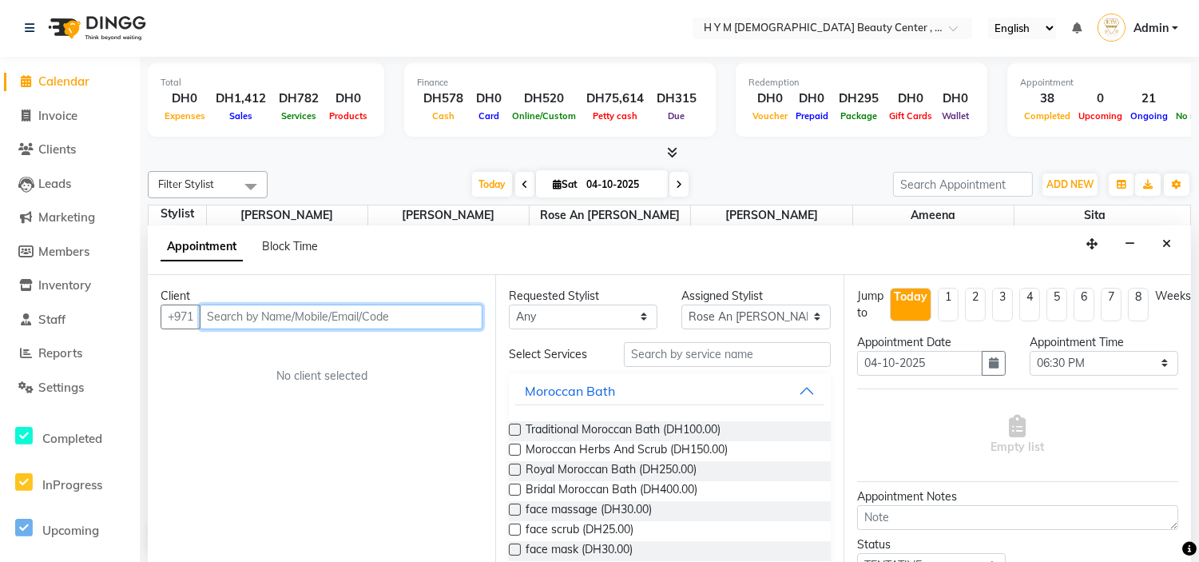
click at [240, 316] on input "text" at bounding box center [341, 316] width 283 height 25
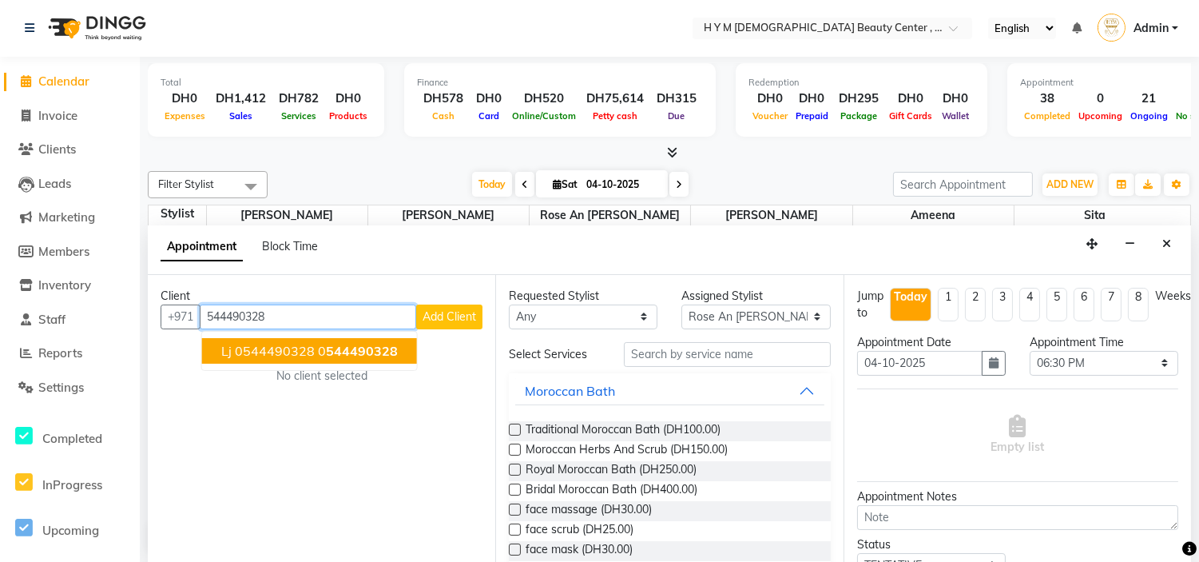
click at [244, 355] on span "lj 0544490328" at bounding box center [267, 351] width 93 height 16
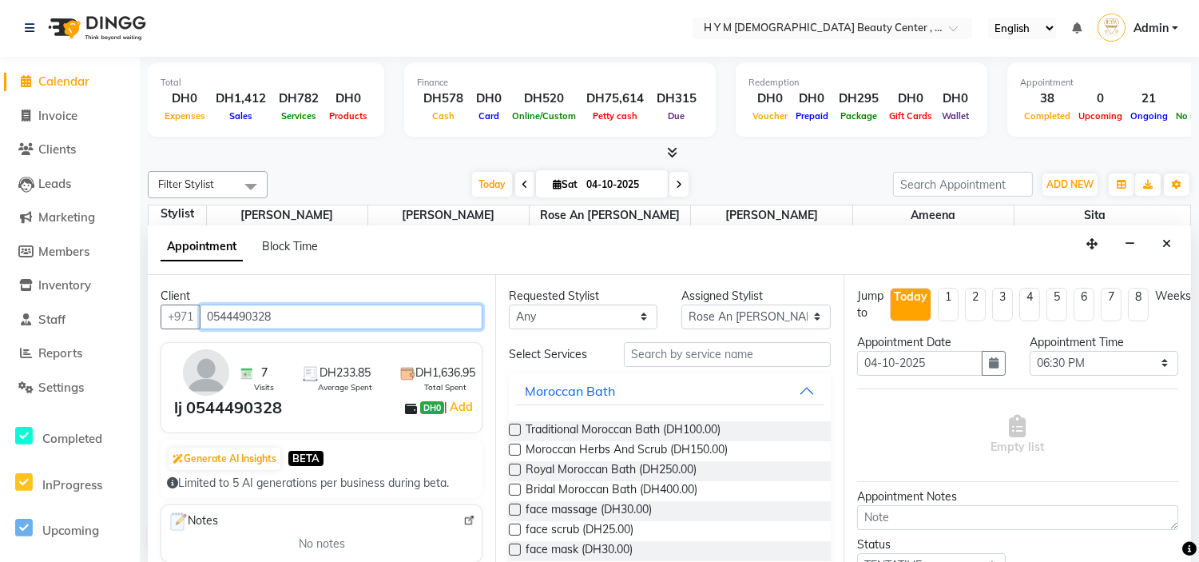
type input "0544490328"
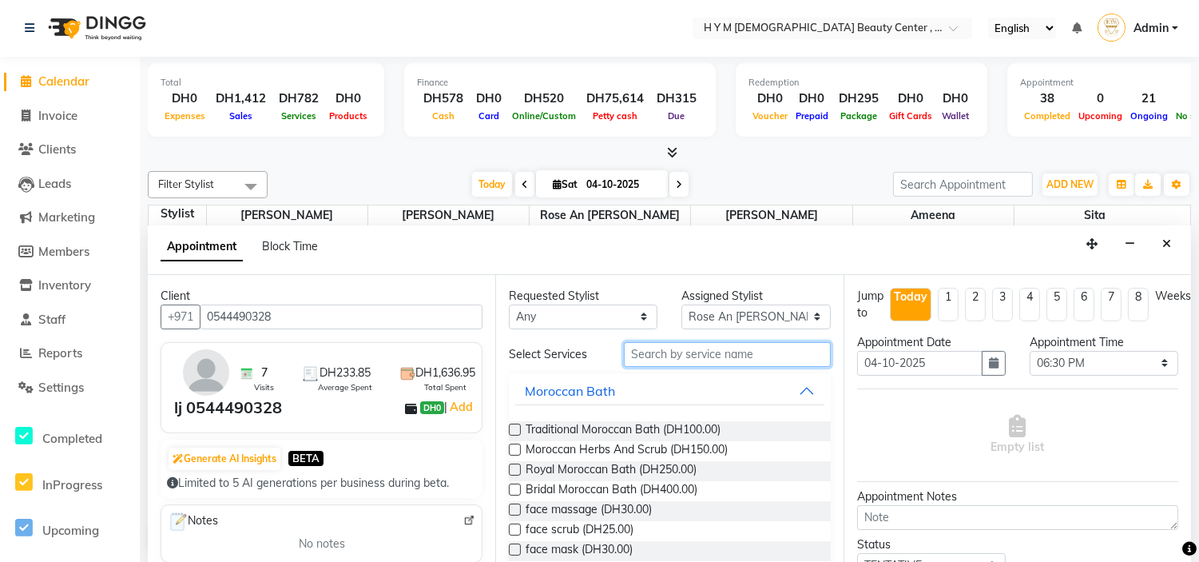
click at [685, 351] on input "text" at bounding box center [727, 354] width 206 height 25
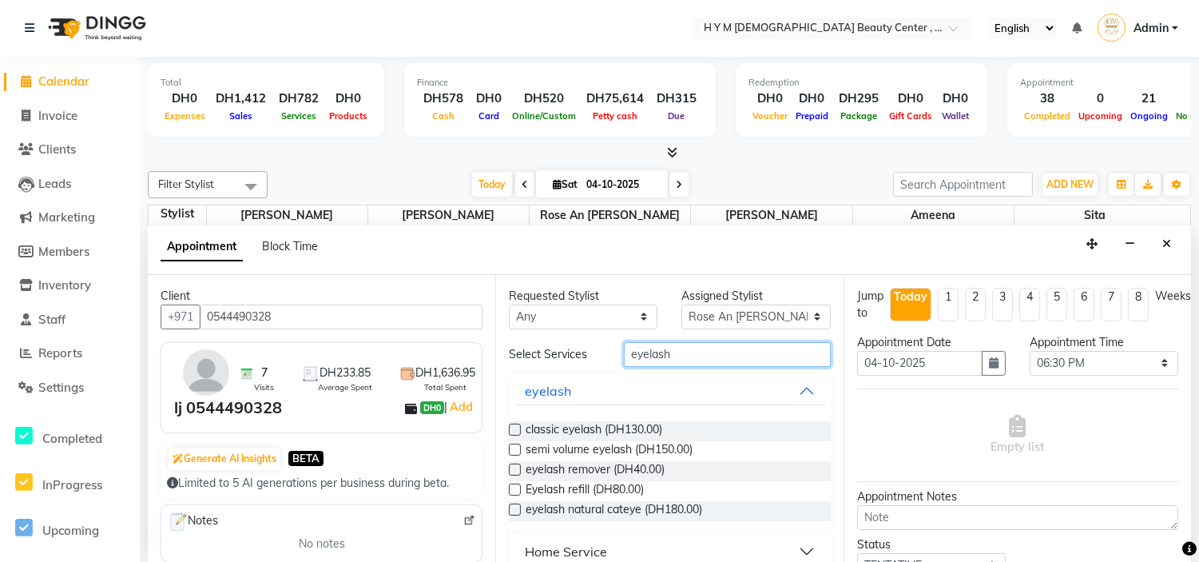
type input "eyelash"
click at [512, 428] on label at bounding box center [515, 429] width 12 height 12
click at [512, 428] on input "checkbox" at bounding box center [514, 431] width 10 height 10
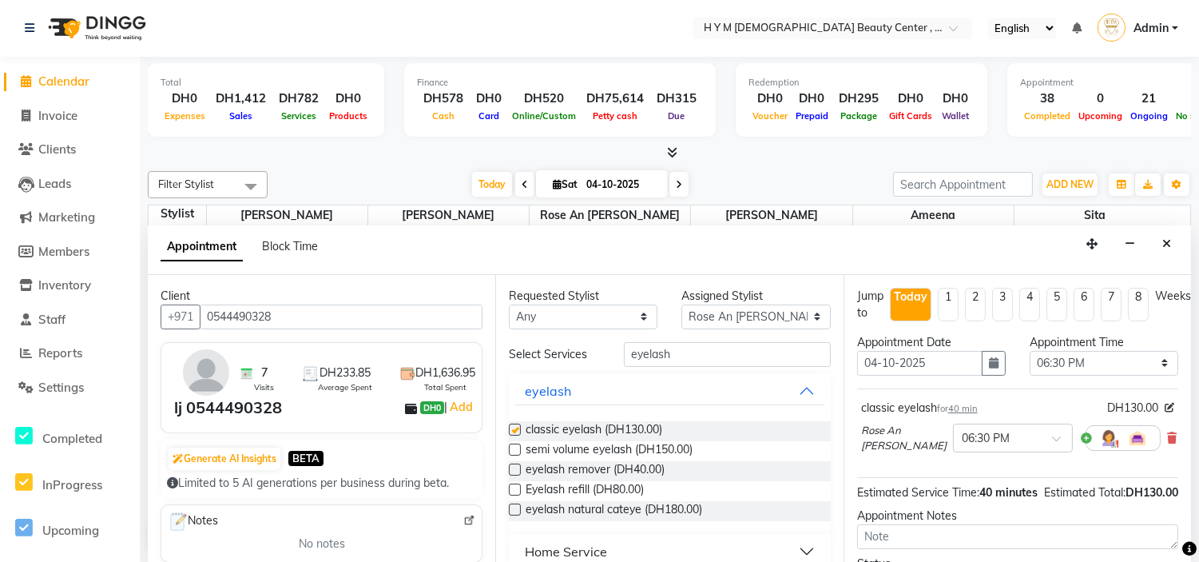
checkbox input "false"
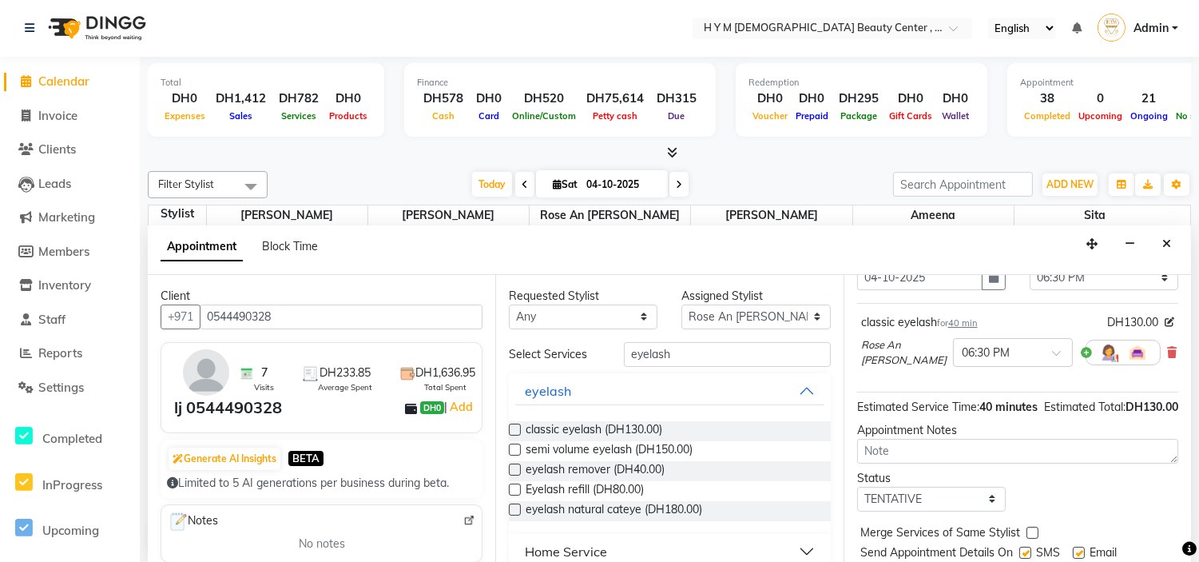
scroll to position [165, 0]
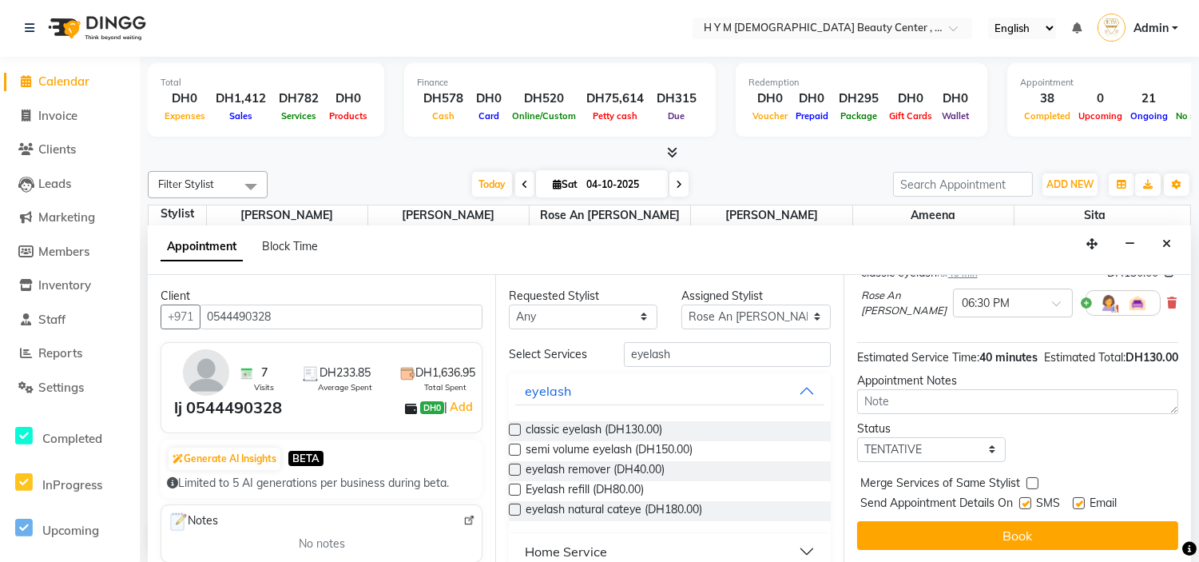
drag, startPoint x: 1023, startPoint y: 490, endPoint x: 1089, endPoint y: 487, distance: 65.5
click at [1082, 494] on div "Send Appointment Details On SMS Email" at bounding box center [1019, 504] width 318 height 20
click at [1027, 497] on label at bounding box center [1025, 503] width 12 height 12
click at [1027, 499] on input "checkbox" at bounding box center [1024, 504] width 10 height 10
checkbox input "false"
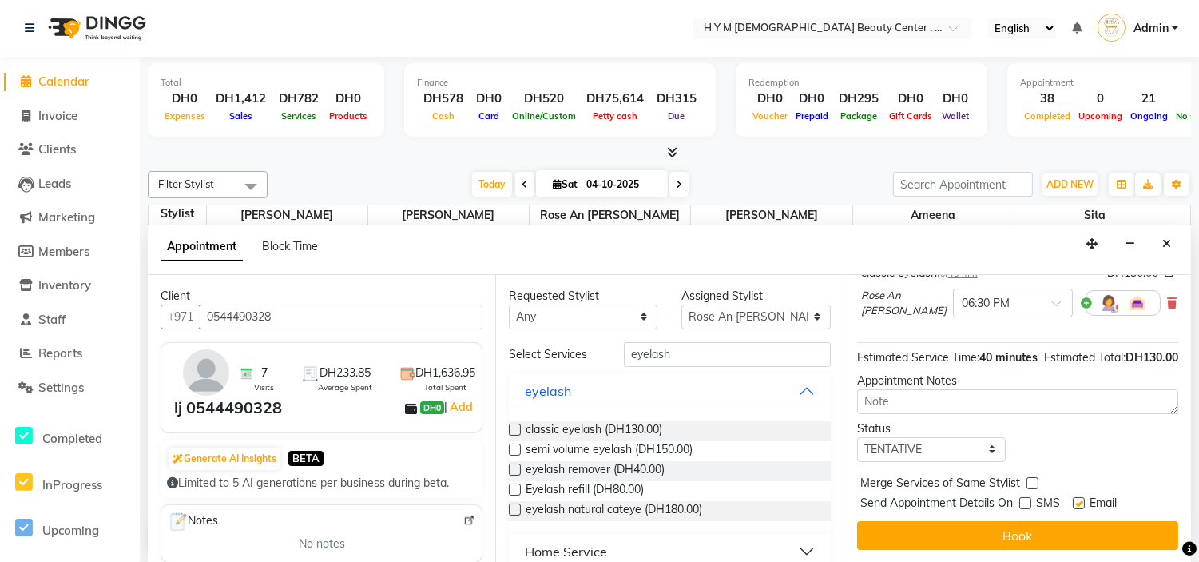
click at [1077, 497] on label at bounding box center [1079, 503] width 12 height 12
click at [1077, 499] on input "checkbox" at bounding box center [1078, 504] width 10 height 10
checkbox input "false"
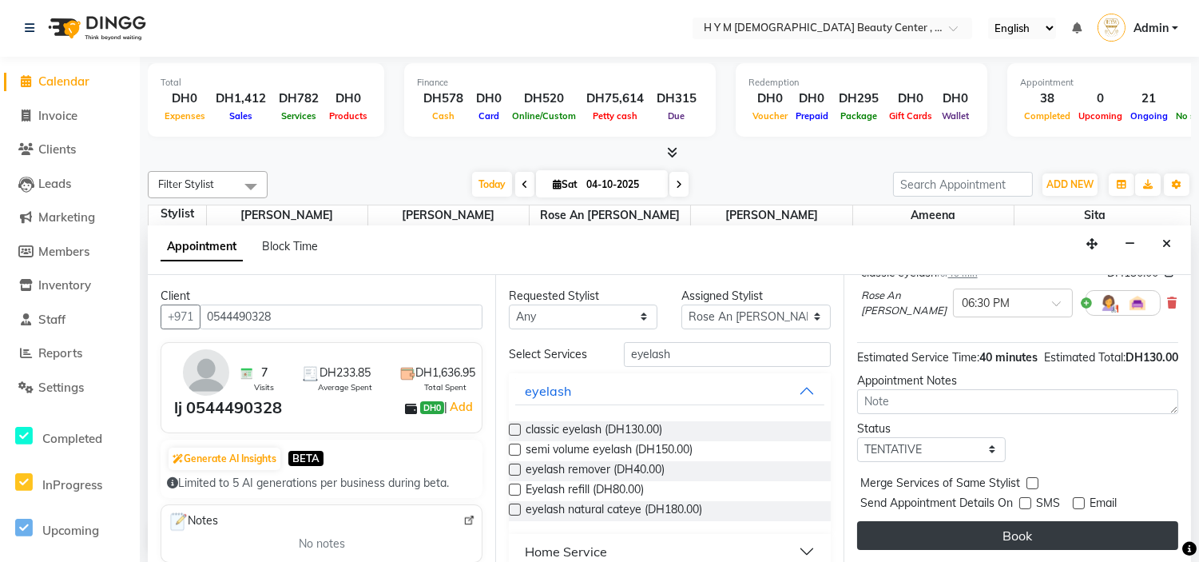
click at [1058, 522] on button "Book" at bounding box center [1017, 535] width 321 height 29
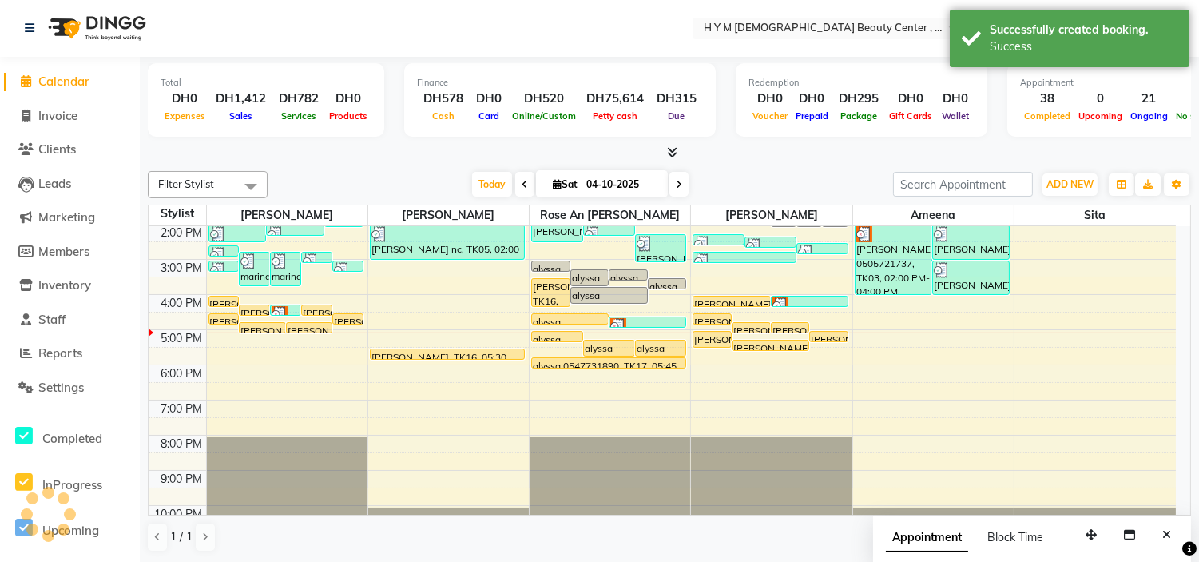
scroll to position [0, 0]
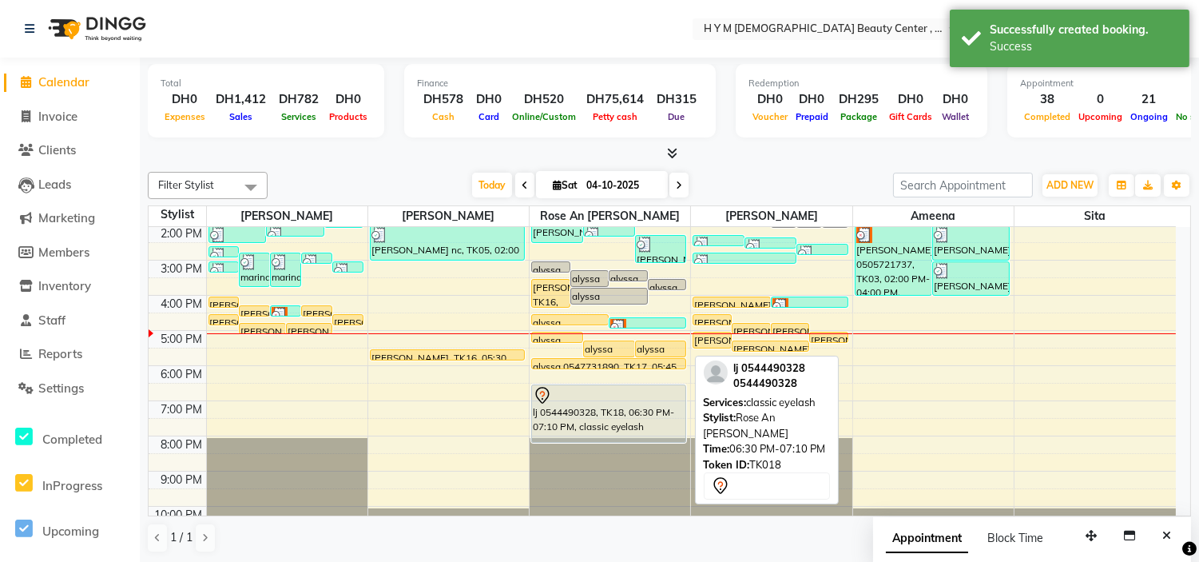
drag, startPoint x: 604, startPoint y: 404, endPoint x: 609, endPoint y: 443, distance: 38.7
click at [609, 443] on div "alyssa 0547731890, TK11, 03:00 PM-03:20 PM, C-Manicure alyssa 0547731890, TK11,…" at bounding box center [610, 295] width 161 height 491
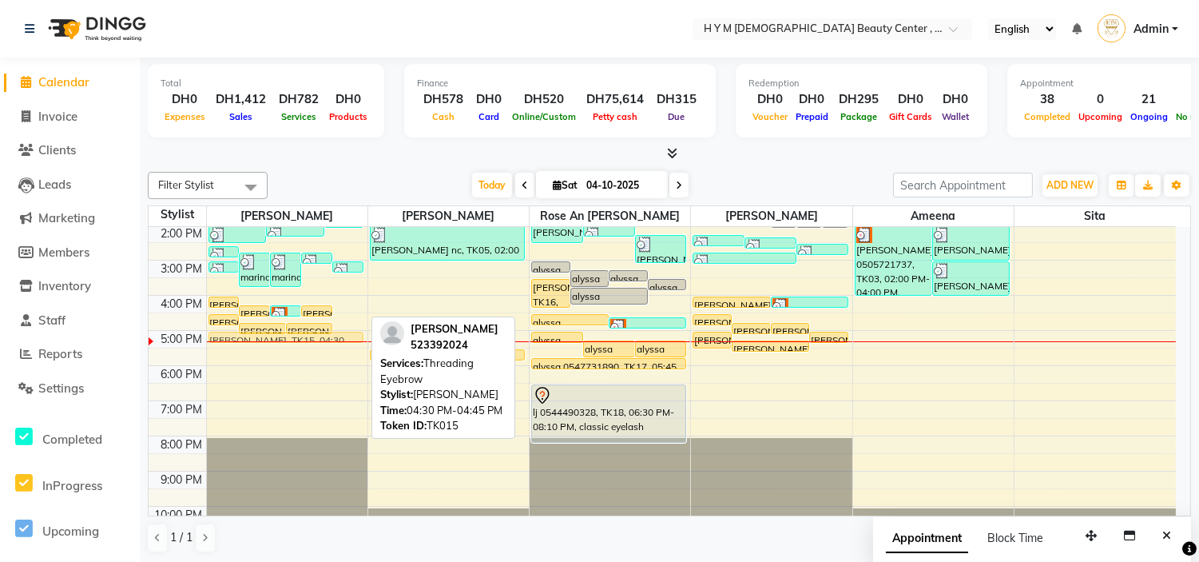
drag, startPoint x: 354, startPoint y: 315, endPoint x: 354, endPoint y: 341, distance: 26.4
click at [354, 341] on div "[PERSON_NAME], TK06, 02:35 PM-02:55 PM, Kid haircut marina, TK13, 02:45 PM-03:4…" at bounding box center [287, 295] width 161 height 491
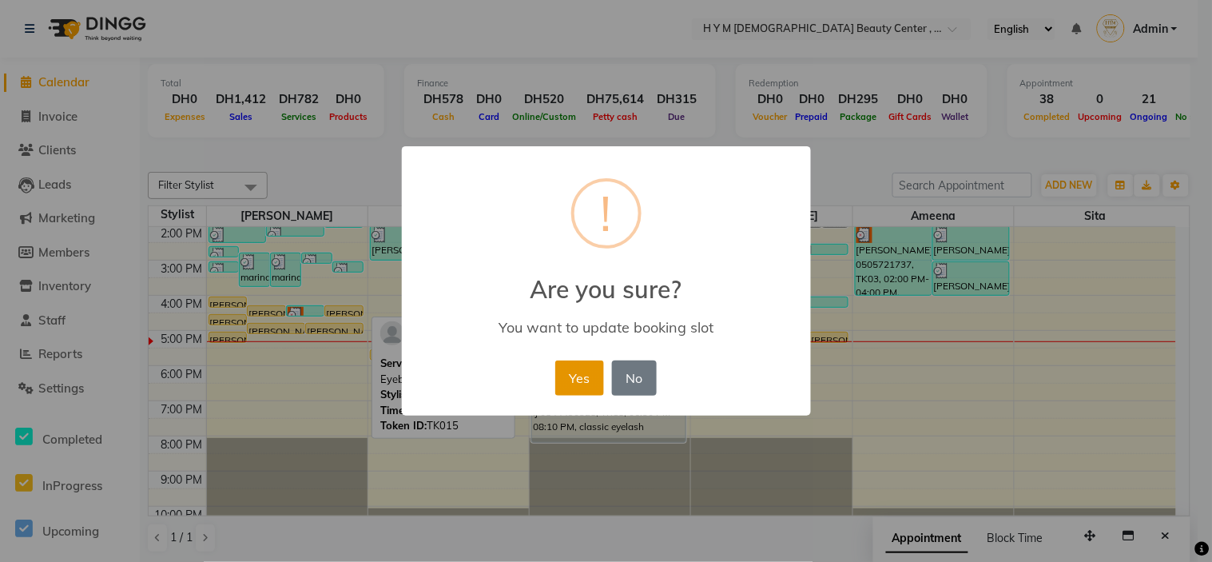
click at [566, 380] on button "Yes" at bounding box center [579, 377] width 49 height 35
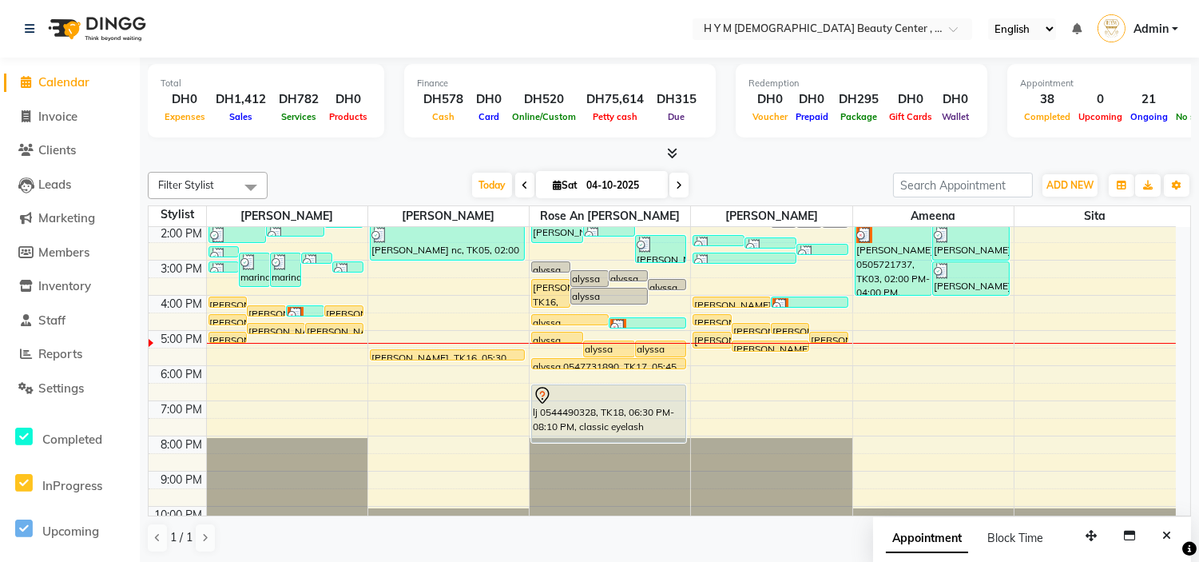
scroll to position [204, 0]
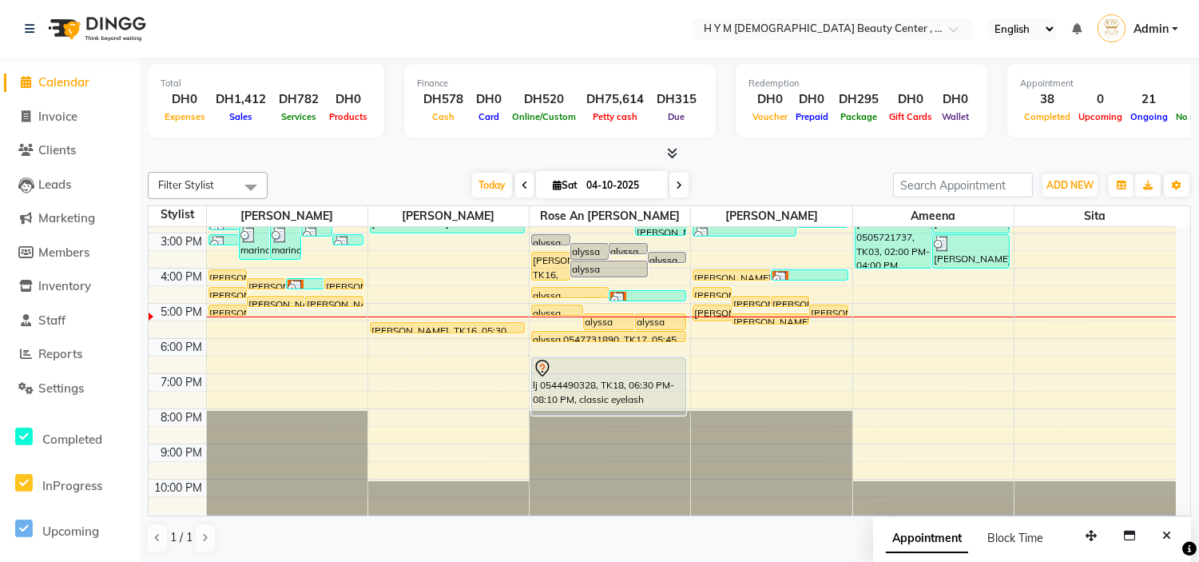
click at [812, 362] on div "9:00 AM 10:00 AM 11:00 AM 12:00 PM 1:00 PM 2:00 PM 3:00 PM 4:00 PM 5:00 PM 6:00…" at bounding box center [662, 267] width 1027 height 491
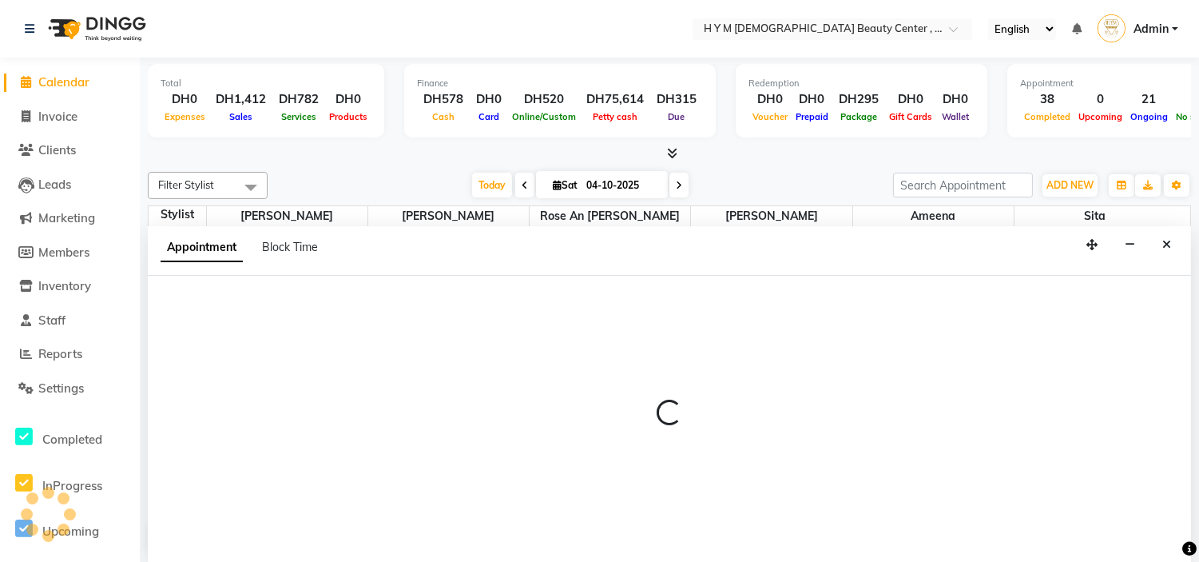
scroll to position [1, 0]
select select "61768"
select select "1110"
select select "tentative"
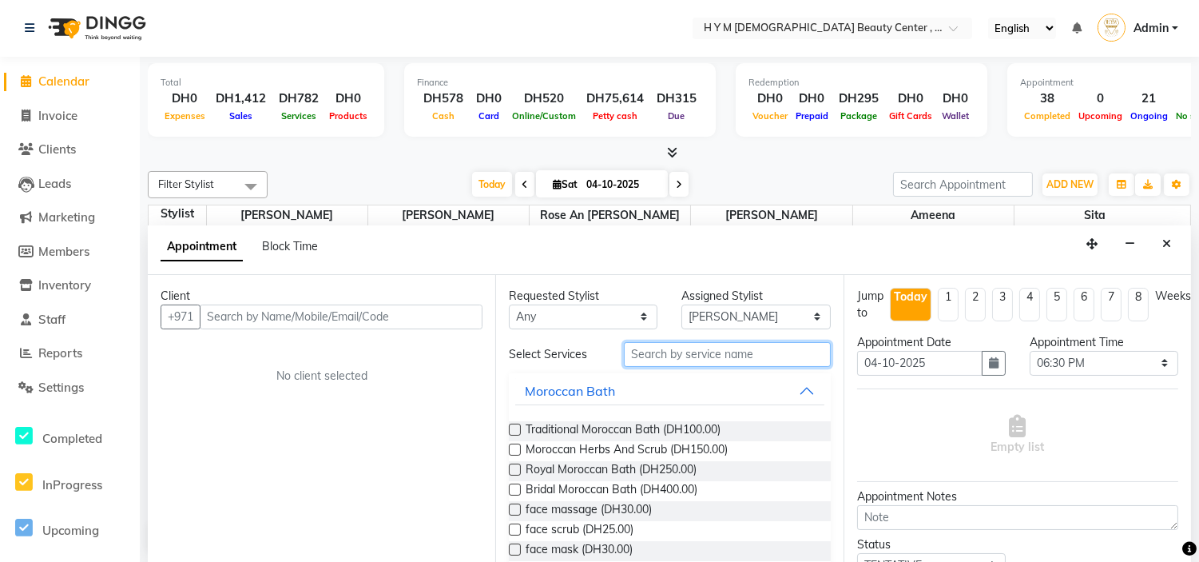
click at [712, 353] on input "text" at bounding box center [727, 354] width 206 height 25
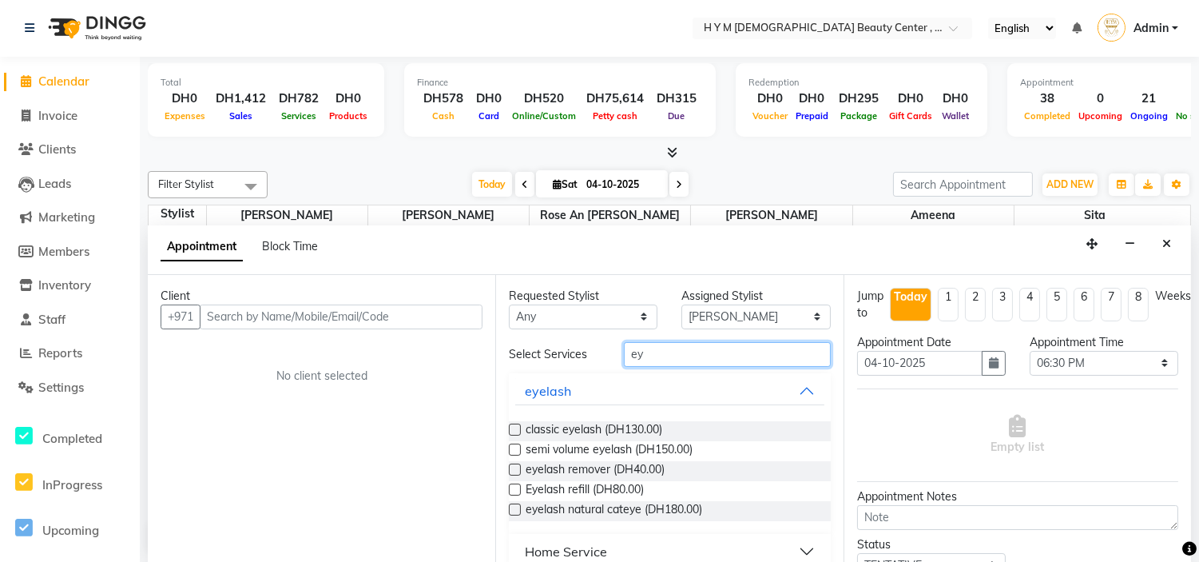
type input "e"
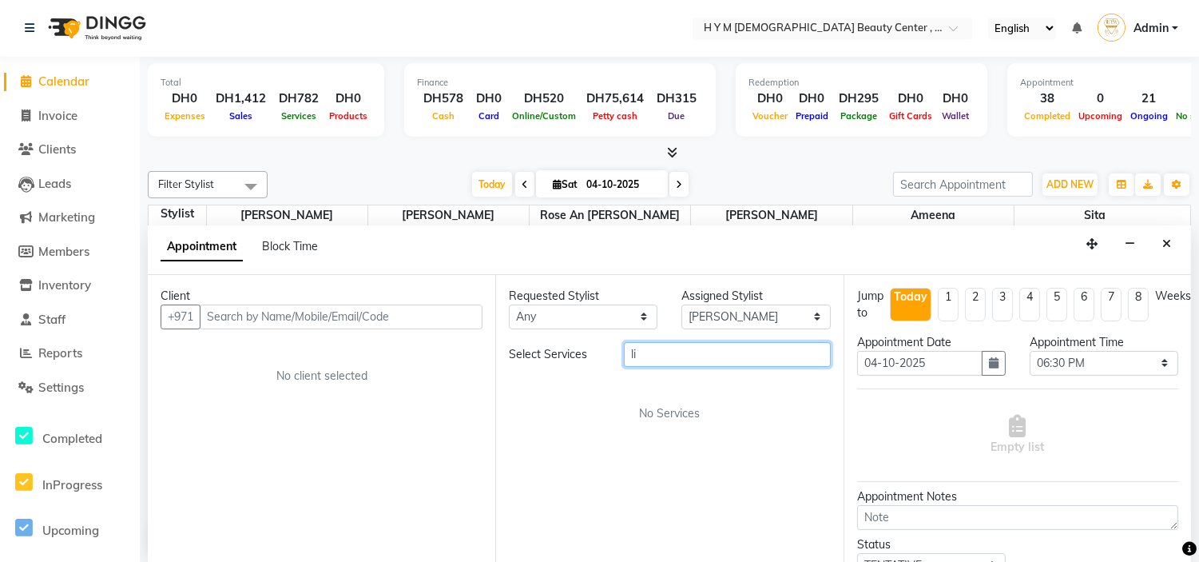
type input "l"
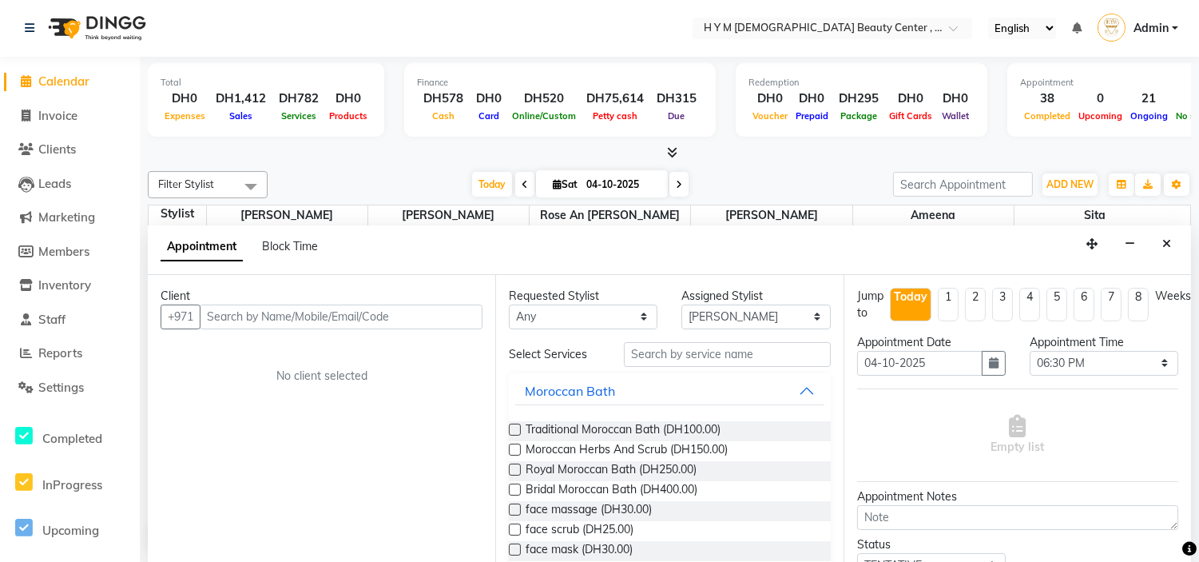
click at [26, 90] on span at bounding box center [26, 82] width 24 height 18
click at [27, 117] on icon at bounding box center [26, 115] width 9 height 12
select select "service"
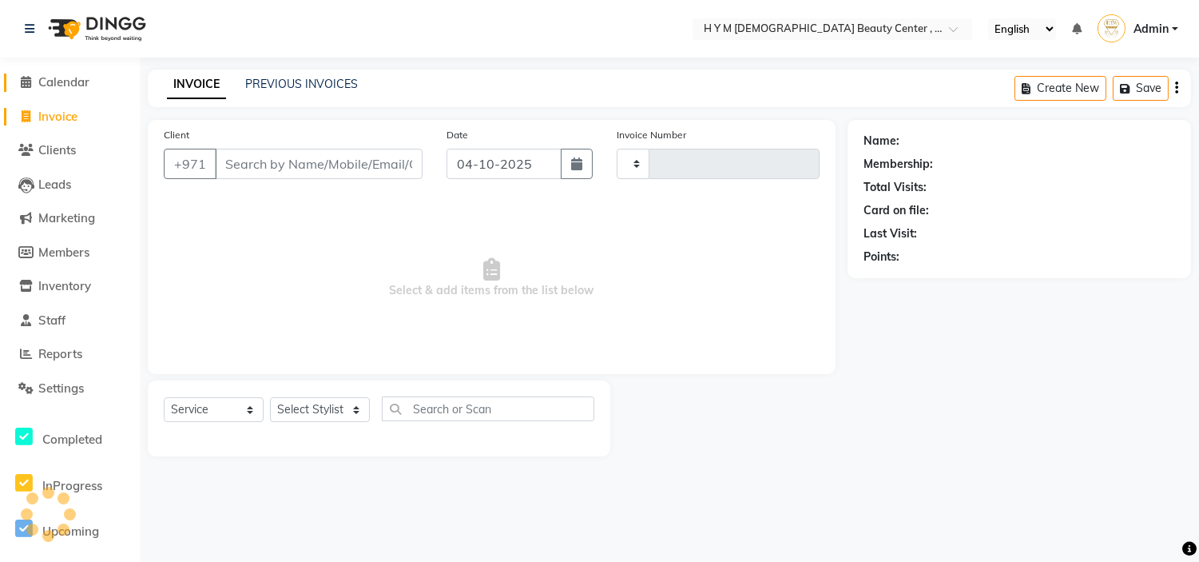
type input "2284"
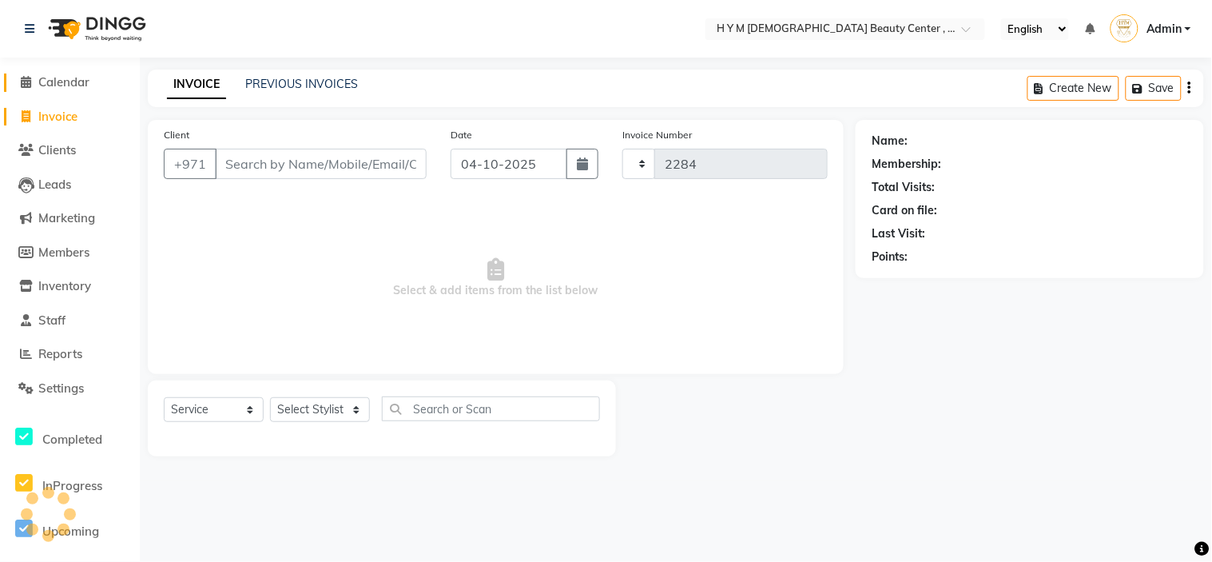
select select "7248"
click at [27, 85] on icon at bounding box center [27, 82] width 10 height 12
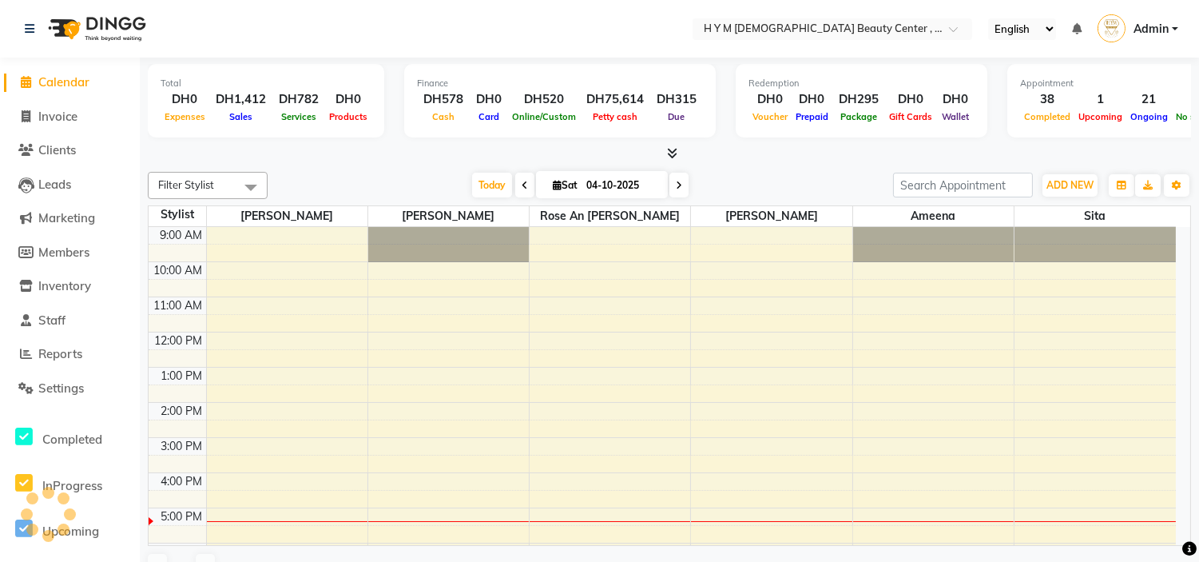
scroll to position [176, 0]
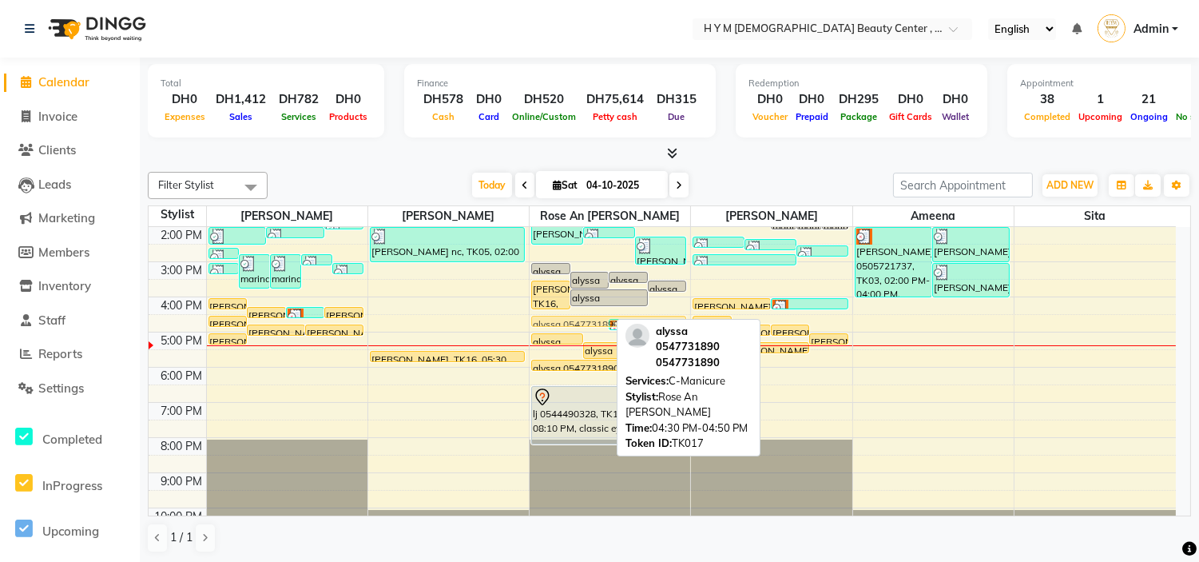
click at [605, 322] on div "alyssa 0547731890, TK11, 03:00 PM-03:20 PM, C-Manicure alyssa 0547731890, TK11,…" at bounding box center [610, 296] width 161 height 491
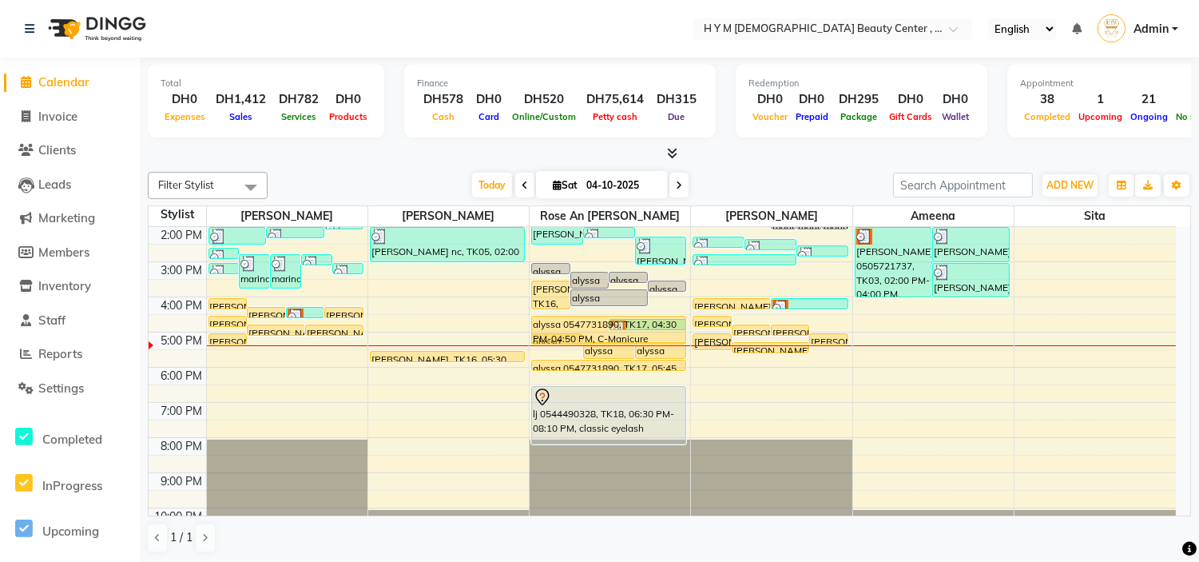
drag, startPoint x: 561, startPoint y: 324, endPoint x: 568, endPoint y: 334, distance: 12.6
click at [565, 334] on div "alyssa 0547731890, TK11, 03:00 PM-03:20 PM, C-Manicure alyssa 0547731890, TK11,…" at bounding box center [610, 296] width 161 height 491
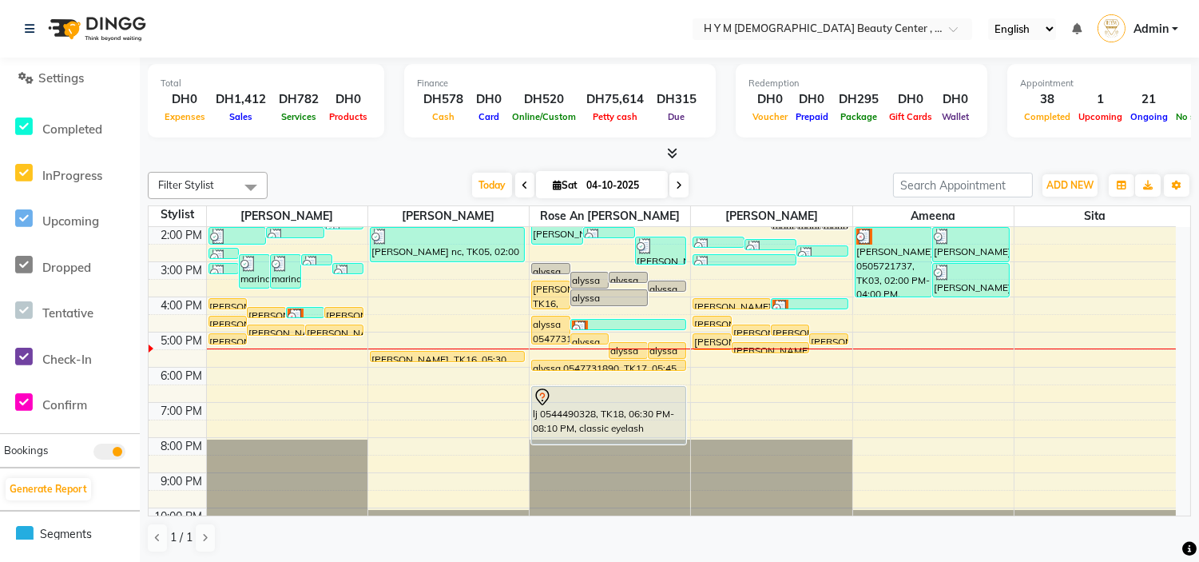
scroll to position [380, 0]
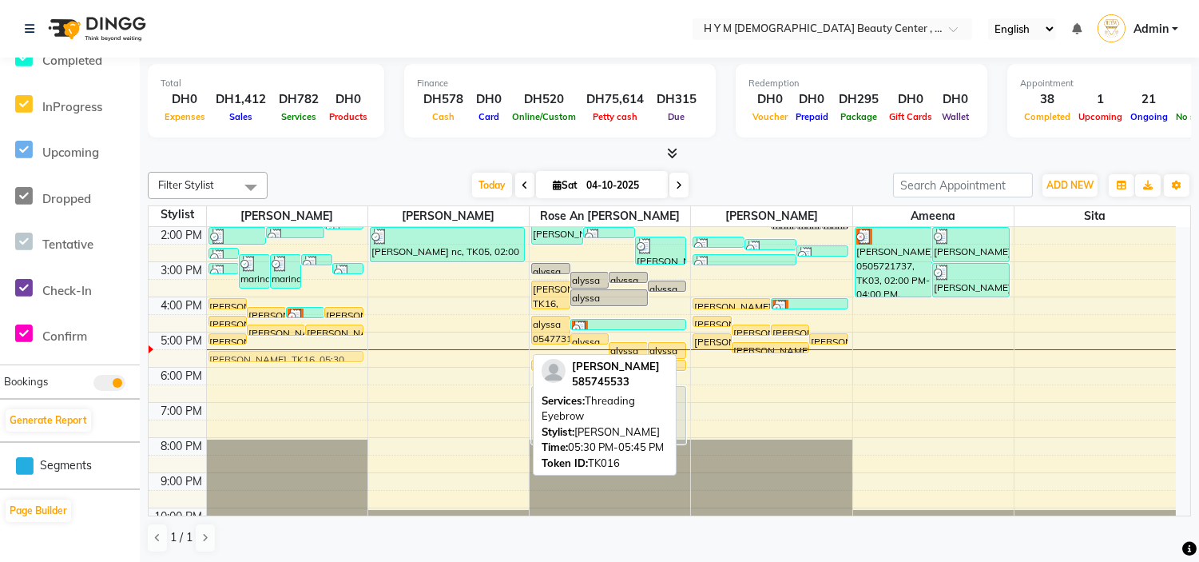
drag, startPoint x: 510, startPoint y: 355, endPoint x: 380, endPoint y: 354, distance: 129.4
click at [380, 354] on div "9:00 AM 10:00 AM 11:00 AM 12:00 PM 1:00 PM 2:00 PM 3:00 PM 4:00 PM 5:00 PM 6:00…" at bounding box center [662, 296] width 1027 height 491
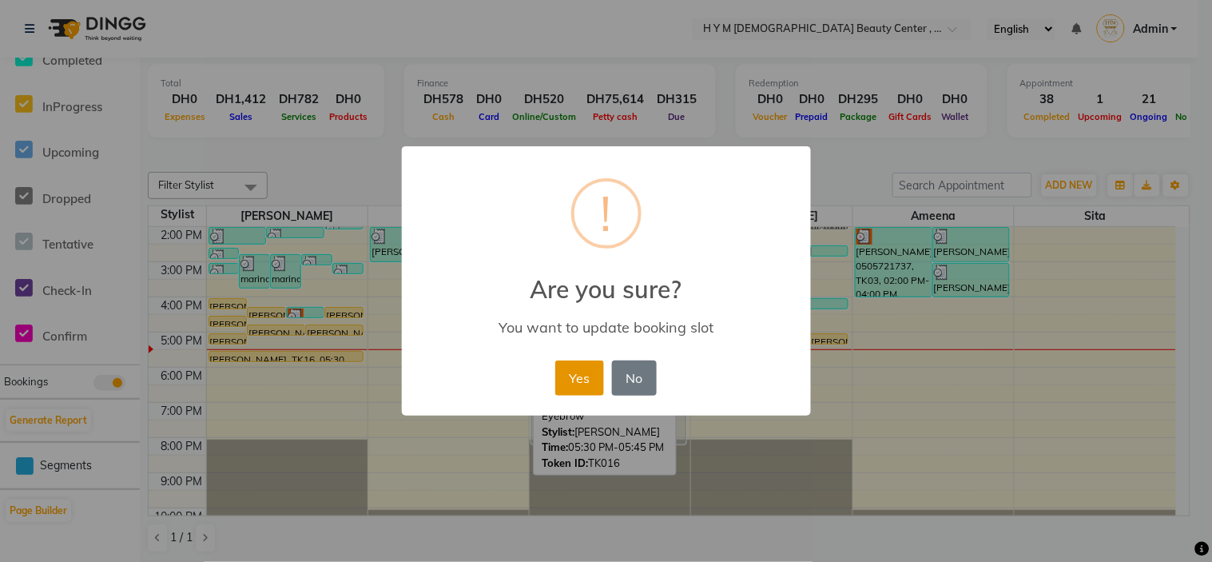
click at [578, 380] on button "Yes" at bounding box center [579, 377] width 49 height 35
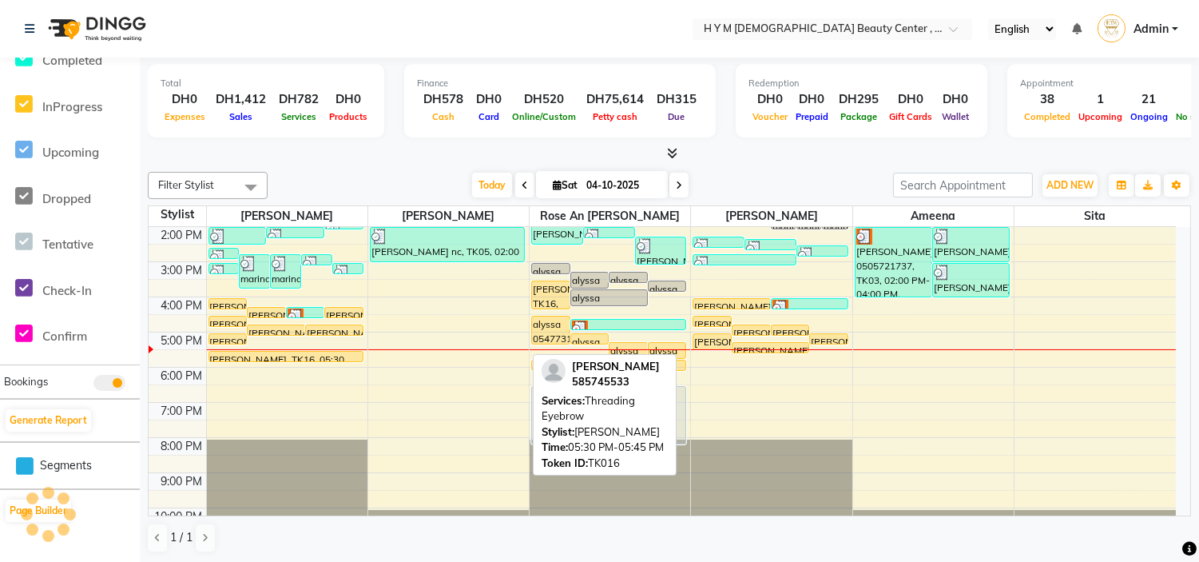
scroll to position [0, 0]
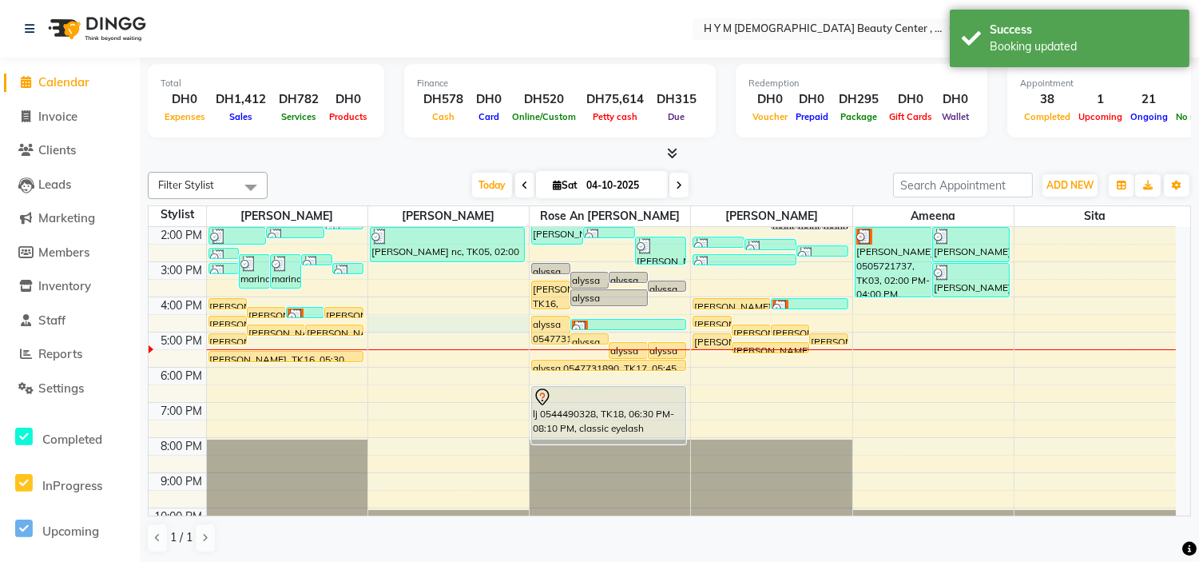
click at [403, 331] on div "9:00 AM 10:00 AM 11:00 AM 12:00 PM 1:00 PM 2:00 PM 3:00 PM 4:00 PM 5:00 PM 6:00…" at bounding box center [662, 296] width 1027 height 491
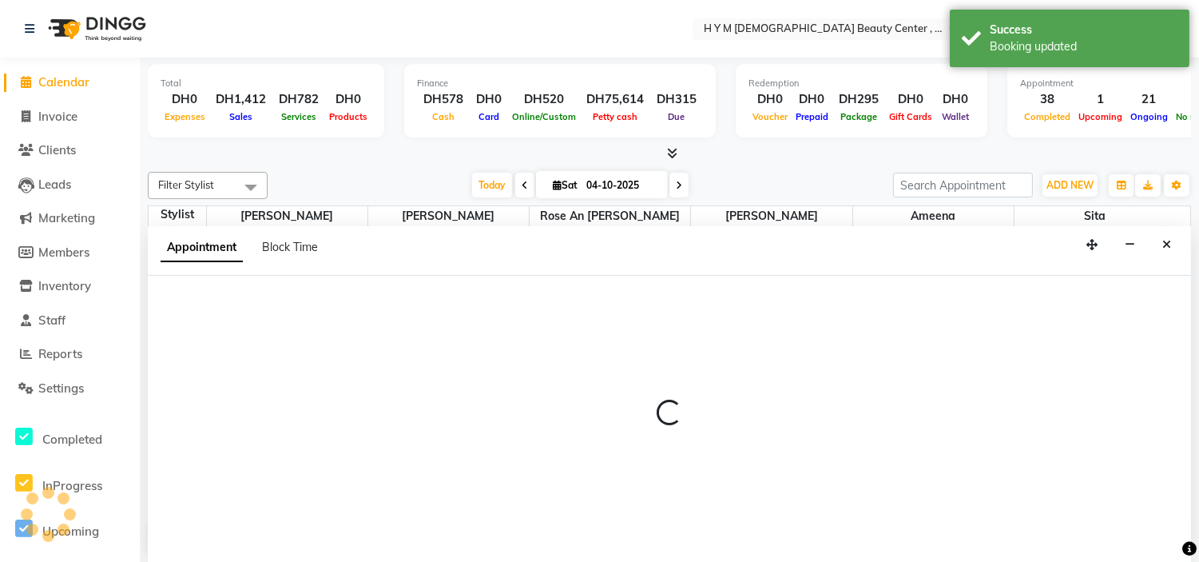
scroll to position [1, 0]
select select "66737"
select select "tentative"
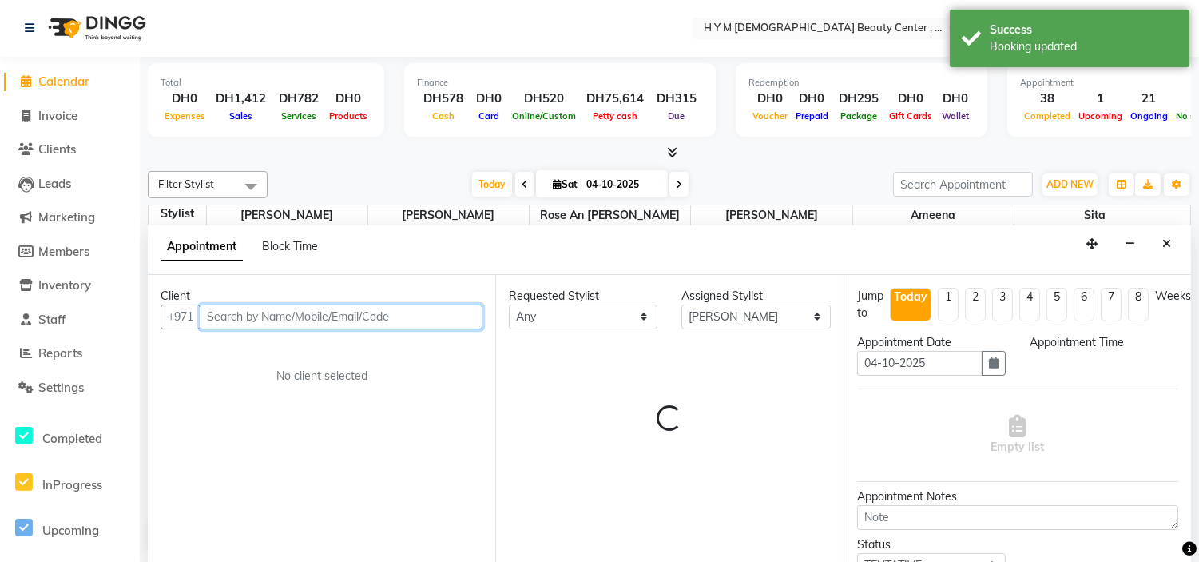
select select "990"
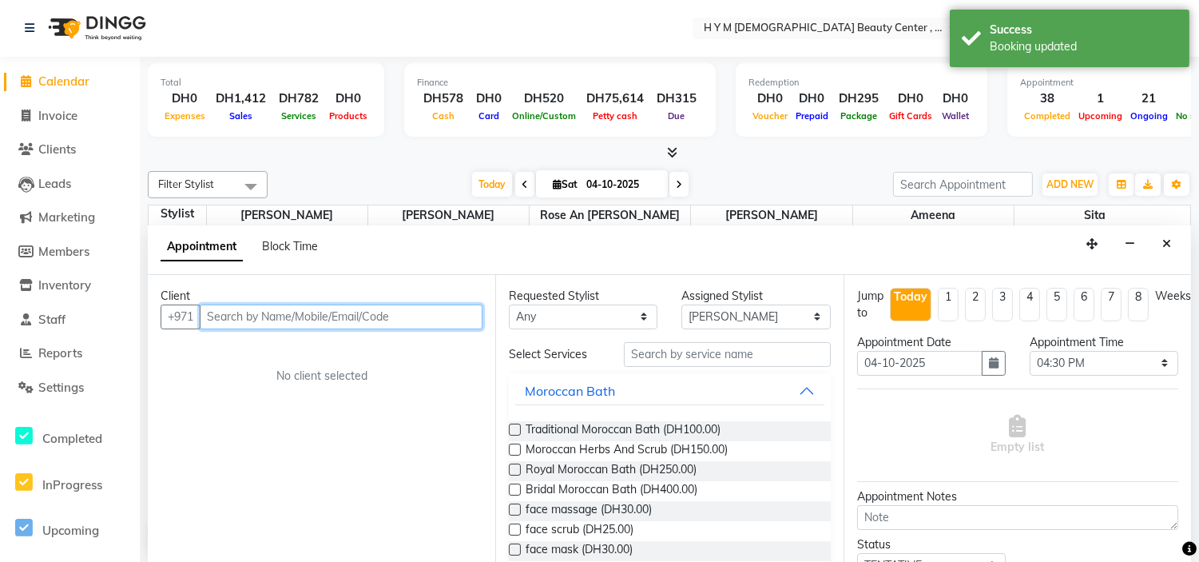
click at [246, 307] on input "text" at bounding box center [341, 316] width 283 height 25
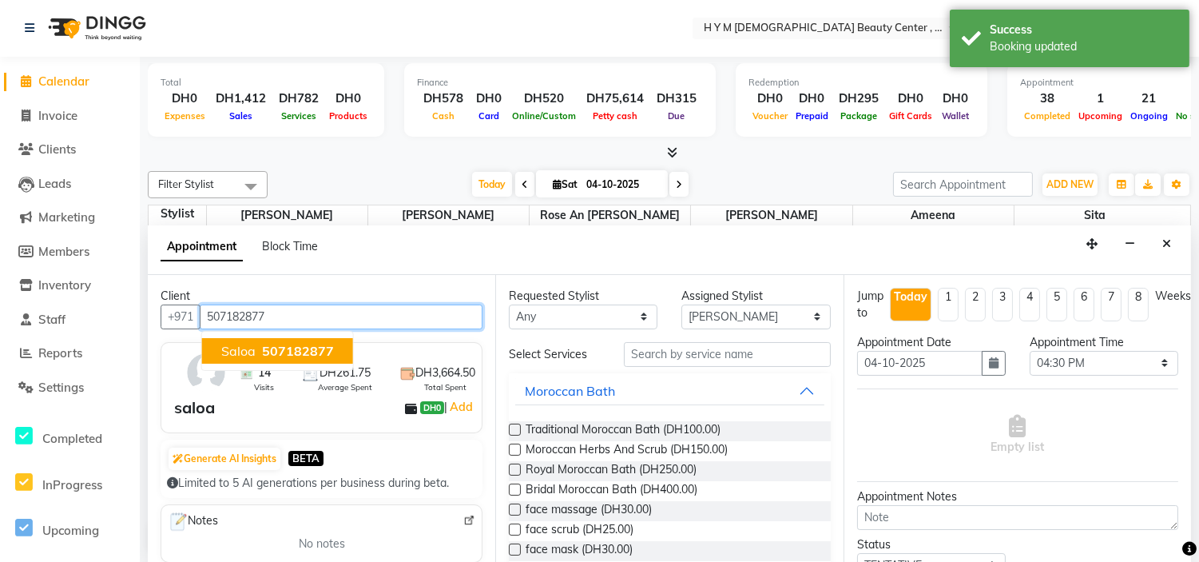
click at [252, 352] on span "saloa" at bounding box center [238, 351] width 34 height 16
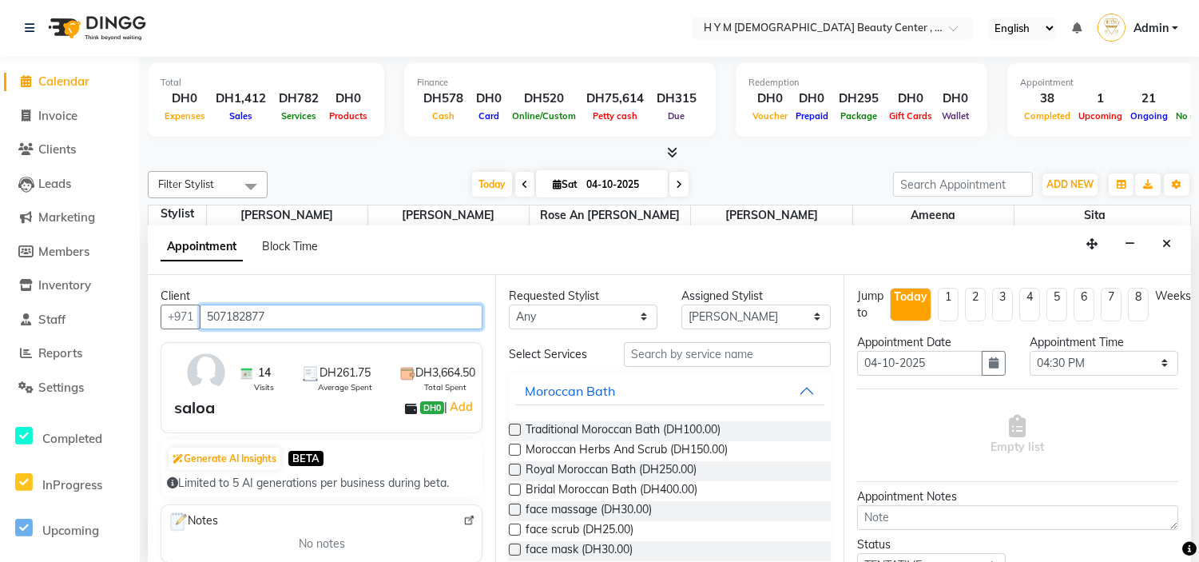
type input "507182877"
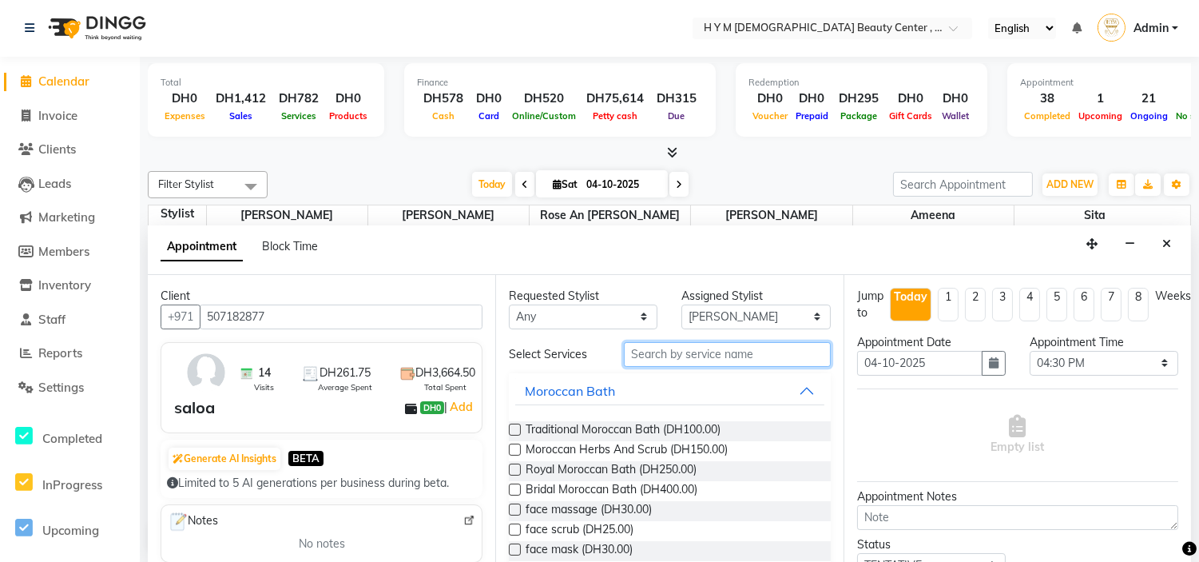
click at [699, 347] on input "text" at bounding box center [727, 354] width 206 height 25
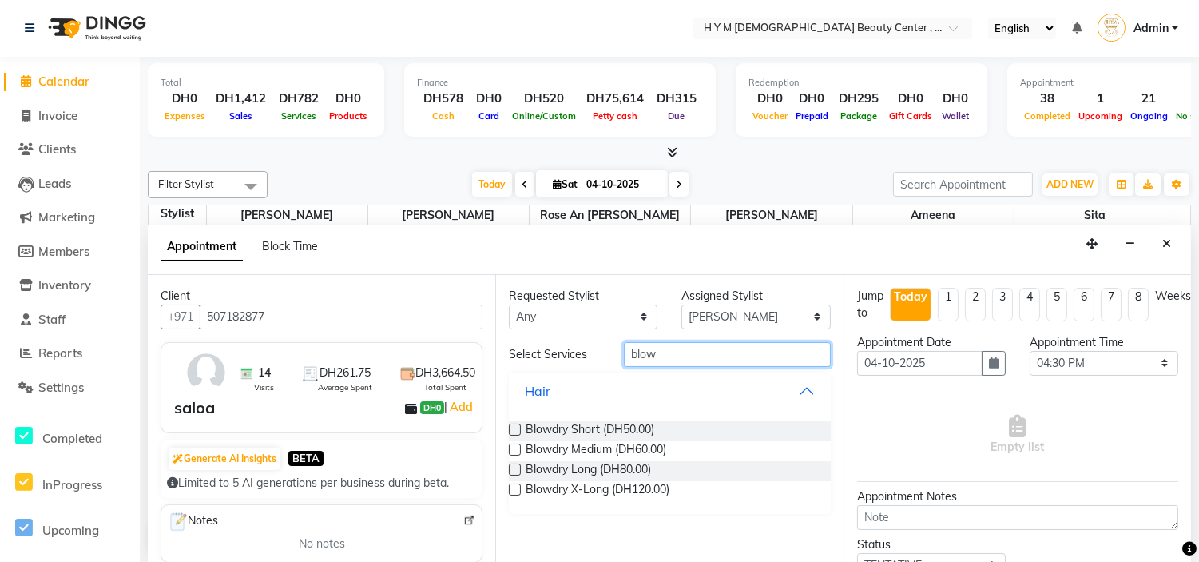
type input "blow"
click at [518, 467] on label at bounding box center [515, 469] width 12 height 12
click at [518, 467] on input "checkbox" at bounding box center [514, 471] width 10 height 10
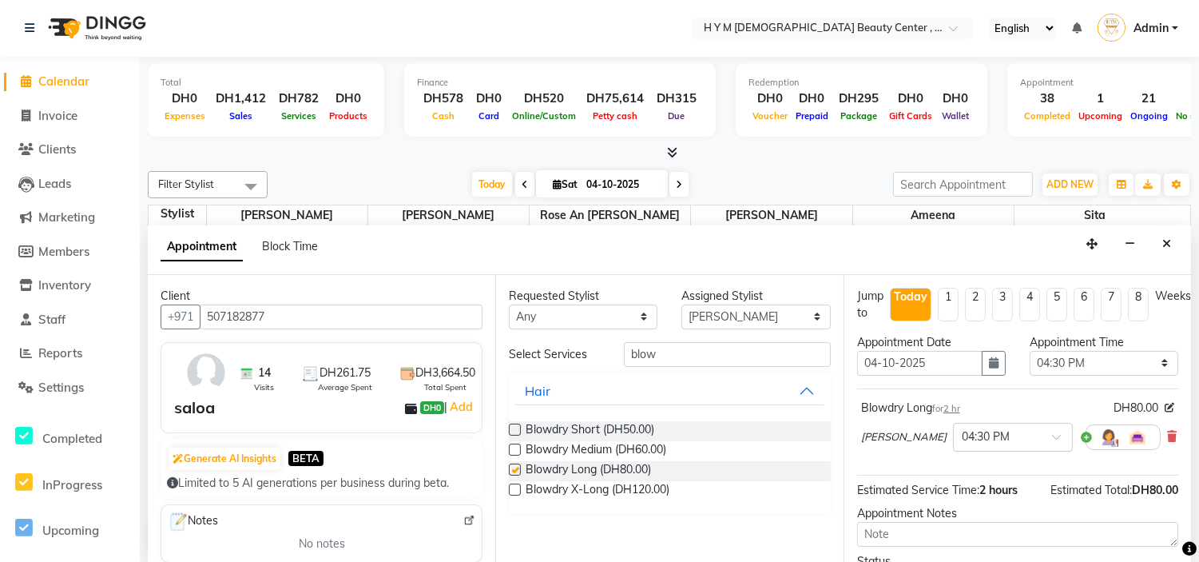
checkbox input "false"
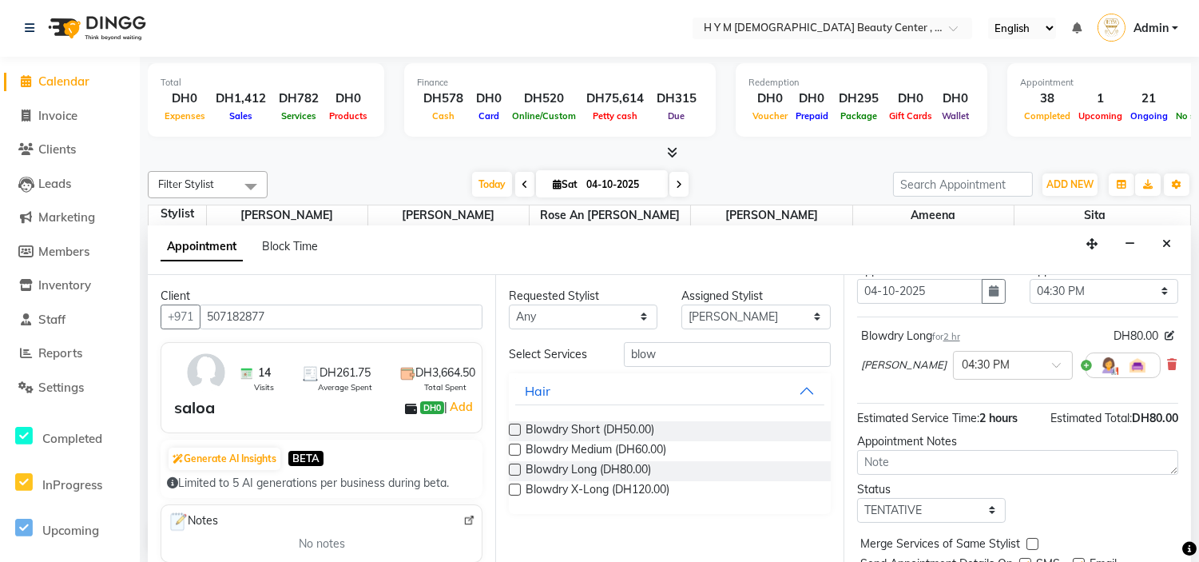
scroll to position [145, 0]
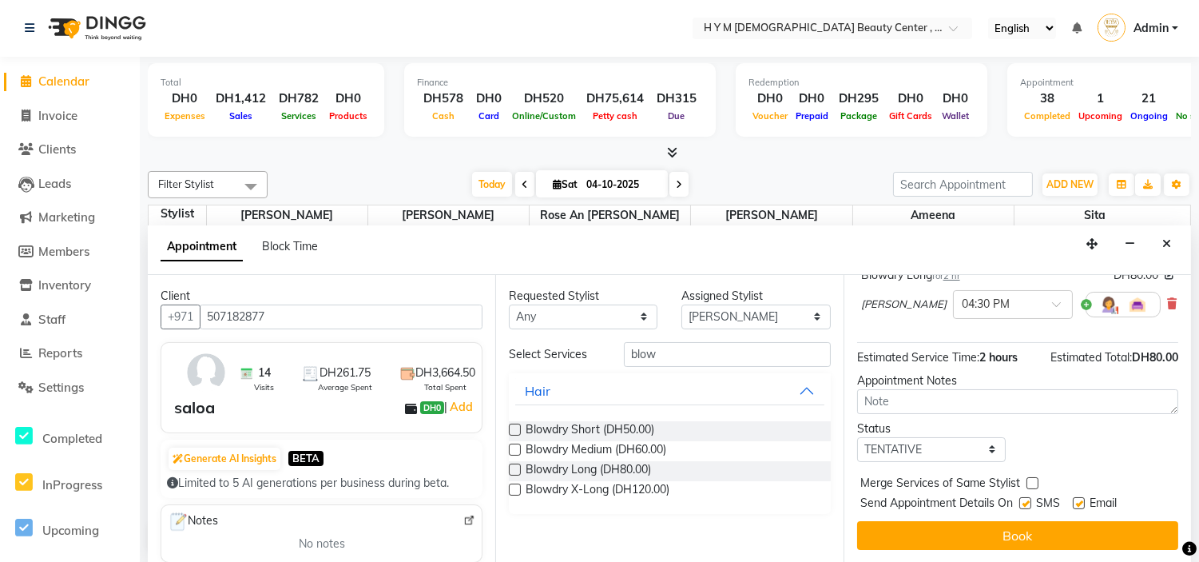
click at [1026, 497] on label at bounding box center [1025, 503] width 12 height 12
click at [1026, 499] on input "checkbox" at bounding box center [1024, 504] width 10 height 10
checkbox input "false"
click at [1079, 497] on label at bounding box center [1079, 503] width 12 height 12
click at [1079, 499] on input "checkbox" at bounding box center [1078, 504] width 10 height 10
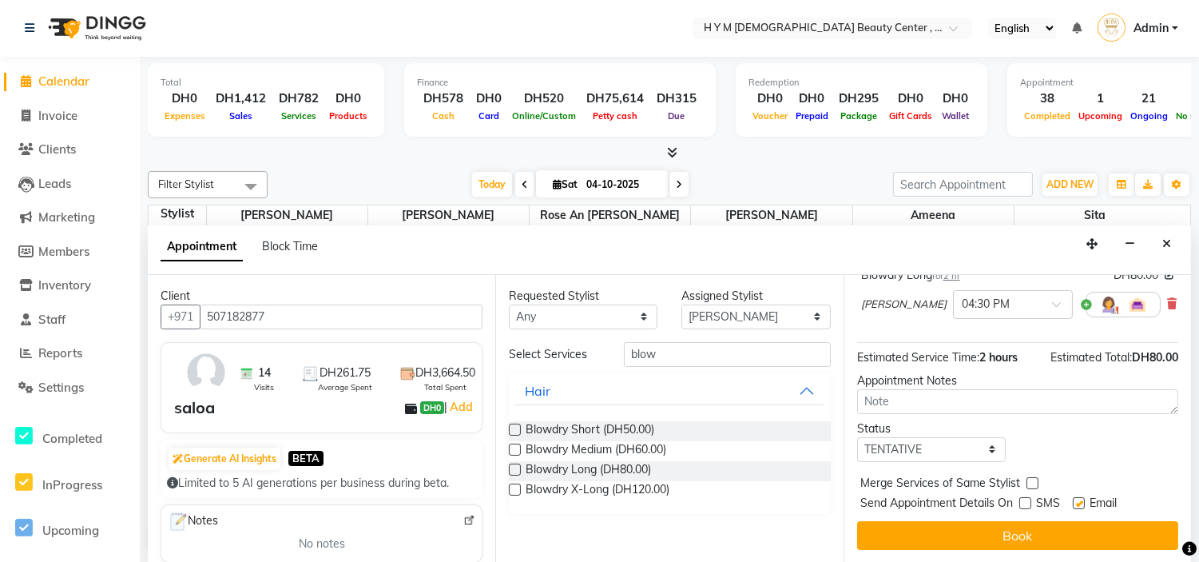
checkbox input "false"
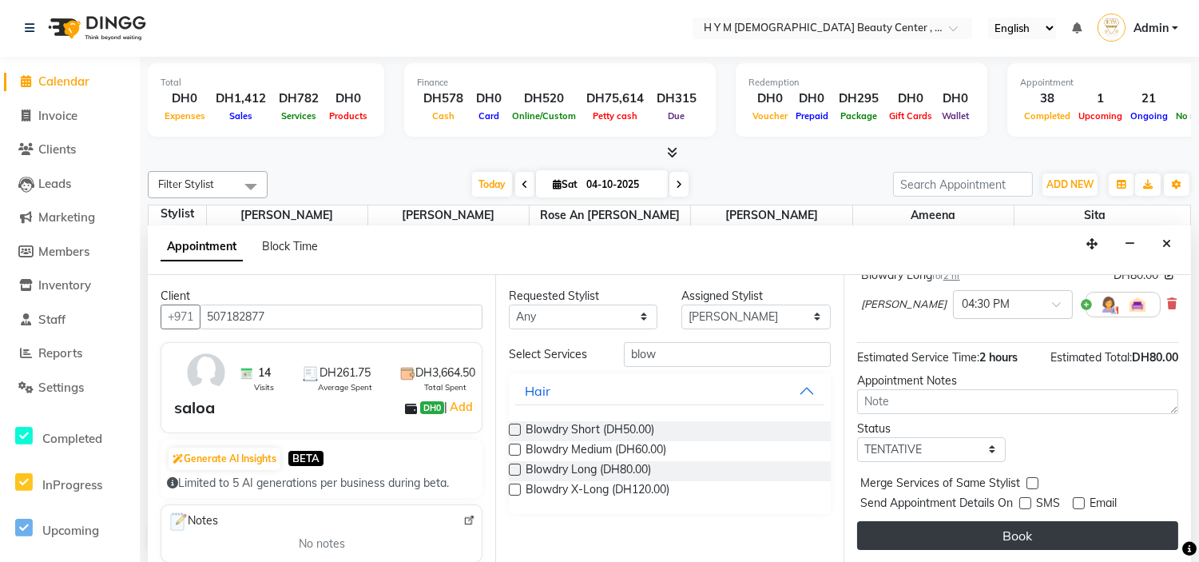
click at [1032, 529] on button "Book" at bounding box center [1017, 535] width 321 height 29
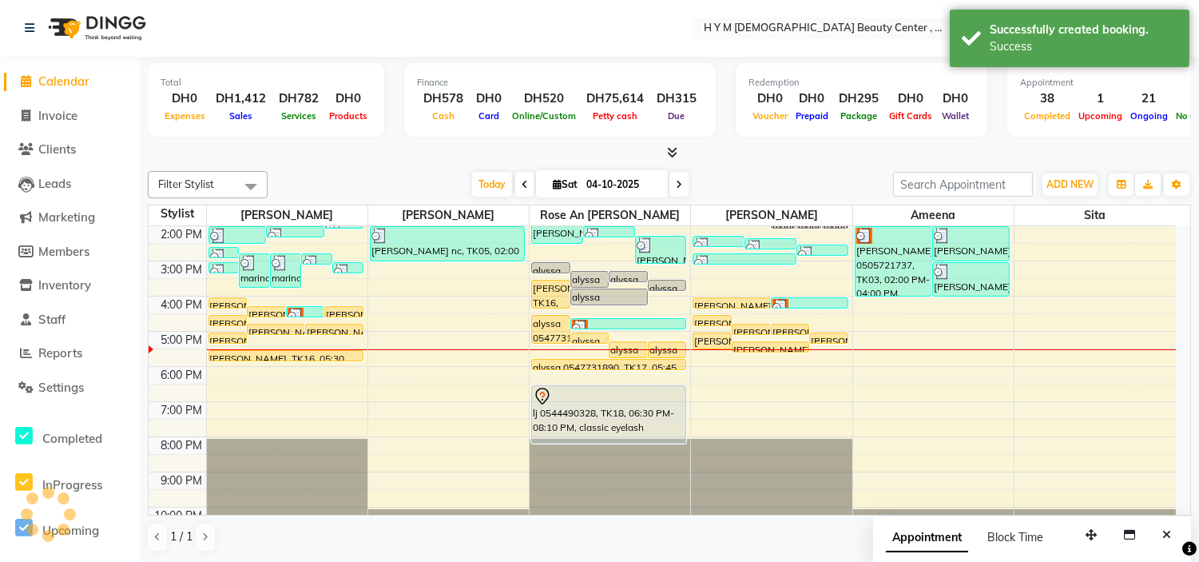
scroll to position [0, 0]
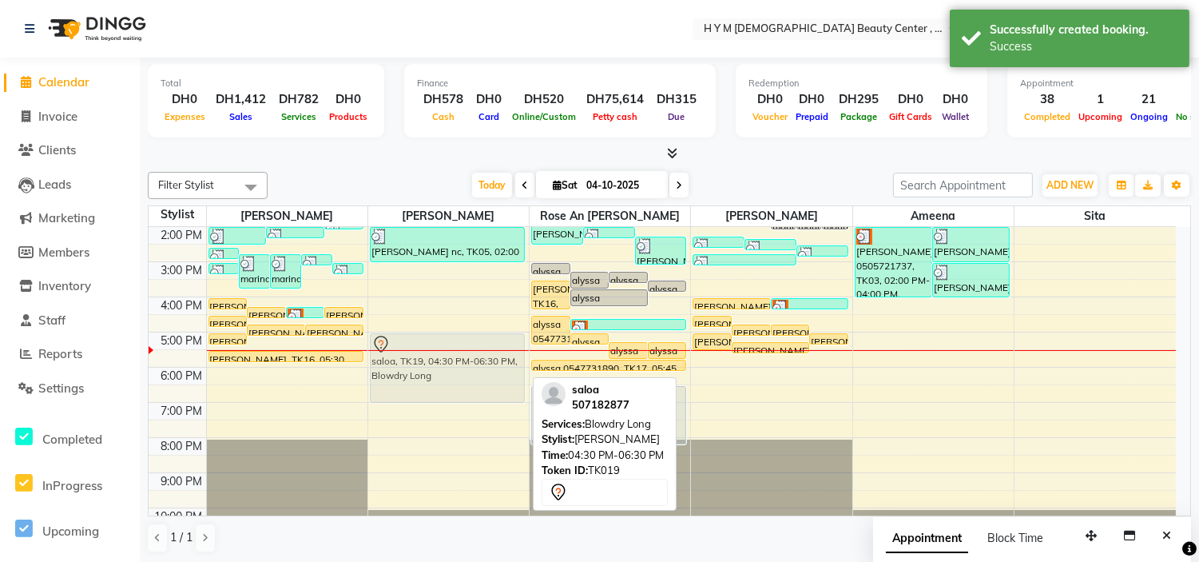
drag, startPoint x: 416, startPoint y: 324, endPoint x: 423, endPoint y: 334, distance: 12.6
click at [423, 334] on div "fatima, TK08, 12:00 PM-01:00 PM, Blowdry Long sana, TK01, 12:30 PM-01:00 PM, Ha…" at bounding box center [448, 296] width 161 height 491
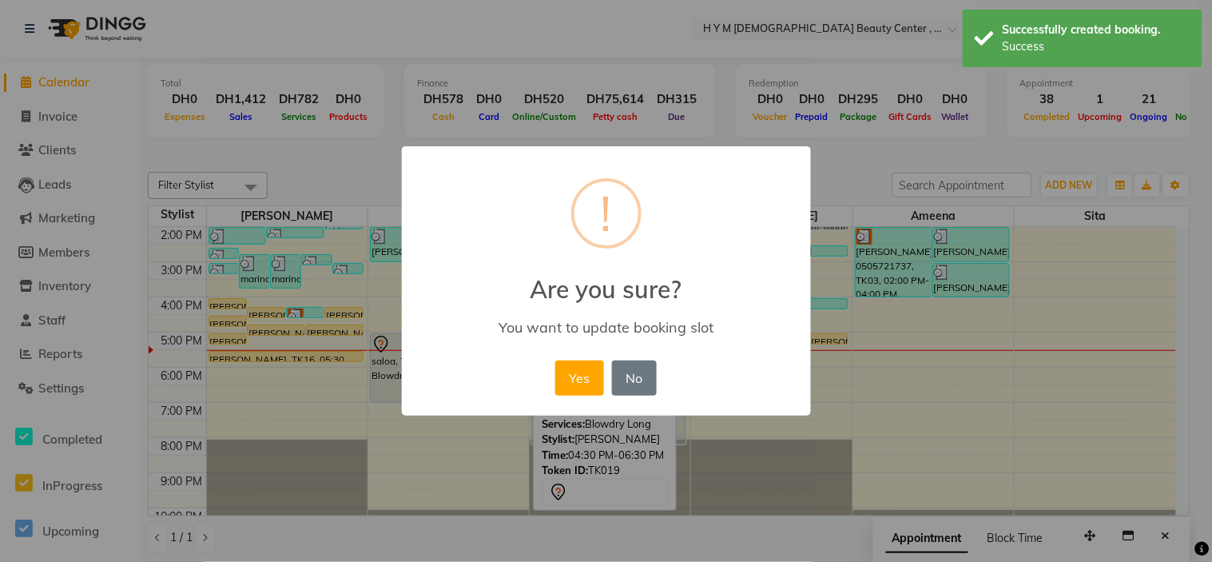
drag, startPoint x: 573, startPoint y: 379, endPoint x: 453, endPoint y: 387, distance: 120.1
click at [573, 380] on button "Yes" at bounding box center [579, 377] width 49 height 35
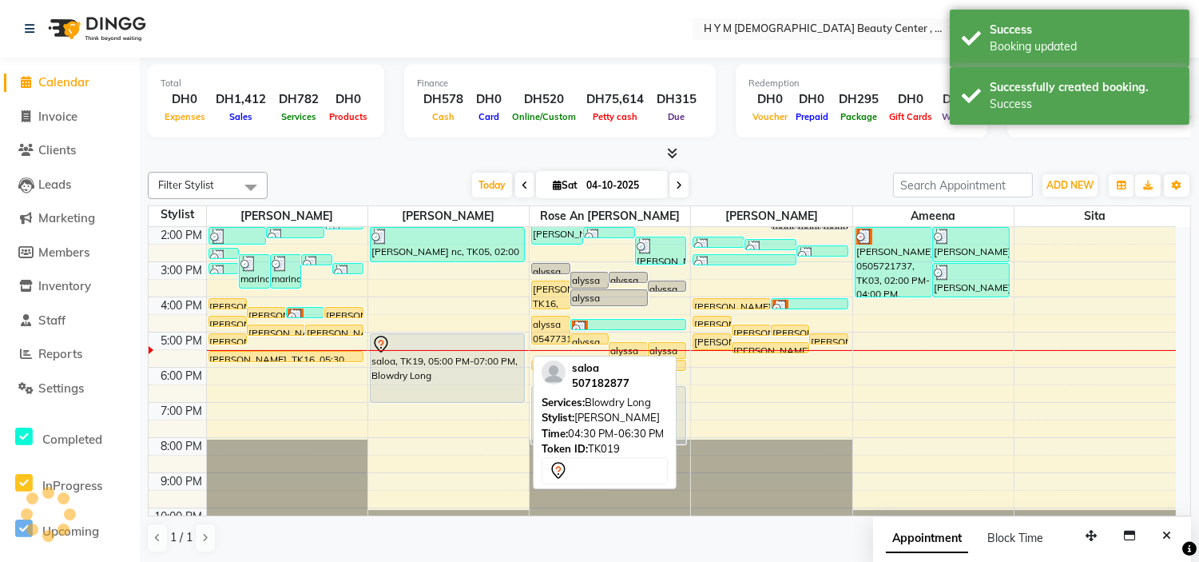
click at [420, 379] on div "saloa, TK19, 05:00 PM-07:00 PM, Blowdry Long" at bounding box center [447, 368] width 153 height 68
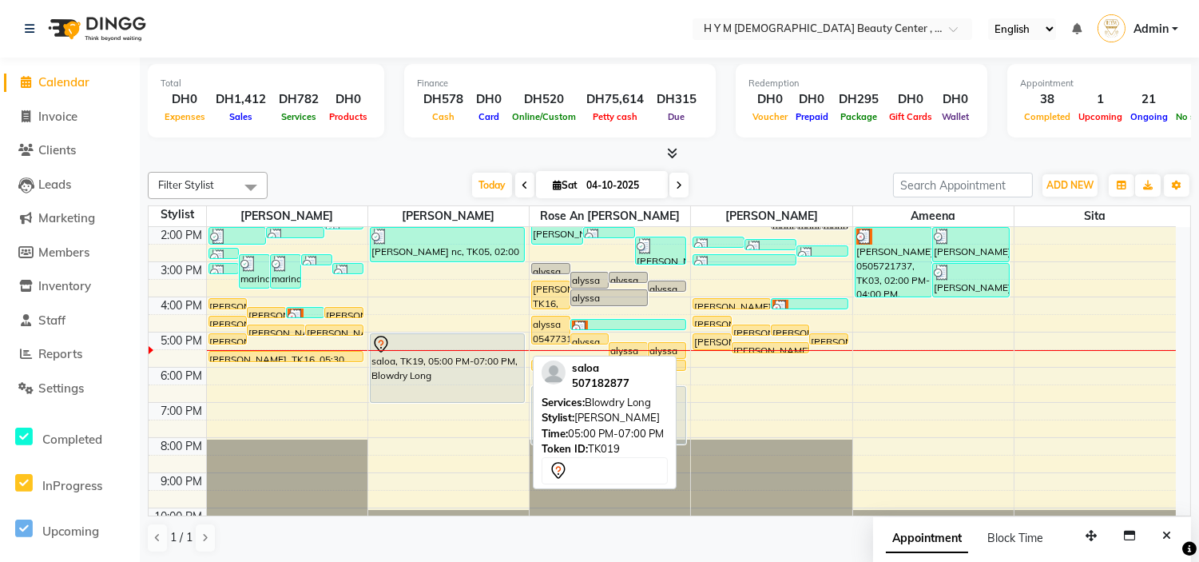
click at [461, 339] on div at bounding box center [447, 344] width 152 height 19
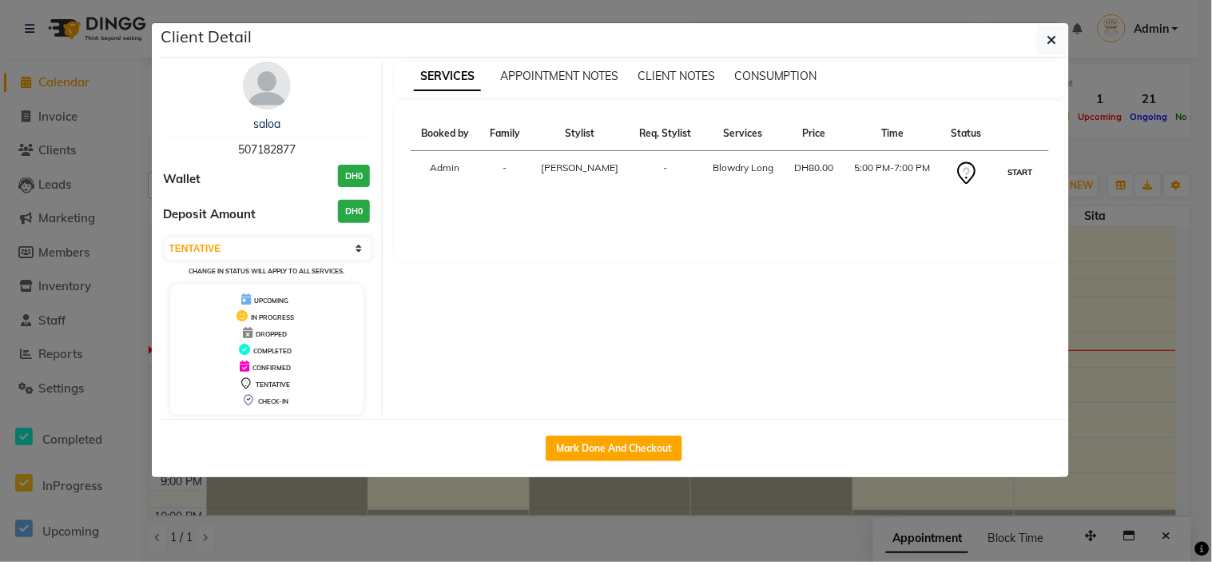
click at [1021, 173] on button "START" at bounding box center [1020, 172] width 33 height 20
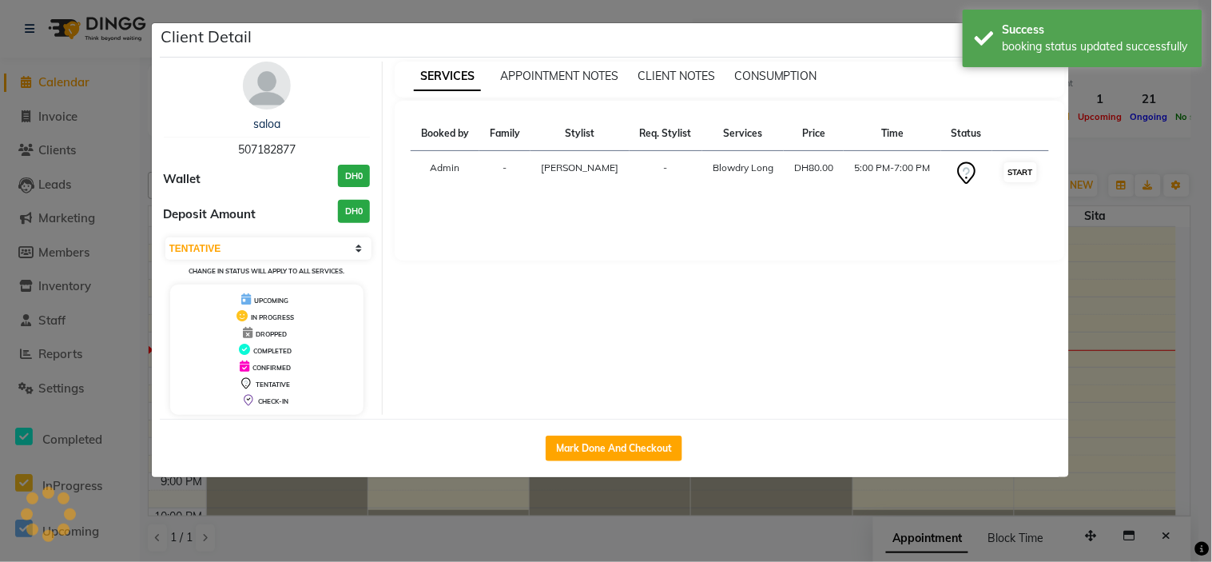
select select "1"
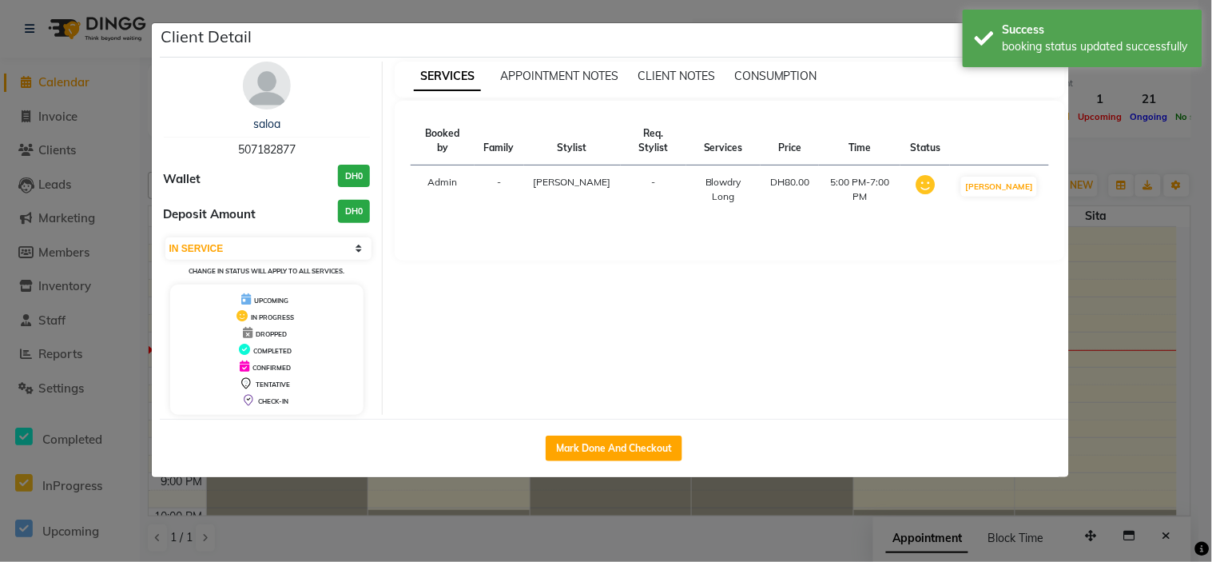
select select "service"
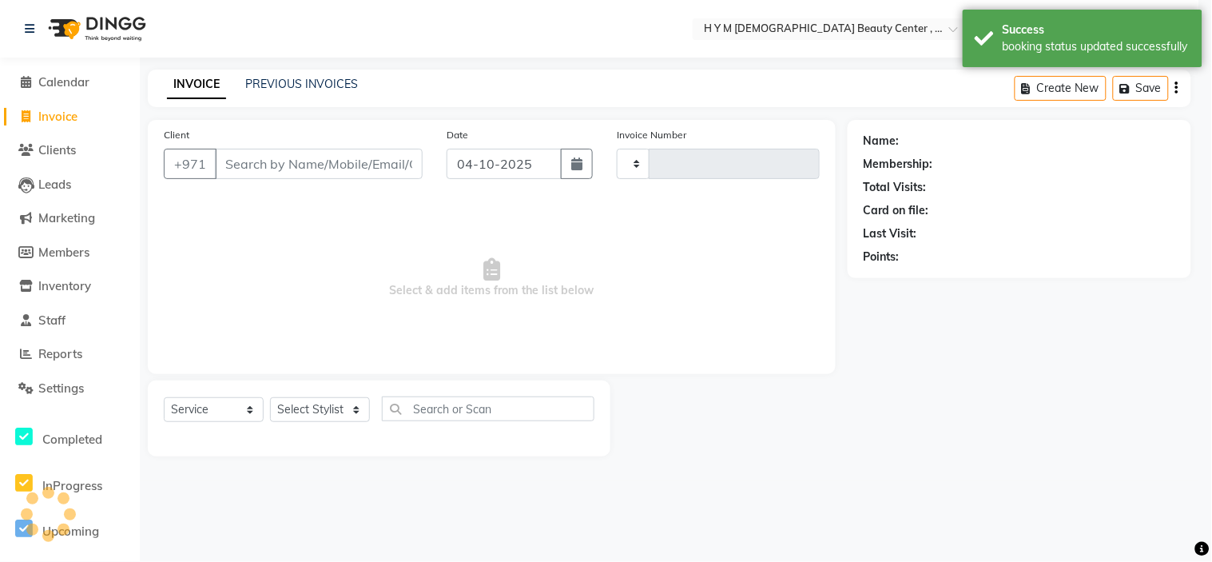
type input "2284"
select select "7248"
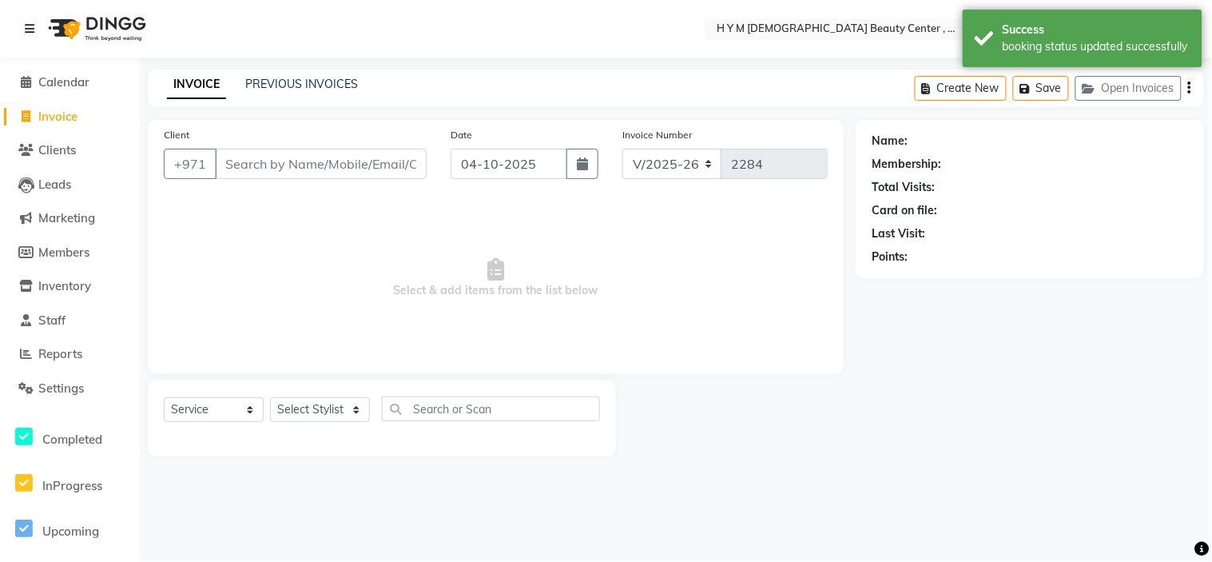
click at [22, 113] on icon at bounding box center [26, 116] width 9 height 12
select select "service"
type input "2284"
select select "7248"
click at [22, 82] on icon at bounding box center [27, 82] width 10 height 12
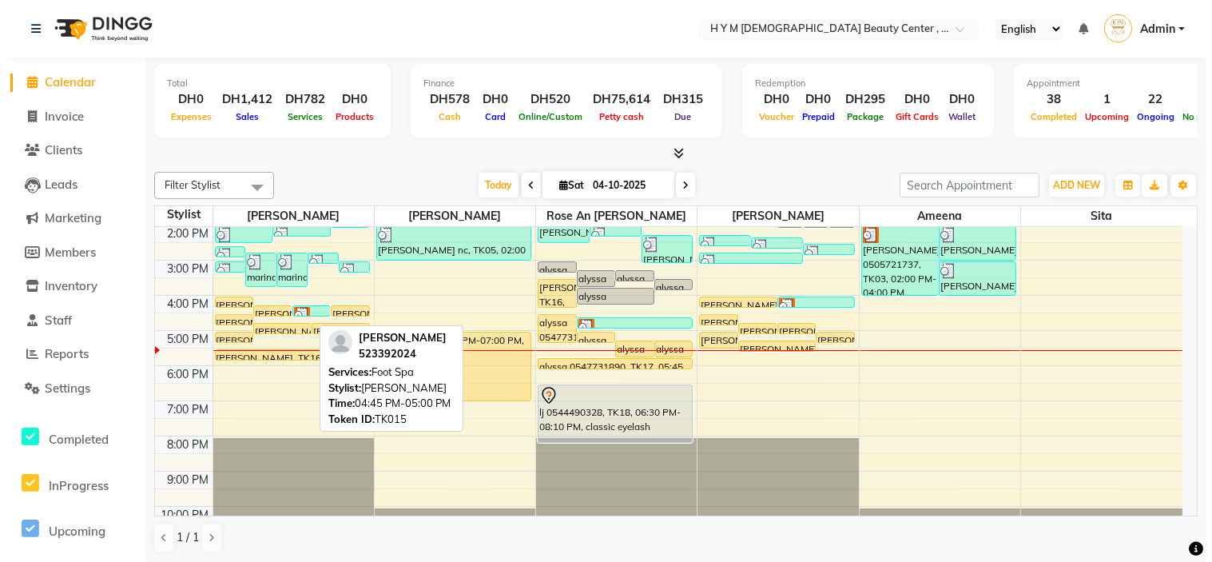
scroll to position [89, 0]
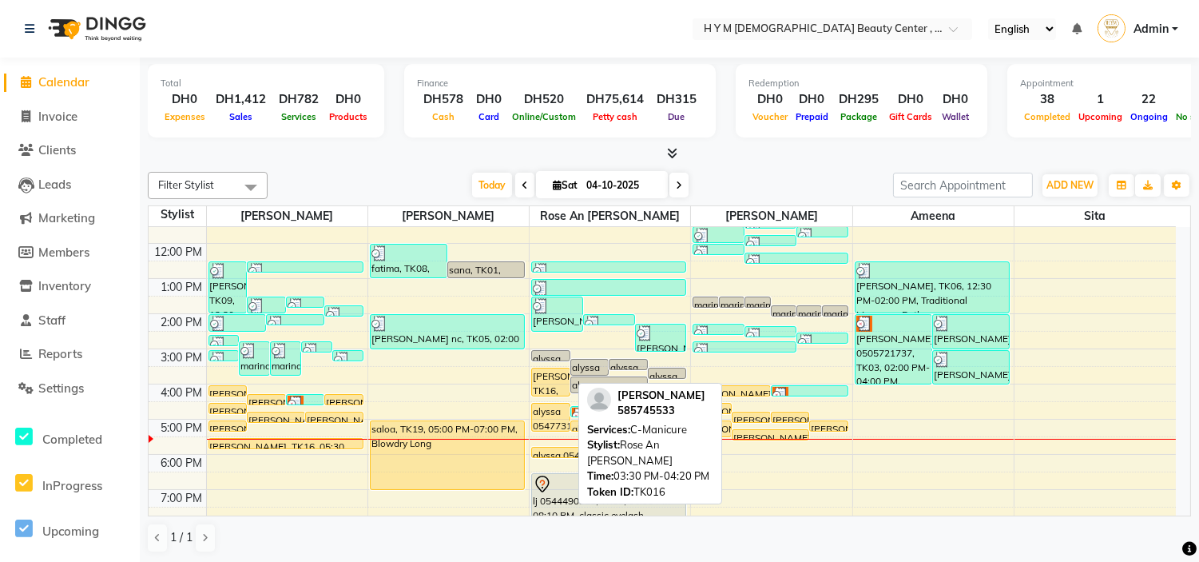
click at [546, 373] on div "[PERSON_NAME], TK16, 03:30 PM-04:20 PM, C-[GEOGRAPHIC_DATA]" at bounding box center [551, 381] width 38 height 27
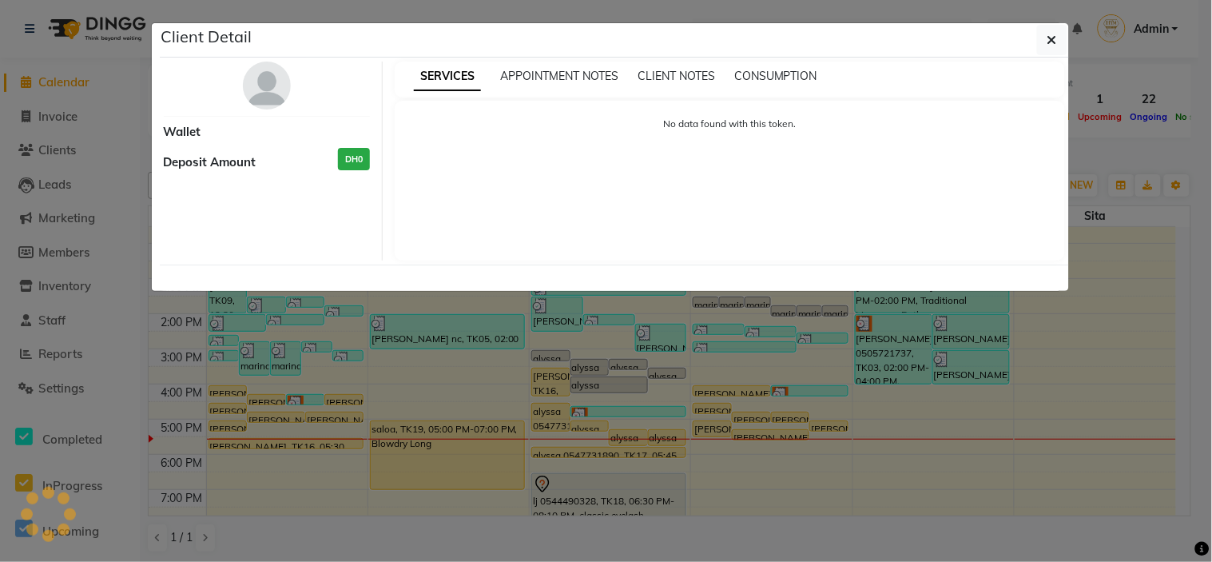
select select "1"
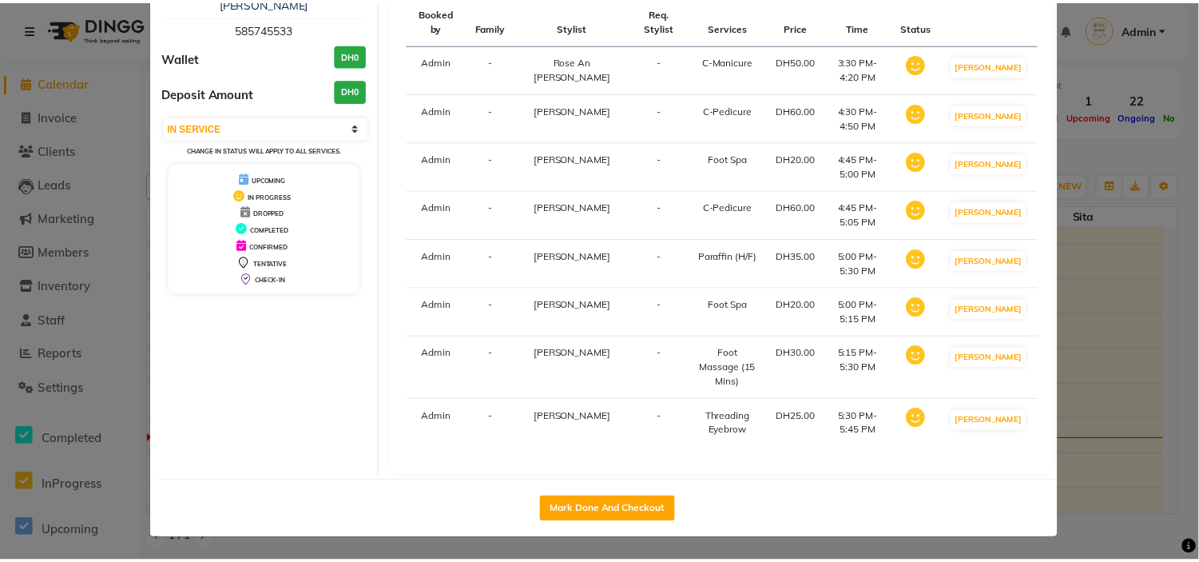
scroll to position [158, 0]
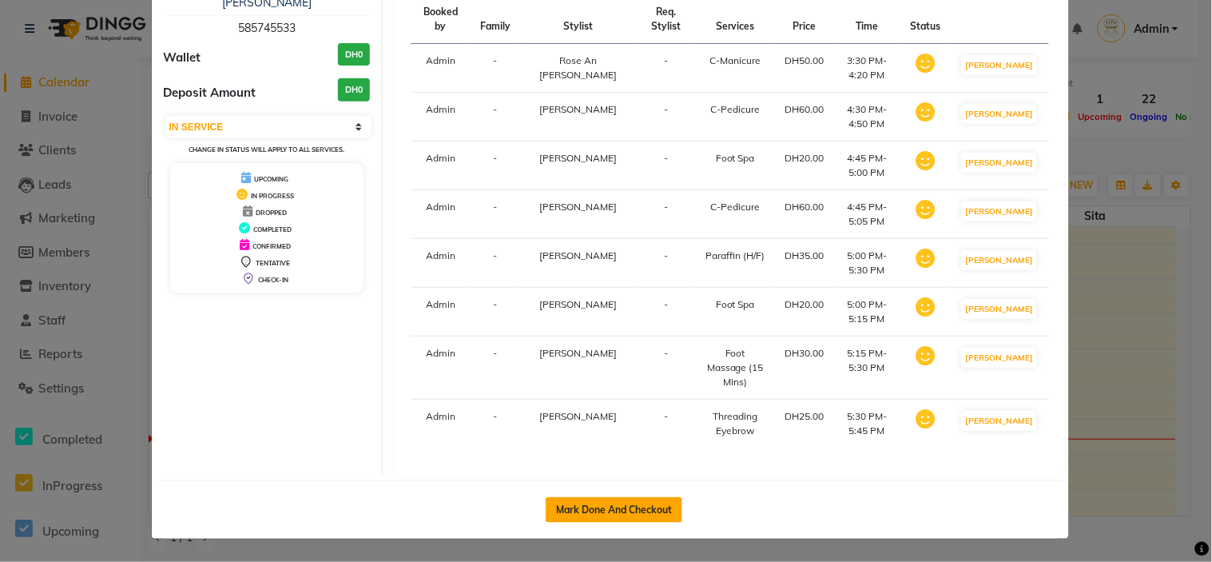
click at [628, 508] on button "Mark Done And Checkout" at bounding box center [614, 510] width 137 height 26
select select "service"
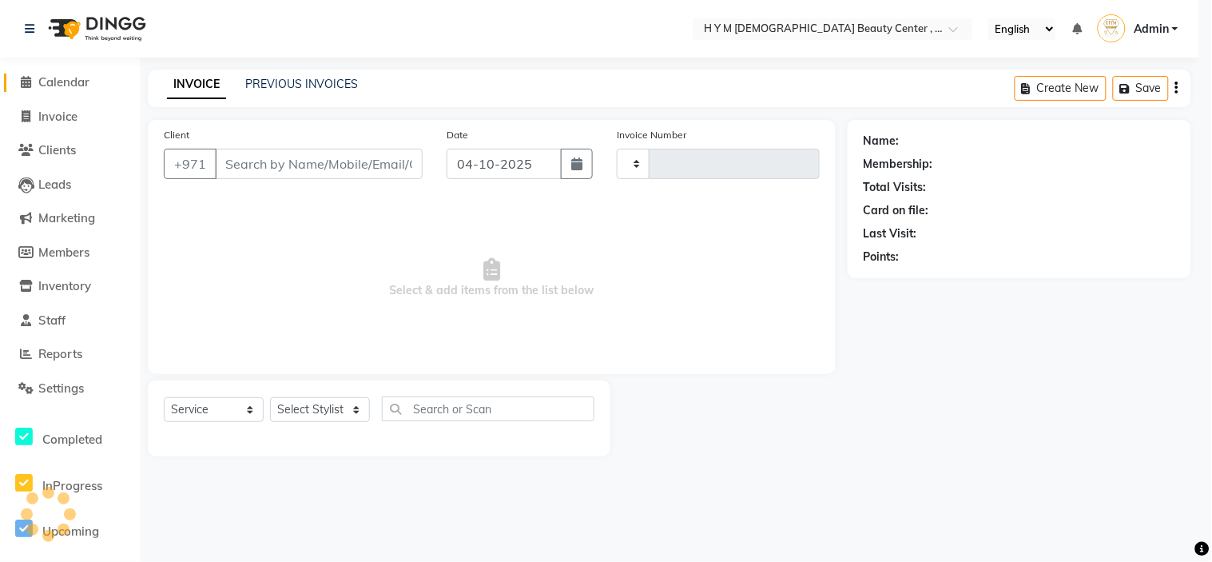
type input "2284"
select select "7248"
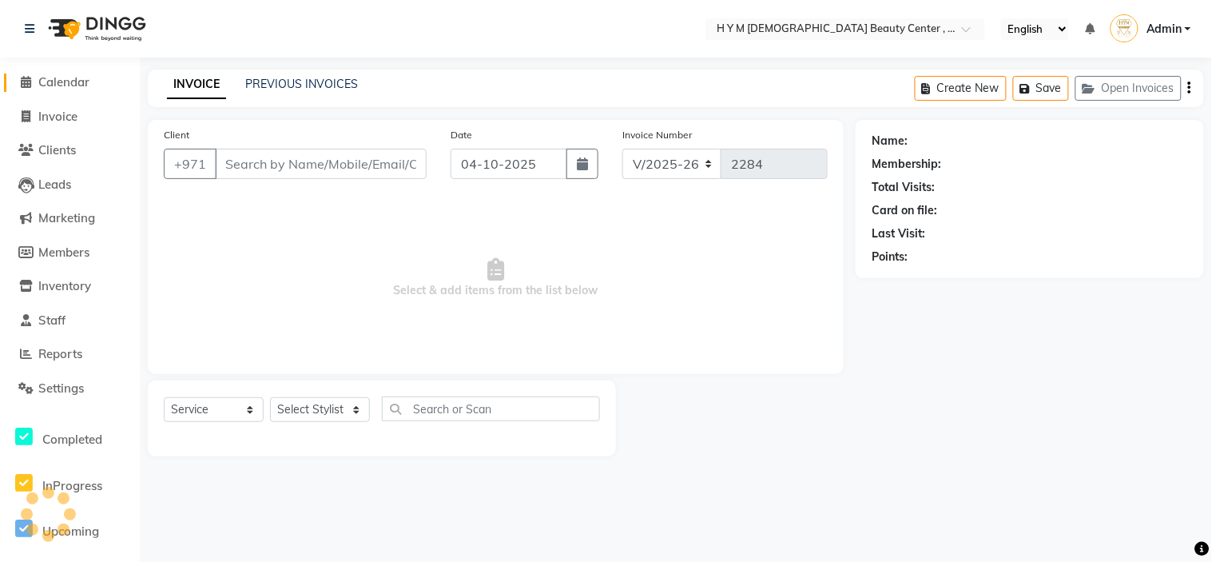
type input "585745533"
select select "61770"
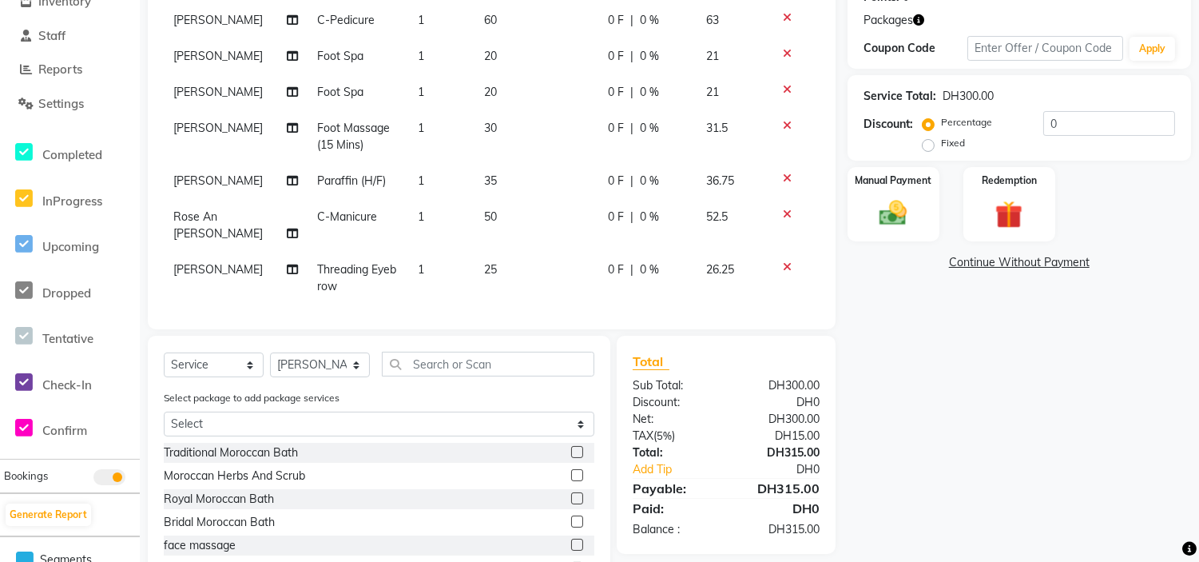
scroll to position [355, 0]
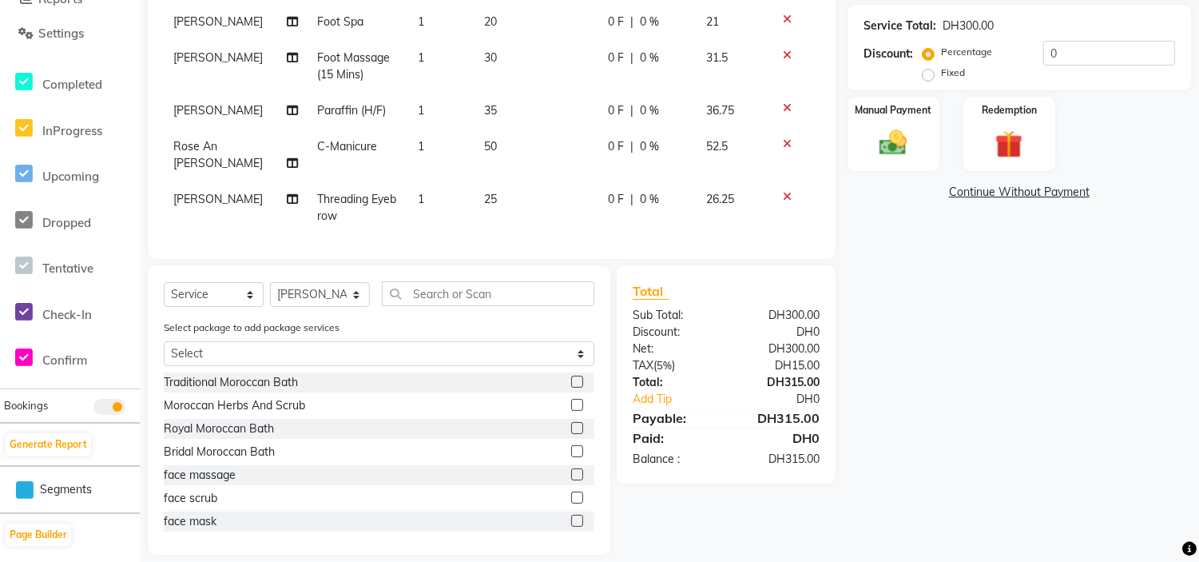
click at [783, 191] on icon at bounding box center [787, 196] width 9 height 11
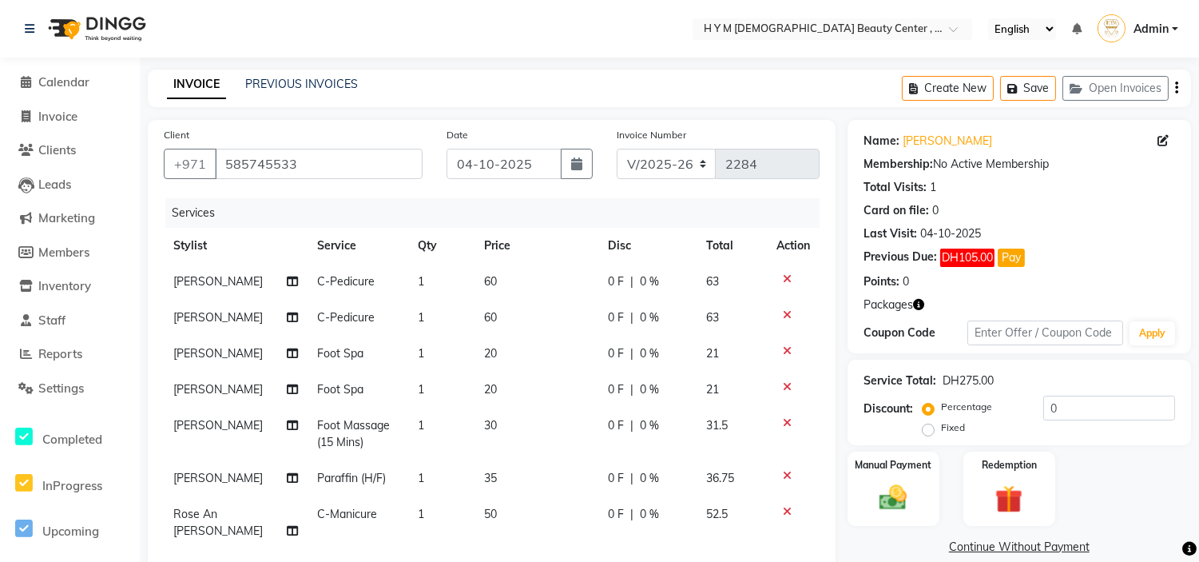
scroll to position [177, 0]
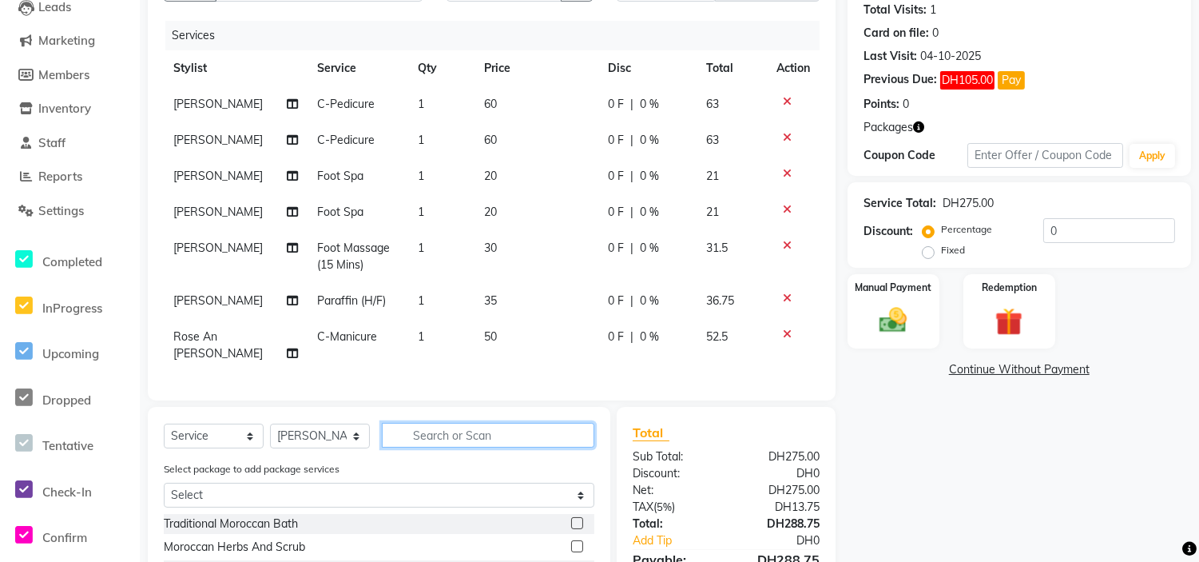
click at [435, 431] on input "text" at bounding box center [488, 435] width 212 height 25
type input "poli"
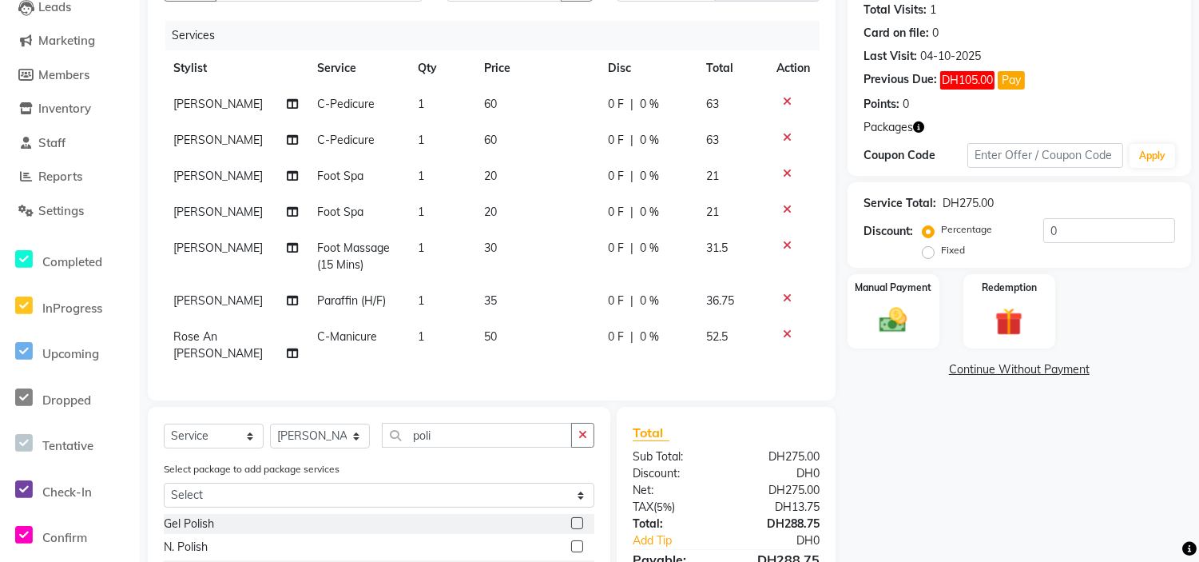
click at [578, 542] on label at bounding box center [577, 546] width 12 height 12
click at [578, 542] on input "checkbox" at bounding box center [576, 547] width 10 height 10
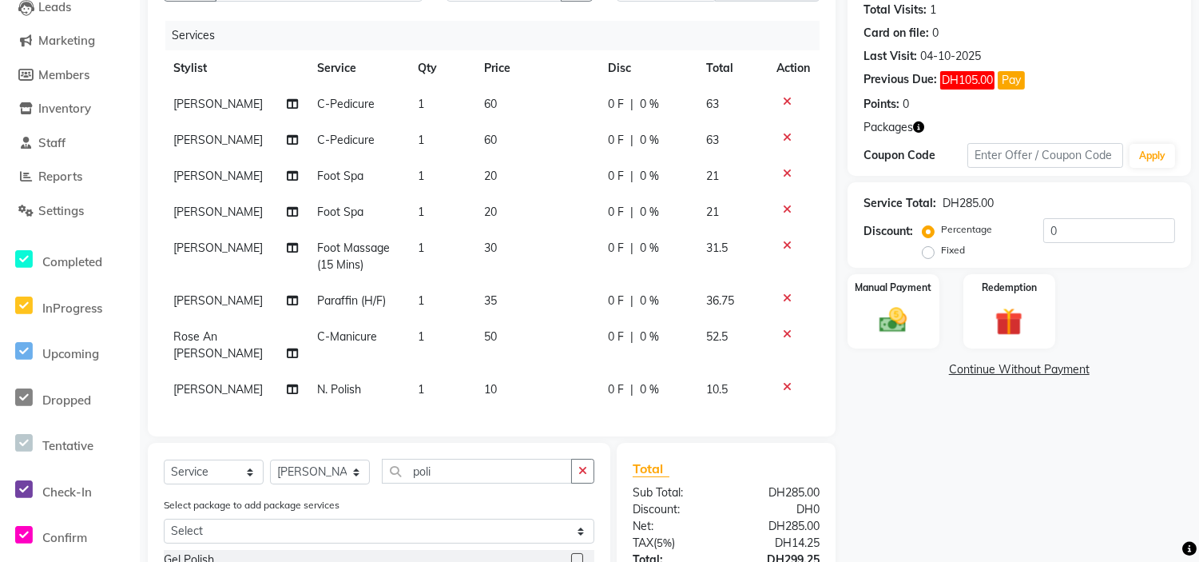
checkbox input "false"
click at [861, 445] on div "Name: [PERSON_NAME] Membership: No Active Membership Total Visits: 1 Card on fi…" at bounding box center [1025, 301] width 355 height 718
click at [993, 321] on img at bounding box center [1009, 322] width 47 height 36
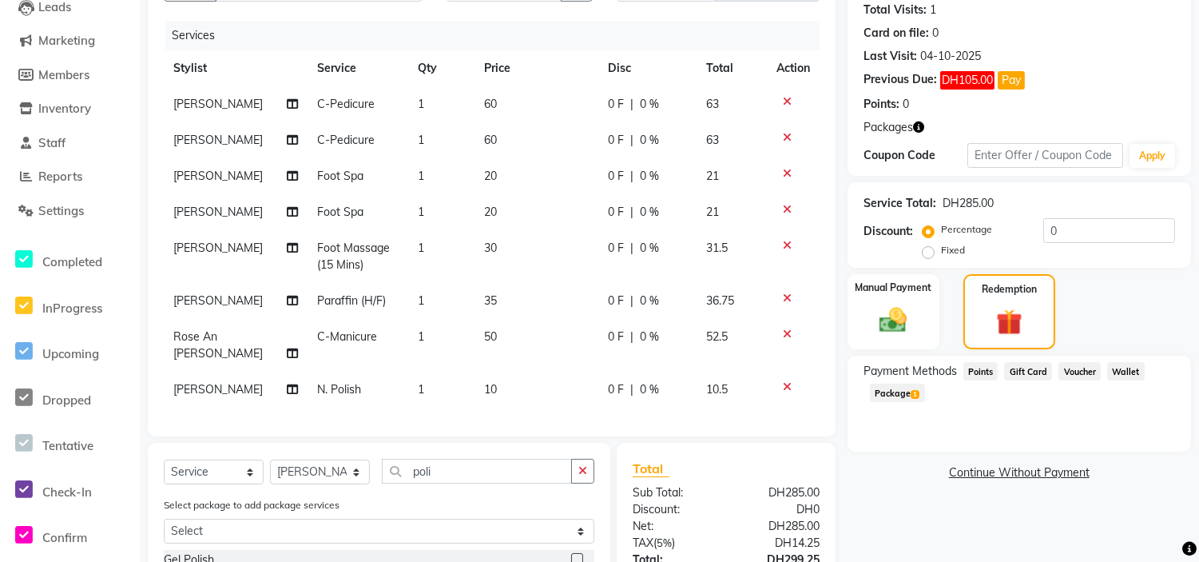
click at [899, 390] on span "Package 1" at bounding box center [897, 392] width 55 height 18
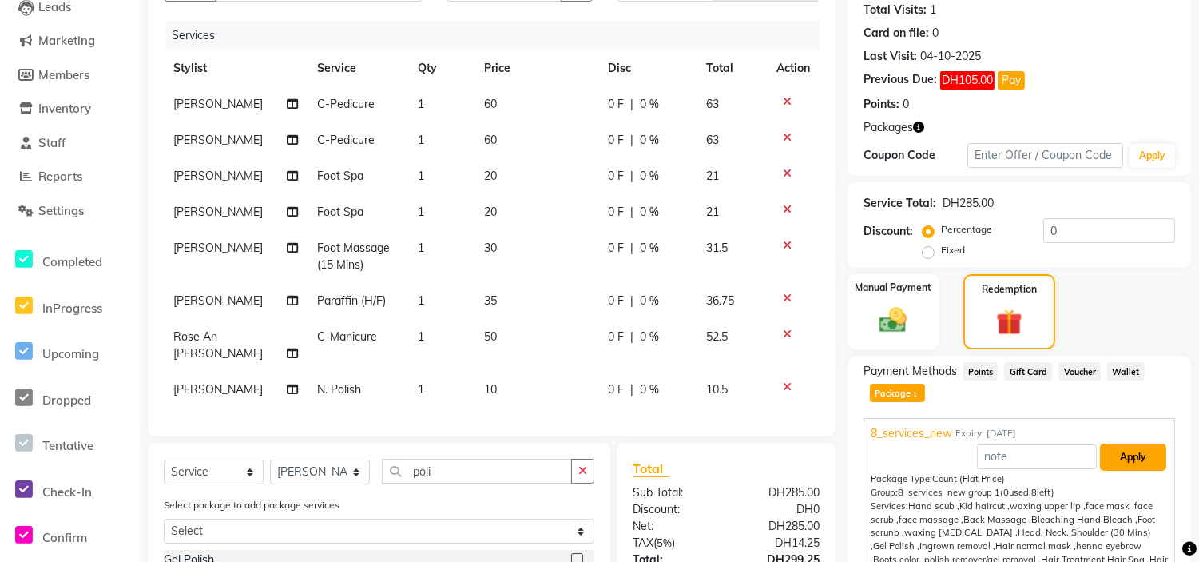
click at [1108, 459] on button "Apply" at bounding box center [1133, 456] width 66 height 27
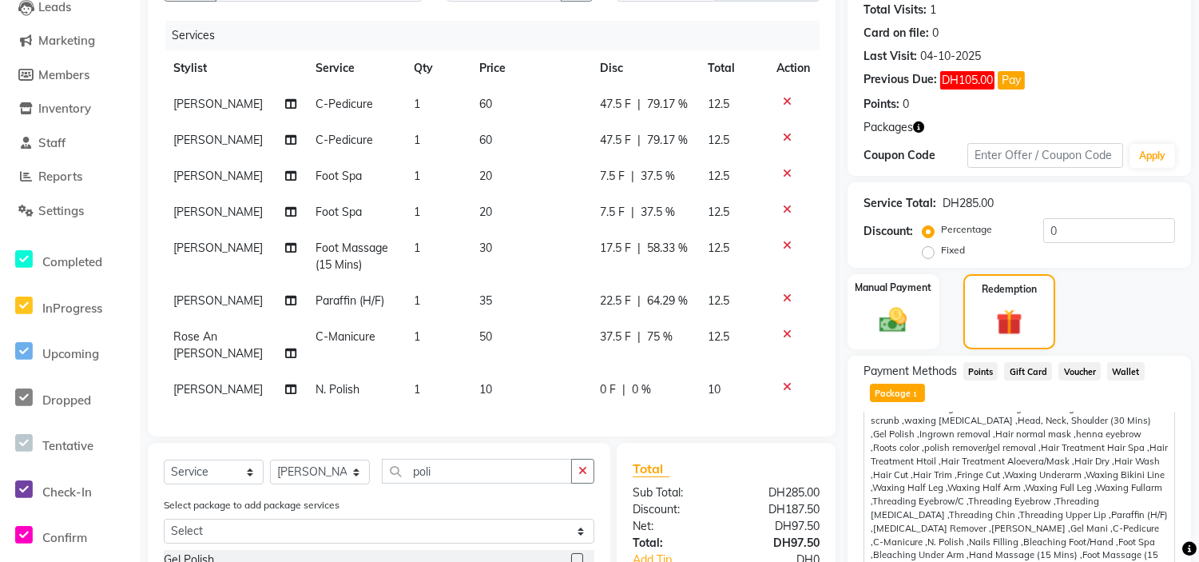
scroll to position [364, 0]
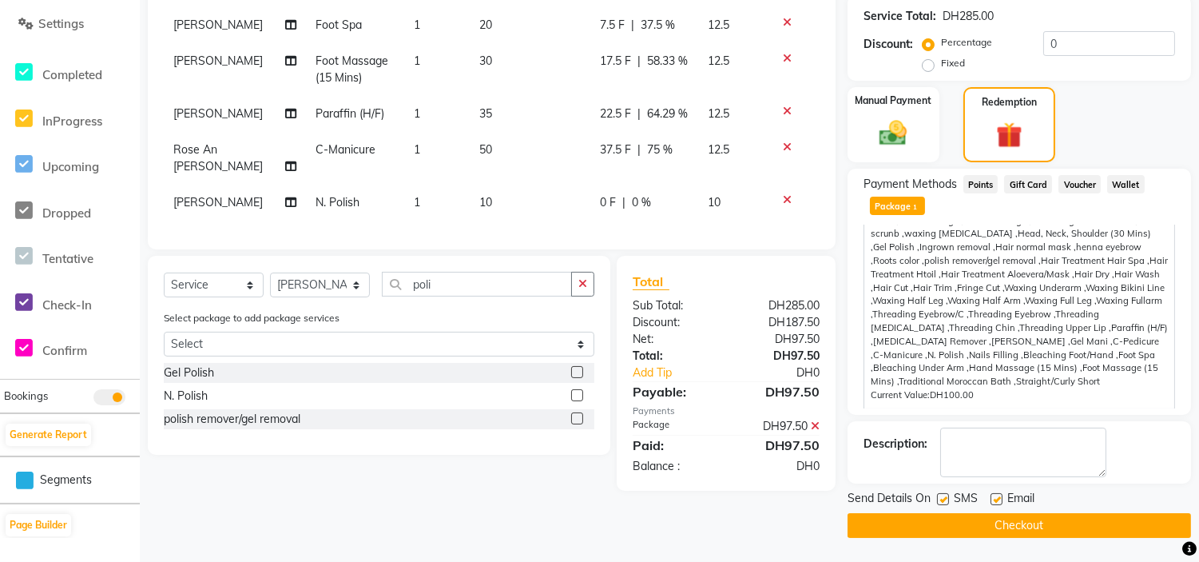
click at [941, 495] on label at bounding box center [943, 499] width 12 height 12
click at [941, 495] on input "checkbox" at bounding box center [942, 499] width 10 height 10
checkbox input "false"
click at [997, 498] on label at bounding box center [996, 499] width 12 height 12
click at [997, 498] on input "checkbox" at bounding box center [995, 499] width 10 height 10
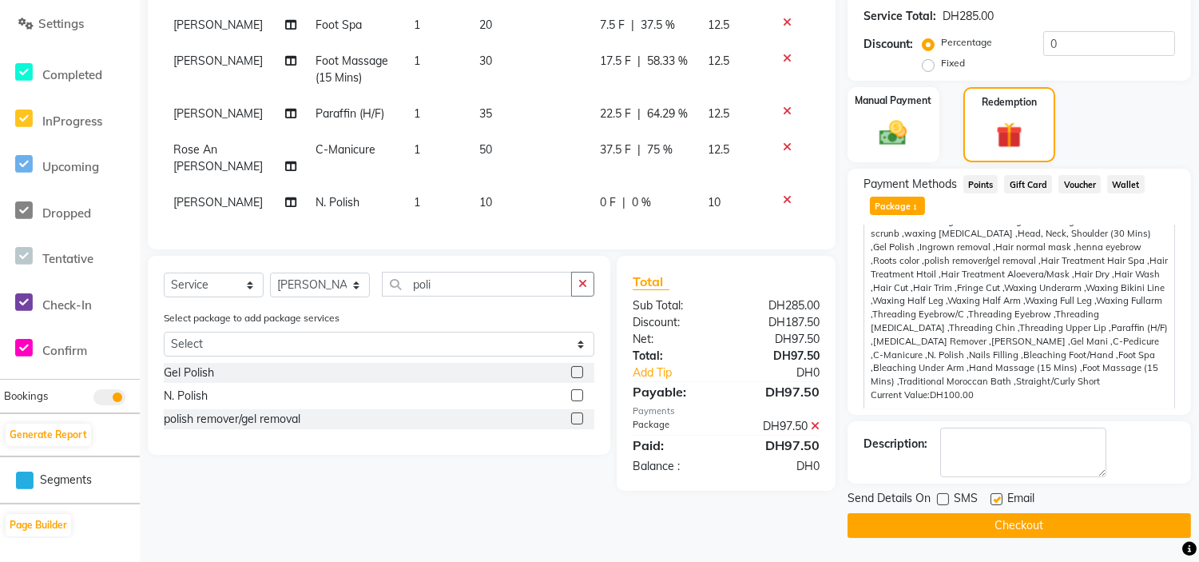
checkbox input "false"
click at [1000, 524] on button "Checkout" at bounding box center [1019, 525] width 343 height 25
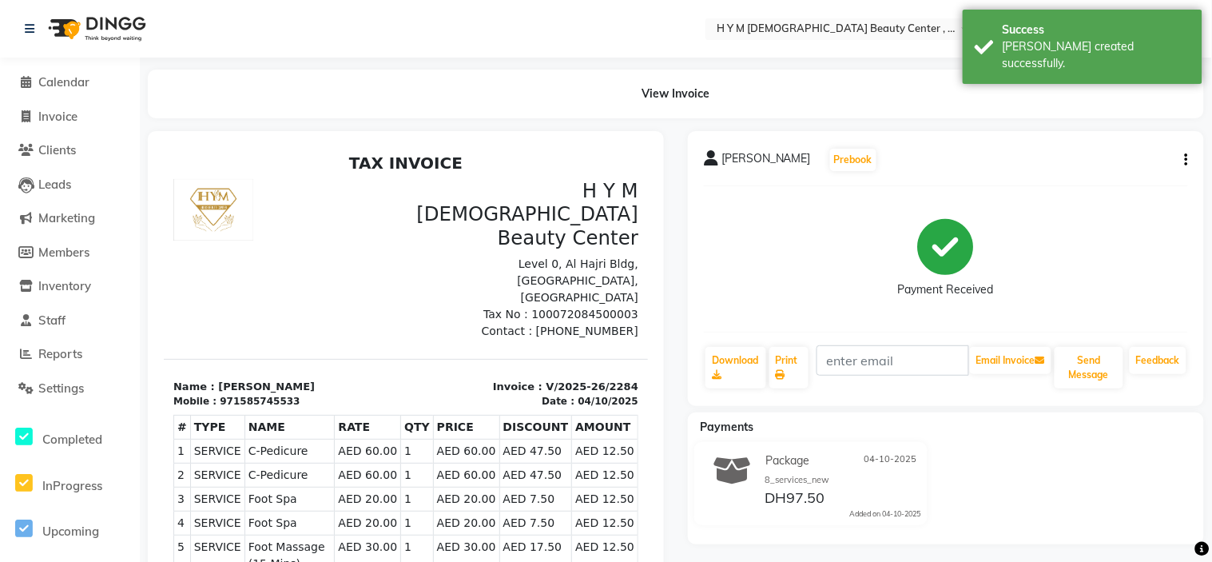
select select "7248"
select select "service"
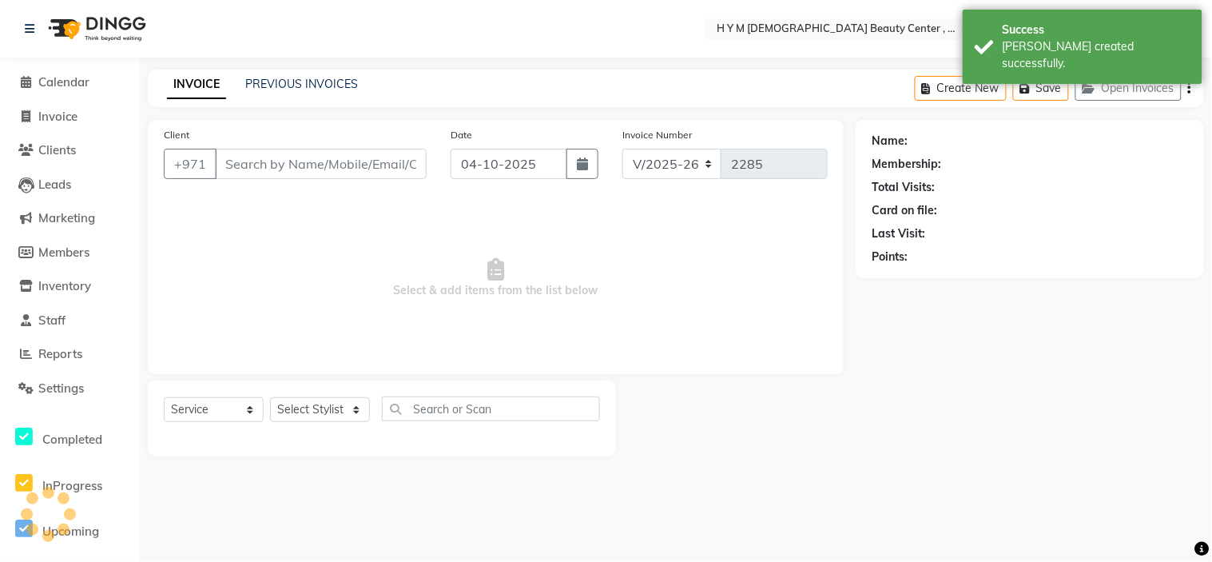
type input "585745533"
select select "61770"
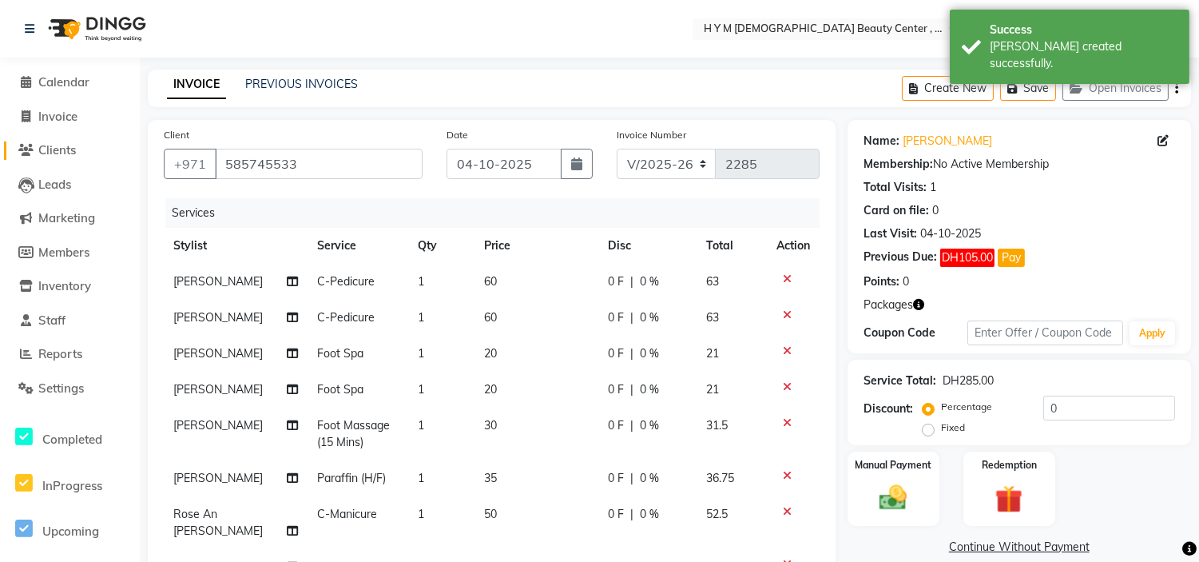
click at [45, 146] on span "Clients" at bounding box center [57, 149] width 38 height 15
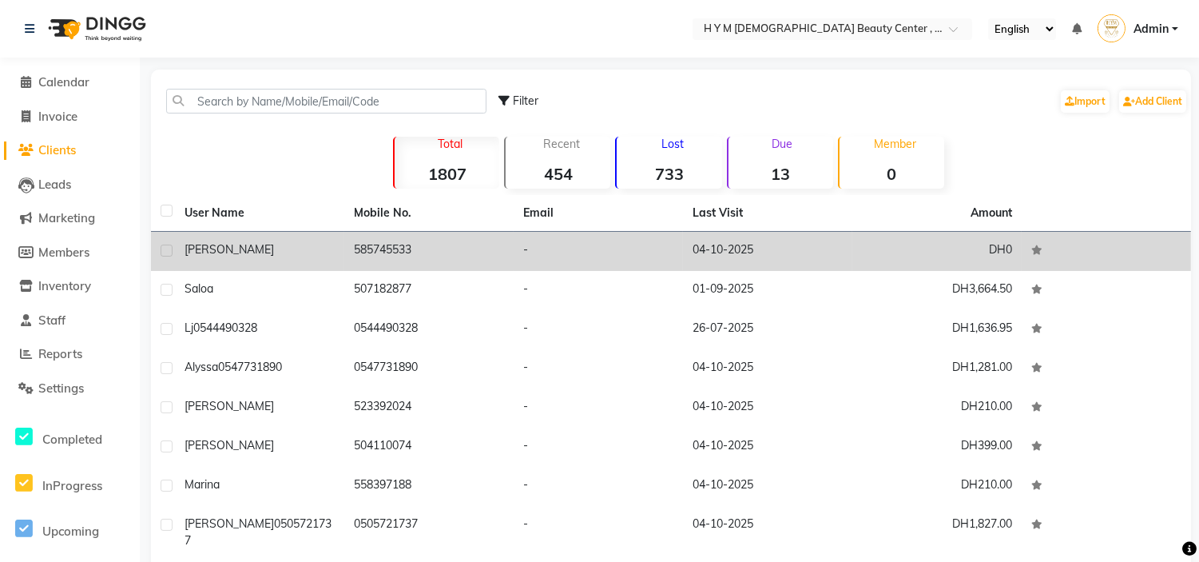
click at [333, 251] on div "[PERSON_NAME]" at bounding box center [260, 249] width 150 height 17
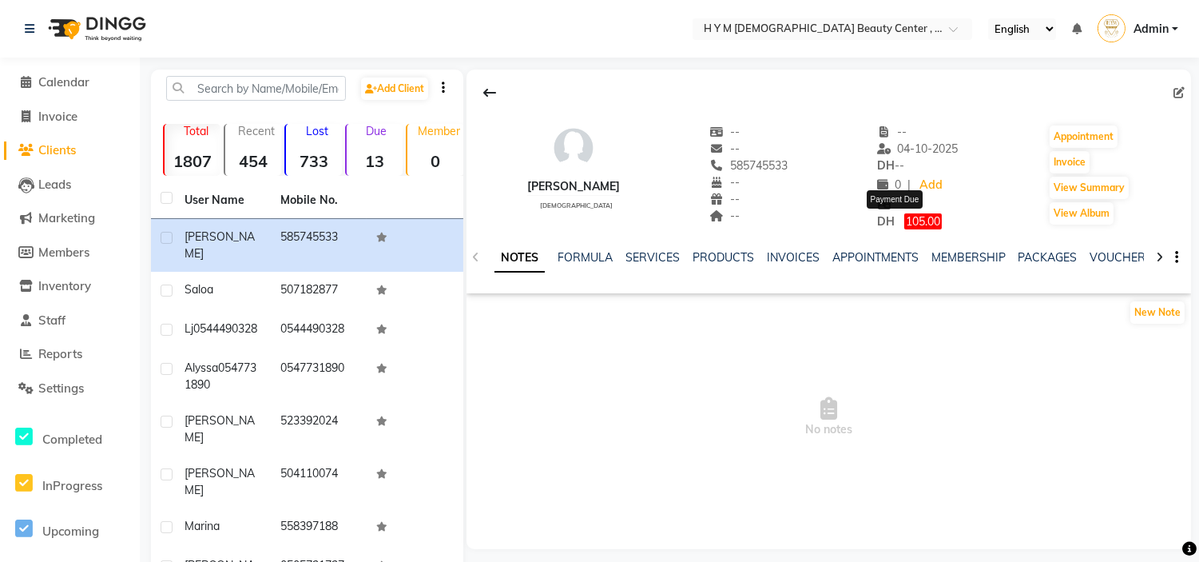
click at [919, 221] on span "105.00" at bounding box center [923, 221] width 38 height 16
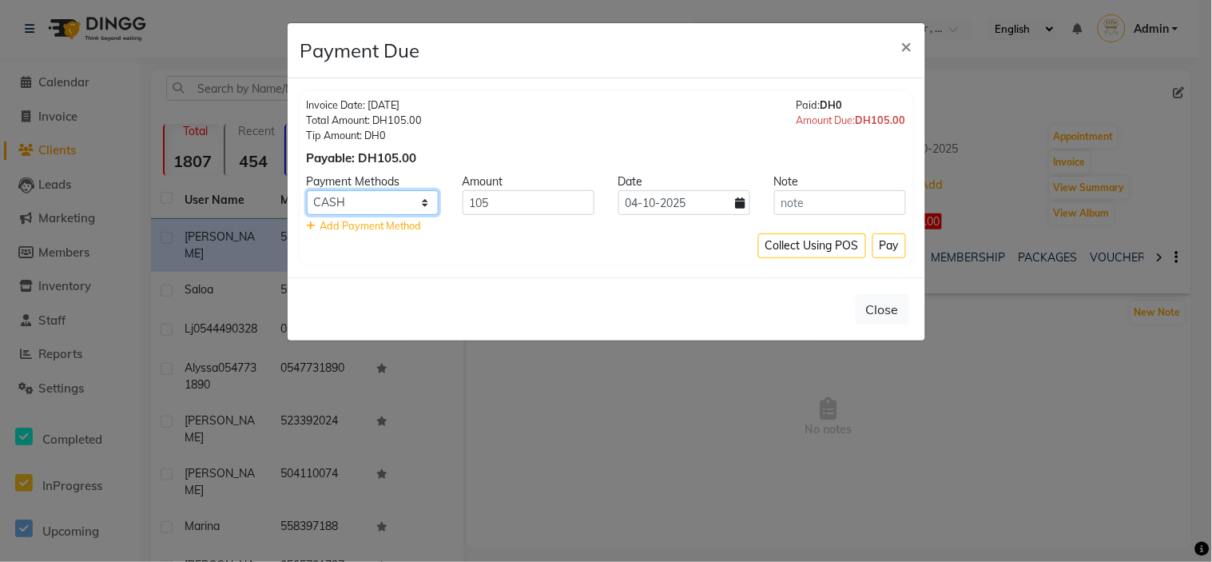
click at [409, 204] on select "Master Card CARD Bank Visa Card Credit Card CASH" at bounding box center [373, 202] width 132 height 25
select select "72"
click at [307, 190] on select "Master Card CARD Bank Visa Card Credit Card CASH" at bounding box center [373, 202] width 132 height 25
click at [890, 244] on button "Pay" at bounding box center [889, 245] width 34 height 25
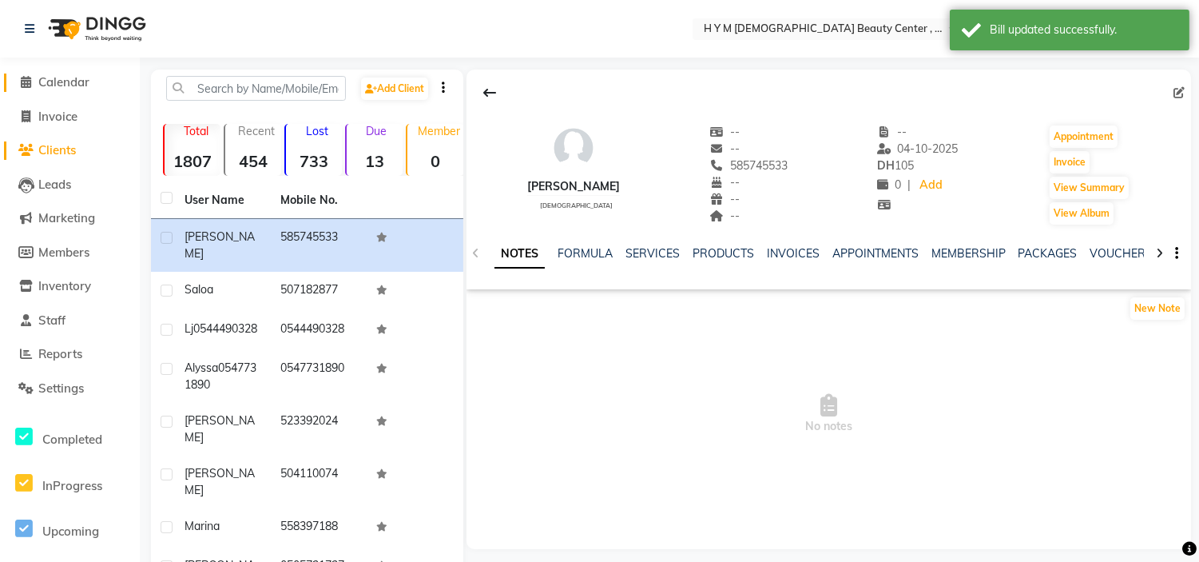
click at [22, 84] on icon at bounding box center [27, 82] width 10 height 12
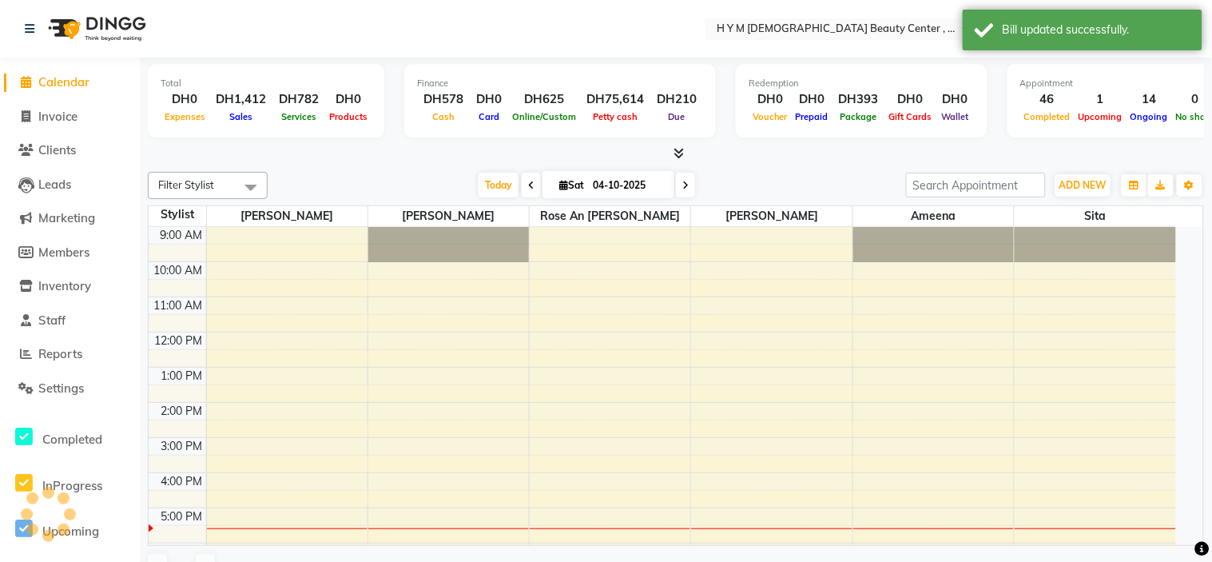
scroll to position [176, 0]
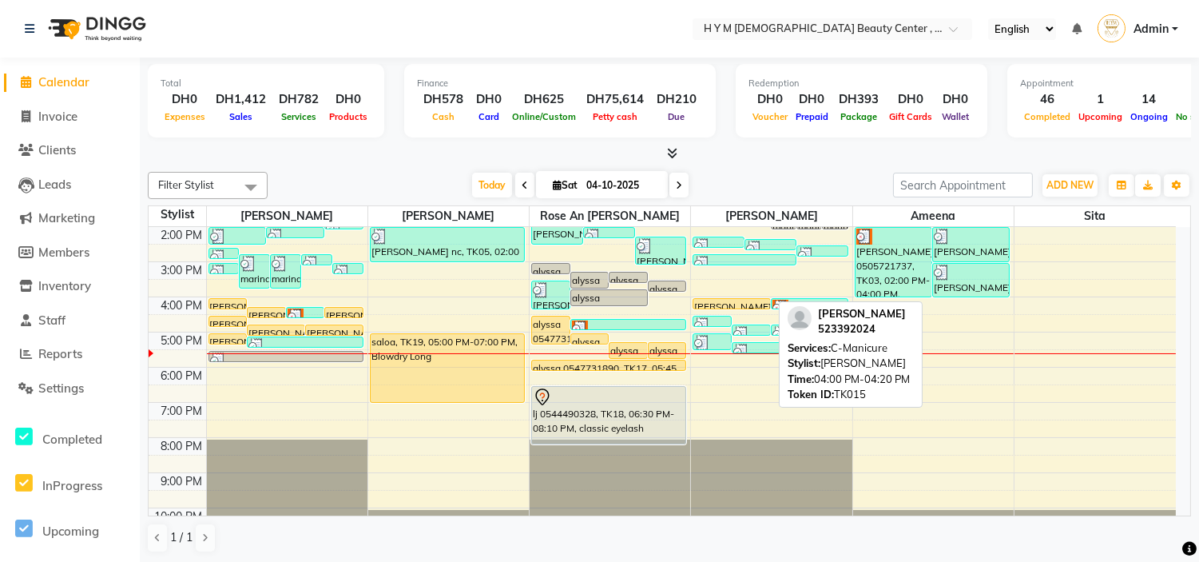
click at [746, 301] on div "[PERSON_NAME], TK15, 04:00 PM-04:20 PM, C-[GEOGRAPHIC_DATA]" at bounding box center [731, 304] width 76 height 10
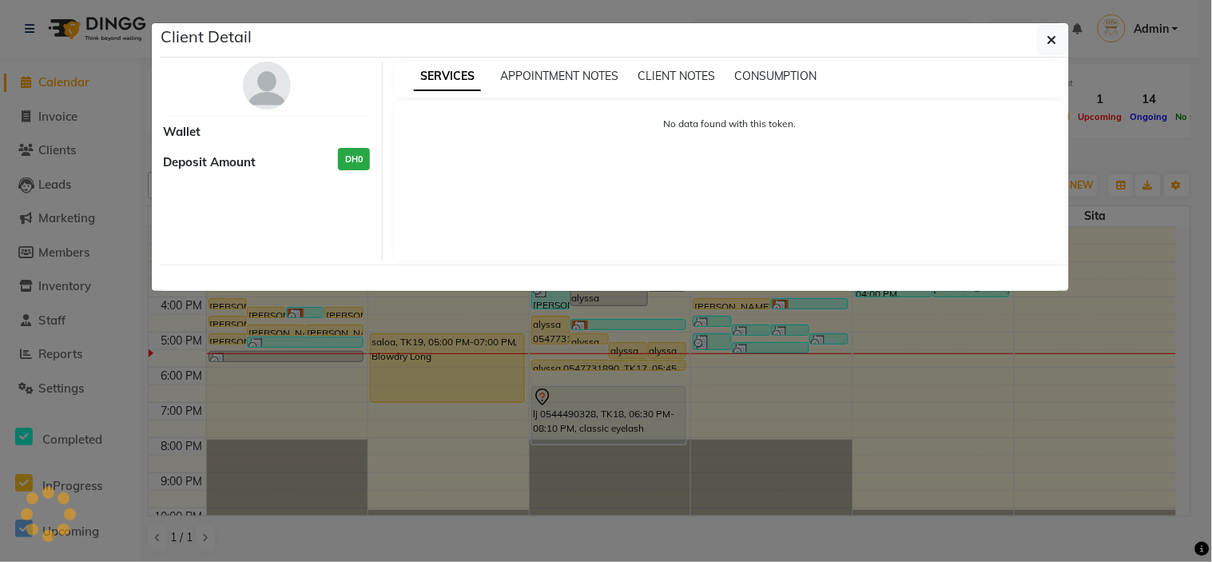
select select "1"
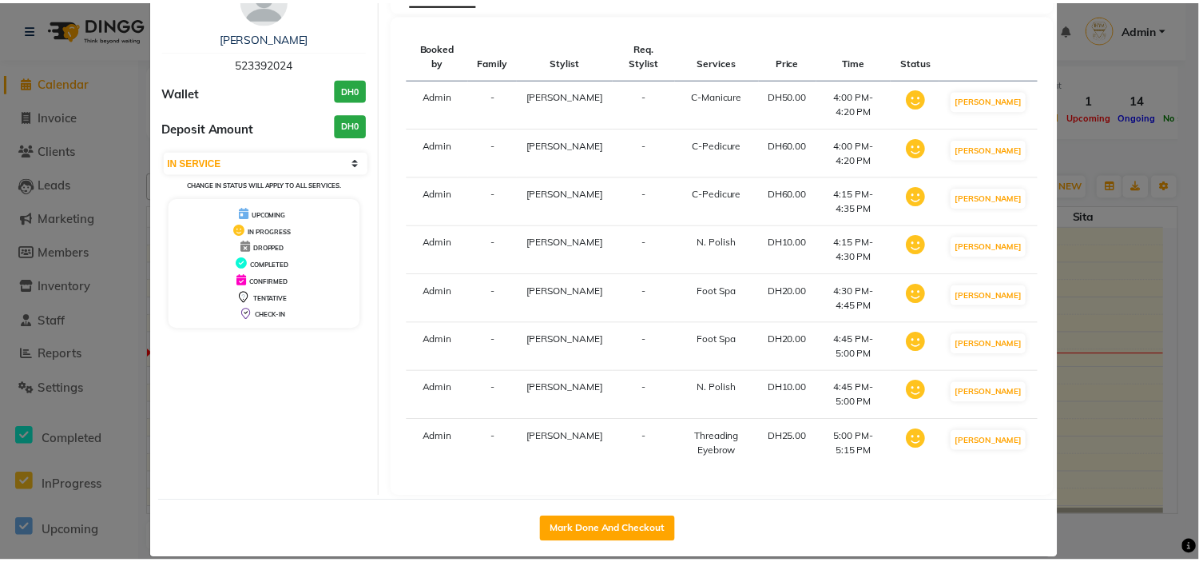
scroll to position [158, 0]
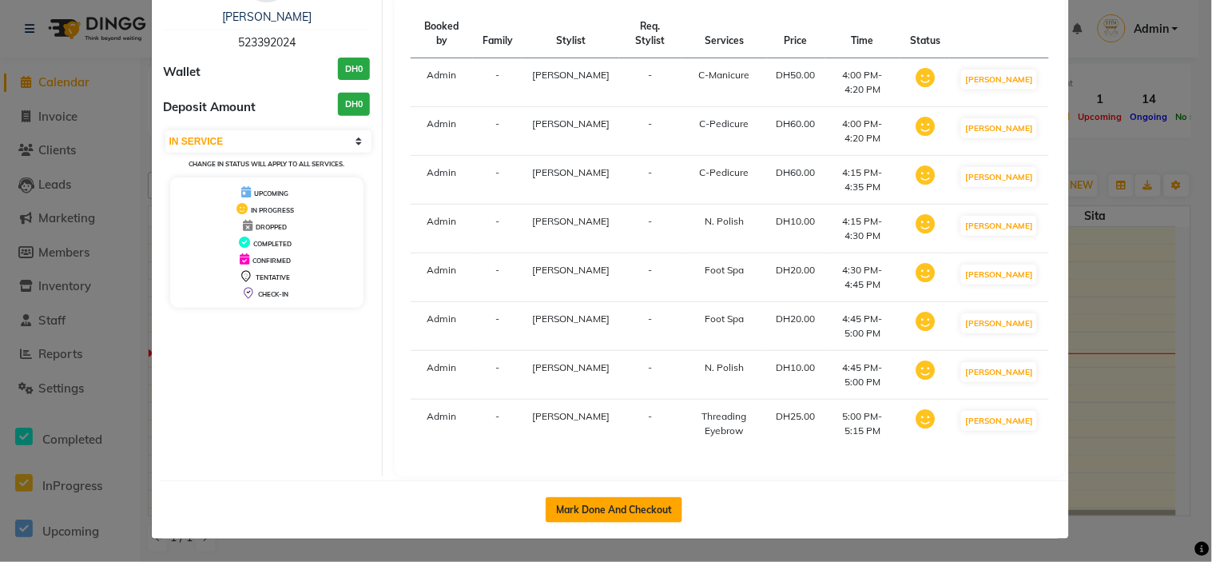
click at [603, 514] on button "Mark Done And Checkout" at bounding box center [614, 510] width 137 height 26
select select "service"
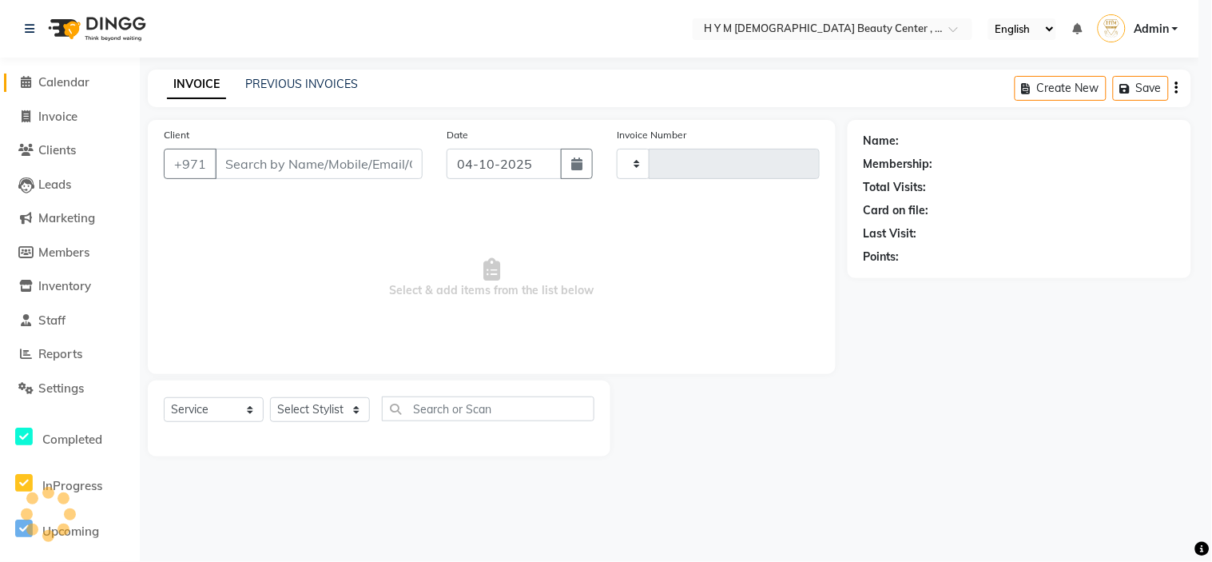
type input "2285"
select select "7248"
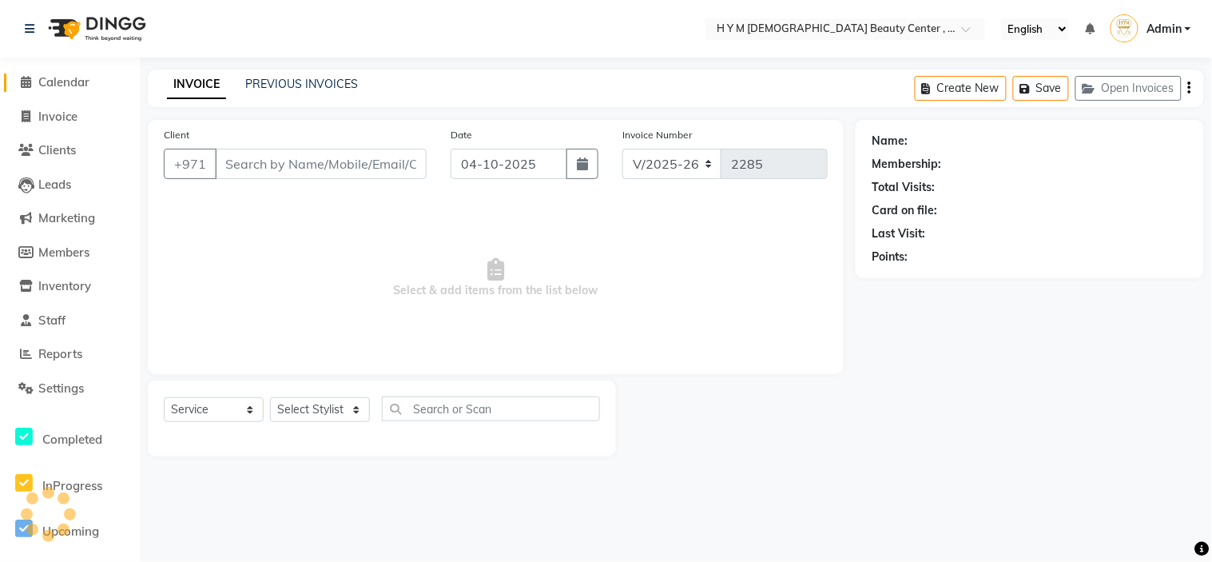
type input "523392024"
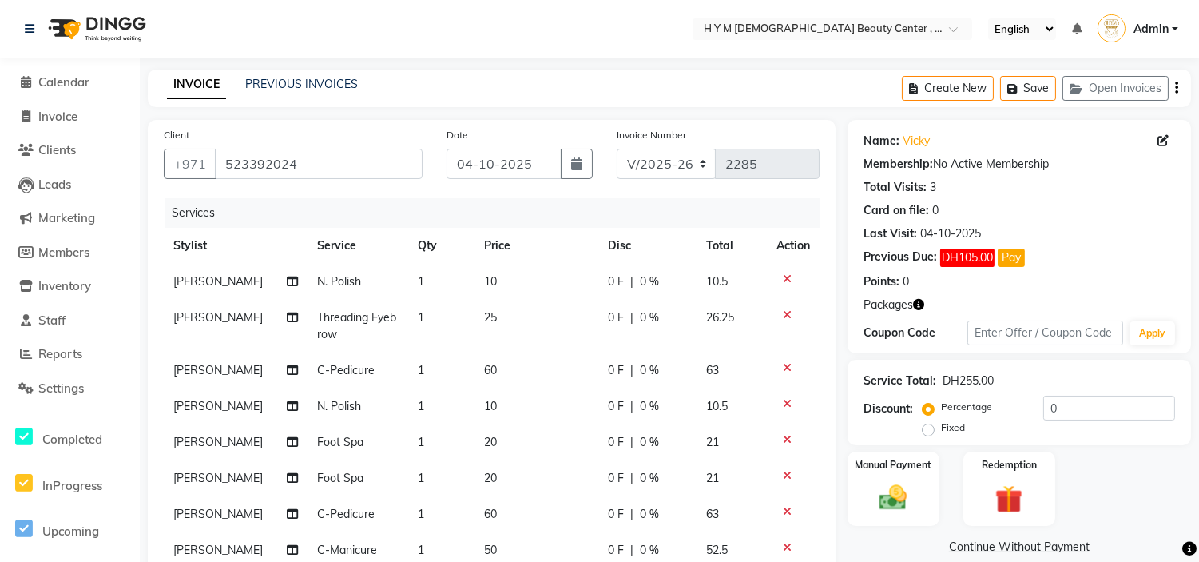
click at [788, 280] on icon at bounding box center [787, 278] width 9 height 11
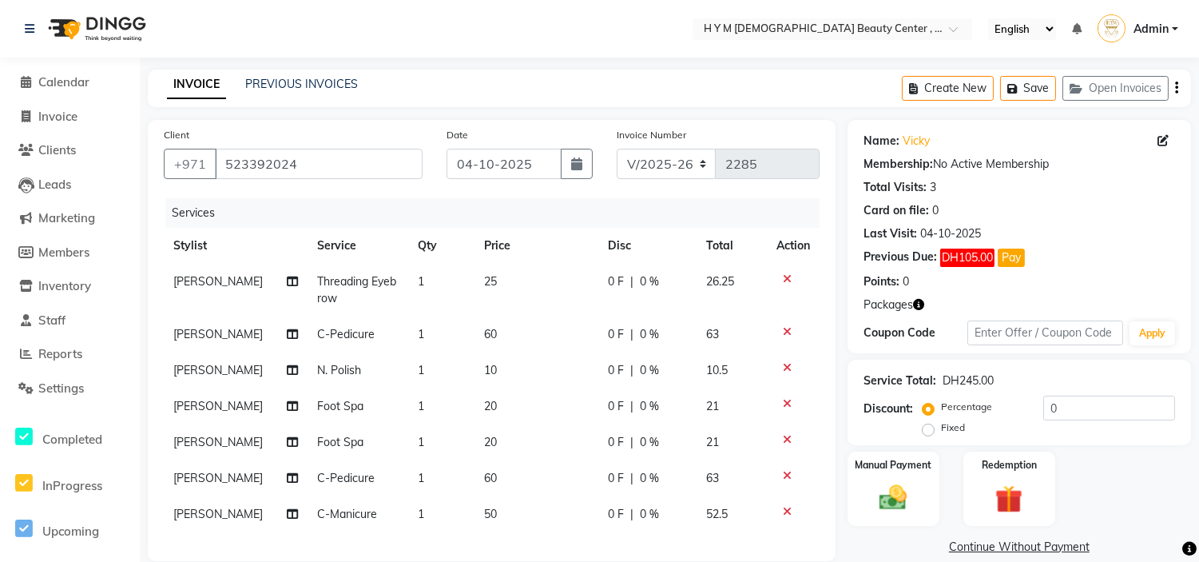
click at [787, 364] on icon at bounding box center [787, 367] width 9 height 11
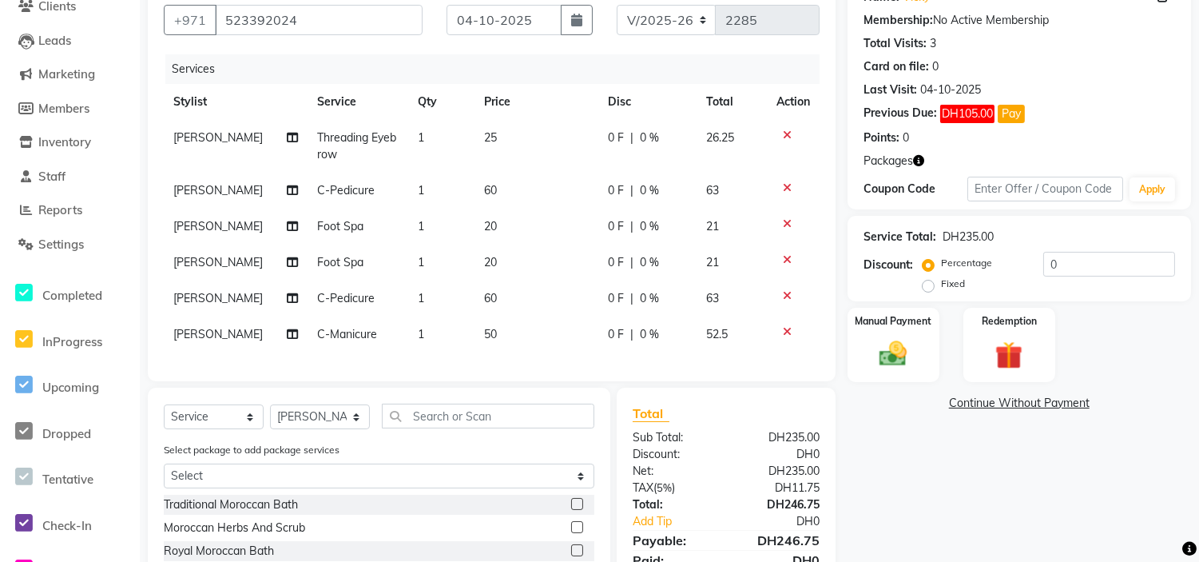
scroll to position [296, 0]
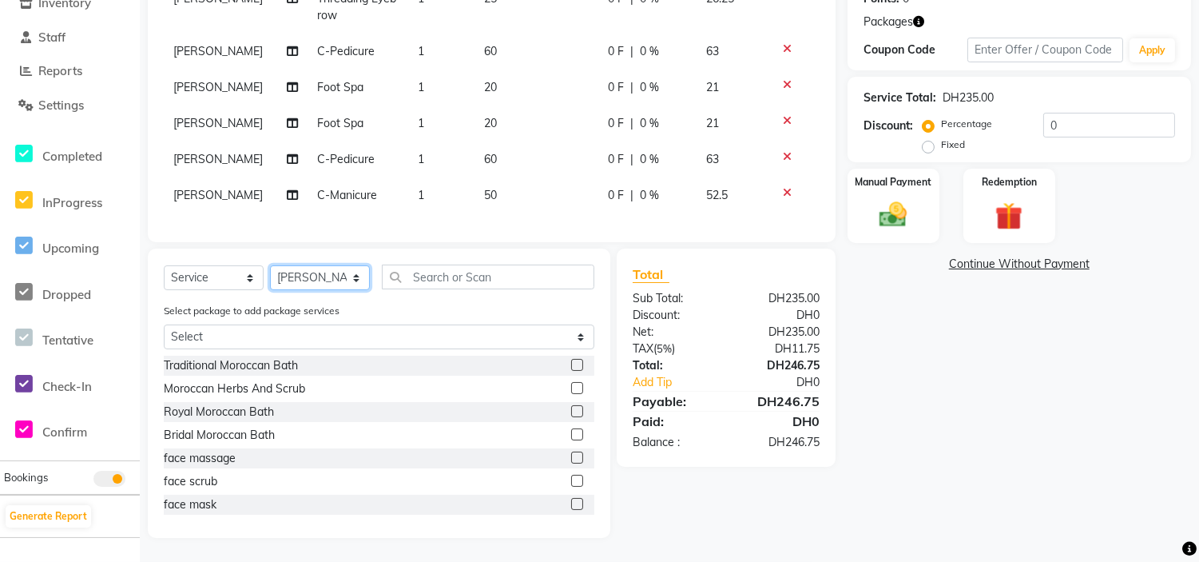
click at [353, 274] on select "Select Stylist [PERSON_NAME] Jheza [PERSON_NAME] [PERSON_NAME] [PERSON_NAME] An…" at bounding box center [320, 277] width 100 height 25
select select "61770"
click at [270, 266] on select "Select Stylist [PERSON_NAME] Jheza [PERSON_NAME] [PERSON_NAME] [PERSON_NAME] An…" at bounding box center [320, 277] width 100 height 25
click at [466, 283] on input "text" at bounding box center [488, 276] width 212 height 25
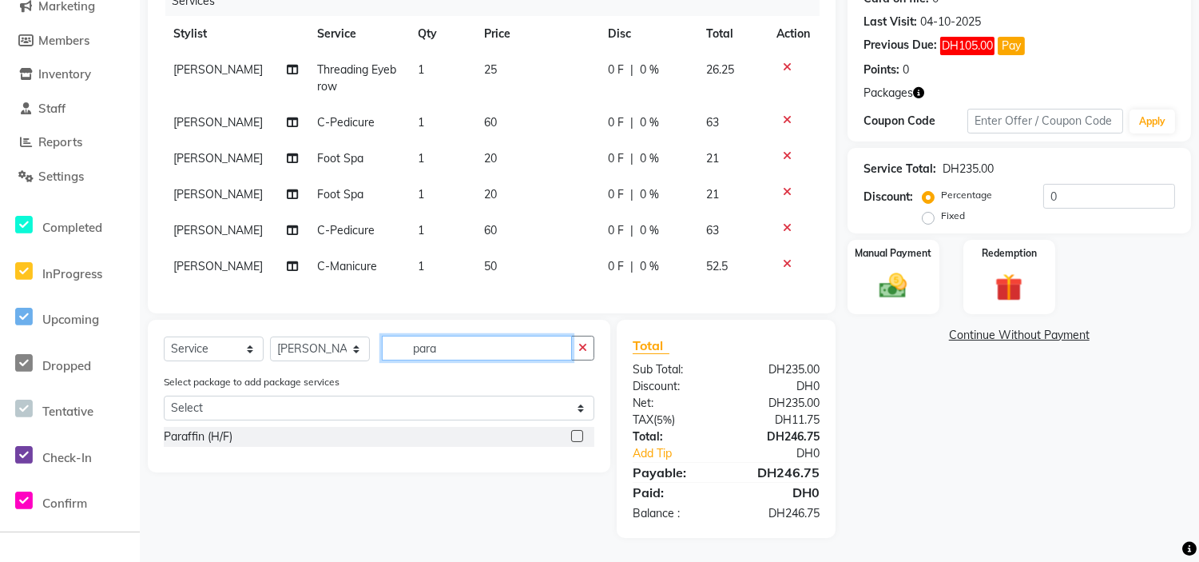
scroll to position [224, 0]
type input "paraff"
click at [574, 433] on label at bounding box center [577, 436] width 12 height 12
click at [574, 433] on input "checkbox" at bounding box center [576, 436] width 10 height 10
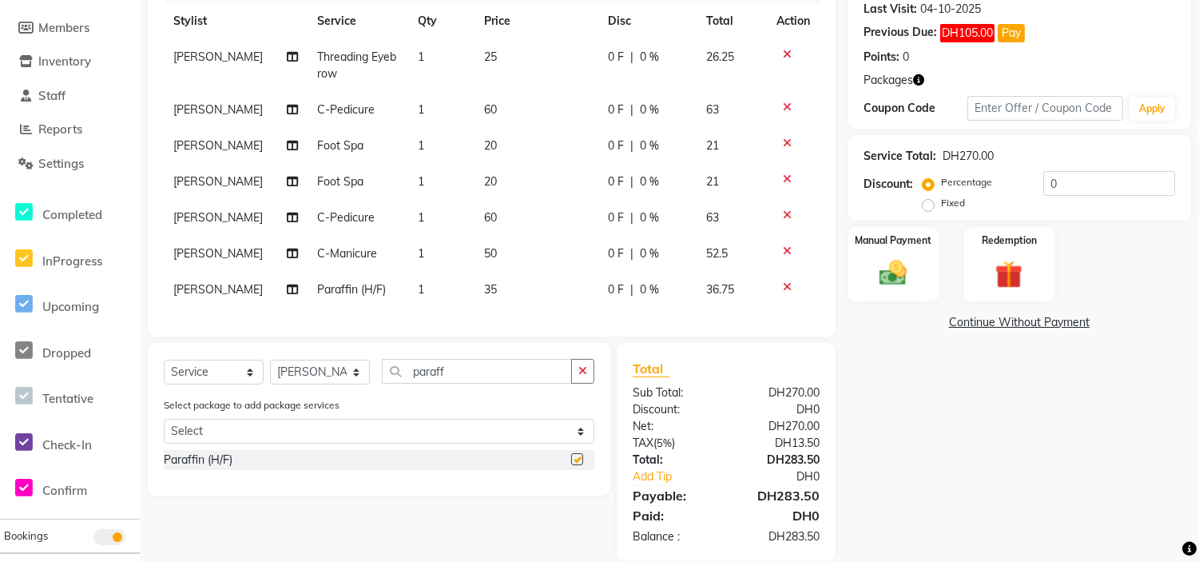
checkbox input "false"
click at [498, 379] on input "paraff" at bounding box center [477, 371] width 190 height 25
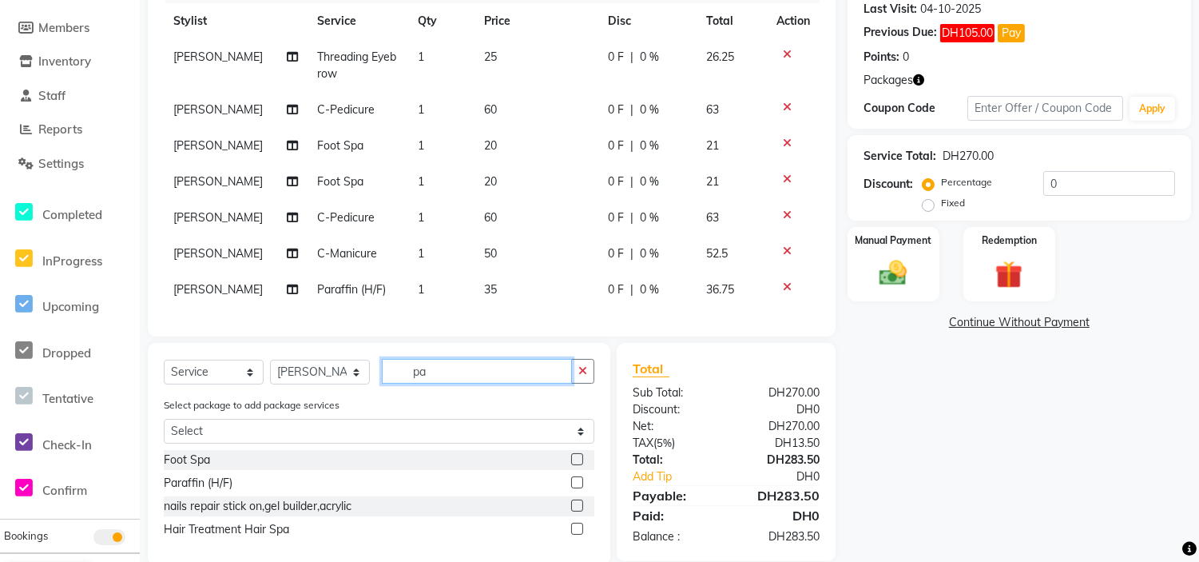
type input "p"
type input "foot"
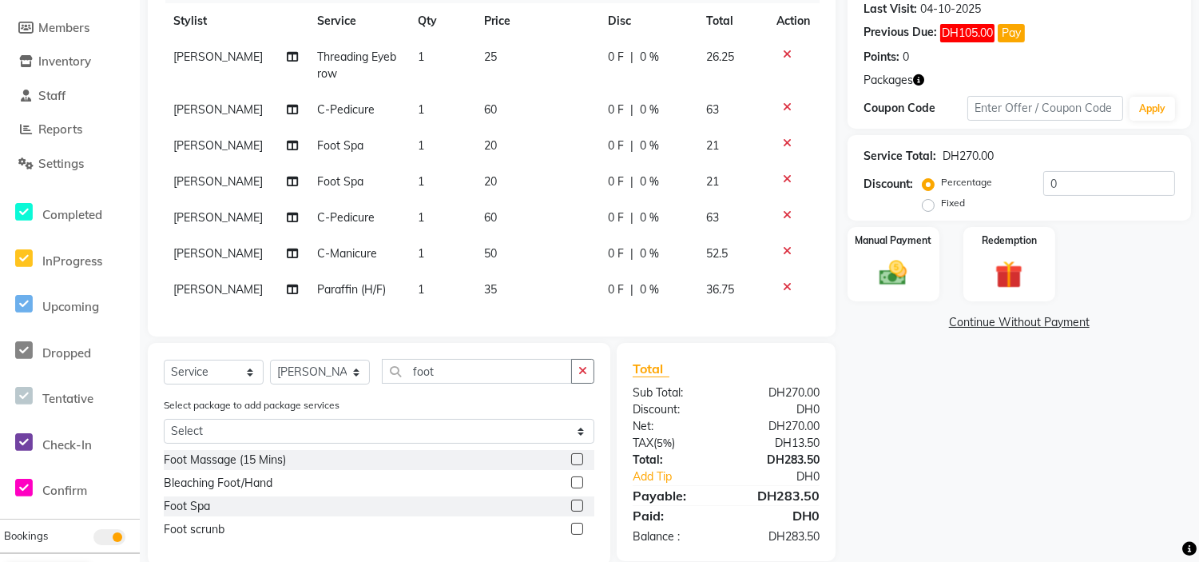
click at [575, 465] on label at bounding box center [577, 459] width 12 height 12
click at [575, 465] on input "checkbox" at bounding box center [576, 460] width 10 height 10
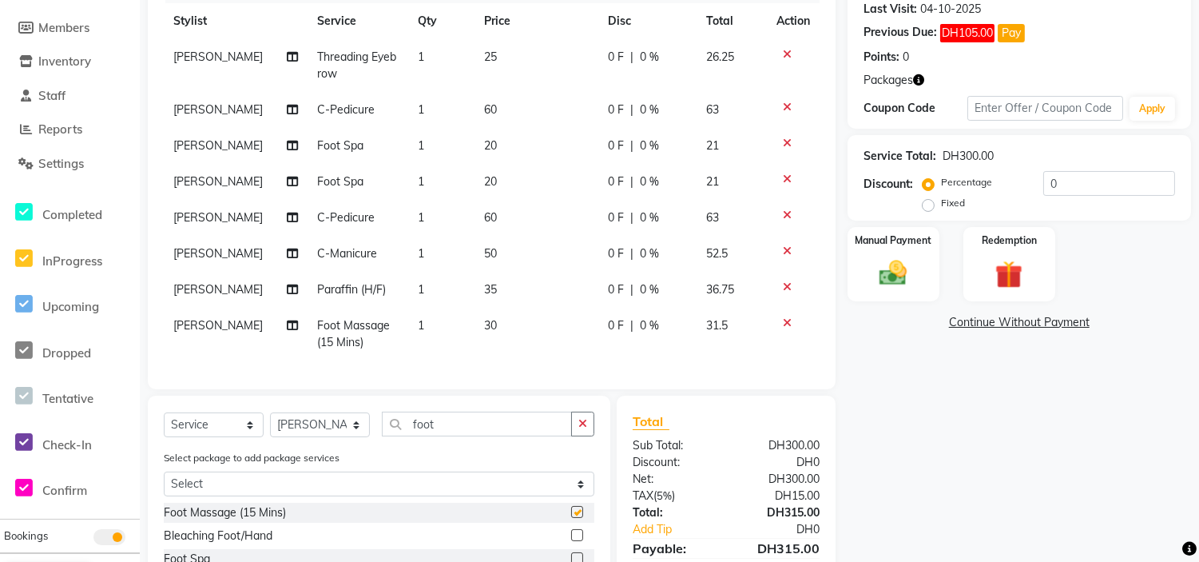
checkbox input "false"
click at [906, 449] on div "Name: [PERSON_NAME] Membership: No Active Membership Total Visits: 3 Card on fi…" at bounding box center [1025, 256] width 355 height 722
click at [1006, 262] on img at bounding box center [1009, 274] width 47 height 36
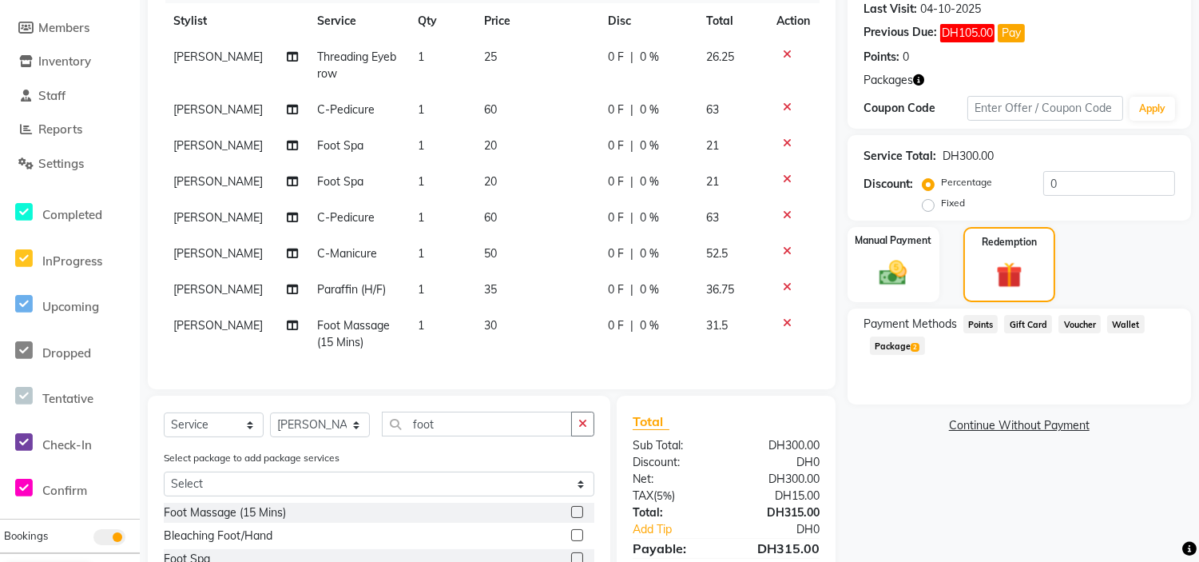
click at [892, 342] on span "Package 2" at bounding box center [897, 345] width 55 height 18
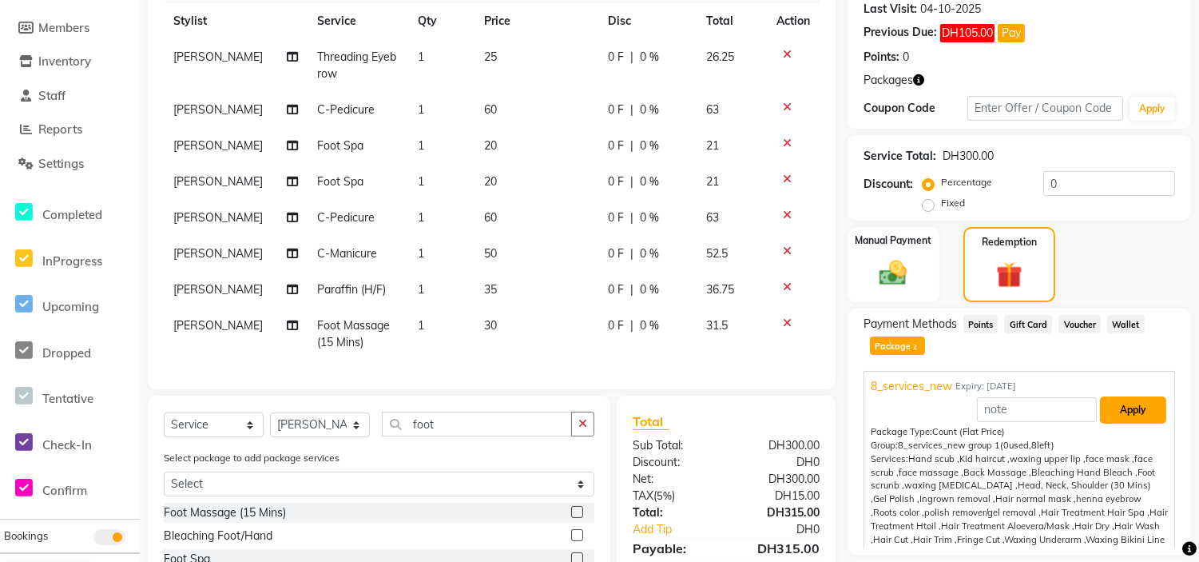
click at [1106, 407] on button "Apply" at bounding box center [1133, 409] width 66 height 27
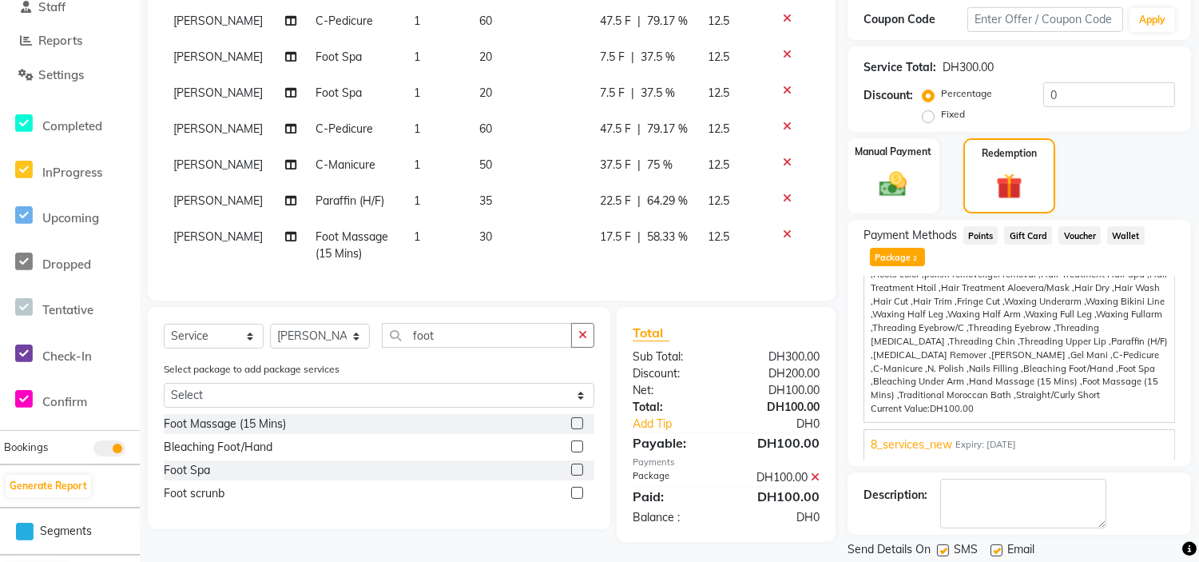
scroll to position [364, 0]
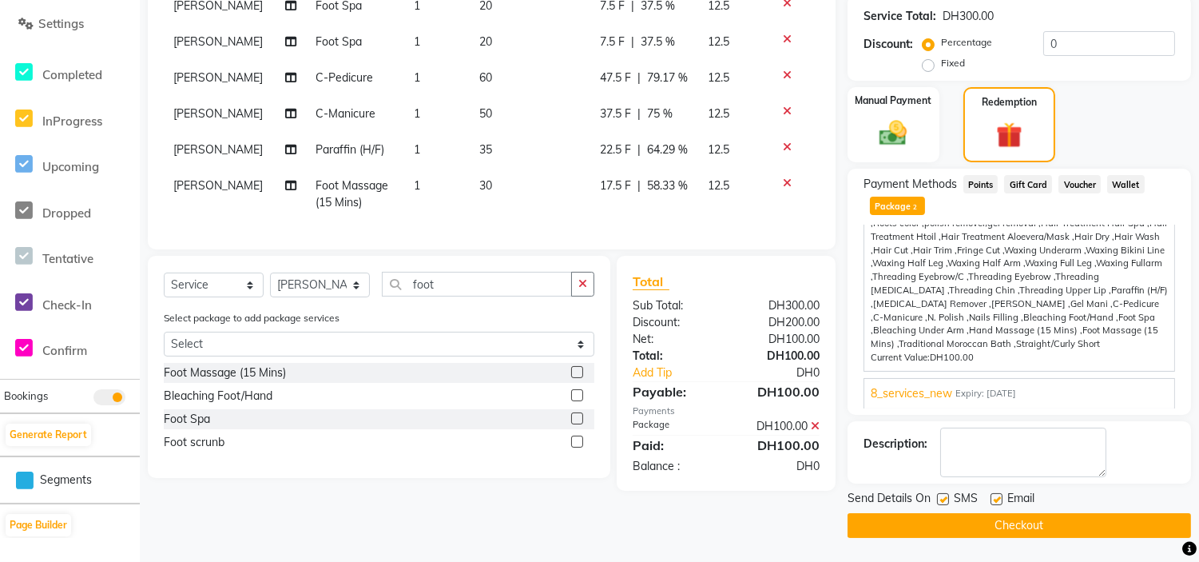
click at [939, 499] on label at bounding box center [943, 499] width 12 height 12
click at [939, 499] on input "checkbox" at bounding box center [942, 499] width 10 height 10
checkbox input "false"
click at [994, 501] on label at bounding box center [996, 499] width 12 height 12
click at [994, 501] on input "checkbox" at bounding box center [995, 499] width 10 height 10
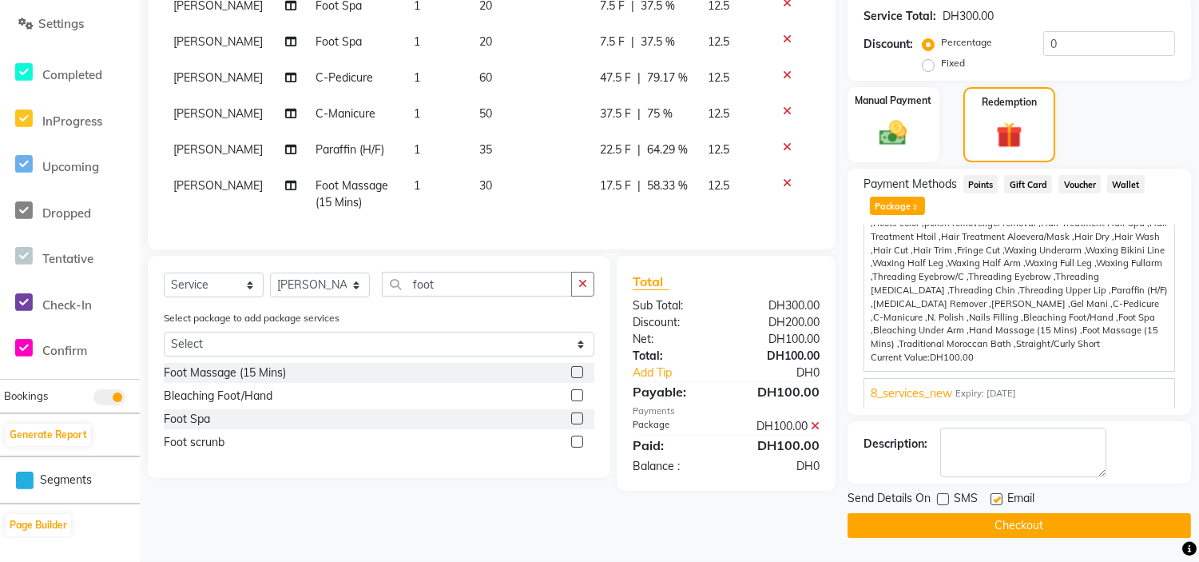
checkbox input "false"
click at [1005, 522] on button "Checkout" at bounding box center [1019, 525] width 343 height 25
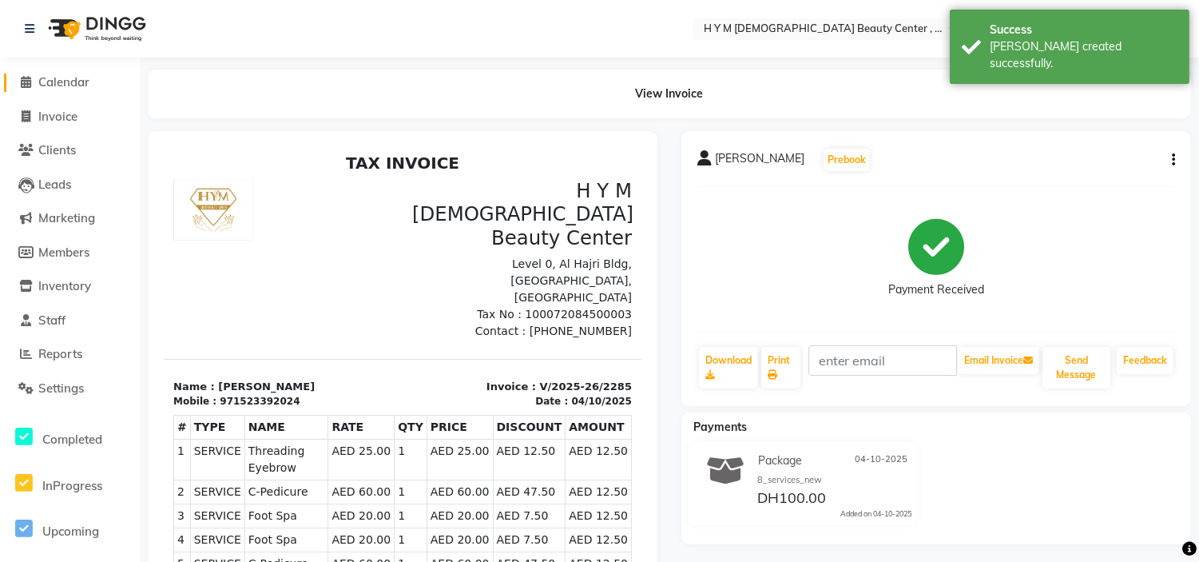
click at [19, 80] on span at bounding box center [26, 82] width 24 height 18
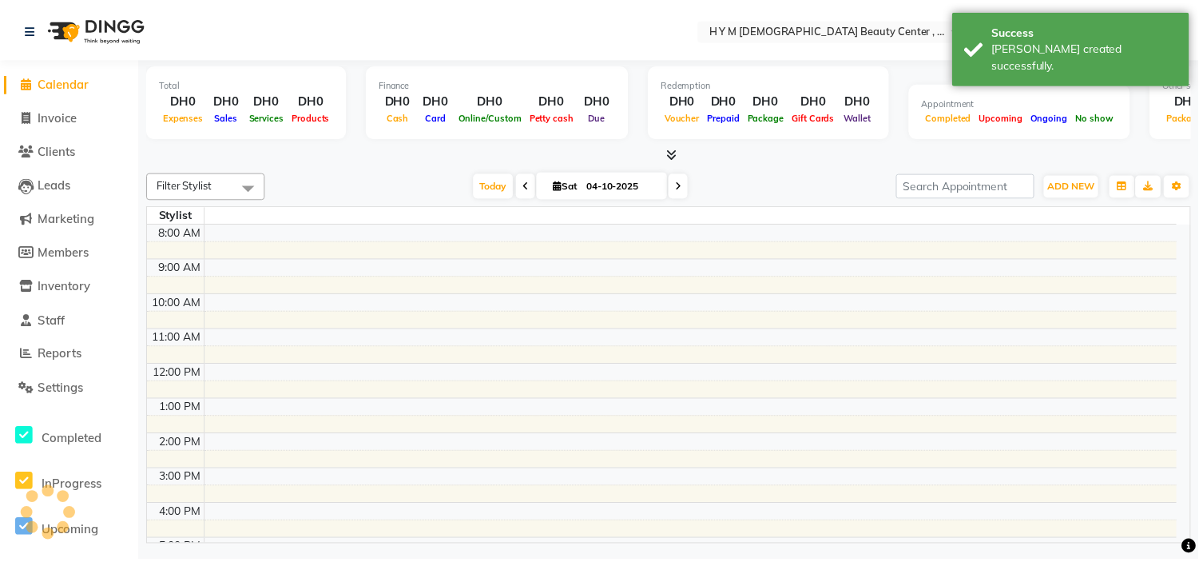
scroll to position [176, 0]
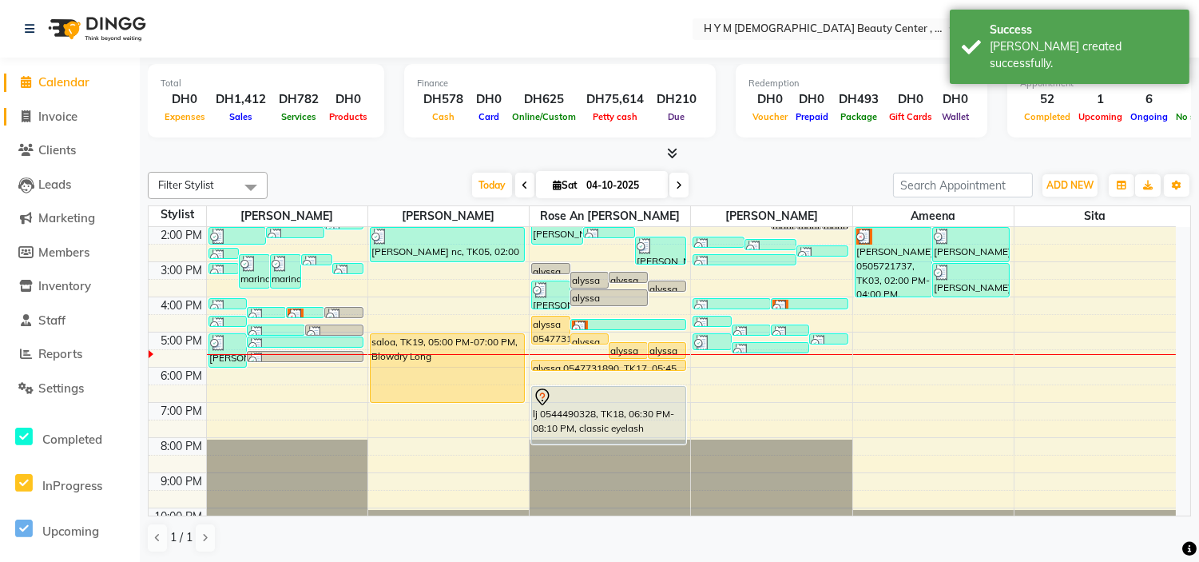
click at [28, 121] on icon at bounding box center [26, 116] width 9 height 12
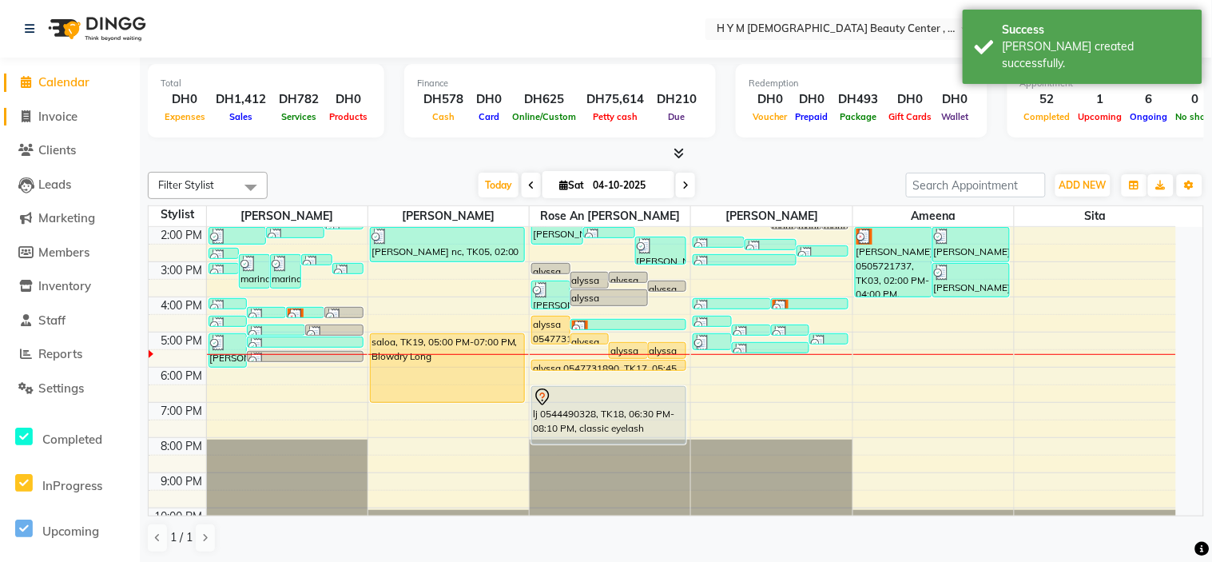
select select "service"
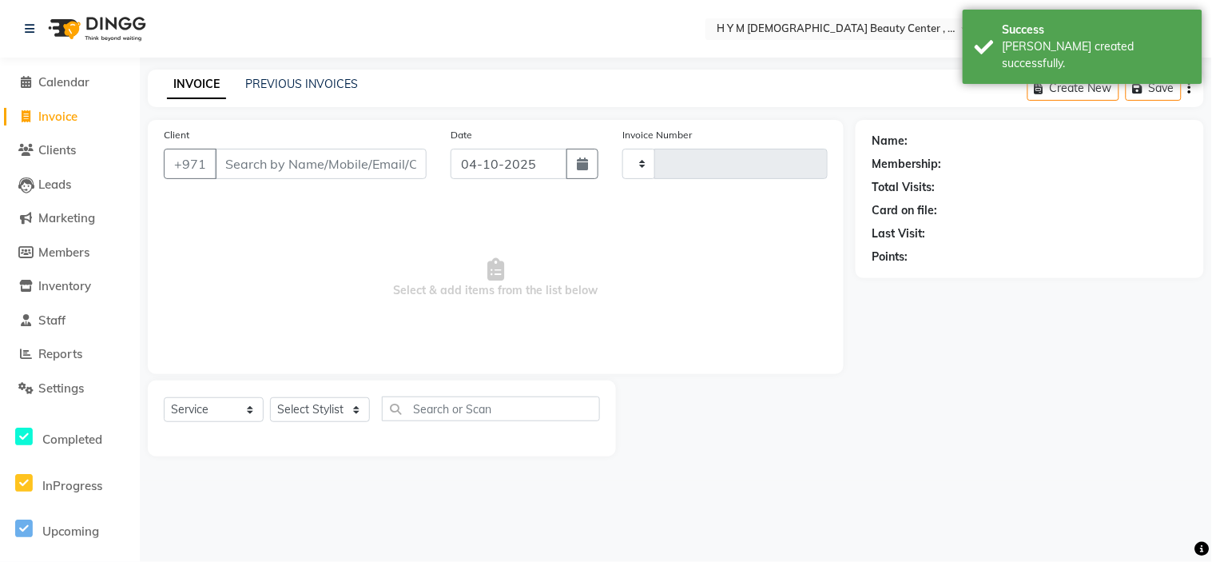
type input "2286"
select select "7248"
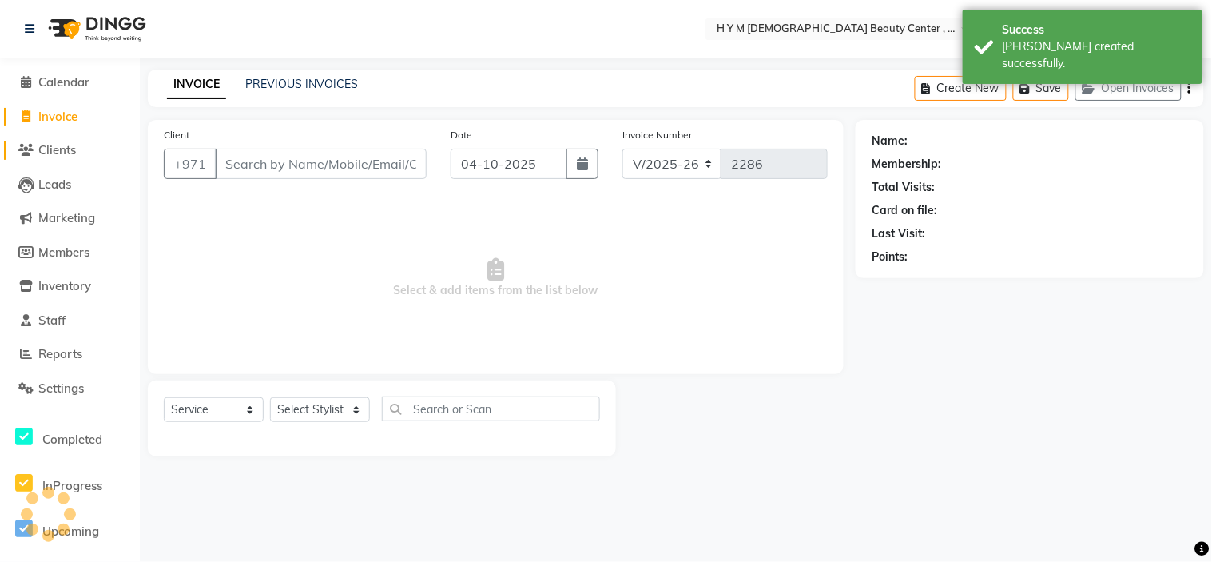
click at [30, 153] on icon at bounding box center [26, 150] width 15 height 12
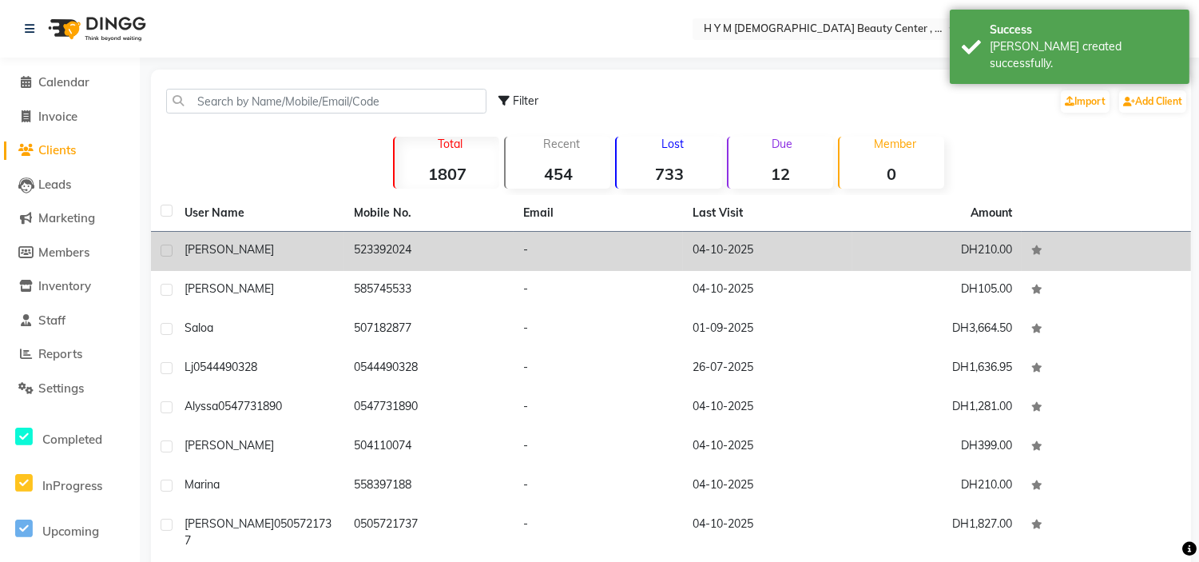
click at [362, 245] on td "523392024" at bounding box center [428, 251] width 169 height 39
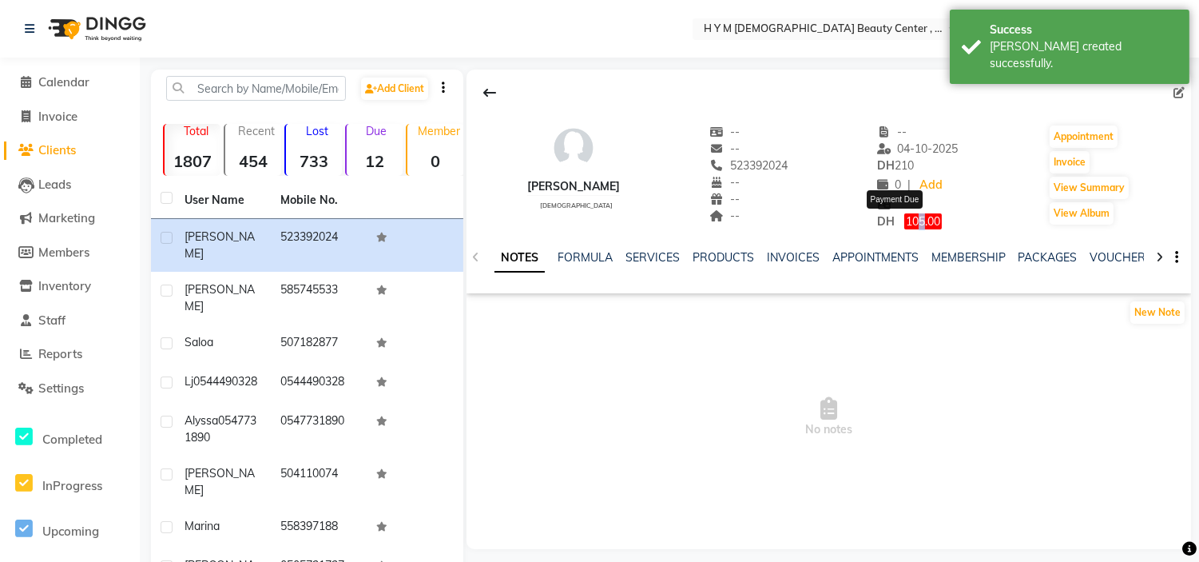
click at [906, 224] on span "105.00" at bounding box center [923, 221] width 38 height 16
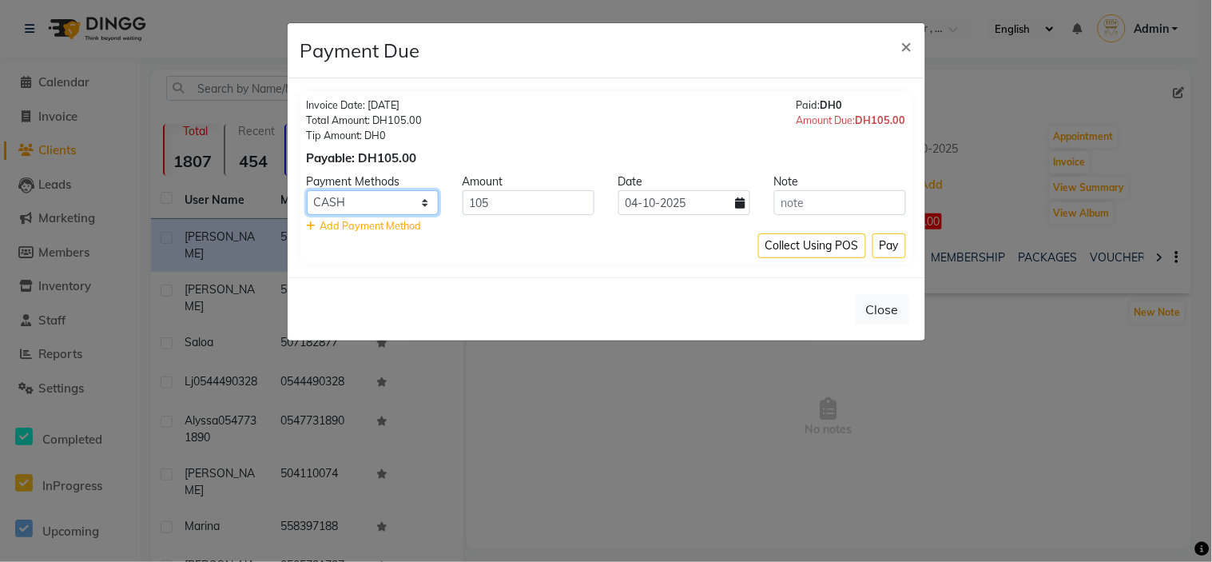
click at [418, 206] on select "Master Card CARD Bank Visa Card Credit Card CASH" at bounding box center [373, 202] width 132 height 25
click at [307, 190] on select "Master Card CARD Bank Visa Card Credit Card CASH" at bounding box center [373, 202] width 132 height 25
click at [420, 206] on select "Master Card CARD Bank Visa Card Credit Card CASH" at bounding box center [373, 202] width 132 height 25
select select "72"
click at [307, 190] on select "Master Card CARD Bank Visa Card Credit Card CASH" at bounding box center [373, 202] width 132 height 25
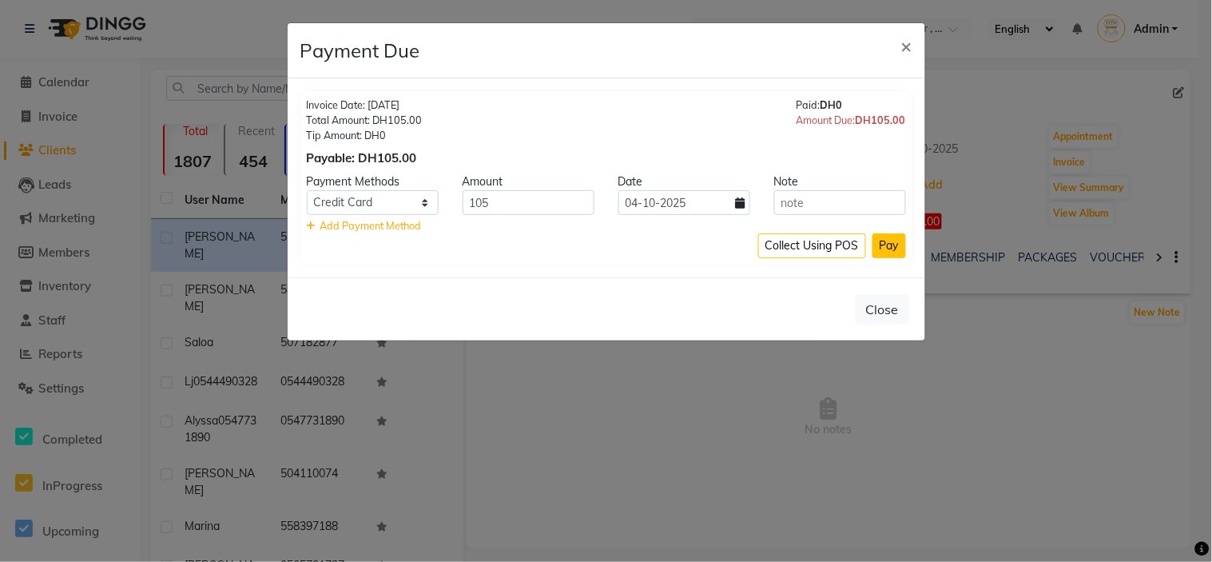
click at [885, 245] on button "Pay" at bounding box center [889, 245] width 34 height 25
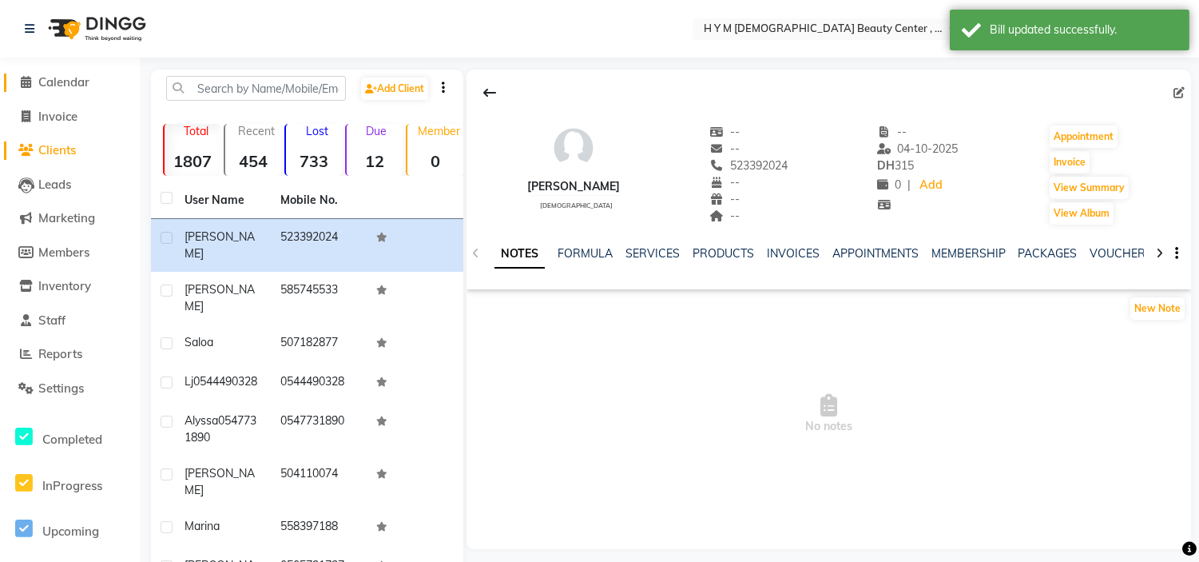
click at [22, 83] on icon at bounding box center [27, 82] width 10 height 12
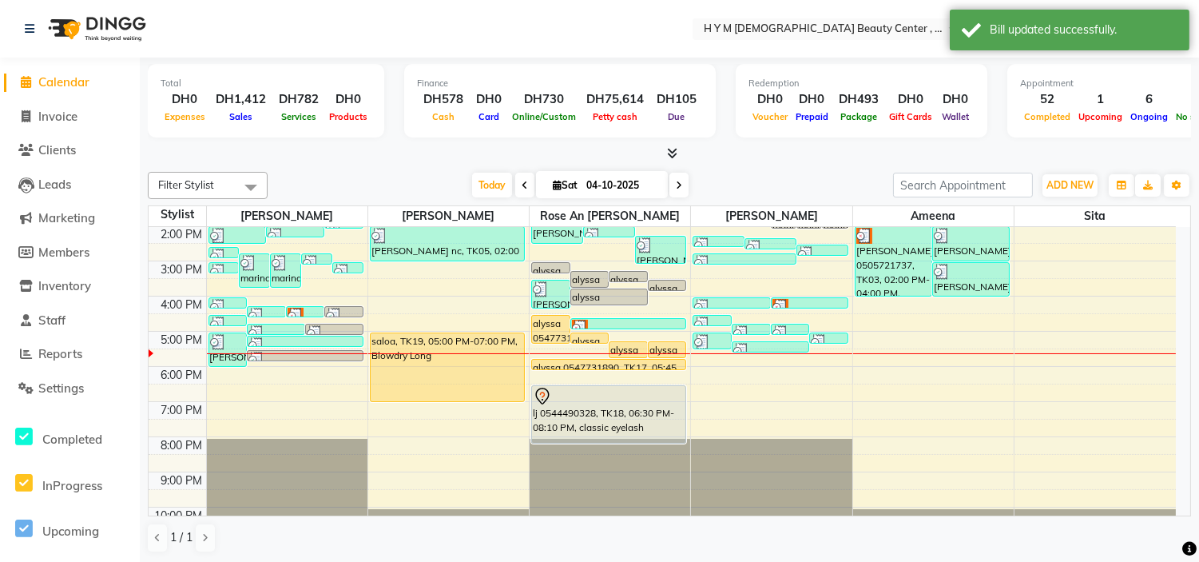
scroll to position [177, 0]
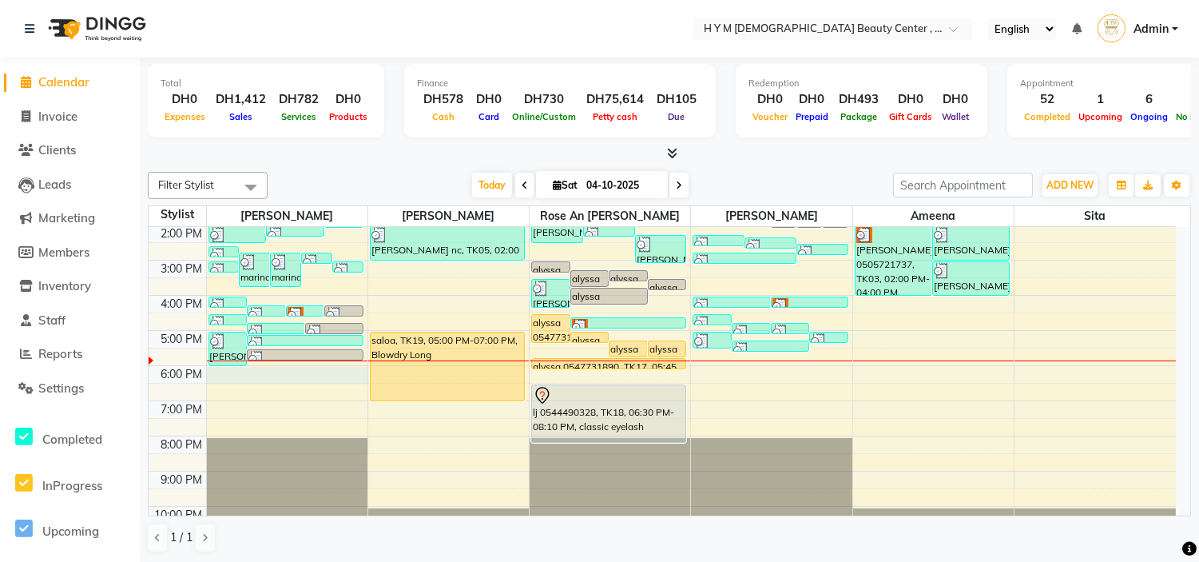
click at [267, 368] on div "9:00 AM 10:00 AM 11:00 AM 12:00 PM 1:00 PM 2:00 PM 3:00 PM 4:00 PM 5:00 PM 6:00…" at bounding box center [662, 295] width 1027 height 491
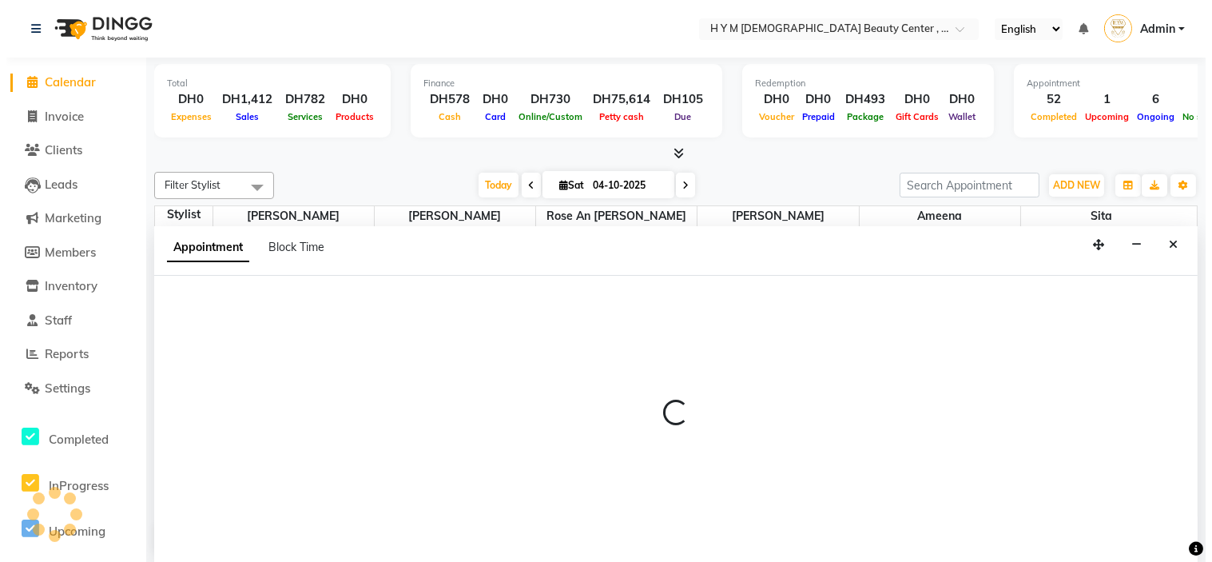
scroll to position [1, 0]
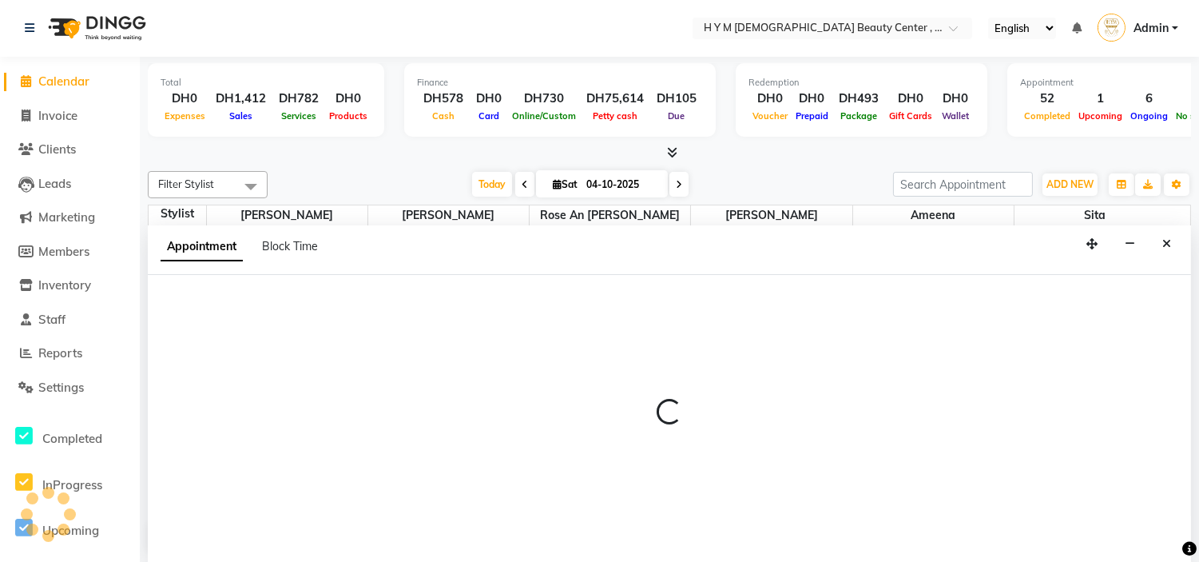
select select "61770"
select select "1080"
select select "tentative"
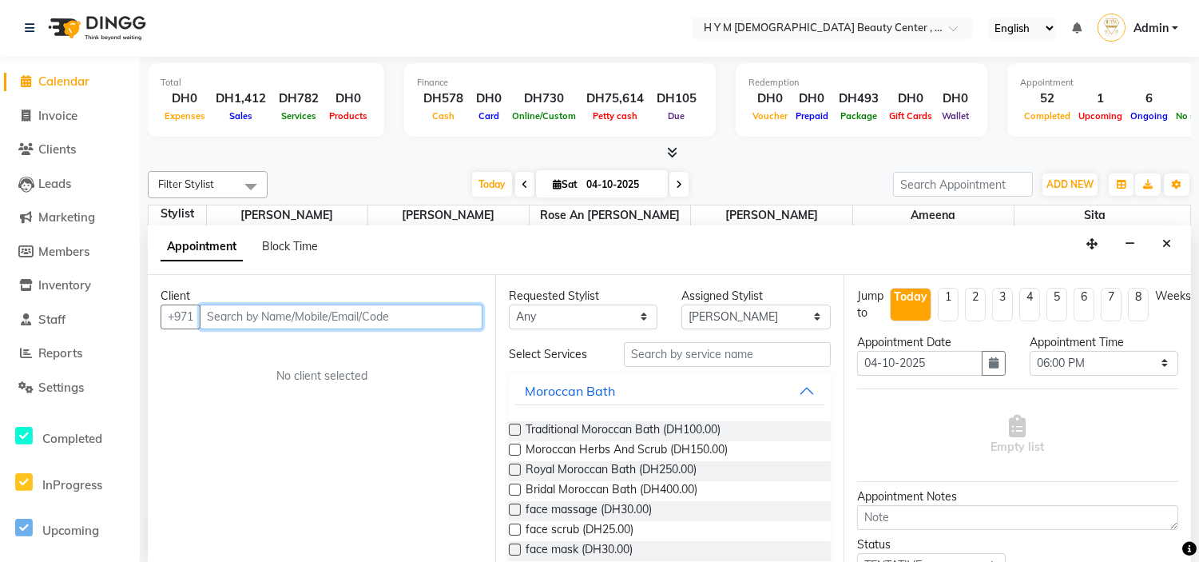
click at [292, 315] on input "text" at bounding box center [341, 316] width 283 height 25
type input "562604687"
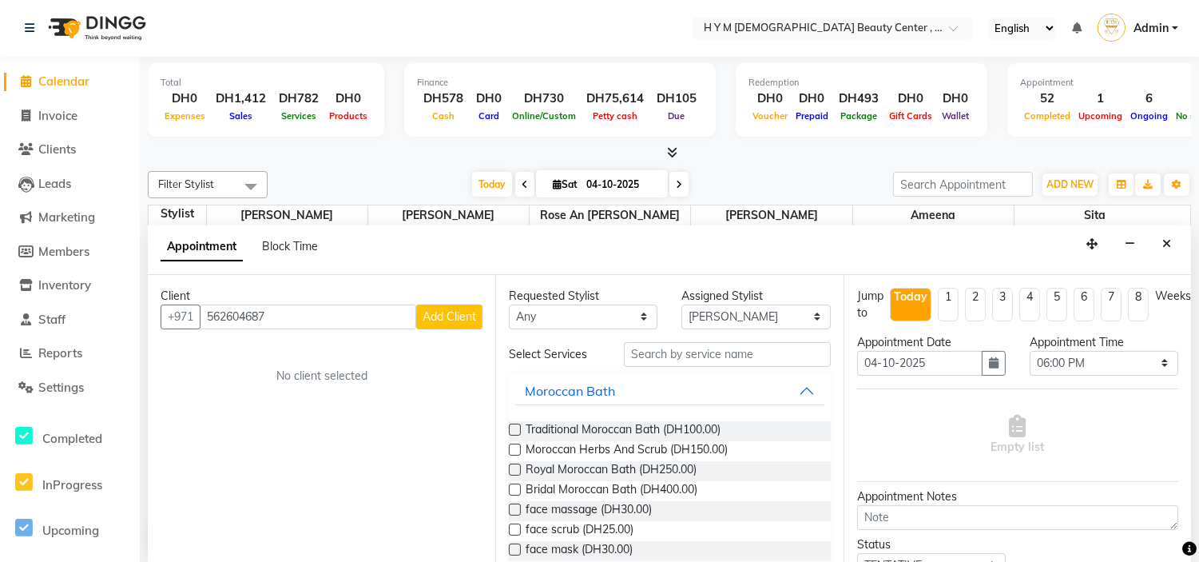
click at [448, 317] on span "Add Client" at bounding box center [450, 316] width 54 height 14
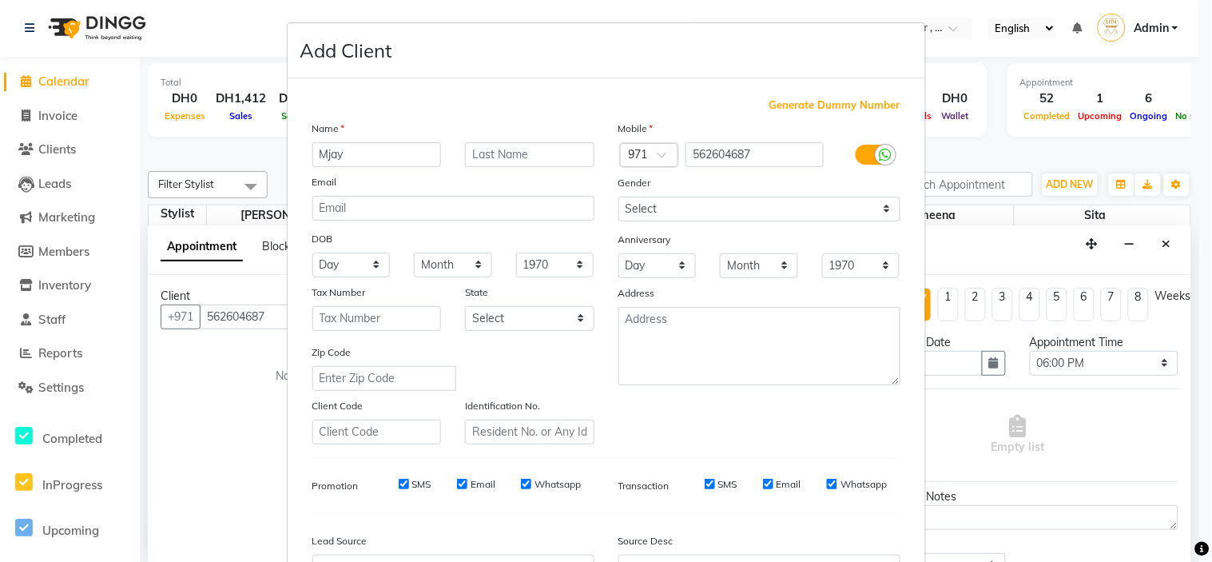
type input "Mjay"
click at [669, 208] on select "Select [DEMOGRAPHIC_DATA] [DEMOGRAPHIC_DATA] Other Prefer Not To Say" at bounding box center [759, 209] width 282 height 25
select select "[DEMOGRAPHIC_DATA]"
click at [618, 197] on select "Select [DEMOGRAPHIC_DATA] [DEMOGRAPHIC_DATA] Other Prefer Not To Say" at bounding box center [759, 209] width 282 height 25
click at [399, 488] on input "SMS" at bounding box center [404, 483] width 10 height 10
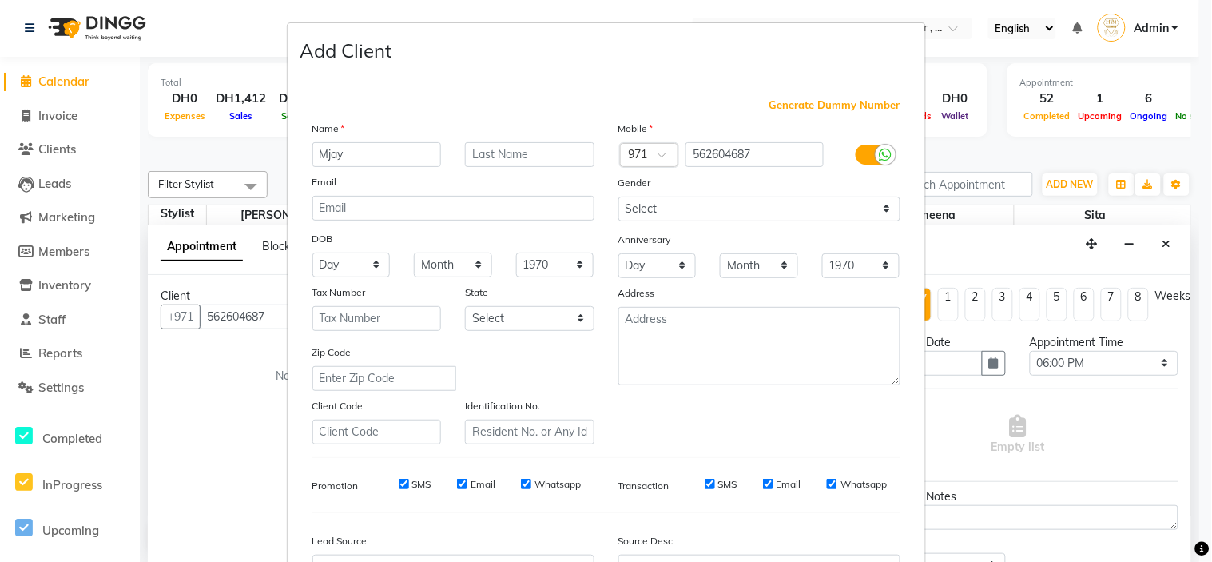
checkbox input "false"
click at [457, 482] on input "Email" at bounding box center [462, 483] width 10 height 10
checkbox input "false"
click at [521, 484] on input "Whatsapp" at bounding box center [526, 483] width 10 height 10
checkbox input "false"
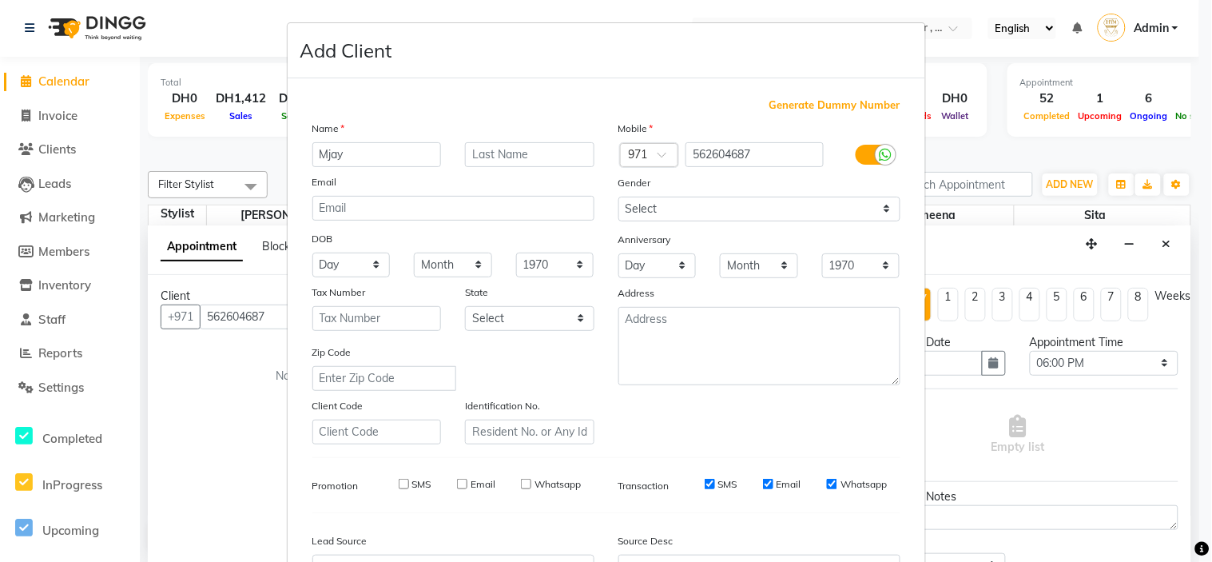
click at [705, 487] on input "SMS" at bounding box center [710, 483] width 10 height 10
checkbox input "false"
drag, startPoint x: 764, startPoint y: 484, endPoint x: 805, endPoint y: 484, distance: 41.5
click at [764, 484] on input "Email" at bounding box center [768, 483] width 10 height 10
checkbox input "false"
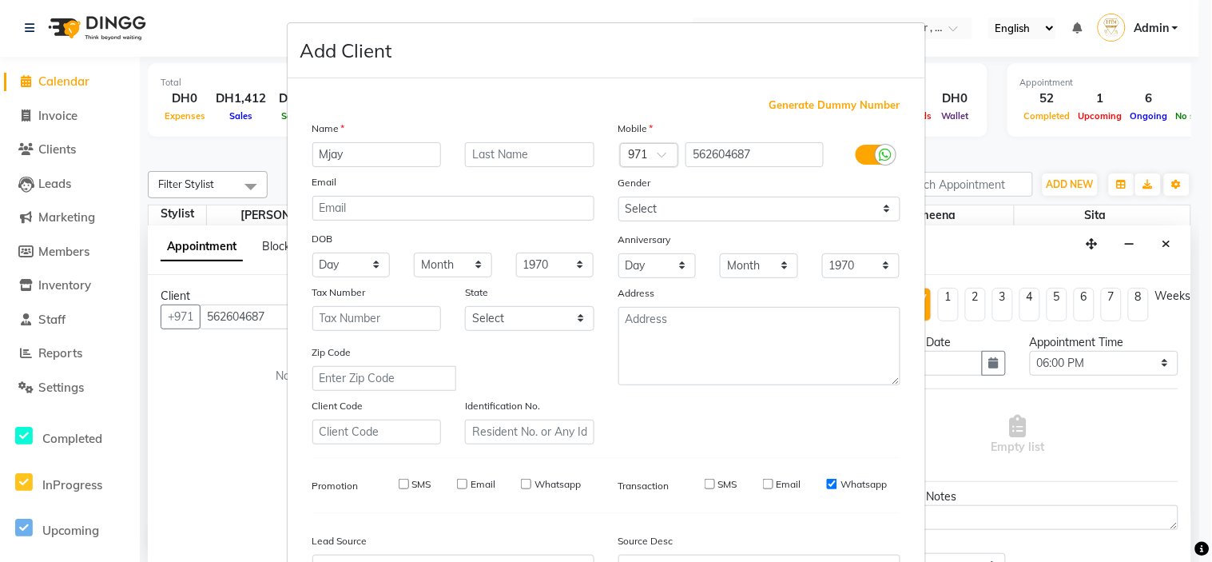
click at [827, 484] on input "Whatsapp" at bounding box center [832, 483] width 10 height 10
checkbox input "false"
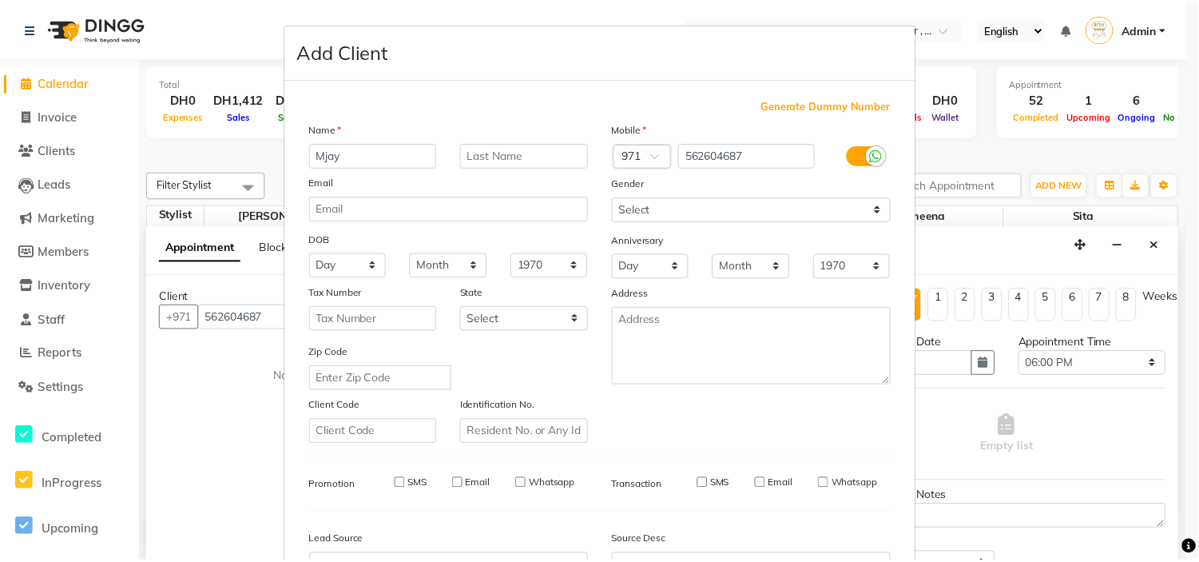
scroll to position [177, 0]
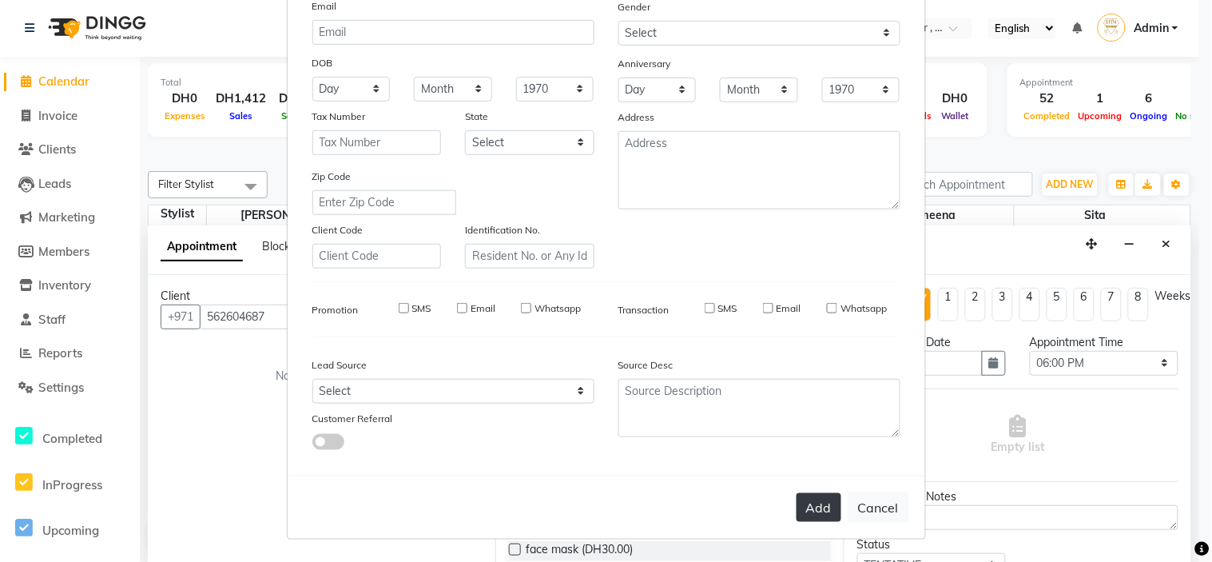
click at [804, 510] on button "Add" at bounding box center [818, 507] width 45 height 29
select select
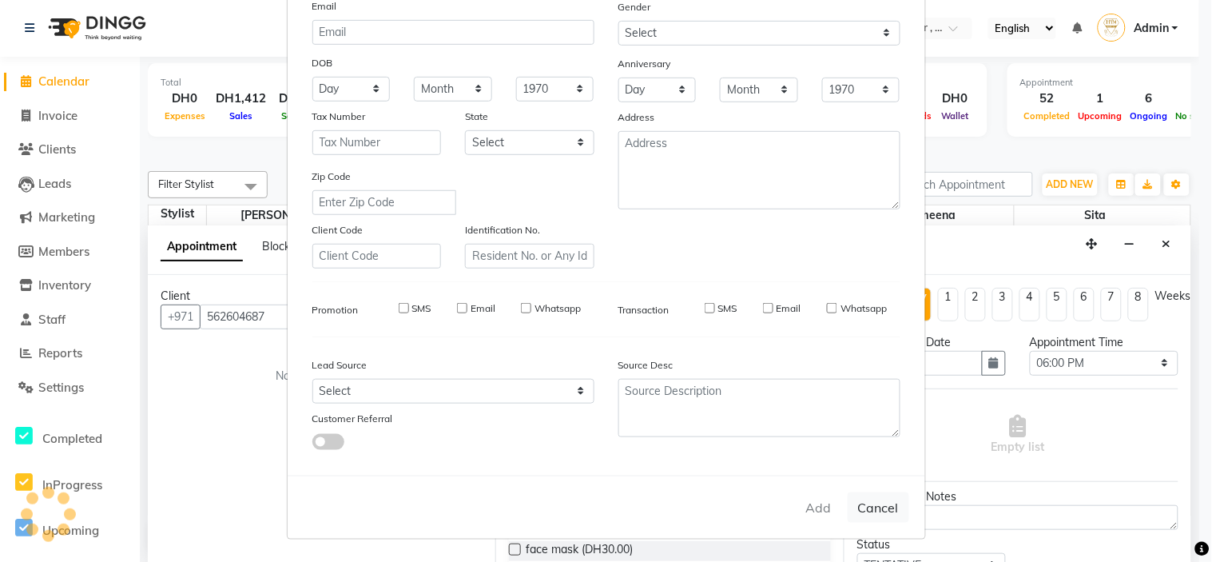
select select
checkbox input "false"
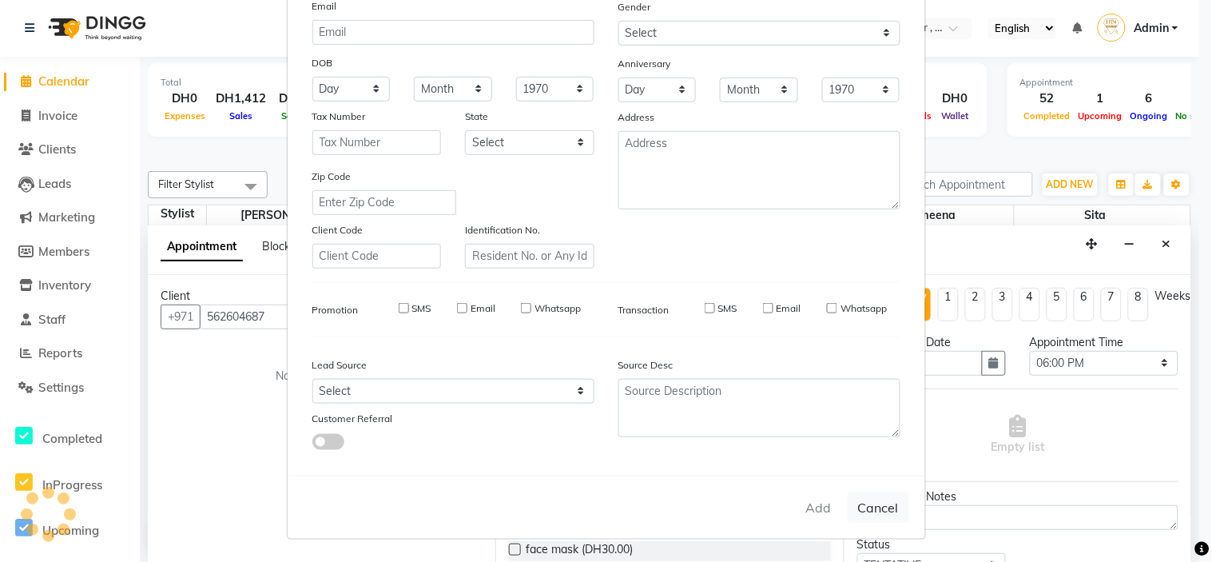
checkbox input "false"
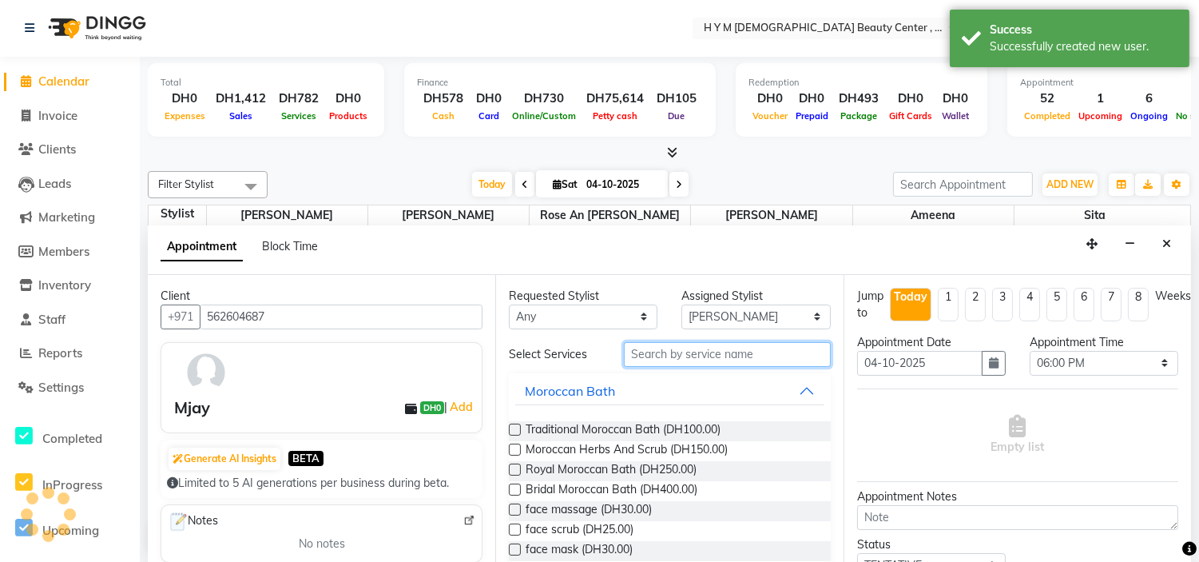
click at [665, 355] on input "text" at bounding box center [727, 354] width 206 height 25
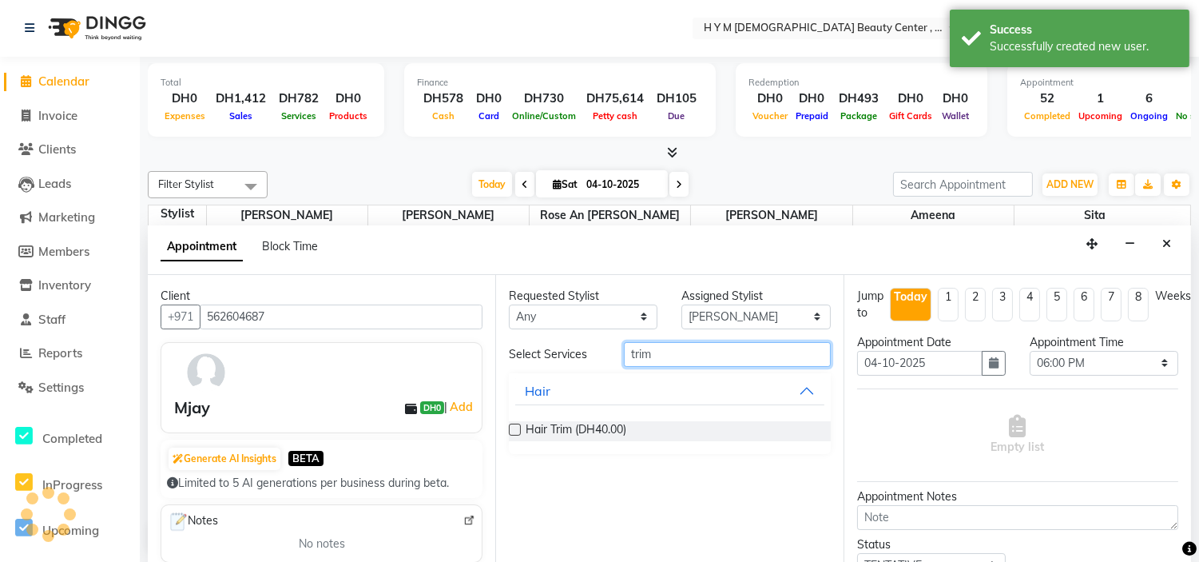
type input "trim"
click at [510, 430] on label at bounding box center [515, 429] width 12 height 12
click at [510, 430] on input "checkbox" at bounding box center [514, 431] width 10 height 10
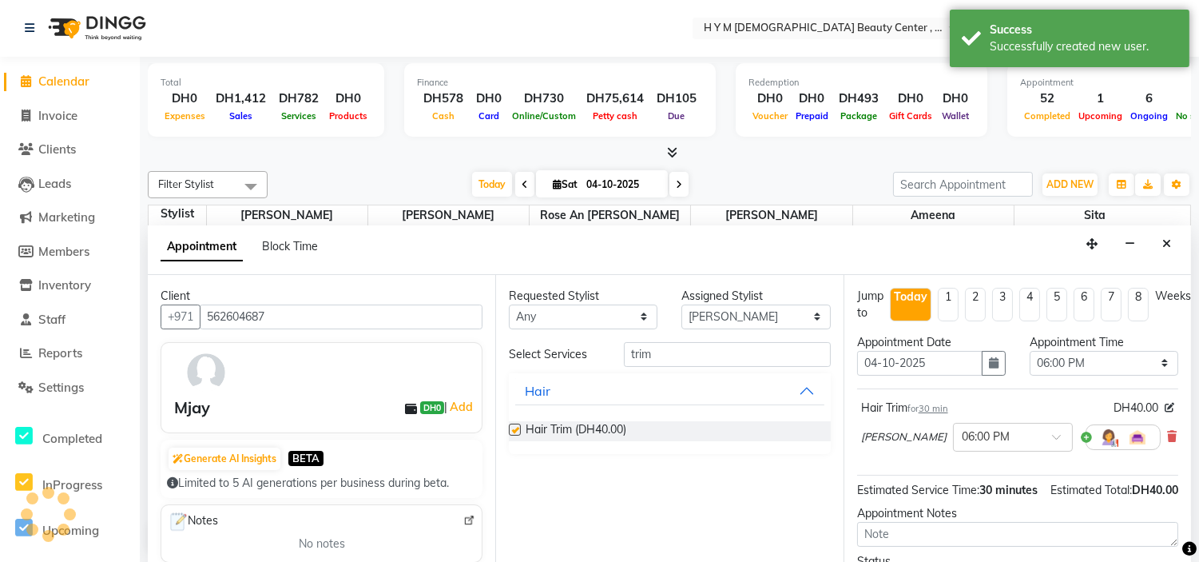
checkbox input "false"
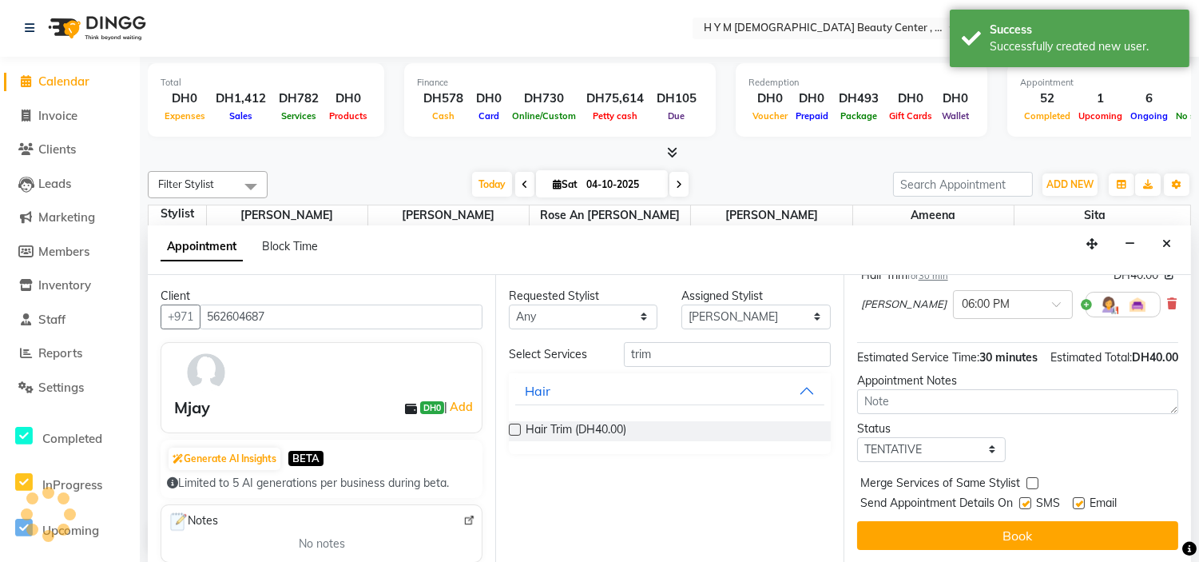
drag, startPoint x: 1029, startPoint y: 488, endPoint x: 1060, endPoint y: 485, distance: 31.3
click at [1032, 494] on div "SMS" at bounding box center [1046, 504] width 54 height 20
click at [1080, 497] on label at bounding box center [1079, 503] width 12 height 12
click at [1080, 499] on input "checkbox" at bounding box center [1078, 504] width 10 height 10
checkbox input "false"
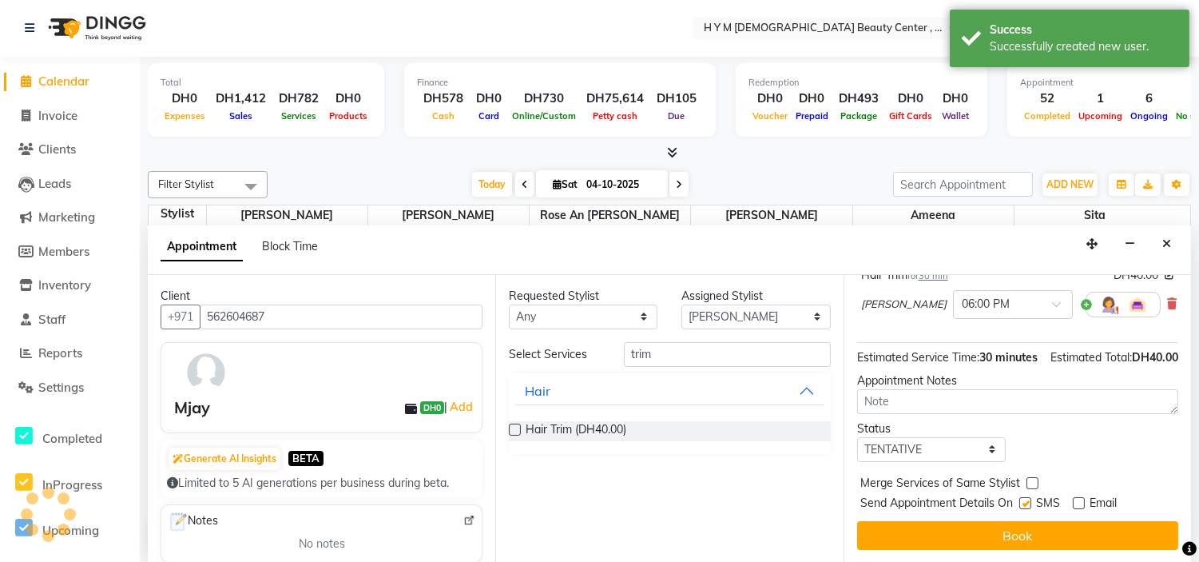
click at [1026, 497] on label at bounding box center [1025, 503] width 12 height 12
click at [1026, 499] on input "checkbox" at bounding box center [1024, 504] width 10 height 10
checkbox input "false"
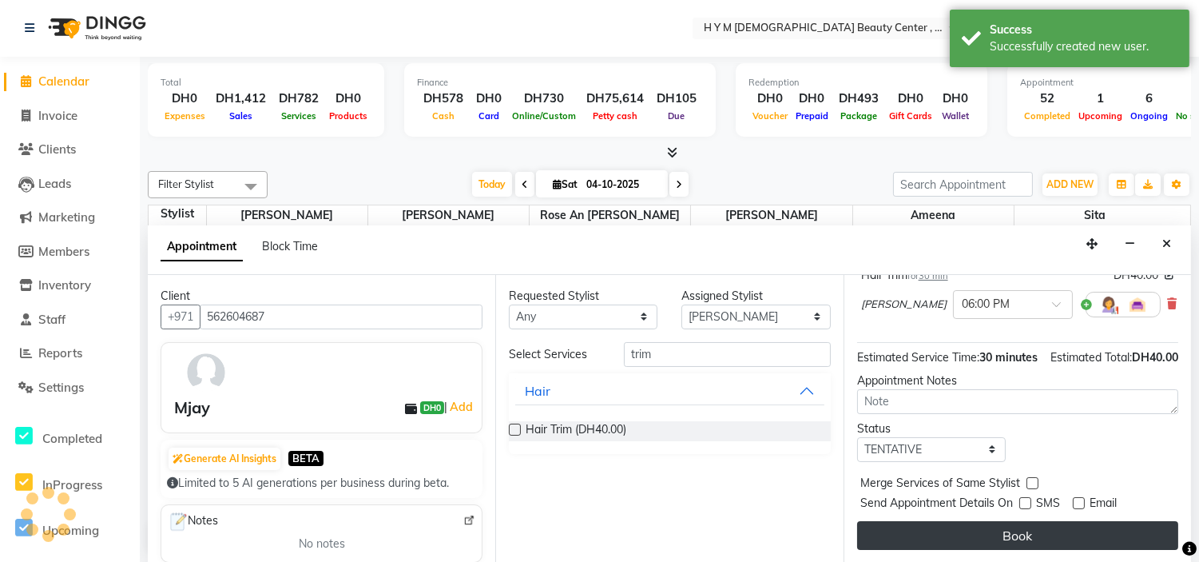
click at [1014, 530] on button "Book" at bounding box center [1017, 535] width 321 height 29
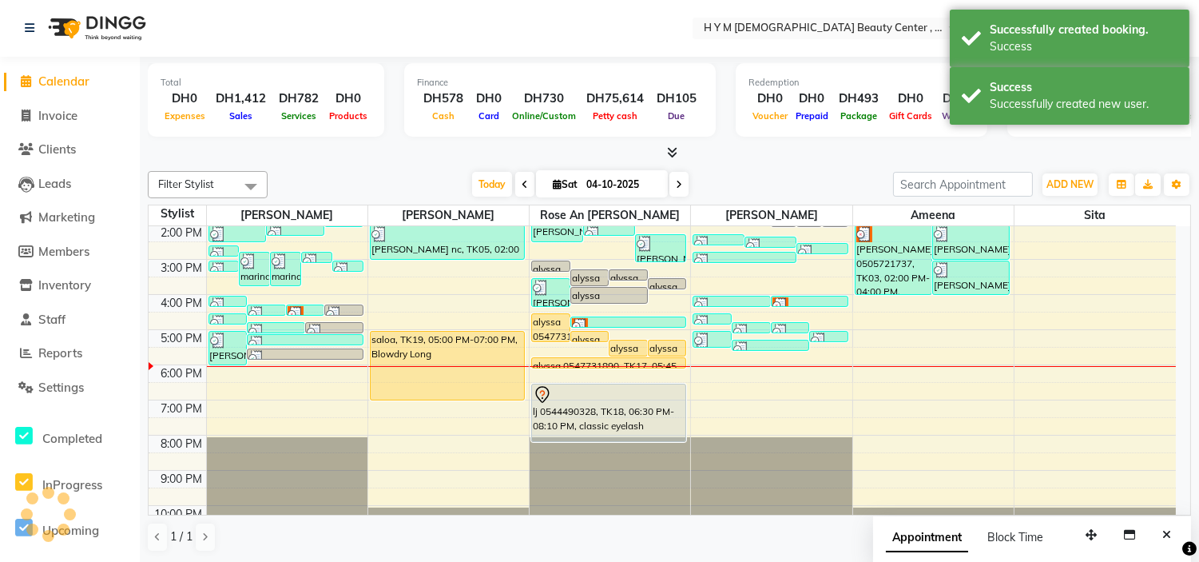
scroll to position [0, 0]
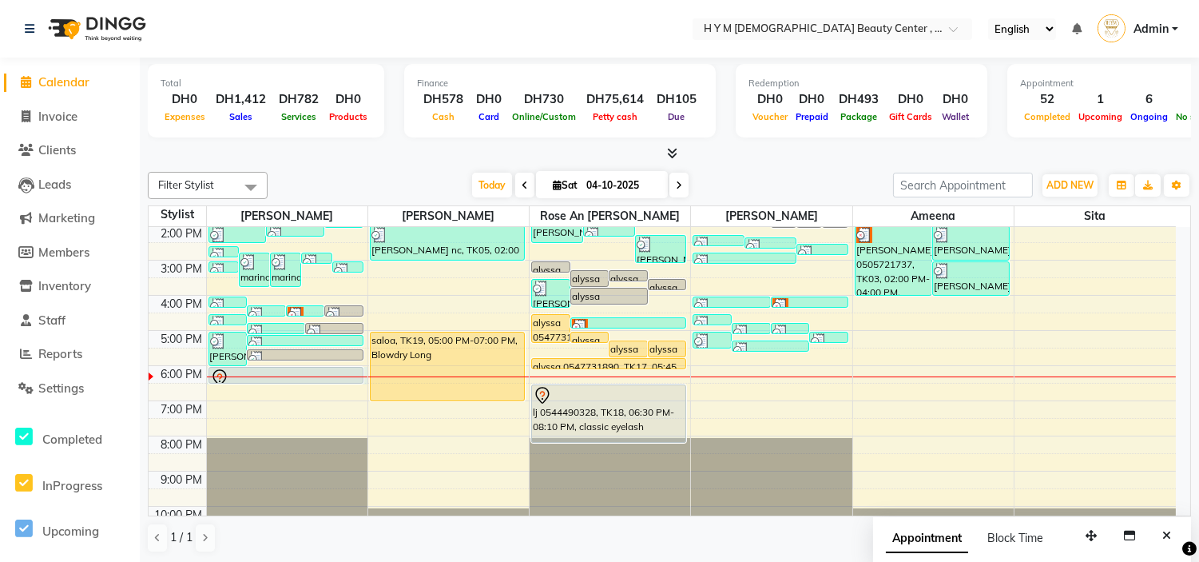
click at [232, 376] on div at bounding box center [287, 376] width 161 height 1
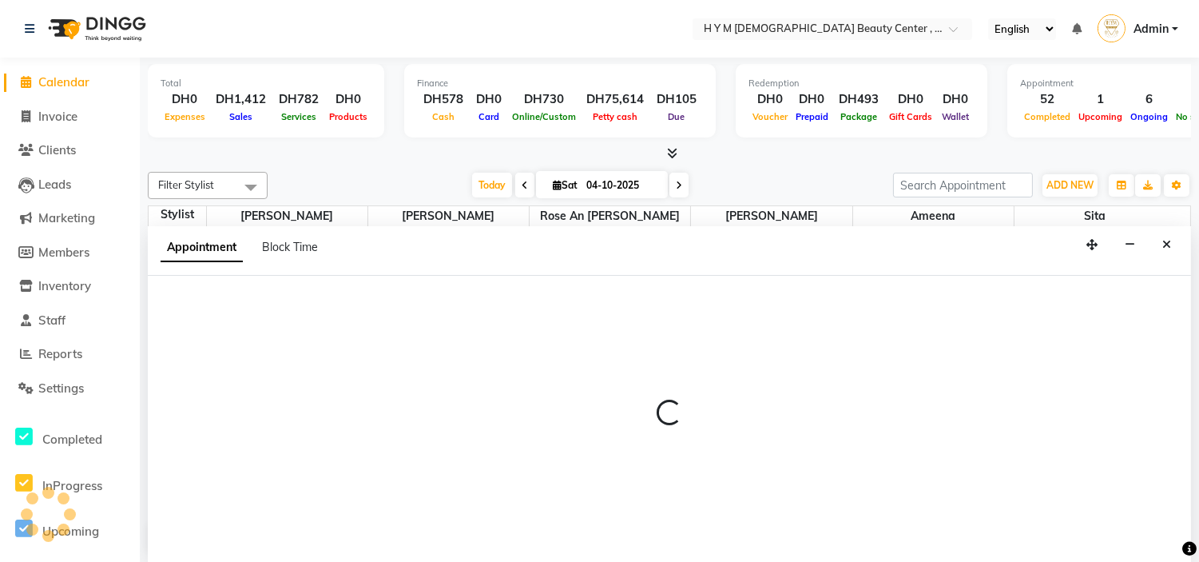
scroll to position [1, 0]
select select "61770"
select select "1080"
select select "tentative"
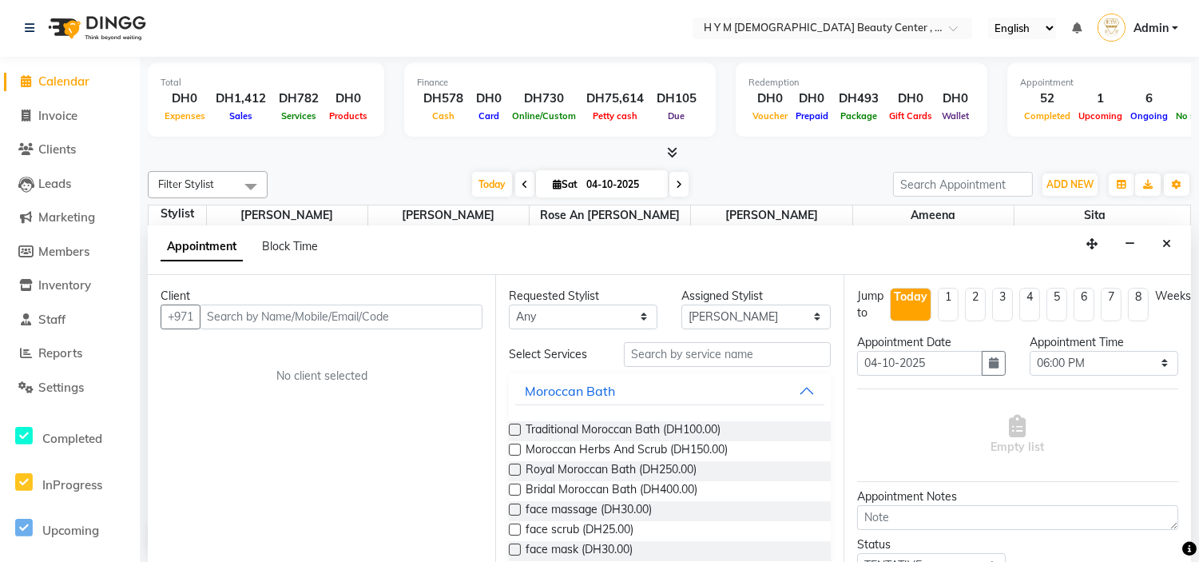
click at [42, 74] on span "Calendar" at bounding box center [63, 80] width 51 height 15
click at [33, 107] on span at bounding box center [26, 116] width 24 height 18
select select "service"
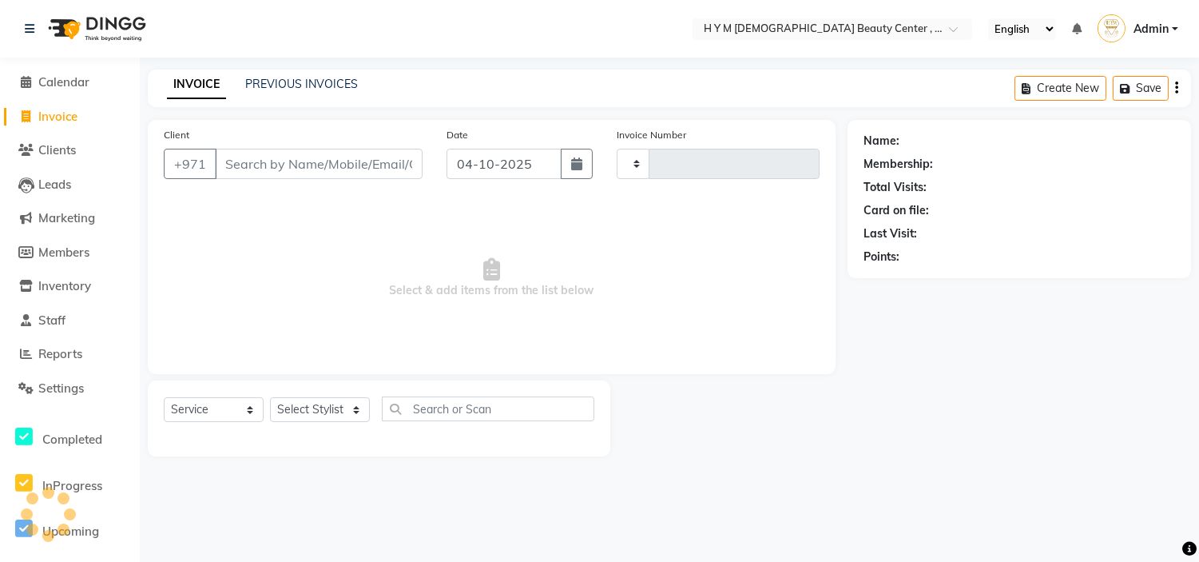
type input "2286"
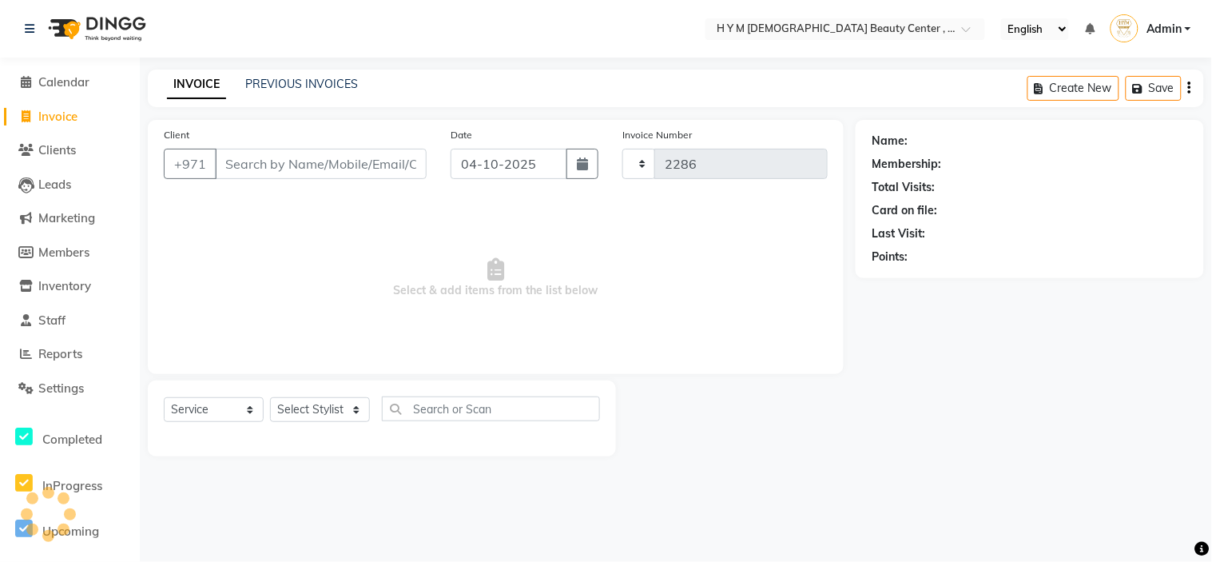
select select "7248"
click at [38, 83] on span "Calendar" at bounding box center [63, 81] width 51 height 15
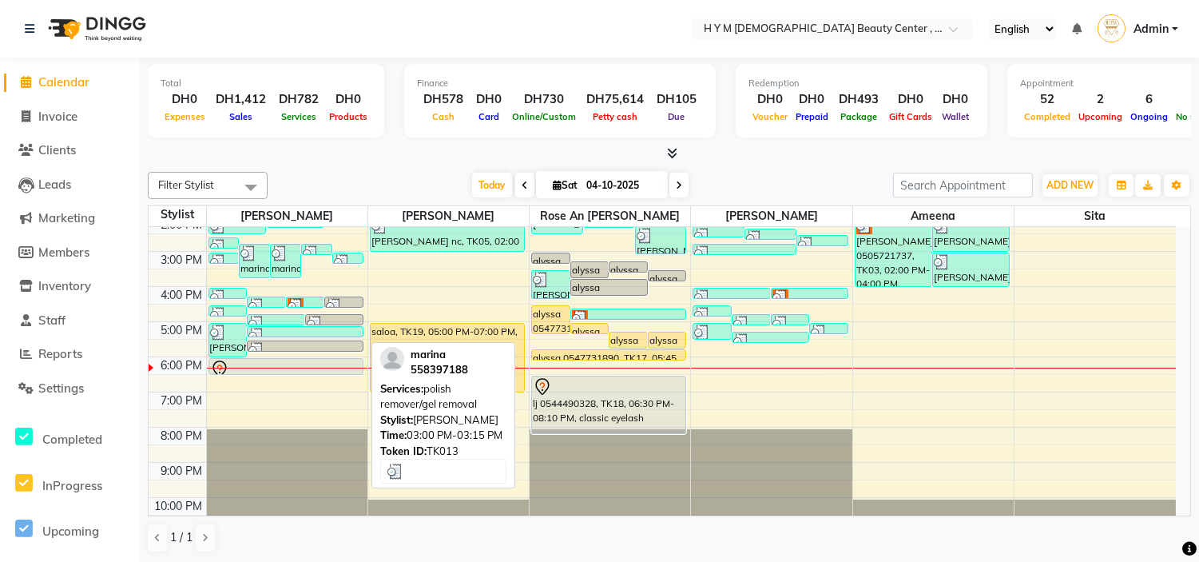
scroll to position [204, 0]
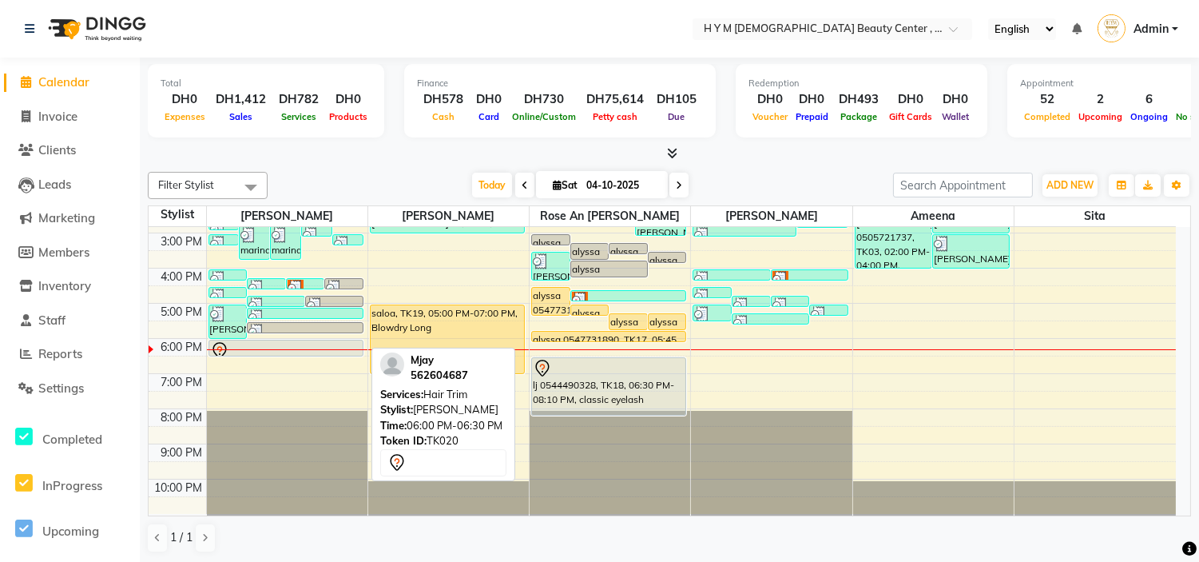
click at [272, 344] on div at bounding box center [286, 350] width 152 height 19
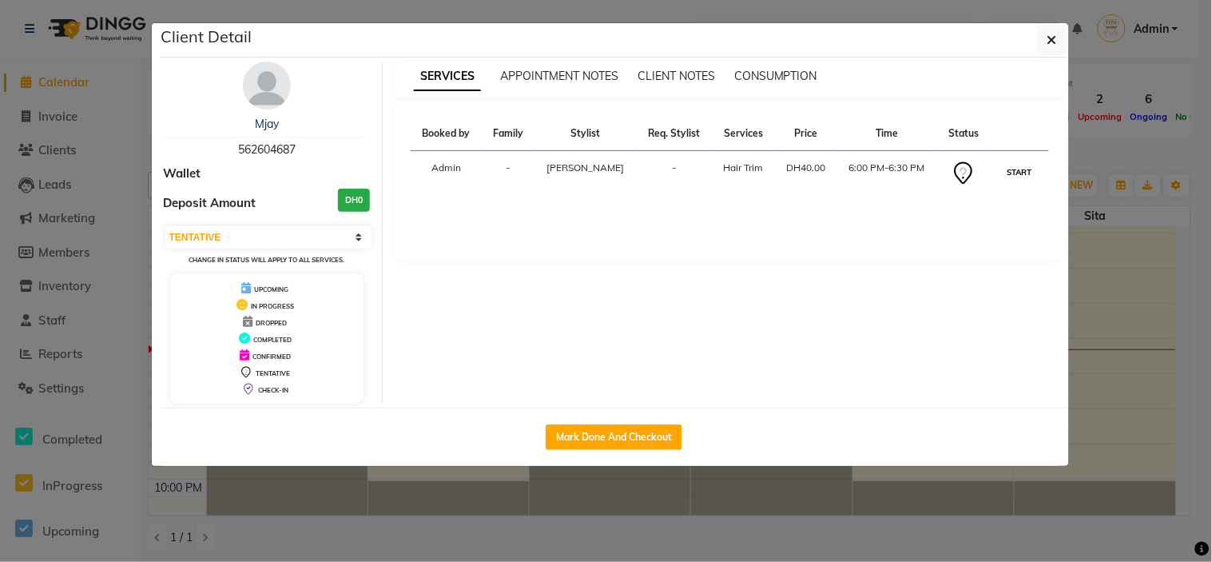
click at [1013, 179] on button "START" at bounding box center [1018, 172] width 33 height 20
select select "1"
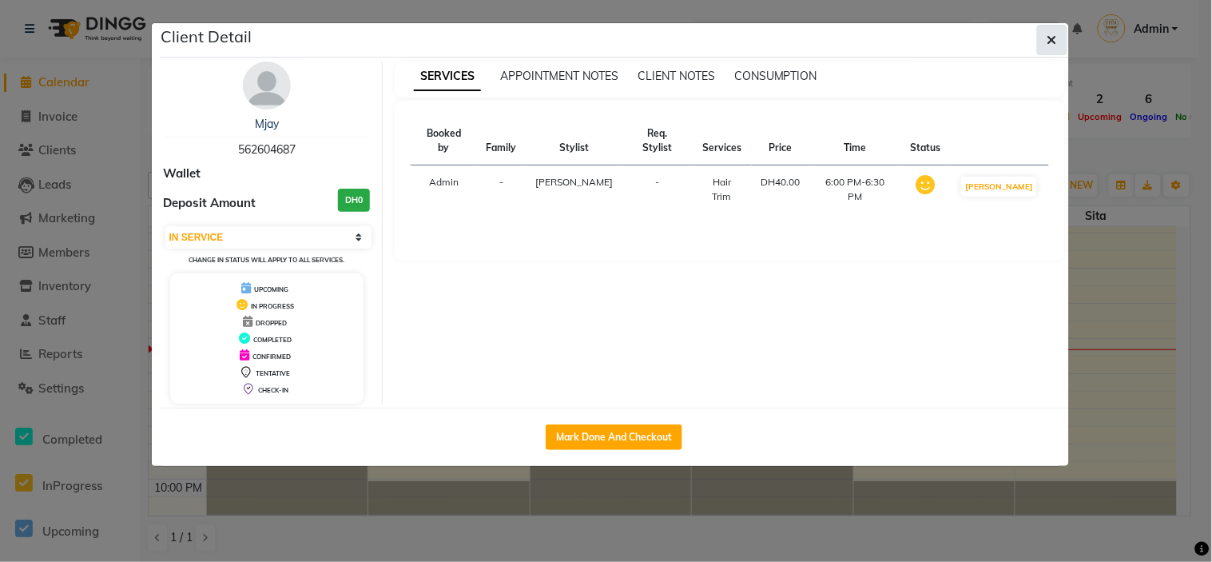
click at [1049, 38] on icon "button" at bounding box center [1052, 40] width 10 height 13
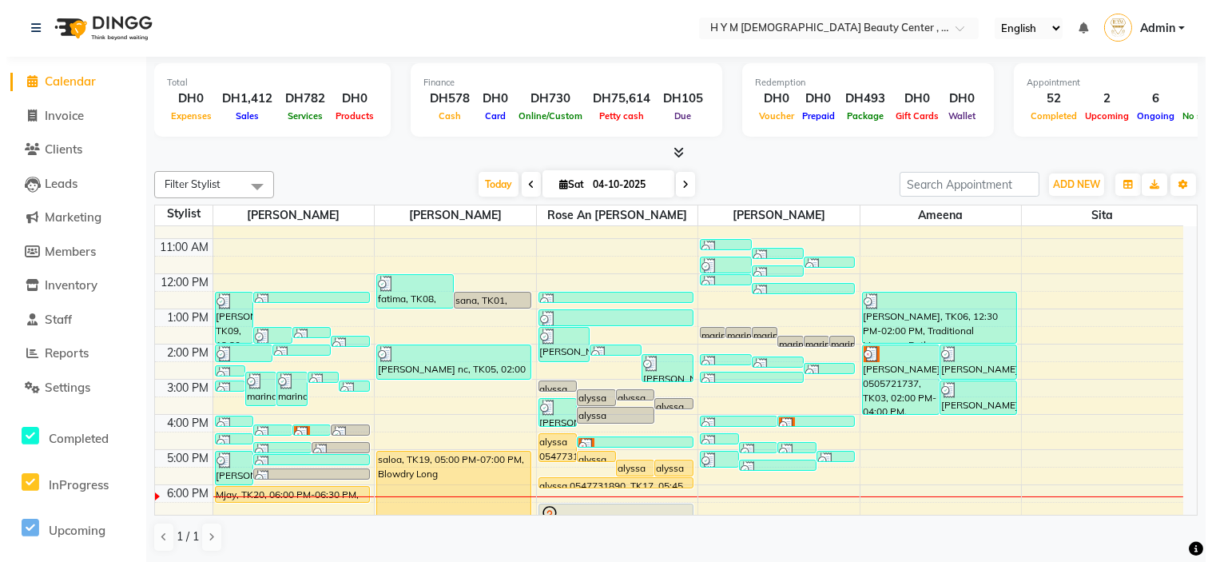
scroll to position [89, 0]
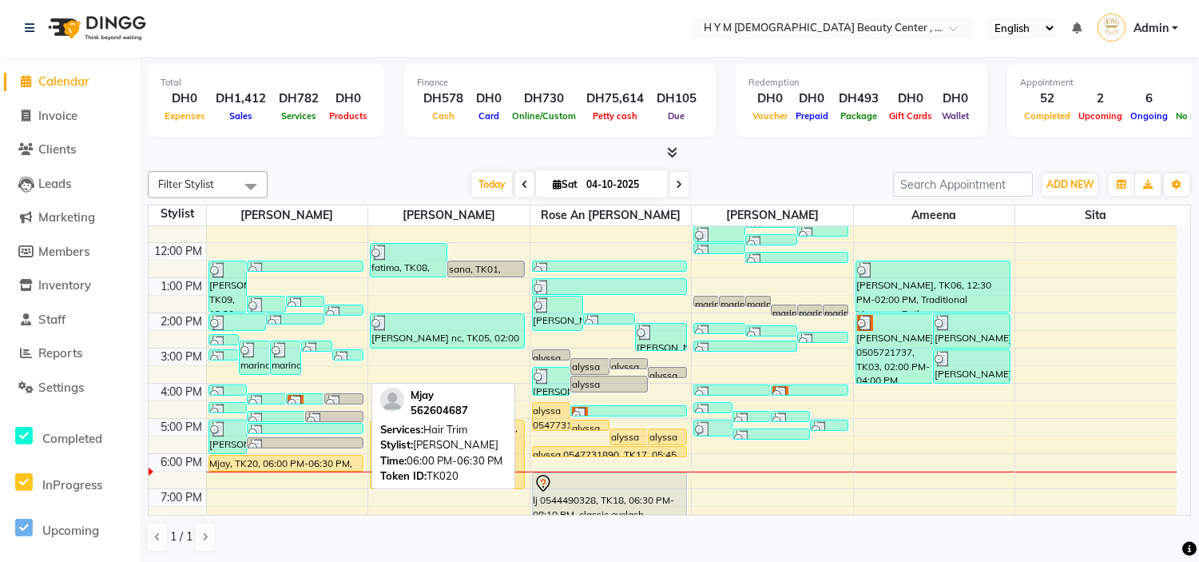
click at [347, 464] on div "Mjay, TK20, 06:00 PM-06:30 PM, Hair Trim" at bounding box center [285, 462] width 153 height 15
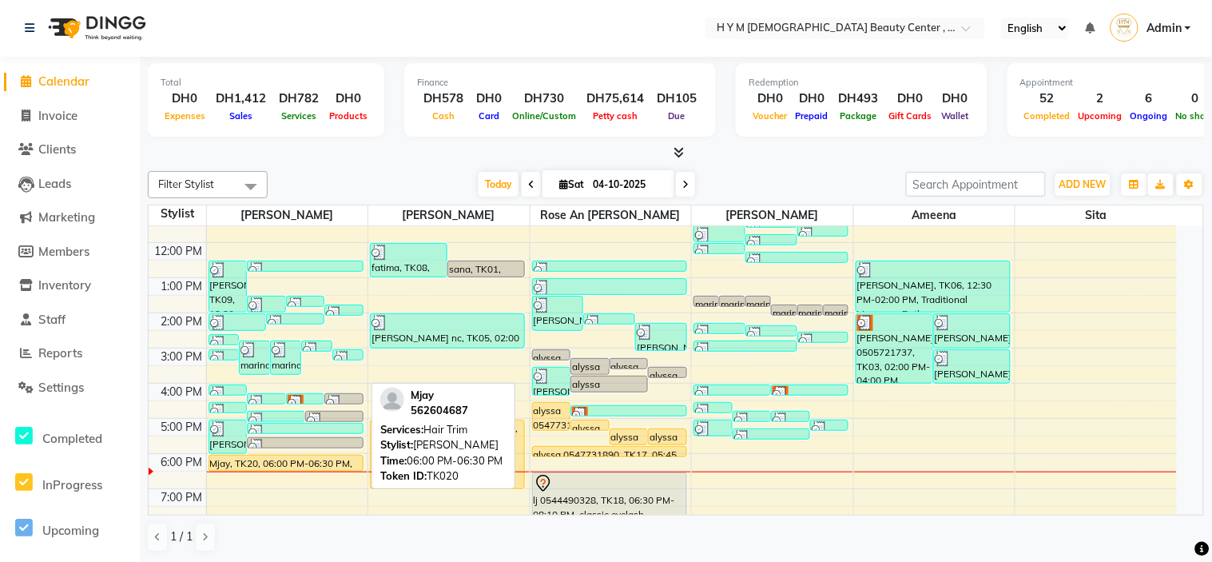
select select "1"
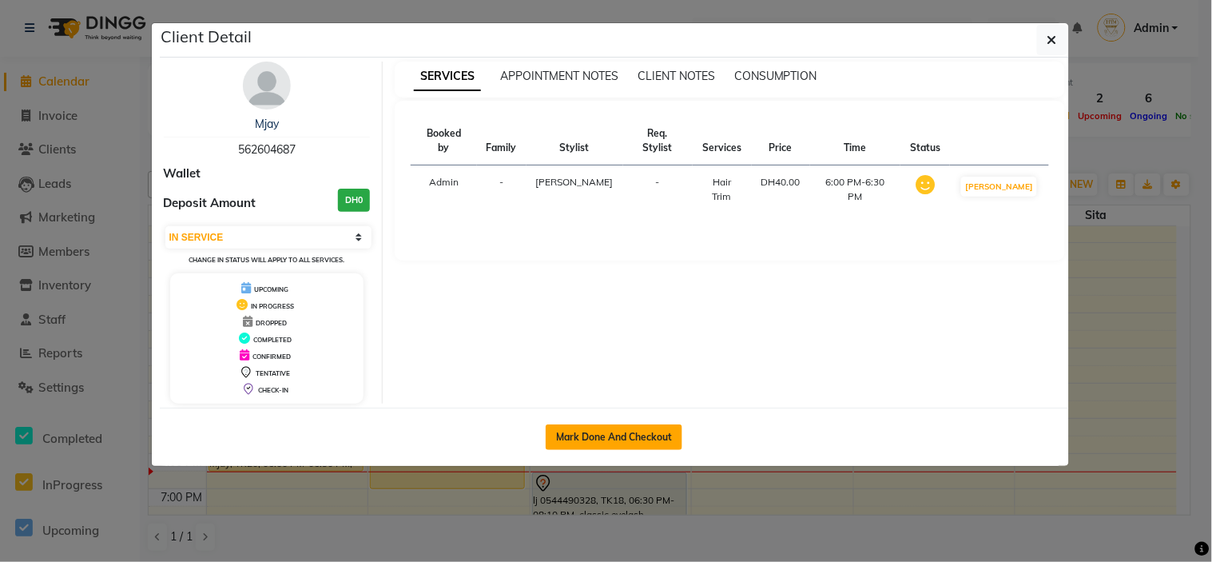
click at [601, 432] on button "Mark Done And Checkout" at bounding box center [614, 437] width 137 height 26
select select "service"
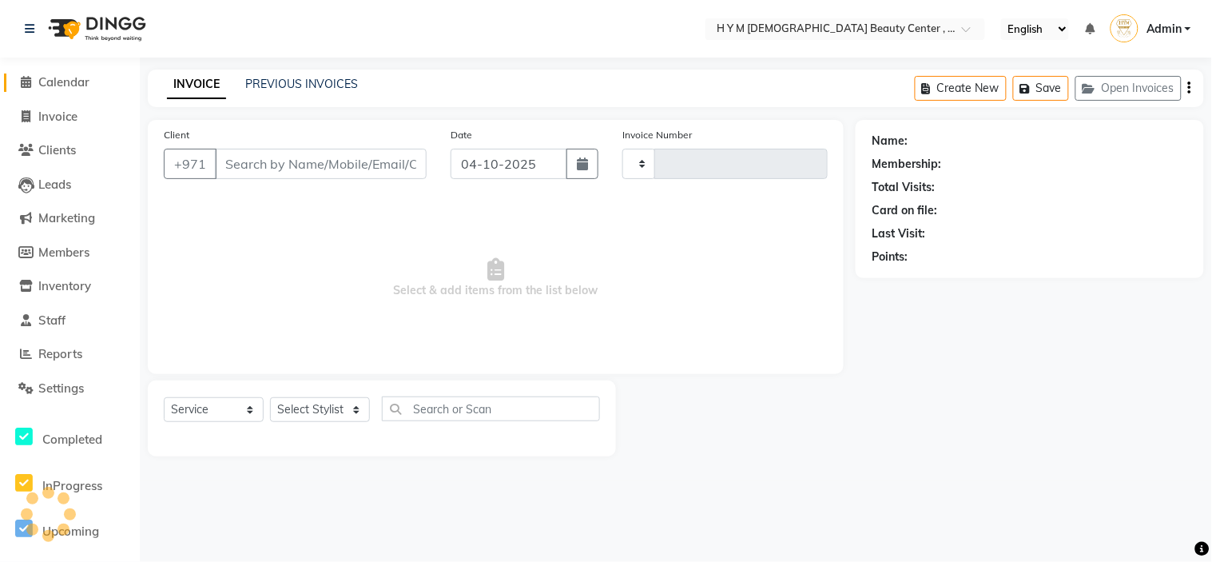
type input "2286"
select select "7248"
type input "562604687"
select select "61770"
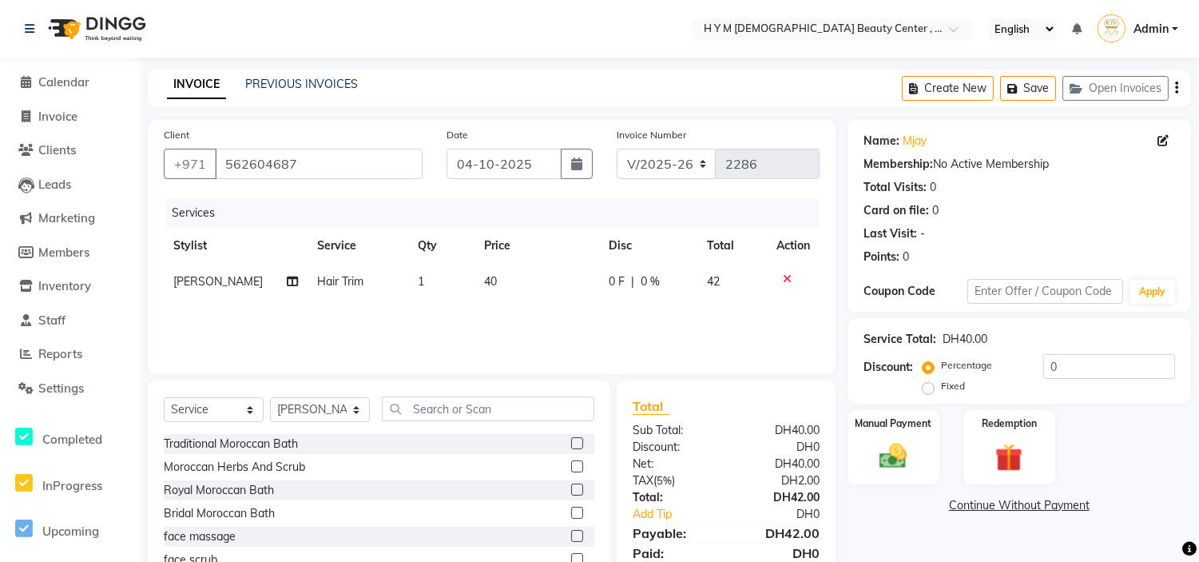
click at [509, 278] on td "40" at bounding box center [537, 282] width 124 height 36
select select "61770"
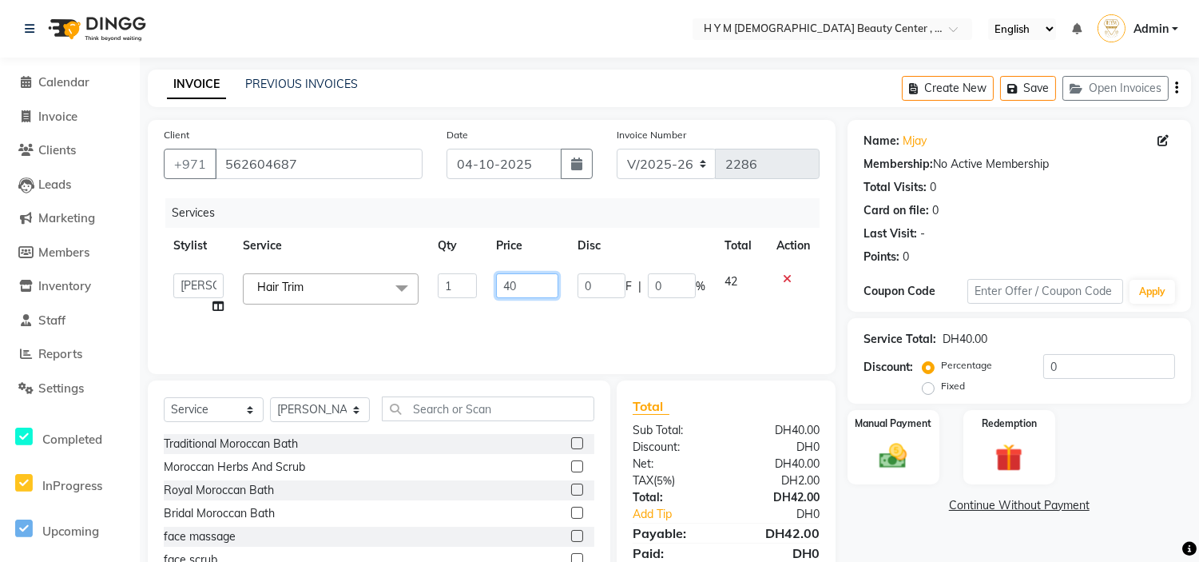
click at [528, 286] on input "40" at bounding box center [527, 285] width 62 height 25
type input "4"
type input "50"
click at [931, 558] on div "Name: Mjay Membership: No Active Membership Total Visits: 0 Card on file: 0 Las…" at bounding box center [1025, 368] width 355 height 496
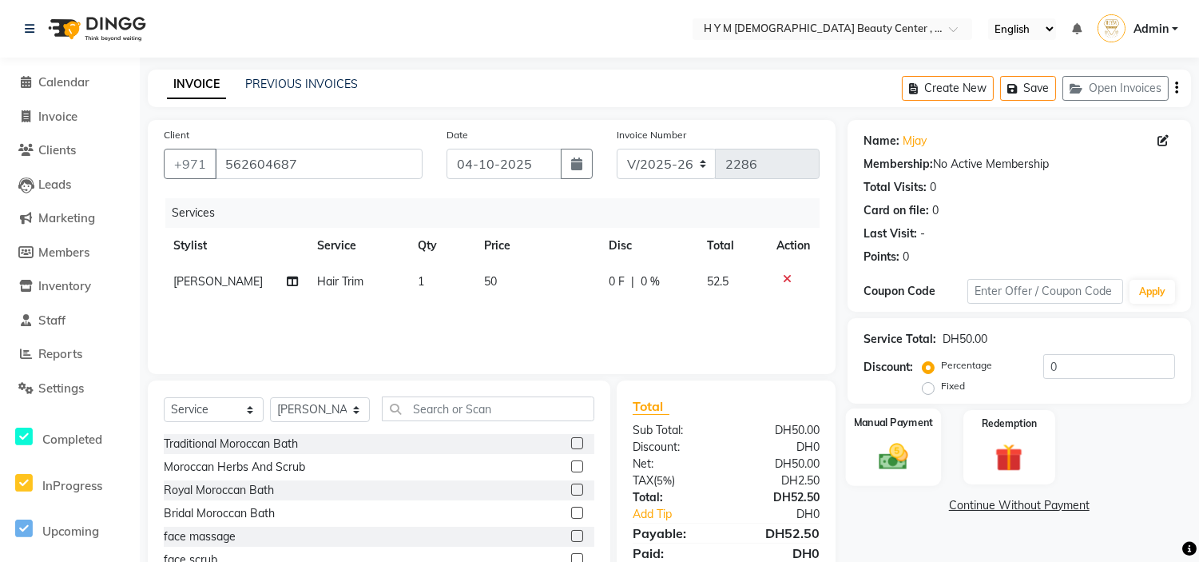
scroll to position [77, 0]
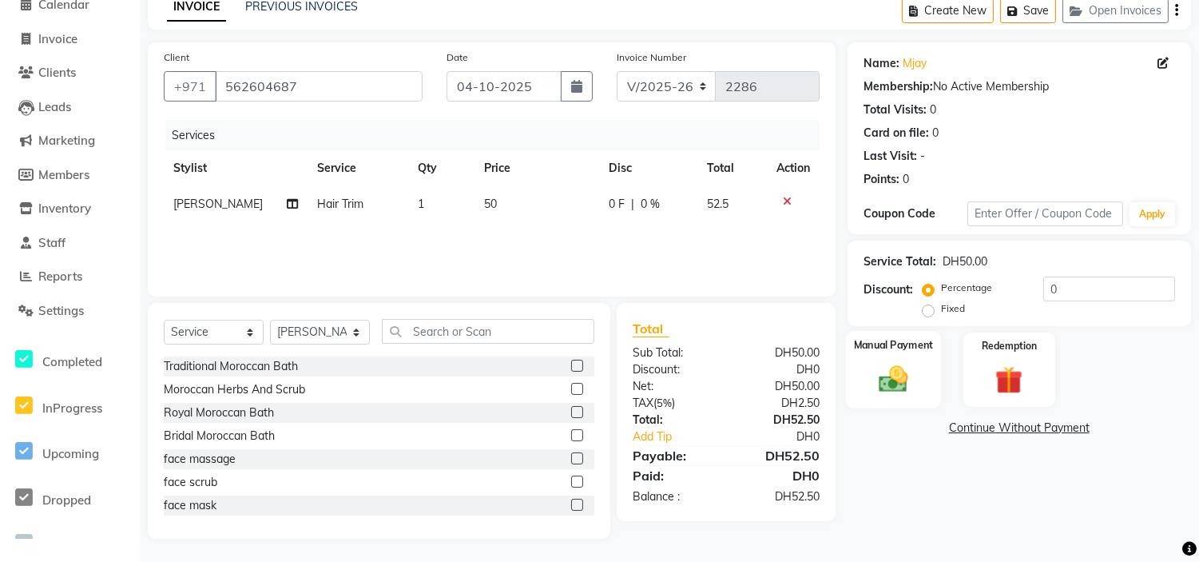
click at [892, 366] on img at bounding box center [893, 379] width 47 height 34
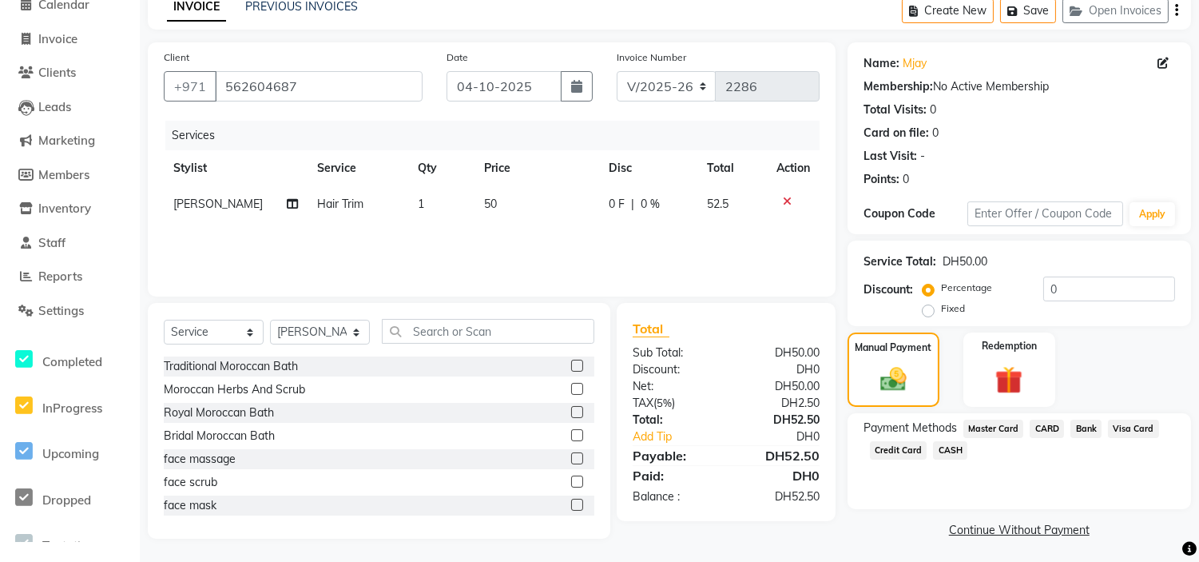
click at [881, 443] on span "Credit Card" at bounding box center [899, 450] width 58 height 18
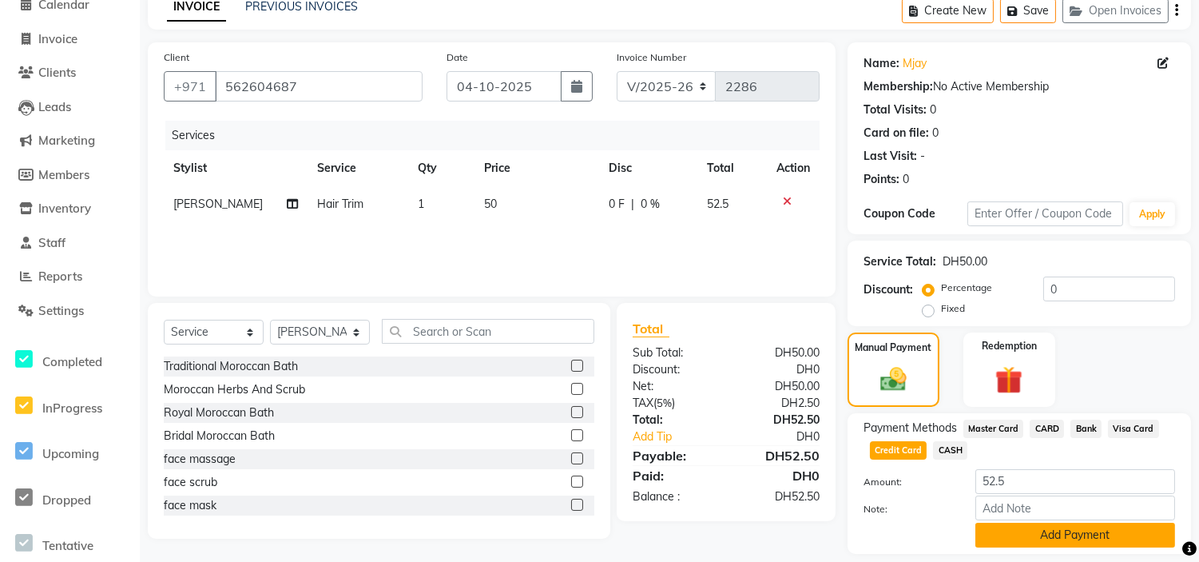
scroll to position [126, 0]
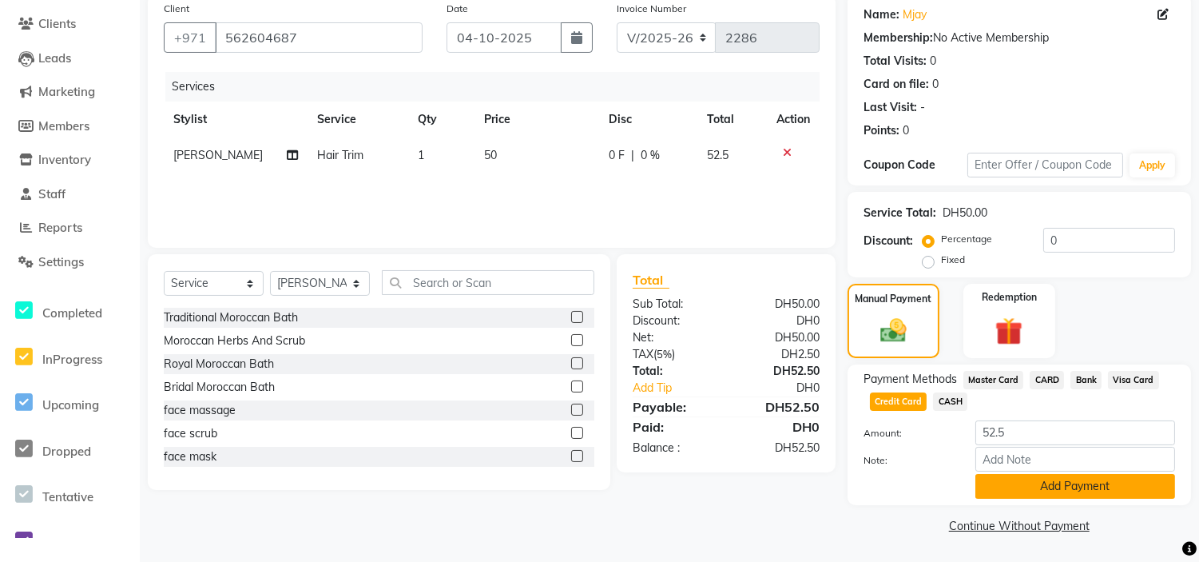
click at [1035, 495] on button "Add Payment" at bounding box center [1075, 486] width 200 height 25
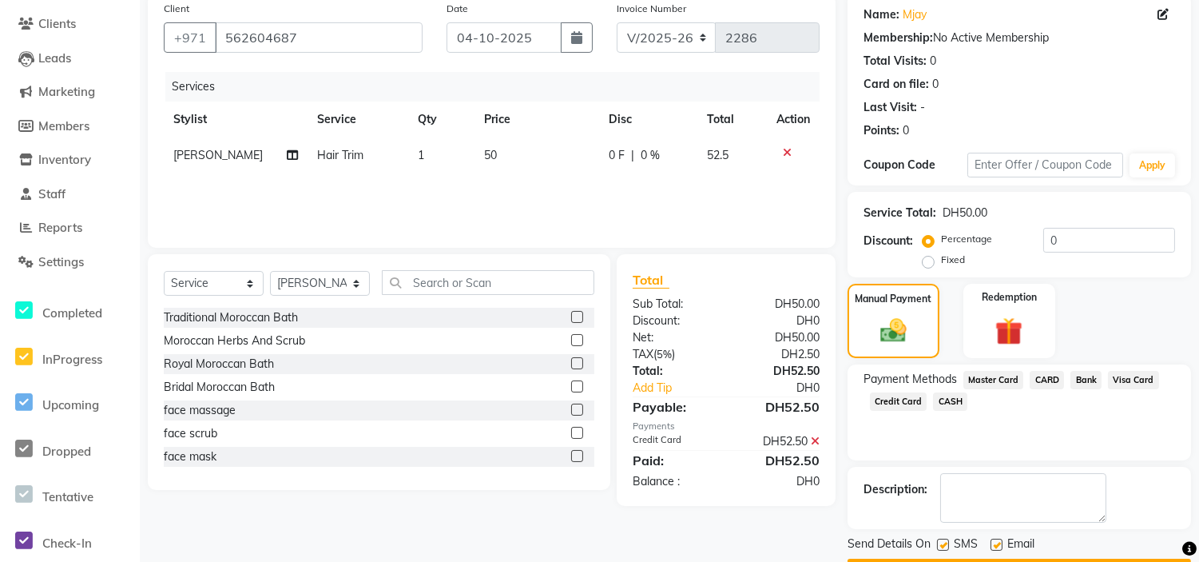
scroll to position [171, 0]
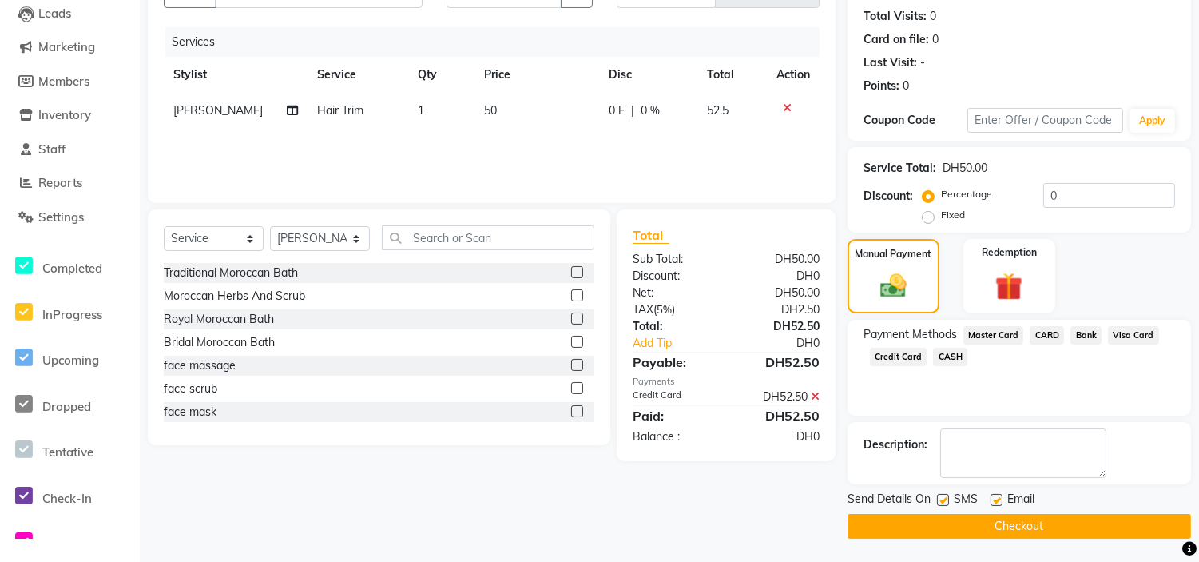
drag, startPoint x: 939, startPoint y: 499, endPoint x: 989, endPoint y: 499, distance: 49.5
click at [951, 499] on div "SMS" at bounding box center [964, 500] width 54 height 20
click at [994, 499] on label at bounding box center [996, 500] width 12 height 12
click at [994, 499] on input "checkbox" at bounding box center [995, 500] width 10 height 10
checkbox input "false"
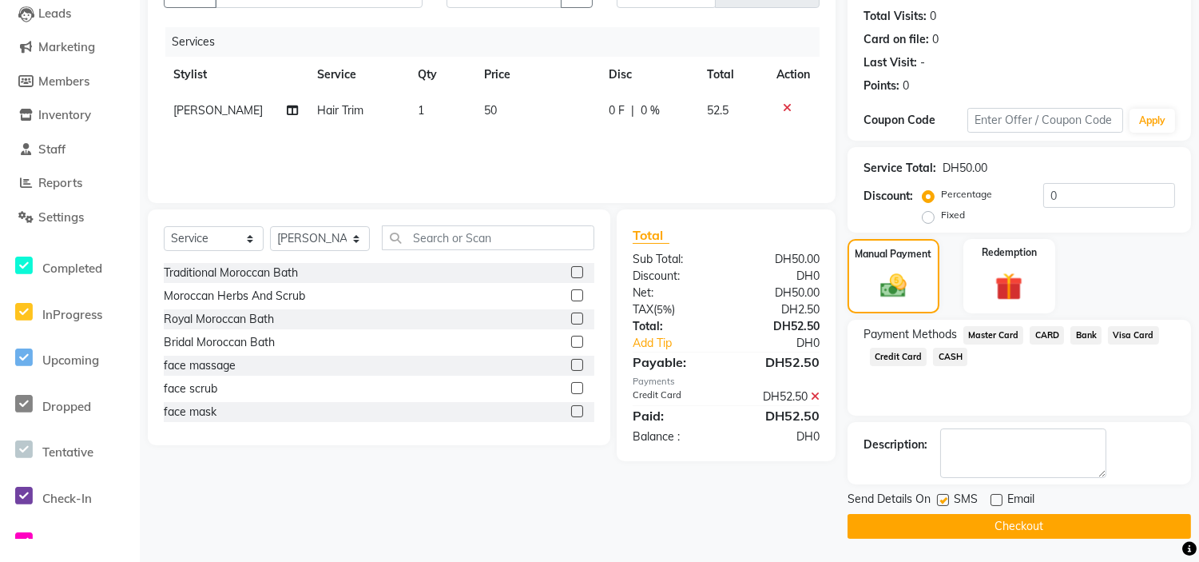
click at [937, 503] on label at bounding box center [943, 500] width 12 height 12
click at [937, 503] on input "checkbox" at bounding box center [942, 500] width 10 height 10
checkbox input "false"
click at [963, 525] on button "Checkout" at bounding box center [1019, 526] width 343 height 25
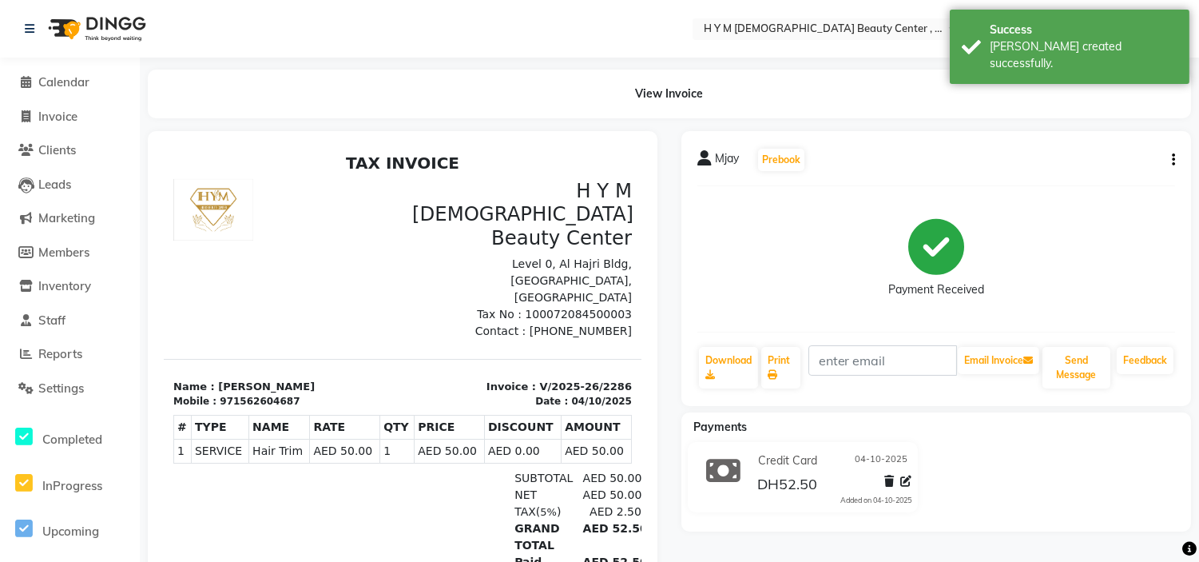
select select "service"
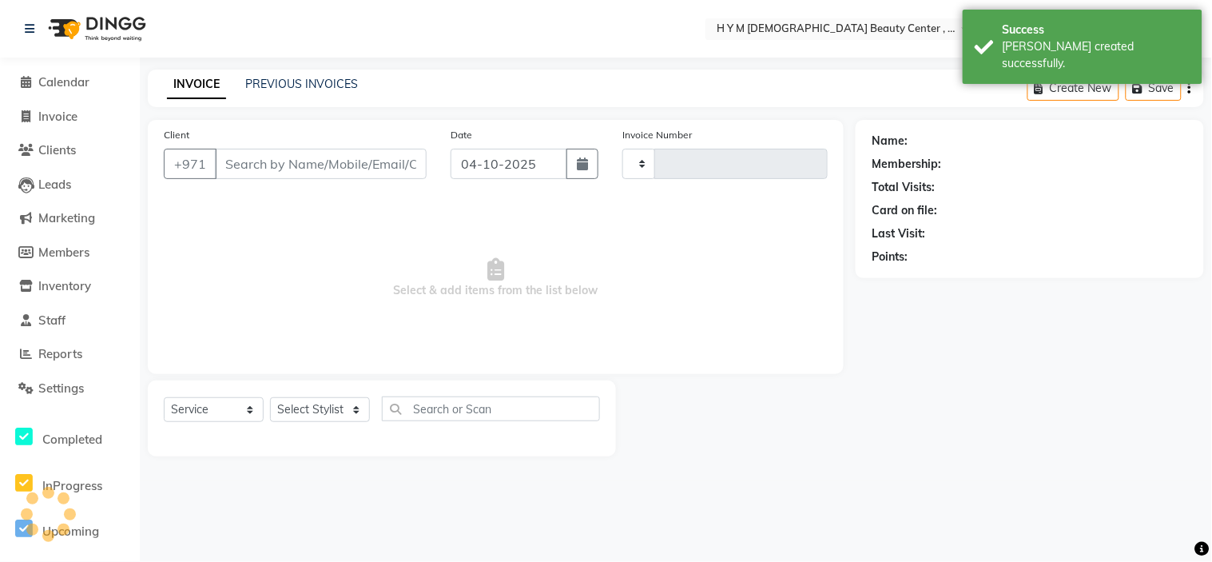
type input "2287"
select select "7248"
click at [22, 77] on icon at bounding box center [27, 82] width 10 height 12
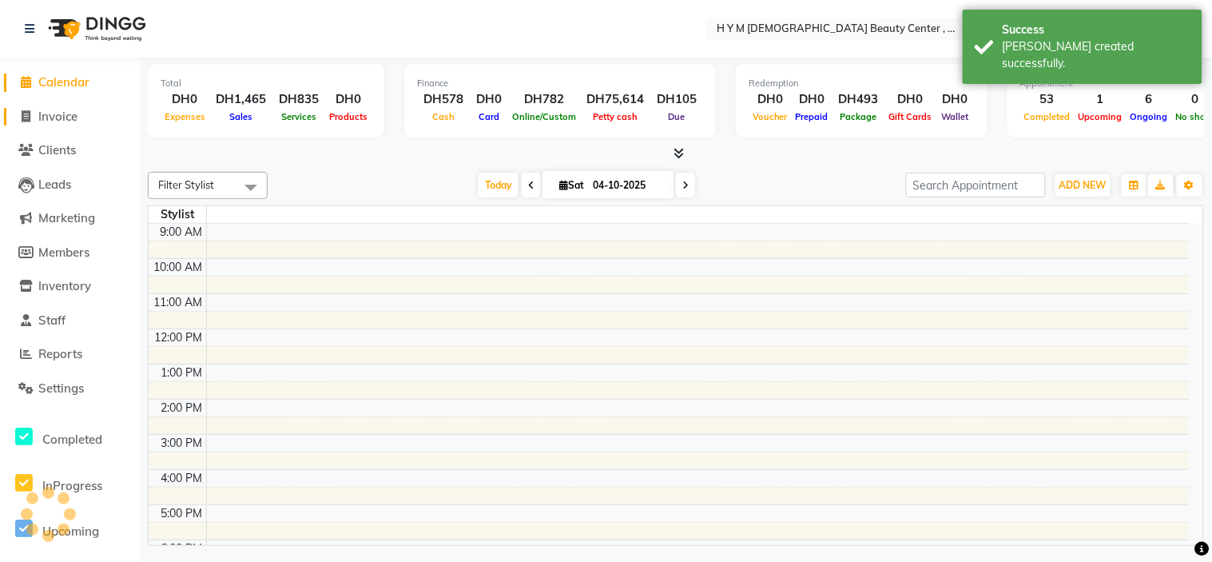
click at [24, 116] on icon at bounding box center [26, 116] width 9 height 12
select select "service"
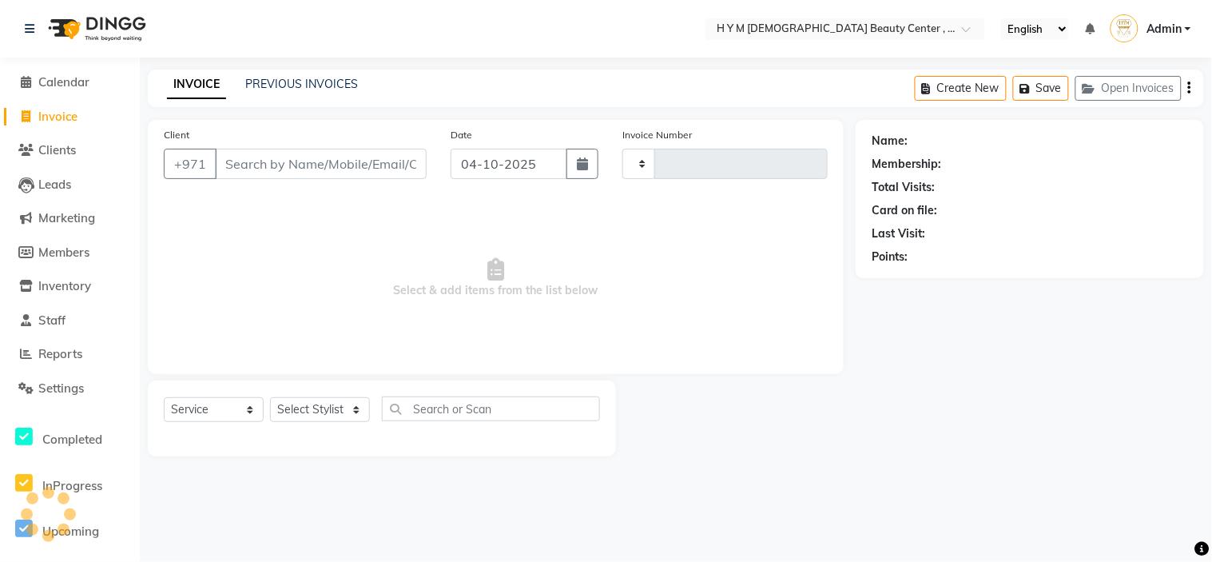
type input "2287"
select select "7248"
click at [28, 81] on icon at bounding box center [27, 82] width 10 height 12
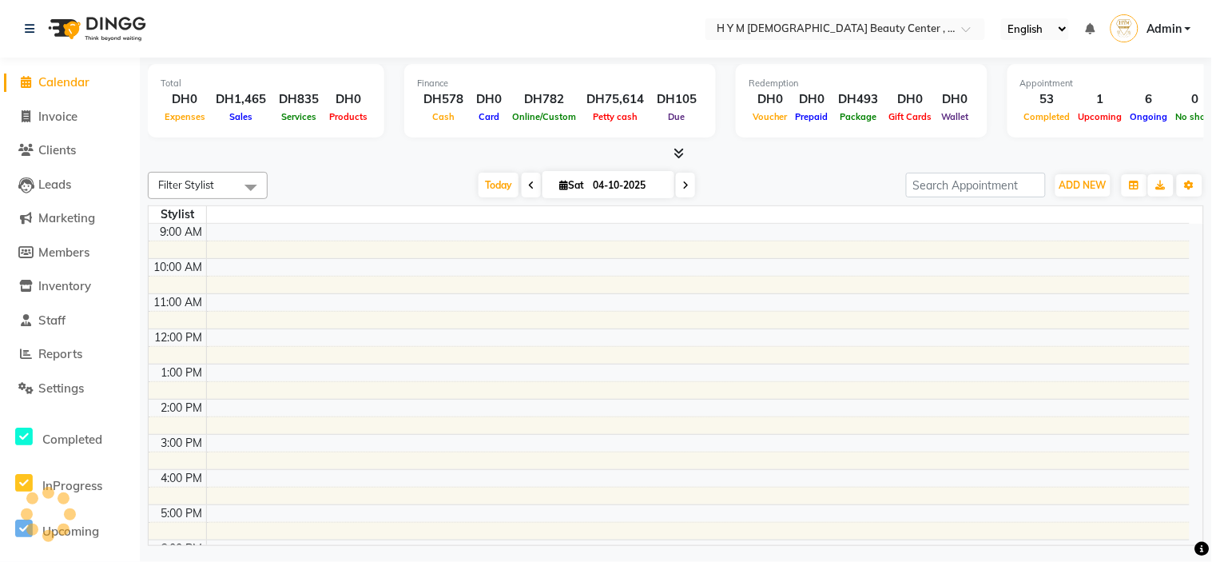
click at [42, 76] on span "Calendar" at bounding box center [63, 81] width 51 height 15
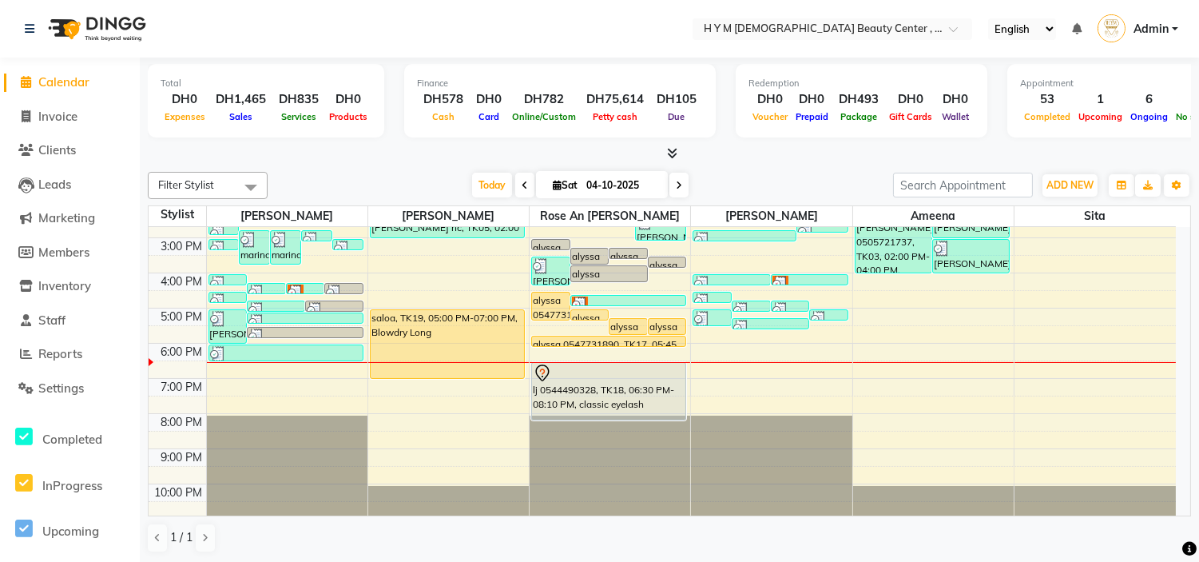
scroll to position [204, 0]
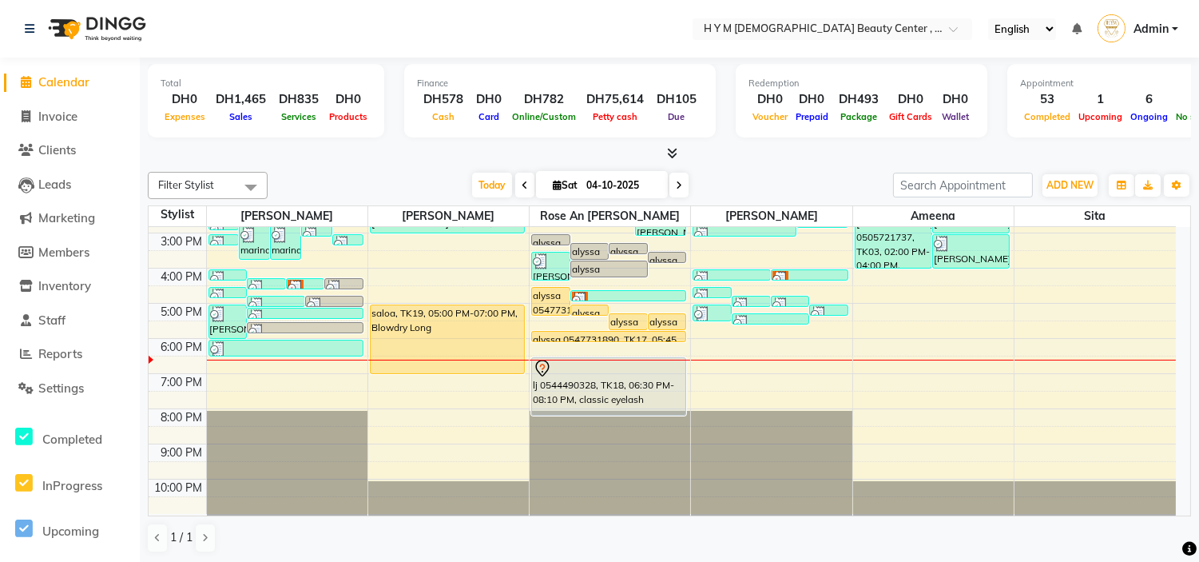
click at [236, 364] on div "9:00 AM 10:00 AM 11:00 AM 12:00 PM 1:00 PM 2:00 PM 3:00 PM 4:00 PM 5:00 PM 6:00…" at bounding box center [662, 267] width 1027 height 491
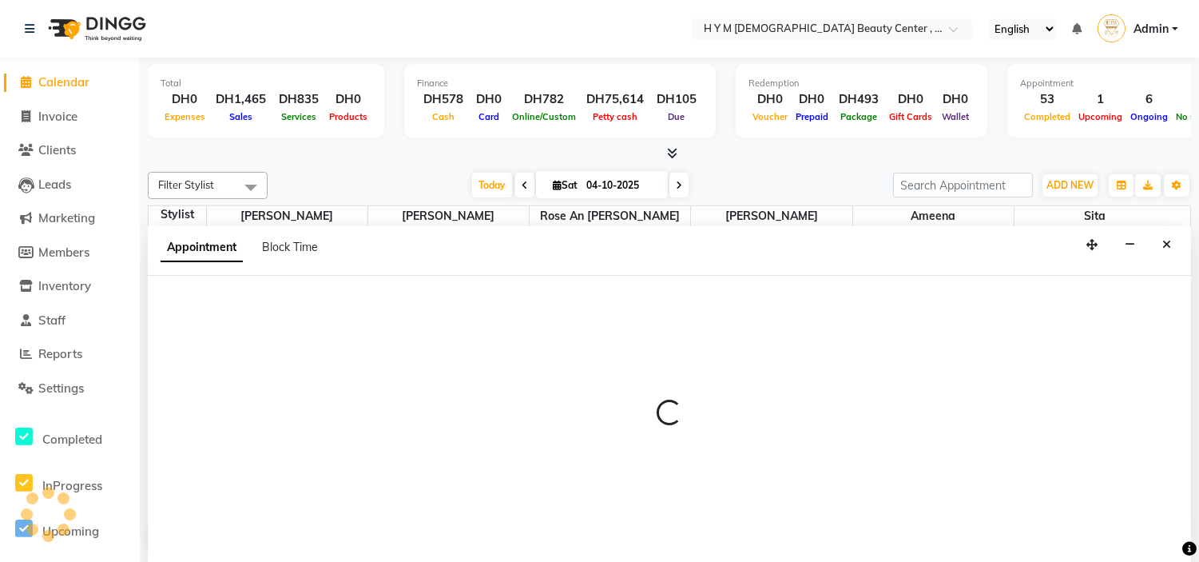
scroll to position [1, 0]
select select "61770"
select select "1110"
select select "tentative"
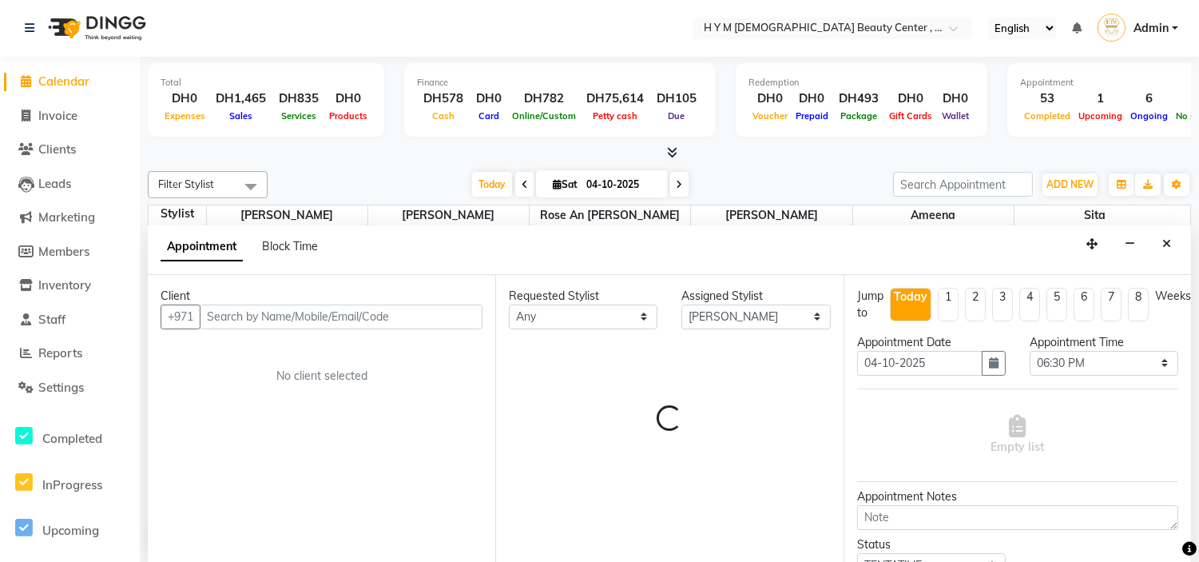
click at [288, 321] on input "text" at bounding box center [341, 316] width 283 height 25
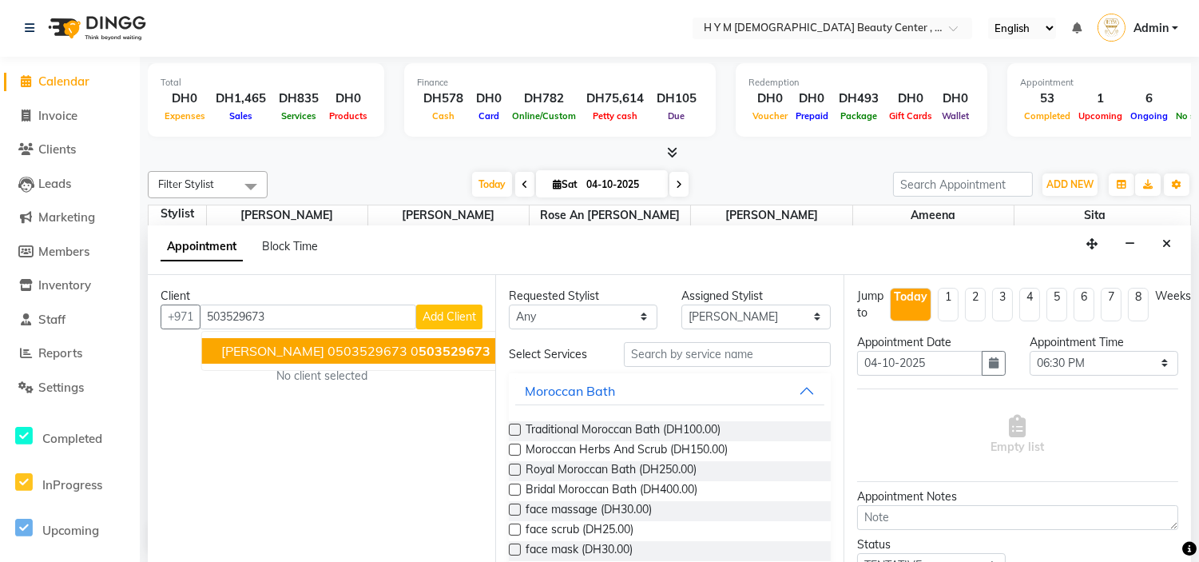
click at [284, 349] on span "[PERSON_NAME] 0503529673" at bounding box center [314, 351] width 186 height 16
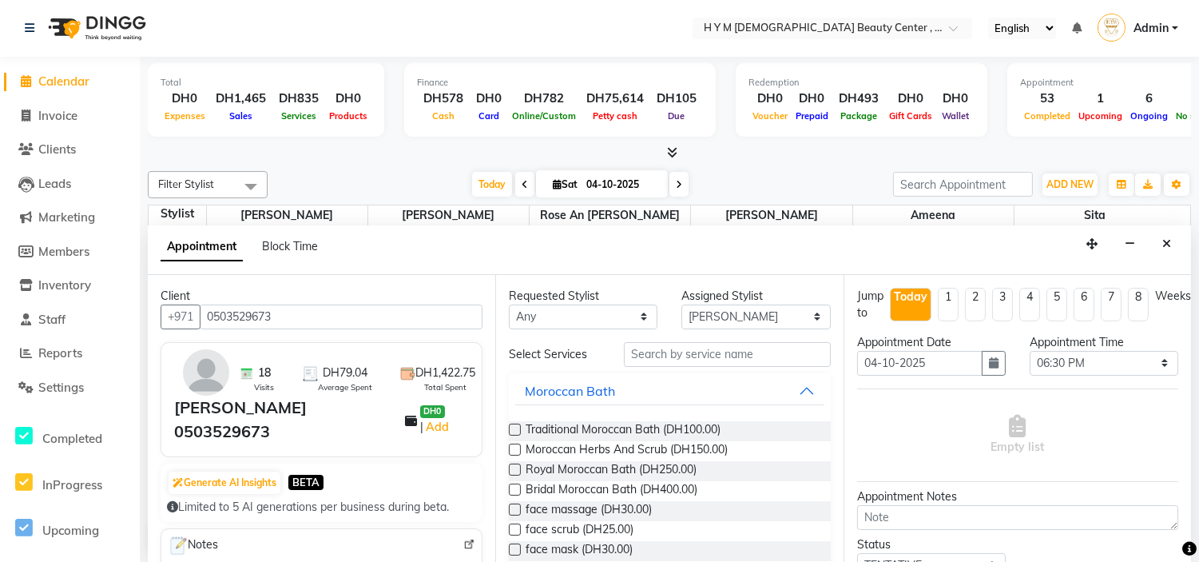
type input "0503529673"
click at [669, 353] on input "text" at bounding box center [727, 354] width 206 height 25
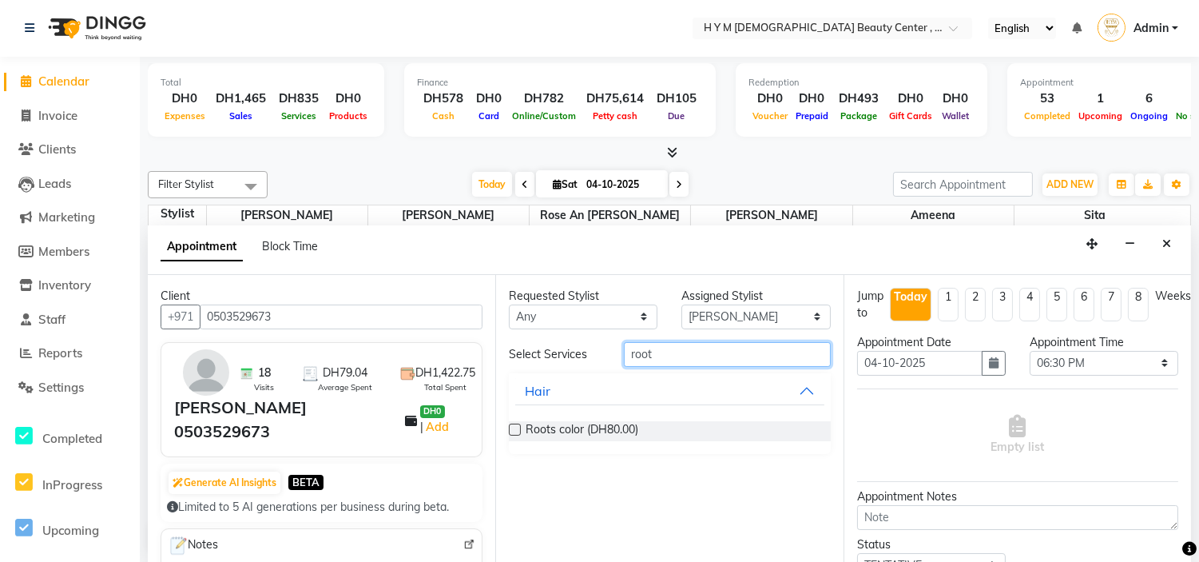
type input "root"
click at [514, 428] on label at bounding box center [515, 429] width 12 height 12
click at [514, 428] on input "checkbox" at bounding box center [514, 431] width 10 height 10
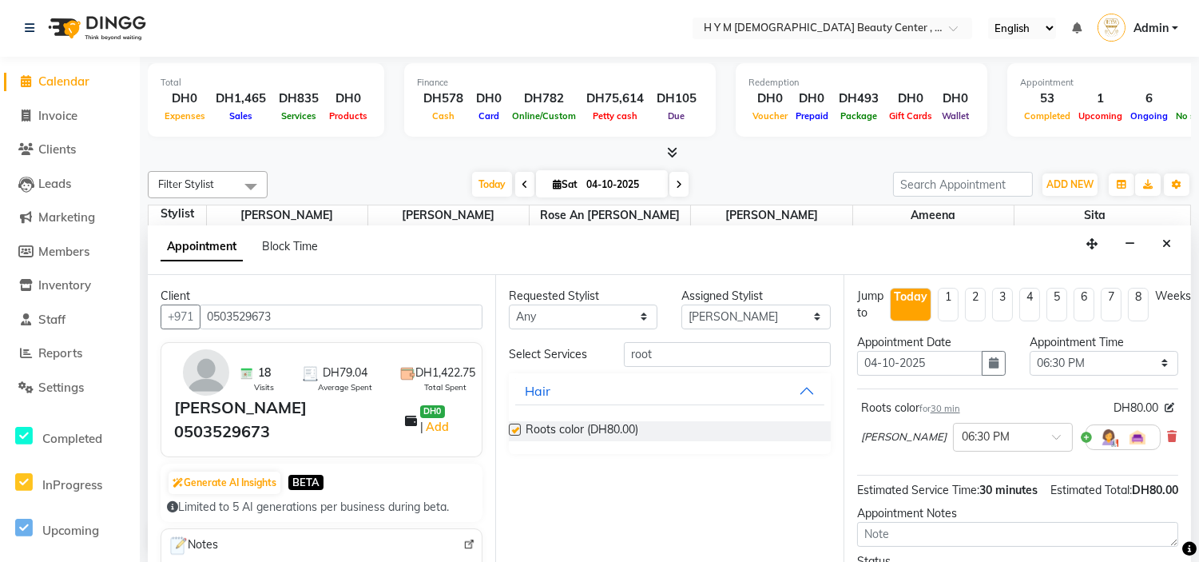
checkbox input "false"
click at [675, 348] on input "root" at bounding box center [727, 354] width 206 height 25
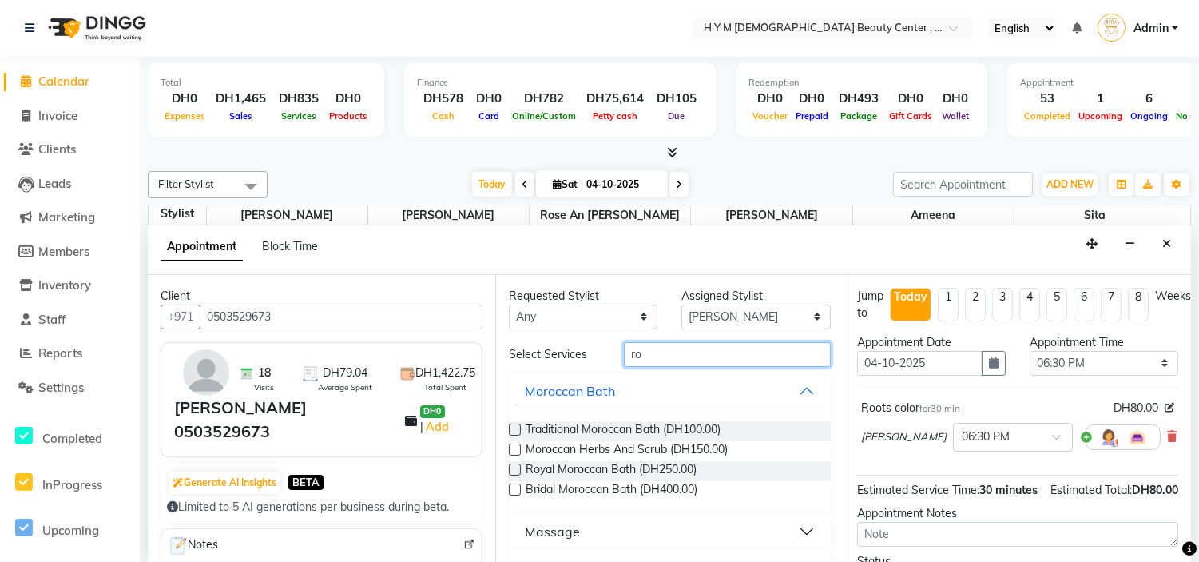
type input "r"
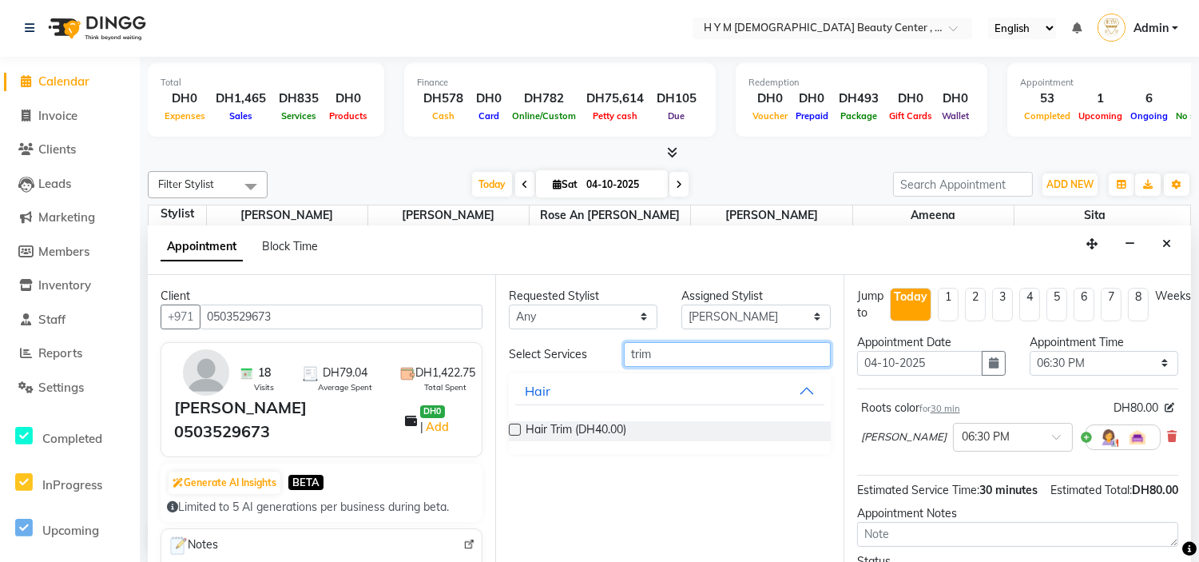
type input "trim"
click at [514, 427] on label at bounding box center [515, 429] width 12 height 12
click at [514, 427] on input "checkbox" at bounding box center [514, 431] width 10 height 10
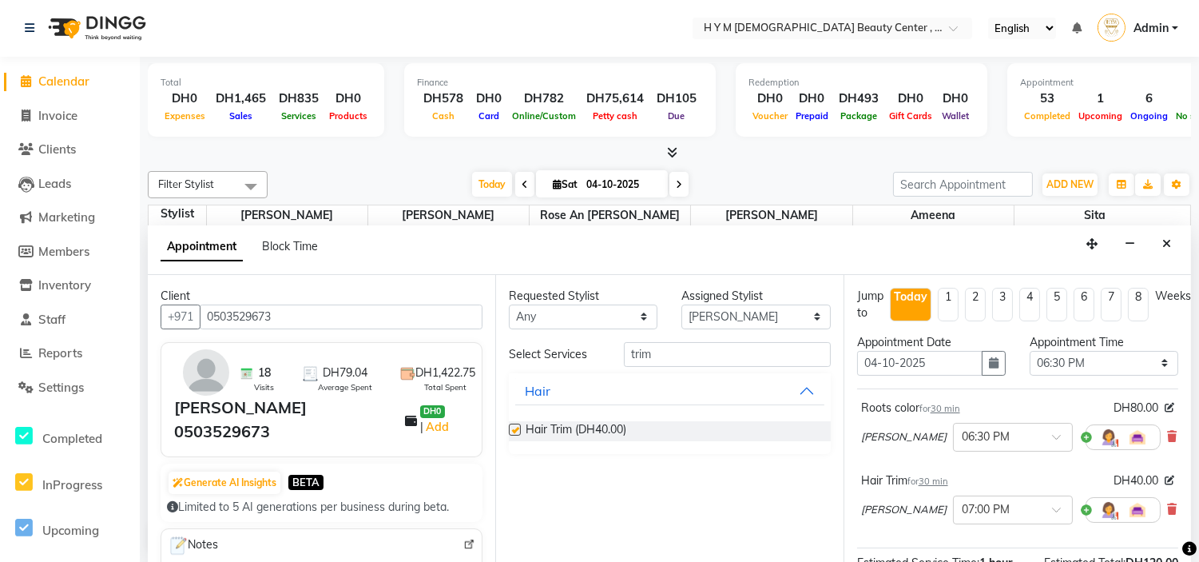
checkbox input "false"
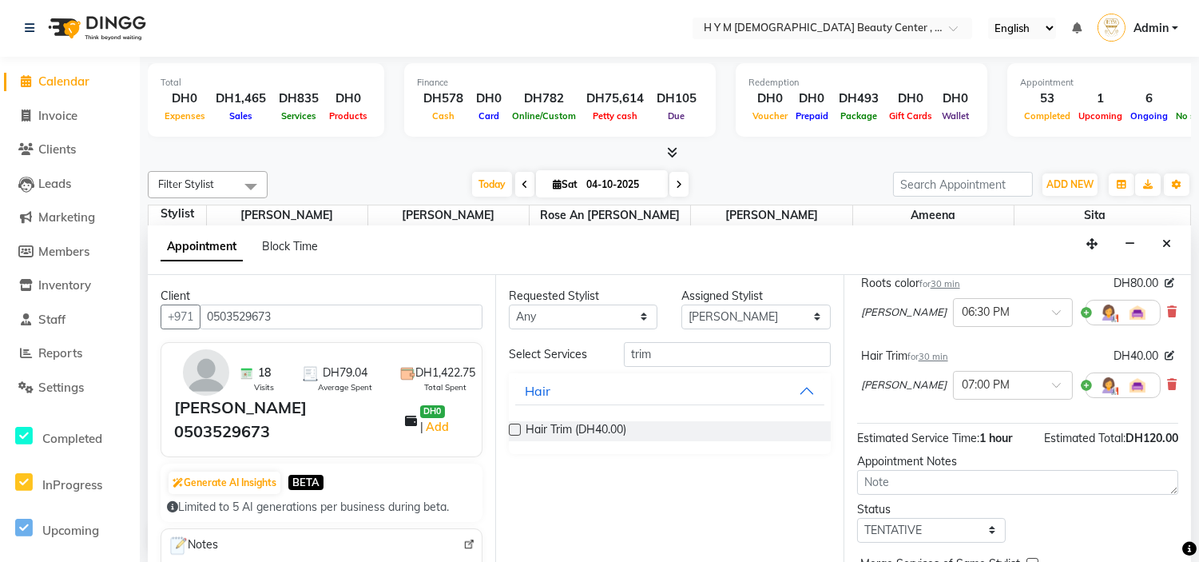
scroll to position [218, 0]
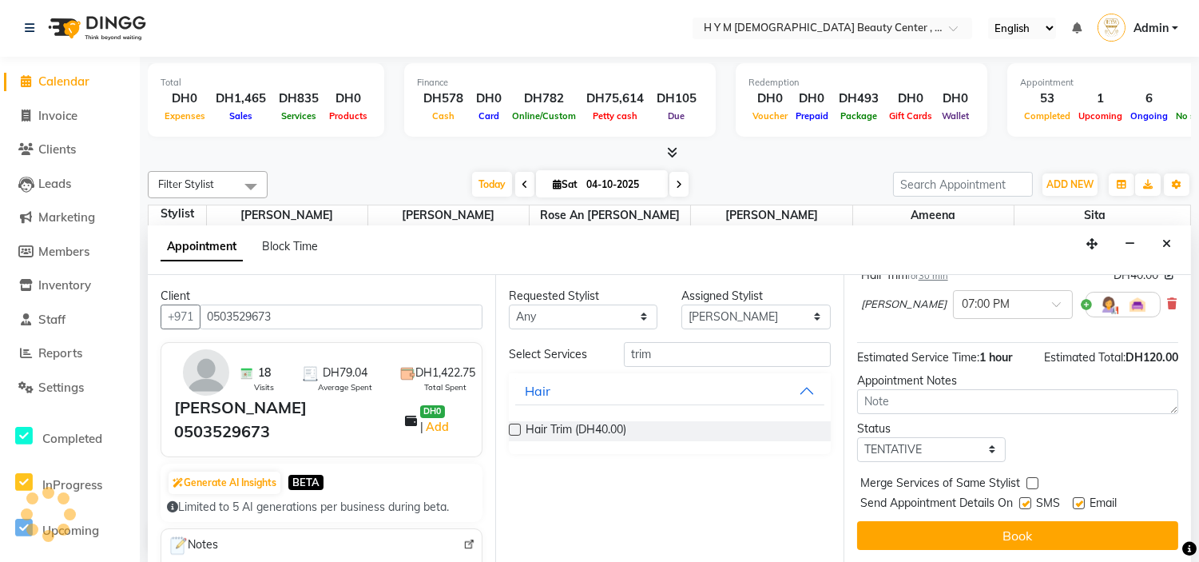
click at [1023, 497] on label at bounding box center [1025, 503] width 12 height 12
click at [1023, 499] on input "checkbox" at bounding box center [1024, 504] width 10 height 10
checkbox input "false"
click at [1077, 497] on label at bounding box center [1079, 503] width 12 height 12
click at [1077, 499] on input "checkbox" at bounding box center [1078, 504] width 10 height 10
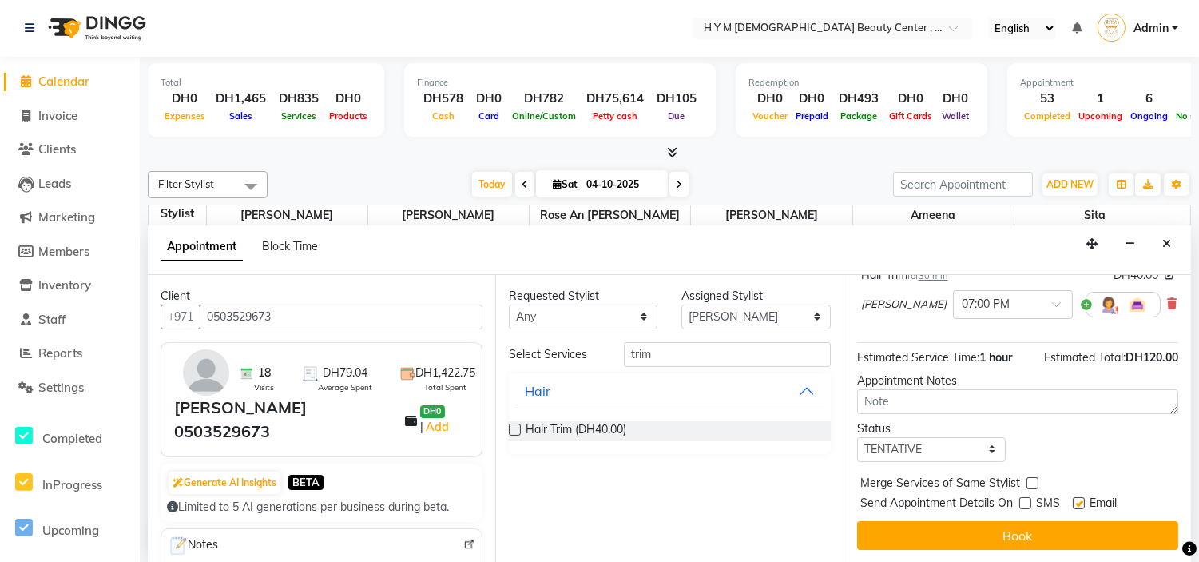
checkbox input "false"
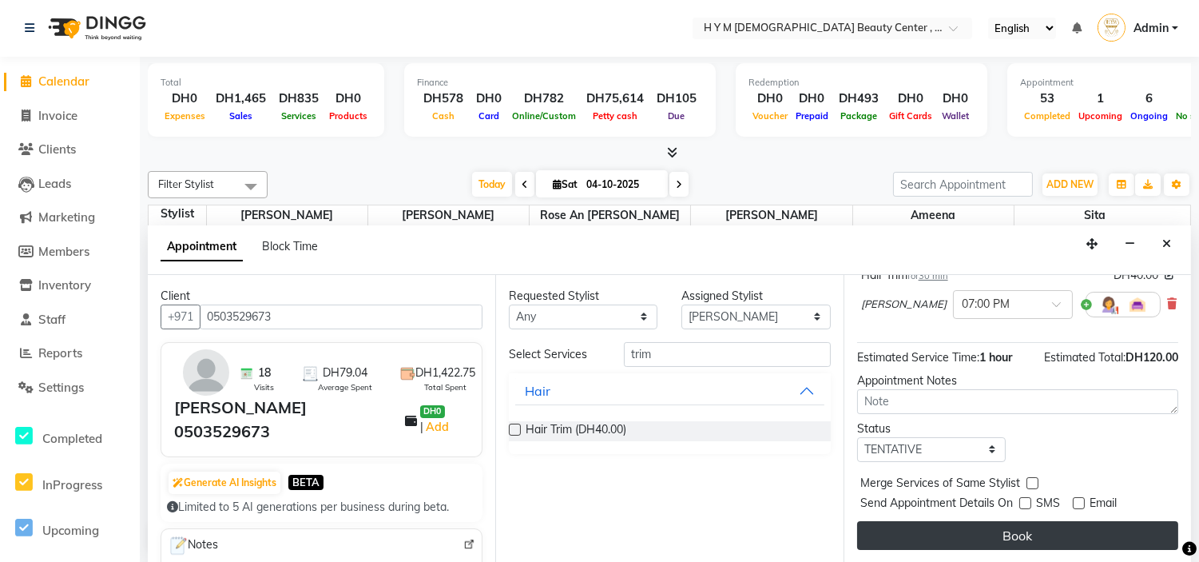
click at [1052, 525] on button "Book" at bounding box center [1017, 535] width 321 height 29
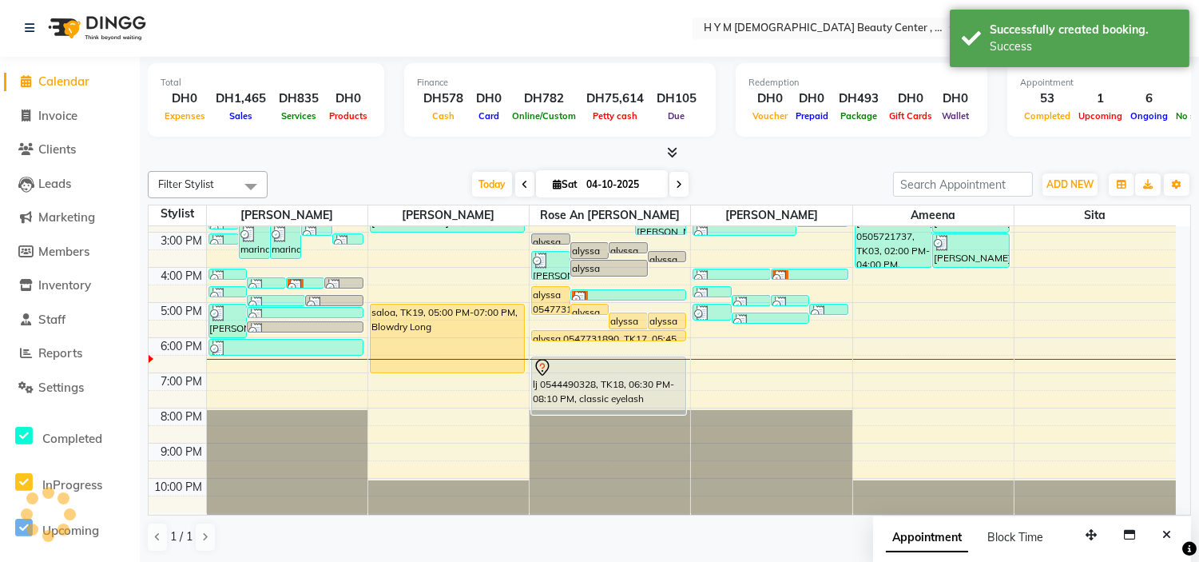
scroll to position [0, 0]
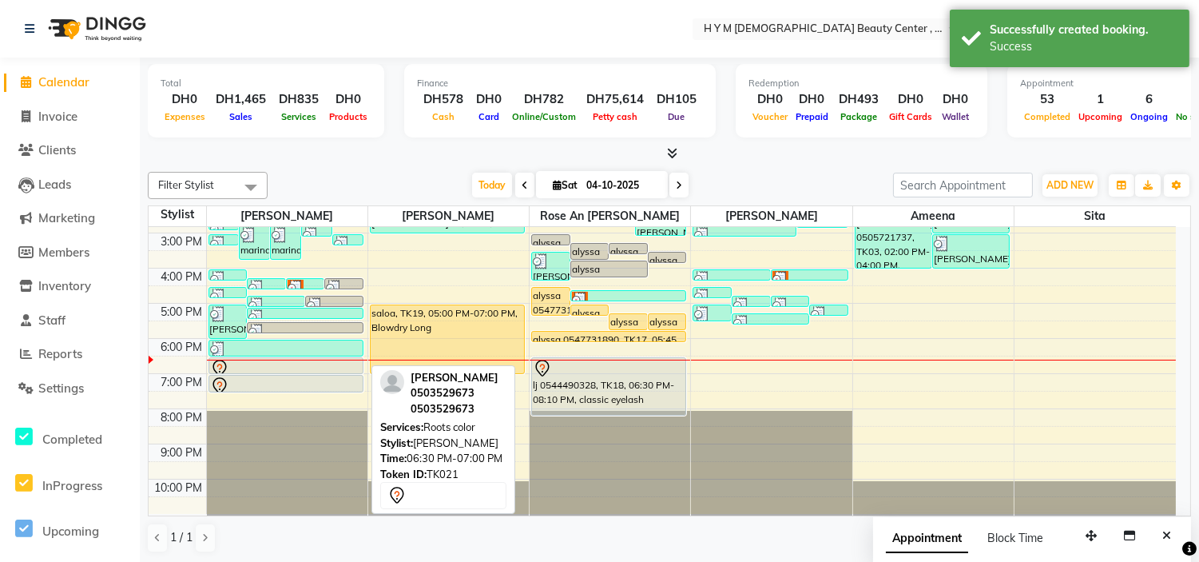
click at [294, 358] on div "[PERSON_NAME] 0503529673, TK21, 06:30 PM-07:00 PM, Roots color" at bounding box center [285, 365] width 153 height 15
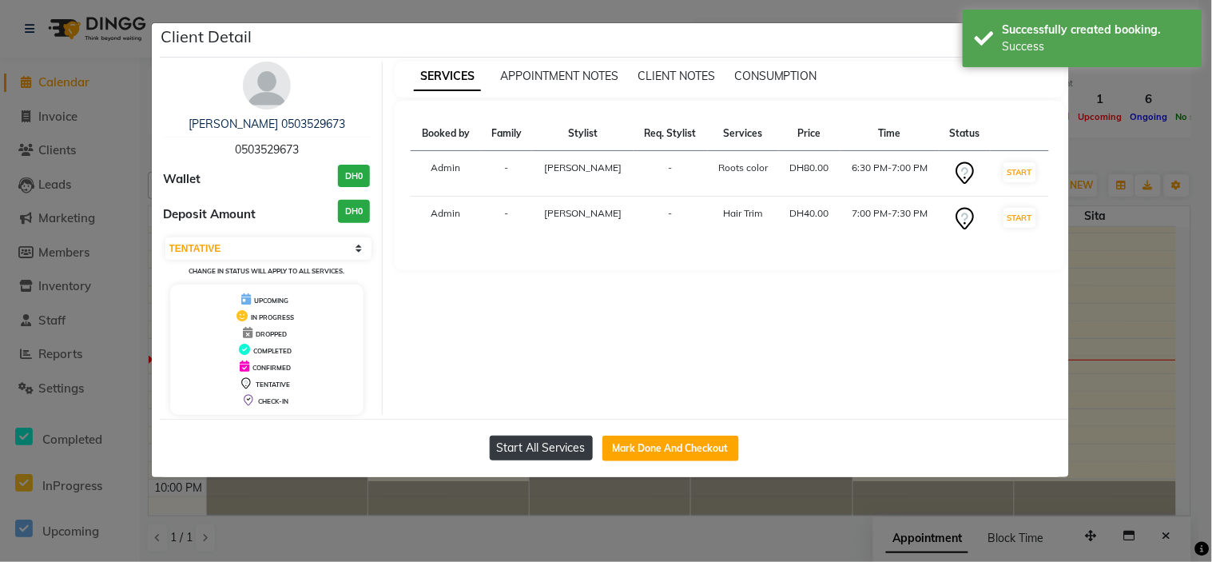
click at [549, 447] on button "Start All Services" at bounding box center [541, 447] width 103 height 25
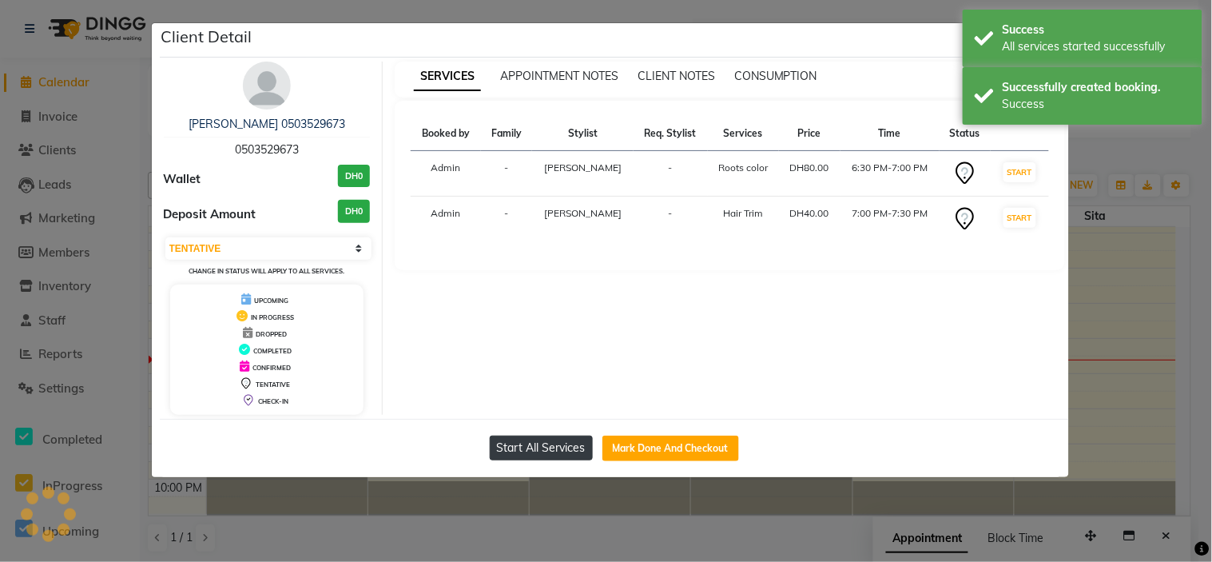
select select "1"
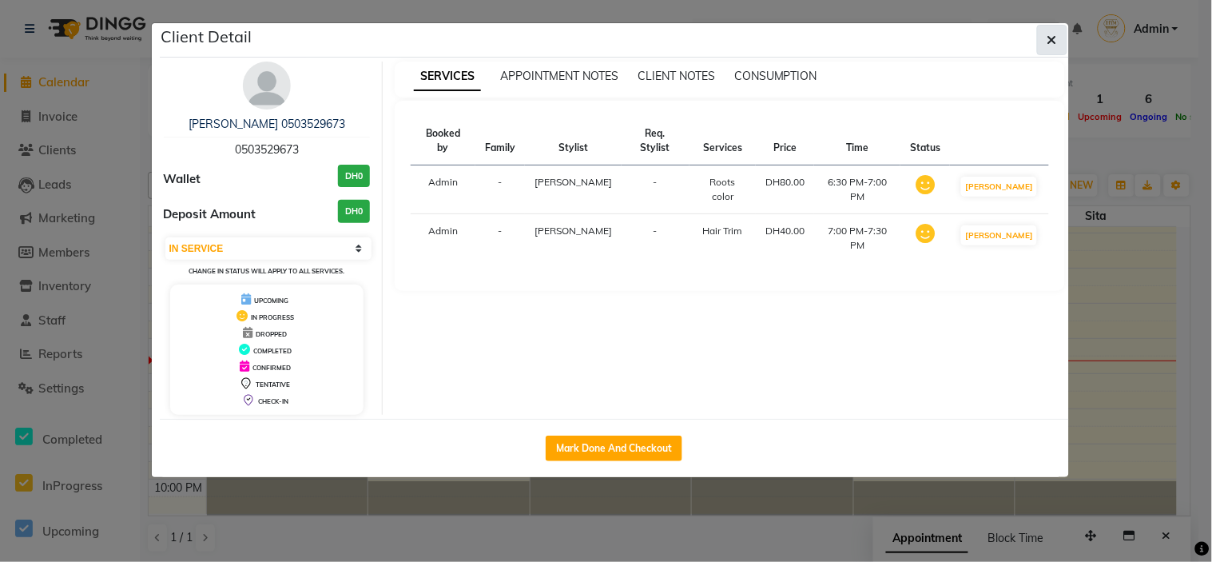
click at [1050, 36] on icon "button" at bounding box center [1052, 40] width 10 height 13
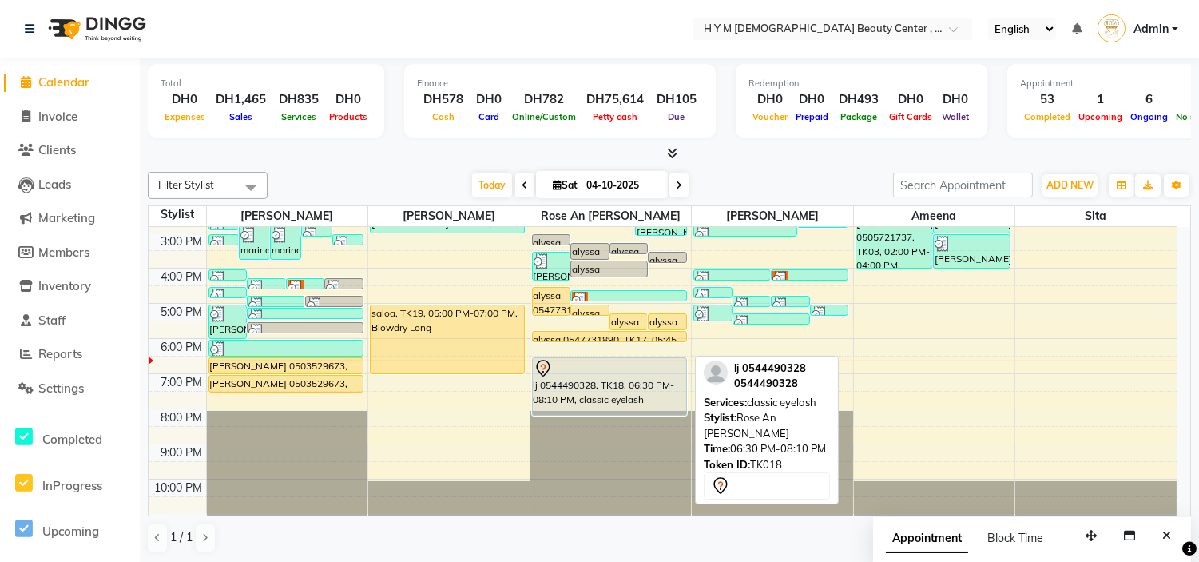
click at [594, 383] on div "lj 0544490328, TK18, 06:30 PM-08:10 PM, classic eyelash" at bounding box center [609, 386] width 153 height 57
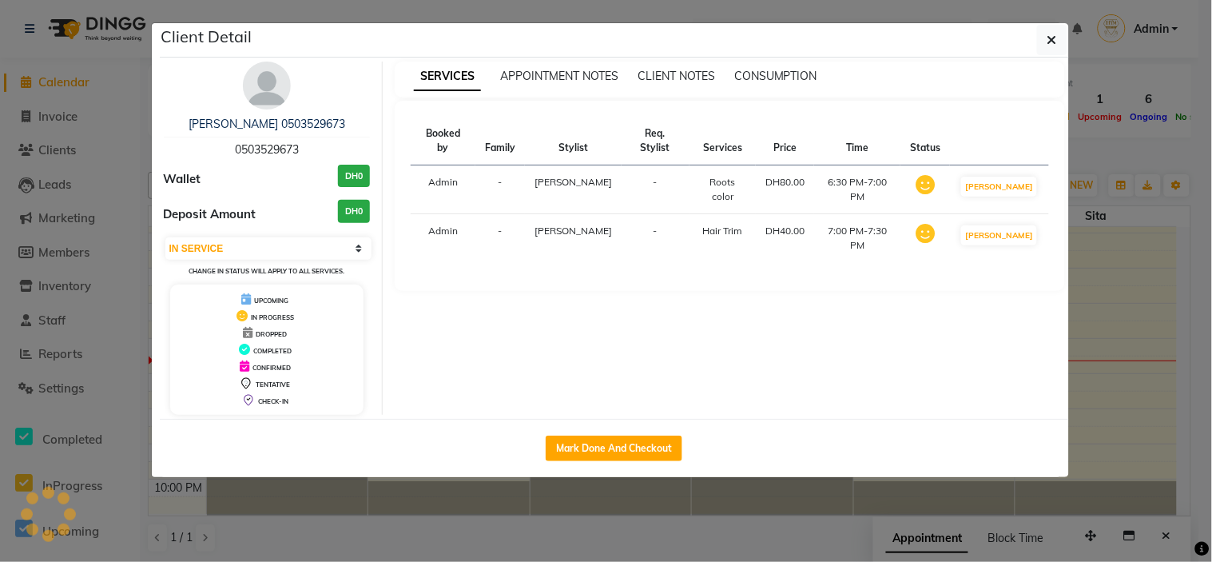
select select "7"
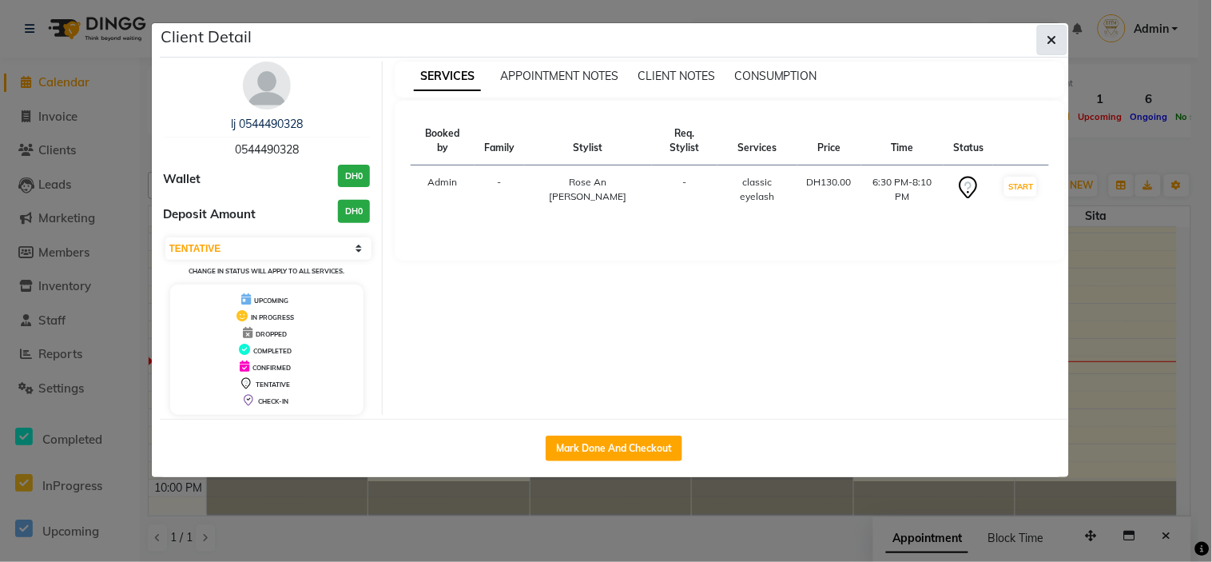
click at [1057, 35] on button "button" at bounding box center [1052, 40] width 30 height 30
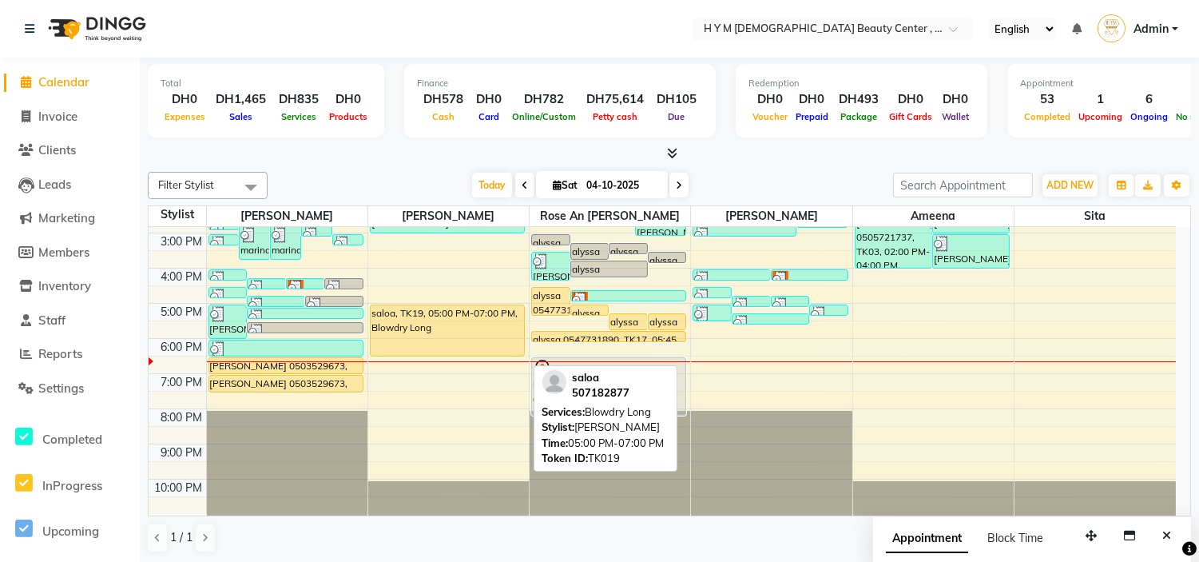
drag, startPoint x: 469, startPoint y: 369, endPoint x: 476, endPoint y: 355, distance: 15.4
click at [474, 355] on div "fatima, TK08, 12:00 PM-01:00 PM, Blowdry Long sana, TK01, 12:30 PM-01:00 PM, Ha…" at bounding box center [448, 267] width 161 height 491
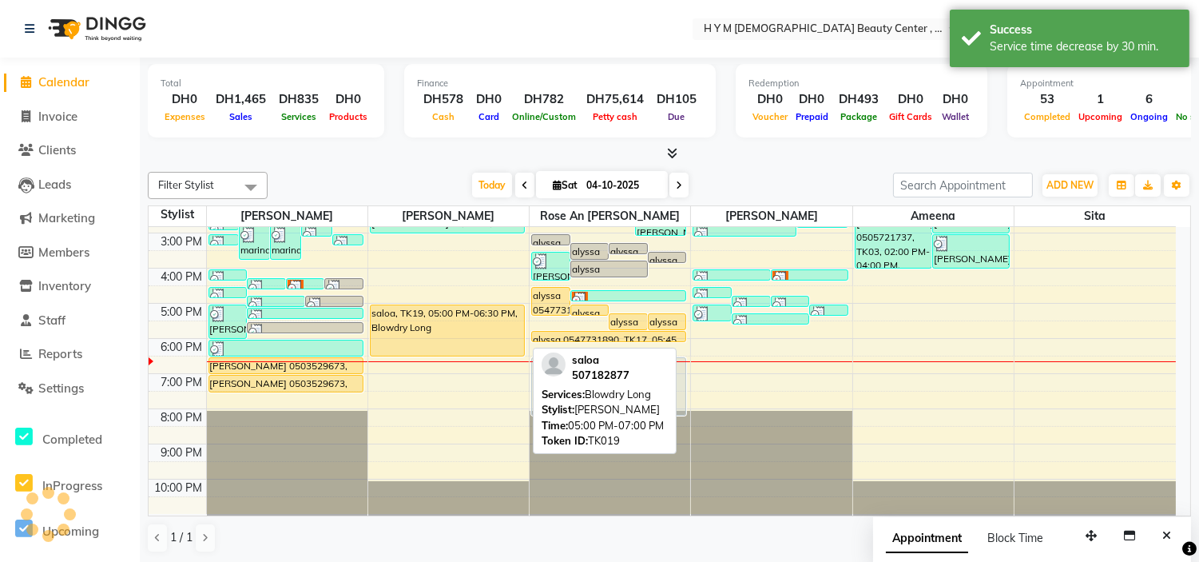
click at [400, 320] on div "saloa, TK19, 05:00 PM-06:30 PM, Blowdry Long" at bounding box center [447, 330] width 153 height 50
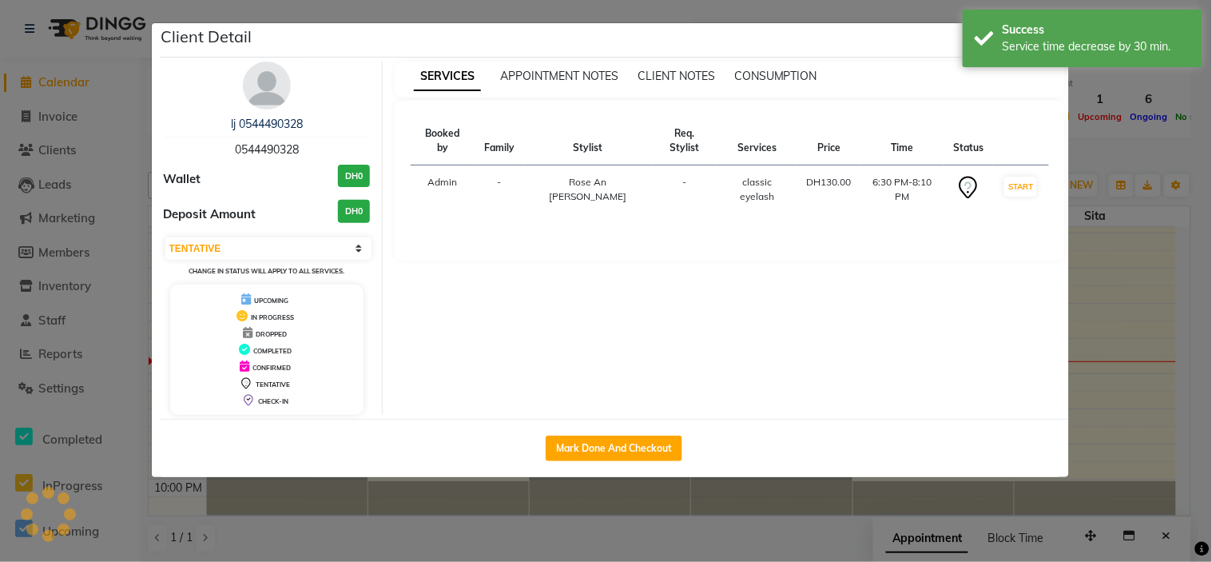
select select "1"
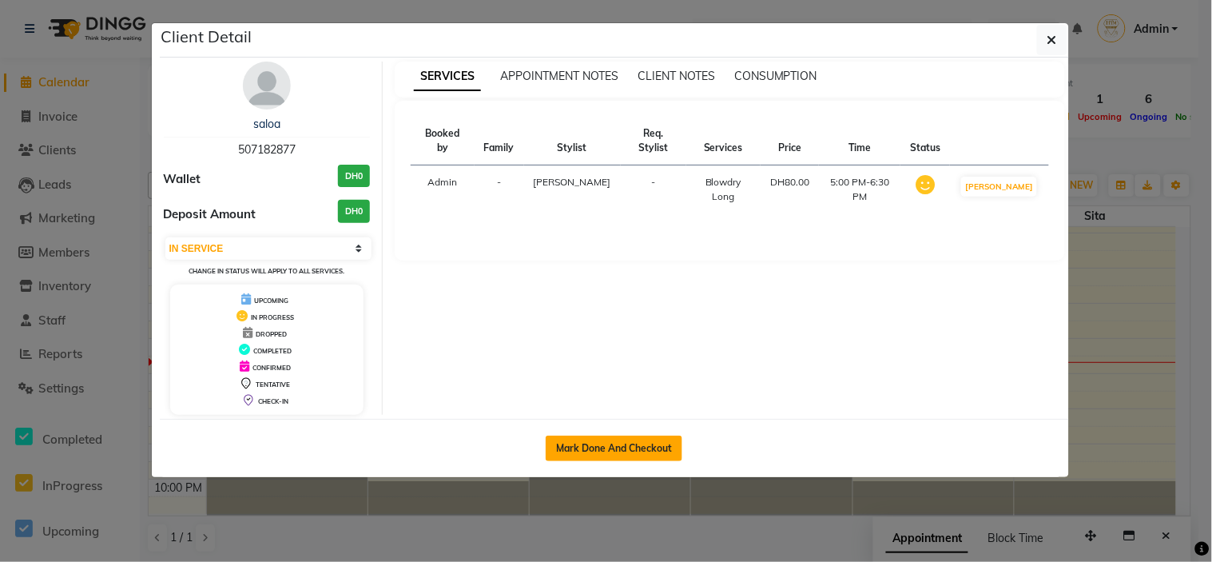
click at [576, 452] on button "Mark Done And Checkout" at bounding box center [614, 448] width 137 height 26
select select "service"
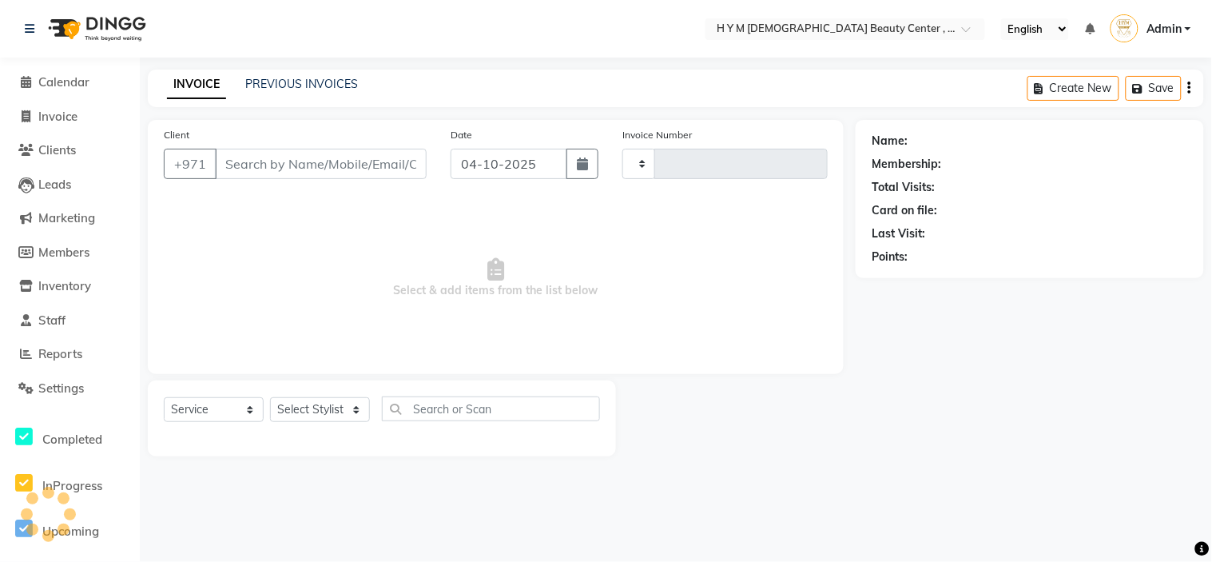
type input "2287"
select select "7248"
type input "507182877"
select select "66737"
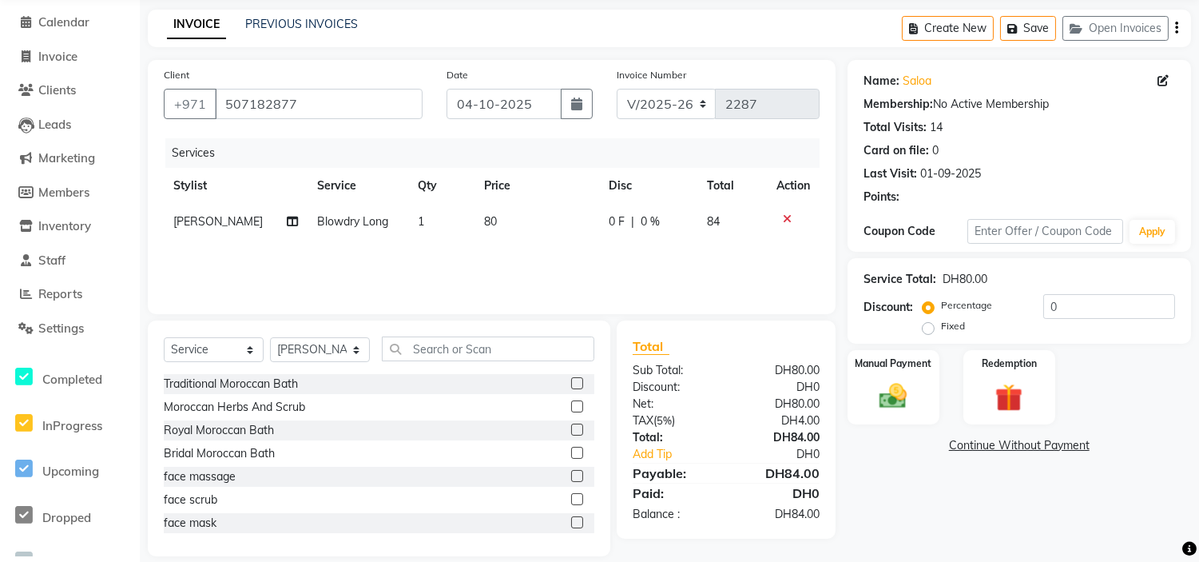
scroll to position [77, 0]
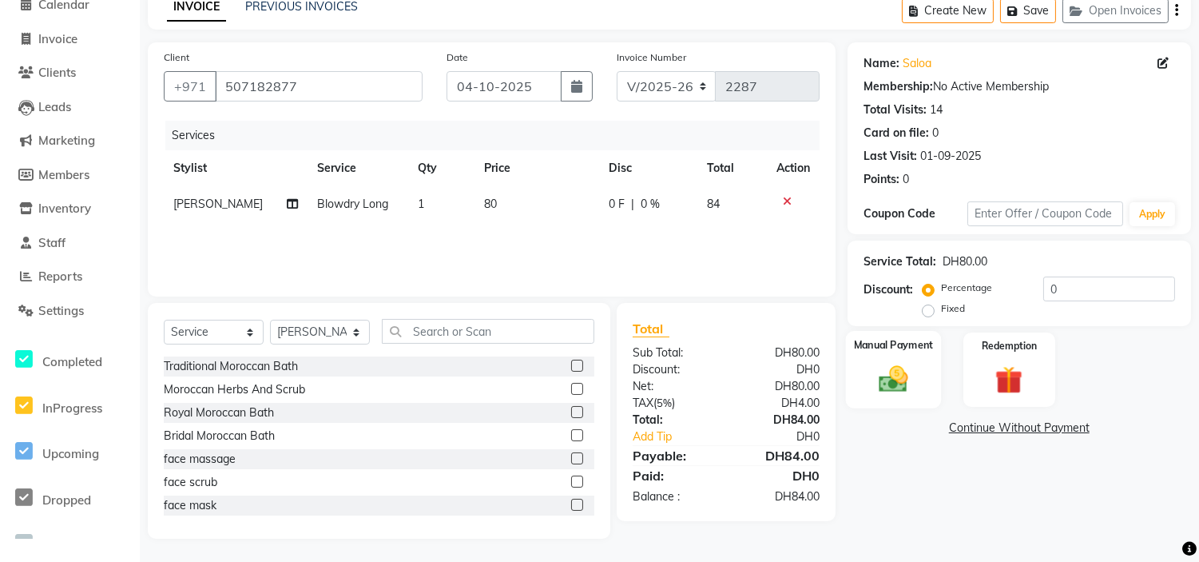
click at [895, 363] on img at bounding box center [893, 379] width 47 height 34
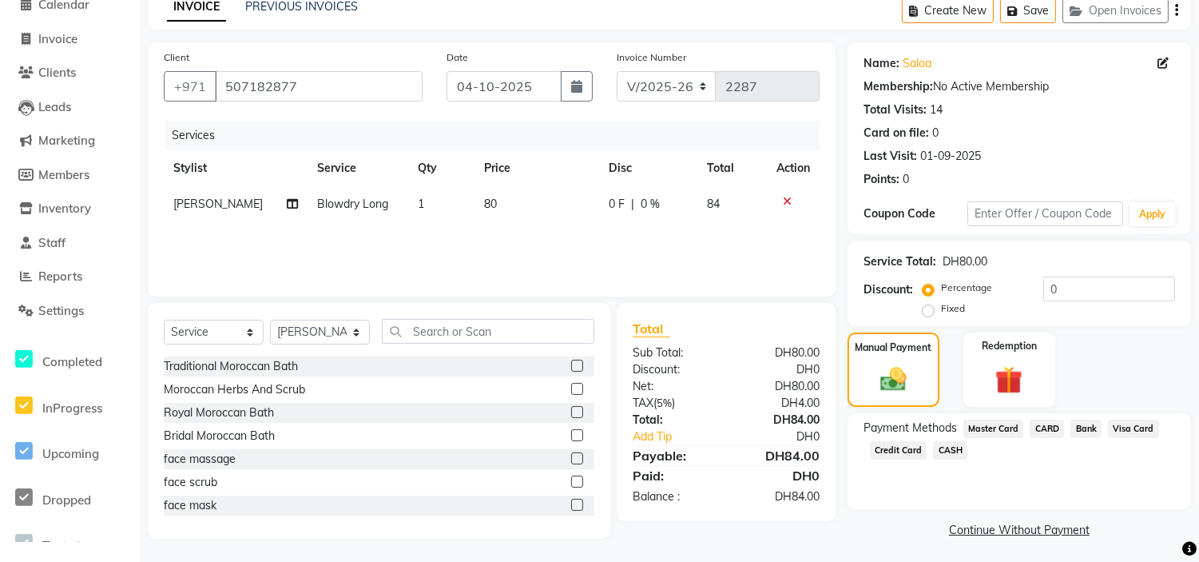
click at [884, 447] on span "Credit Card" at bounding box center [899, 450] width 58 height 18
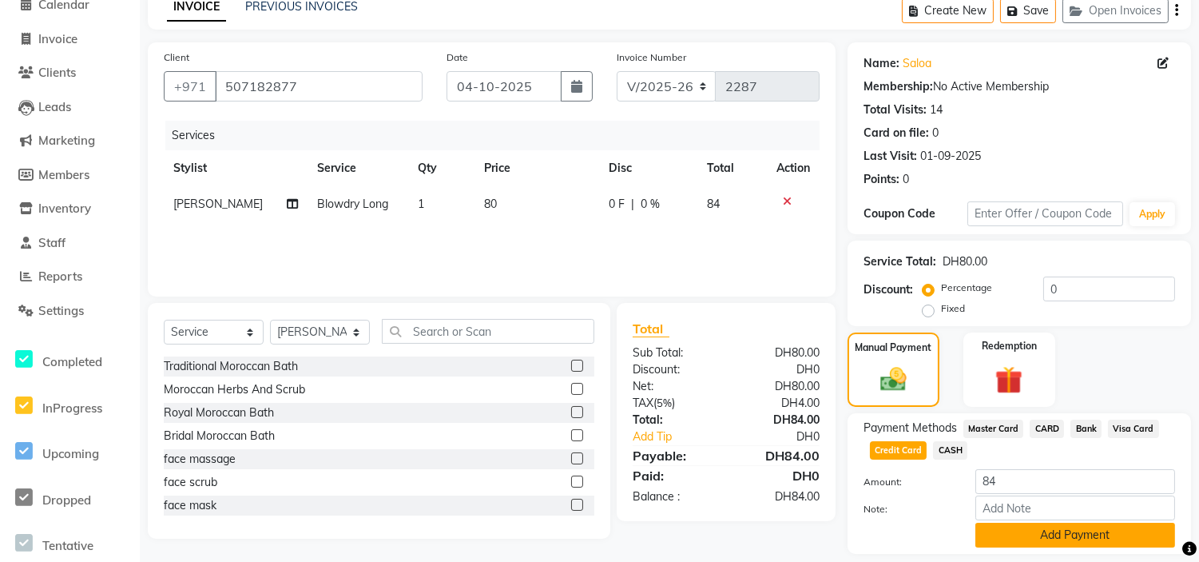
click at [1015, 536] on button "Add Payment" at bounding box center [1075, 534] width 200 height 25
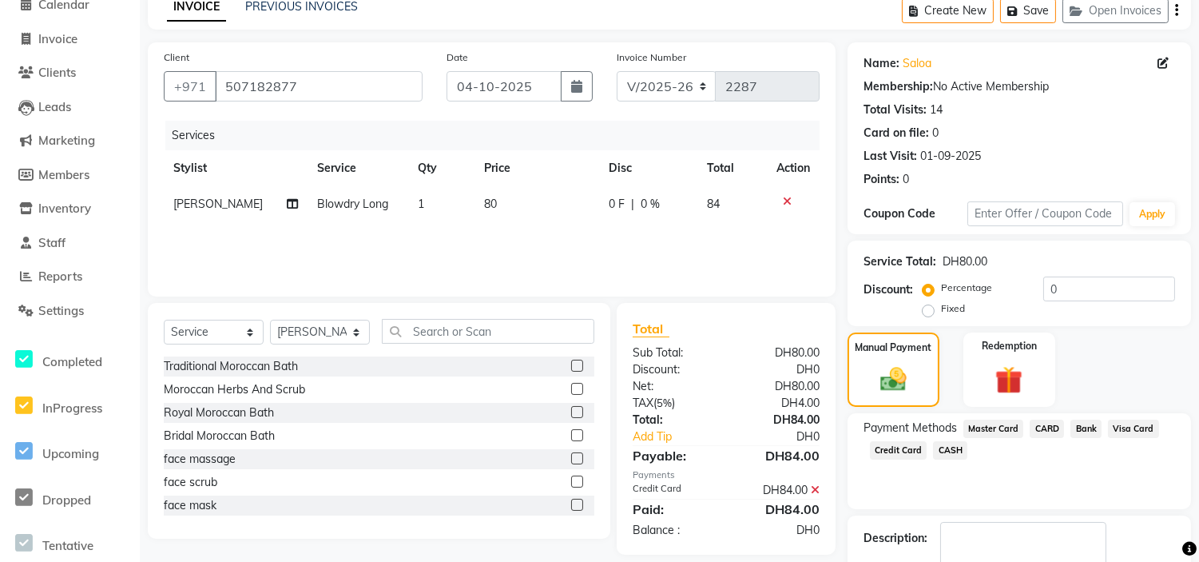
scroll to position [171, 0]
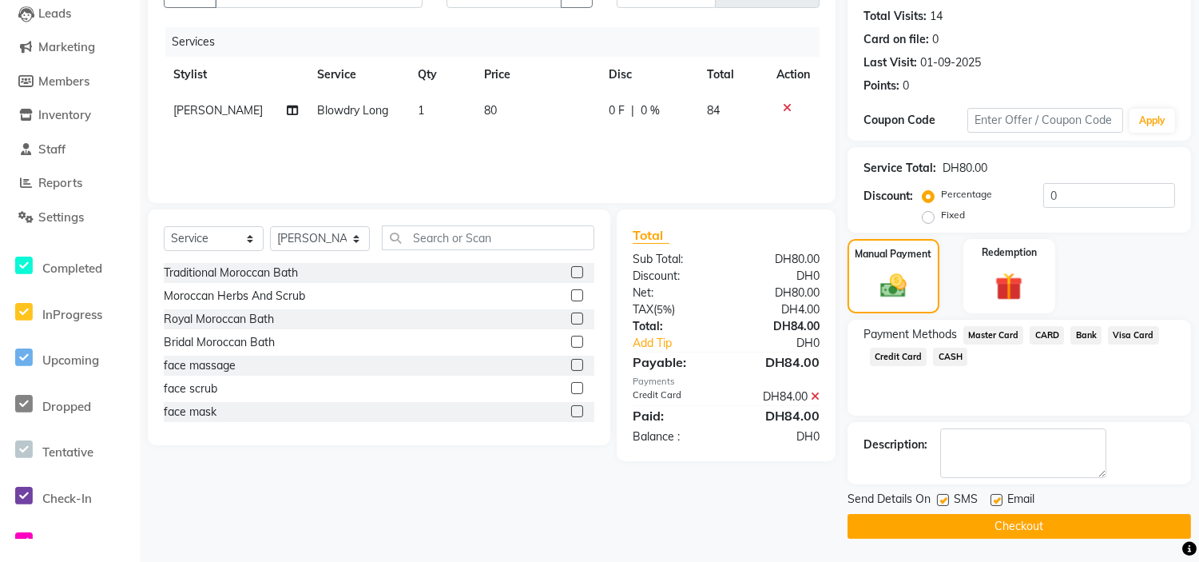
click at [943, 503] on label at bounding box center [943, 500] width 12 height 12
click at [943, 503] on input "checkbox" at bounding box center [942, 500] width 10 height 10
checkbox input "false"
click at [994, 504] on label at bounding box center [996, 500] width 12 height 12
click at [994, 504] on input "checkbox" at bounding box center [995, 500] width 10 height 10
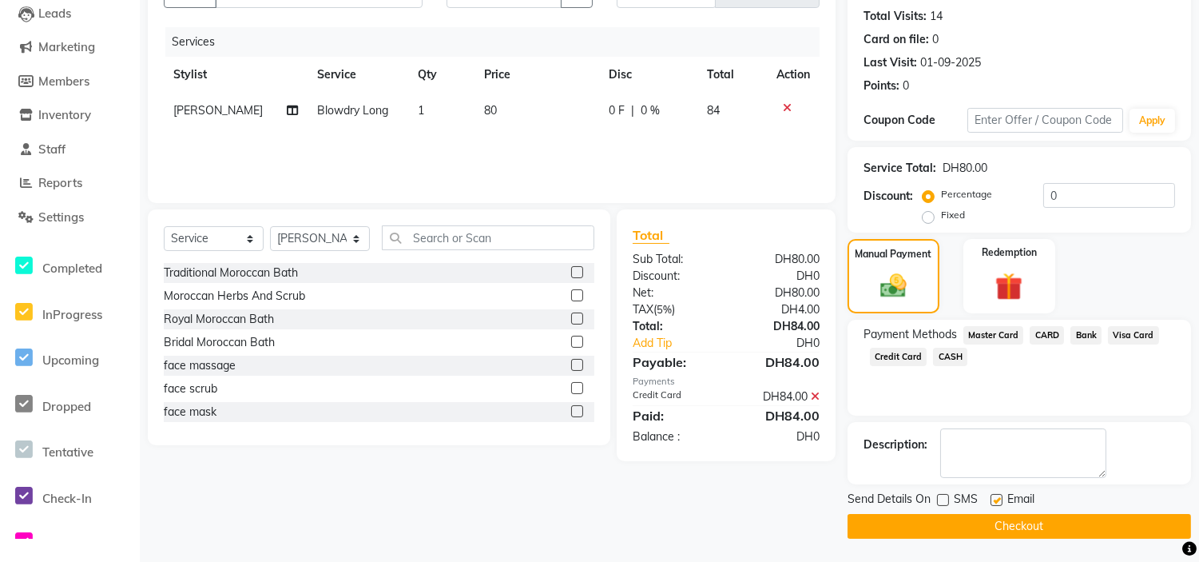
checkbox input "false"
click at [990, 531] on button "Checkout" at bounding box center [1019, 526] width 343 height 25
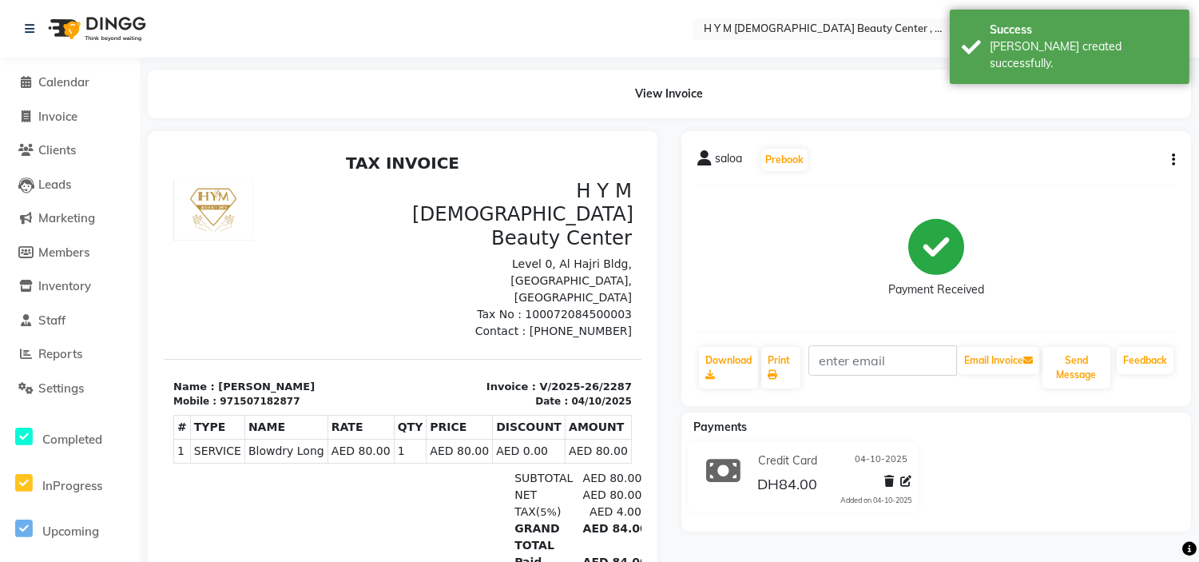
select select "service"
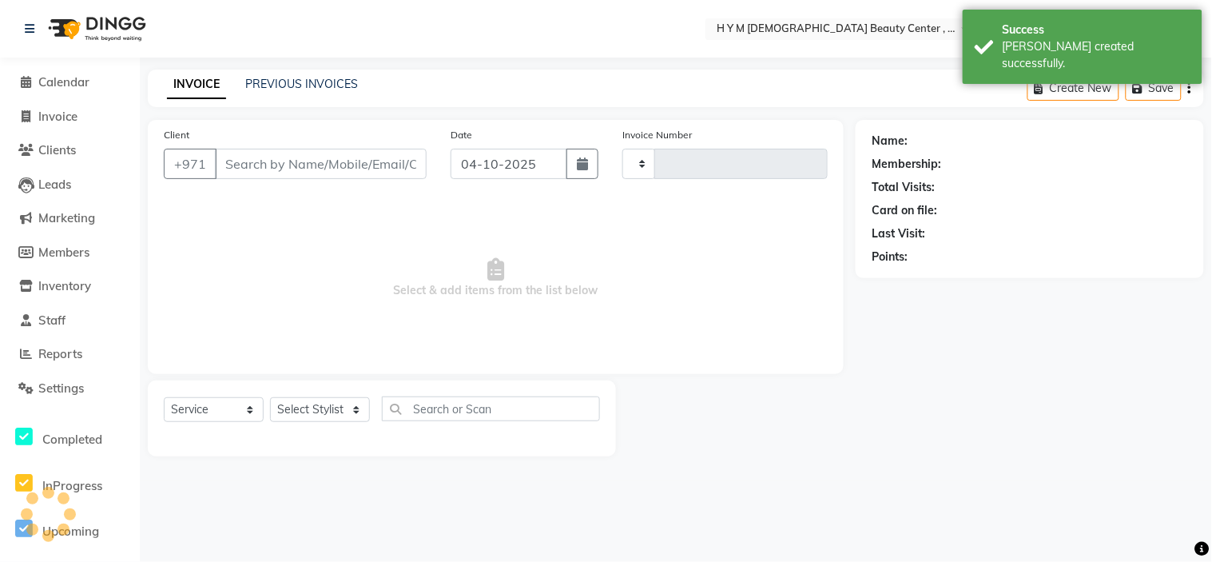
type input "2288"
select select "7248"
type input "507182877"
select select "66737"
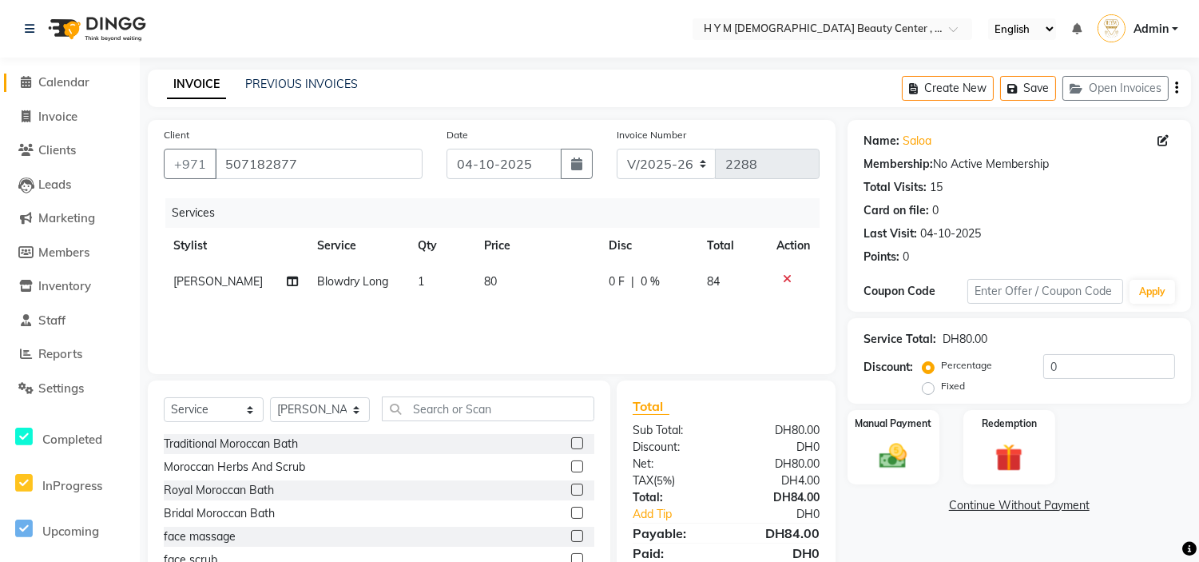
click at [19, 81] on span at bounding box center [26, 82] width 24 height 18
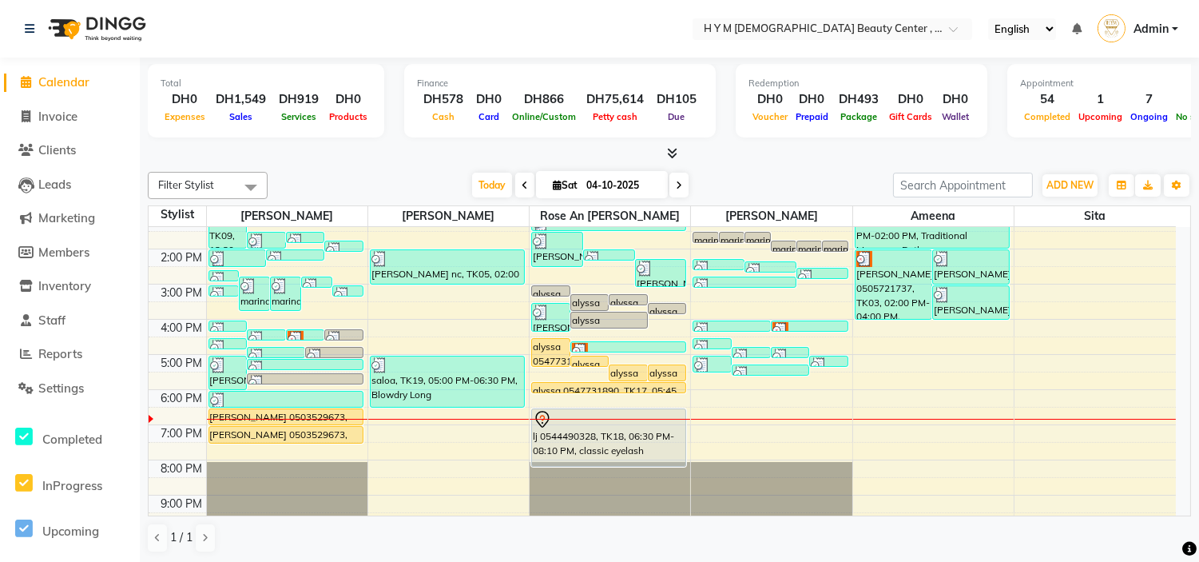
scroll to position [177, 0]
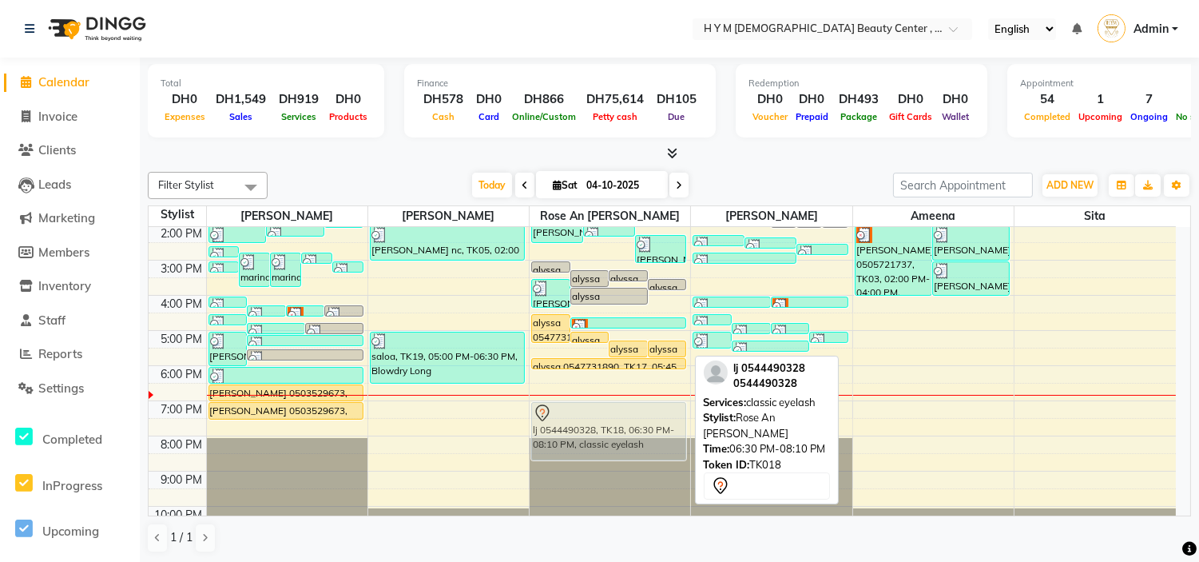
drag, startPoint x: 591, startPoint y: 395, endPoint x: 591, endPoint y: 411, distance: 15.2
click at [591, 411] on div "alyssa 0547731890, TK11, 03:00 PM-03:20 PM, C-Manicure alyssa 0547731890, TK11,…" at bounding box center [610, 295] width 161 height 491
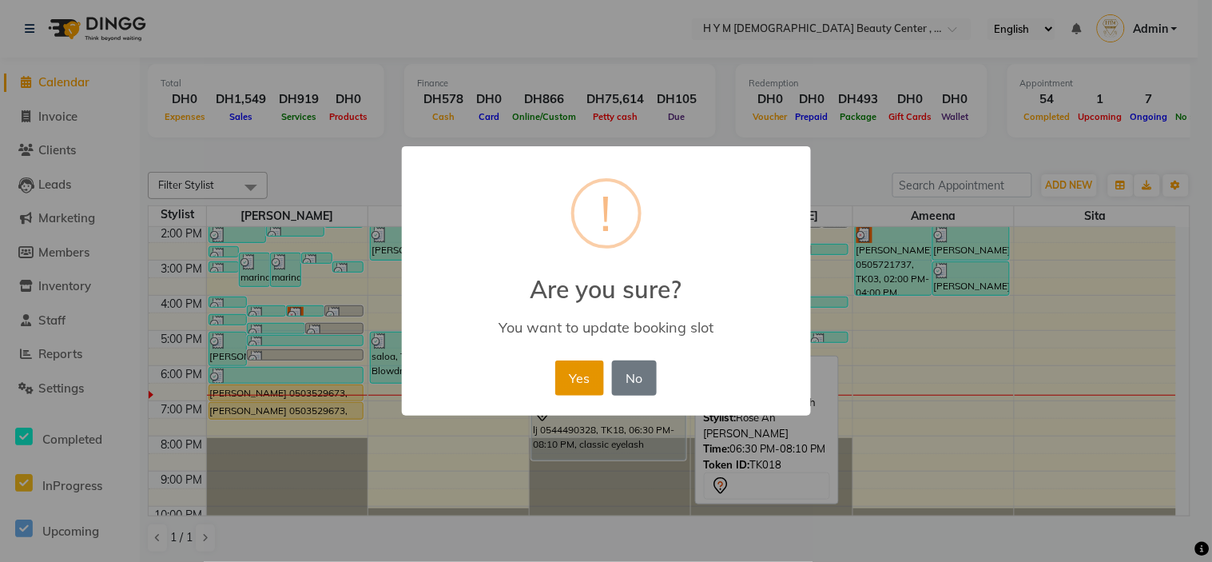
click at [589, 381] on button "Yes" at bounding box center [579, 377] width 49 height 35
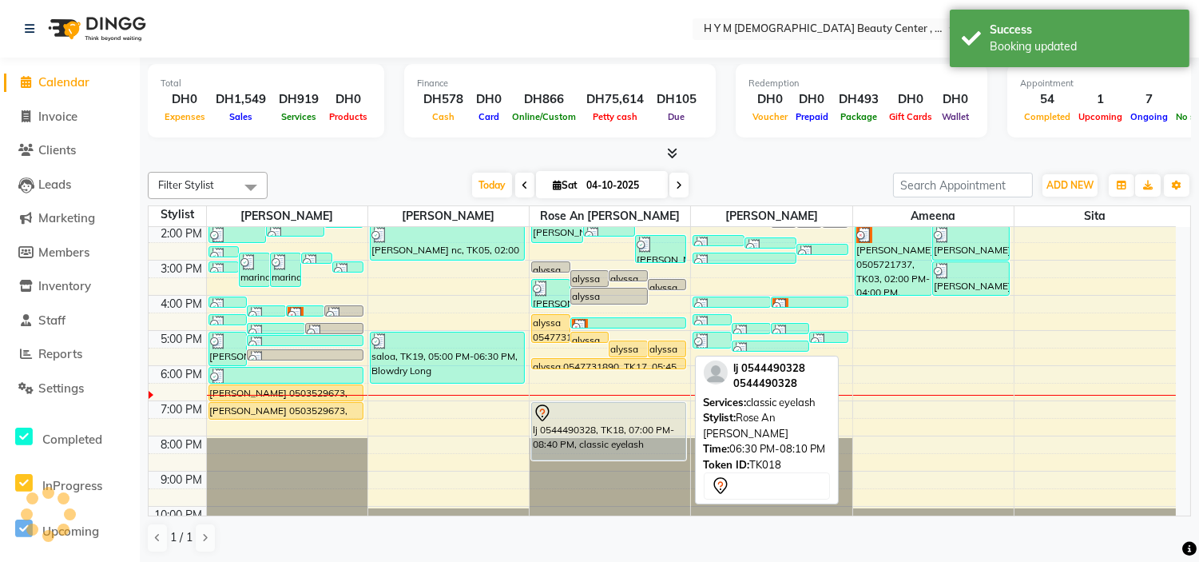
click at [584, 419] on div at bounding box center [609, 412] width 152 height 19
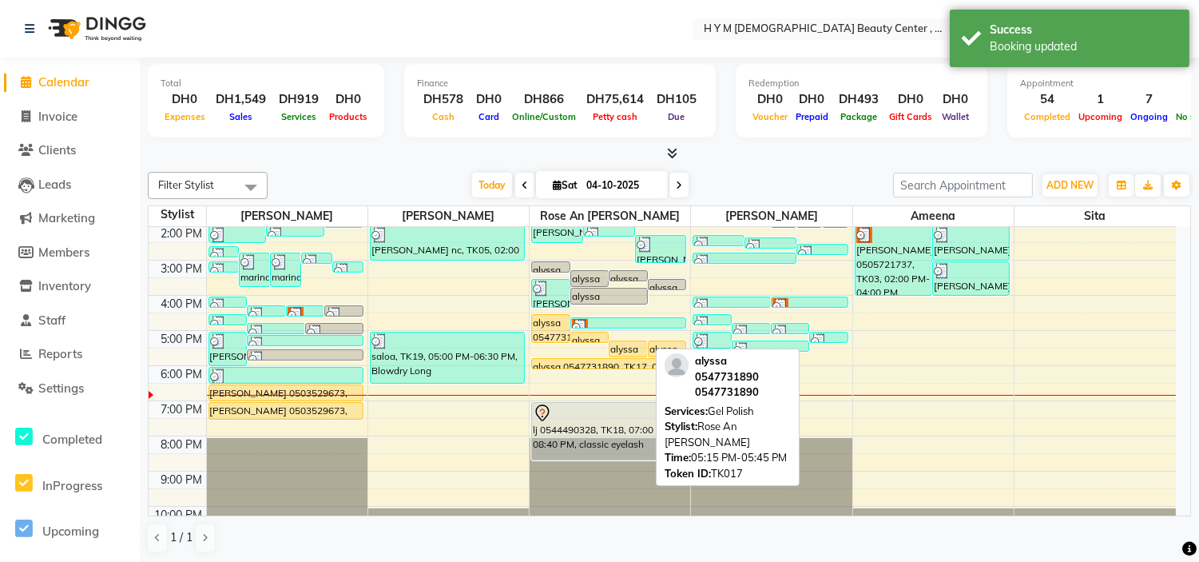
click at [639, 355] on div at bounding box center [628, 356] width 38 height 6
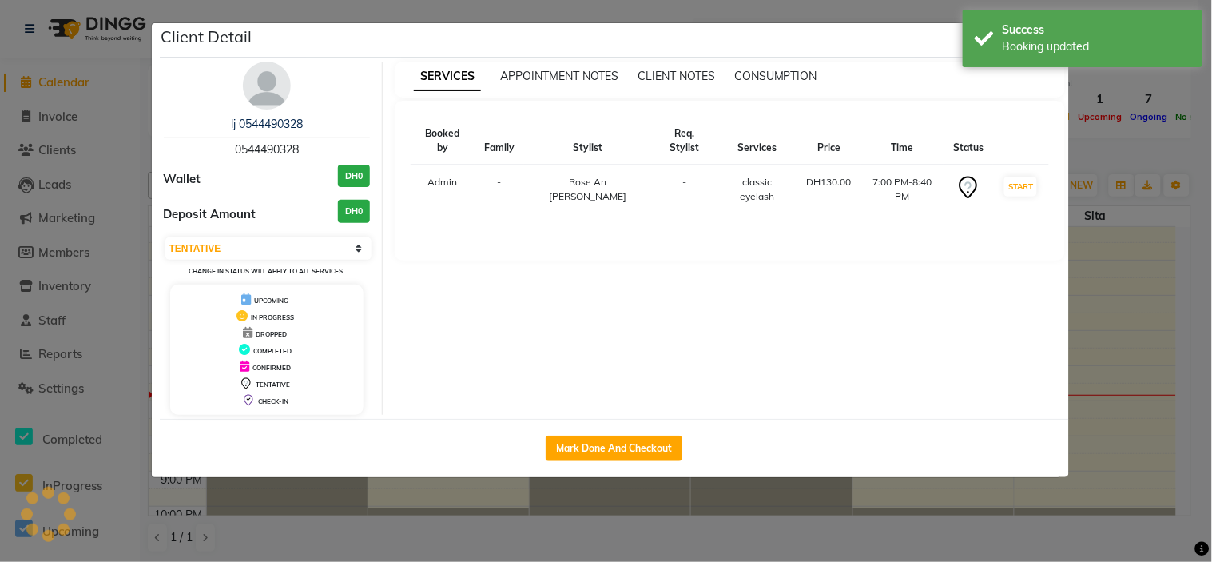
select select "1"
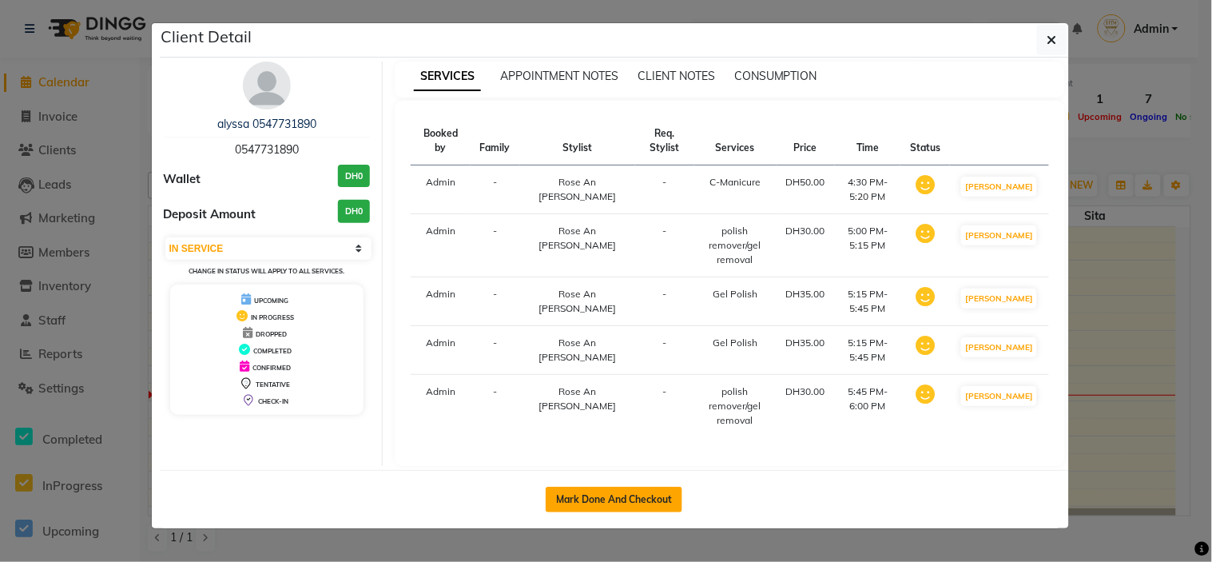
click at [607, 512] on button "Mark Done And Checkout" at bounding box center [614, 499] width 137 height 26
select select "service"
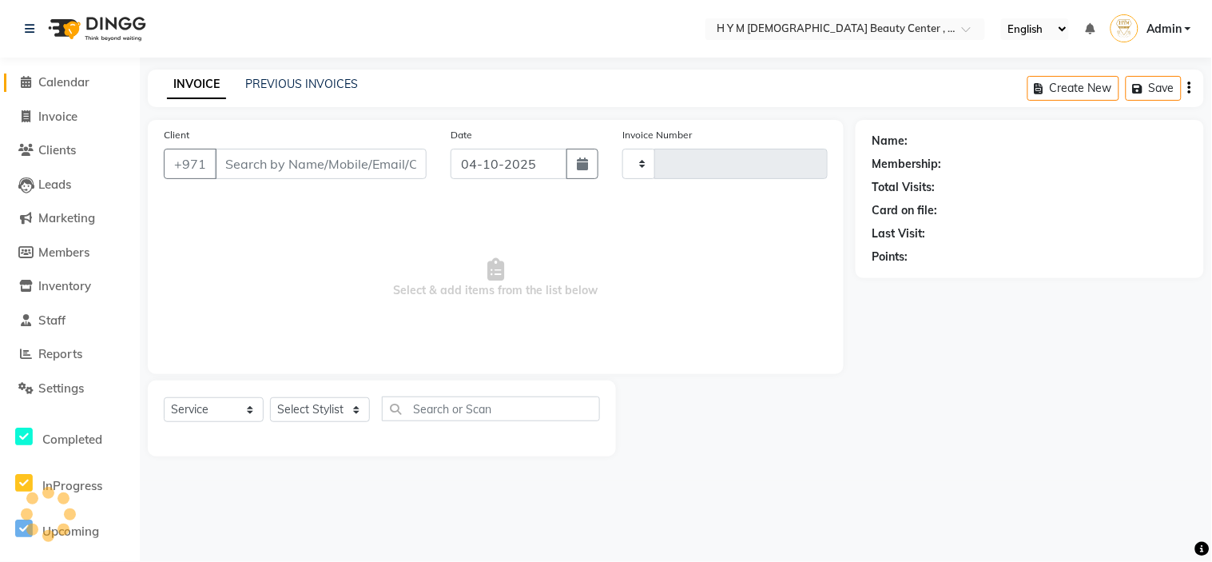
type input "2288"
select select "7248"
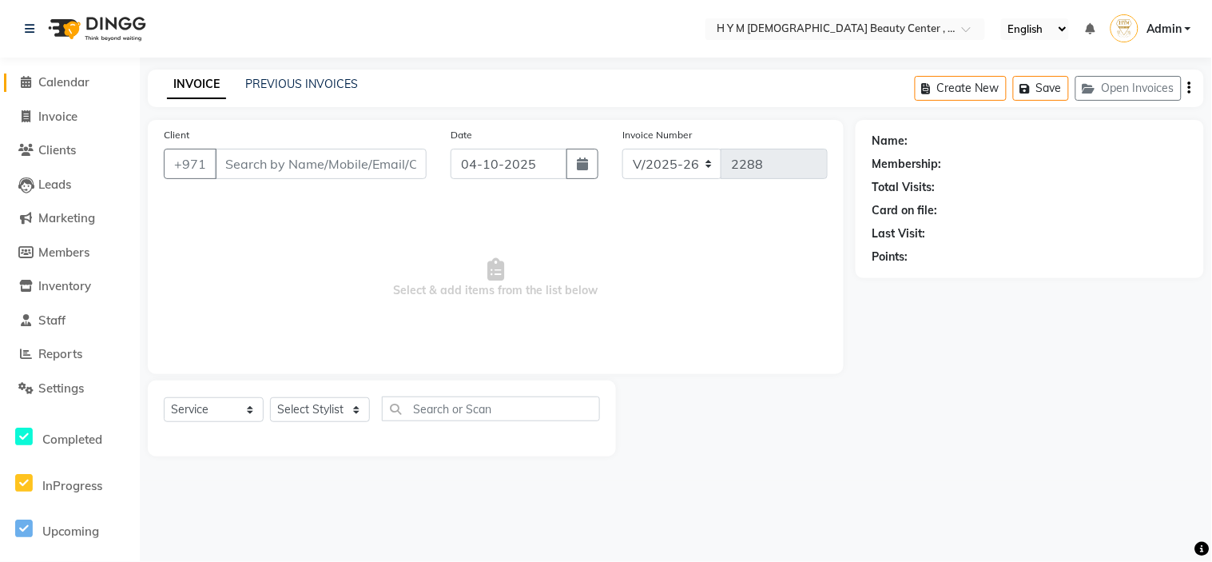
type input "0547731890"
select select "61767"
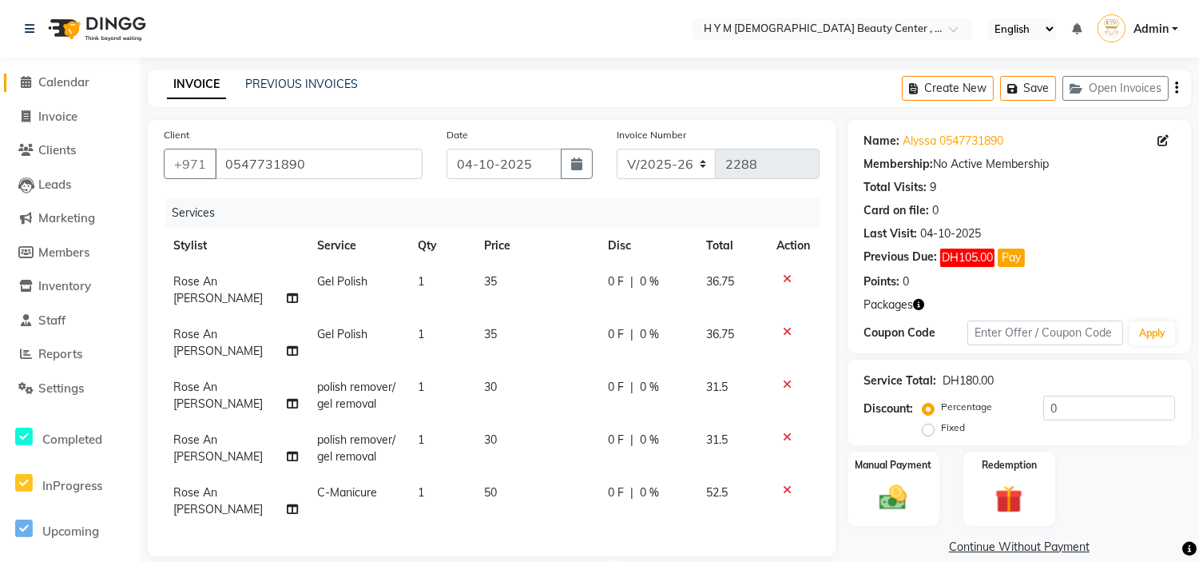
scroll to position [276, 0]
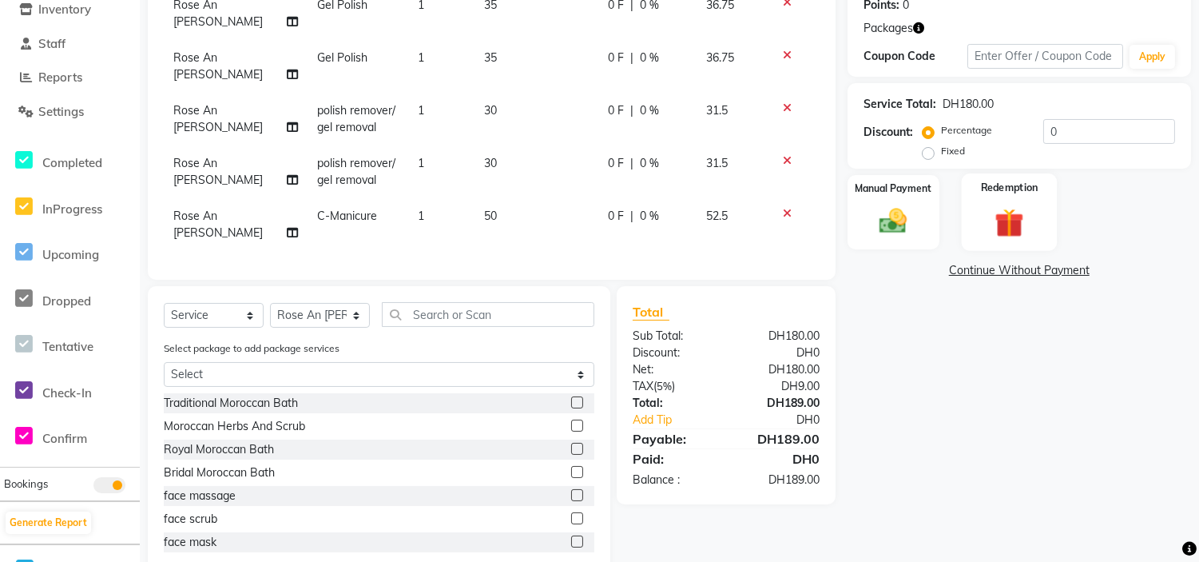
click at [1011, 229] on img at bounding box center [1009, 222] width 47 height 36
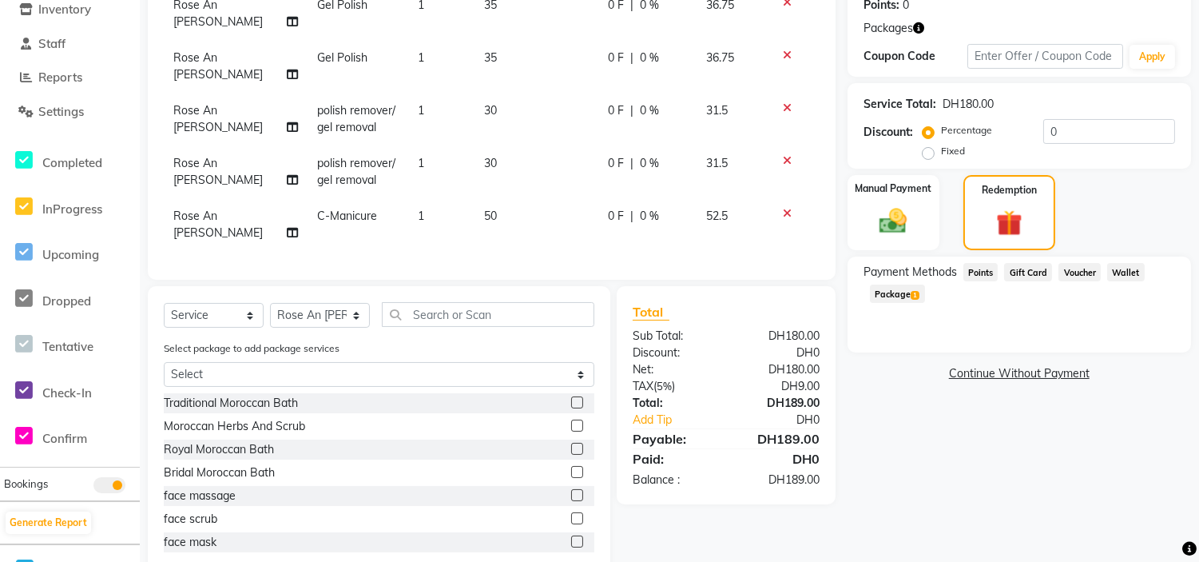
click at [891, 297] on span "Package 1" at bounding box center [897, 293] width 55 height 18
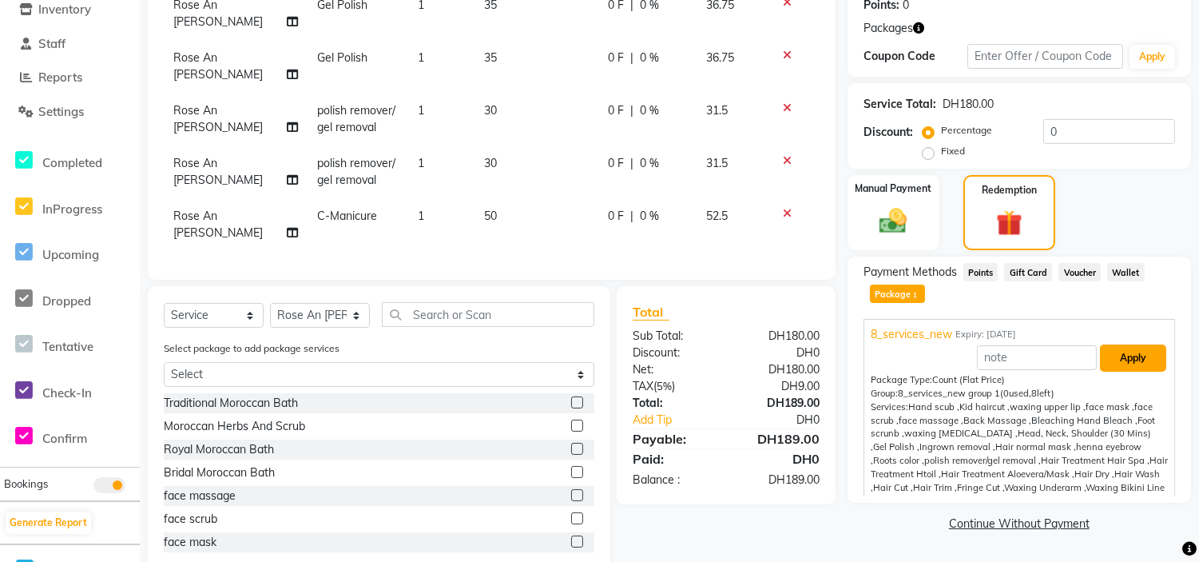
click at [1109, 358] on button "Apply" at bounding box center [1133, 357] width 66 height 27
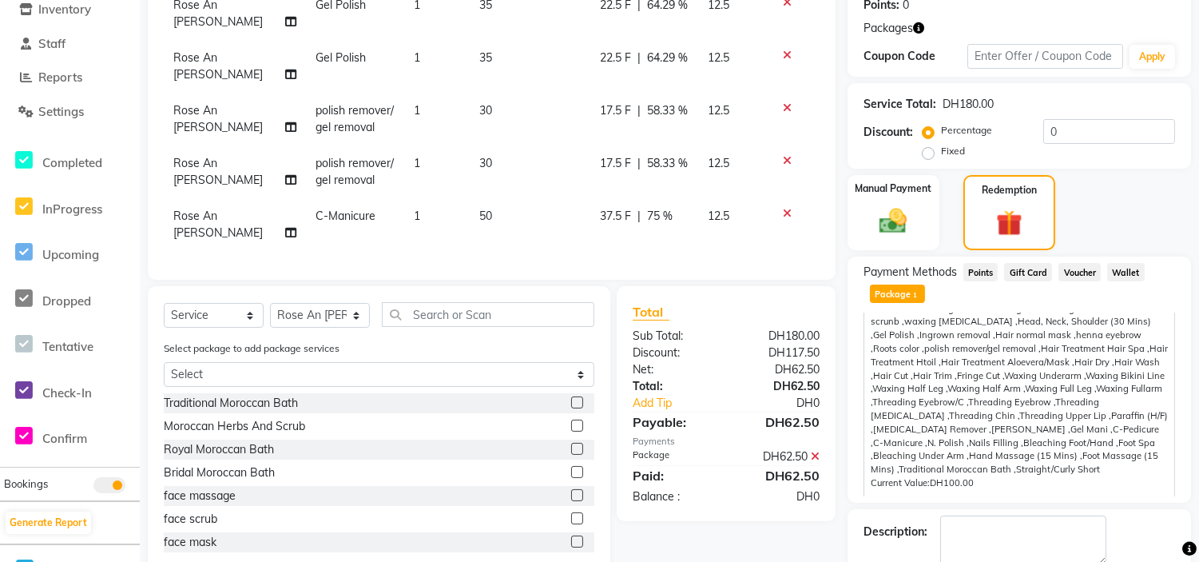
scroll to position [364, 0]
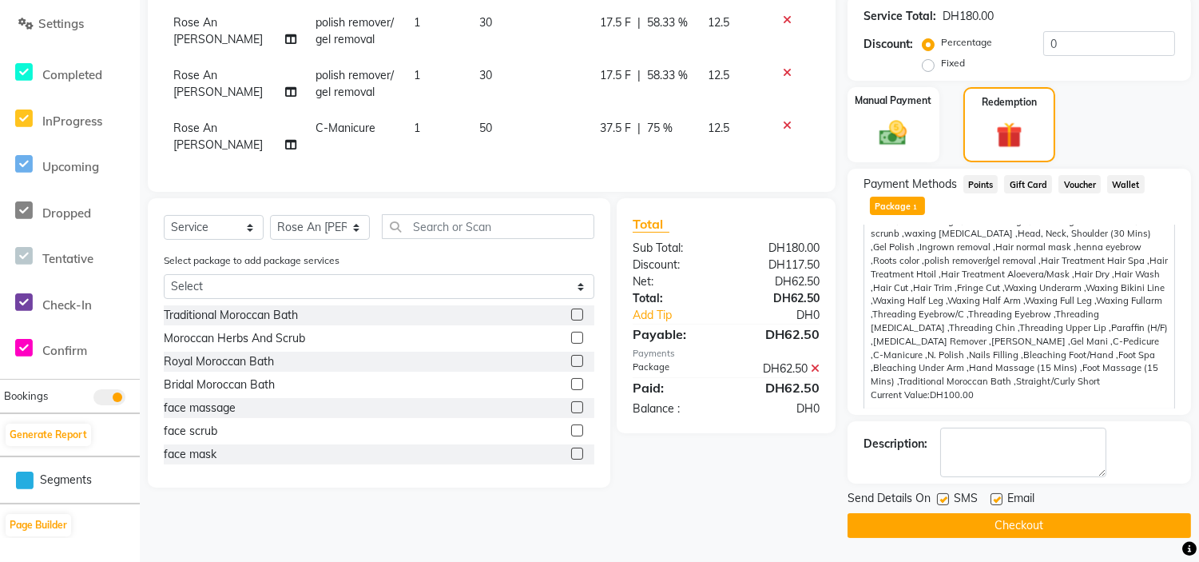
click at [947, 497] on label at bounding box center [943, 499] width 12 height 12
click at [947, 497] on input "checkbox" at bounding box center [942, 499] width 10 height 10
checkbox input "false"
click at [993, 500] on label at bounding box center [996, 499] width 12 height 12
click at [993, 500] on input "checkbox" at bounding box center [995, 499] width 10 height 10
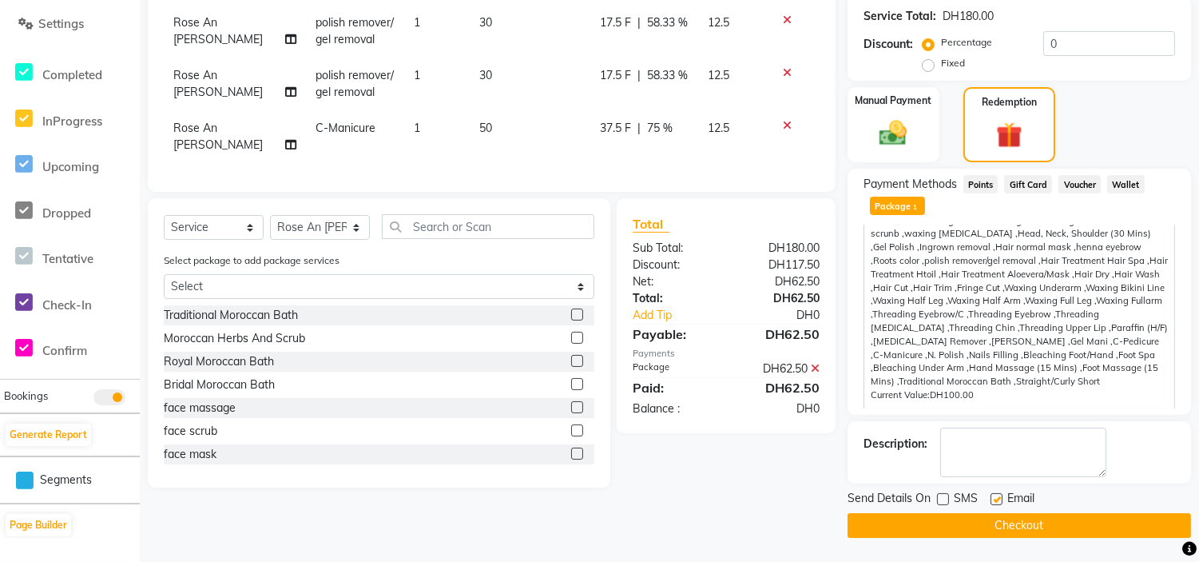
checkbox input "false"
click at [1002, 526] on button "Checkout" at bounding box center [1019, 525] width 343 height 25
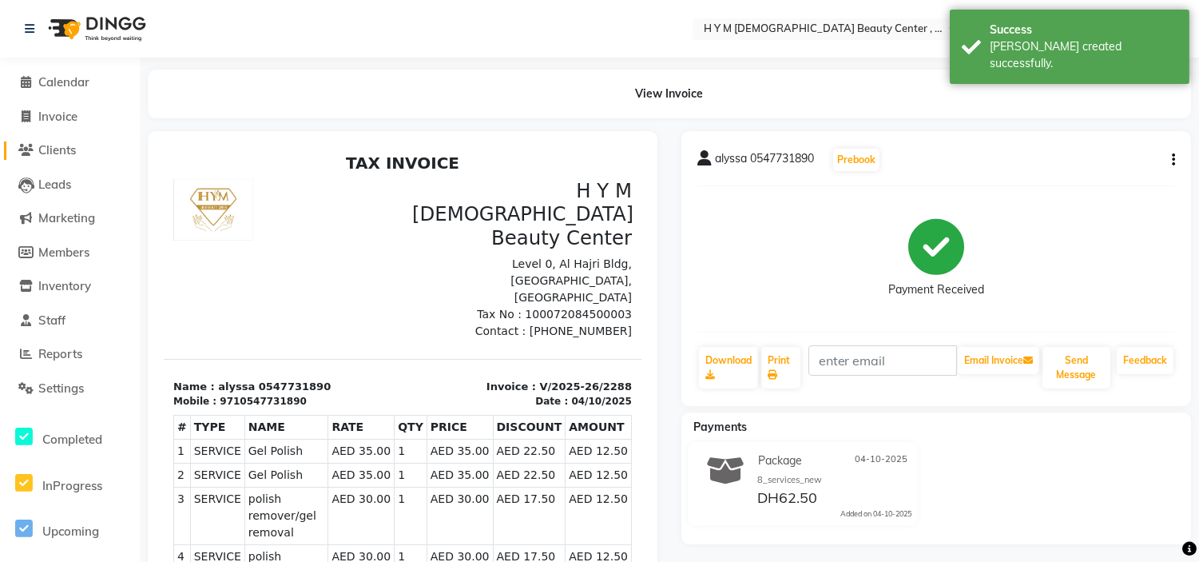
click at [24, 145] on icon at bounding box center [26, 150] width 15 height 12
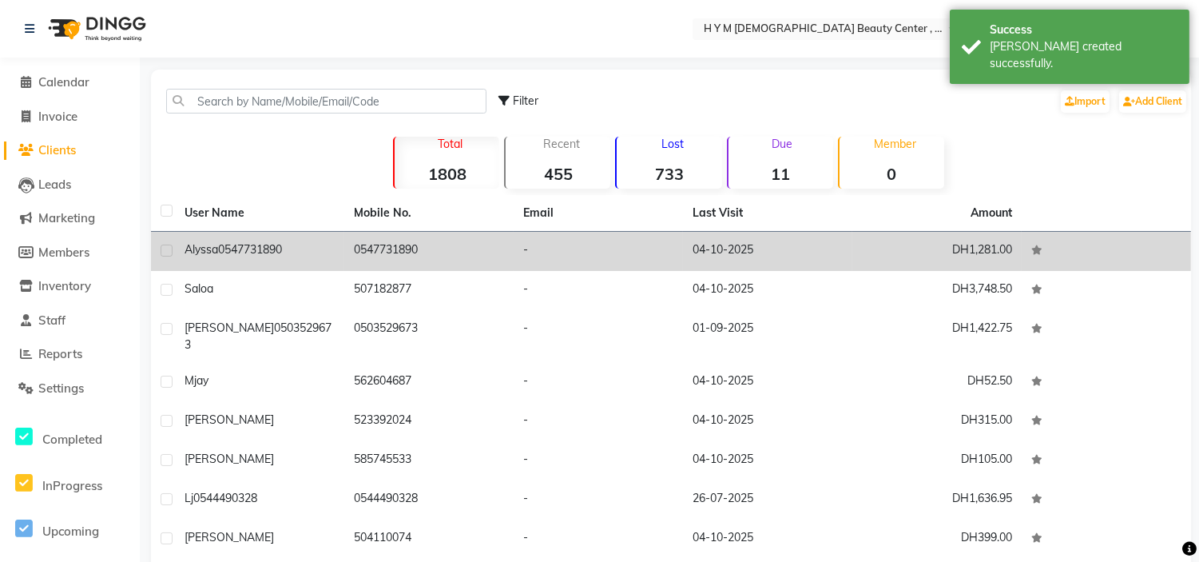
click at [429, 243] on td "0547731890" at bounding box center [428, 251] width 169 height 39
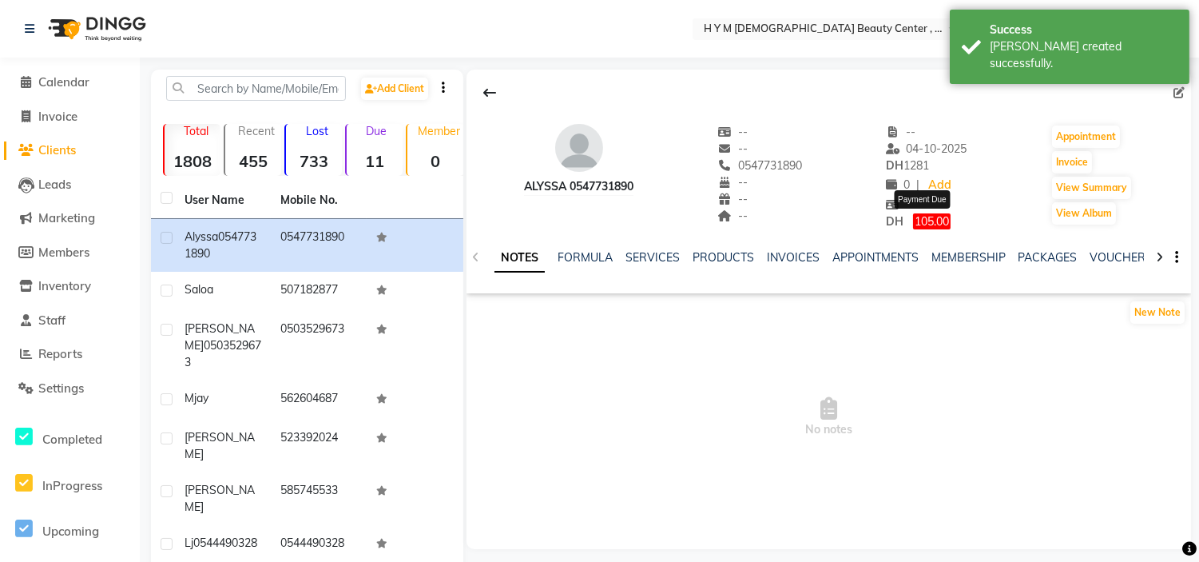
click at [929, 220] on span "105.00" at bounding box center [932, 221] width 38 height 16
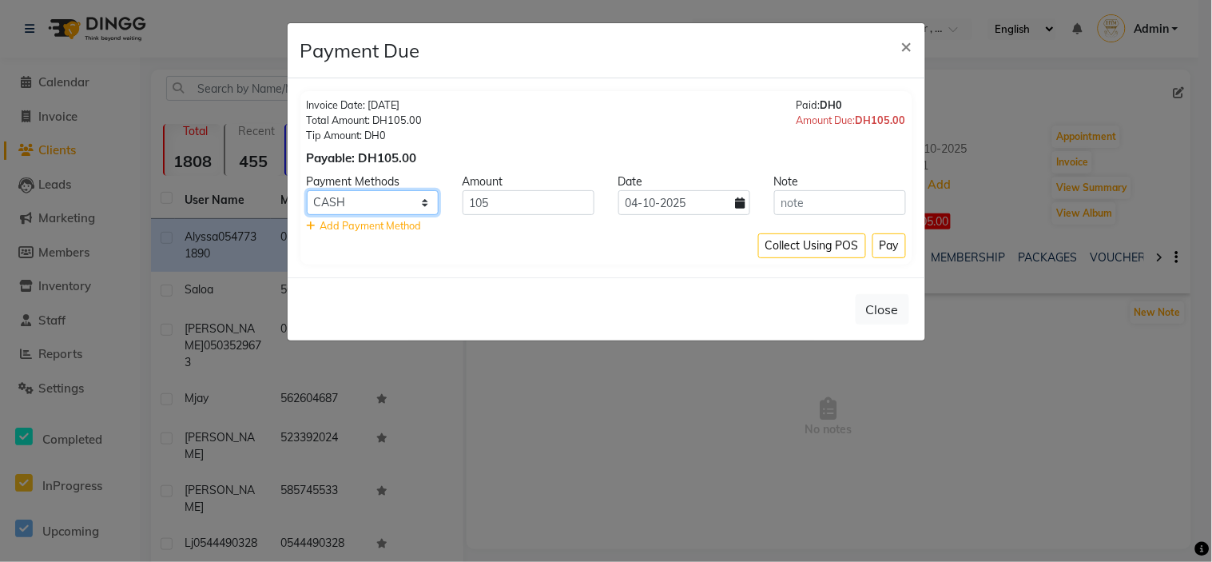
click at [412, 204] on select "Master Card CARD Bank Visa Card Credit Card CASH" at bounding box center [373, 202] width 132 height 25
select select "72"
click at [307, 190] on select "Master Card CARD Bank Visa Card Credit Card CASH" at bounding box center [373, 202] width 132 height 25
click at [883, 244] on button "Pay" at bounding box center [889, 245] width 34 height 25
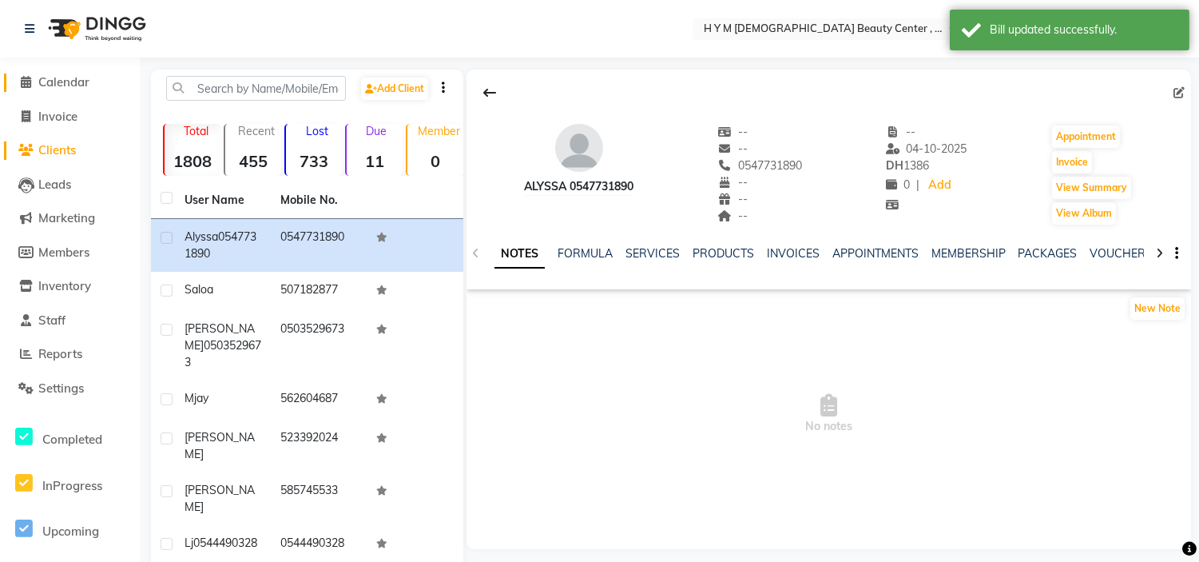
click at [30, 85] on span at bounding box center [26, 82] width 24 height 18
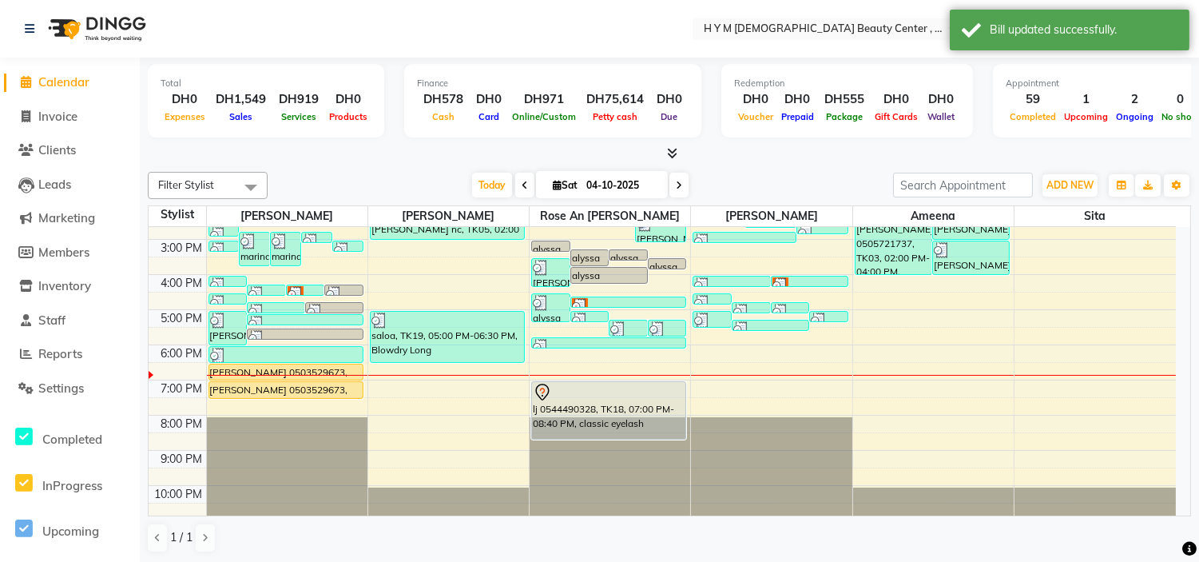
scroll to position [204, 0]
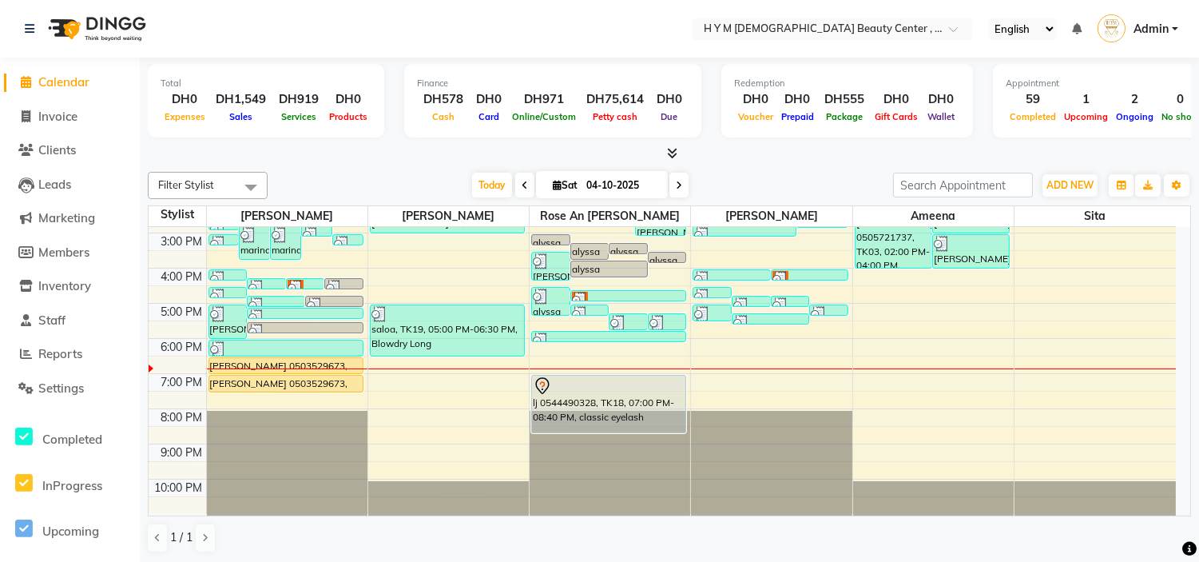
click at [612, 342] on div "9:00 AM 10:00 AM 11:00 AM 12:00 PM 1:00 PM 2:00 PM 3:00 PM 4:00 PM 5:00 PM 6:00…" at bounding box center [662, 267] width 1027 height 491
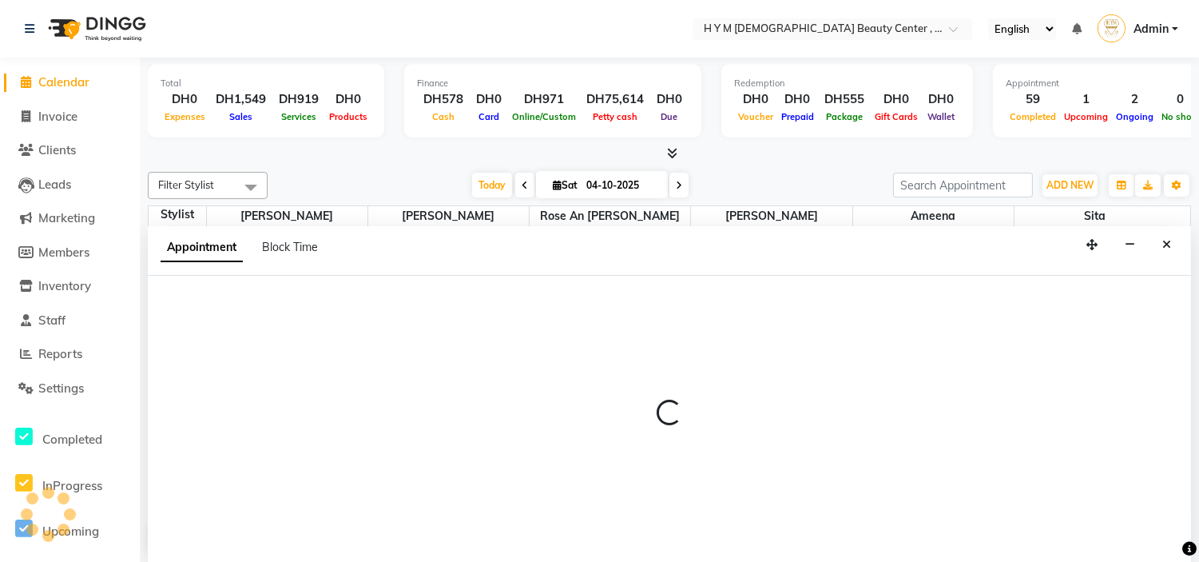
scroll to position [1, 0]
select select "61767"
select select "tentative"
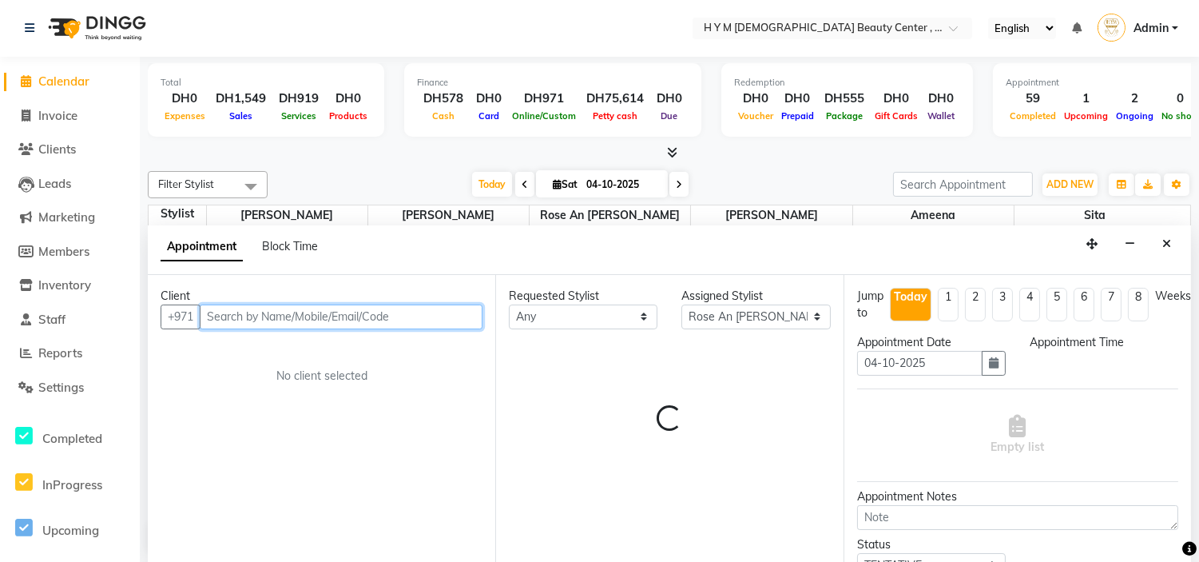
select select "1080"
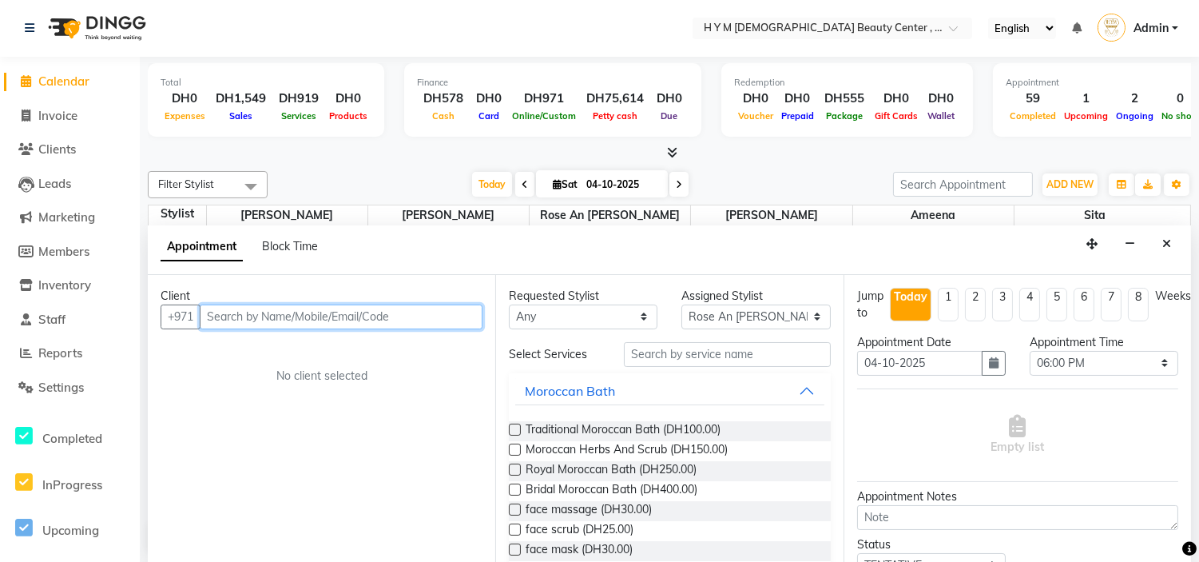
click at [259, 312] on input "text" at bounding box center [341, 316] width 283 height 25
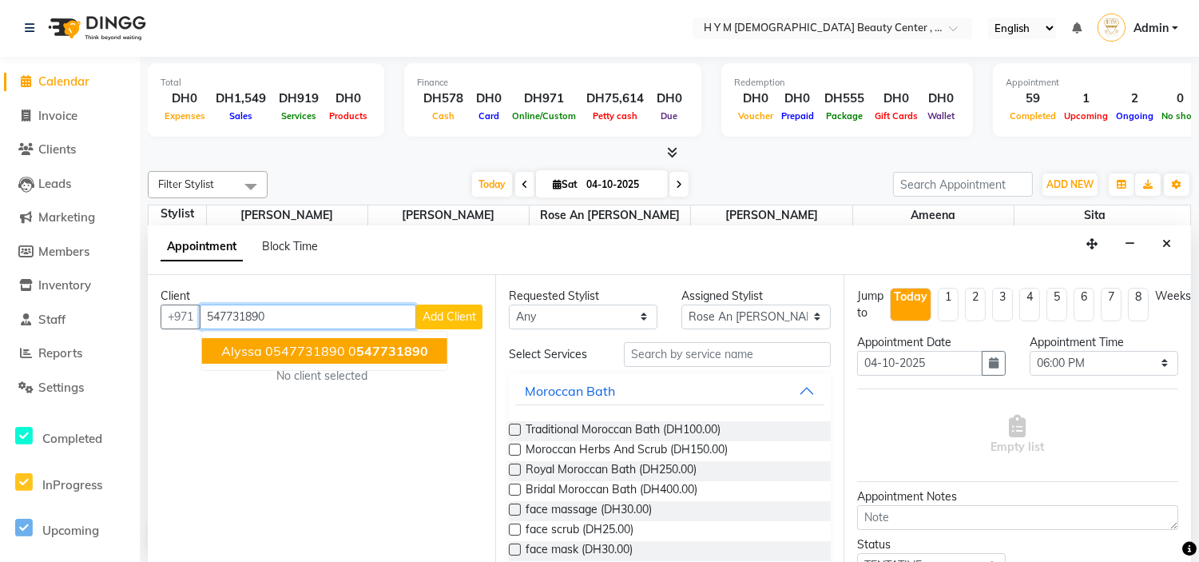
click at [356, 354] on span "547731890" at bounding box center [392, 351] width 72 height 16
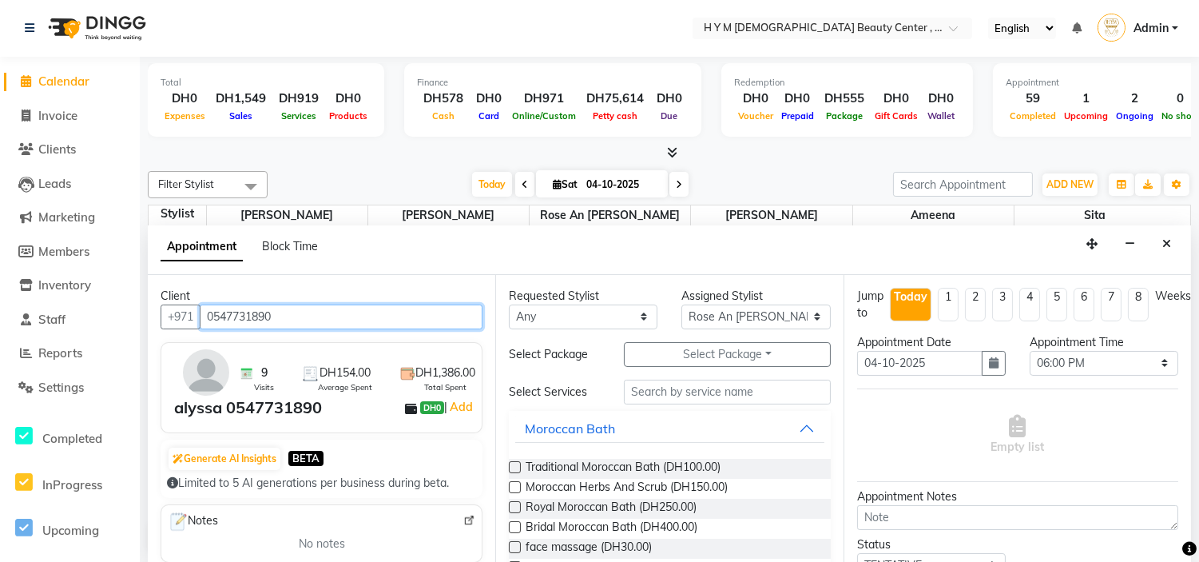
type input "0547731890"
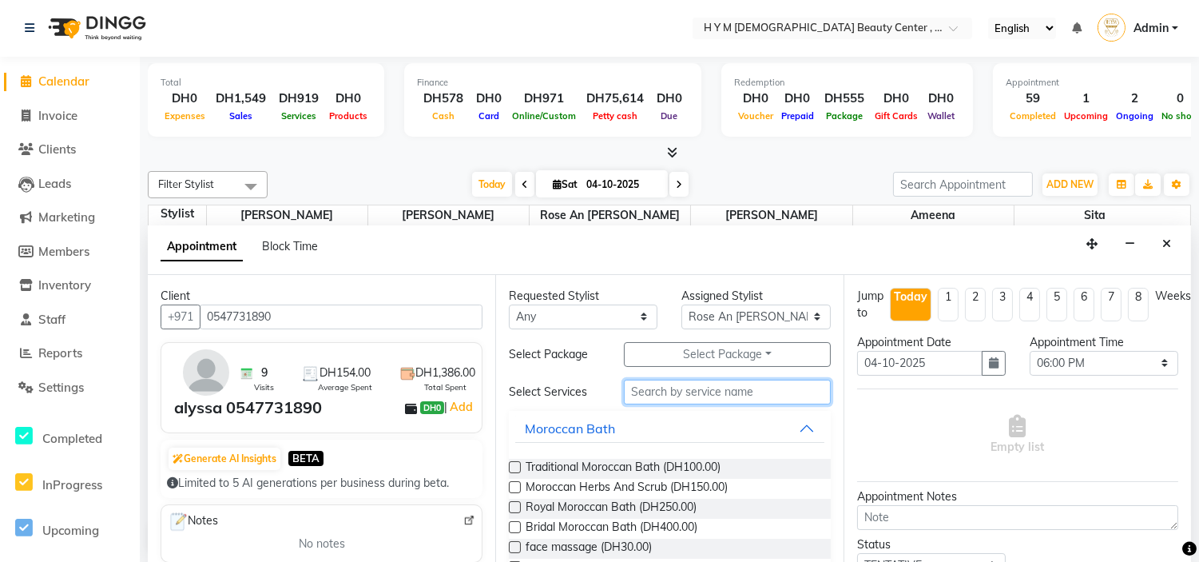
click at [685, 395] on input "text" at bounding box center [727, 391] width 206 height 25
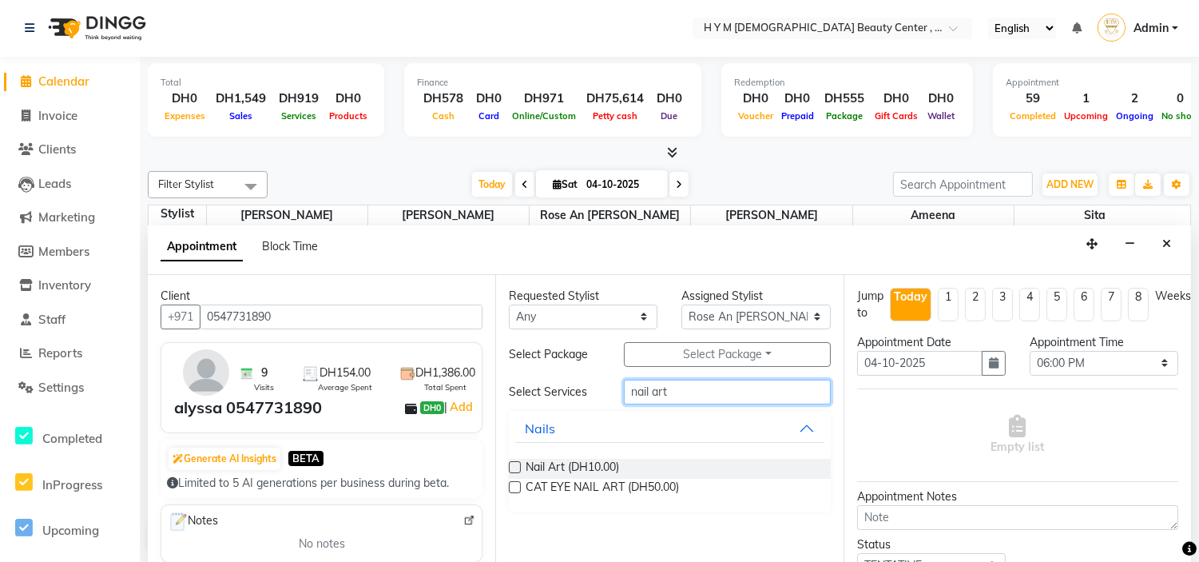
type input "nail art"
click at [518, 486] on label at bounding box center [515, 487] width 12 height 12
click at [518, 486] on input "checkbox" at bounding box center [514, 488] width 10 height 10
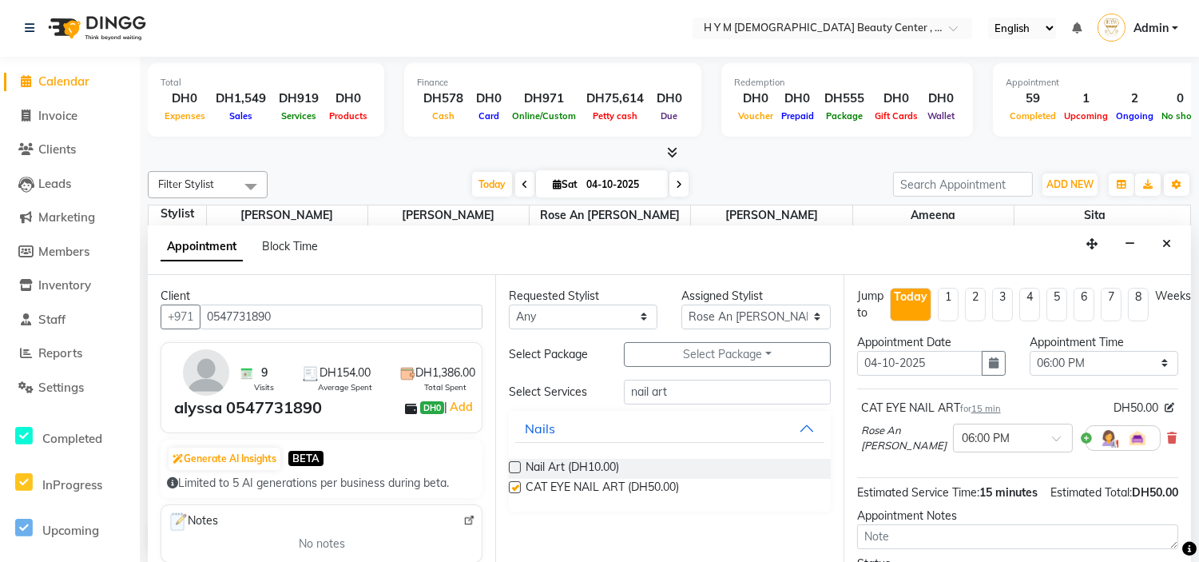
checkbox input "false"
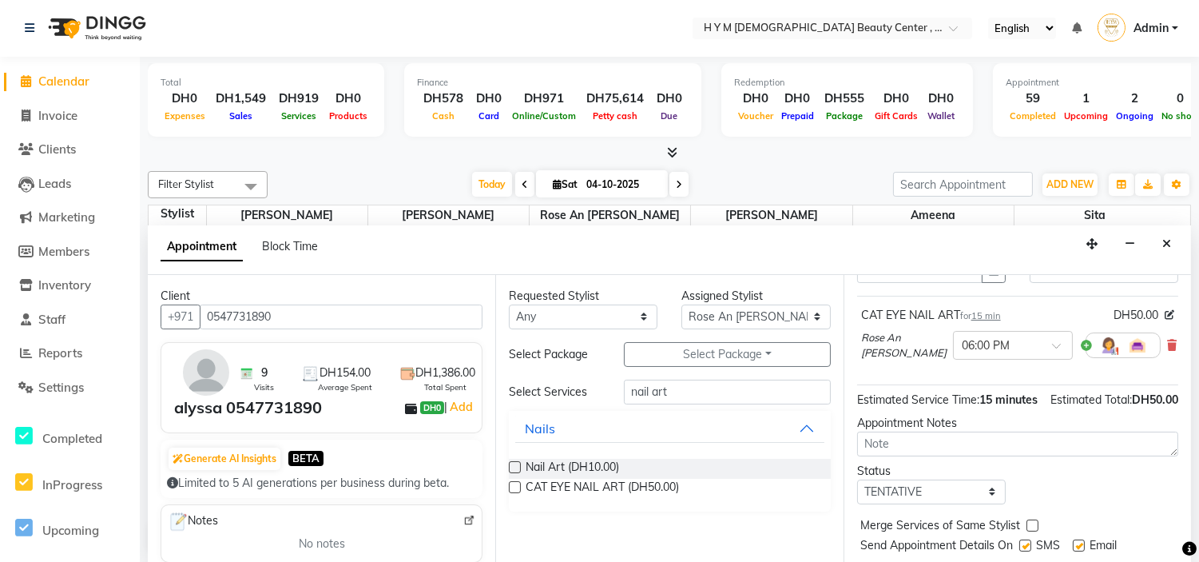
scroll to position [165, 0]
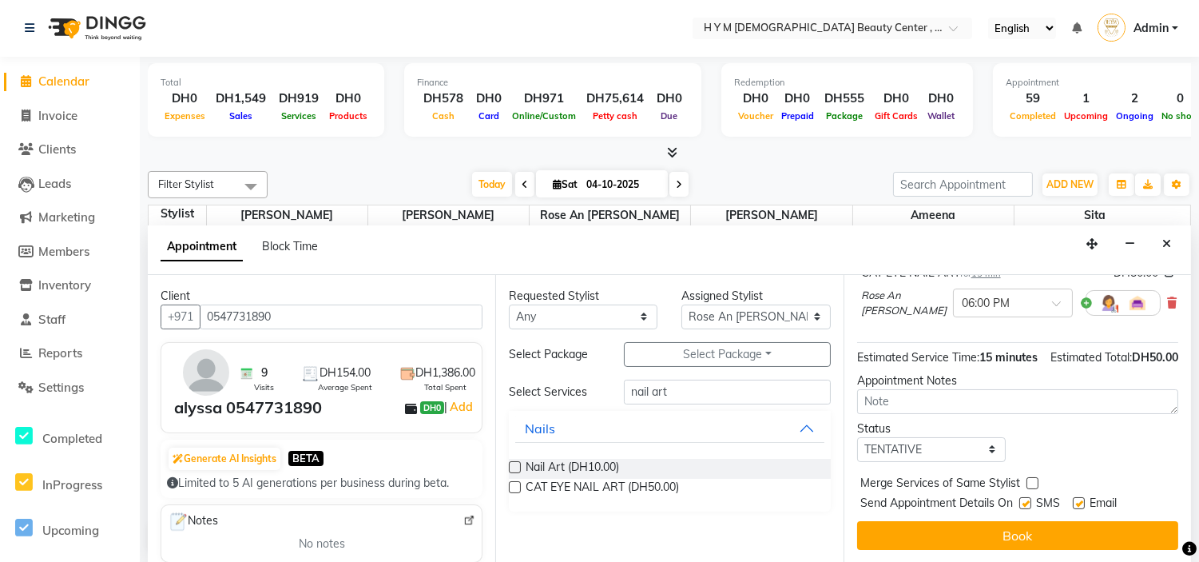
click at [1028, 497] on label at bounding box center [1025, 503] width 12 height 12
click at [1028, 499] on input "checkbox" at bounding box center [1024, 504] width 10 height 10
checkbox input "false"
click at [1082, 497] on label at bounding box center [1079, 503] width 12 height 12
click at [1082, 499] on input "checkbox" at bounding box center [1078, 504] width 10 height 10
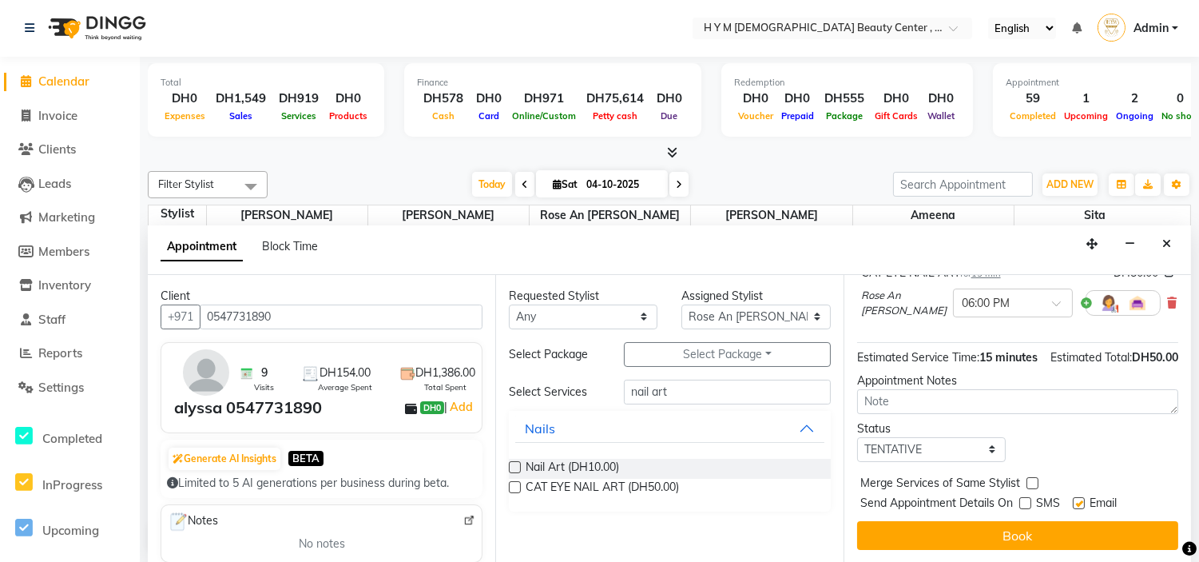
checkbox input "false"
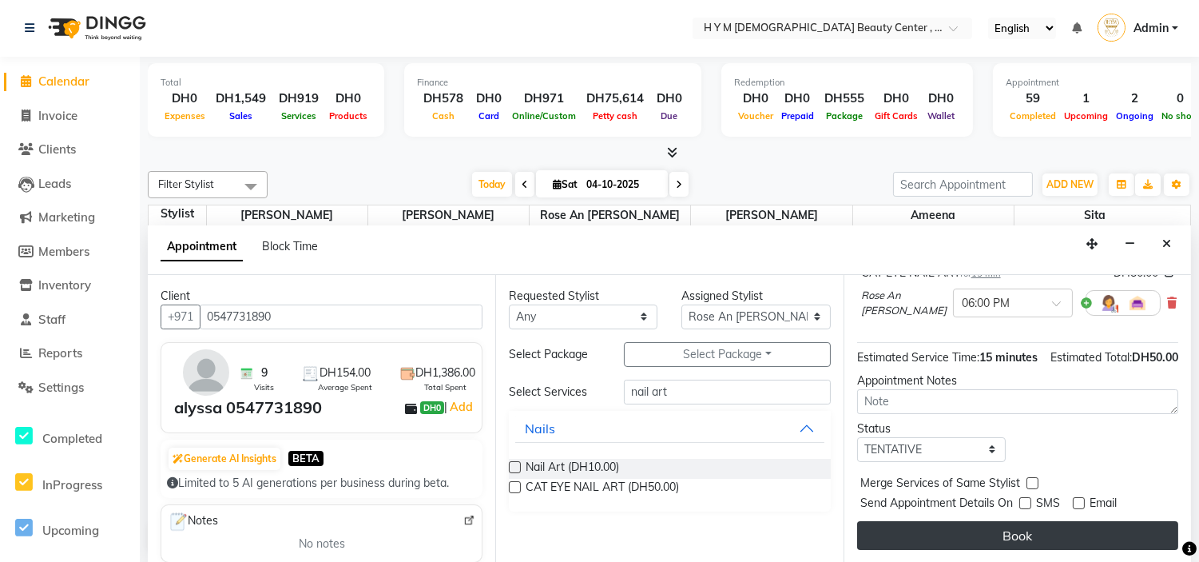
click at [1053, 522] on button "Book" at bounding box center [1017, 535] width 321 height 29
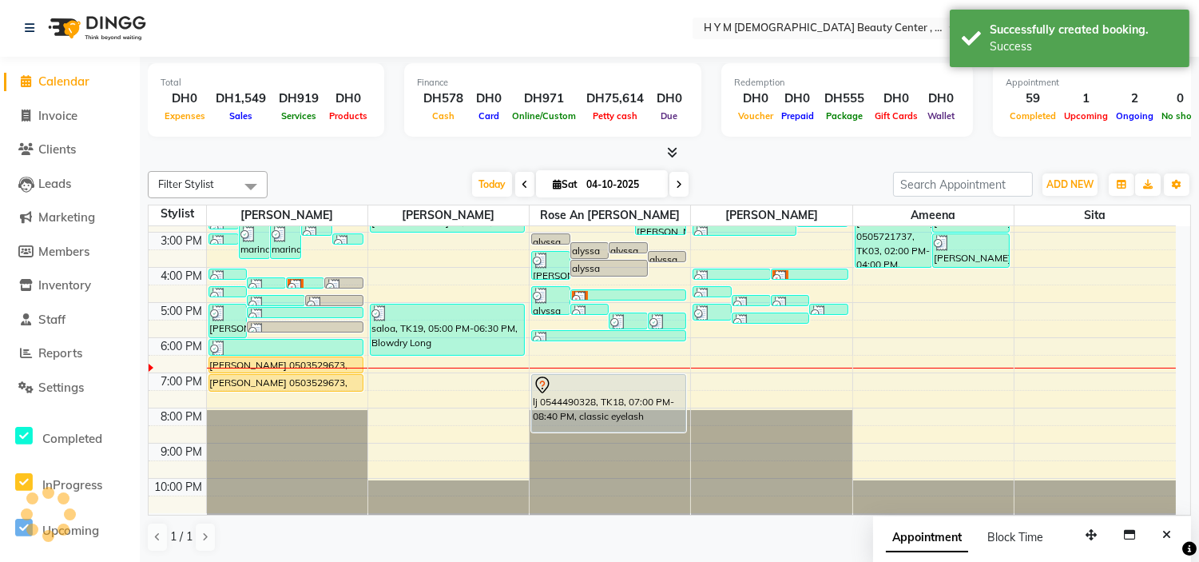
scroll to position [0, 0]
drag, startPoint x: 661, startPoint y: 347, endPoint x: 660, endPoint y: 362, distance: 15.3
click at [660, 362] on div "alyssa 0547731890, TK11, 03:00 PM-03:20 PM, C-Manicure alyssa 0547731890, TK11,…" at bounding box center [610, 267] width 161 height 491
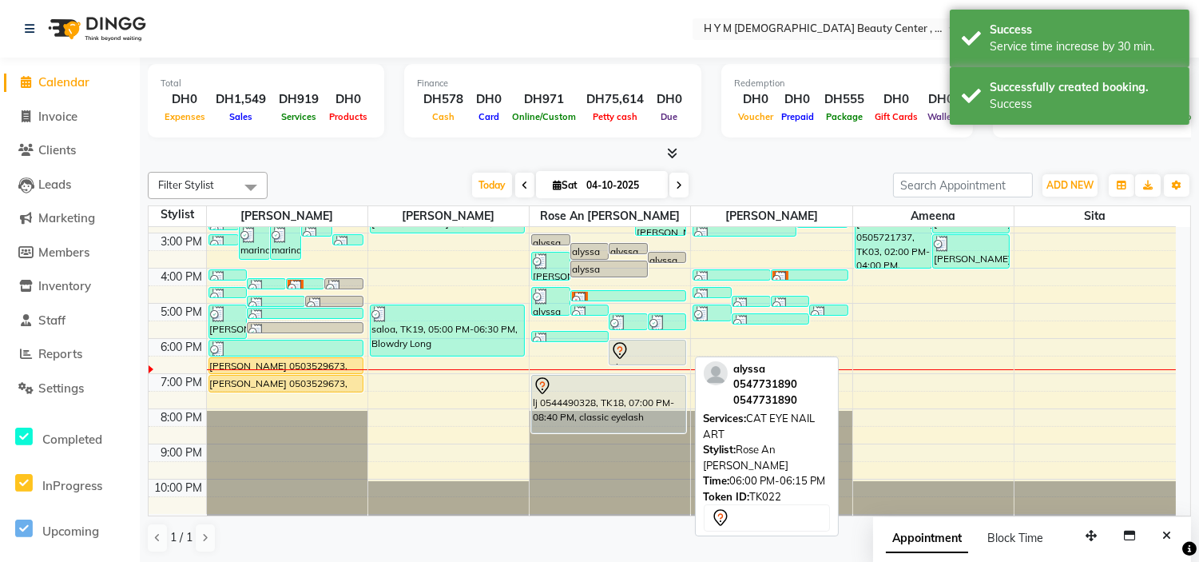
click at [633, 357] on div at bounding box center [647, 350] width 74 height 19
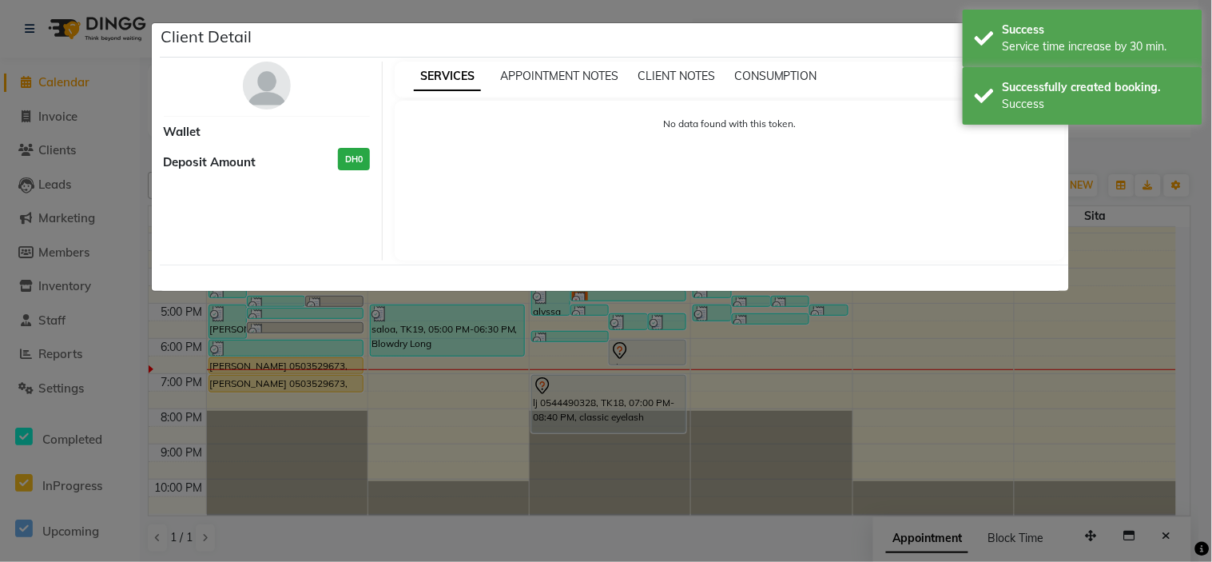
select select "7"
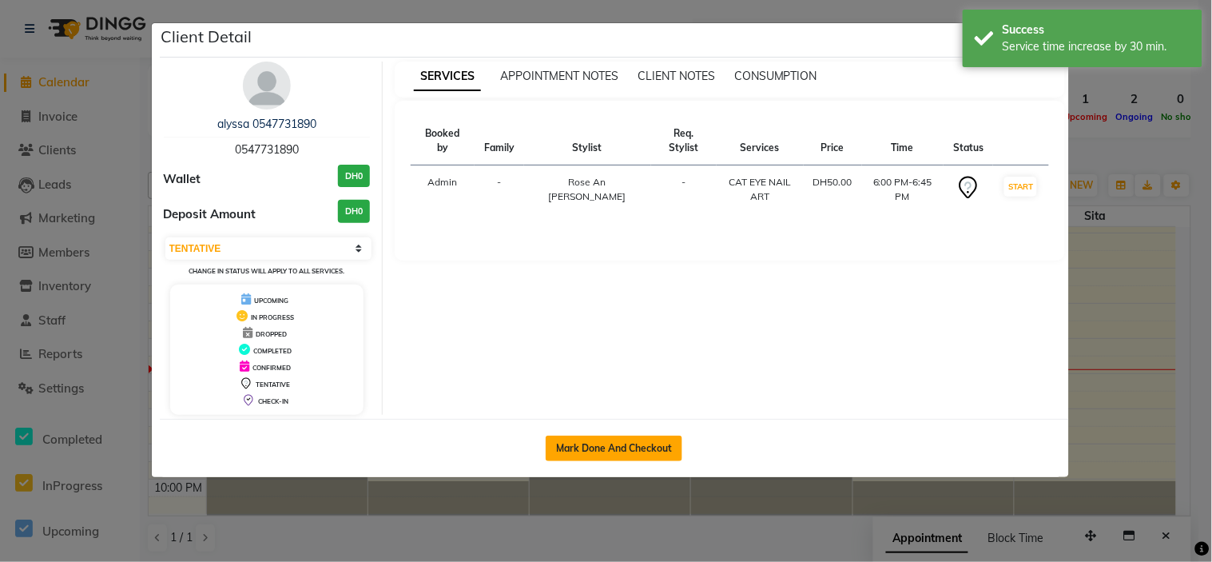
click at [593, 444] on button "Mark Done And Checkout" at bounding box center [614, 448] width 137 height 26
select select "service"
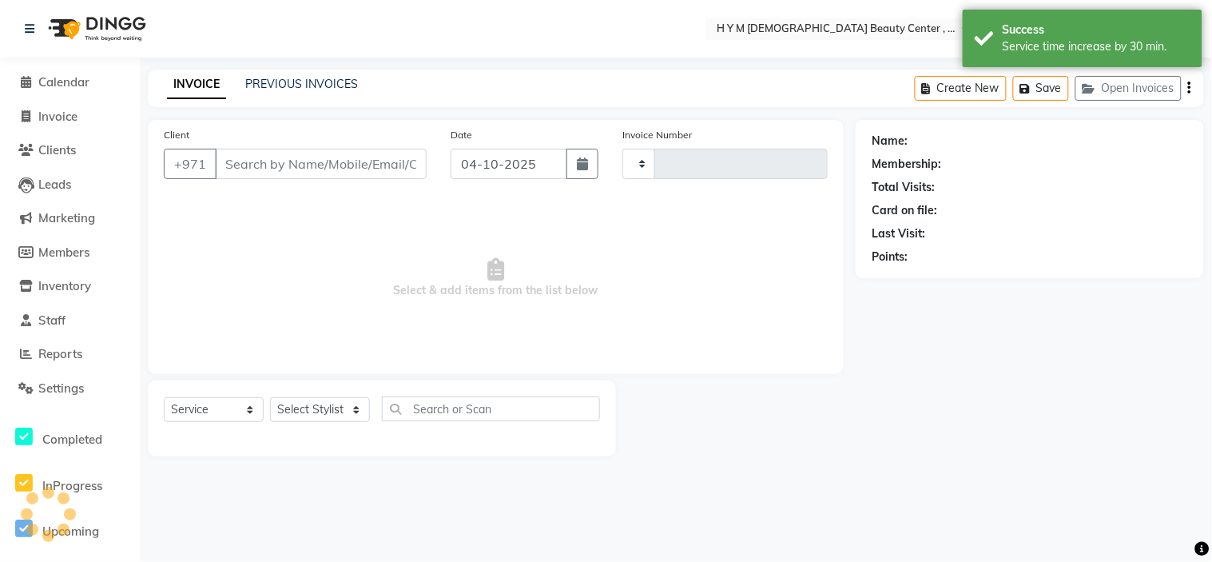
type input "2289"
select select "7248"
type input "0547731890"
select select "61767"
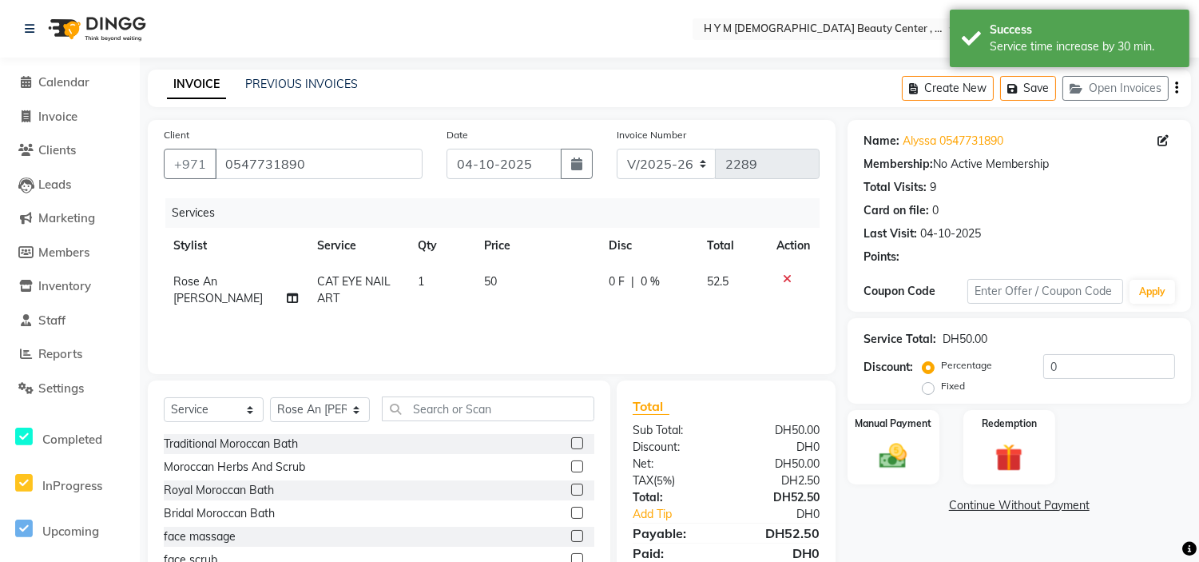
click at [497, 274] on td "50" at bounding box center [537, 290] width 124 height 53
select select "61767"
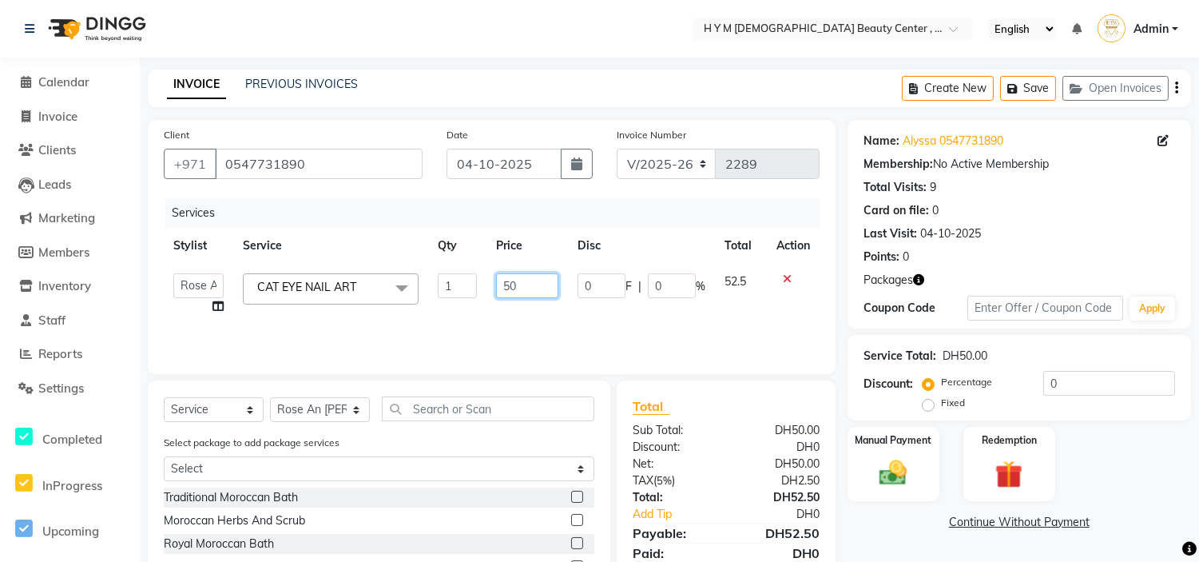
click at [528, 276] on input "50" at bounding box center [527, 285] width 62 height 25
type input "5"
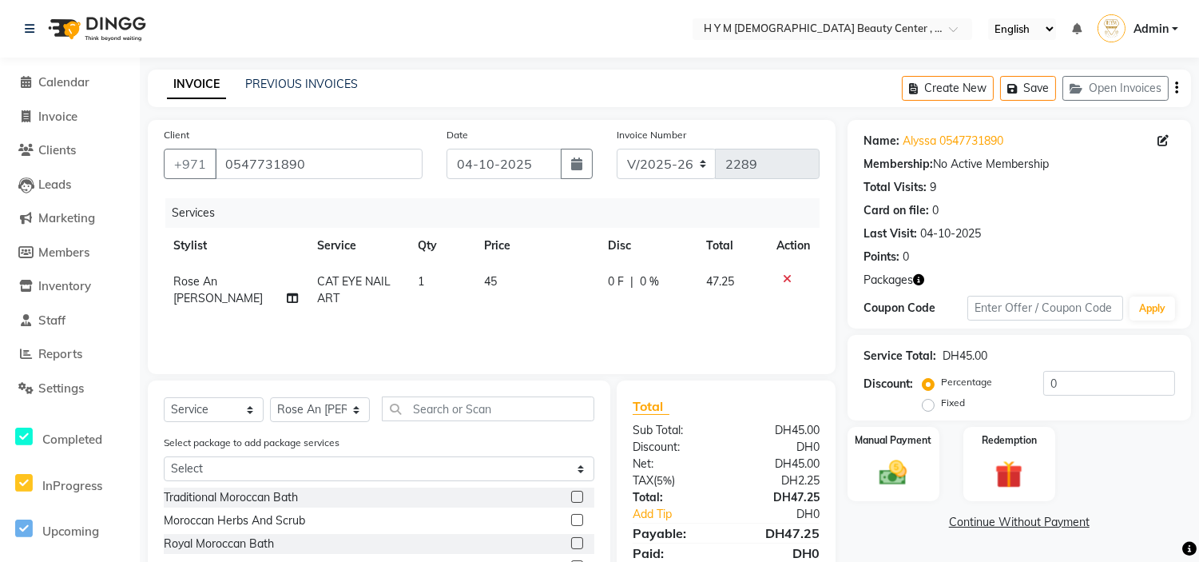
click at [892, 546] on div "Name: Alyssa 0547731890 Membership: No Active Membership Total Visits: 9 Card o…" at bounding box center [1025, 395] width 355 height 550
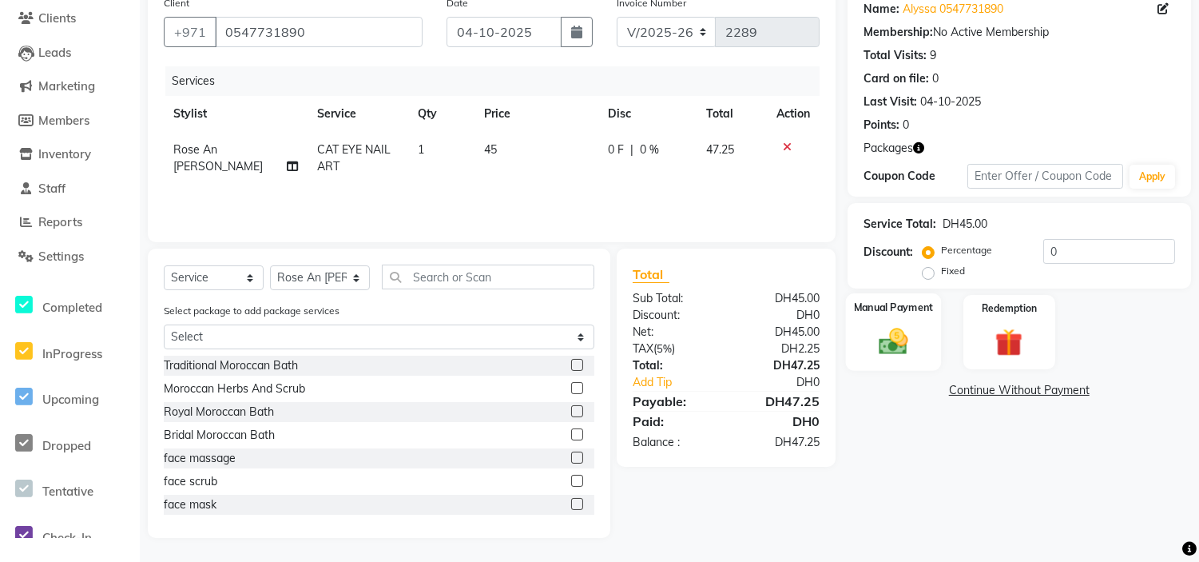
click at [888, 320] on div "Manual Payment" at bounding box center [893, 331] width 96 height 77
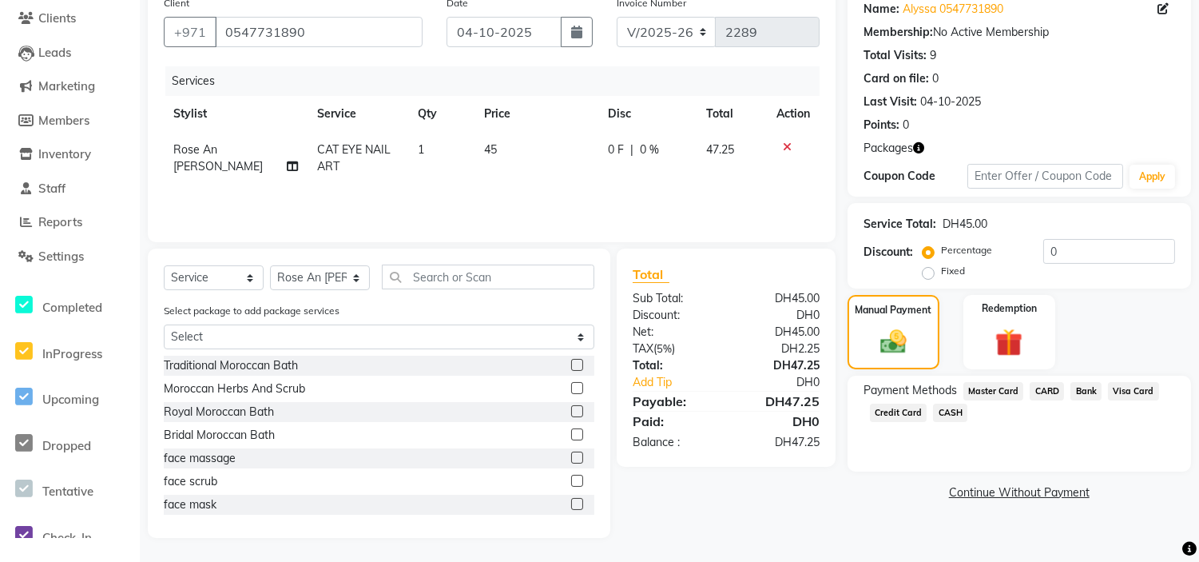
click at [891, 411] on span "Credit Card" at bounding box center [899, 412] width 58 height 18
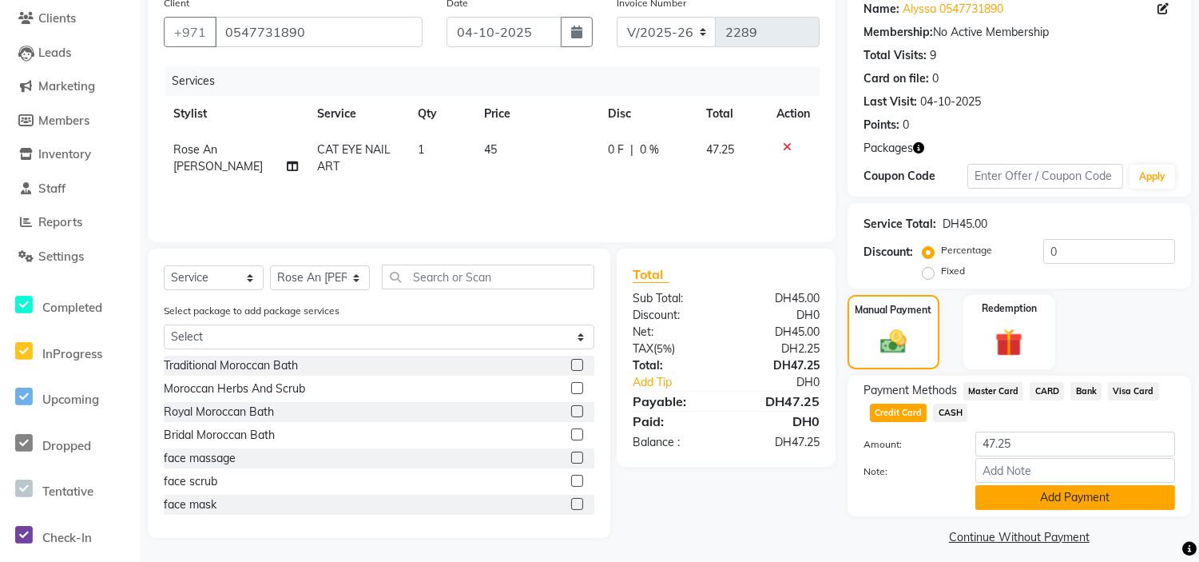
click at [1048, 504] on button "Add Payment" at bounding box center [1075, 497] width 200 height 25
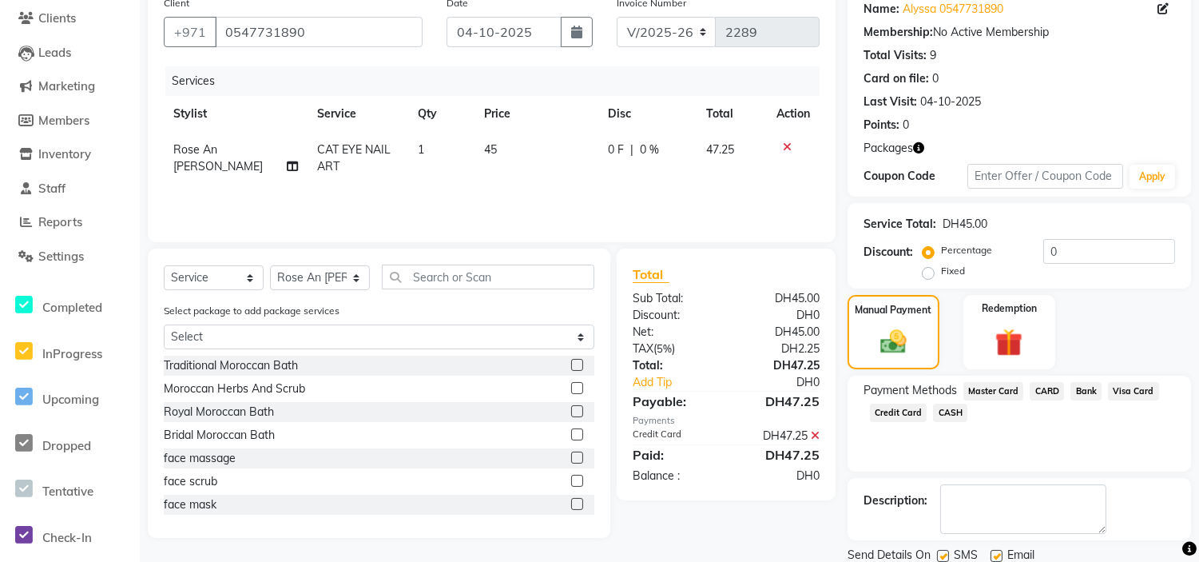
scroll to position [188, 0]
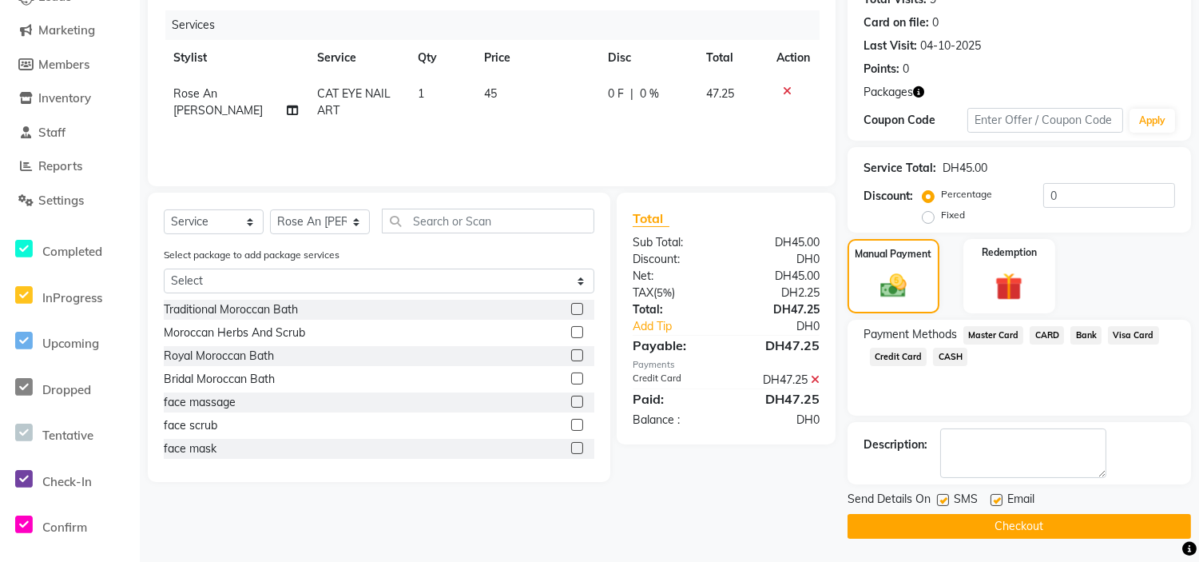
click at [943, 500] on label at bounding box center [943, 500] width 12 height 12
click at [943, 500] on input "checkbox" at bounding box center [942, 500] width 10 height 10
click at [993, 499] on label at bounding box center [996, 500] width 12 height 12
click at [993, 499] on input "checkbox" at bounding box center [995, 500] width 10 height 10
click at [1010, 525] on button "Checkout" at bounding box center [1019, 526] width 343 height 25
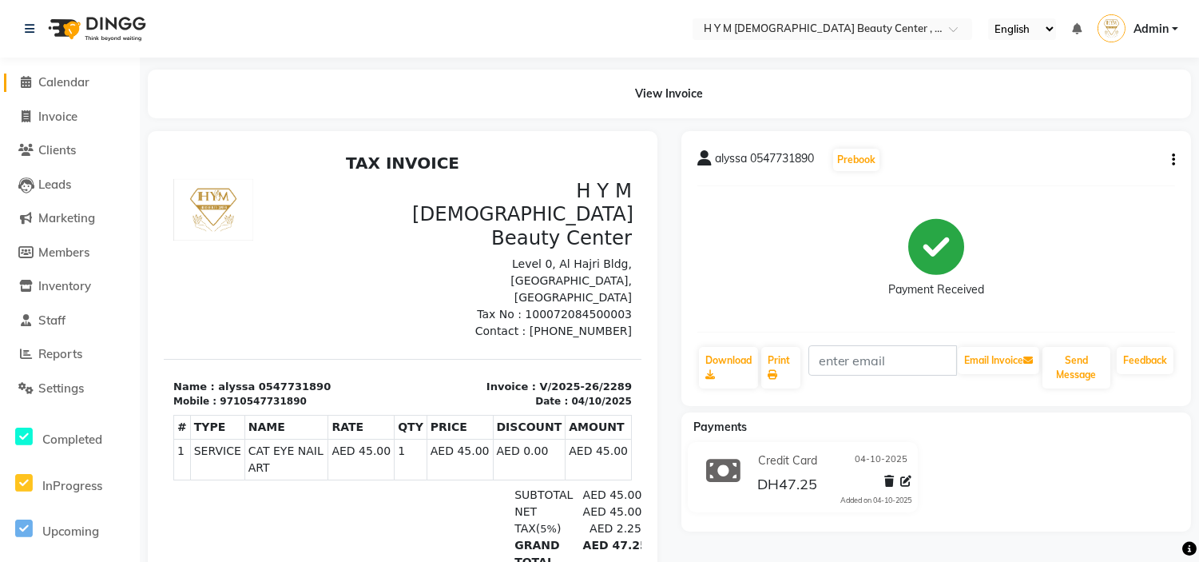
click at [24, 85] on icon at bounding box center [27, 82] width 10 height 12
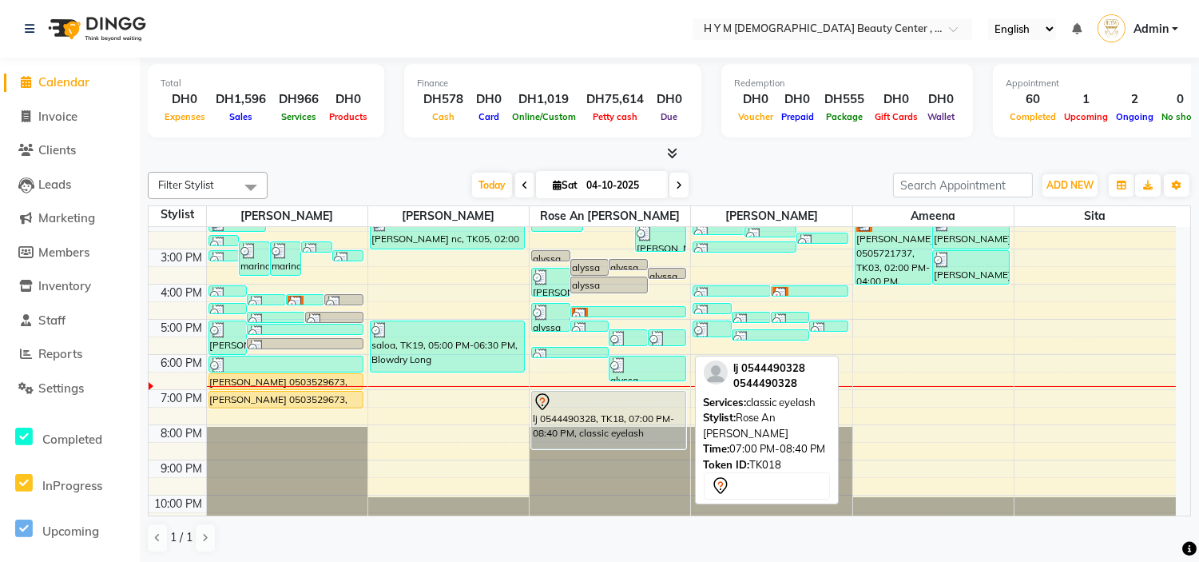
scroll to position [204, 0]
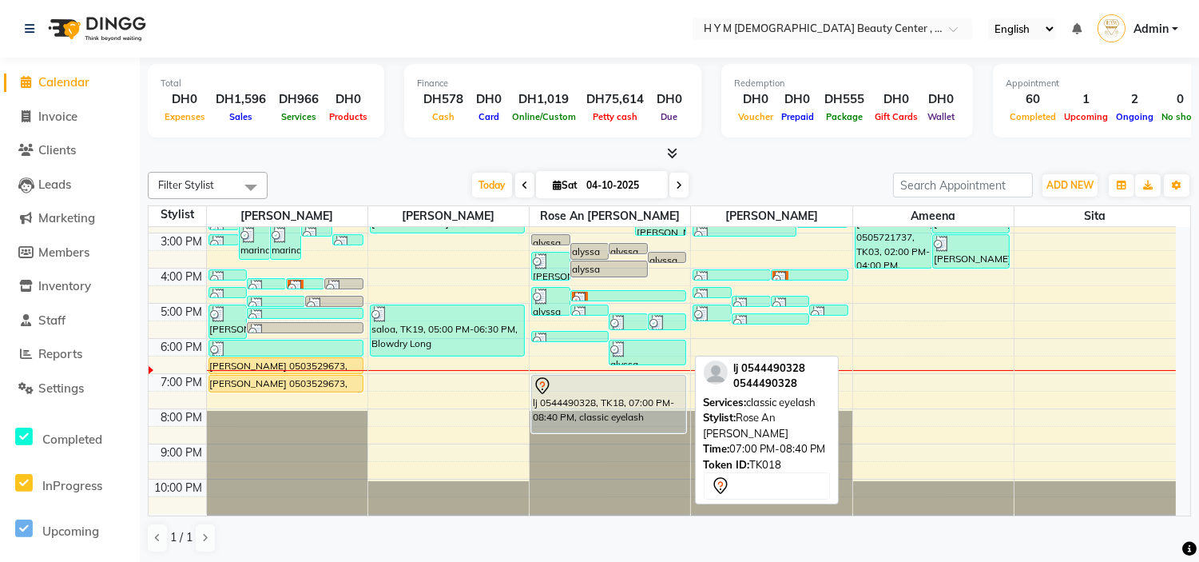
click at [531, 389] on link "lj 0544490328, TK18, 07:00 PM-08:40 PM, classic eyelash" at bounding box center [608, 404] width 155 height 58
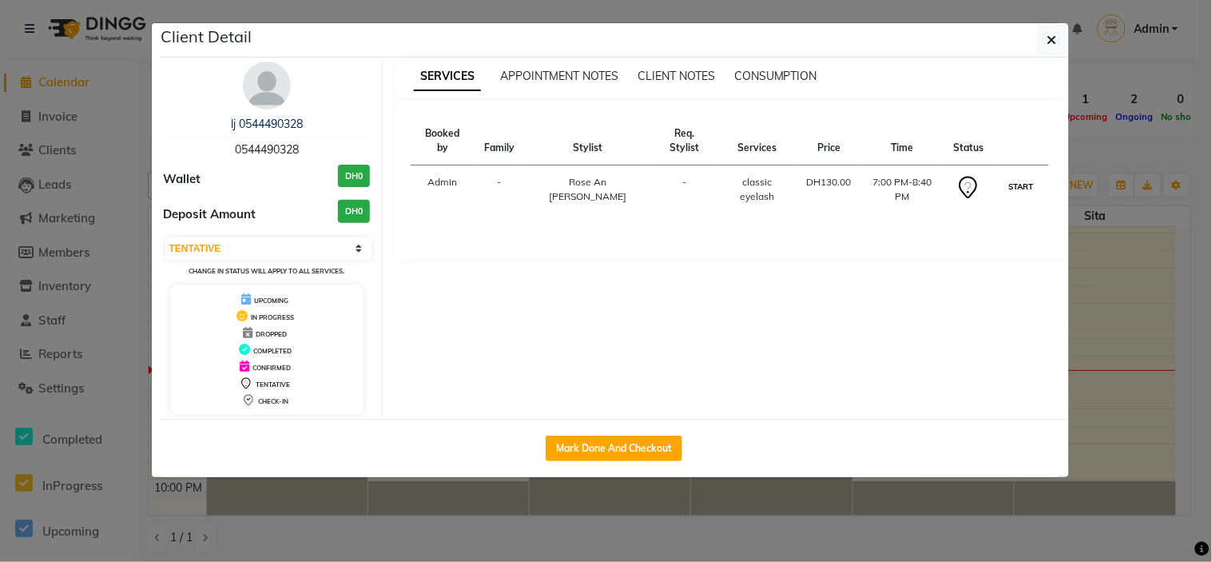
click at [1011, 177] on button "START" at bounding box center [1020, 187] width 33 height 20
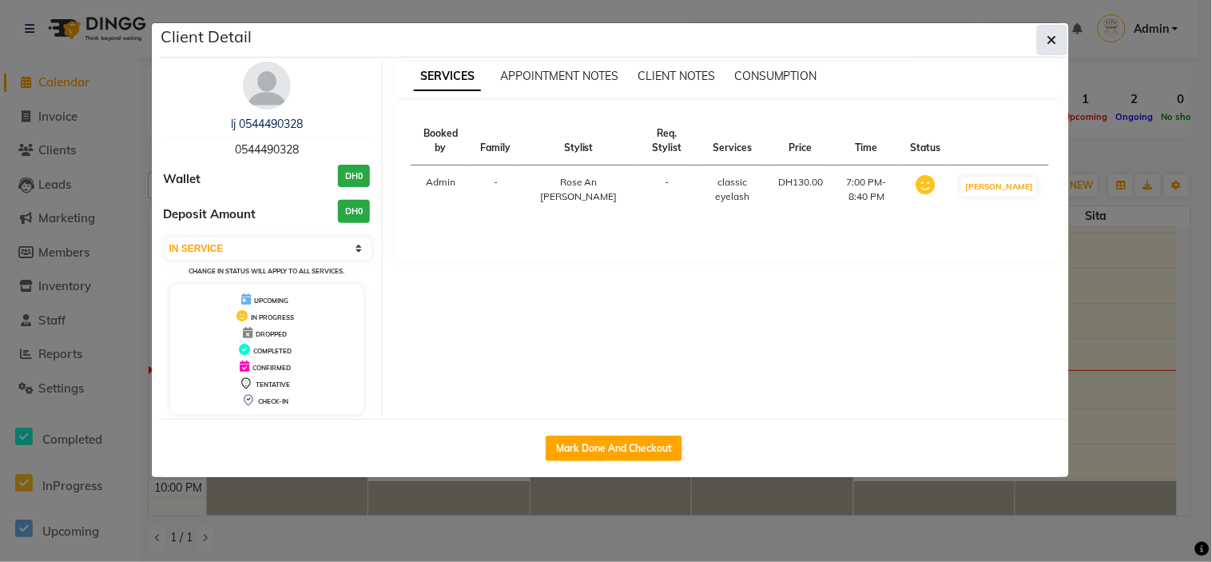
click at [1049, 35] on icon "button" at bounding box center [1052, 40] width 10 height 13
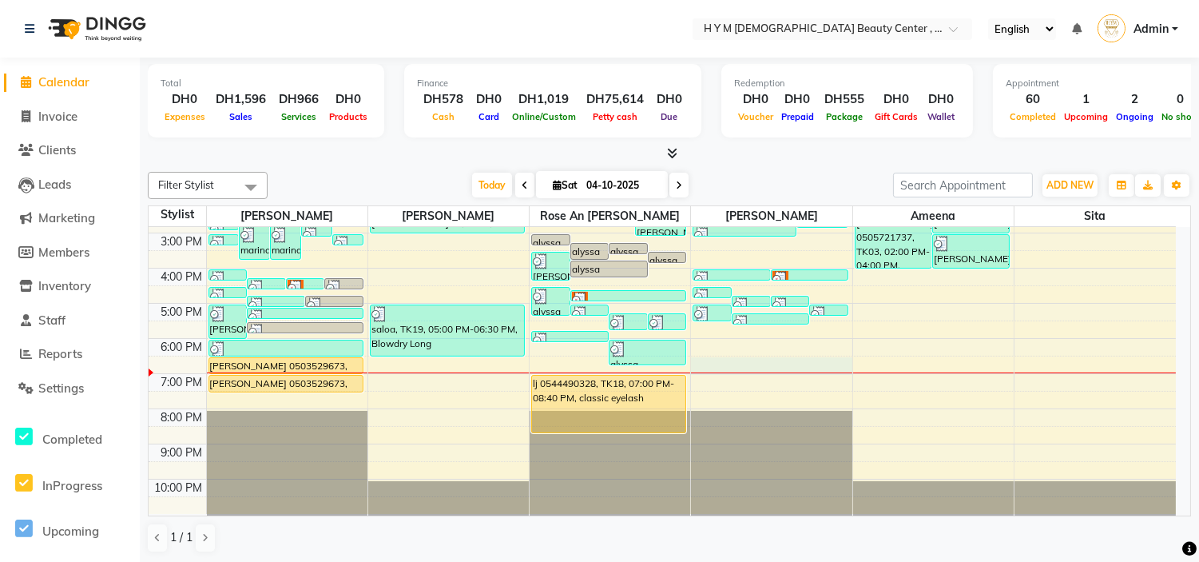
click at [741, 374] on td at bounding box center [691, 382] width 970 height 18
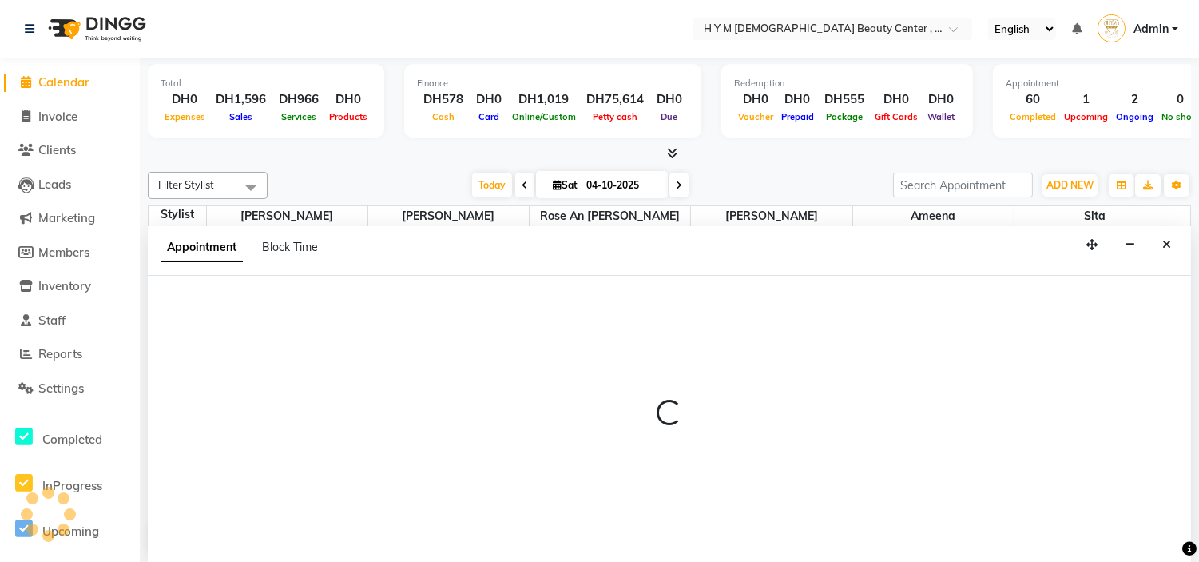
scroll to position [1, 0]
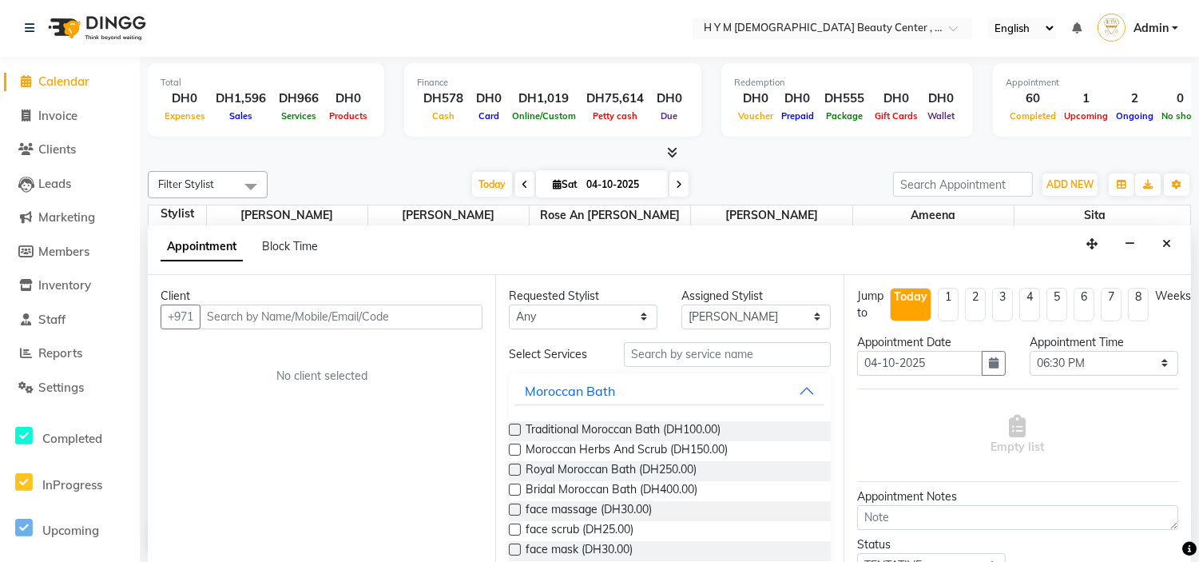
click at [296, 318] on input "text" at bounding box center [341, 316] width 283 height 25
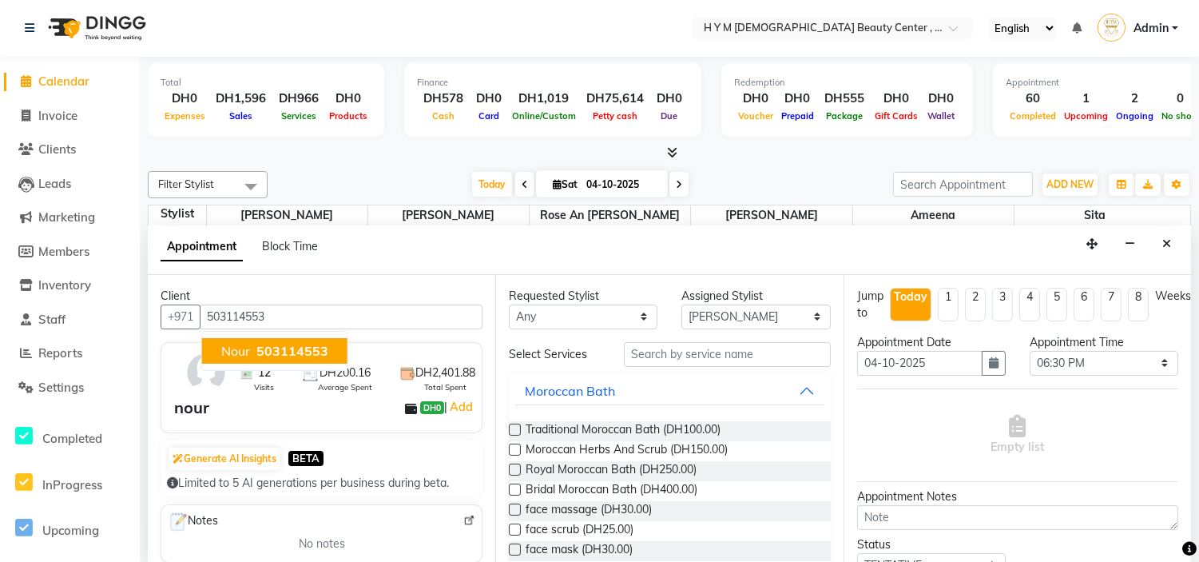
click at [281, 343] on span "503114553" at bounding box center [292, 351] width 72 height 16
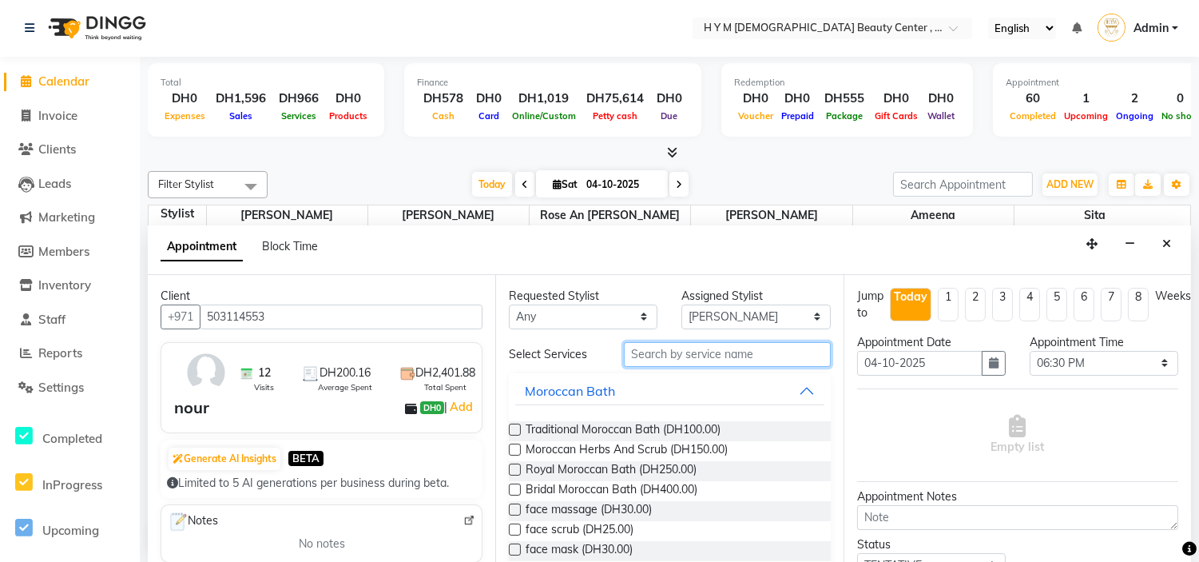
click at [721, 353] on input "text" at bounding box center [727, 354] width 206 height 25
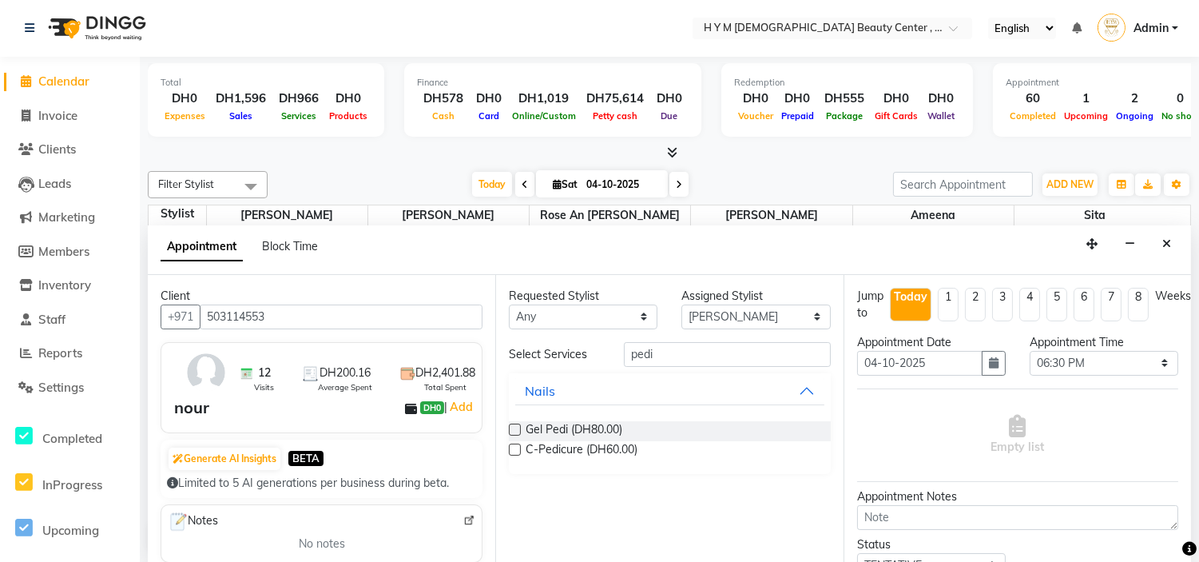
click at [515, 451] on label at bounding box center [515, 449] width 12 height 12
click at [515, 451] on input "checkbox" at bounding box center [514, 451] width 10 height 10
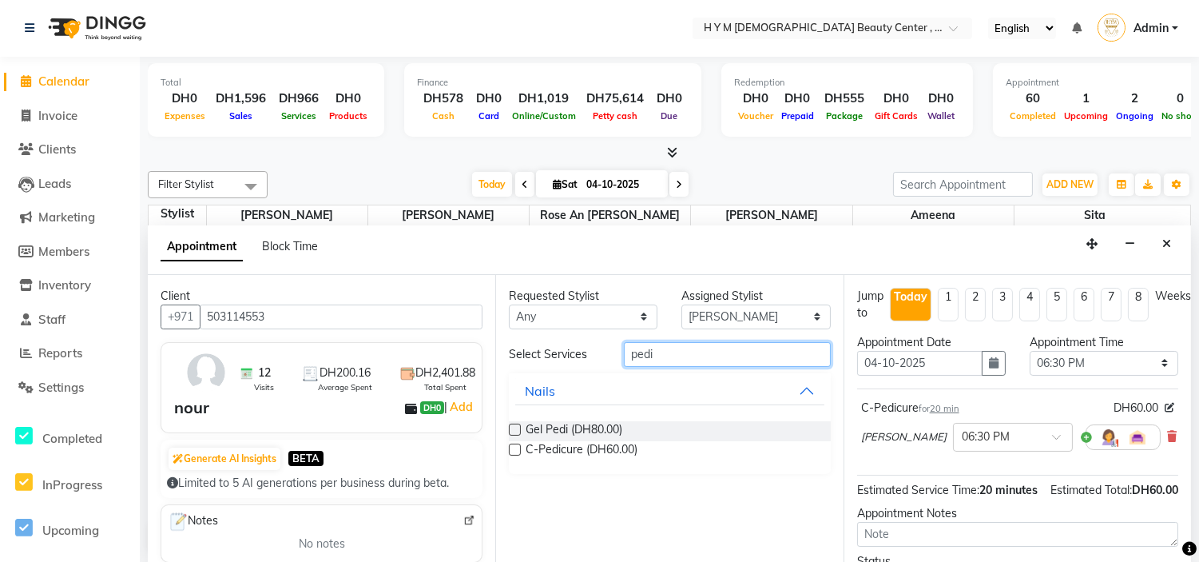
click at [708, 345] on input "pedi" at bounding box center [727, 354] width 206 height 25
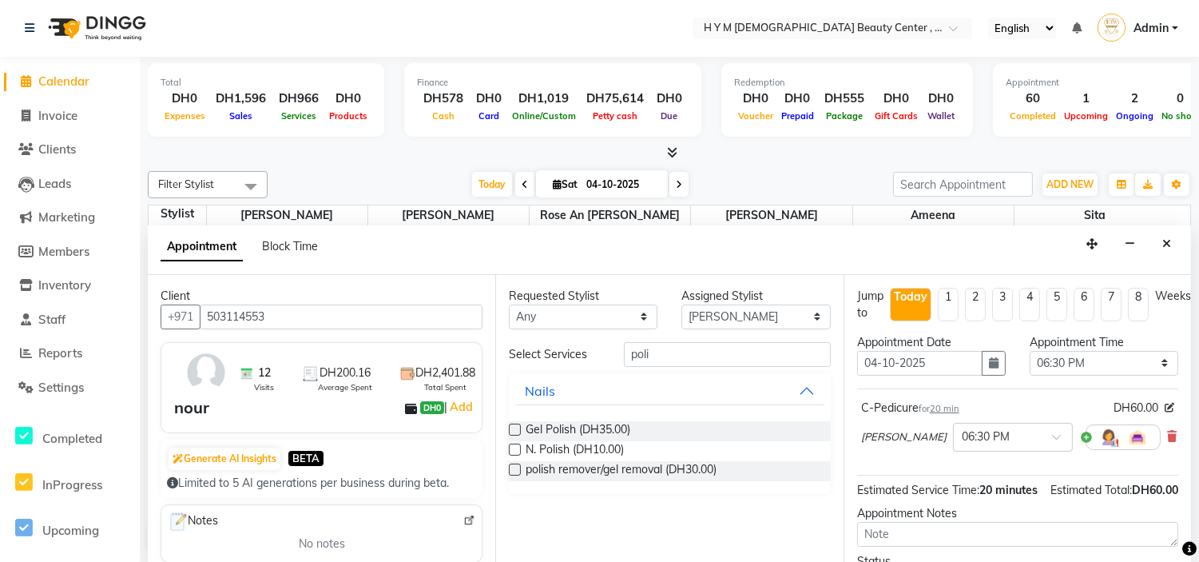
click at [514, 451] on label at bounding box center [515, 449] width 12 height 12
click at [514, 451] on input "checkbox" at bounding box center [514, 451] width 10 height 10
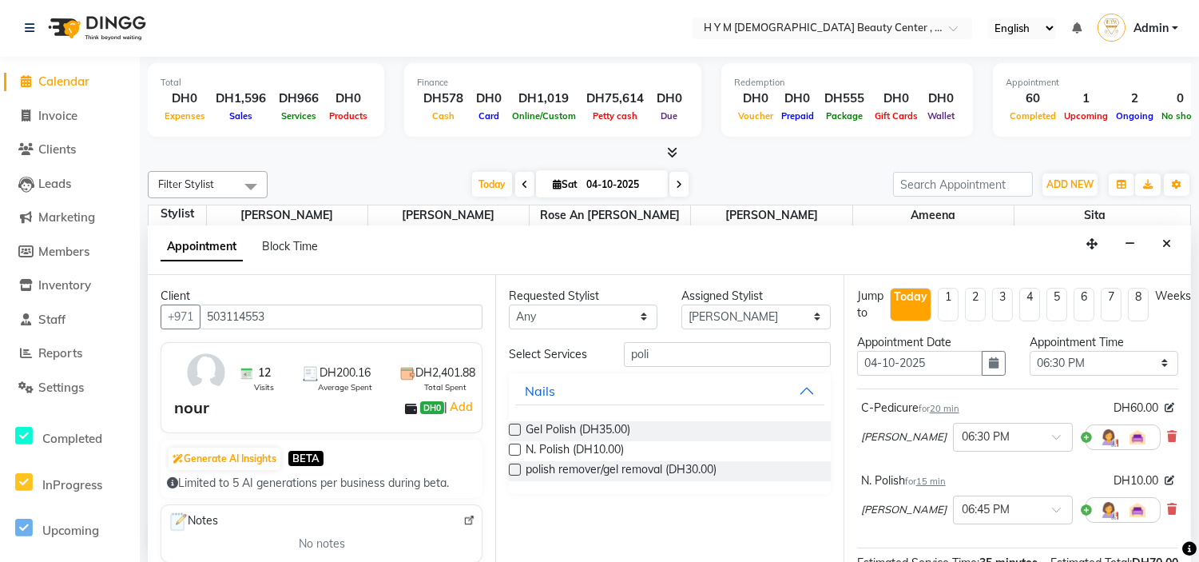
scroll to position [240, 0]
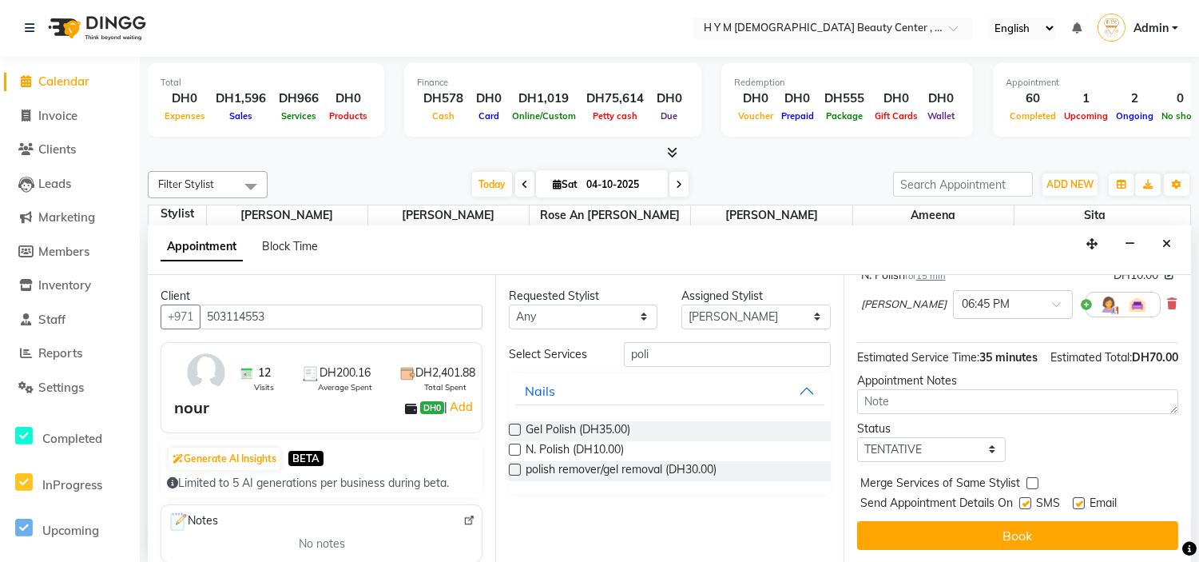
click at [1022, 497] on label at bounding box center [1025, 503] width 12 height 12
click at [1022, 499] on input "checkbox" at bounding box center [1024, 504] width 10 height 10
click at [1085, 494] on div "Email" at bounding box center [1101, 504] width 57 height 20
click at [1080, 497] on label at bounding box center [1079, 503] width 12 height 12
click at [1080, 499] on input "checkbox" at bounding box center [1078, 504] width 10 height 10
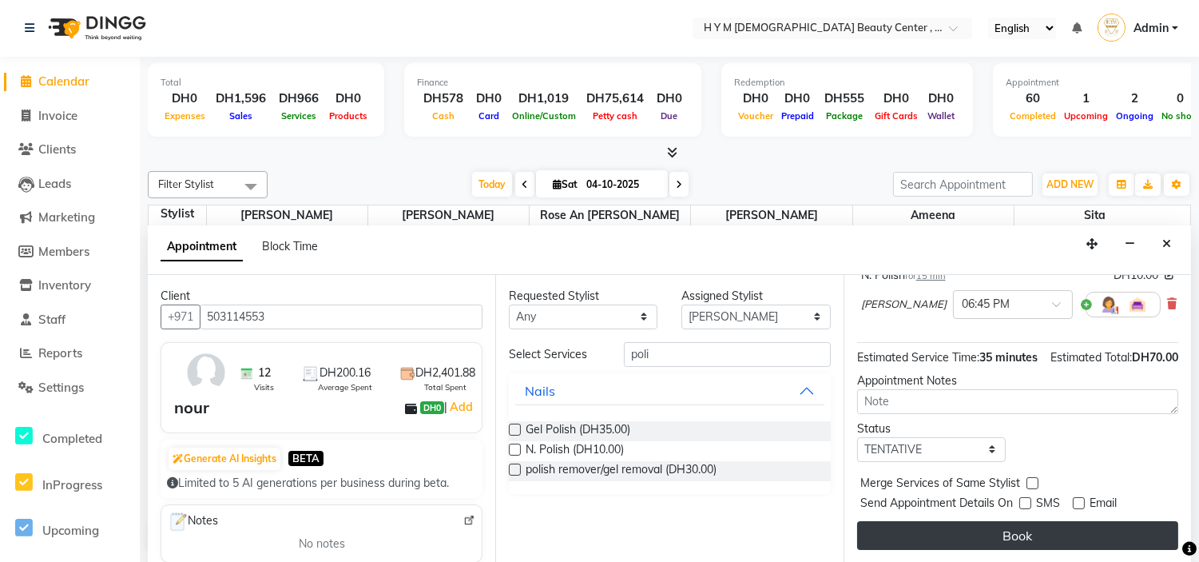
click at [1052, 522] on button "Book" at bounding box center [1017, 535] width 321 height 29
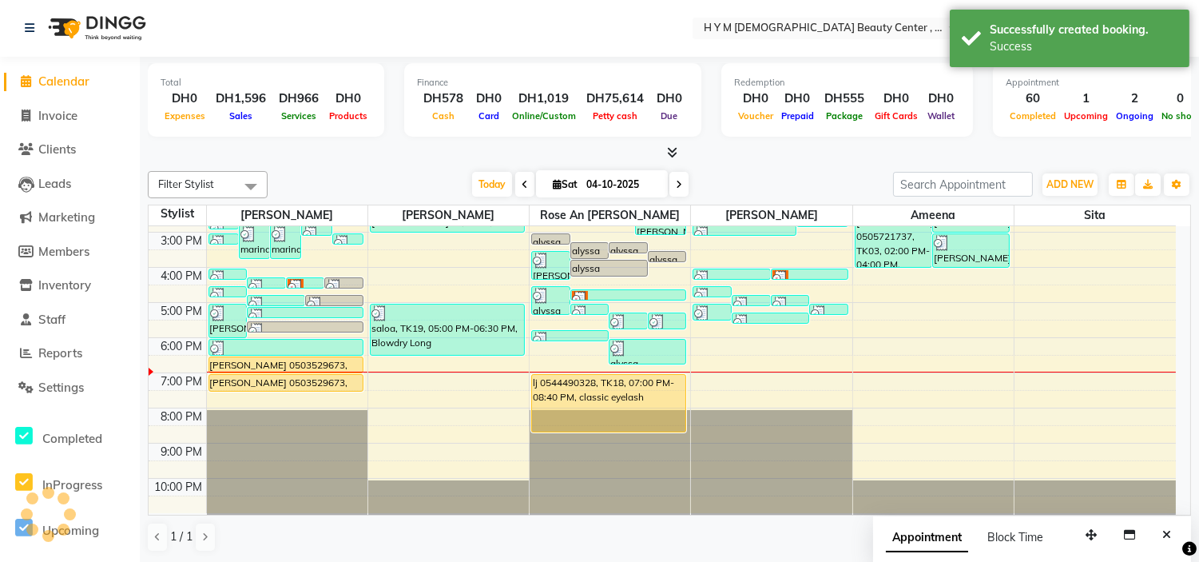
scroll to position [0, 0]
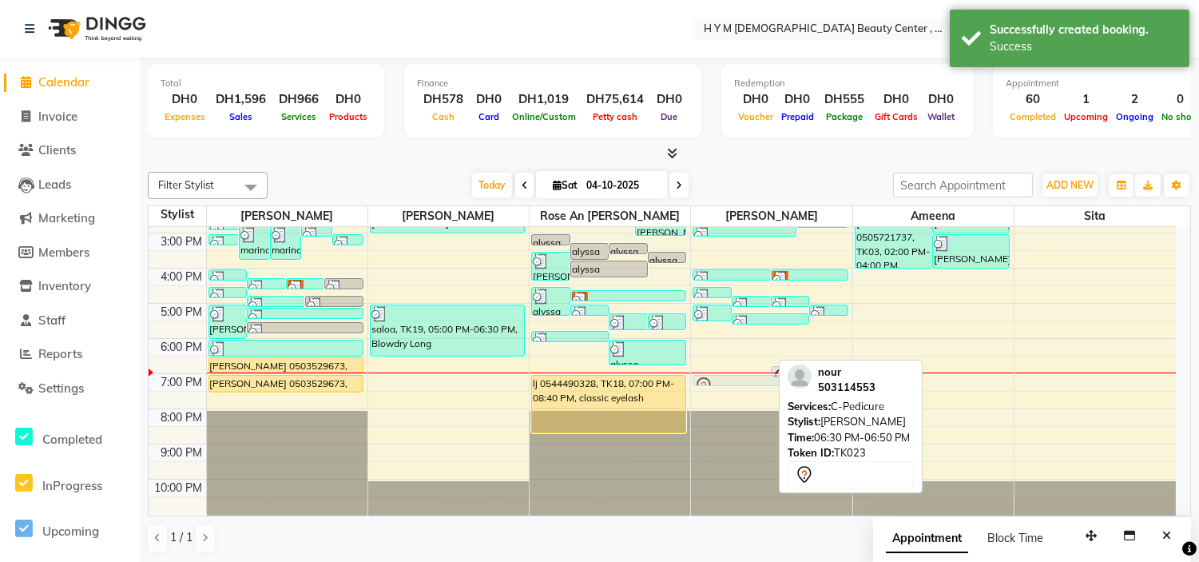
drag, startPoint x: 748, startPoint y: 359, endPoint x: 748, endPoint y: 376, distance: 16.8
click at [748, 376] on div "marina, TK12, 01:30 PM-01:50 PM, C-[GEOGRAPHIC_DATA], 01:30 PM-01:50 PM, C-Pedi…" at bounding box center [771, 267] width 161 height 491
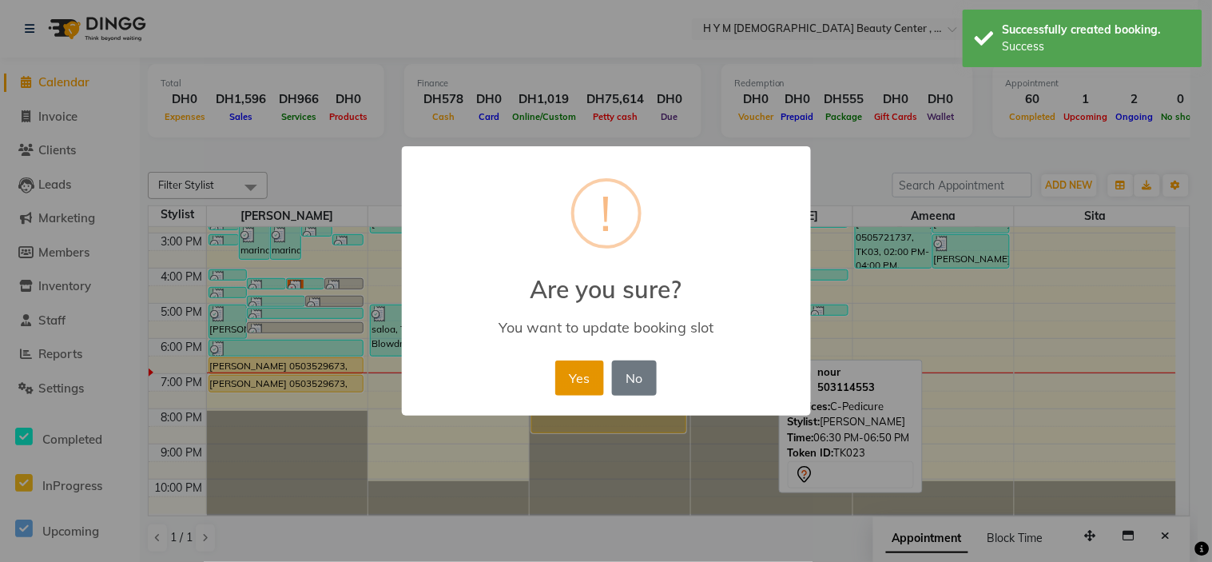
click at [582, 379] on button "Yes" at bounding box center [579, 377] width 49 height 35
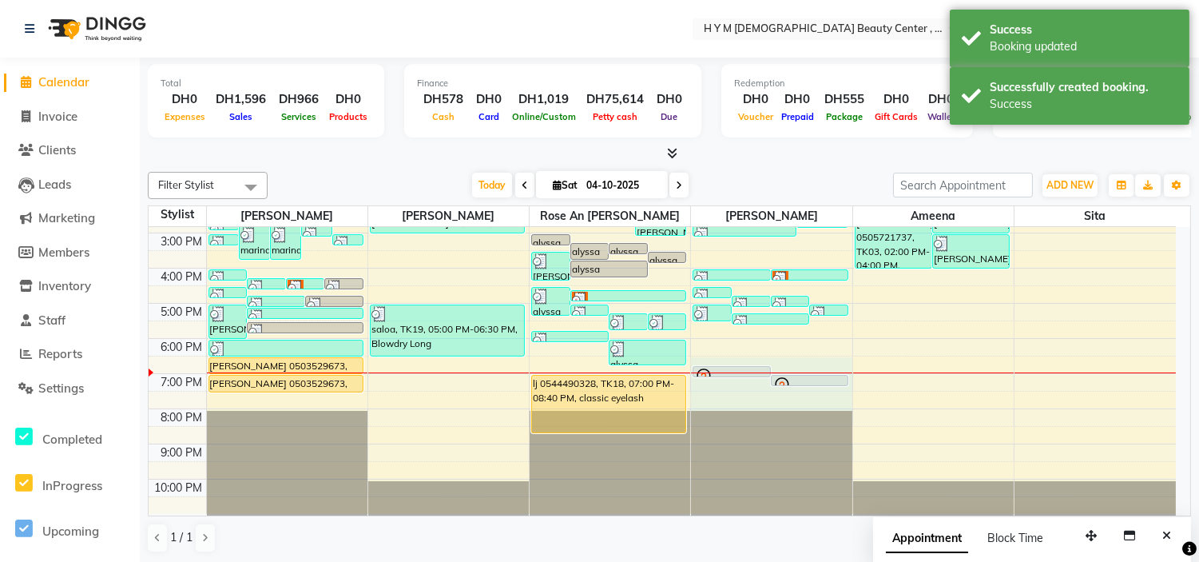
drag, startPoint x: 753, startPoint y: 371, endPoint x: 754, endPoint y: 393, distance: 21.6
click at [754, 396] on div "marina, TK12, 01:30 PM-01:50 PM, C-[GEOGRAPHIC_DATA], 01:30 PM-01:50 PM, C-Pedi…" at bounding box center [771, 267] width 161 height 491
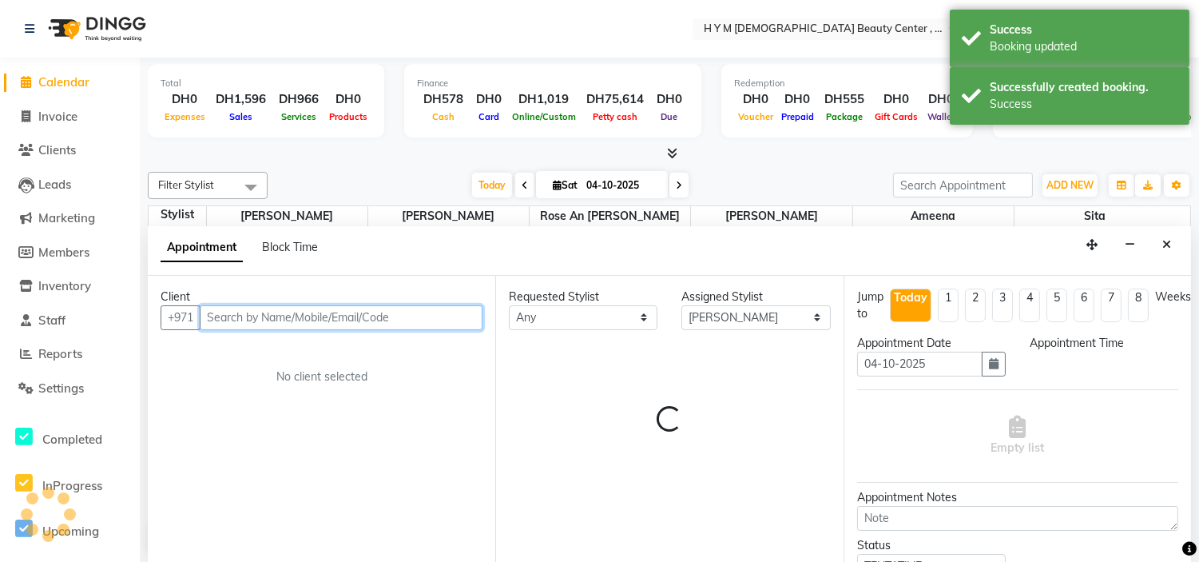
scroll to position [1, 0]
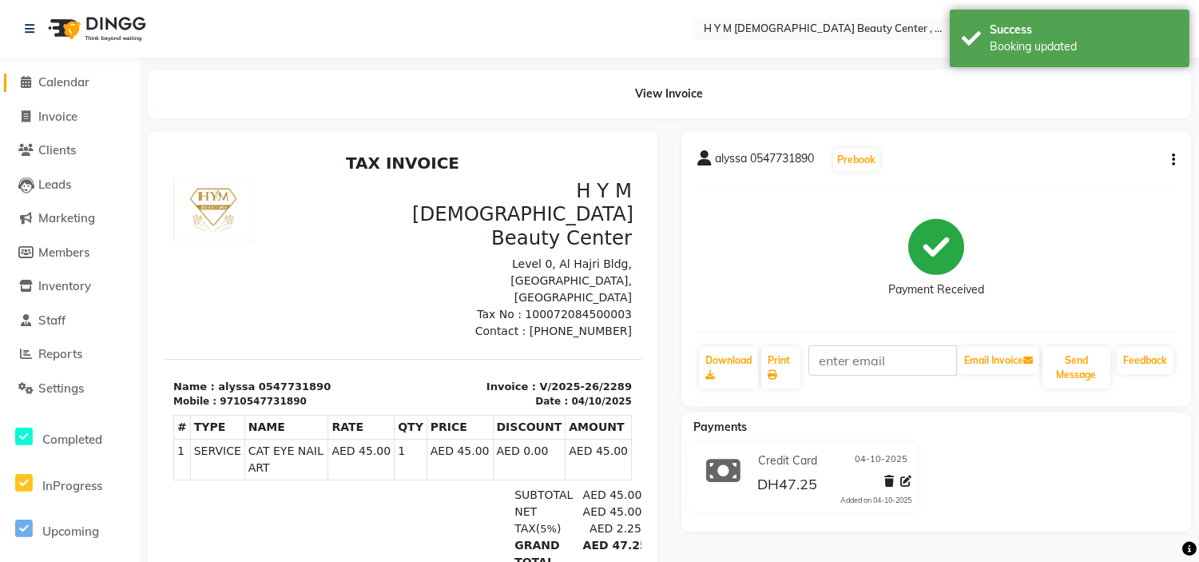
click at [27, 75] on span at bounding box center [26, 82] width 24 height 18
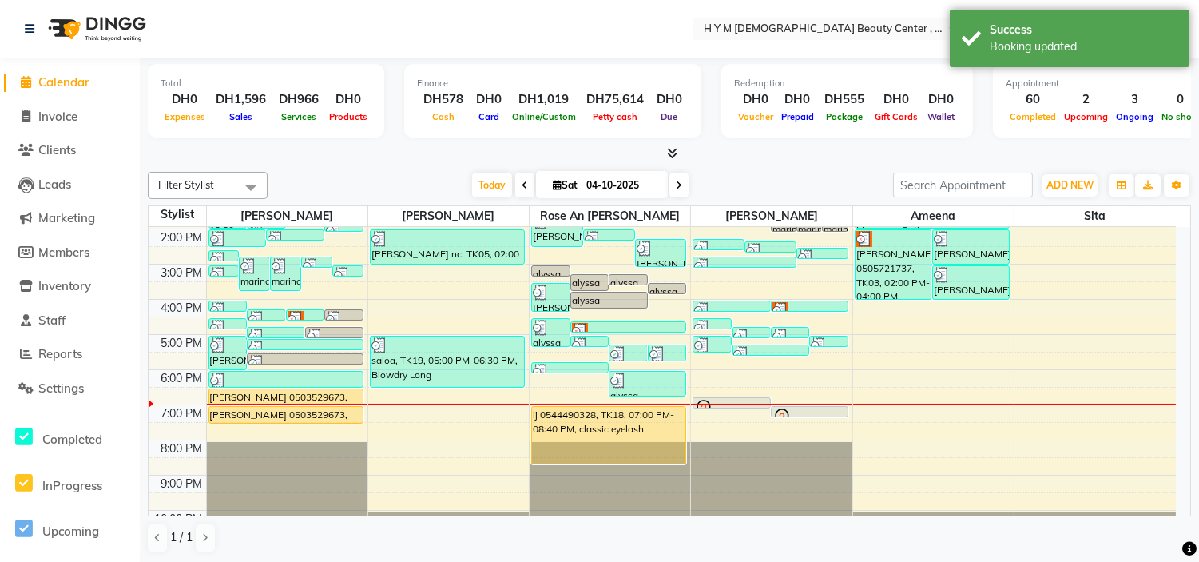
scroll to position [204, 0]
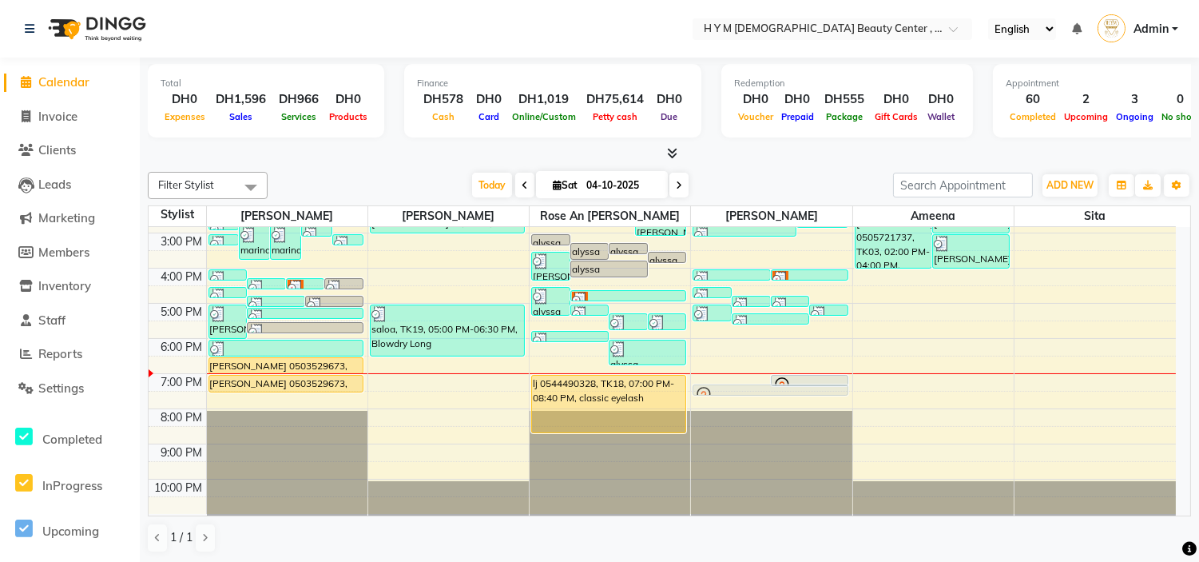
drag, startPoint x: 749, startPoint y: 368, endPoint x: 749, endPoint y: 385, distance: 16.8
click at [749, 385] on div "marina, TK12, 01:30 PM-01:50 PM, C-[GEOGRAPHIC_DATA], 01:30 PM-01:50 PM, C-Pedi…" at bounding box center [771, 267] width 161 height 491
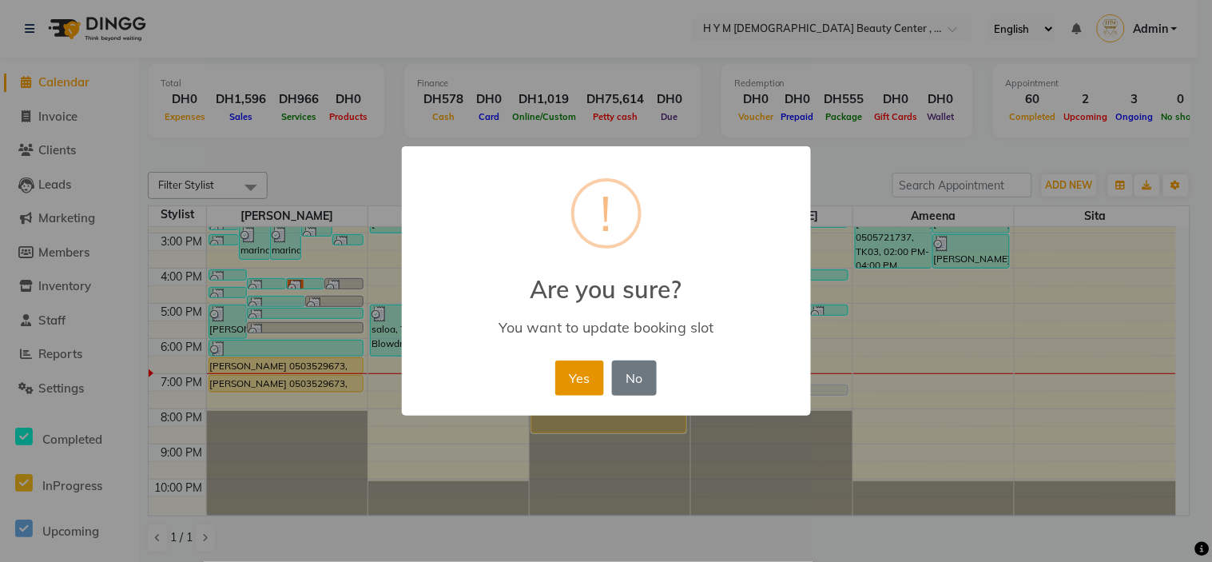
click at [578, 377] on button "Yes" at bounding box center [579, 377] width 49 height 35
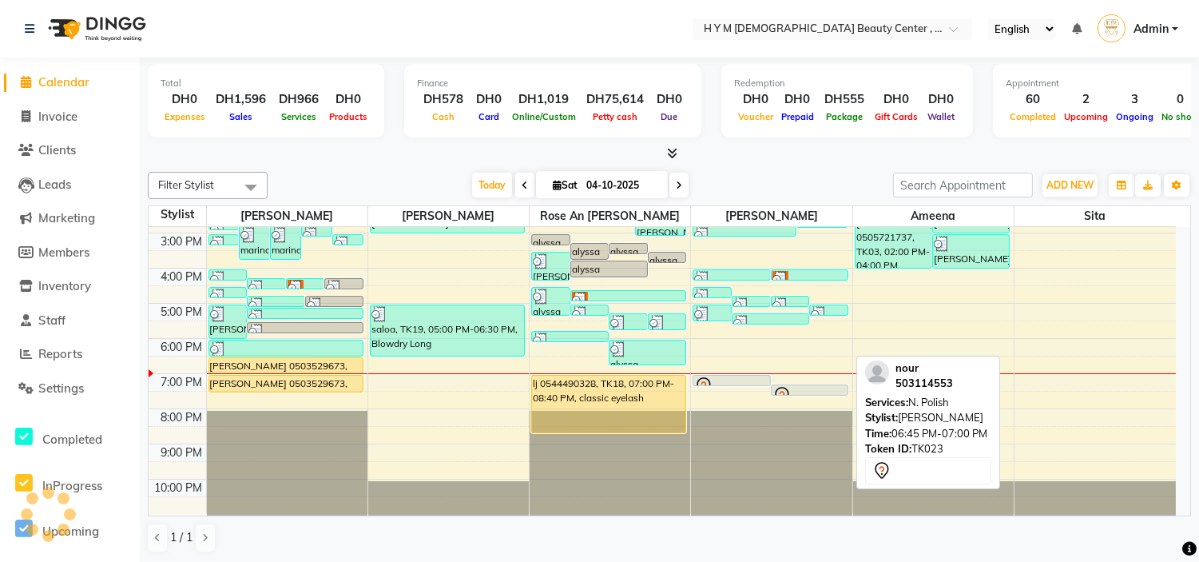
click at [788, 392] on div at bounding box center [810, 394] width 76 height 6
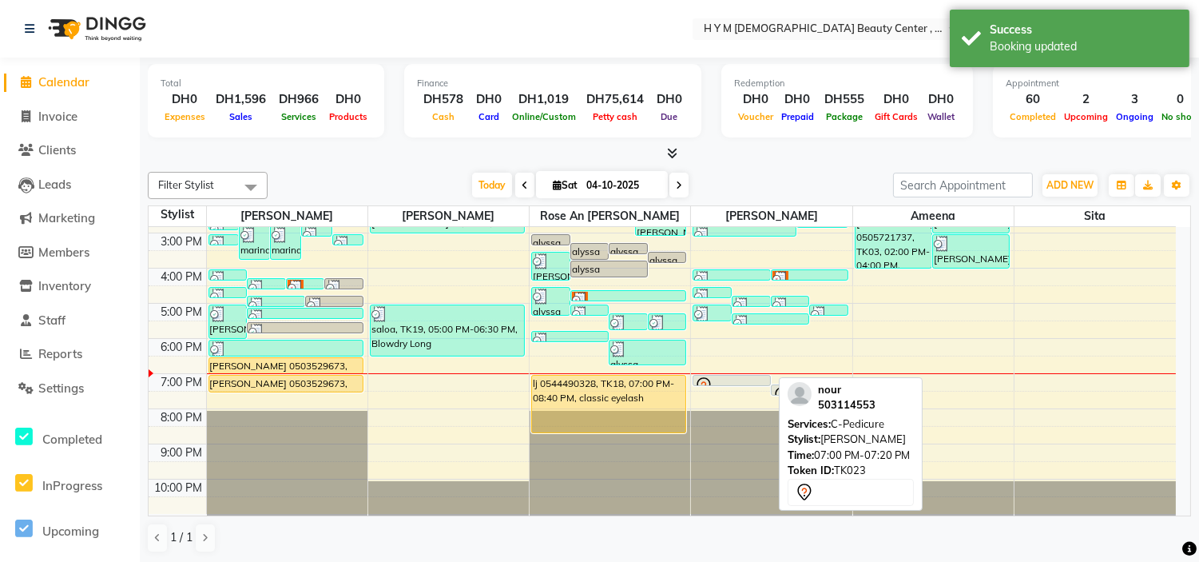
click at [738, 379] on div at bounding box center [731, 385] width 74 height 19
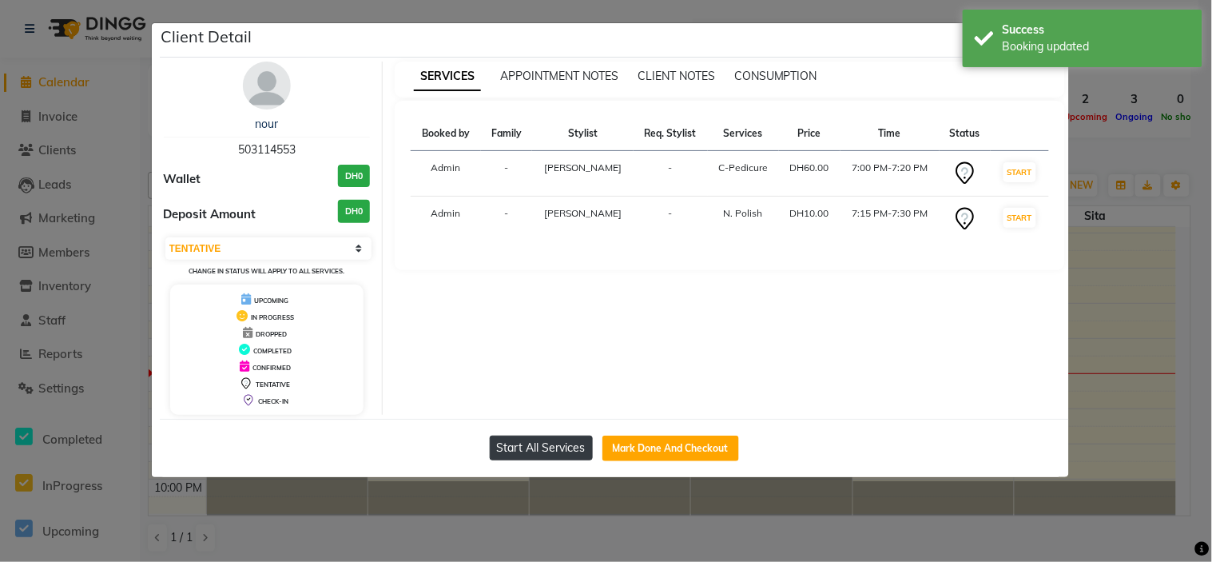
click at [564, 448] on button "Start All Services" at bounding box center [541, 447] width 103 height 25
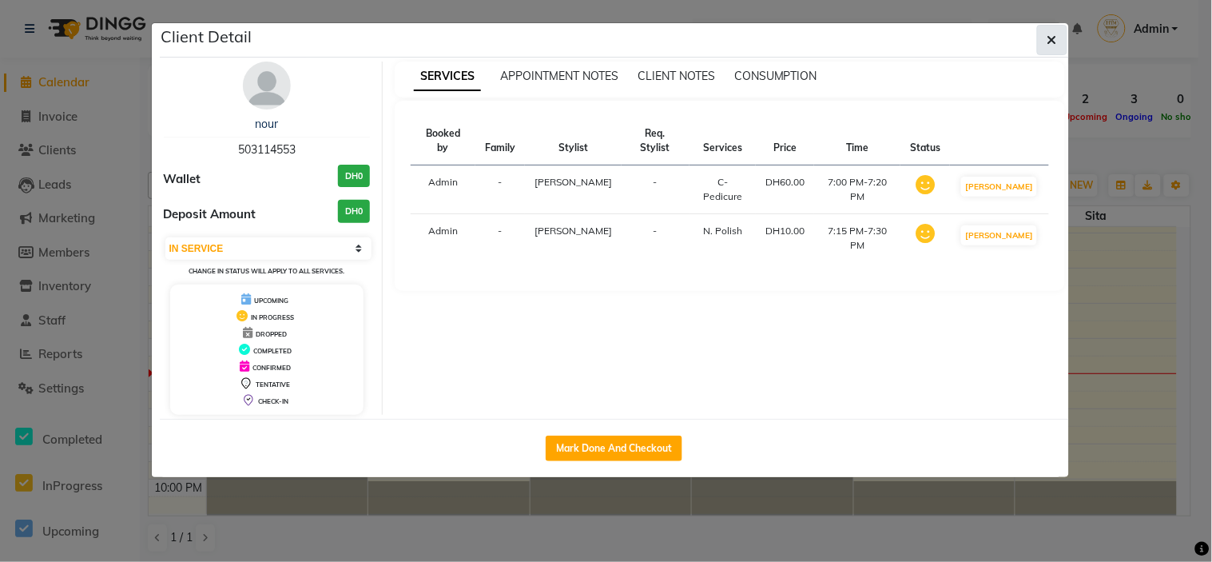
click at [1052, 34] on icon "button" at bounding box center [1052, 40] width 10 height 13
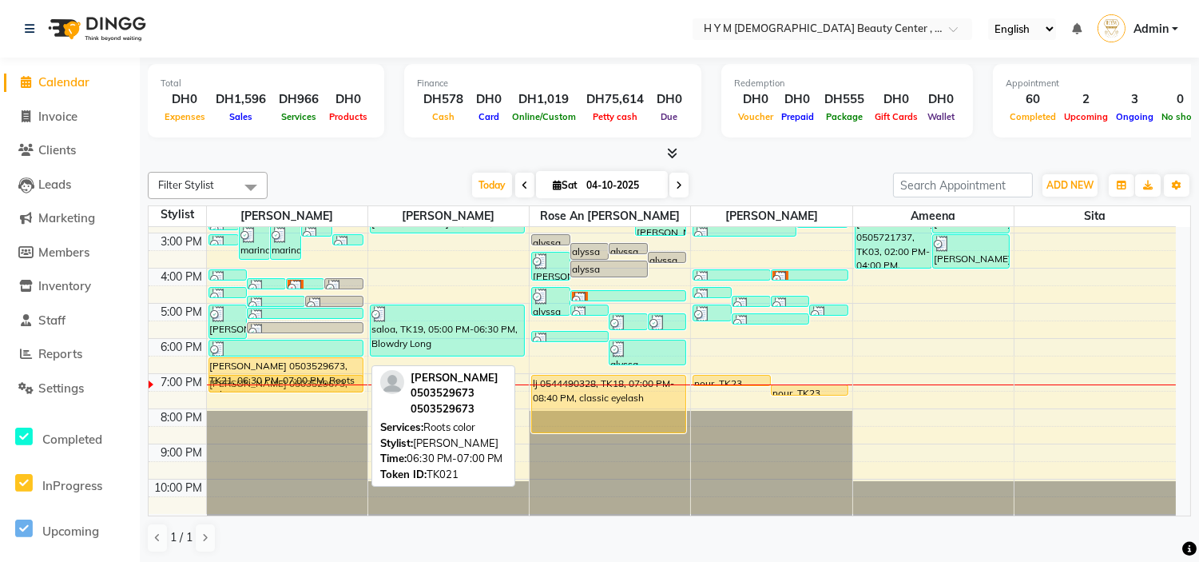
drag, startPoint x: 298, startPoint y: 369, endPoint x: 308, endPoint y: 381, distance: 15.9
click at [308, 381] on div "[PERSON_NAME], TK06, 02:35 PM-02:55 PM, Kid haircut marina, TK13, 02:45 PM-03:4…" at bounding box center [287, 267] width 161 height 491
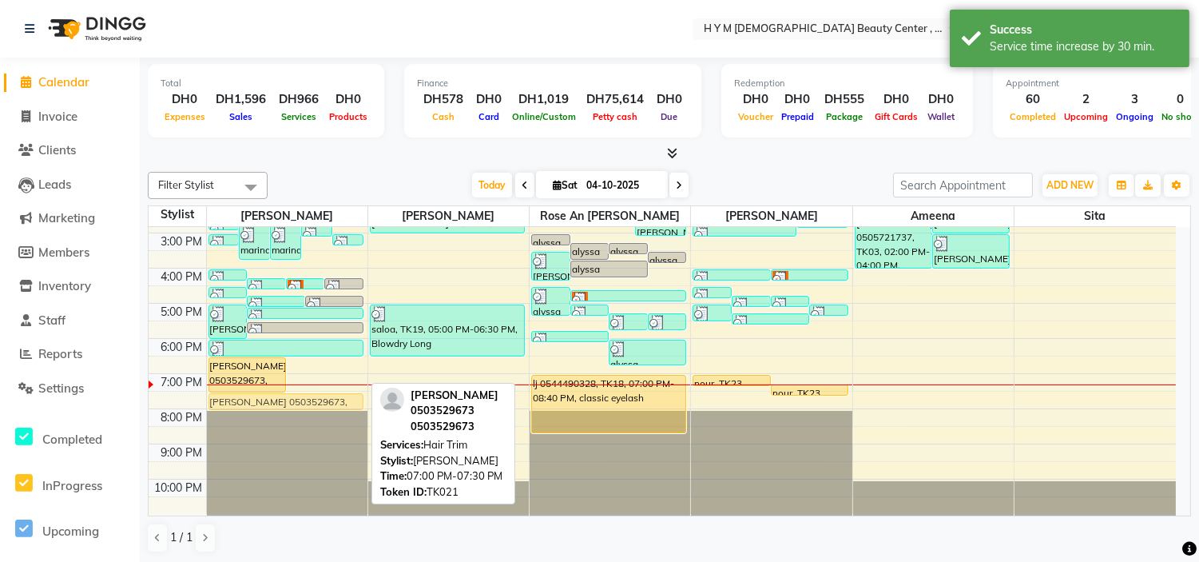
drag, startPoint x: 315, startPoint y: 385, endPoint x: 314, endPoint y: 395, distance: 10.4
click at [314, 396] on div "[PERSON_NAME], TK06, 02:35 PM-02:55 PM, Kid haircut marina, TK13, 02:45 PM-03:4…" at bounding box center [287, 267] width 161 height 491
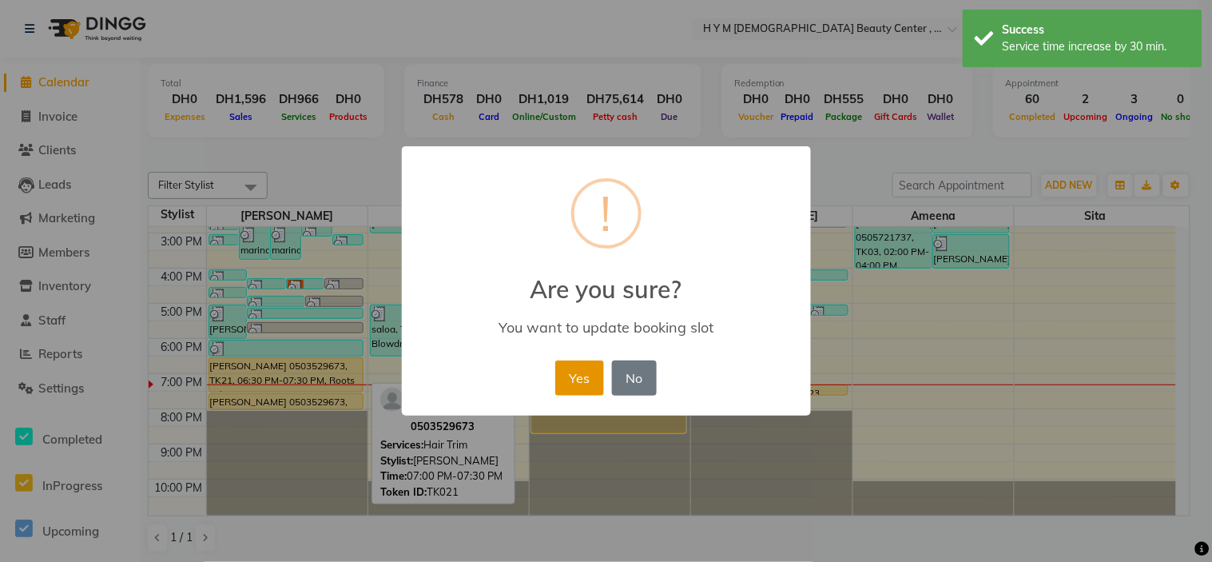
click at [568, 372] on button "Yes" at bounding box center [579, 377] width 49 height 35
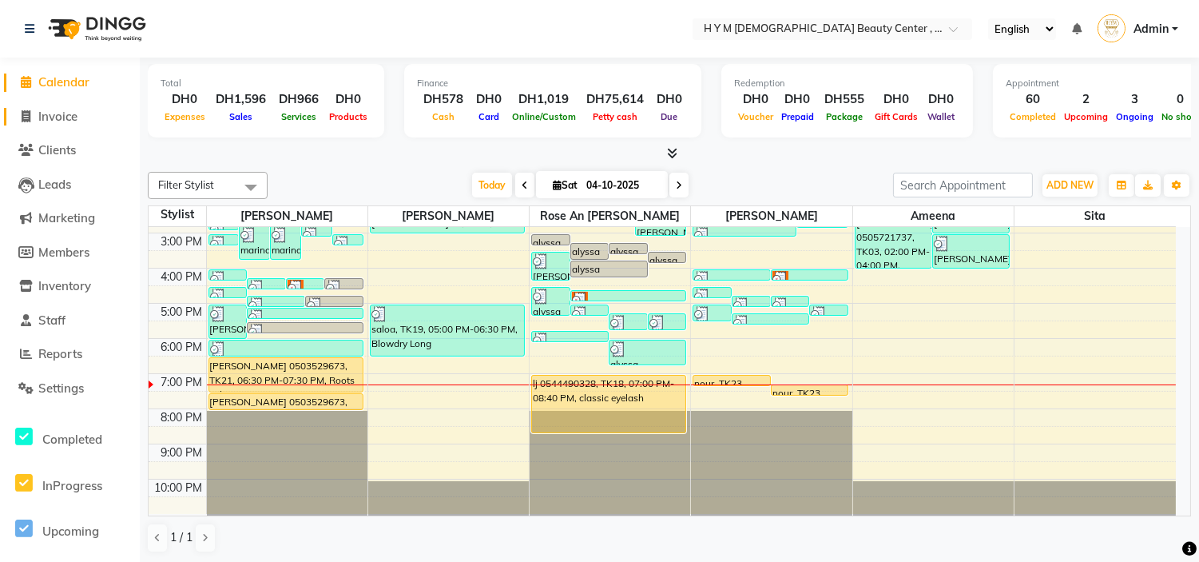
click at [34, 113] on span at bounding box center [26, 117] width 24 height 18
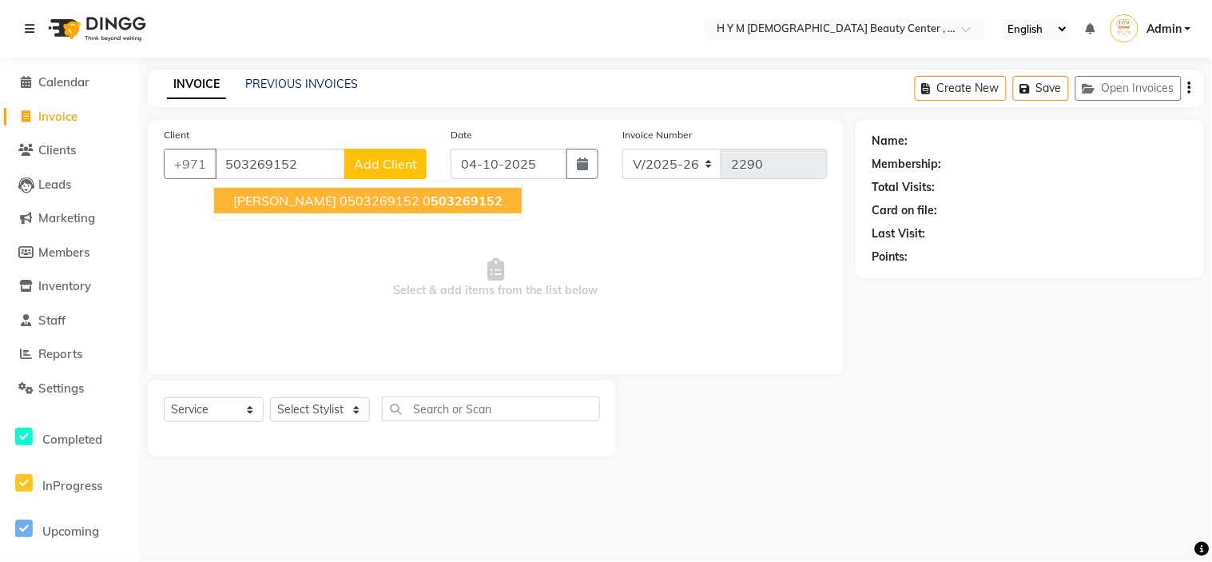
click at [240, 200] on span "[PERSON_NAME] 0503269152" at bounding box center [326, 201] width 186 height 16
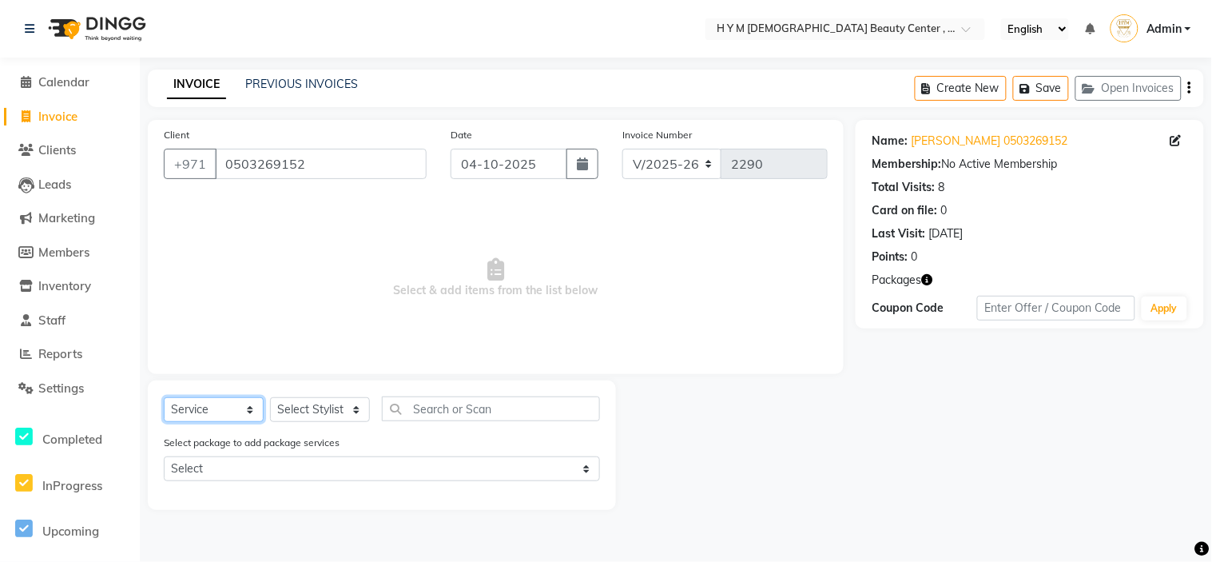
click at [244, 404] on select "Select Service Product Membership Package Voucher Prepaid Gift Card" at bounding box center [214, 409] width 100 height 25
click at [164, 398] on select "Select Service Product Membership Package Voucher Prepaid Gift Card" at bounding box center [214, 409] width 100 height 25
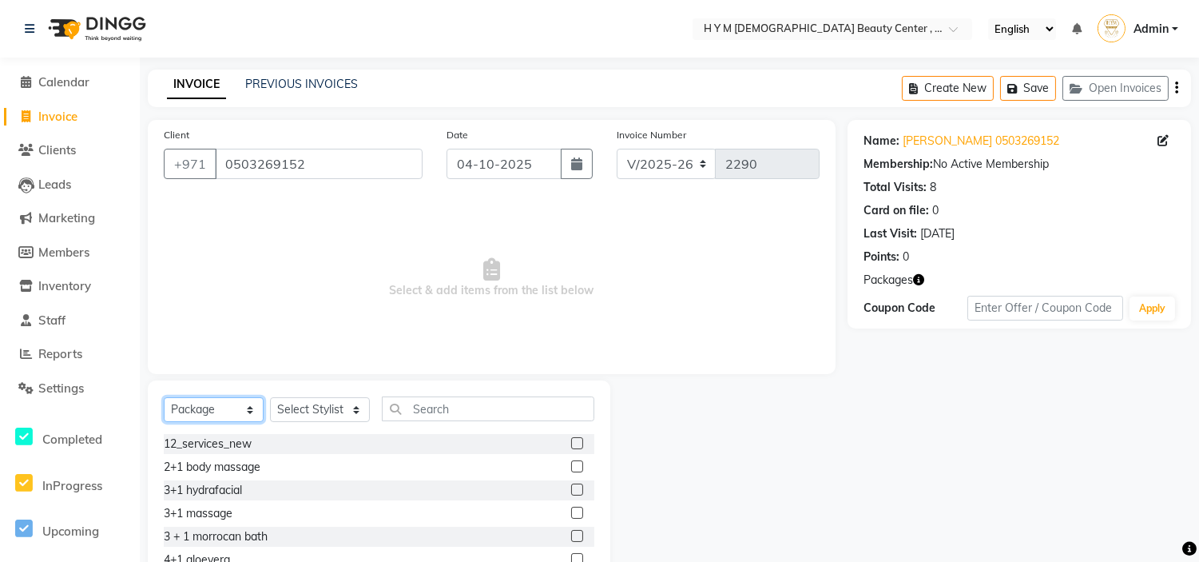
scroll to position [77, 0]
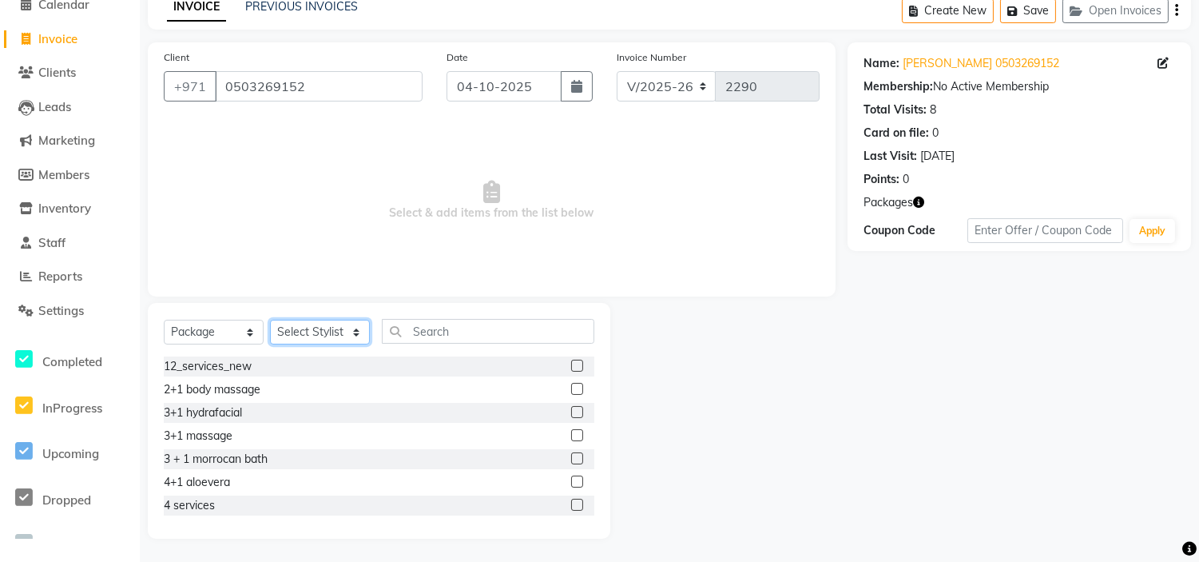
click at [312, 331] on select "Select Stylist [PERSON_NAME] Jheza [PERSON_NAME] [PERSON_NAME] [PERSON_NAME] An…" at bounding box center [320, 332] width 100 height 25
click at [270, 320] on select "Select Stylist [PERSON_NAME] Jheza [PERSON_NAME] [PERSON_NAME] [PERSON_NAME] An…" at bounding box center [320, 332] width 100 height 25
click at [571, 454] on label at bounding box center [577, 457] width 12 height 12
click at [571, 454] on input "checkbox" at bounding box center [576, 457] width 10 height 10
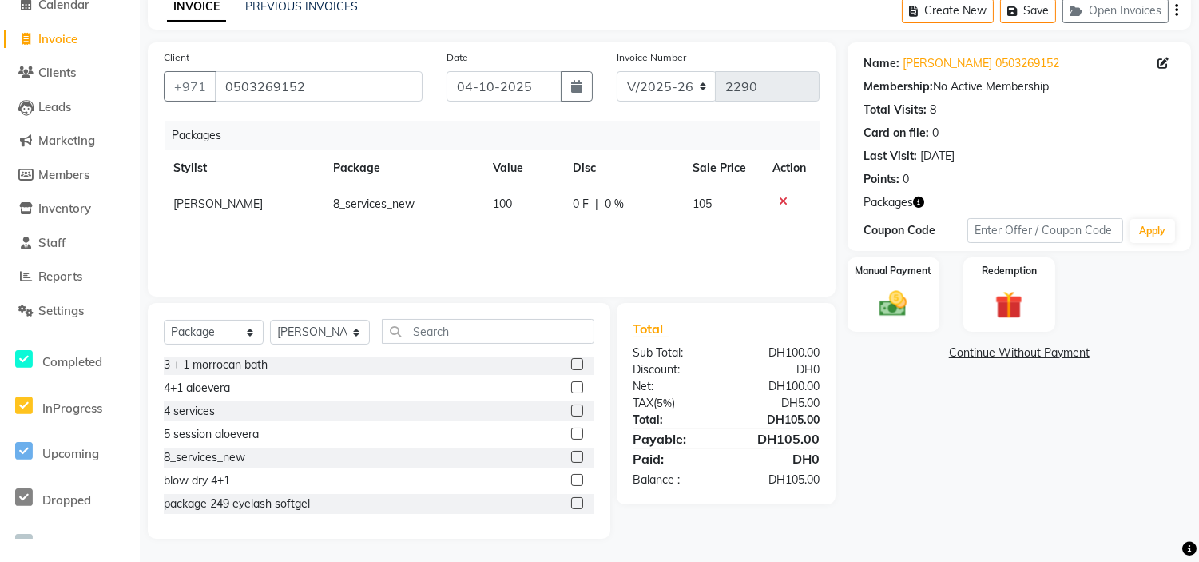
click at [998, 352] on link "Continue Without Payment" at bounding box center [1019, 352] width 337 height 17
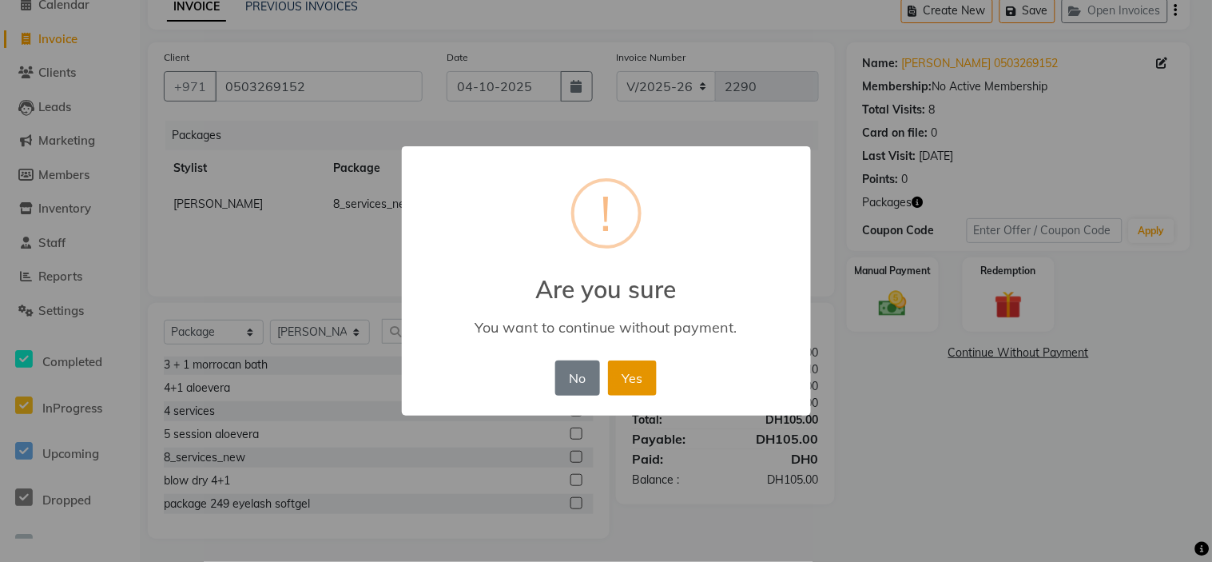
click at [631, 378] on button "Yes" at bounding box center [632, 377] width 49 height 35
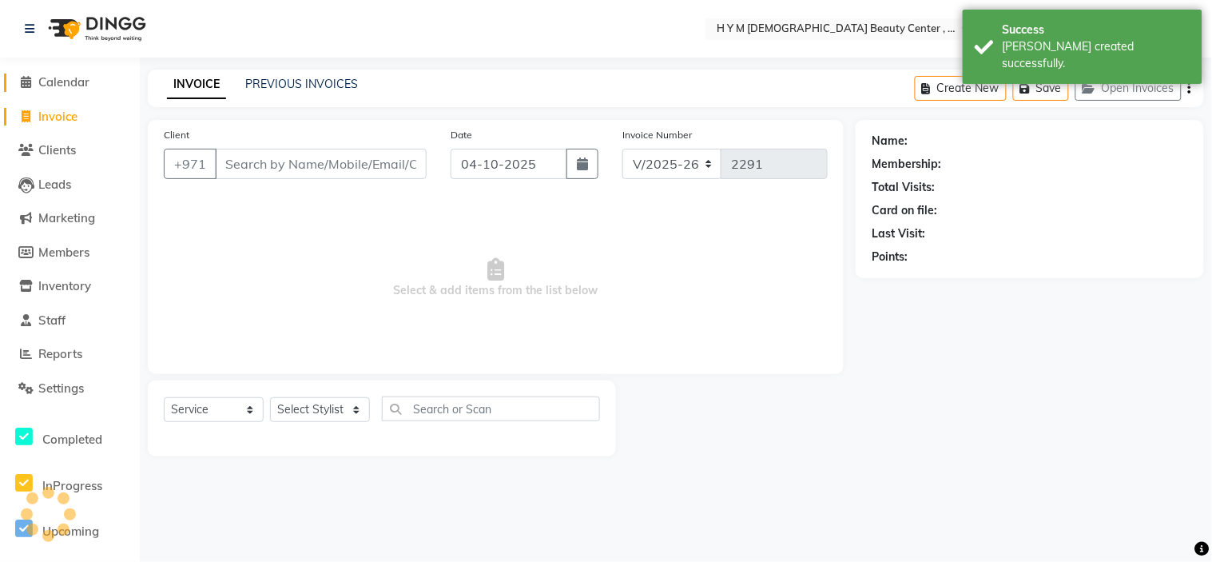
click at [18, 88] on span at bounding box center [26, 82] width 24 height 18
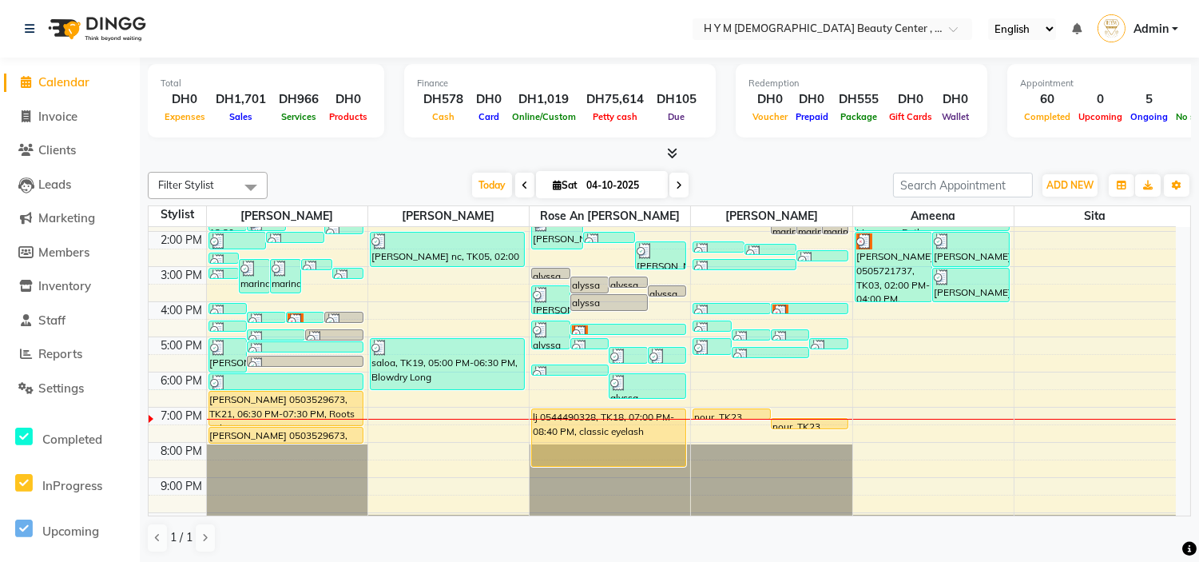
scroll to position [204, 0]
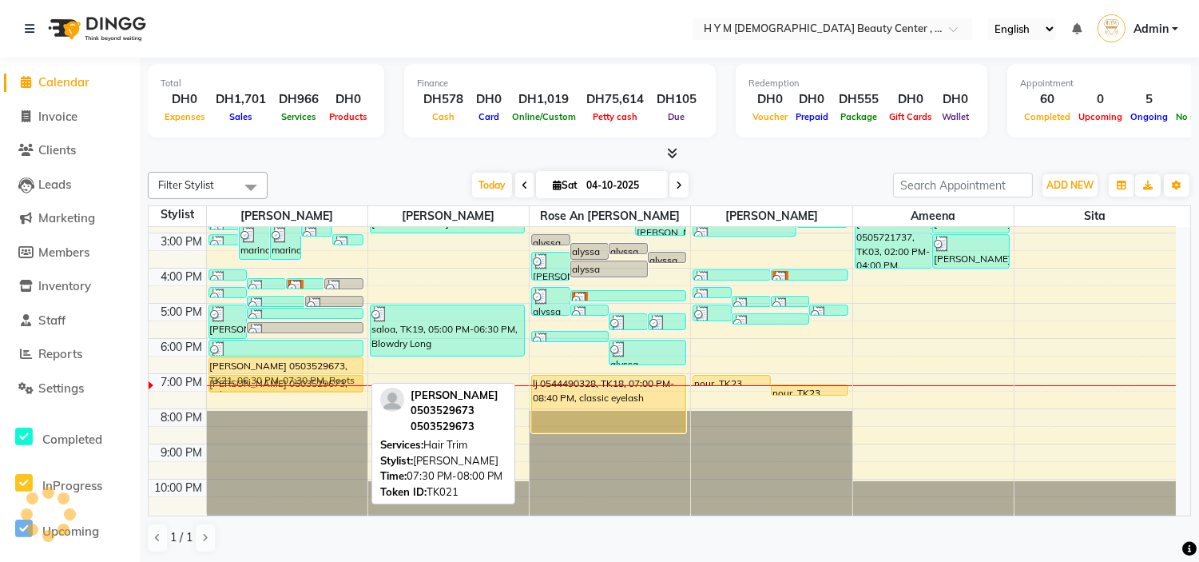
drag, startPoint x: 320, startPoint y: 397, endPoint x: 320, endPoint y: 387, distance: 9.6
click at [320, 386] on div "[PERSON_NAME], TK06, 02:35 PM-02:55 PM, Kid haircut marina, TK13, 02:45 PM-03:4…" at bounding box center [287, 267] width 161 height 491
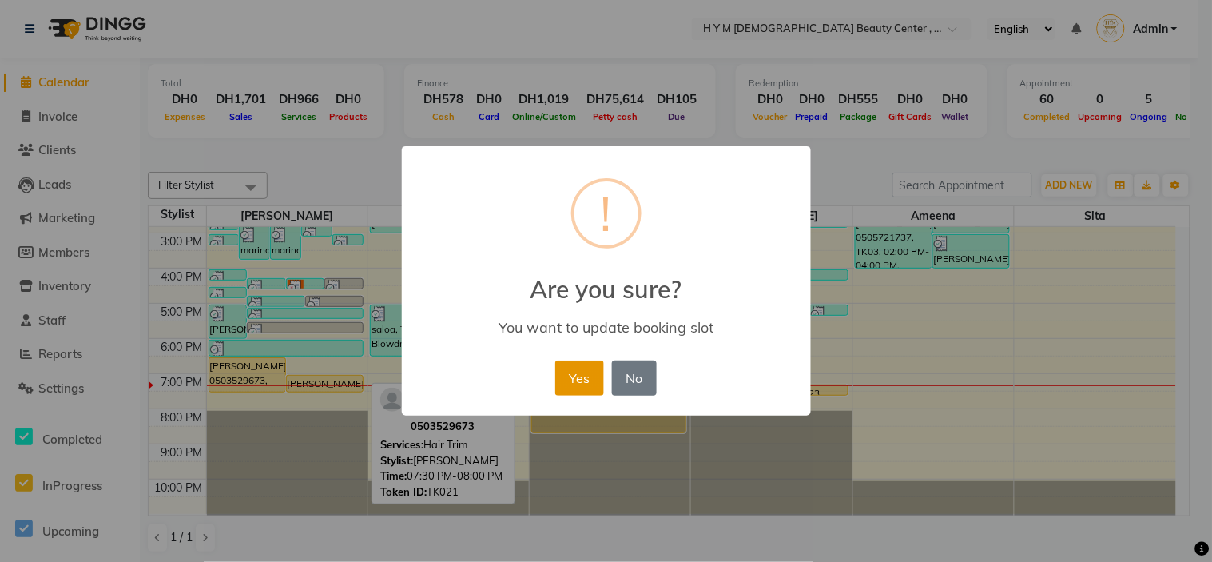
click at [572, 380] on button "Yes" at bounding box center [579, 377] width 49 height 35
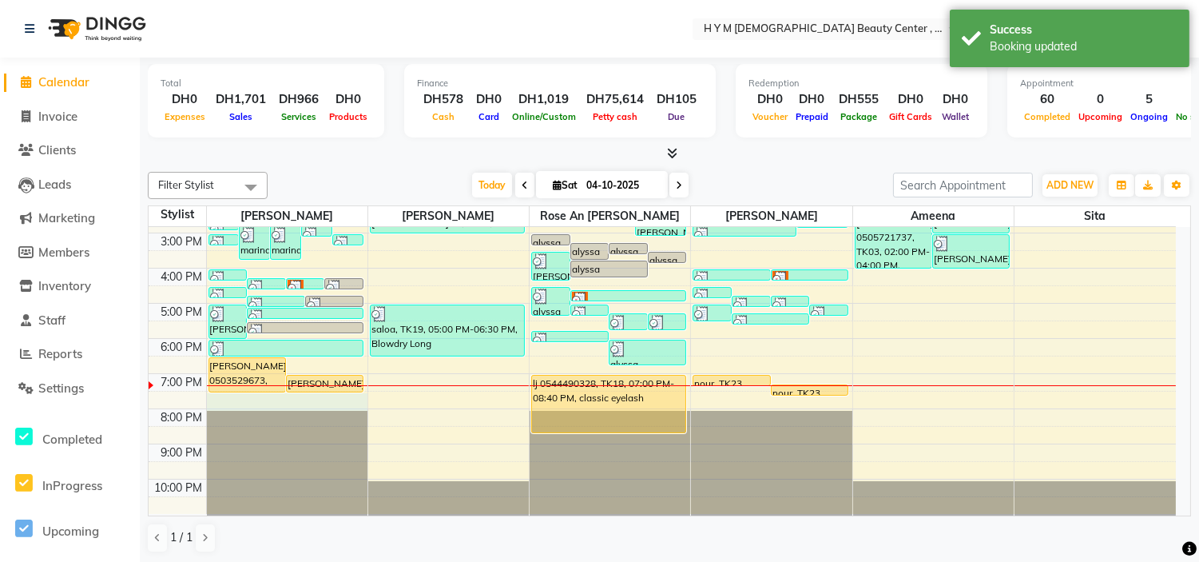
click at [335, 394] on div "9:00 AM 10:00 AM 11:00 AM 12:00 PM 1:00 PM 2:00 PM 3:00 PM 4:00 PM 5:00 PM 6:00…" at bounding box center [662, 267] width 1027 height 491
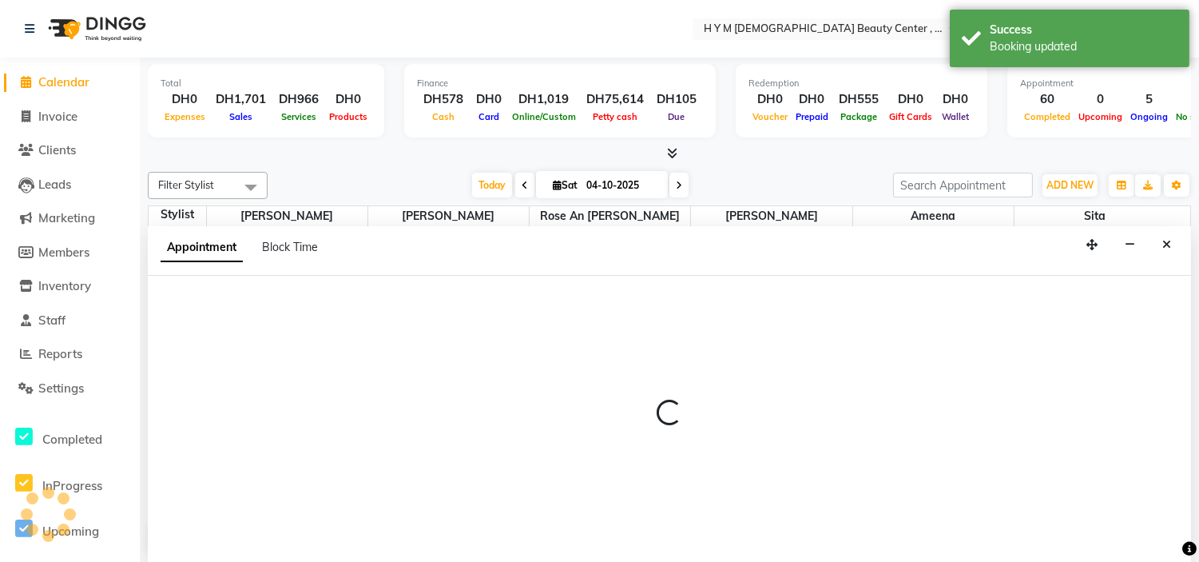
scroll to position [1, 0]
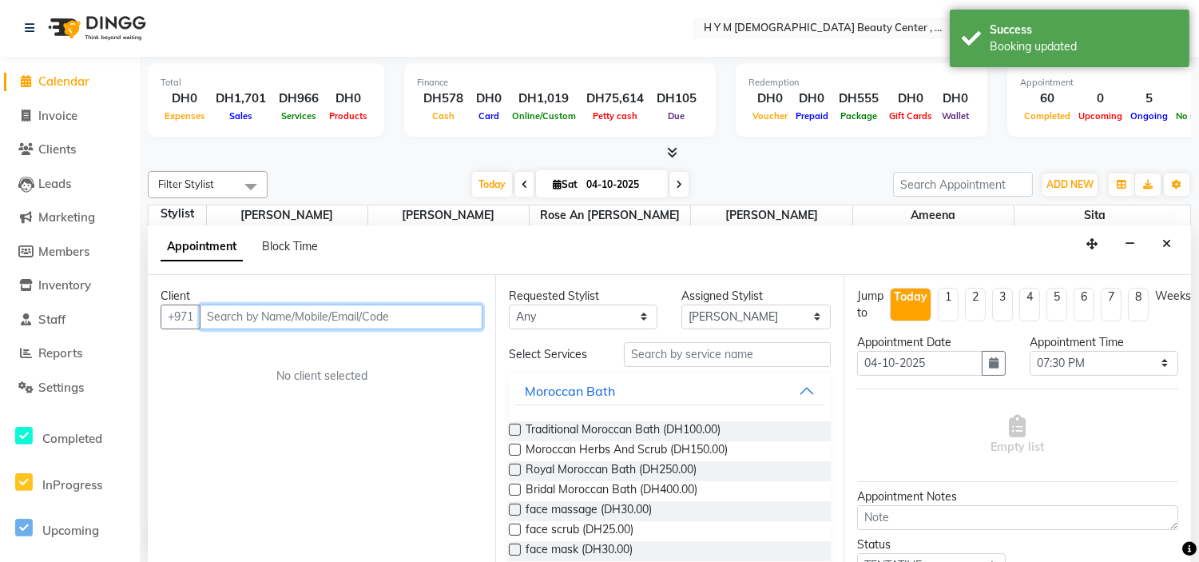
click at [360, 318] on input "text" at bounding box center [341, 316] width 283 height 25
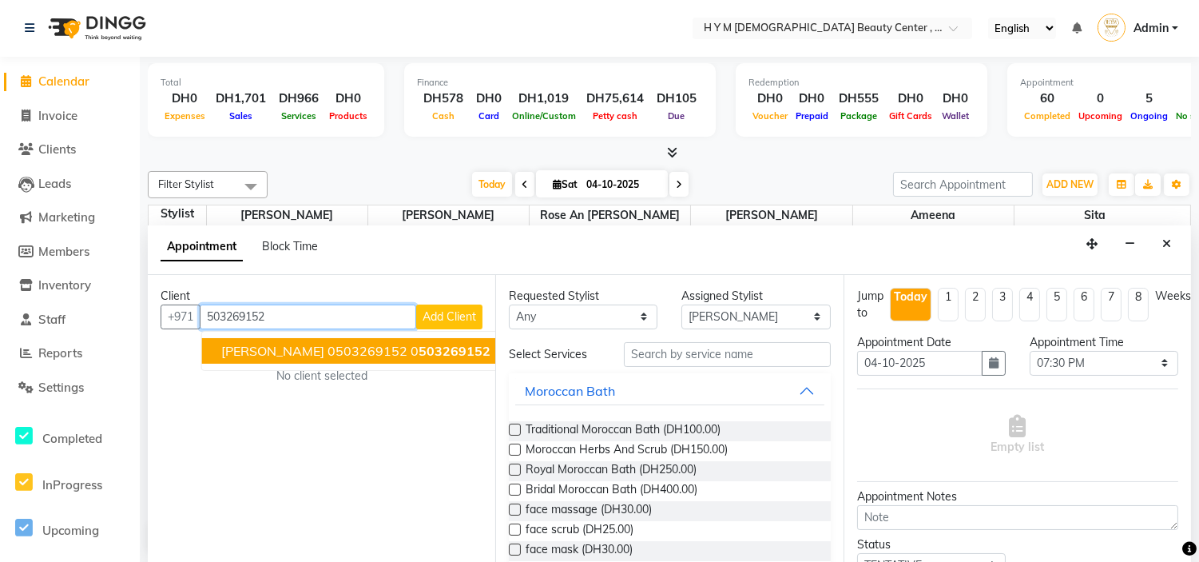
click at [411, 349] on ngb-highlight "0 503269152" at bounding box center [451, 351] width 80 height 16
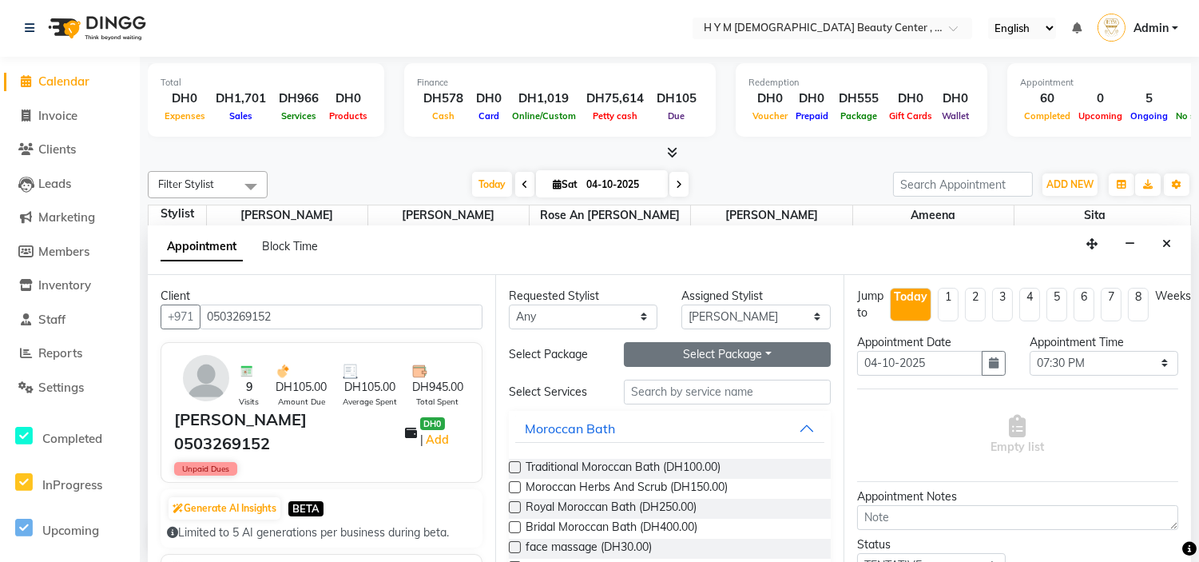
click at [723, 351] on button "Select Package Toggle Dropdown" at bounding box center [727, 354] width 206 height 25
click at [699, 388] on li "8_services_new" at bounding box center [688, 386] width 126 height 23
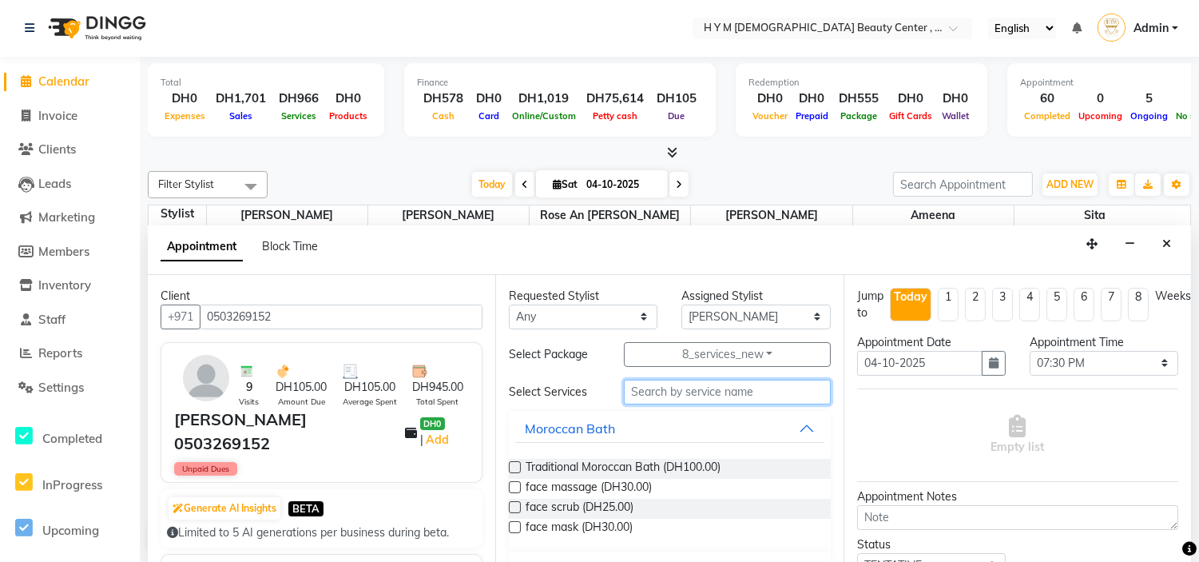
click at [679, 388] on input "text" at bounding box center [727, 391] width 206 height 25
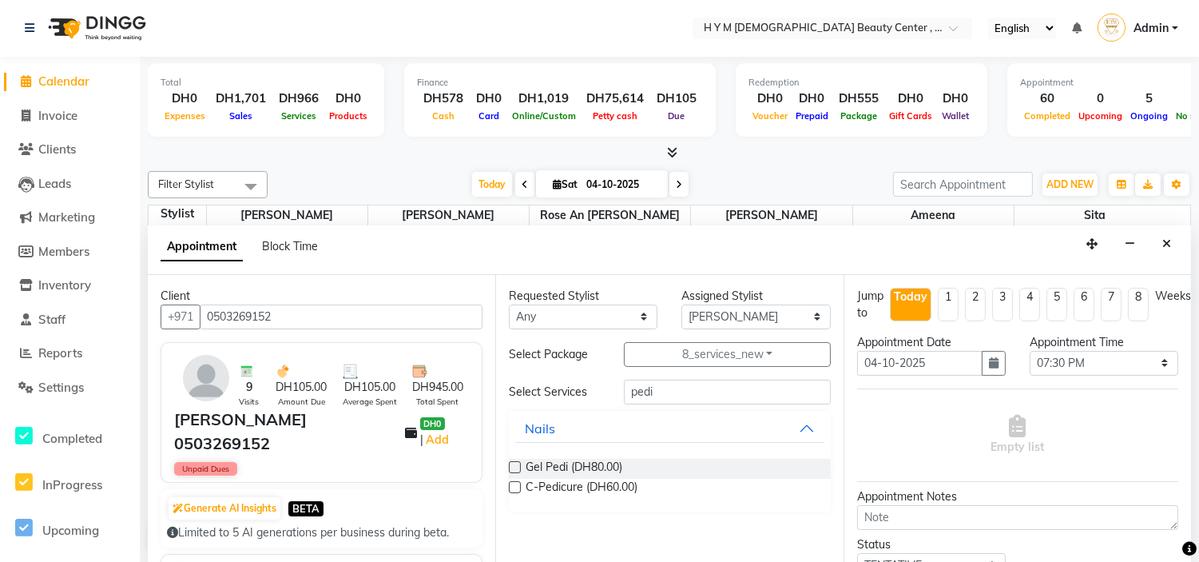
click at [516, 489] on label at bounding box center [515, 487] width 12 height 12
click at [516, 489] on input "checkbox" at bounding box center [514, 488] width 10 height 10
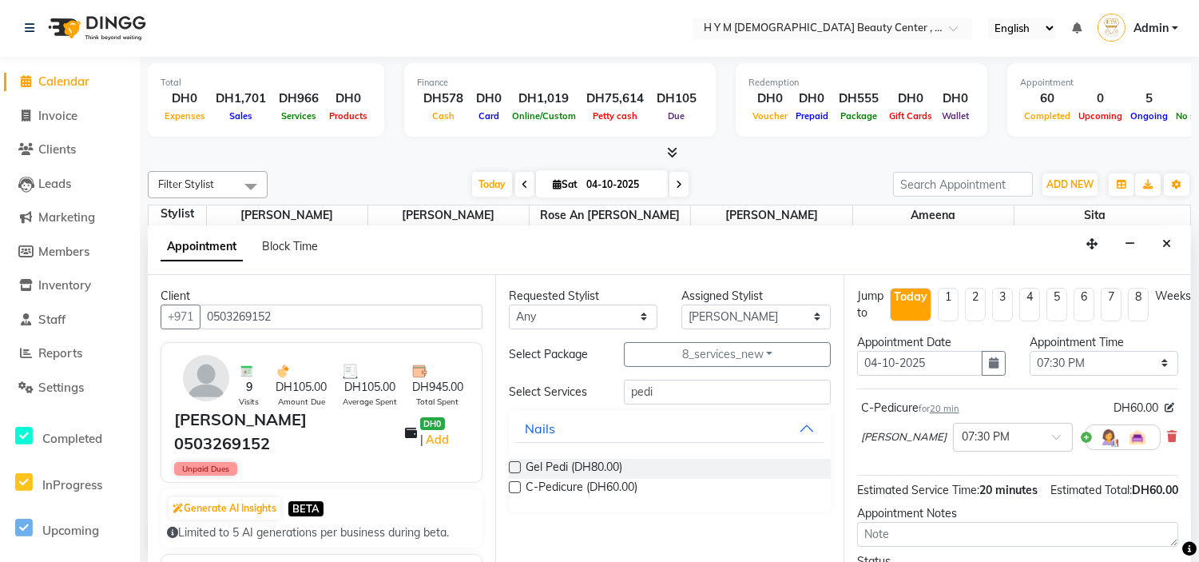
click at [516, 489] on label at bounding box center [515, 487] width 12 height 12
click at [516, 489] on input "checkbox" at bounding box center [514, 488] width 10 height 10
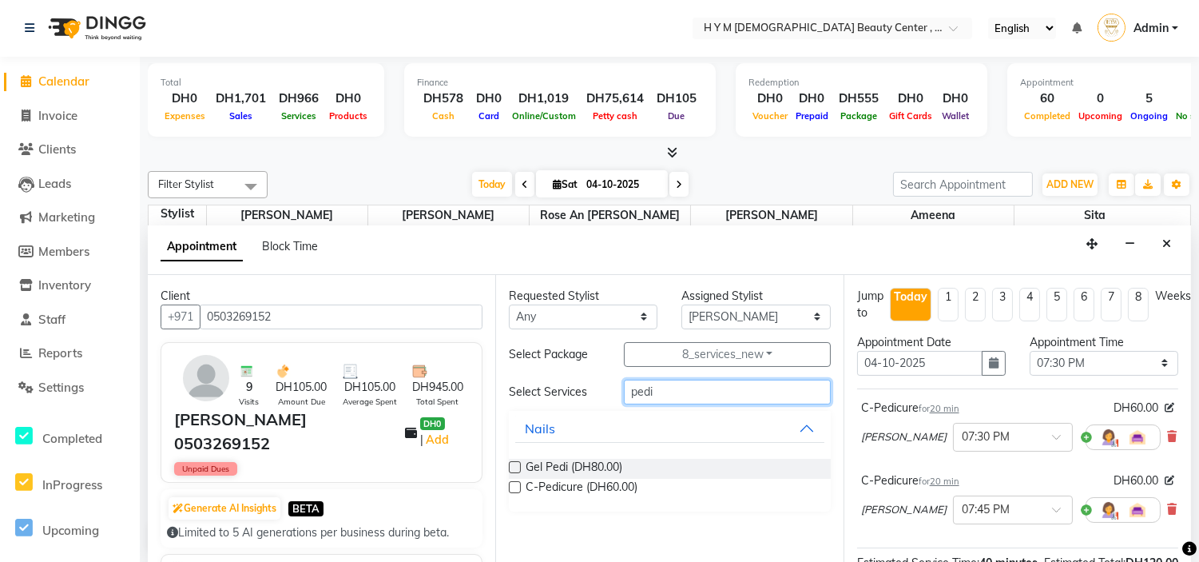
click at [655, 393] on input "pedi" at bounding box center [727, 391] width 206 height 25
click at [514, 469] on label at bounding box center [515, 467] width 12 height 12
click at [514, 469] on input "checkbox" at bounding box center [514, 468] width 10 height 10
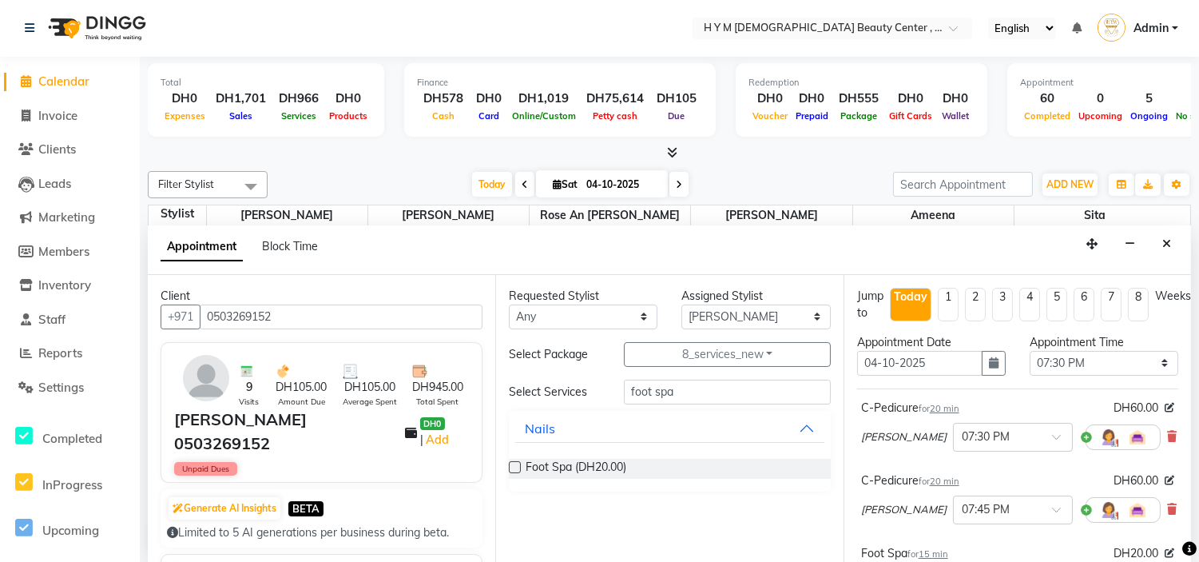
click at [514, 469] on label at bounding box center [515, 467] width 12 height 12
click at [514, 469] on input "checkbox" at bounding box center [514, 468] width 10 height 10
click at [700, 392] on input "foot spa" at bounding box center [727, 391] width 206 height 25
click at [512, 463] on label at bounding box center [515, 467] width 12 height 12
click at [512, 463] on input "checkbox" at bounding box center [514, 468] width 10 height 10
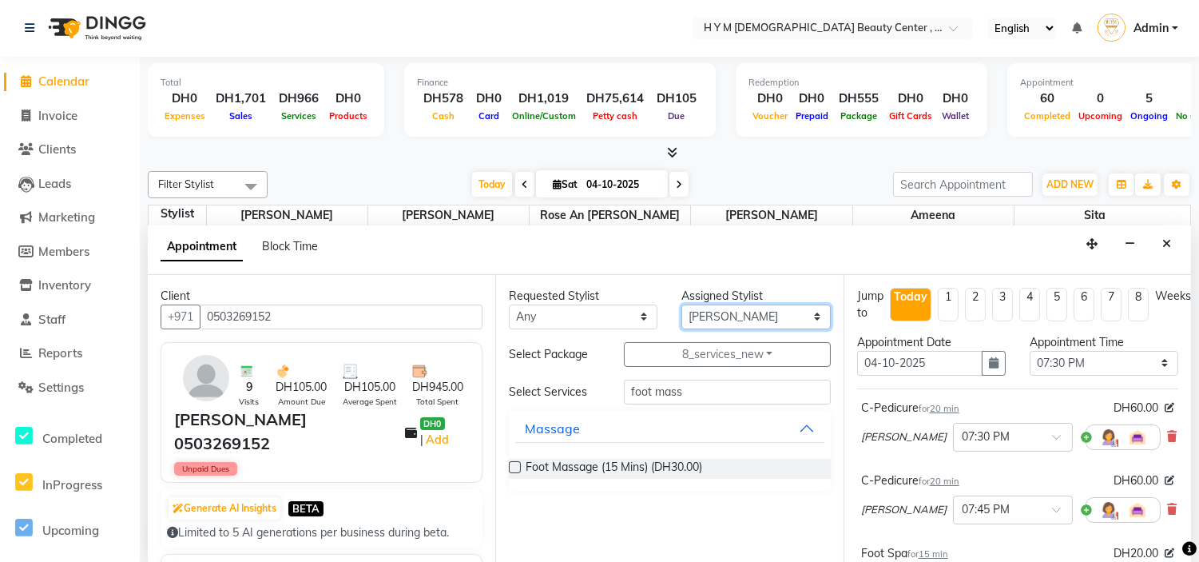
click at [744, 314] on select "Select [PERSON_NAME] Jheza [PERSON_NAME] [PERSON_NAME] [PERSON_NAME] An [PERSON…" at bounding box center [755, 316] width 149 height 25
click at [681, 304] on select "Select [PERSON_NAME] Jheza [PERSON_NAME] [PERSON_NAME] [PERSON_NAME] An [PERSON…" at bounding box center [755, 316] width 149 height 25
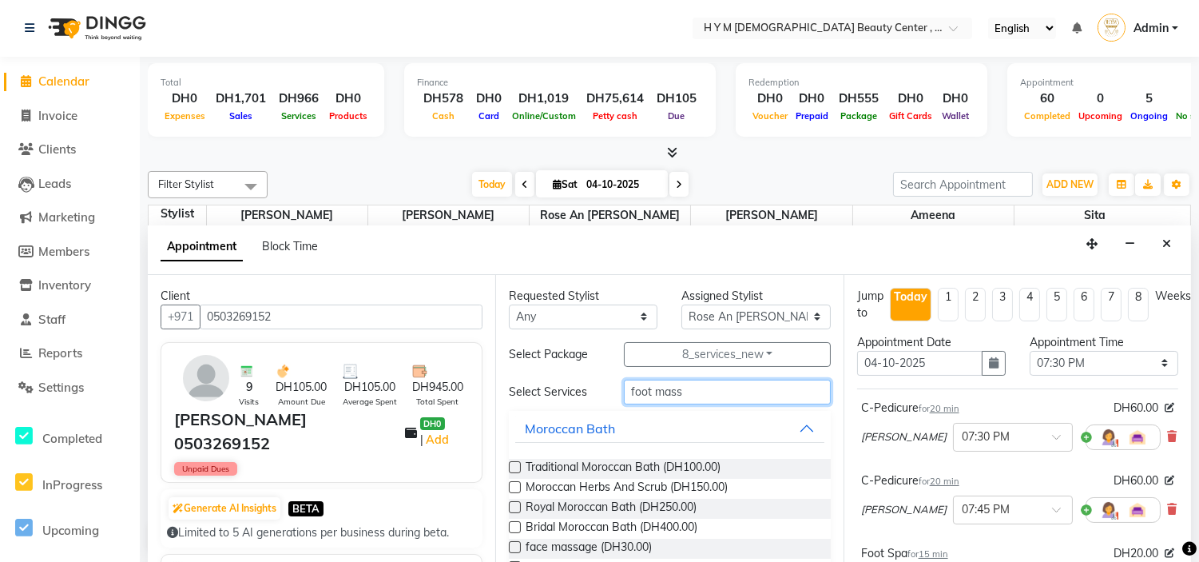
click at [709, 401] on input "foot mass" at bounding box center [727, 391] width 206 height 25
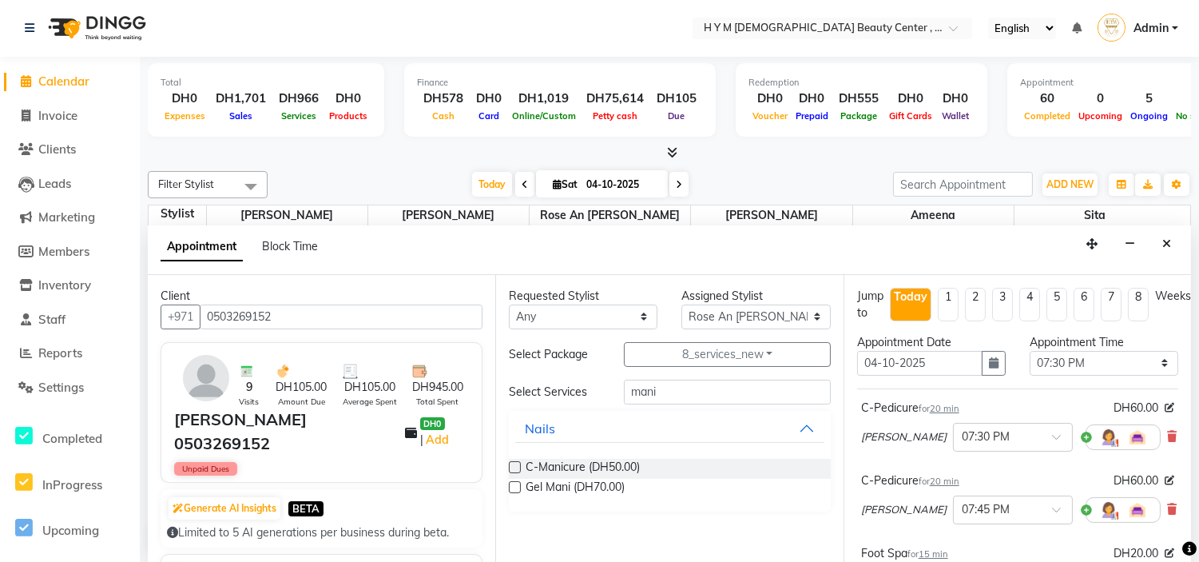
click at [515, 467] on label at bounding box center [515, 467] width 12 height 12
click at [515, 467] on input "checkbox" at bounding box center [514, 468] width 10 height 10
click at [712, 394] on input "mani" at bounding box center [727, 391] width 206 height 25
click at [514, 467] on label at bounding box center [515, 467] width 12 height 12
click at [514, 467] on input "checkbox" at bounding box center [514, 468] width 10 height 10
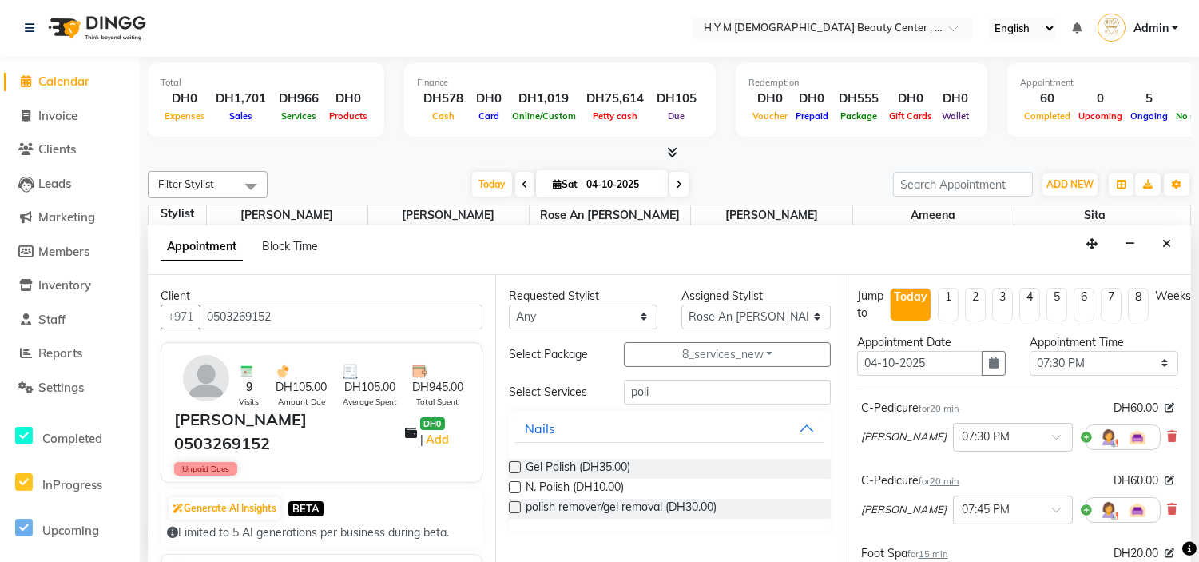
click at [514, 467] on label at bounding box center [515, 467] width 12 height 12
click at [514, 467] on input "checkbox" at bounding box center [514, 468] width 10 height 10
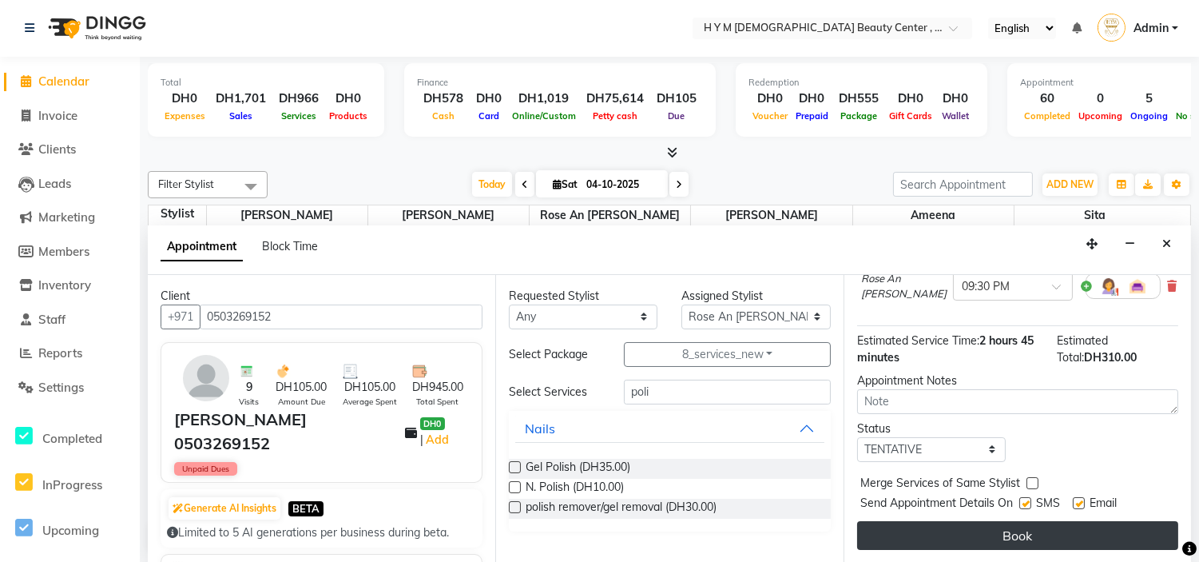
scroll to position [677, 0]
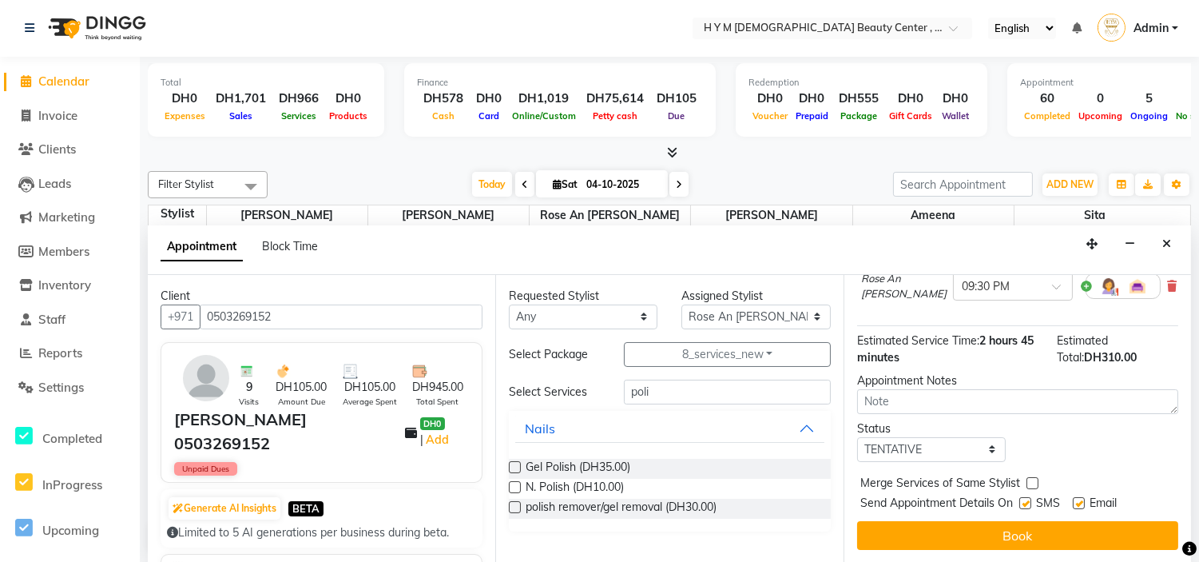
click at [1025, 497] on label at bounding box center [1025, 503] width 12 height 12
click at [1025, 499] on input "checkbox" at bounding box center [1024, 504] width 10 height 10
click at [1082, 497] on label at bounding box center [1079, 503] width 12 height 12
click at [1082, 499] on input "checkbox" at bounding box center [1078, 504] width 10 height 10
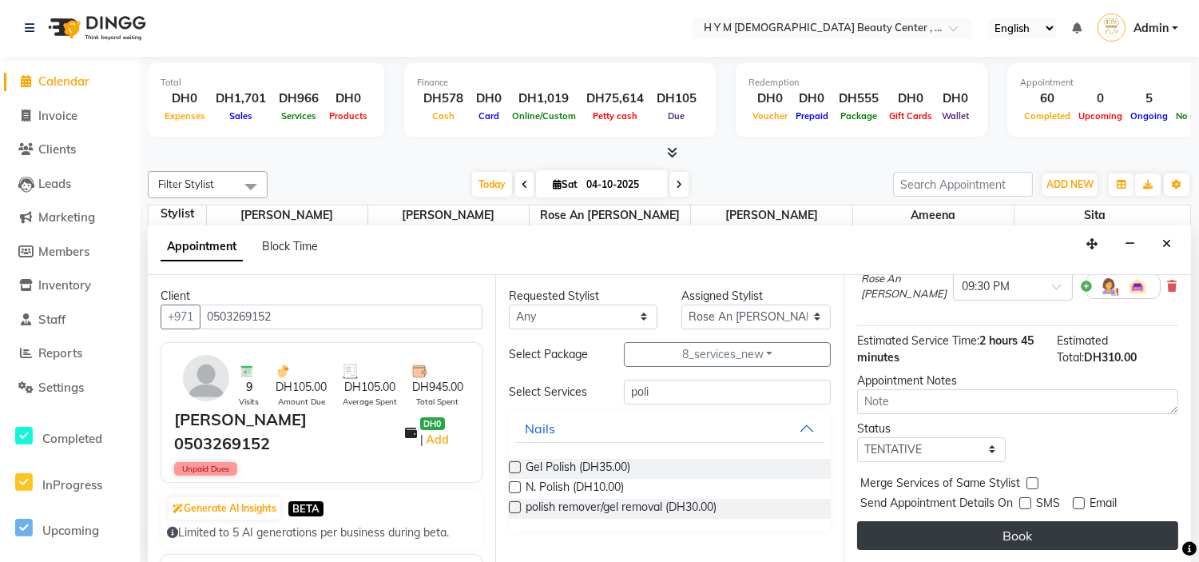
click at [1037, 521] on button "Book" at bounding box center [1017, 535] width 321 height 29
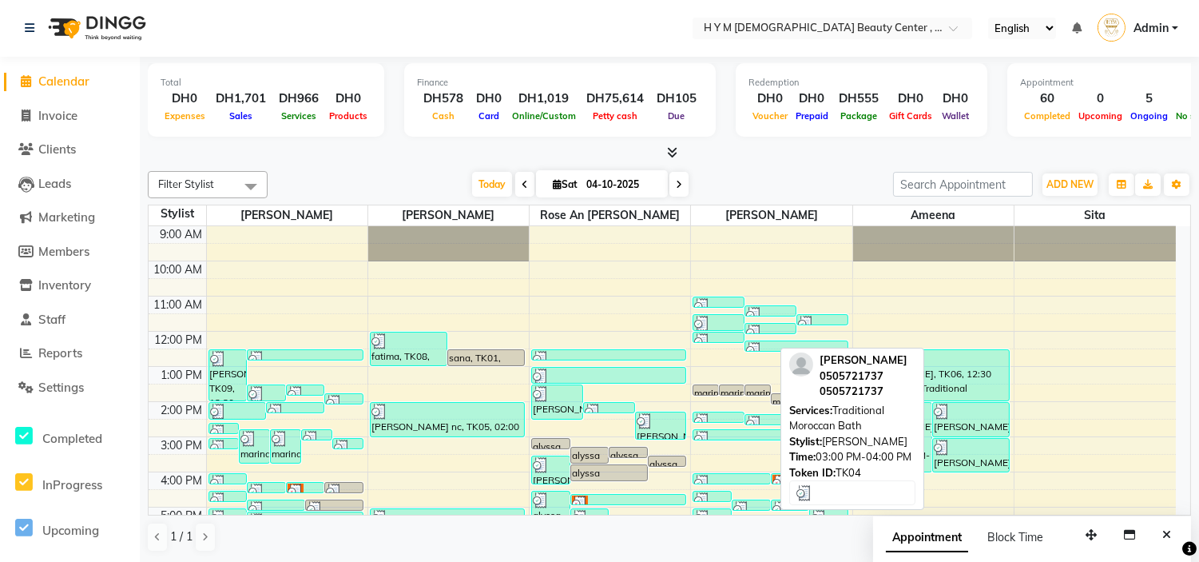
scroll to position [204, 0]
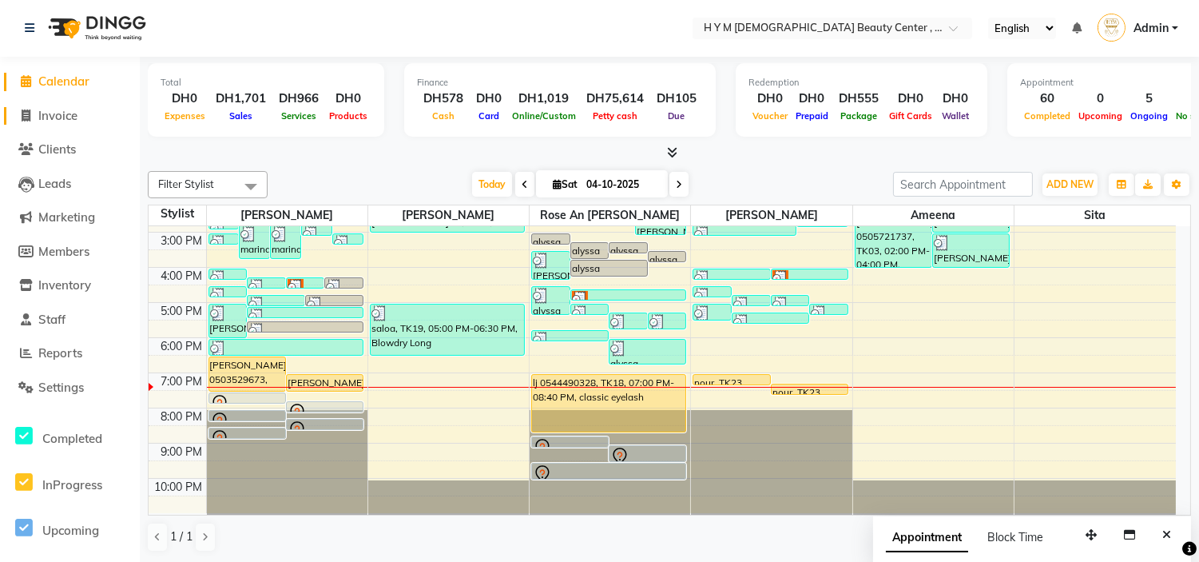
click at [42, 118] on span "Invoice" at bounding box center [57, 115] width 39 height 15
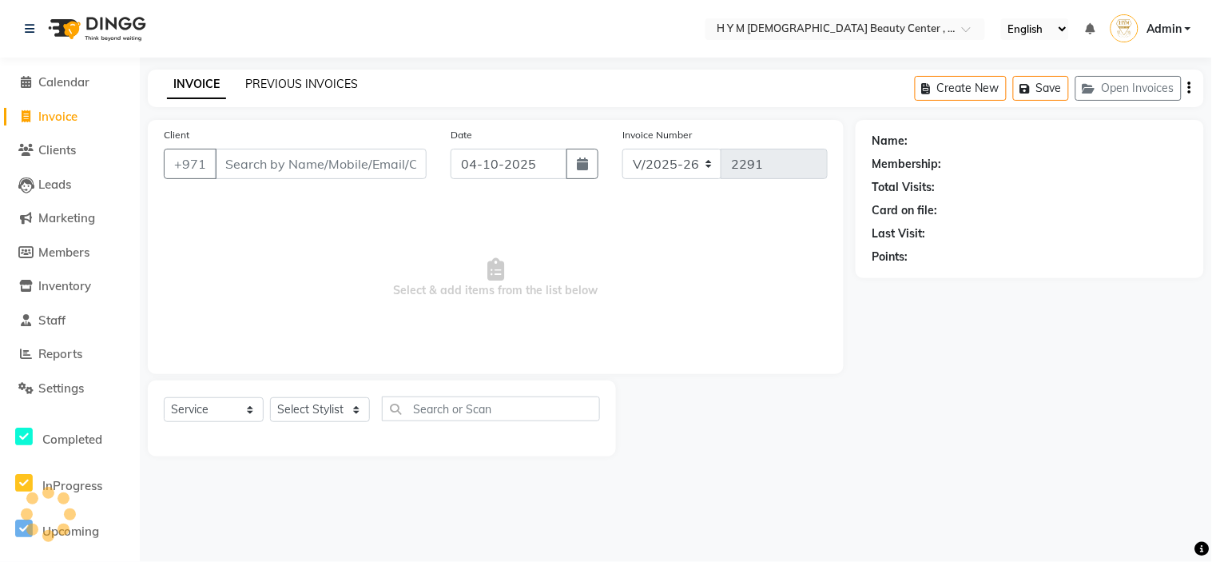
click at [264, 86] on link "PREVIOUS INVOICES" at bounding box center [301, 84] width 113 height 14
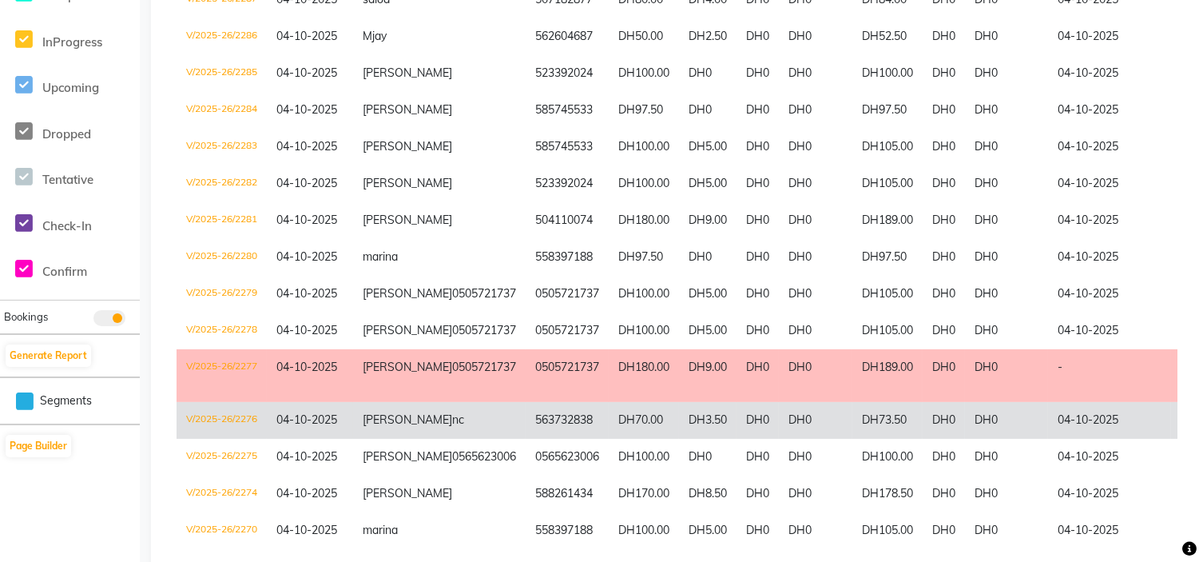
scroll to position [177, 0]
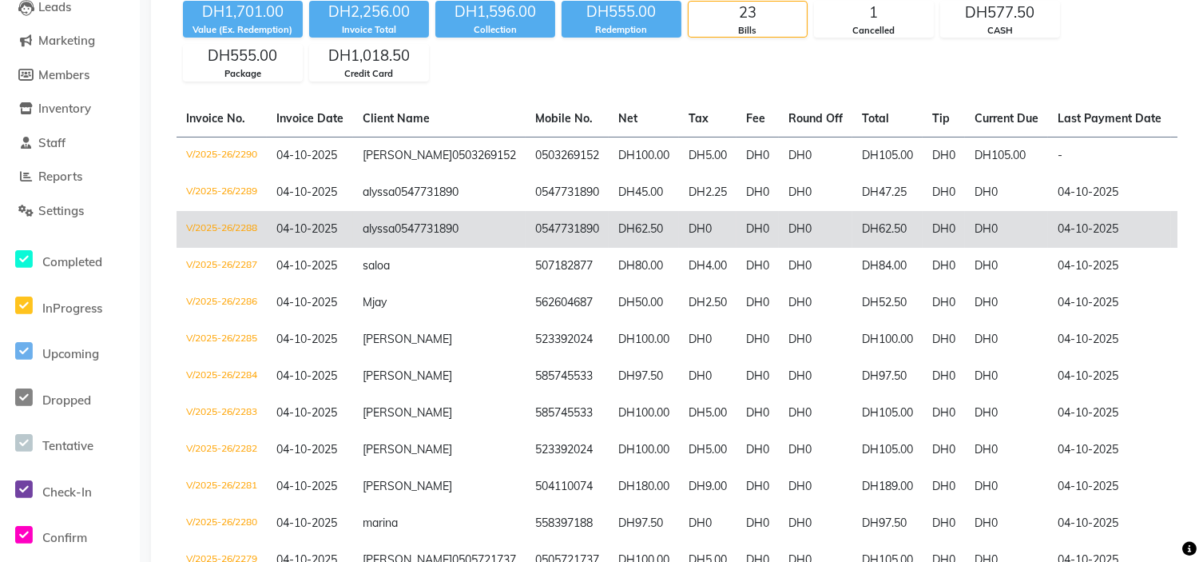
click at [362, 248] on td "alyssa 0547731890" at bounding box center [439, 229] width 173 height 37
